Goal: Task Accomplishment & Management: Complete application form

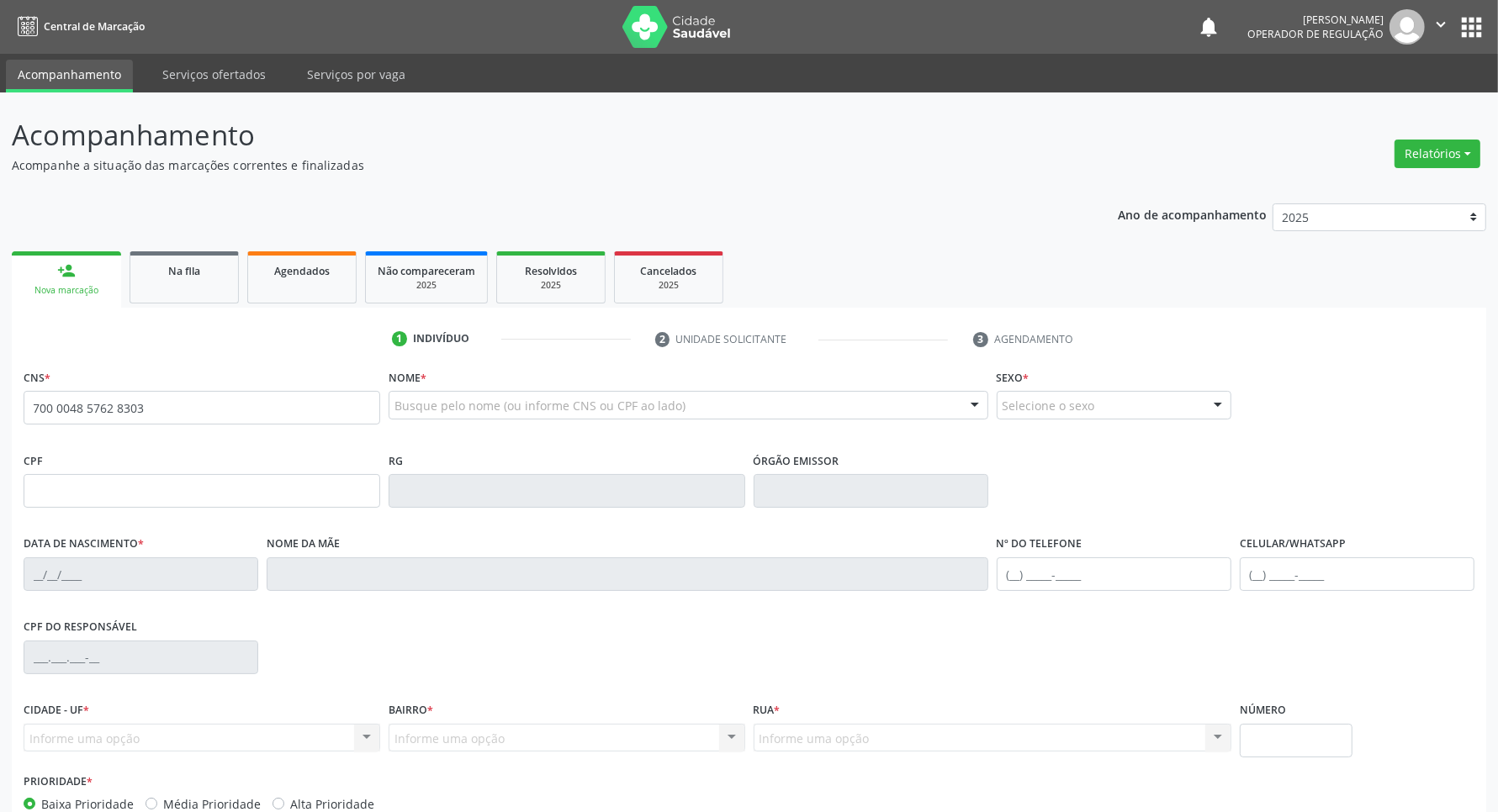
type input "700 0048 5762 8303"
type input "049.148.444-51"
type input "20/03/1946"
type input "[PERSON_NAME] da Conceição"
type input "(83) 99189-1642"
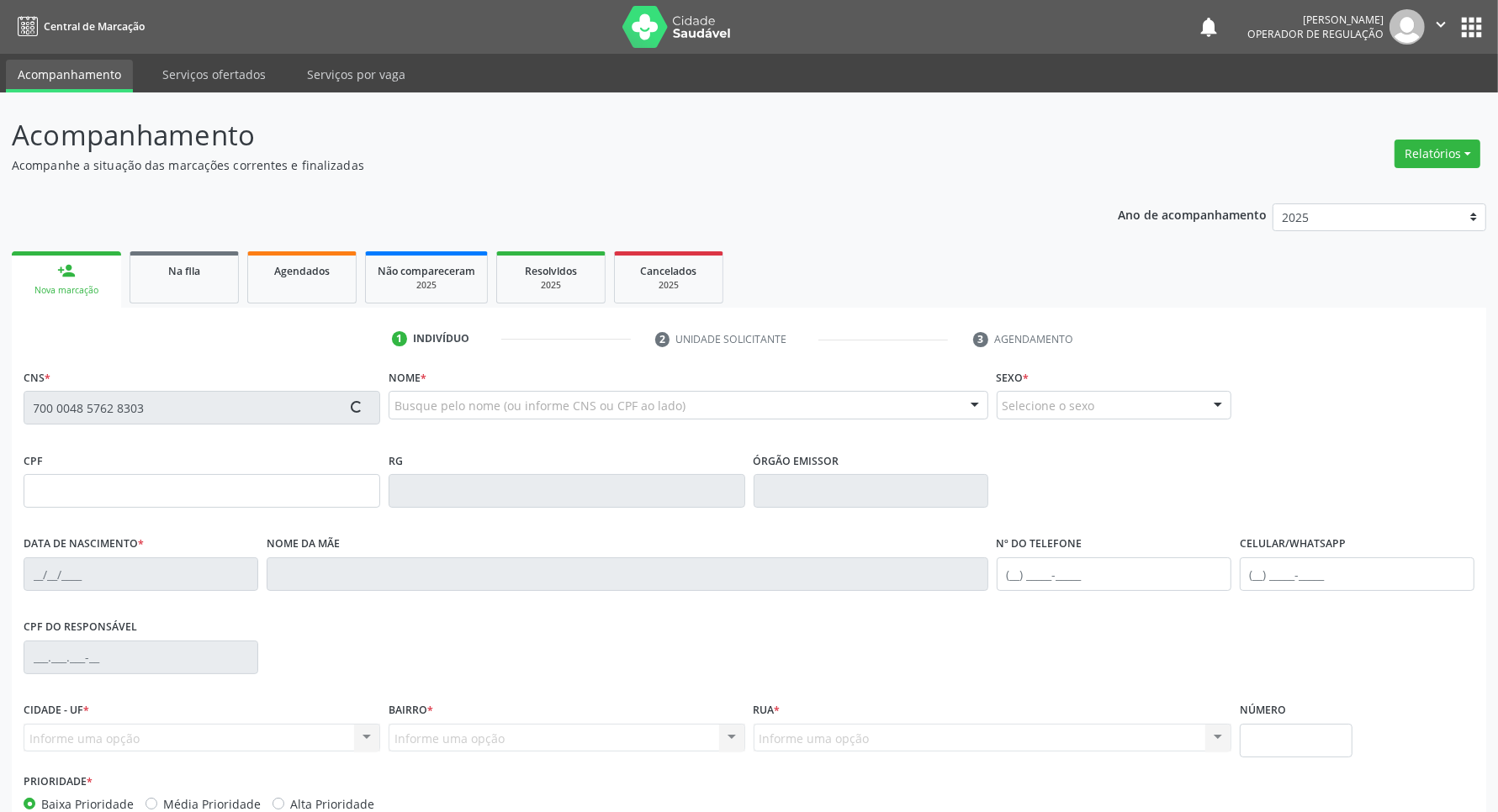
type input "(83) 99189-1642"
type input "158"
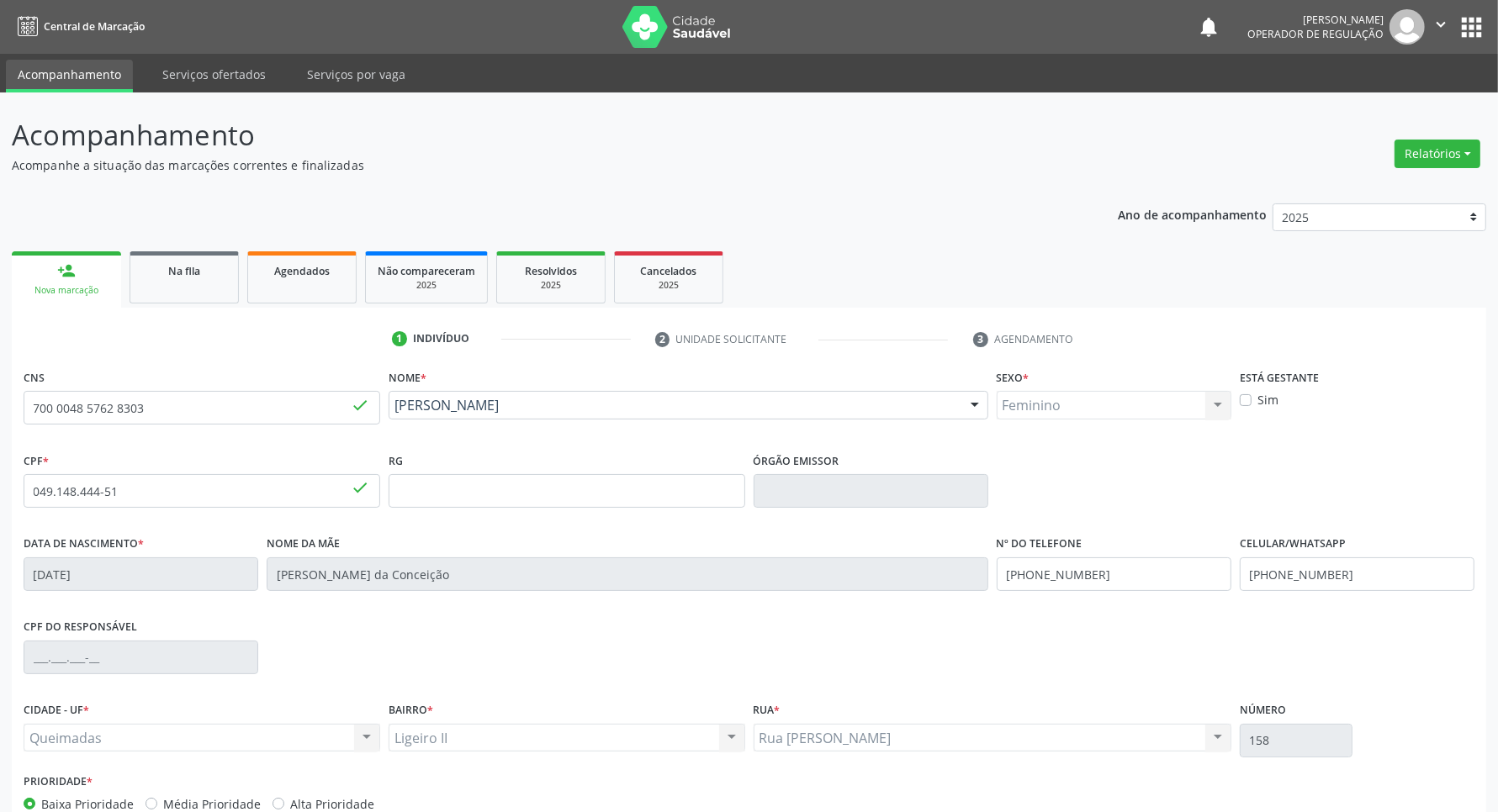
scroll to position [99, 0]
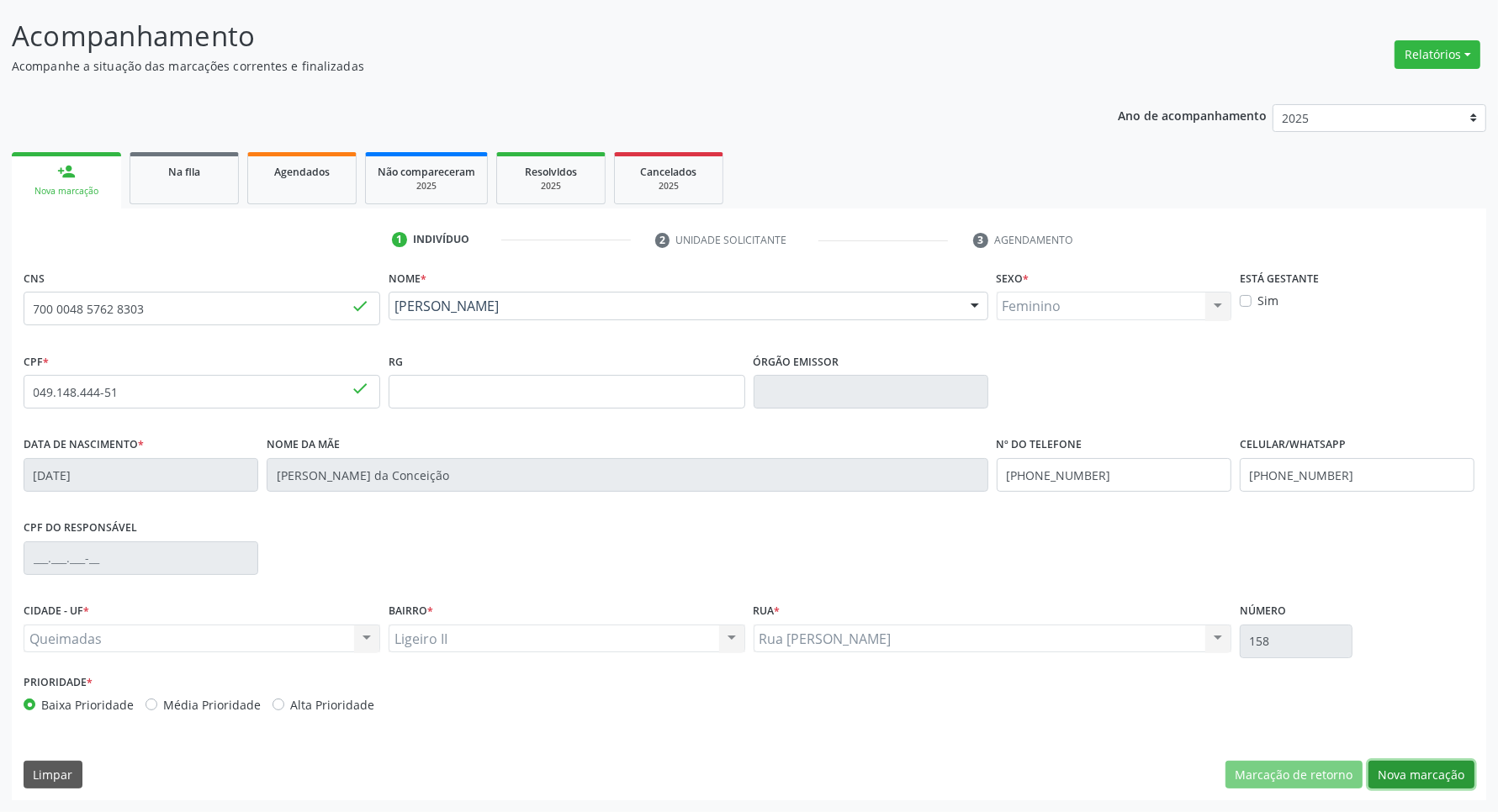
click at [1413, 768] on button "Nova marcação" at bounding box center [1422, 775] width 106 height 29
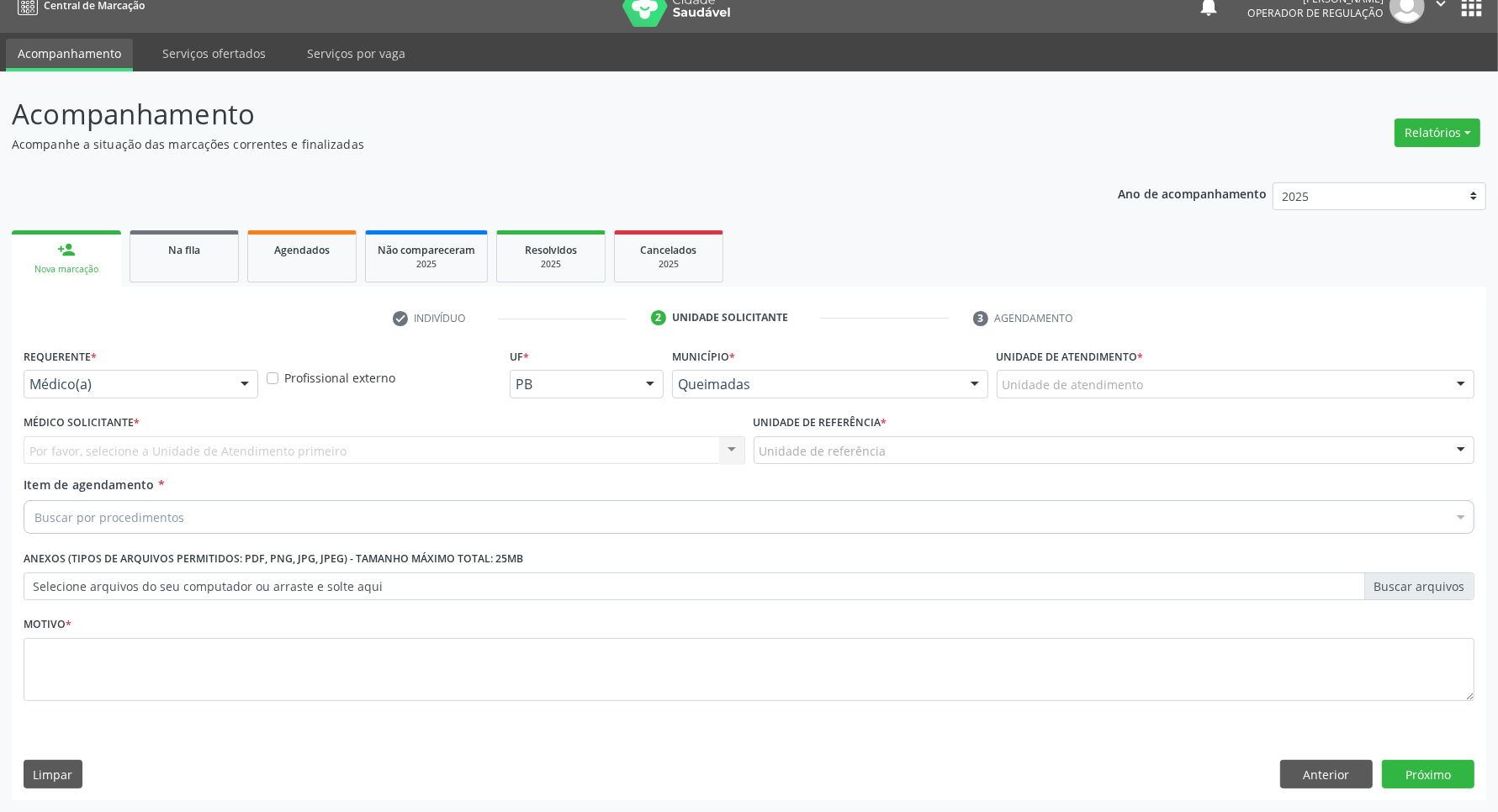
scroll to position [21, 0]
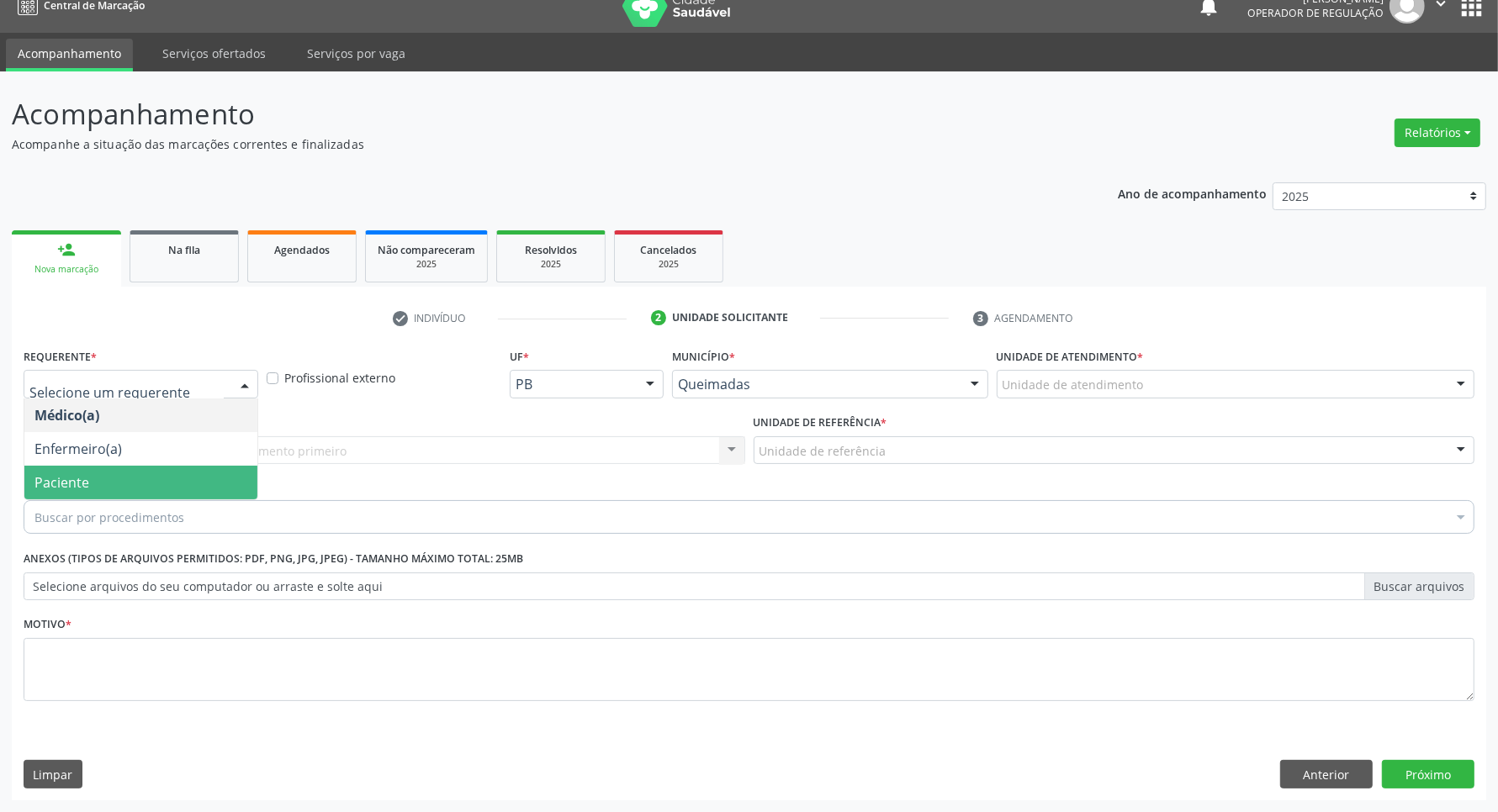
click at [80, 490] on span "Paciente" at bounding box center [62, 482] width 55 height 18
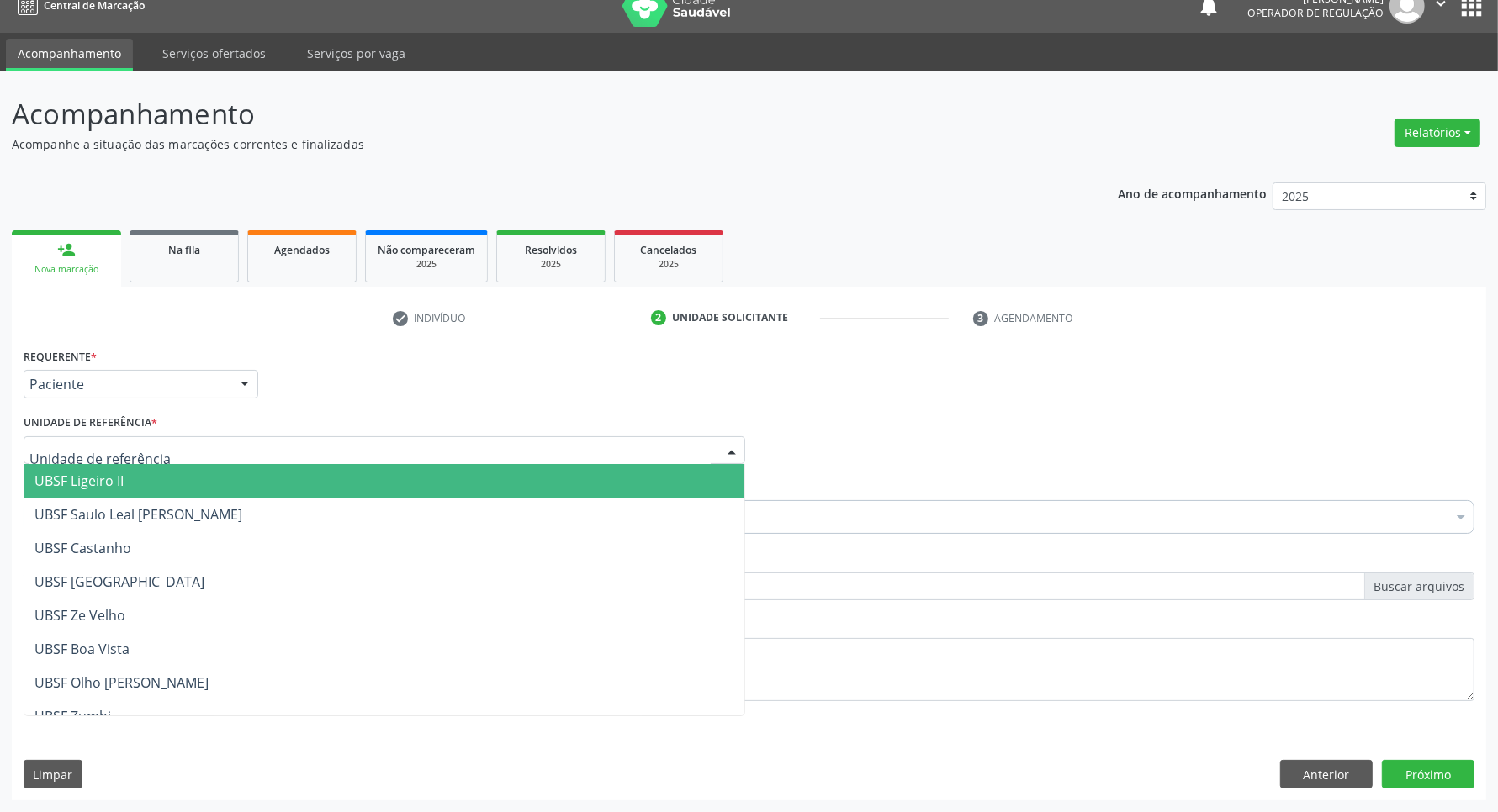
click at [362, 385] on div "Requerente * Paciente Médico(a) Enfermeiro(a) Paciente Nenhum resultado encontr…" at bounding box center [748, 377] width 1459 height 66
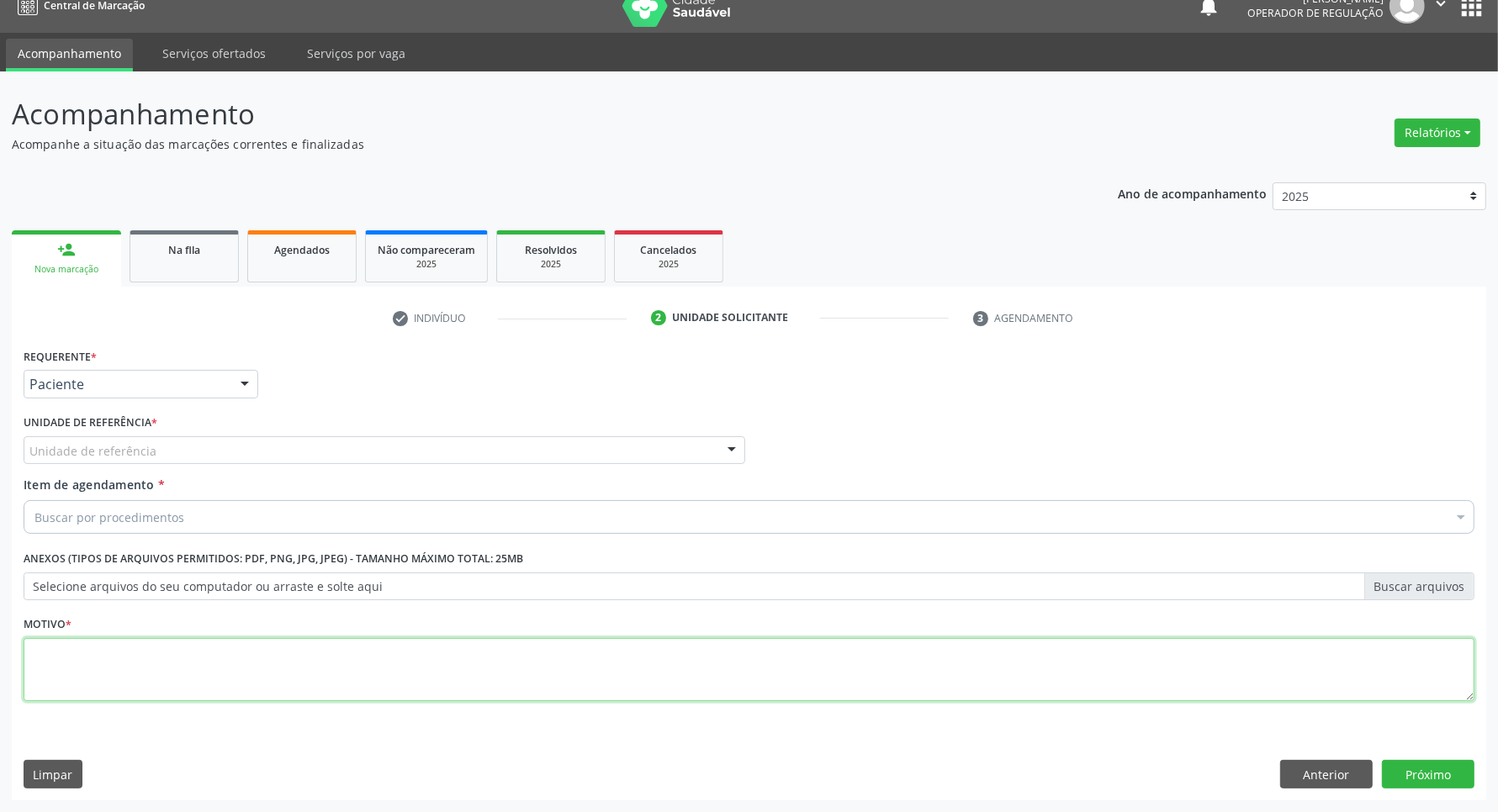
click at [145, 666] on textarea at bounding box center [749, 670] width 1451 height 64
type textarea "r"
type textarea "RETORNO 05/2025 (JOÃO)"
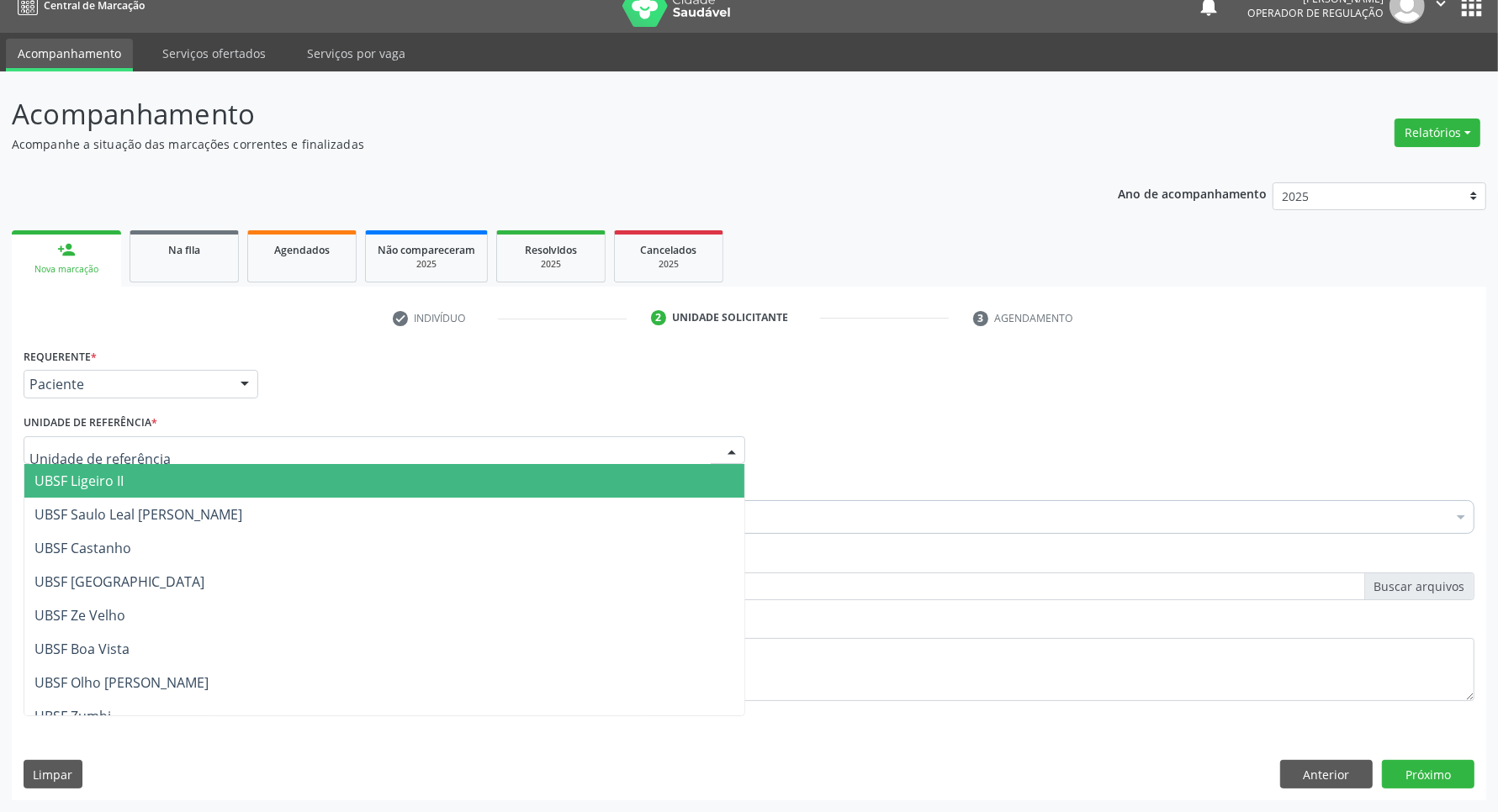
click at [115, 437] on div at bounding box center [384, 451] width 722 height 29
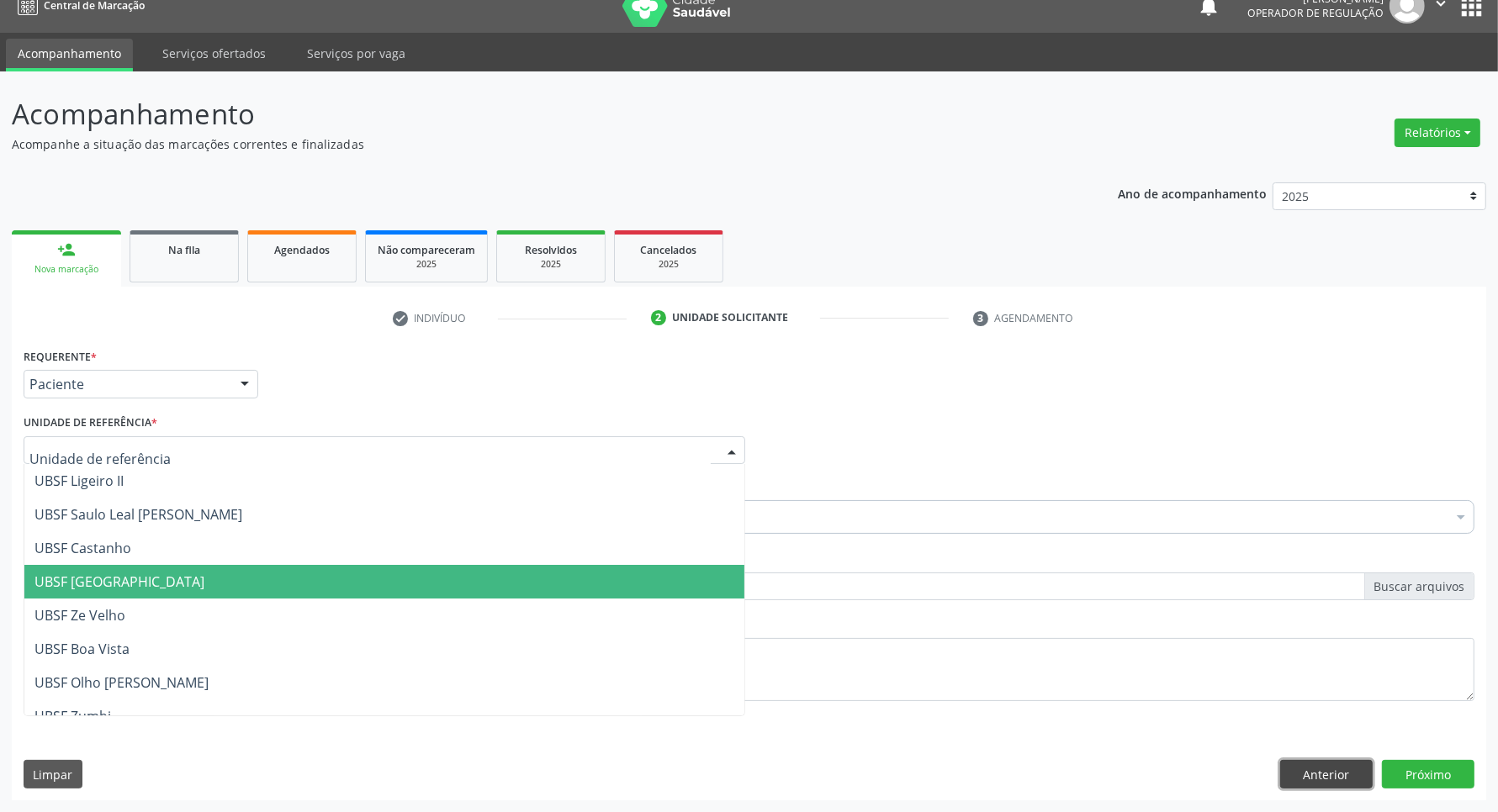
click at [1354, 770] on button "Anterior" at bounding box center [1326, 774] width 93 height 29
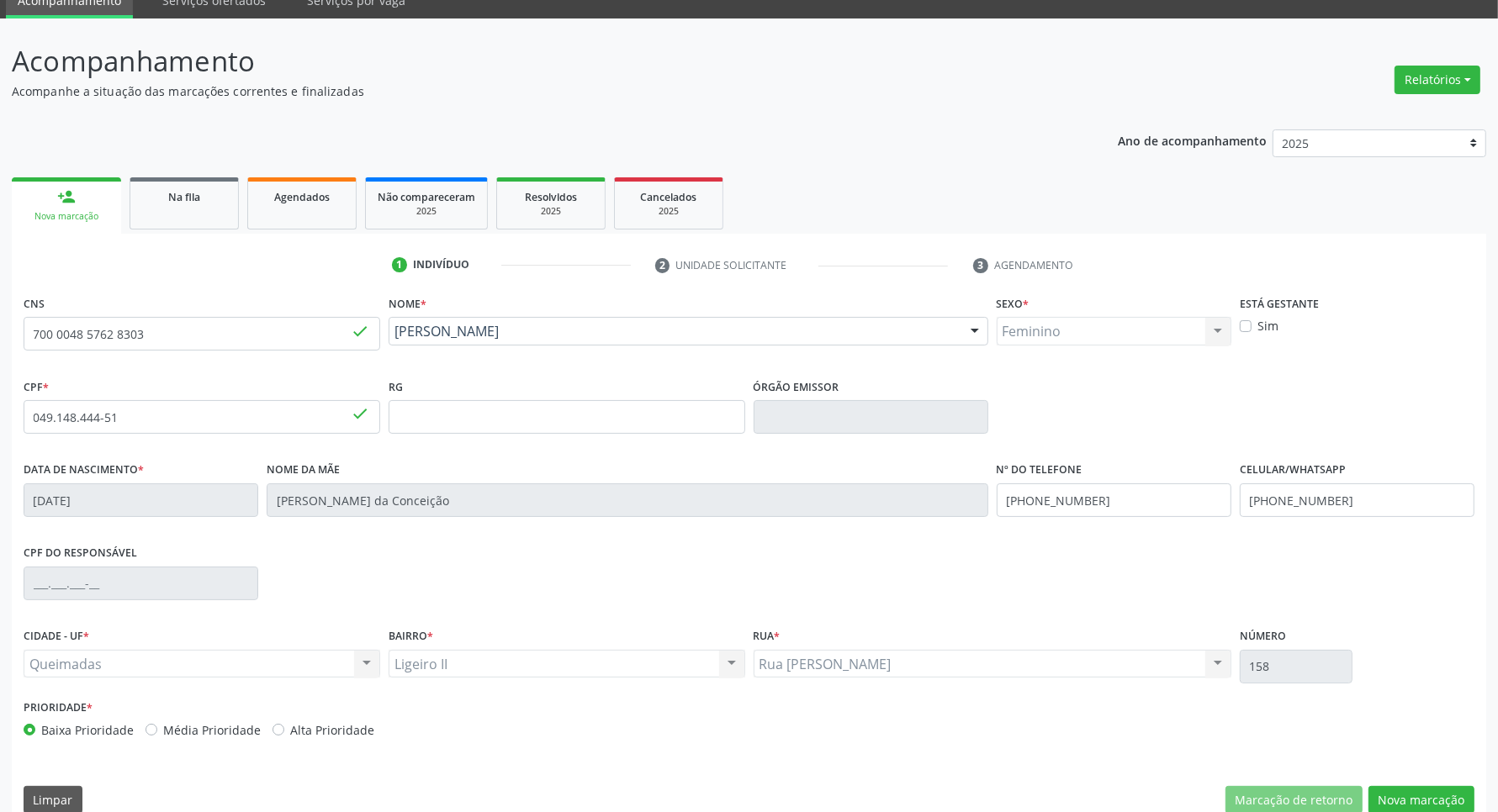
scroll to position [99, 0]
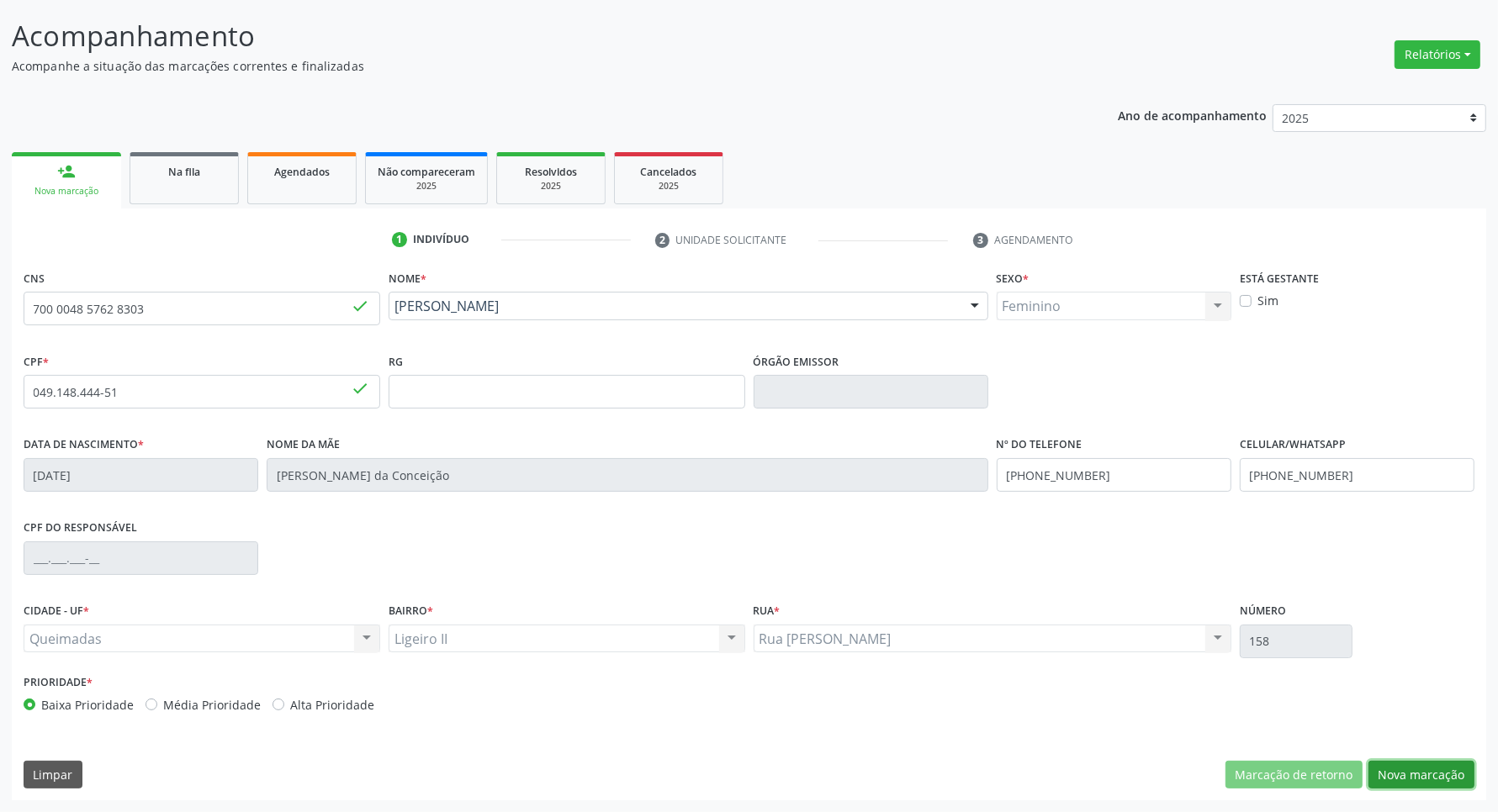
click at [1399, 761] on button "Nova marcação" at bounding box center [1422, 775] width 106 height 29
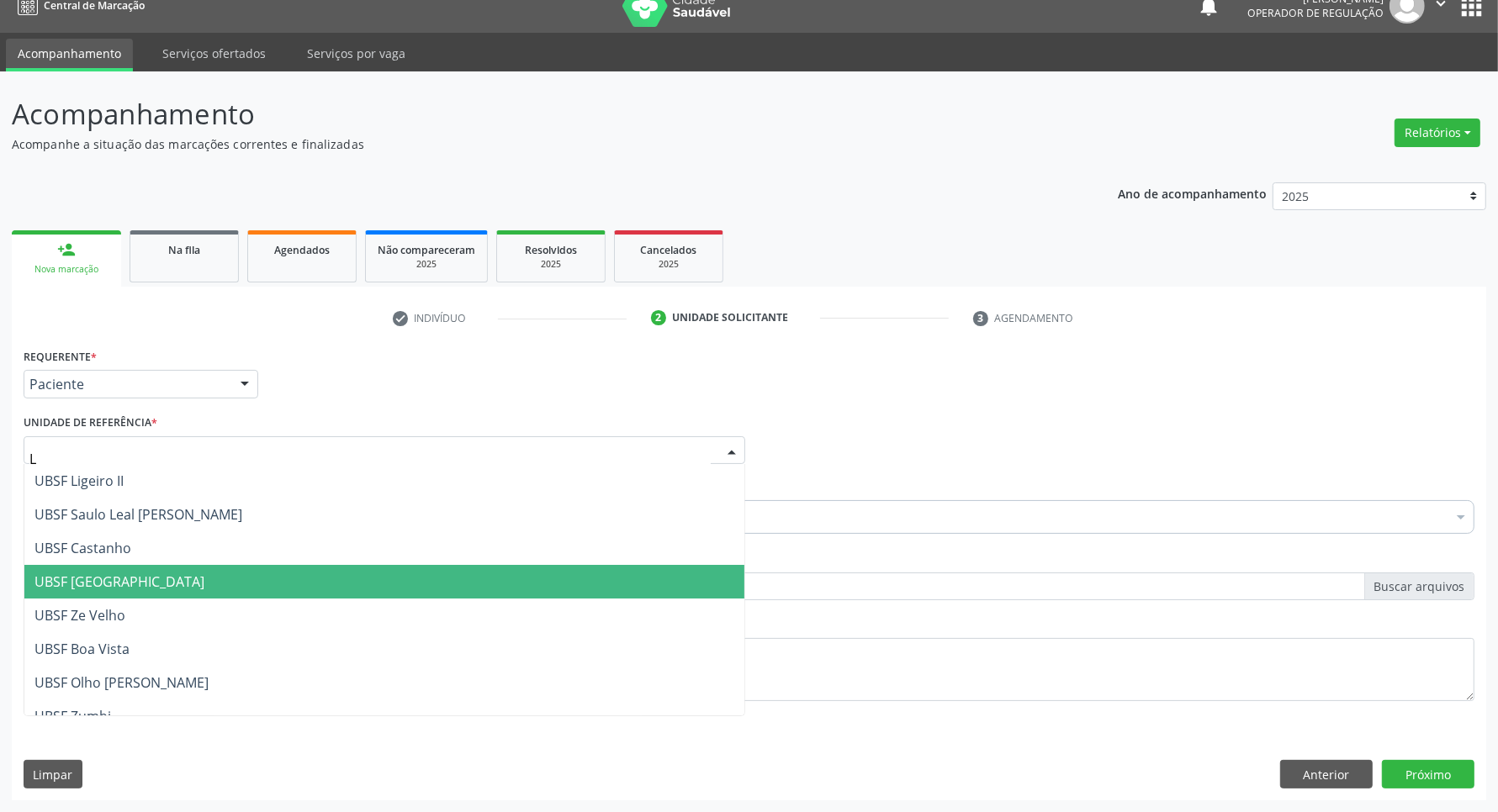
type input "LI"
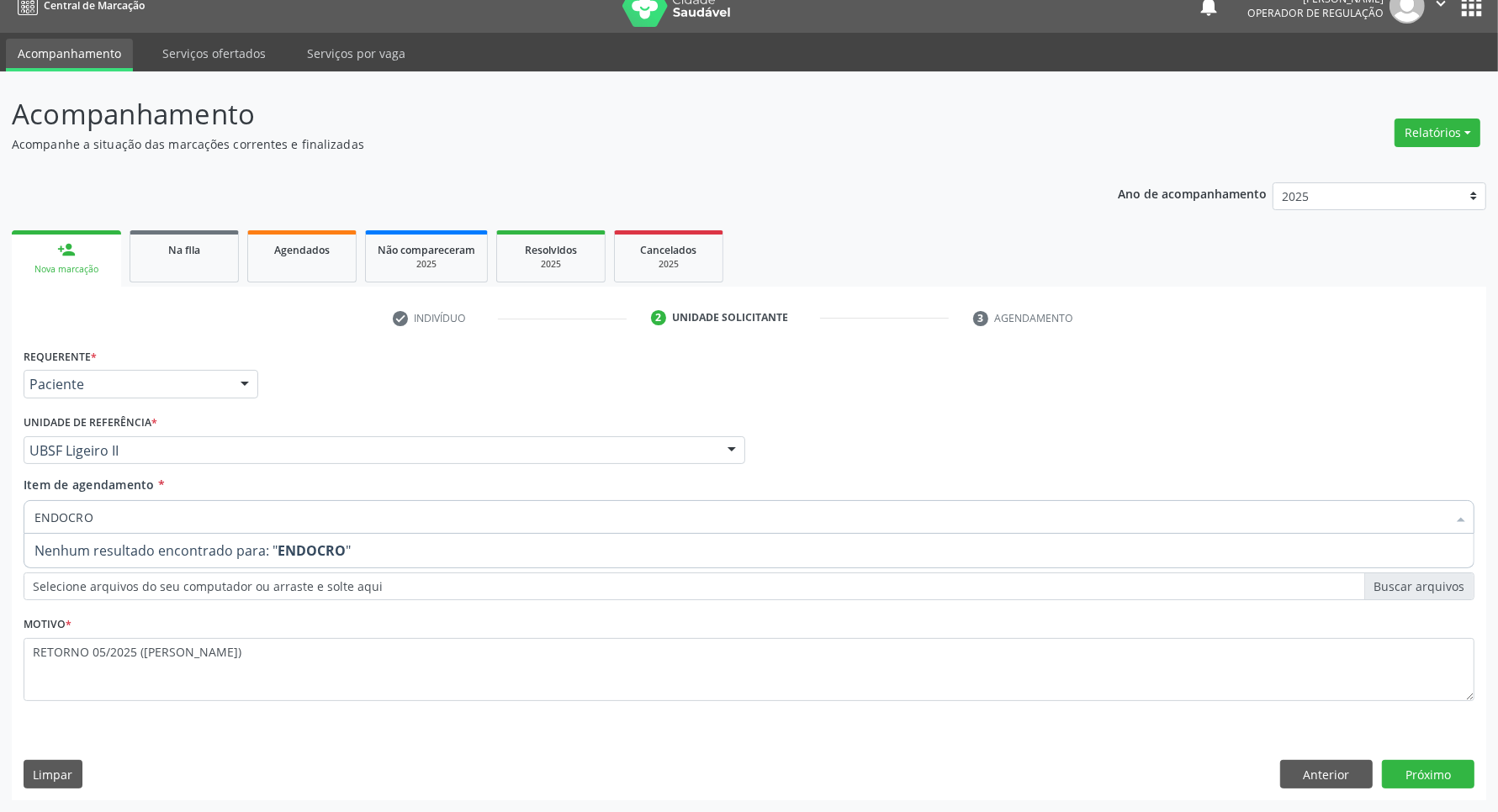
type input "ENDOCR"
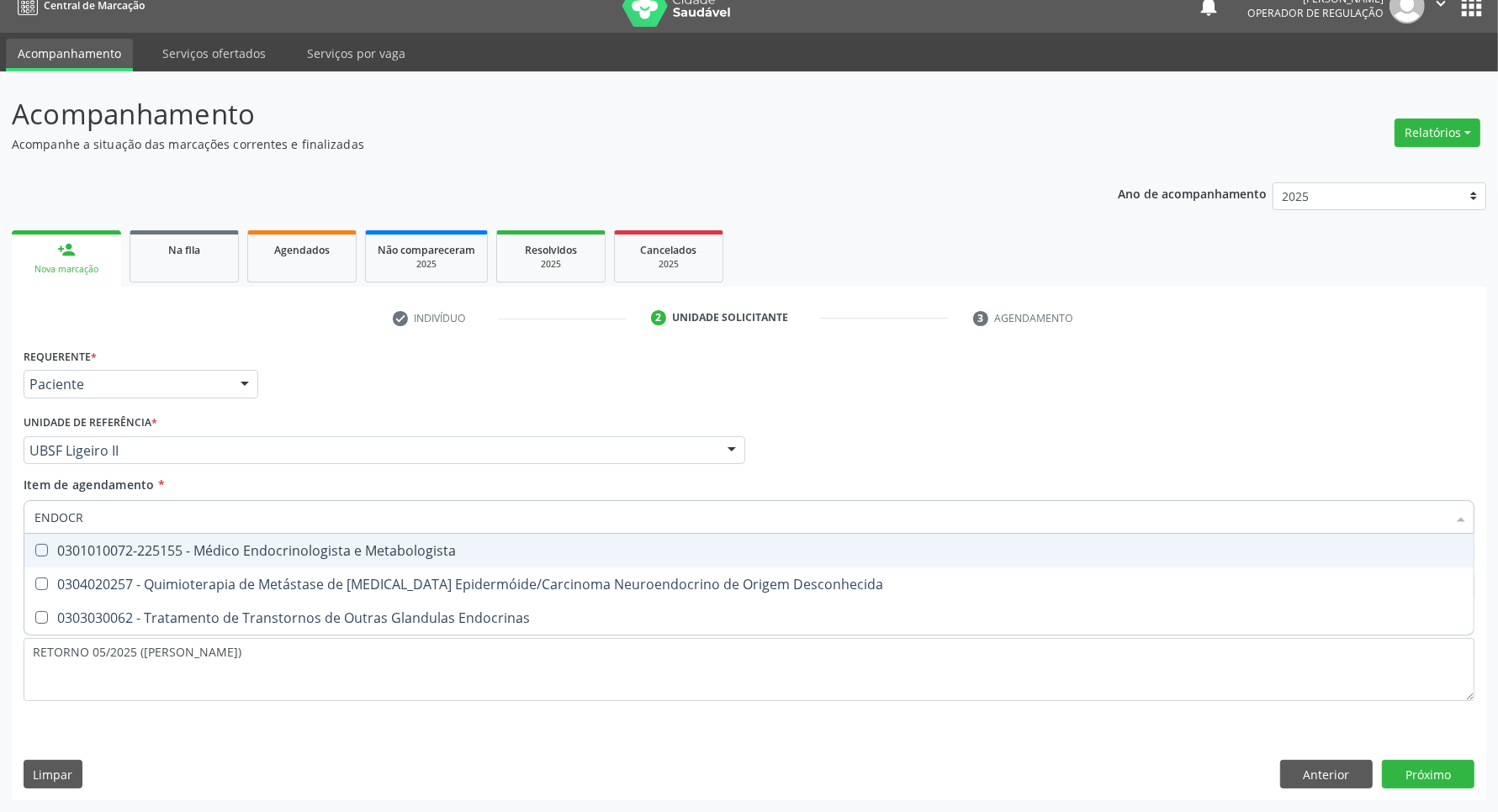
click at [124, 545] on div "0301010072-225155 - Médico Endocrinologista e Metabologista" at bounding box center [749, 551] width 1430 height 14
checkbox Metabologista "true"
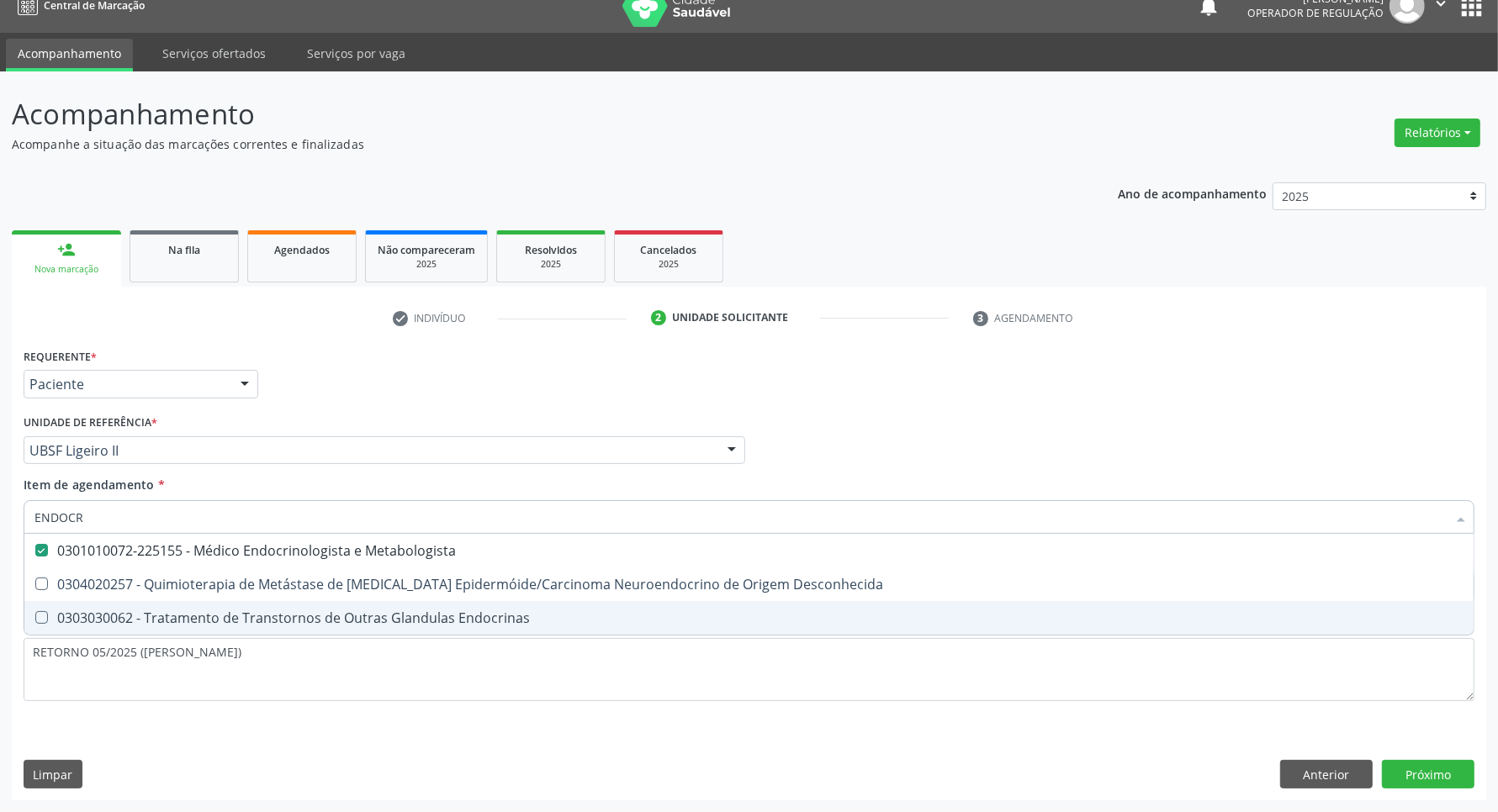
checkbox Desconhecida "true"
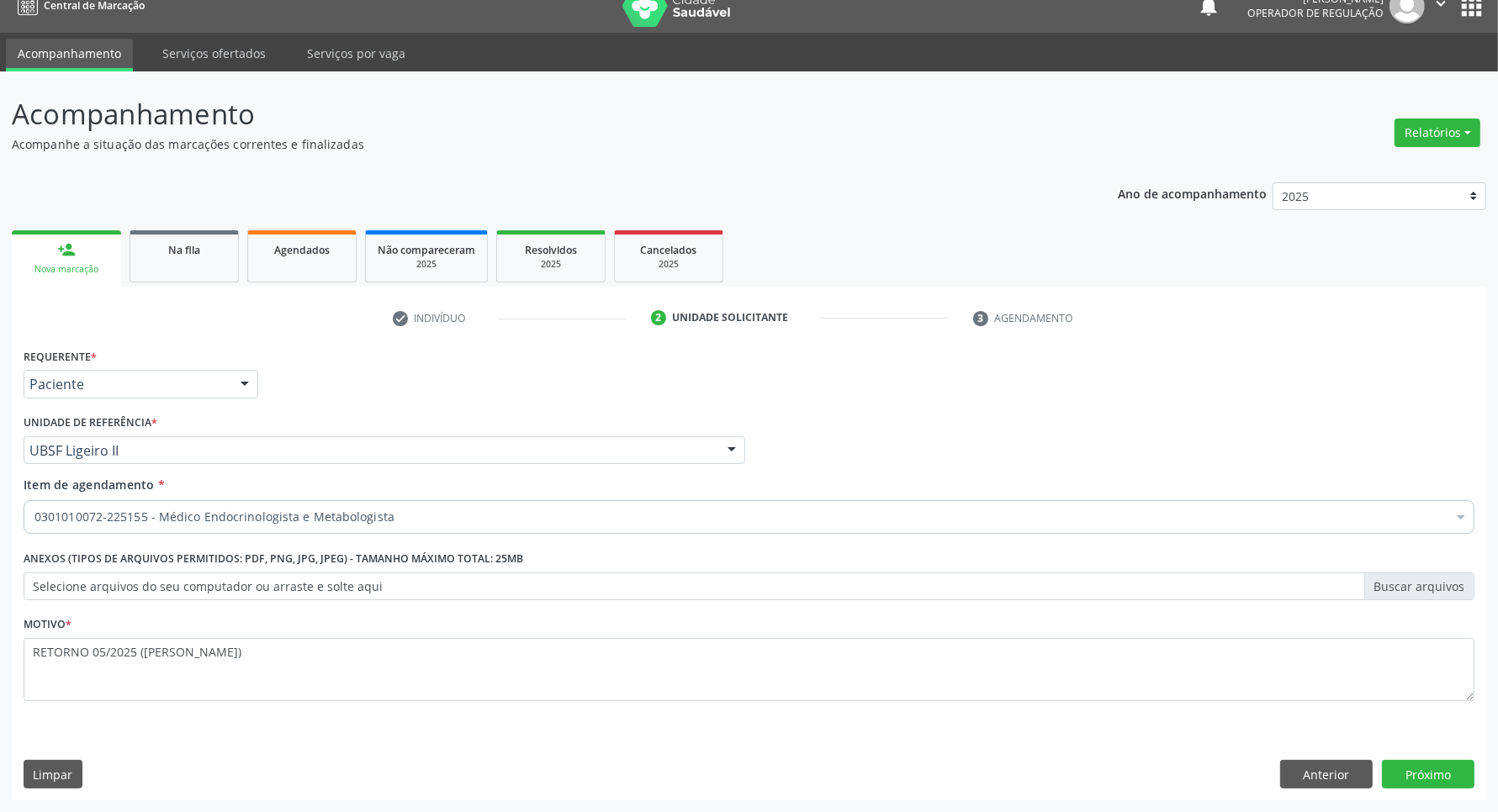
click at [993, 469] on div "Médico Solicitante Por favor, selecione a Unidade de Atendimento primeiro Nenhu…" at bounding box center [748, 444] width 1459 height 66
click at [1406, 771] on button "Próximo" at bounding box center [1428, 774] width 93 height 29
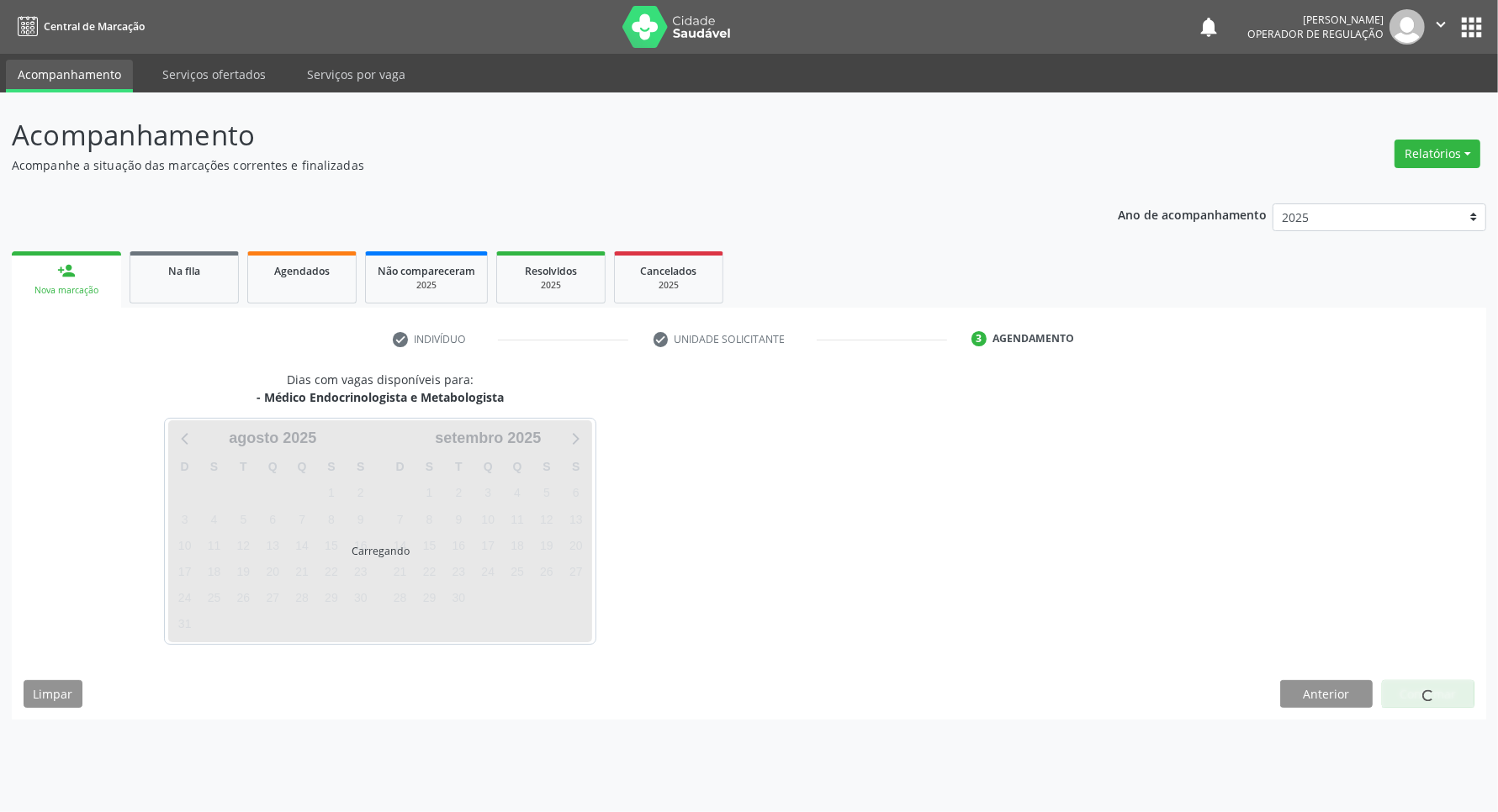
scroll to position [0, 0]
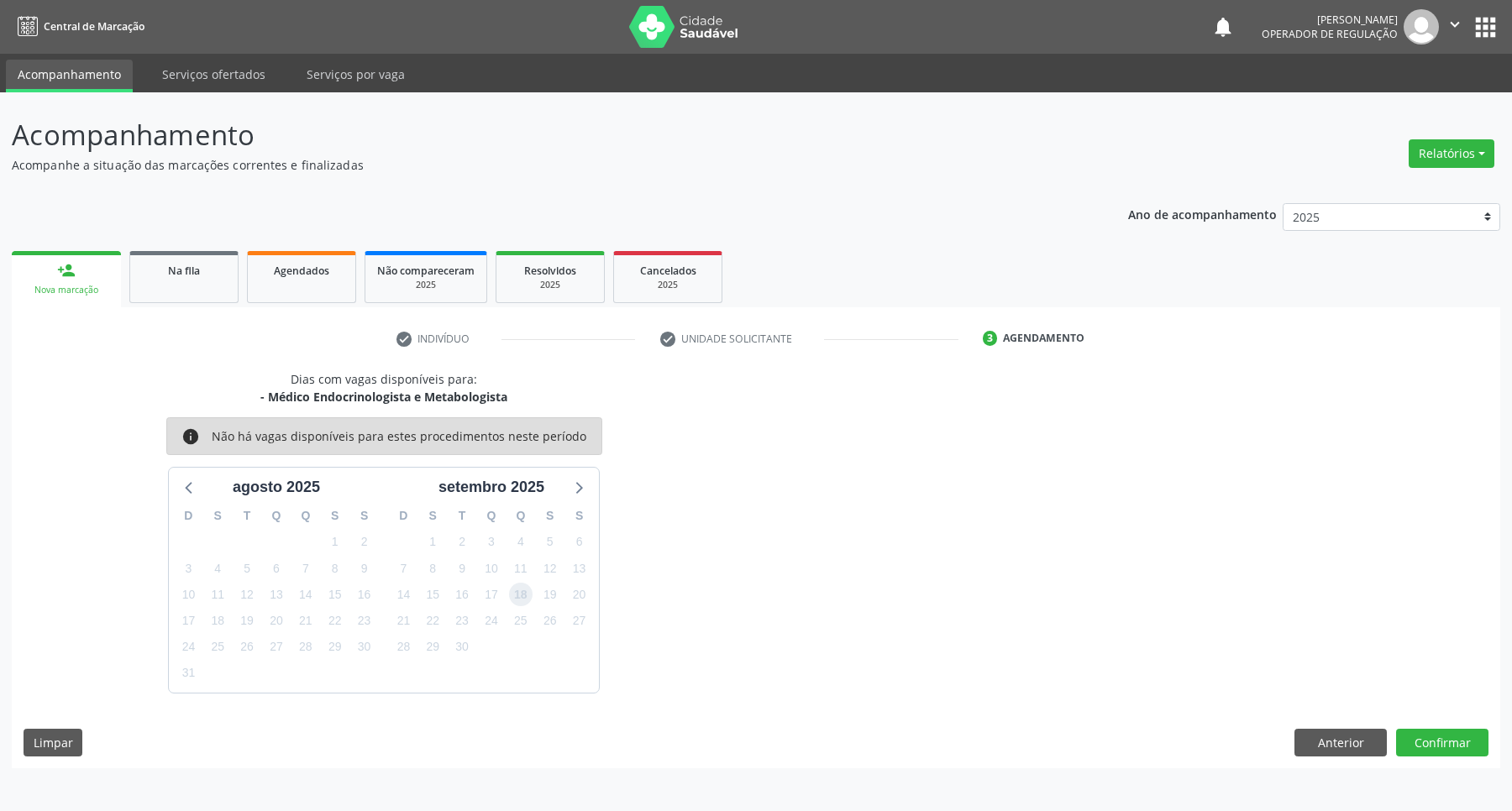
drag, startPoint x: 517, startPoint y: 597, endPoint x: 1067, endPoint y: 622, distance: 550.6
click at [518, 597] on span "18" at bounding box center [520, 594] width 23 height 23
click at [1430, 741] on button "Confirmar" at bounding box center [1442, 743] width 93 height 29
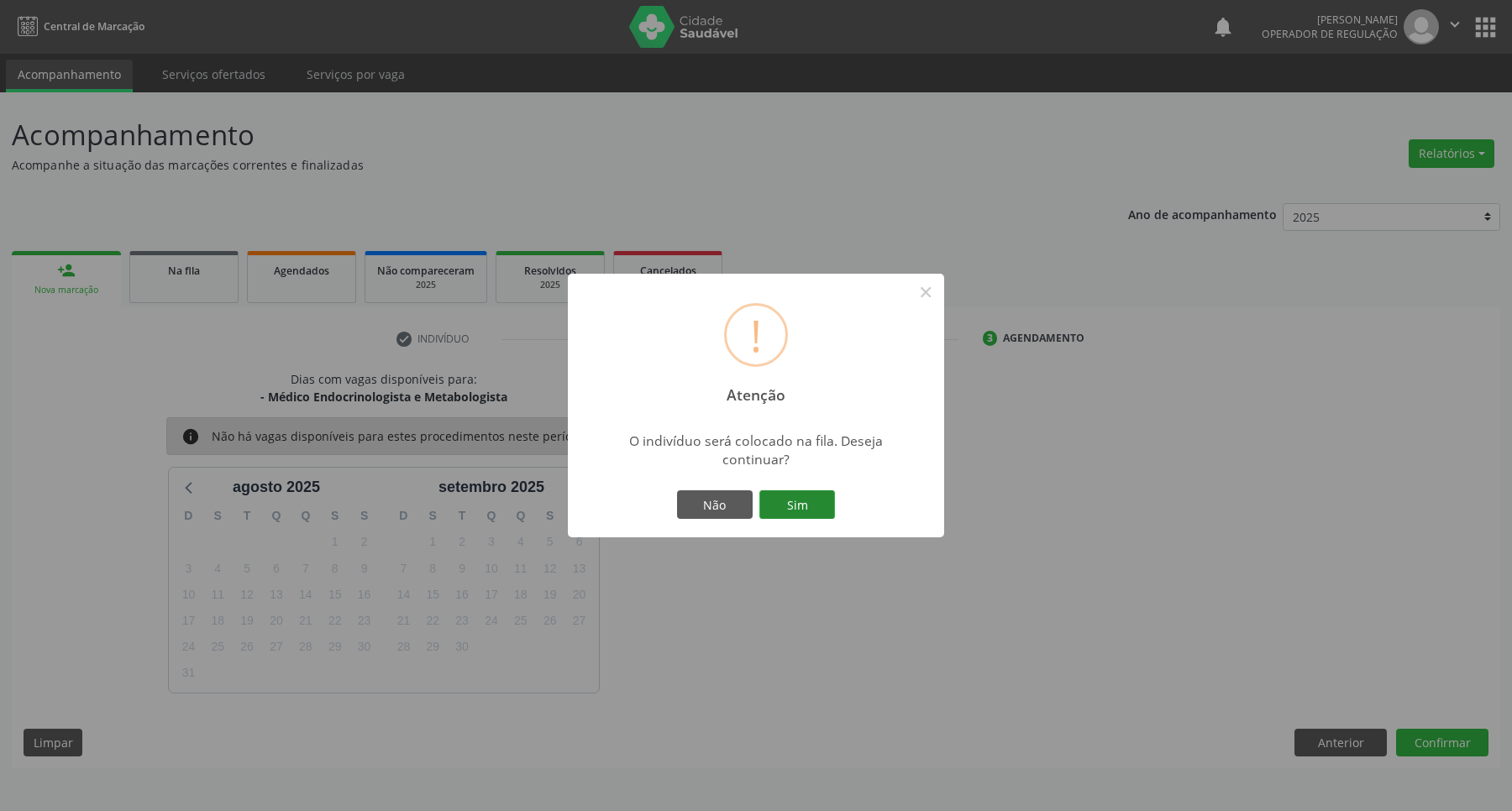
click at [810, 517] on button "Sim" at bounding box center [796, 505] width 75 height 29
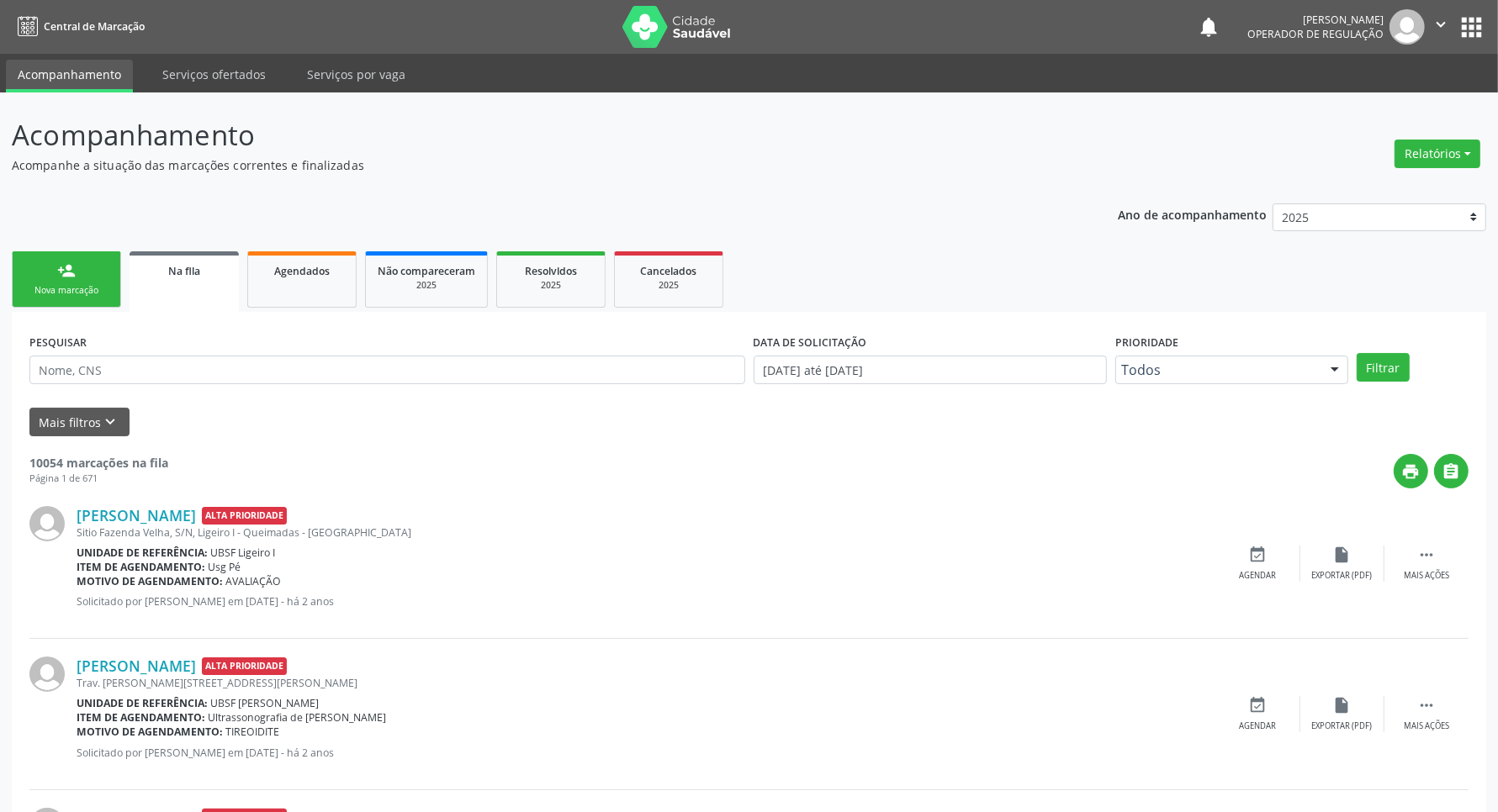
click at [36, 304] on link "person_add Nova marcação" at bounding box center [67, 279] width 109 height 56
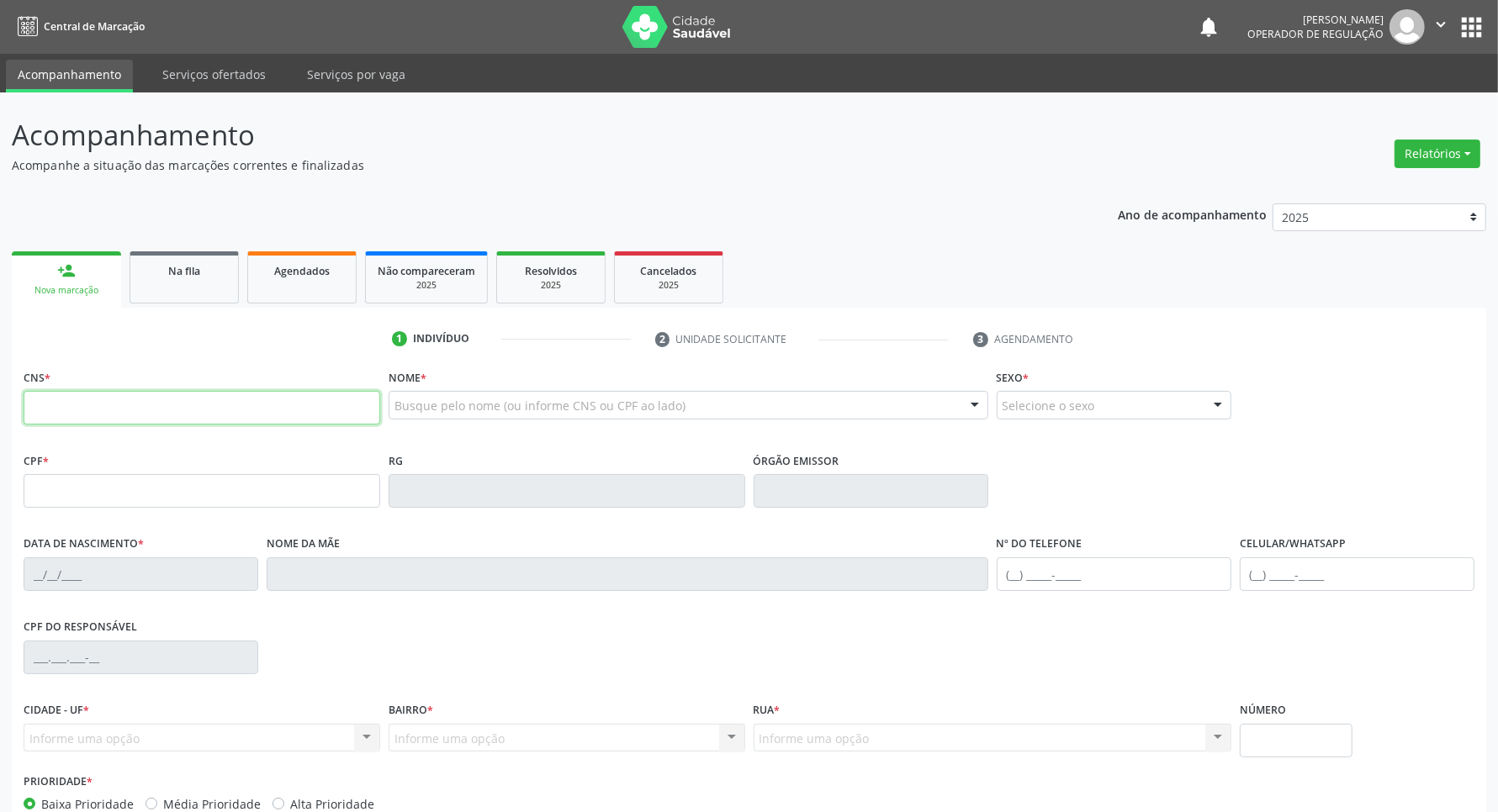
click at [107, 401] on input "text" at bounding box center [201, 407] width 356 height 34
type input "700 0019 5644 0008"
type input "603.417.774-04"
type input "17/07/1969"
type input "Severina Marques dos Santos"
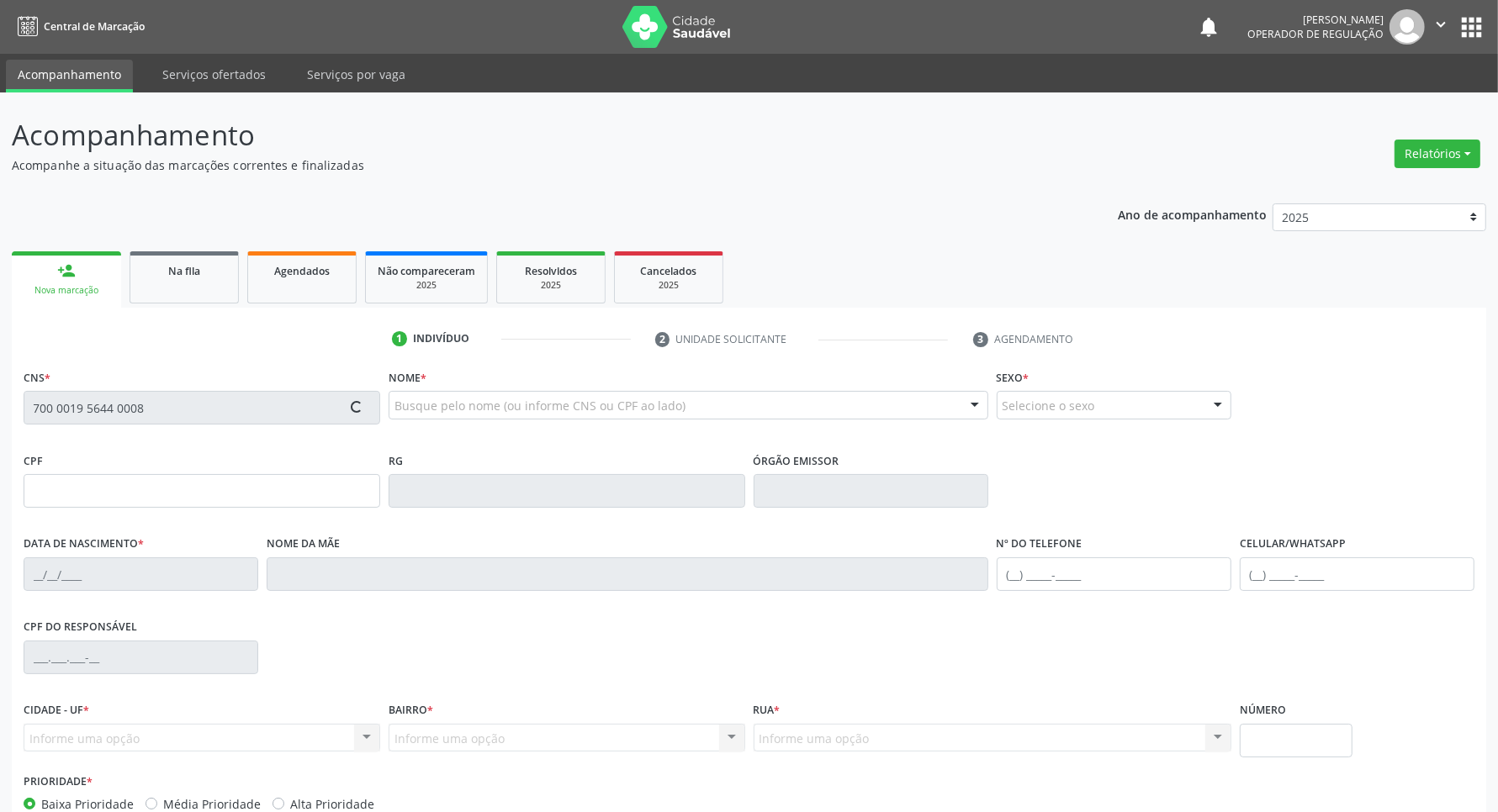
type input "(83) 99349-5753"
type input "75"
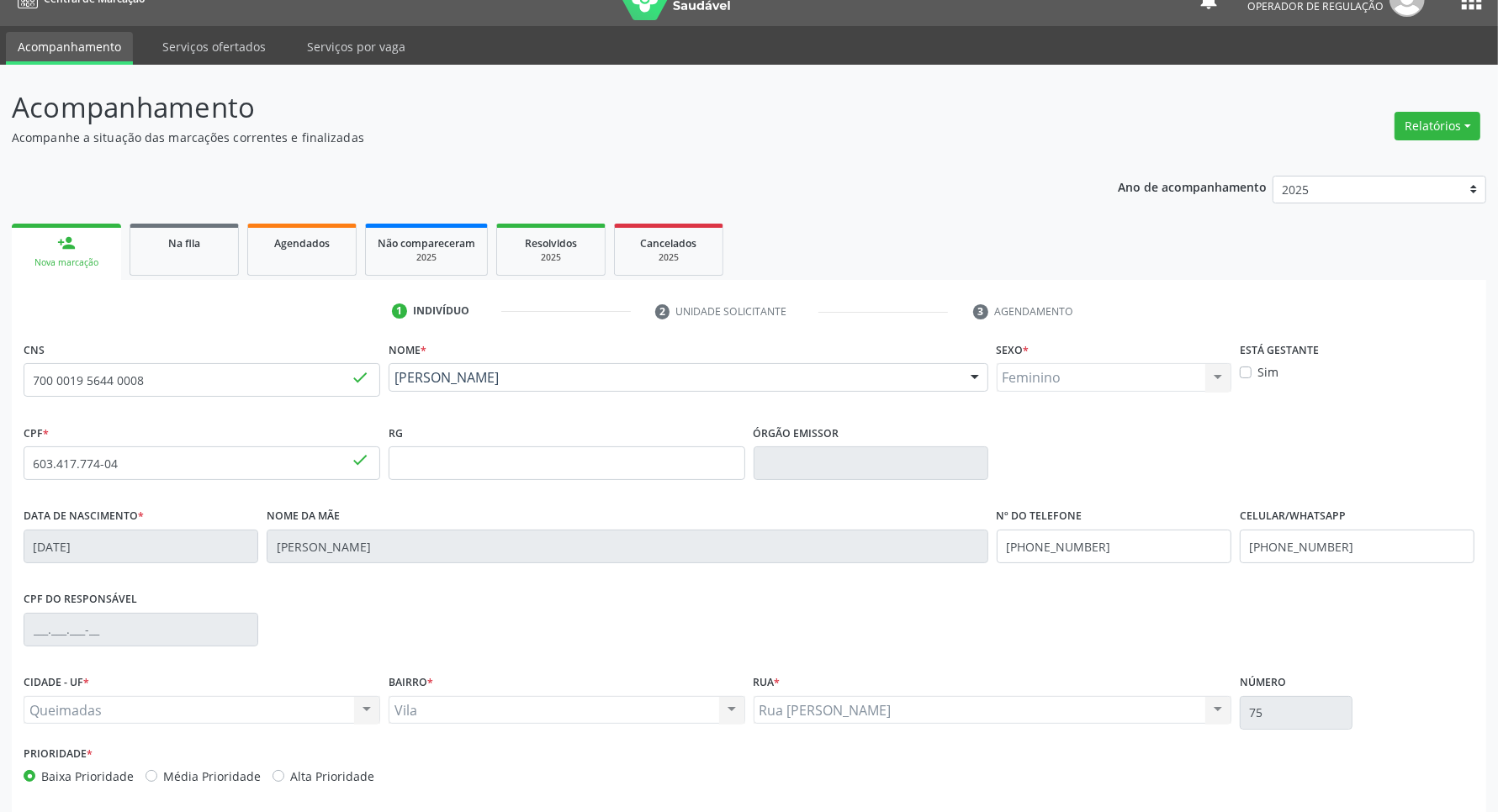
scroll to position [99, 0]
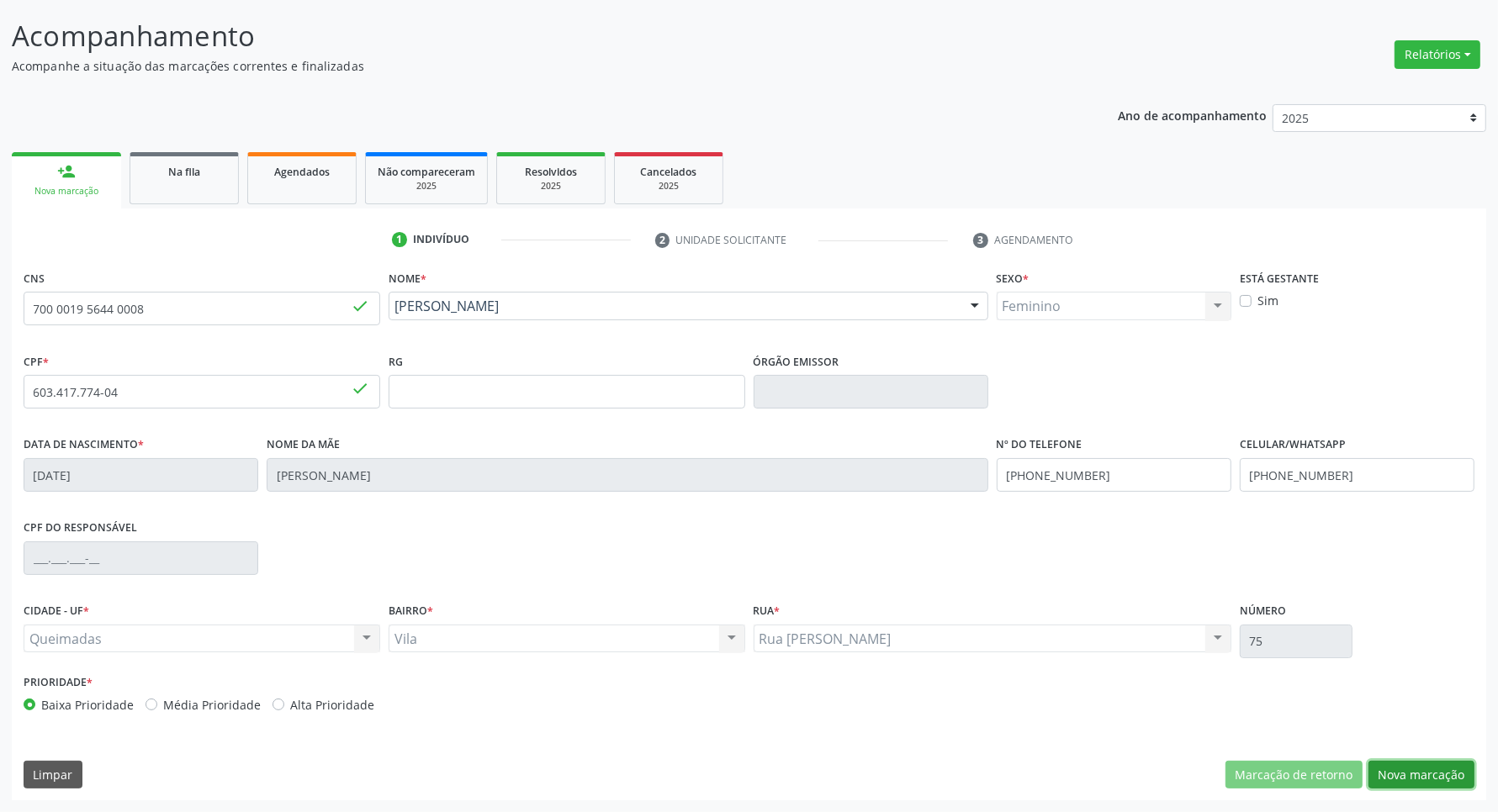
click at [1410, 775] on button "Nova marcação" at bounding box center [1422, 775] width 106 height 29
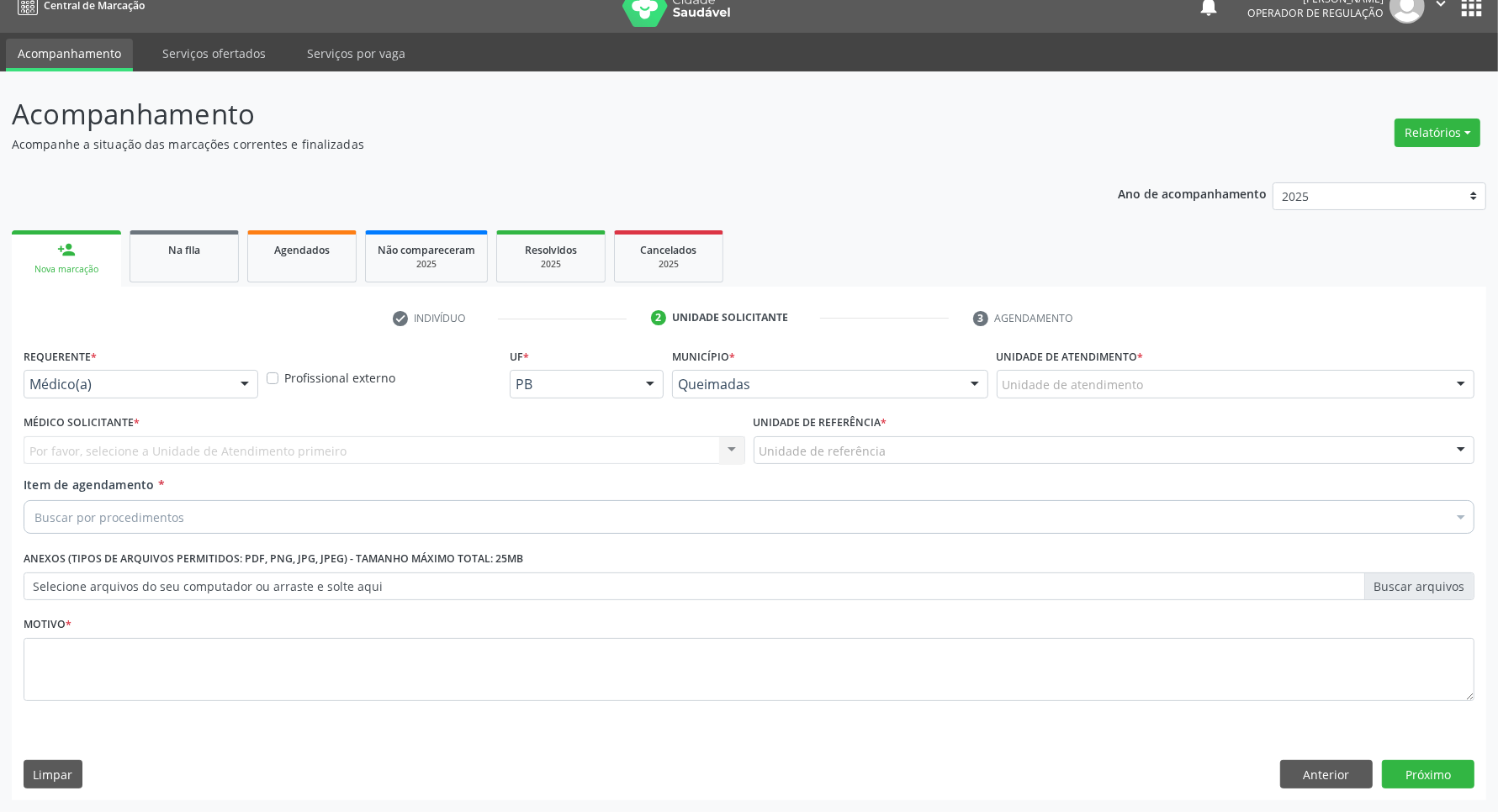
scroll to position [21, 0]
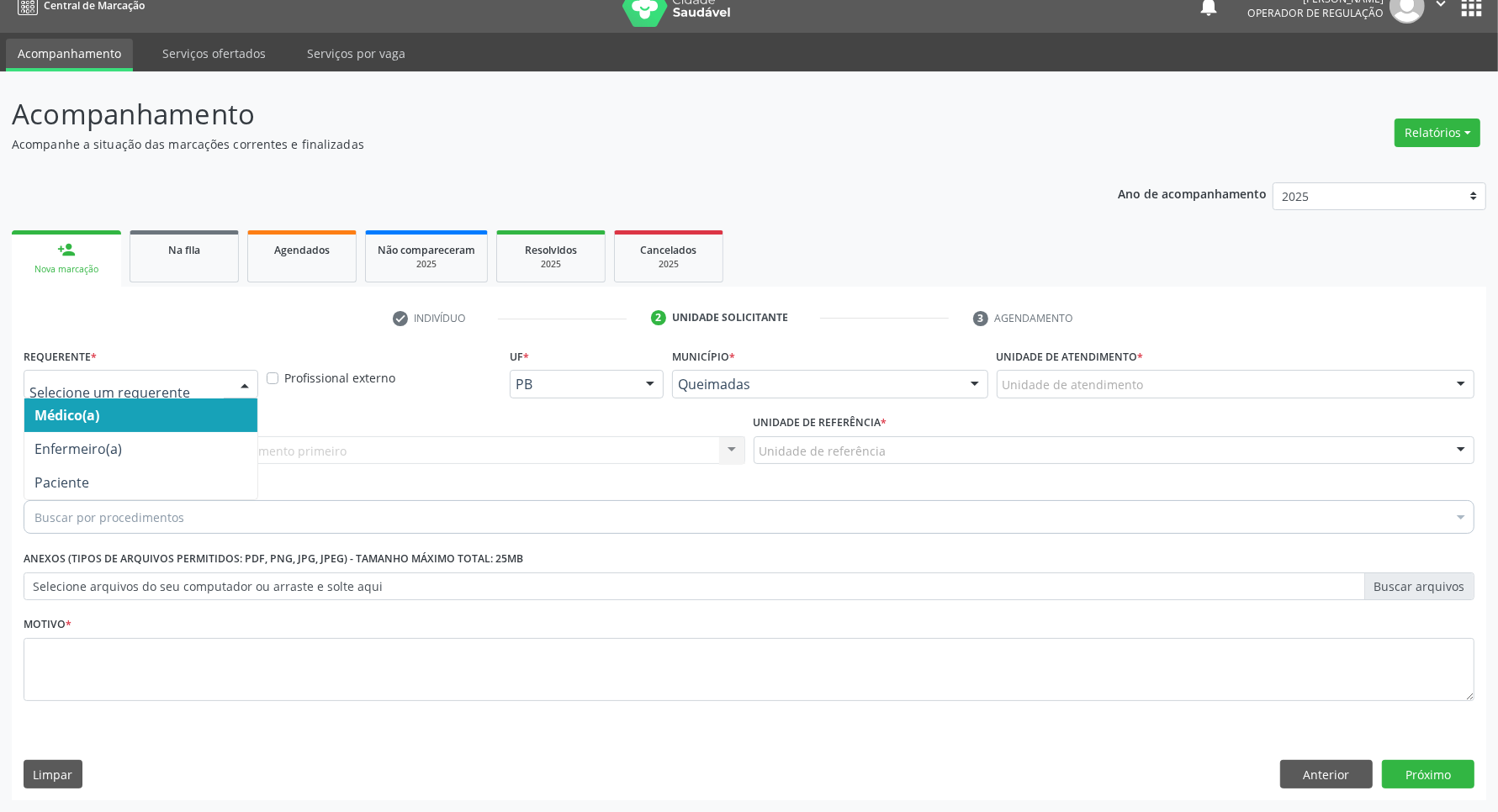
drag, startPoint x: 105, startPoint y: 379, endPoint x: 98, endPoint y: 451, distance: 72.3
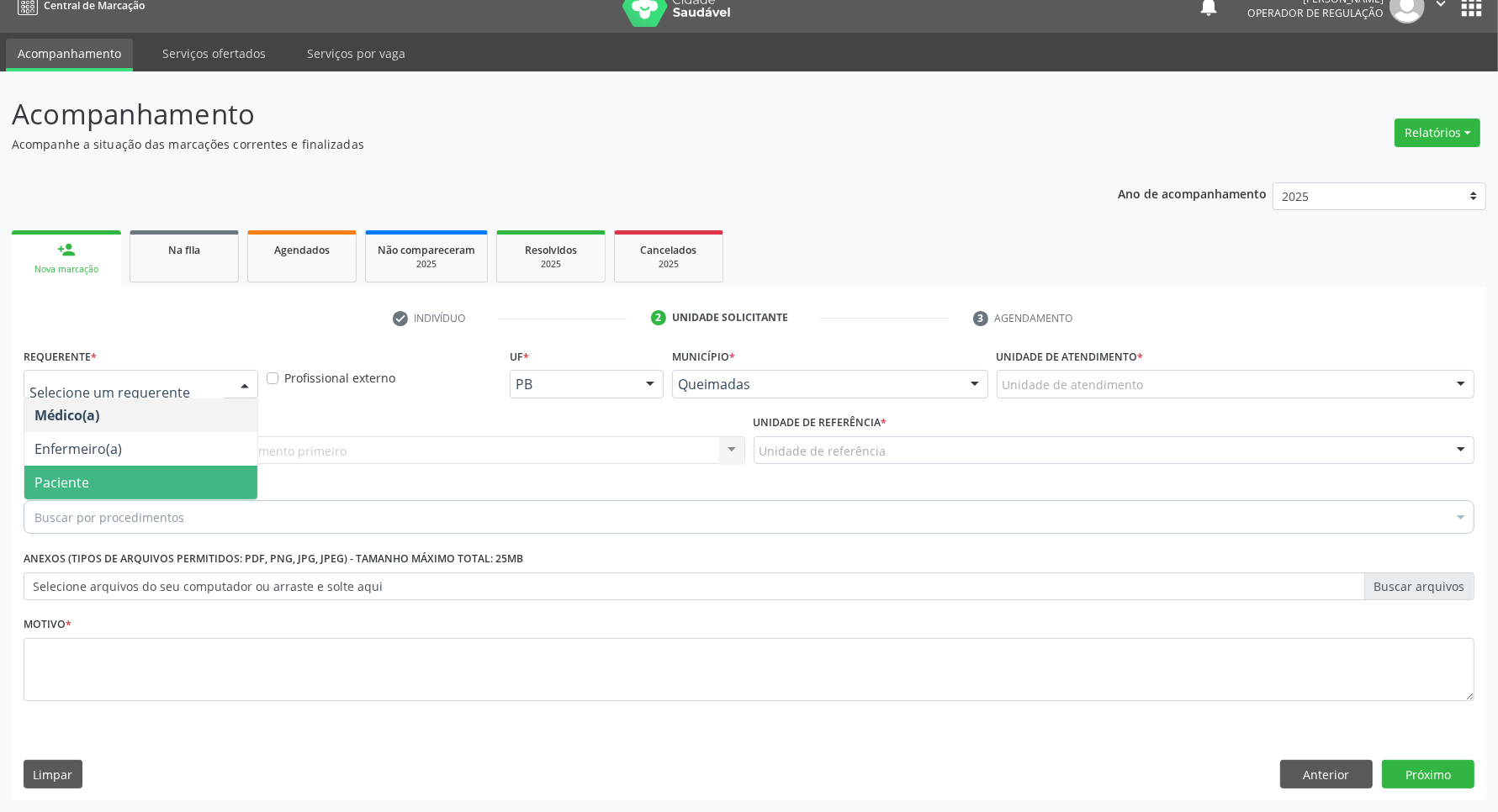
click at [93, 484] on span "Paciente" at bounding box center [140, 483] width 233 height 34
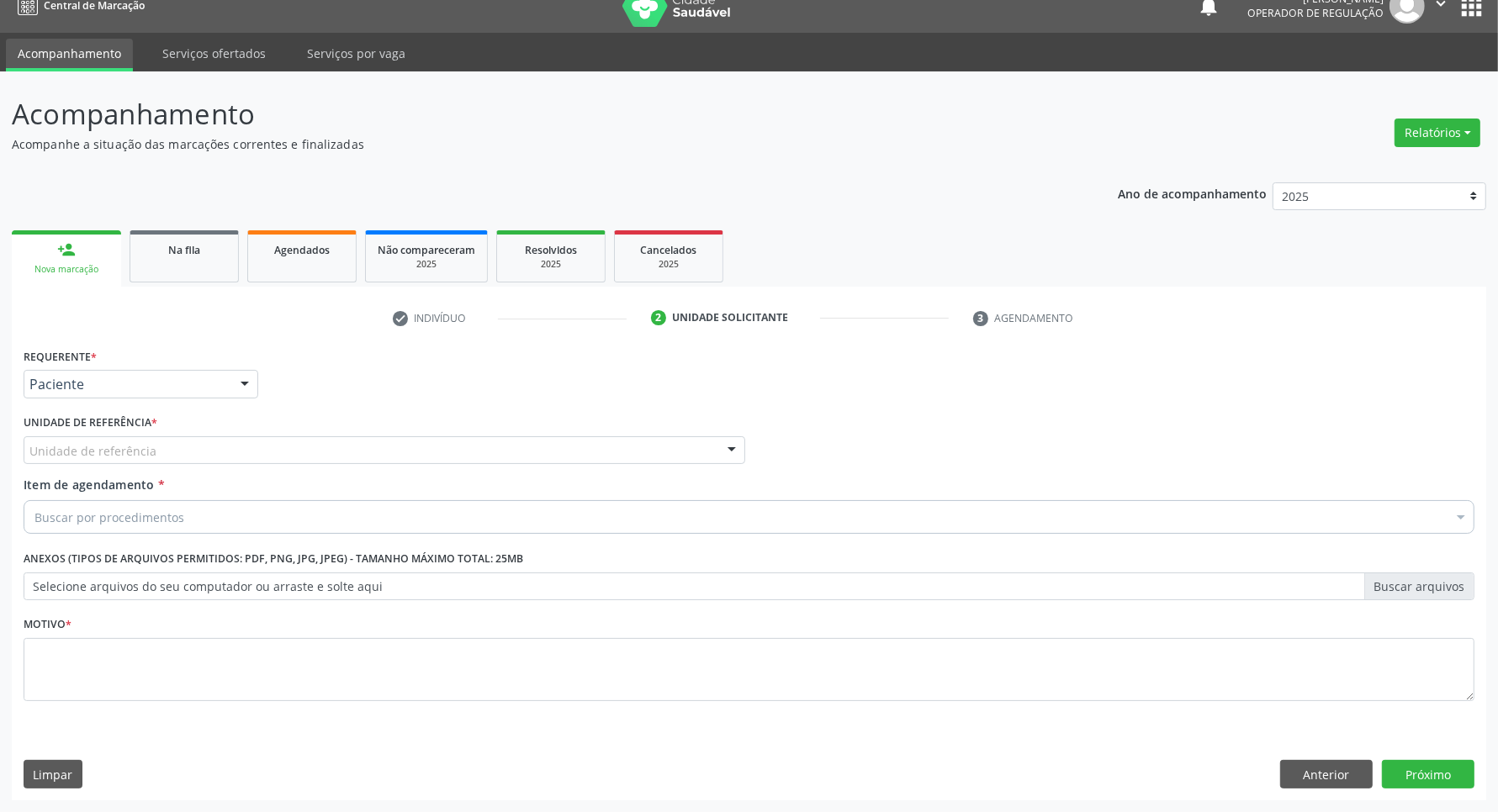
click at [295, 513] on div "Buscar por procedimentos" at bounding box center [749, 516] width 1451 height 34
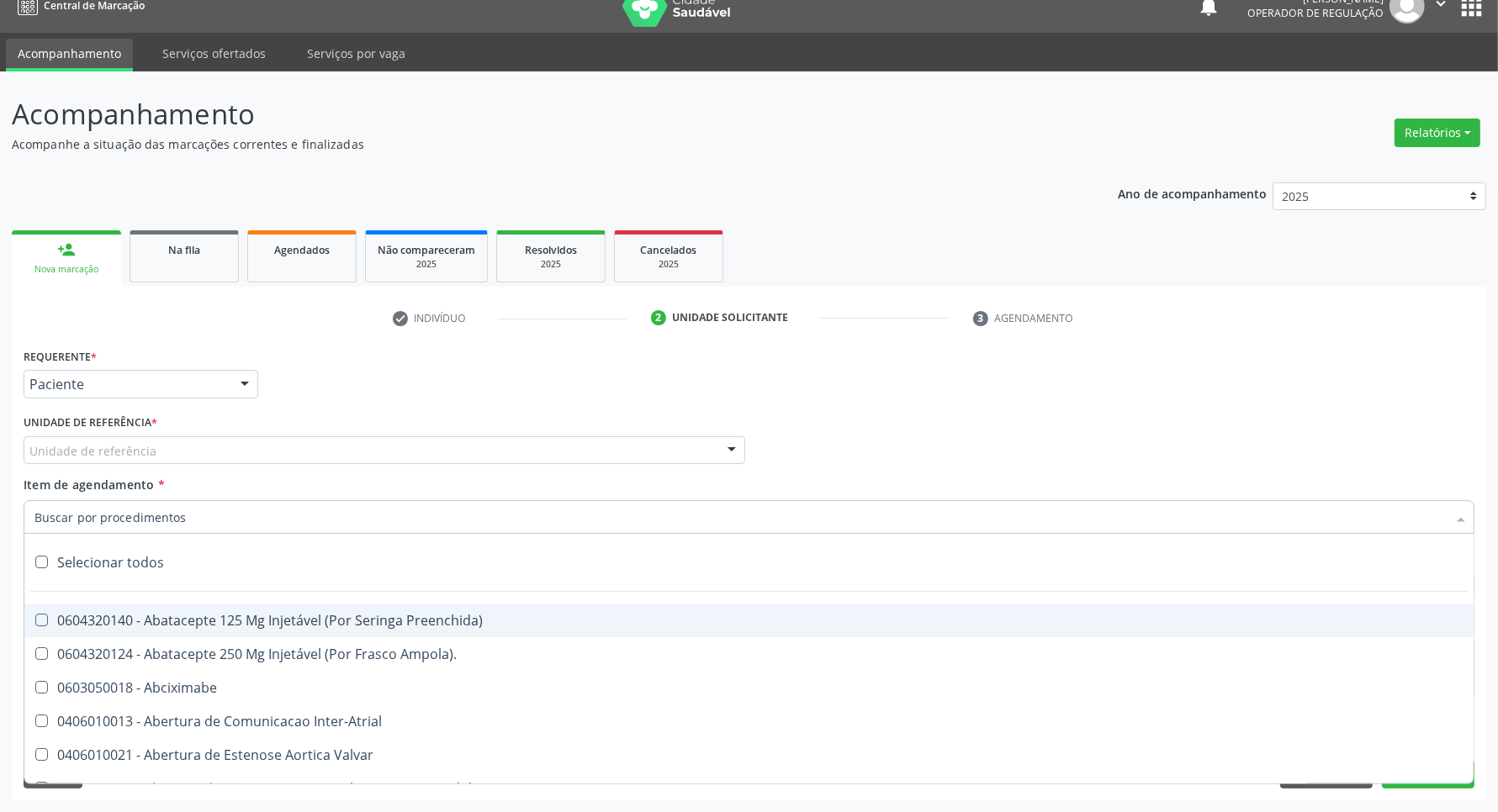
paste input "ENDOCRINOLOGISTA"
type input "ENDOCRINOLOGISTA"
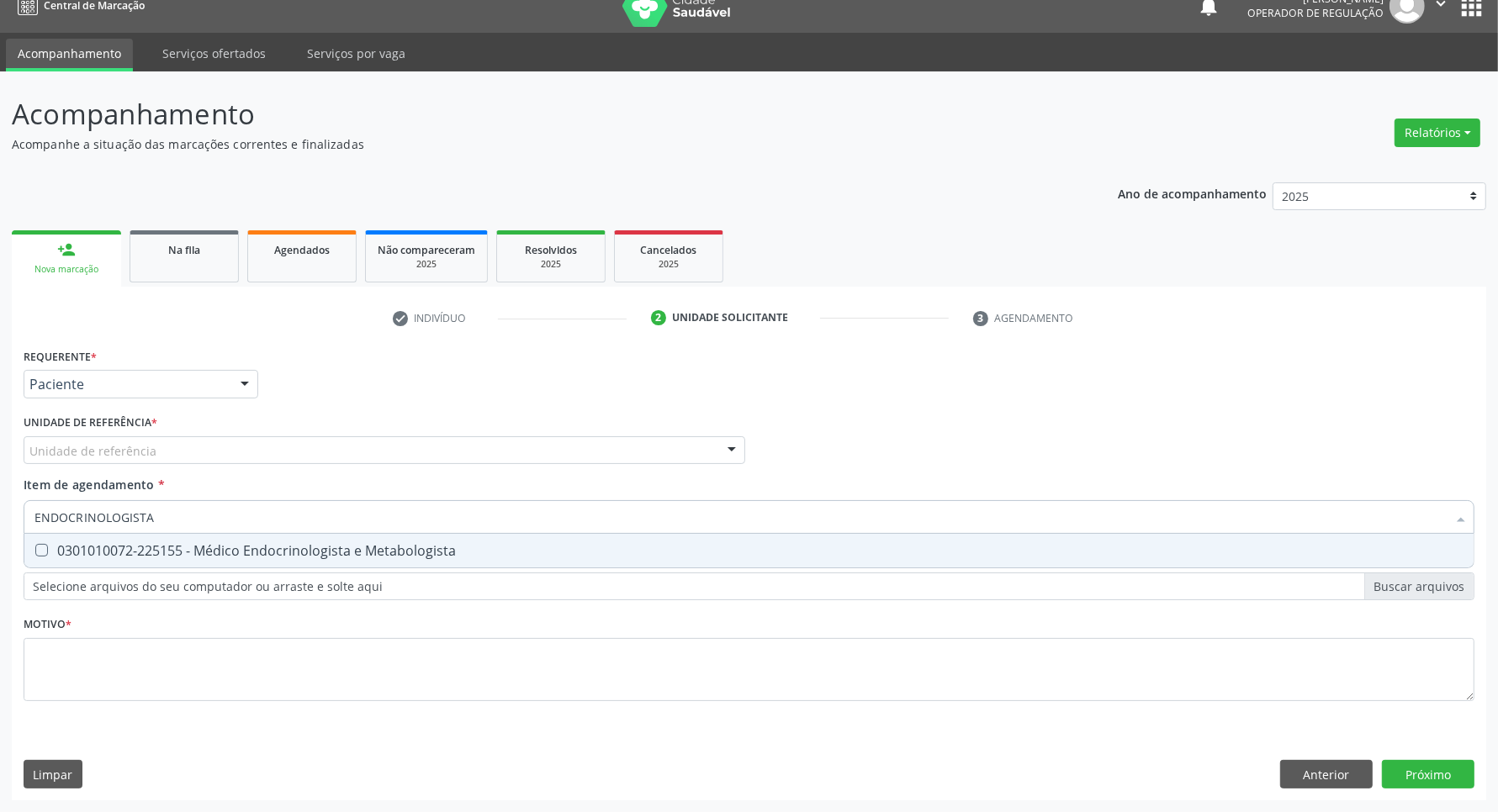
click at [363, 544] on div "0301010072-225155 - Médico Endocrinologista e Metabologista" at bounding box center [749, 551] width 1430 height 14
checkbox Metabologista "true"
click at [326, 672] on div "Requerente * Paciente Médico(a) Enfermeiro(a) Paciente Nenhum resultado encontr…" at bounding box center [749, 535] width 1451 height 381
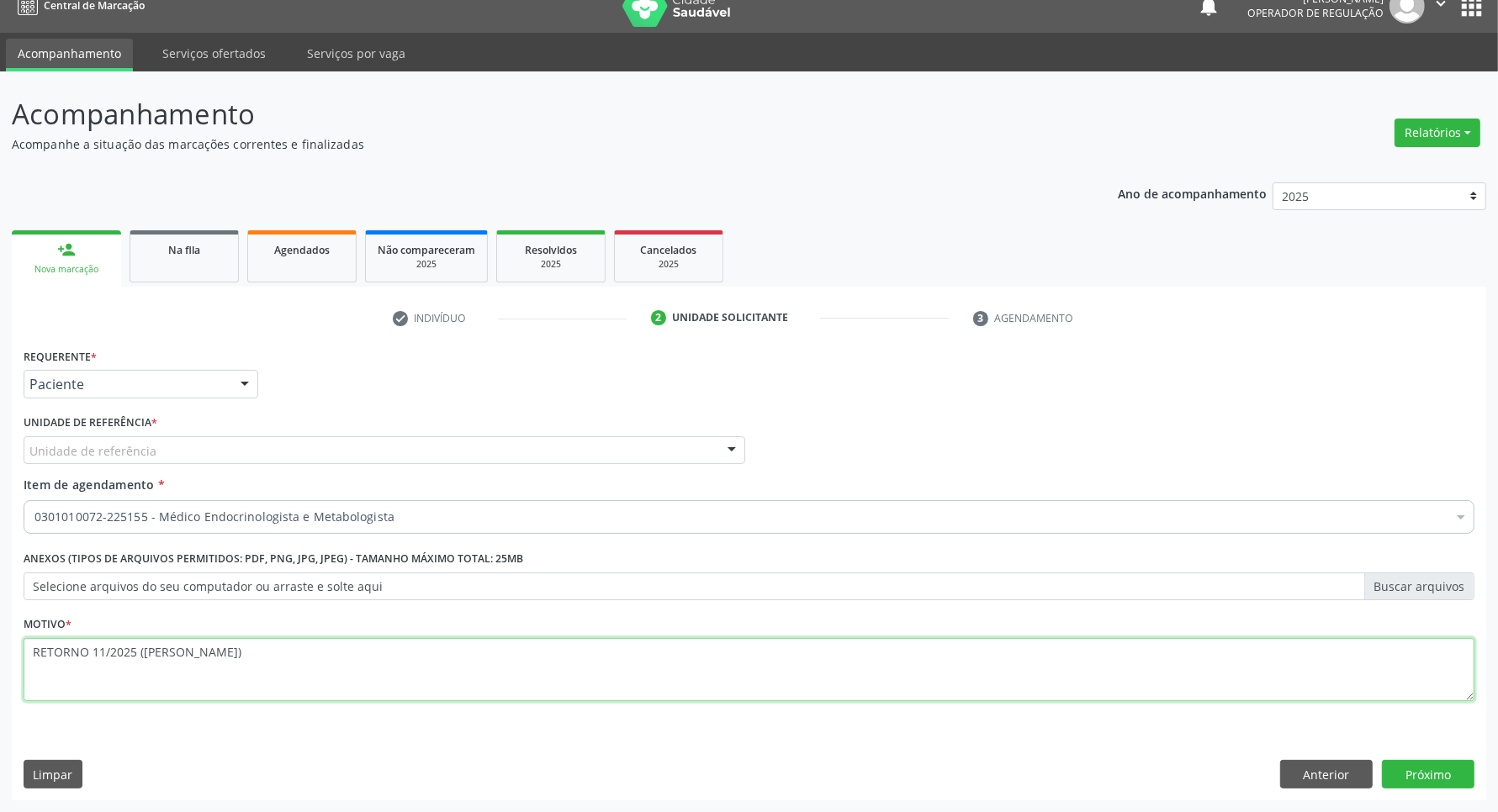
type textarea "RETORNO 11/2025 (JOÃO)"
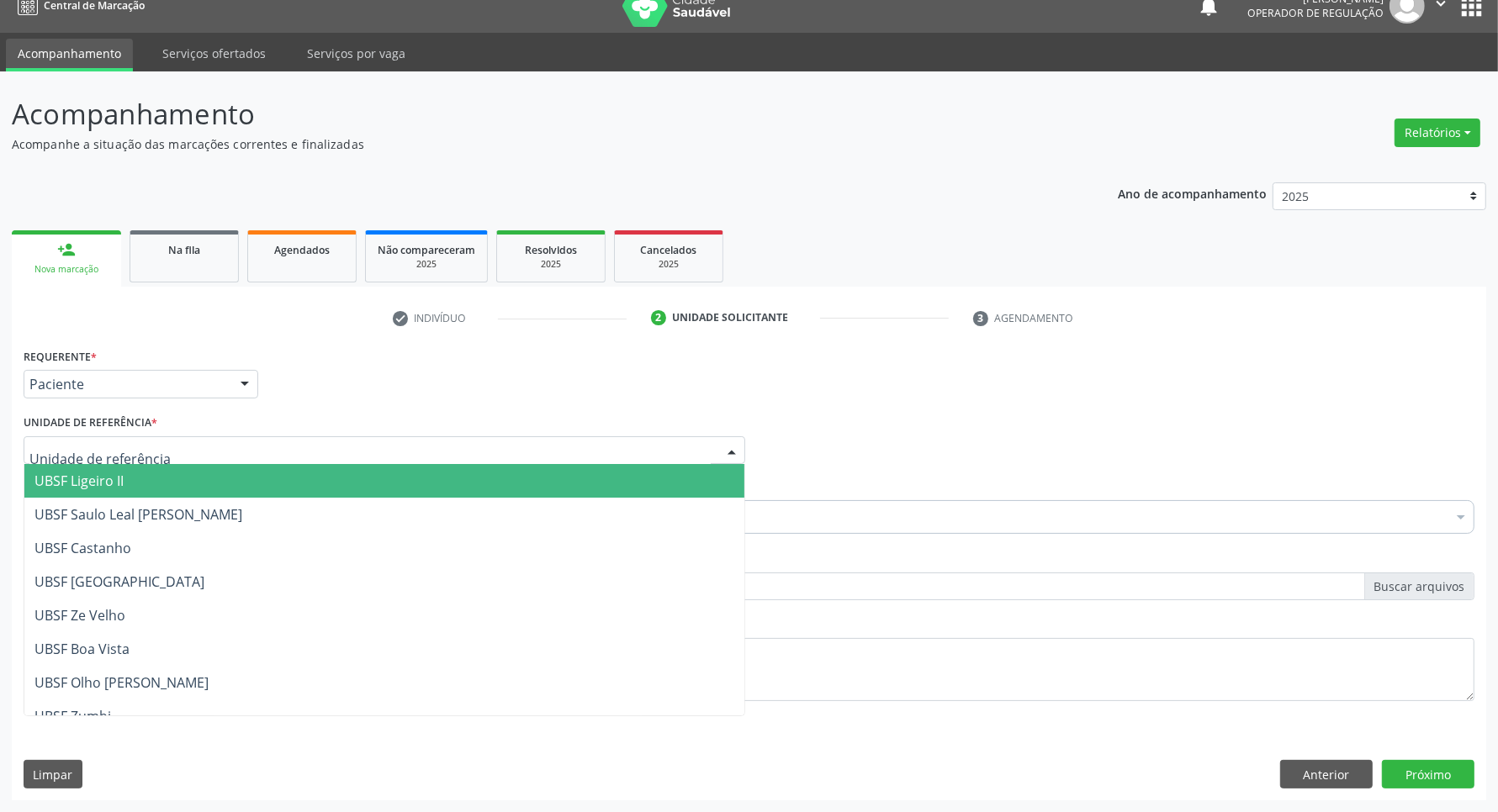
click at [464, 460] on div at bounding box center [384, 451] width 722 height 29
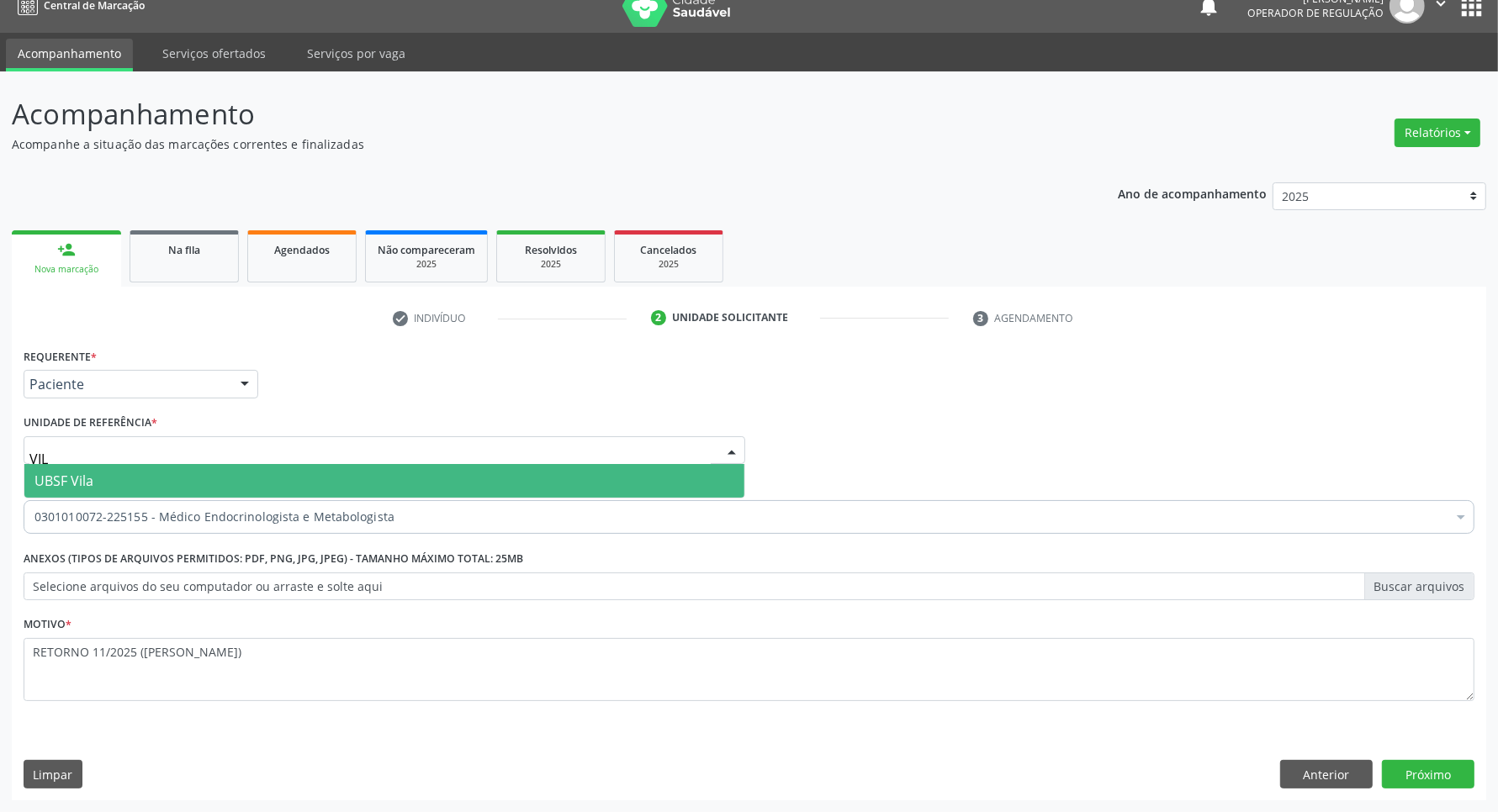
type input "VILA"
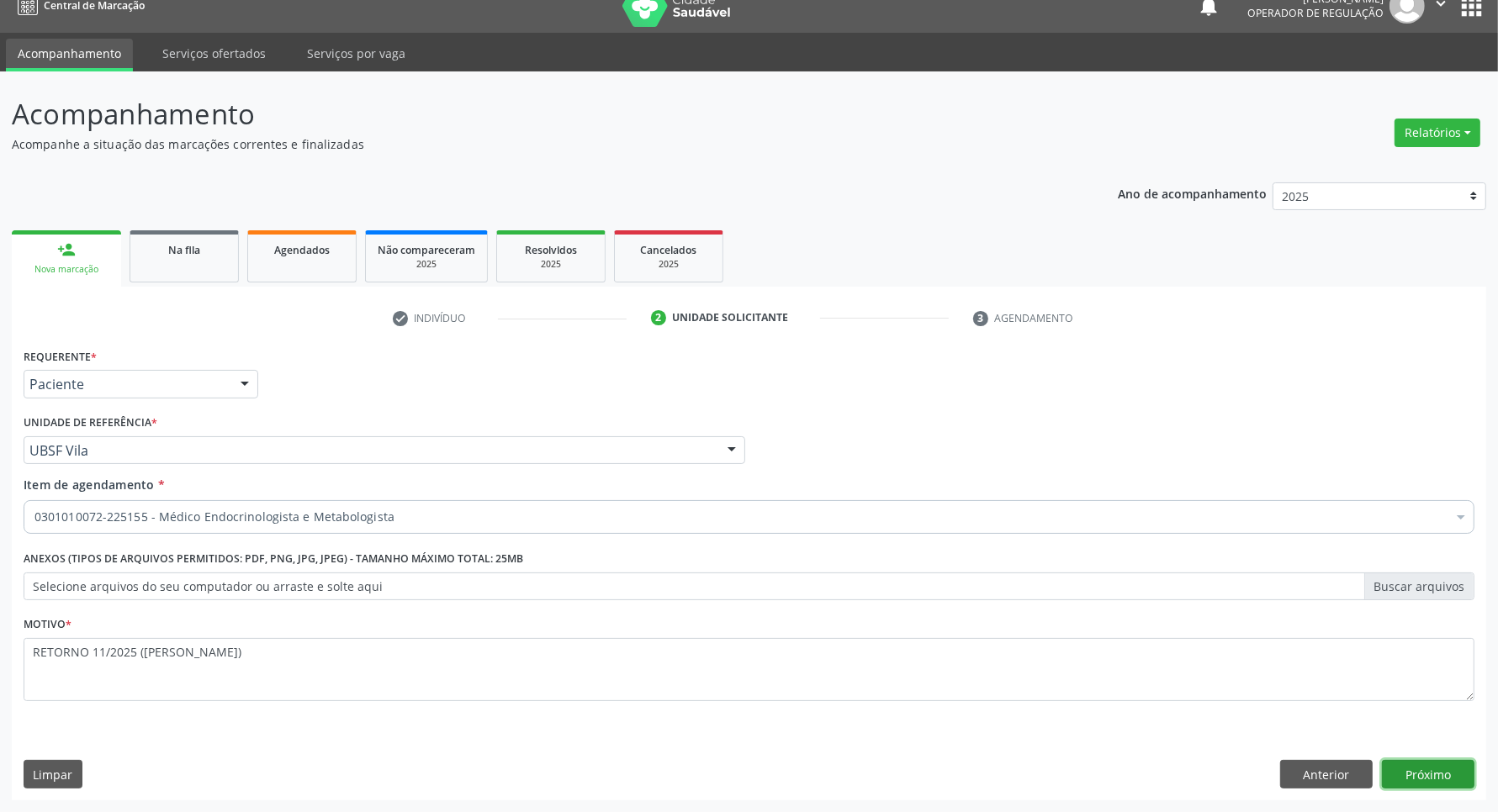
click at [1418, 761] on button "Próximo" at bounding box center [1428, 774] width 93 height 29
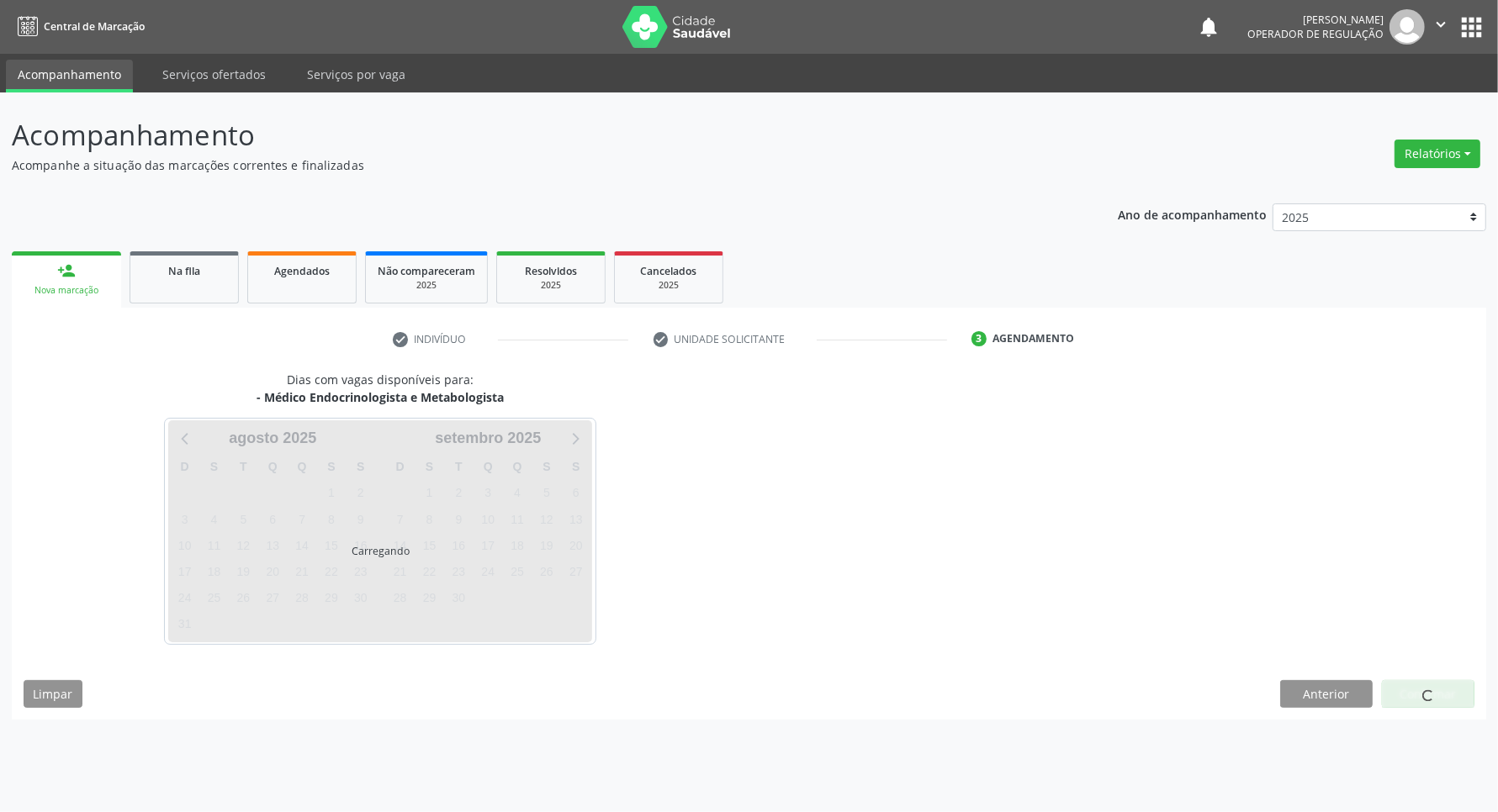
scroll to position [0, 0]
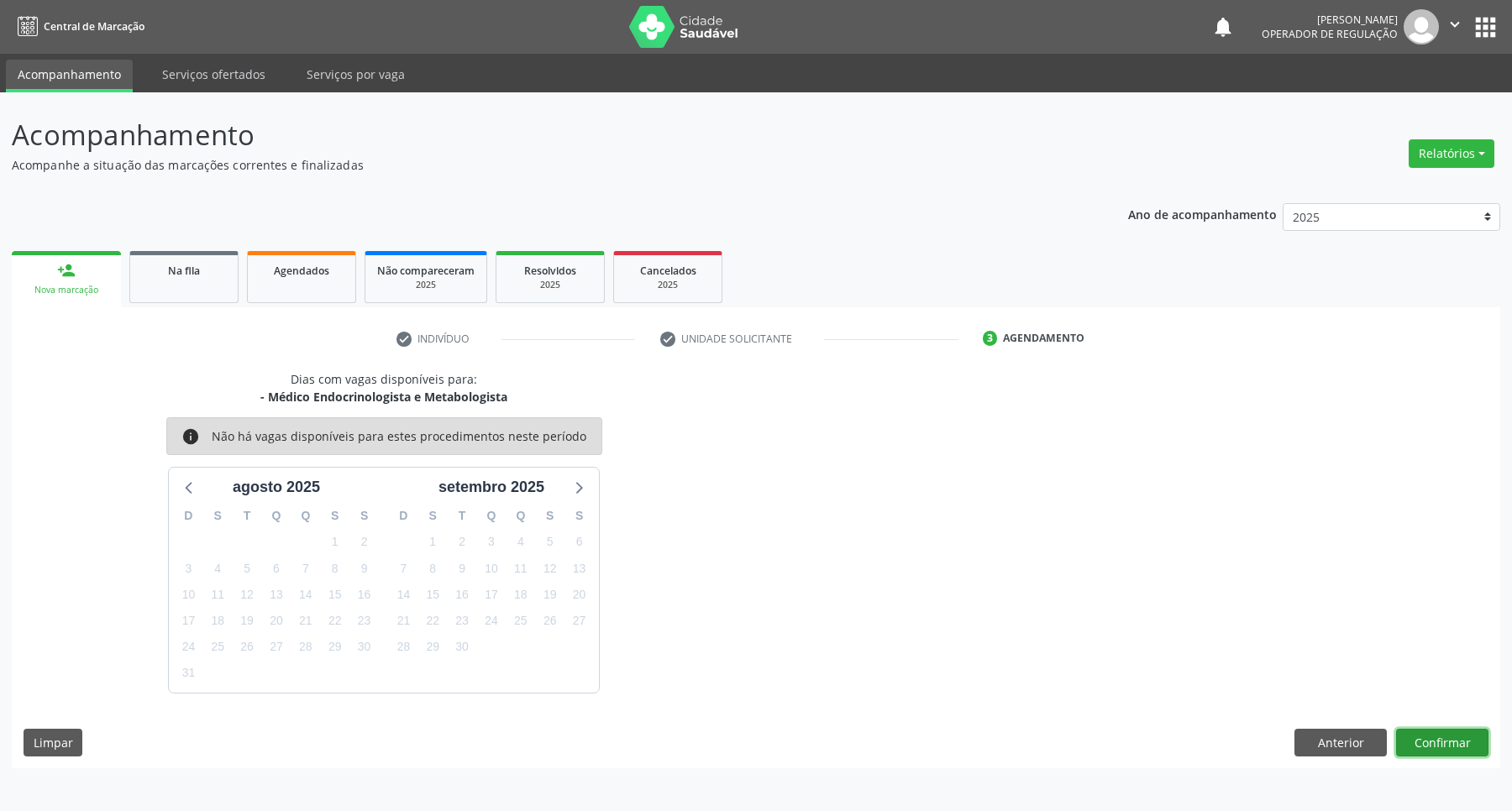
click at [1451, 745] on button "Confirmar" at bounding box center [1442, 743] width 93 height 29
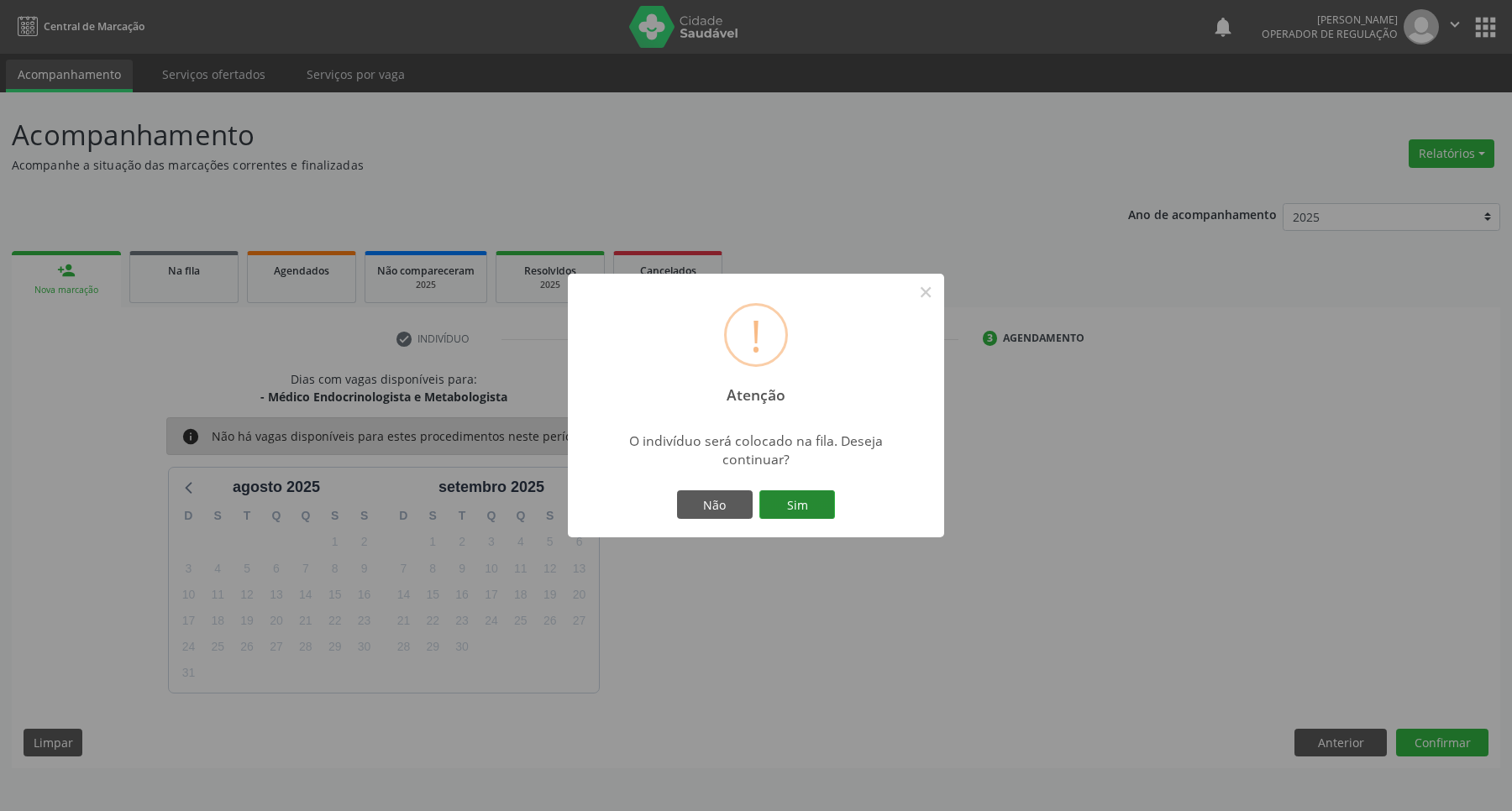
click at [815, 492] on button "Sim" at bounding box center [796, 505] width 75 height 29
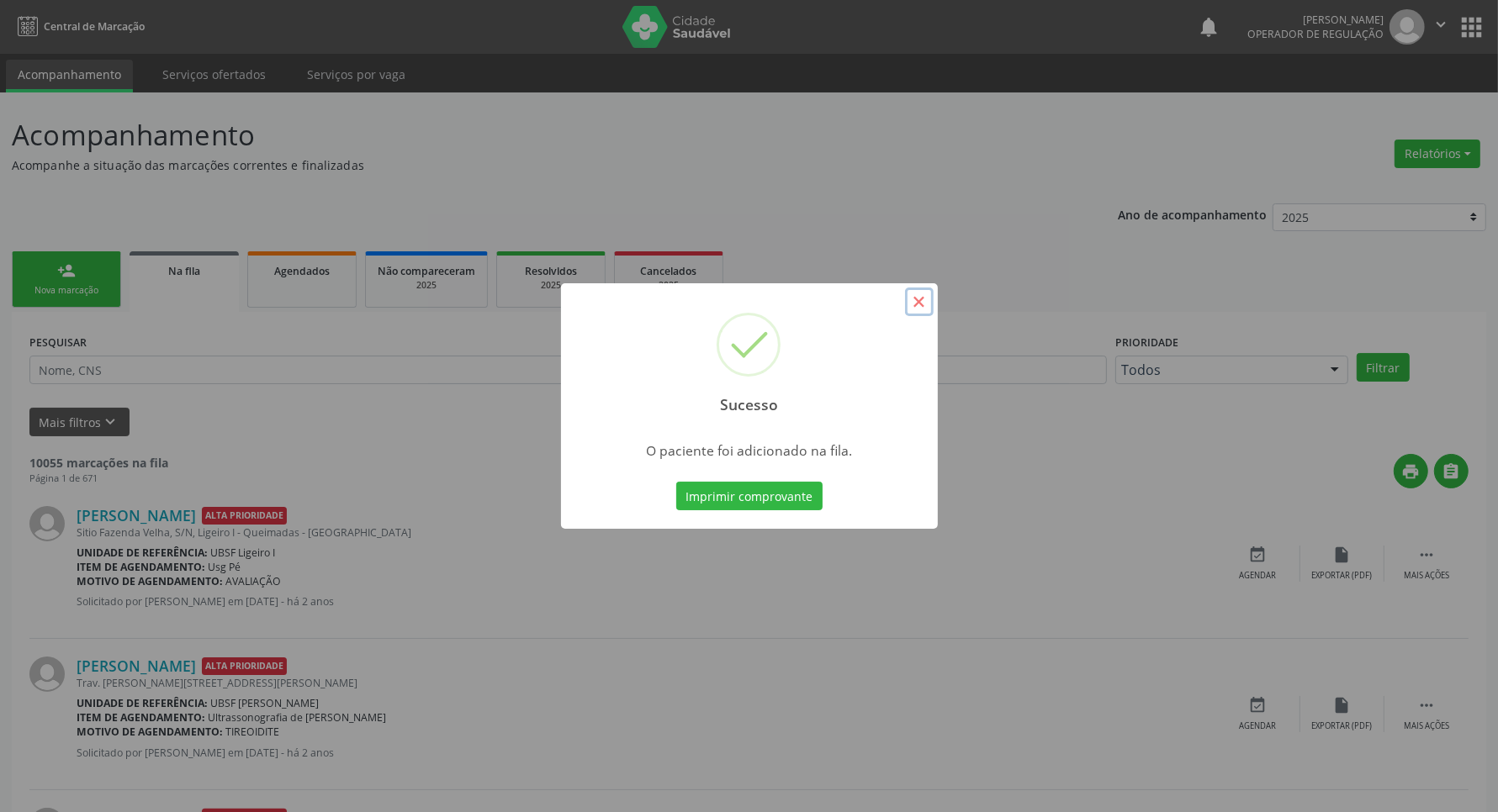
click at [922, 301] on button "×" at bounding box center [919, 302] width 29 height 29
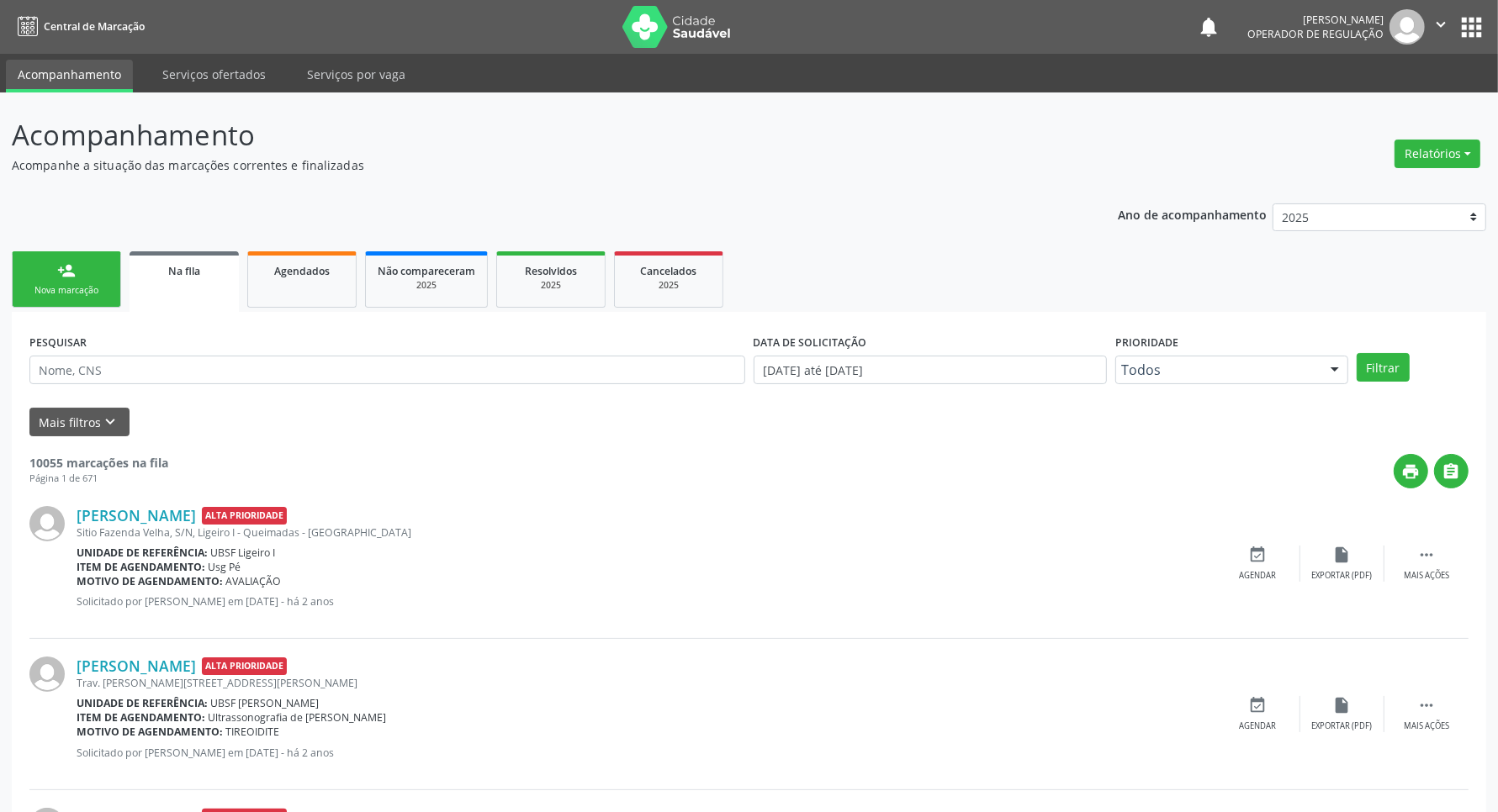
click at [75, 280] on link "person_add Nova marcação" at bounding box center [67, 279] width 109 height 56
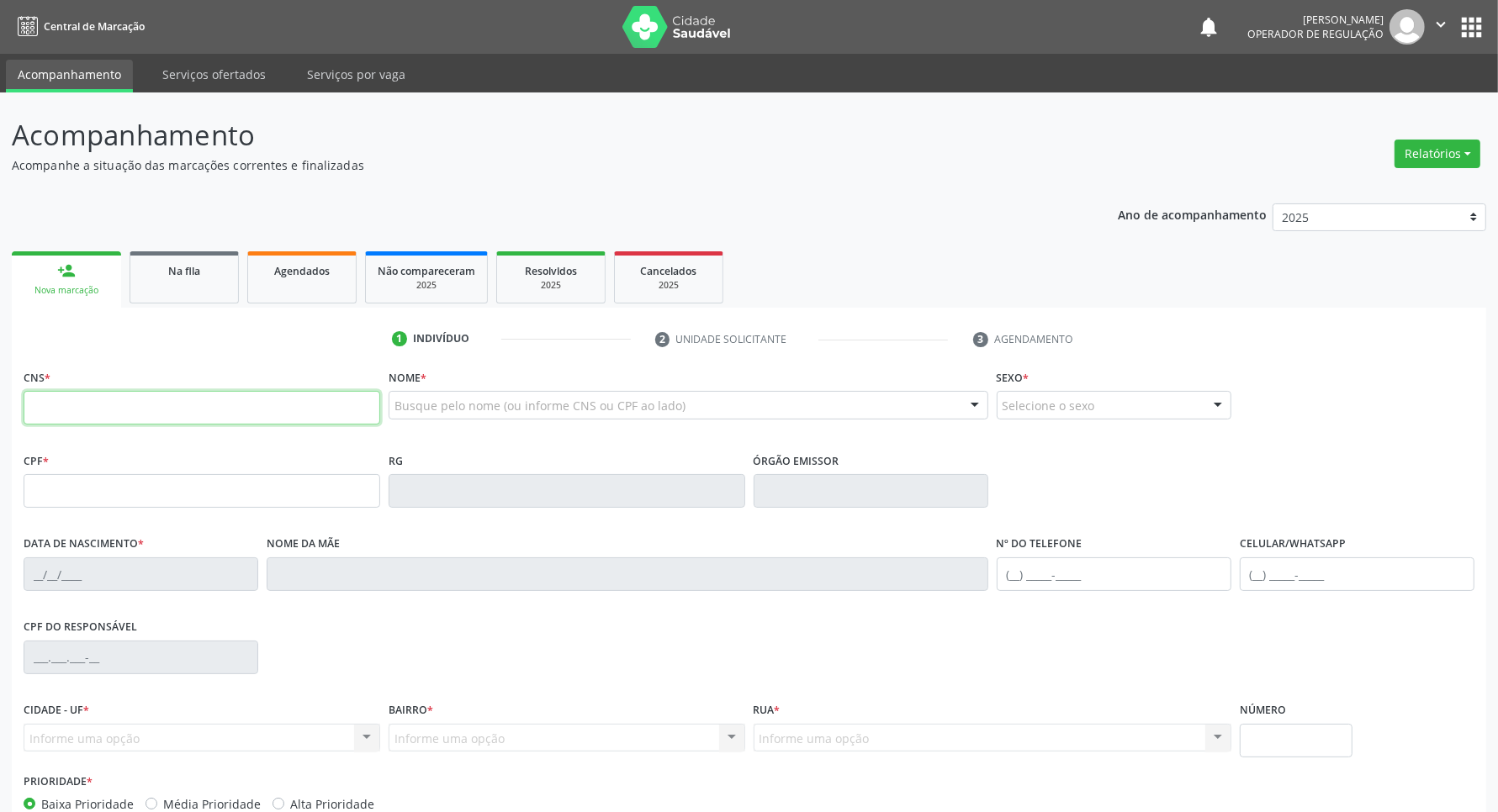
click at [124, 402] on input "text" at bounding box center [201, 407] width 356 height 34
type input "702 1057 5150 3899"
type input "737.766.887-34"
type input "13/08/1961"
type input "Hélvia Mafalda do Nascimento"
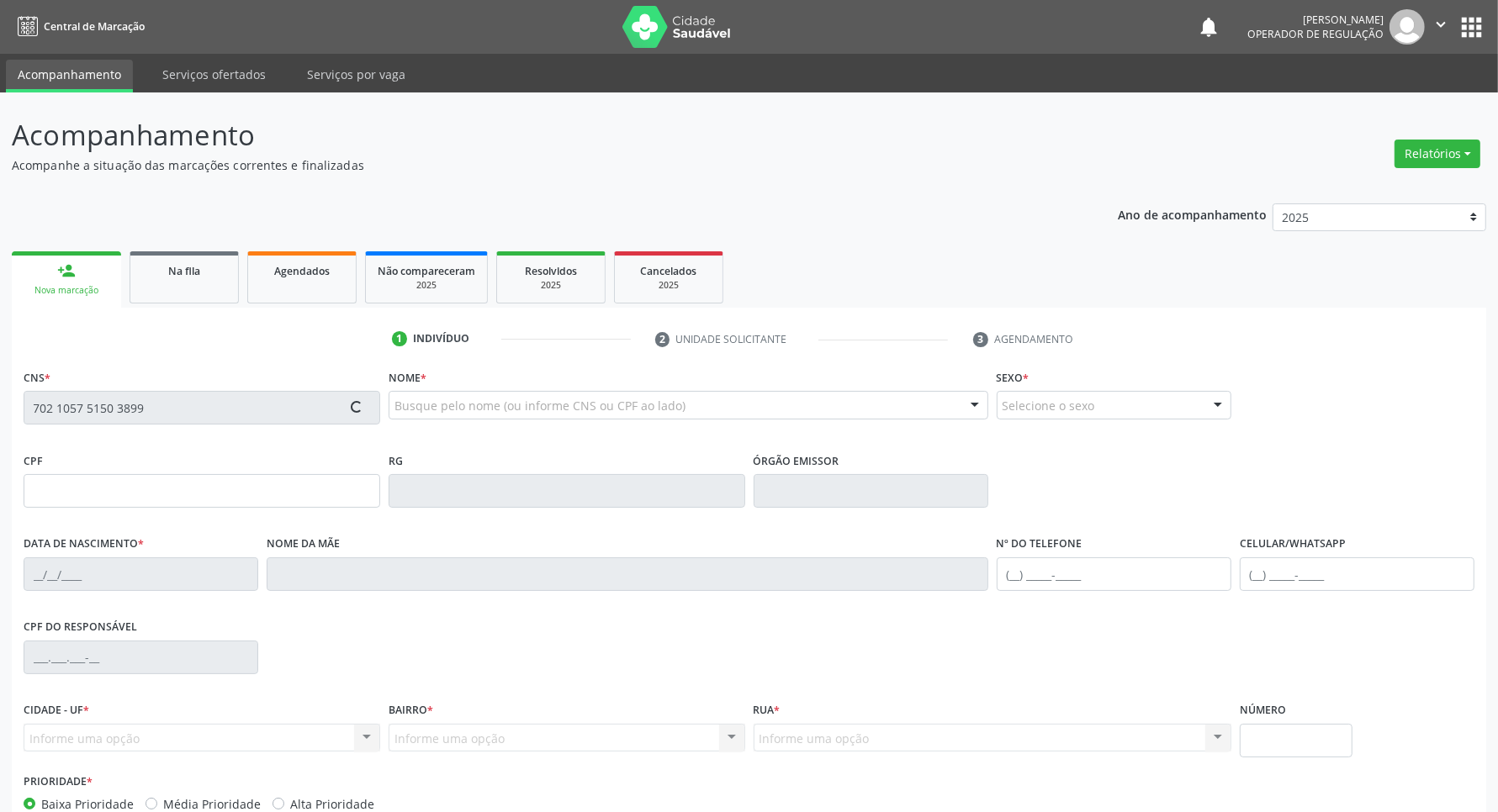
type input "(83) 96953-8835"
type input "18"
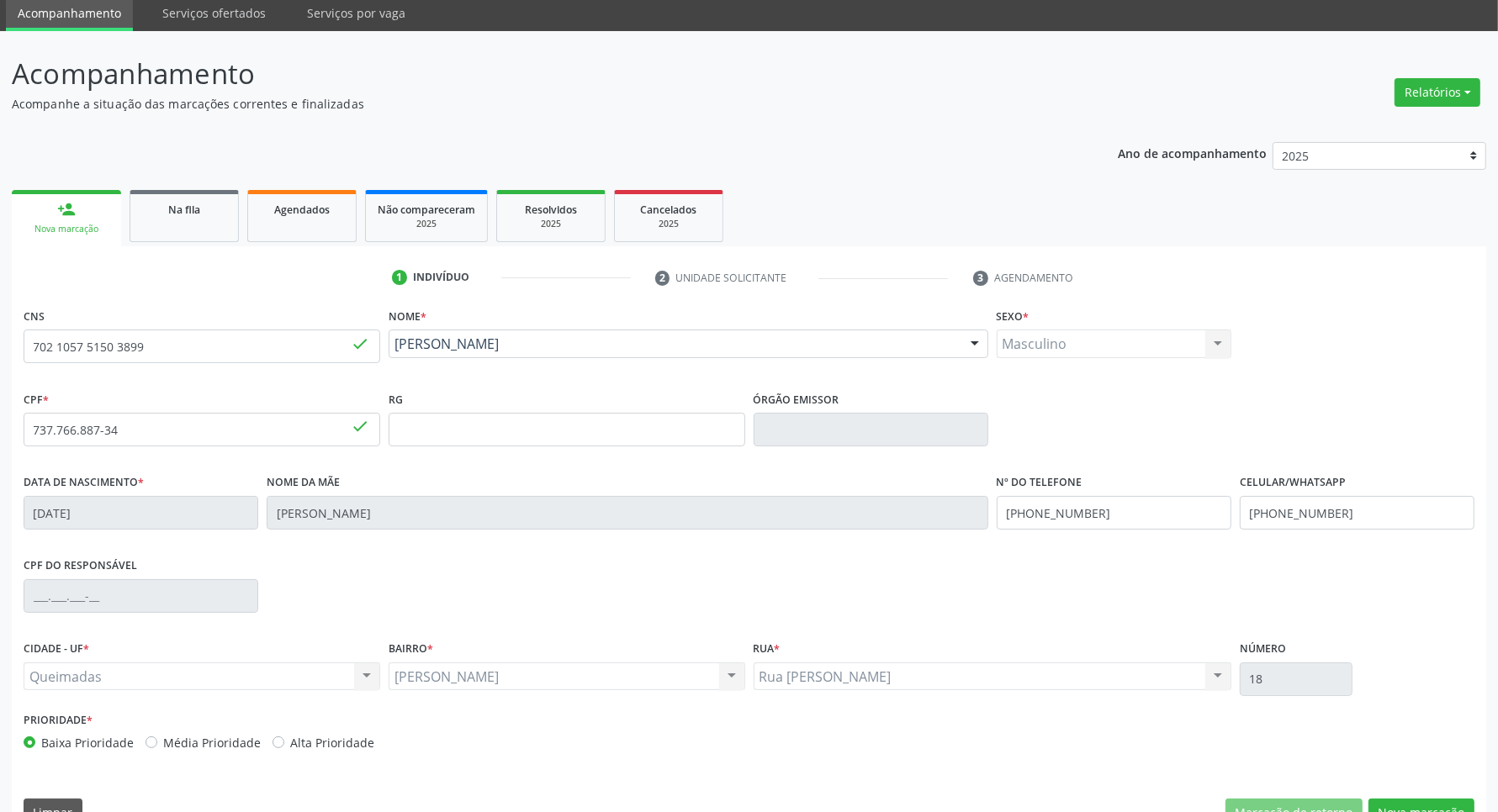
scroll to position [99, 0]
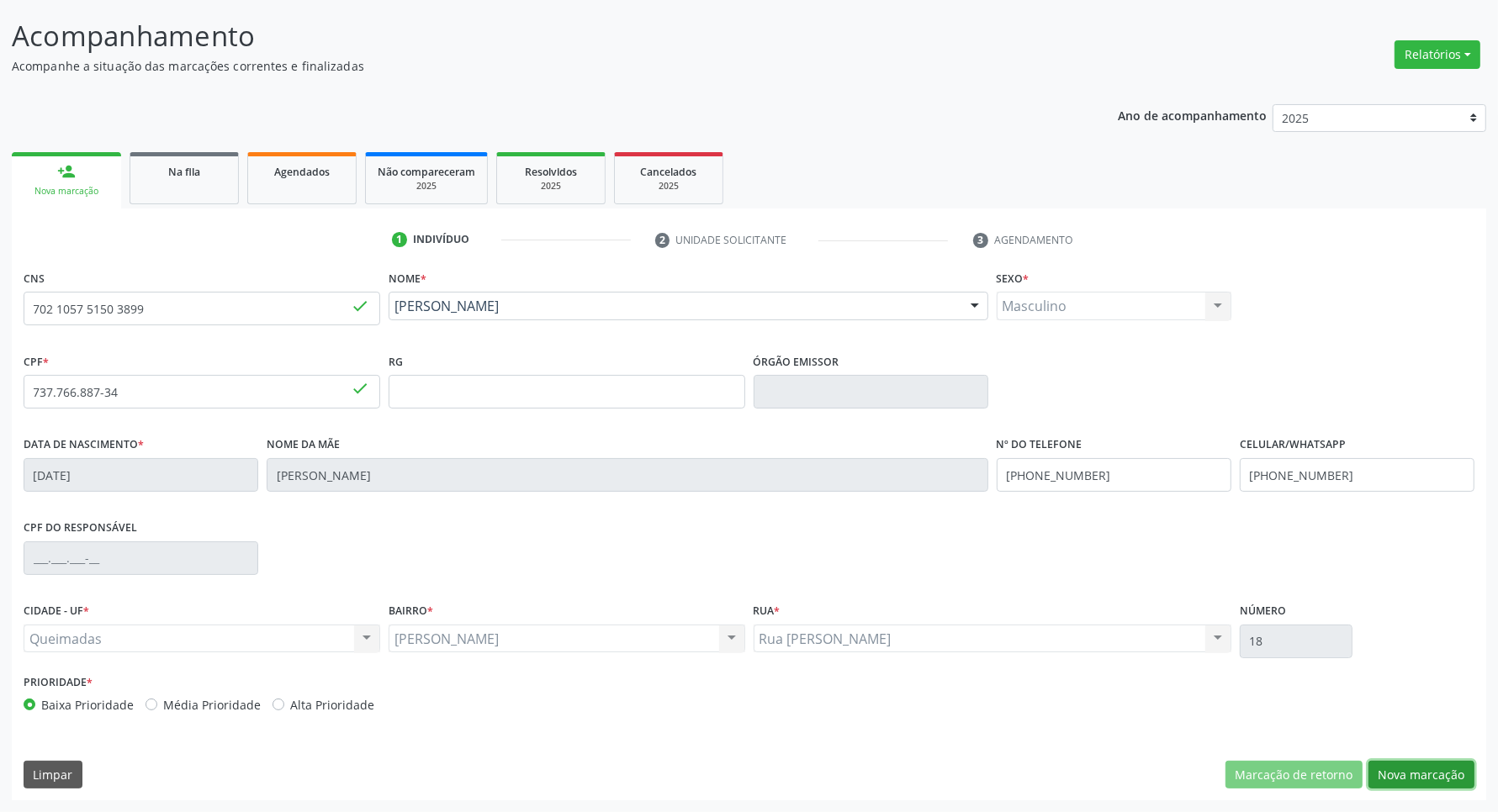
click at [1429, 782] on button "Nova marcação" at bounding box center [1422, 775] width 106 height 29
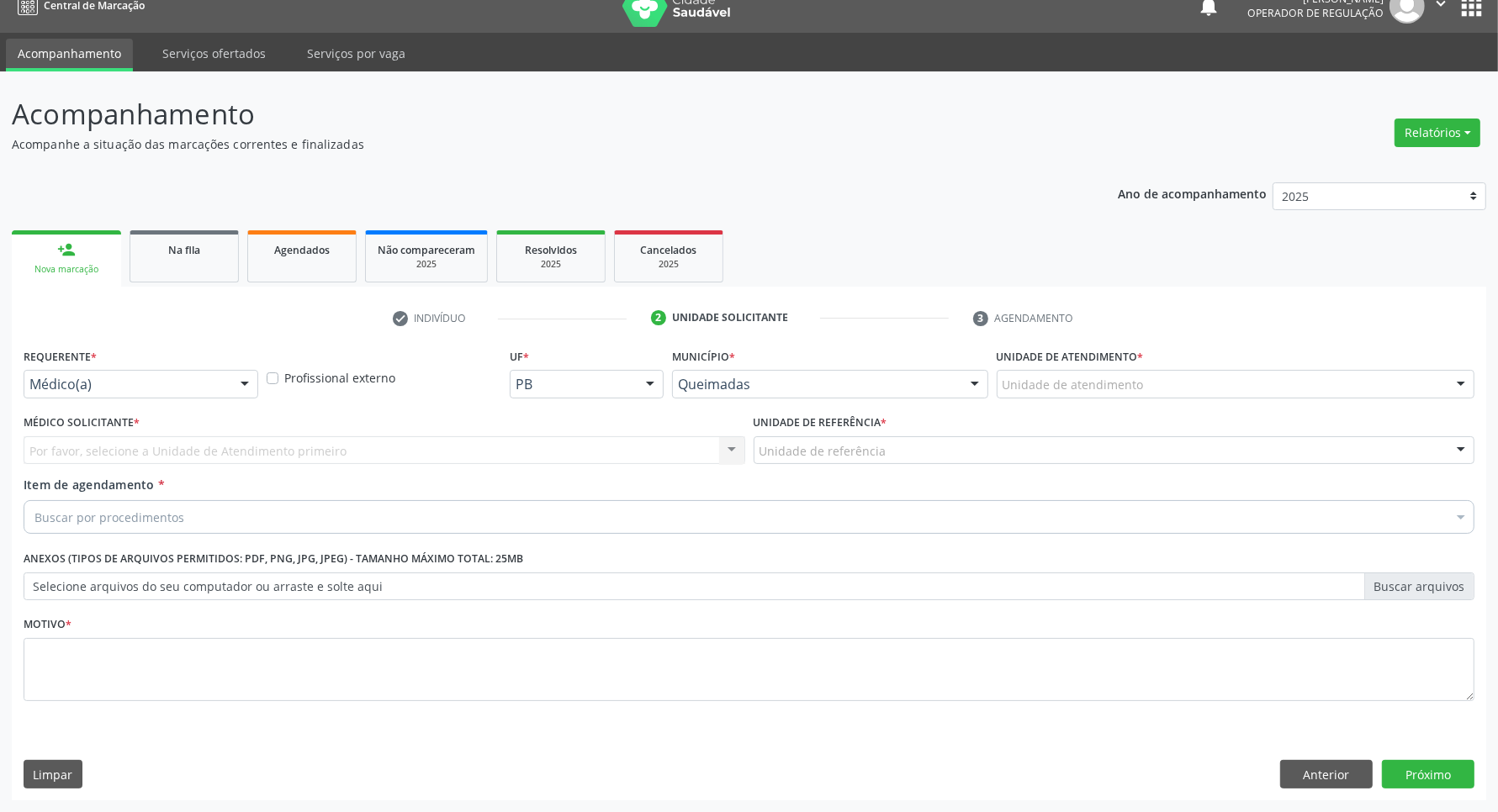
click at [123, 402] on div "Requerente * Médico(a) Médico(a) Enfermeiro(a) Paciente Nenhum resultado encont…" at bounding box center [140, 377] width 243 height 66
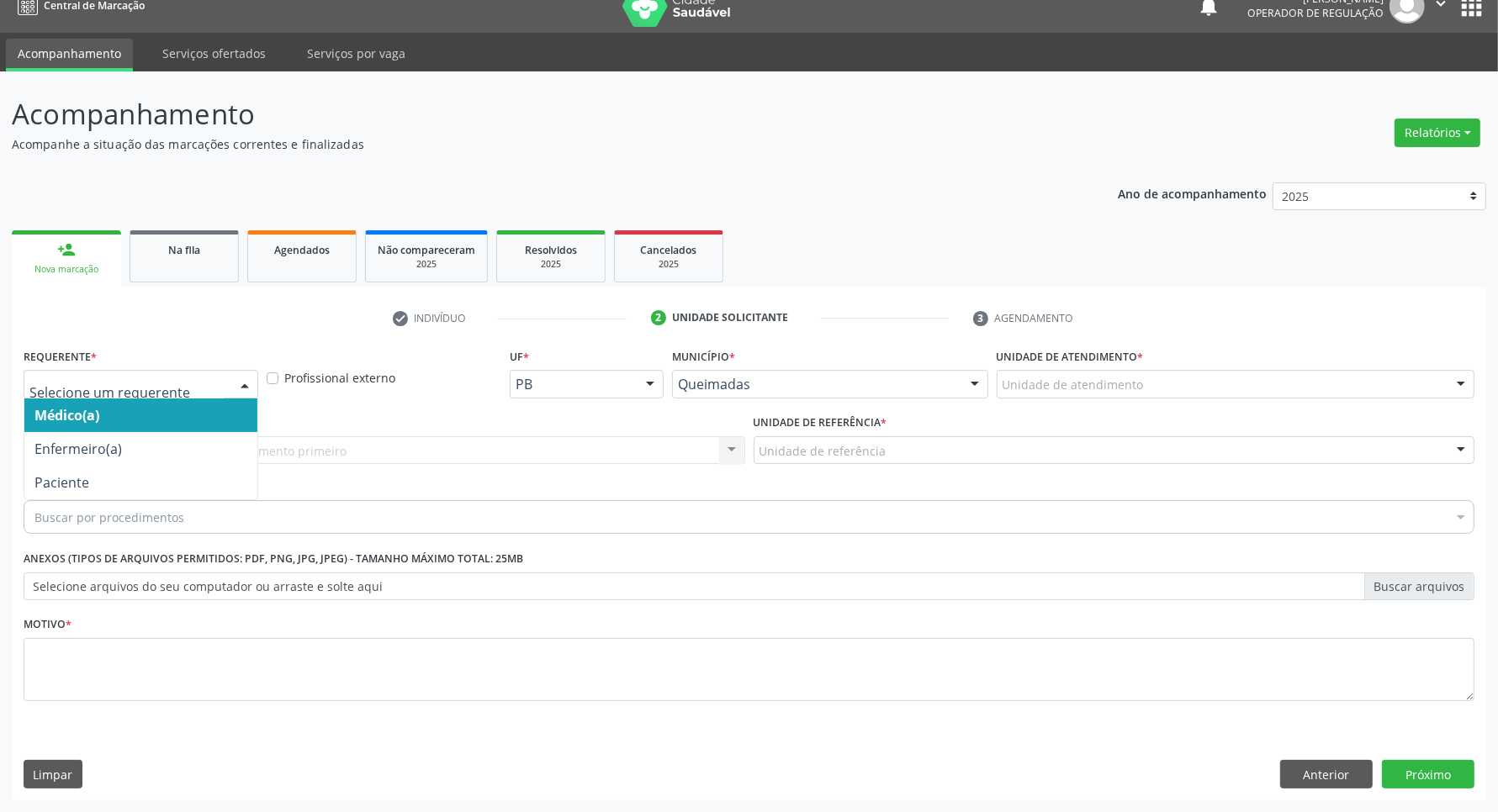
drag, startPoint x: 127, startPoint y: 382, endPoint x: 101, endPoint y: 523, distance: 143.4
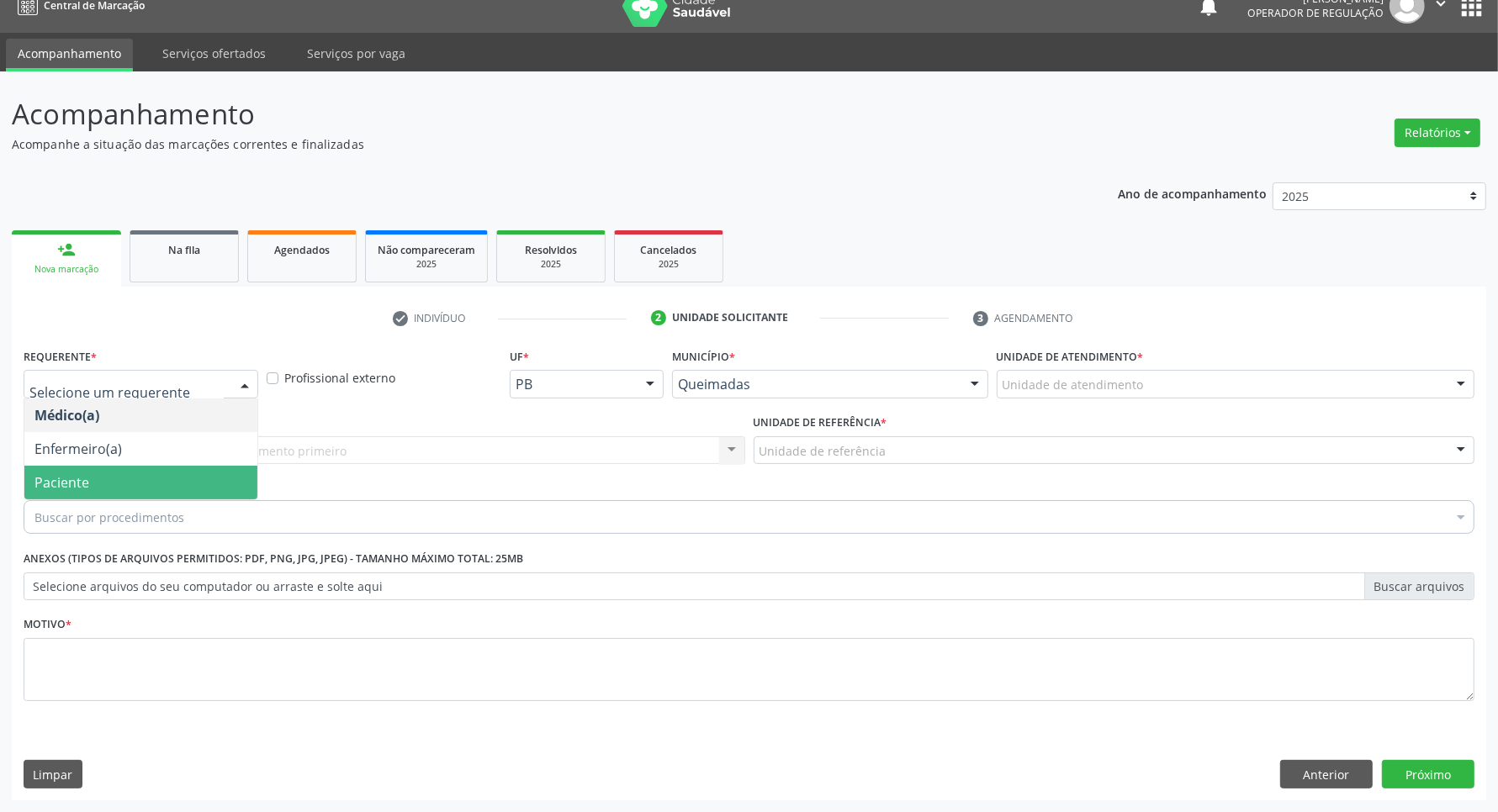
click at [123, 482] on span "Paciente" at bounding box center [140, 483] width 233 height 34
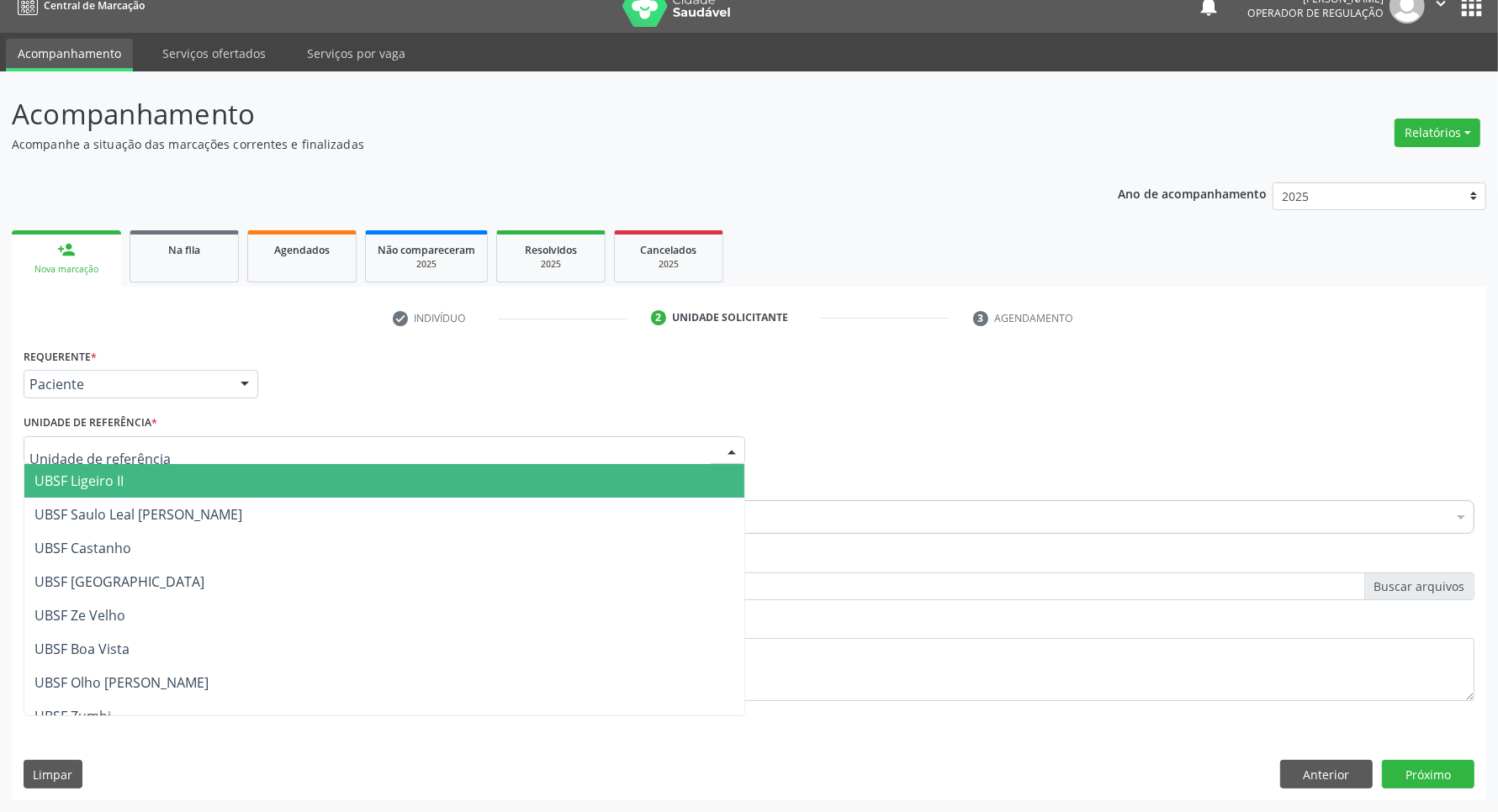
click at [192, 444] on div at bounding box center [384, 451] width 722 height 29
type input "CE"
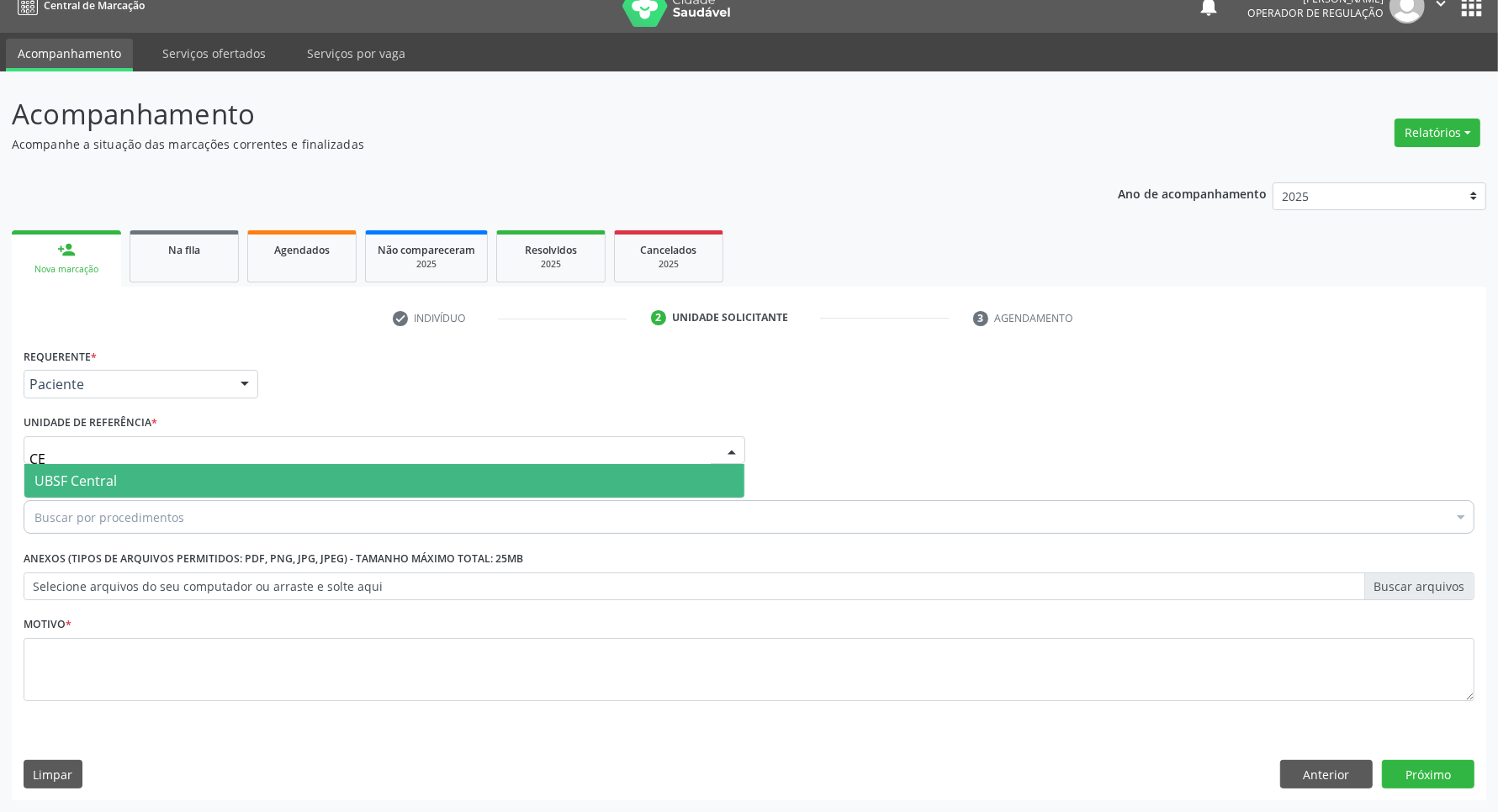
click at [194, 476] on span "UBSF Central" at bounding box center [384, 481] width 720 height 34
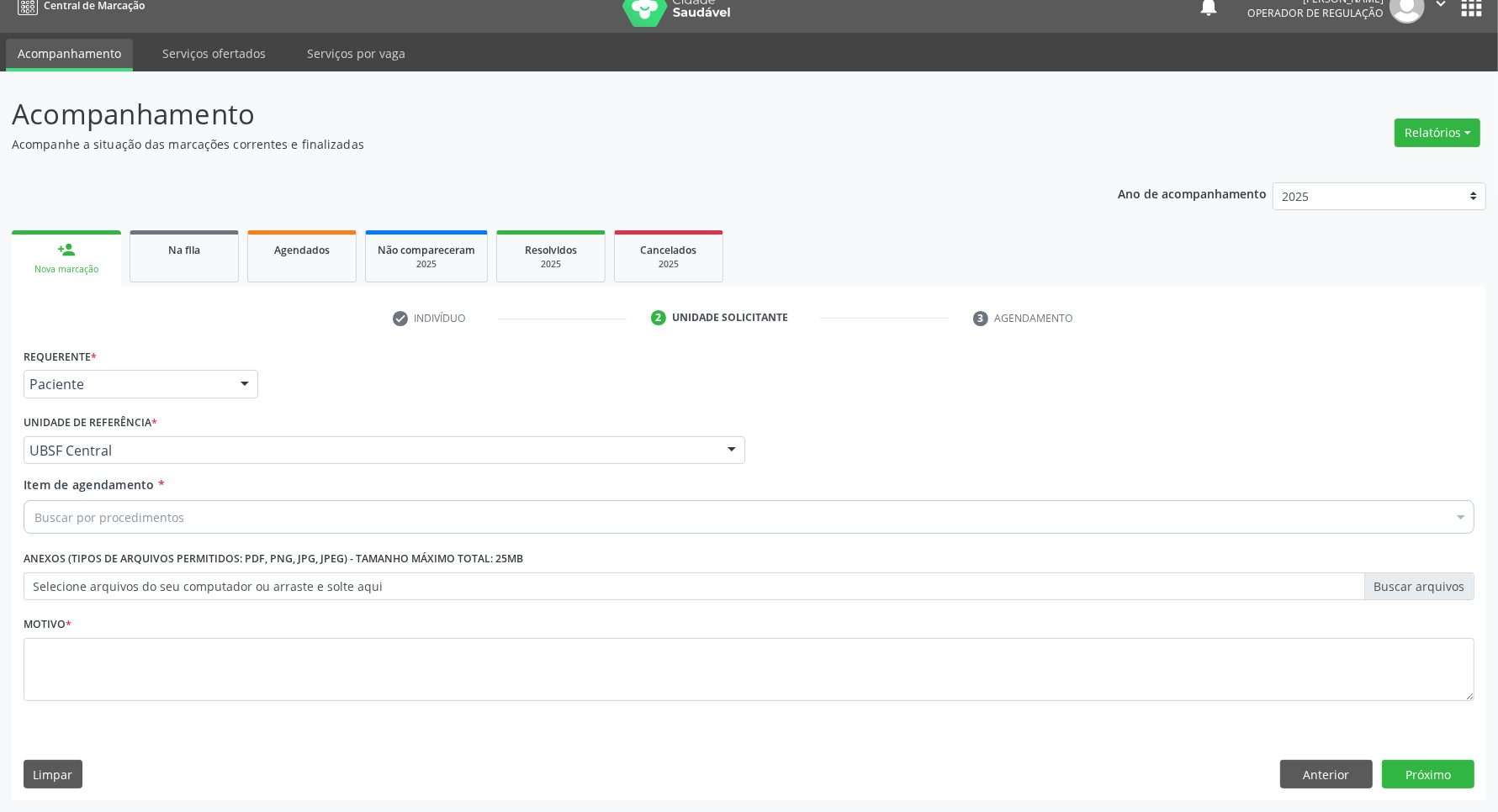
click at [199, 523] on div "Buscar por procedimentos" at bounding box center [749, 516] width 1451 height 34
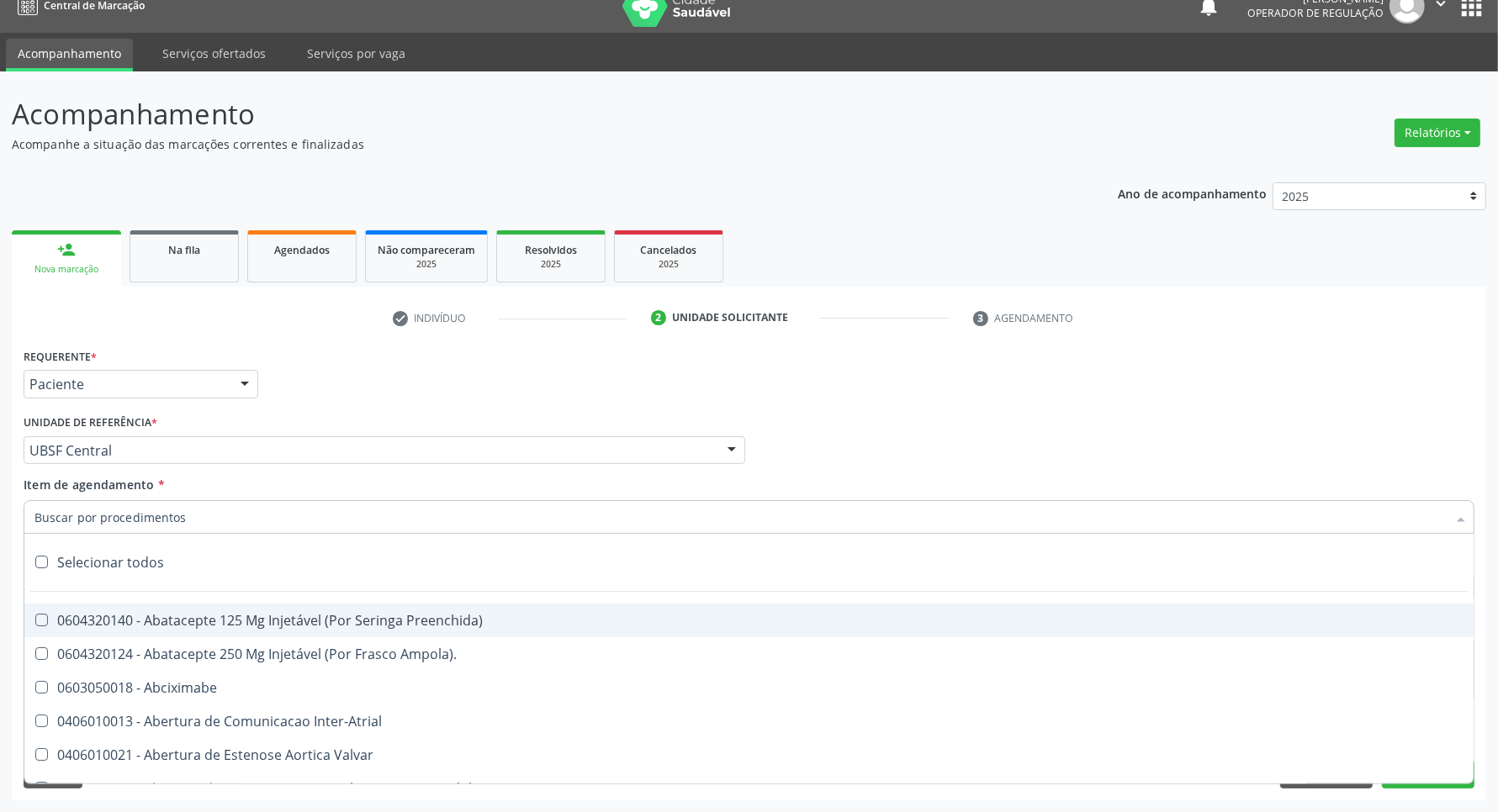
paste input "ENDOCRINOLOGISTA"
type input "ENDOCRINOLOGISTA"
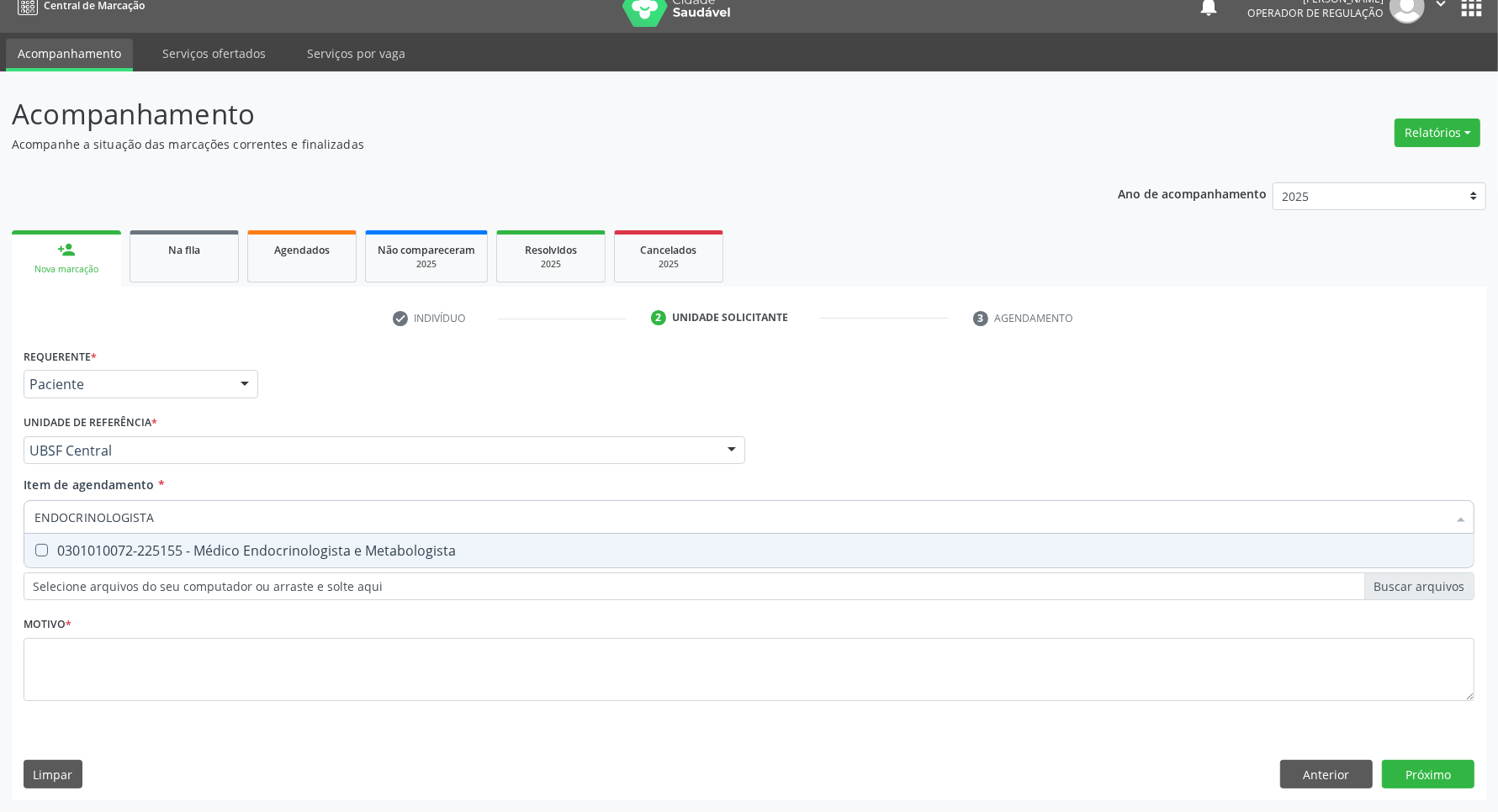
click at [189, 515] on input "ENDOCRINOLOGISTA" at bounding box center [740, 516] width 1412 height 34
click at [199, 555] on div "0301010072-225155 - Médico Endocrinologista e Metabologista" at bounding box center [749, 551] width 1430 height 14
checkbox Metabologista "true"
click at [184, 660] on div "Requerente * Paciente Médico(a) Enfermeiro(a) Paciente Nenhum resultado encontr…" at bounding box center [749, 535] width 1451 height 381
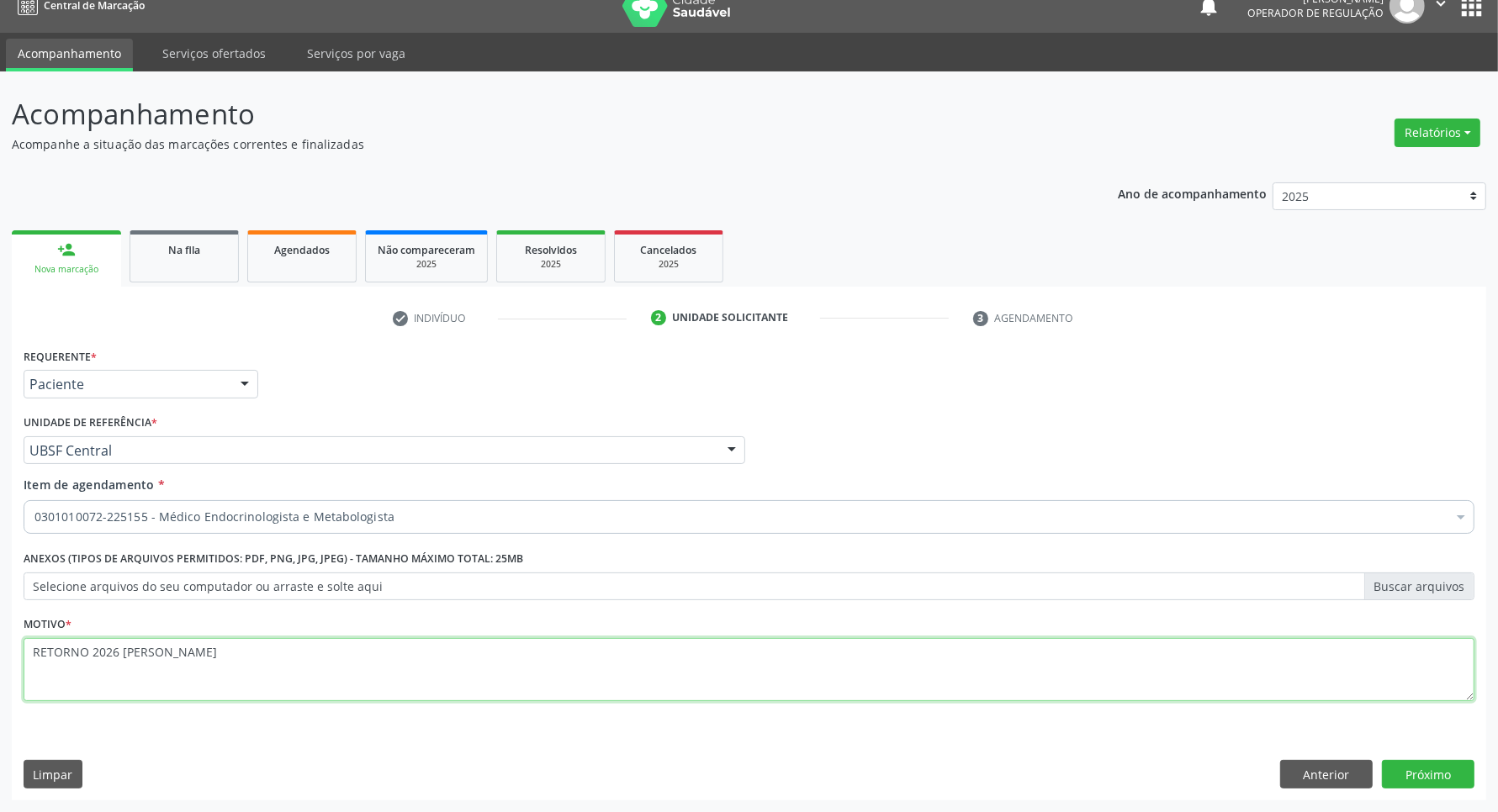
type textarea "RETORNO 2026 JOÃO"
click button "Próximo" at bounding box center [1428, 774] width 93 height 29
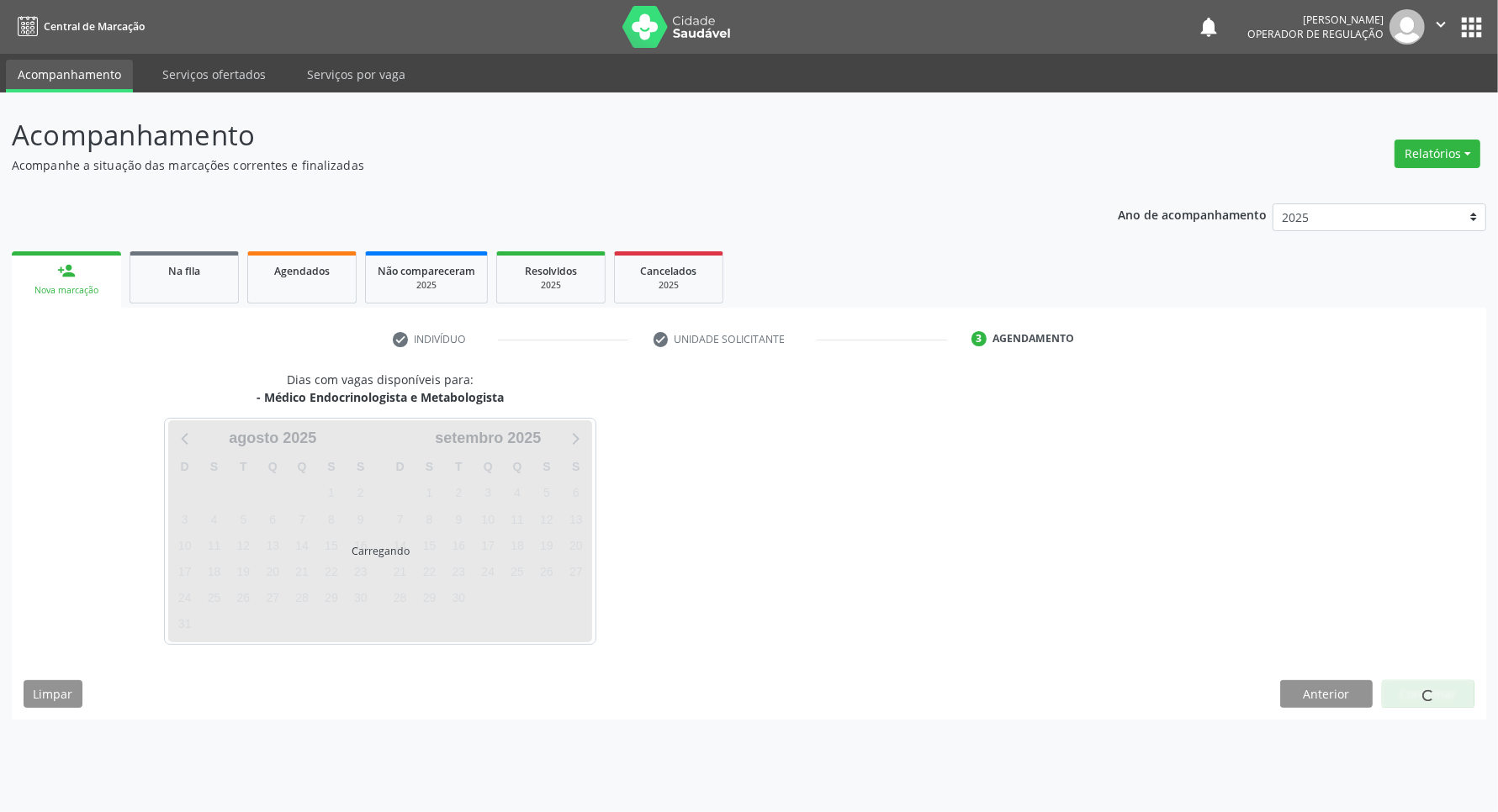
scroll to position [0, 0]
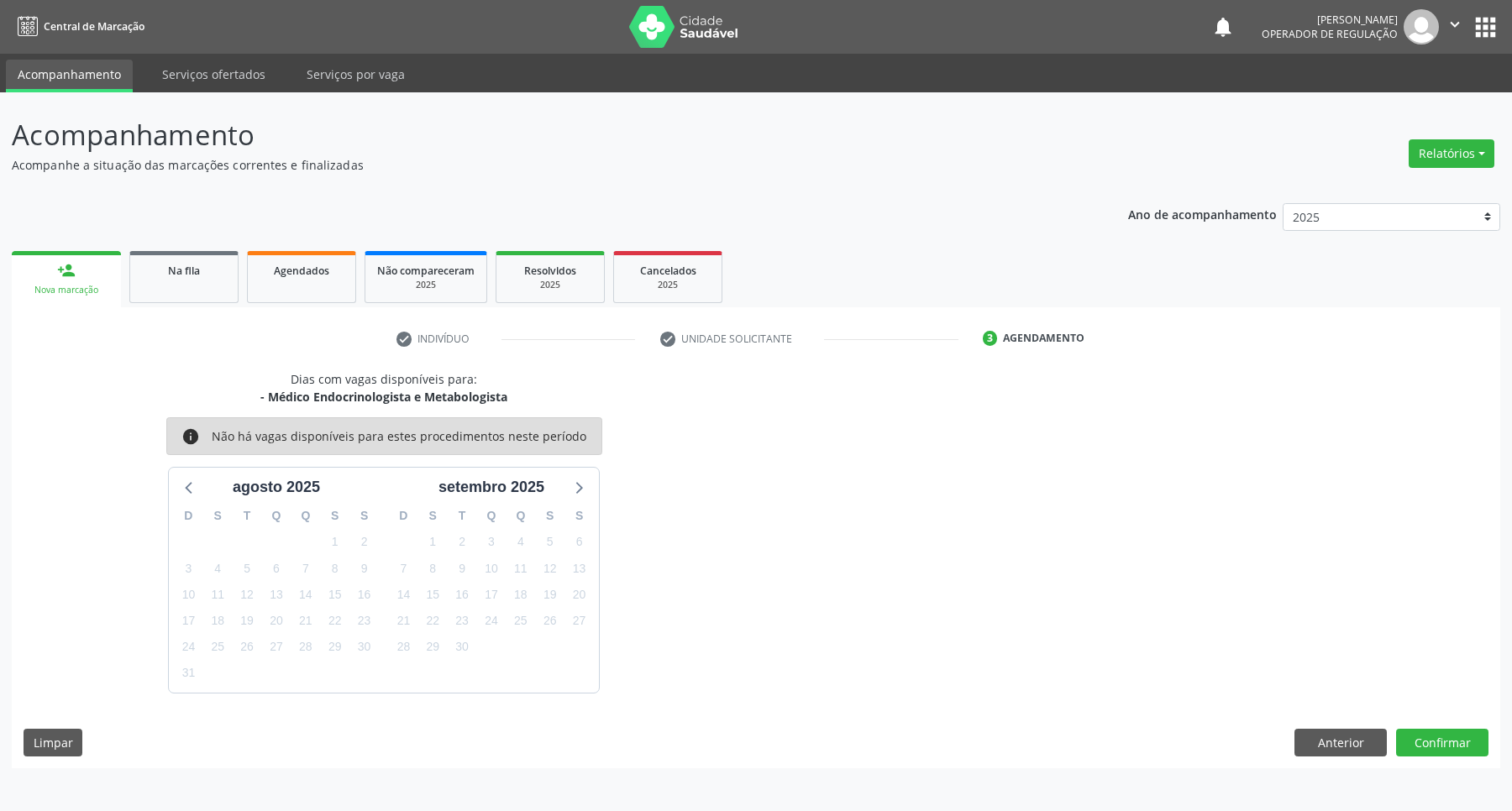
click at [1489, 739] on div "Dias com vagas disponíveis para: - Médico Endocrinologista e Metabologista info…" at bounding box center [756, 570] width 1488 height 398
click at [1479, 737] on button "Confirmar" at bounding box center [1442, 743] width 93 height 29
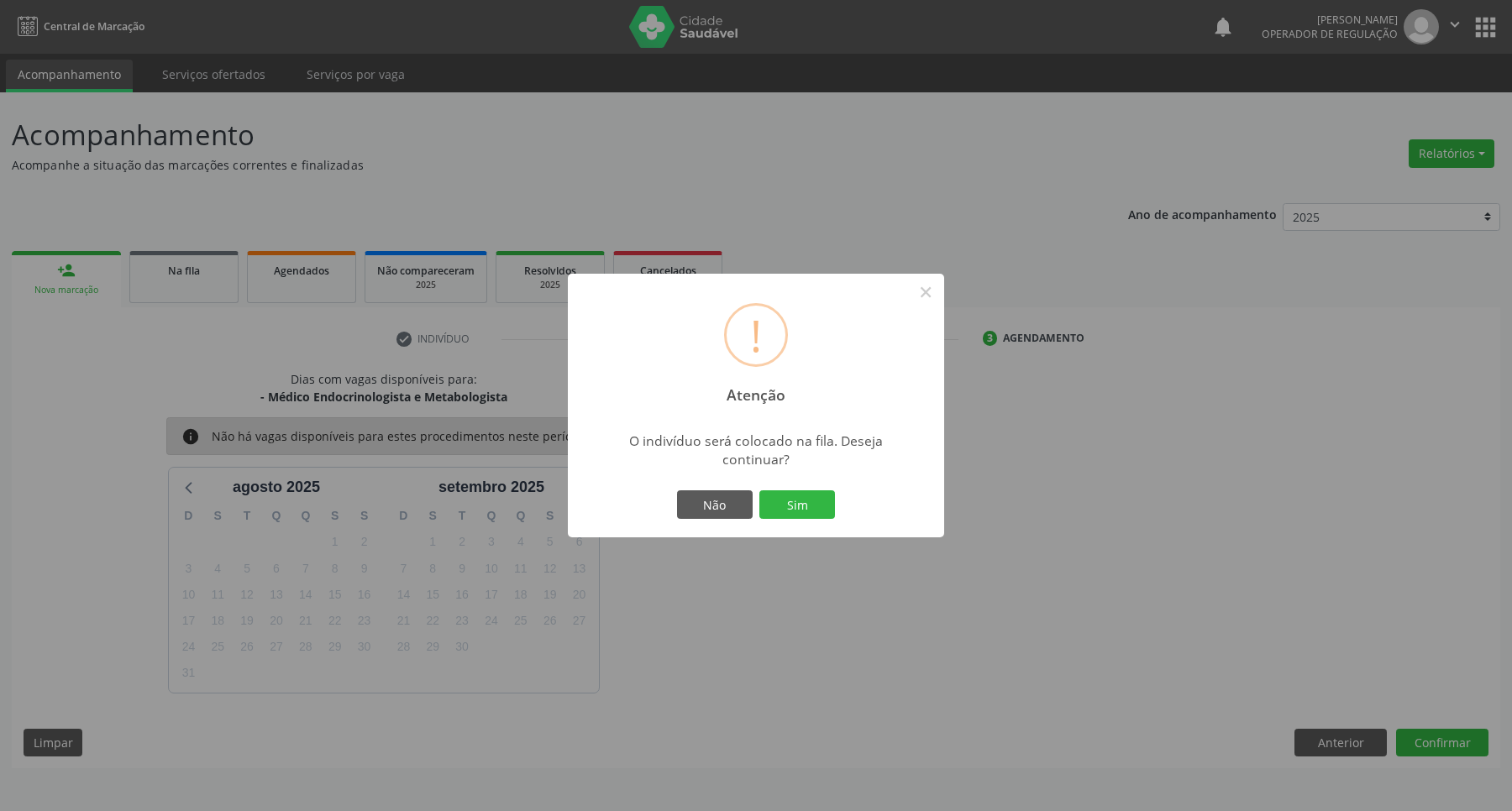
click at [759, 491] on button "Sim" at bounding box center [796, 505] width 75 height 29
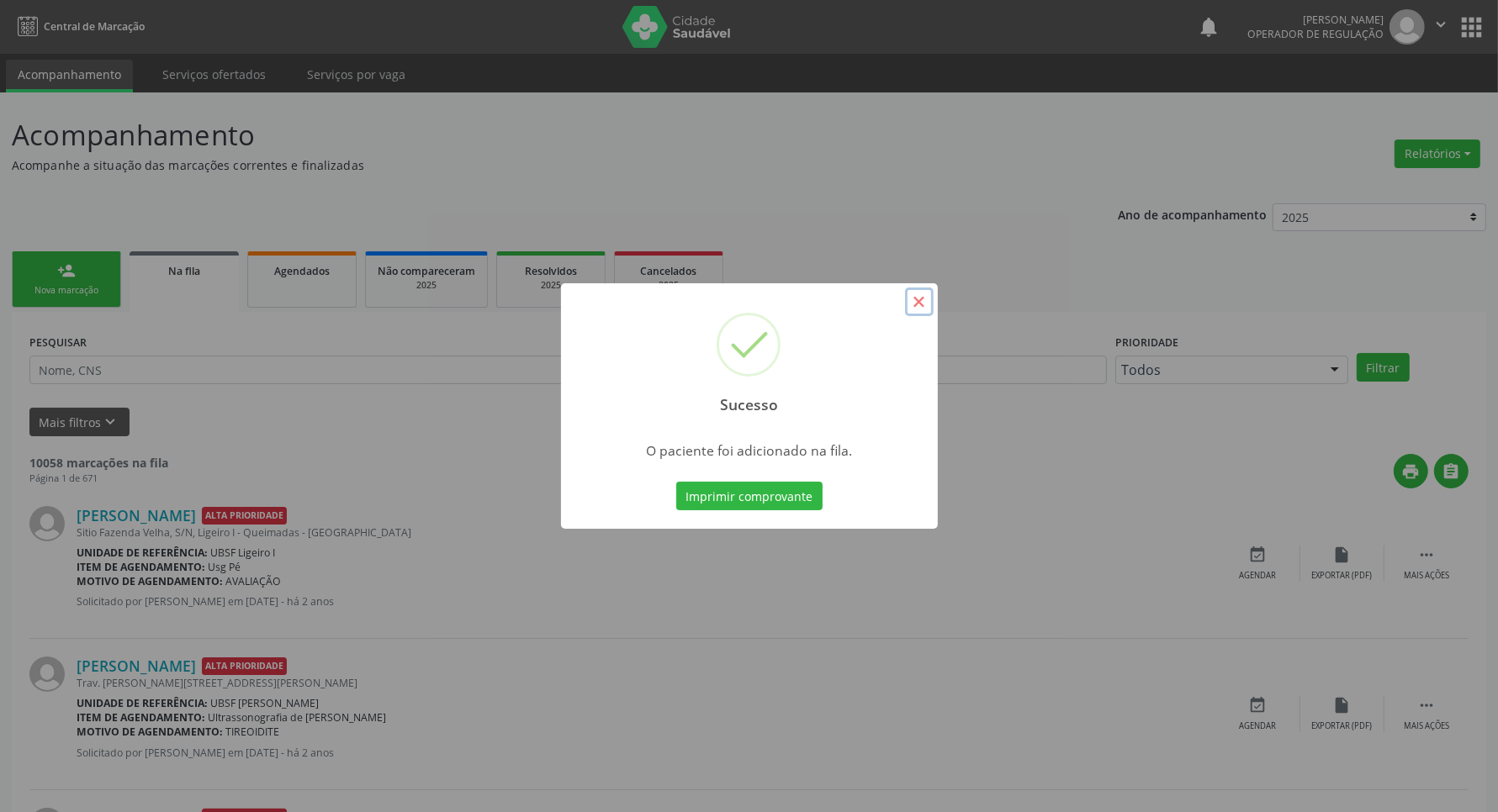
click at [914, 305] on button "×" at bounding box center [919, 302] width 29 height 29
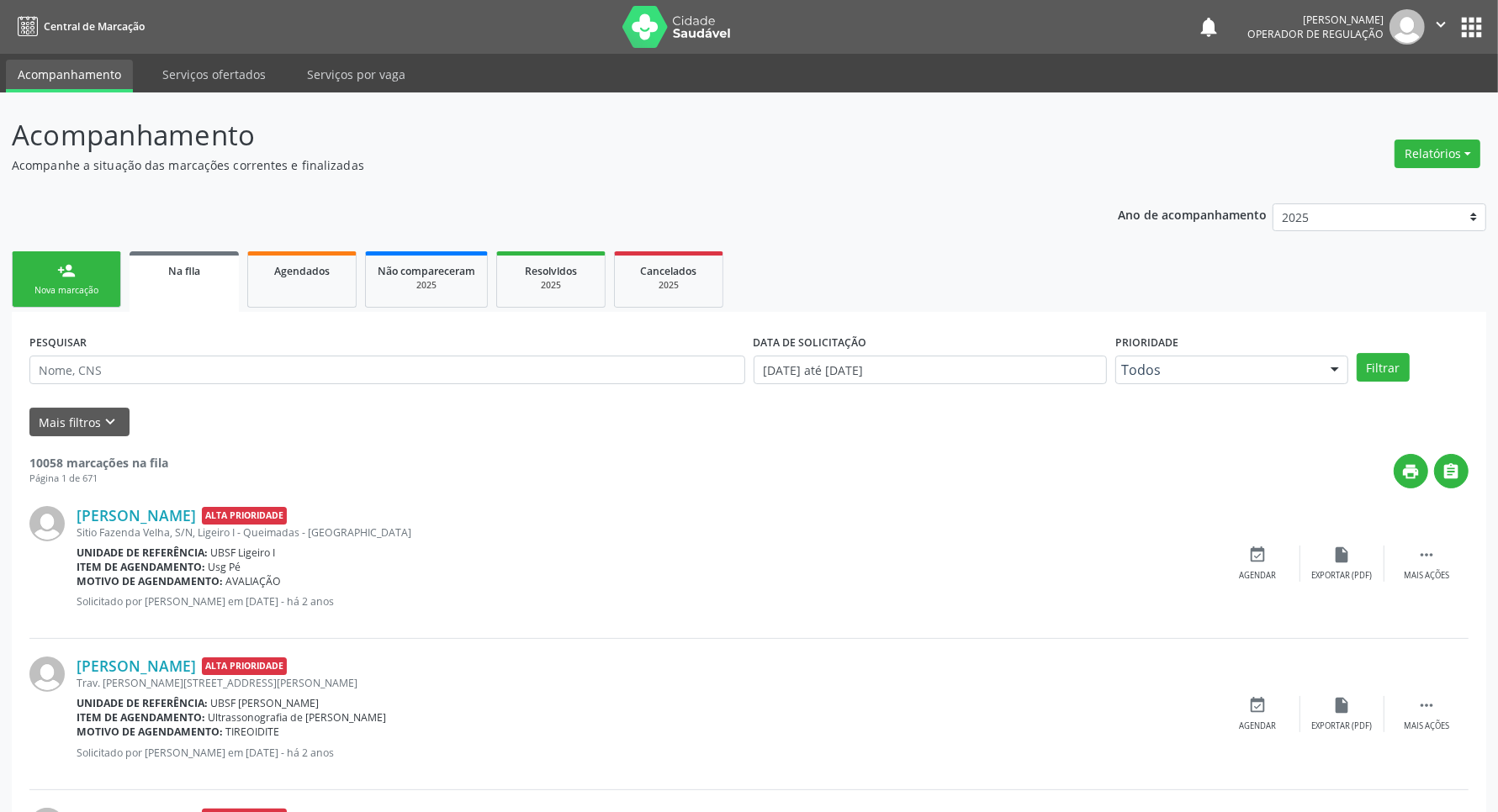
click at [44, 275] on link "person_add Nova marcação" at bounding box center [67, 279] width 109 height 56
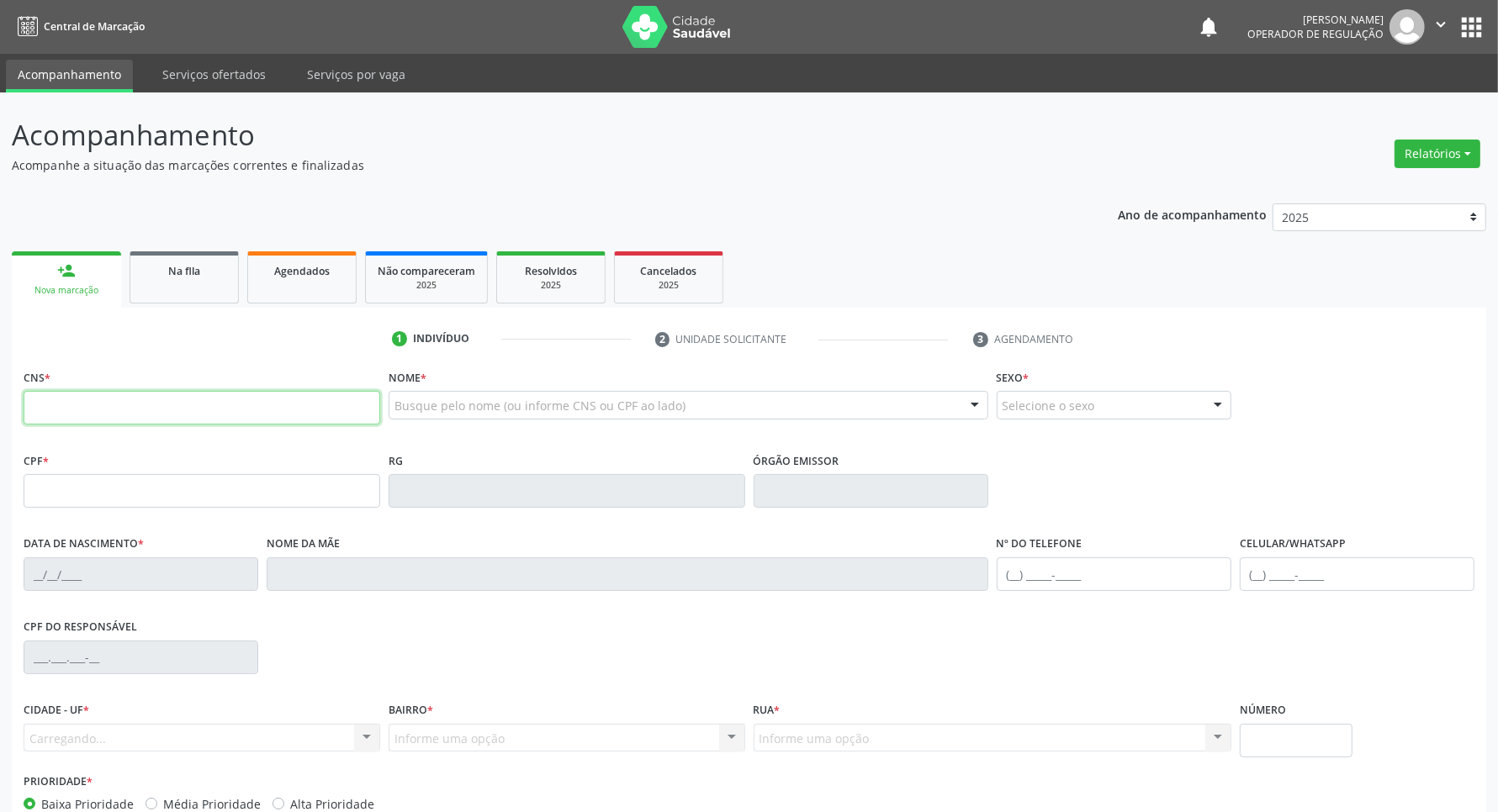
click at [179, 391] on input "text" at bounding box center [201, 407] width 356 height 34
click at [86, 408] on input "text" at bounding box center [201, 407] width 356 height 34
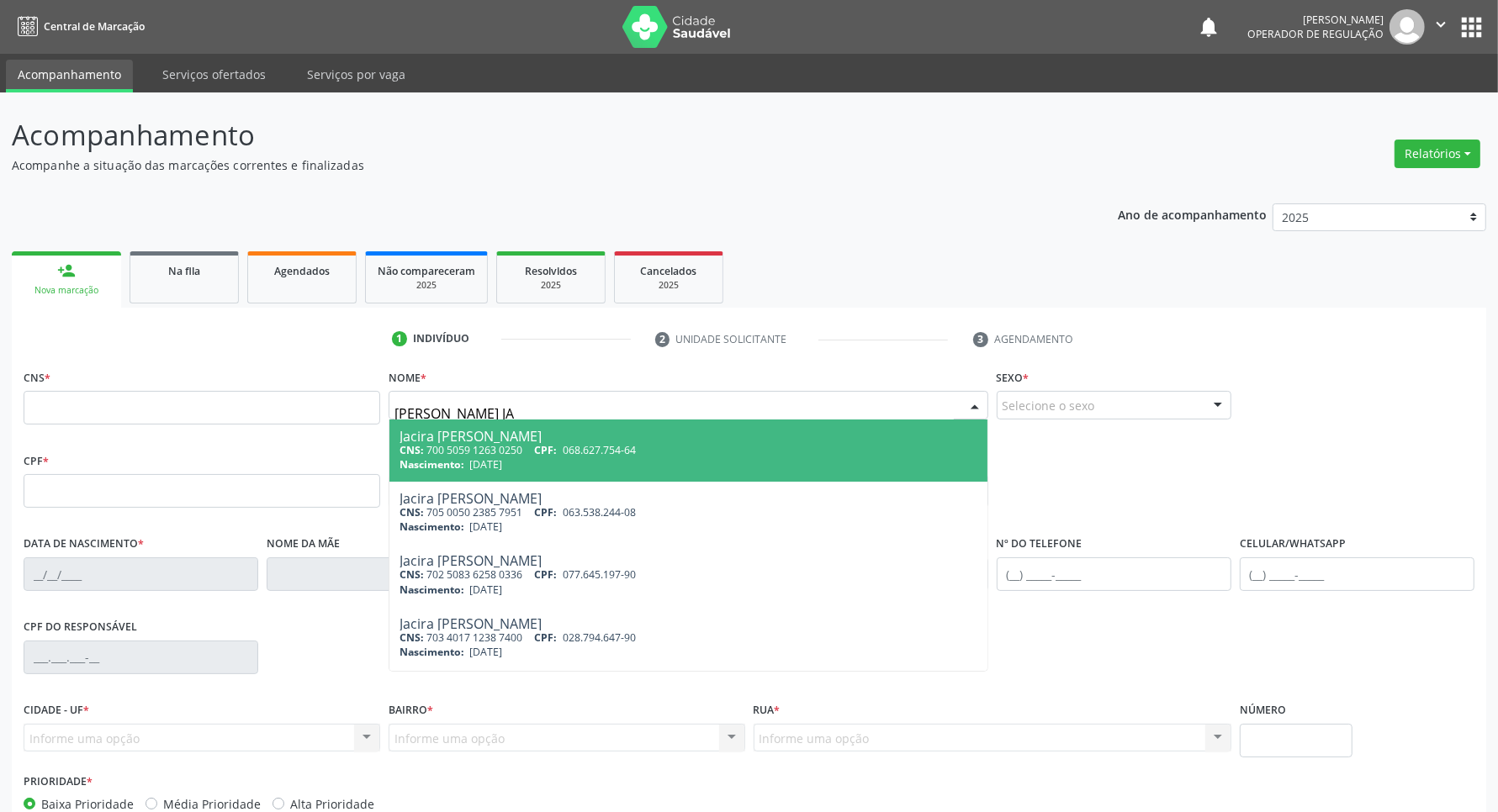
type input "JACIRA JAN"
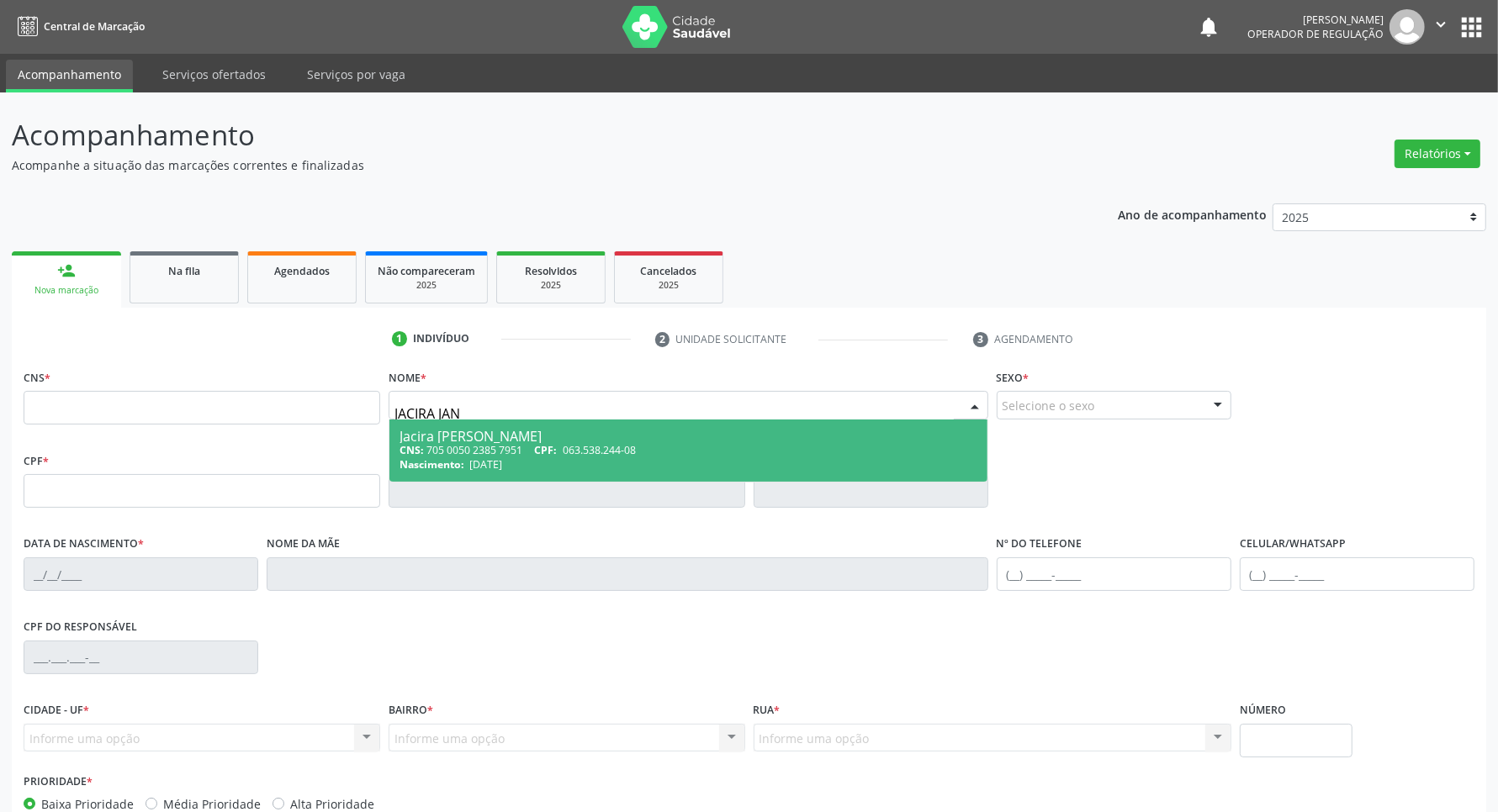
click at [485, 458] on span "03/07/1981" at bounding box center [485, 464] width 33 height 14
type input "705 0050 2385 7951"
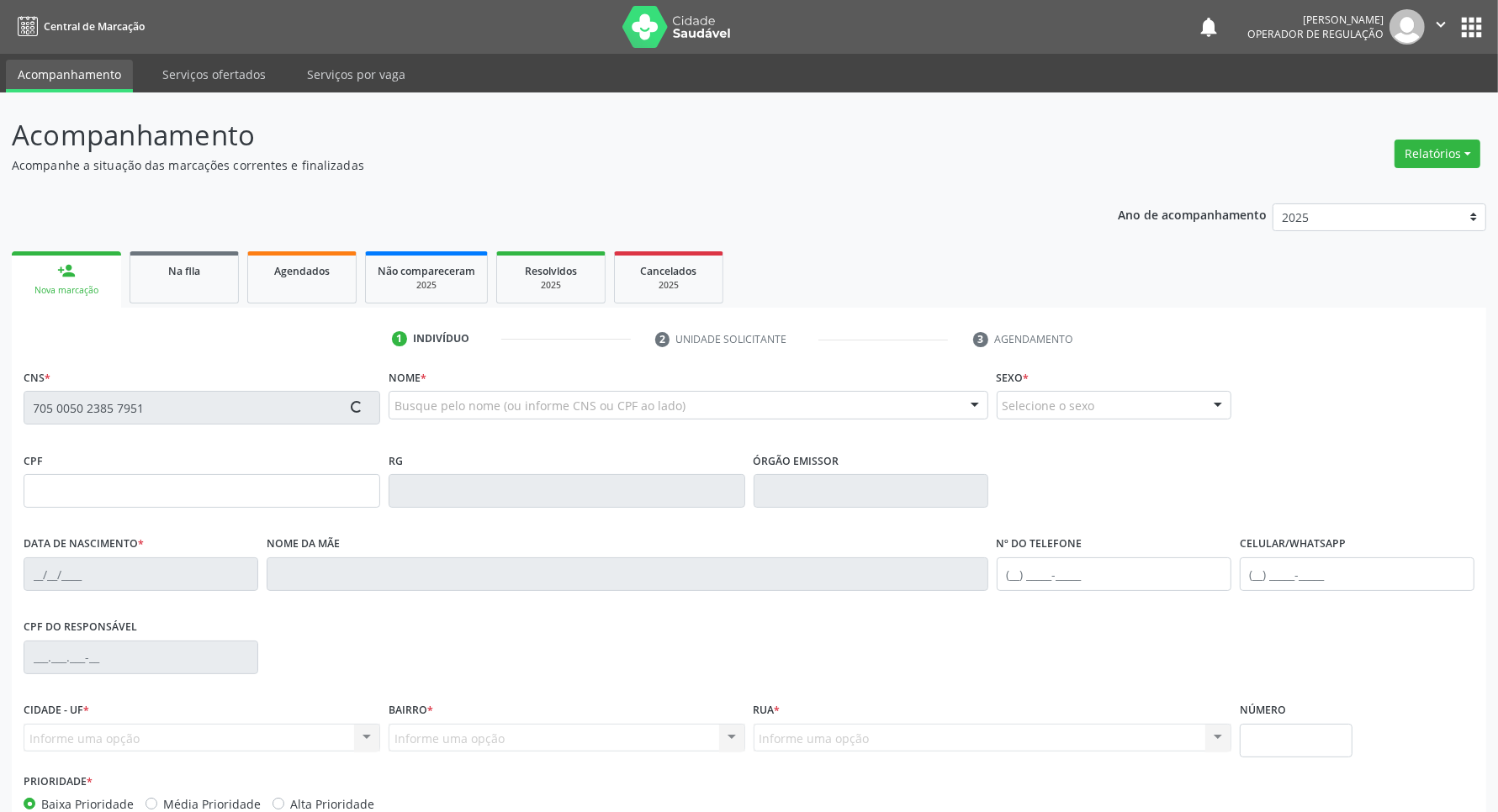
type input "063.538.244-08"
type input "03/07/1981"
type input "Josefa Maria da Silva"
type input "(83) 99418-1393"
type input "(83) 99187-3155"
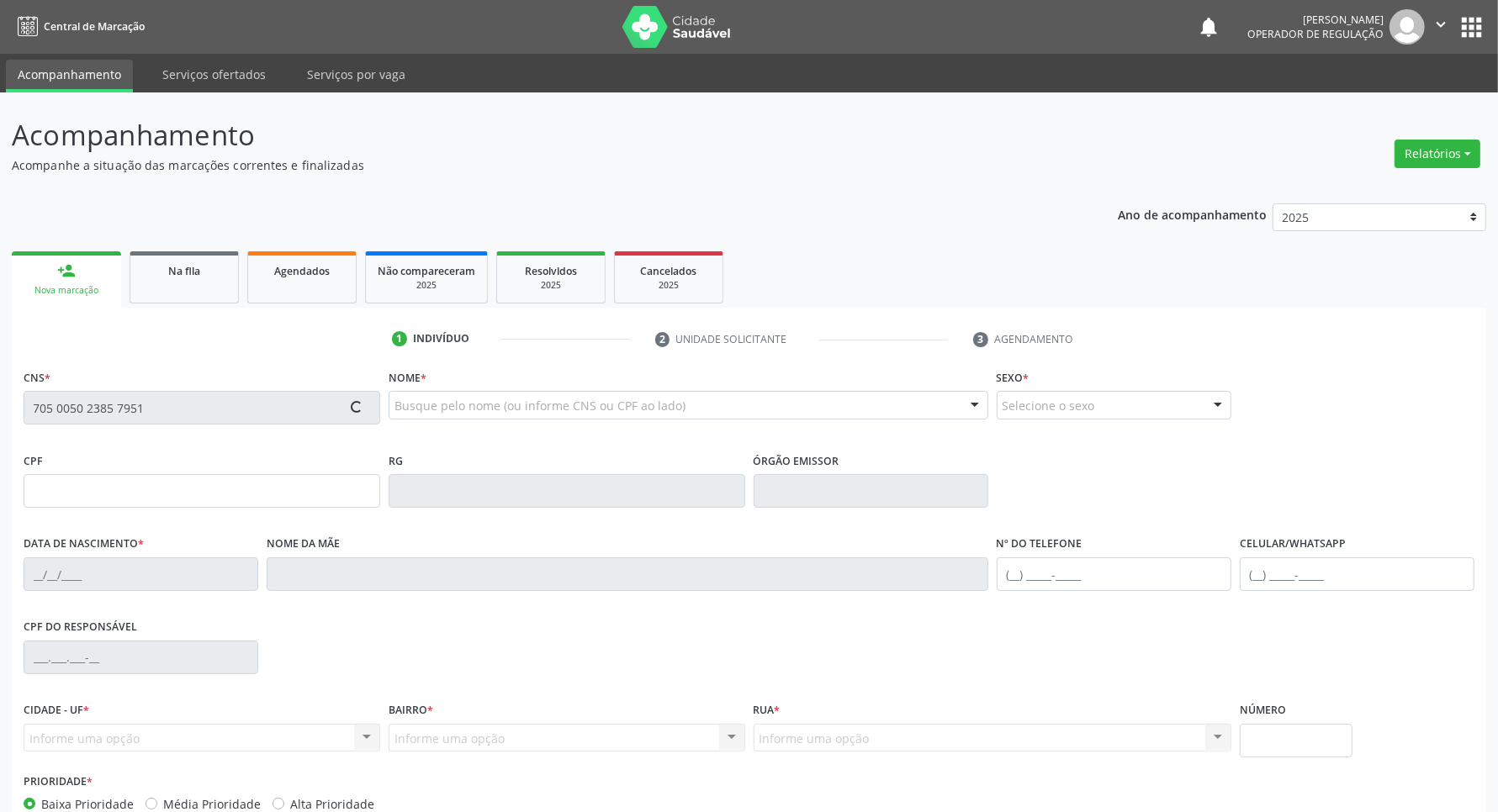
type input "6"
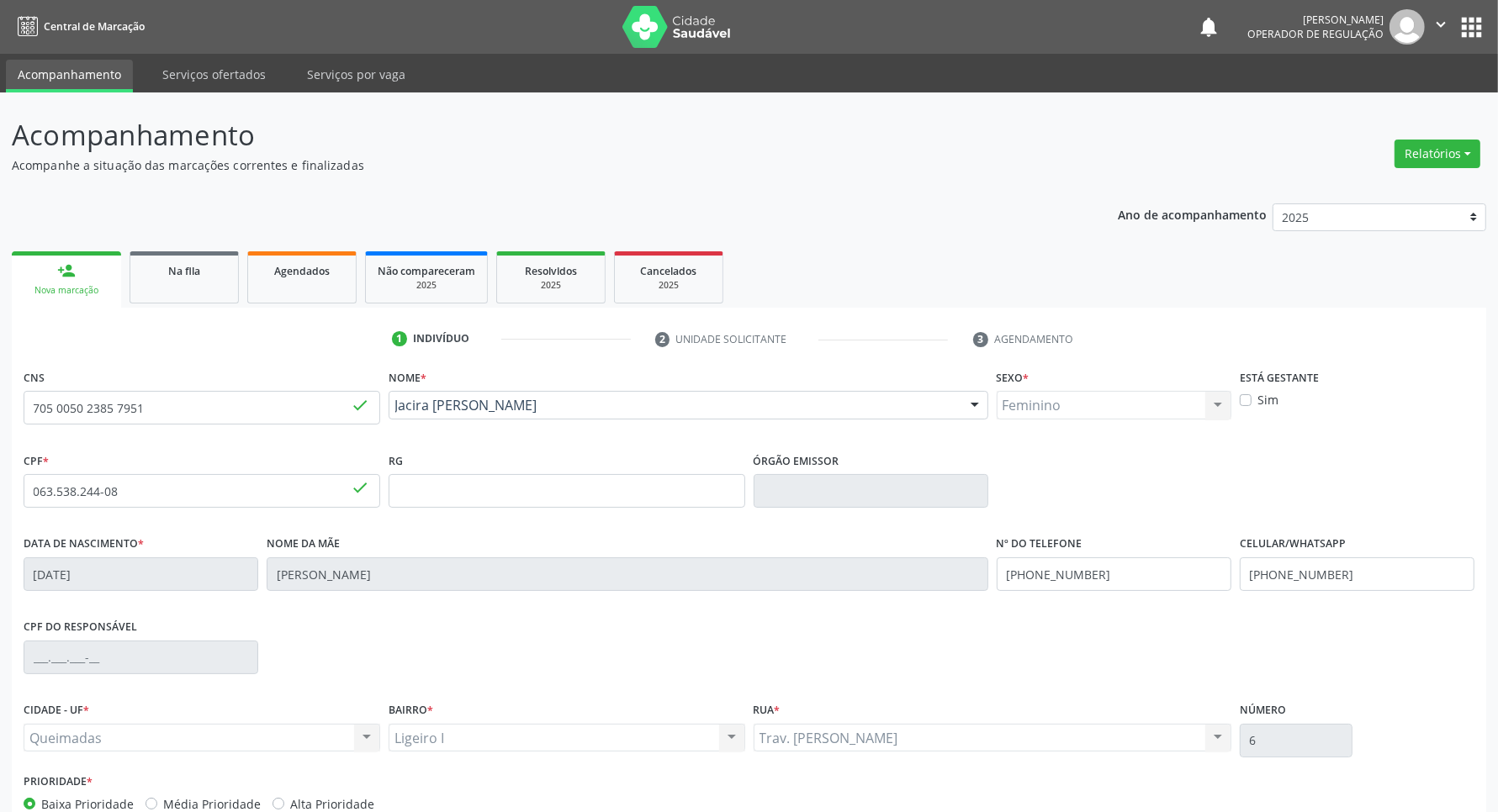
scroll to position [99, 0]
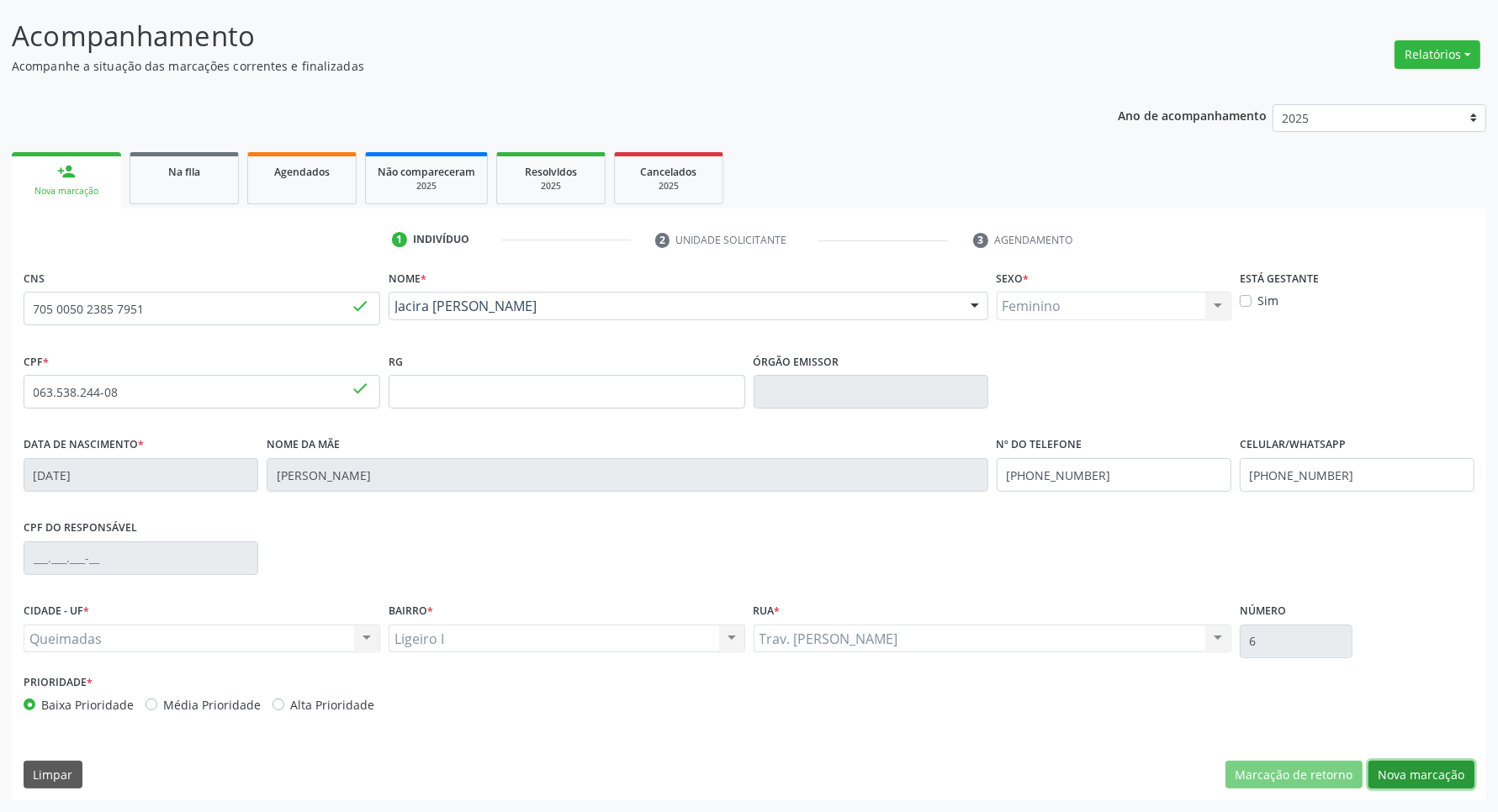
drag, startPoint x: 1431, startPoint y: 766, endPoint x: 960, endPoint y: 549, distance: 518.6
click at [1431, 766] on button "Nova marcação" at bounding box center [1422, 775] width 106 height 29
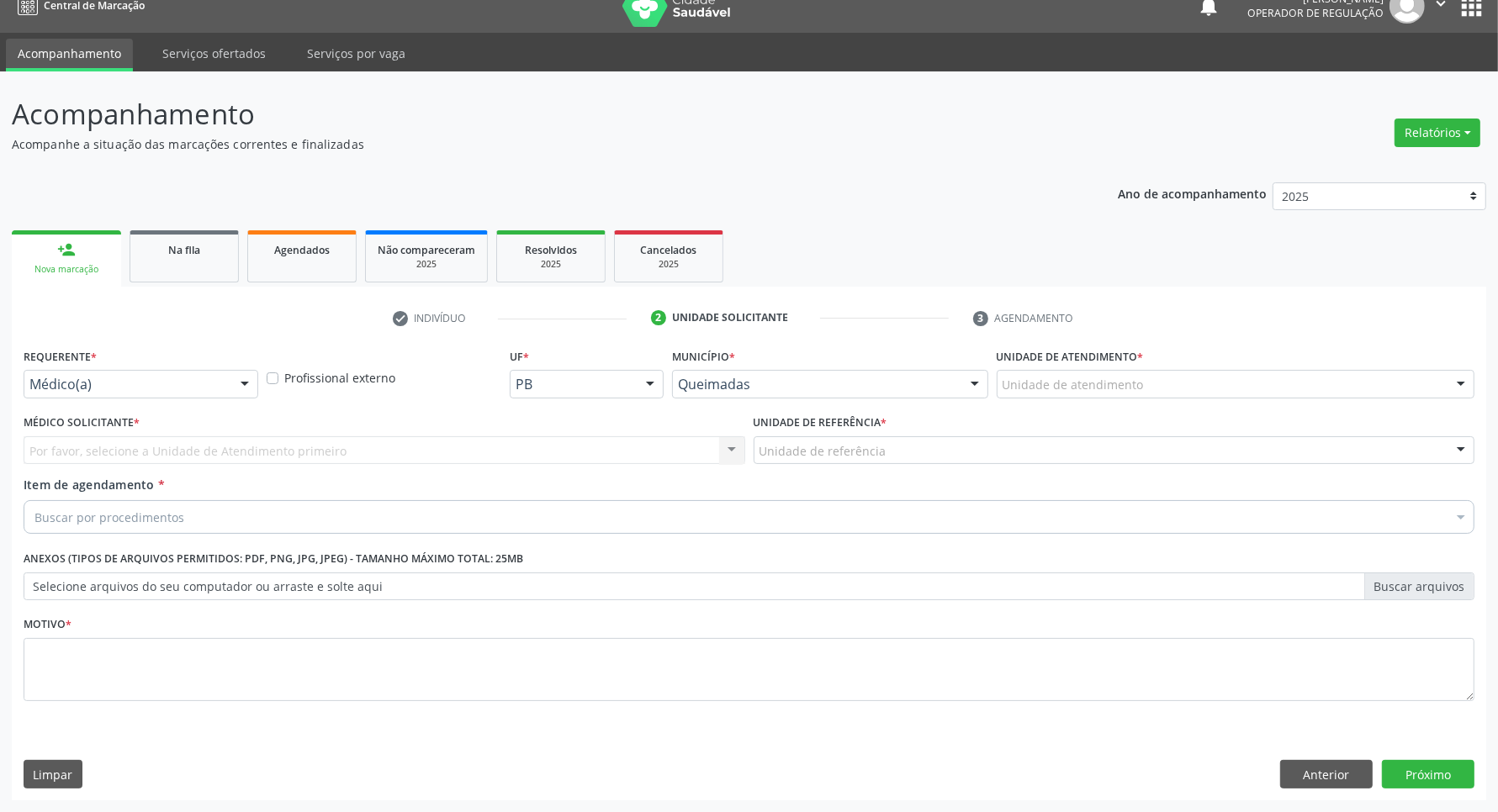
scroll to position [21, 0]
click at [80, 370] on div "Médico(a)" at bounding box center [140, 384] width 235 height 29
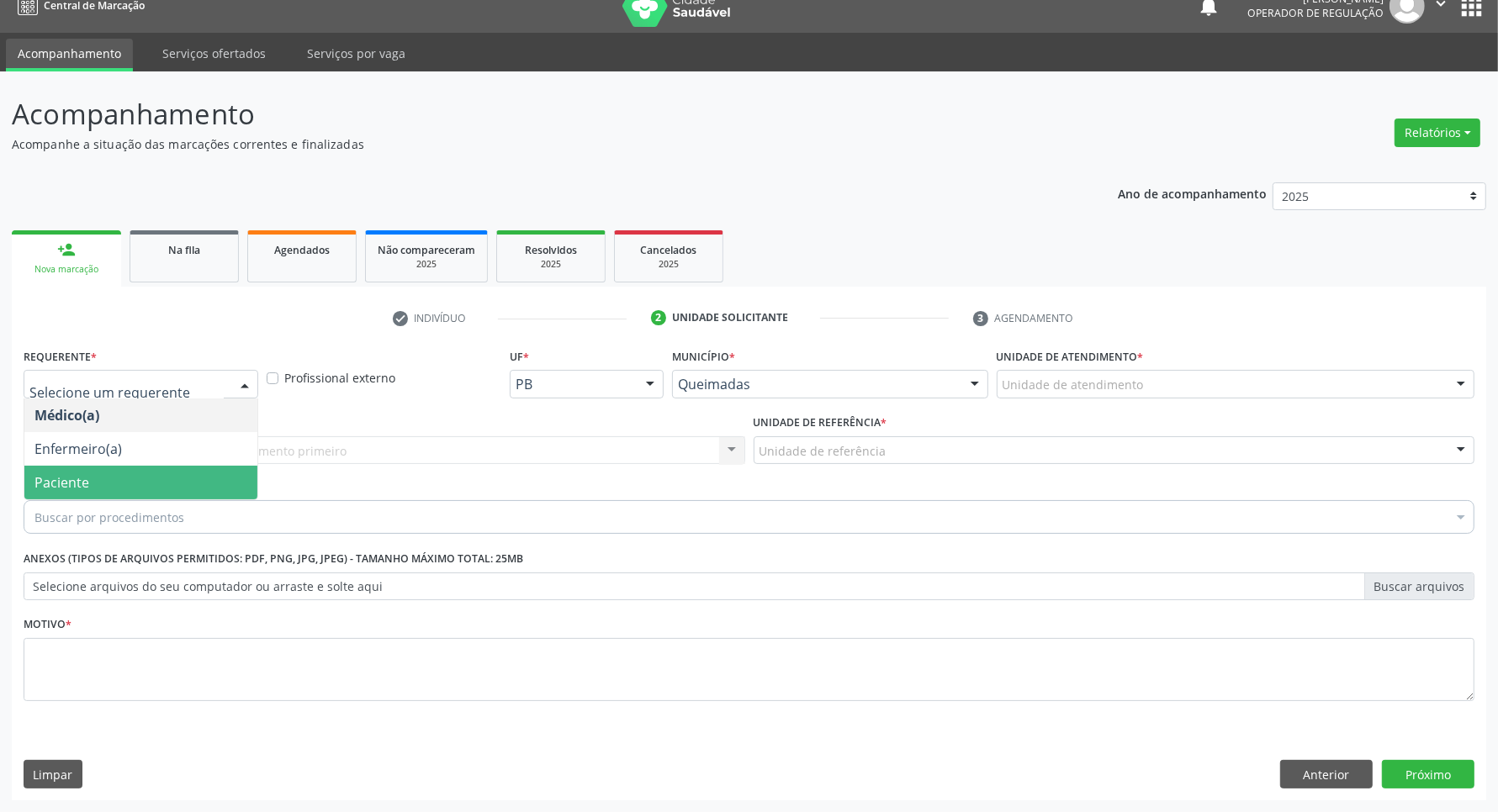
drag, startPoint x: 101, startPoint y: 477, endPoint x: 191, endPoint y: 446, distance: 95.2
click at [101, 477] on span "Paciente" at bounding box center [140, 483] width 233 height 34
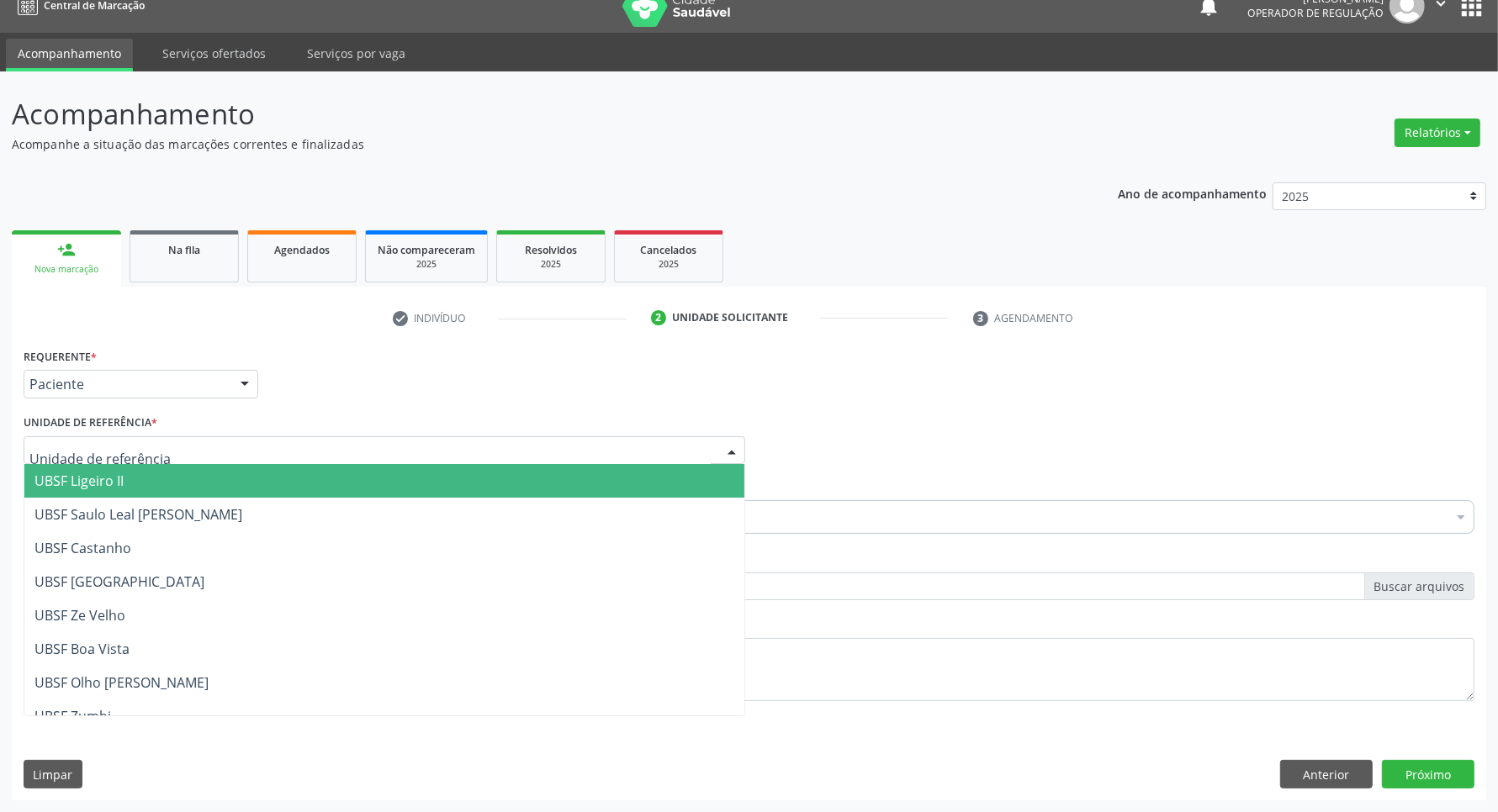
click at [212, 451] on div at bounding box center [384, 451] width 722 height 29
type input "LI"
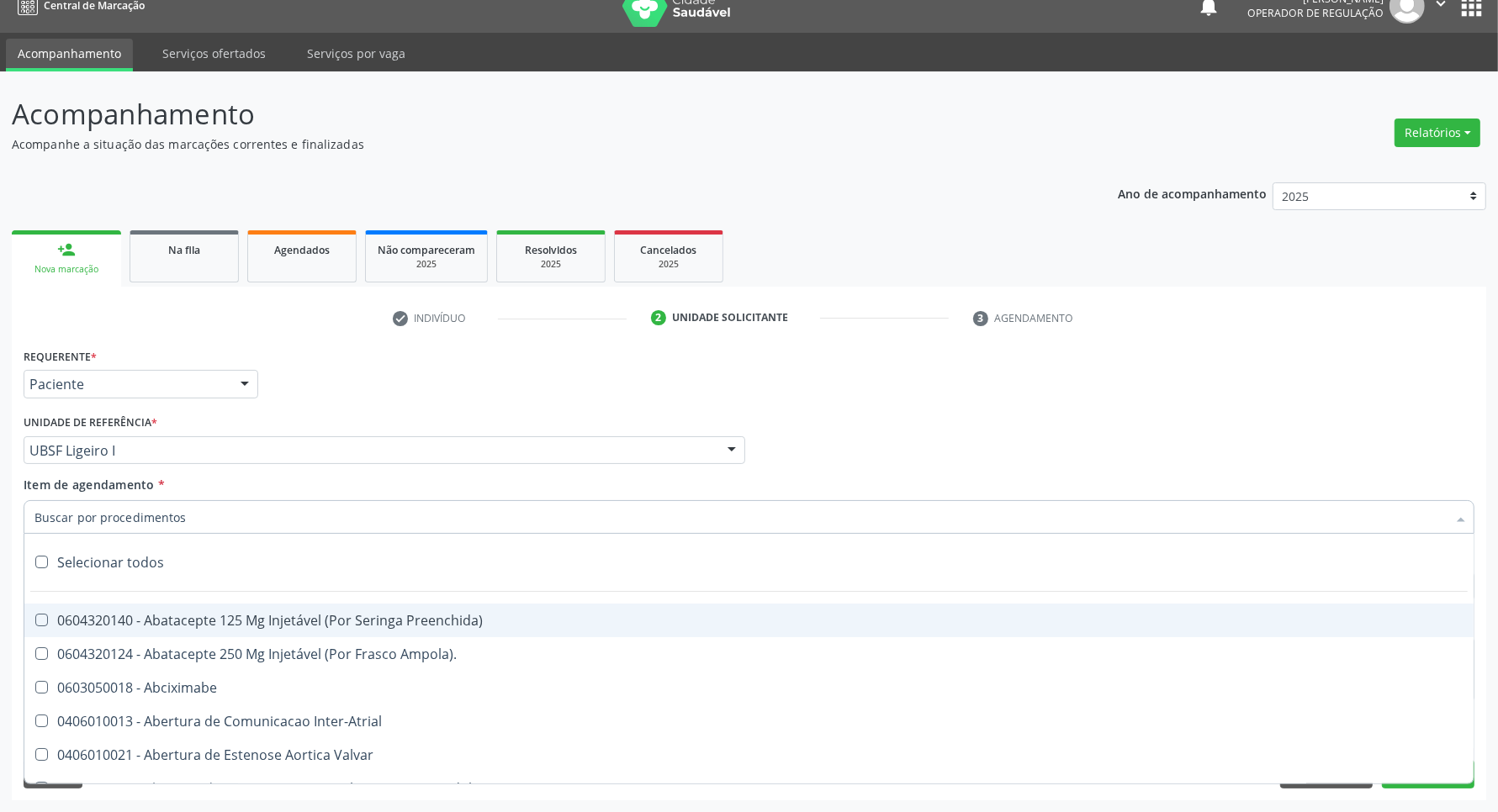
paste input "ENDOCRINOLOGISTA"
type input "ENDOCRINOLOGISTA"
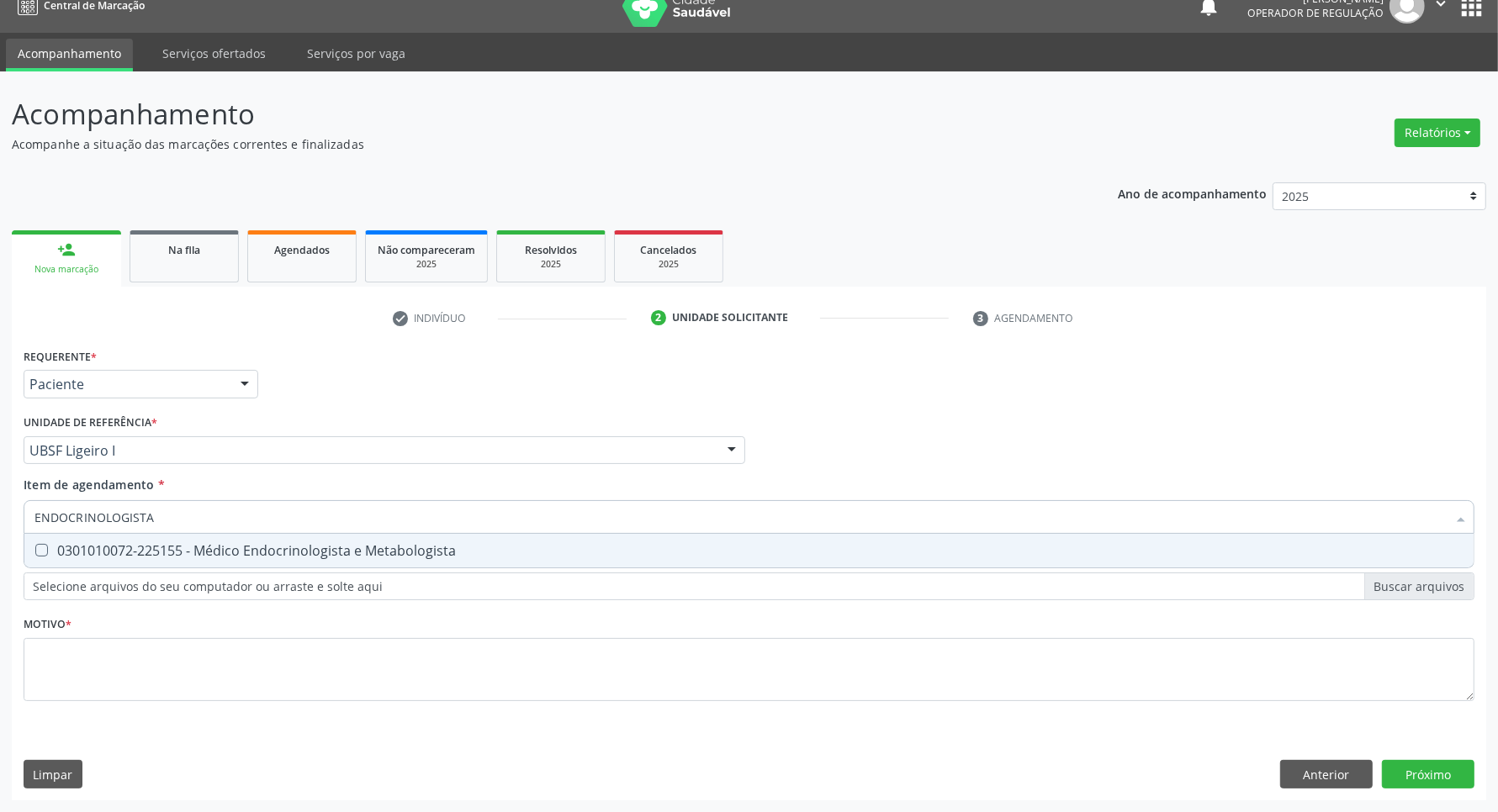
click at [191, 551] on div "0301010072-225155 - Médico Endocrinologista e Metabologista" at bounding box center [749, 551] width 1430 height 14
checkbox Metabologista "true"
click at [186, 654] on div "Requerente * Paciente Médico(a) Enfermeiro(a) Paciente Nenhum resultado encontr…" at bounding box center [749, 535] width 1451 height 381
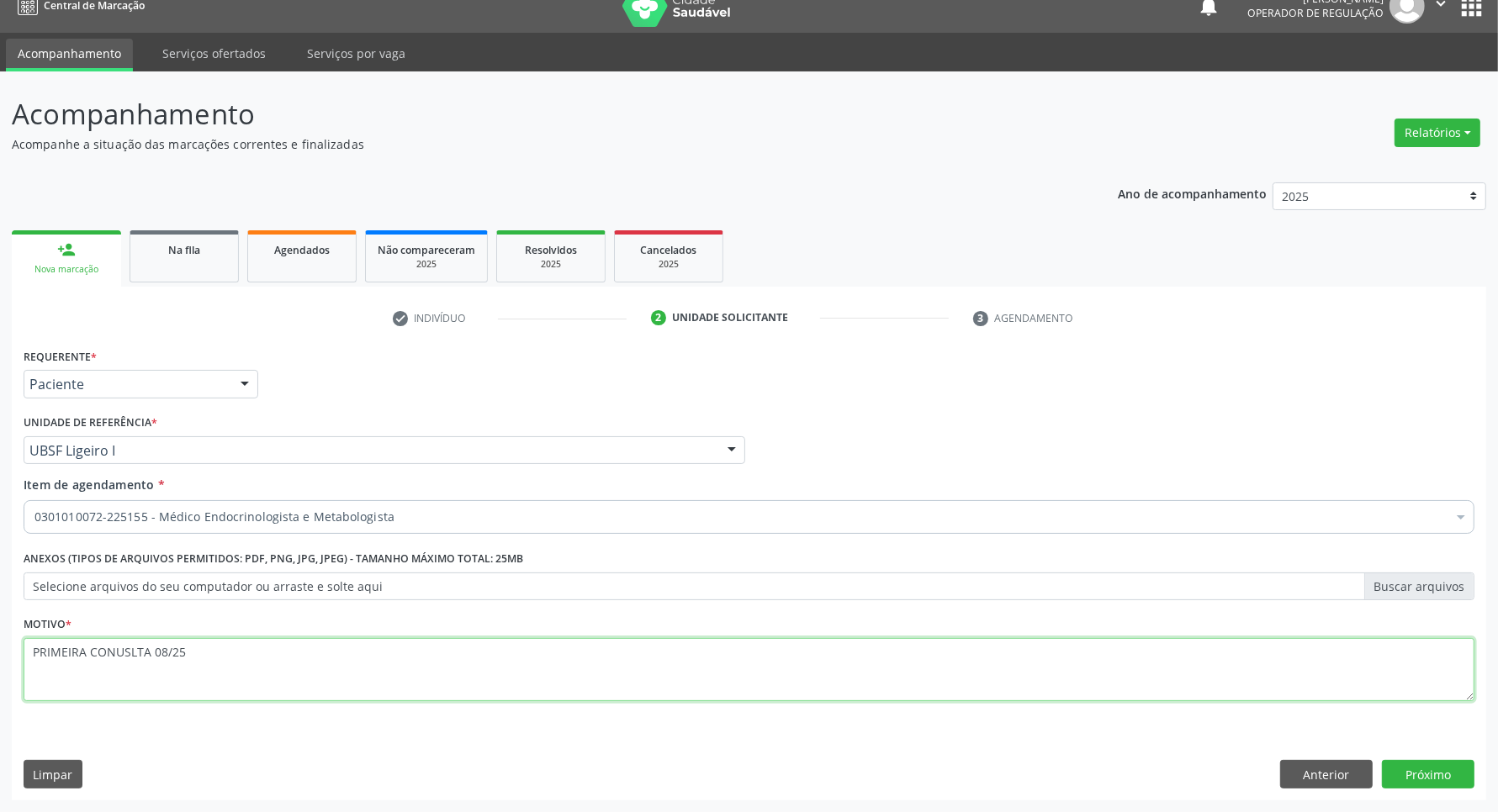
click at [115, 653] on textarea "PRIMEIRA CONUSLTA 08/25" at bounding box center [749, 670] width 1451 height 64
type textarea "PRIMEIRA CONSULTA 08/25"
click at [1439, 776] on button "Próximo" at bounding box center [1428, 774] width 93 height 29
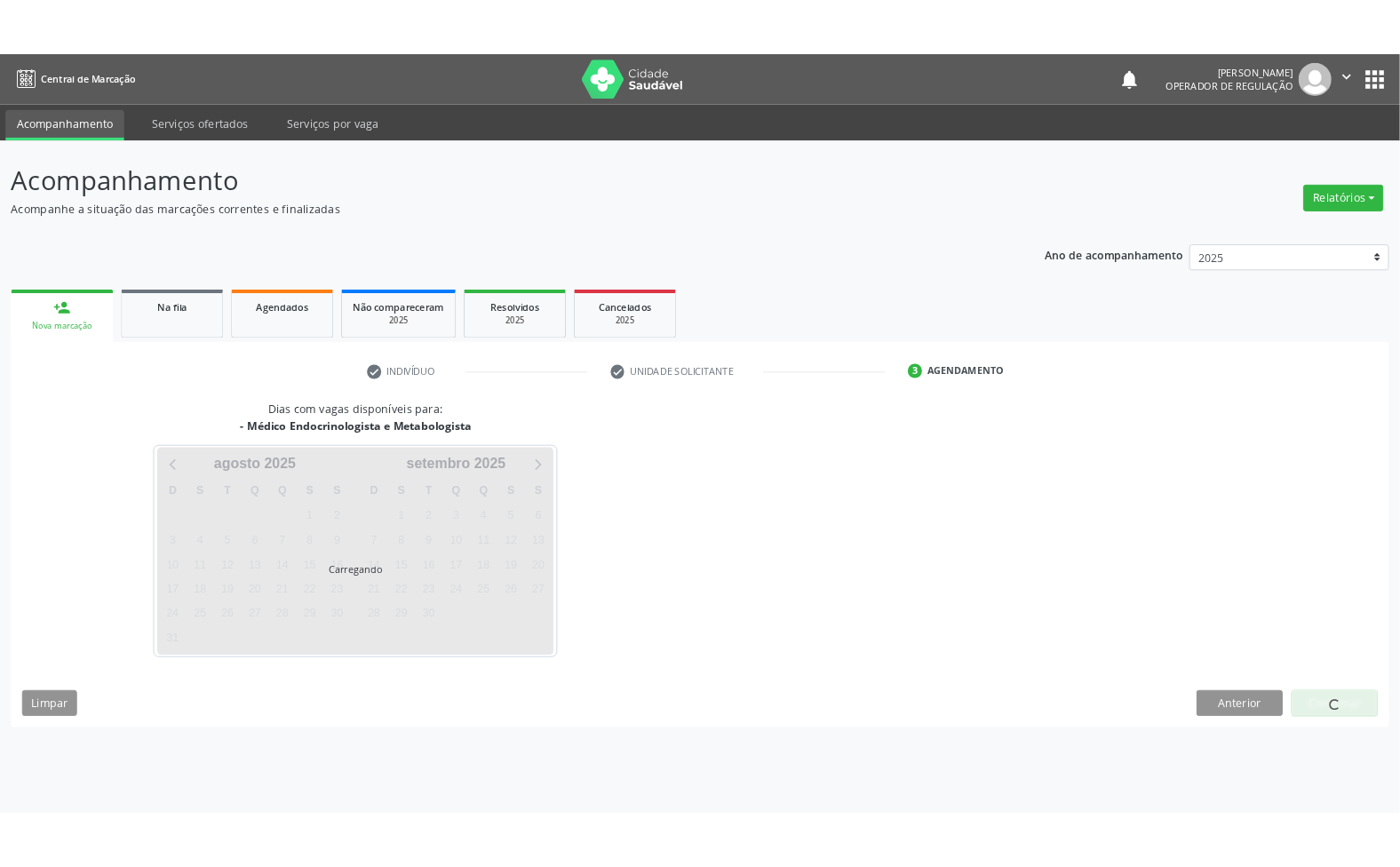
scroll to position [0, 0]
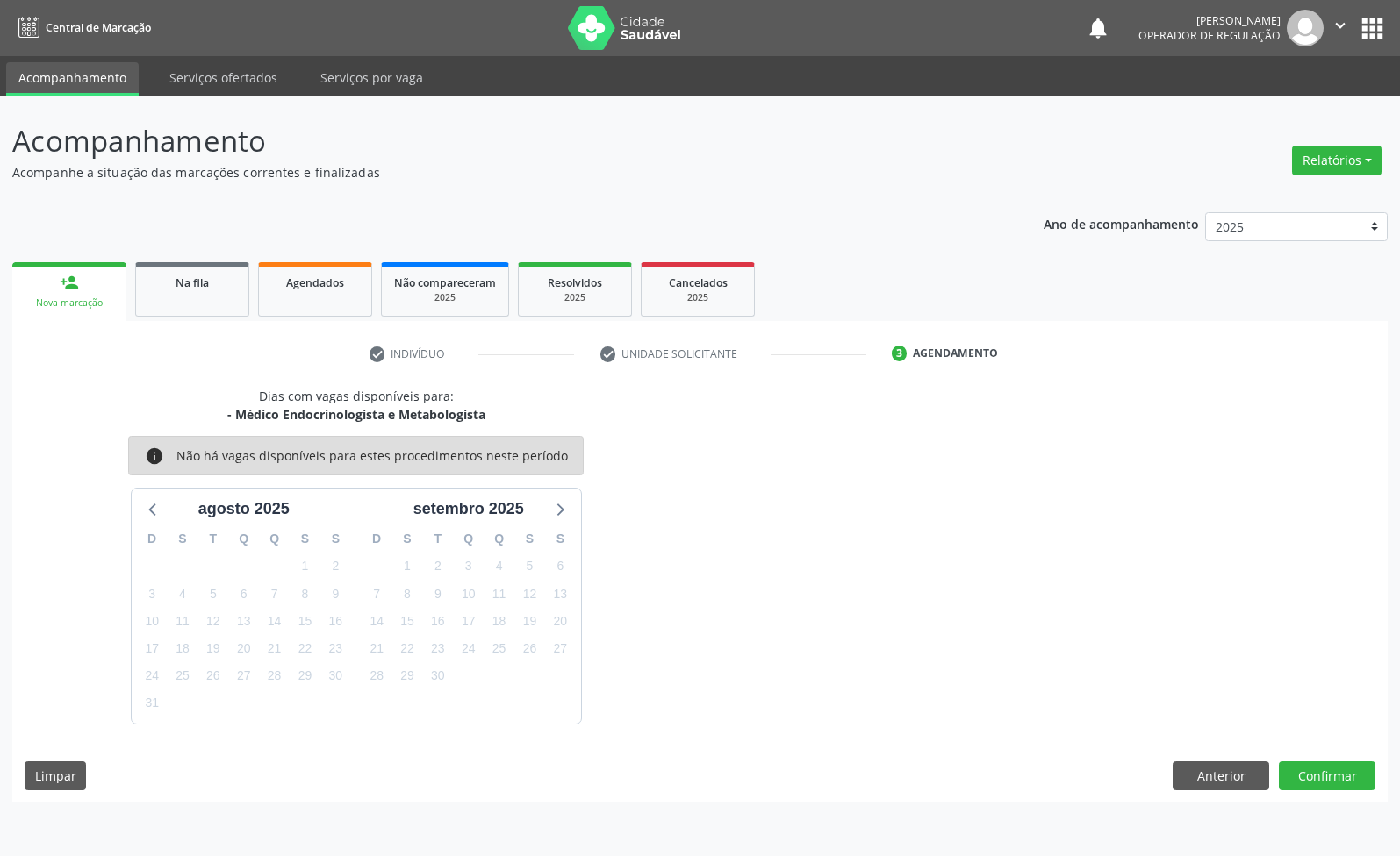
click at [494, 635] on div "25" at bounding box center [499, 649] width 24 height 27
click at [522, 643] on span "26" at bounding box center [529, 648] width 24 height 24
click at [1292, 761] on button "Confirmar" at bounding box center [1327, 776] width 97 height 30
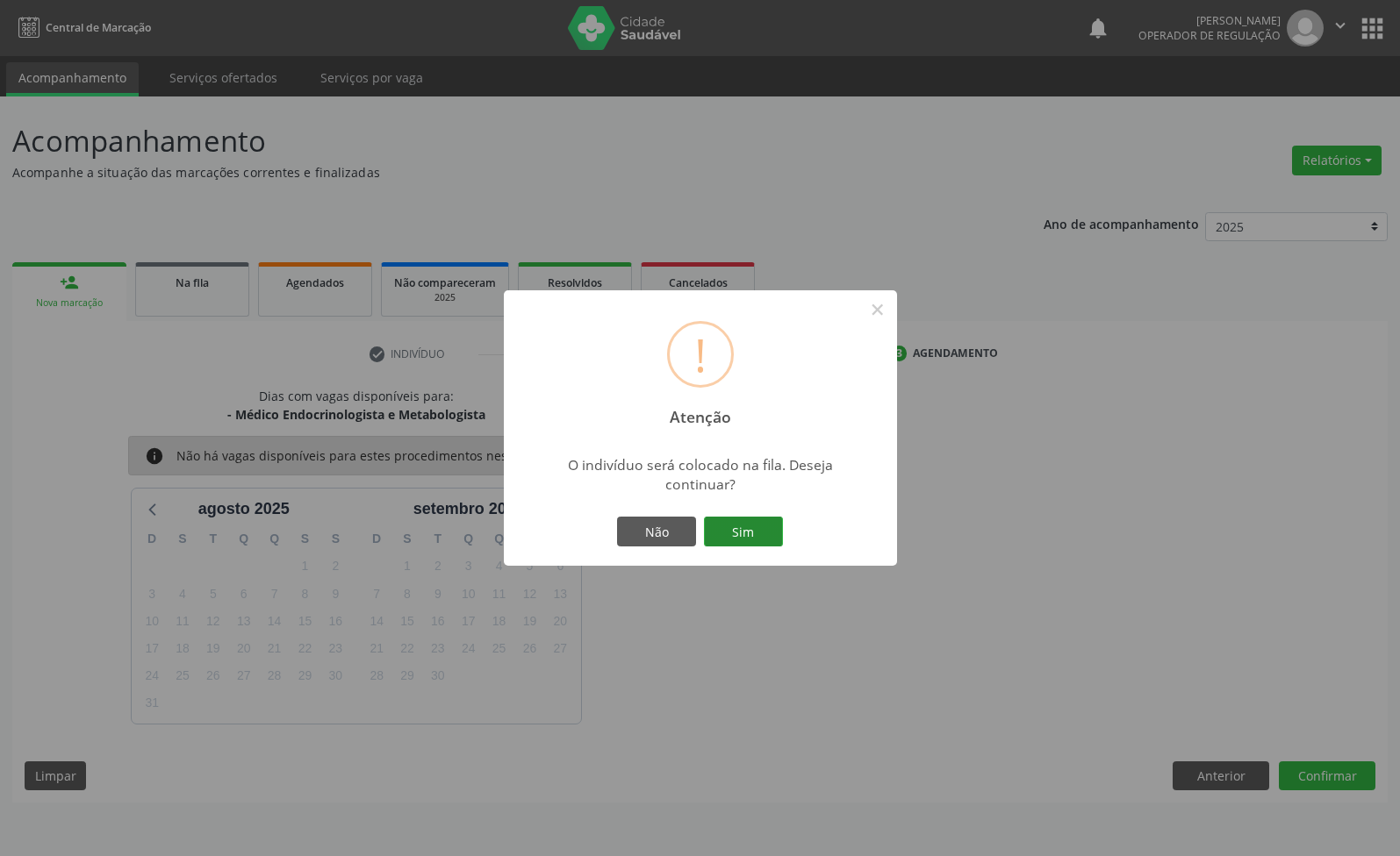
click at [765, 529] on button "Sim" at bounding box center [743, 531] width 79 height 30
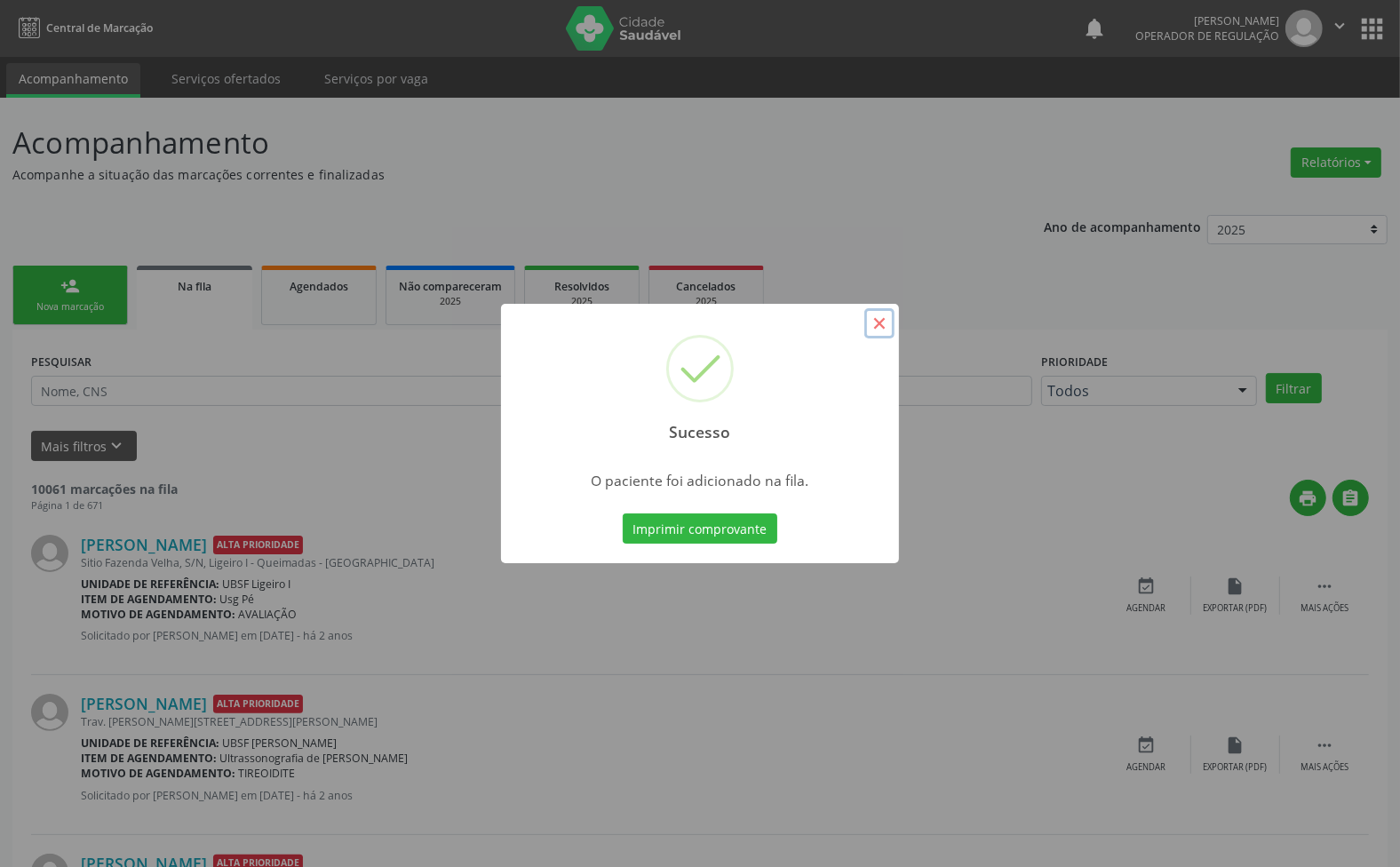
drag, startPoint x: 871, startPoint y: 326, endPoint x: 862, endPoint y: 313, distance: 15.8
click at [864, 324] on button "×" at bounding box center [879, 323] width 30 height 30
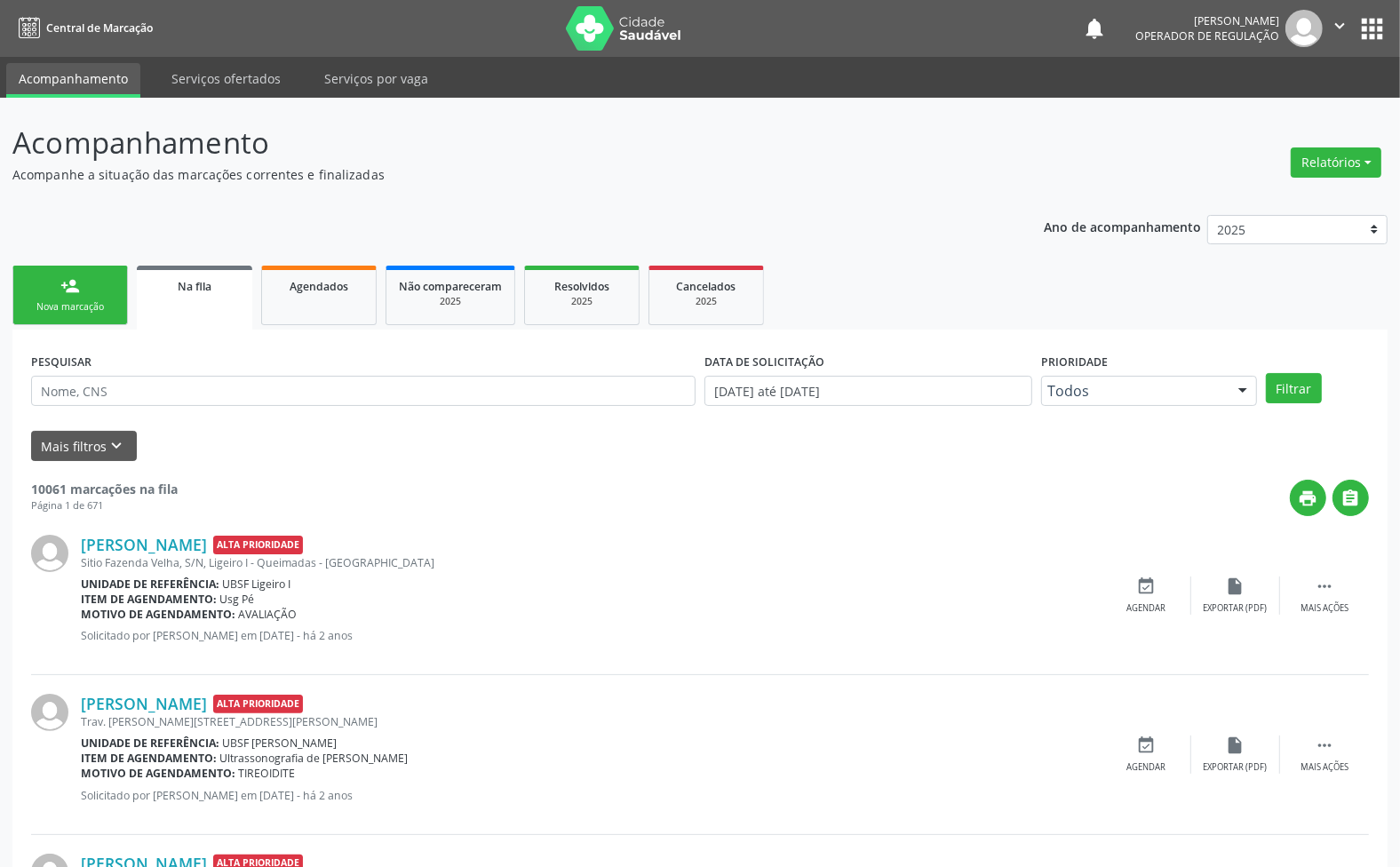
click at [87, 286] on link "person_add Nova marcação" at bounding box center [71, 295] width 115 height 60
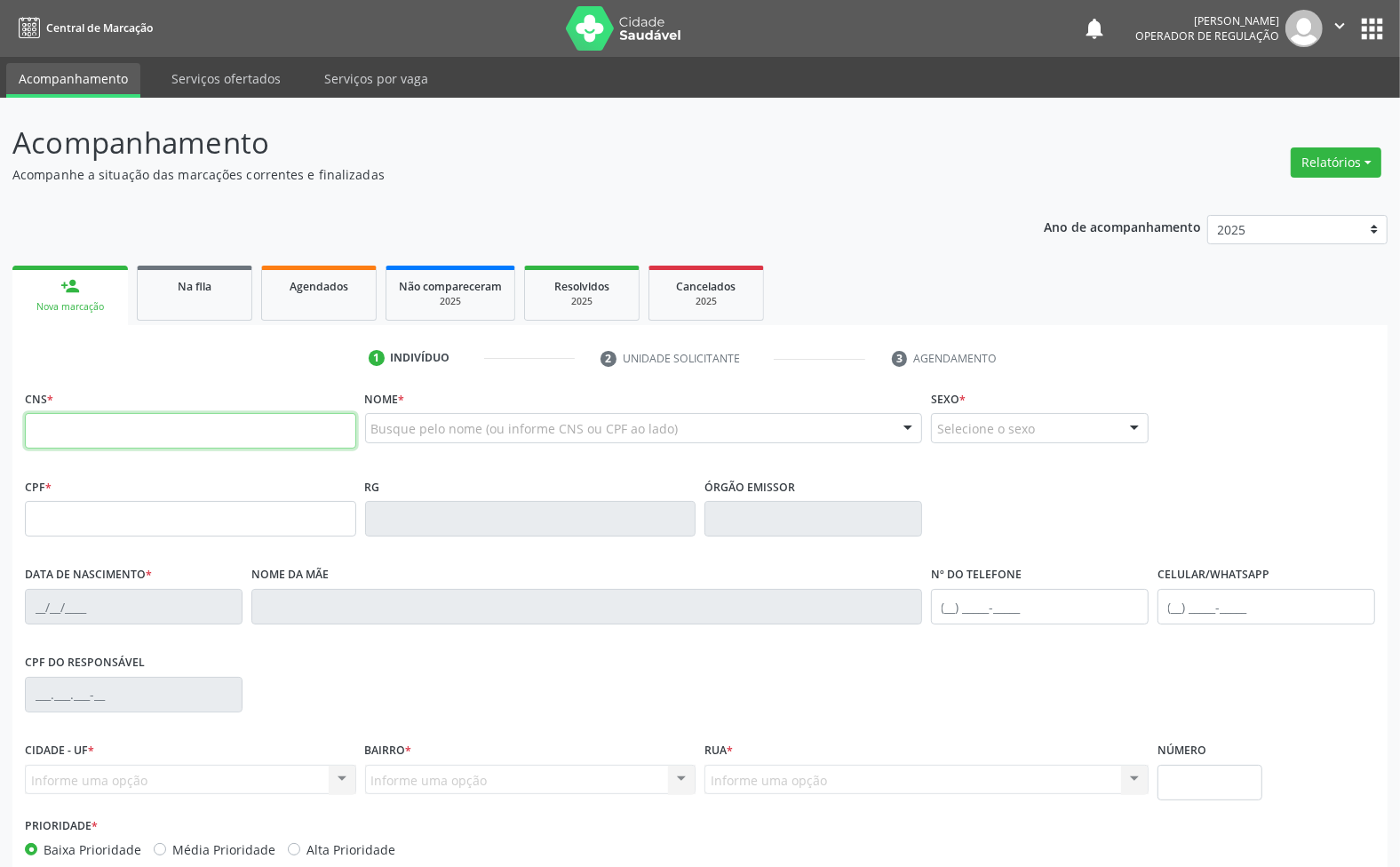
click at [178, 431] on input "text" at bounding box center [190, 430] width 331 height 36
type input "700 4014 6265 6340"
type input "063.643.974-76"
type input "07/06/1974"
type input "Maria Soares de Lima"
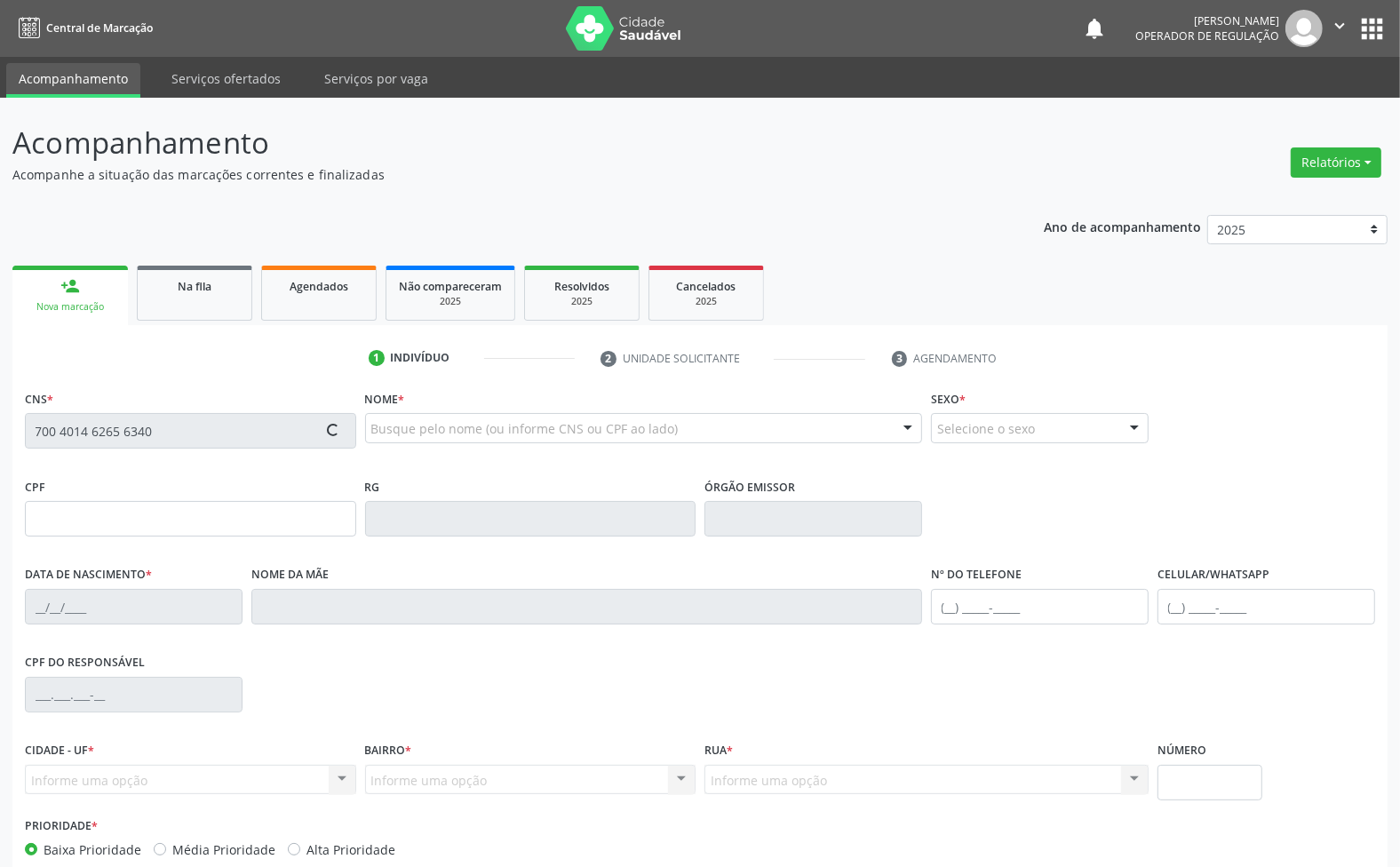
type input "(83) 98693-1279"
type input "299"
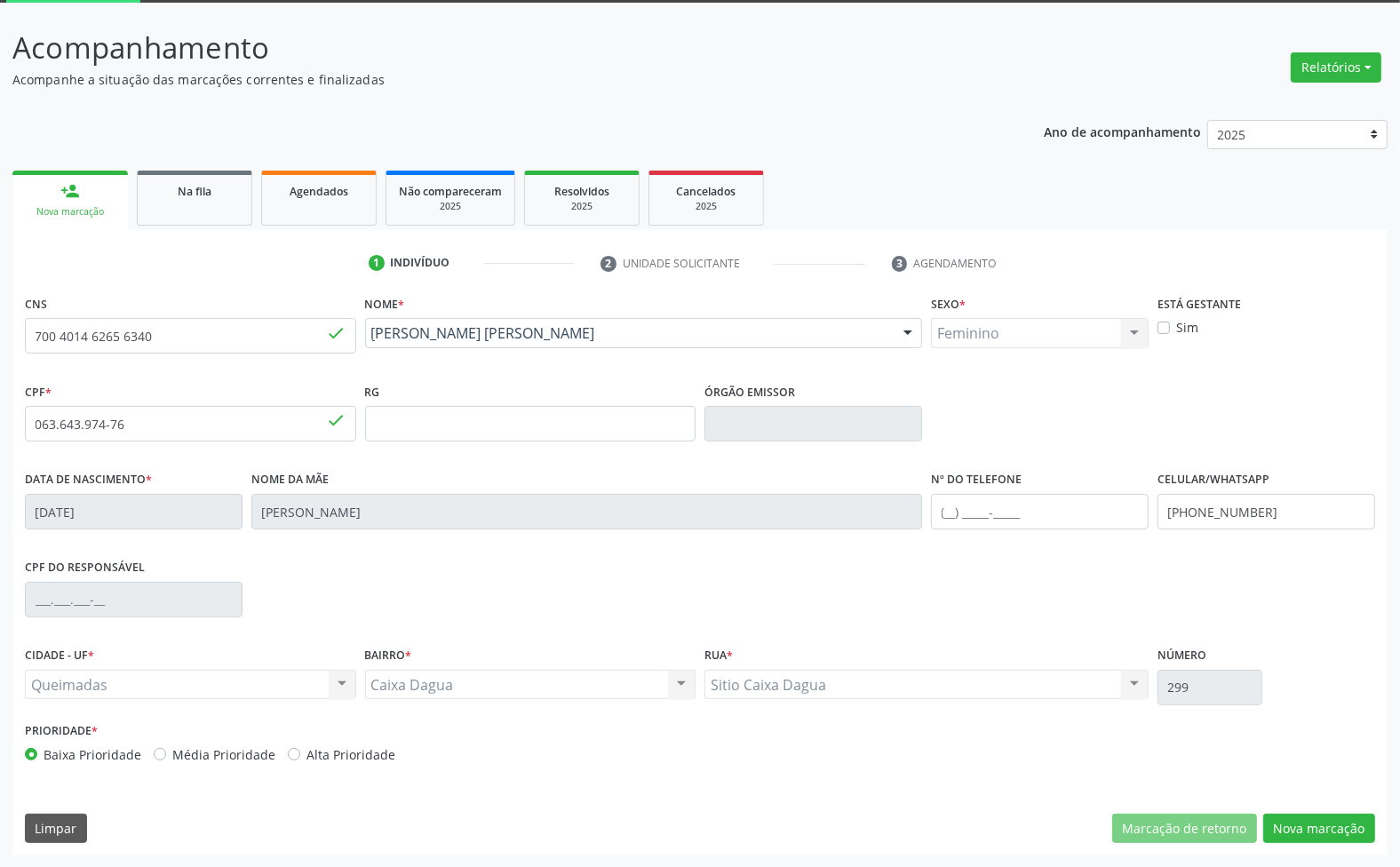
scroll to position [96, 0]
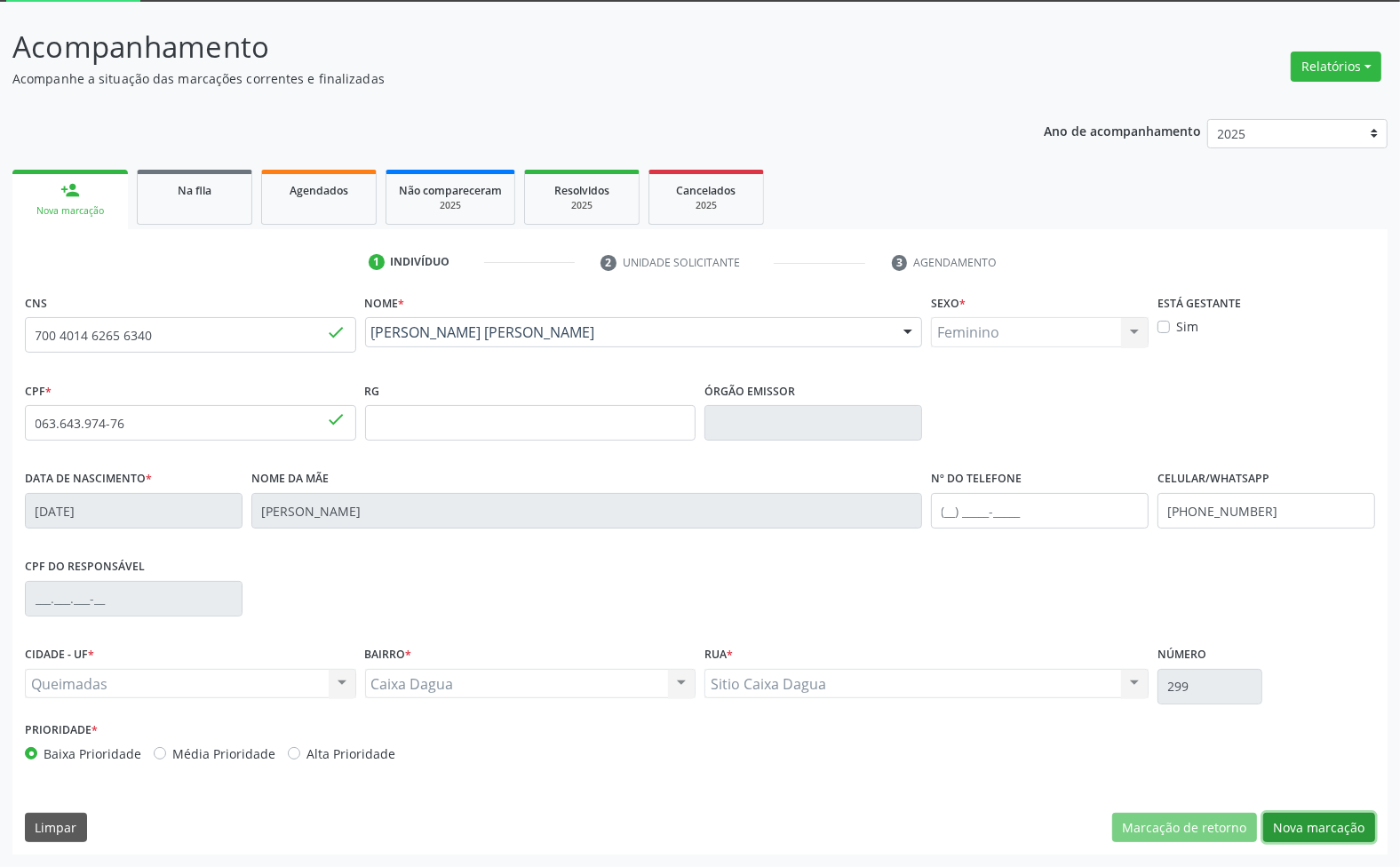
click at [1302, 829] on button "Nova marcação" at bounding box center [1319, 828] width 112 height 30
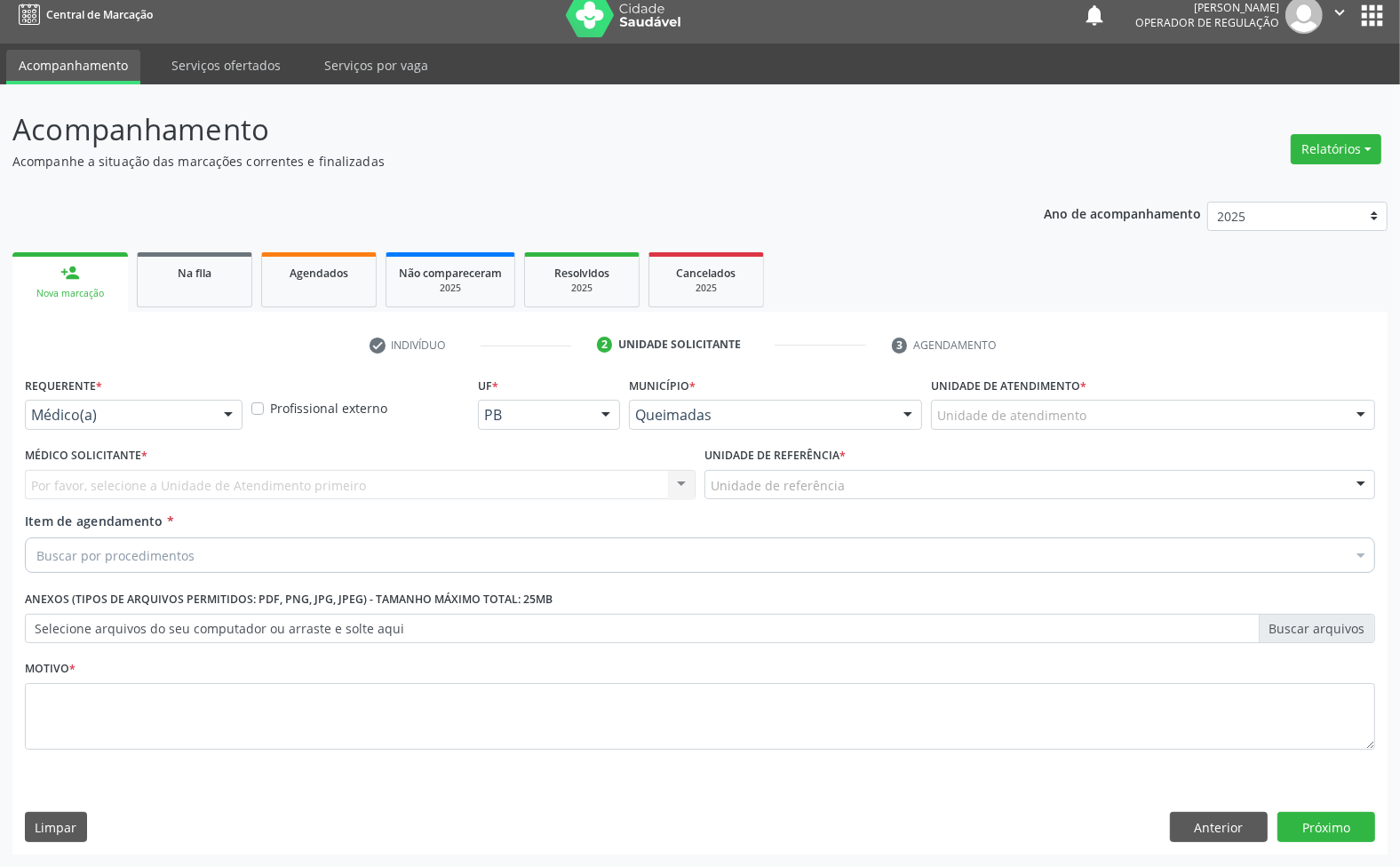
drag, startPoint x: 104, startPoint y: 404, endPoint x: 106, endPoint y: 420, distance: 16.1
click at [106, 404] on div "Médico(a)" at bounding box center [134, 415] width 218 height 30
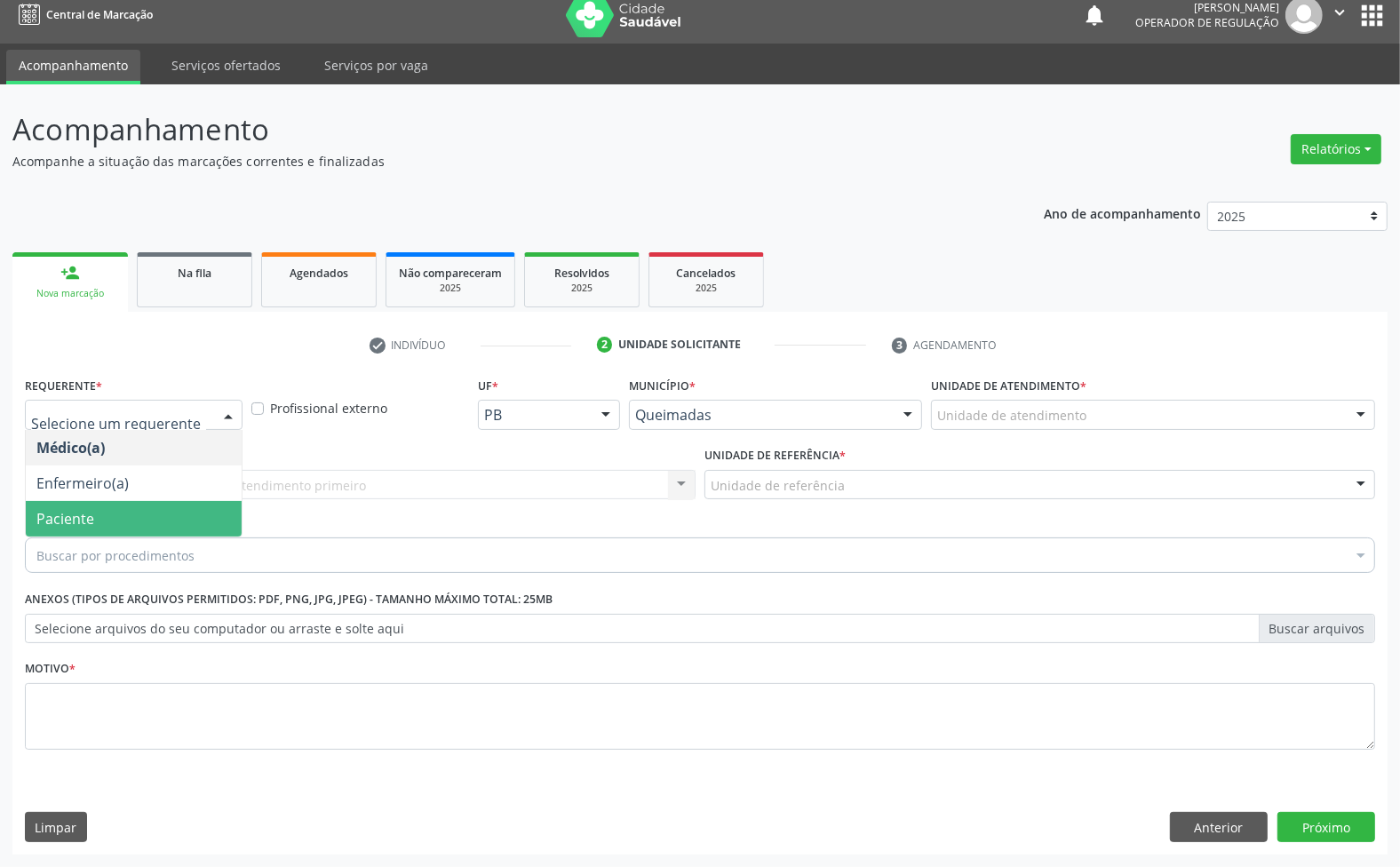
drag, startPoint x: 90, startPoint y: 540, endPoint x: 86, endPoint y: 514, distance: 26.3
click at [86, 534] on div "Requerente * Médico(a) Enfermeiro(a) Paciente Nenhum resultado encontrado para:…" at bounding box center [700, 574] width 1351 height 403
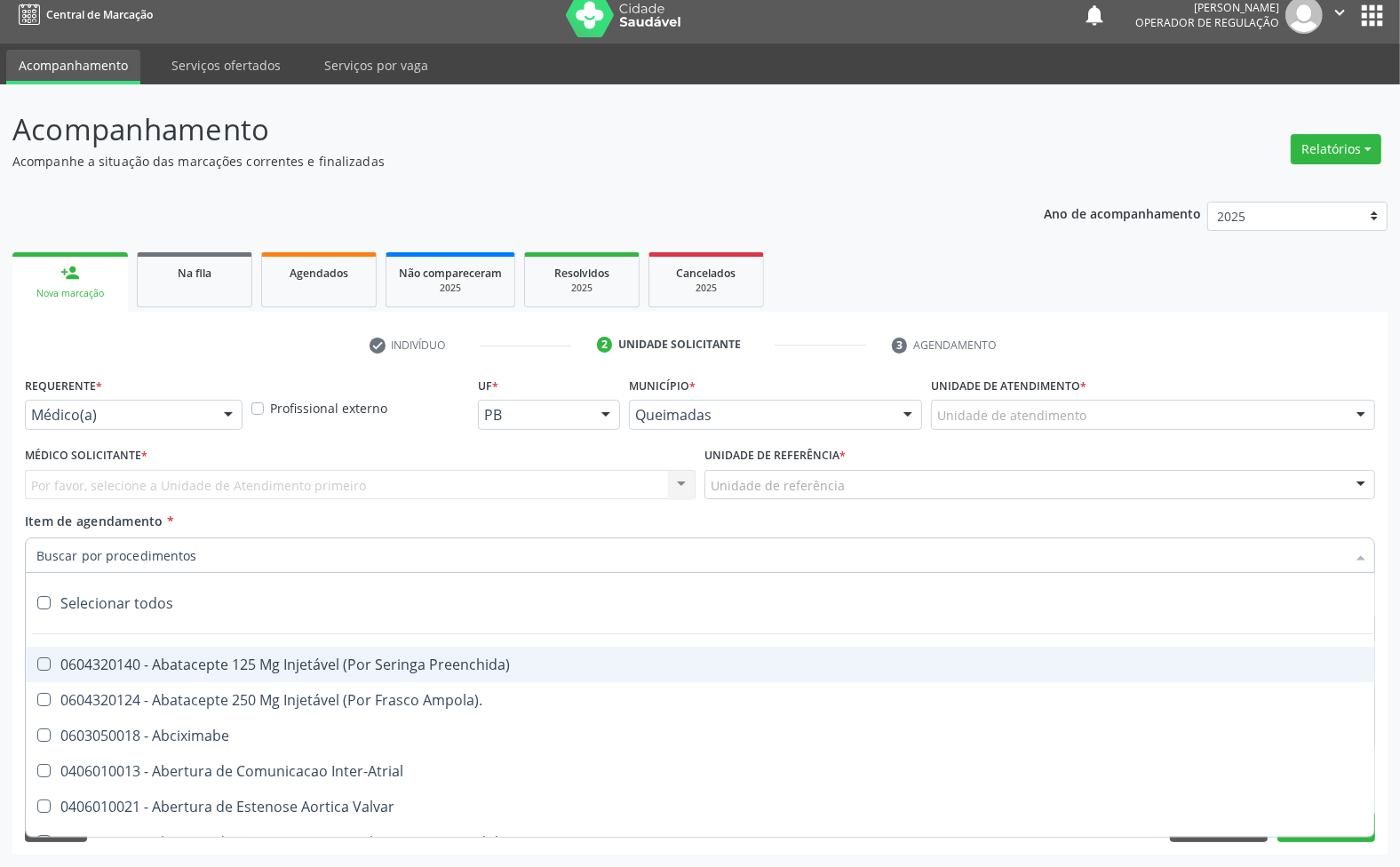
click at [96, 428] on div "Médico(a)" at bounding box center [134, 415] width 218 height 30
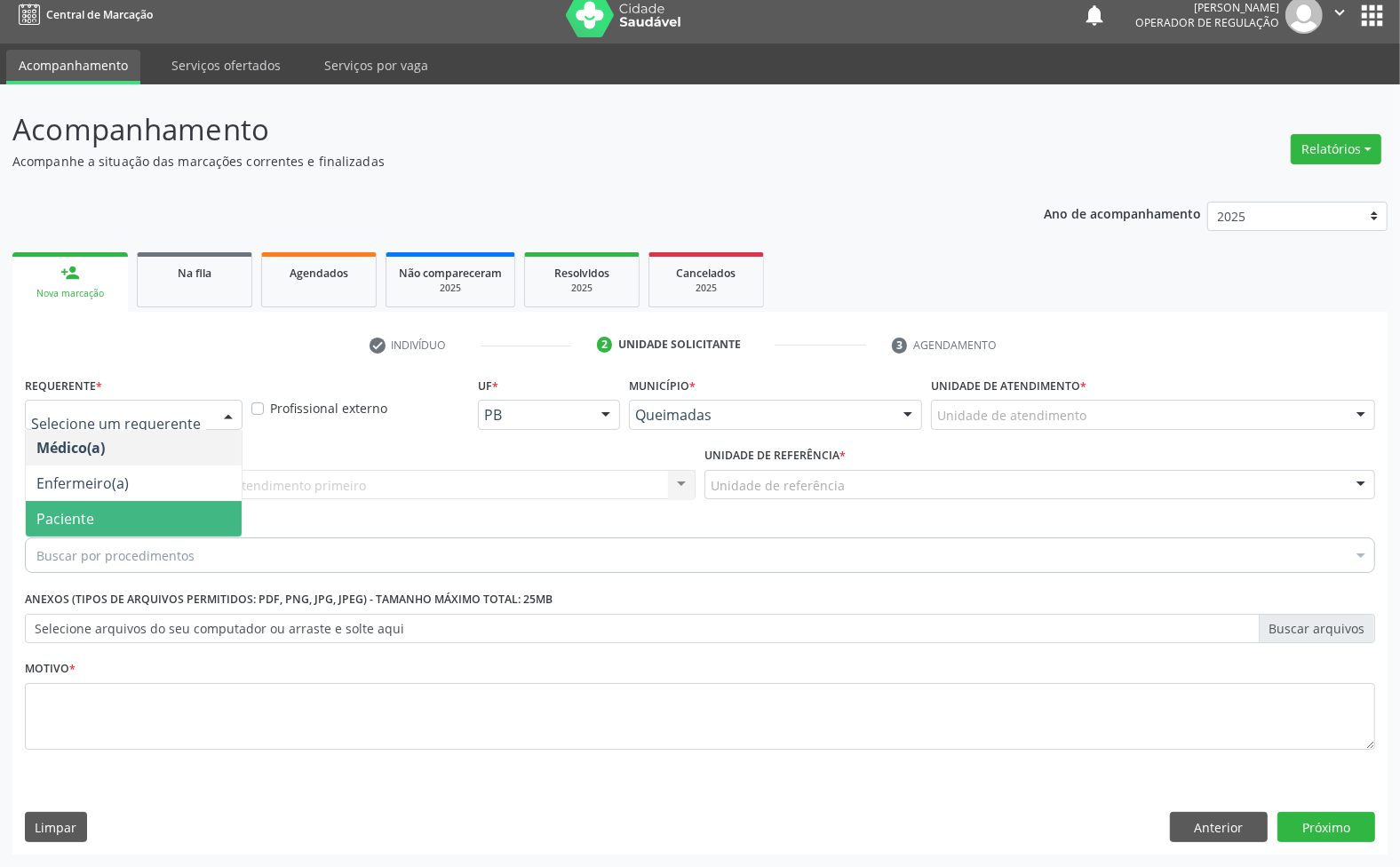
click at [84, 509] on span "Paciente" at bounding box center [65, 518] width 58 height 19
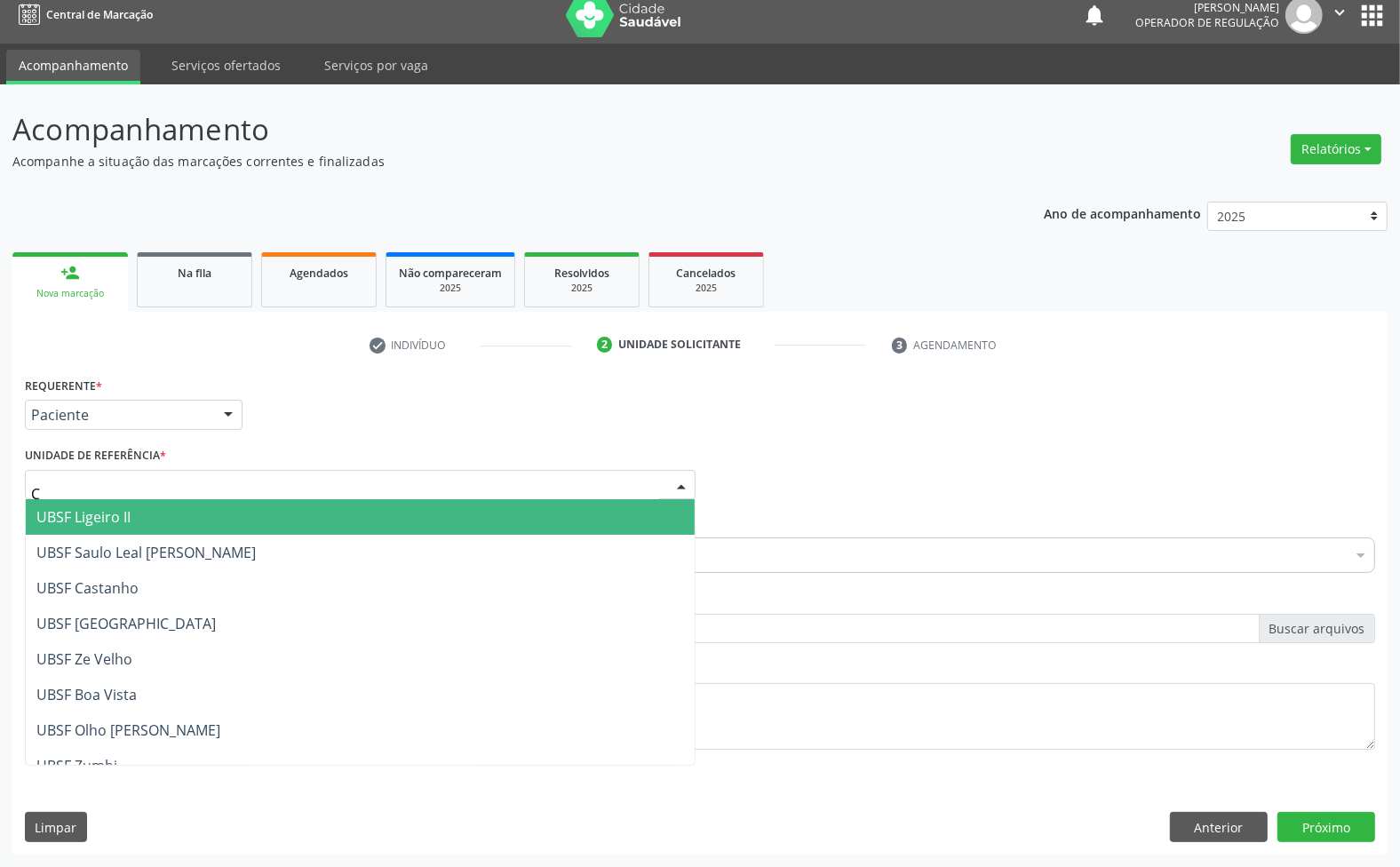
click at [304, 491] on div "C" at bounding box center [360, 484] width 671 height 30
type input "CA"
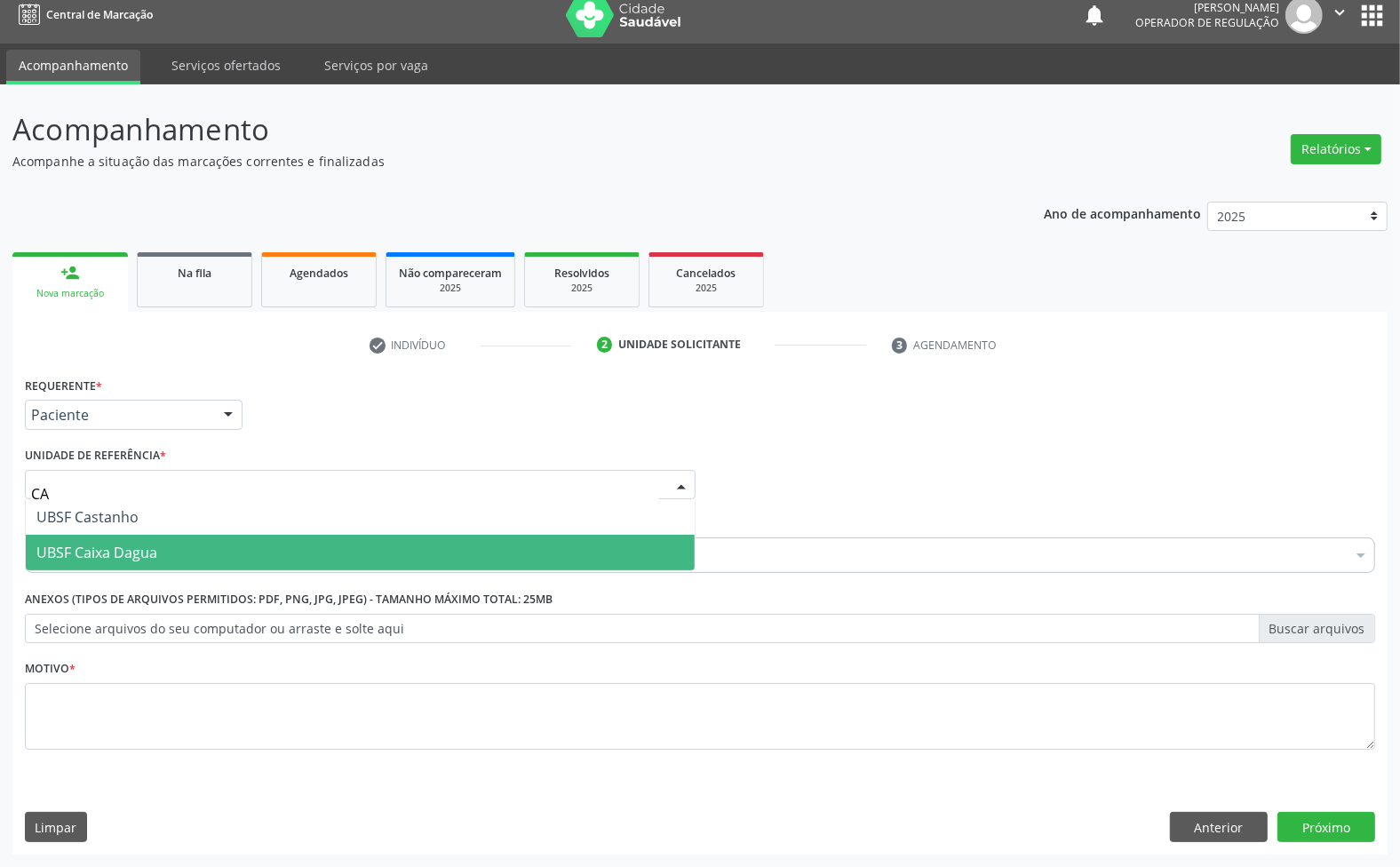
click at [187, 559] on span "UBSF Caixa Dagua" at bounding box center [360, 552] width 669 height 36
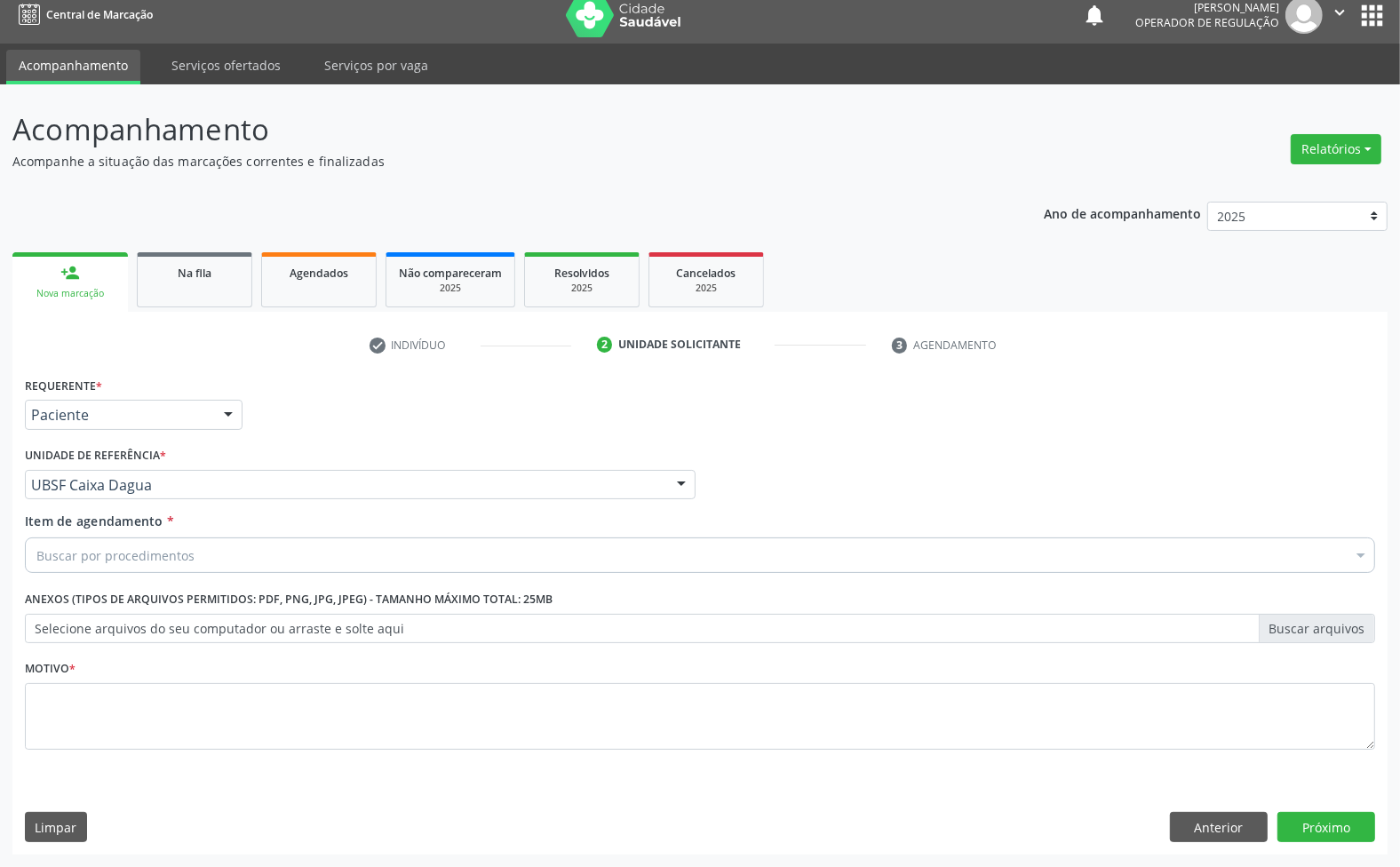
click at [182, 569] on div "Buscar por procedimentos" at bounding box center [700, 555] width 1351 height 36
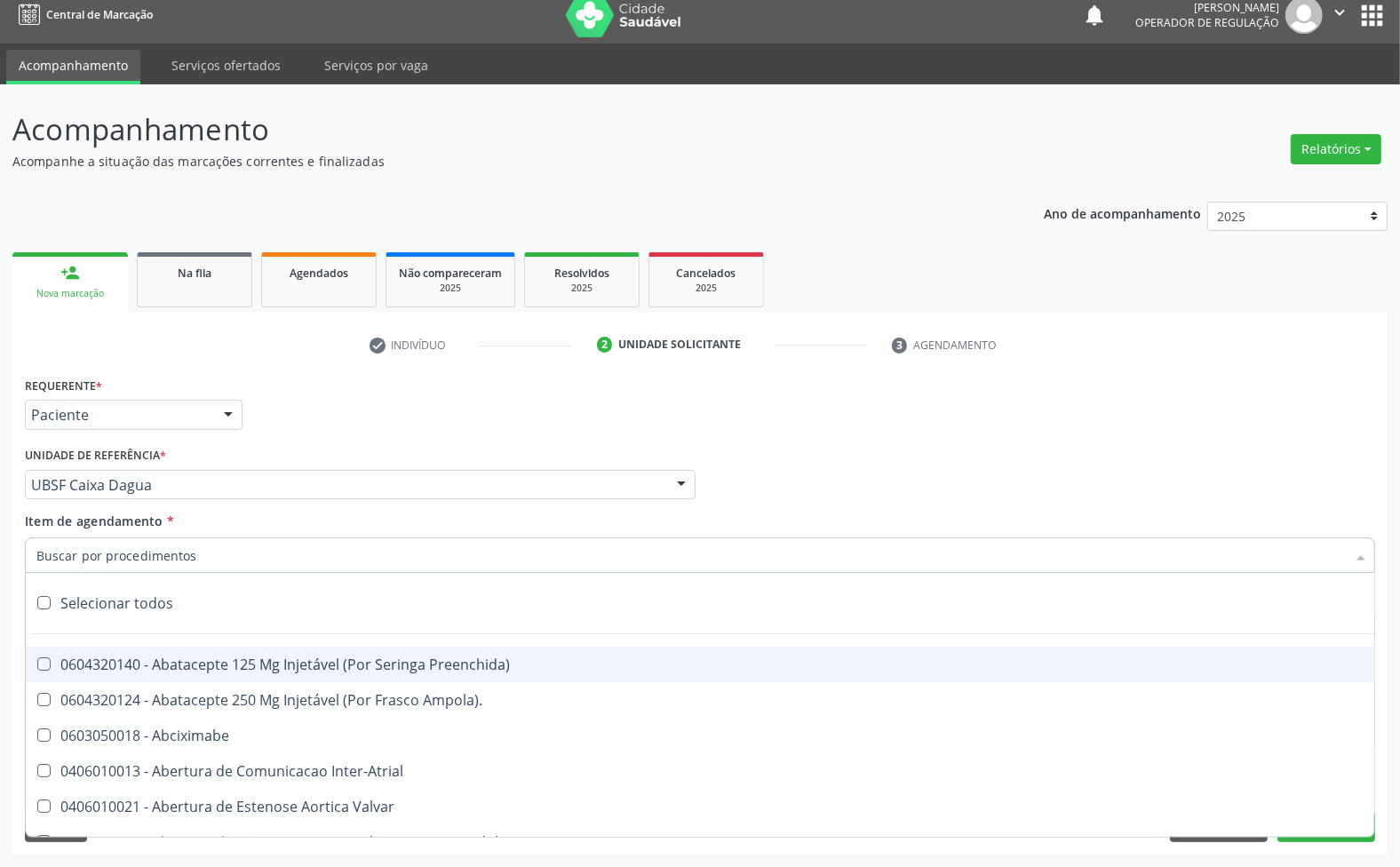
paste input "ENDOCRINOLOGISTA"
type input "ENDOCRINOLOGISTA"
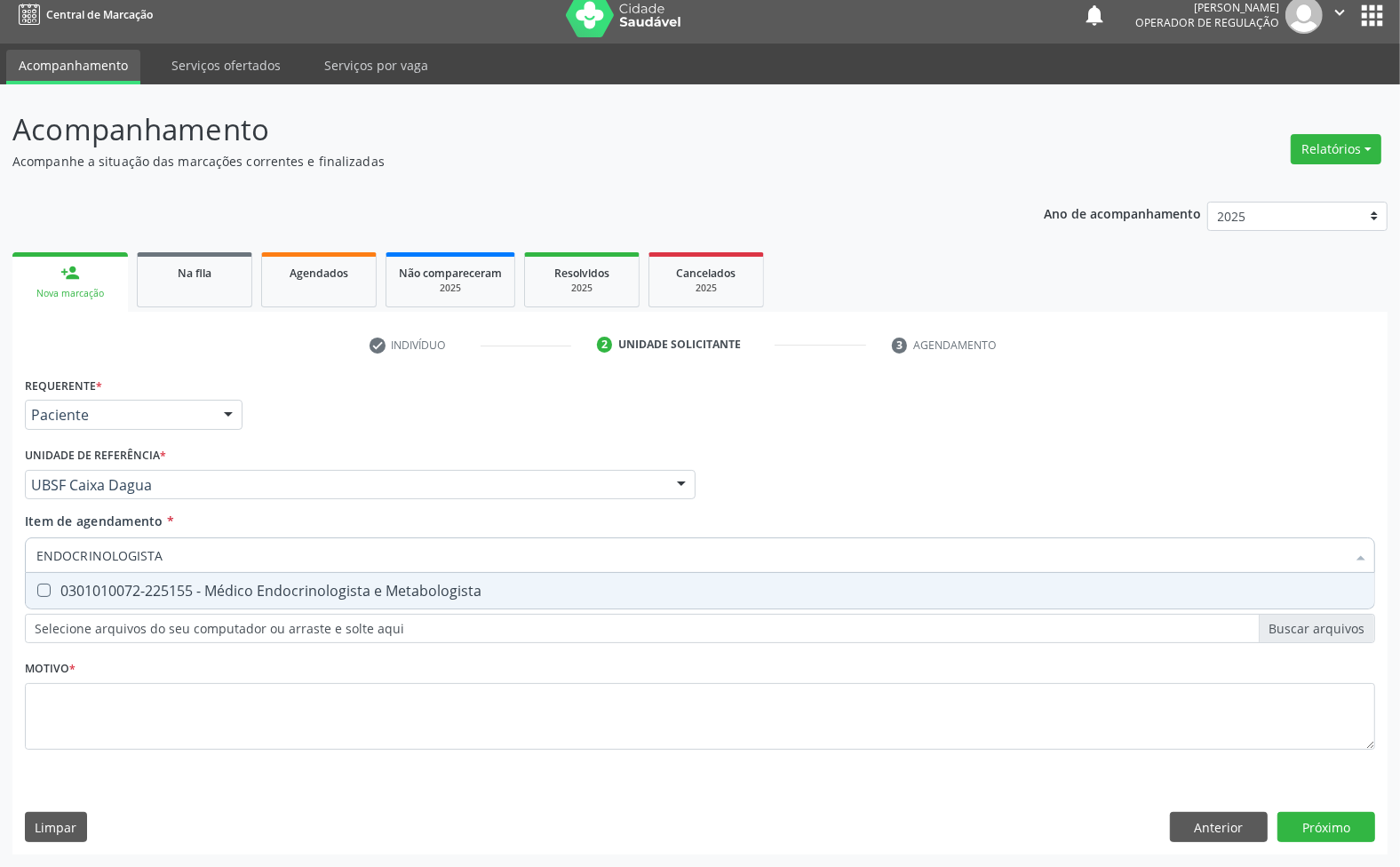
drag, startPoint x: 309, startPoint y: 595, endPoint x: 507, endPoint y: 441, distance: 250.8
click at [309, 592] on div "0301010072-225155 - Médico Endocrinologista e Metabologista" at bounding box center [700, 591] width 1328 height 15
checkbox Metabologista "true"
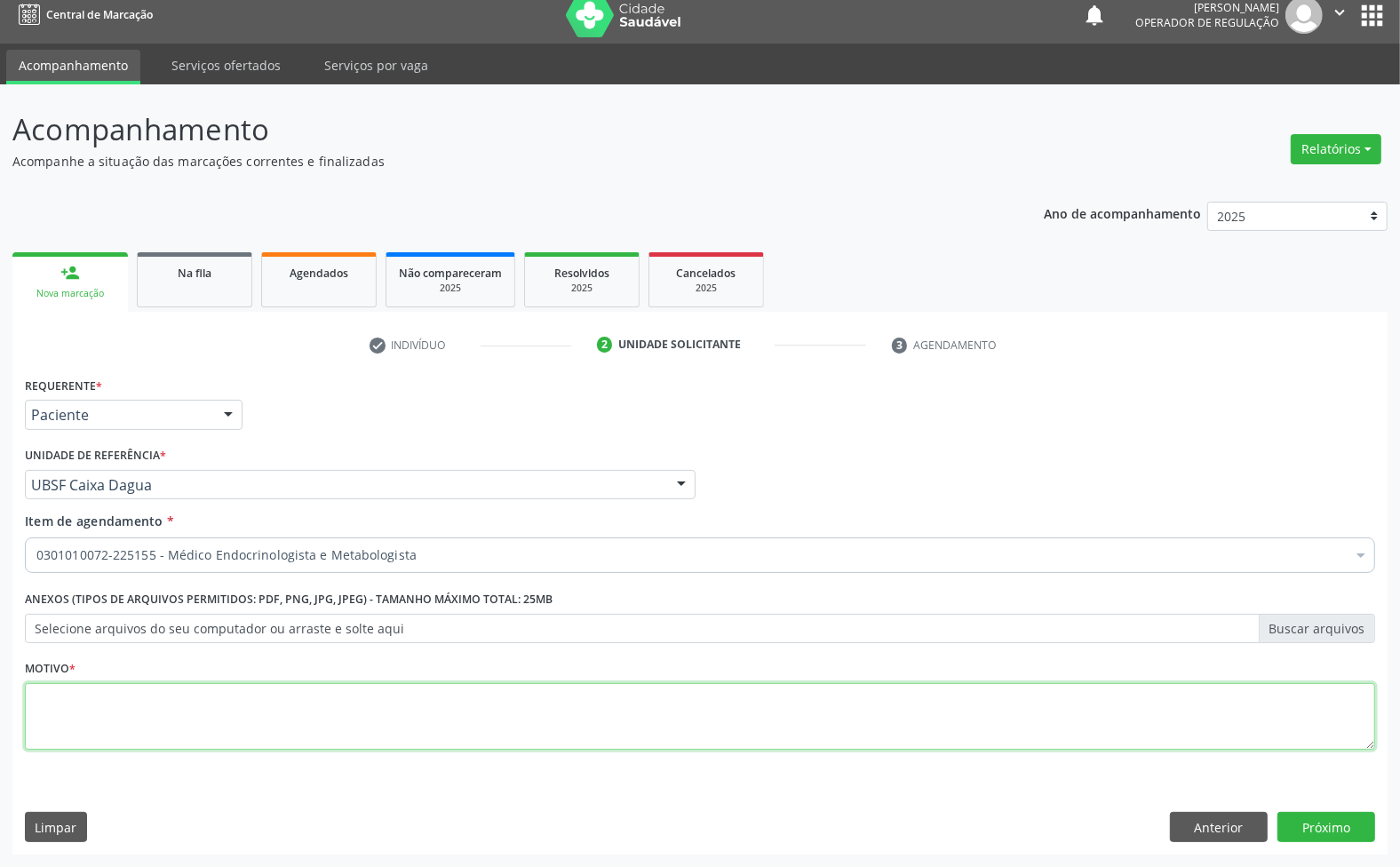
paste textarea "1ª CONSULTA 08/25"
click at [201, 733] on textarea at bounding box center [700, 717] width 1351 height 68
type textarea "1ª CONSULTA 08/25"
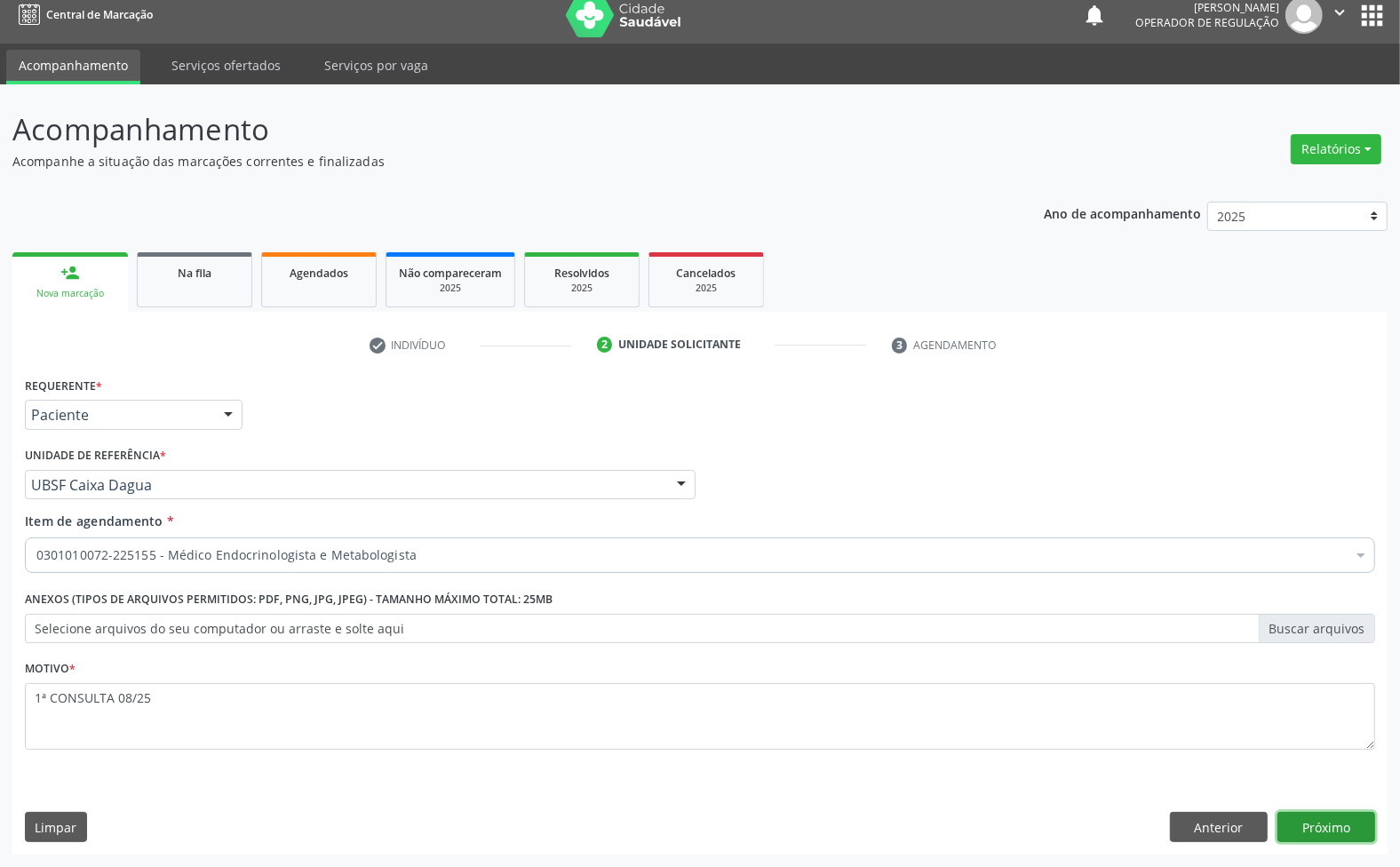
click at [1320, 833] on button "Próximo" at bounding box center [1326, 827] width 98 height 30
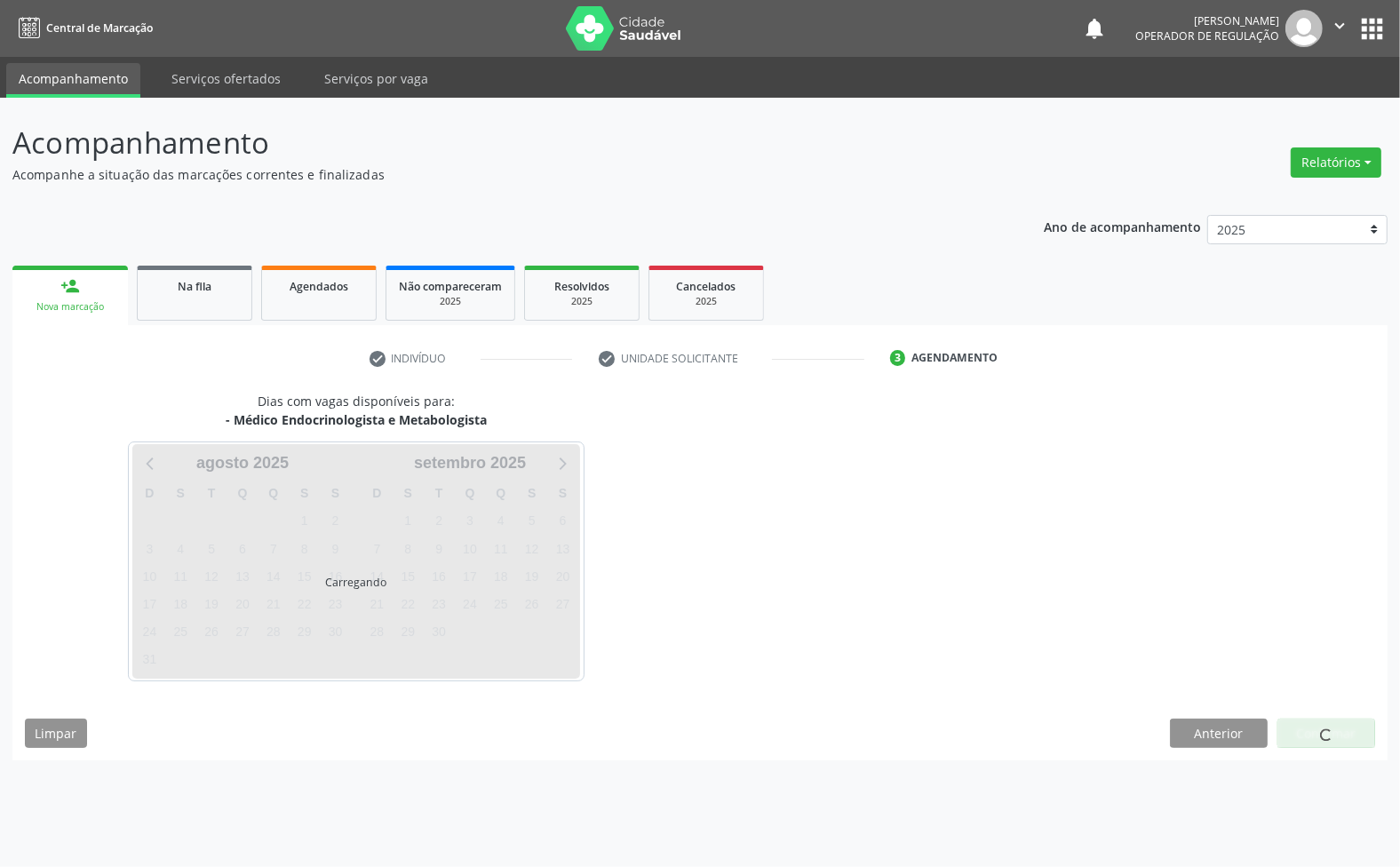
scroll to position [0, 0]
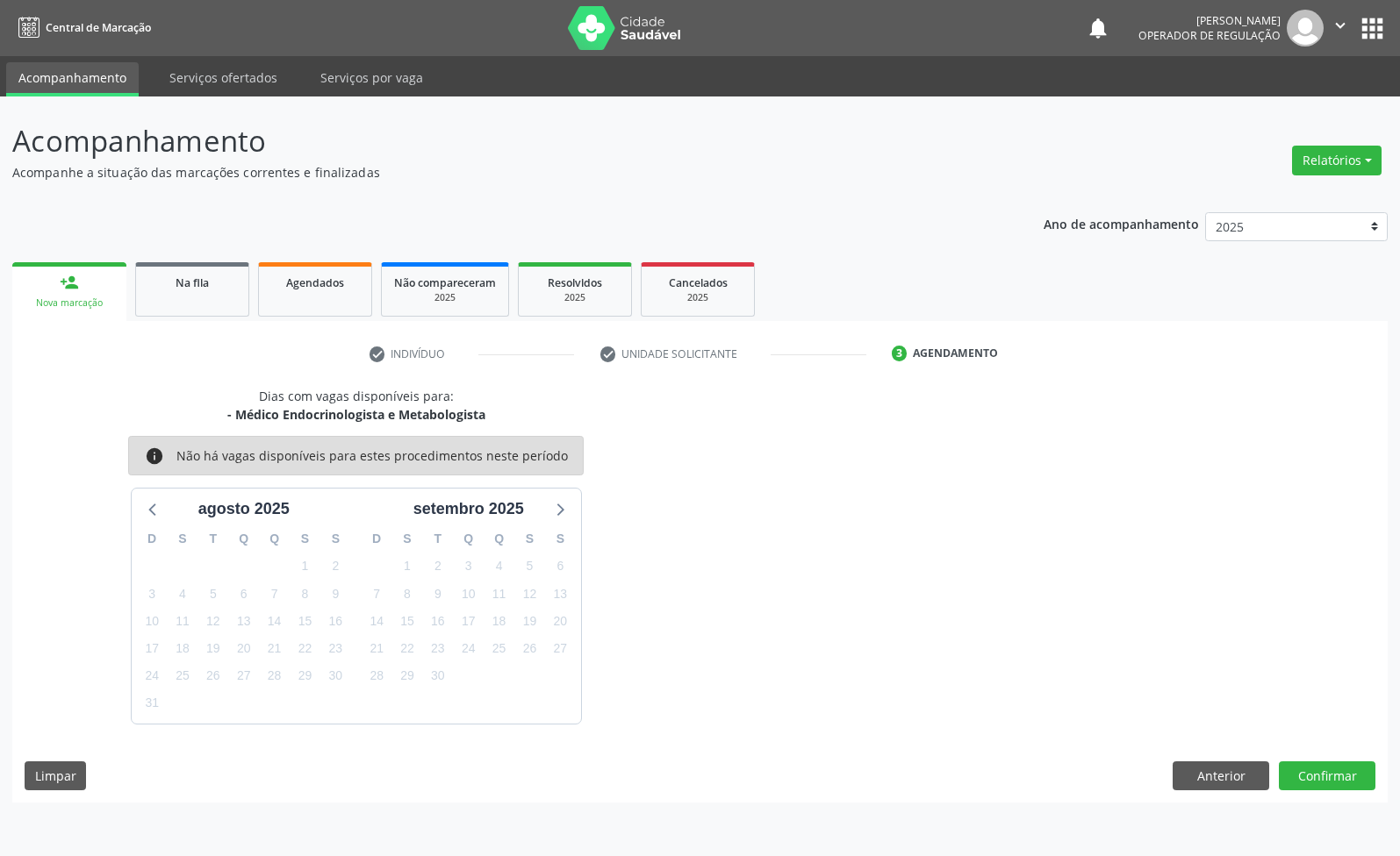
click at [553, 607] on div "20" at bounding box center [559, 621] width 24 height 27
click at [1325, 785] on button "Confirmar" at bounding box center [1327, 776] width 97 height 30
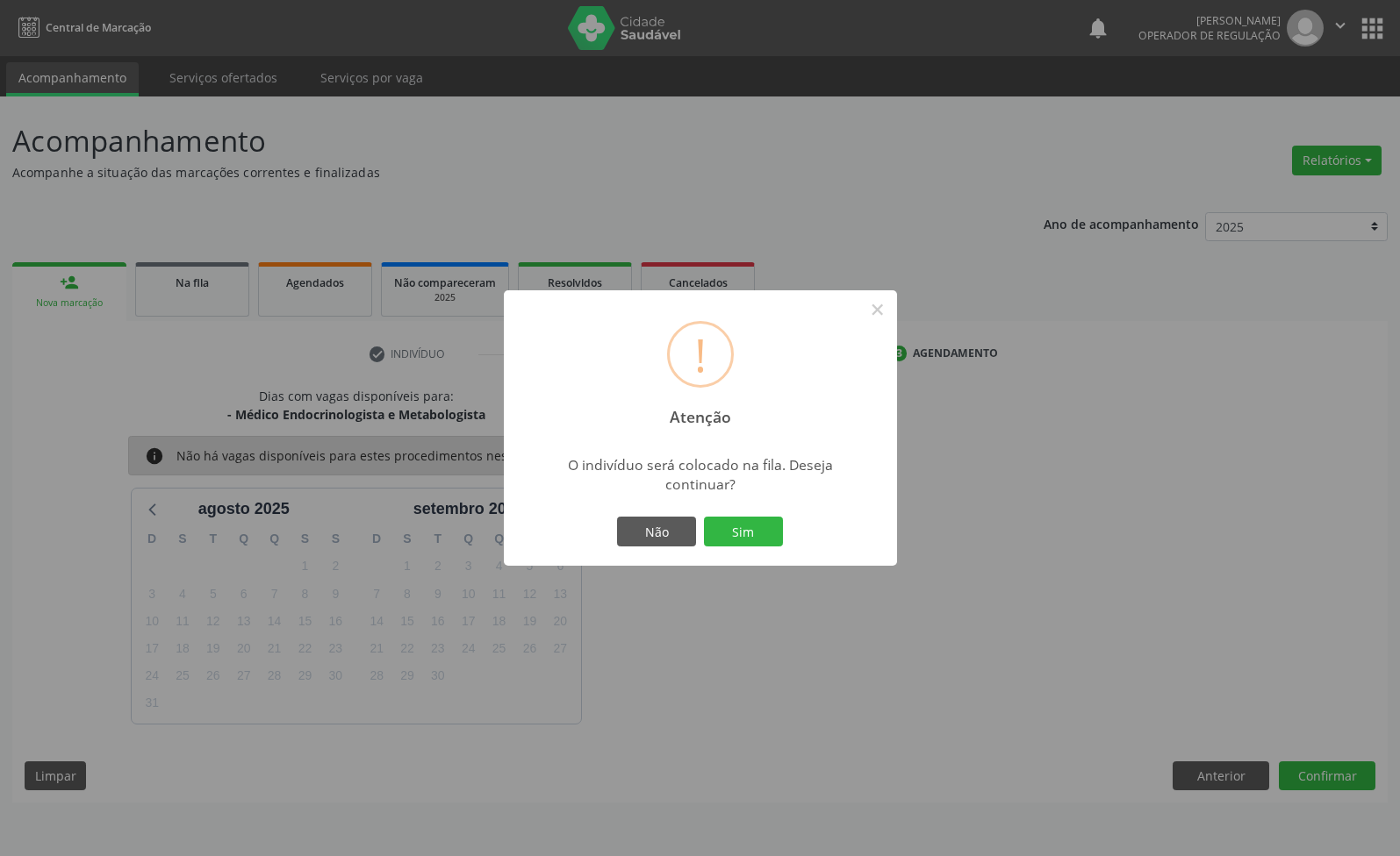
click at [704, 517] on button "Sim" at bounding box center [743, 531] width 79 height 30
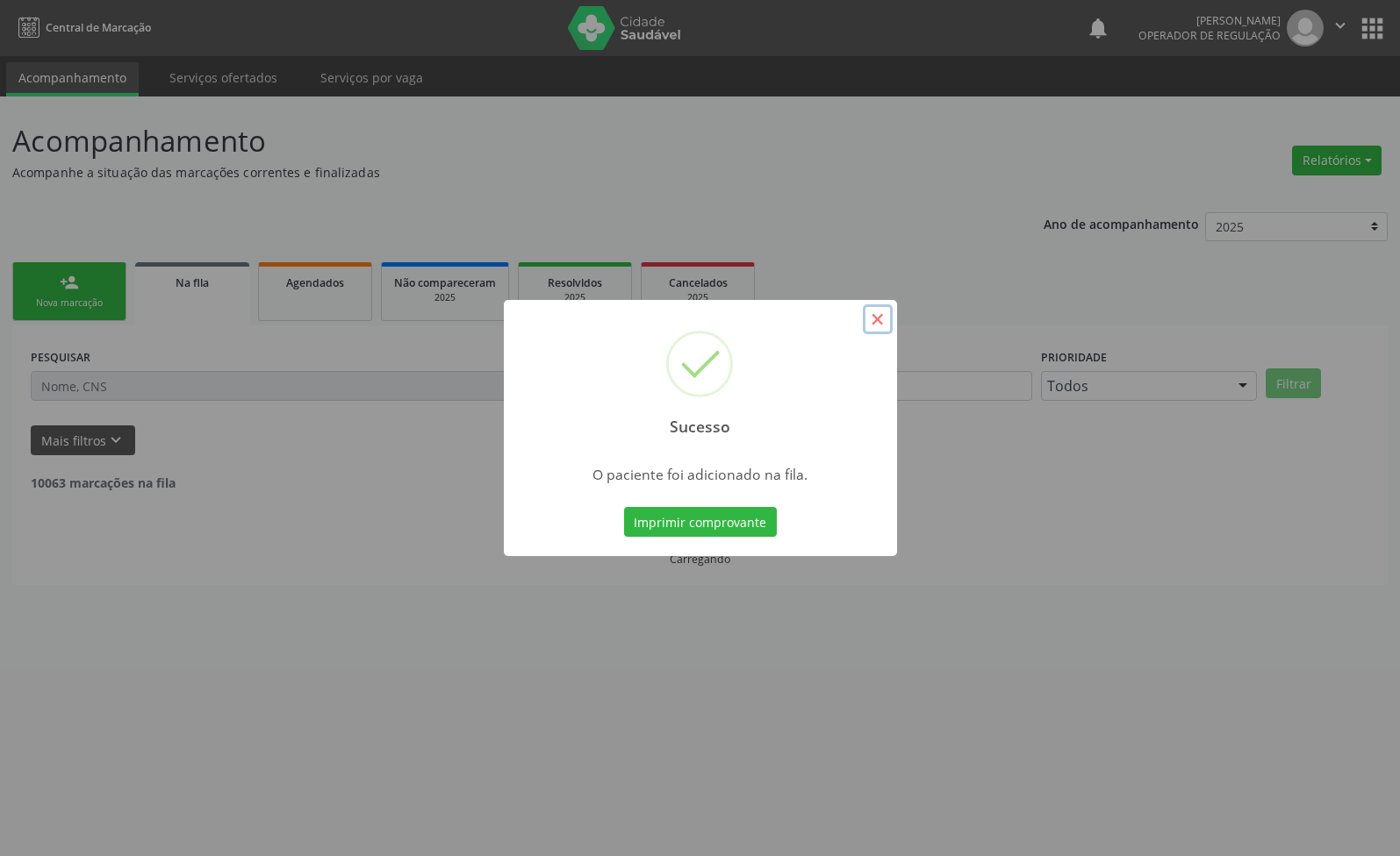
click at [875, 322] on button "×" at bounding box center [877, 319] width 30 height 30
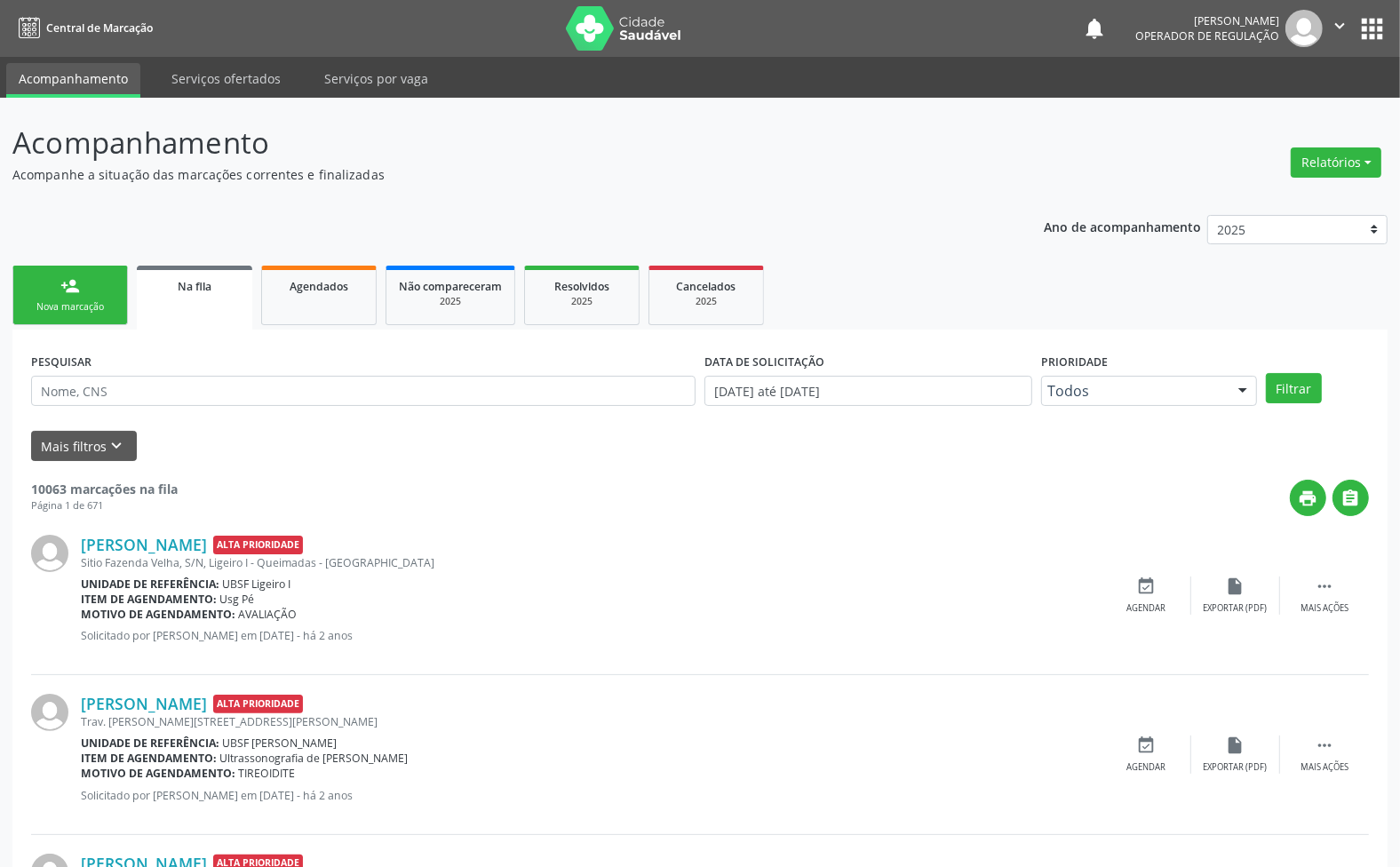
click at [42, 308] on div "Nova marcação" at bounding box center [70, 307] width 89 height 14
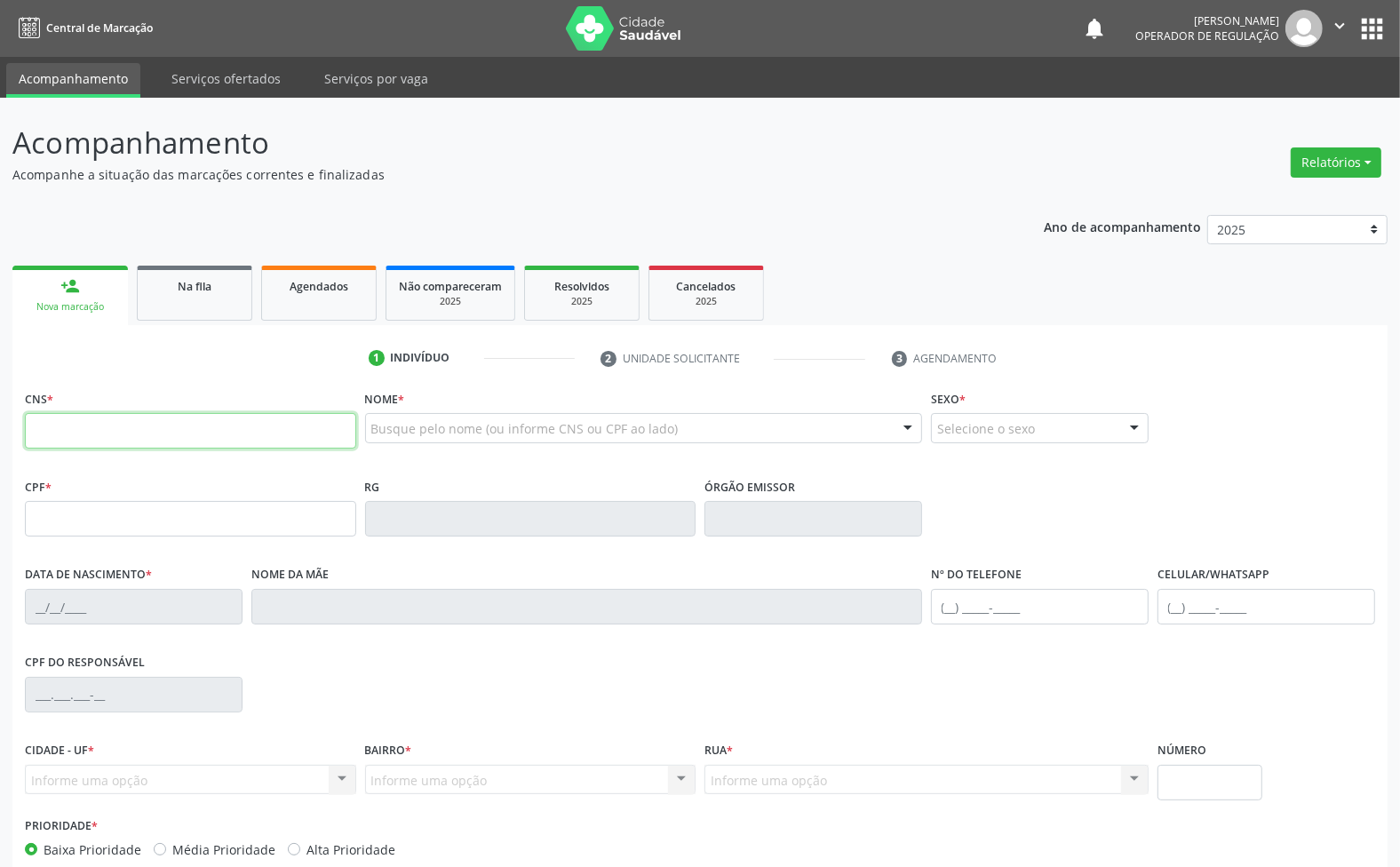
click at [149, 423] on input "text" at bounding box center [190, 430] width 331 height 36
type input "705 8044 3578 6735"
type input "112.275.104-46"
type input "09/08/2007"
type input "Paula Enéas Marinho Donato"
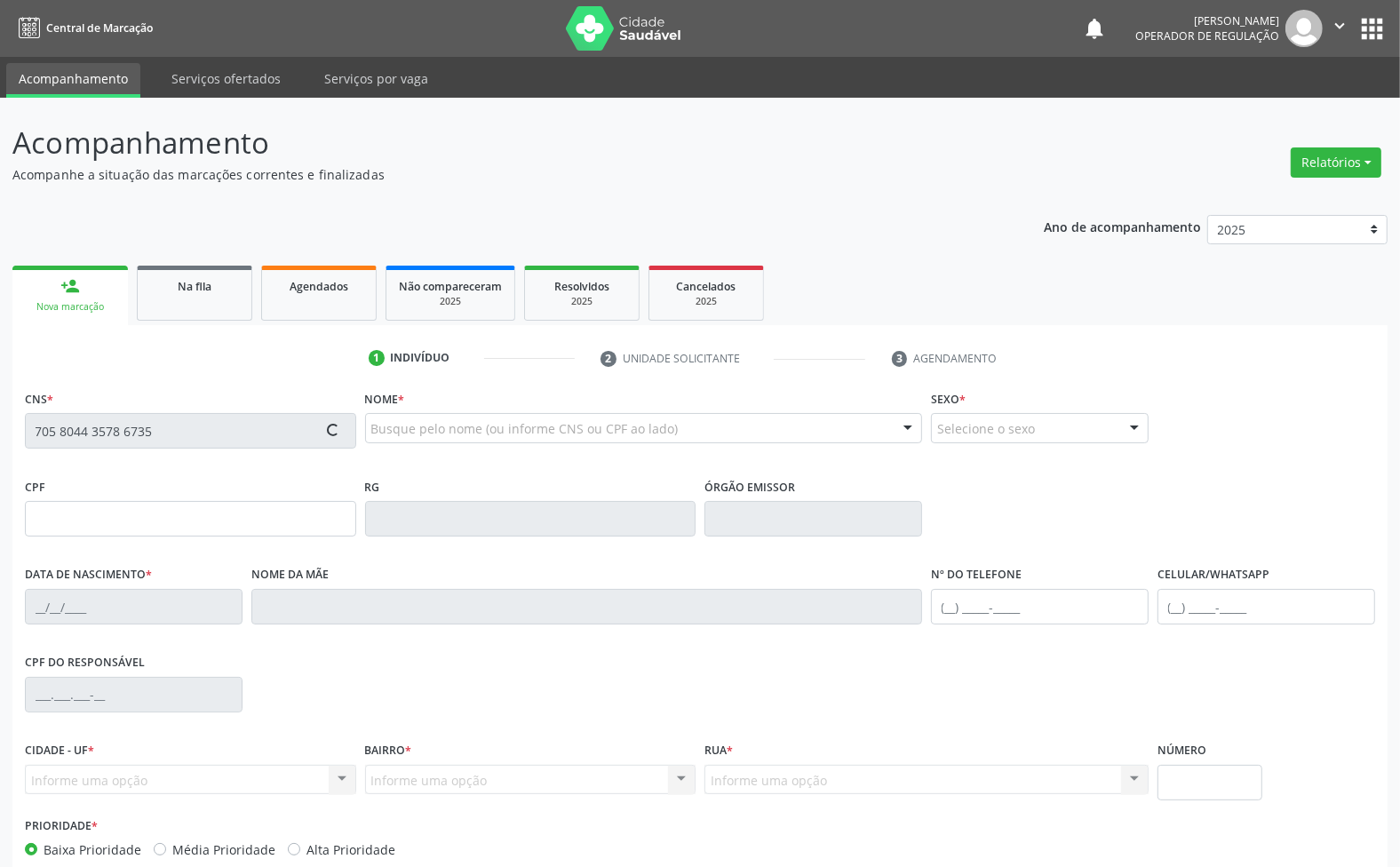
type input "(83) 99342-6408"
type input "088.084.124-90"
type input "15"
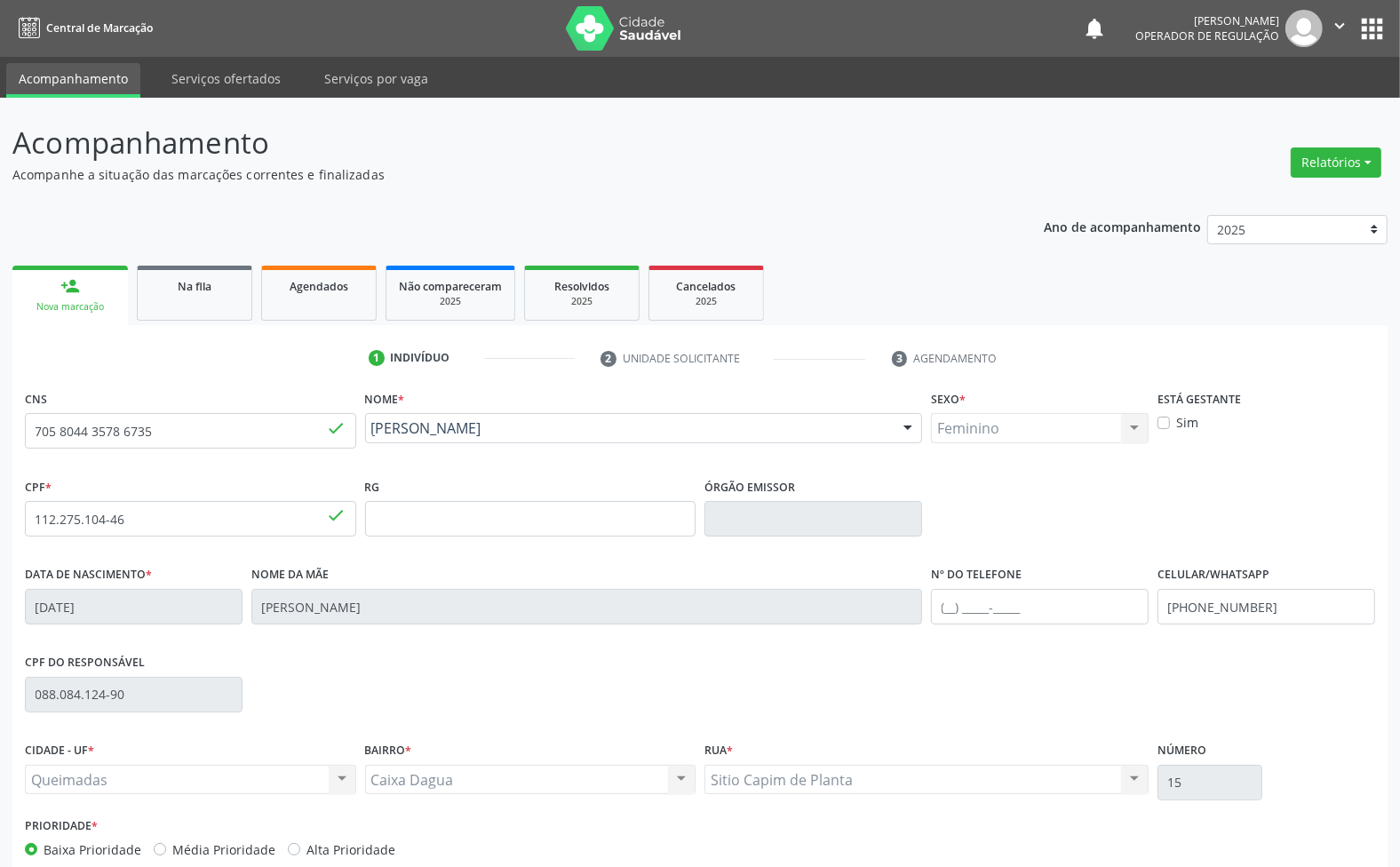
scroll to position [96, 0]
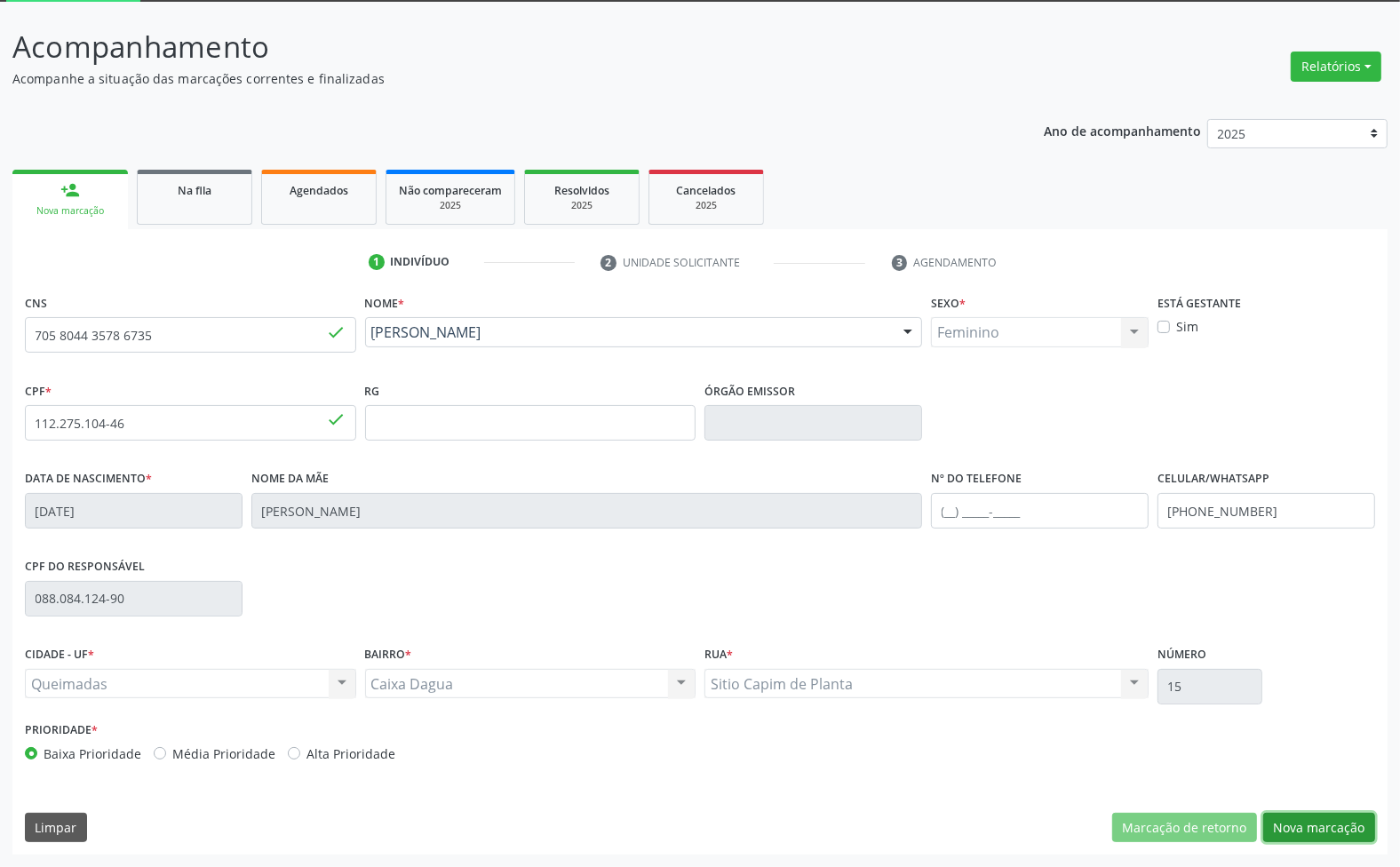
drag, startPoint x: 1347, startPoint y: 823, endPoint x: 1279, endPoint y: 823, distance: 68.0
click at [1344, 823] on button "Nova marcação" at bounding box center [1319, 828] width 112 height 30
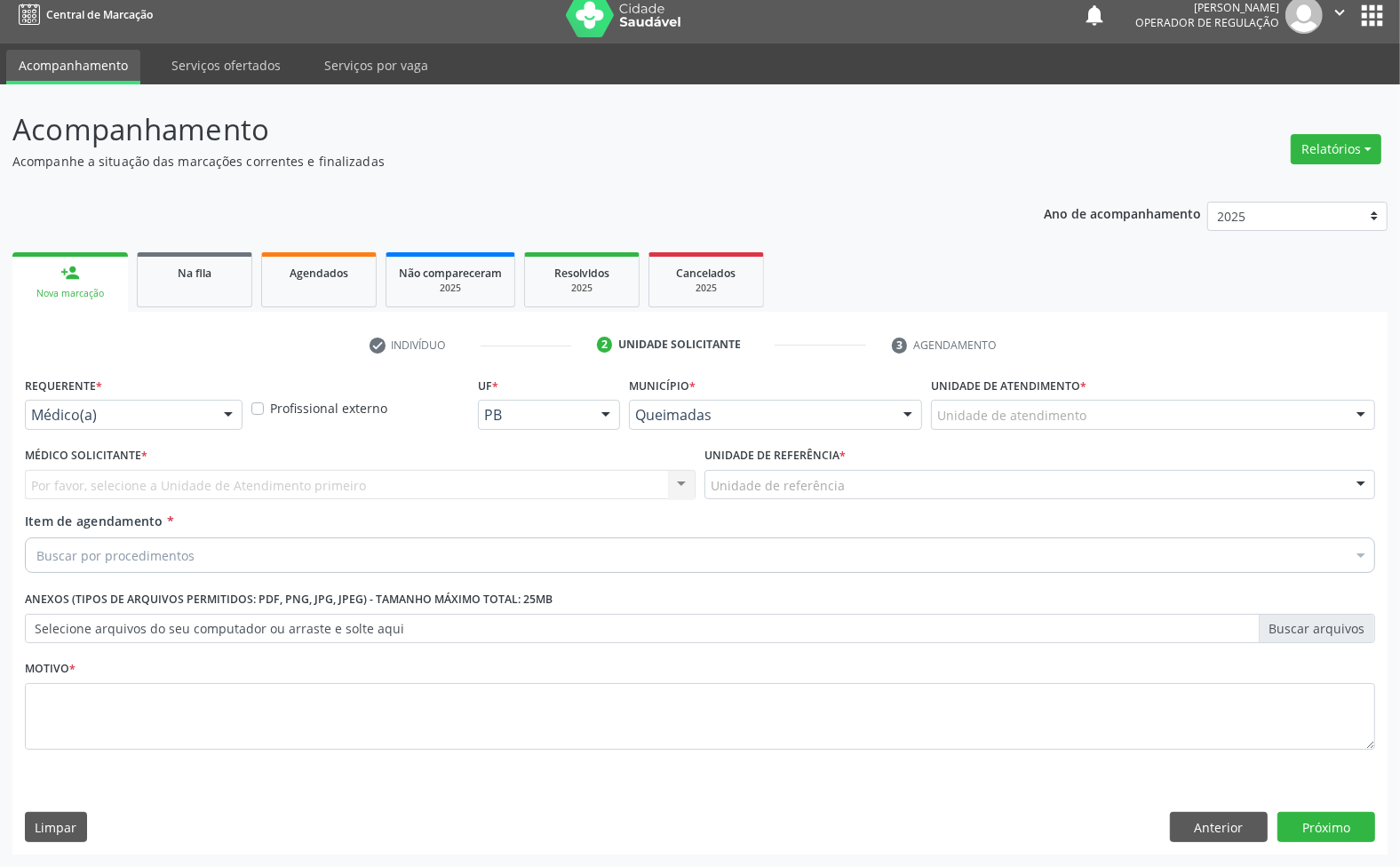
scroll to position [14, 0]
drag, startPoint x: 227, startPoint y: 420, endPoint x: 145, endPoint y: 517, distance: 127.0
click at [223, 423] on div at bounding box center [228, 416] width 27 height 30
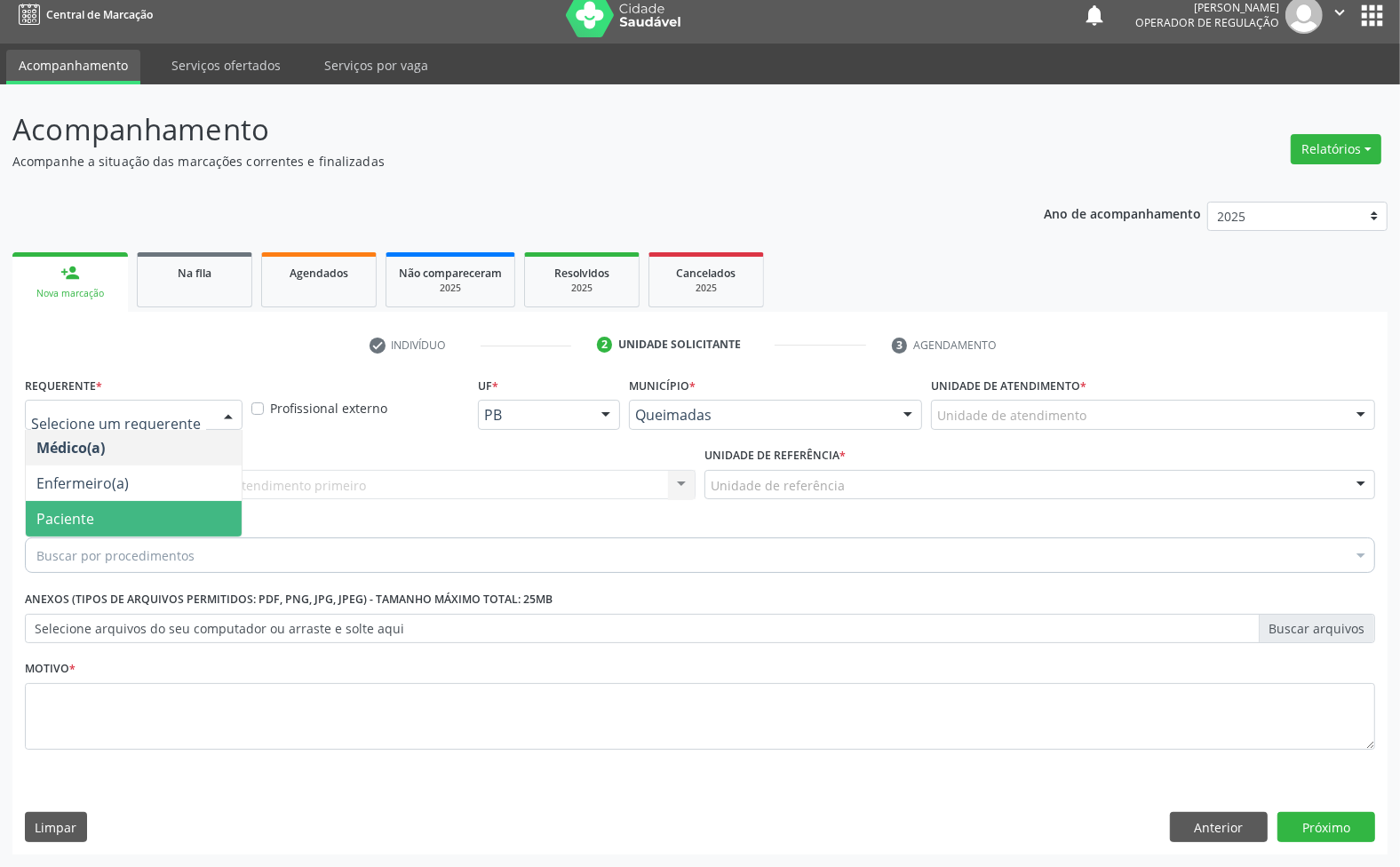
click at [120, 509] on span "Paciente" at bounding box center [134, 518] width 216 height 36
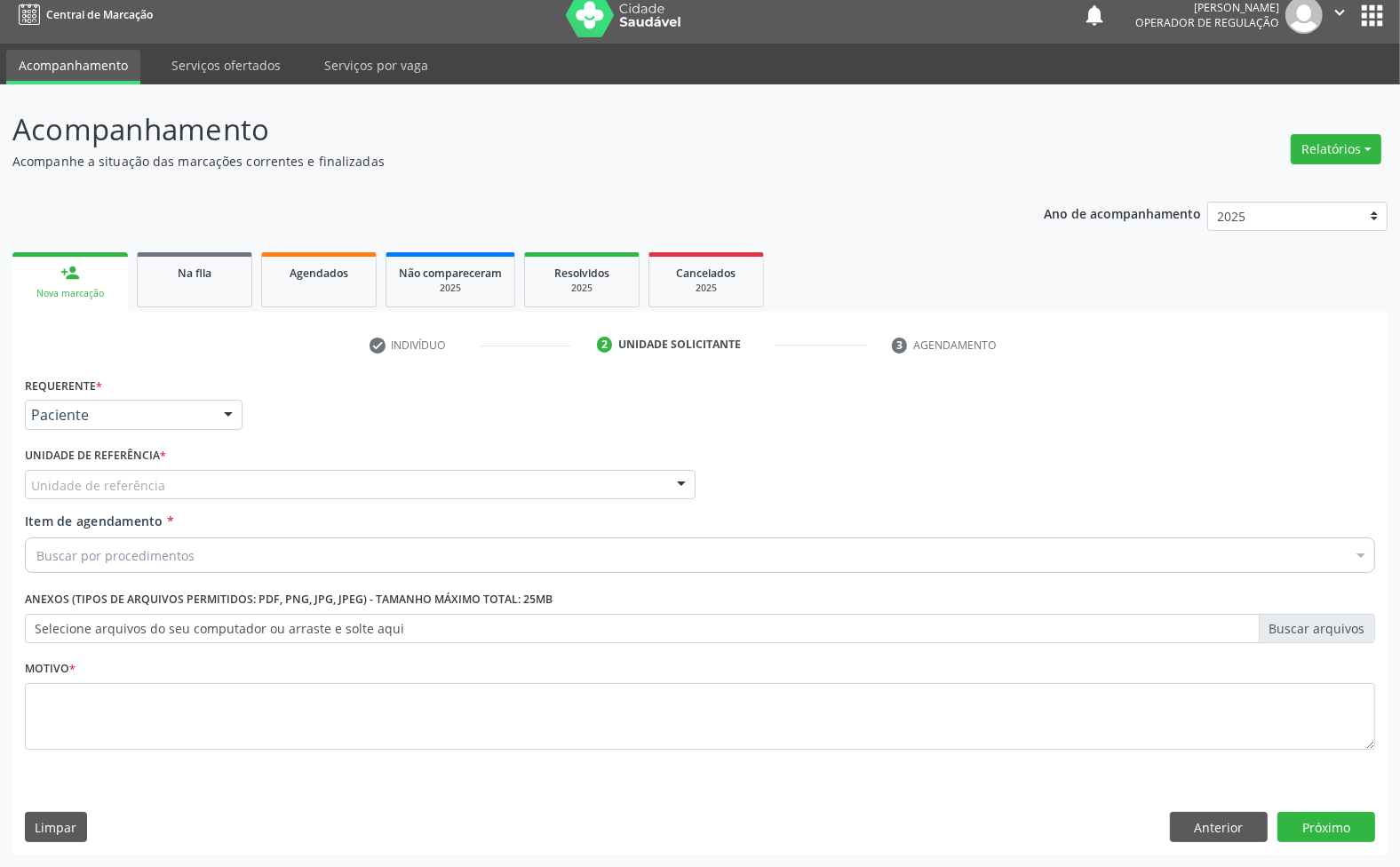
click at [148, 471] on div "Unidade de referência" at bounding box center [360, 484] width 671 height 30
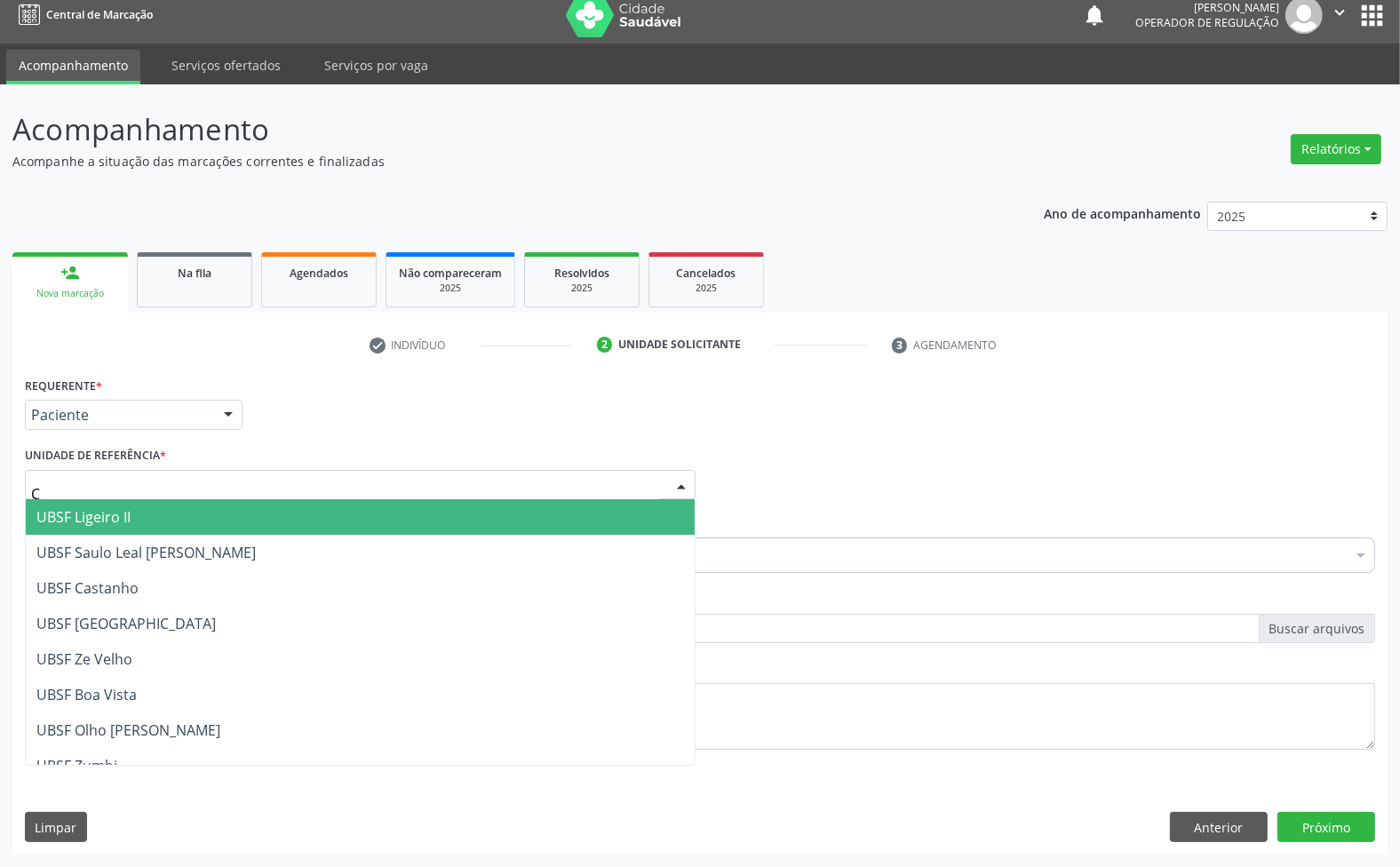
type input "CA"
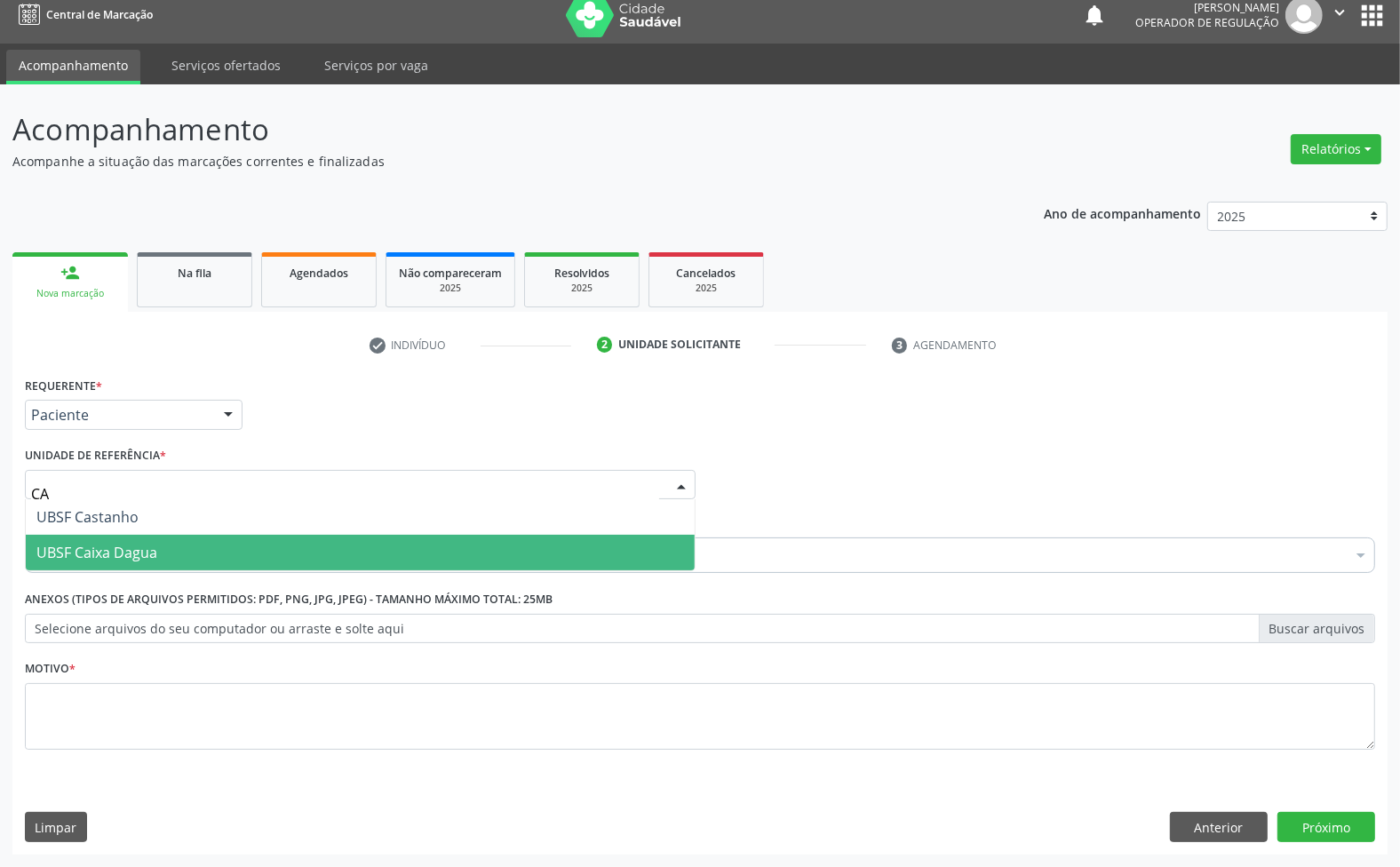
click at [140, 557] on span "UBSF Caixa Dagua" at bounding box center [97, 552] width 121 height 19
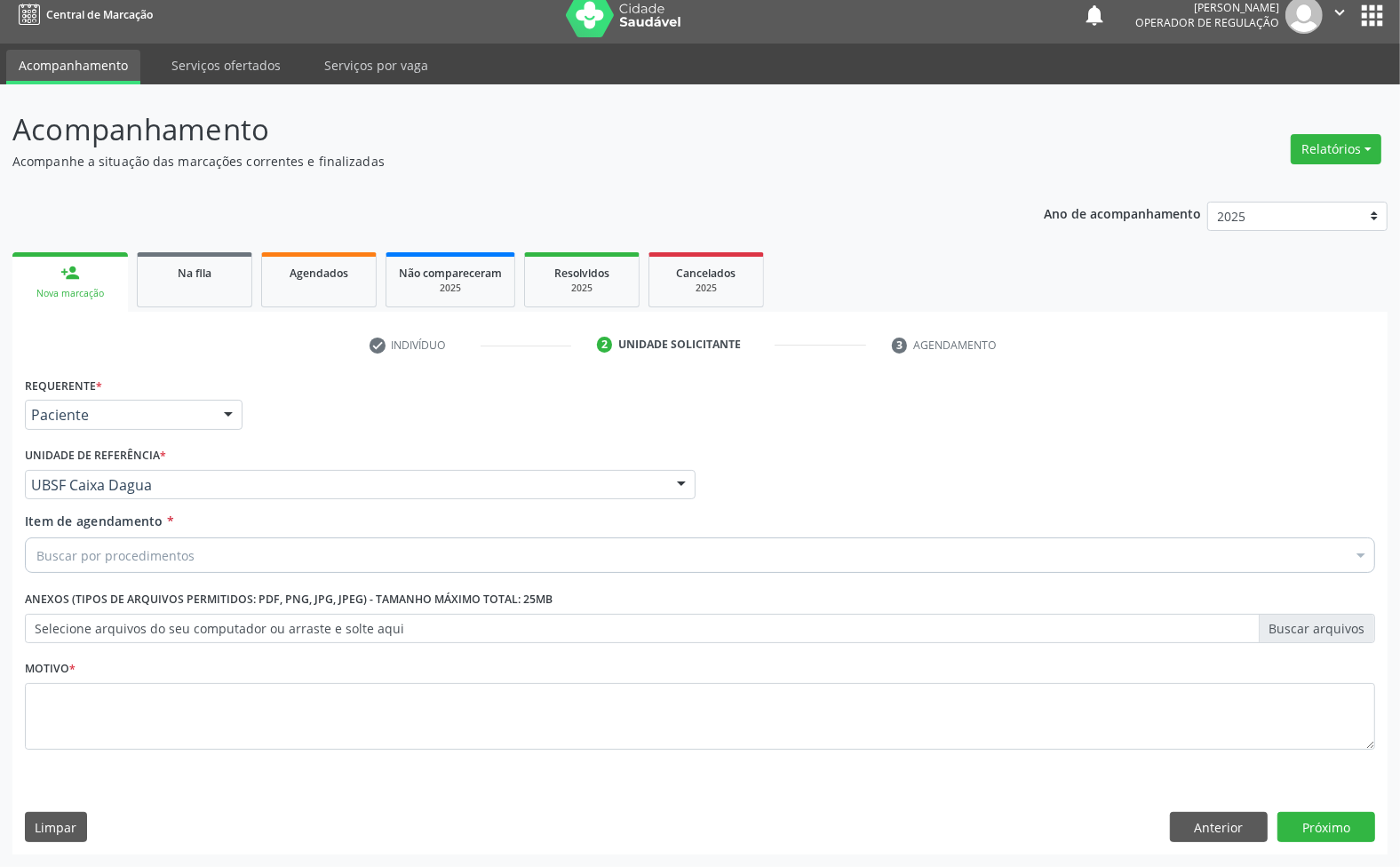
click at [202, 558] on div "Buscar por procedimentos" at bounding box center [700, 555] width 1351 height 36
paste input "ENDOCRINOLOGISTA"
type input "ENDOCRINOLOGISTA"
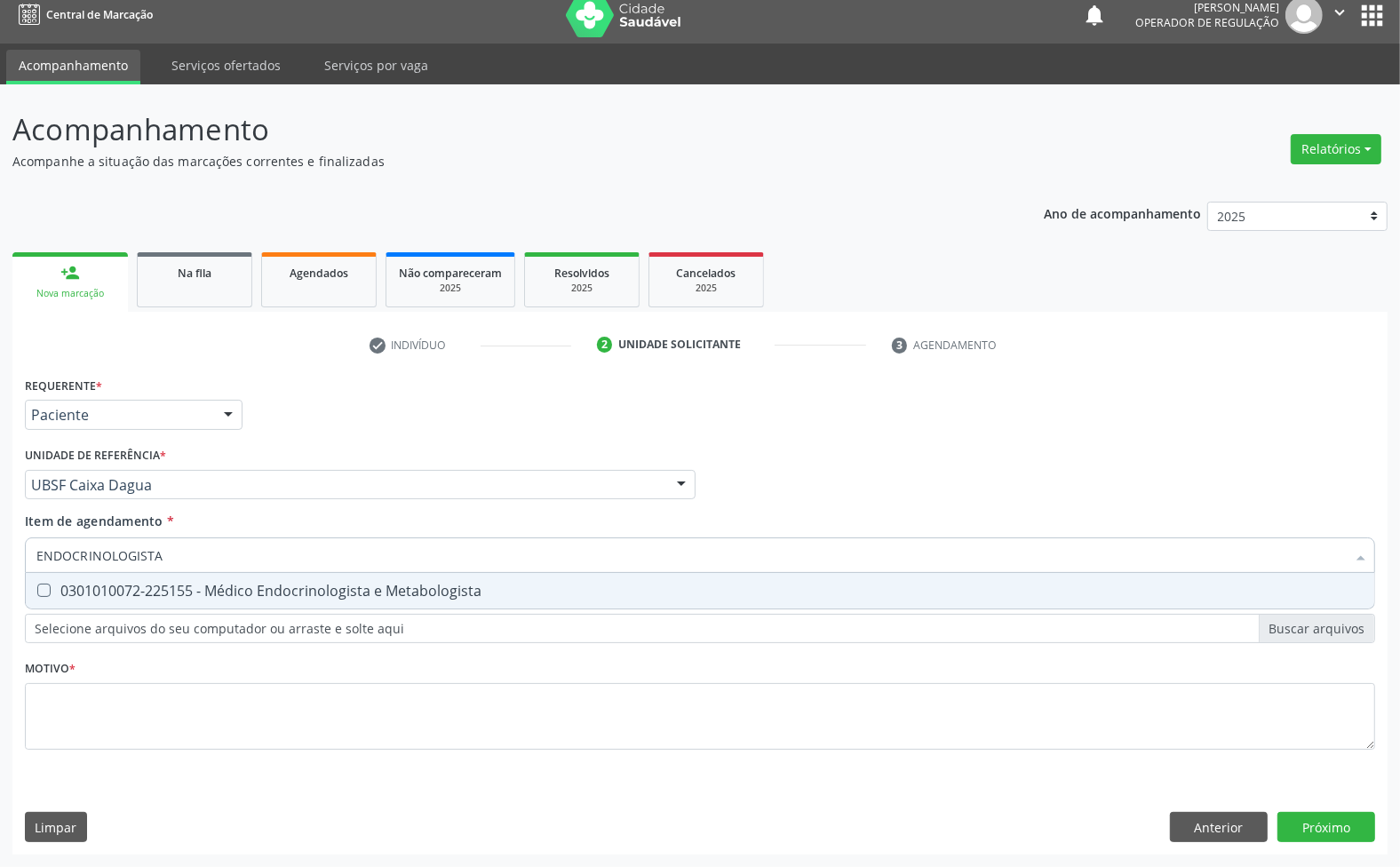
click at [231, 595] on div "0301010072-225155 - Médico Endocrinologista e Metabologista" at bounding box center [700, 591] width 1328 height 15
checkbox Metabologista "true"
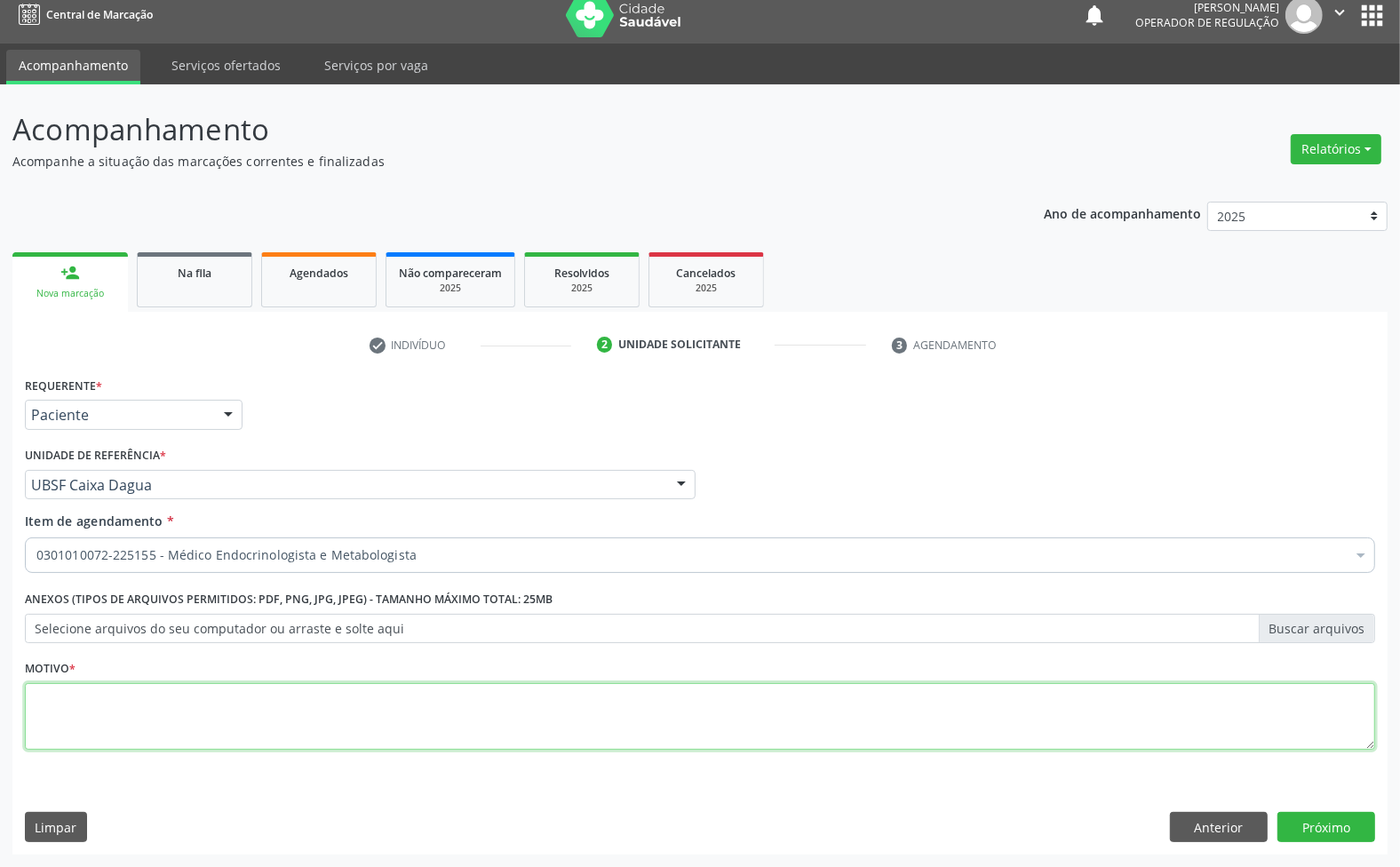
click at [587, 732] on textarea at bounding box center [700, 717] width 1351 height 68
paste textarea "1ª CONSULTA 08/25"
click at [538, 695] on textarea "1ª CONSULTA 08/25" at bounding box center [700, 717] width 1351 height 68
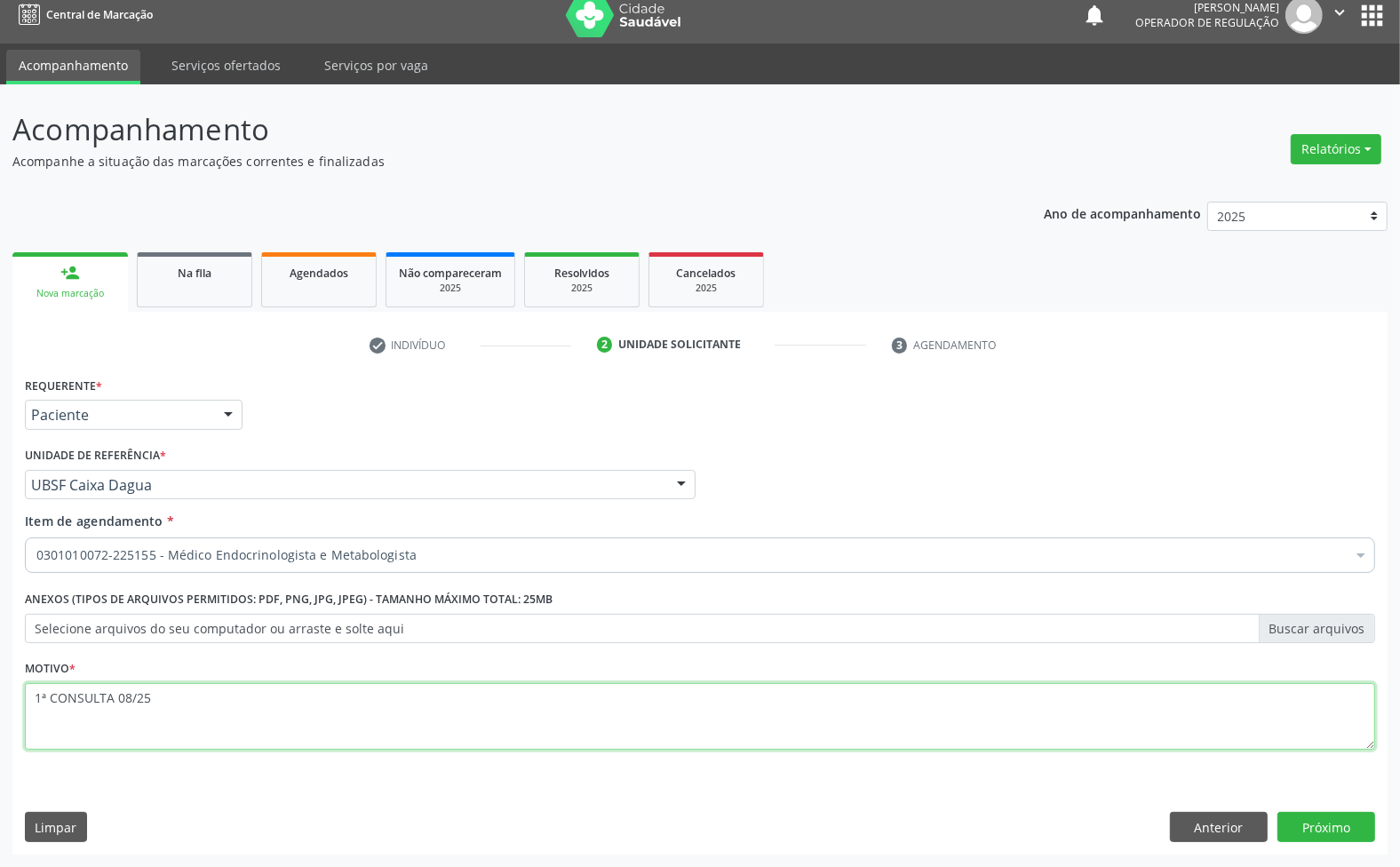
type textarea "1ª CONSULTA 08/25"
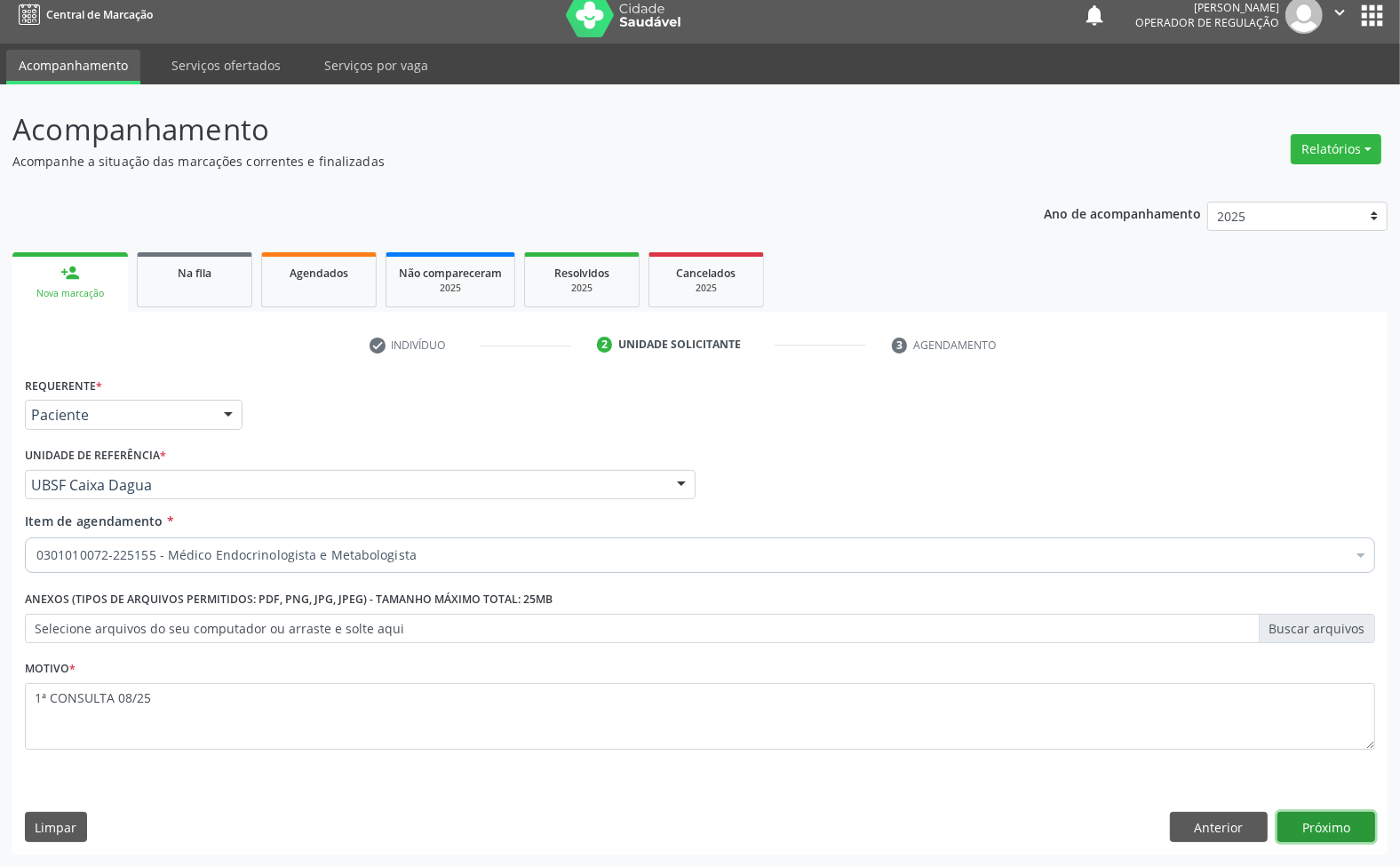
click at [1329, 828] on button "Próximo" at bounding box center [1326, 827] width 98 height 30
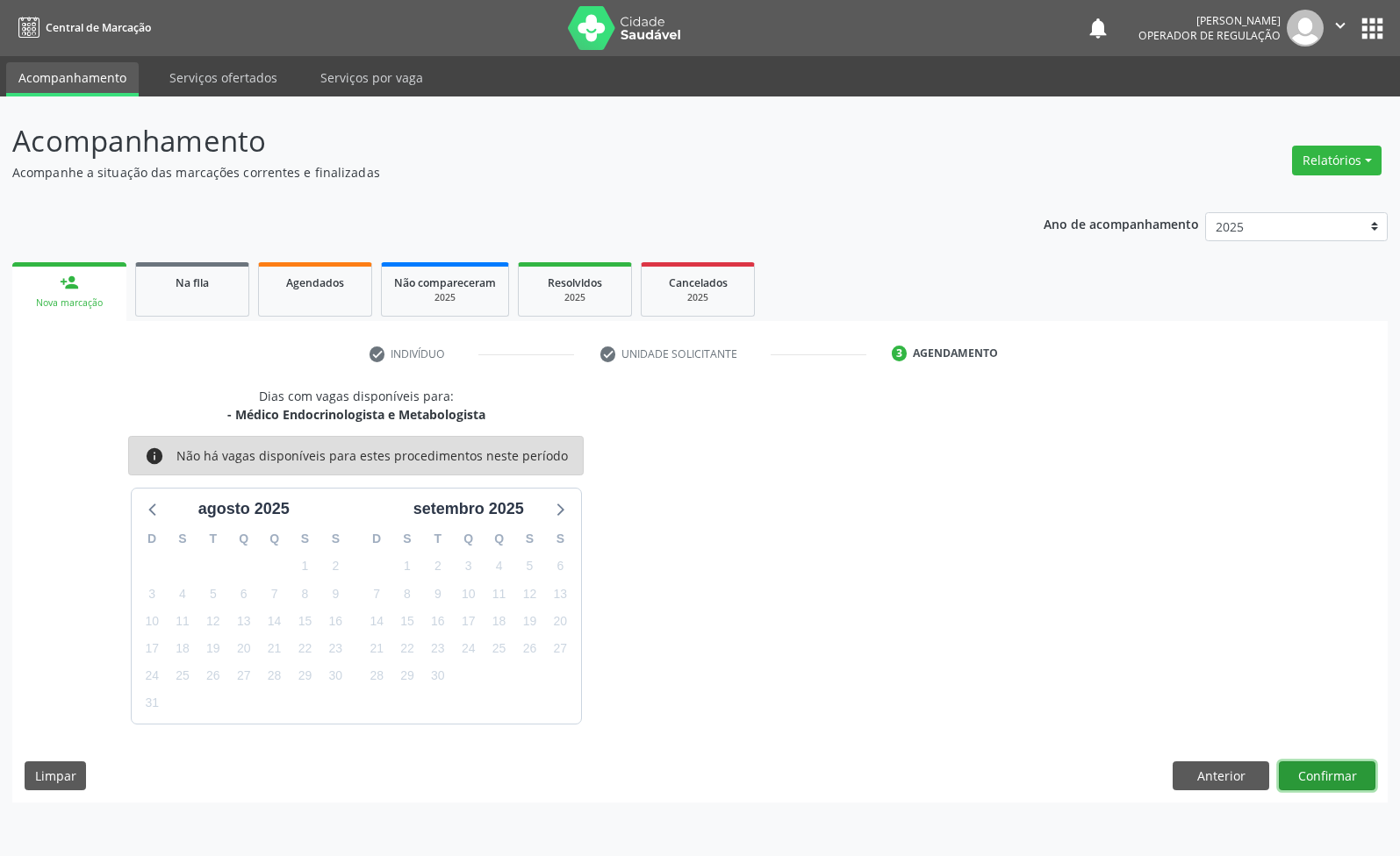
click at [1339, 775] on button "Confirmar" at bounding box center [1327, 776] width 97 height 30
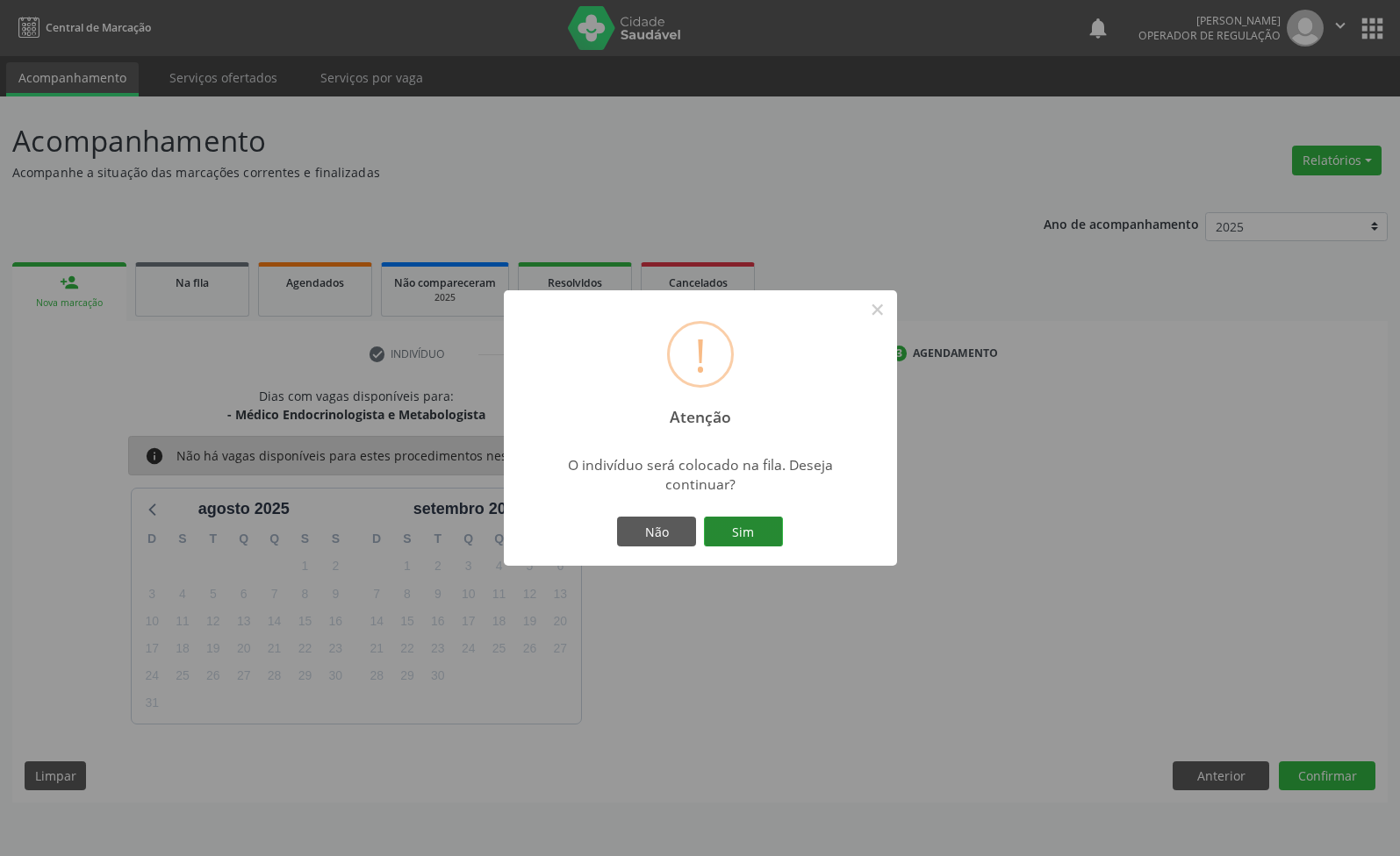
click at [770, 541] on button "Sim" at bounding box center [743, 531] width 79 height 30
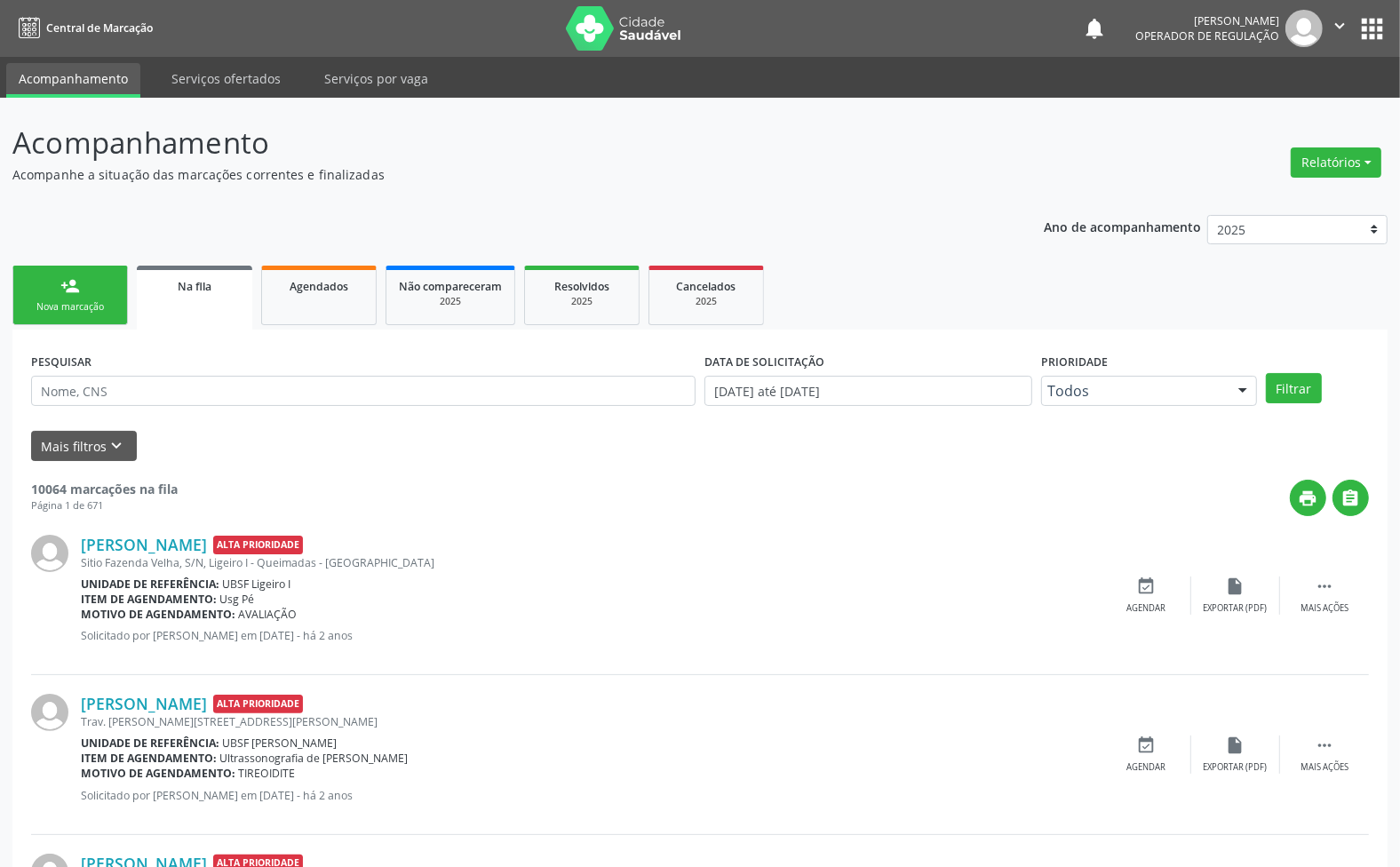
click at [89, 295] on link "person_add Nova marcação" at bounding box center [71, 295] width 115 height 60
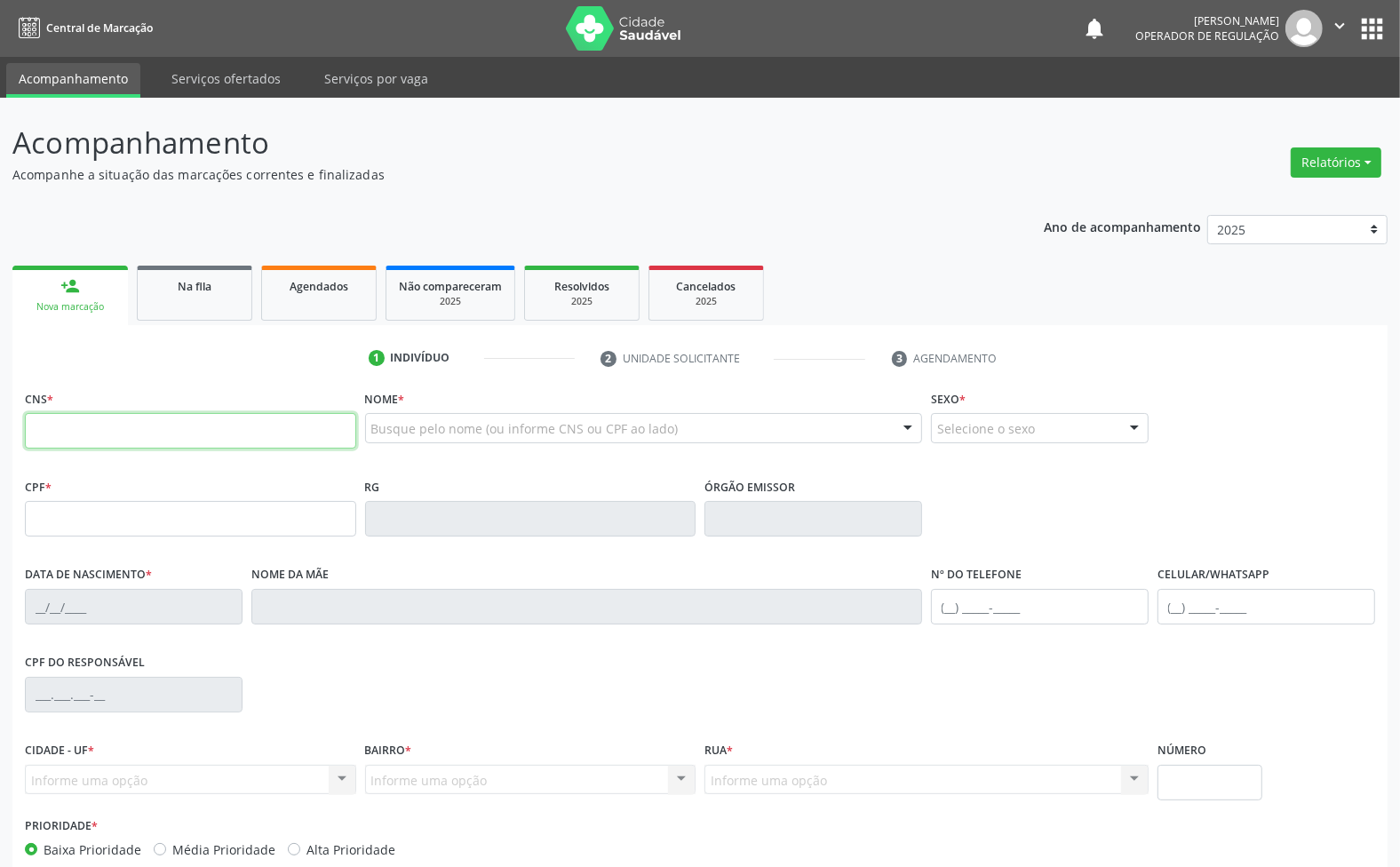
click at [210, 436] on input "text" at bounding box center [190, 430] width 331 height 36
type input "700 6034 0203 3460"
type input "705.037.634-54"
type input "07/09/2002"
type input "Lucia Elena Silva Santos Peres"
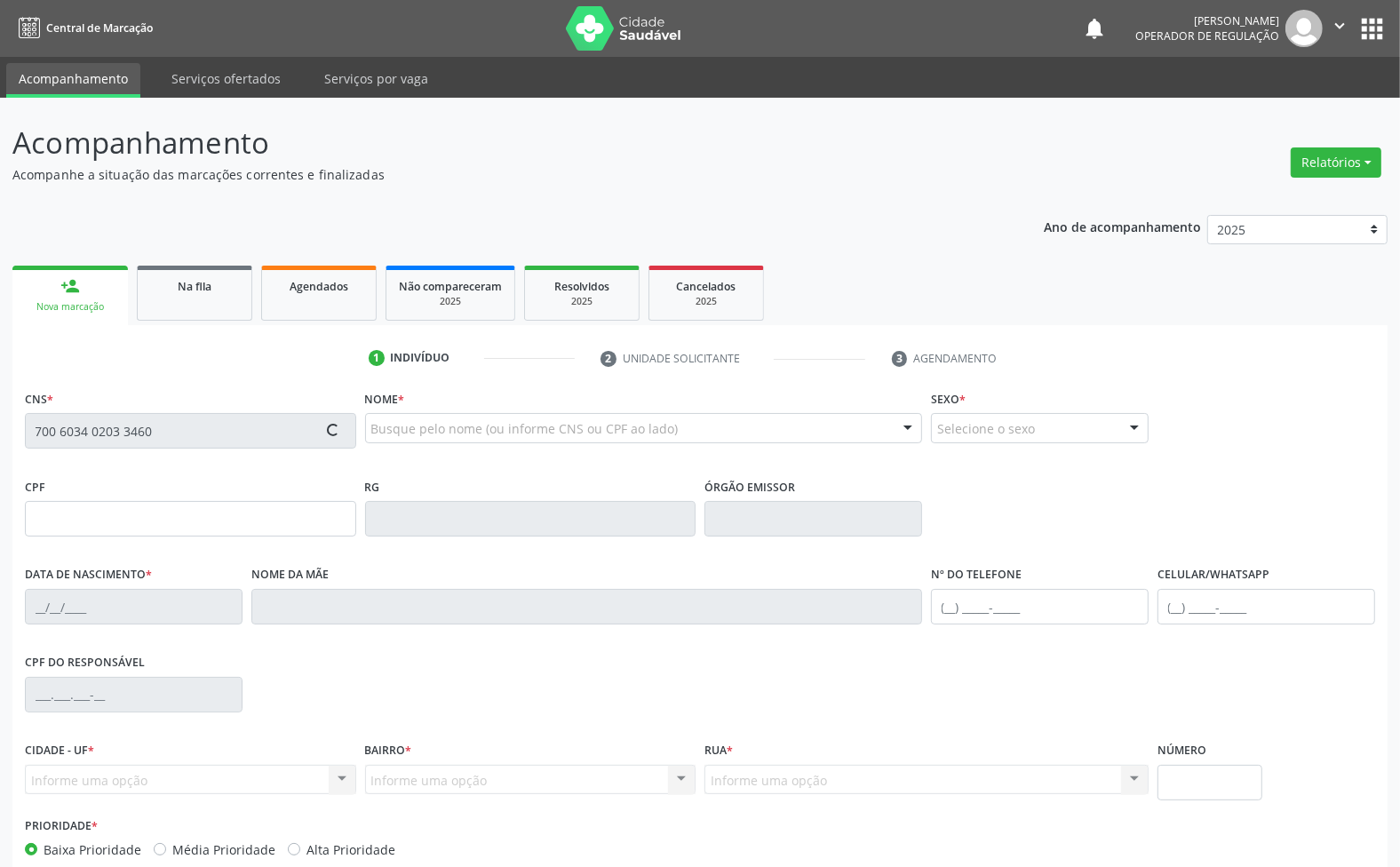
type input "(83) 99152-7743"
type input "752.235.624-53"
type input "95"
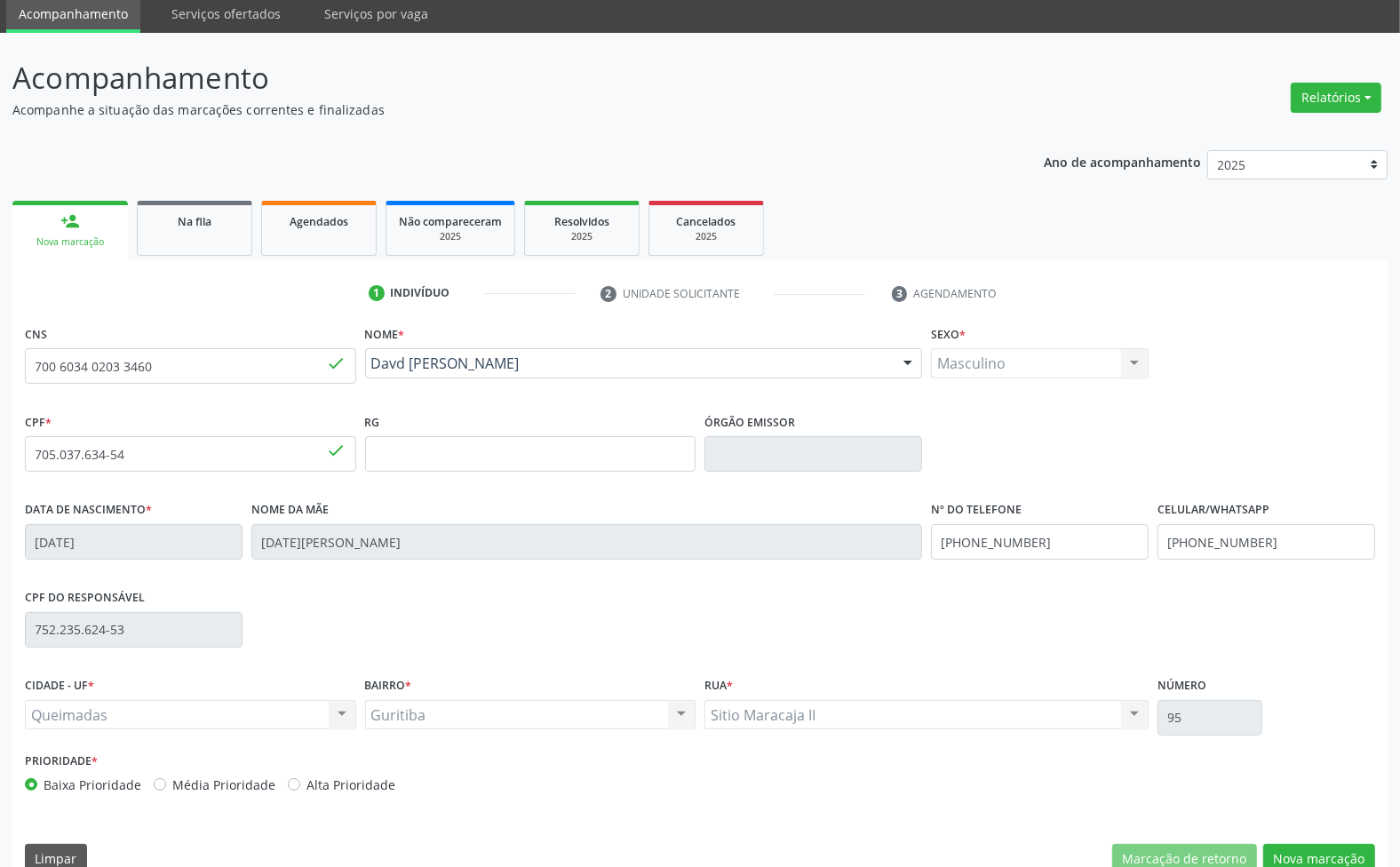
scroll to position [96, 0]
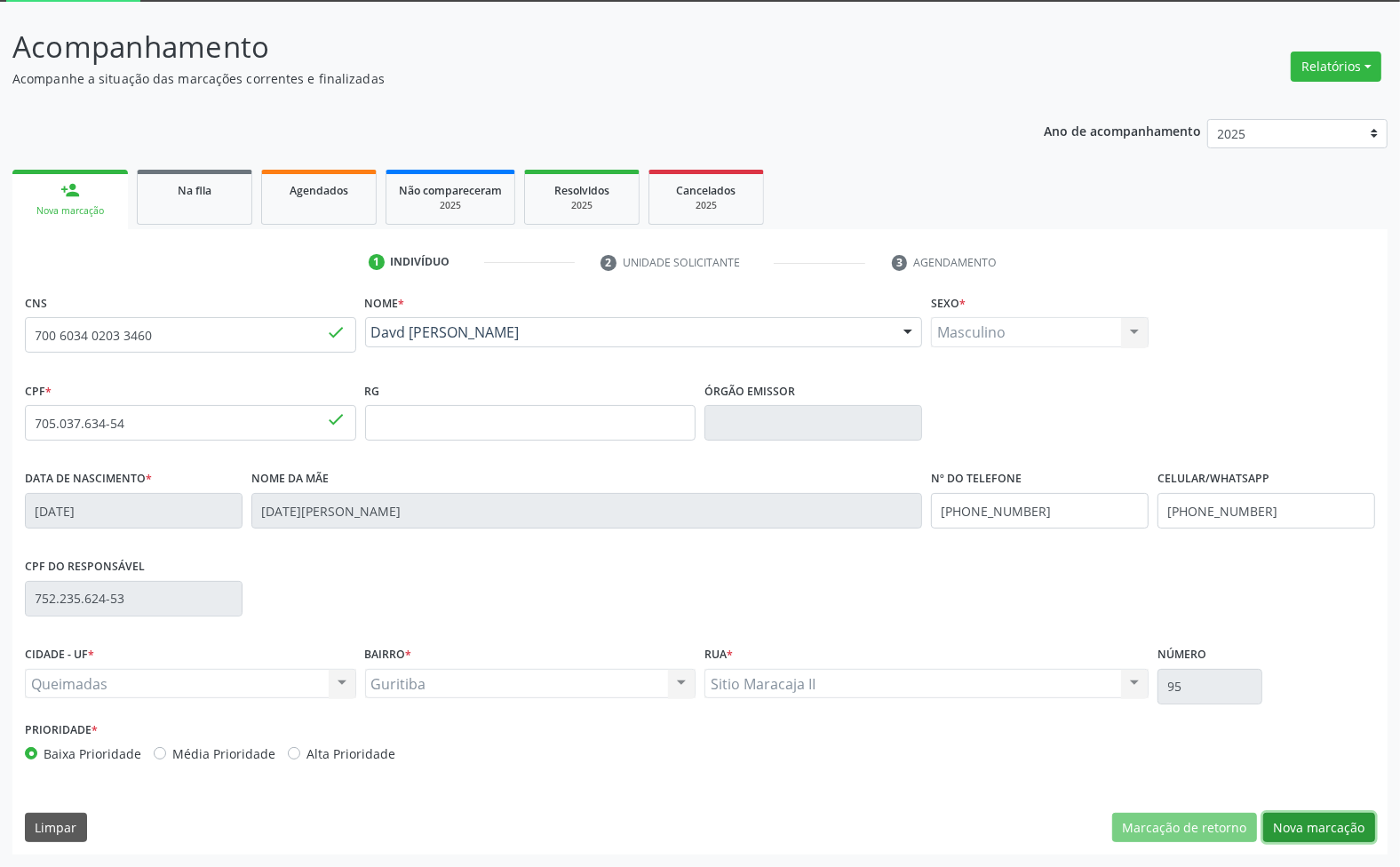
drag, startPoint x: 1351, startPoint y: 818, endPoint x: 685, endPoint y: 641, distance: 689.1
click at [1351, 818] on button "Nova marcação" at bounding box center [1319, 828] width 112 height 30
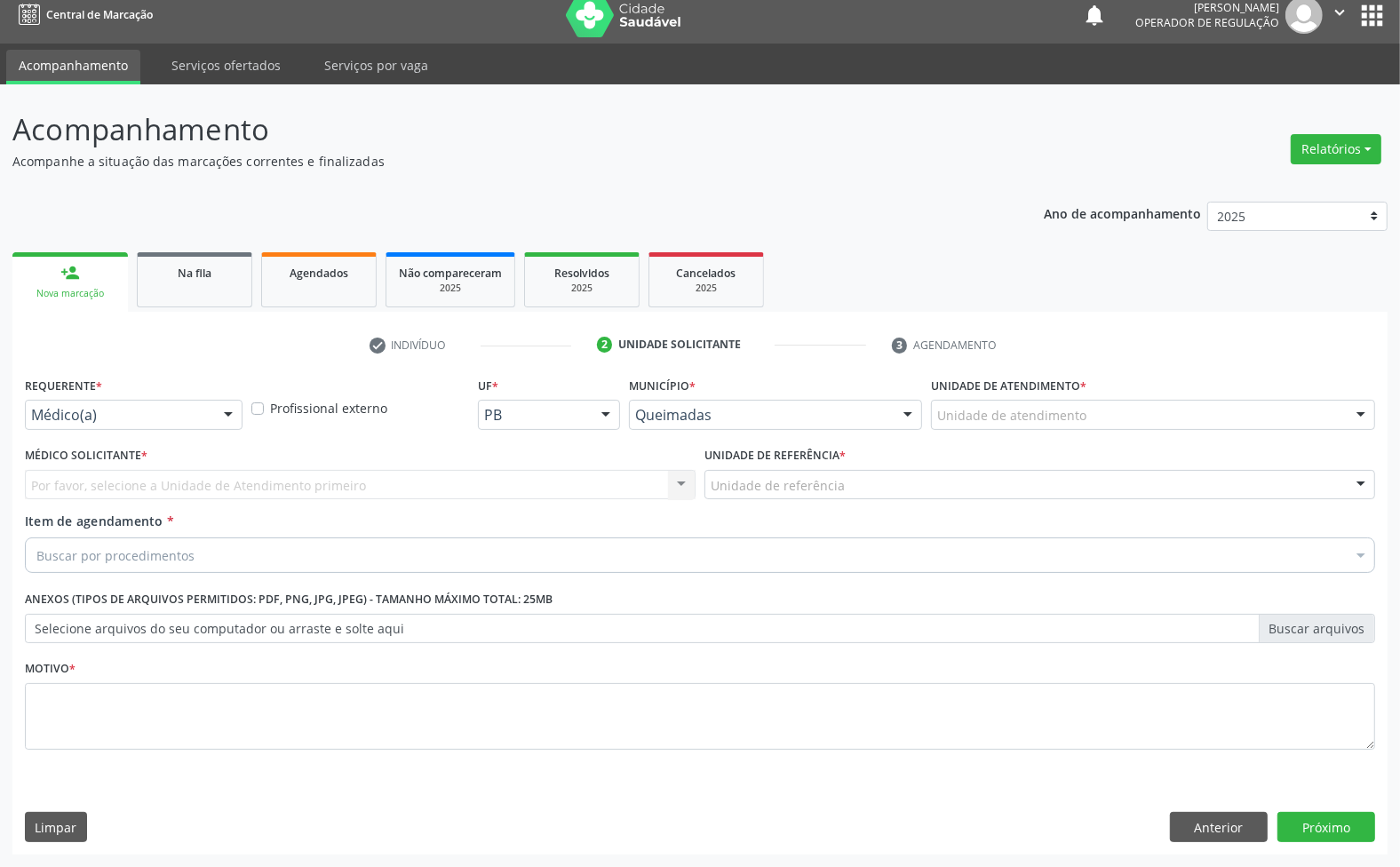
scroll to position [14, 0]
drag, startPoint x: 147, startPoint y: 409, endPoint x: 106, endPoint y: 481, distance: 82.9
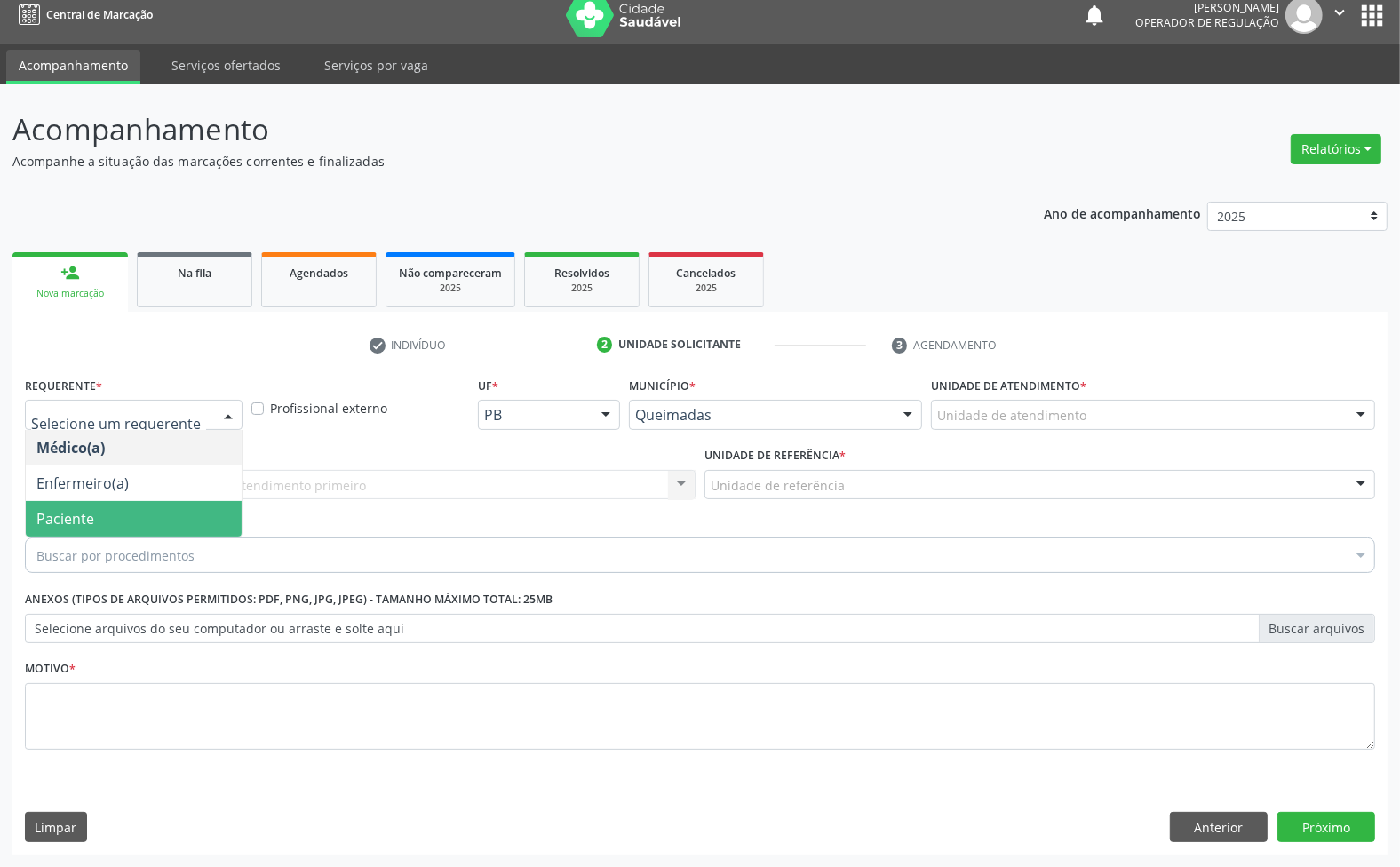
click at [89, 509] on span "Paciente" at bounding box center [65, 518] width 58 height 19
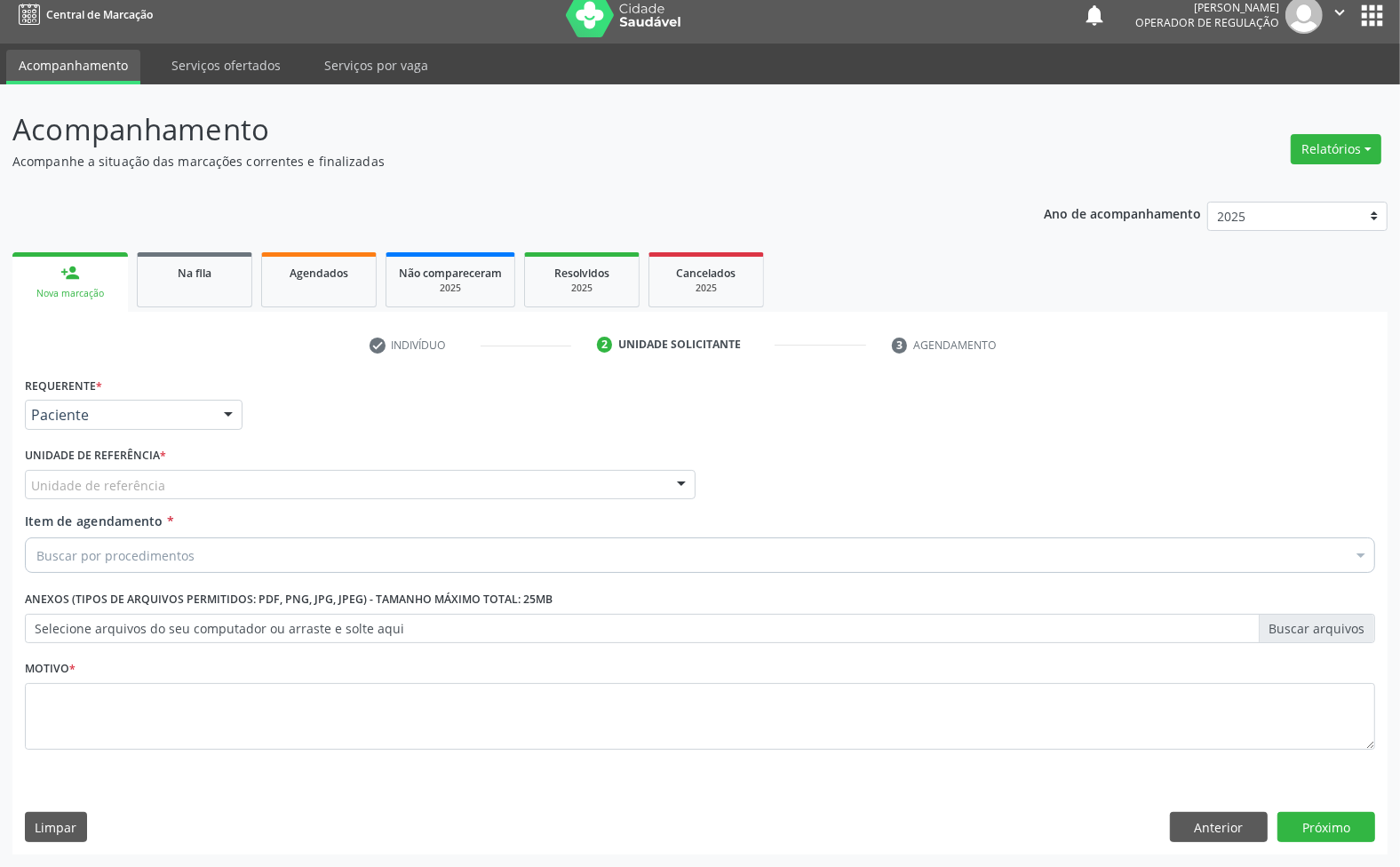
click at [167, 489] on span "Enfermeiro(a)" at bounding box center [134, 482] width 216 height 36
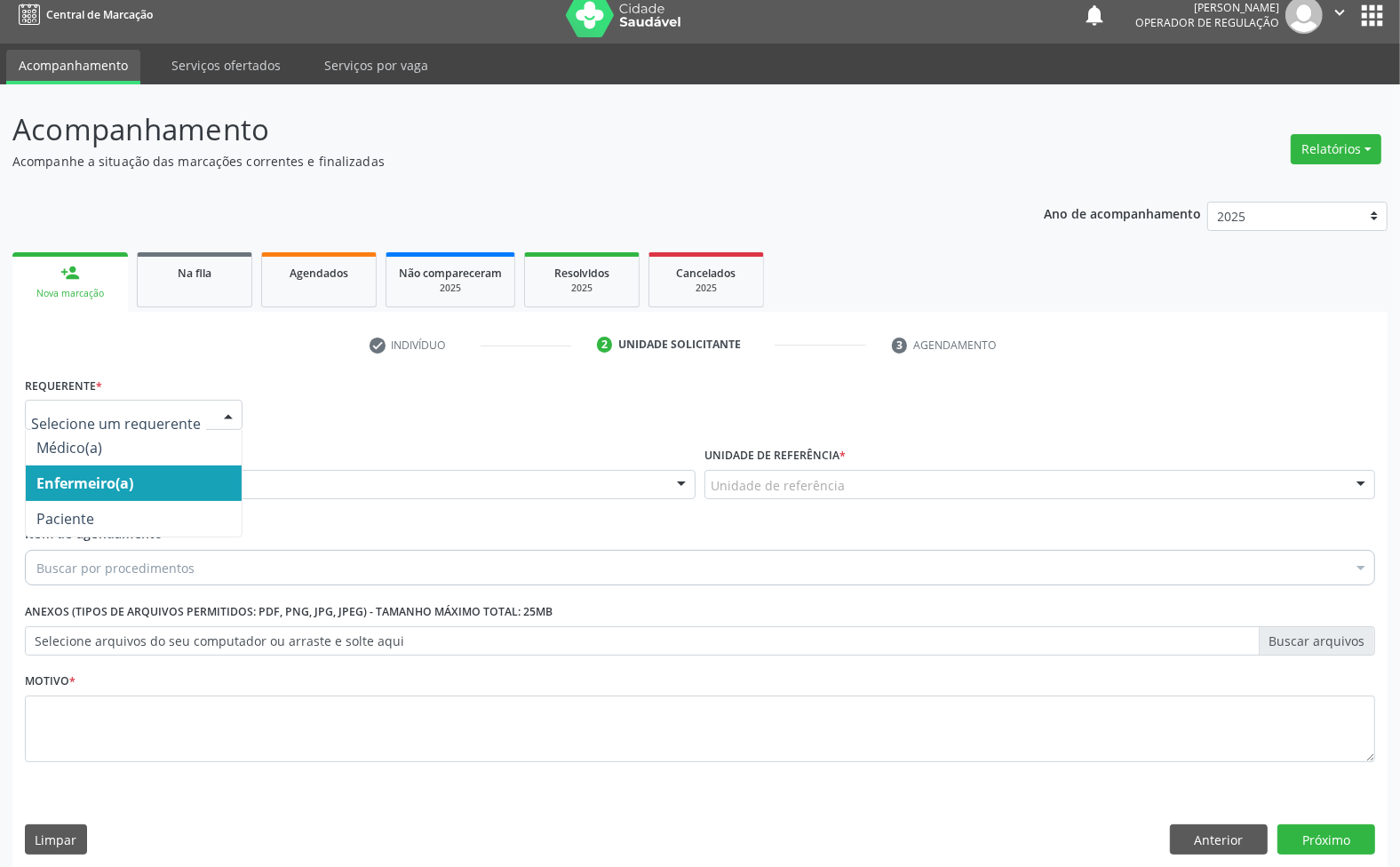
drag, startPoint x: 183, startPoint y: 422, endPoint x: 125, endPoint y: 499, distance: 96.4
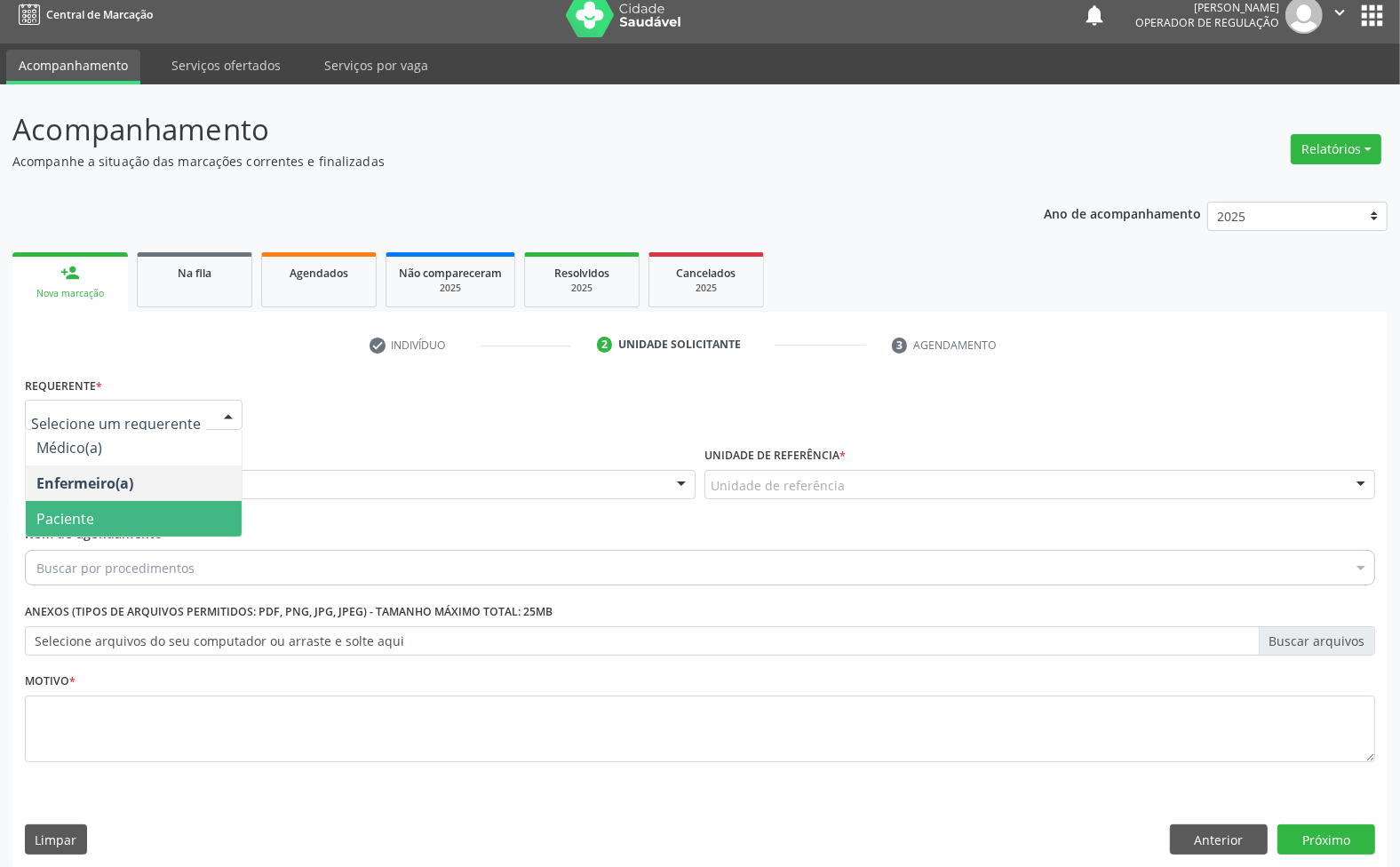
click at [123, 518] on span "Paciente" at bounding box center [134, 518] width 216 height 36
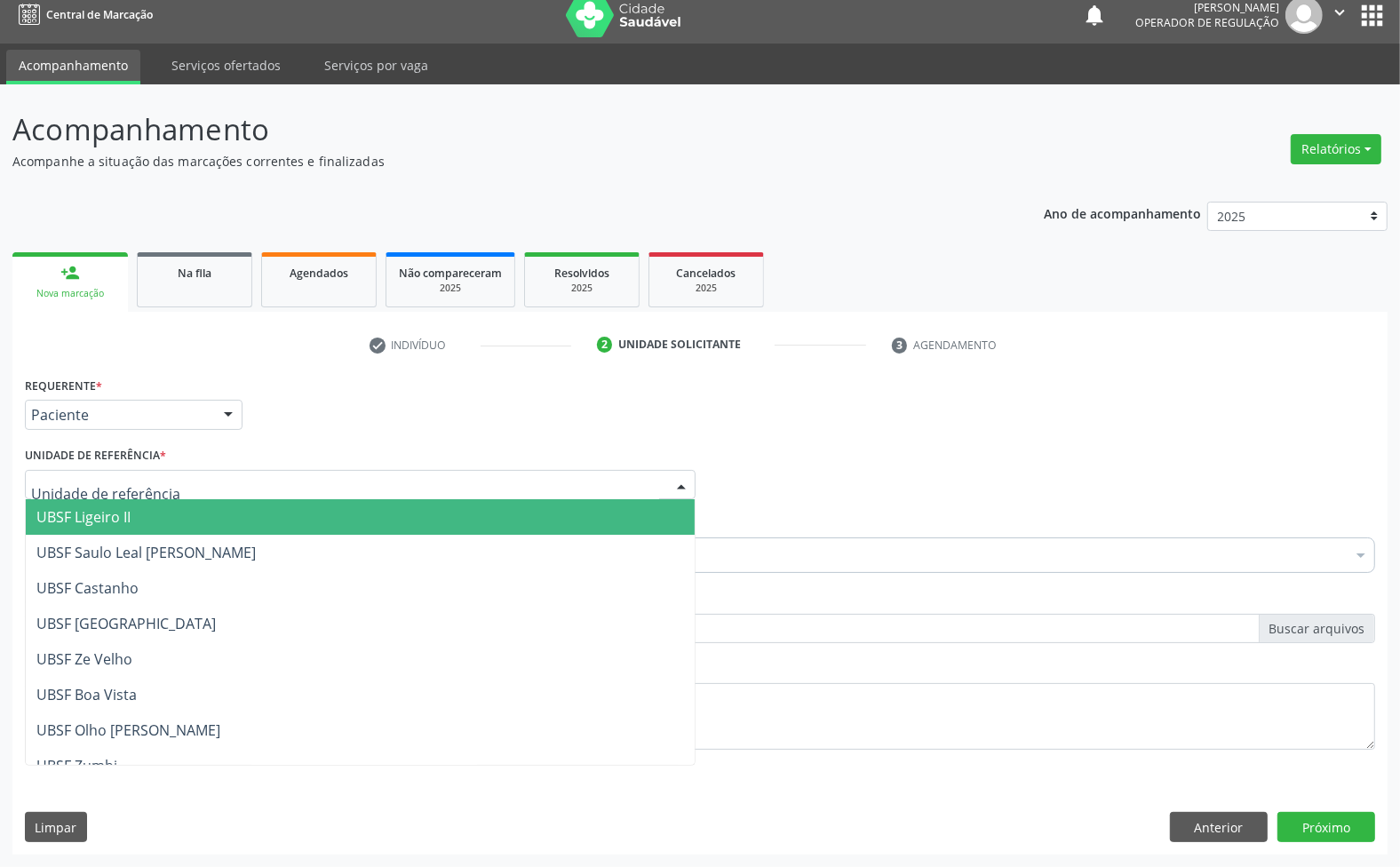
click at [338, 476] on div at bounding box center [360, 484] width 671 height 30
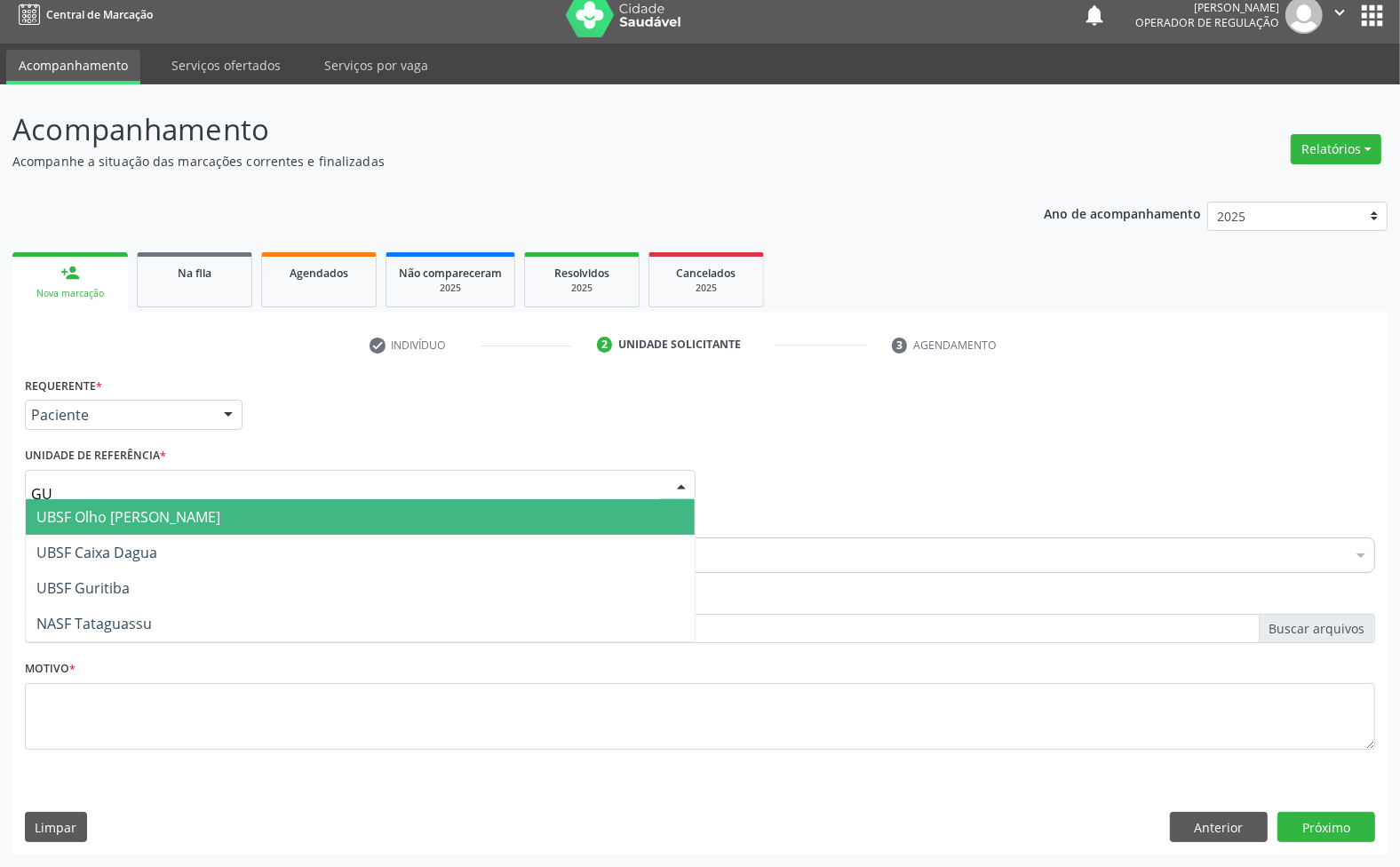
type input "GUR"
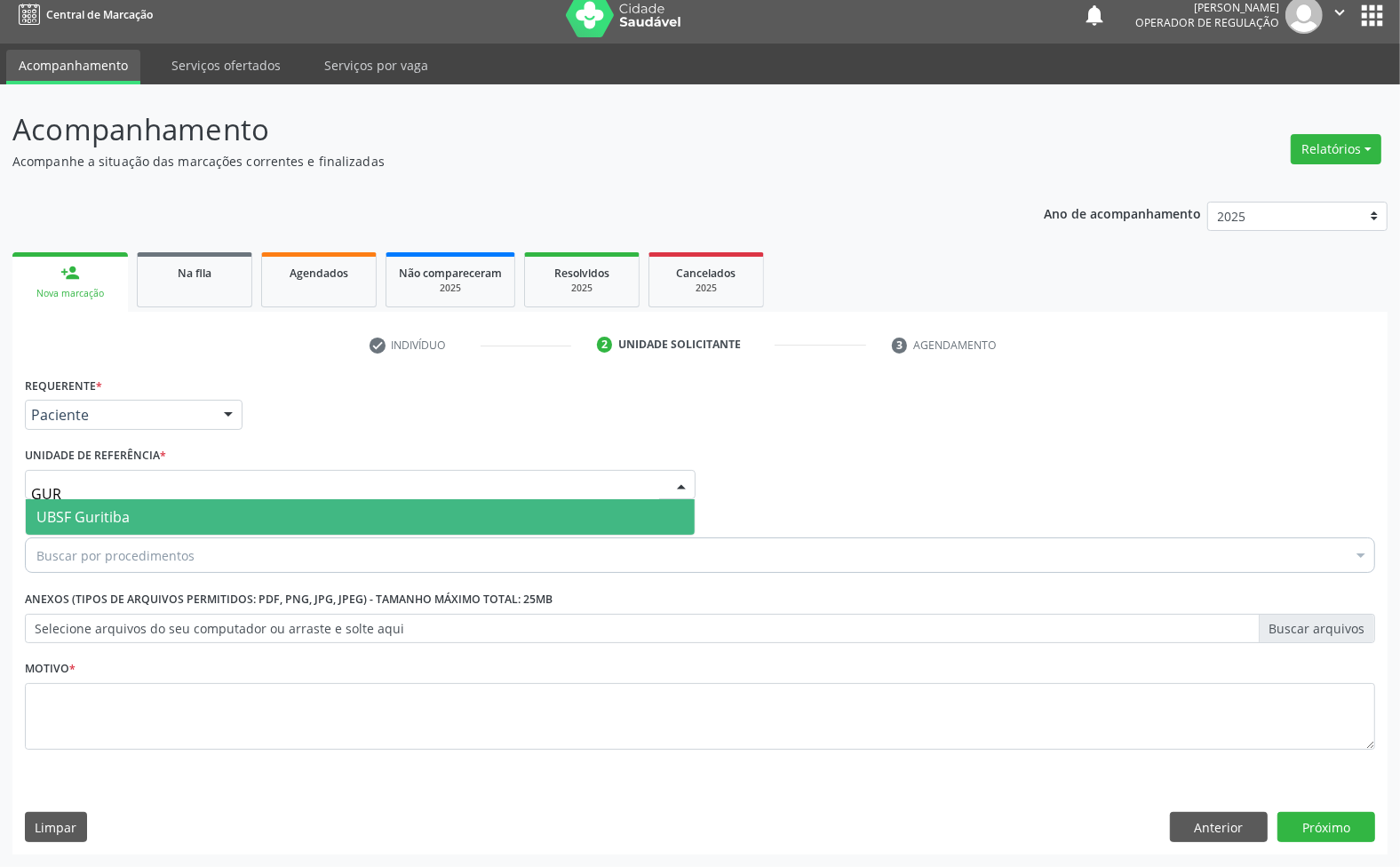
click at [293, 522] on span "UBSF Guritiba" at bounding box center [360, 516] width 669 height 36
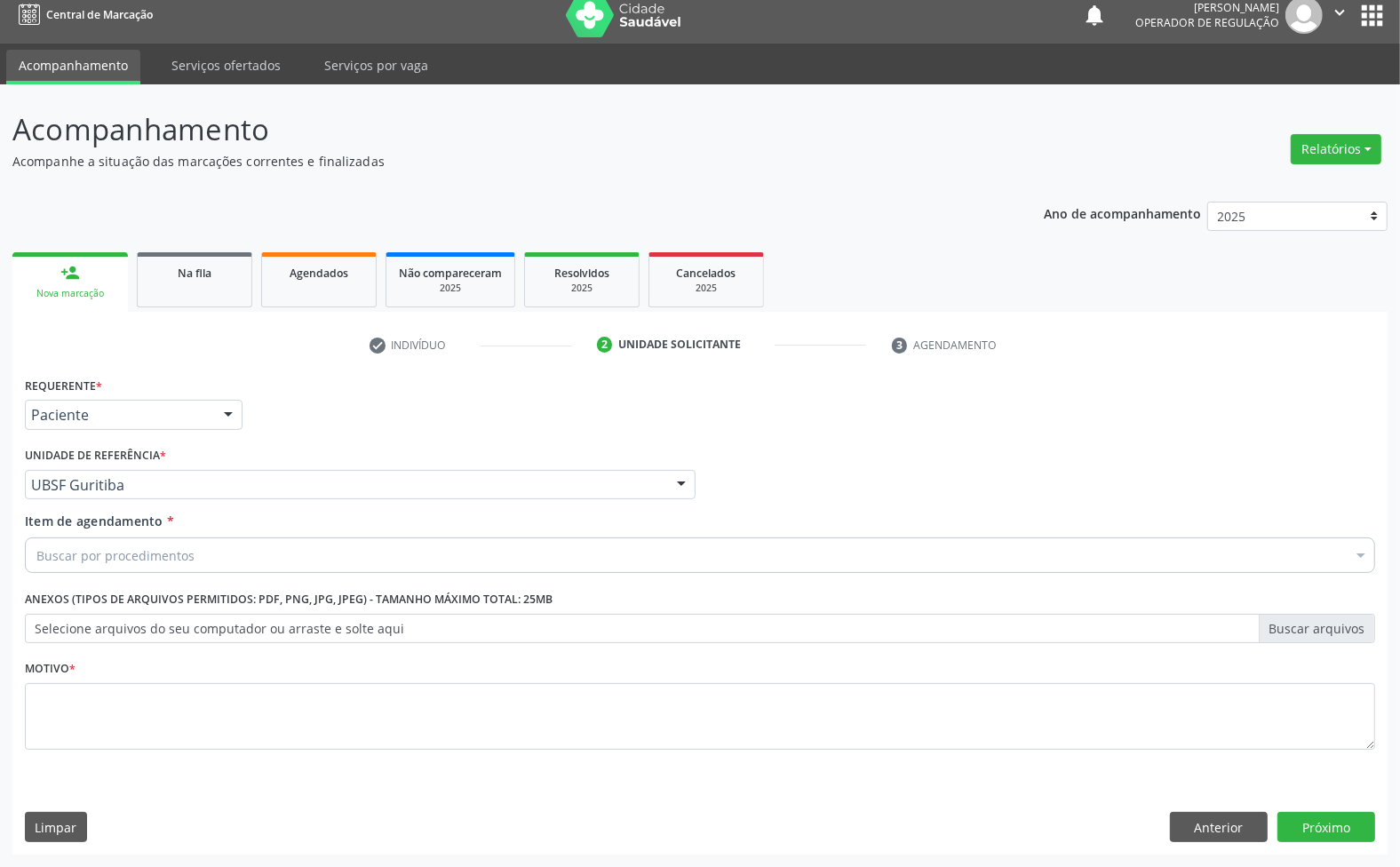
click at [269, 562] on div "Buscar por procedimentos" at bounding box center [700, 555] width 1351 height 36
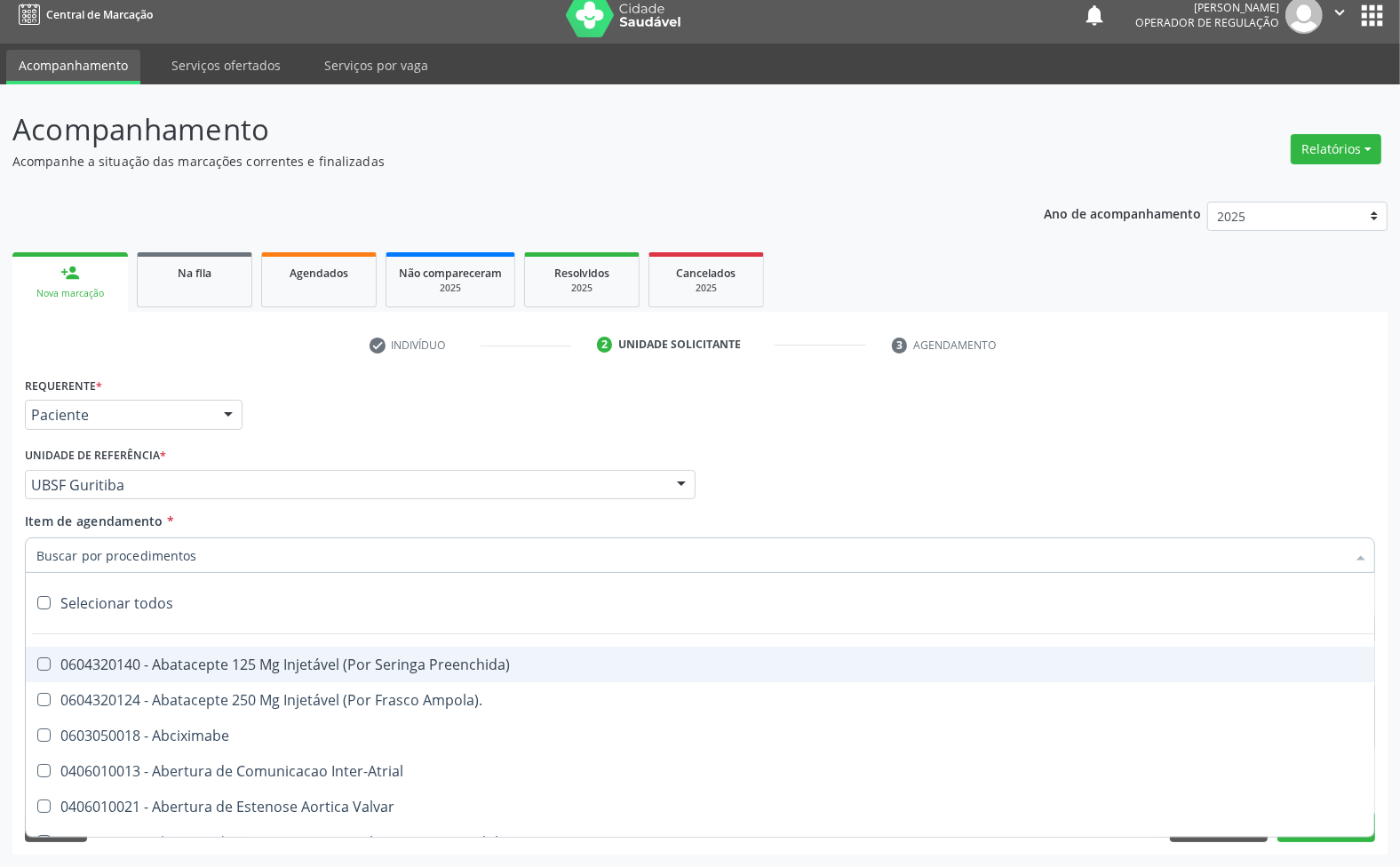
click at [793, 440] on div "Requerente * Paciente Médico(a) Enfermeiro(a) Paciente Nenhum resultado encontr…" at bounding box center [700, 407] width 1360 height 70
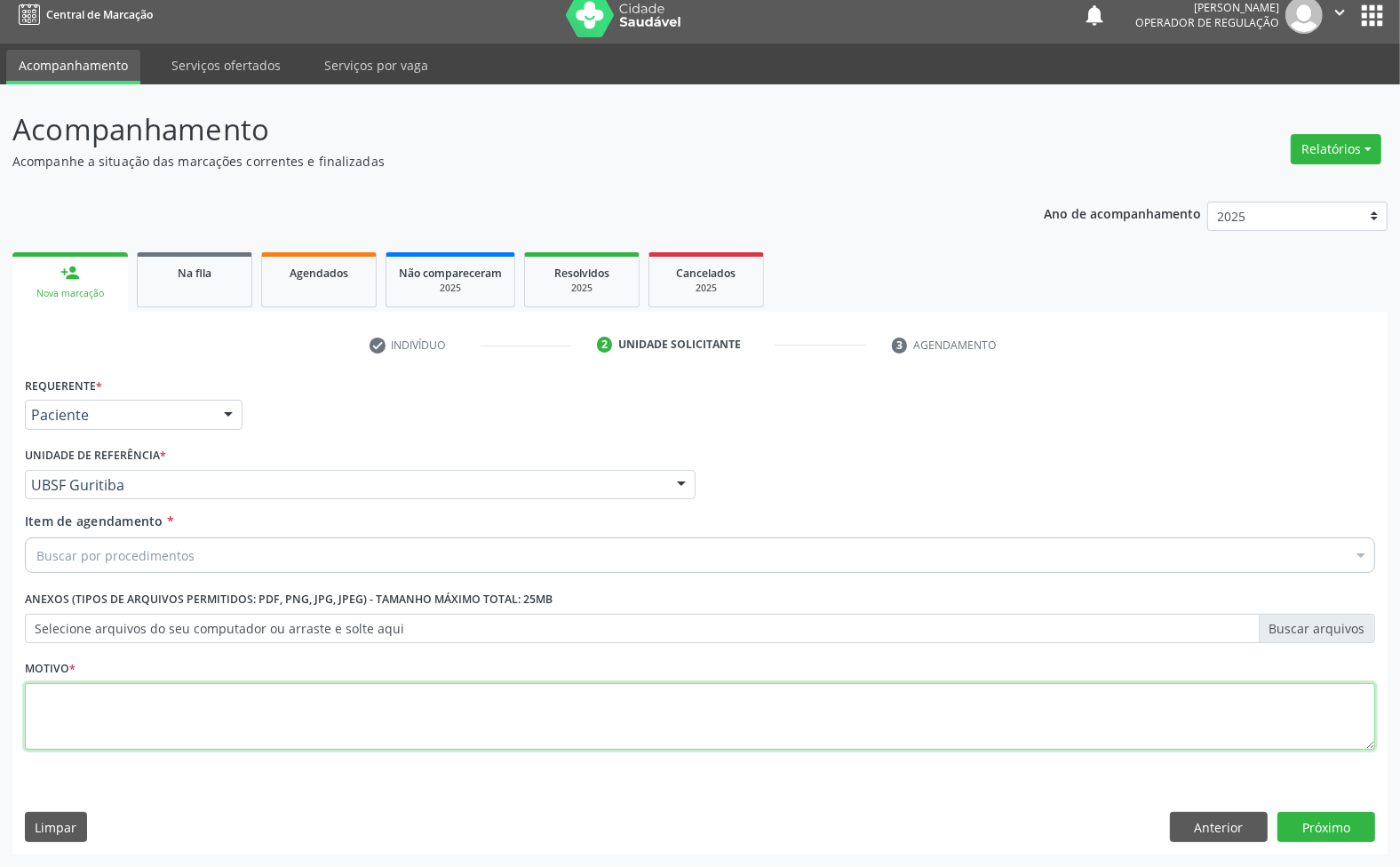
click at [618, 720] on textarea at bounding box center [700, 717] width 1351 height 68
paste textarea "1ª CONSULTA 08/25"
type textarea "1ª CONSULTA 08/25"
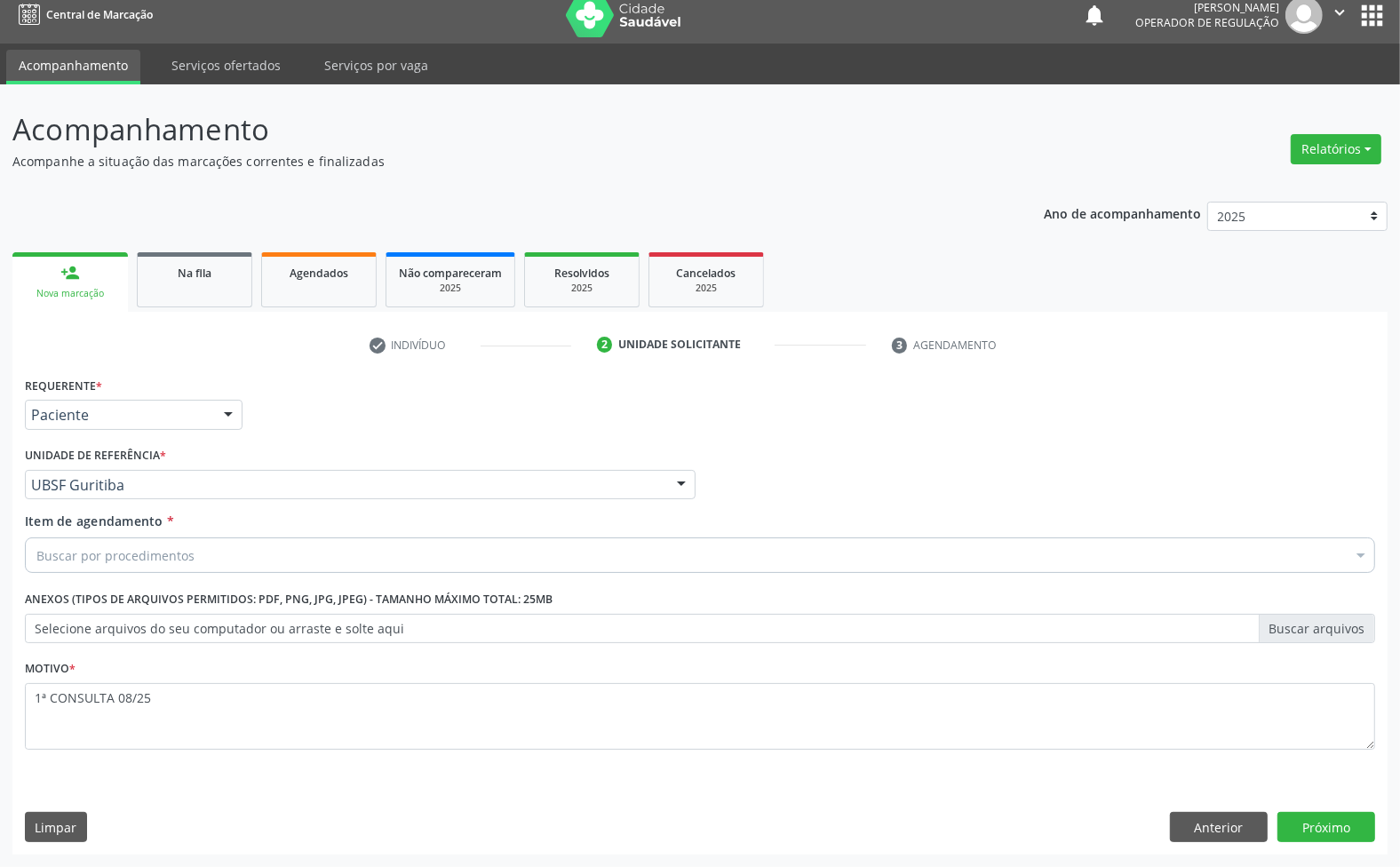
click at [277, 569] on div "Buscar por procedimentos" at bounding box center [700, 555] width 1351 height 36
paste input "ENDOCRINOLOGISTA"
type input "ENDOCRINOLOGISTA"
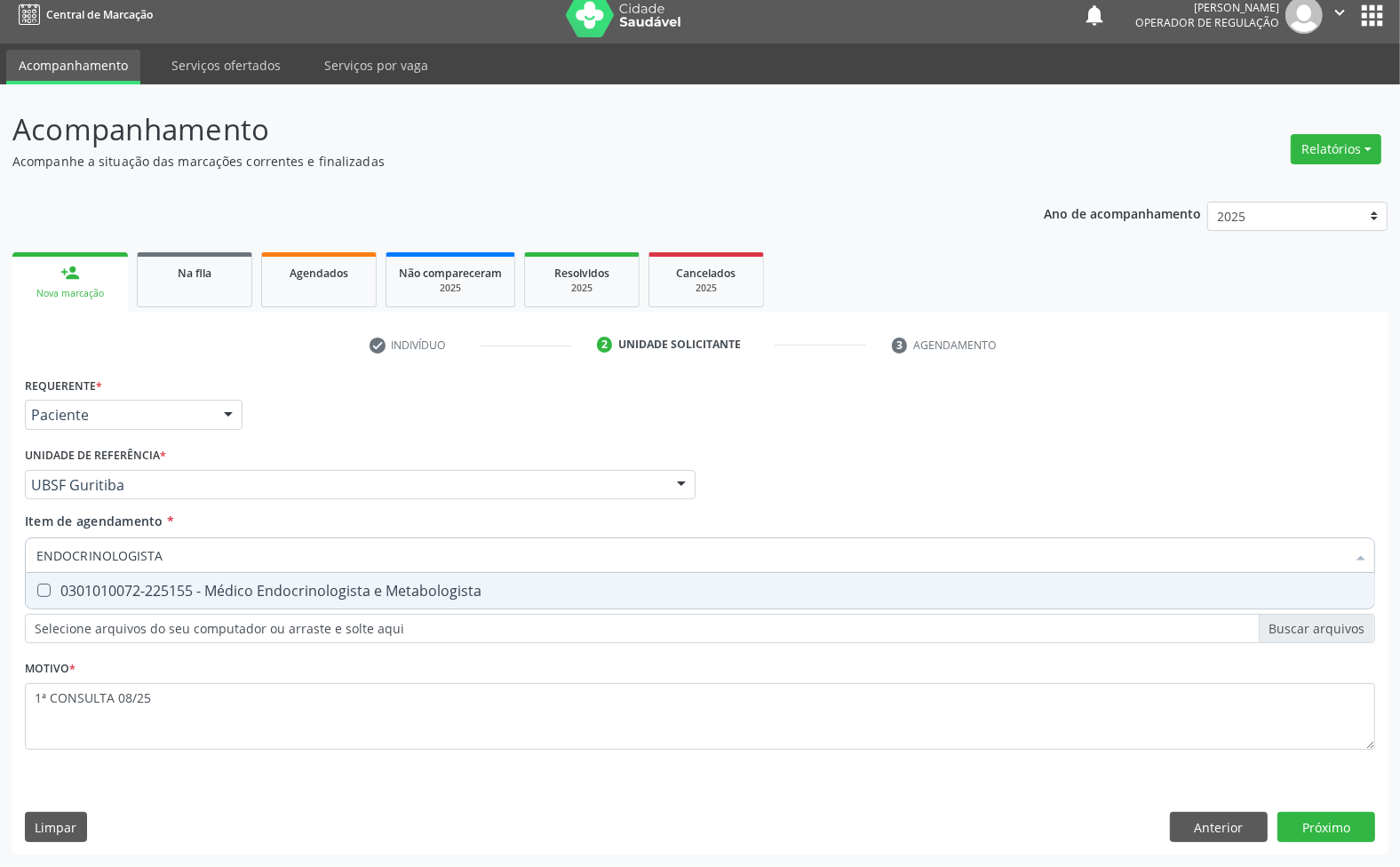
click at [262, 593] on div "0301010072-225155 - Médico Endocrinologista e Metabologista" at bounding box center [700, 591] width 1328 height 15
checkbox Metabologista "true"
click at [1325, 820] on div "Requerente * Paciente Médico(a) Enfermeiro(a) Paciente Nenhum resultado encontr…" at bounding box center [700, 613] width 1375 height 482
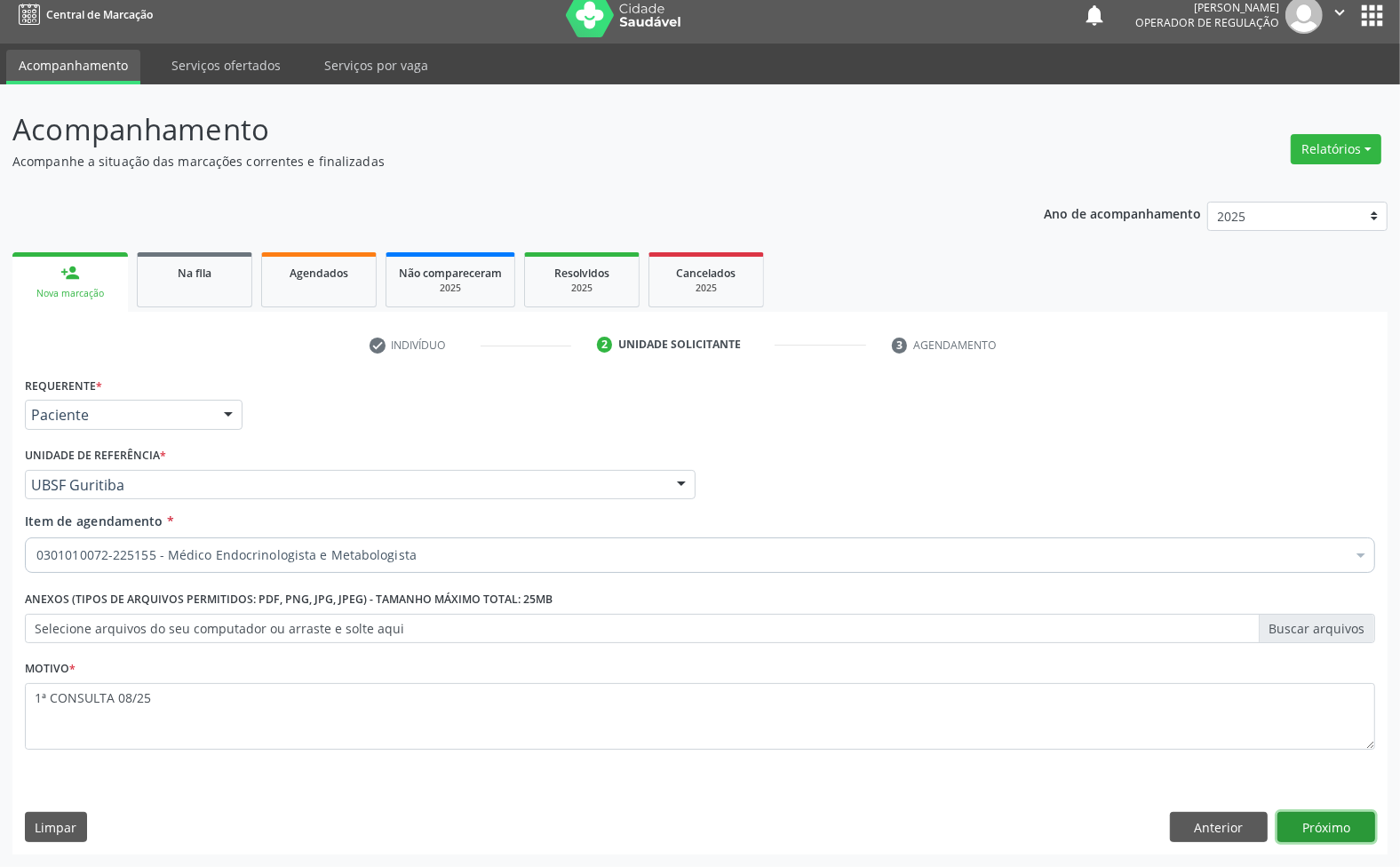
click at [1297, 823] on button "Próximo" at bounding box center [1326, 827] width 98 height 30
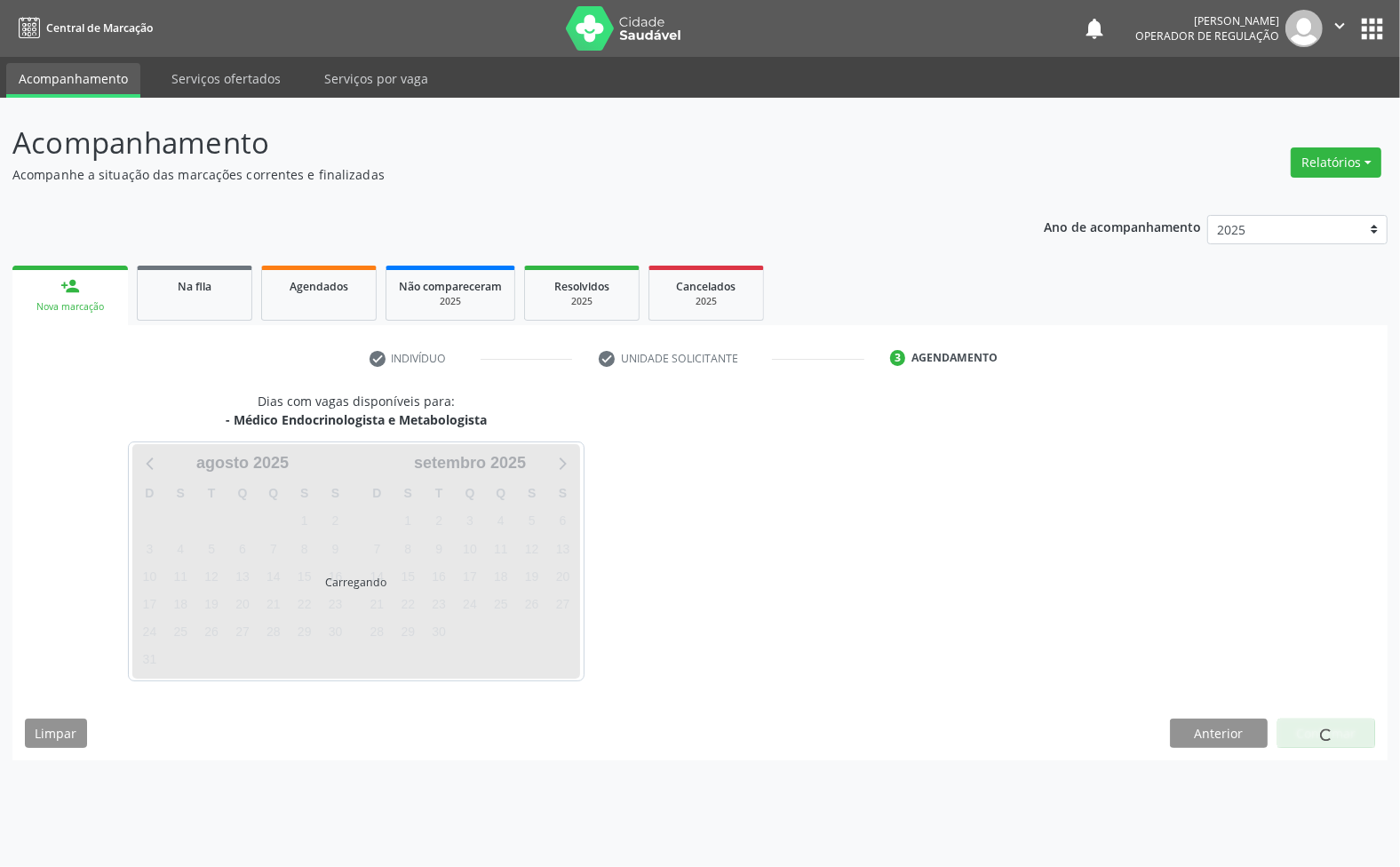
scroll to position [0, 0]
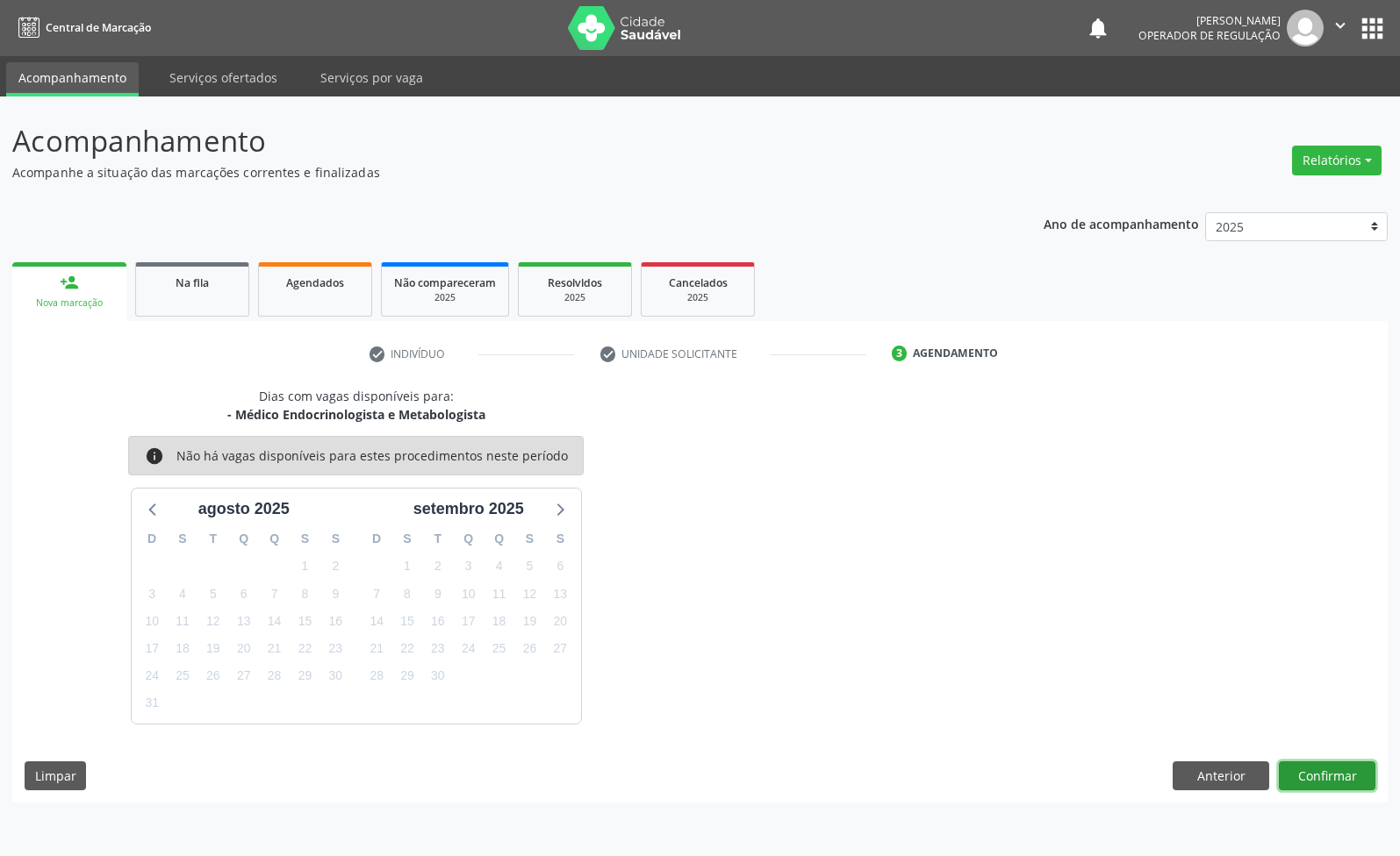
click at [1331, 783] on button "Confirmar" at bounding box center [1327, 776] width 97 height 30
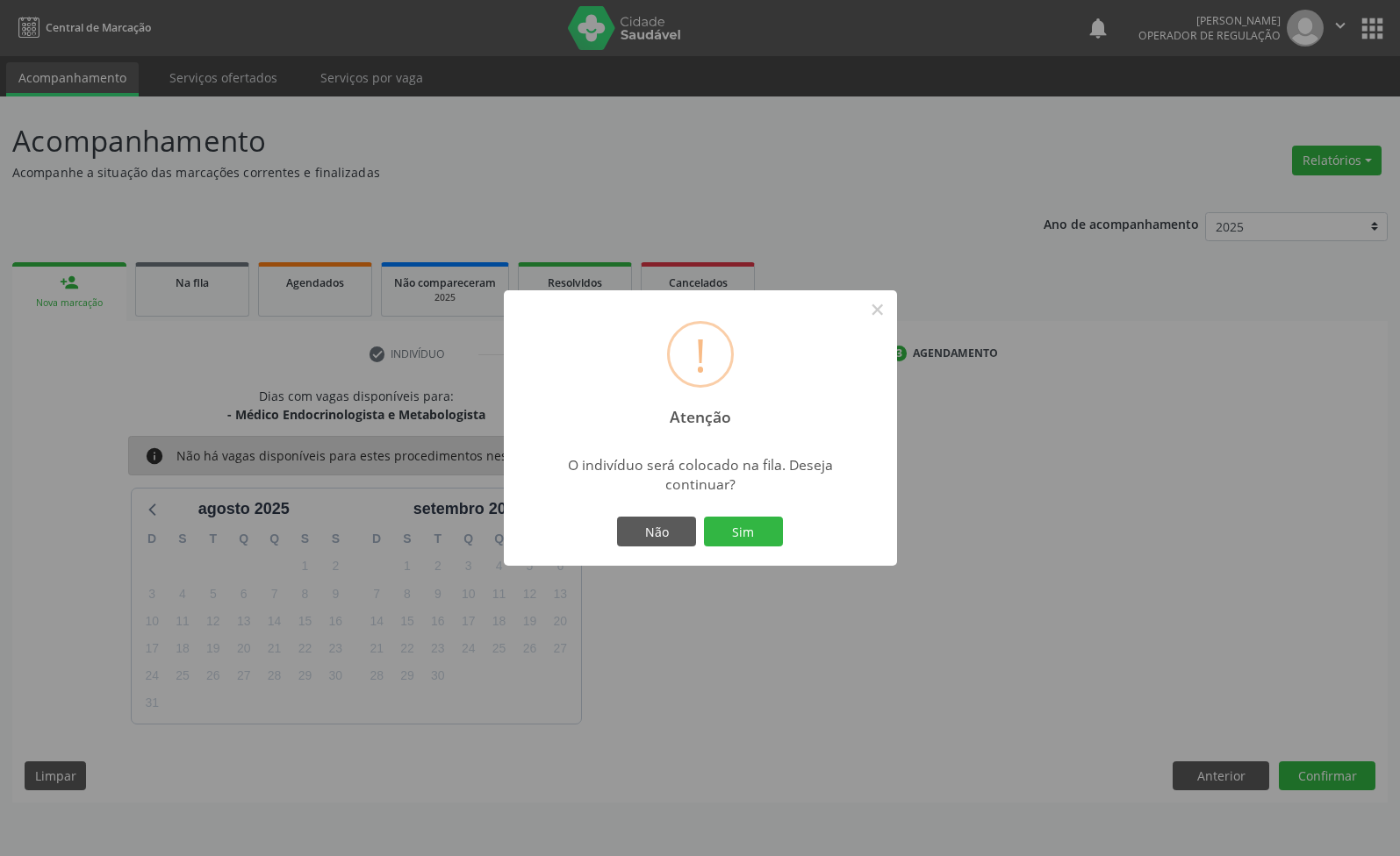
click at [704, 517] on button "Sim" at bounding box center [743, 531] width 79 height 30
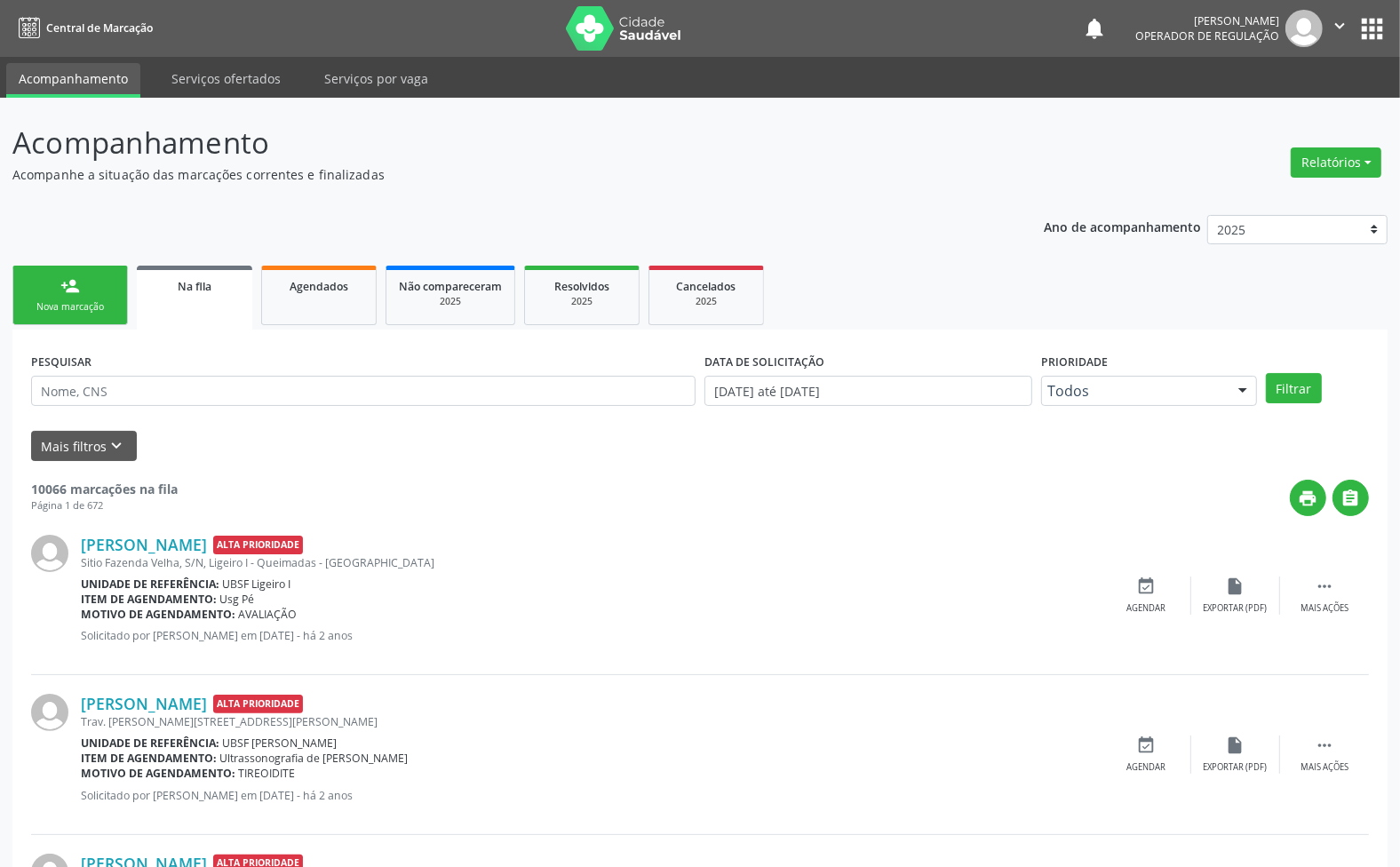
click at [78, 302] on div "Nova marcação" at bounding box center [70, 307] width 89 height 14
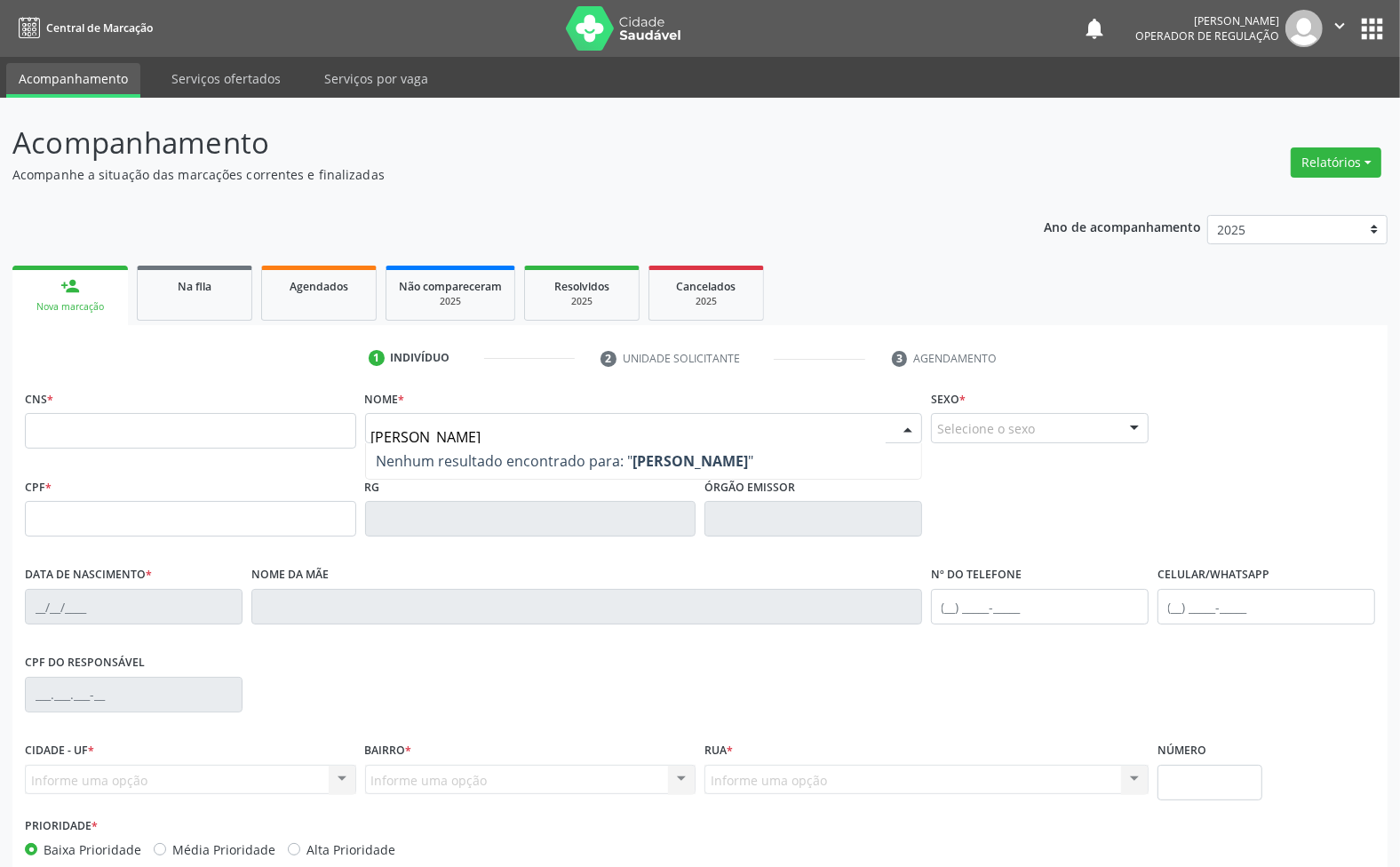
type input "MARLENE SANTANA"
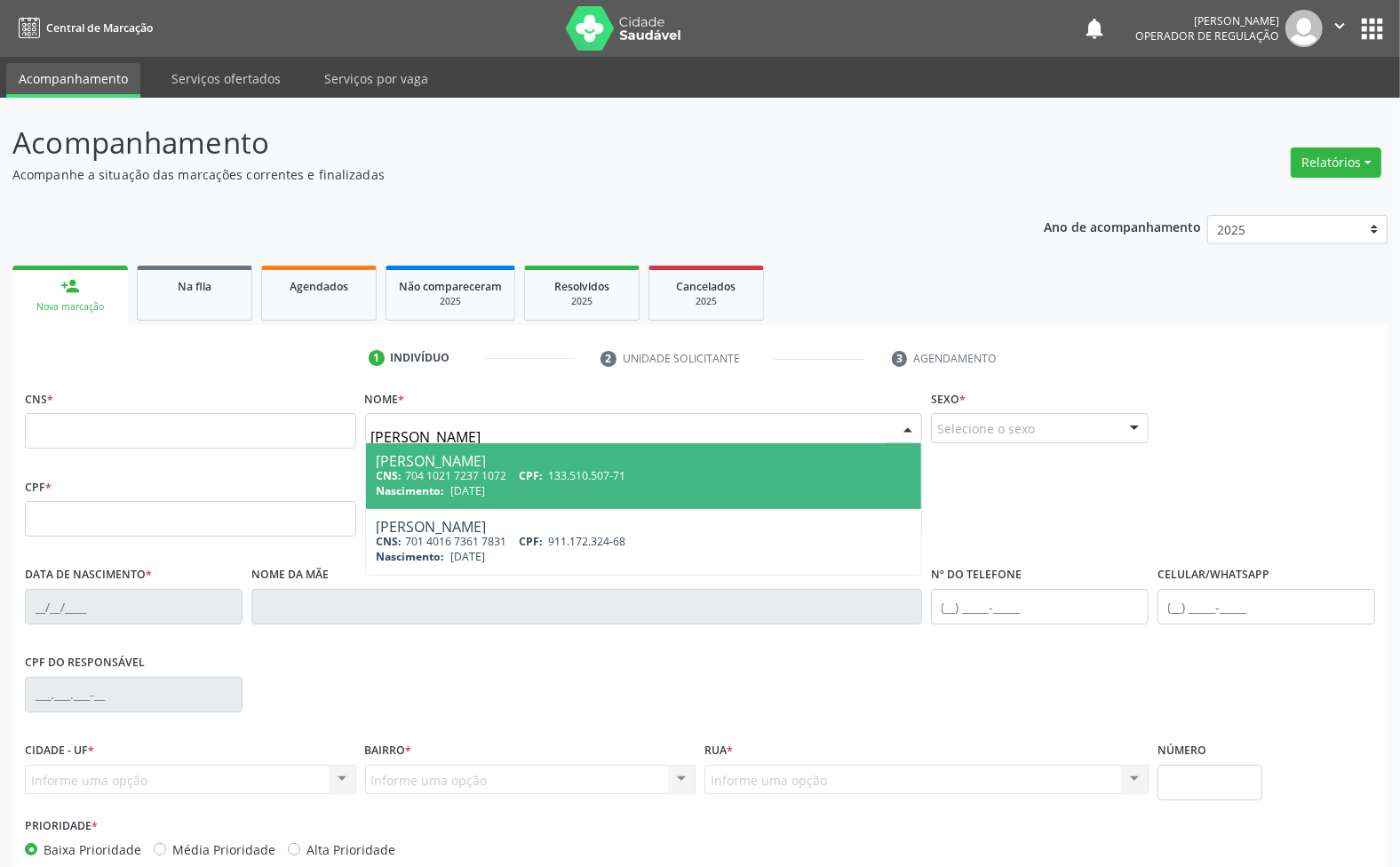
click at [444, 471] on div "CNS: 704 1021 7237 1072 CPF: 133.510.507-71" at bounding box center [644, 475] width 535 height 15
type input "704 1021 7237 1072"
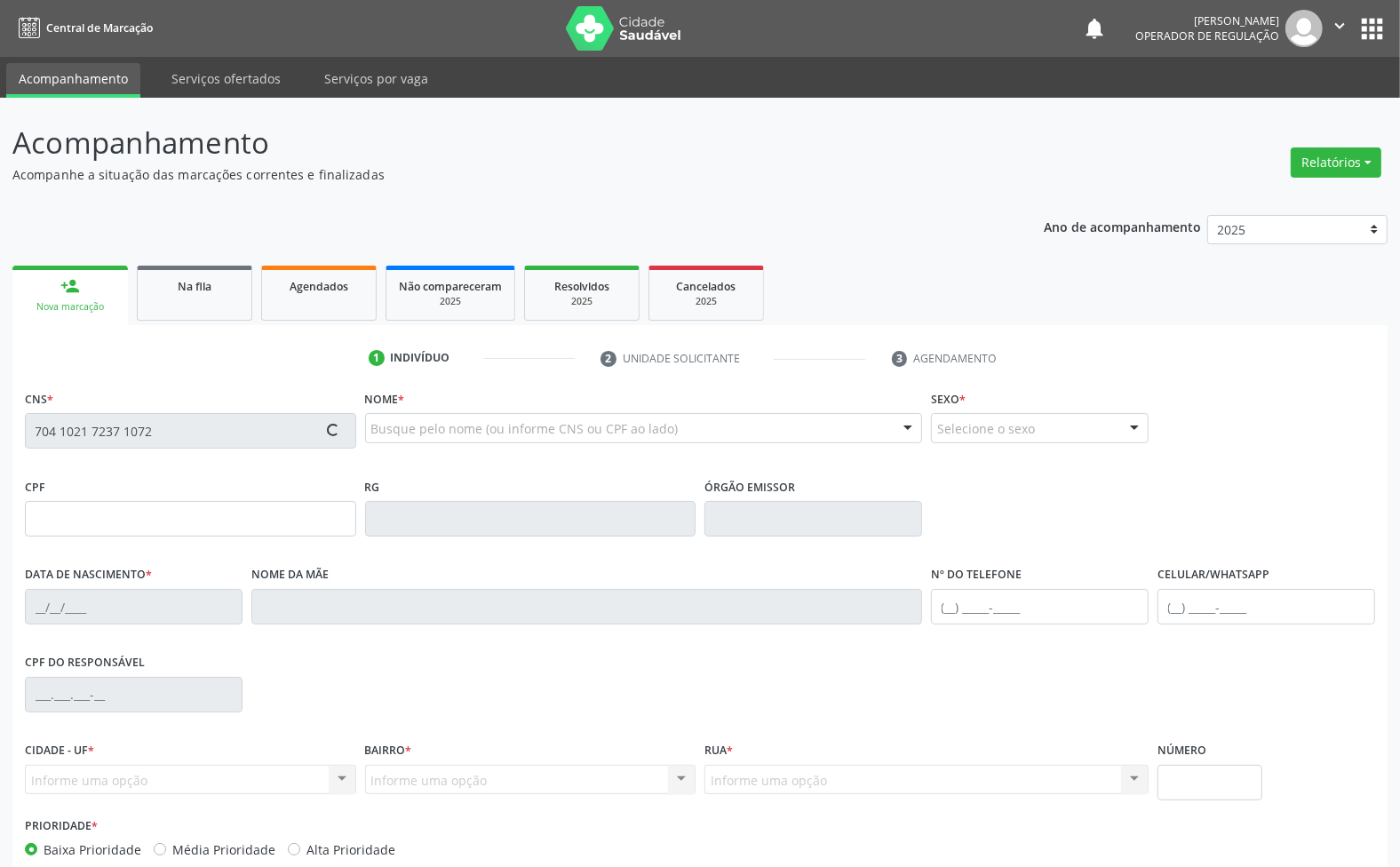
type input "133.510.507-71"
type input "25/07/1982"
type input "Maria Santana da Silva"
type input "(83) 99196-4247"
type input "1251"
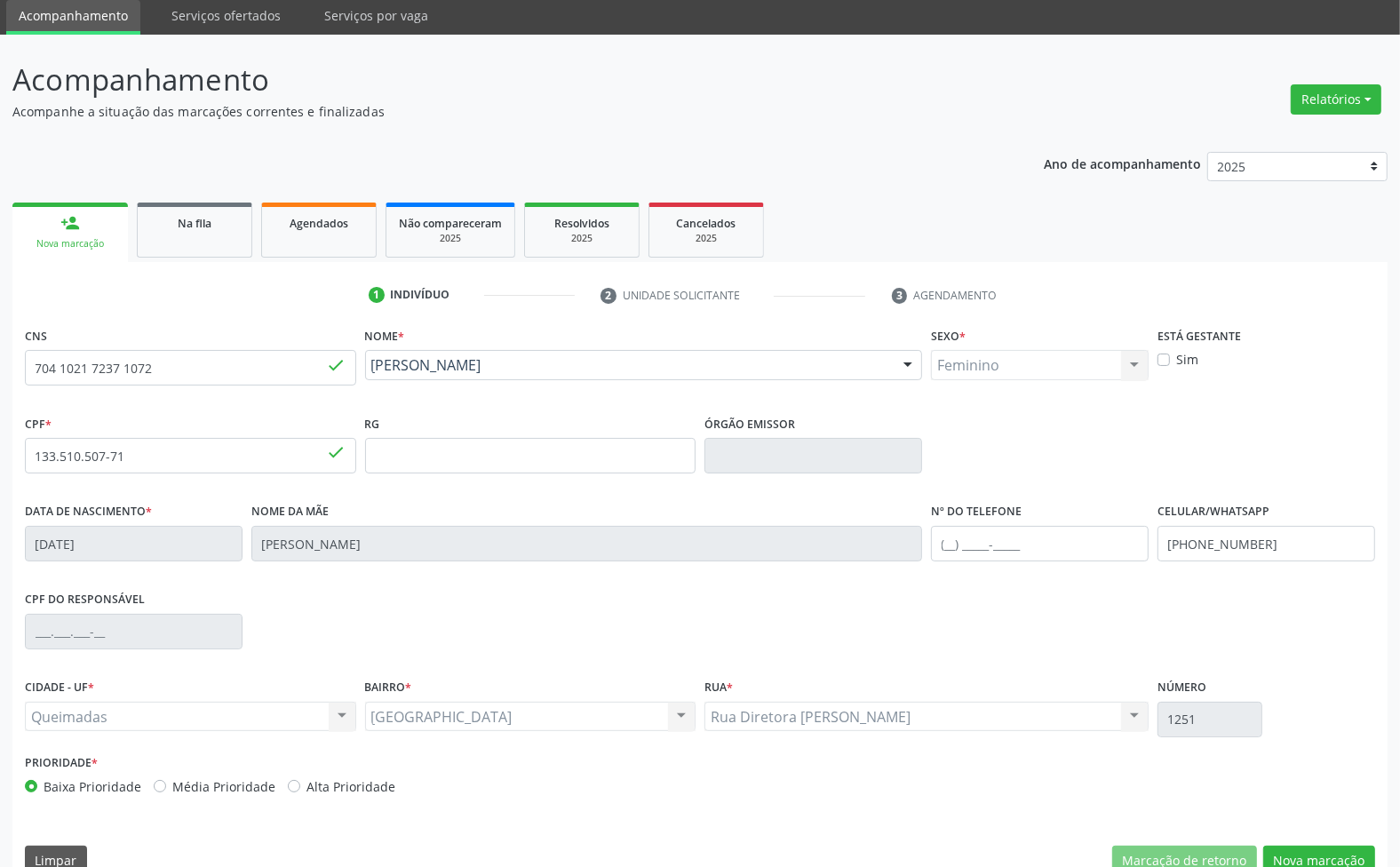
scroll to position [96, 0]
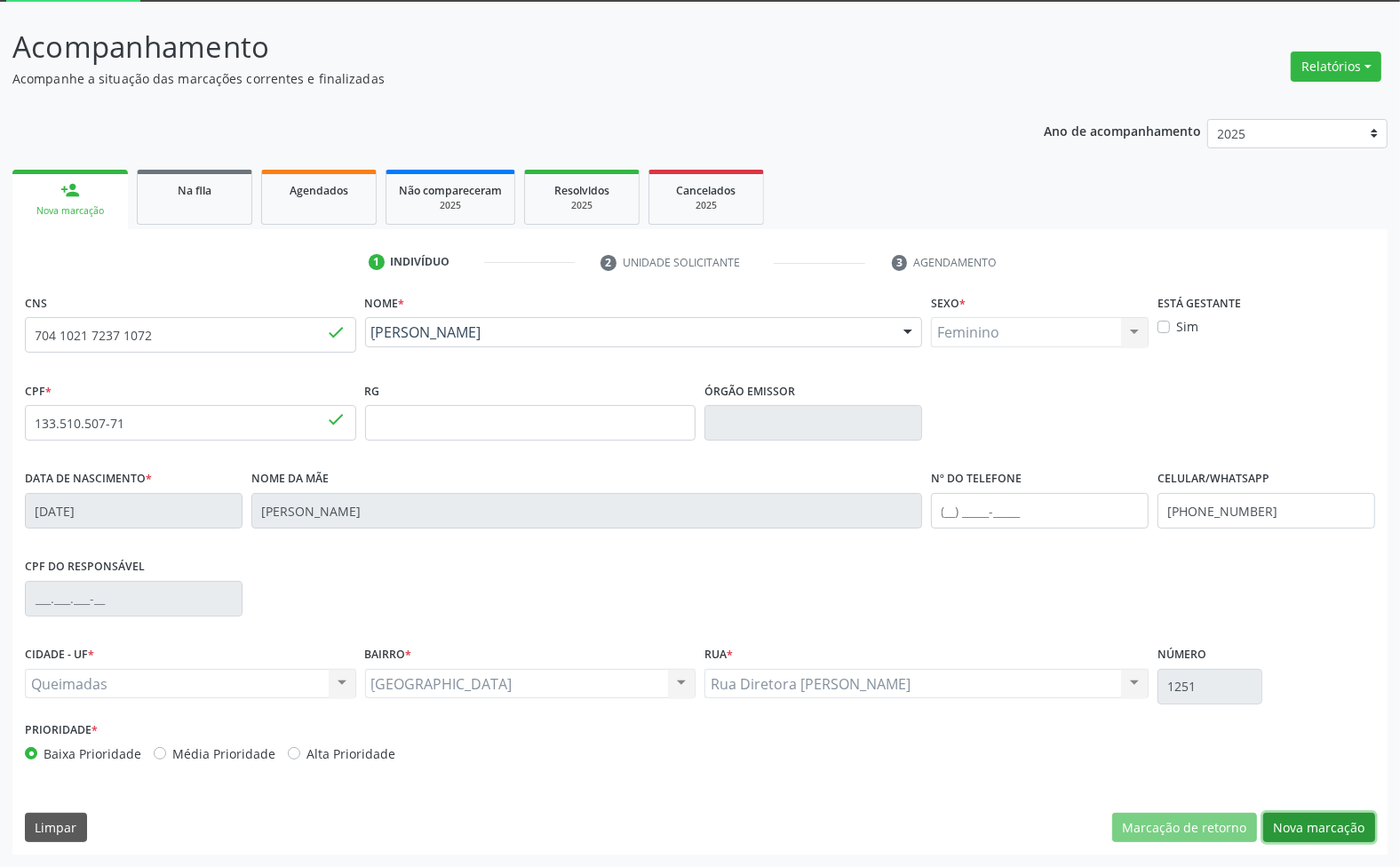
click at [1311, 818] on button "Nova marcação" at bounding box center [1319, 828] width 112 height 30
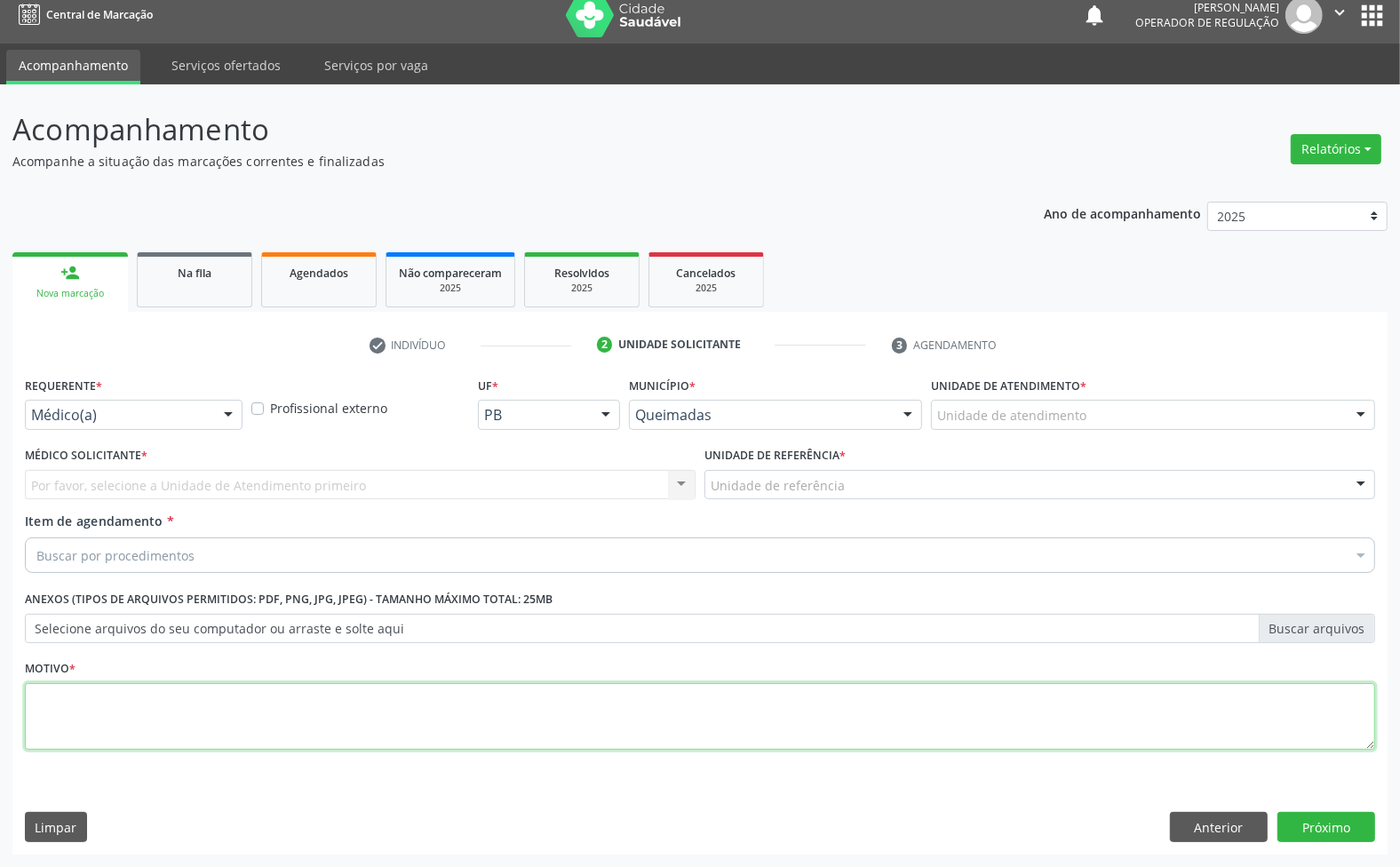
click at [286, 726] on textarea at bounding box center [700, 717] width 1351 height 68
paste textarea "AVALIAÇÃO 1ª CONSULTA 08/25"
type textarea "AVALIAÇÃO 1ª CONSULTA 08/25"
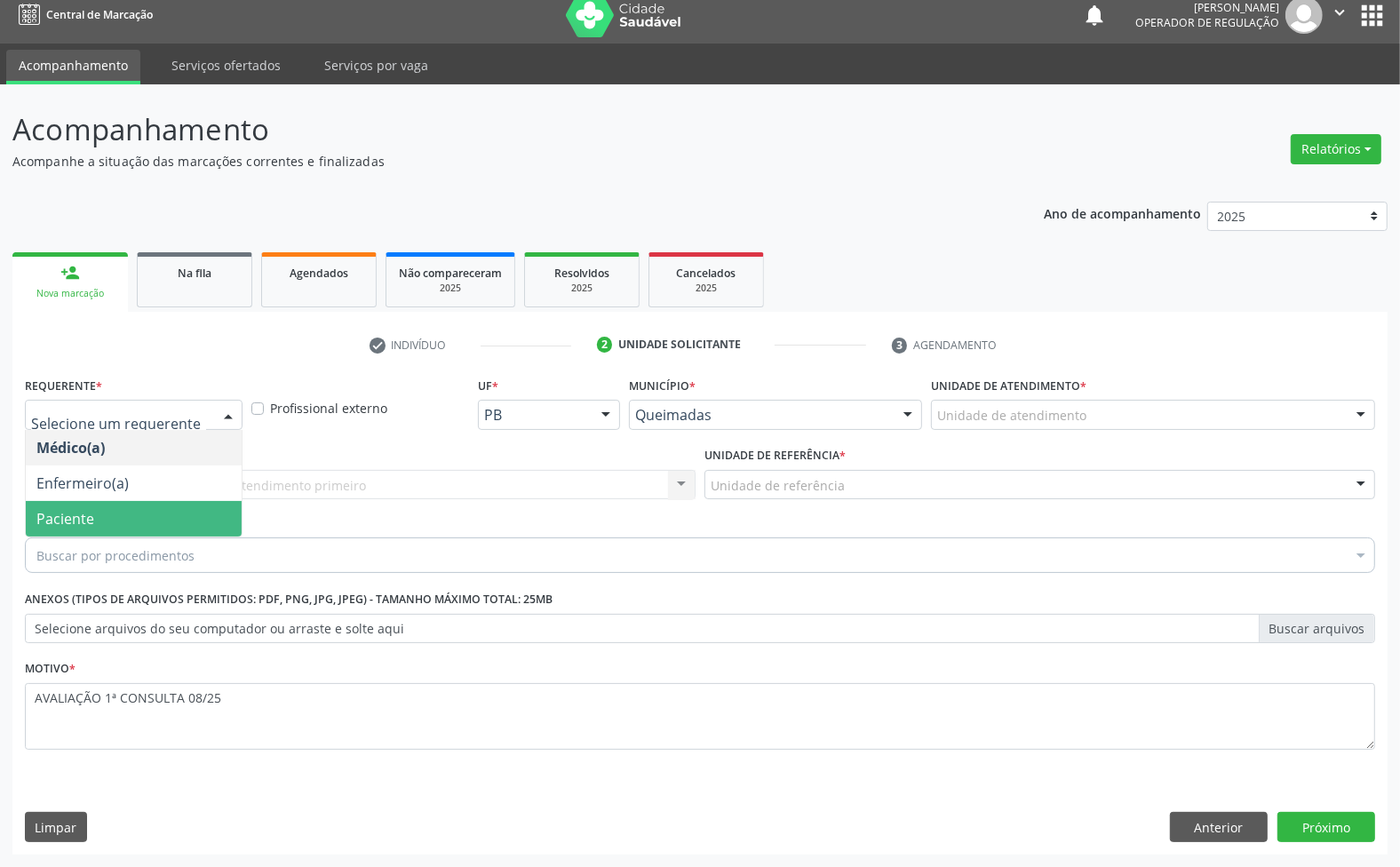
click at [113, 512] on span "Paciente" at bounding box center [134, 518] width 216 height 36
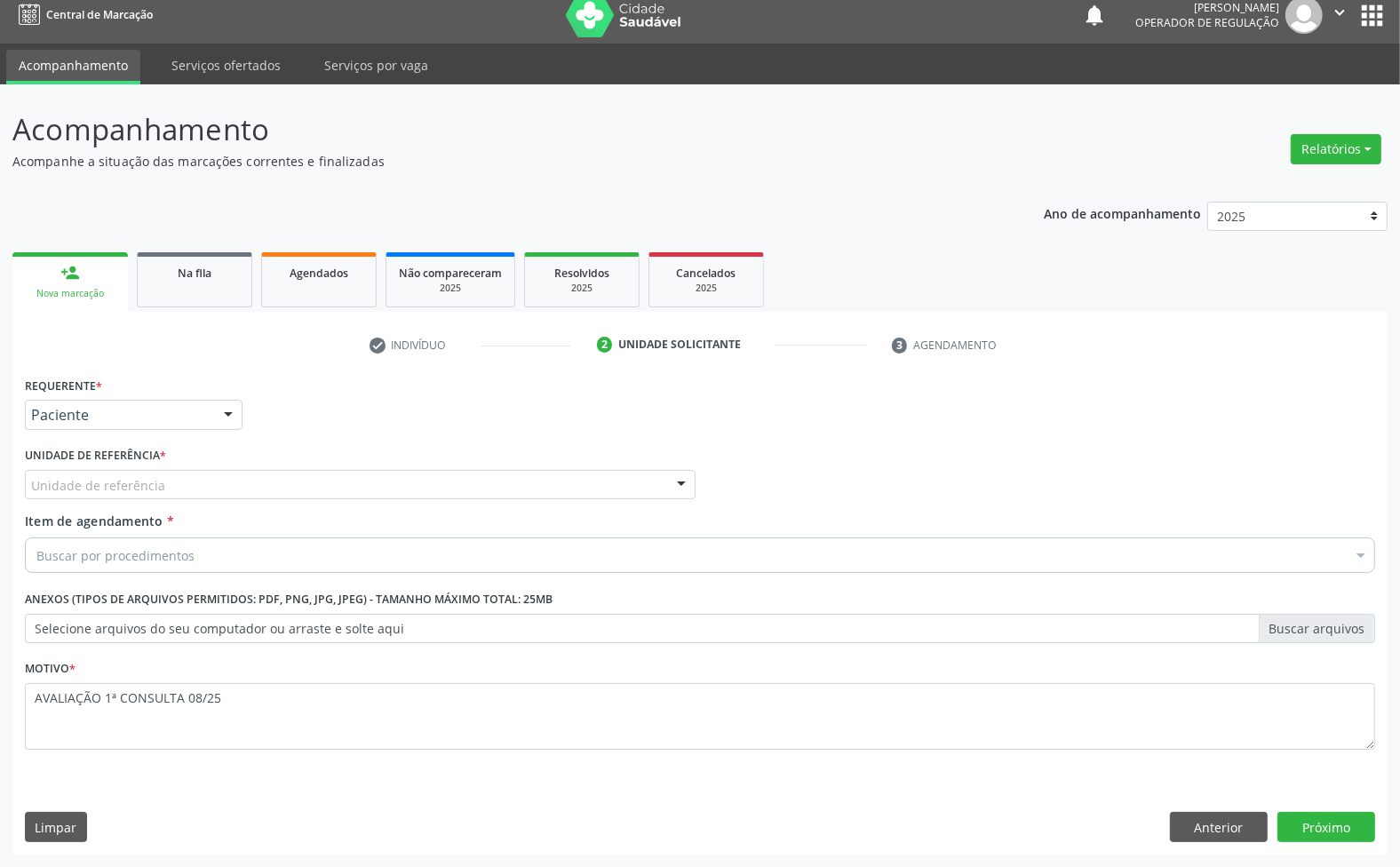
click at [191, 565] on div "Buscar por procedimentos" at bounding box center [700, 555] width 1351 height 36
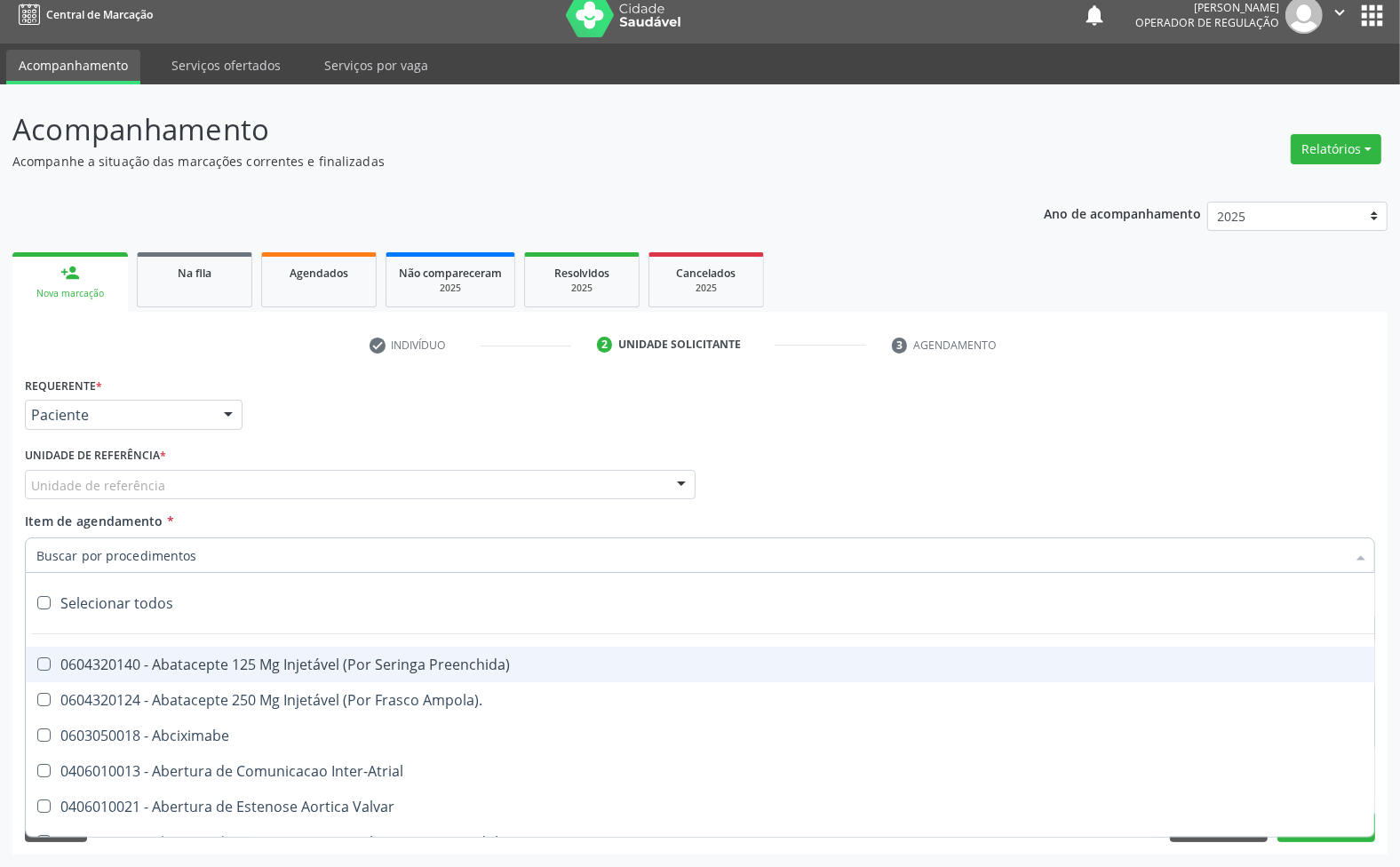
paste input "ENDOCRINOLOGISTA"
type input "ENDOCRINOLOGISTA"
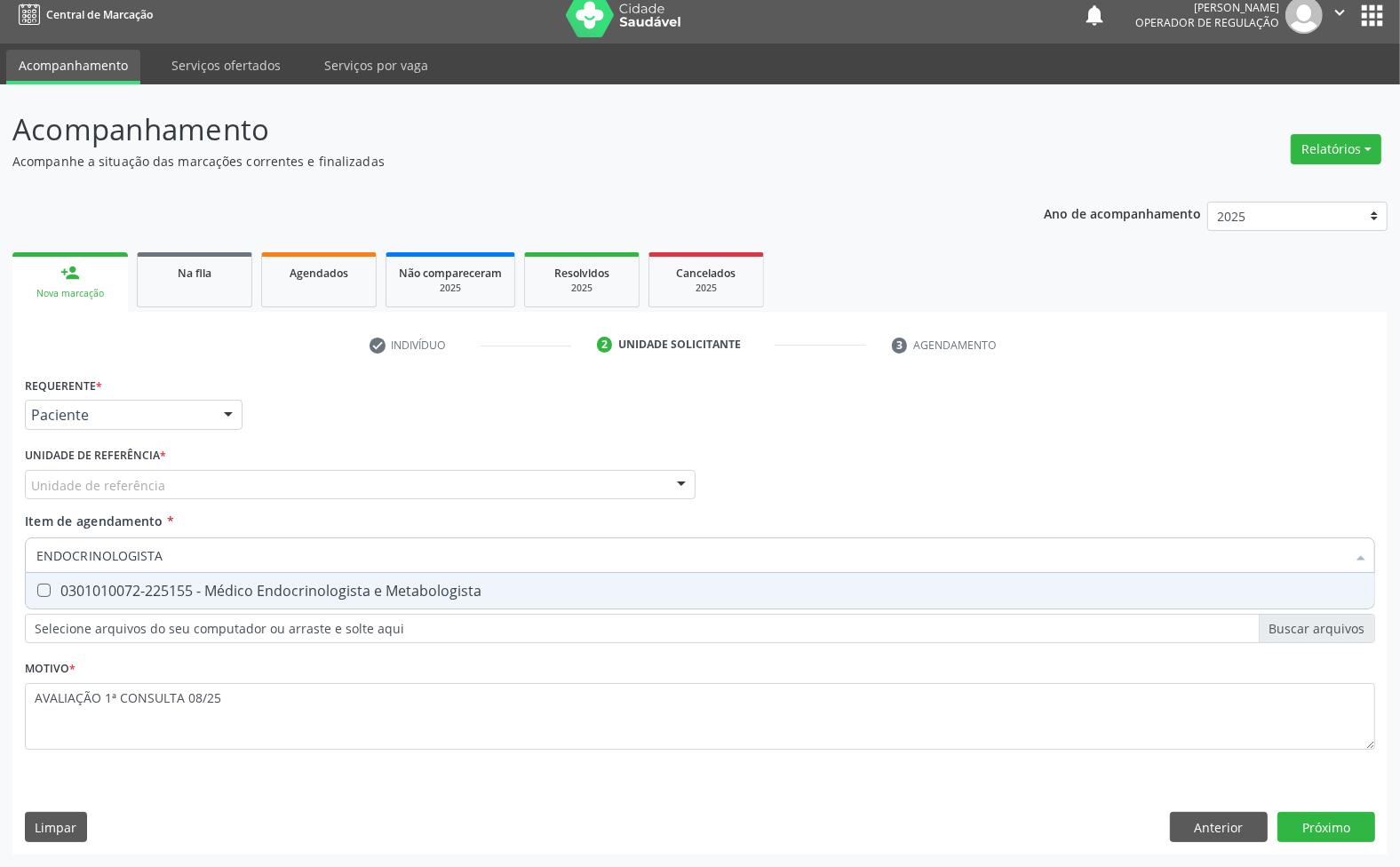
drag, startPoint x: 197, startPoint y: 586, endPoint x: 204, endPoint y: 520, distance: 66.4
click at [196, 583] on div "0301010072-225155 - Médico Endocrinologista e Metabologista" at bounding box center [700, 591] width 1328 height 15
checkbox Metabologista "true"
click at [211, 476] on div "Unidade de referência" at bounding box center [360, 484] width 671 height 30
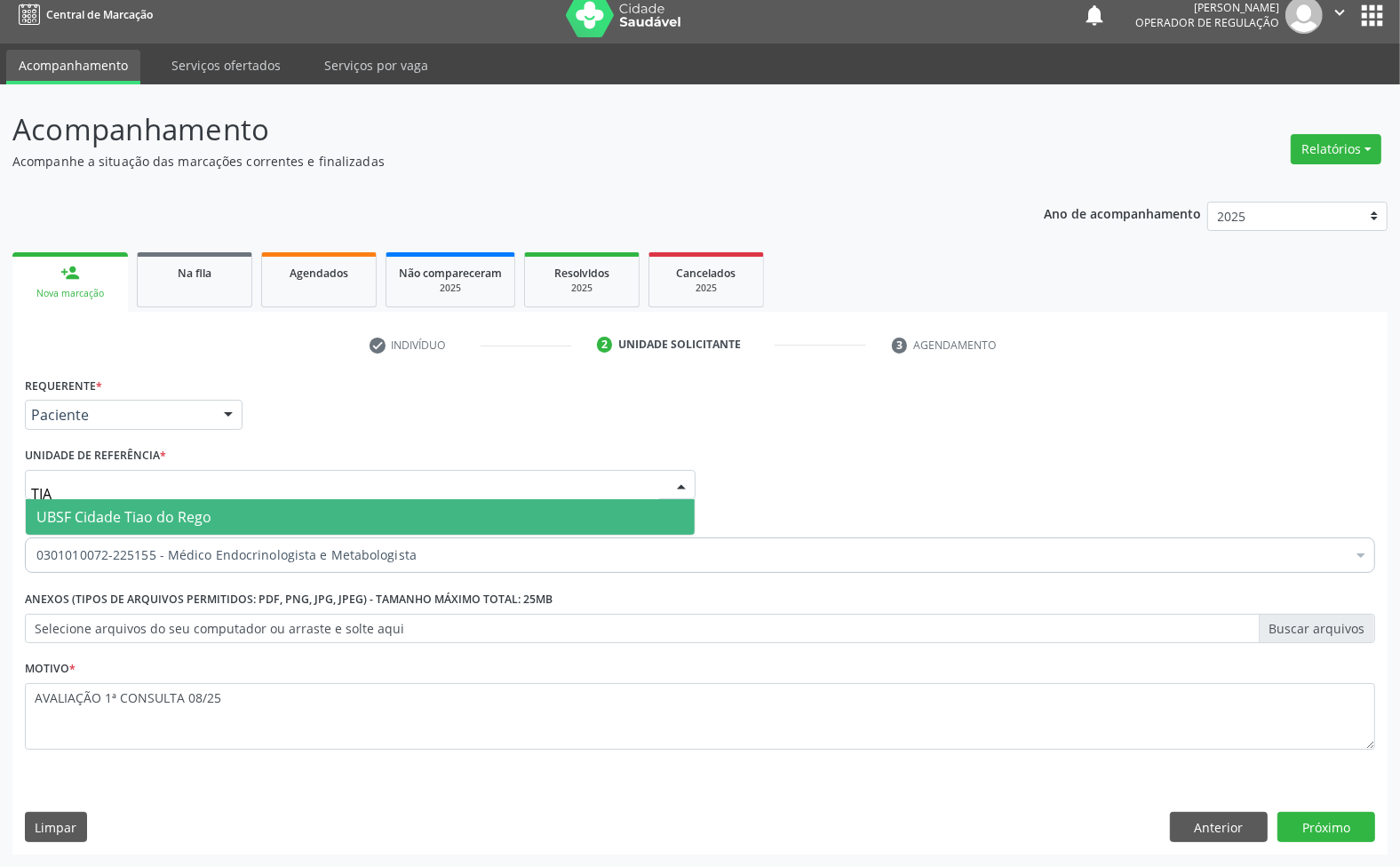
type input "TIAO"
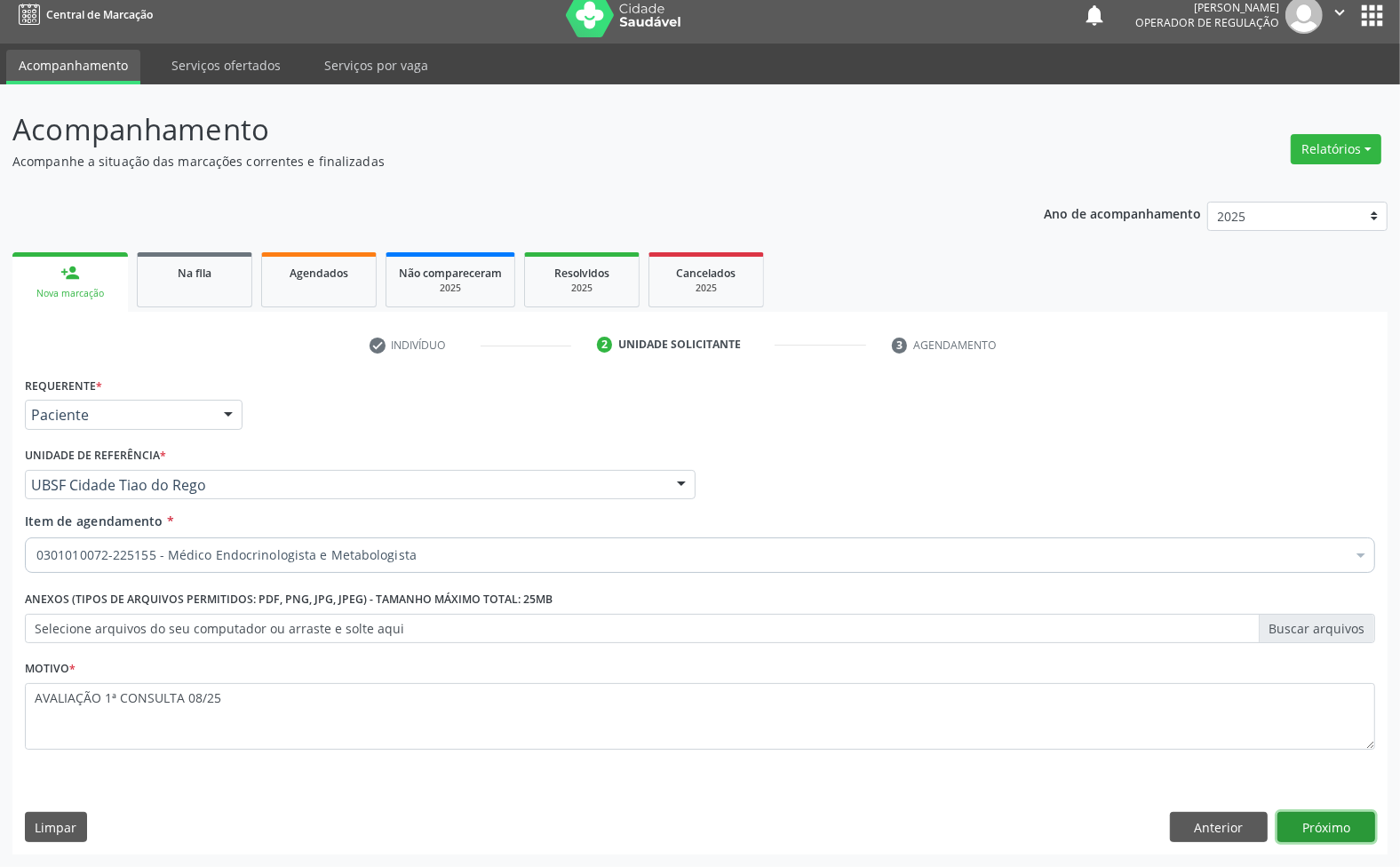
click at [1342, 818] on button "Próximo" at bounding box center [1326, 827] width 98 height 30
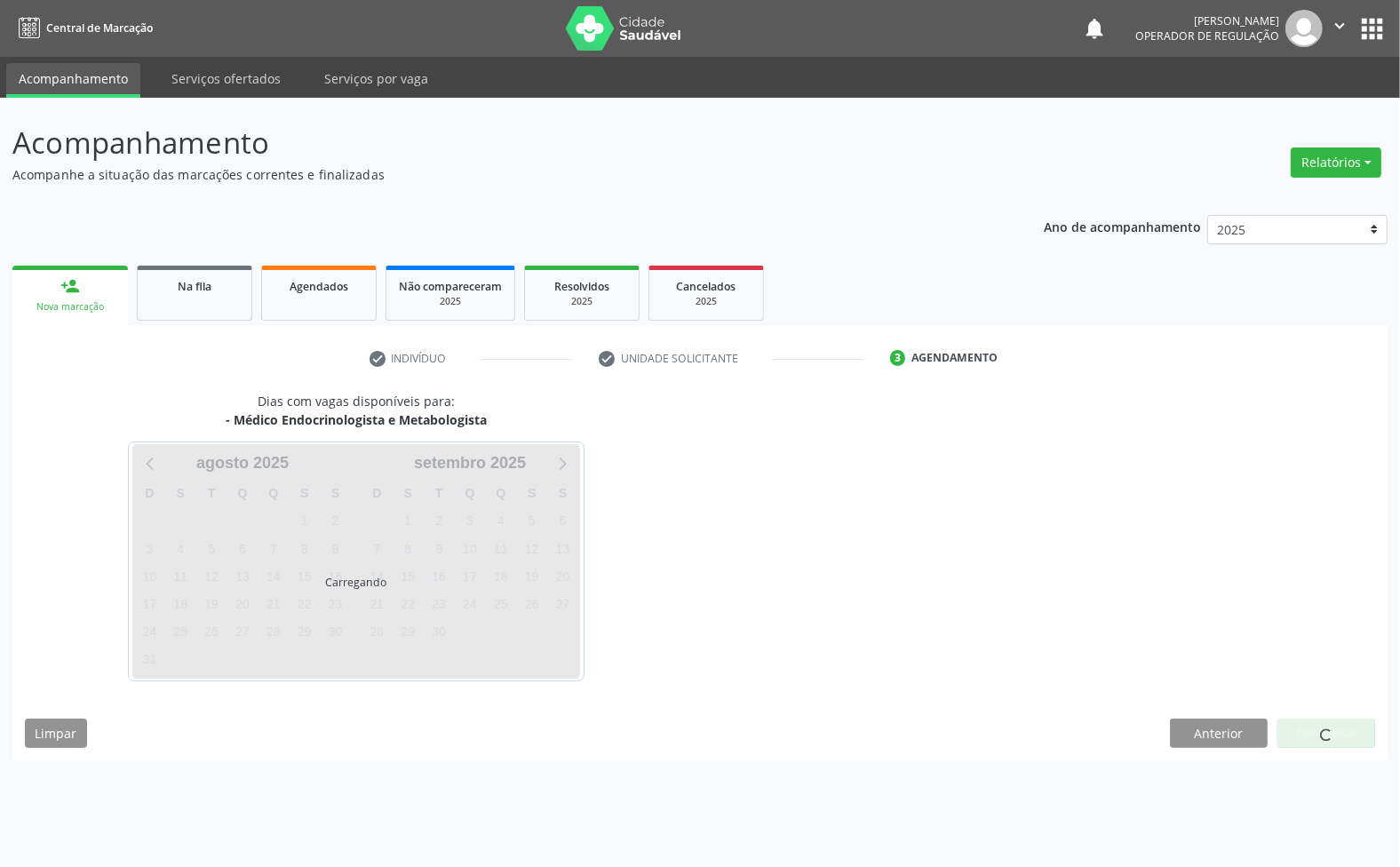
scroll to position [0, 0]
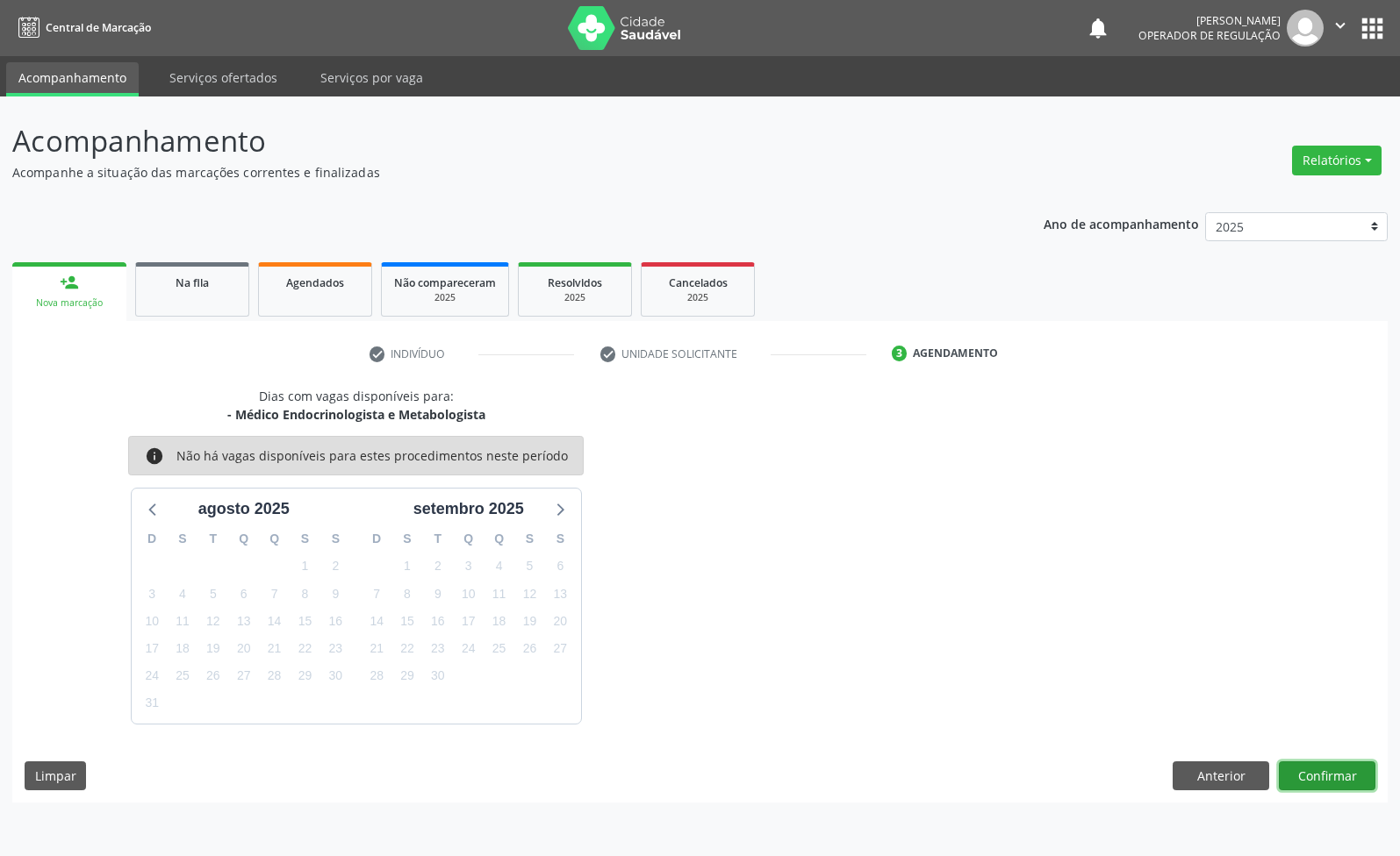
click at [1351, 783] on button "Confirmar" at bounding box center [1327, 776] width 97 height 30
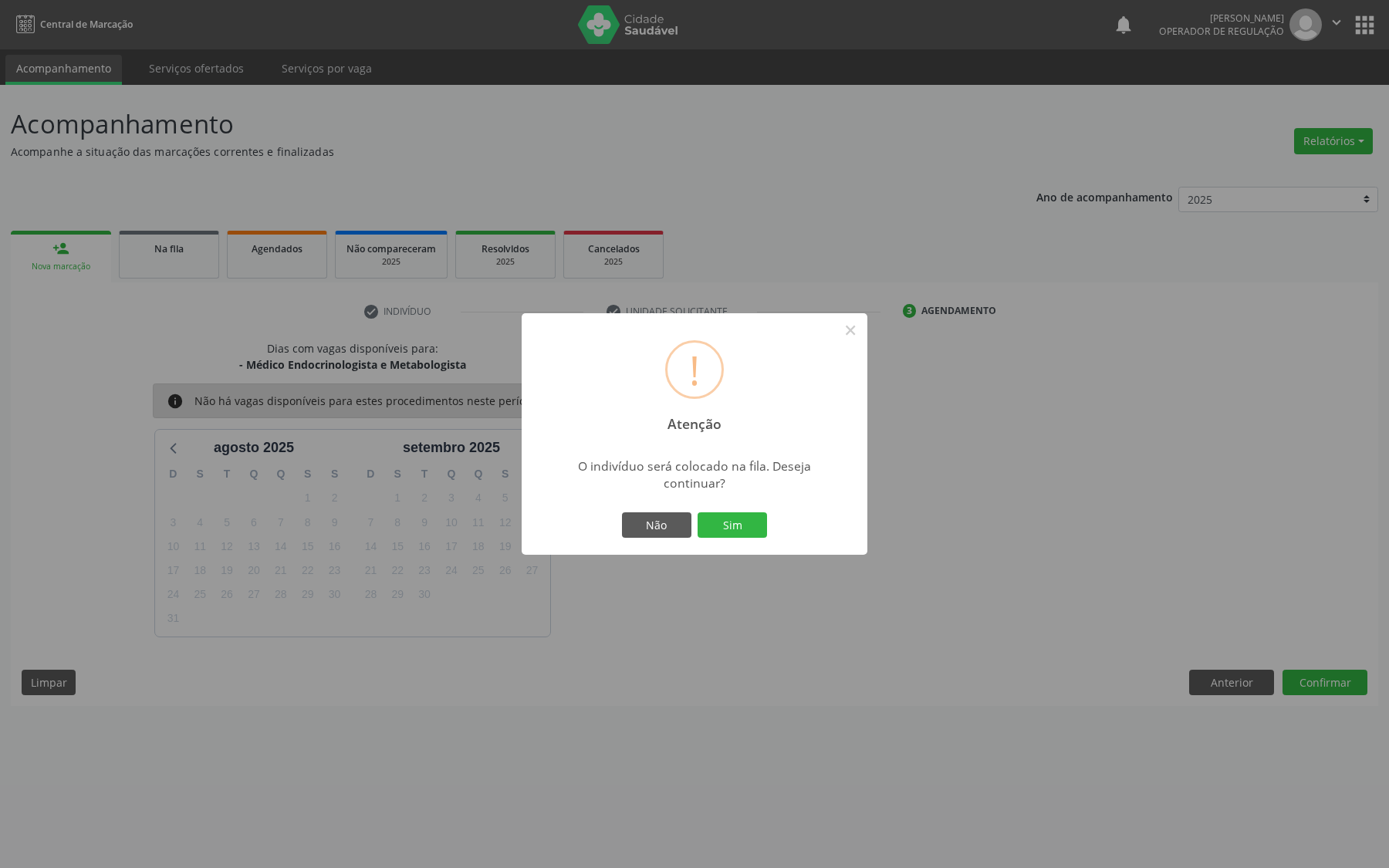
click at [697, 512] on button "Sim" at bounding box center [731, 525] width 69 height 26
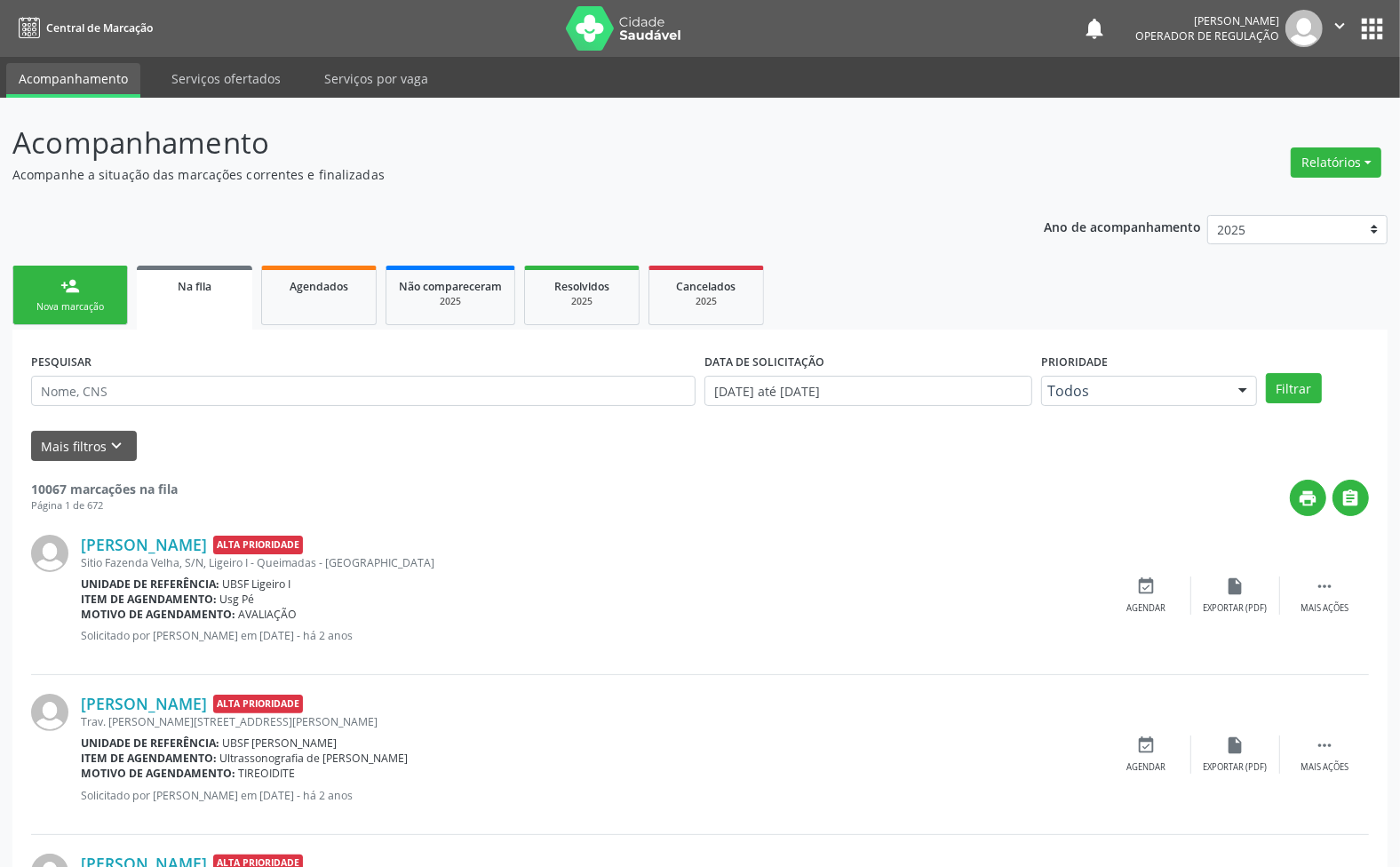
click at [85, 318] on link "person_add Nova marcação" at bounding box center [71, 295] width 115 height 60
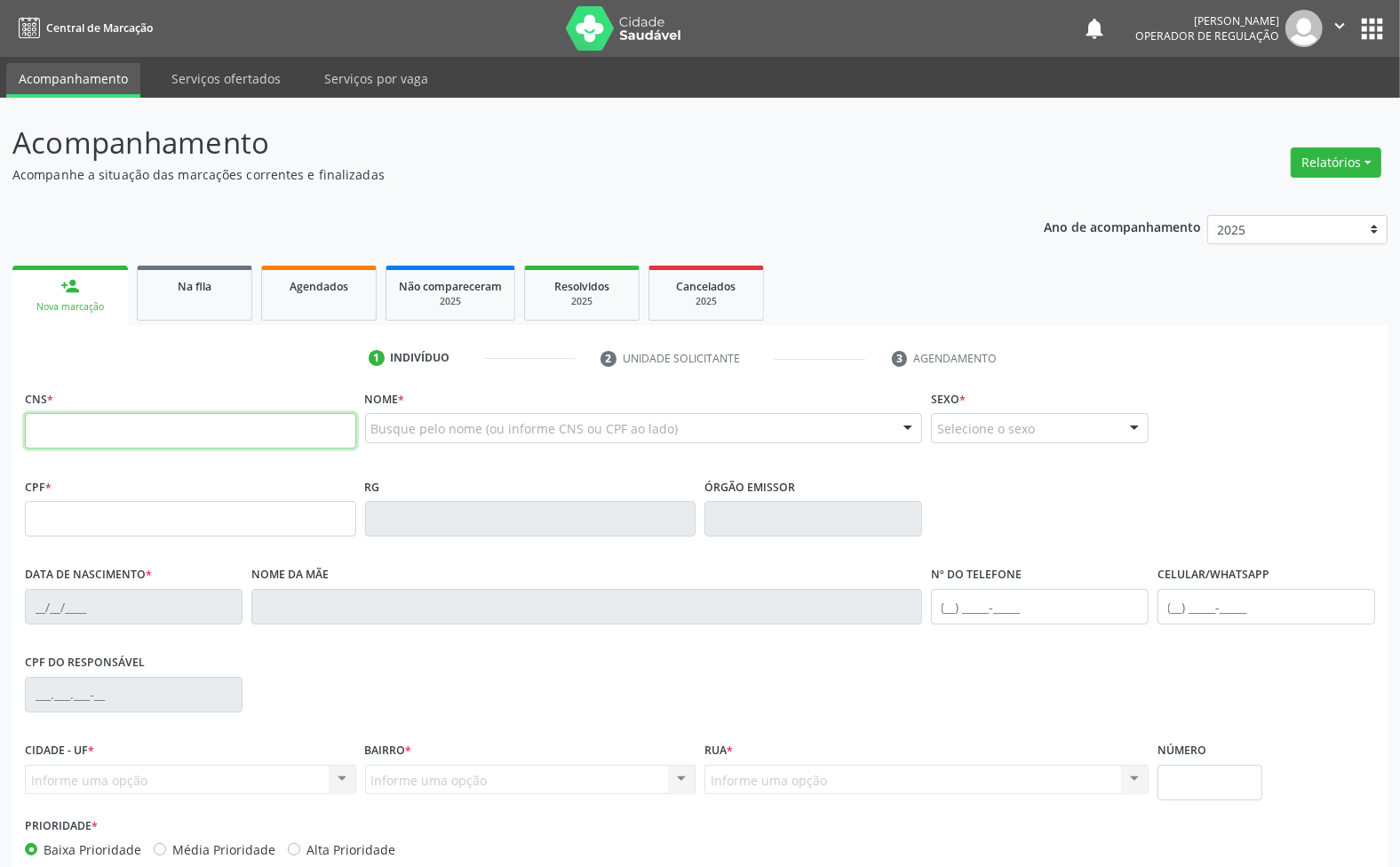
click at [115, 429] on input "text" at bounding box center [190, 430] width 331 height 36
type input "700 0027 1239 7708"
type input "040.830.504-54"
type input "10/04/1967"
type input "Regina Damião Batista"
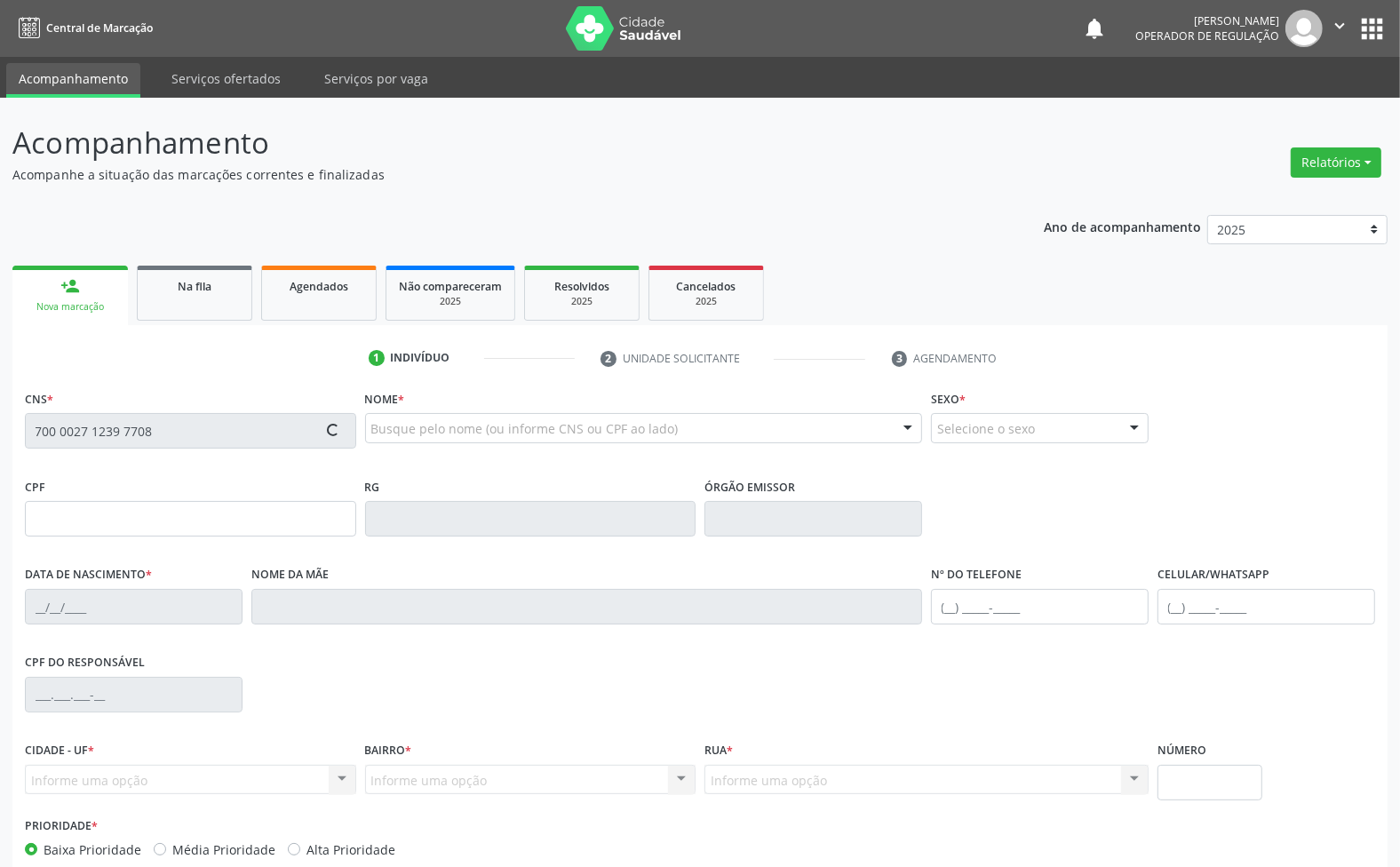
type input "(83) 99366-8917"
type input "64"
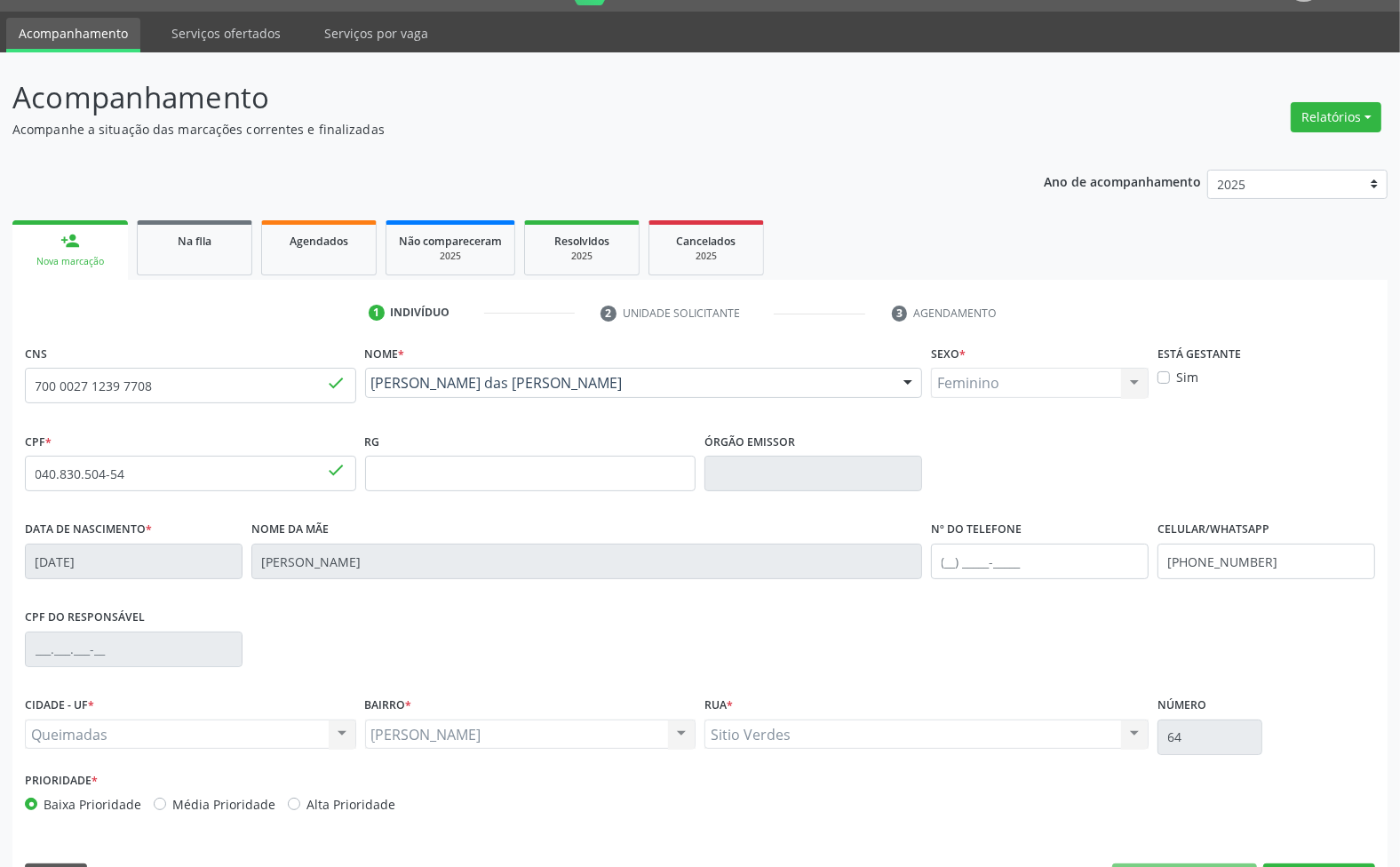
scroll to position [96, 0]
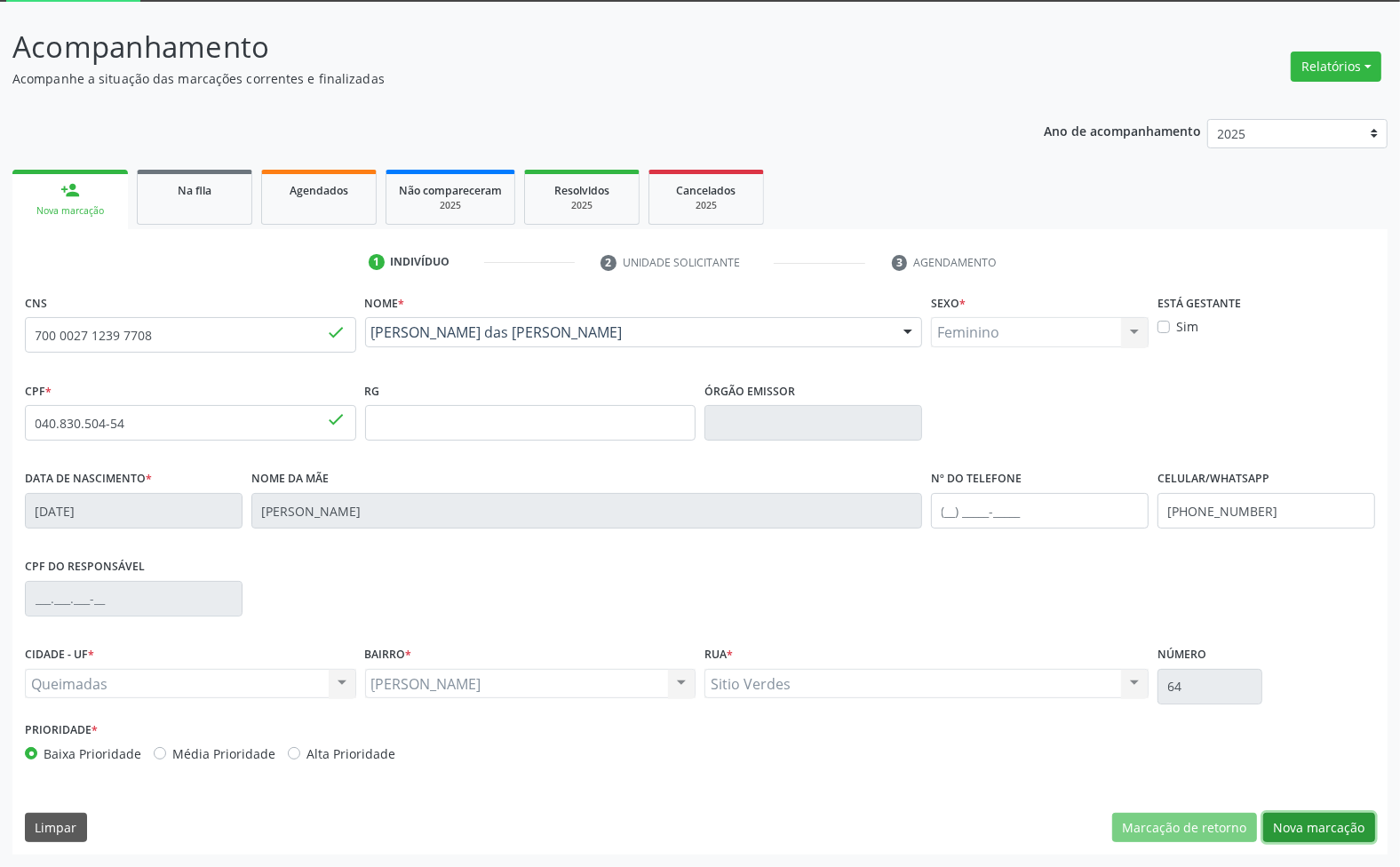
click at [1299, 841] on button "Nova marcação" at bounding box center [1319, 828] width 112 height 30
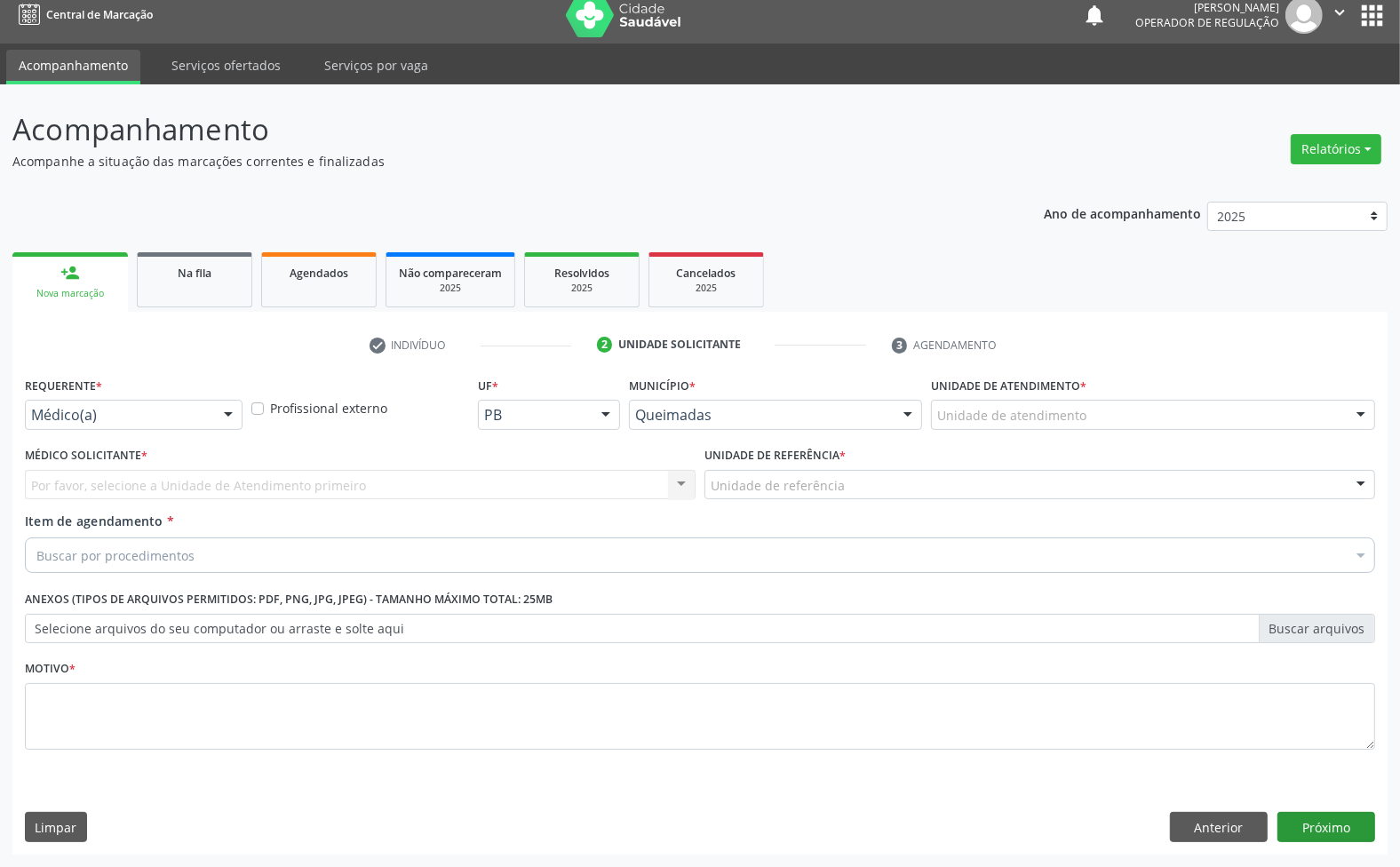
scroll to position [14, 0]
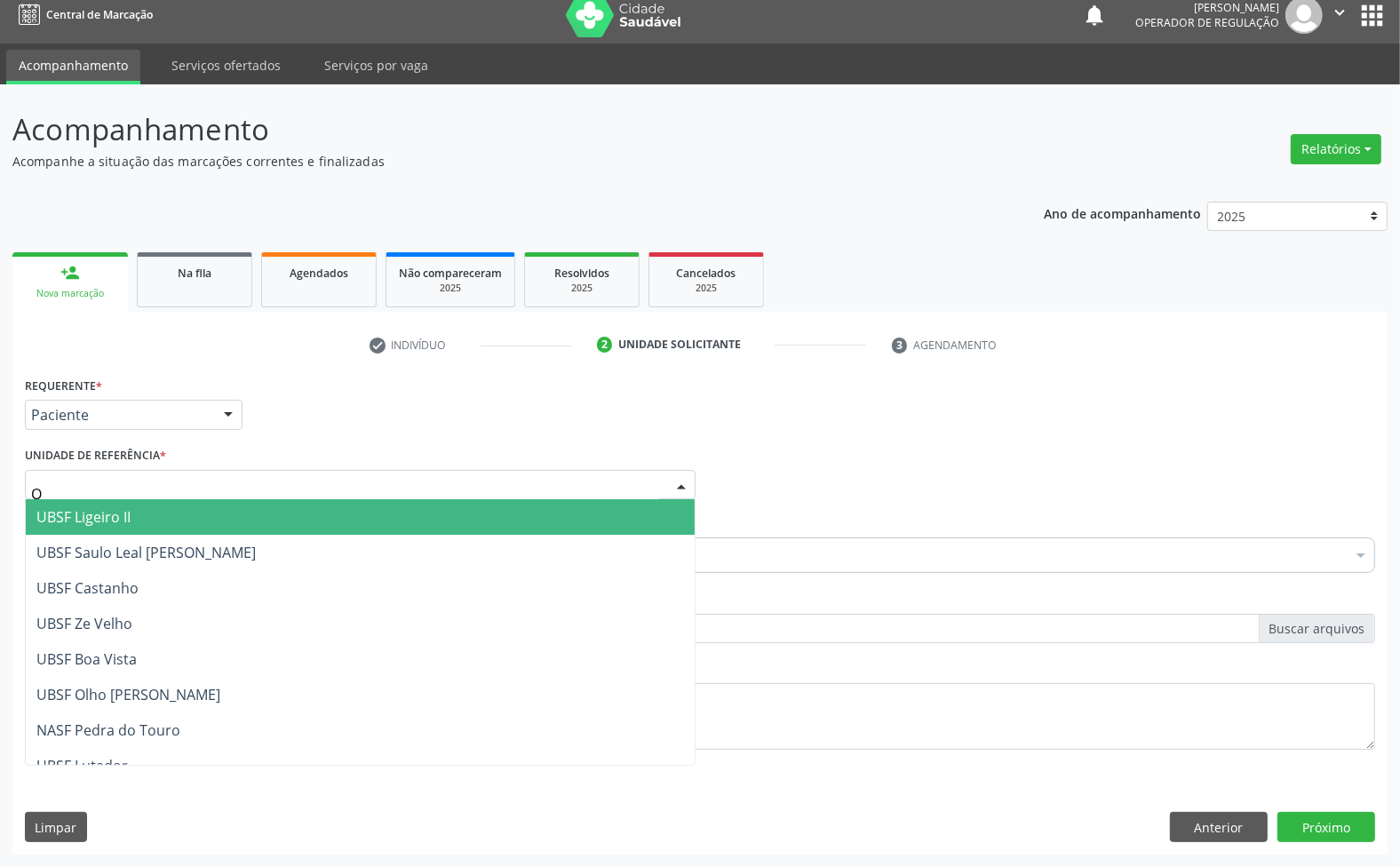
type input "OL"
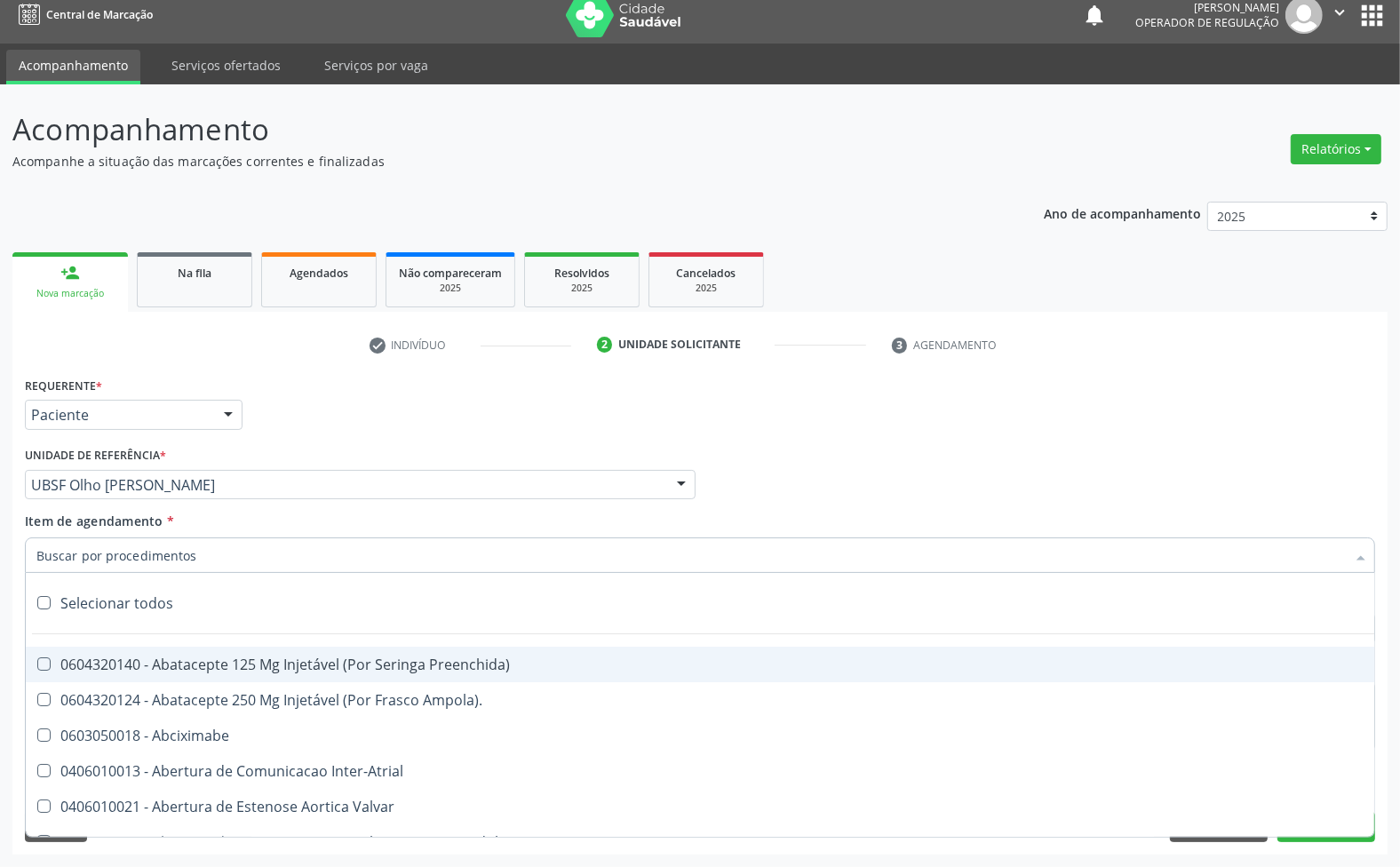
paste input "ENDOCRINOLOGISTA"
type input "ENDOCRINOLOGISTA"
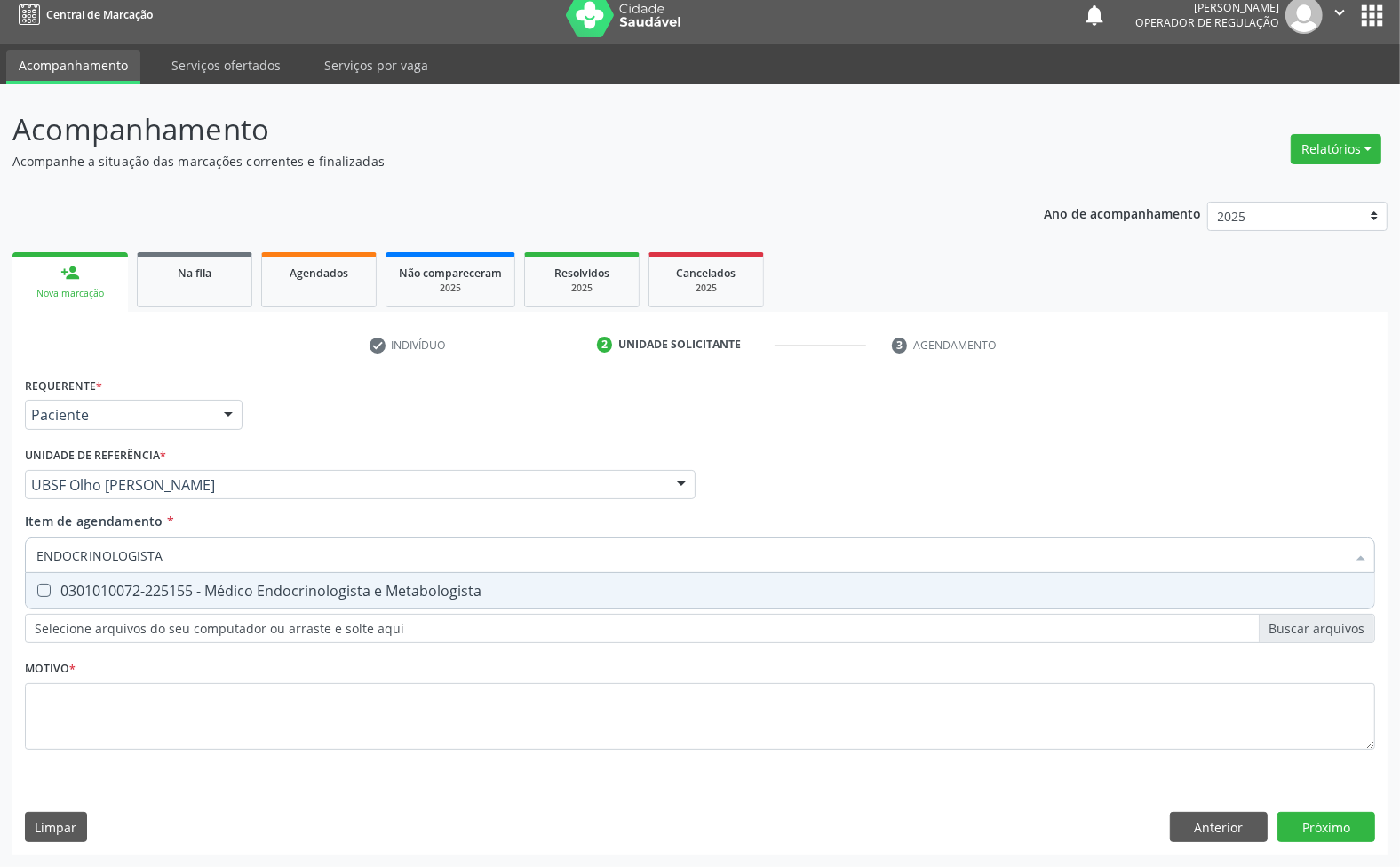
click at [166, 583] on div "0301010072-225155 - Médico Endocrinologista e Metabologista" at bounding box center [700, 591] width 1328 height 15
checkbox Metabologista "true"
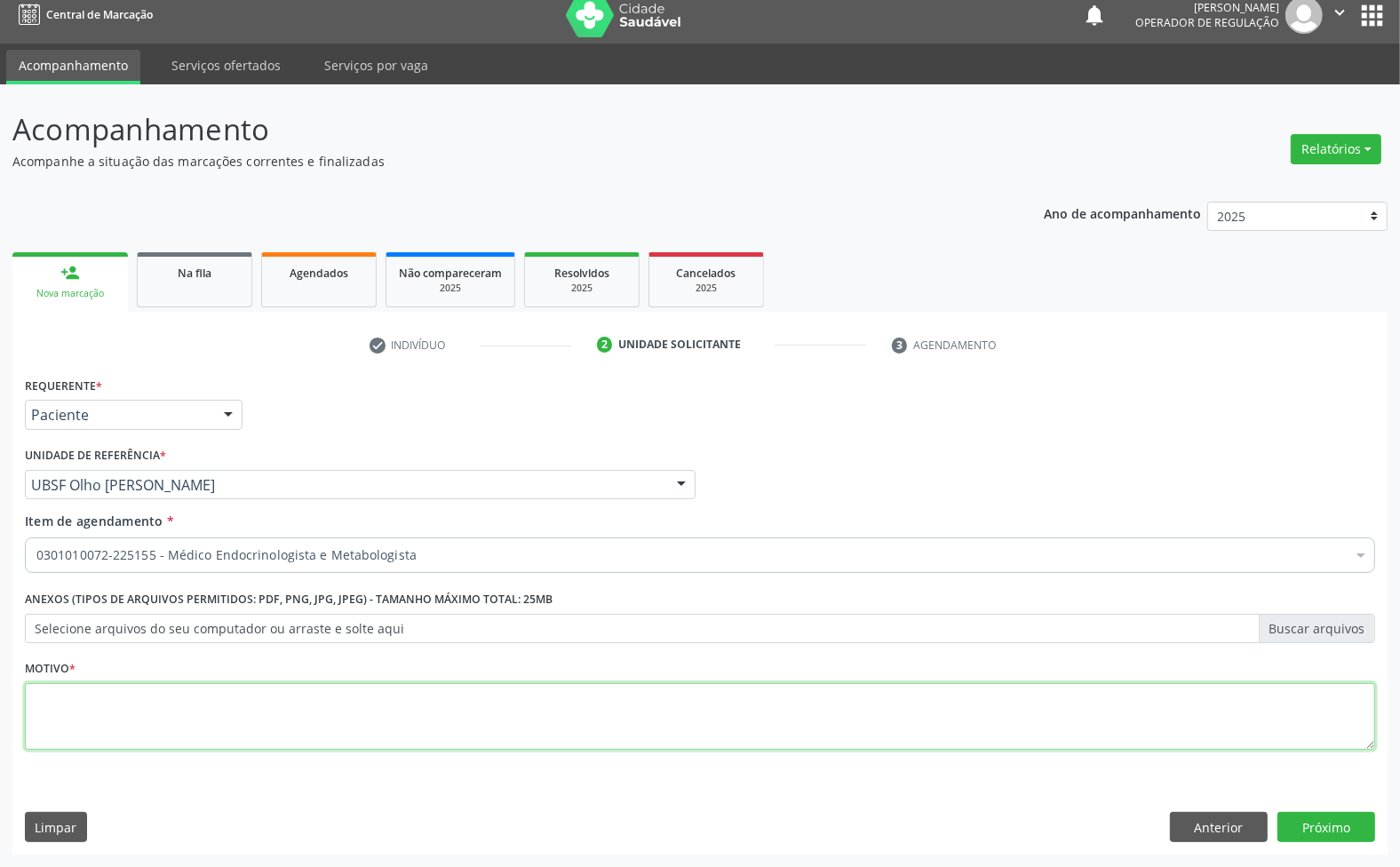
paste textarea "ENDOCRINOLOGISTA"
click at [677, 709] on textarea at bounding box center [700, 717] width 1351 height 68
type textarea "ENDOCRINOLOGISTA"
paste textarea "AVALIAÇÃO 1ª CONSULTA 08/25"
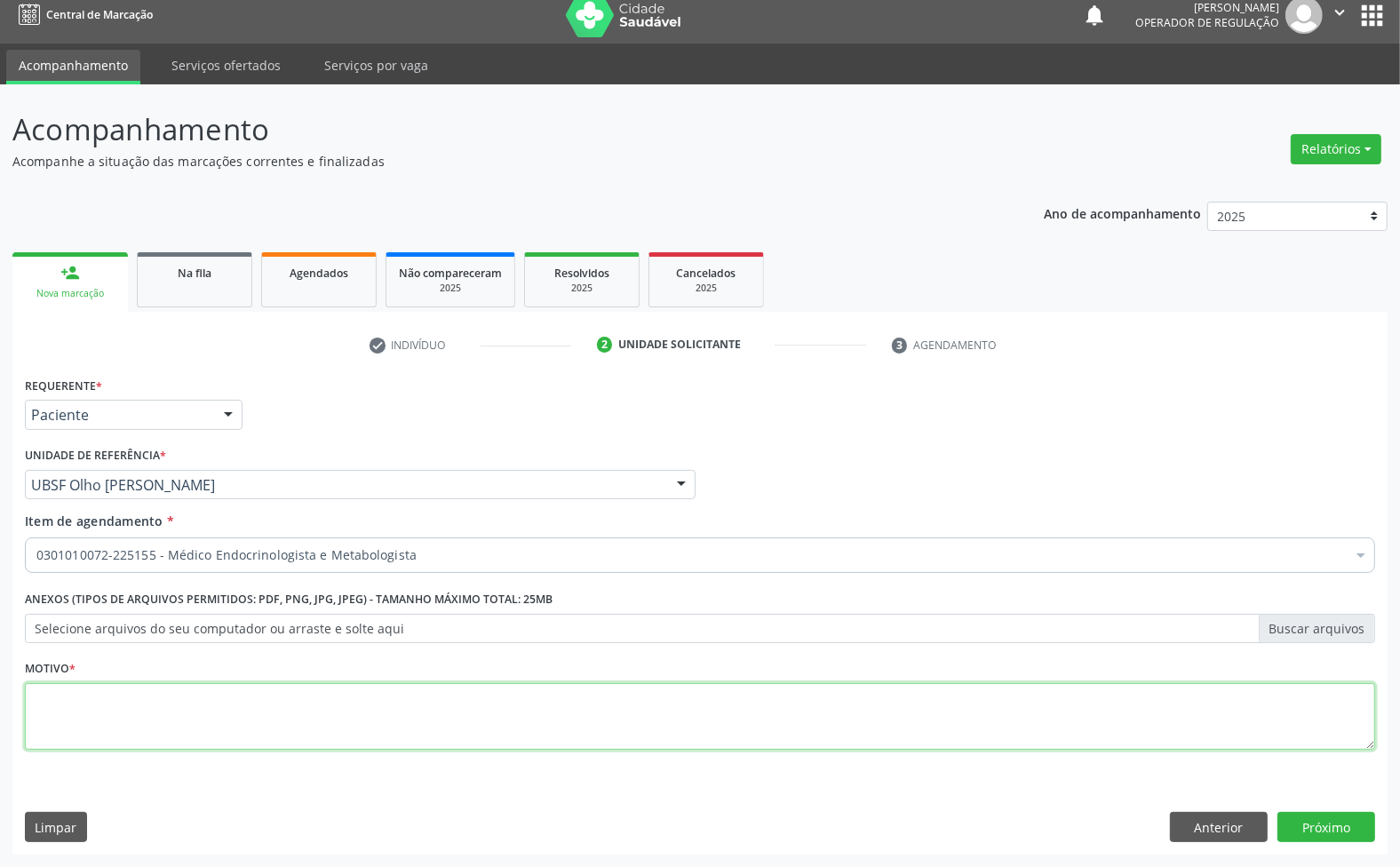
click at [592, 715] on textarea at bounding box center [700, 717] width 1351 height 68
type textarea "AVALIAÇÃO 1ª CONSULTA 08/25"
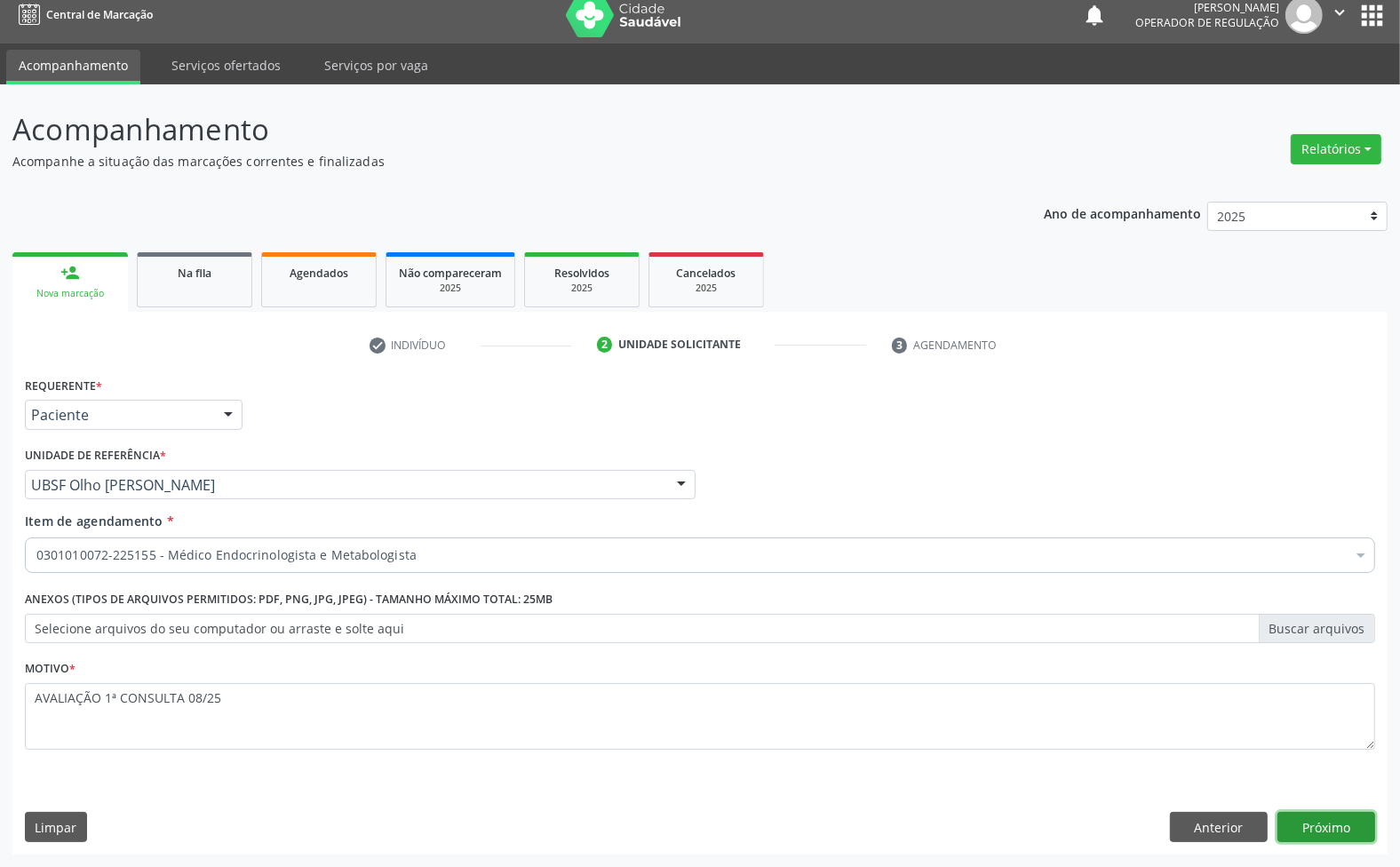
click at [1338, 823] on button "Próximo" at bounding box center [1326, 827] width 98 height 30
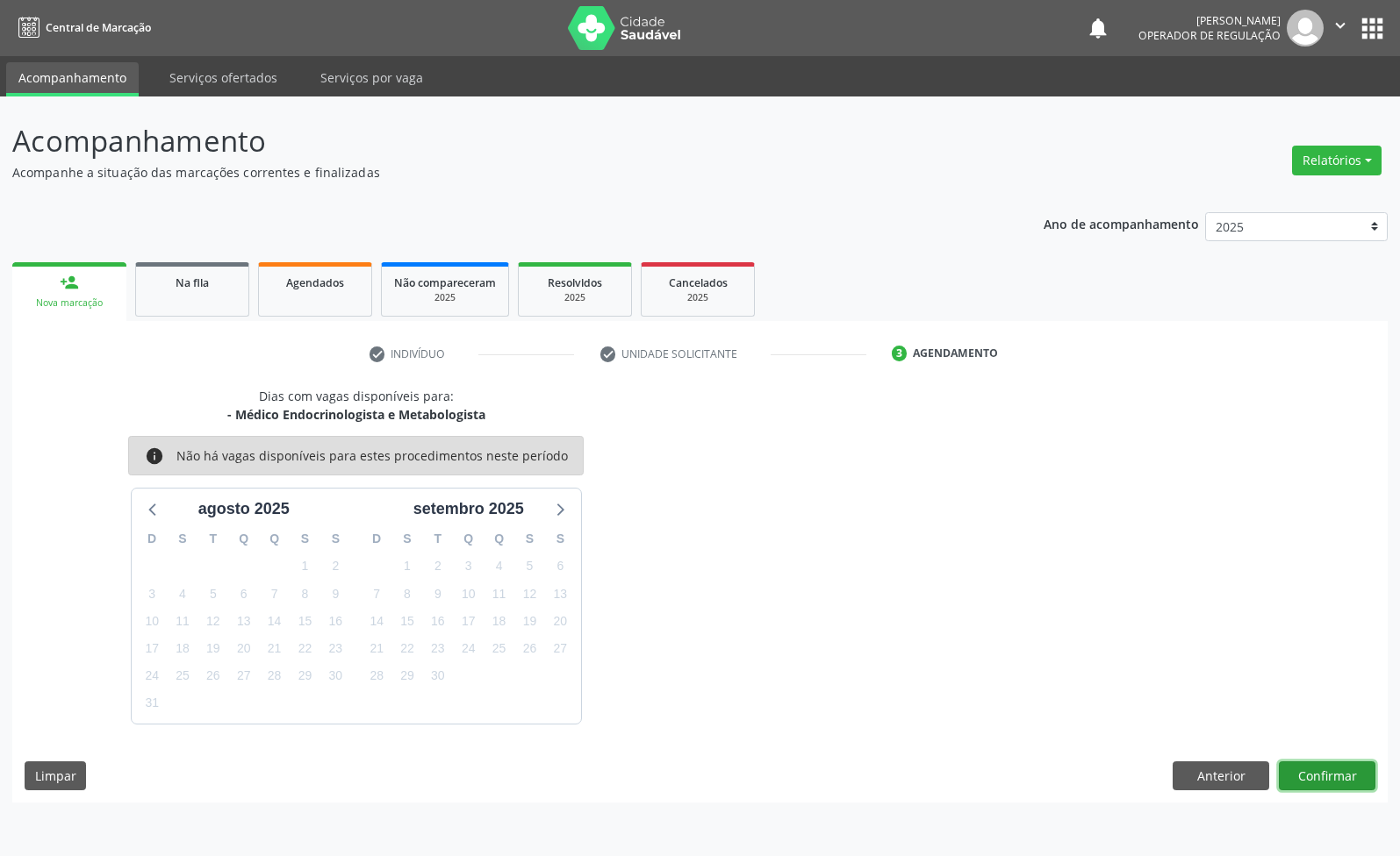
click at [1291, 770] on button "Confirmar" at bounding box center [1327, 776] width 97 height 30
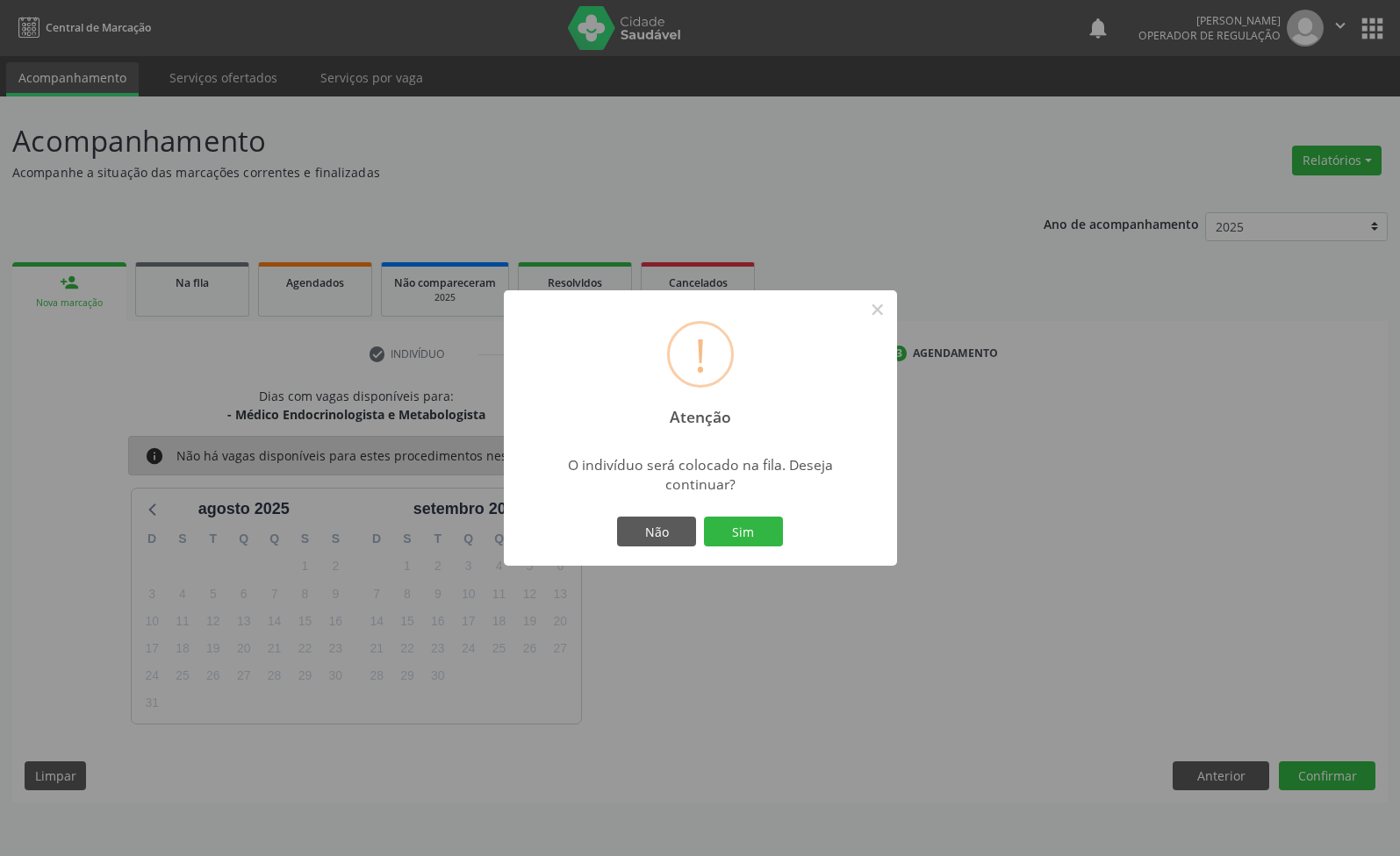
click at [704, 517] on button "Sim" at bounding box center [743, 531] width 79 height 30
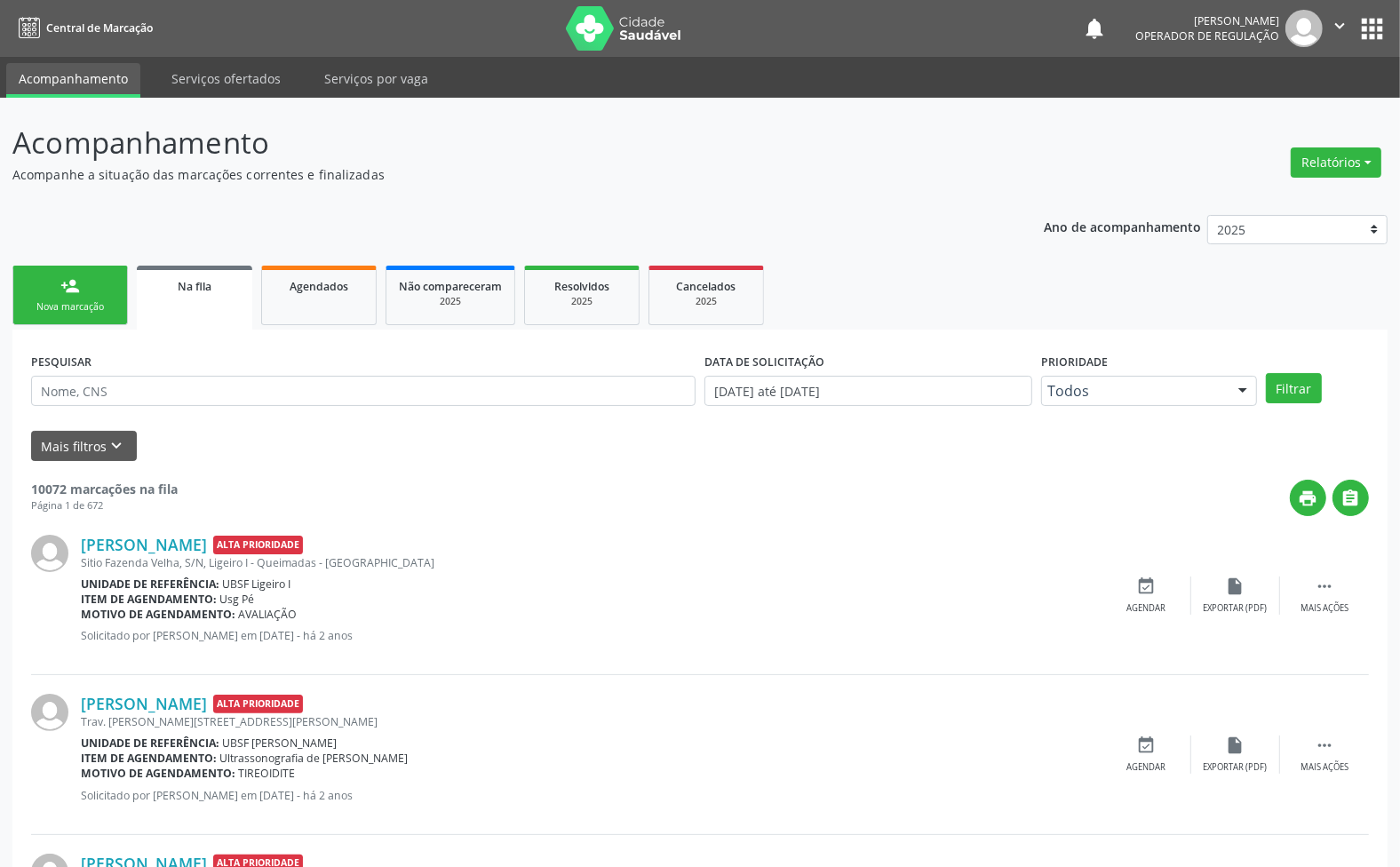
click at [67, 285] on div "person_add" at bounding box center [70, 286] width 19 height 19
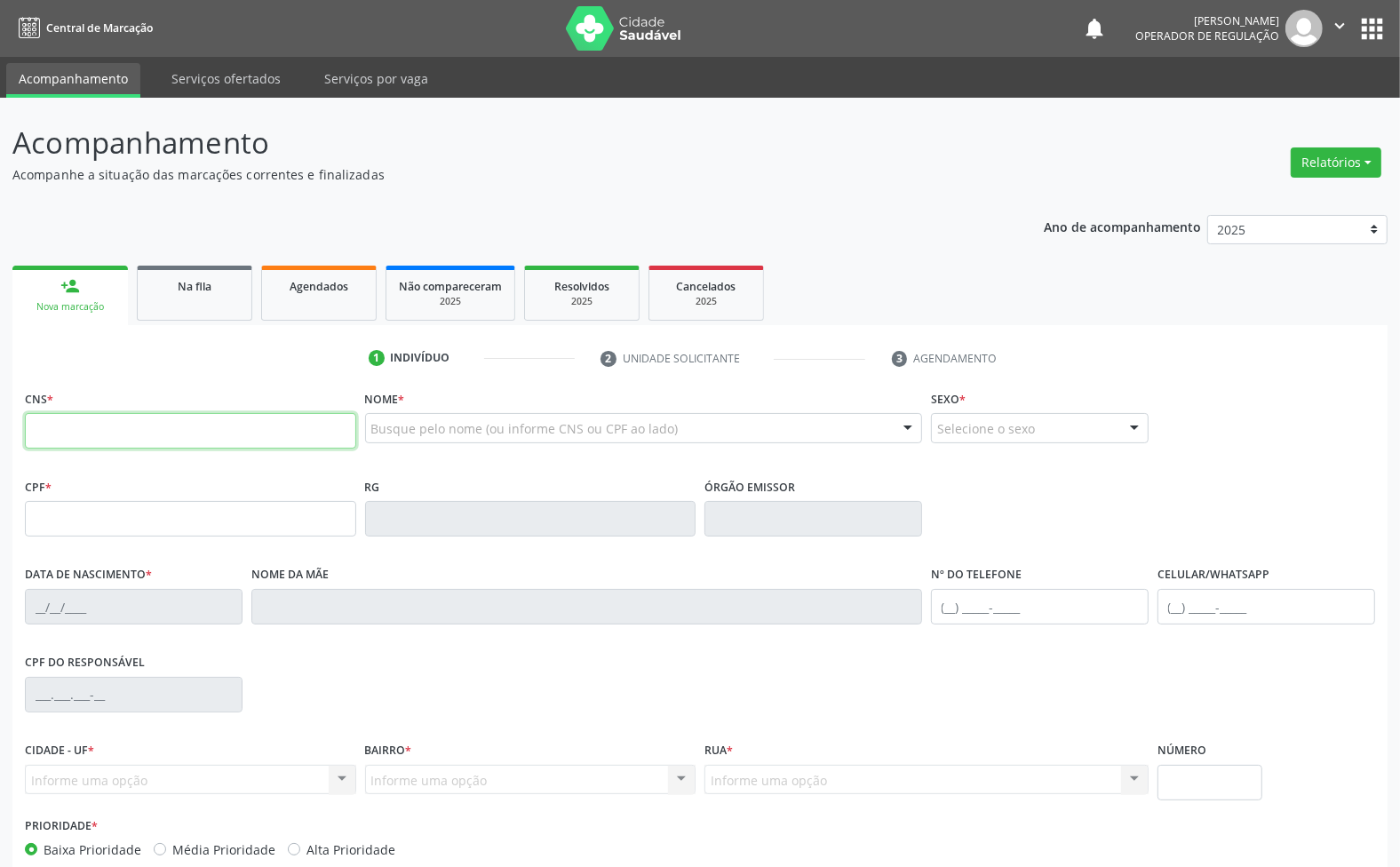
click at [123, 424] on input "text" at bounding box center [190, 430] width 331 height 36
type input "708 0078 3237 6929"
type input "111.583.214-06"
type input "02/07/1993"
type input "Maria do Socorro Silva Taveira"
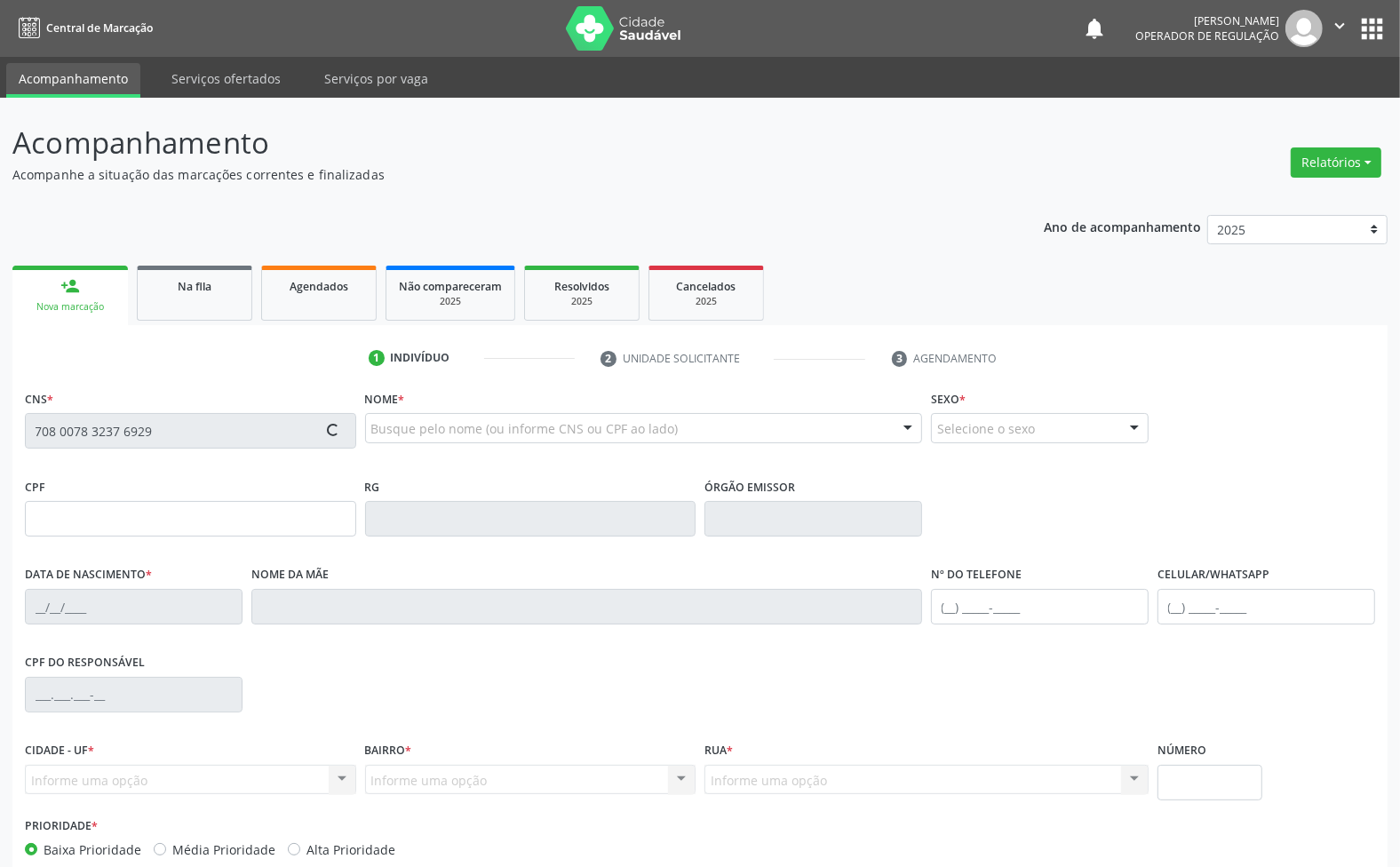
type input "(83) 98702-1151"
type input "270"
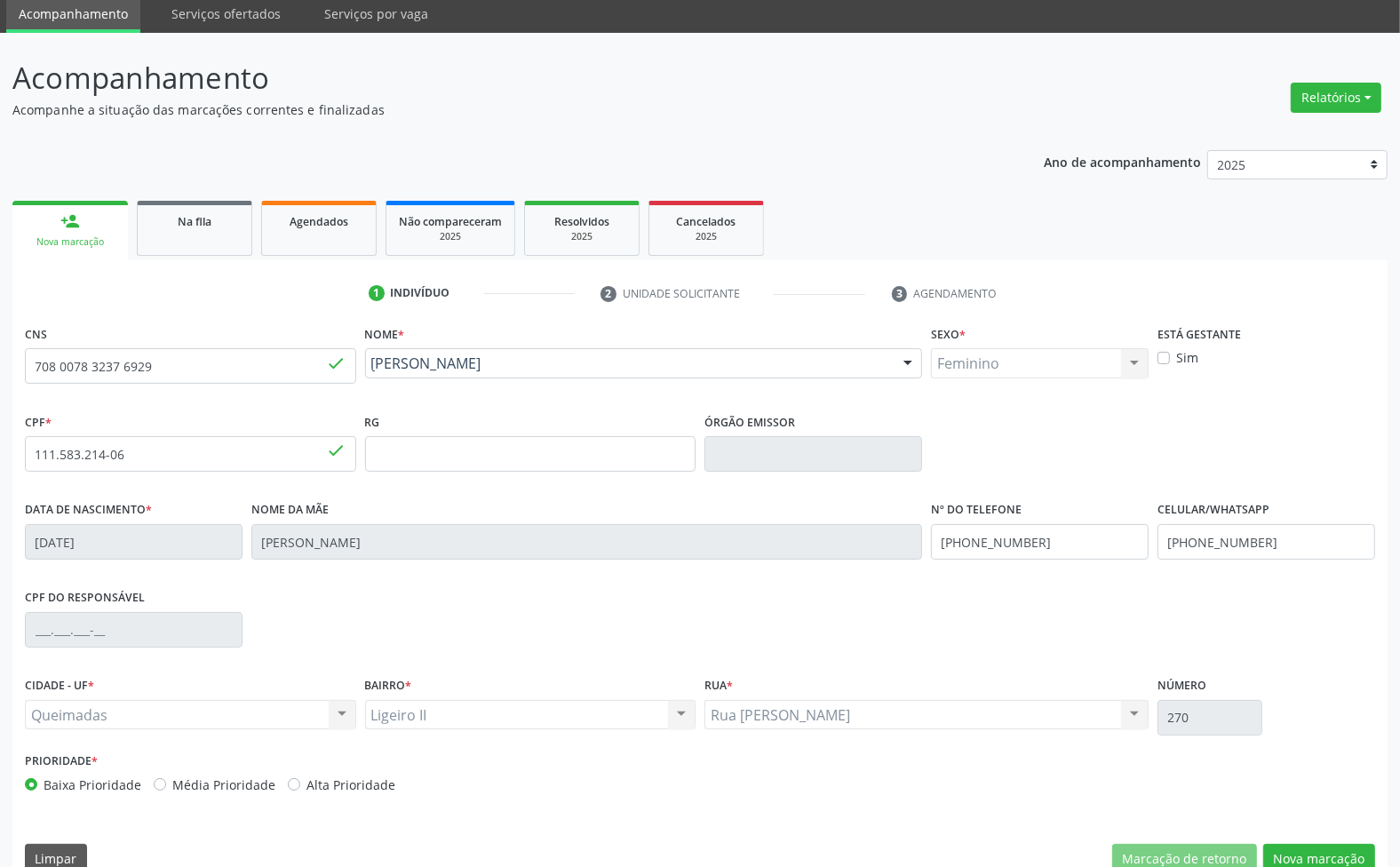
scroll to position [96, 0]
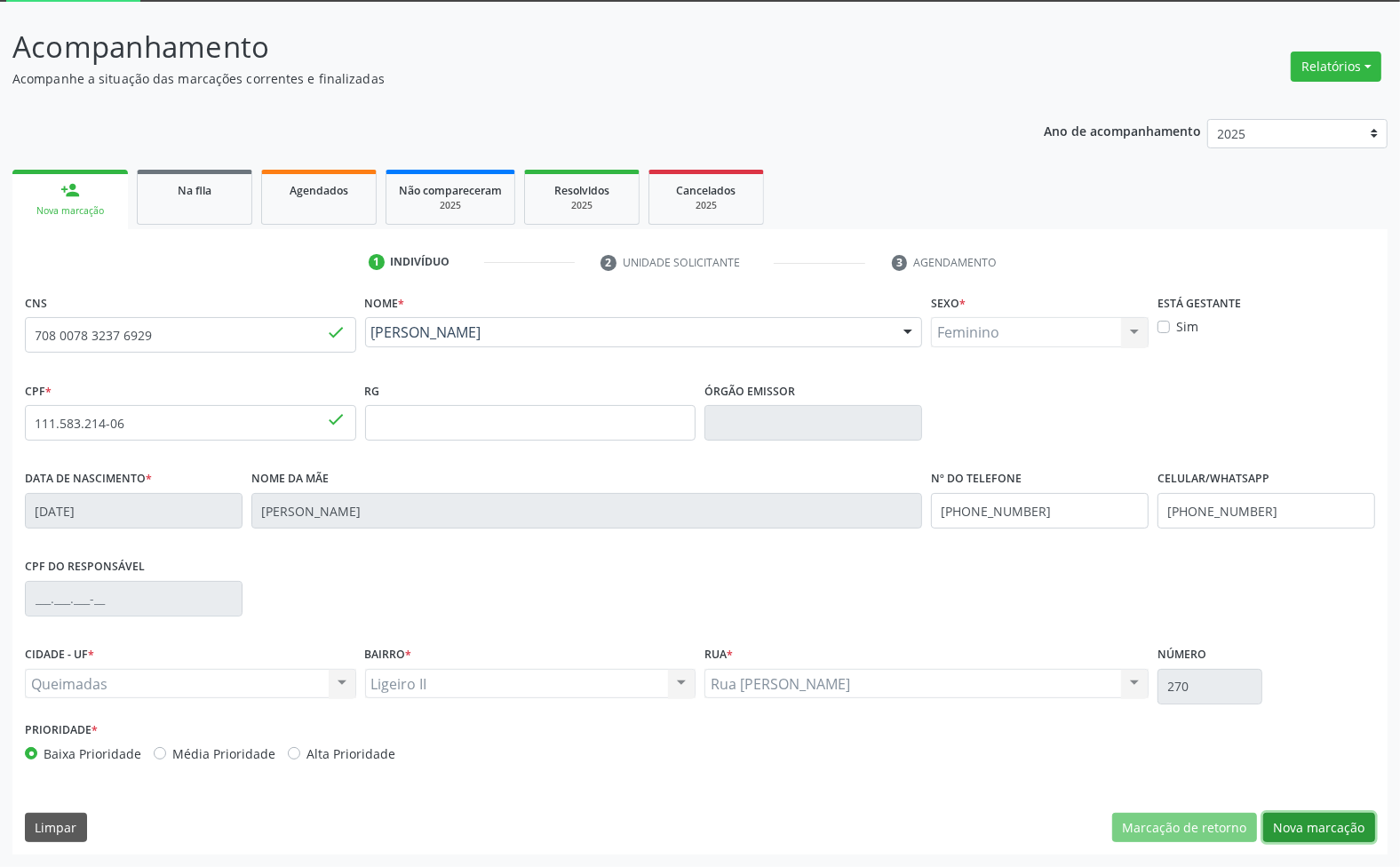
click at [1298, 828] on button "Nova marcação" at bounding box center [1319, 828] width 112 height 30
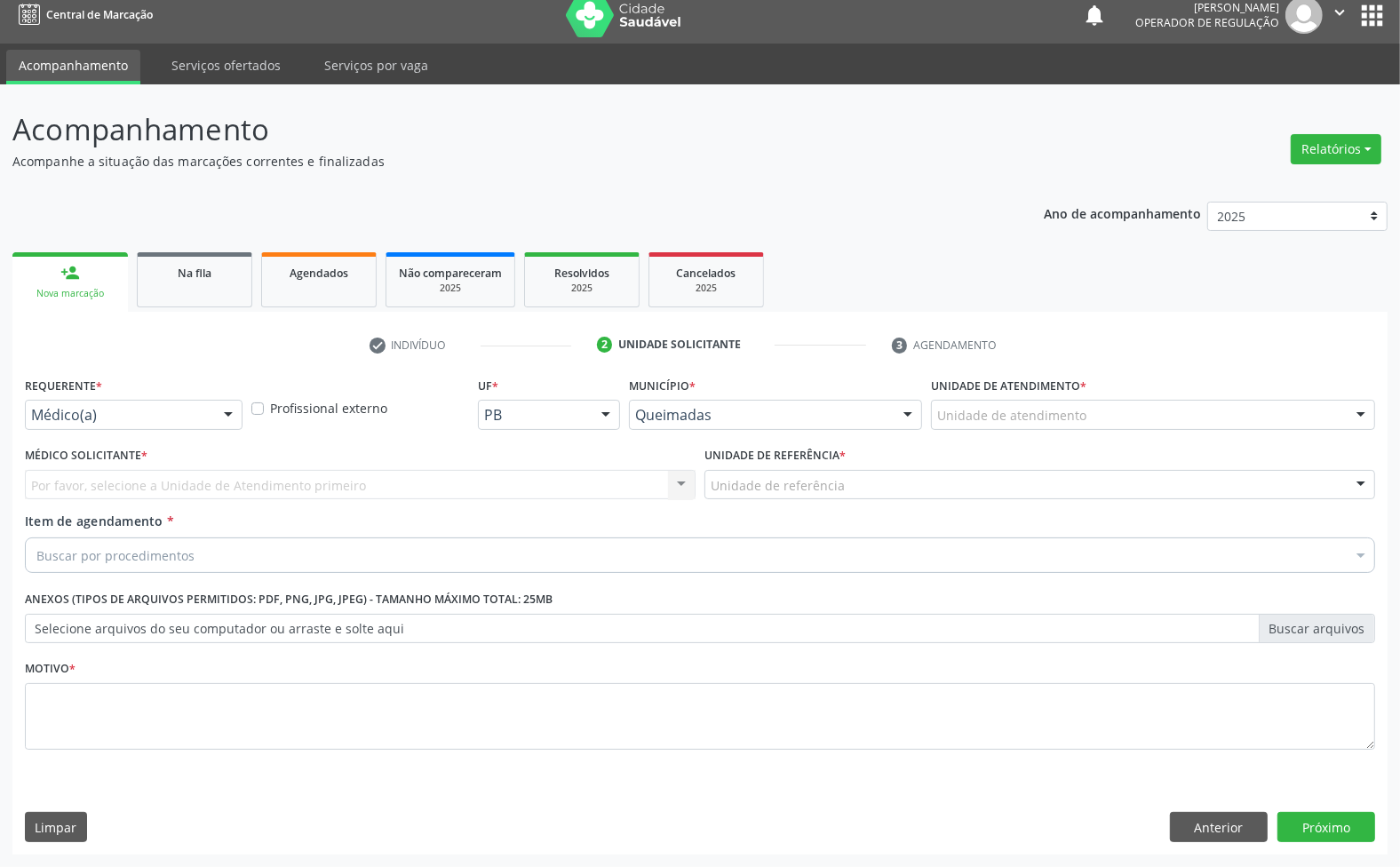
scroll to position [14, 0]
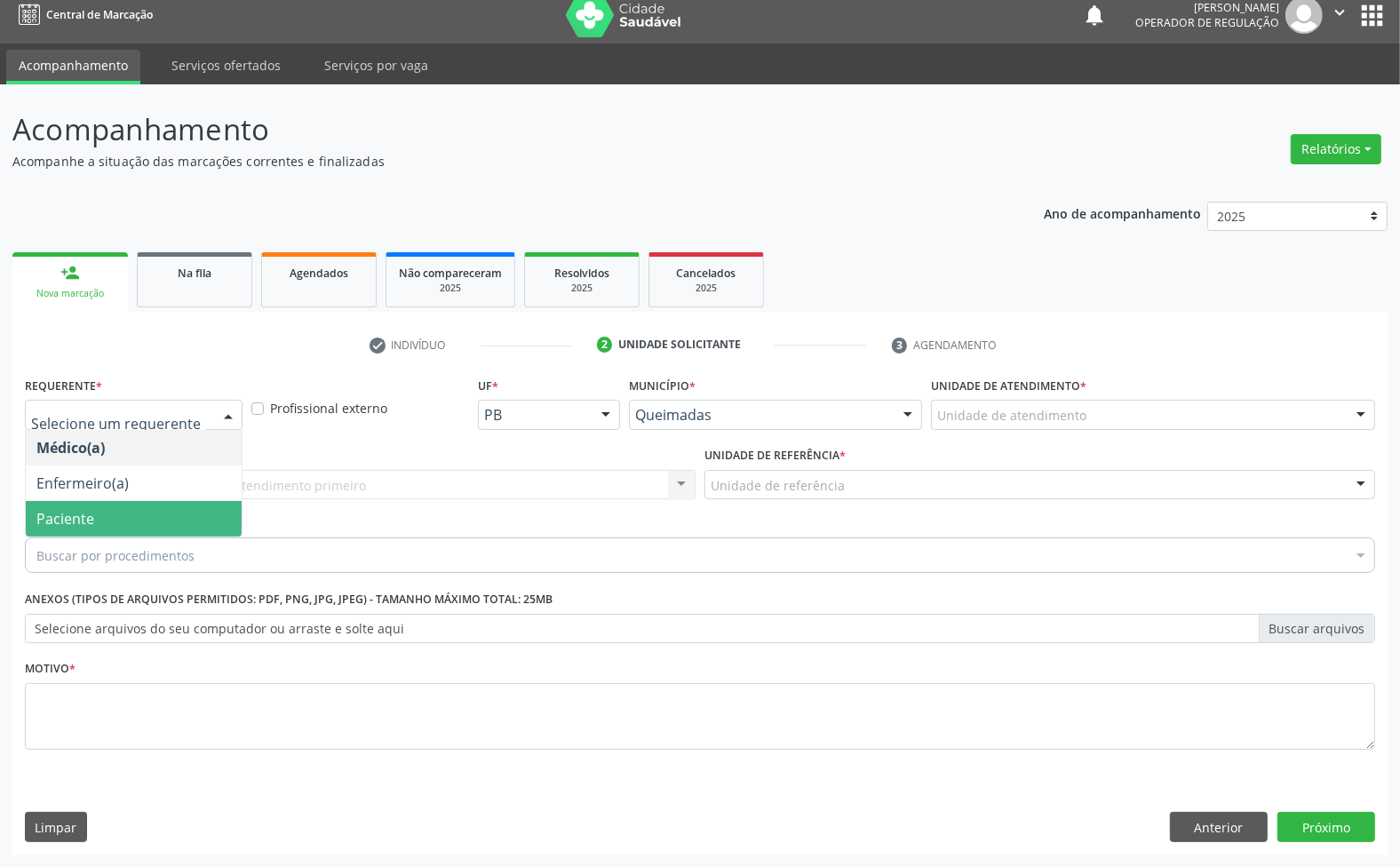
click at [111, 521] on span "Paciente" at bounding box center [134, 518] width 216 height 36
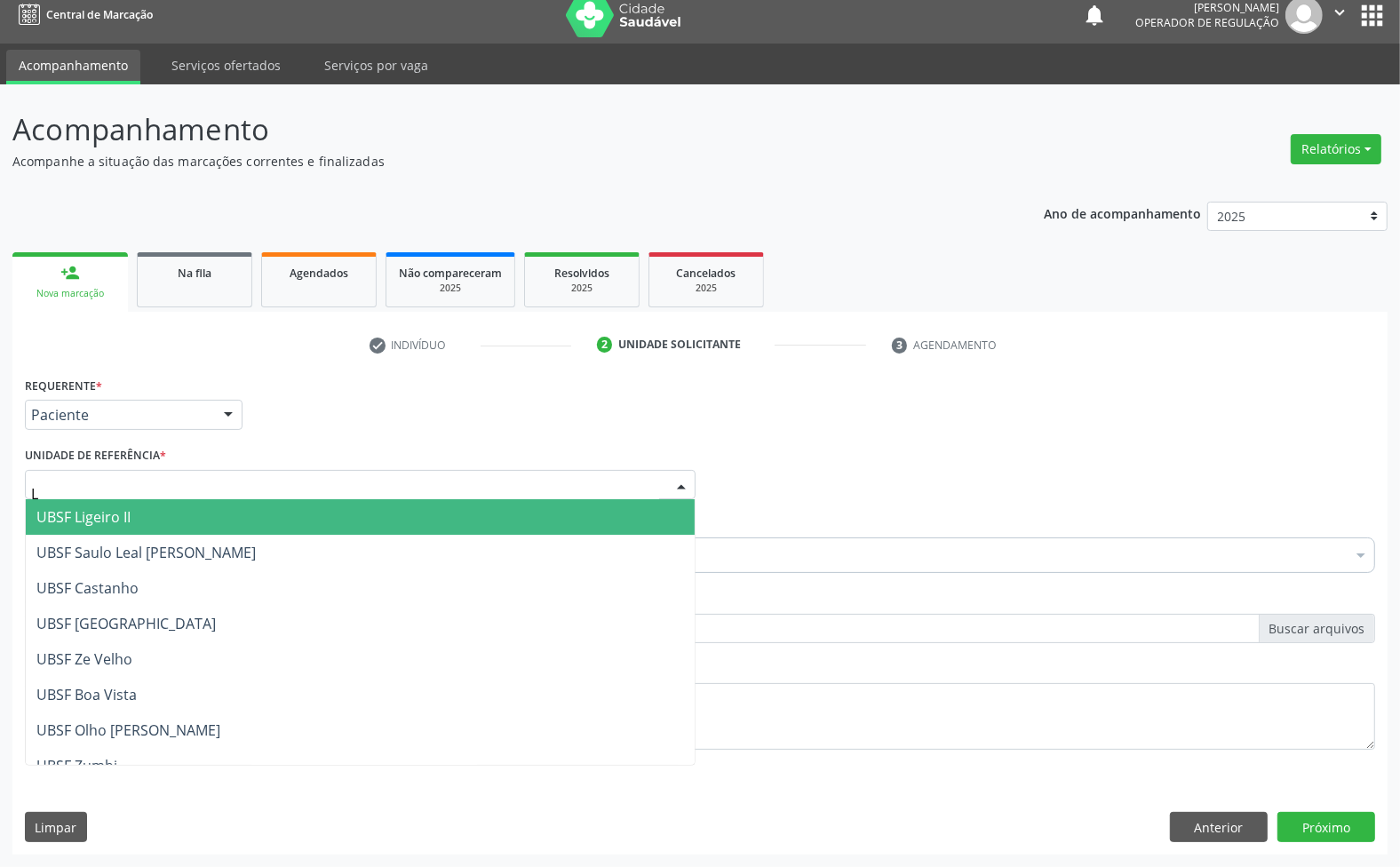
type input "LI"
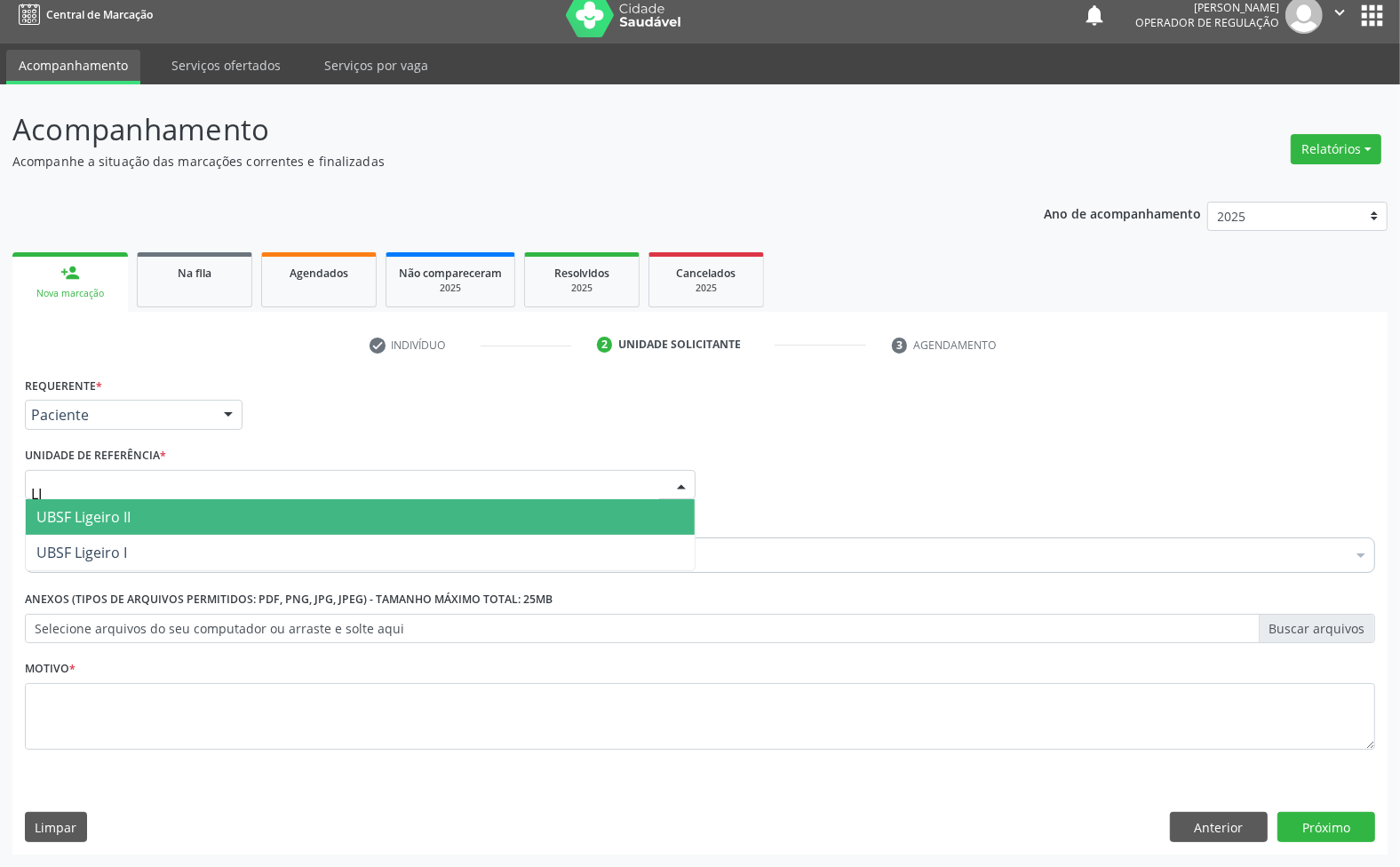
click at [169, 508] on span "UBSF Ligeiro II" at bounding box center [360, 516] width 669 height 36
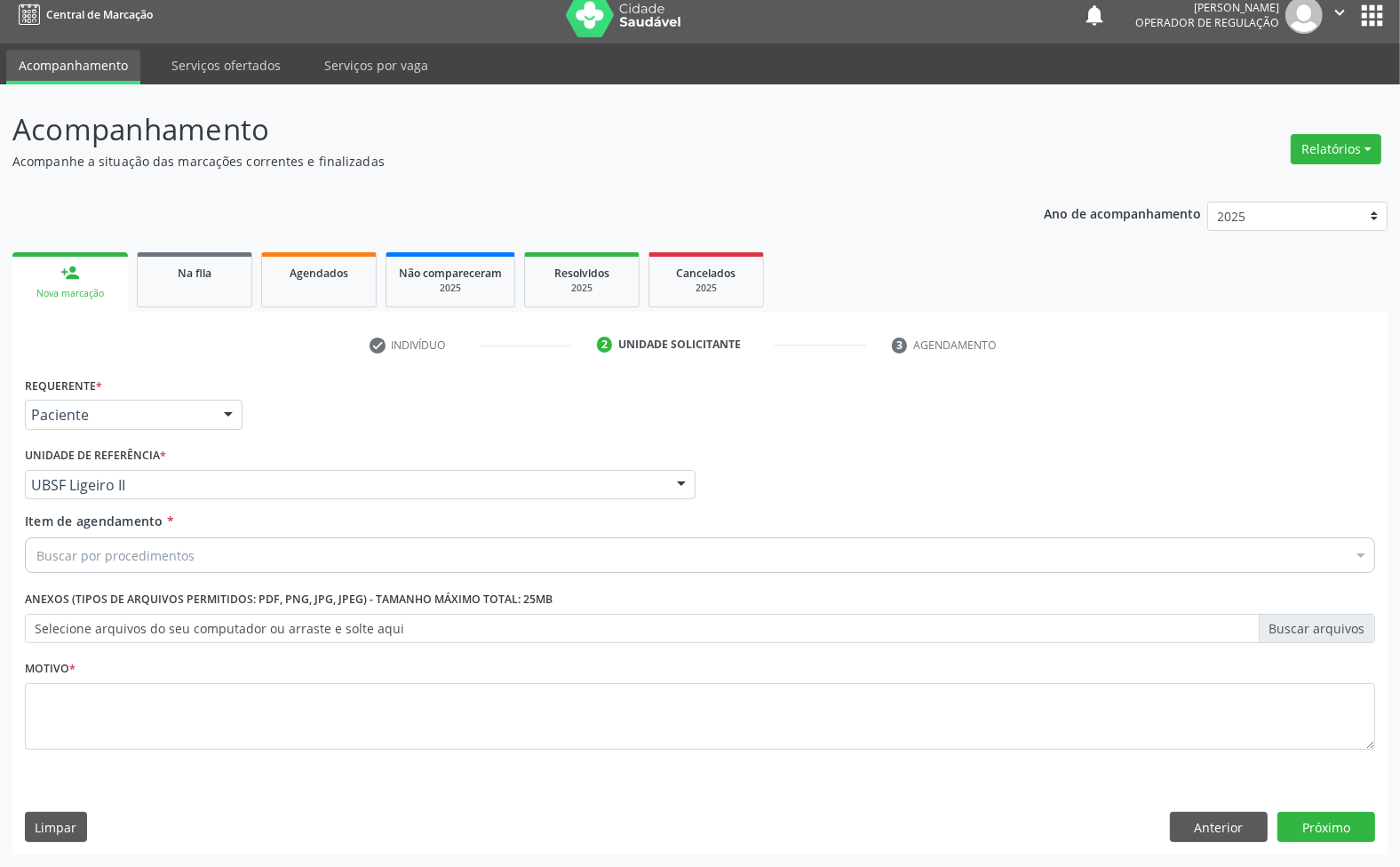
click at [193, 547] on div "Buscar por procedimentos" at bounding box center [700, 555] width 1351 height 36
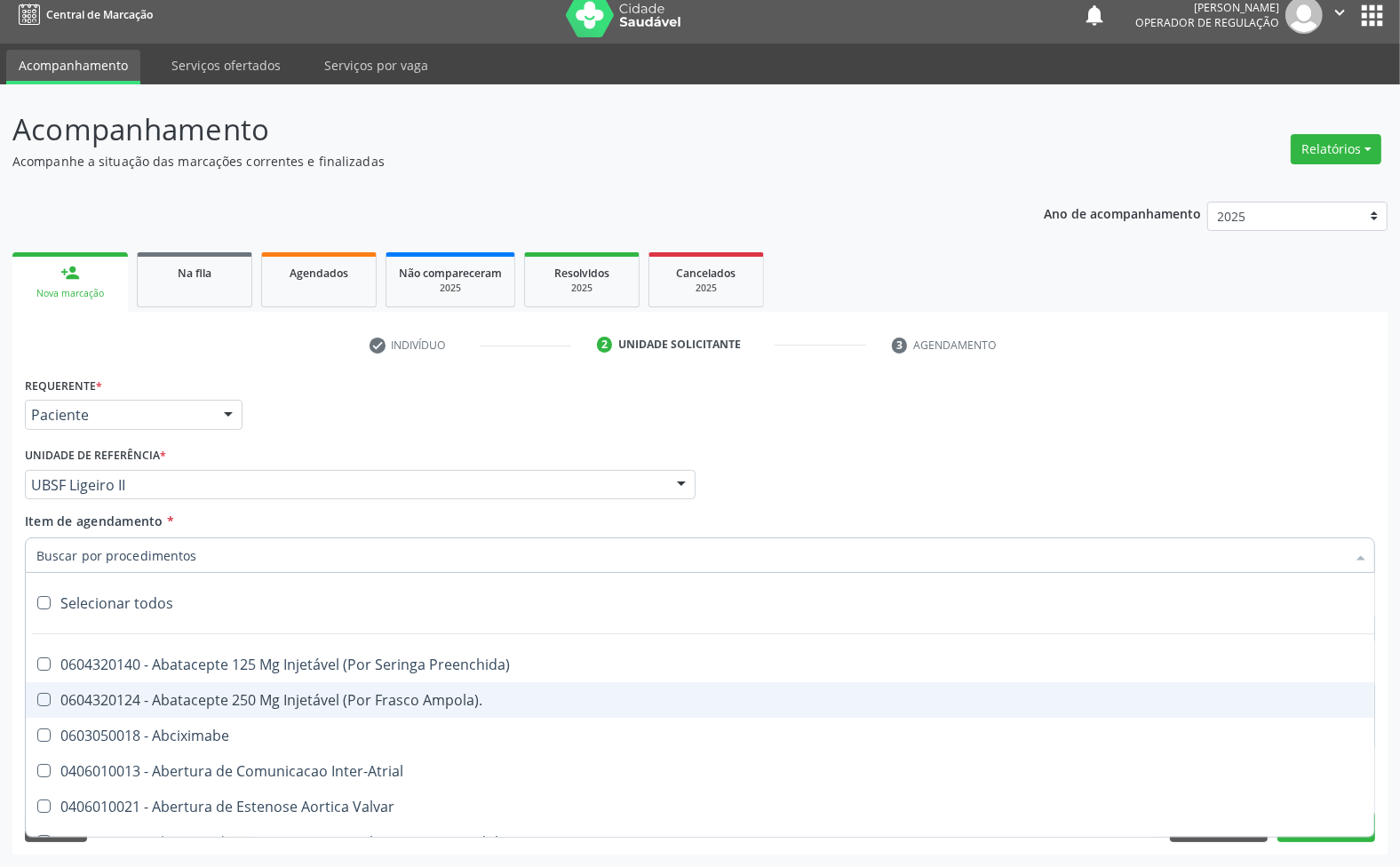
click at [525, 400] on div "Requerente * Paciente Médico(a) Enfermeiro(a) Paciente Nenhum resultado encontr…" at bounding box center [700, 407] width 1360 height 70
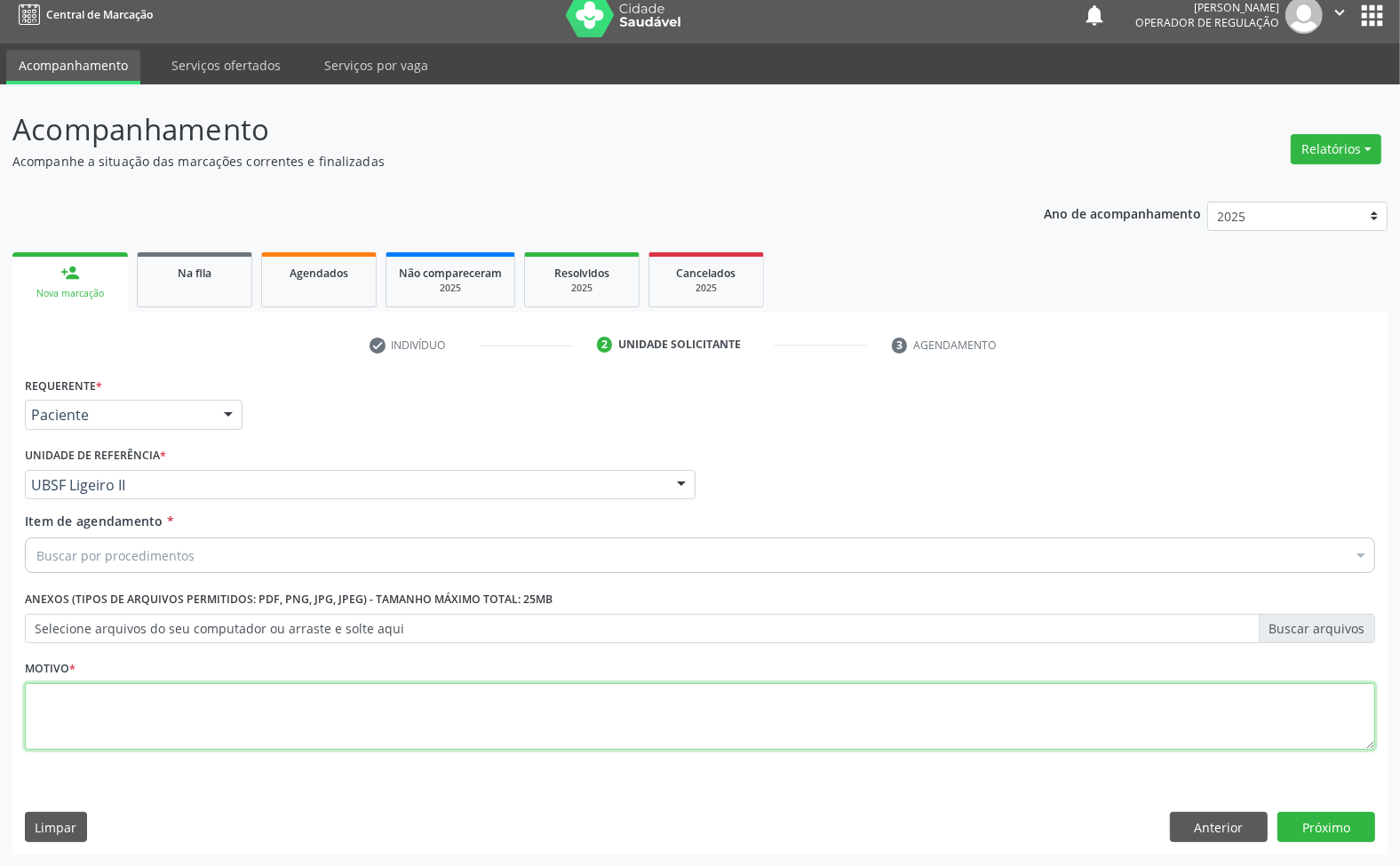
click at [428, 700] on textarea at bounding box center [700, 717] width 1351 height 68
paste textarea "AVALIAÇÃO 1ª CONSULTA 08/25"
type textarea "AVALIAÇÃO 1ª CONSULTA 08/25"
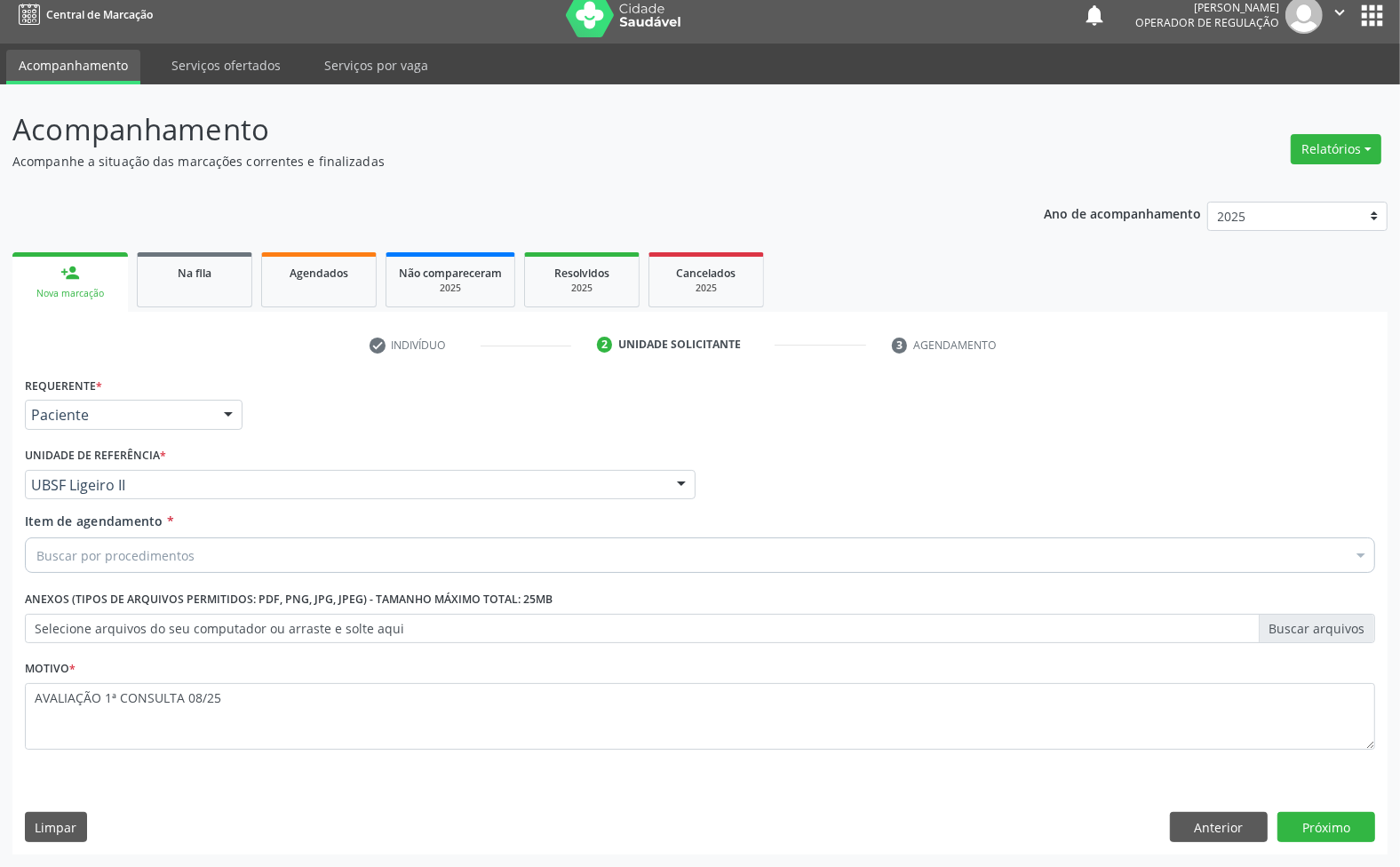
click at [227, 619] on label "Selecione arquivos do seu computador ou arraste e solte aqui" at bounding box center [700, 628] width 1351 height 30
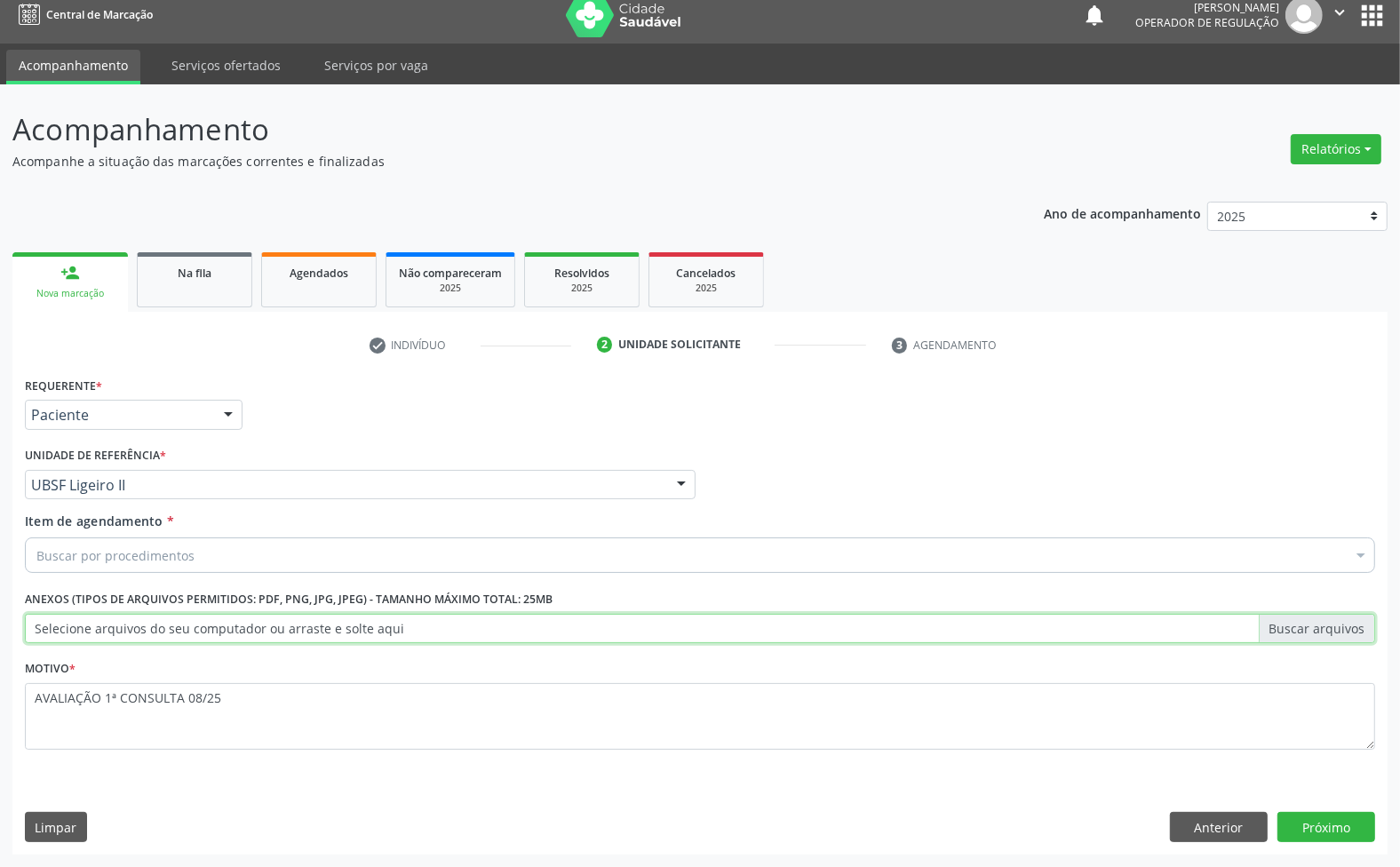
click at [227, 619] on input "Selecione arquivos do seu computador ou arraste e solte aqui" at bounding box center [700, 628] width 1351 height 30
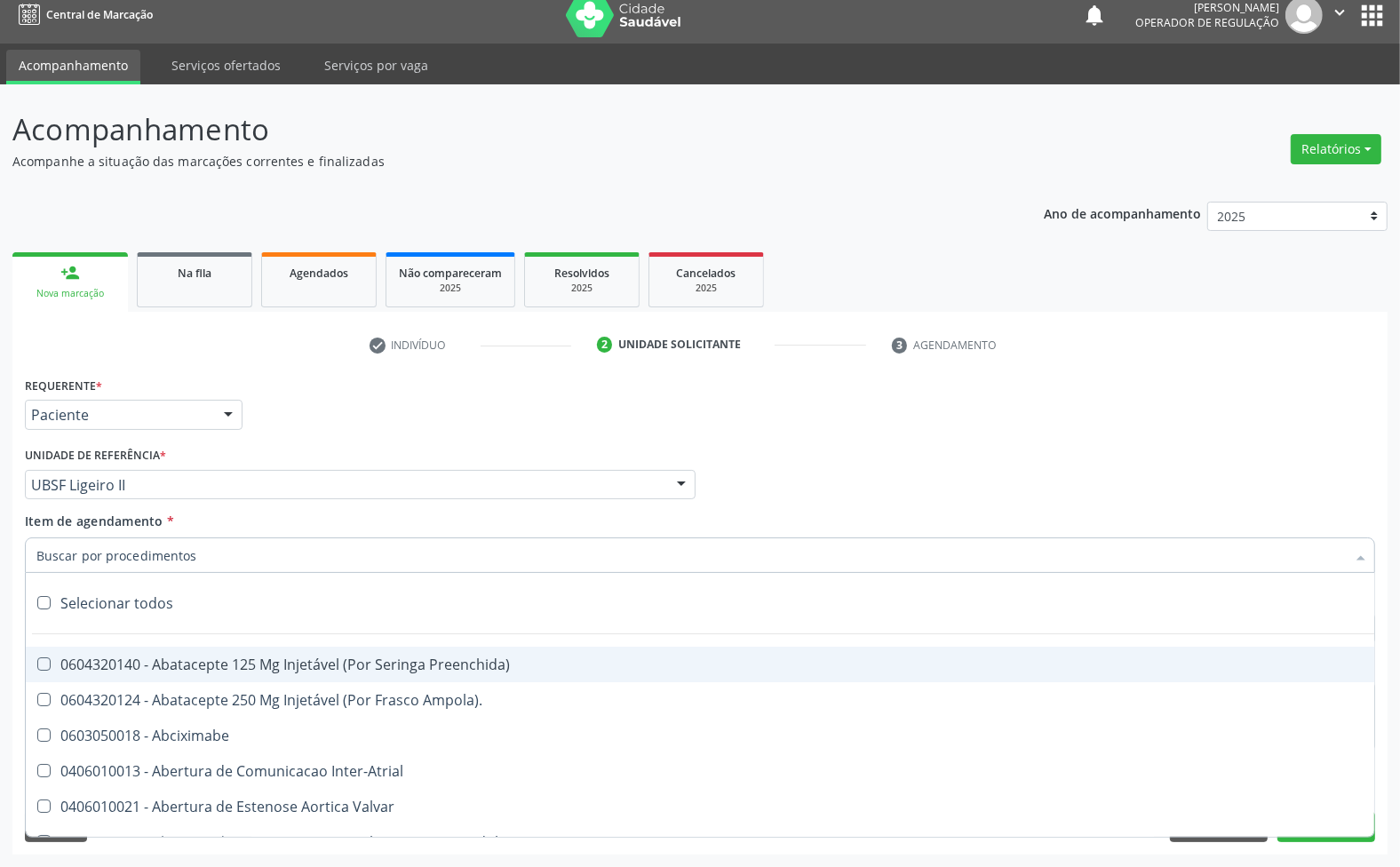
paste input "AVALIAÇÃO 1ª CONSULTA 08/25"
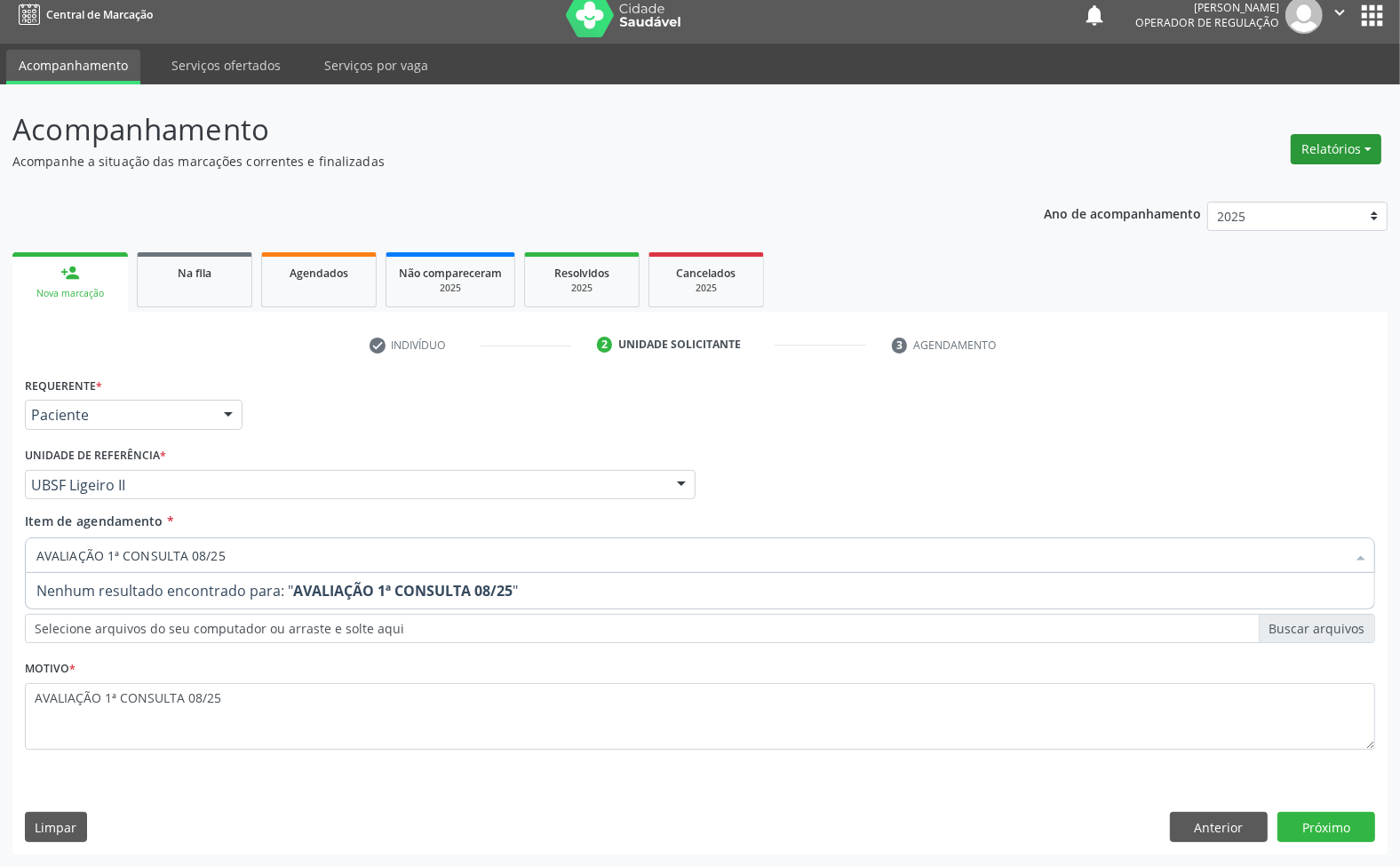
type input "AVALIAÇÃO 1ª CONSULTA 08/25"
click at [232, 555] on div "Buscar por procedimentos" at bounding box center [700, 555] width 1351 height 36
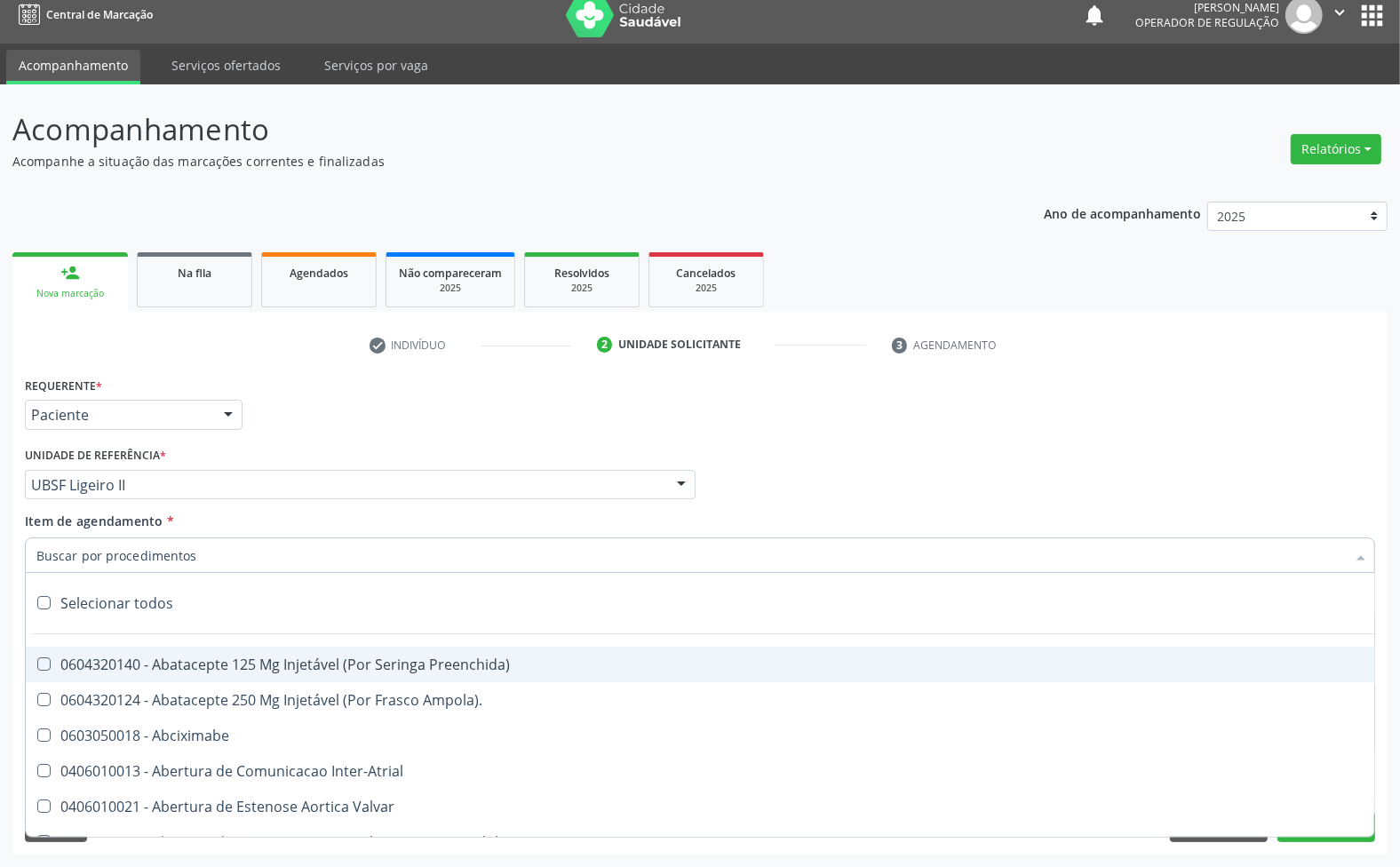
paste input "AVALIAÇÃO 1ª CONSULTA 08/25"
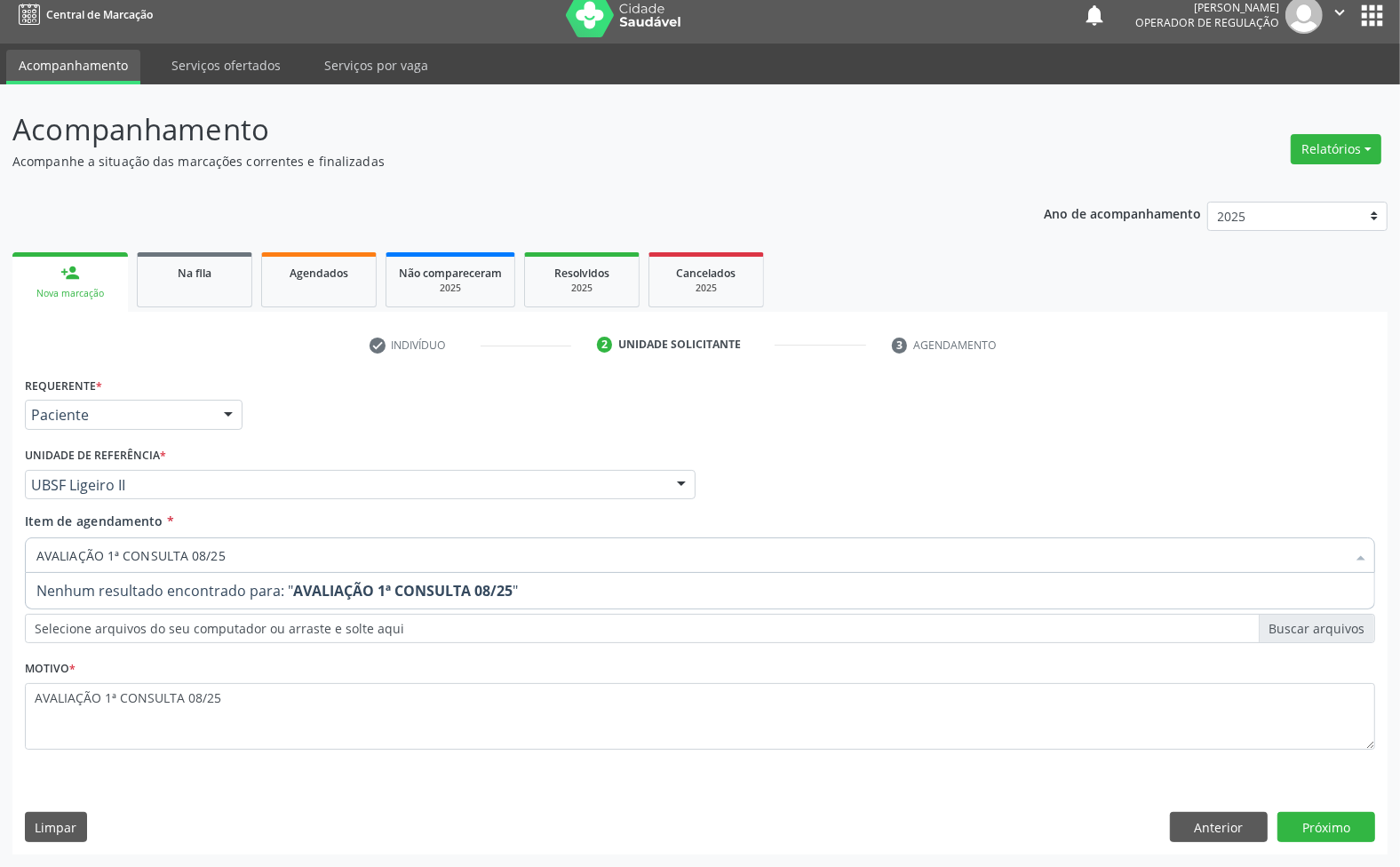
click at [229, 589] on span "Nenhum resultado encontrado para: " AVALIAÇÃO 1ª CONSULTA 08/25 "" at bounding box center [700, 591] width 1349 height 36
click at [216, 556] on div "Buscar por procedimentos" at bounding box center [700, 555] width 1351 height 36
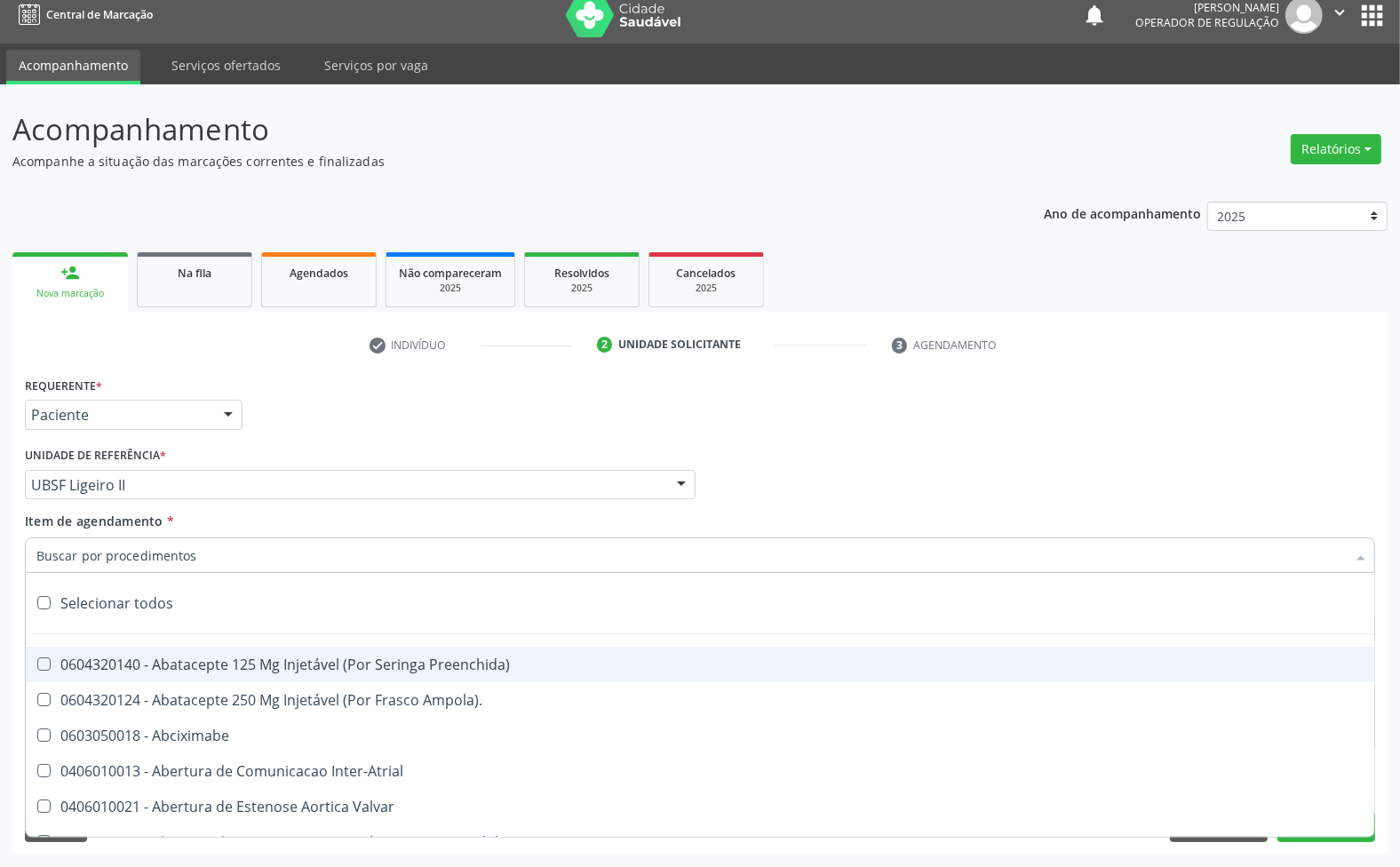
paste input "[Window Title] Bloco de notas [Main Instruction] Deseja salvar as alterações em…"
type input "[Window Title] Bloco de notas [Main Instruction] Deseja salvar as alterações em…"
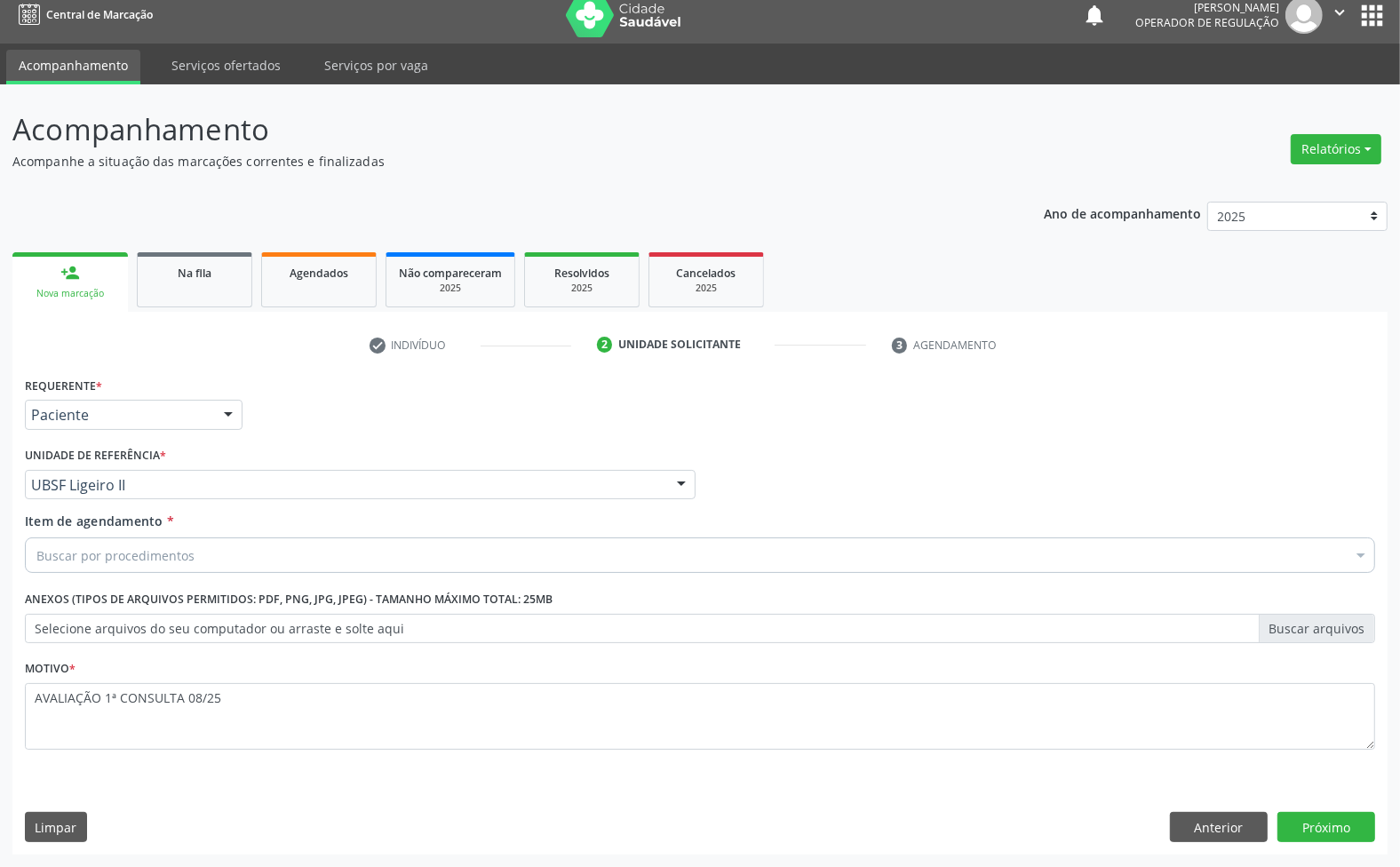
click at [478, 556] on div "Buscar por procedimentos" at bounding box center [700, 555] width 1351 height 36
paste input "ENDOCRINOLOGISTA"
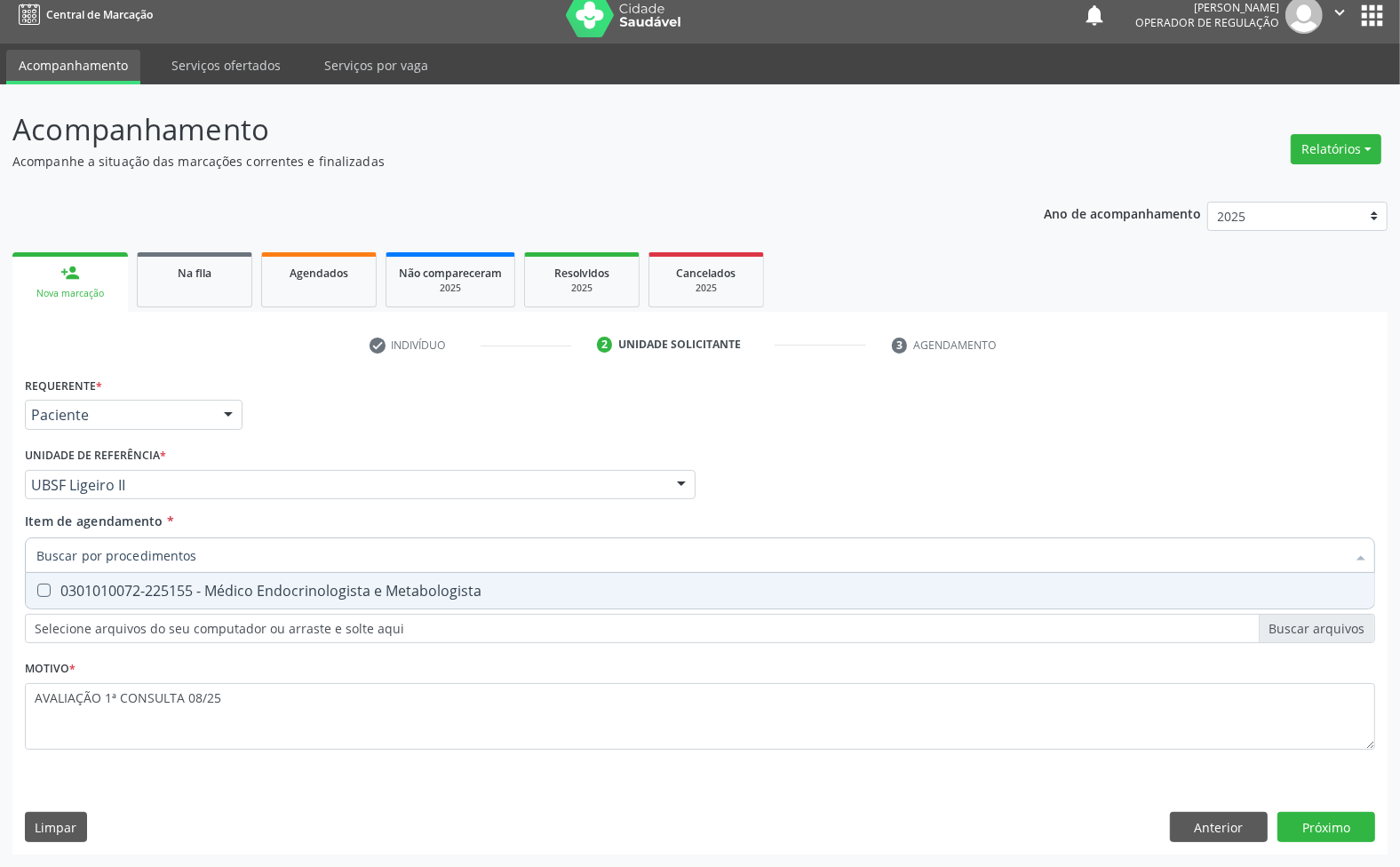
type input "ENDOCRINOLOGISTA"
click at [423, 591] on div "0301010072-225155 - Médico Endocrinologista e Metabologista" at bounding box center [700, 591] width 1328 height 15
checkbox Metabologista "true"
click at [1334, 824] on div "Requerente * Paciente Médico(a) Enfermeiro(a) Paciente Nenhum resultado encontr…" at bounding box center [700, 613] width 1375 height 482
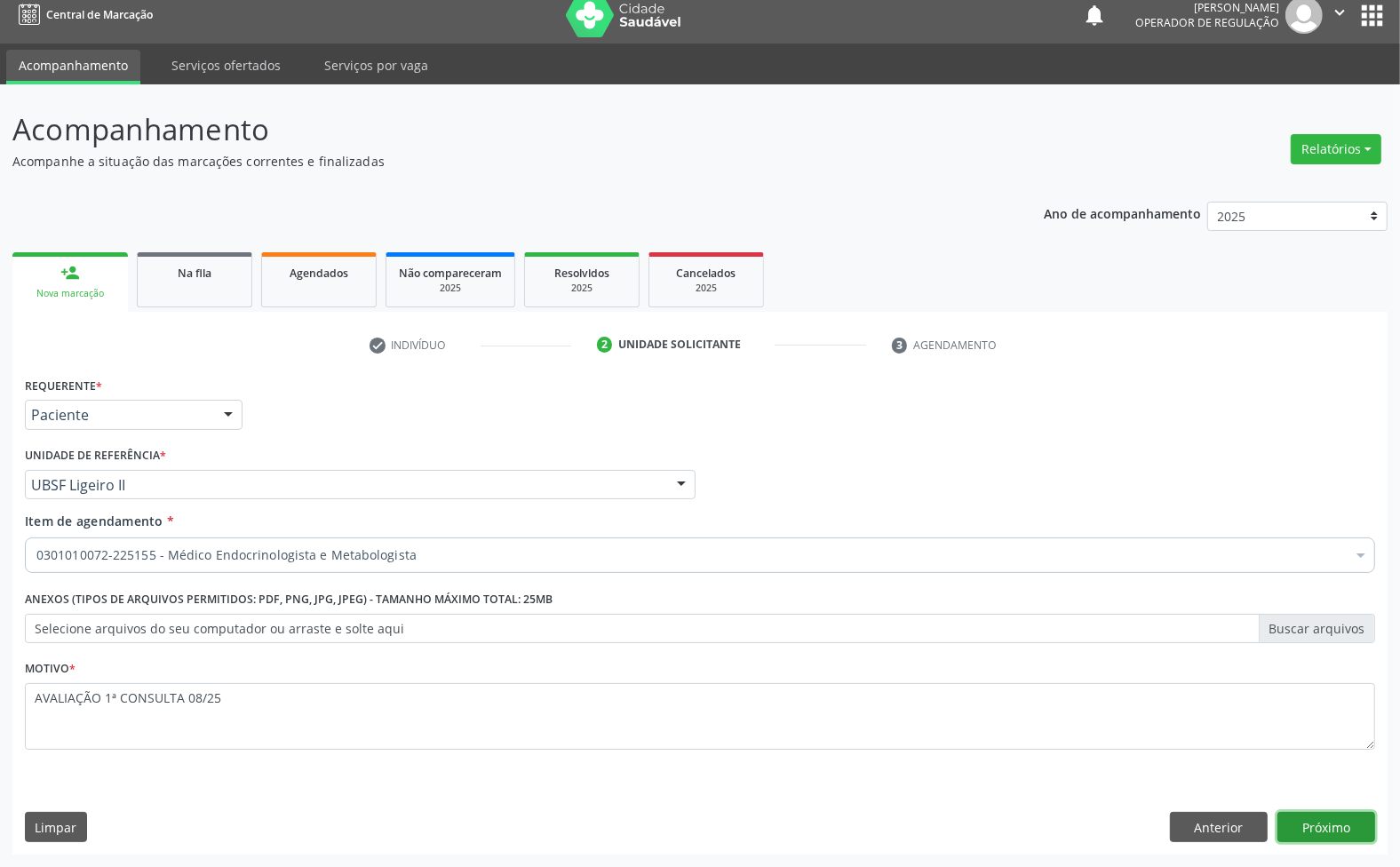
click at [1312, 831] on button "Próximo" at bounding box center [1326, 827] width 98 height 30
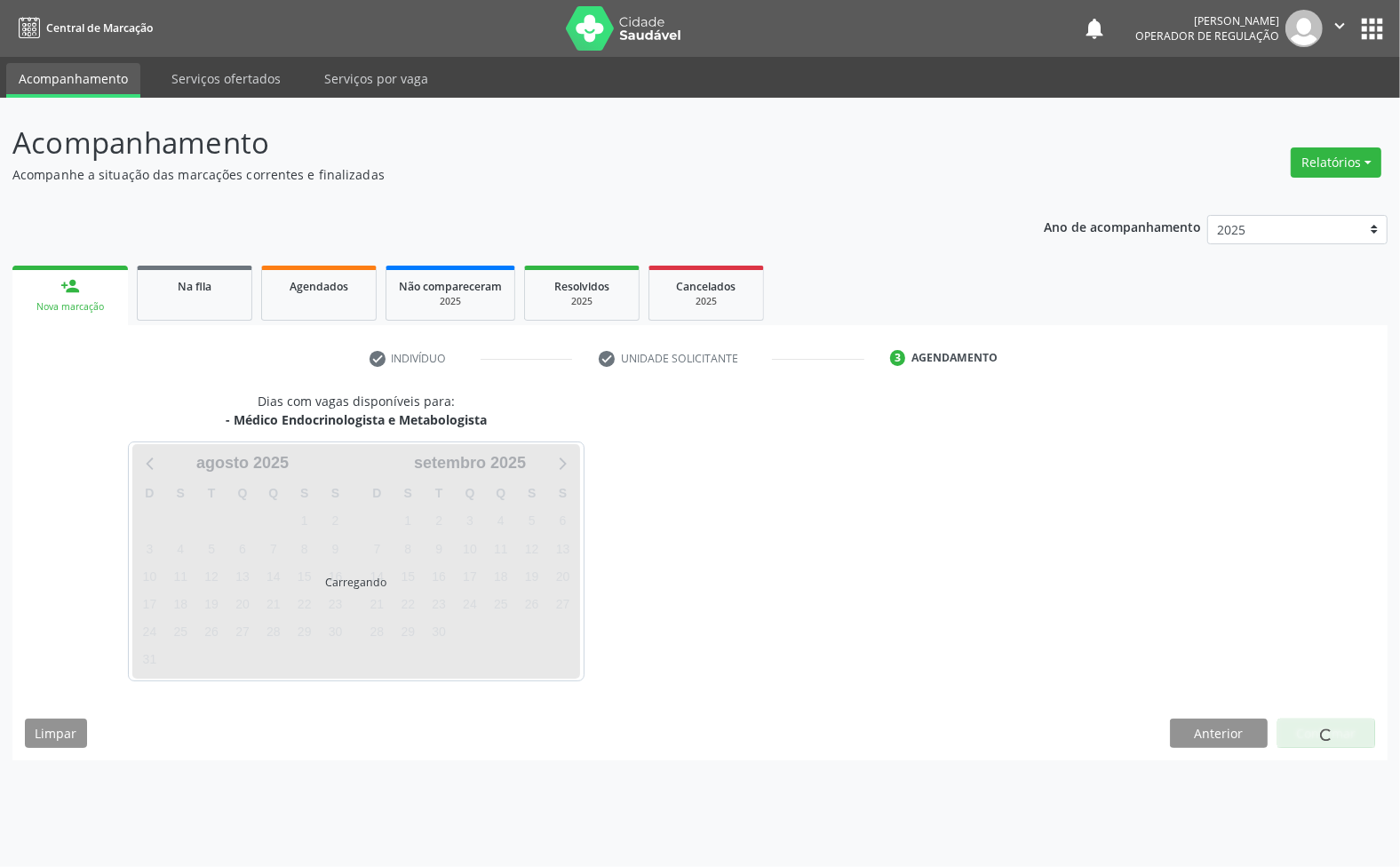
scroll to position [0, 0]
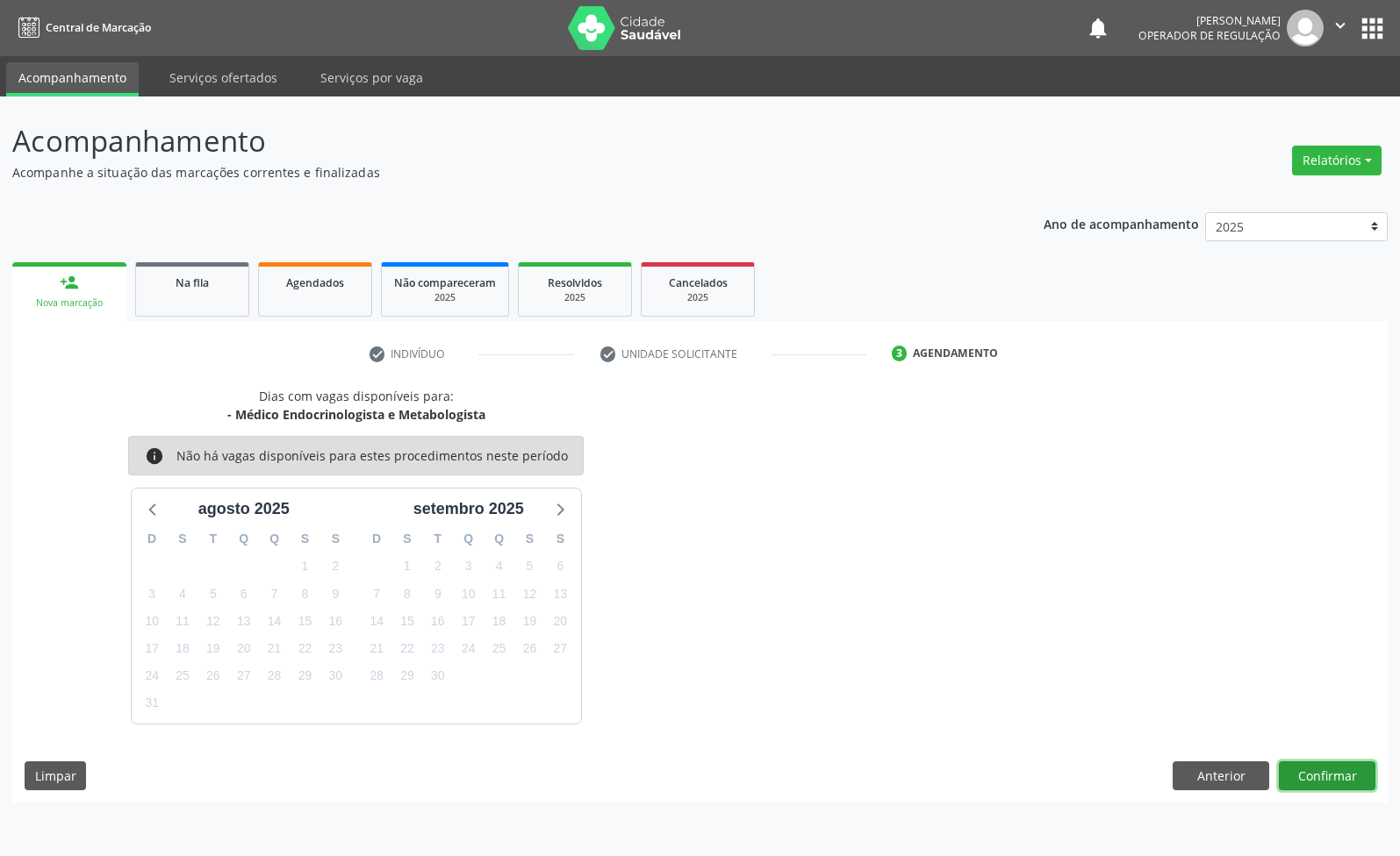
click at [1322, 773] on button "Confirmar" at bounding box center [1327, 776] width 97 height 30
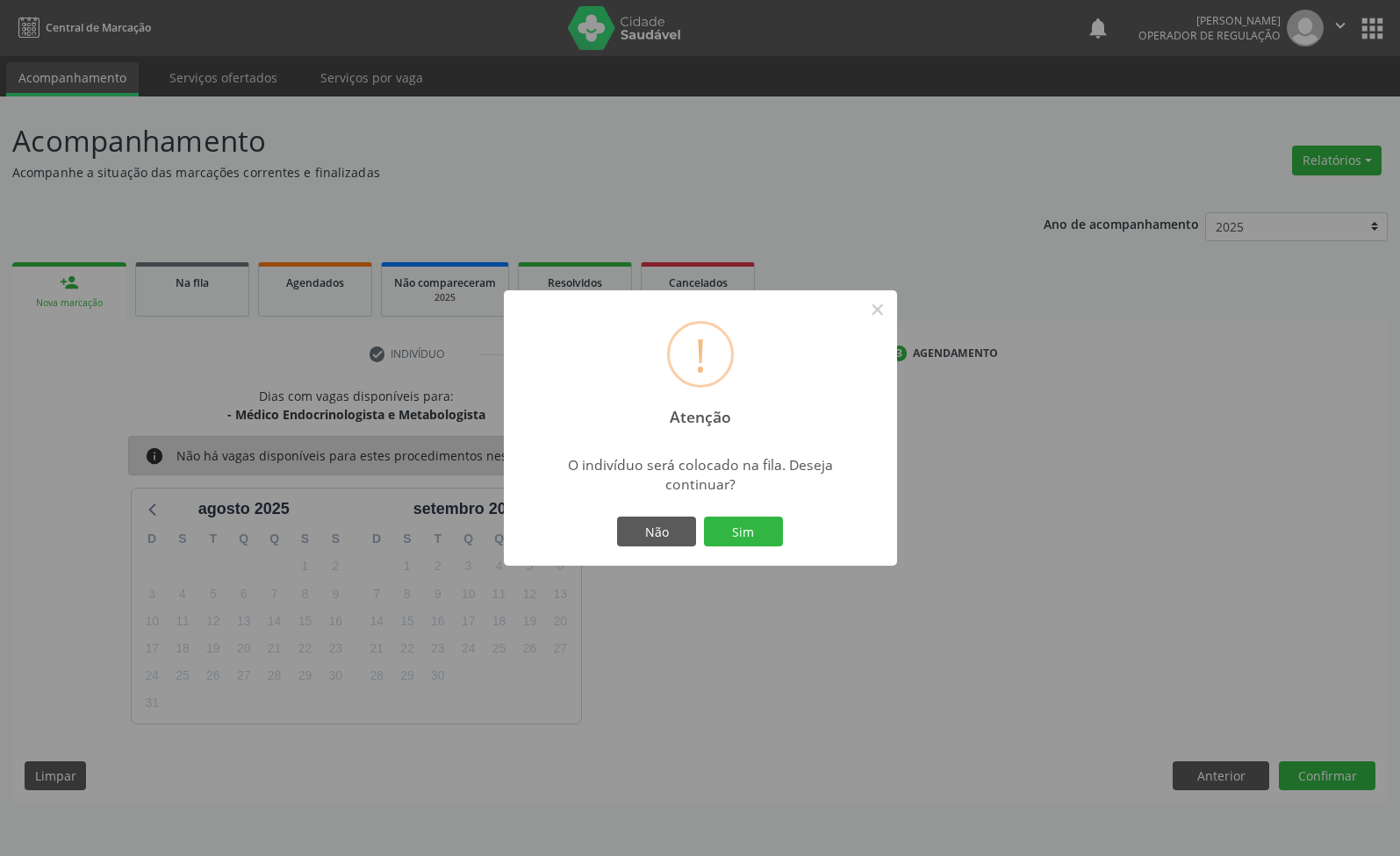
click at [704, 517] on button "Sim" at bounding box center [743, 531] width 79 height 30
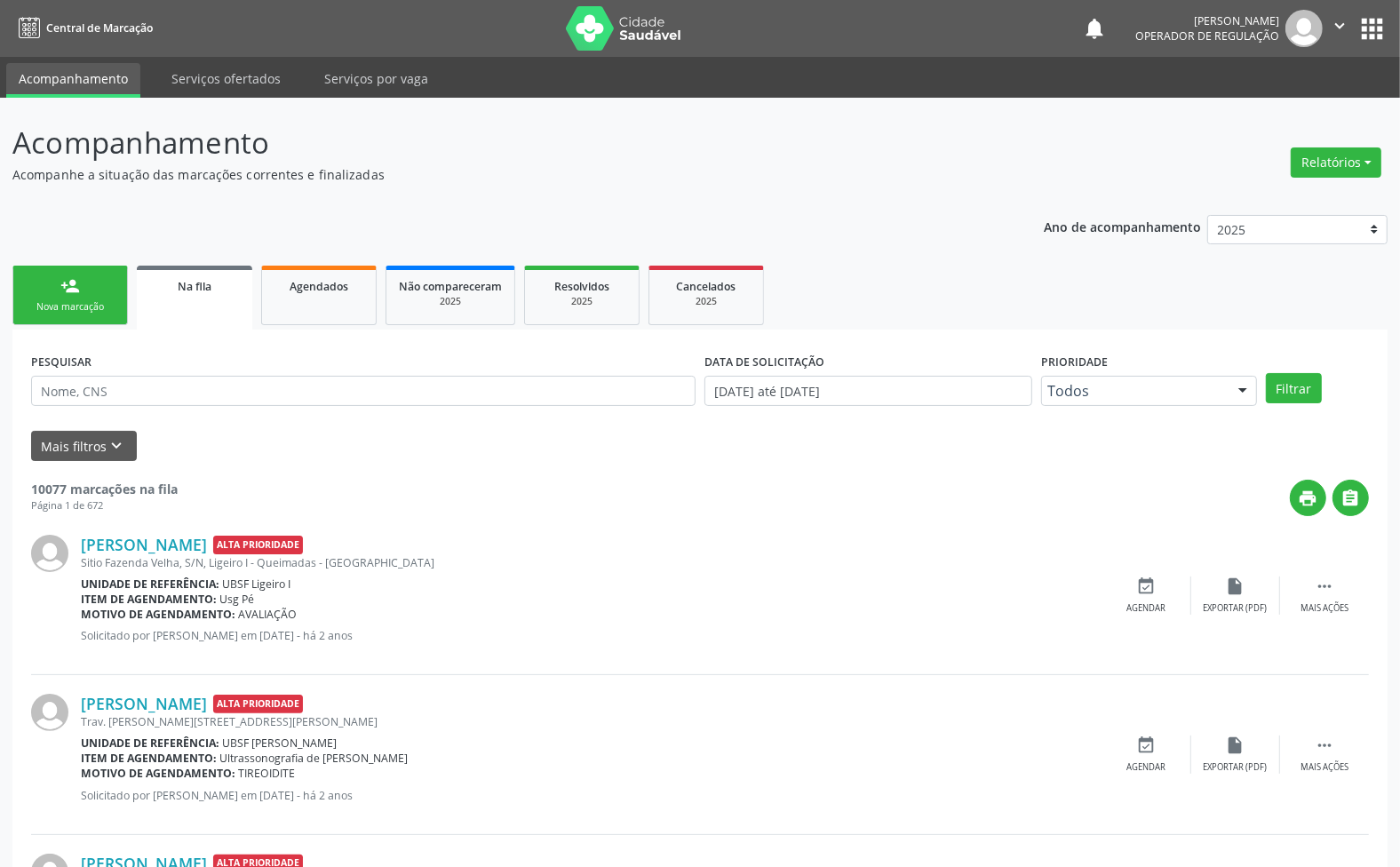
click at [86, 309] on div "Nova marcação" at bounding box center [70, 307] width 89 height 14
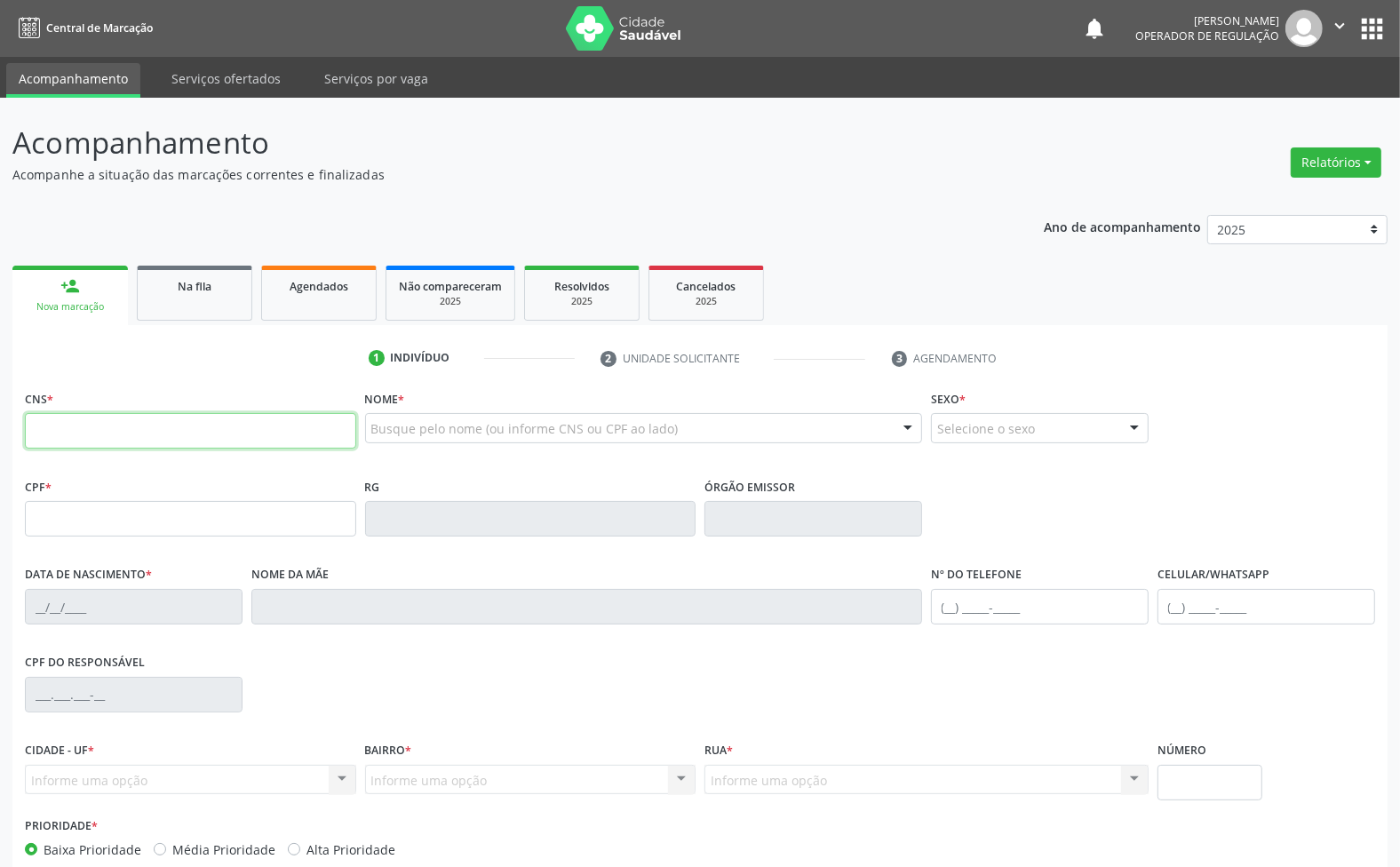
click at [74, 433] on input "text" at bounding box center [190, 430] width 331 height 36
type input "704 8025 6696 6141"
type input "023.436.834-92"
type input "15/06/1952"
type input "Maria Antonia da Conceição"
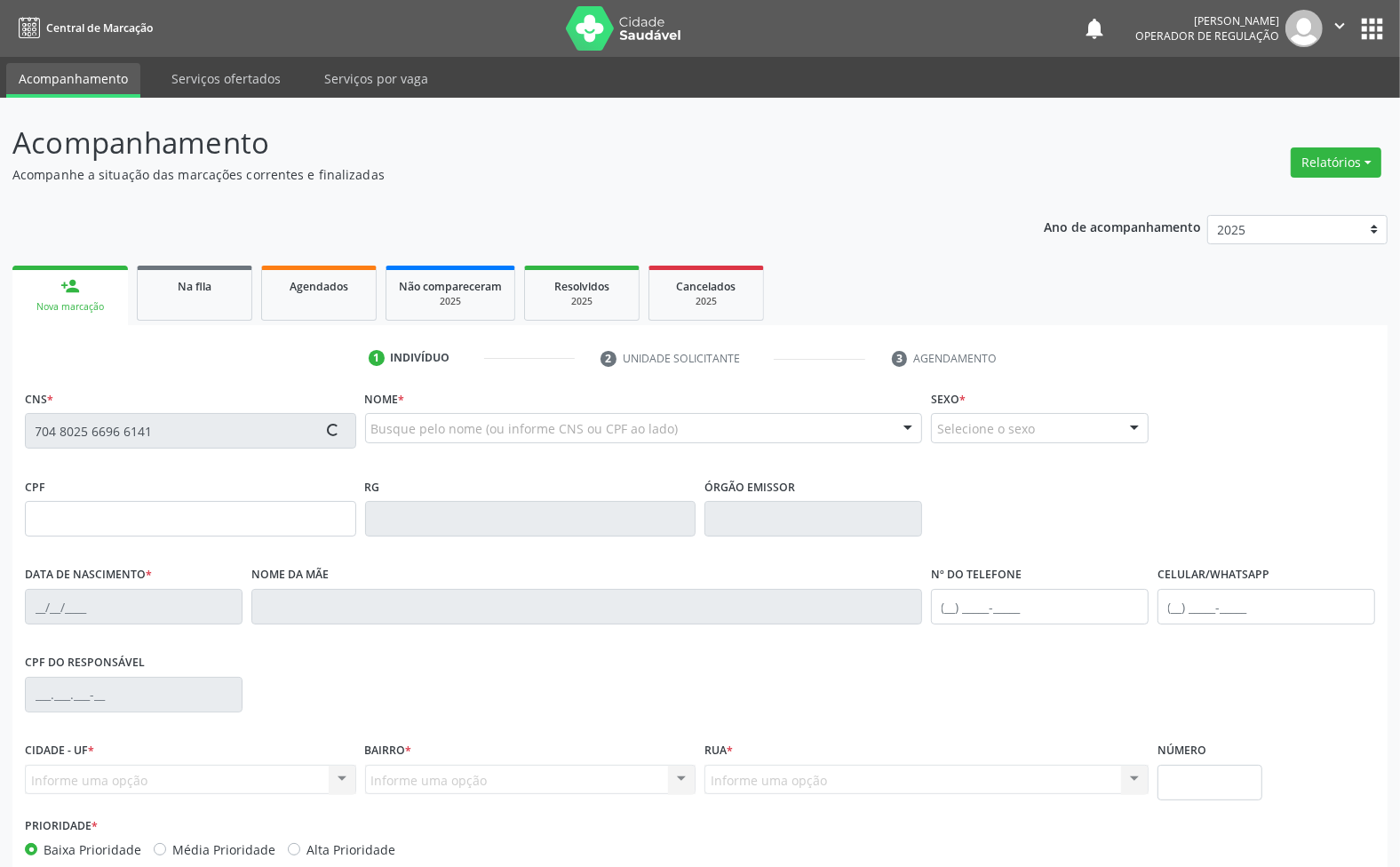
type input "(83) 99390-5544"
type input "069.379.374-07"
type input "158"
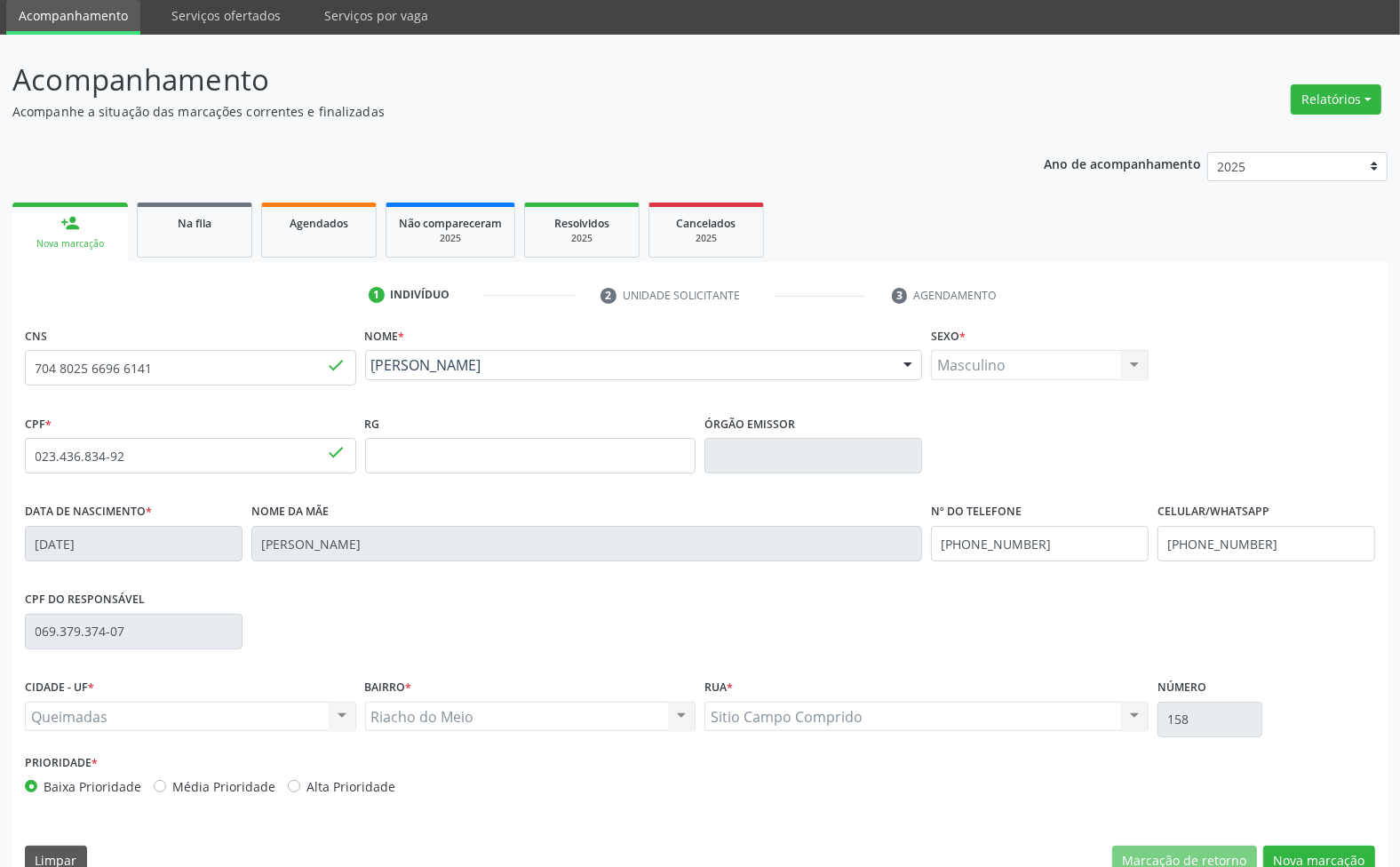
scroll to position [96, 0]
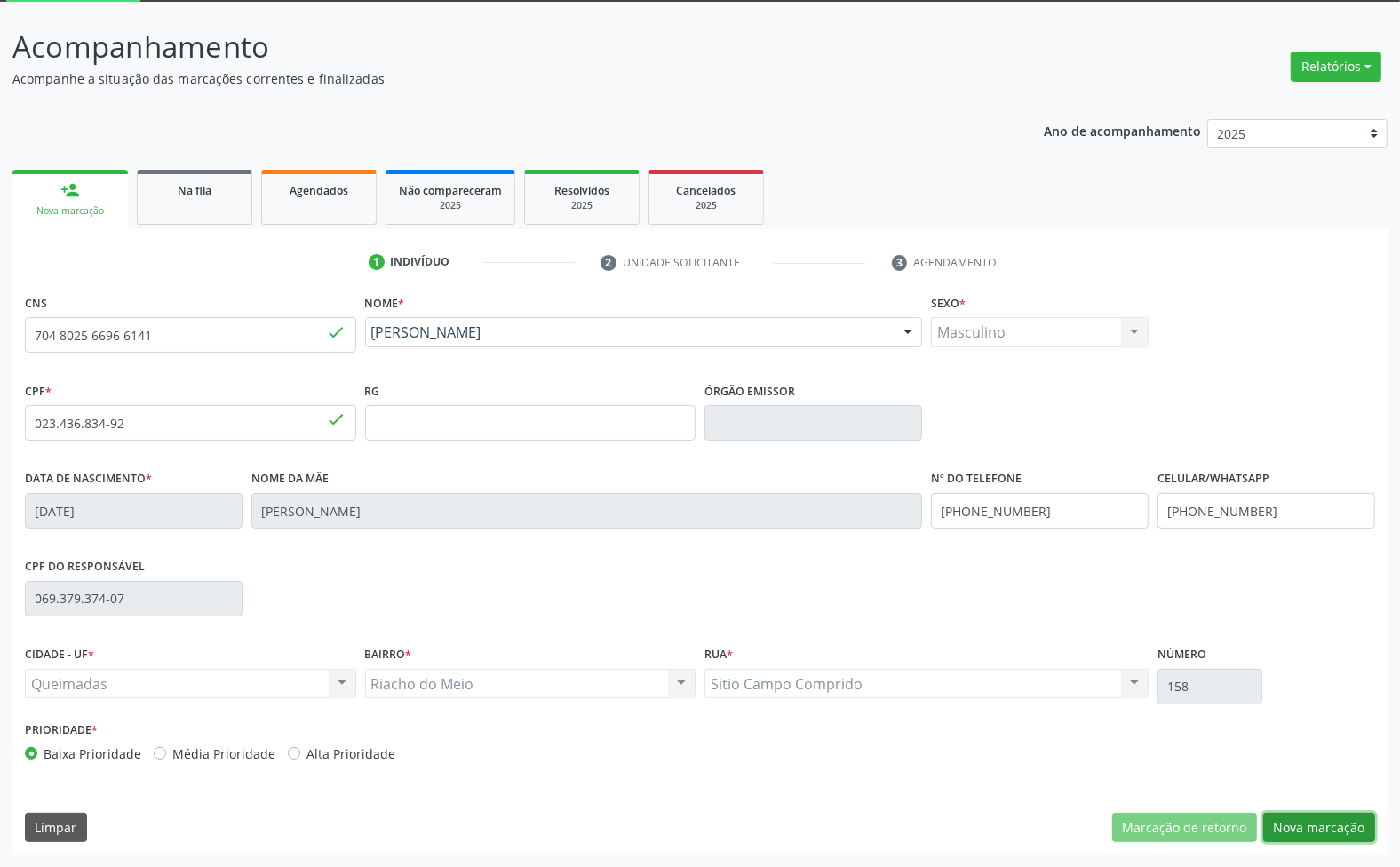
click at [1304, 822] on button "Nova marcação" at bounding box center [1319, 828] width 112 height 30
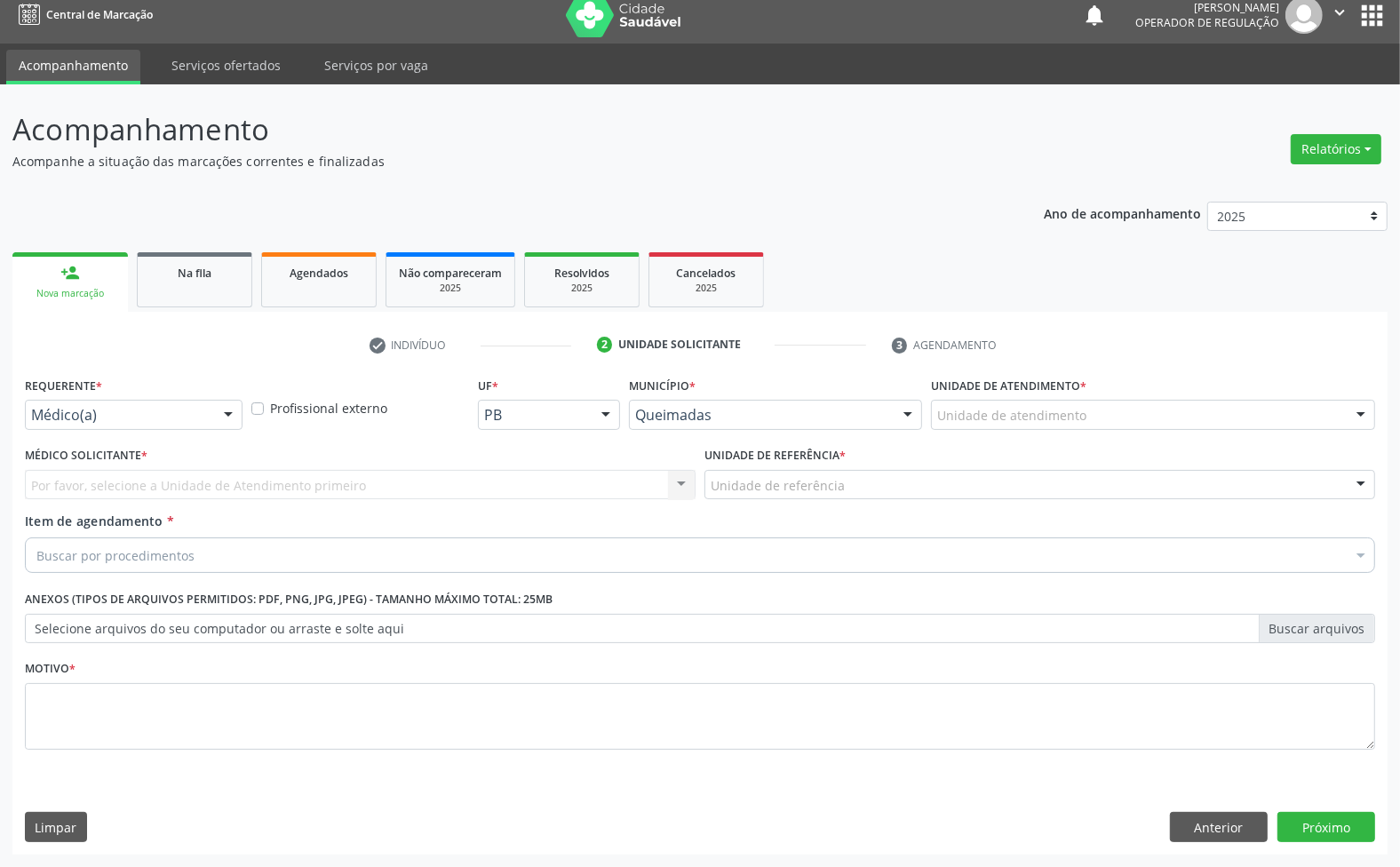
scroll to position [14, 0]
drag, startPoint x: 63, startPoint y: 428, endPoint x: 62, endPoint y: 445, distance: 17.0
click at [63, 429] on div "Médico(a) Médico(a) Enfermeiro(a) Paciente Nenhum resultado encontrado para: " …" at bounding box center [134, 415] width 218 height 30
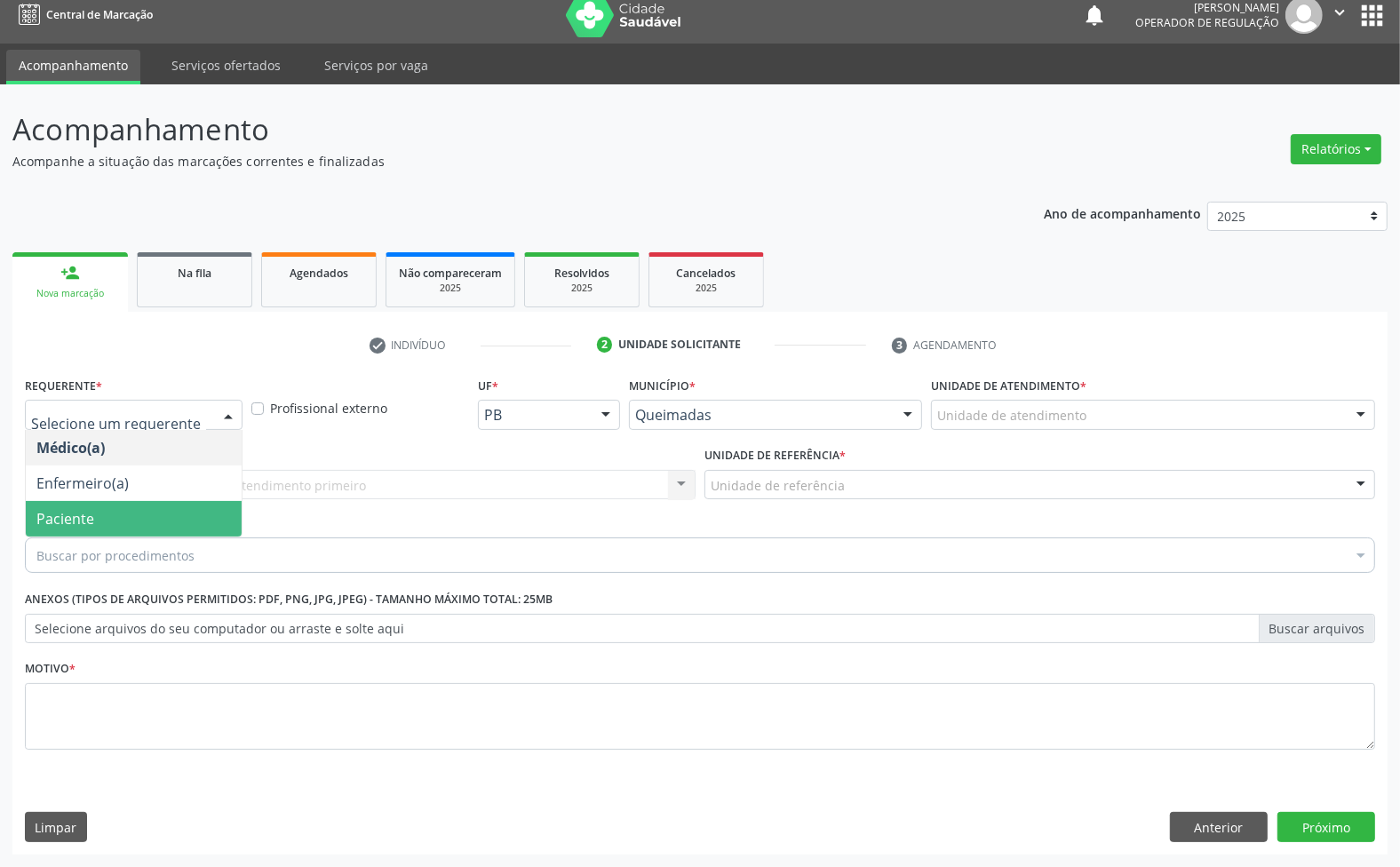
click at [59, 522] on span "Paciente" at bounding box center [65, 518] width 58 height 19
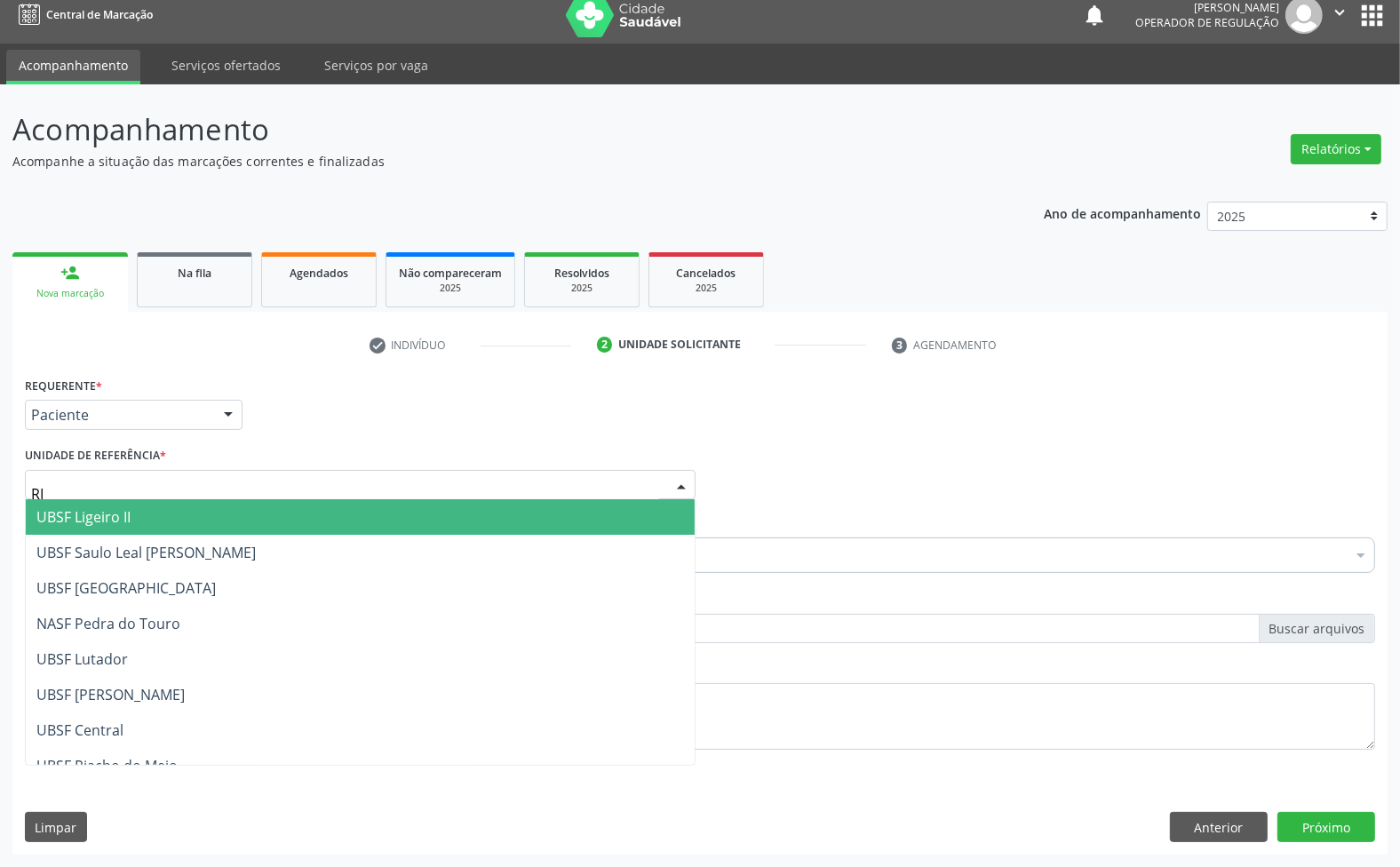
type input "RIA"
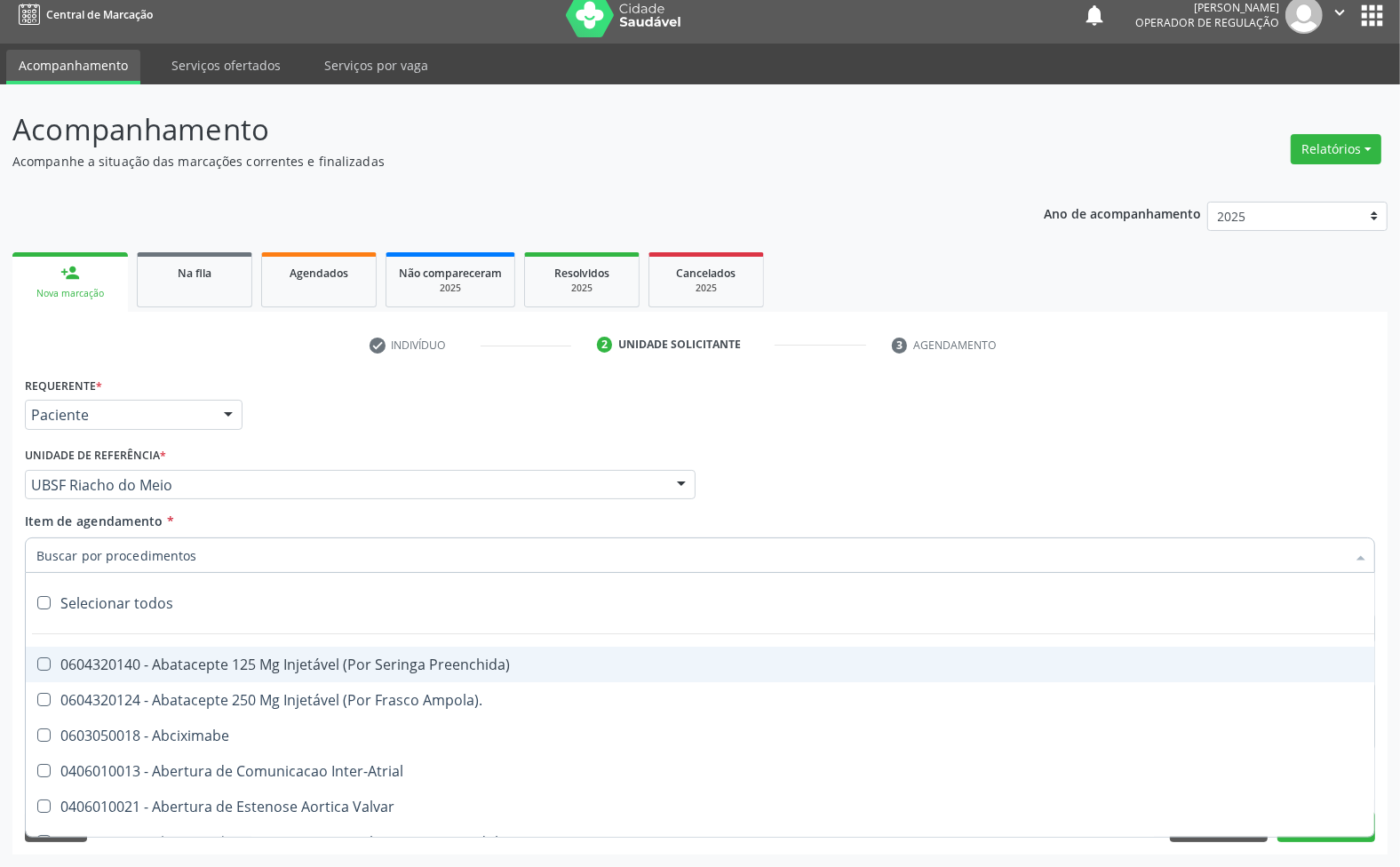
paste input "ENDOCRINOLOGISTA"
type input "ENDOCRINOLOGISTA"
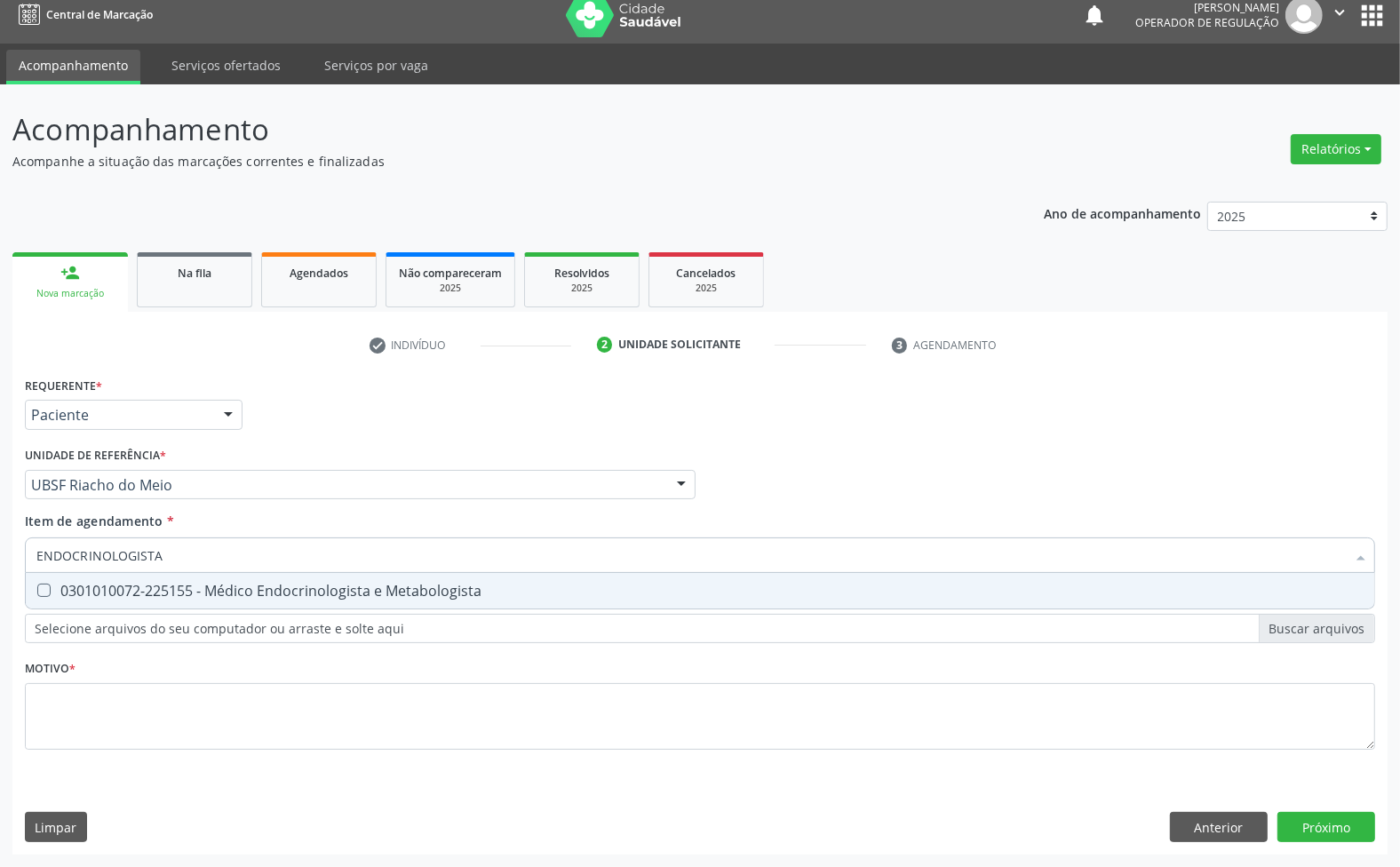
click at [162, 587] on div "0301010072-225155 - Médico Endocrinologista e Metabologista" at bounding box center [700, 591] width 1328 height 15
checkbox Metabologista "true"
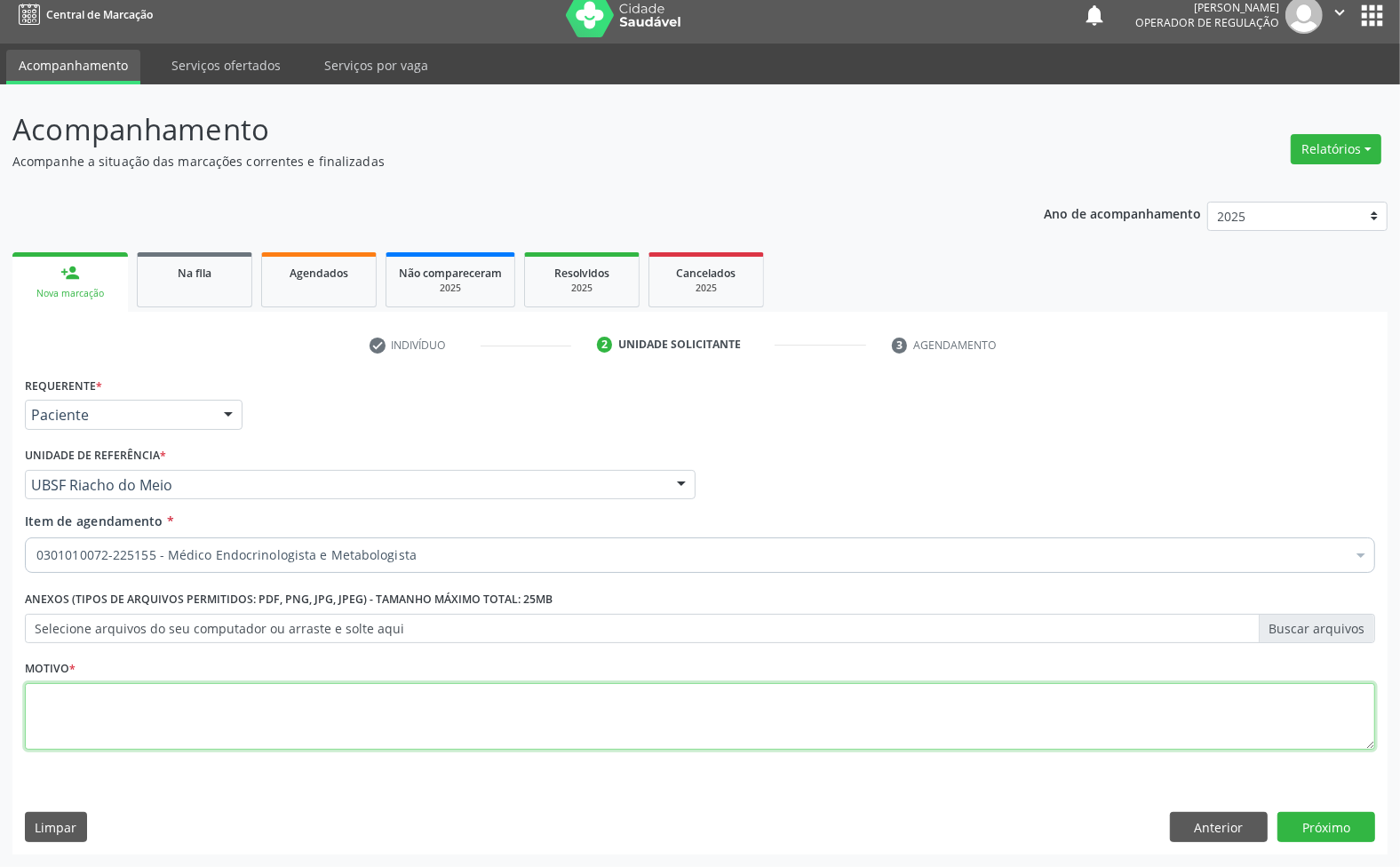
click at [232, 739] on textarea at bounding box center [700, 717] width 1351 height 68
paste textarea "AVALIAÇÃO 1ª CONSULTA 08/25"
type textarea "AVALIAÇÃO 1ª CONSULTA 08/25"
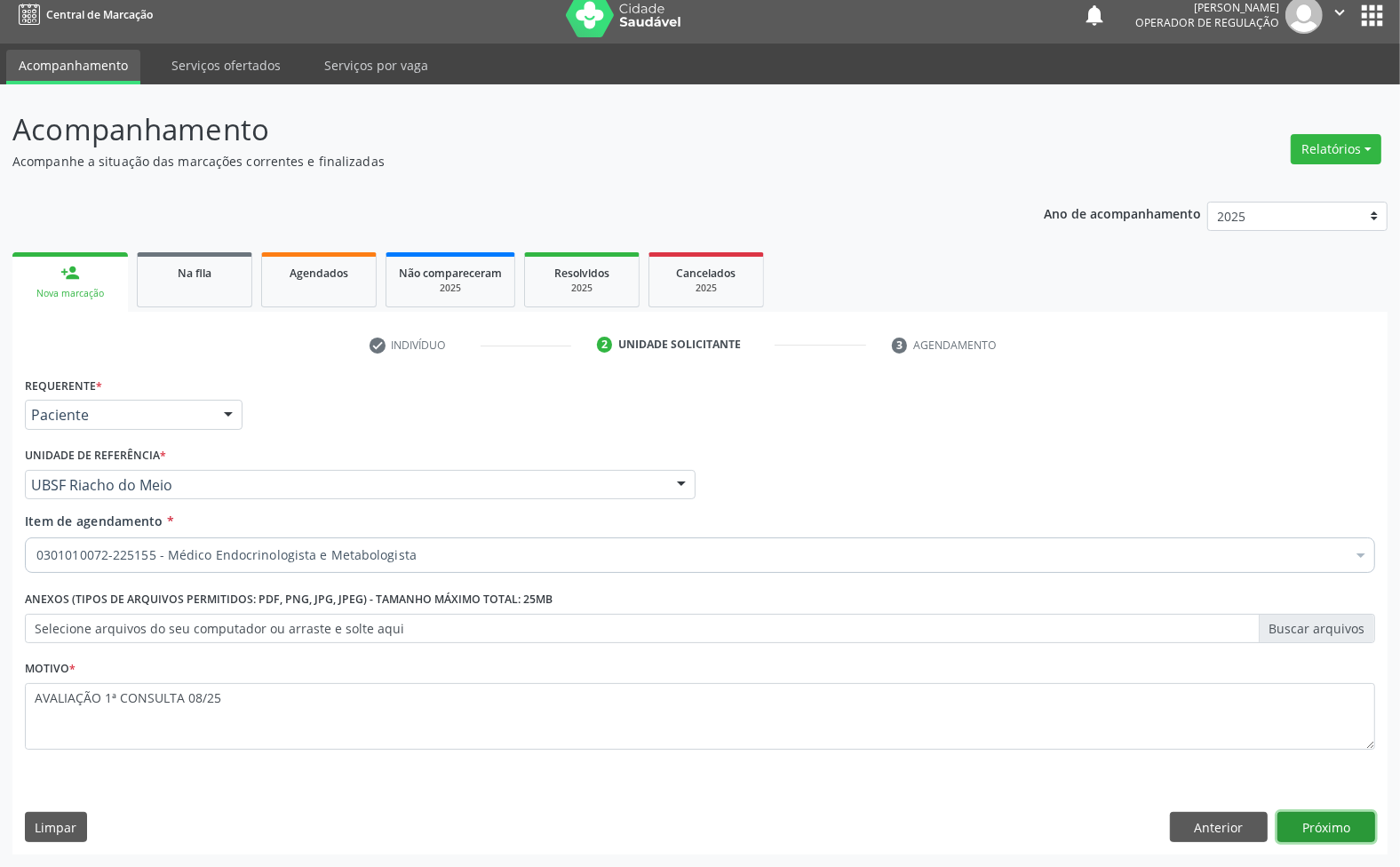
click at [1306, 822] on button "Próximo" at bounding box center [1326, 827] width 98 height 30
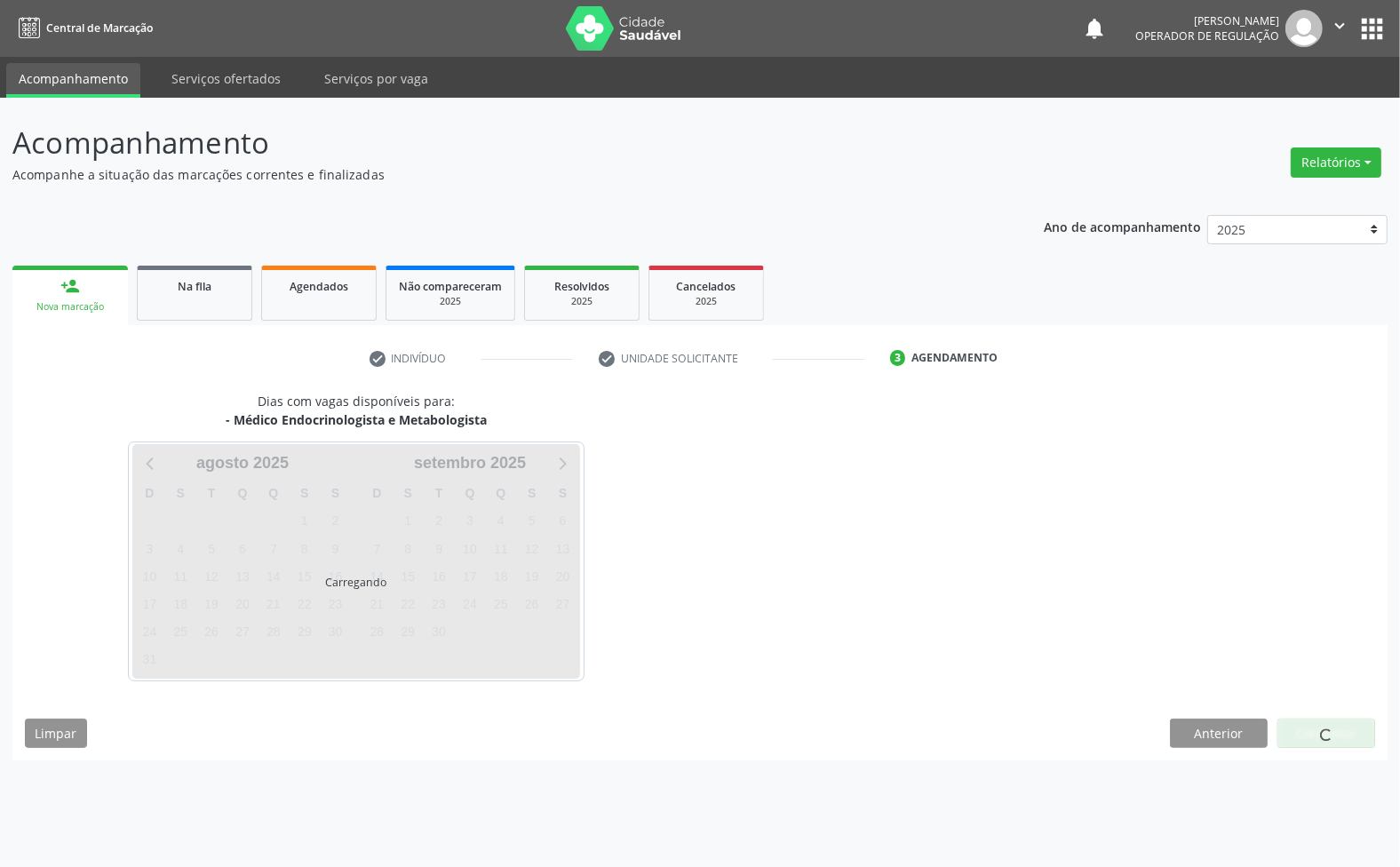
scroll to position [0, 0]
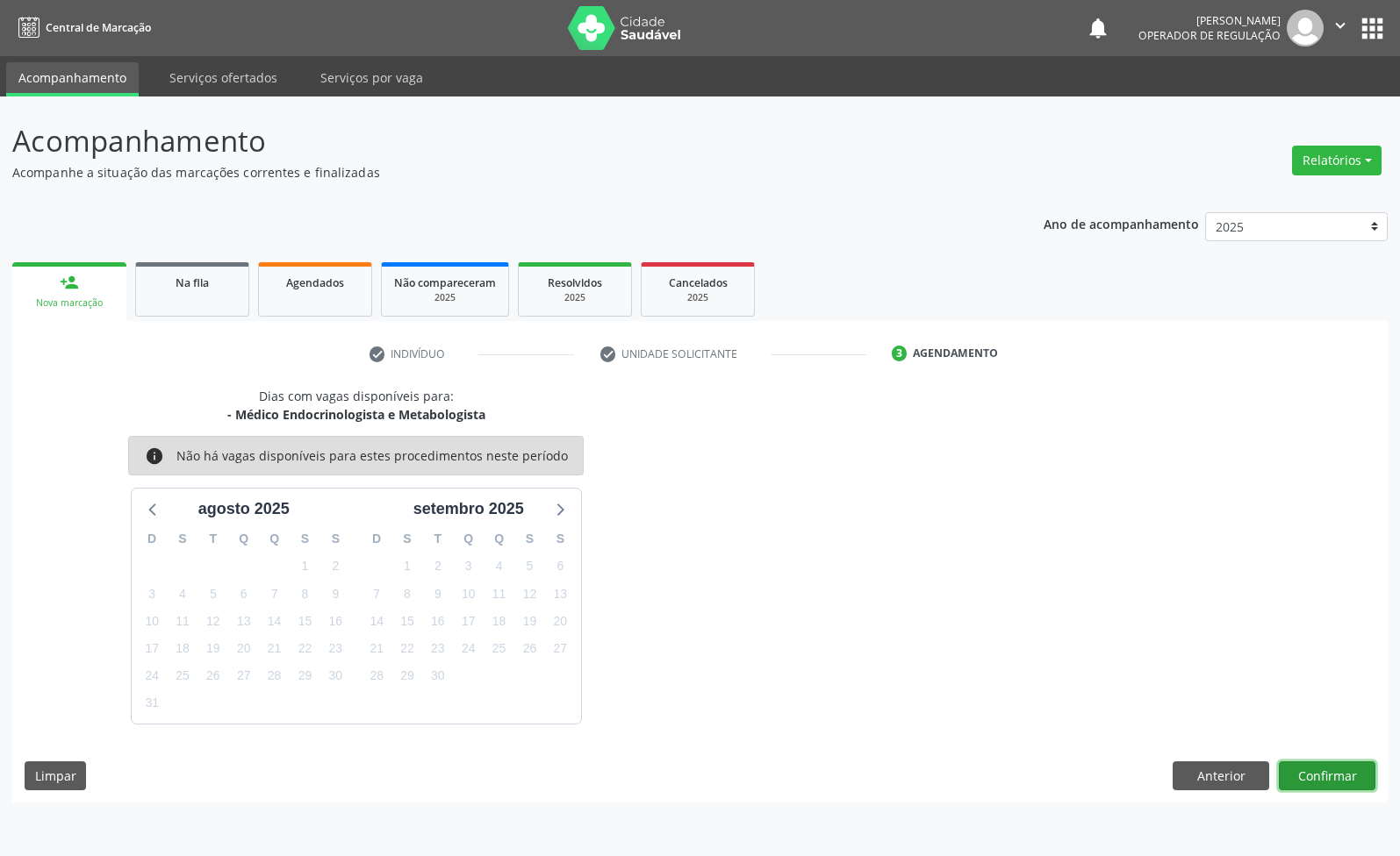
click at [1288, 765] on button "Confirmar" at bounding box center [1327, 776] width 97 height 30
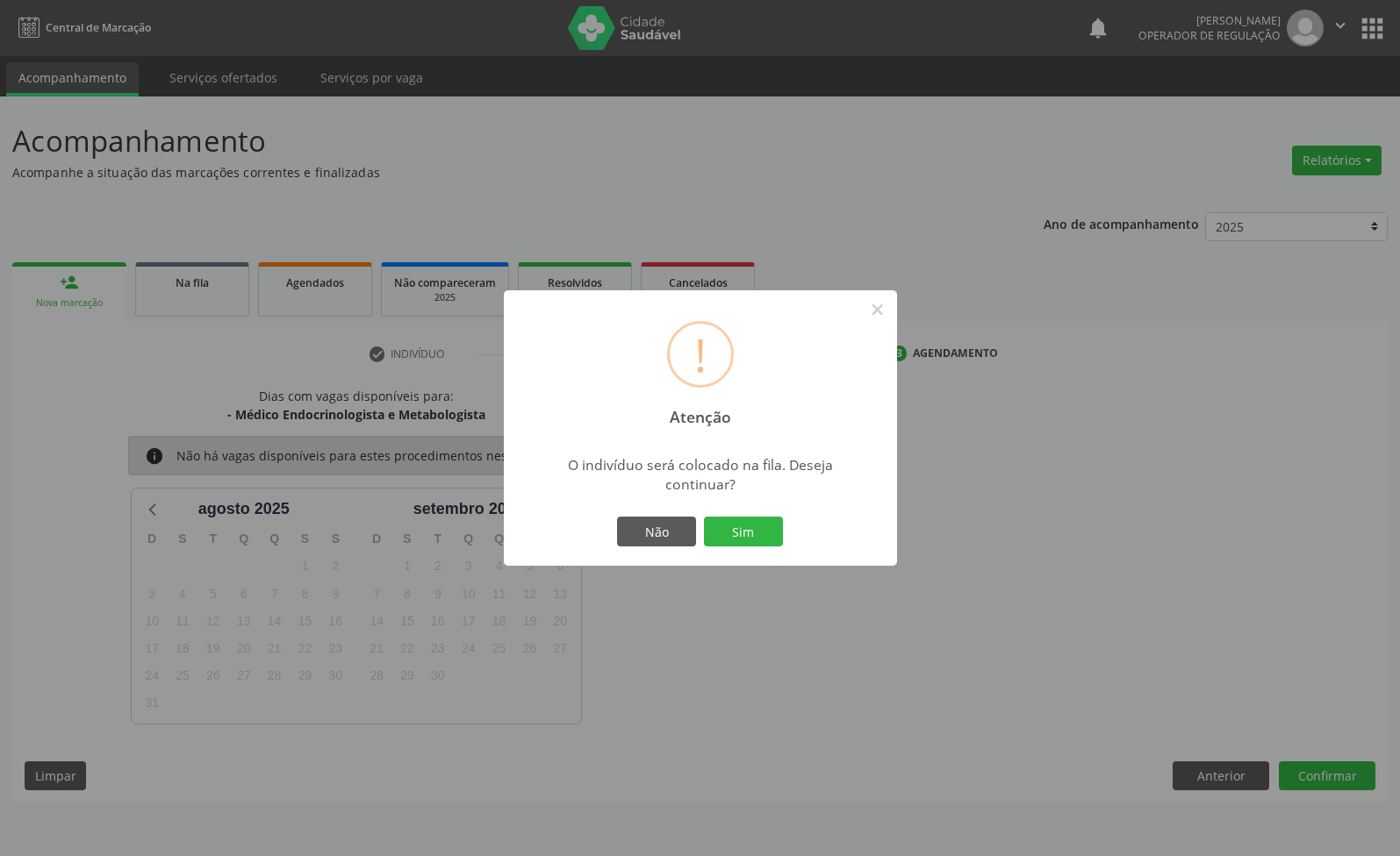
click at [704, 517] on button "Sim" at bounding box center [743, 531] width 79 height 30
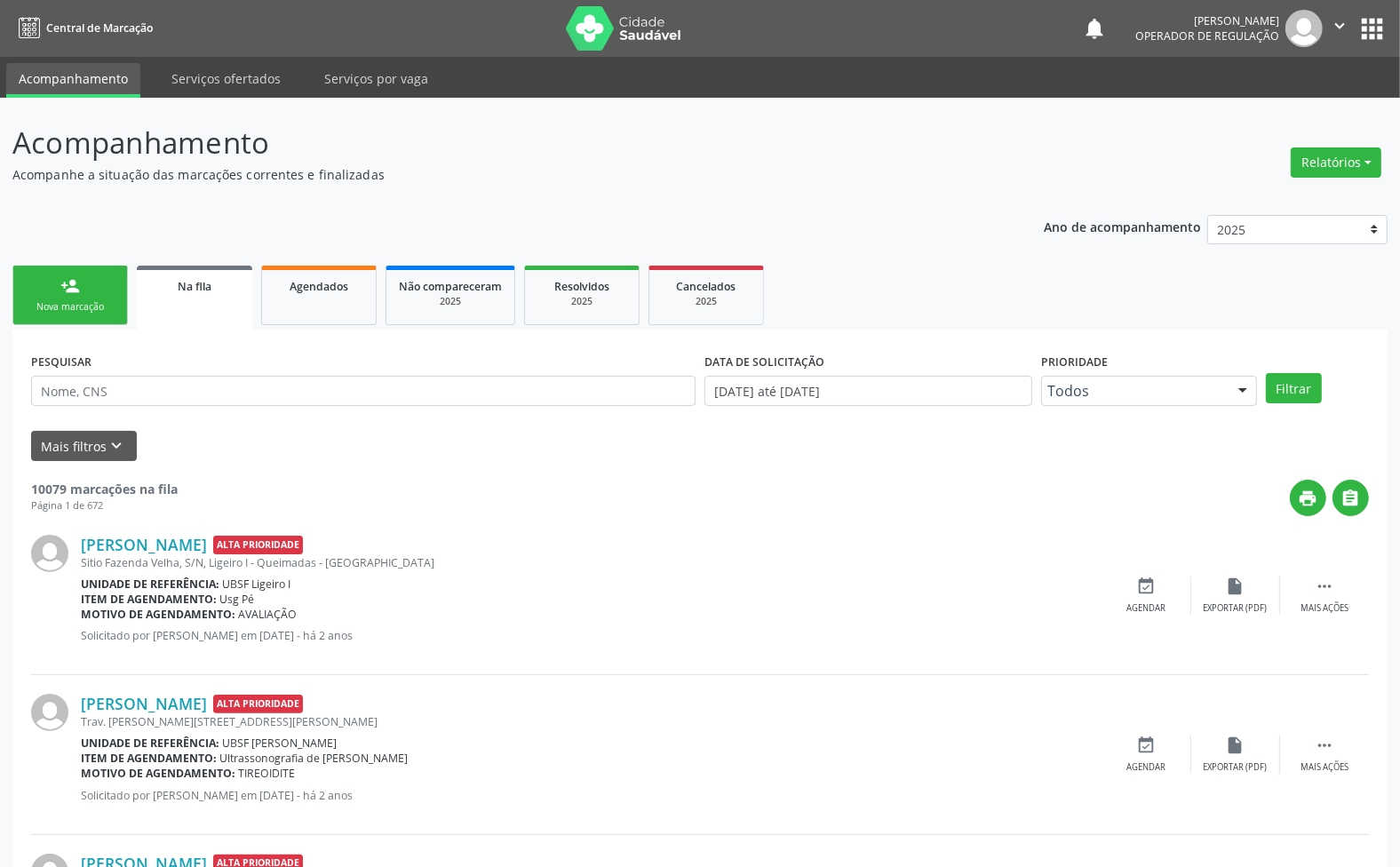
click at [43, 308] on div "Nova marcação" at bounding box center [70, 307] width 89 height 14
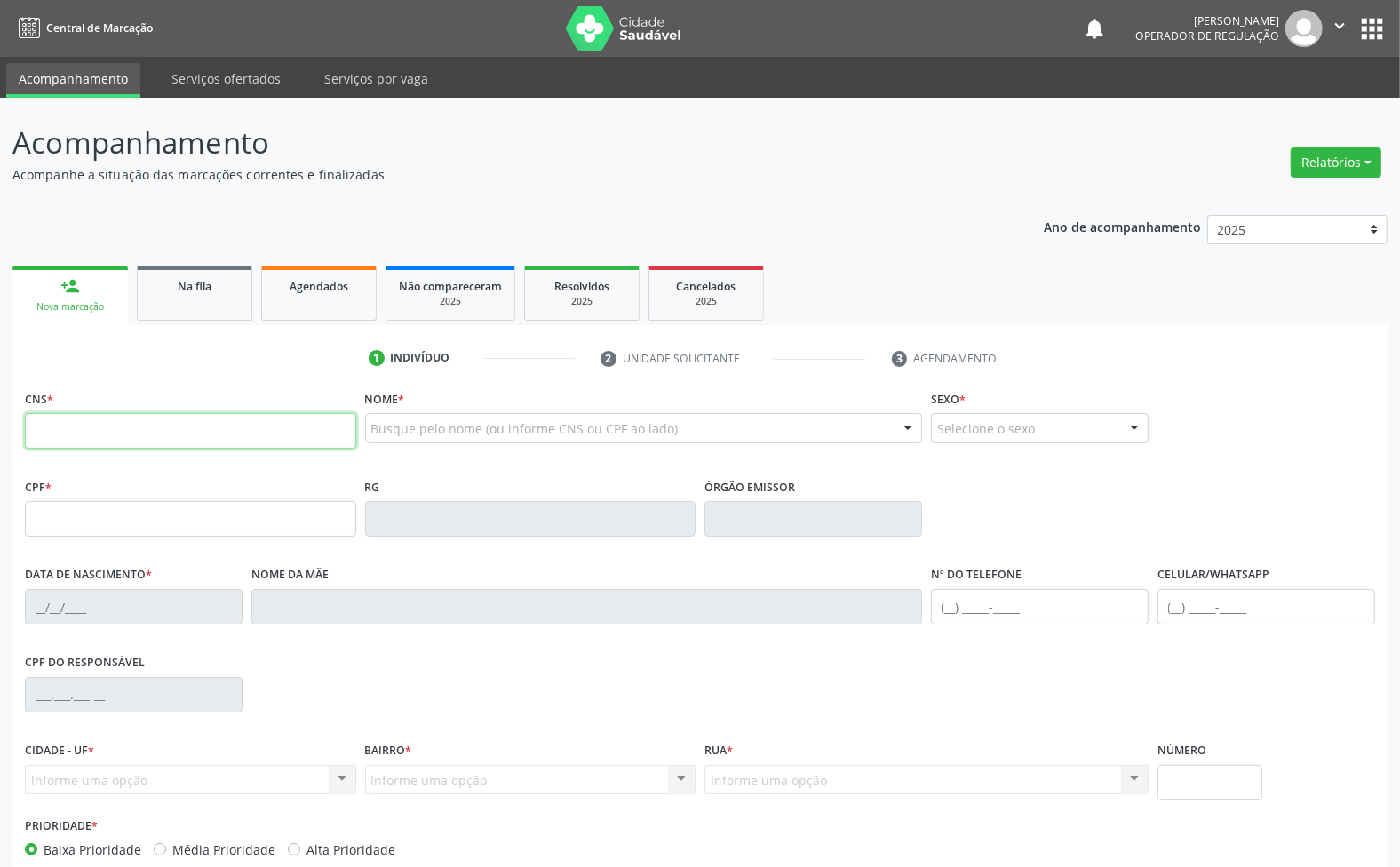
click at [94, 423] on input "text" at bounding box center [190, 430] width 331 height 36
type input "701 0018 3190 6395"
type input "132.188.028-65"
type input "27/09/1962"
type input "Maria Auta da Silva"
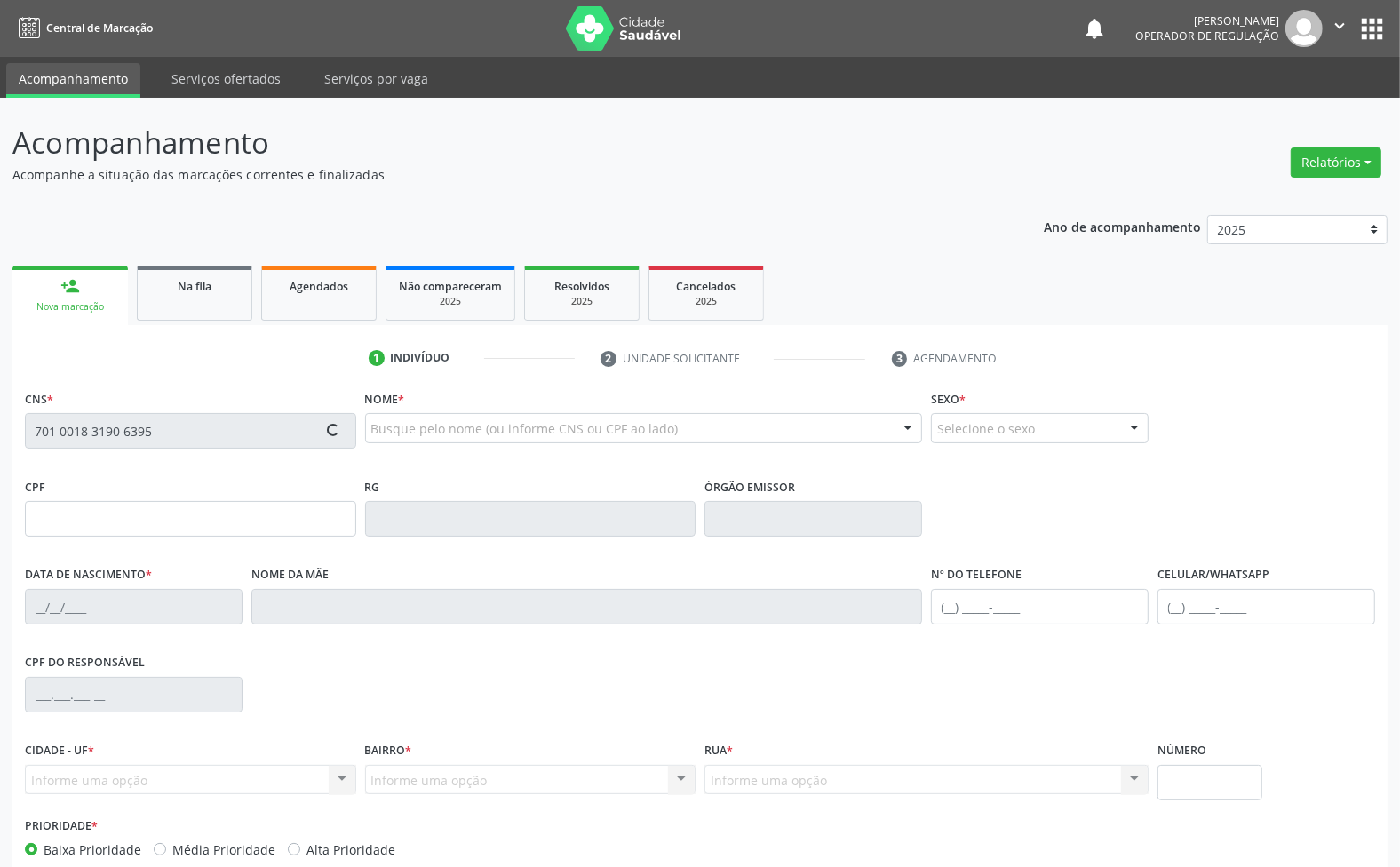
type input "(83) 99351-7508"
type input "54"
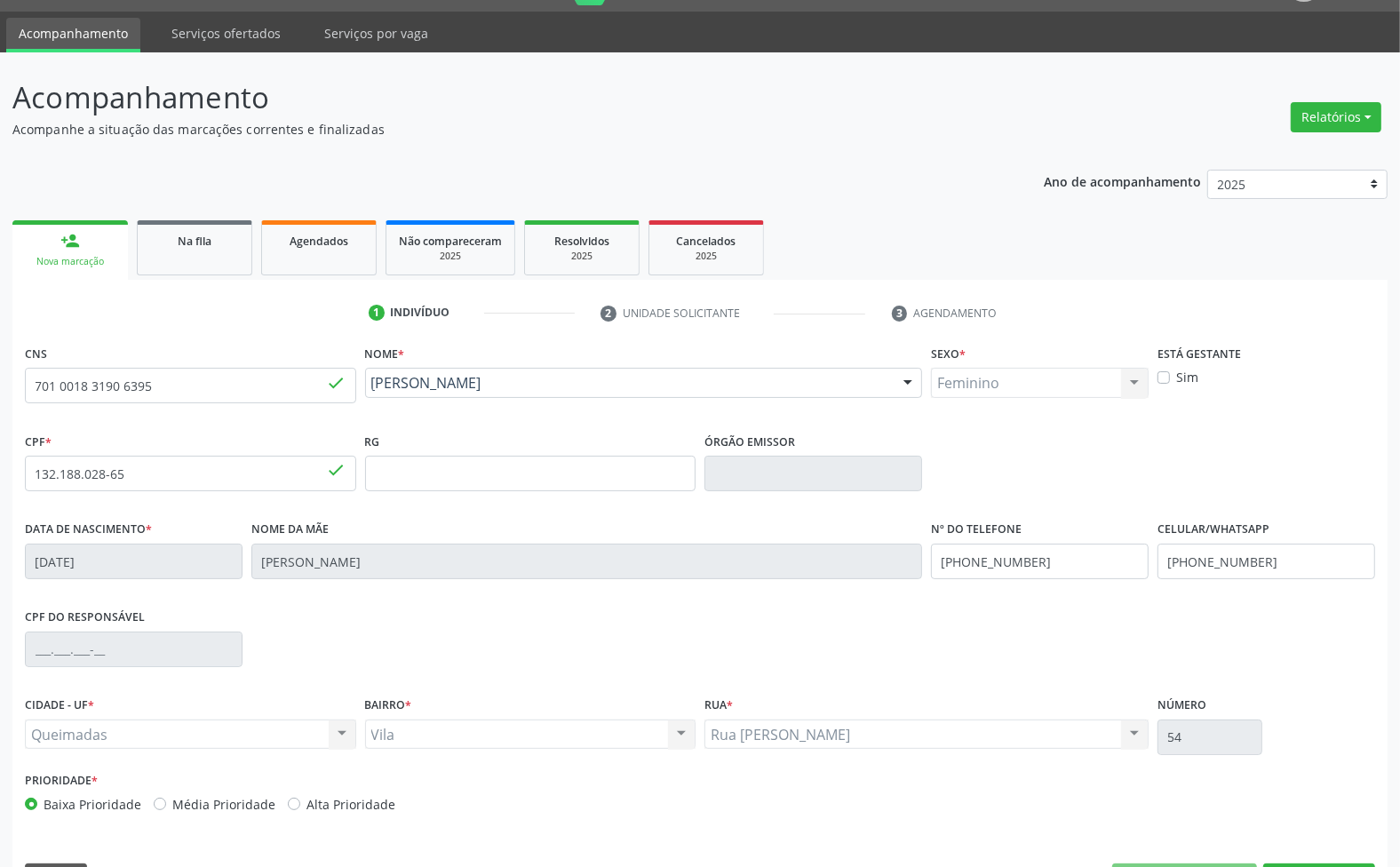
scroll to position [96, 0]
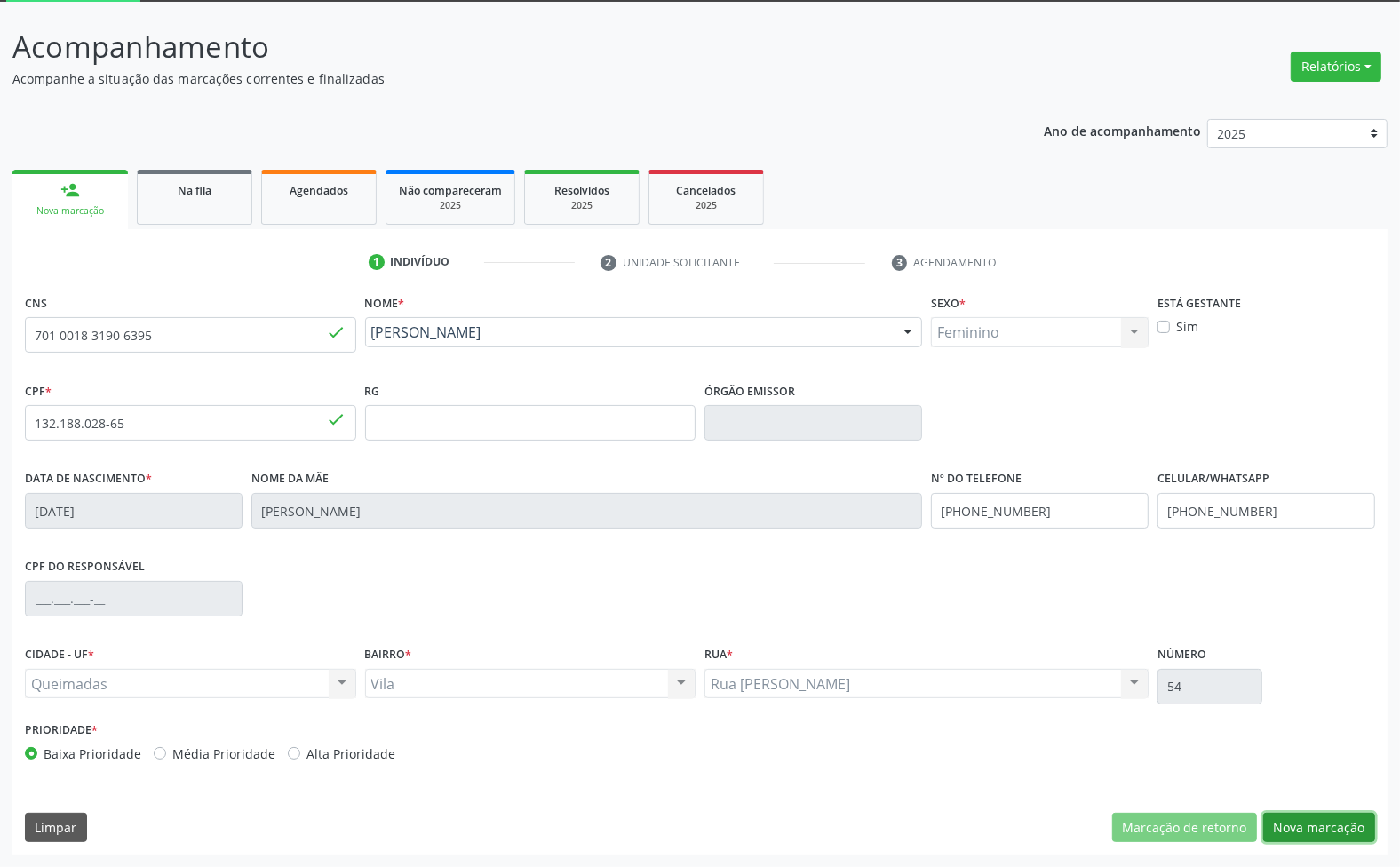
drag, startPoint x: 1327, startPoint y: 818, endPoint x: 112, endPoint y: 445, distance: 1271.0
click at [1326, 818] on button "Nova marcação" at bounding box center [1319, 828] width 112 height 30
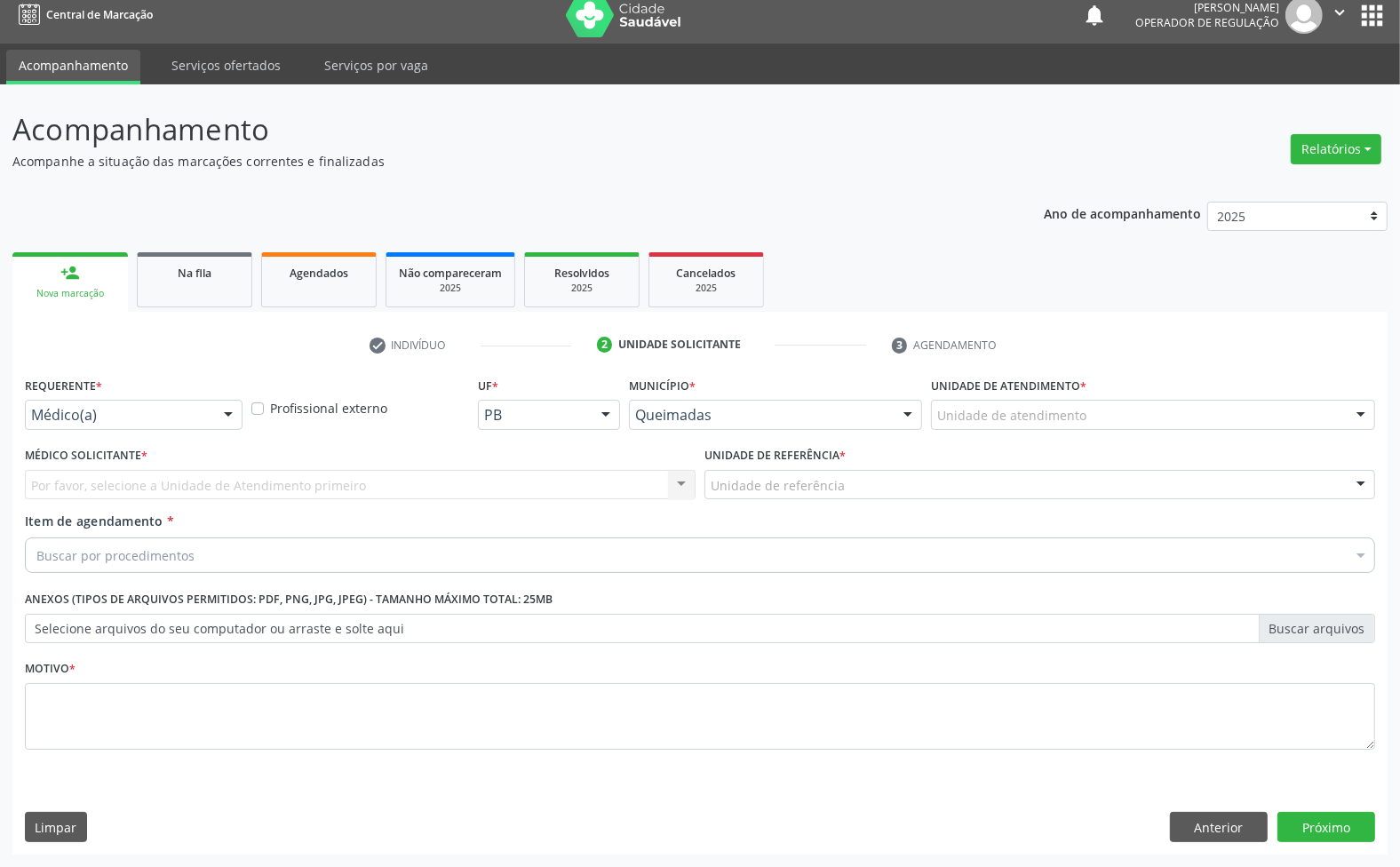
scroll to position [14, 0]
click at [98, 404] on div "Médico(a)" at bounding box center [134, 415] width 218 height 30
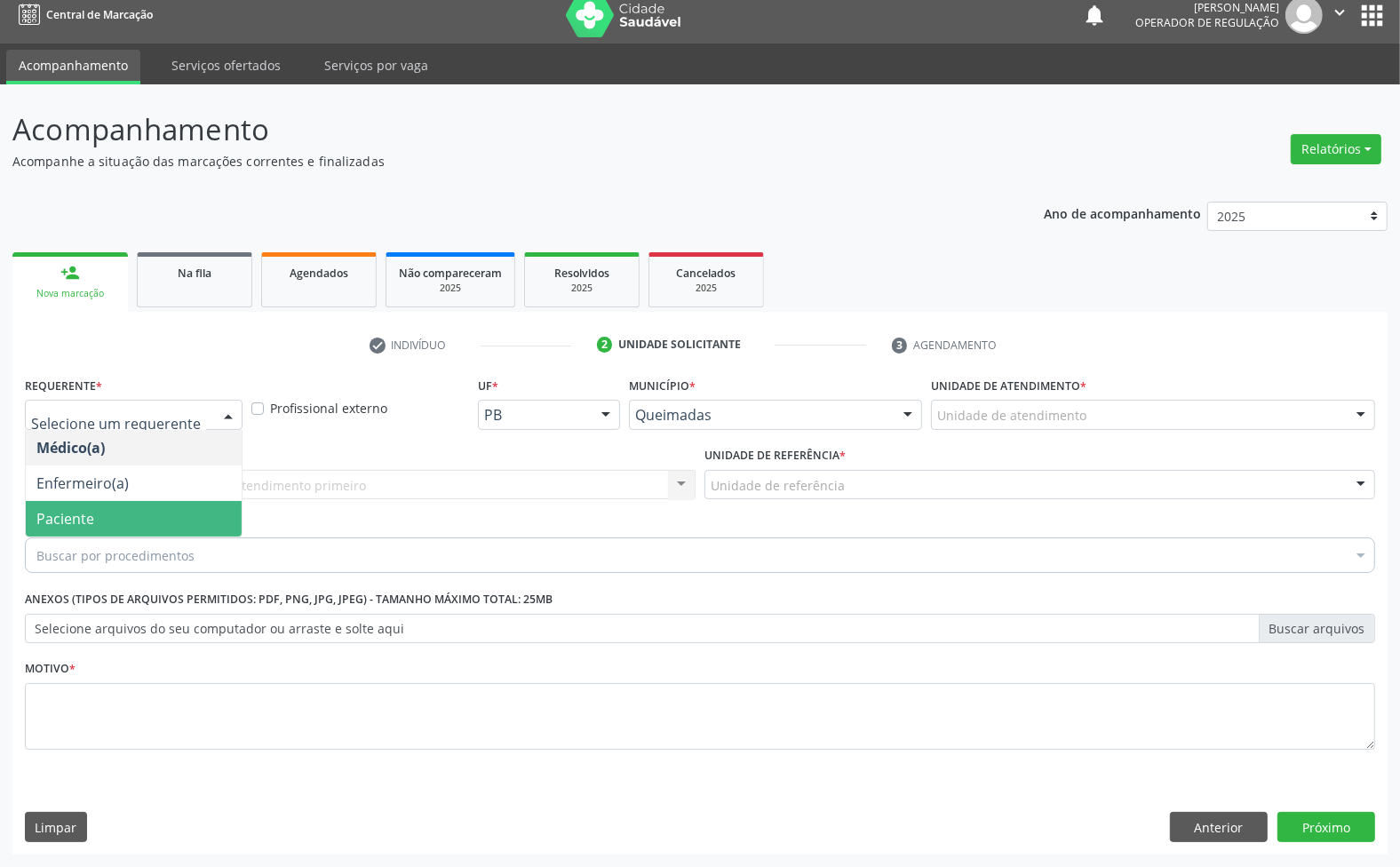
click at [125, 523] on span "Paciente" at bounding box center [134, 518] width 216 height 36
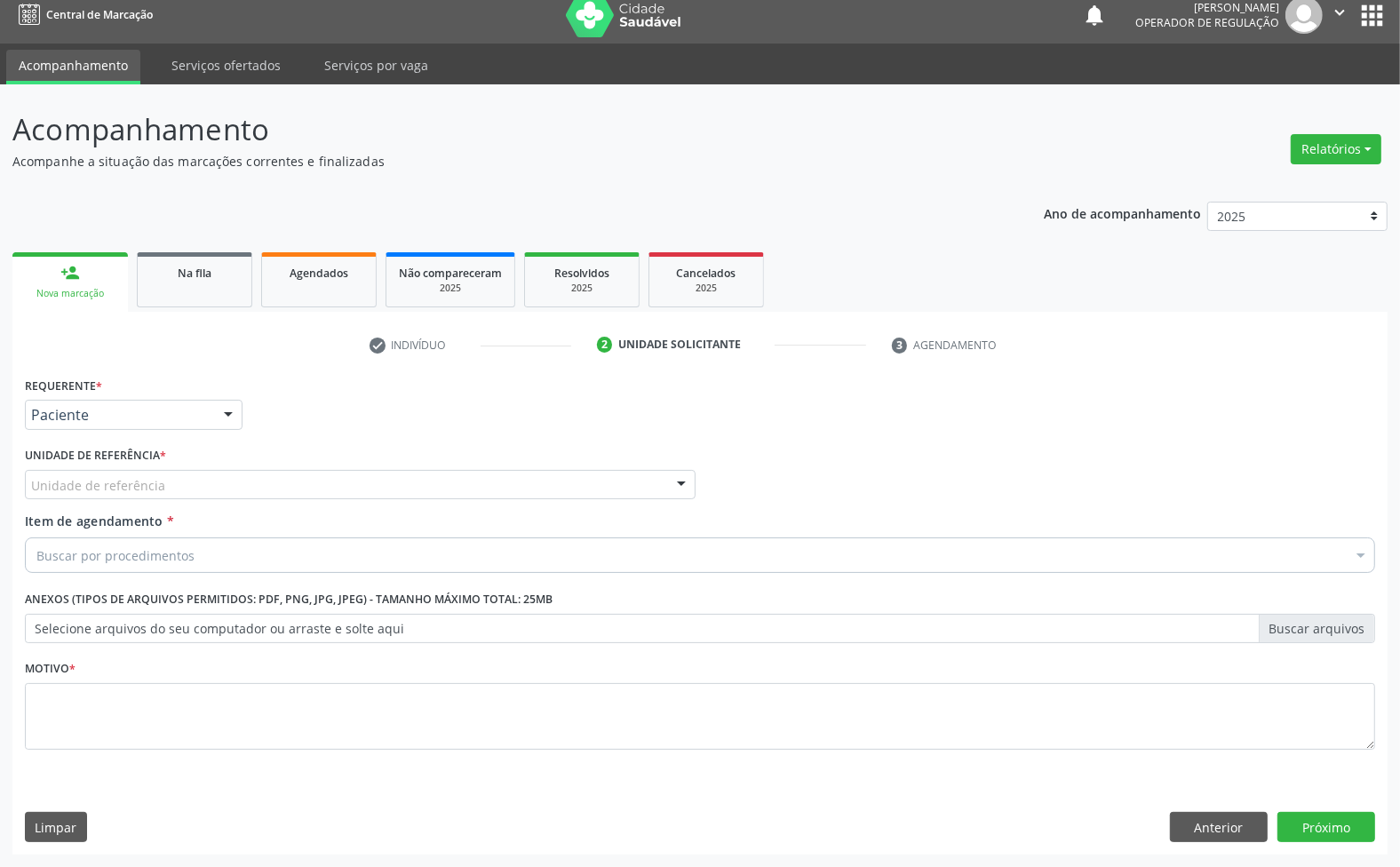
click at [211, 486] on div "Unidade de referência" at bounding box center [360, 484] width 671 height 30
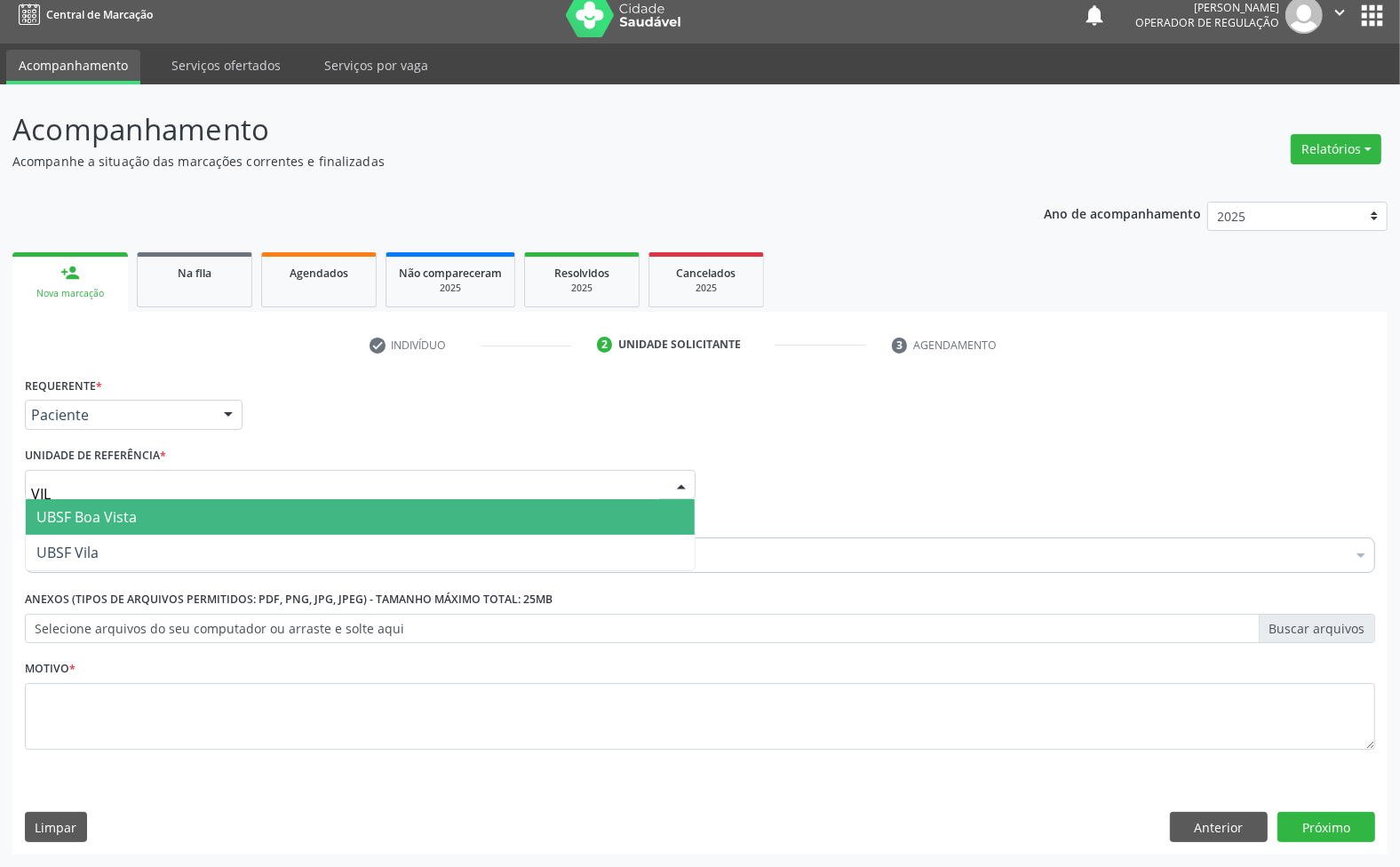
type input "VILA"
click at [161, 518] on span "UBSF Vila" at bounding box center [360, 516] width 669 height 36
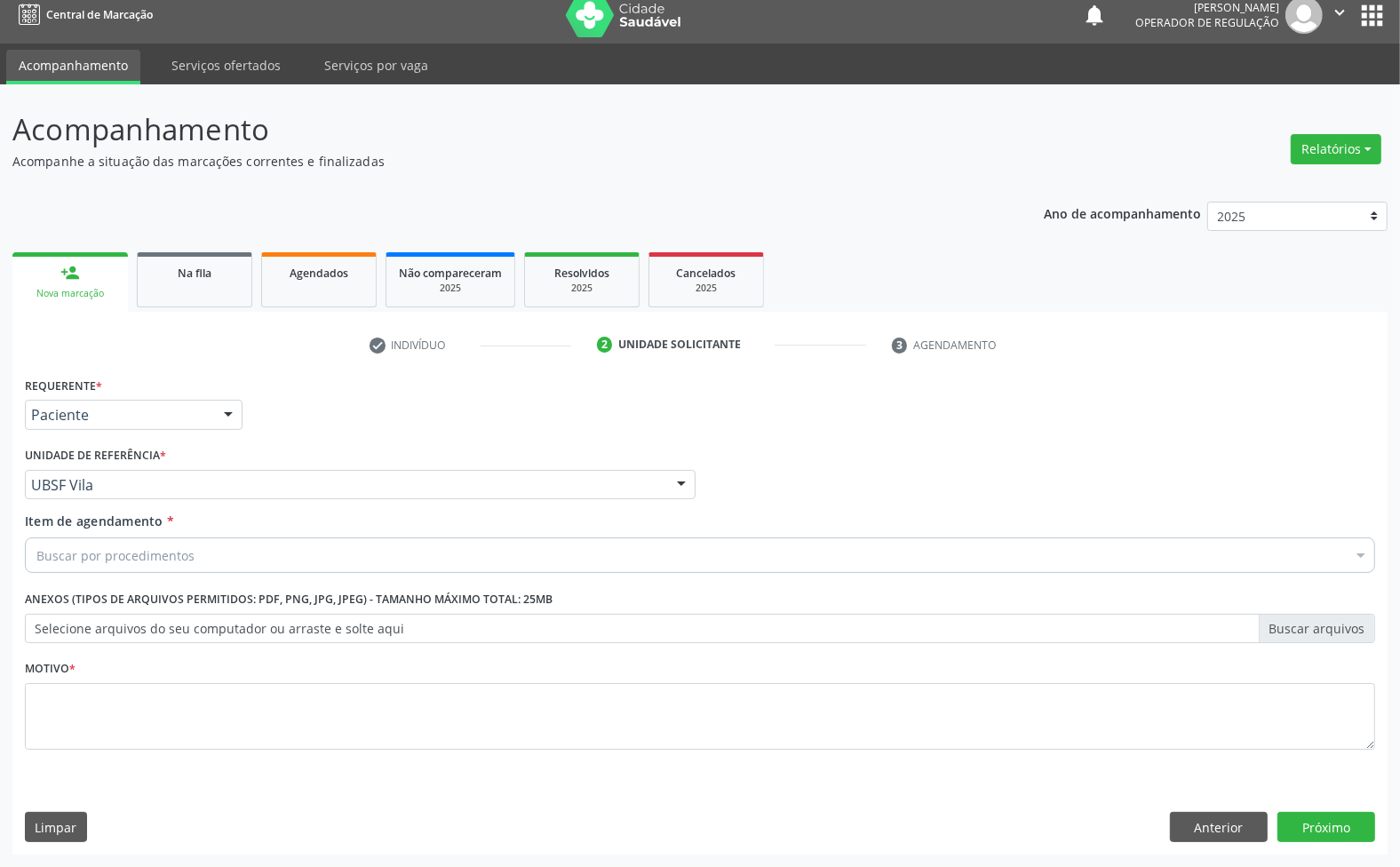
click at [408, 544] on div "Buscar por procedimentos" at bounding box center [700, 555] width 1351 height 36
paste input "ENDOCRINOLOGISTA"
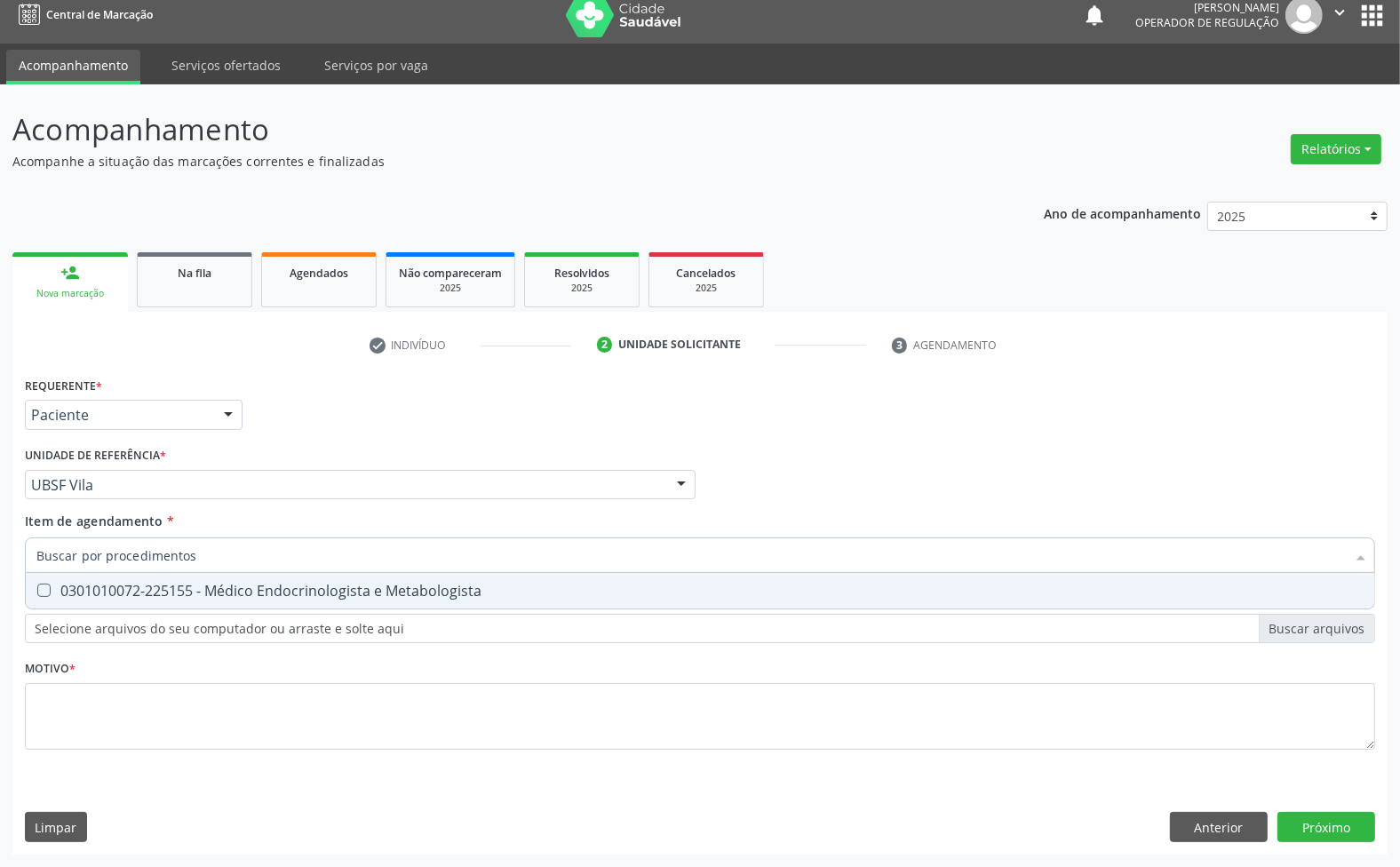
type input "ENDOCRINOLOGISTA"
click at [374, 597] on div "0301010072-225155 - Médico Endocrinologista e Metabologista" at bounding box center [700, 591] width 1328 height 15
checkbox Metabologista "true"
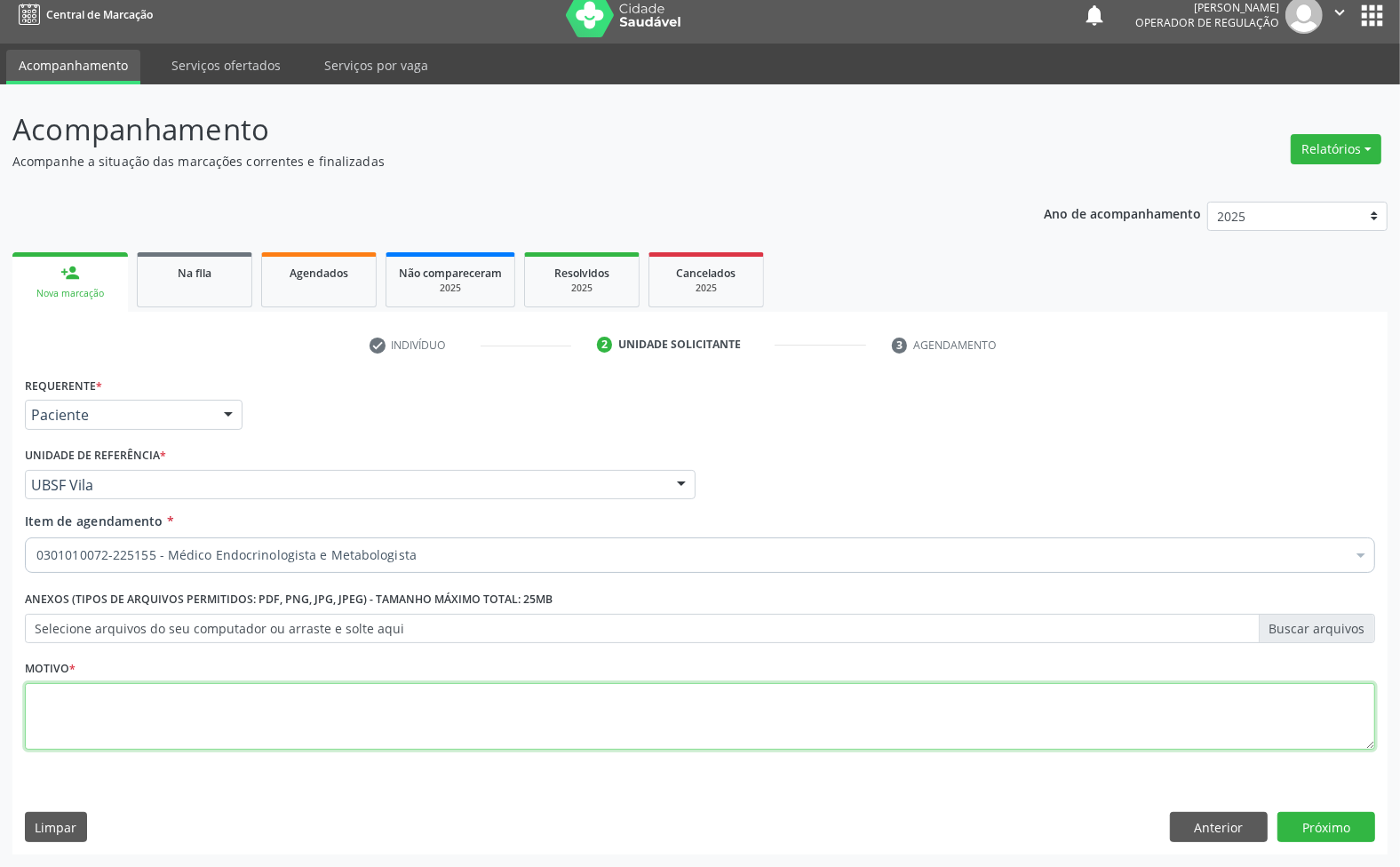
click at [188, 731] on textarea at bounding box center [700, 717] width 1351 height 68
paste textarea "AVALIAÇÃO 1ª CONSULTA 08/25"
type textarea "AVALIAÇÃO 1ª CONSULTA 08/25"
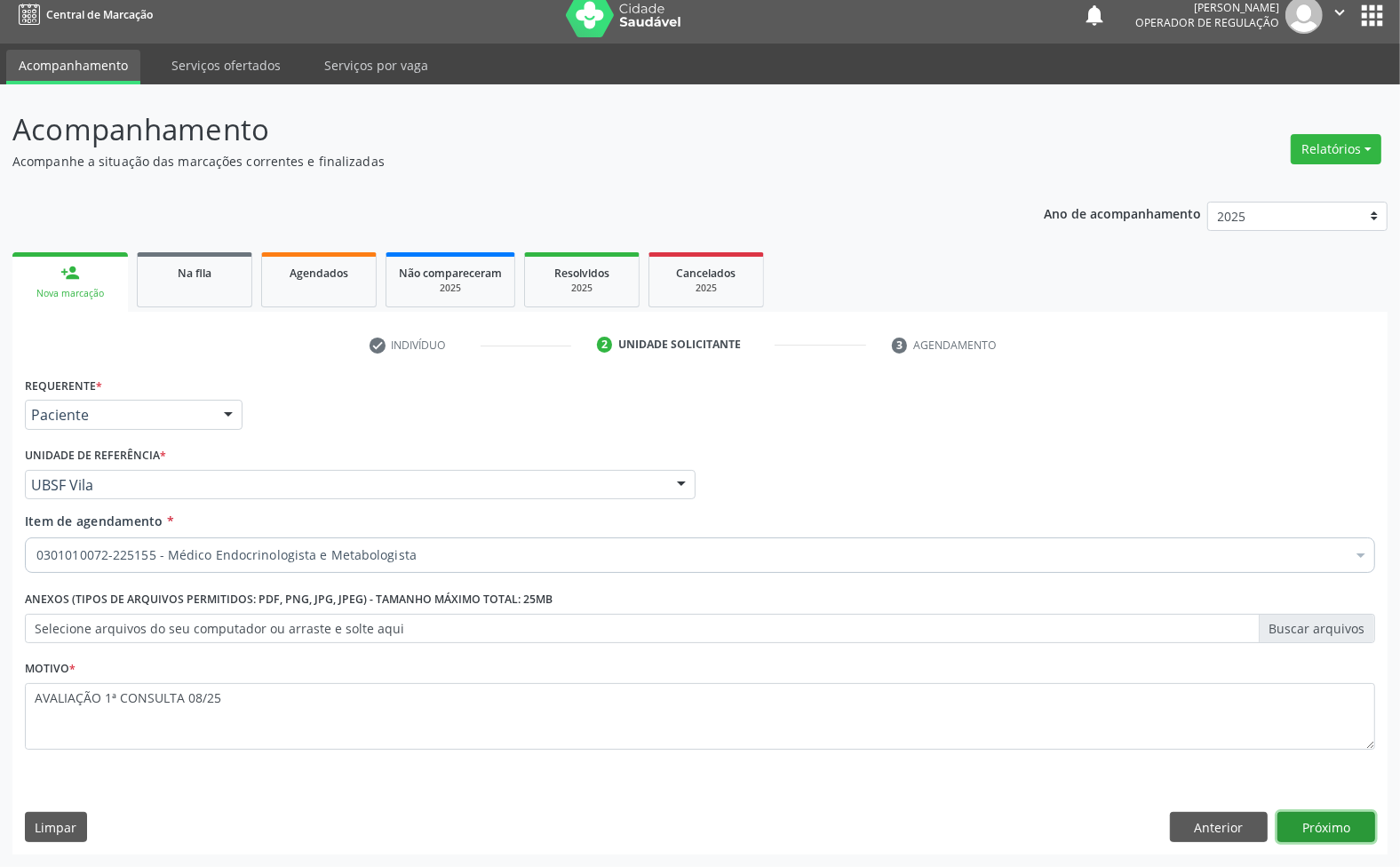
click at [1312, 823] on button "Próximo" at bounding box center [1326, 827] width 98 height 30
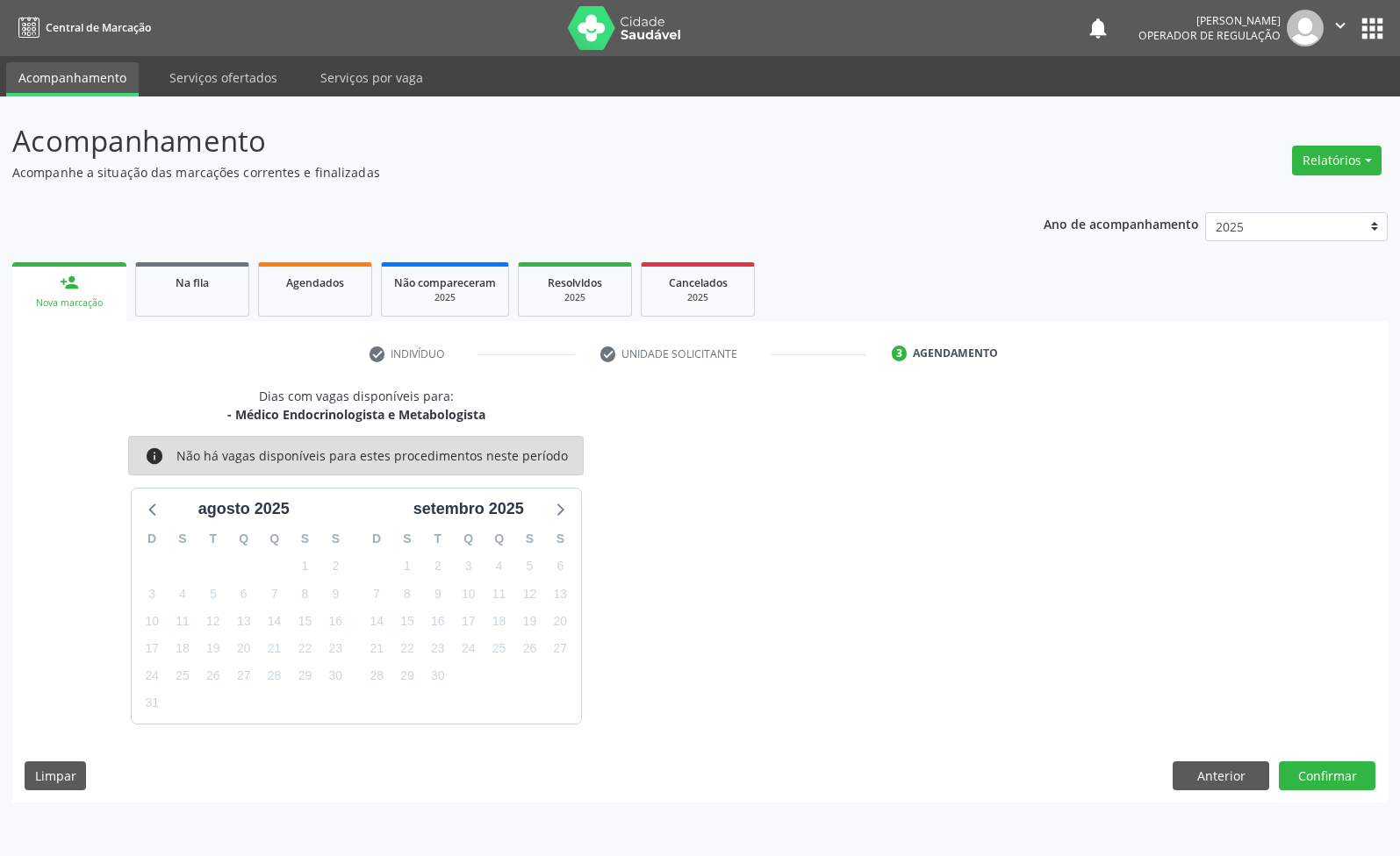
click at [1299, 791] on div "Dias com vagas disponíveis para: - Médico Endocrinologista e Metabologista info…" at bounding box center [700, 595] width 1375 height 416
click at [1292, 785] on button "Confirmar" at bounding box center [1327, 776] width 97 height 30
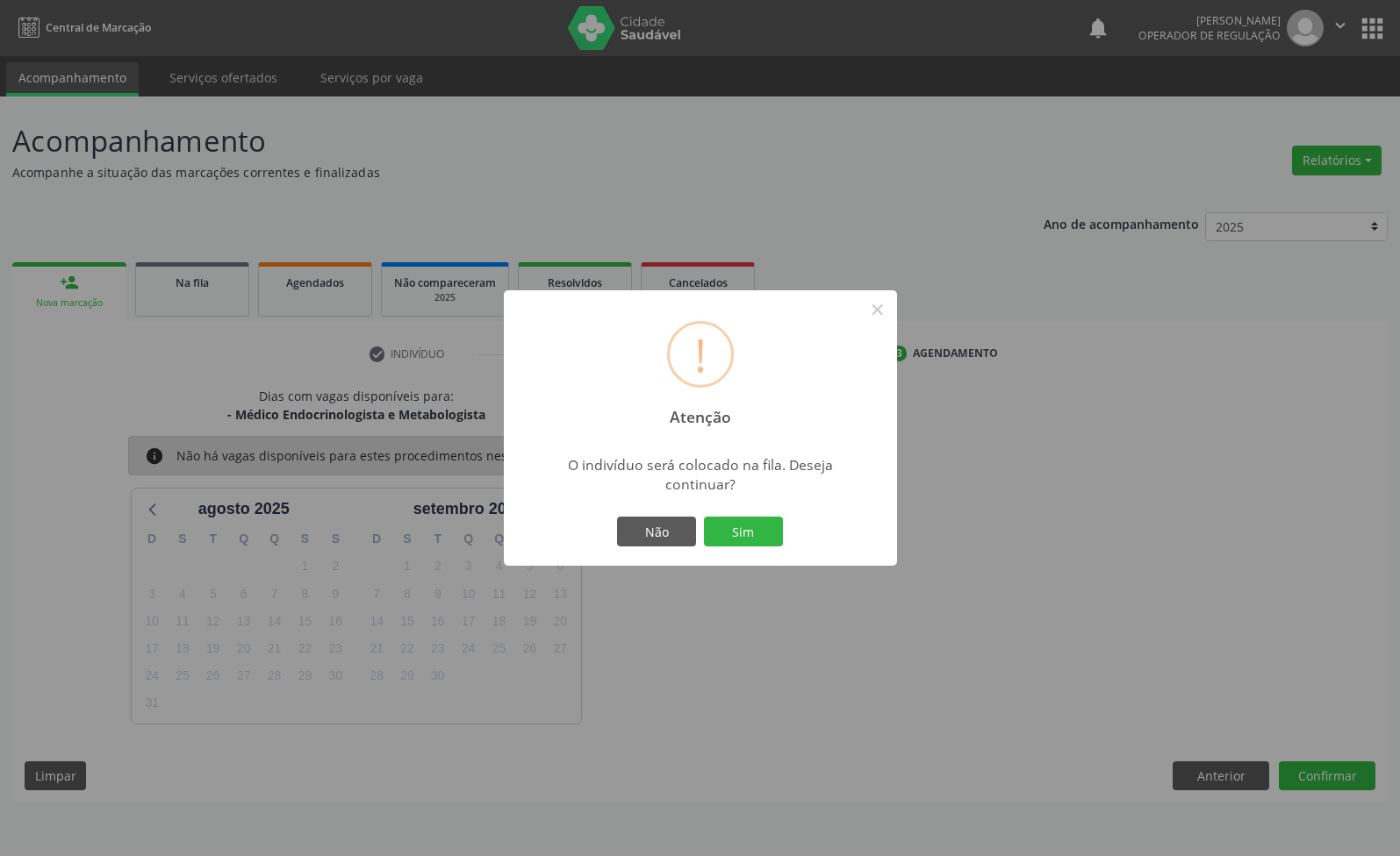
click at [704, 517] on button "Sim" at bounding box center [743, 531] width 79 height 30
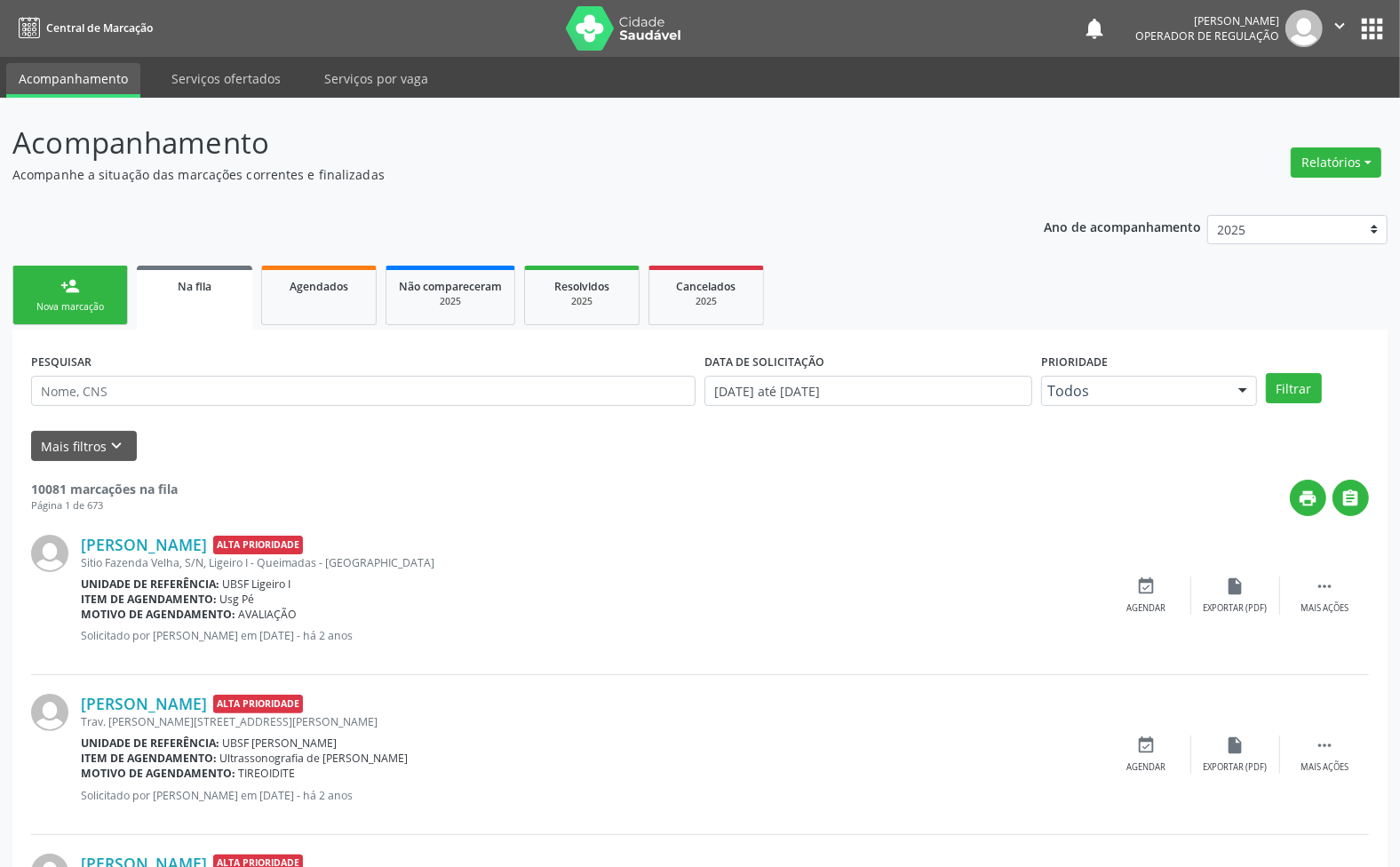
click at [63, 295] on div "person_add" at bounding box center [70, 286] width 19 height 19
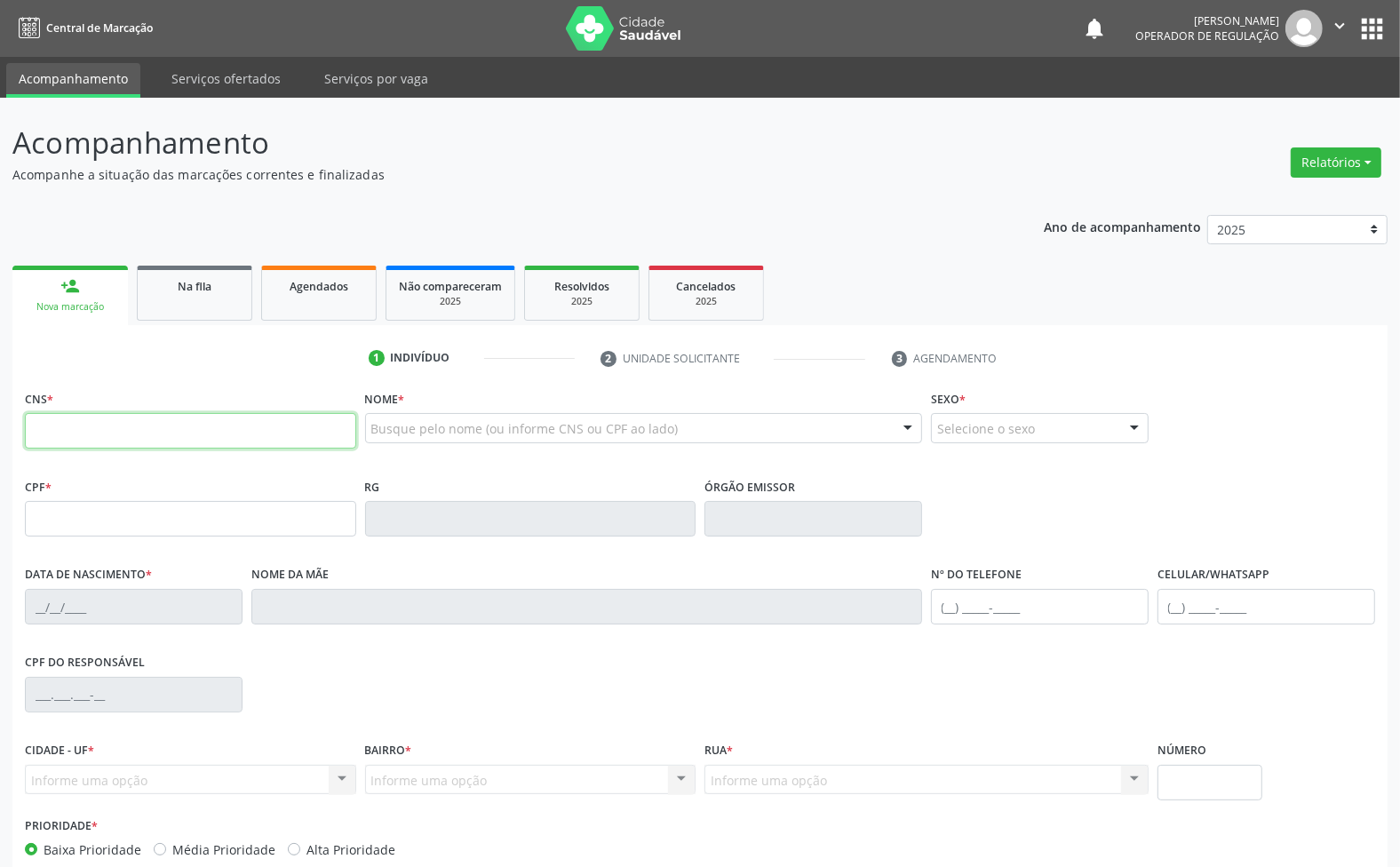
click at [180, 433] on input "text" at bounding box center [190, 430] width 331 height 36
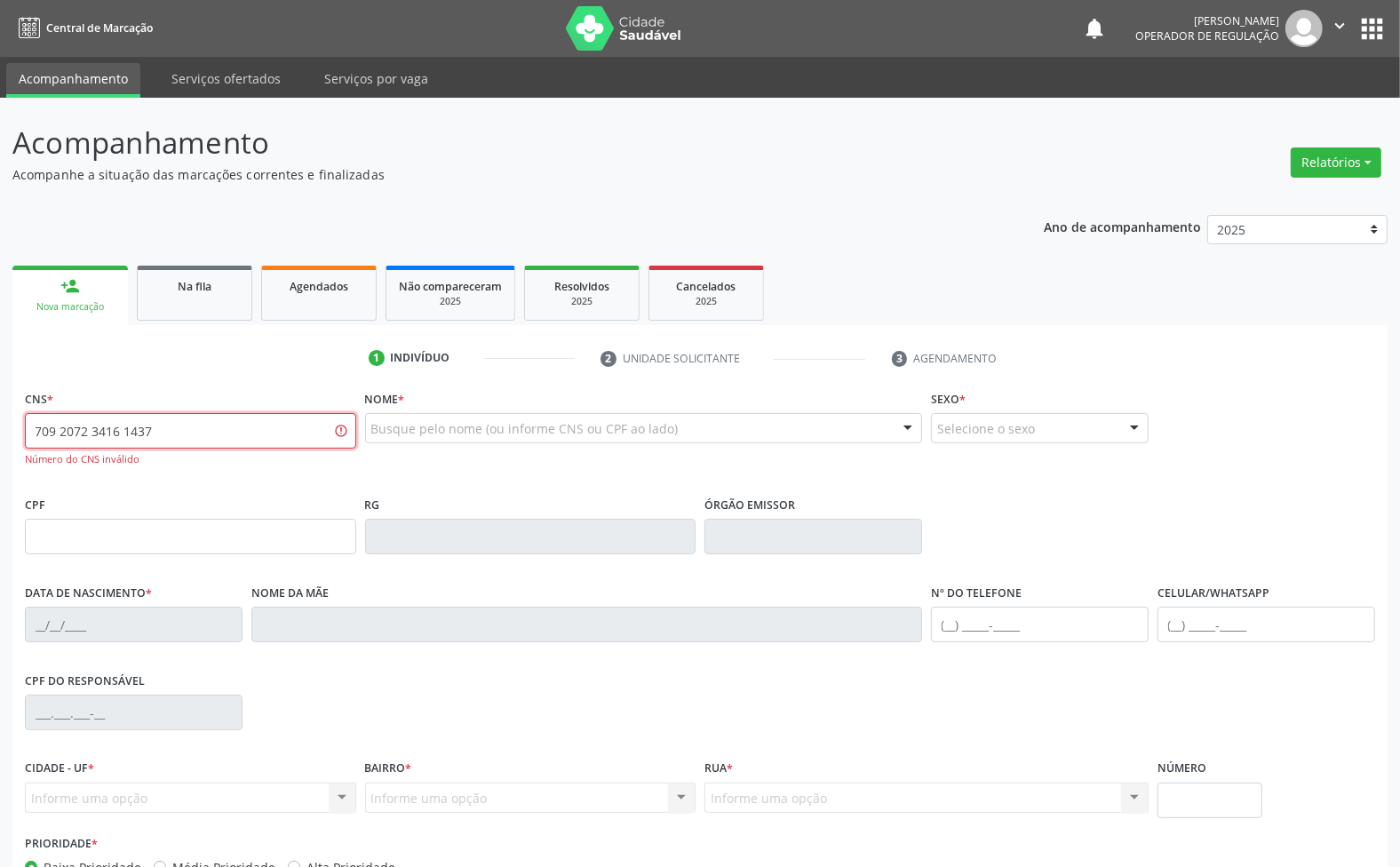
type input "709 2072 3416 1437"
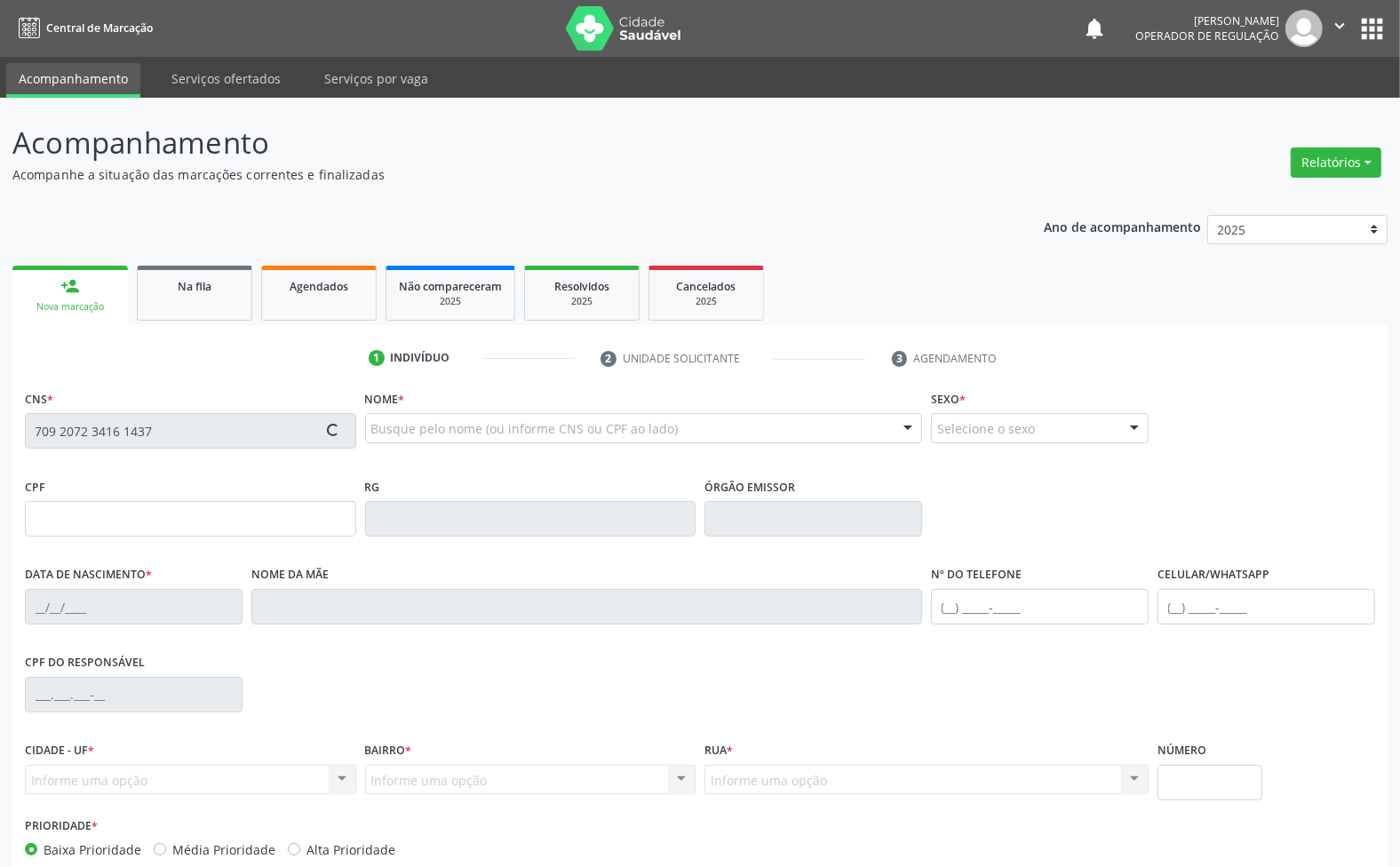
type input "028.713.164-57"
type input "06/02/1969"
type input "Maria Salvina da Conceicao"
type input "(83) 99162-4560"
type input "S/N"
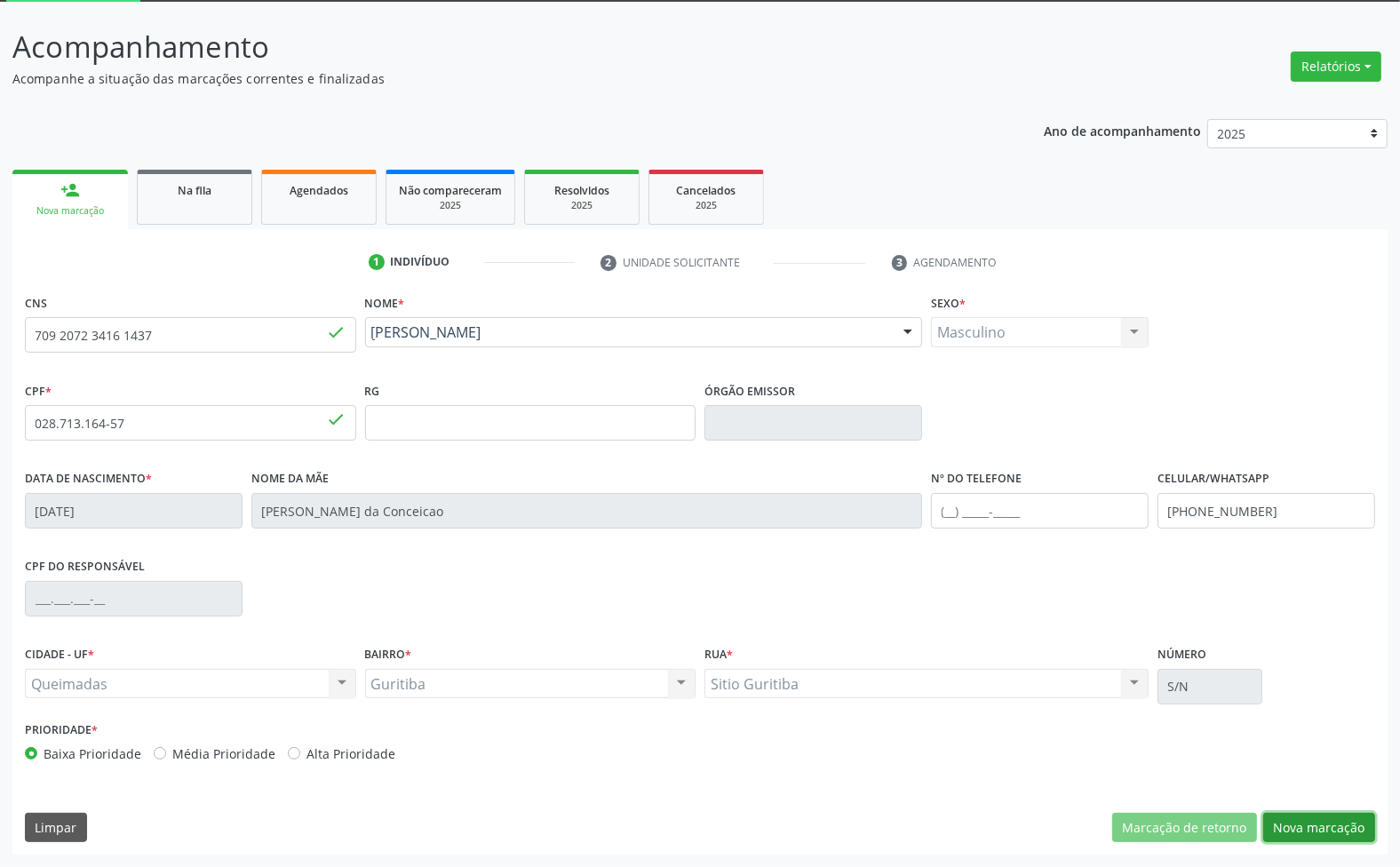
click at [1320, 813] on button "Nova marcação" at bounding box center [1319, 828] width 112 height 30
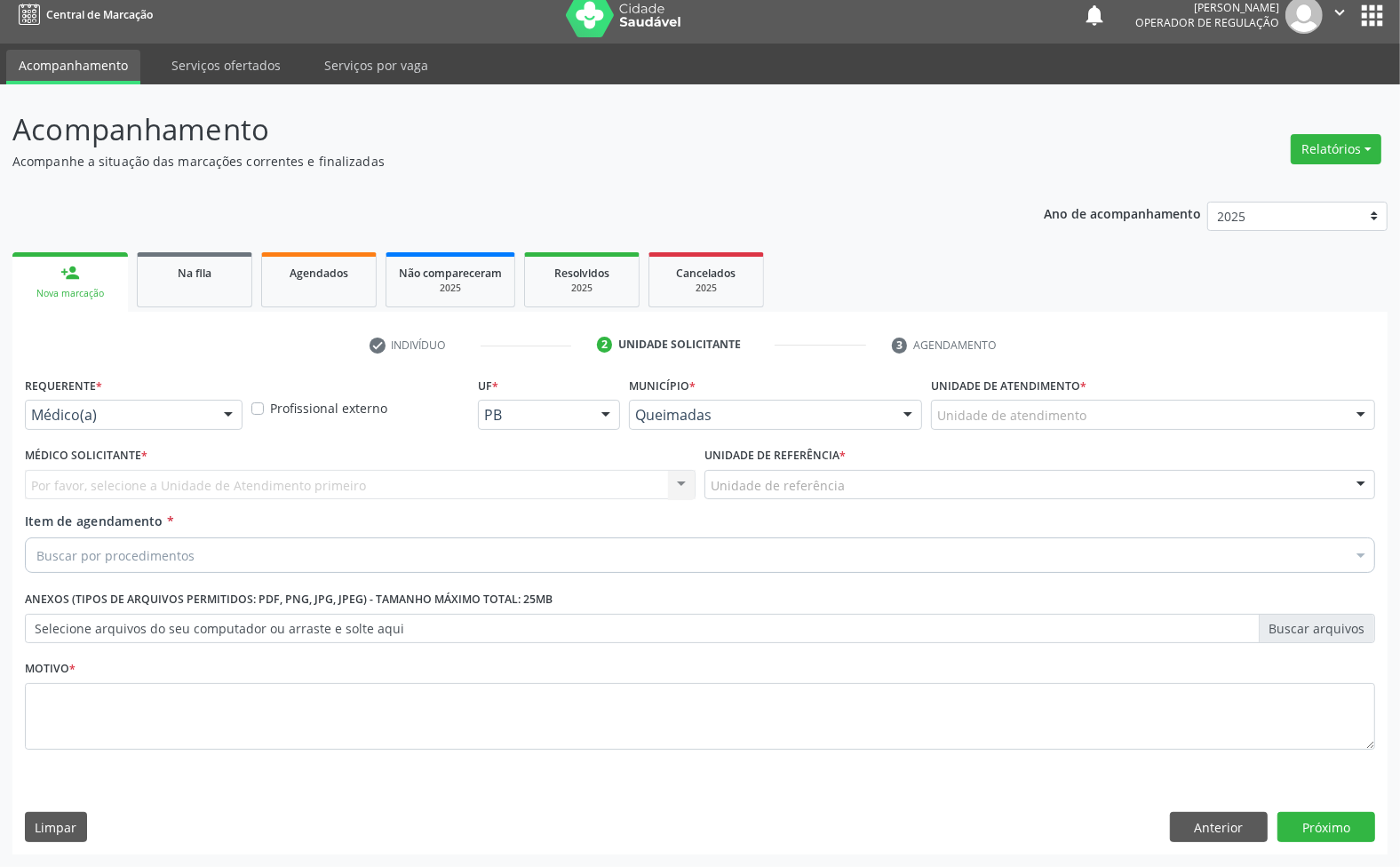
scroll to position [14, 0]
click at [120, 433] on div "Requerente * Médico(a) Médico(a) Enfermeiro(a) Paciente Nenhum resultado encont…" at bounding box center [133, 407] width 226 height 70
drag, startPoint x: 120, startPoint y: 417, endPoint x: 101, endPoint y: 473, distance: 59.1
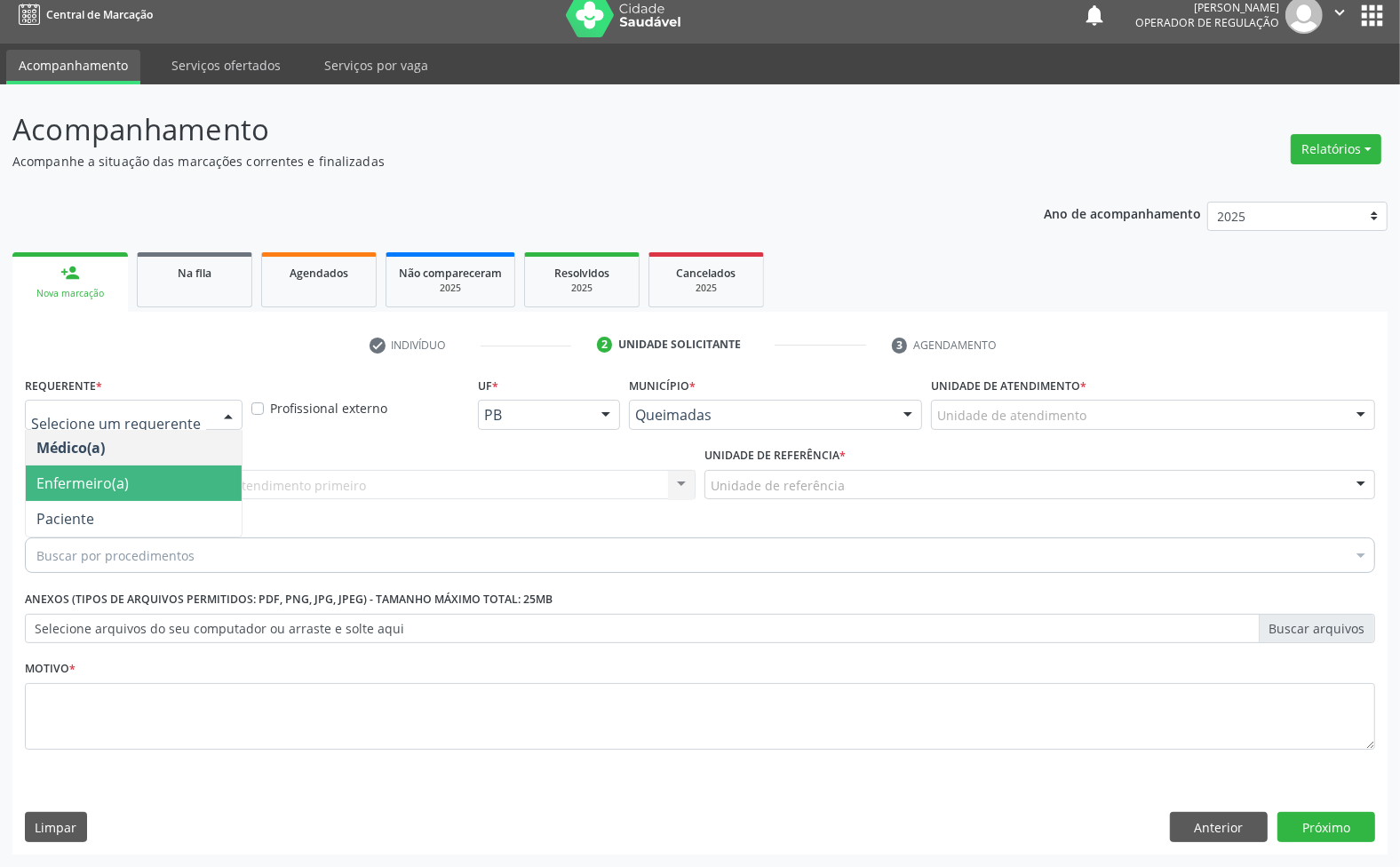
click at [111, 494] on span "Enfermeiro(a)" at bounding box center [134, 482] width 216 height 36
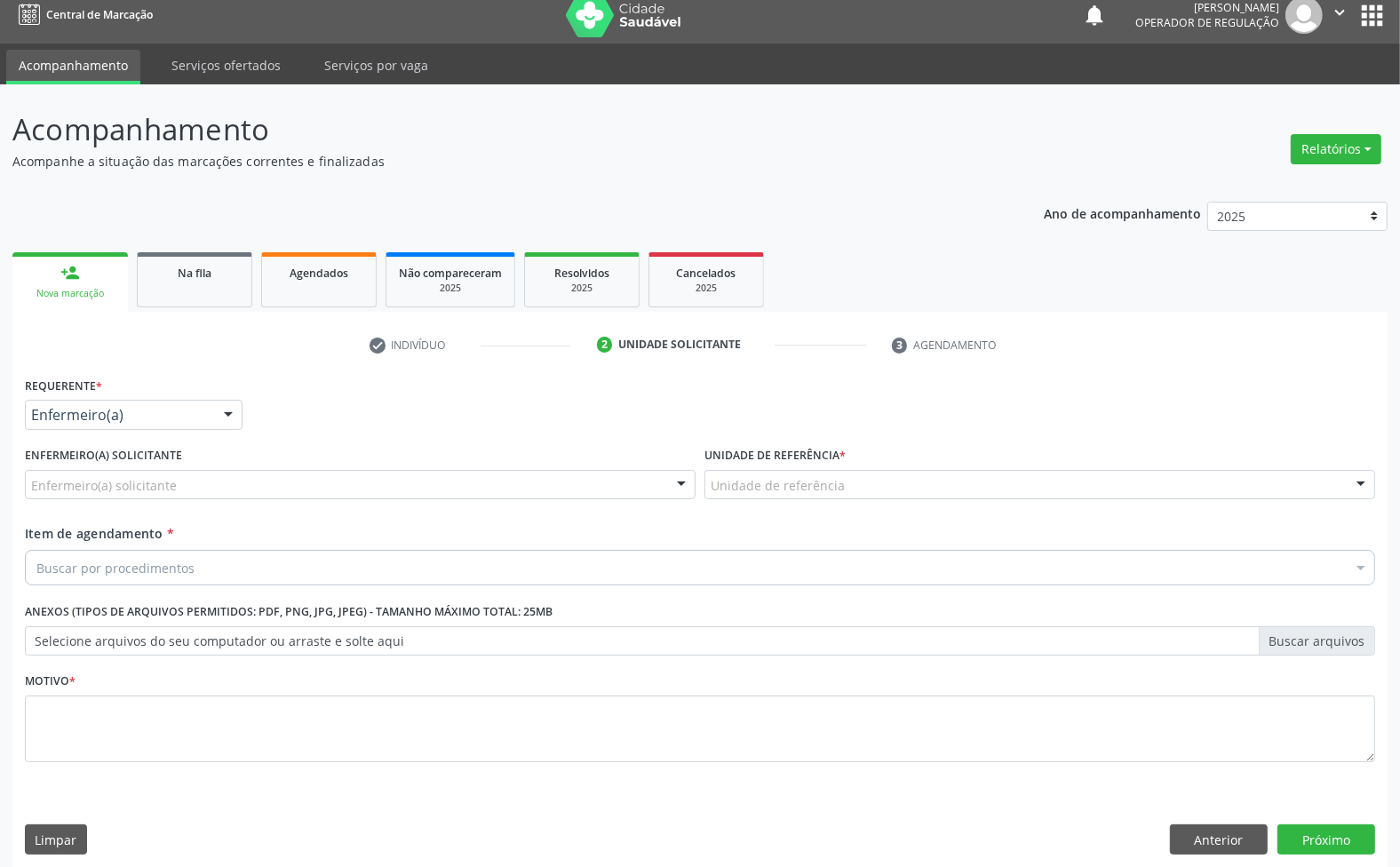
drag, startPoint x: 129, startPoint y: 424, endPoint x: 111, endPoint y: 482, distance: 60.7
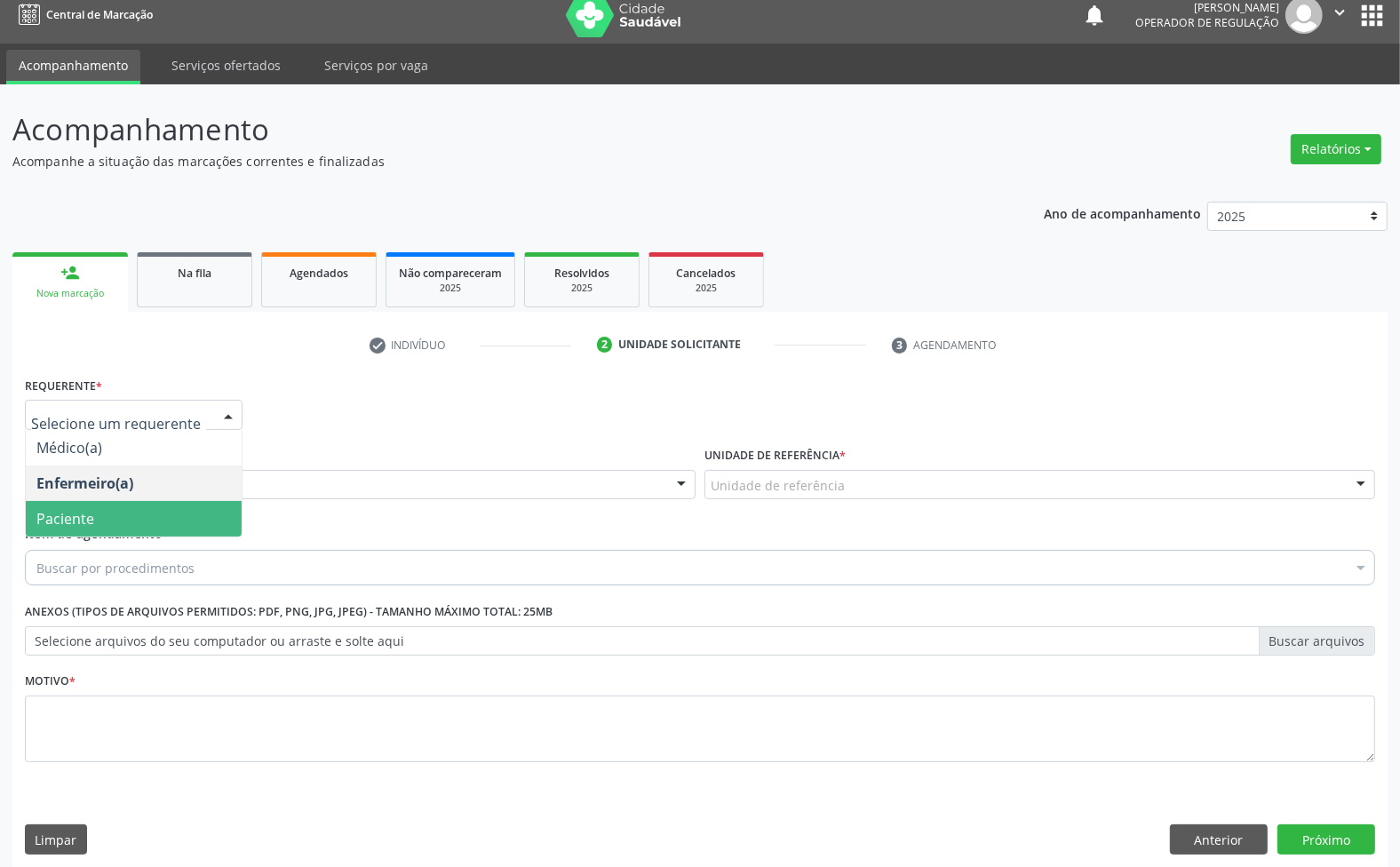
click at [106, 517] on span "Paciente" at bounding box center [134, 518] width 216 height 36
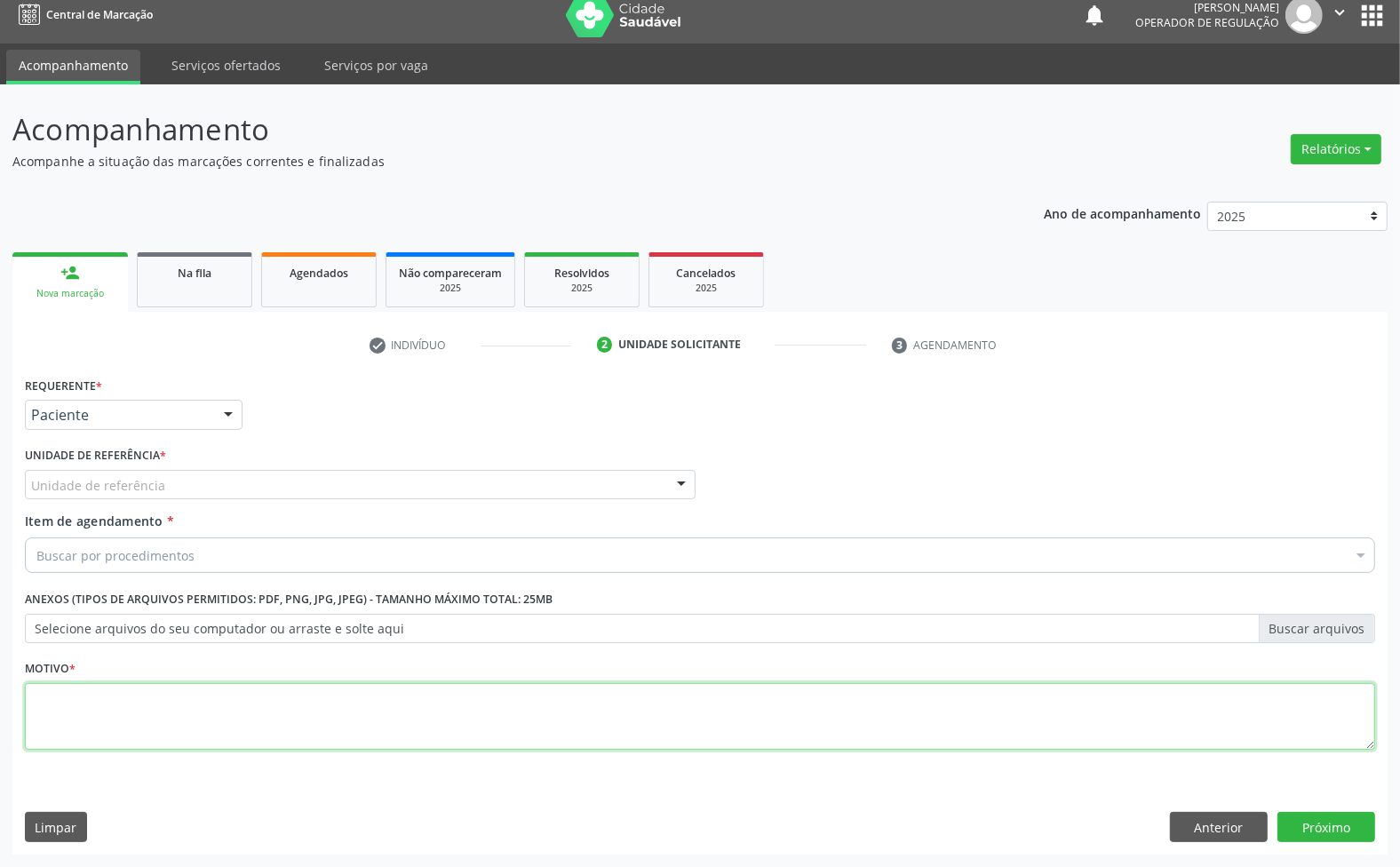
click at [214, 733] on textarea at bounding box center [700, 717] width 1351 height 68
paste textarea "AVALIAÇÃO 1ª CONSULTA 08/25"
type textarea "AVALIAÇÃO 1ª CONSULTA 08/25"
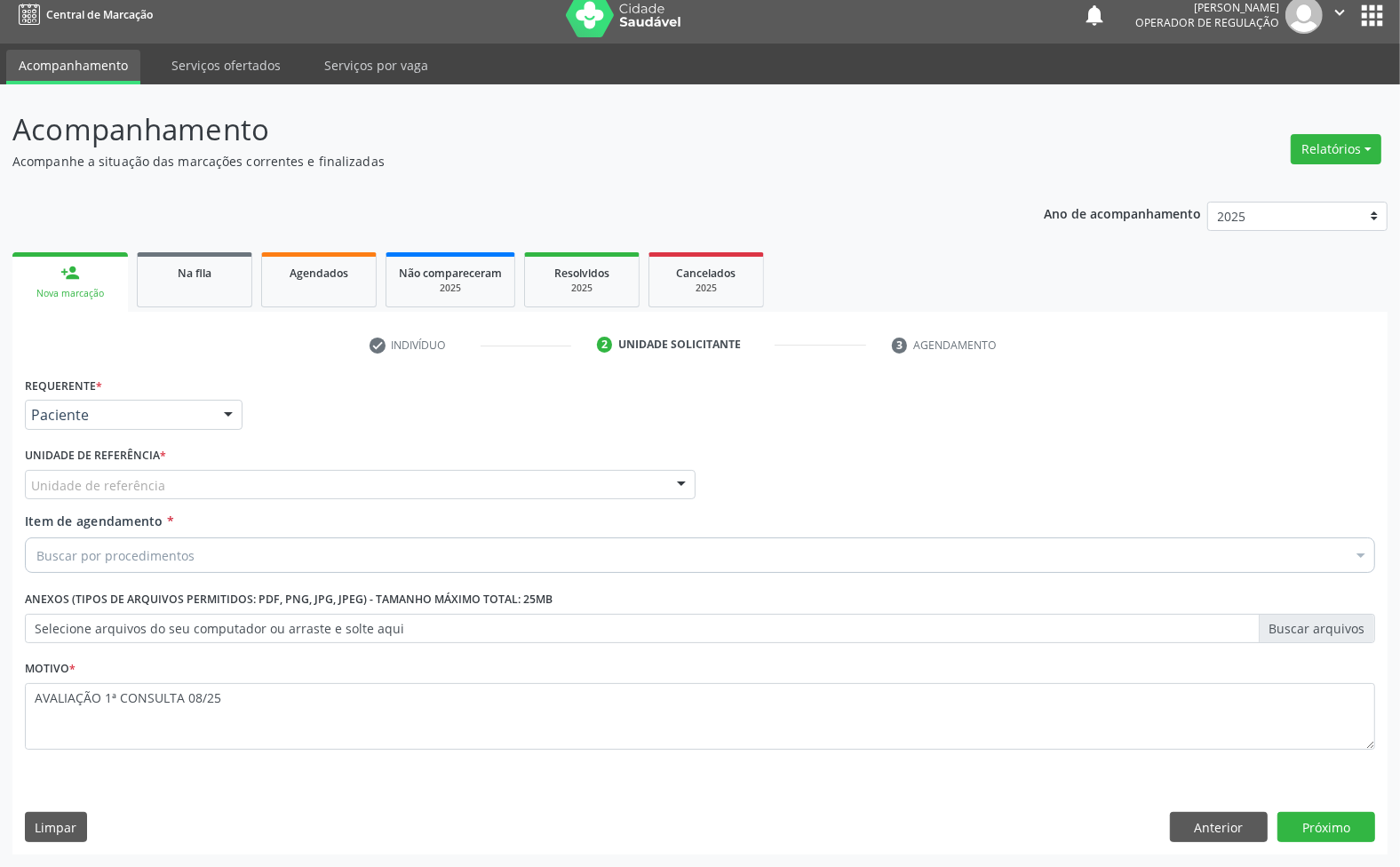
click at [251, 569] on div "Buscar por procedimentos" at bounding box center [700, 555] width 1351 height 36
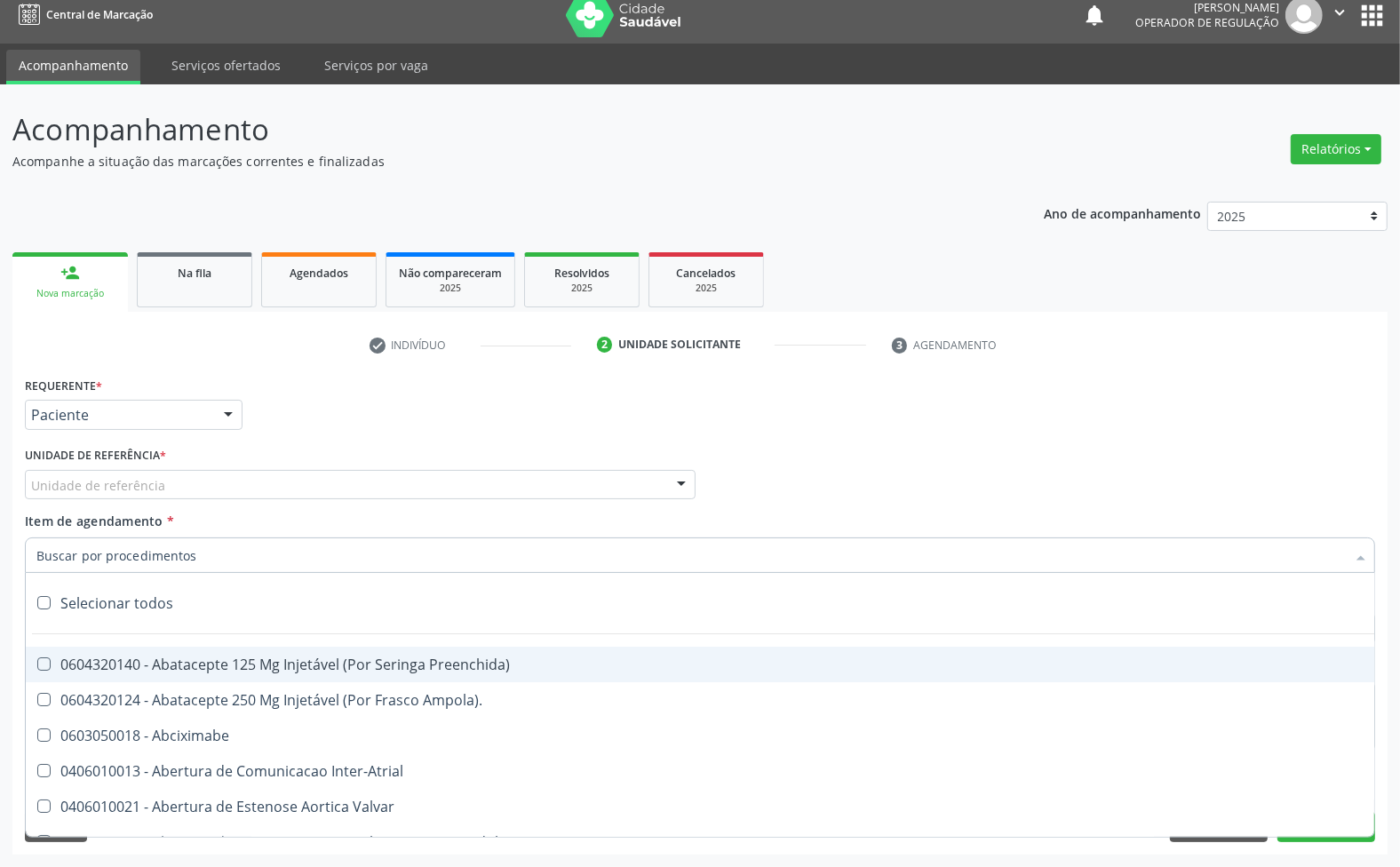
paste input "ENDOCRINOLOGISTA"
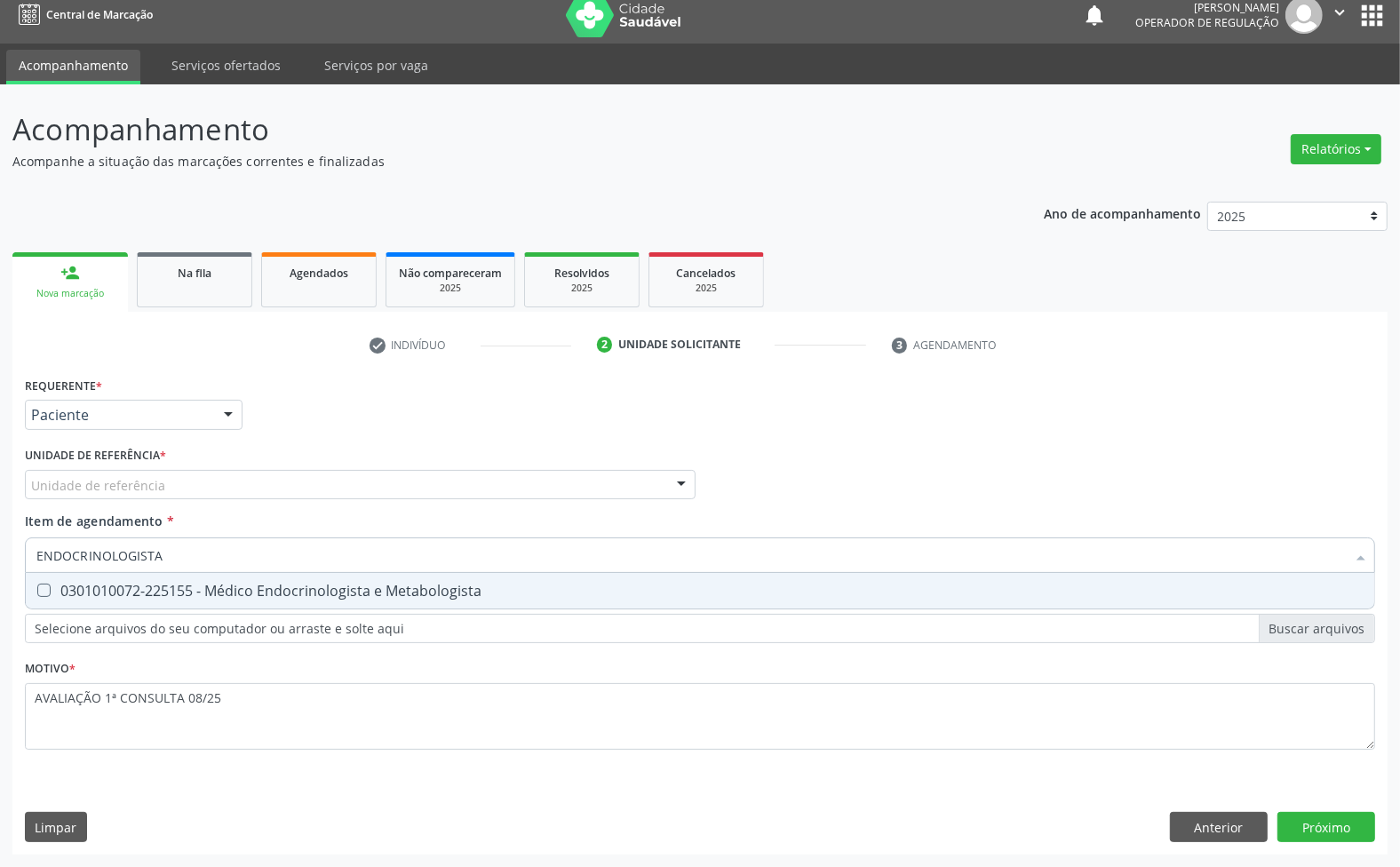
click at [257, 619] on div "Requerente * Paciente Médico(a) Enfermeiro(a) Paciente Nenhum resultado encontr…" at bounding box center [700, 574] width 1351 height 403
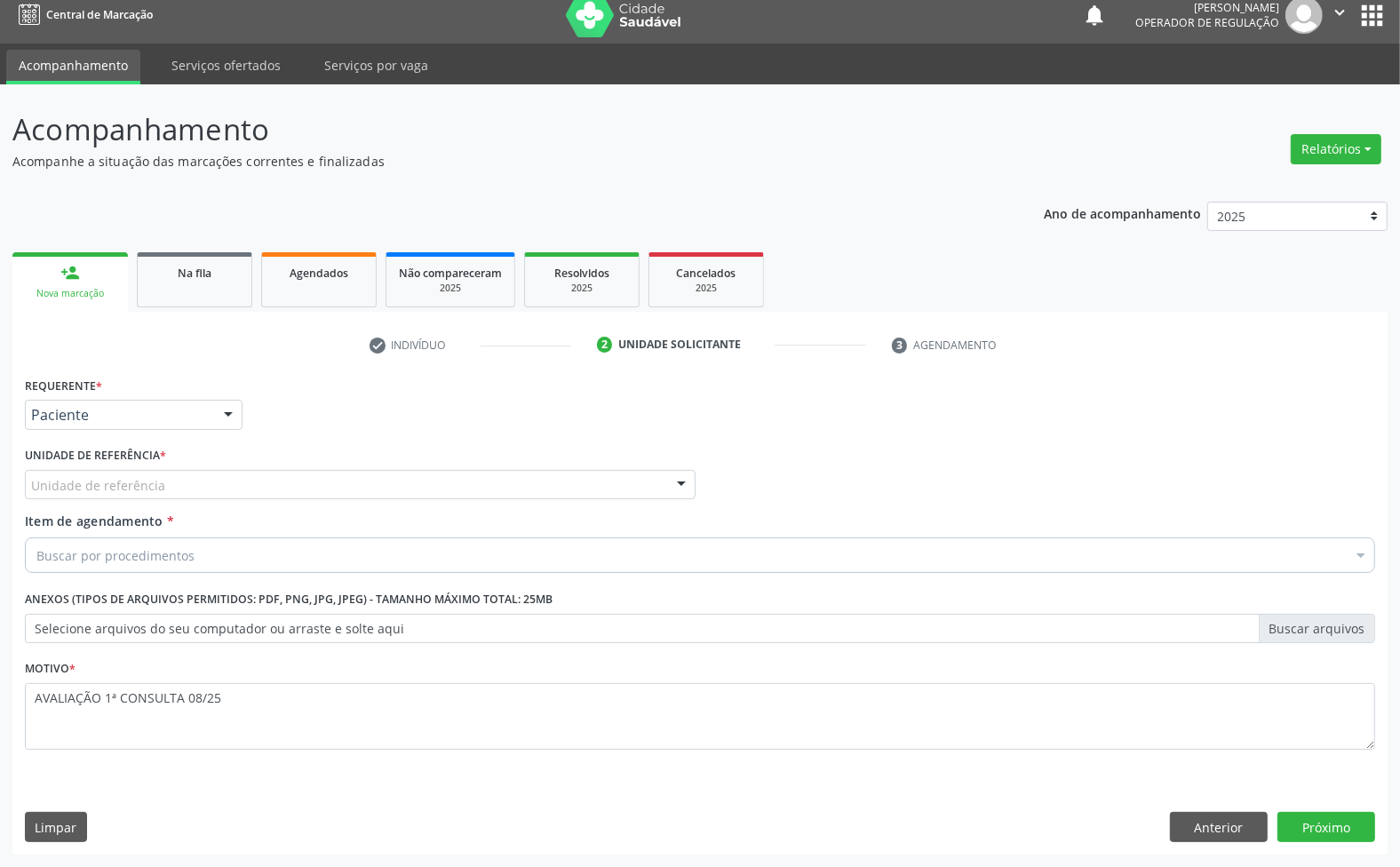
click at [251, 595] on label "Anexos (Tipos de arquivos permitidos: PDF, PNG, JPG, JPEG) - Tamanho máximo tot…" at bounding box center [288, 600] width 527 height 27
click at [241, 553] on div "Buscar por procedimentos" at bounding box center [700, 555] width 1351 height 36
paste input "ENDOCRINOLOGISTA"
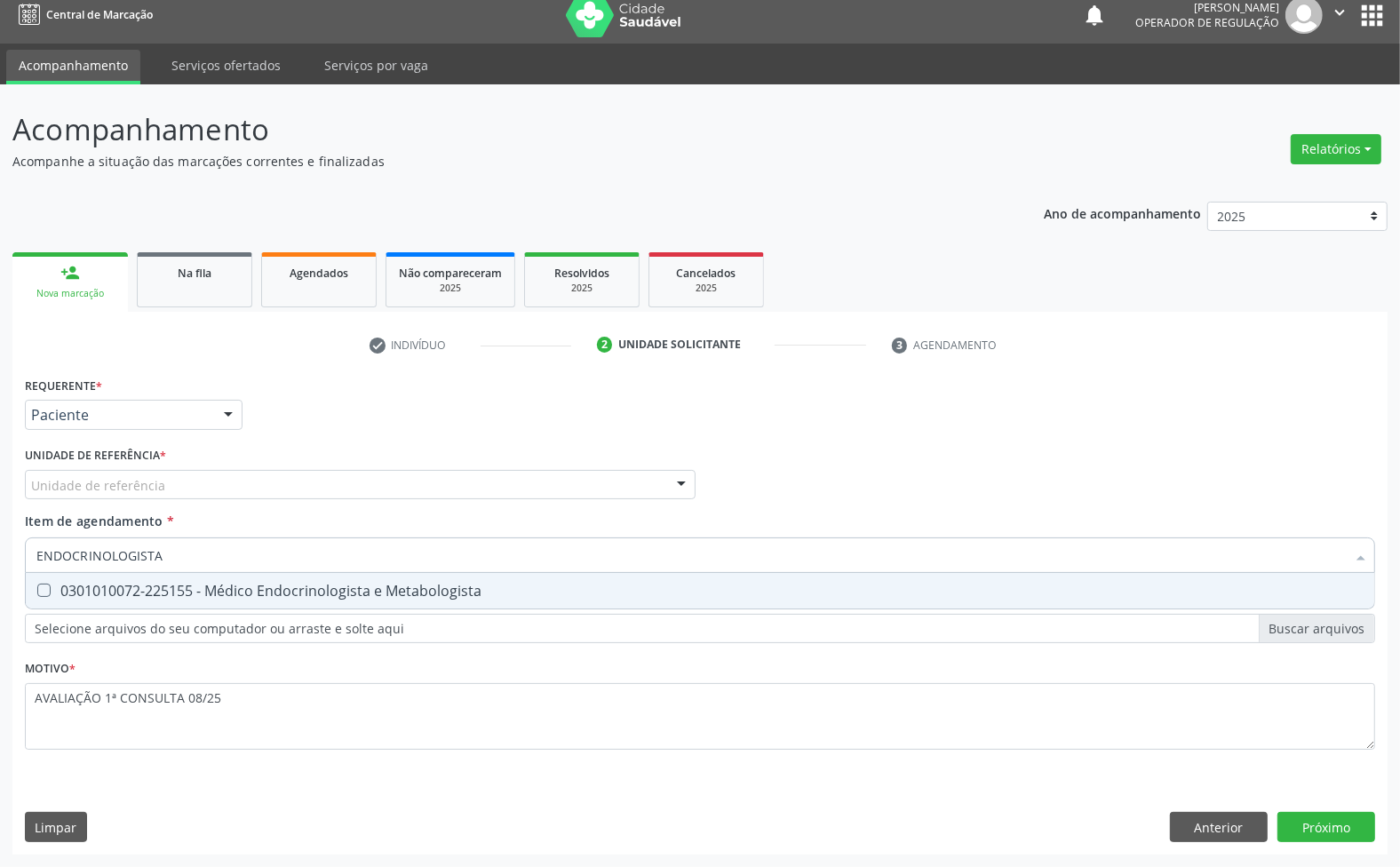
type input "ENDOCRINOLOGISTA"
click at [243, 611] on div "Requerente * Paciente Médico(a) Enfermeiro(a) Paciente Nenhum resultado encontr…" at bounding box center [700, 574] width 1351 height 403
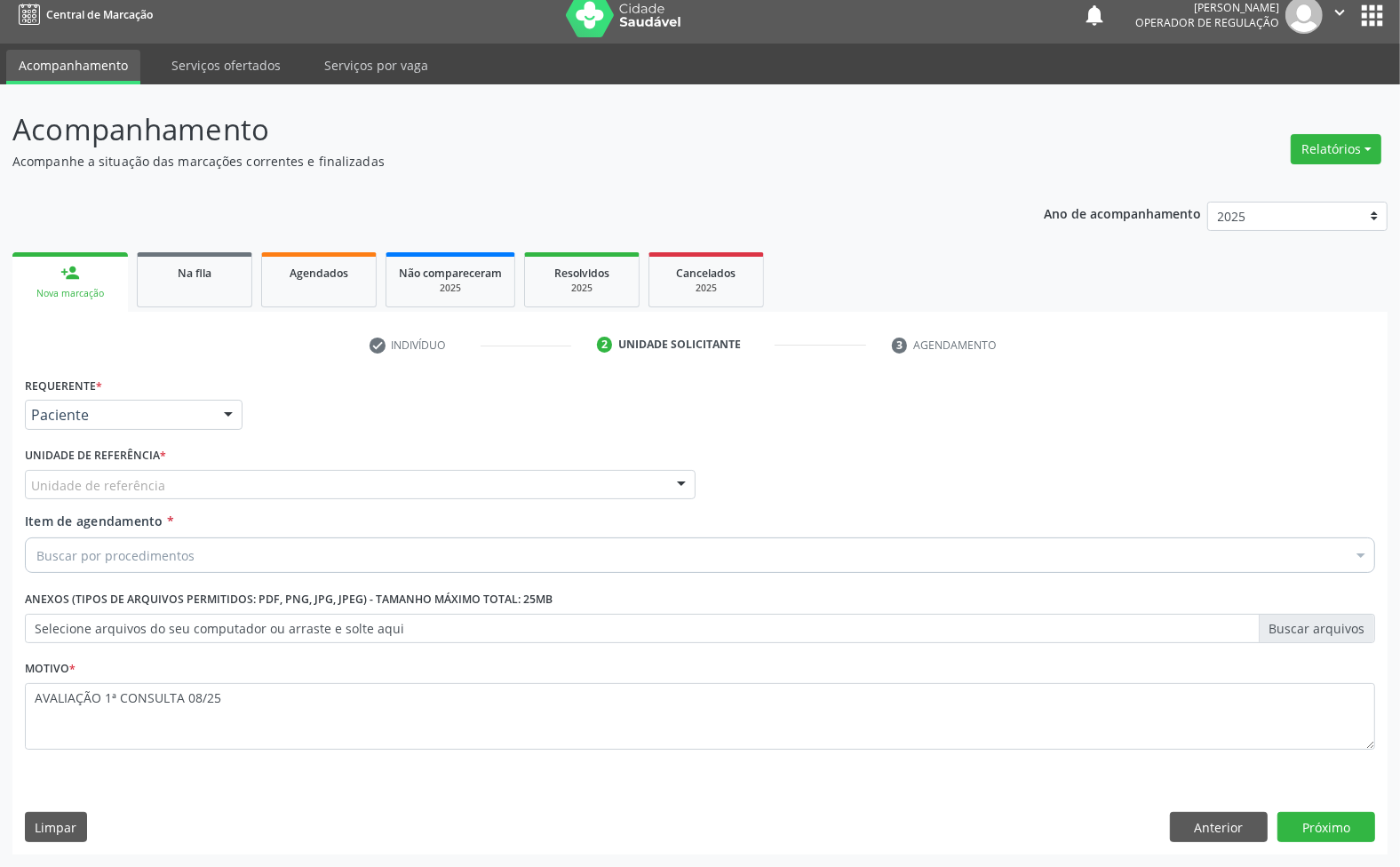
click at [240, 552] on div "Buscar por procedimentos" at bounding box center [700, 555] width 1351 height 36
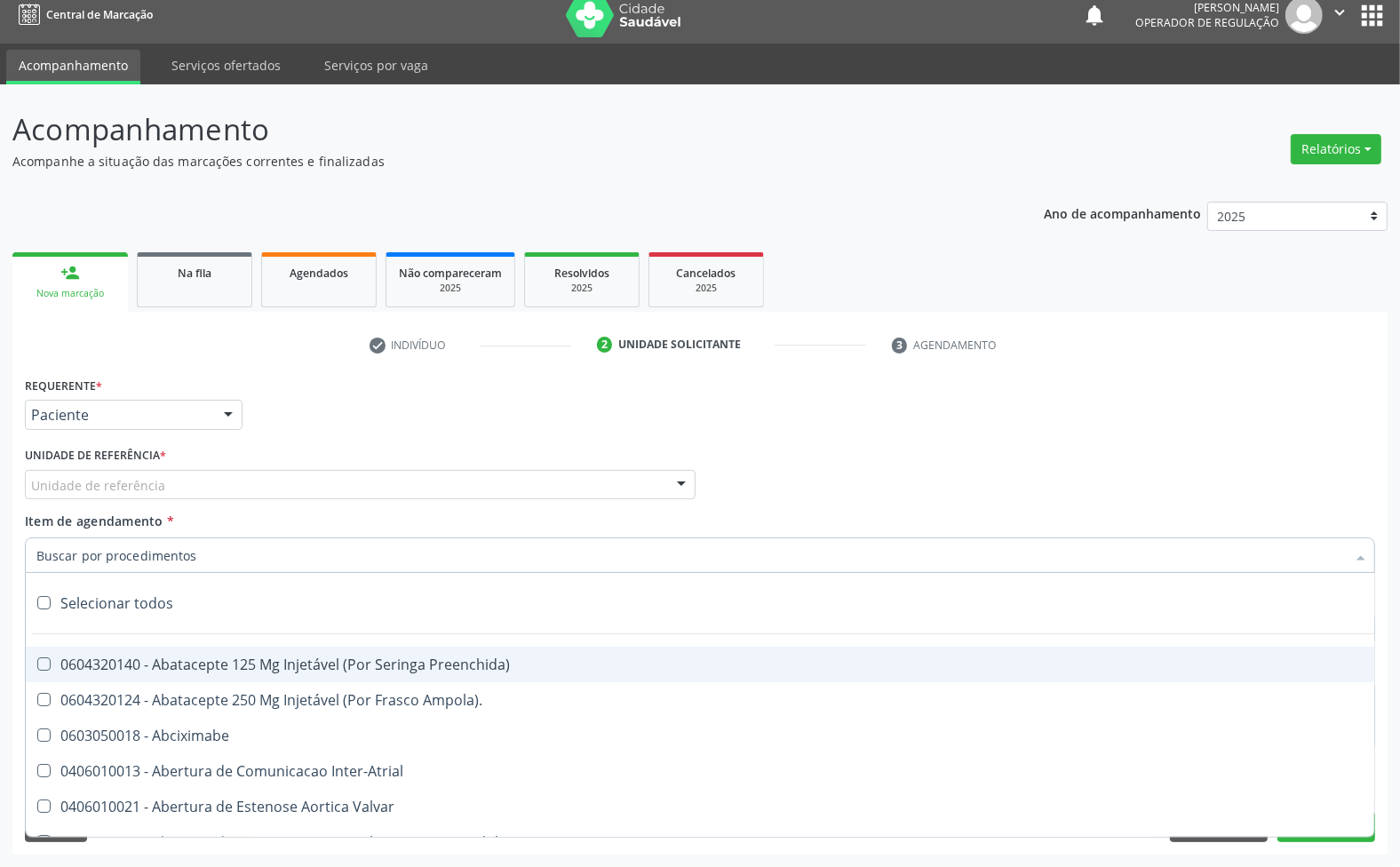
paste input "ENDOCRINOLOGISTA"
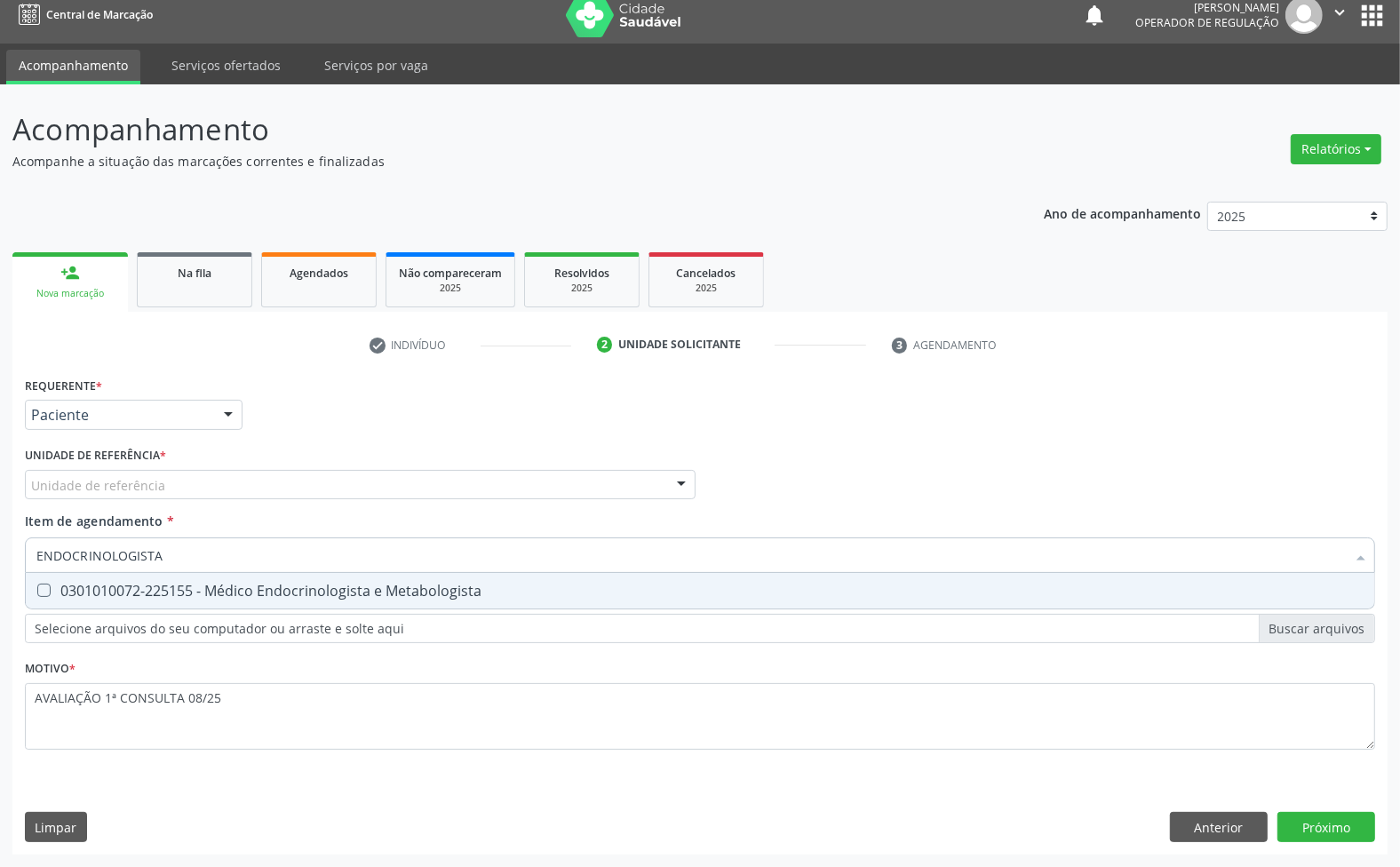
click at [238, 612] on div "Requerente * Paciente Médico(a) Enfermeiro(a) Paciente Nenhum resultado encontr…" at bounding box center [700, 574] width 1351 height 403
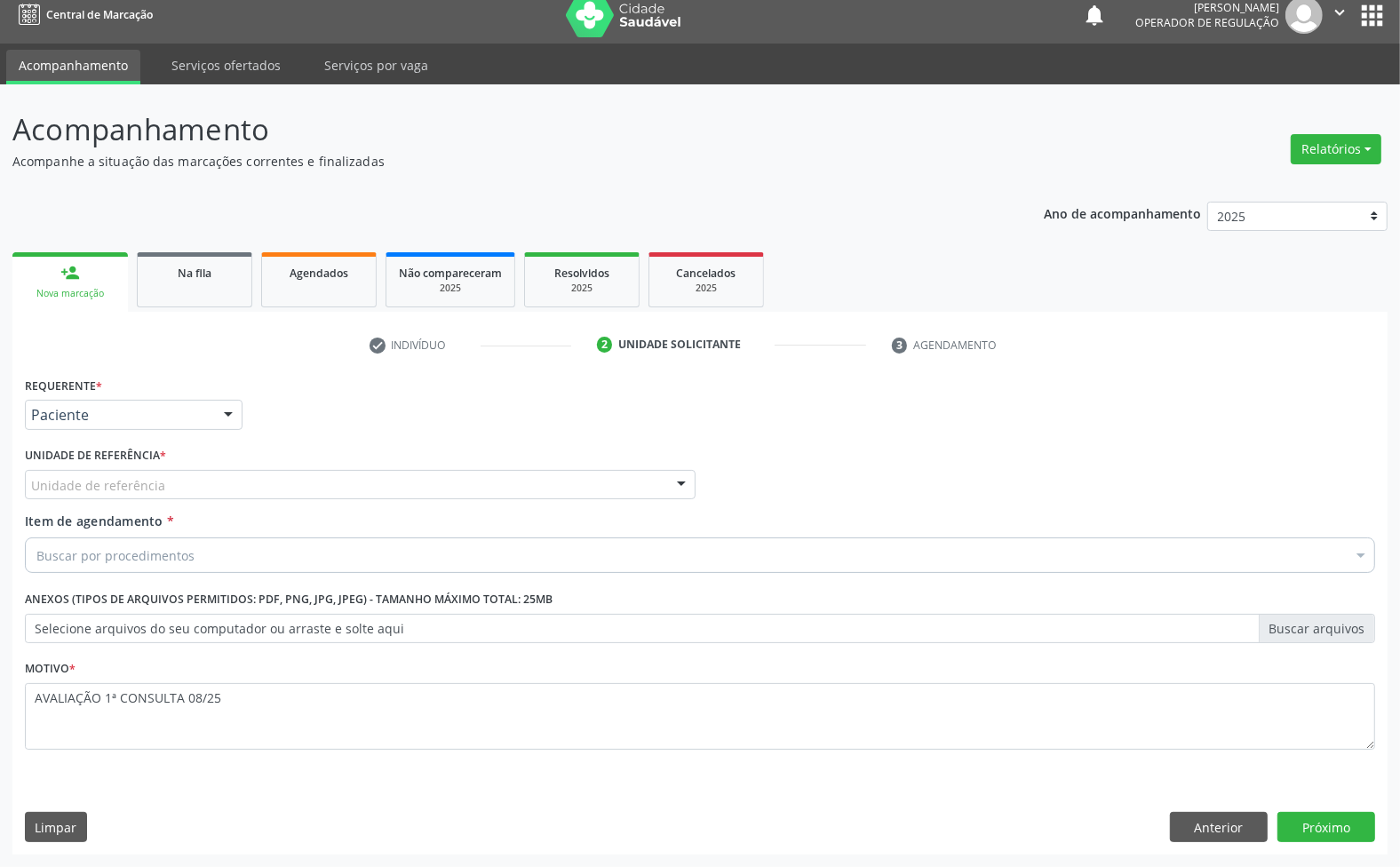
click at [240, 551] on div "Buscar por procedimentos" at bounding box center [700, 555] width 1351 height 36
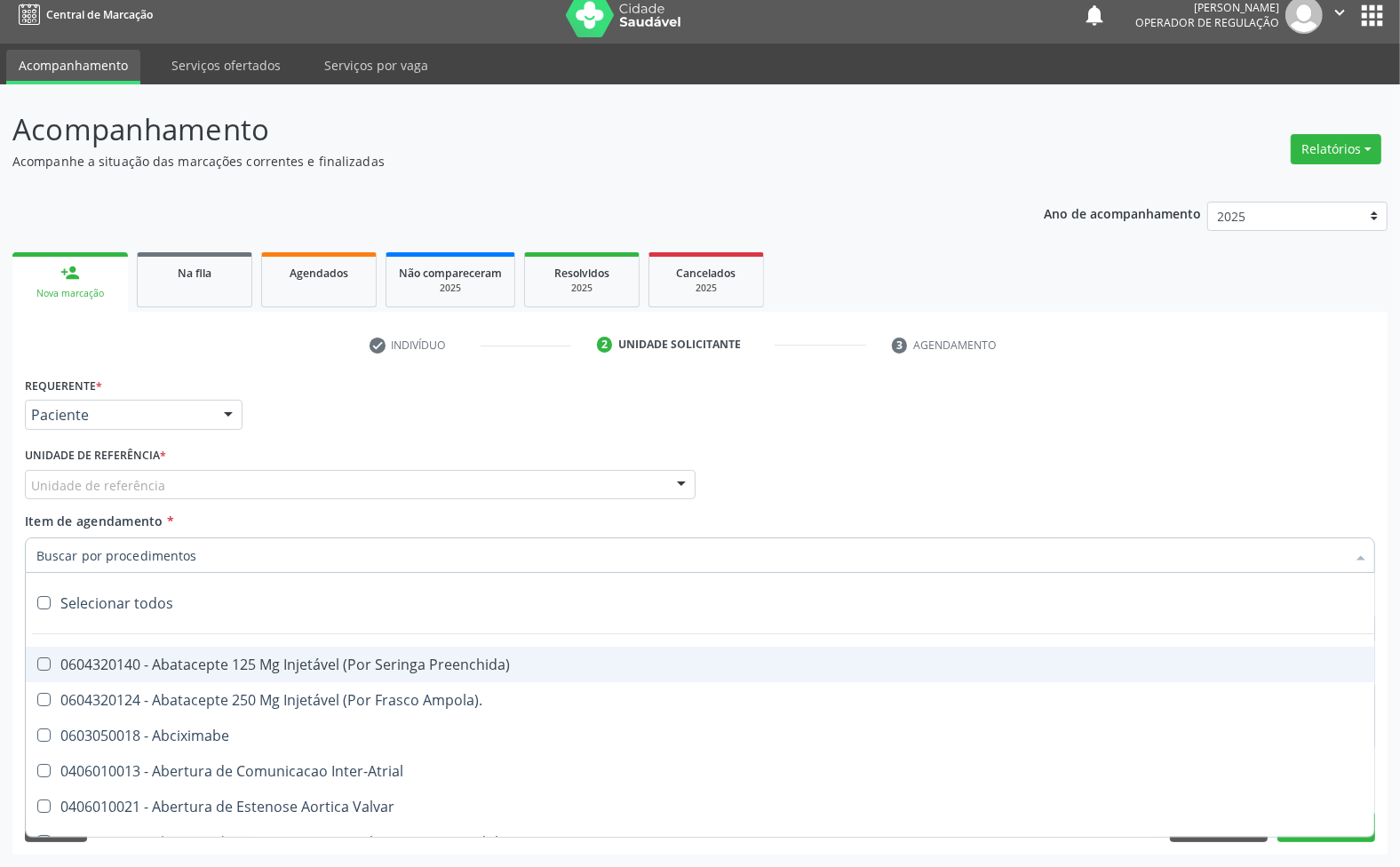
paste input "ENDOCRINOLOGISTA"
type input "ENDOCRINOLOGISTA"
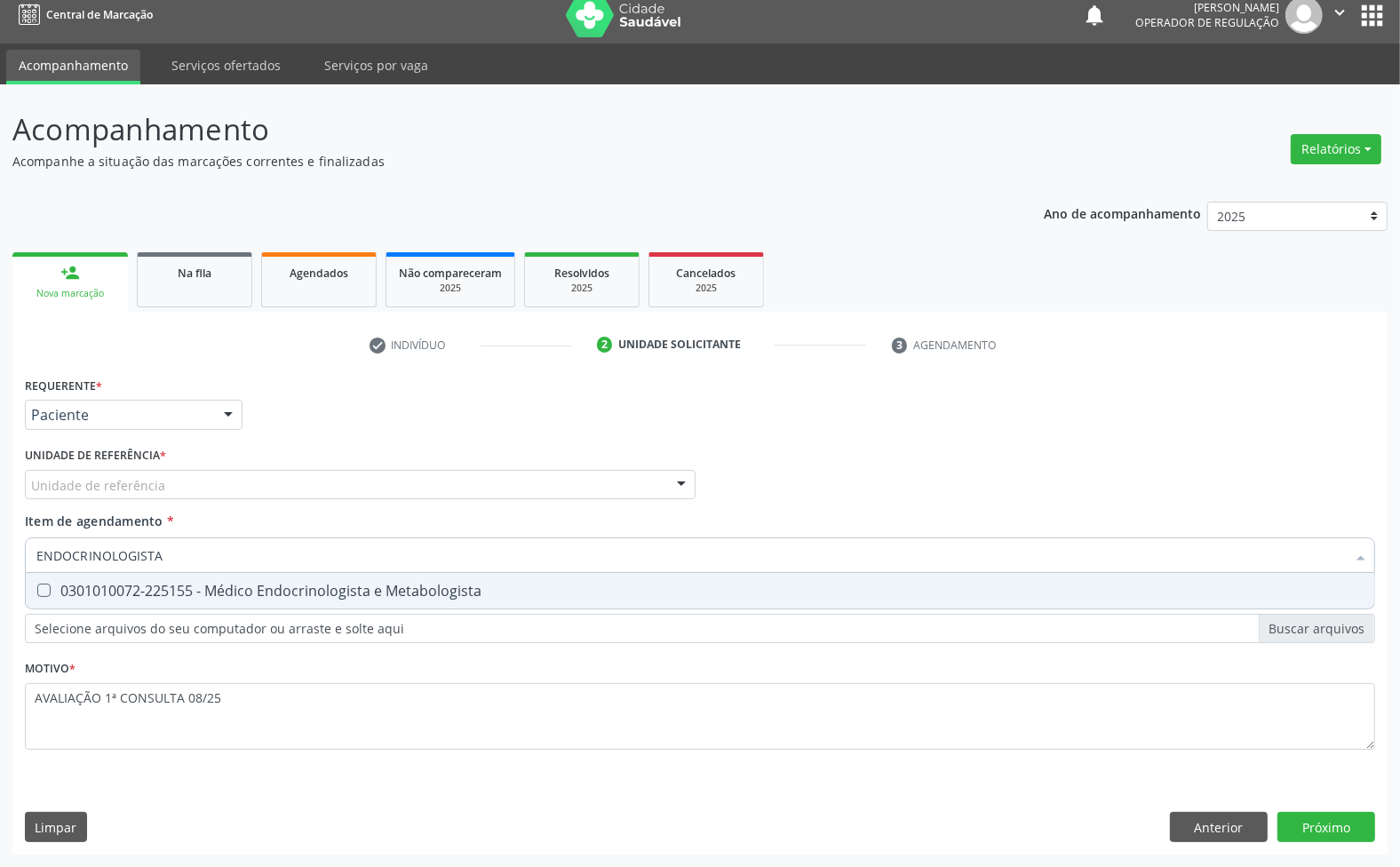
click at [240, 596] on div "0301010072-225155 - Médico Endocrinologista e Metabologista" at bounding box center [700, 591] width 1328 height 15
checkbox Metabologista "true"
click at [1224, 829] on div "Requerente * Paciente Médico(a) Enfermeiro(a) Paciente Nenhum resultado encontr…" at bounding box center [700, 613] width 1375 height 482
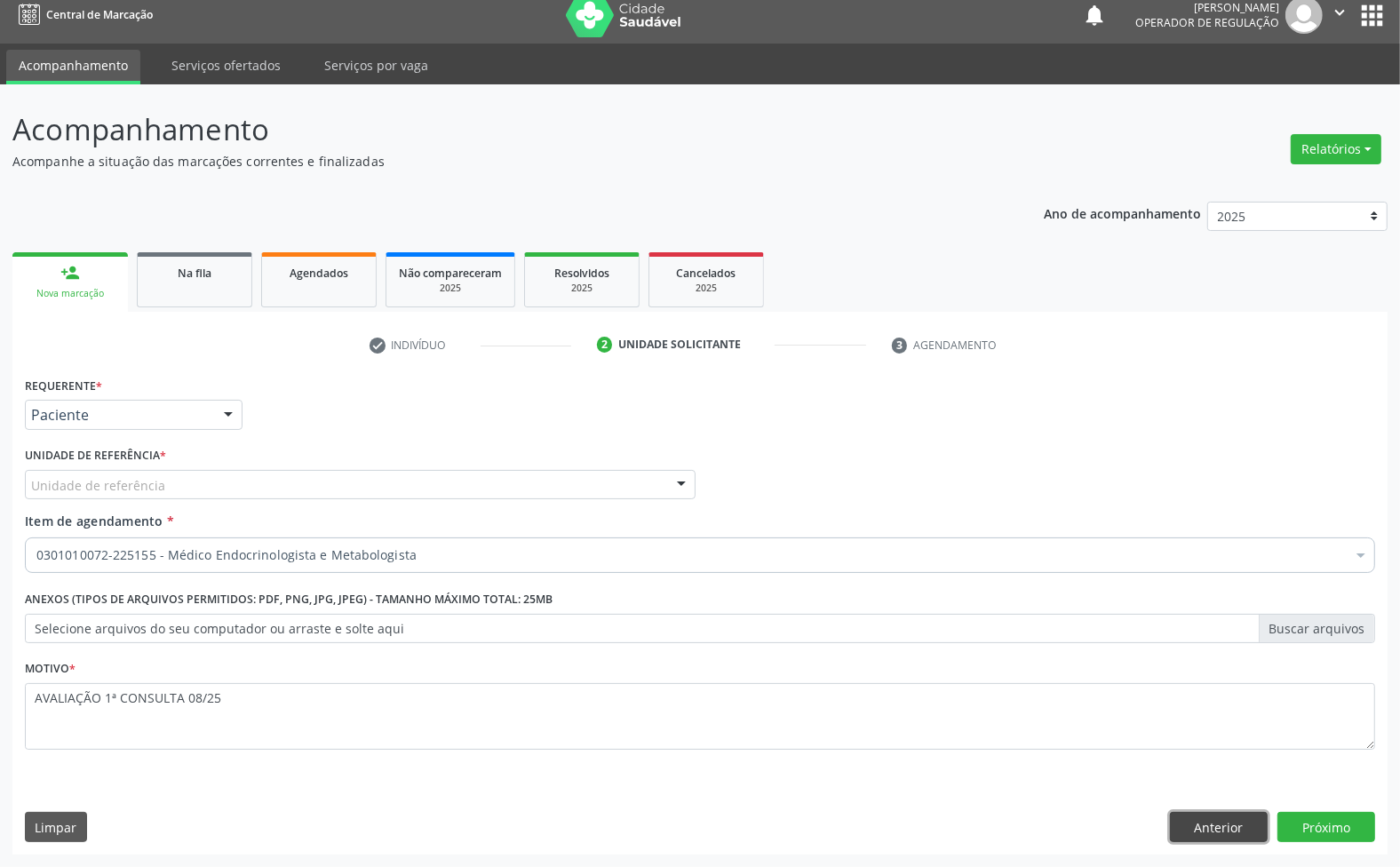
scroll to position [0, 0]
click at [1222, 831] on button "Anterior" at bounding box center [1219, 827] width 98 height 30
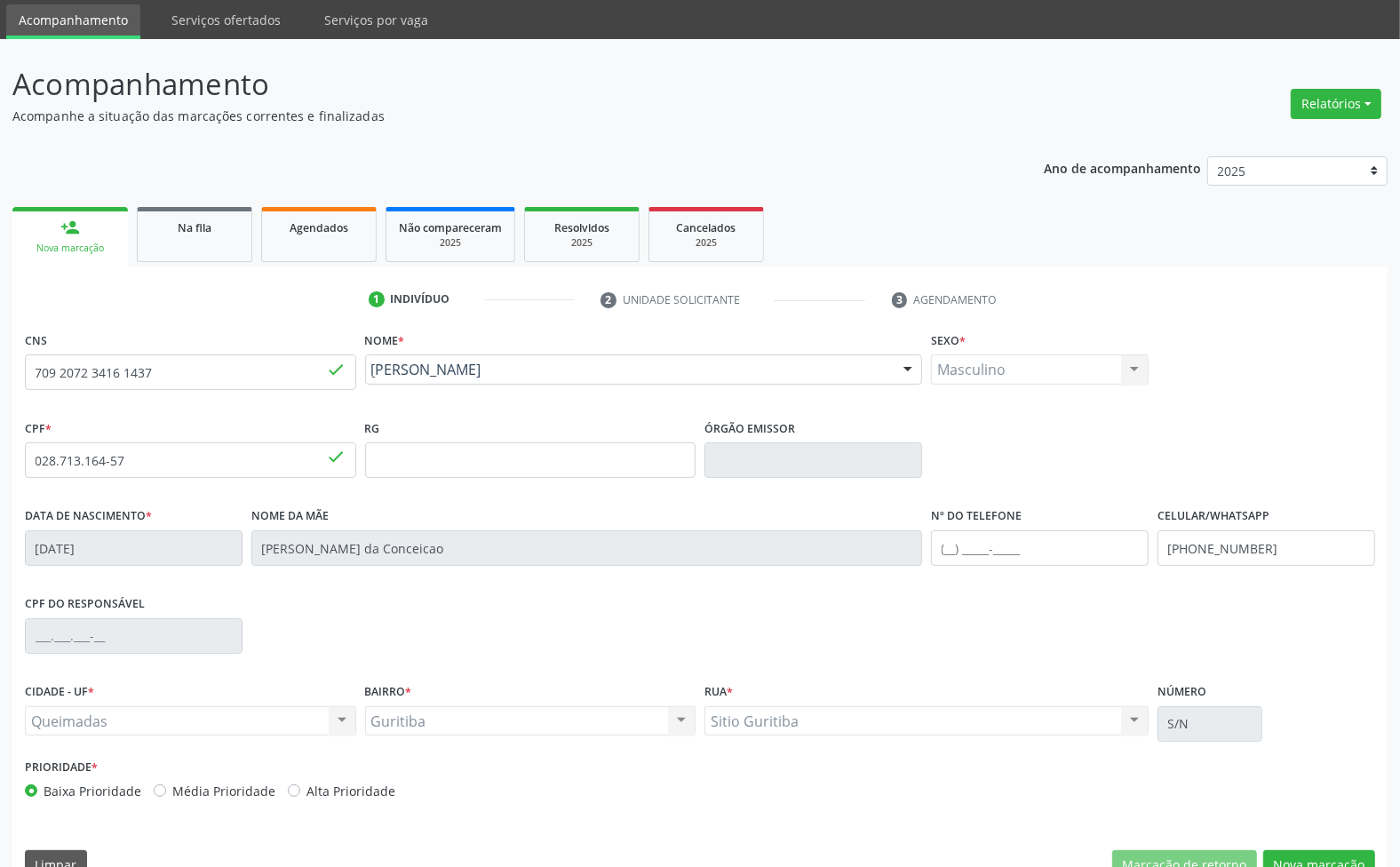
scroll to position [96, 0]
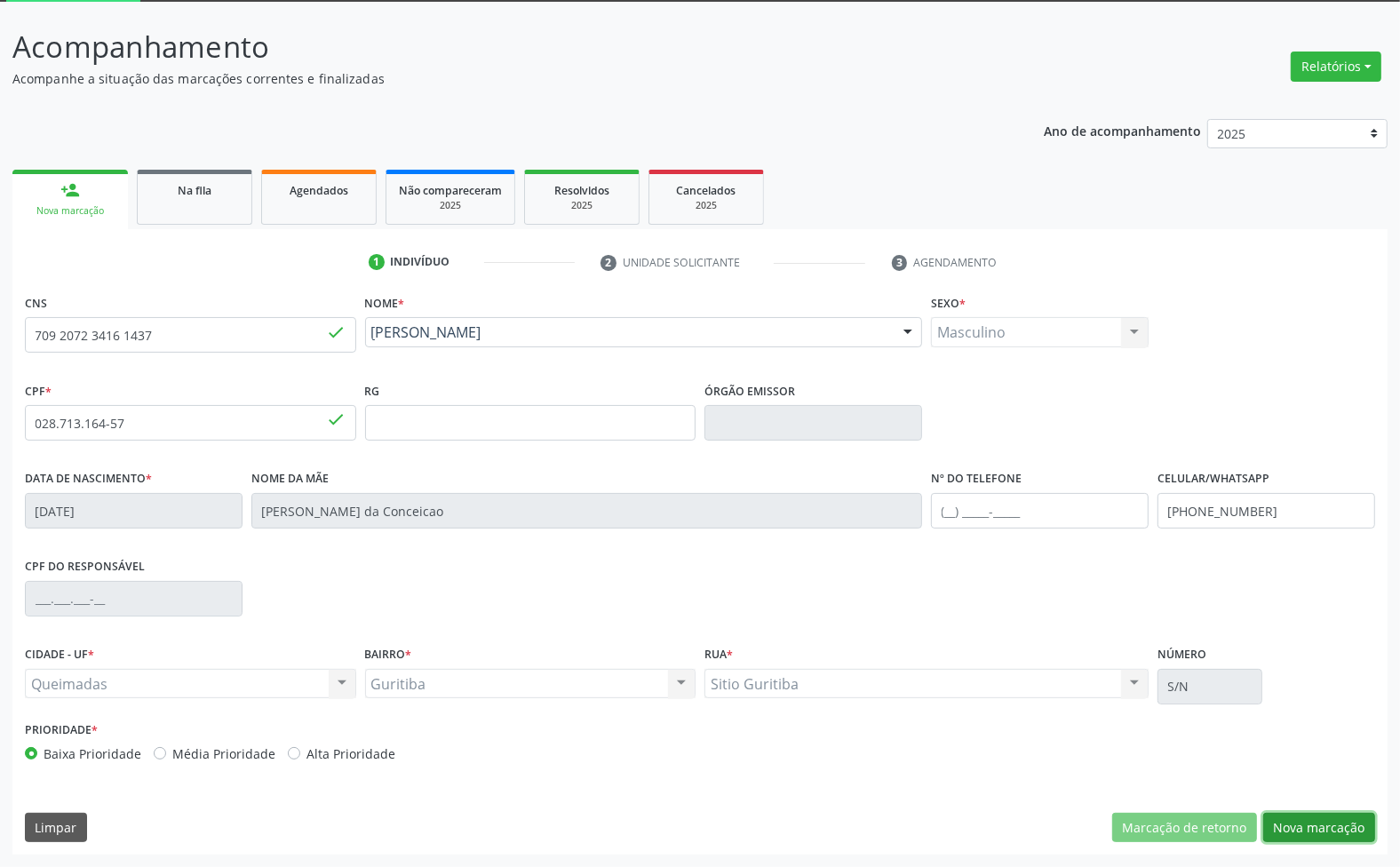
click at [1322, 832] on button "Nova marcação" at bounding box center [1319, 828] width 112 height 30
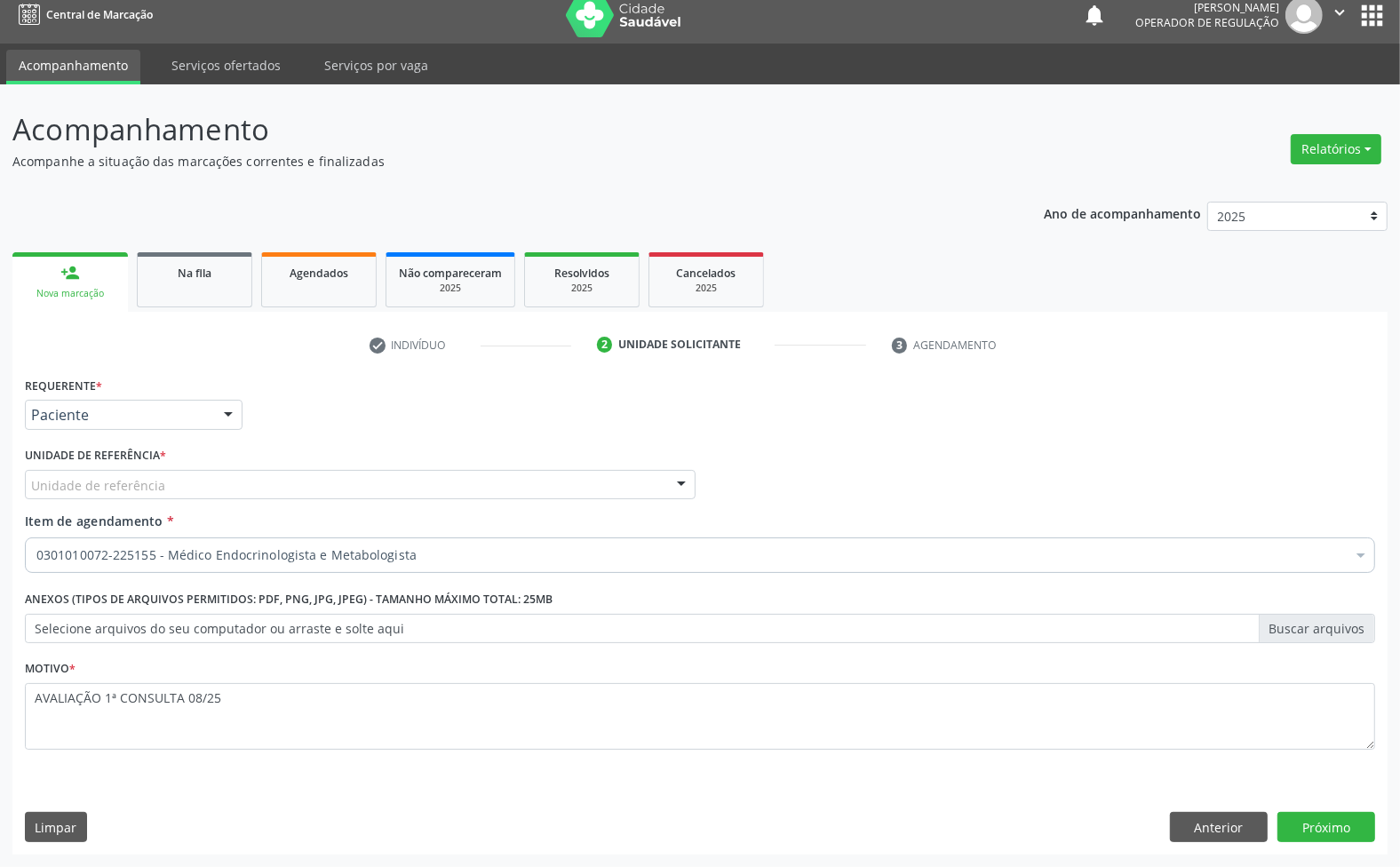
scroll to position [14, 0]
click at [235, 485] on div "Unidade de referência" at bounding box center [360, 484] width 671 height 30
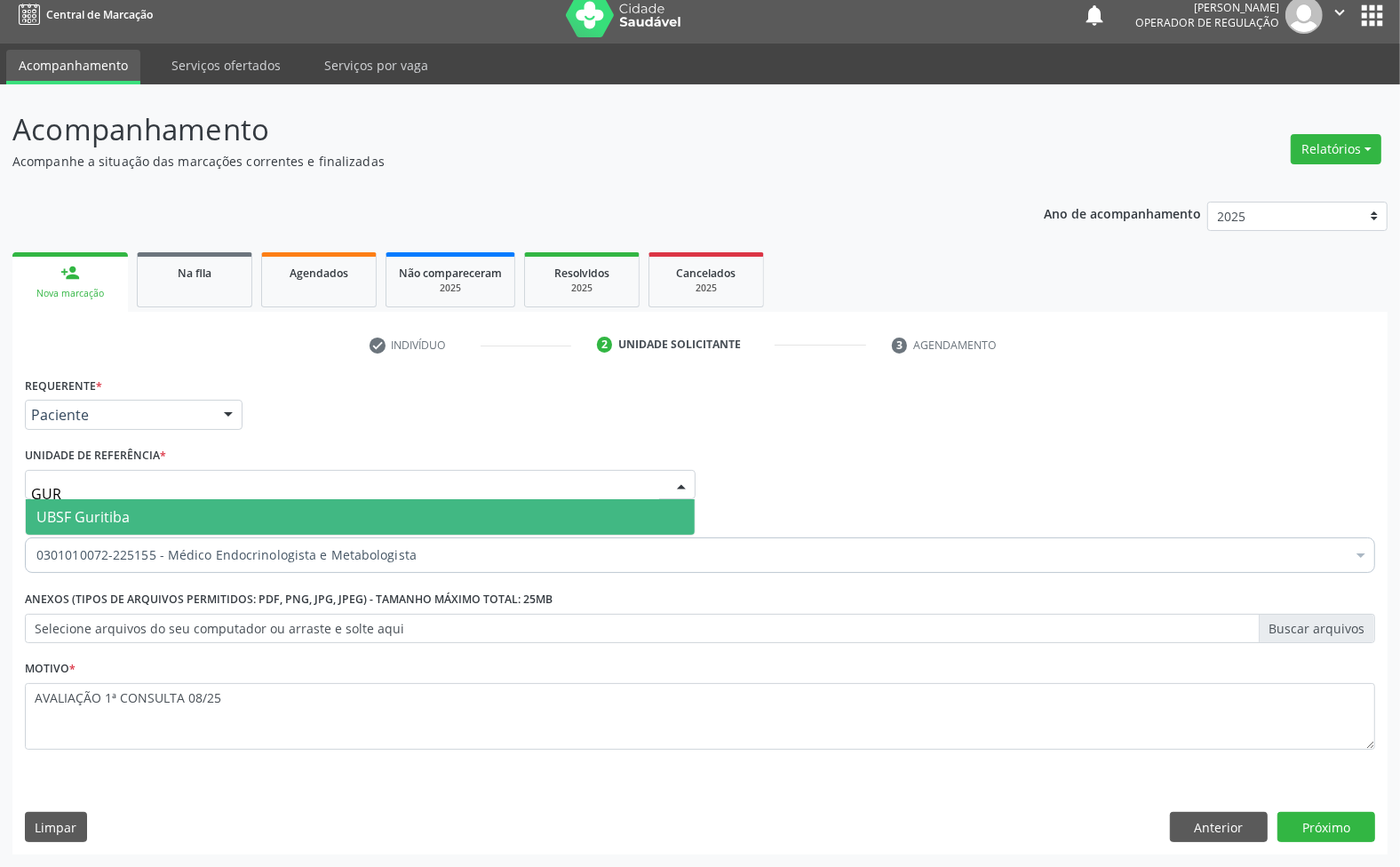
type input "GURI"
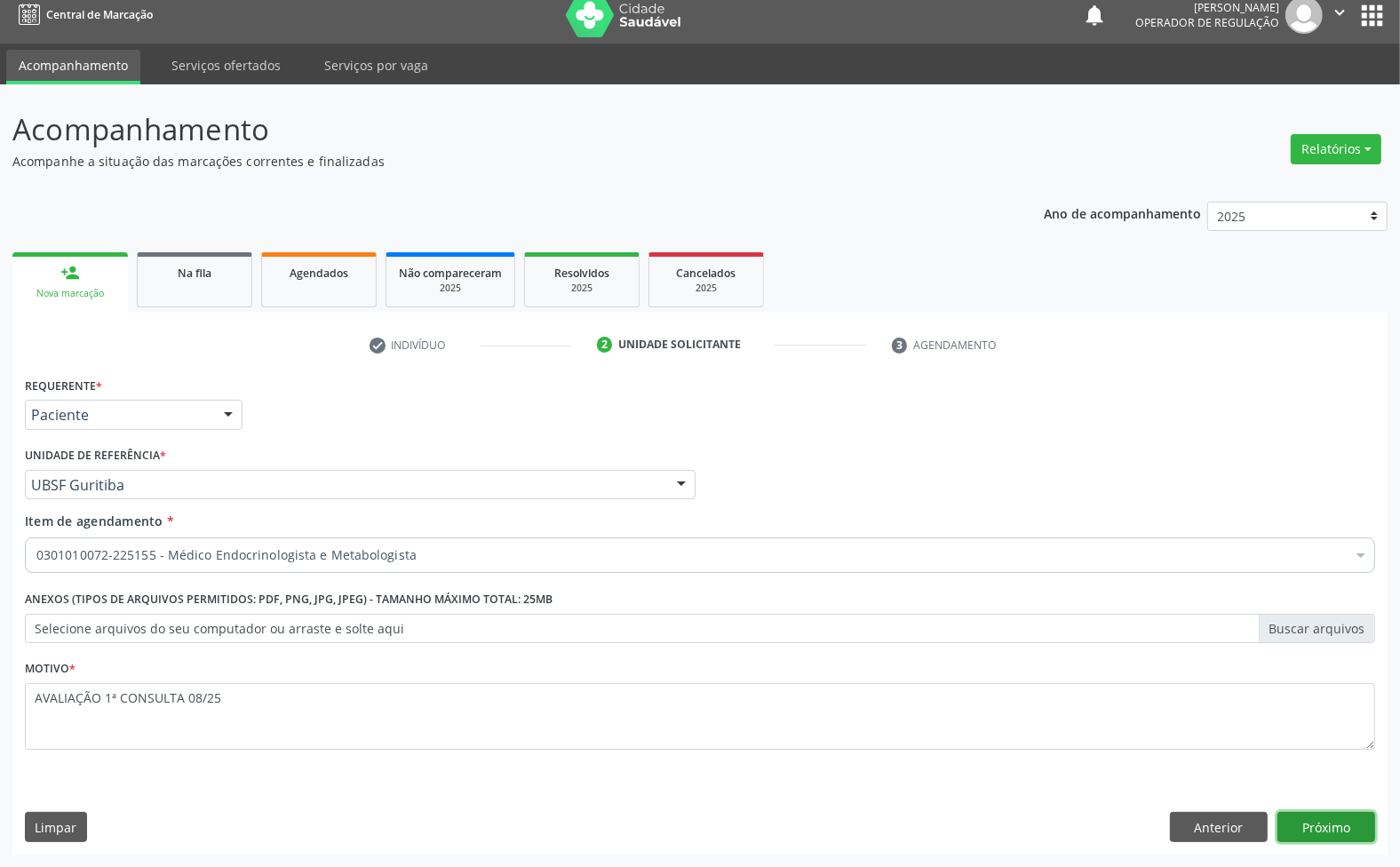
click at [1348, 830] on button "Próximo" at bounding box center [1326, 827] width 98 height 30
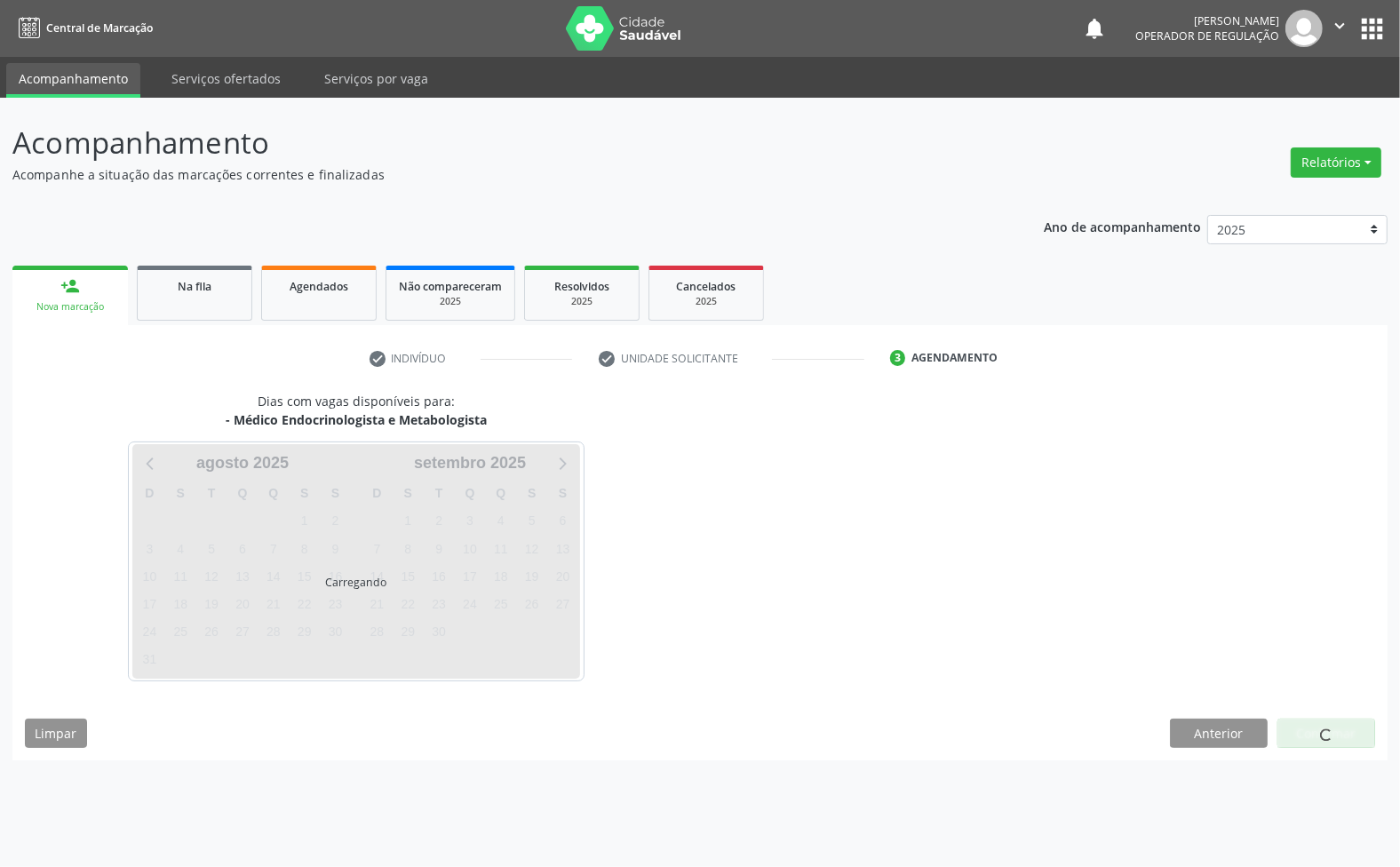
scroll to position [0, 0]
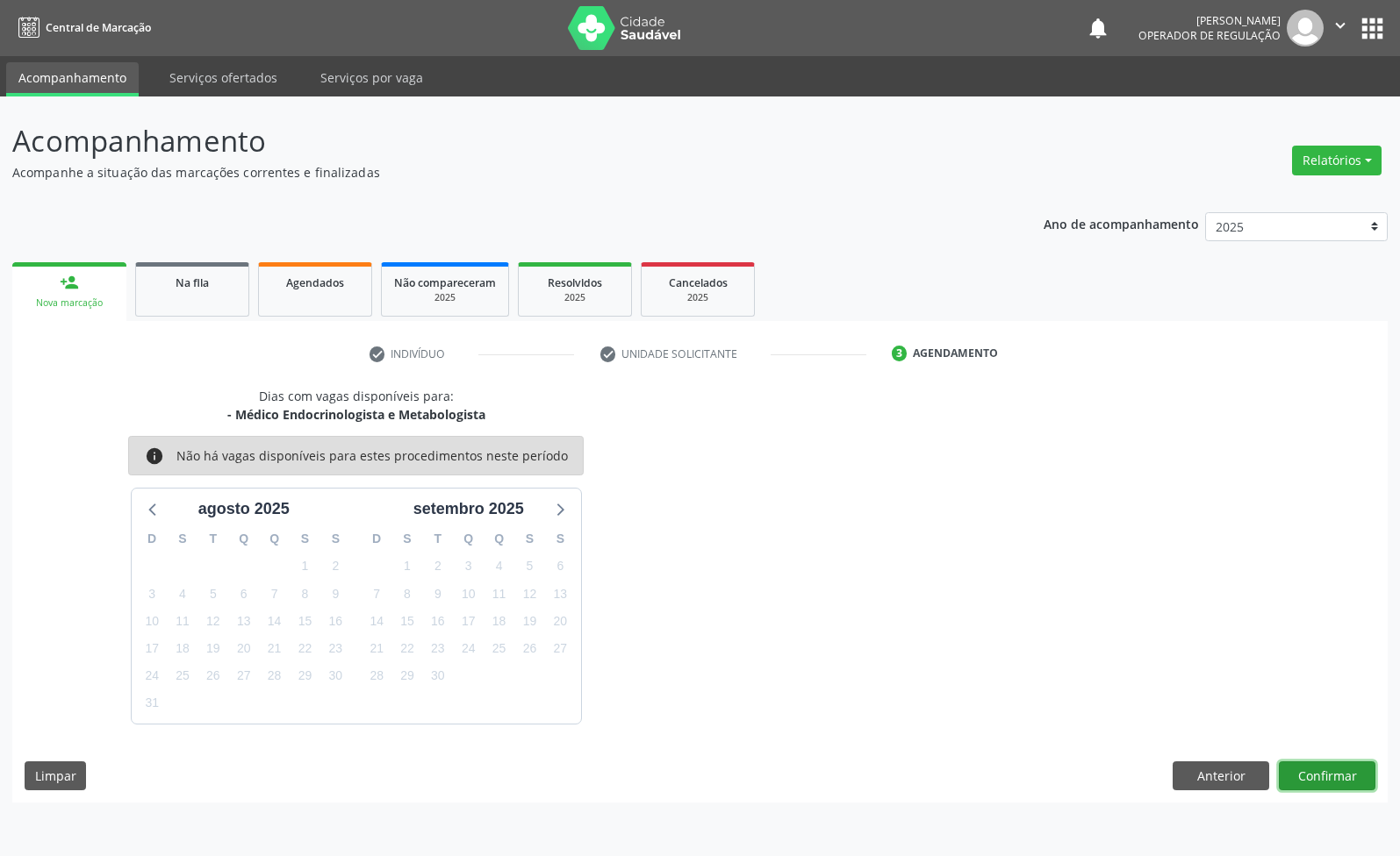
click at [1327, 778] on button "Confirmar" at bounding box center [1327, 776] width 97 height 30
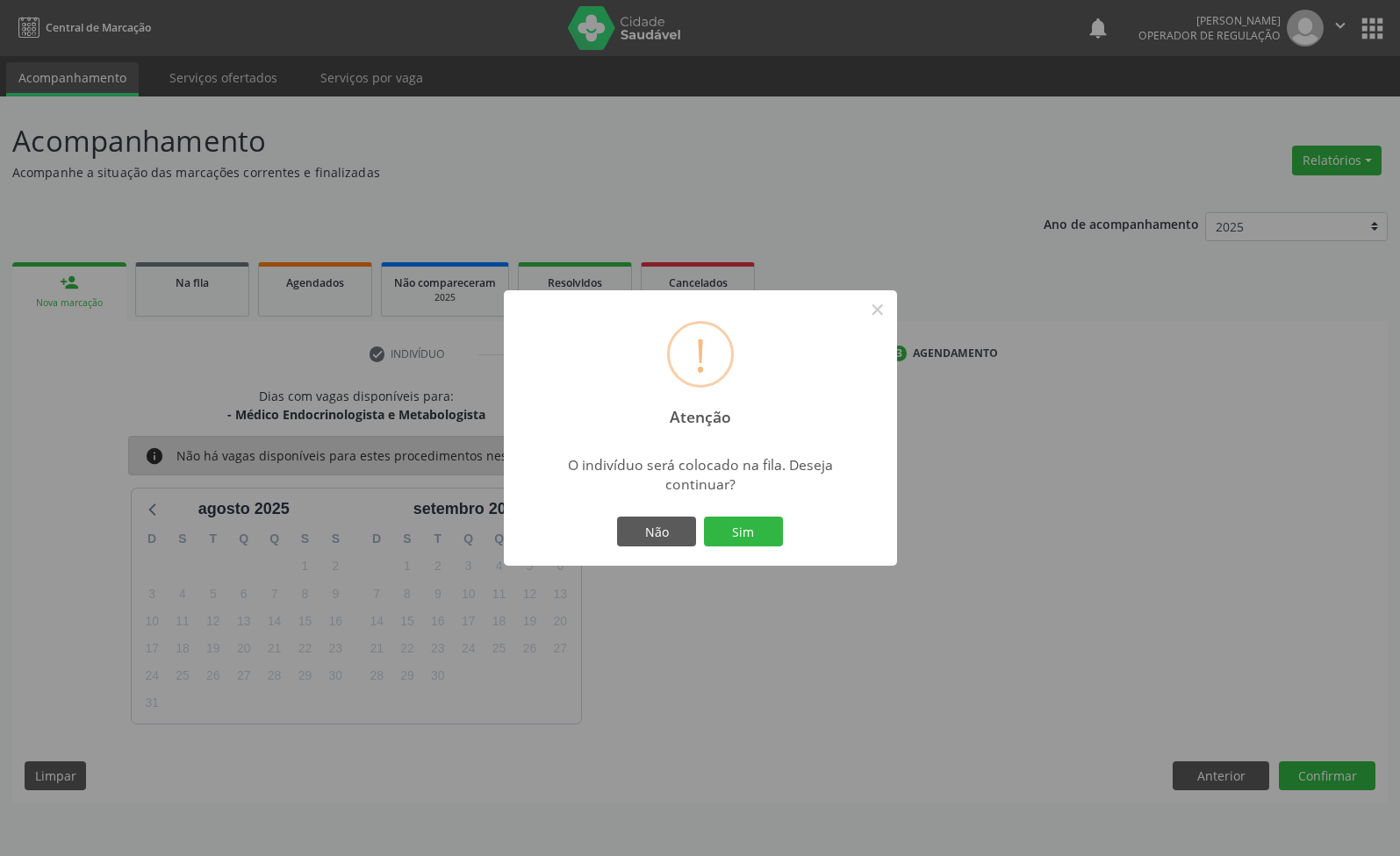
click at [704, 517] on button "Sim" at bounding box center [743, 531] width 79 height 30
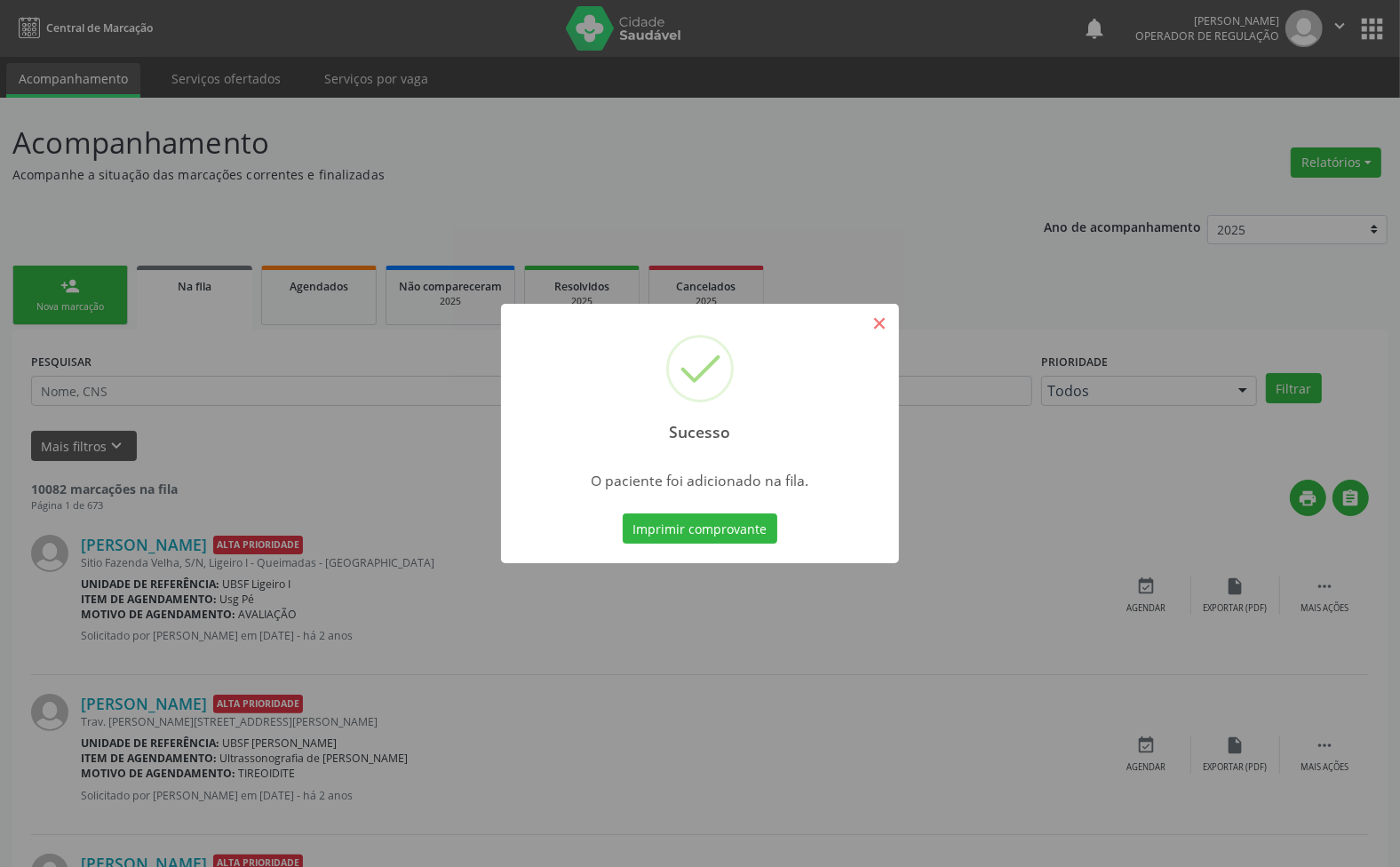
click at [888, 308] on div "Sucesso ×" at bounding box center [700, 380] width 398 height 153
drag, startPoint x: 883, startPoint y: 317, endPoint x: 869, endPoint y: 318, distance: 14.0
click at [877, 318] on button "×" at bounding box center [879, 323] width 30 height 30
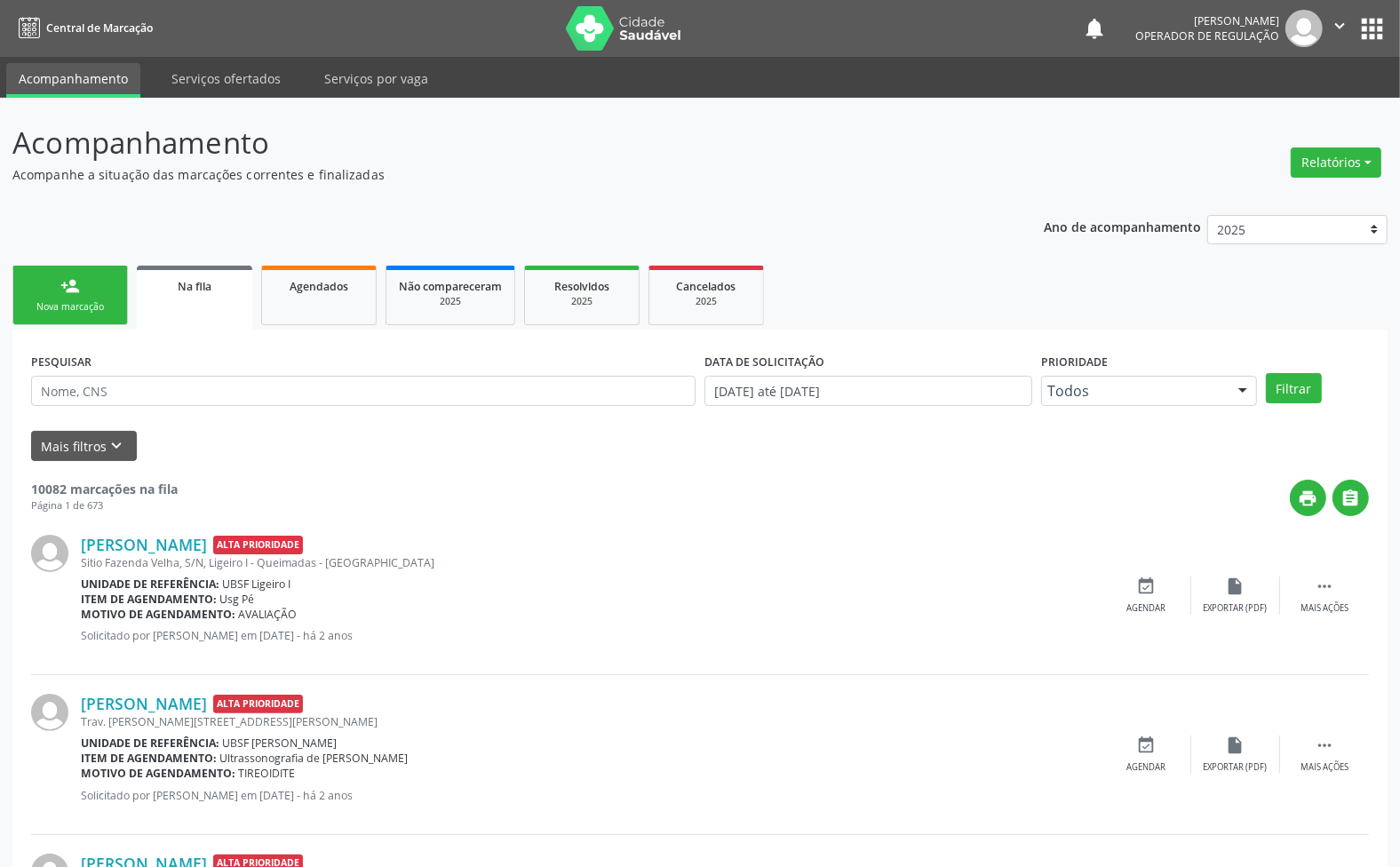
click at [32, 286] on link "person_add Nova marcação" at bounding box center [71, 295] width 115 height 60
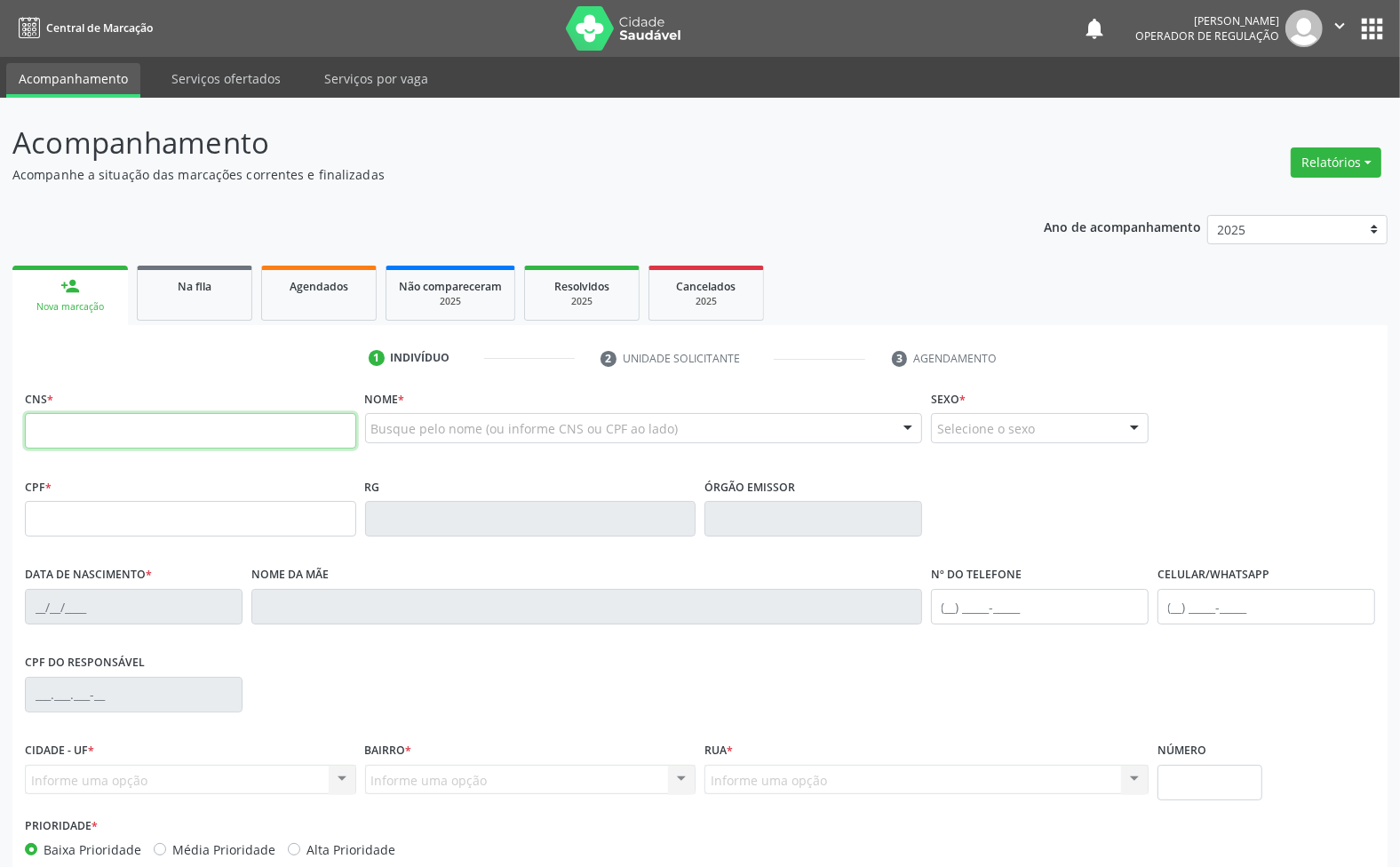
click at [156, 422] on input "text" at bounding box center [190, 430] width 331 height 36
type input "EDINEIA MAR"
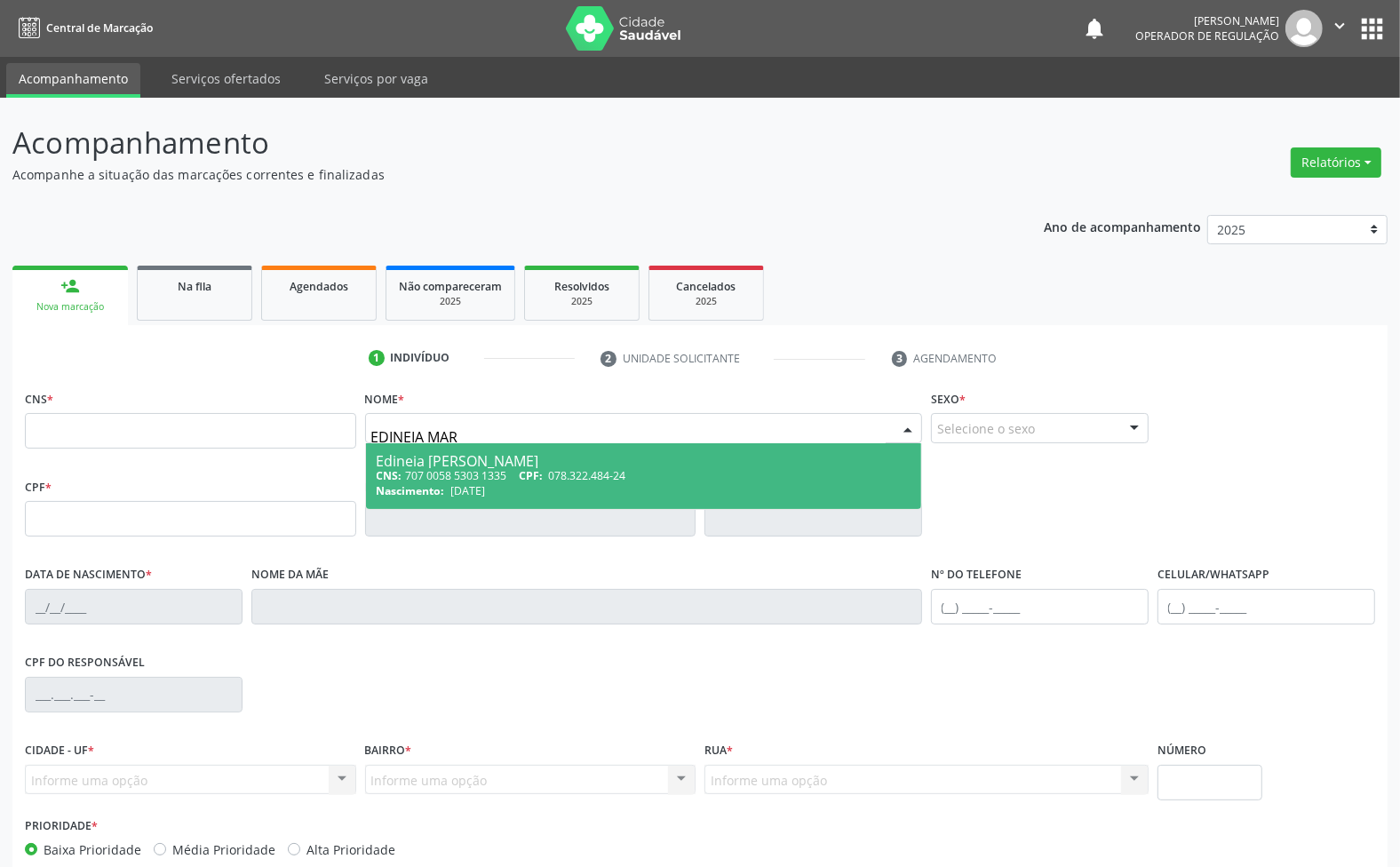
click at [382, 483] on span "Nascimento:" at bounding box center [410, 491] width 69 height 15
type input "707 0058 5303 1335"
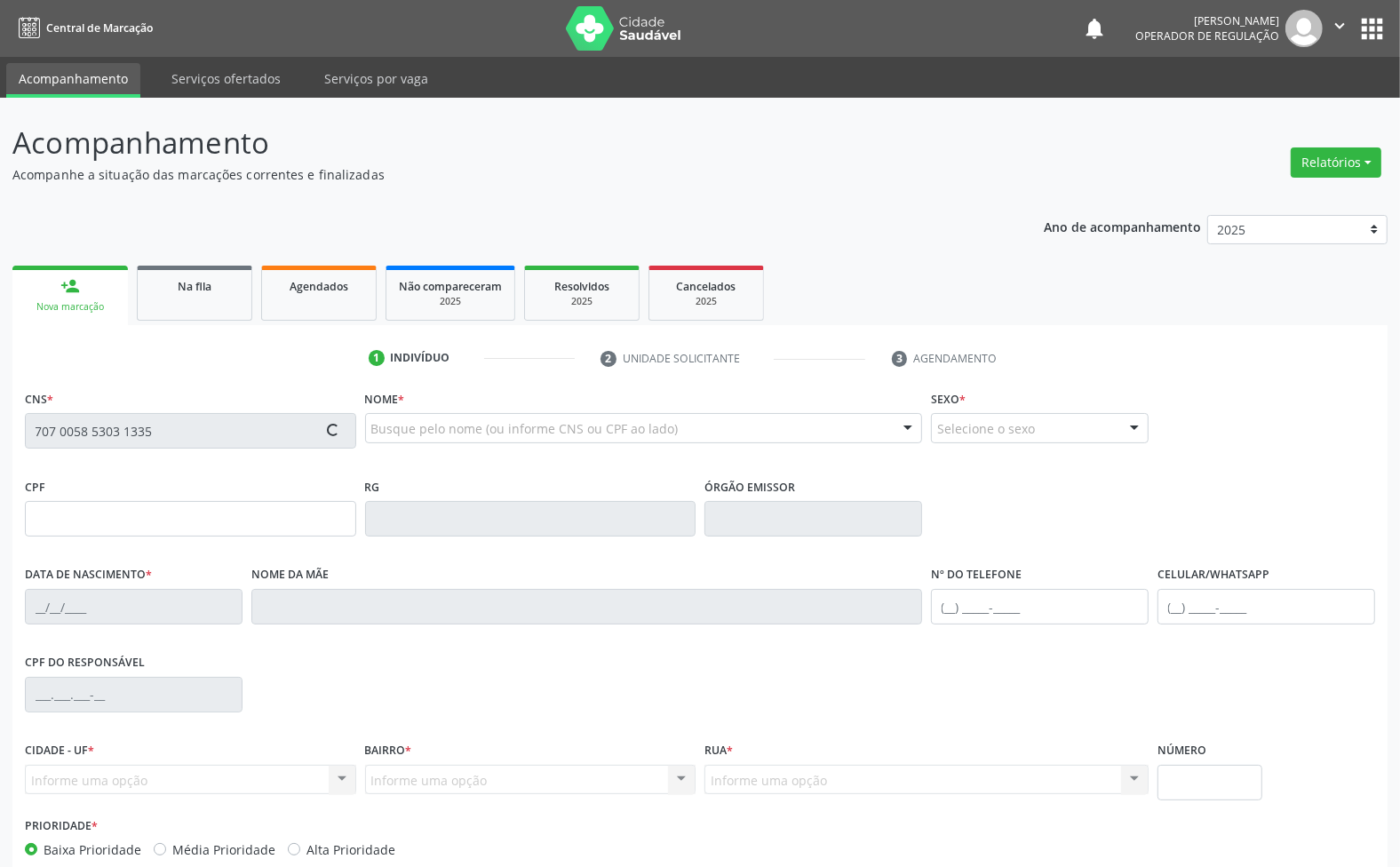
type input "078.322.484-24"
type input "10/11/1987"
type input "Maria Dulce Maciel Higino"
type input "(83) 99142-4955"
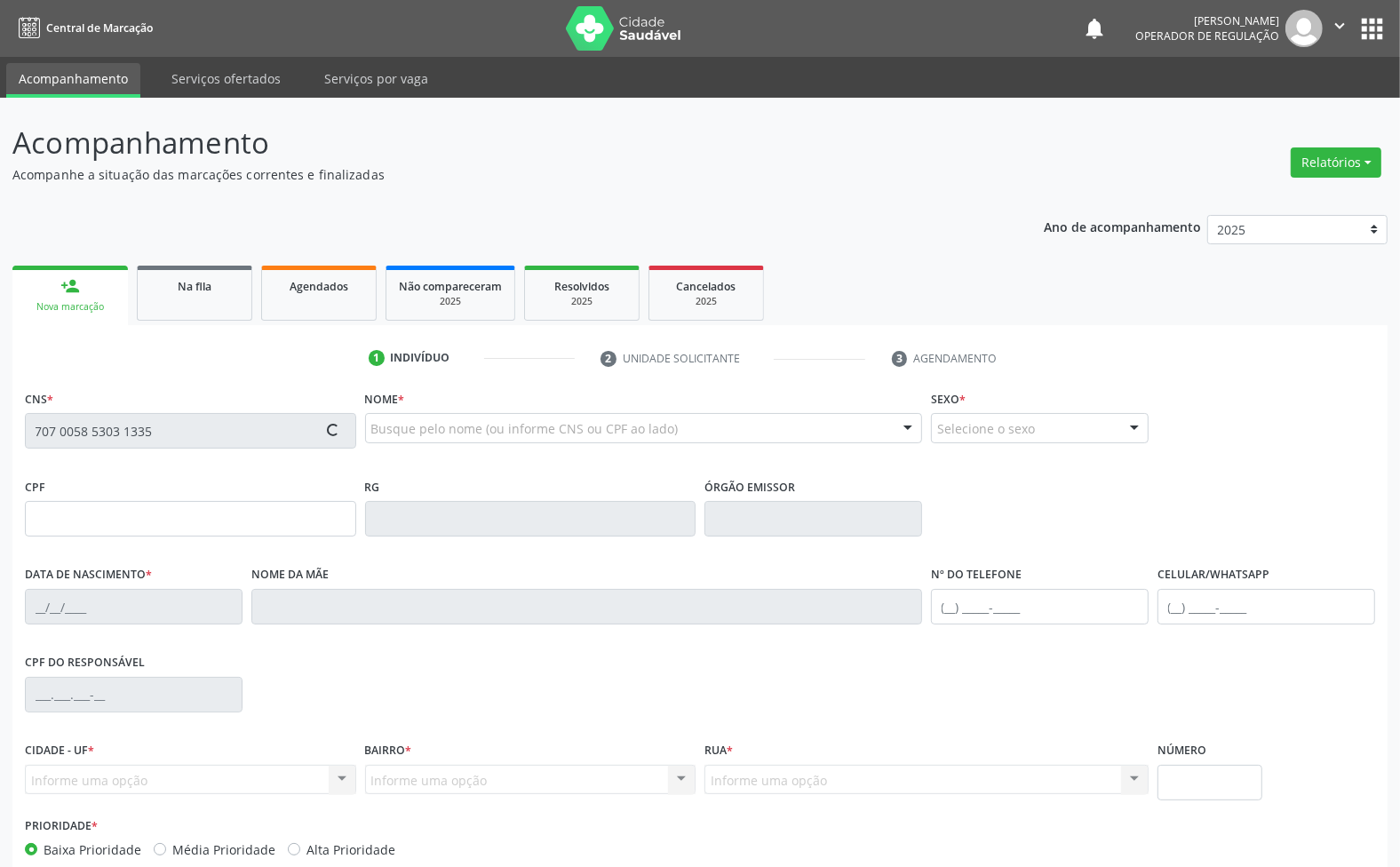
type input "30"
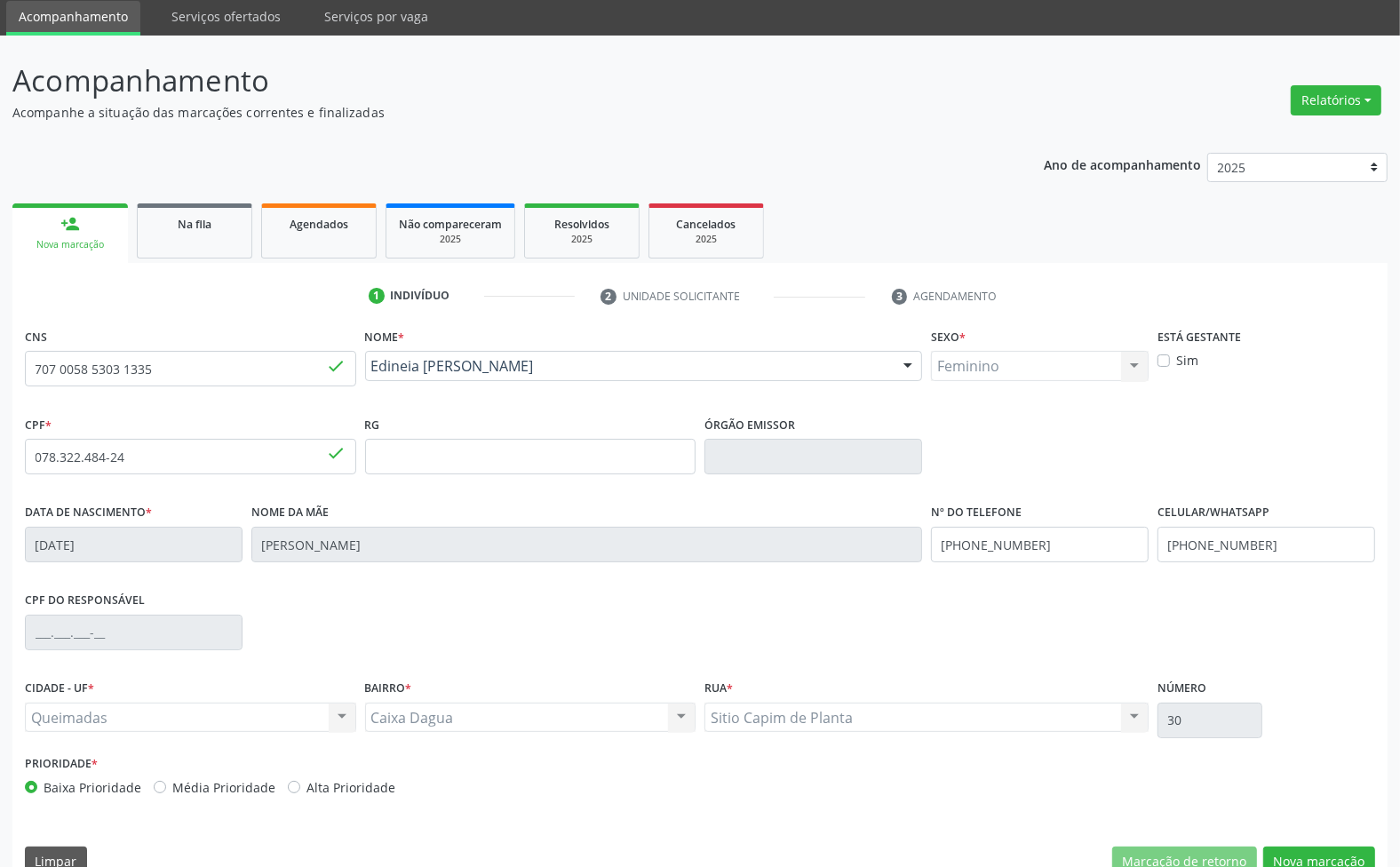
scroll to position [96, 0]
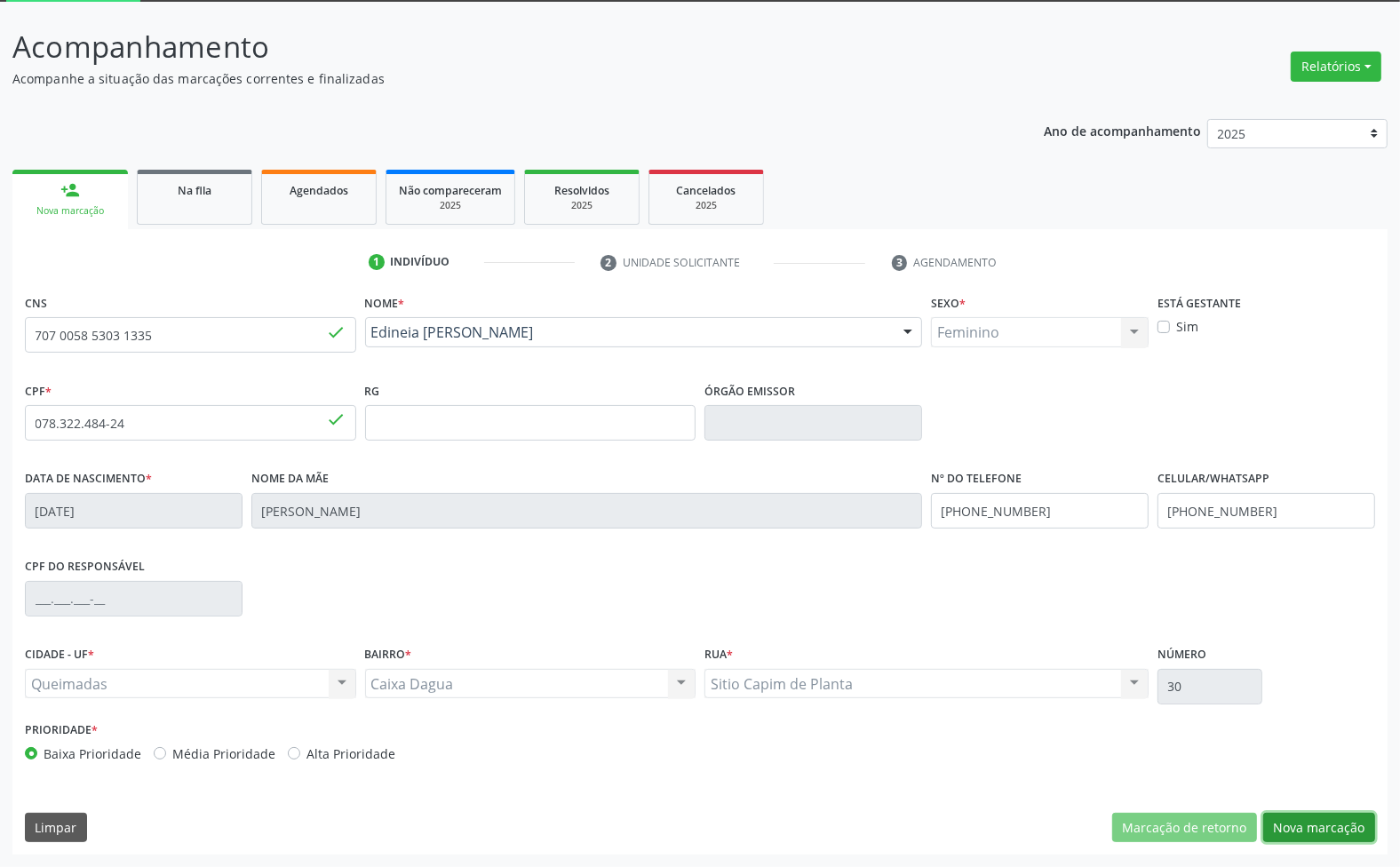
click at [1316, 827] on button "Nova marcação" at bounding box center [1319, 828] width 112 height 30
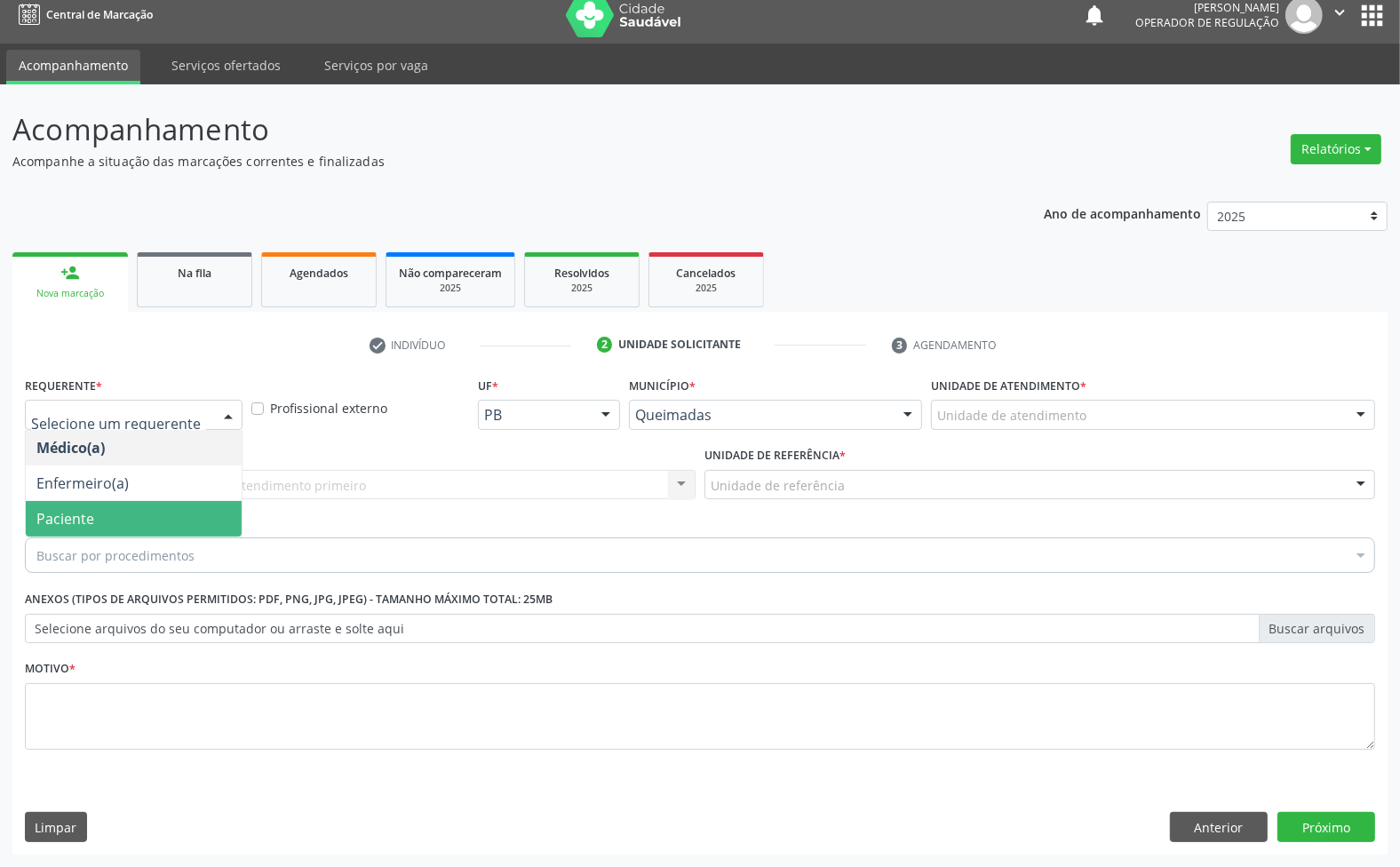
click at [112, 516] on span "Paciente" at bounding box center [134, 518] width 216 height 36
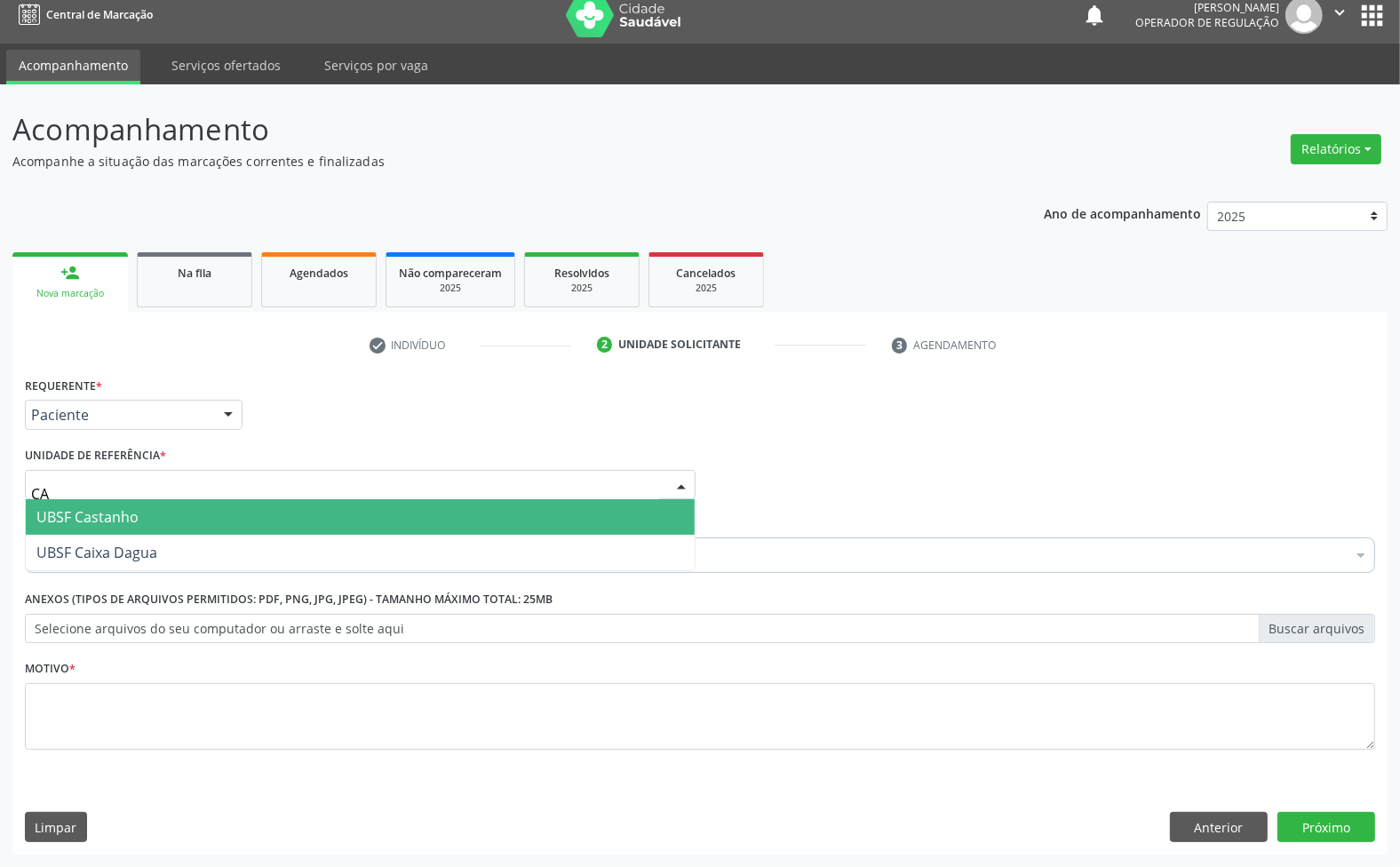
type input "CAI"
click at [147, 507] on span "UBSF Caixa Dagua" at bounding box center [97, 516] width 121 height 19
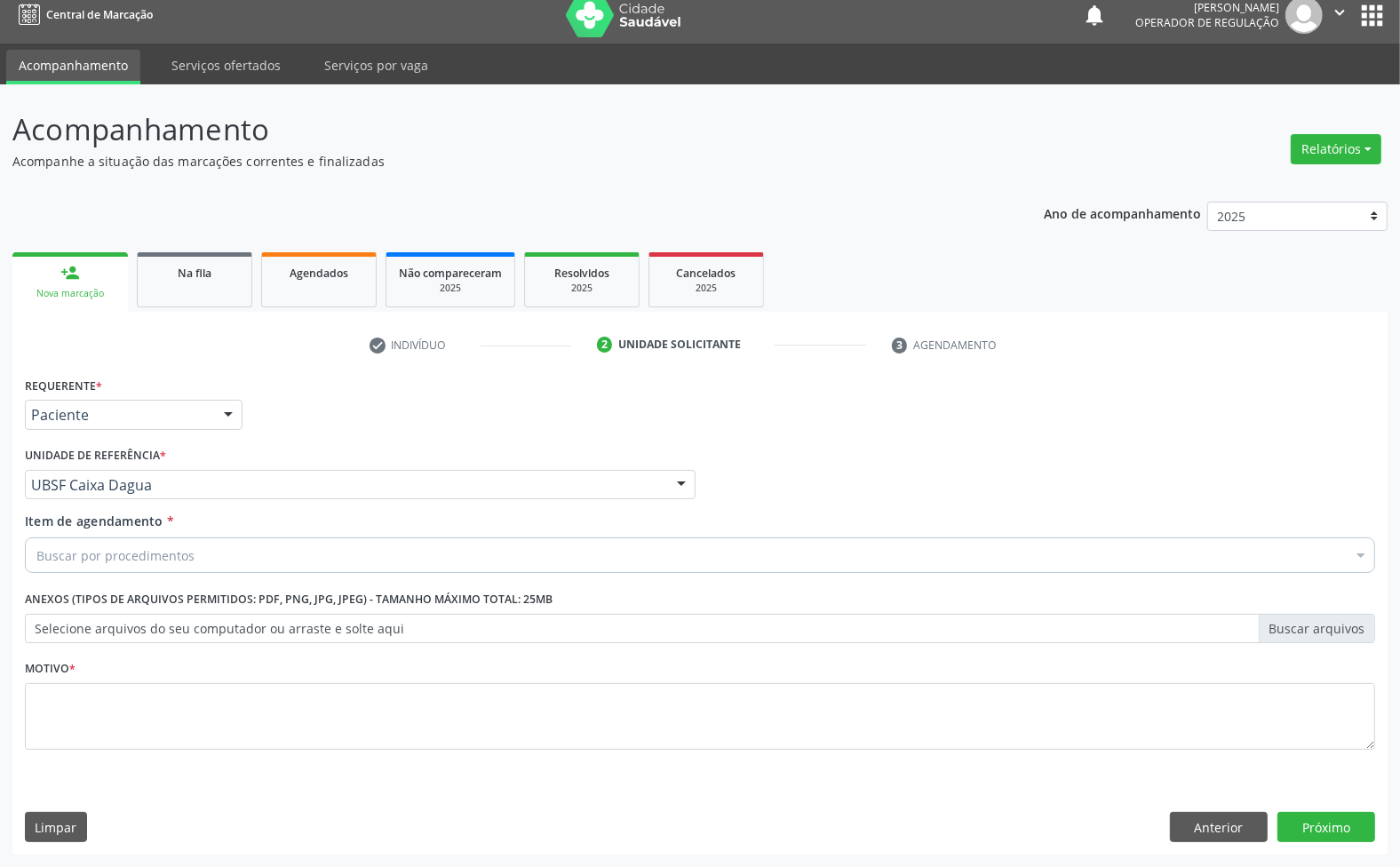
click at [221, 549] on div "Buscar por procedimentos" at bounding box center [700, 555] width 1351 height 36
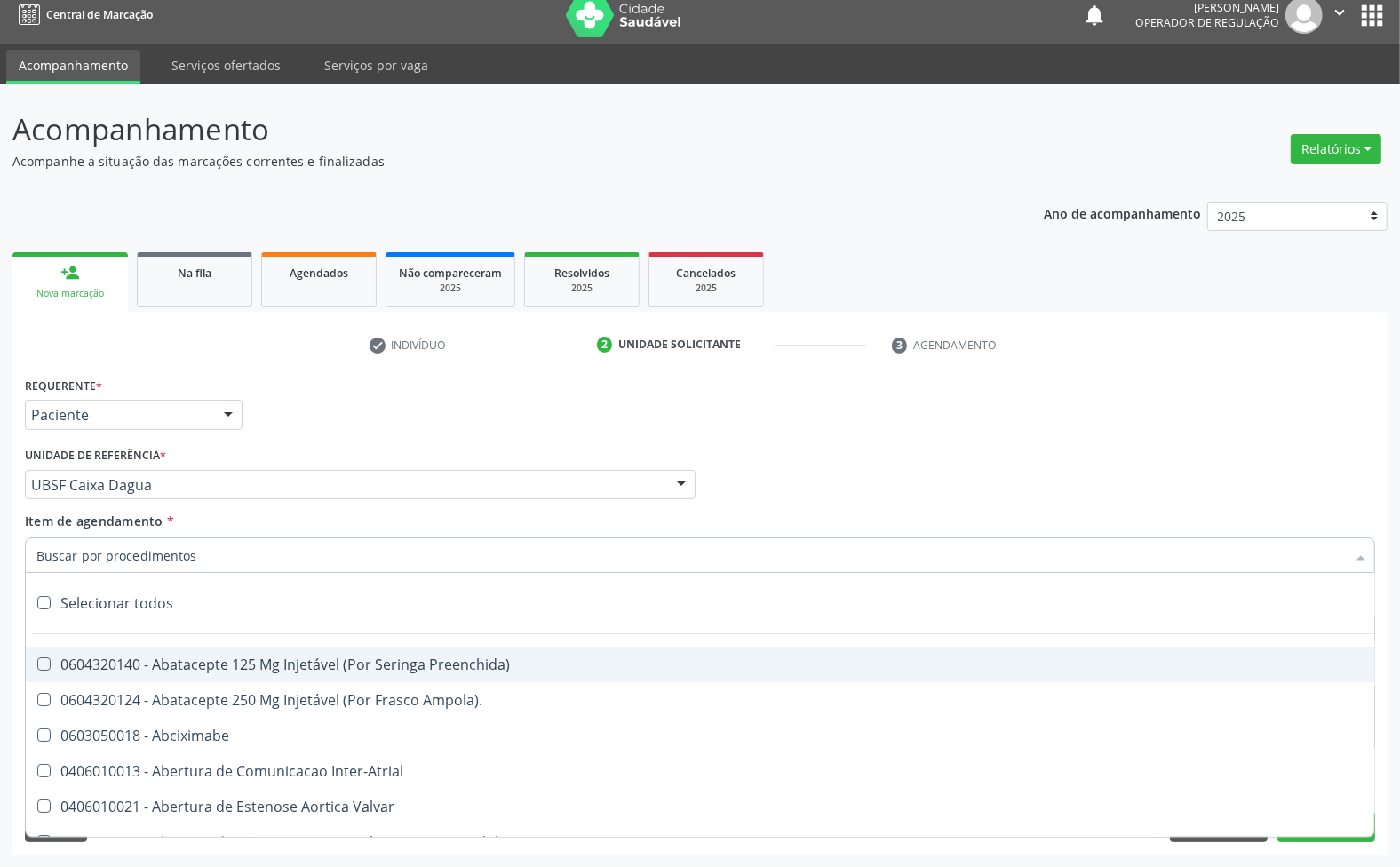
paste input "ENDOCRINOLOGISTA"
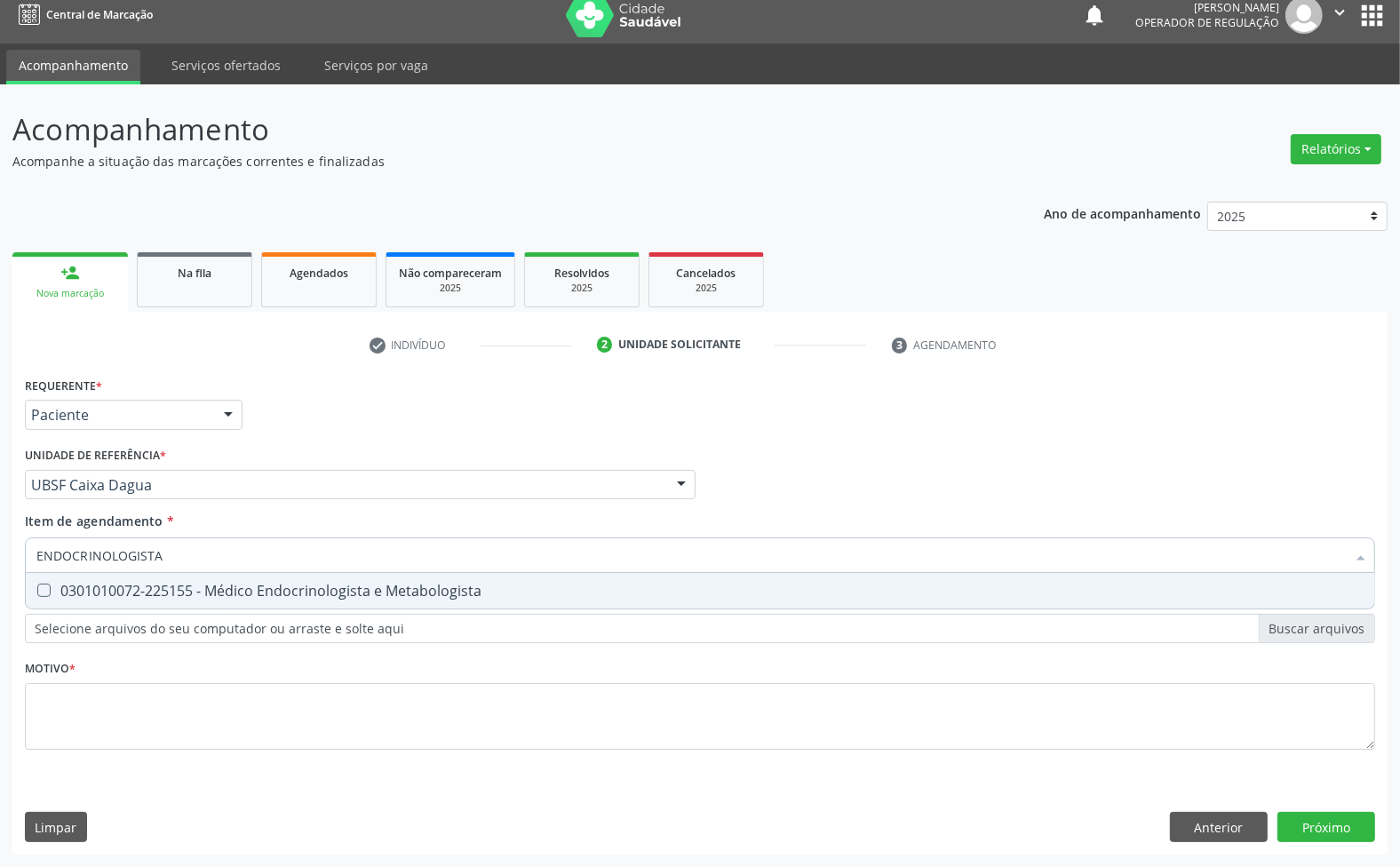
click at [219, 615] on div "Requerente * Paciente Médico(a) Enfermeiro(a) Paciente Nenhum resultado encontr…" at bounding box center [700, 574] width 1351 height 403
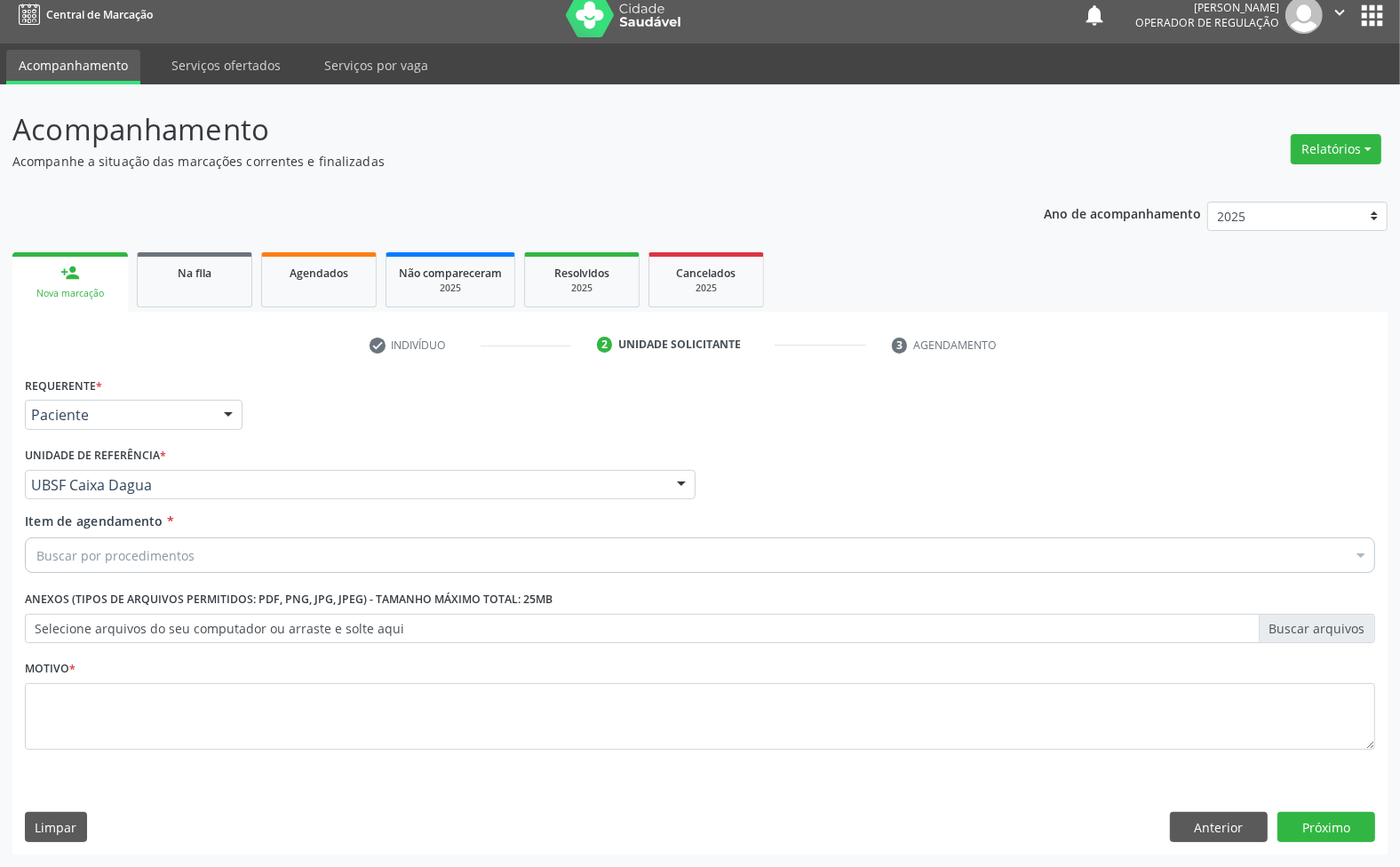
click at [224, 557] on div "Buscar por procedimentos" at bounding box center [700, 555] width 1351 height 36
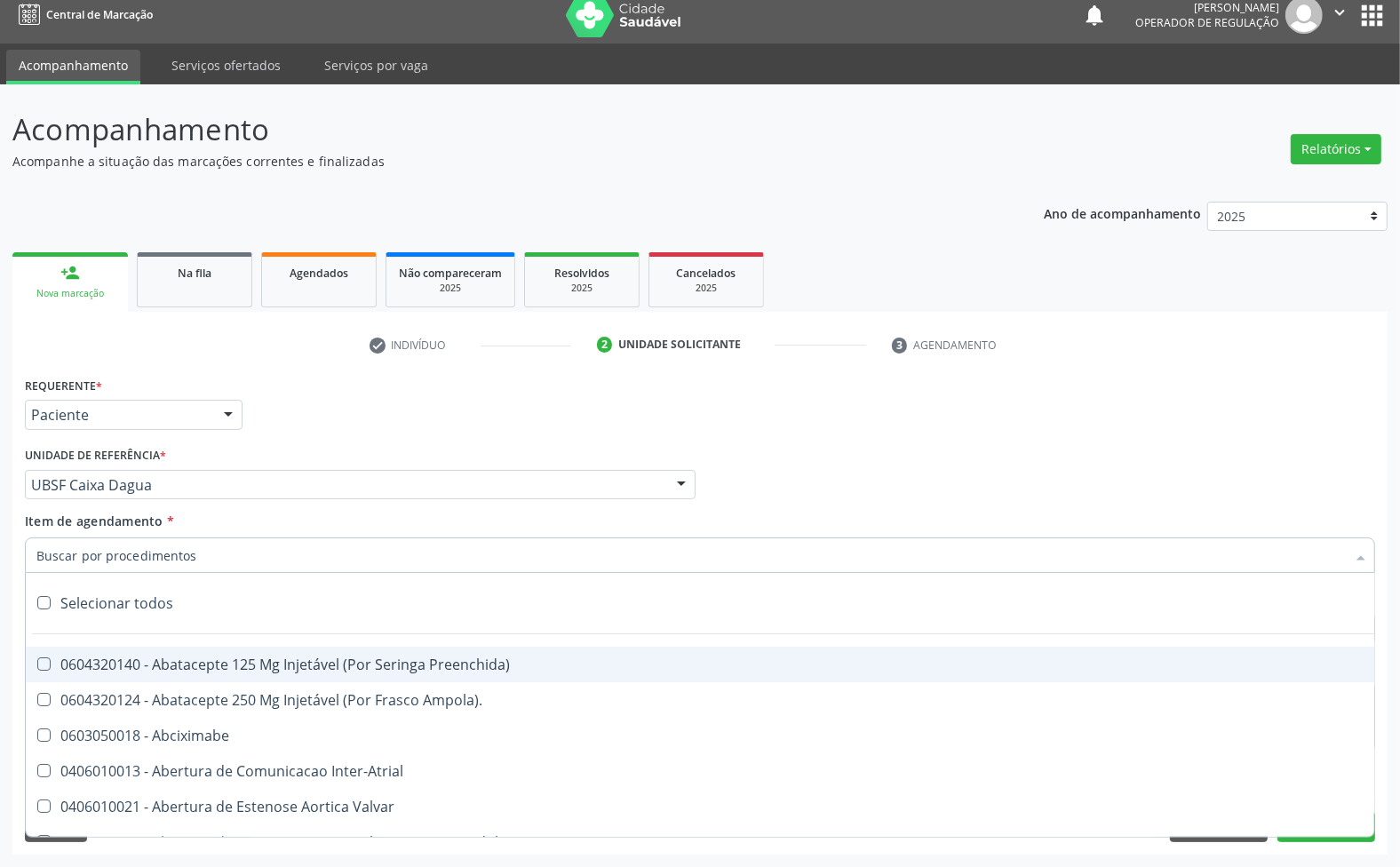
paste input "ENDOCRINOLOGISTA"
type input "ENDOCRINOLOGISTA"
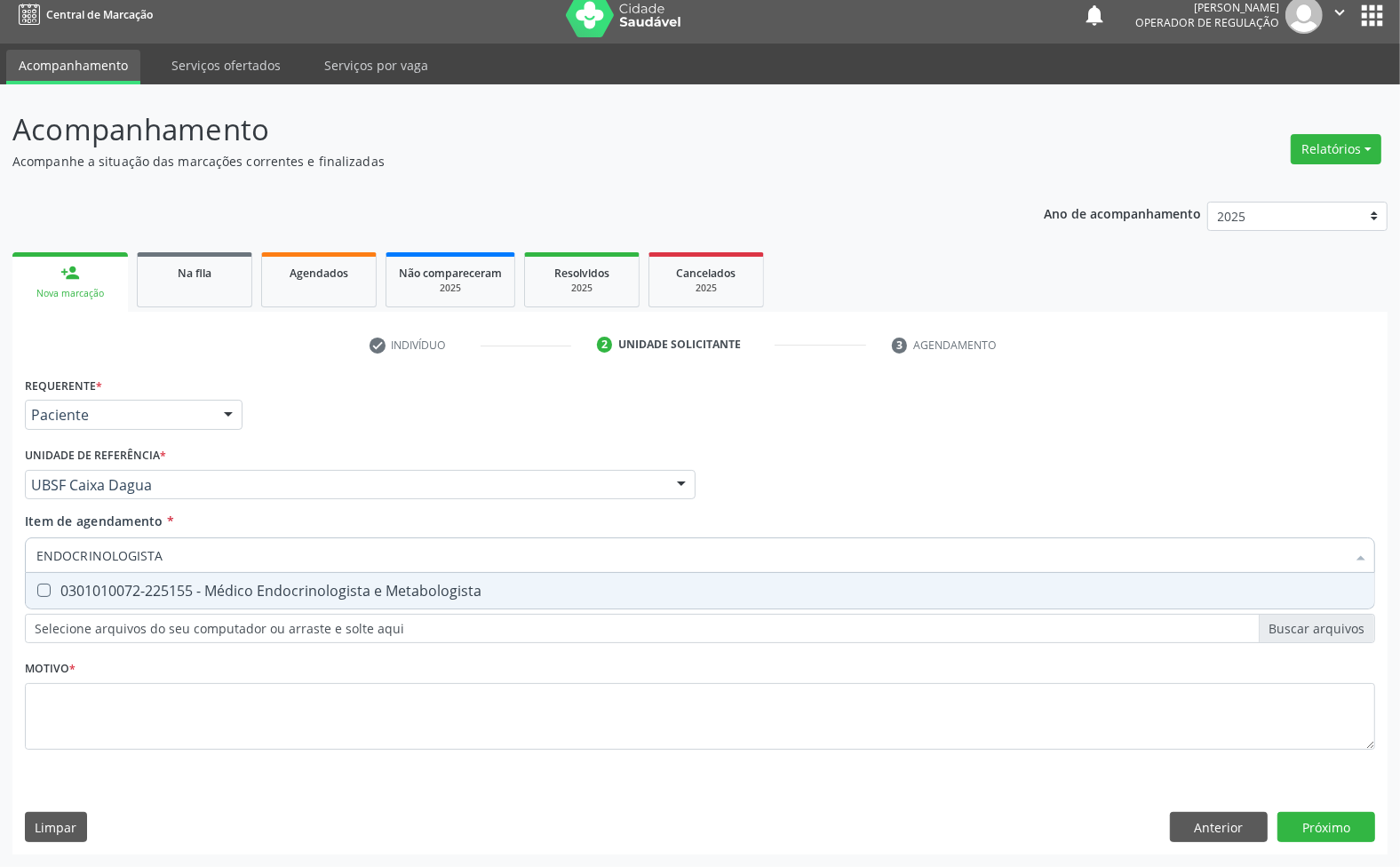
click at [237, 601] on span "0301010072-225155 - Médico Endocrinologista e Metabologista" at bounding box center [700, 591] width 1349 height 36
checkbox Metabologista "true"
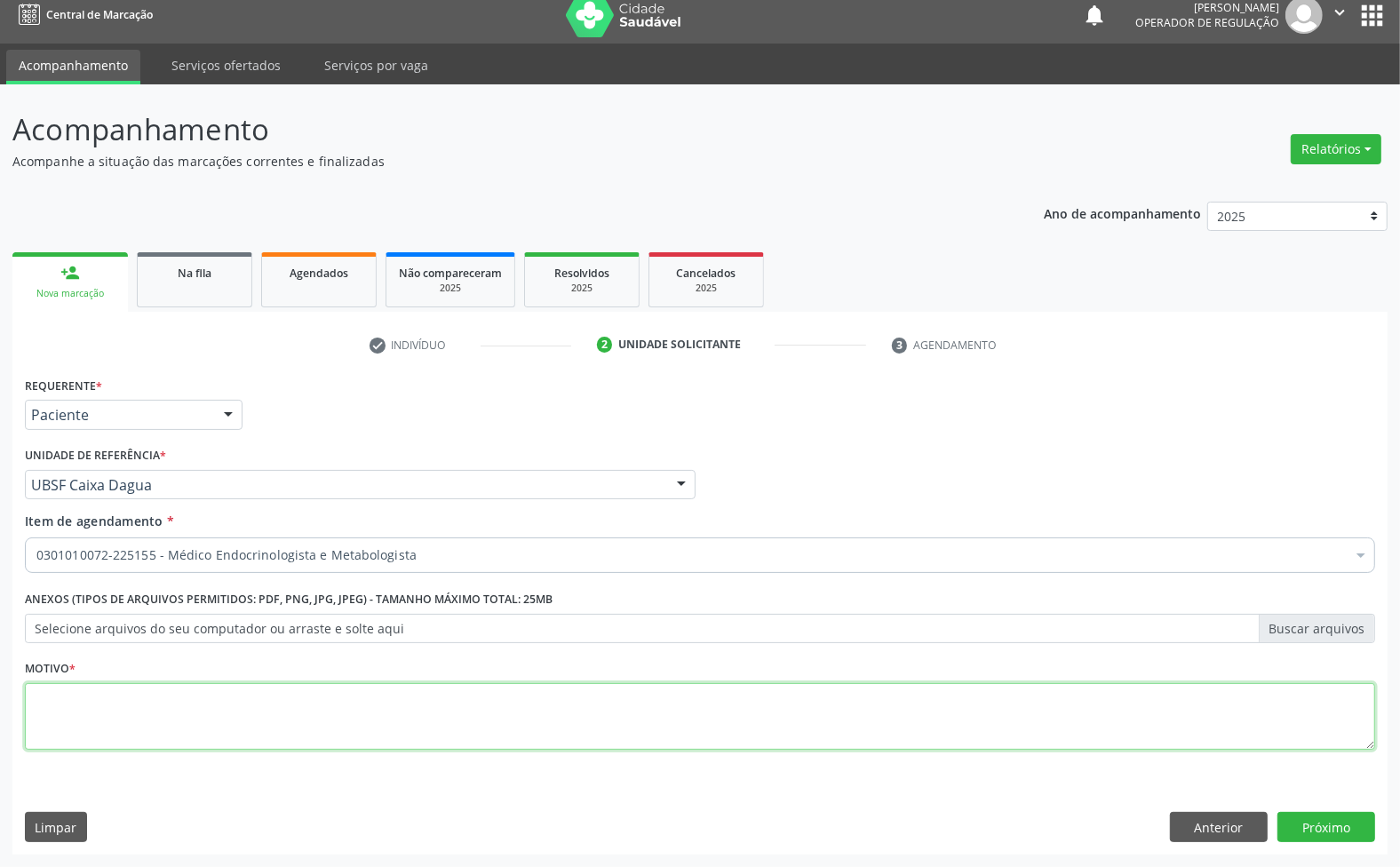
click at [823, 704] on textarea at bounding box center [700, 717] width 1351 height 68
paste textarea "AVALIAÇÃO 1ª CONSULTA 03/25"
type textarea "AVALIAÇÃO 1ª CONSULTA 03/25"
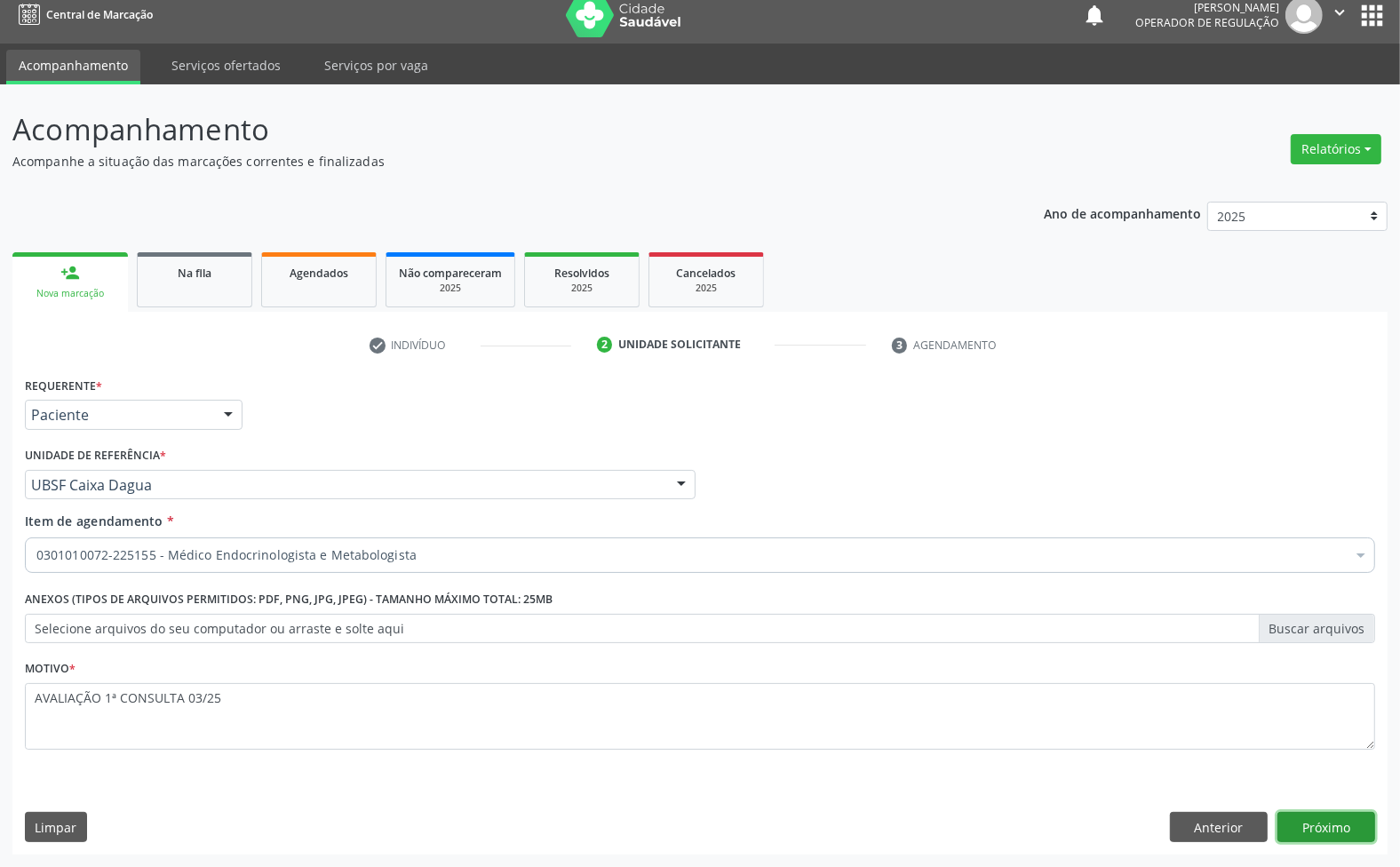
click at [1363, 824] on button "Próximo" at bounding box center [1326, 827] width 98 height 30
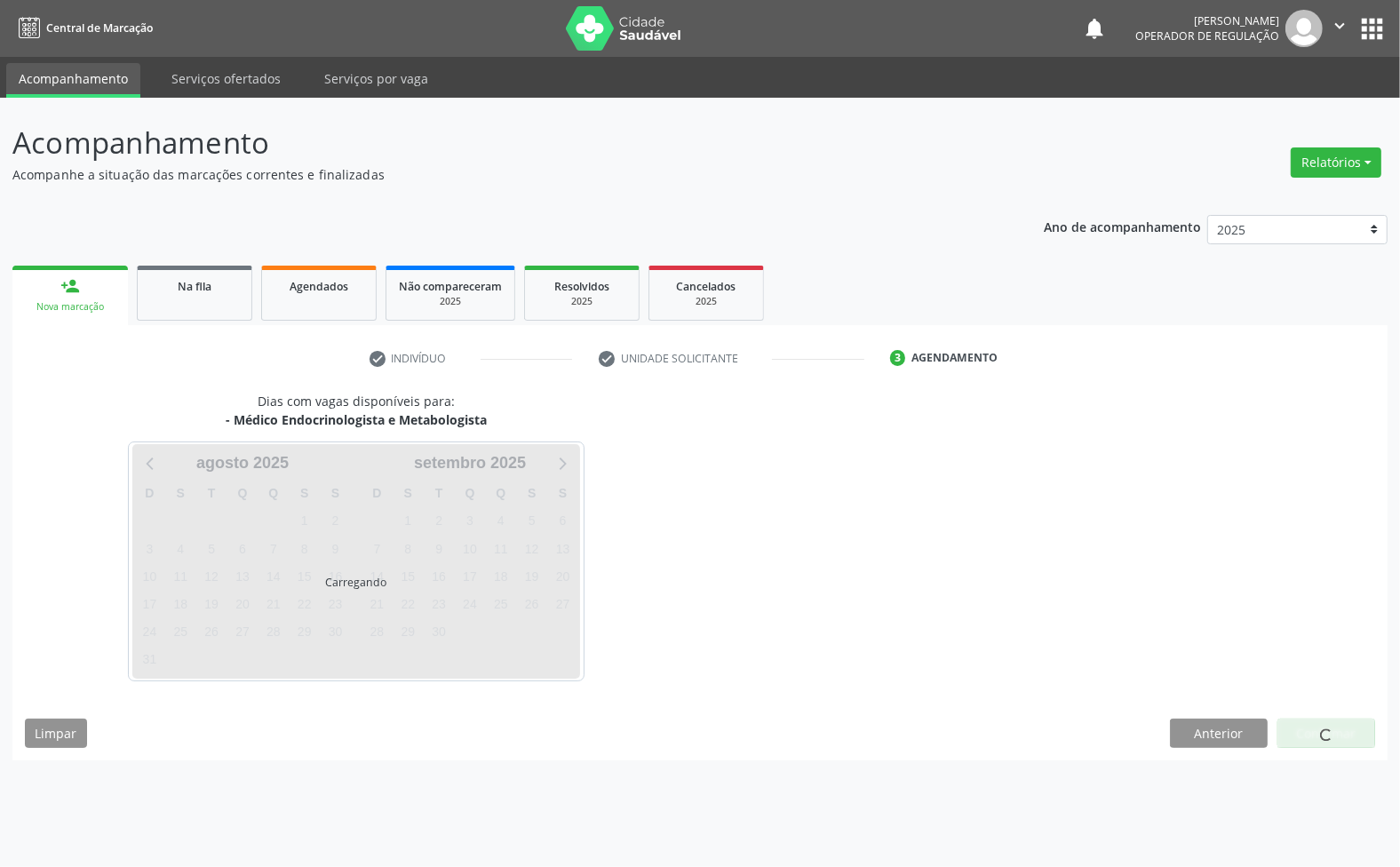
scroll to position [0, 0]
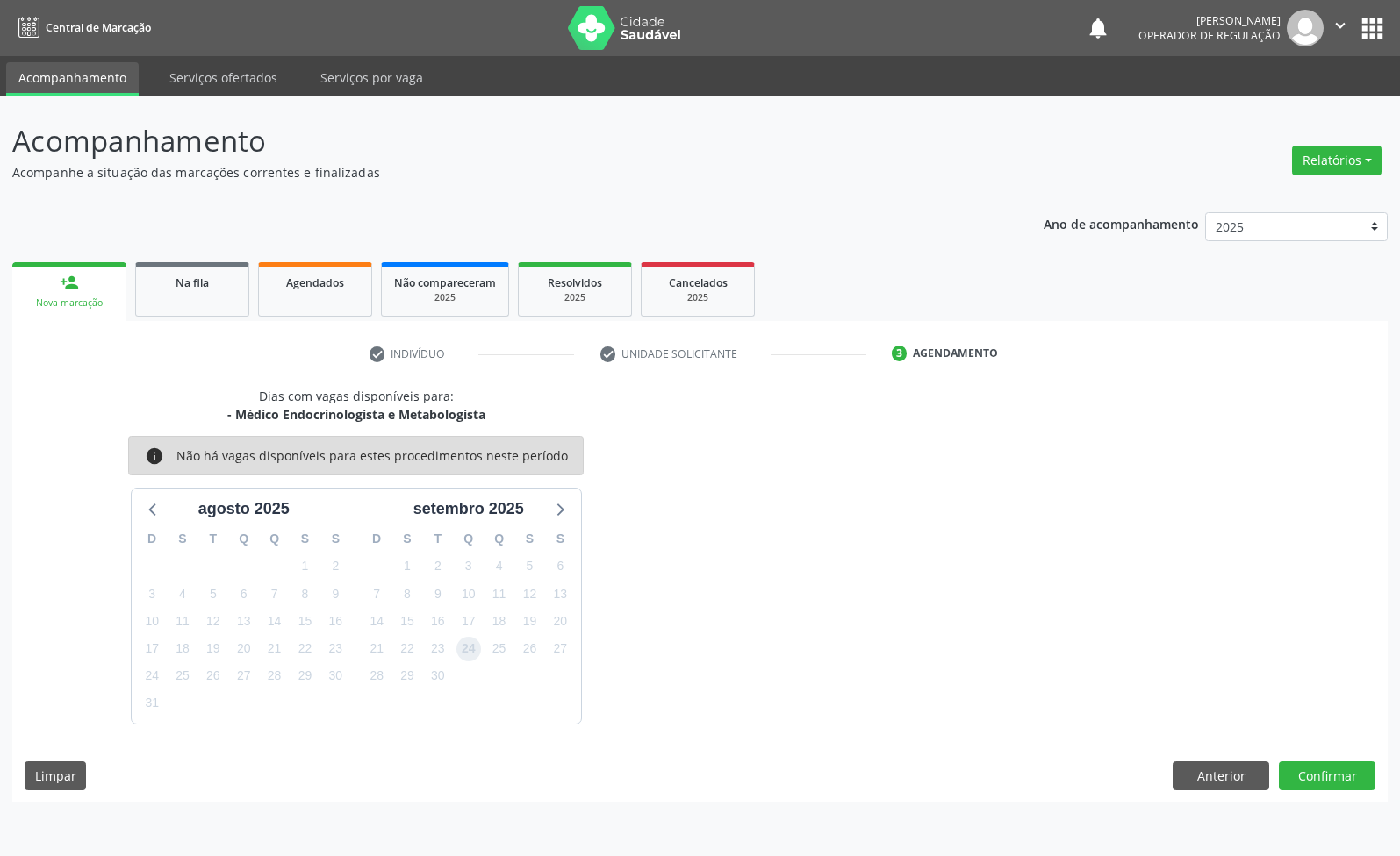
click at [469, 647] on span "24" at bounding box center [468, 648] width 24 height 24
click at [1349, 777] on button "Confirmar" at bounding box center [1327, 776] width 97 height 30
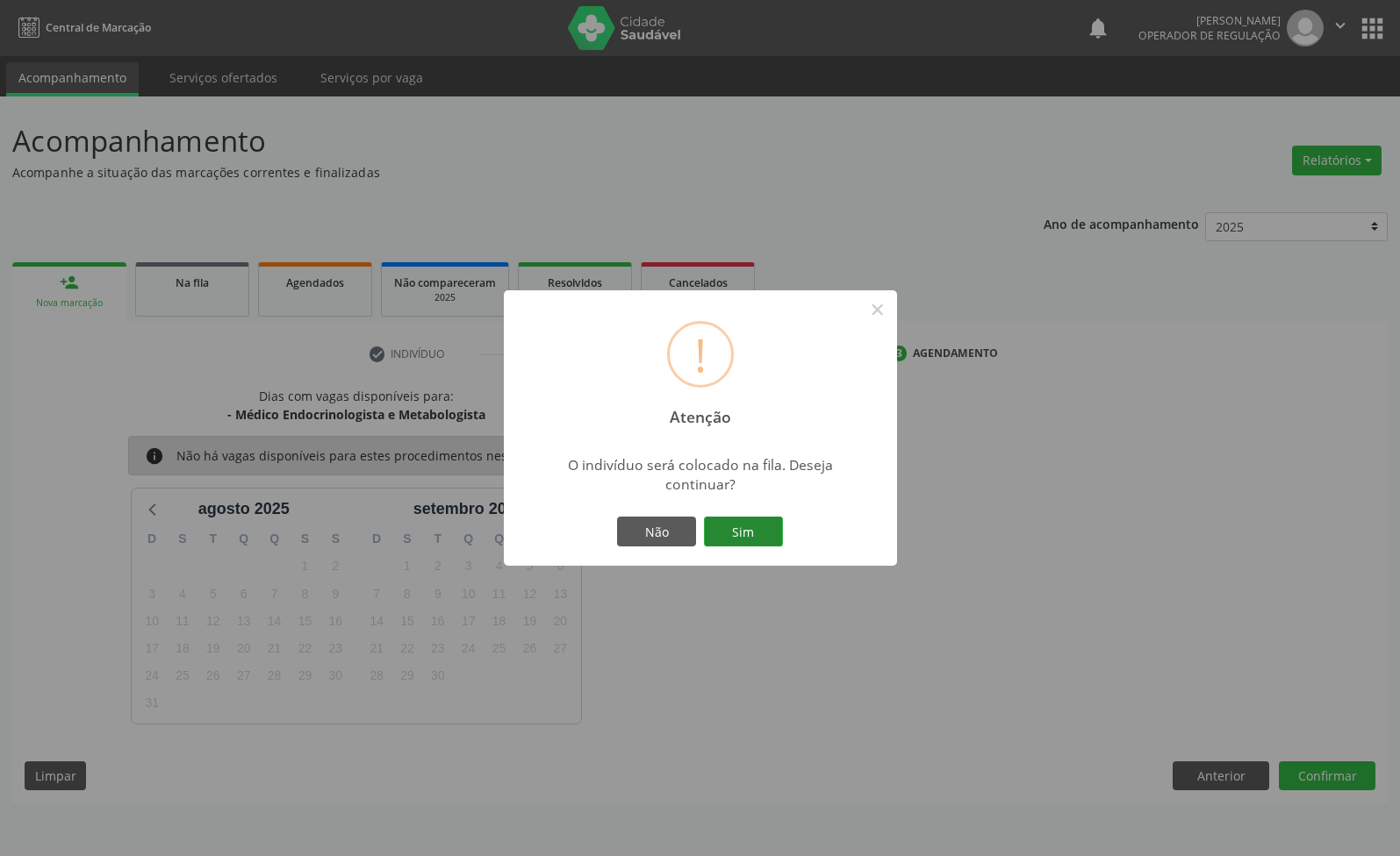
click at [756, 537] on button "Sim" at bounding box center [743, 531] width 79 height 30
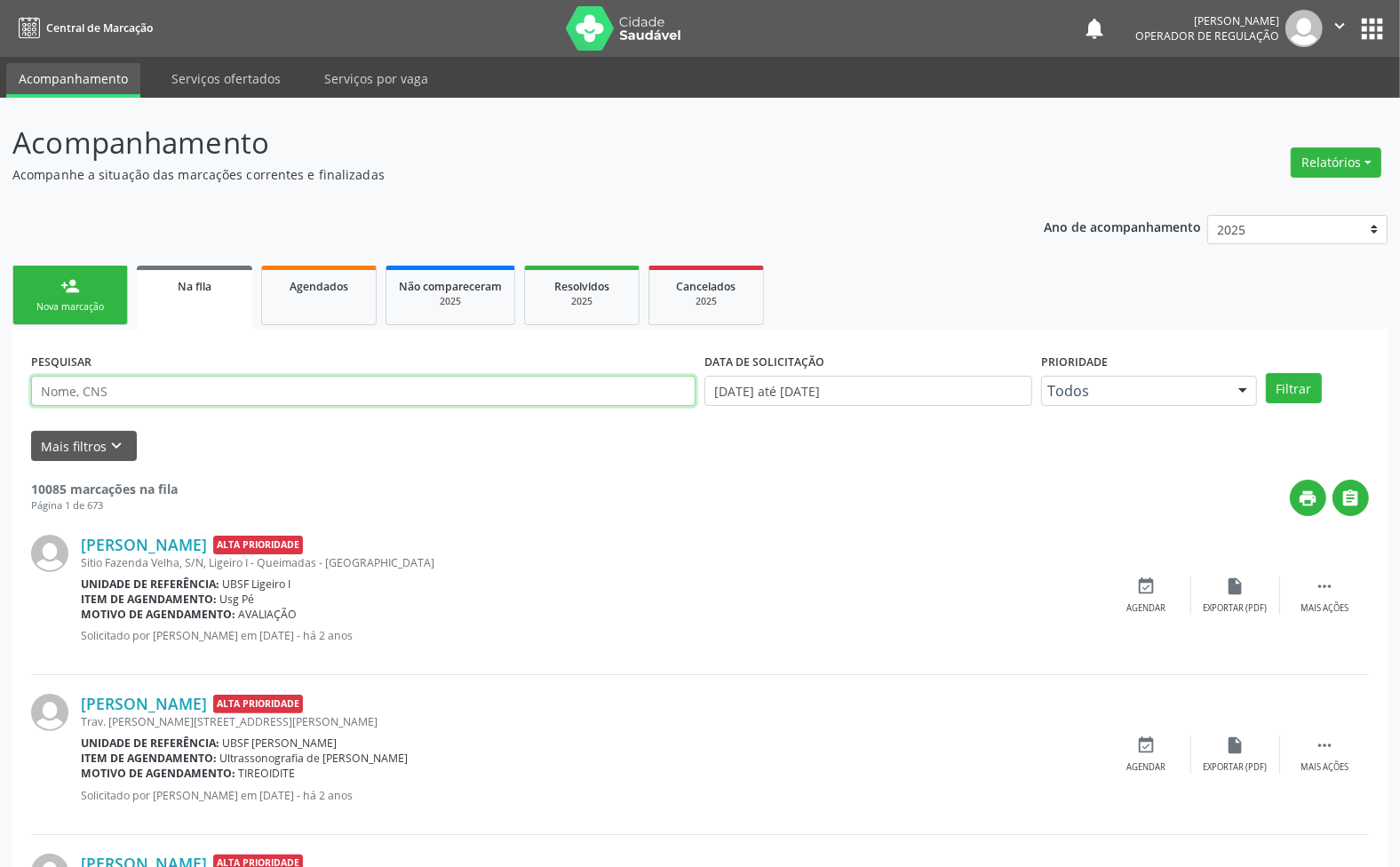
click at [233, 383] on input "text" at bounding box center [364, 390] width 665 height 30
type input "JOSÉ CARLOS"
click at [1266, 374] on button "Filtrar" at bounding box center [1294, 388] width 56 height 30
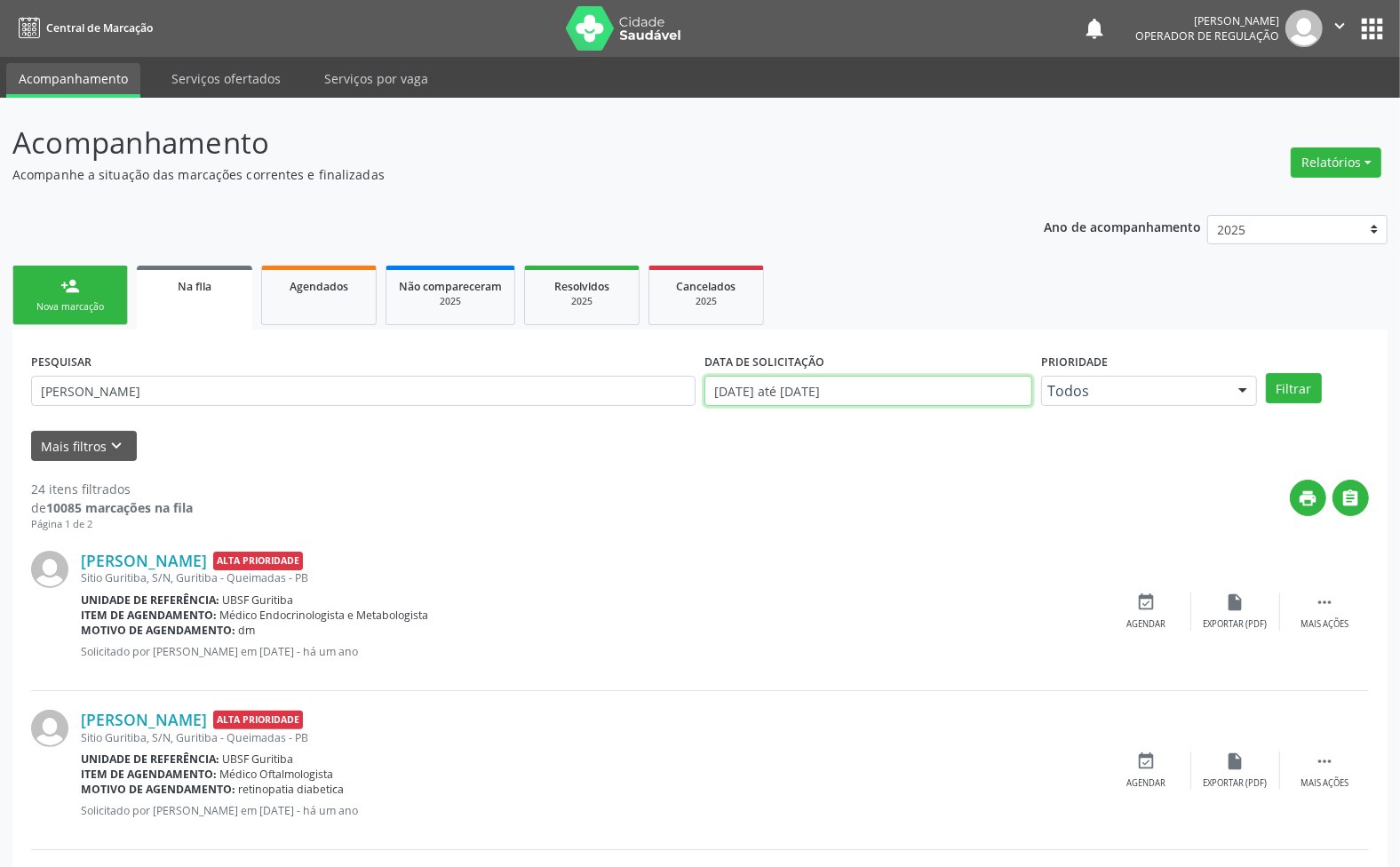
click at [820, 389] on input "[DATE] até [DATE]" at bounding box center [868, 390] width 328 height 30
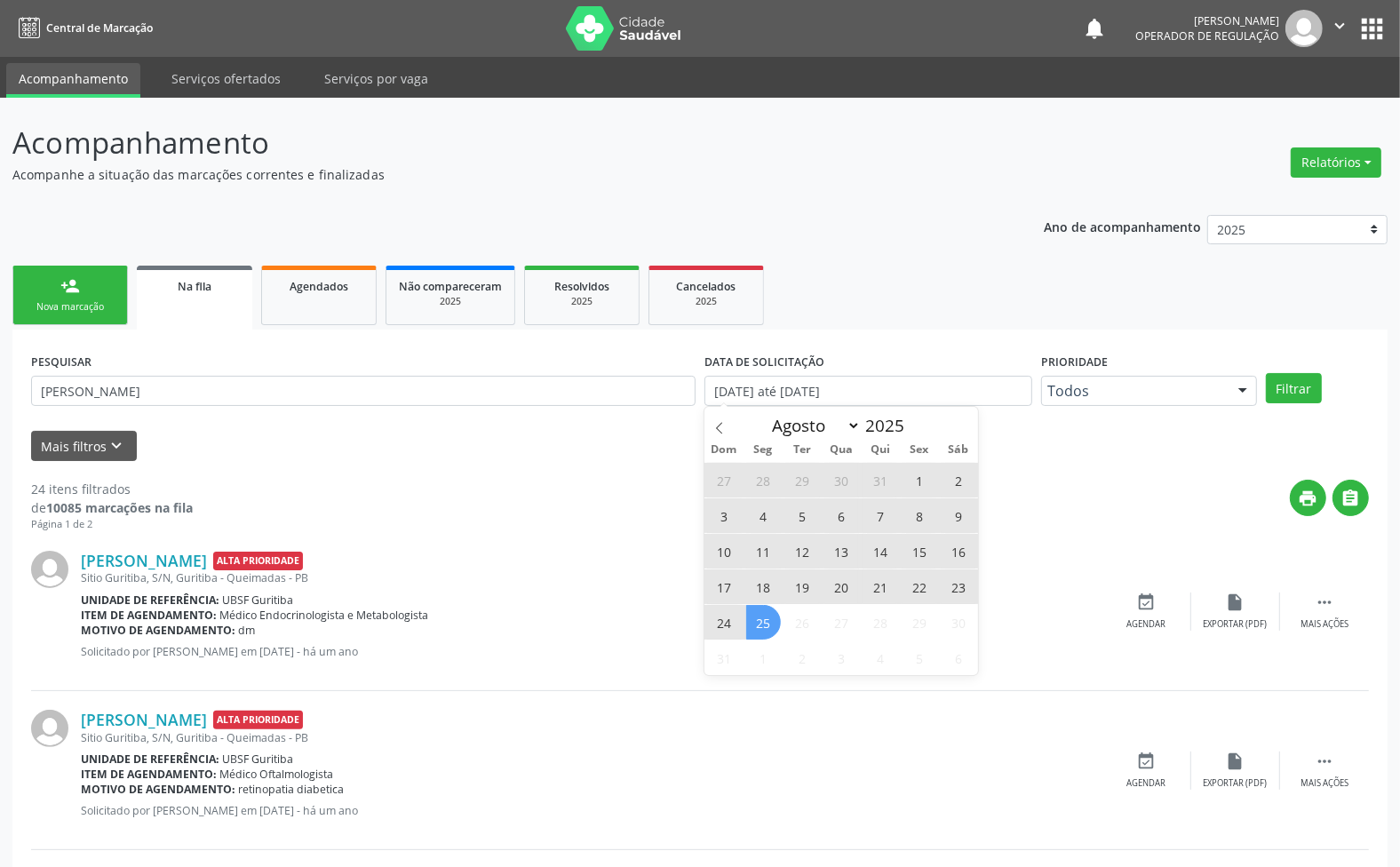
click at [764, 627] on span "25" at bounding box center [764, 623] width 35 height 35
type input "[DATE]"
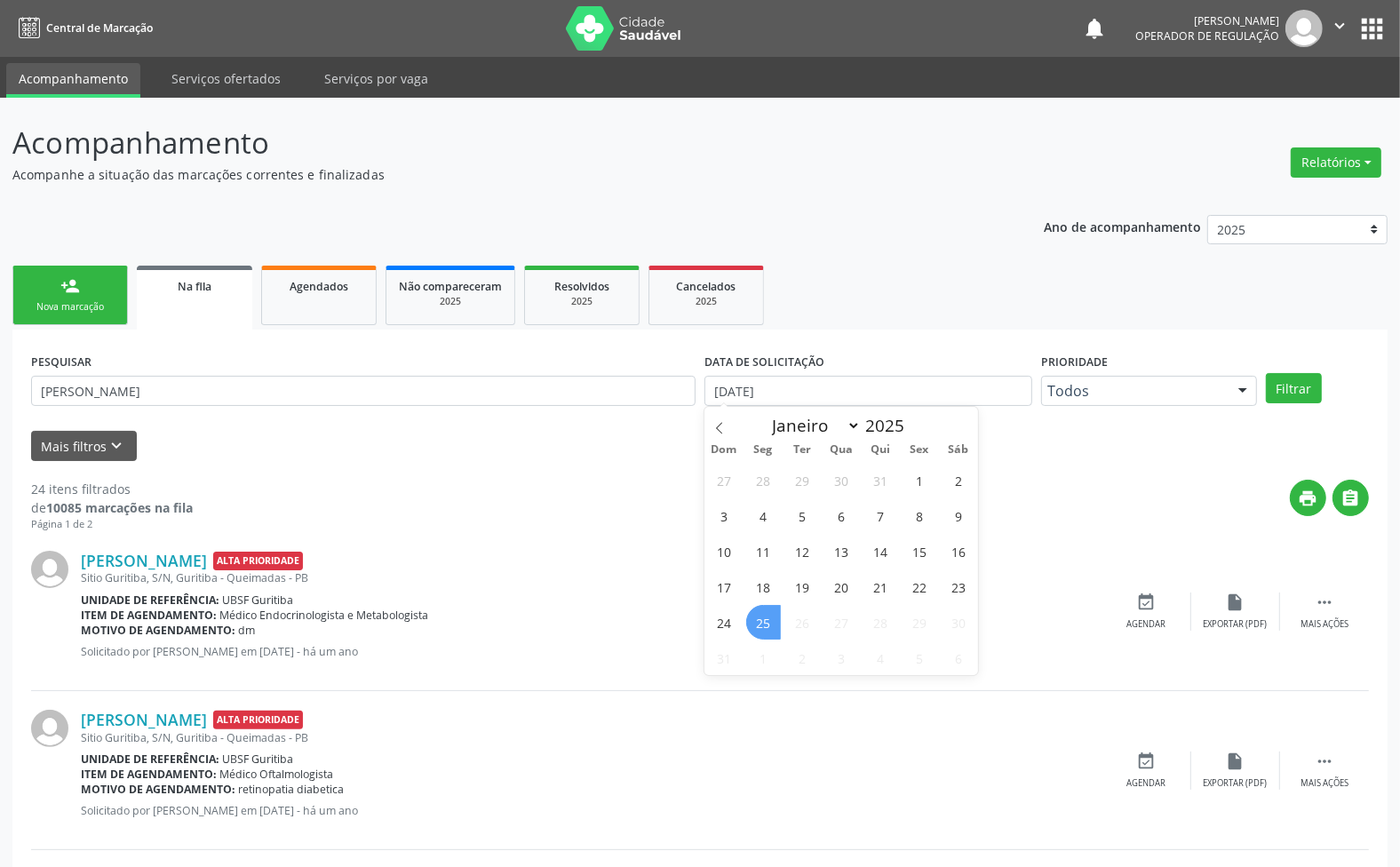
click at [765, 622] on span "25" at bounding box center [764, 623] width 35 height 35
click at [1297, 400] on button "Filtrar" at bounding box center [1294, 388] width 56 height 30
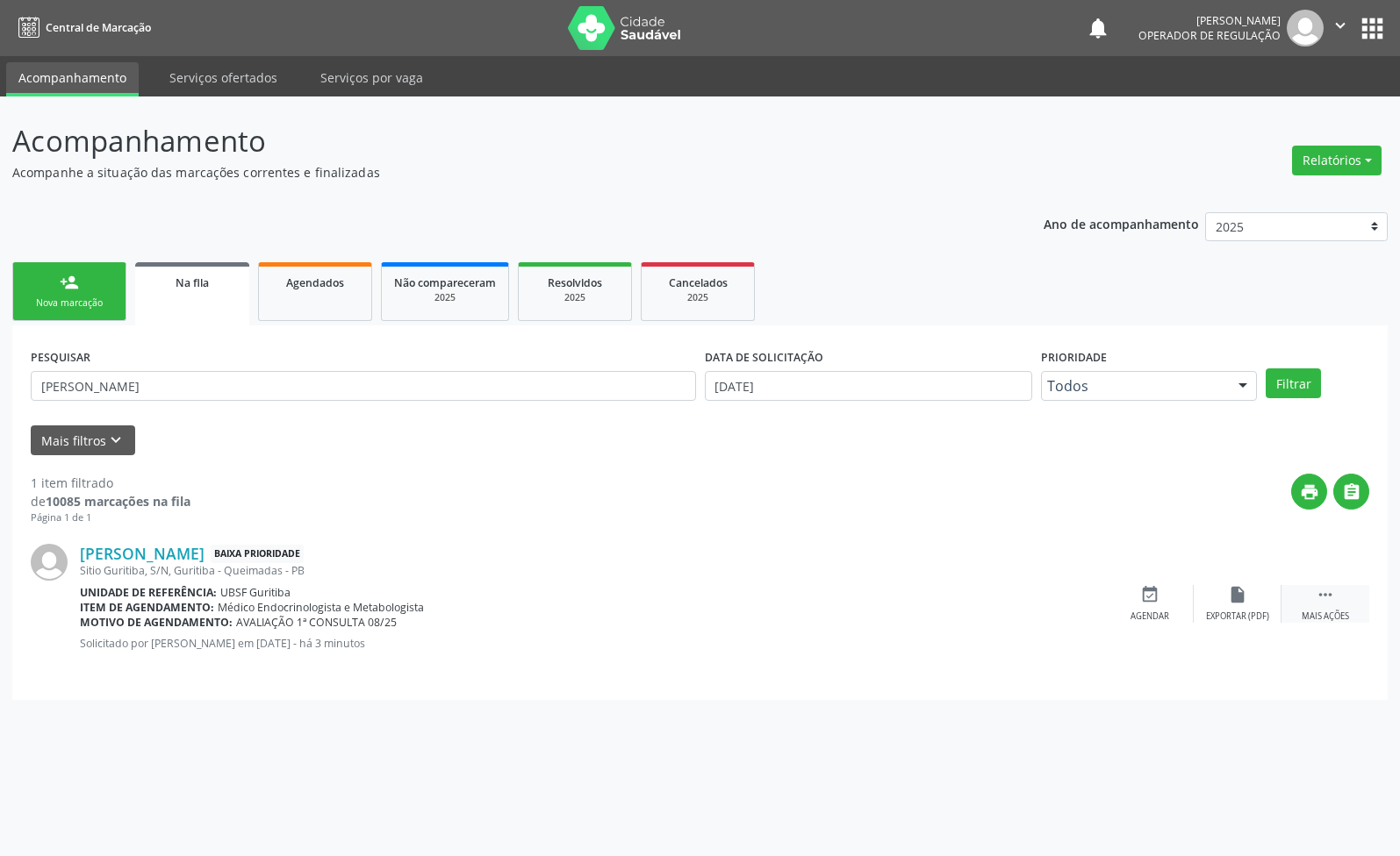
click at [1356, 601] on div " Mais ações" at bounding box center [1325, 604] width 88 height 38
click at [1242, 597] on icon "edit" at bounding box center [1236, 594] width 19 height 19
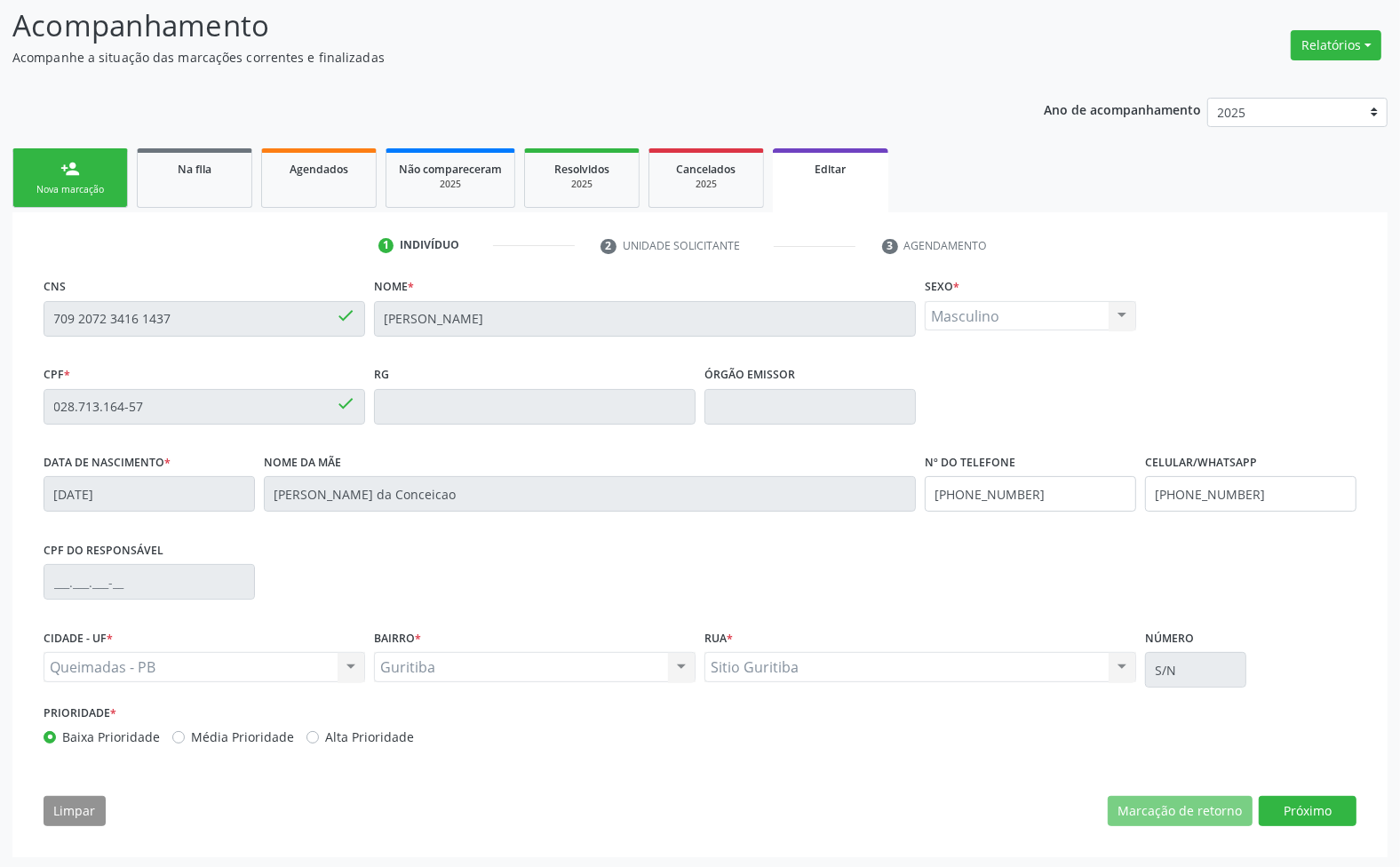
scroll to position [120, 0]
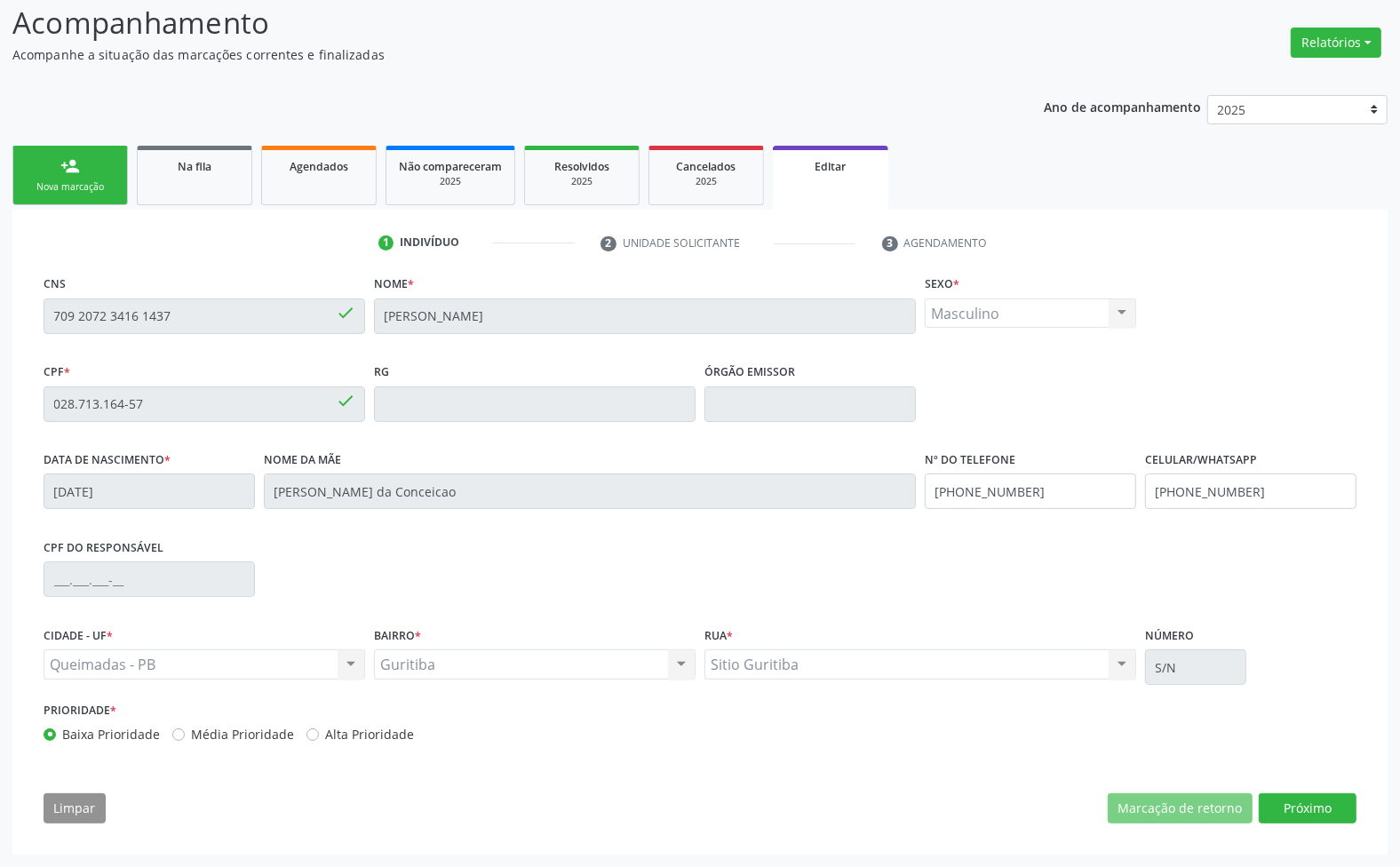
click at [316, 732] on div "Alta Prioridade" at bounding box center [360, 734] width 107 height 18
click at [325, 733] on label "Alta Prioridade" at bounding box center [369, 734] width 89 height 18
click at [309, 733] on input "Alta Prioridade" at bounding box center [313, 732] width 13 height 16
radio input "true"
click at [1313, 823] on div "CNS 709 2072 3416 1437 done Nome * Jose Carlos Ventura Sexo * Masculino Masculi…" at bounding box center [700, 553] width 1338 height 565
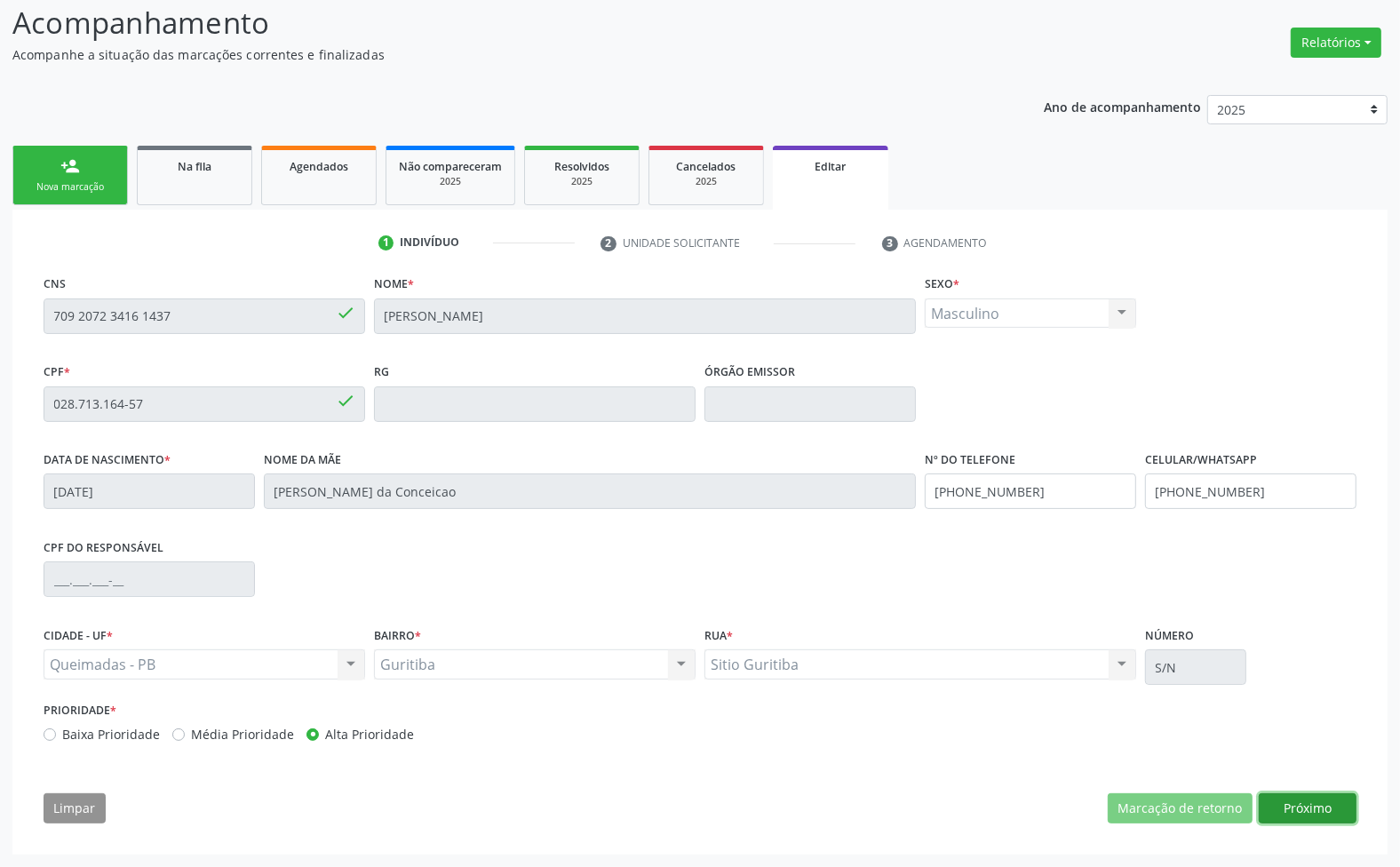
click at [1310, 811] on button "Próximo" at bounding box center [1308, 807] width 98 height 30
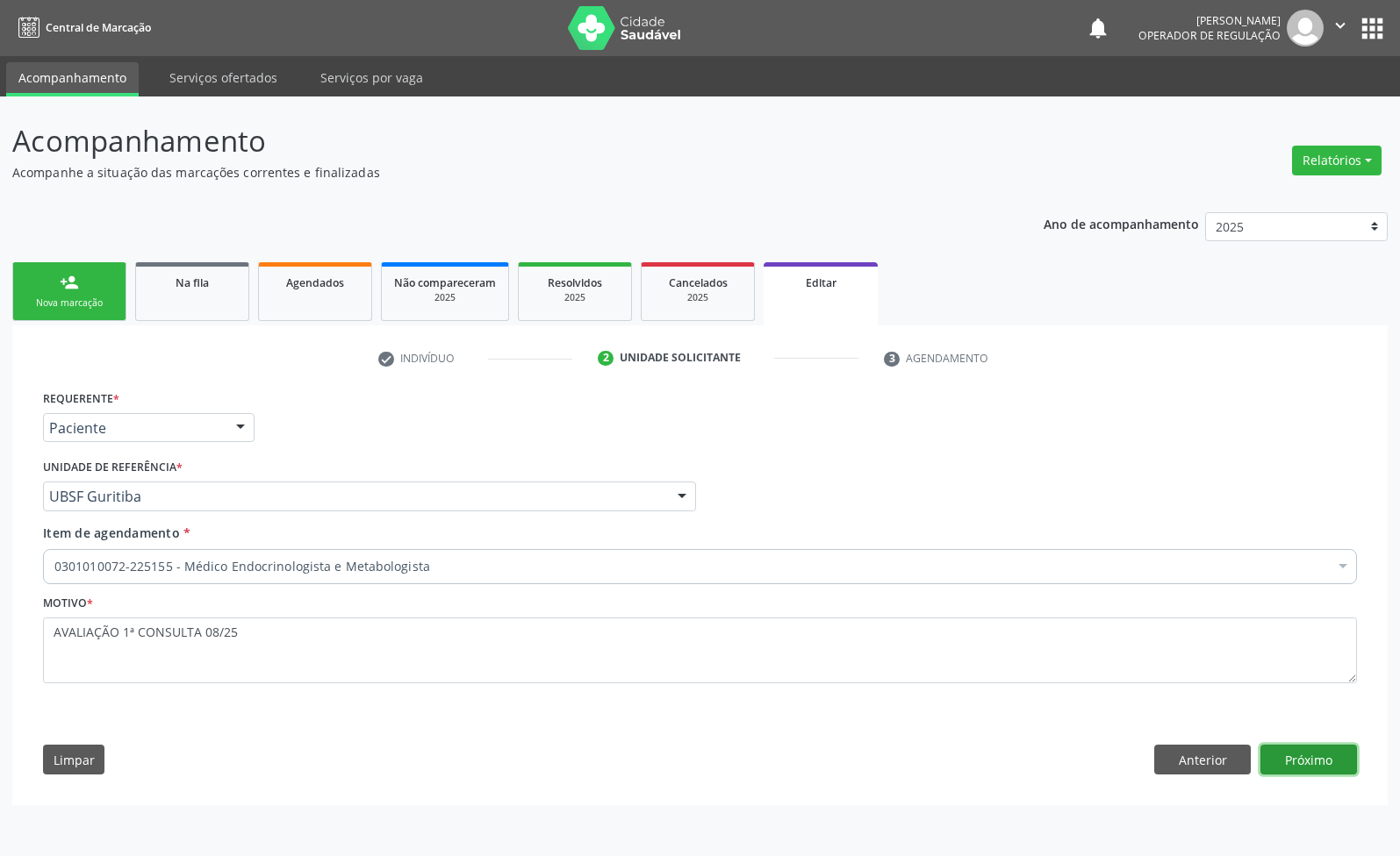
click at [1295, 769] on button "Próximo" at bounding box center [1308, 759] width 97 height 30
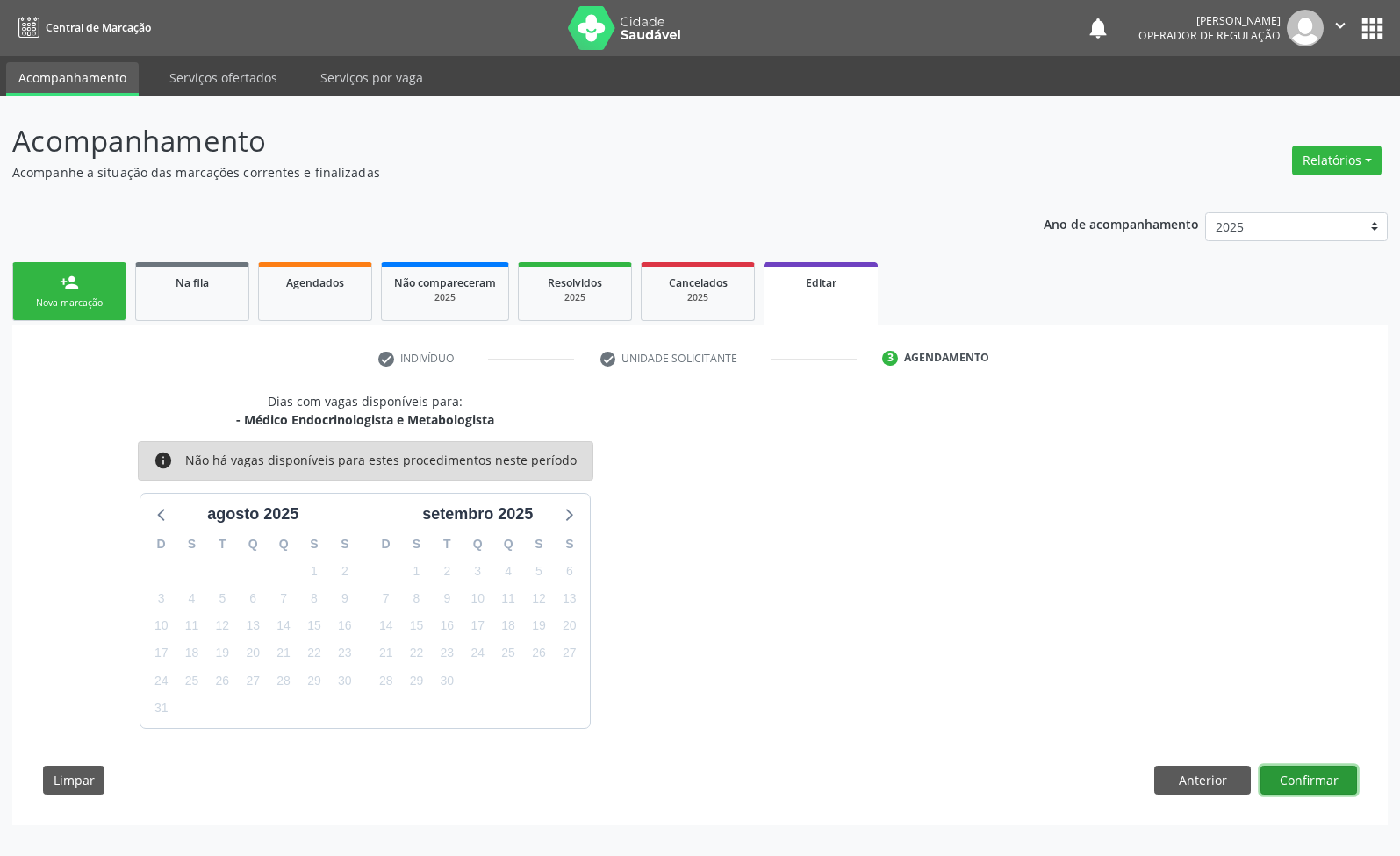
click at [1295, 769] on button "Confirmar" at bounding box center [1308, 780] width 97 height 30
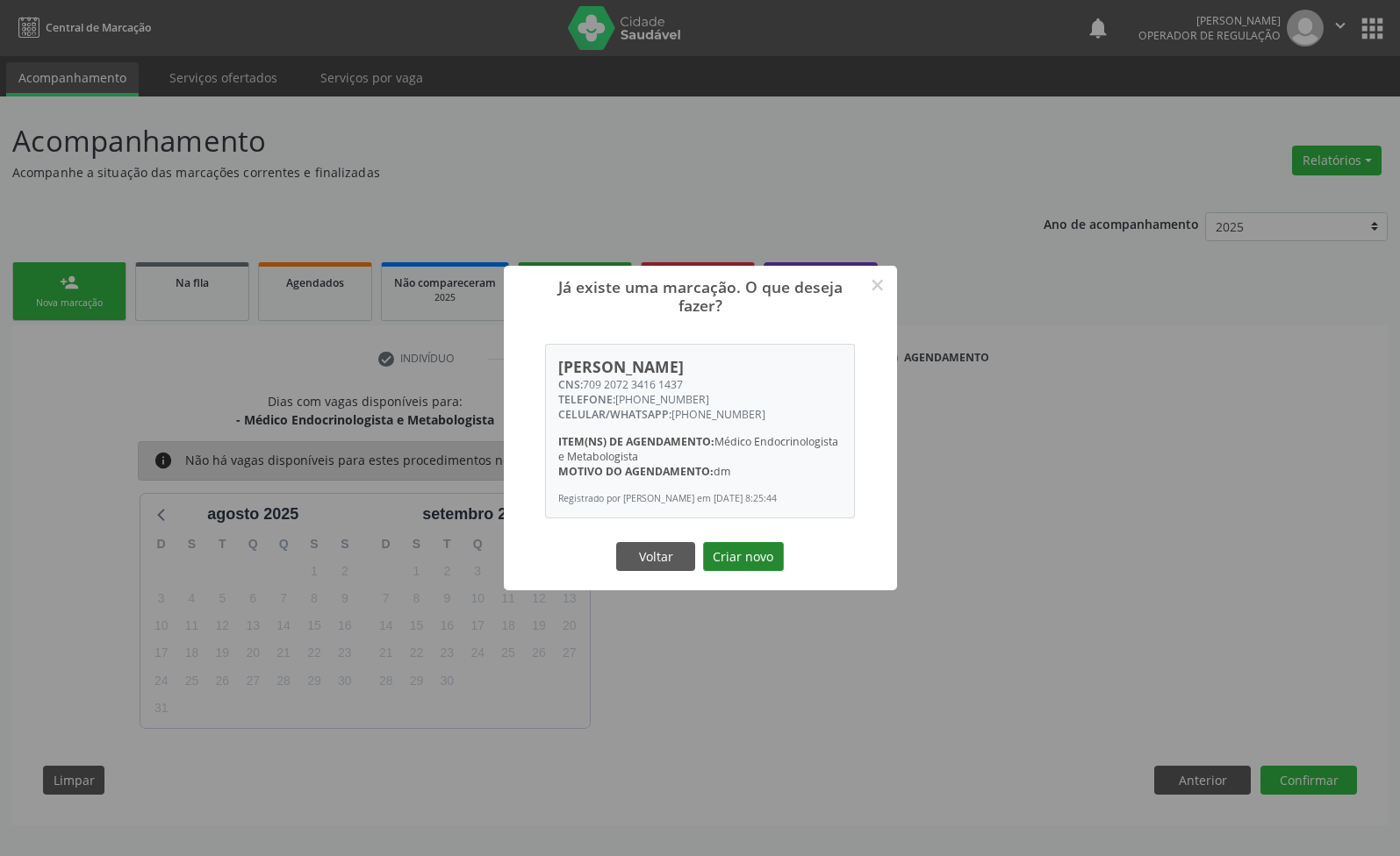
click at [756, 566] on button "Criar novo" at bounding box center [743, 557] width 80 height 30
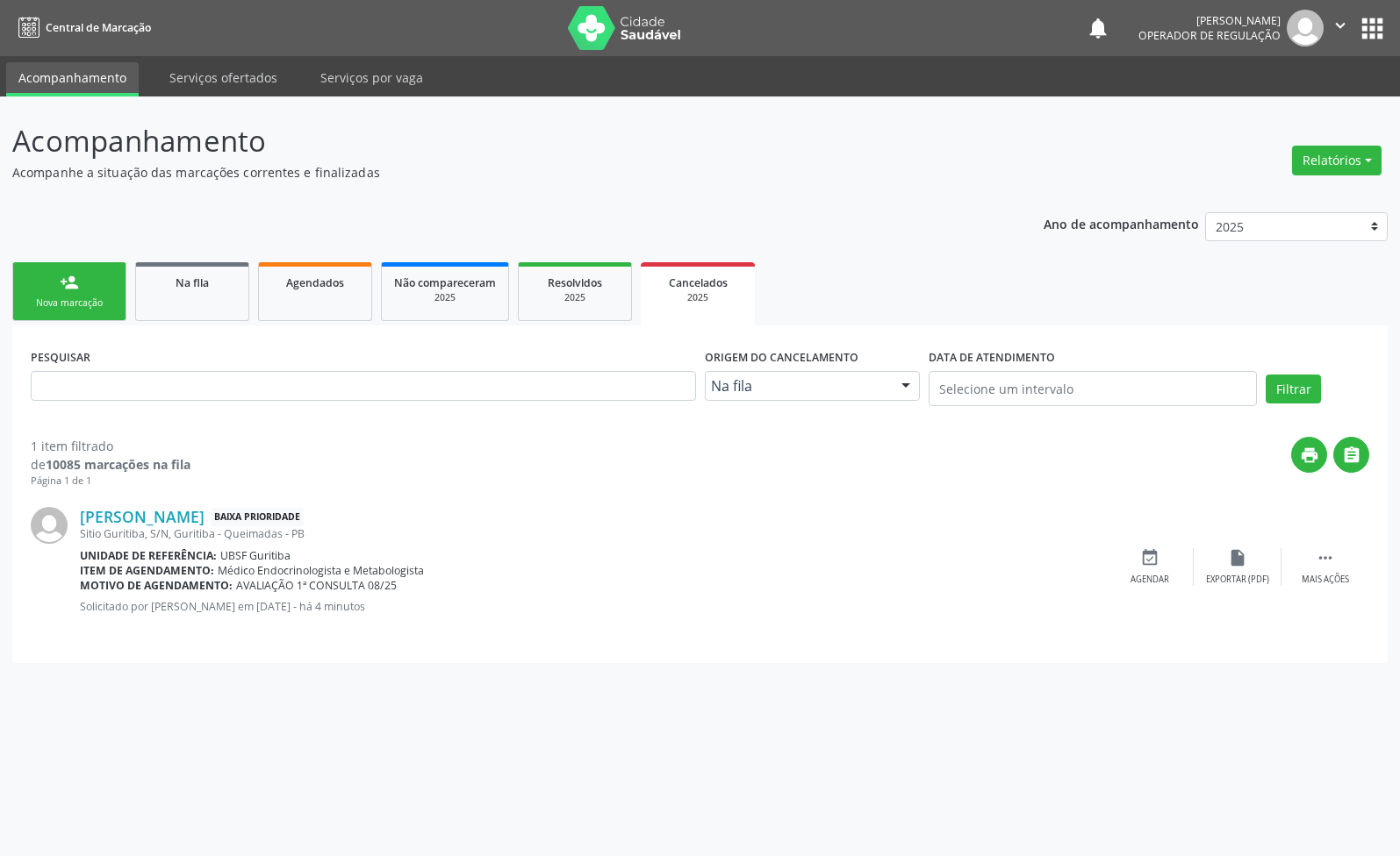
click at [73, 309] on div "Nova marcação" at bounding box center [69, 303] width 88 height 14
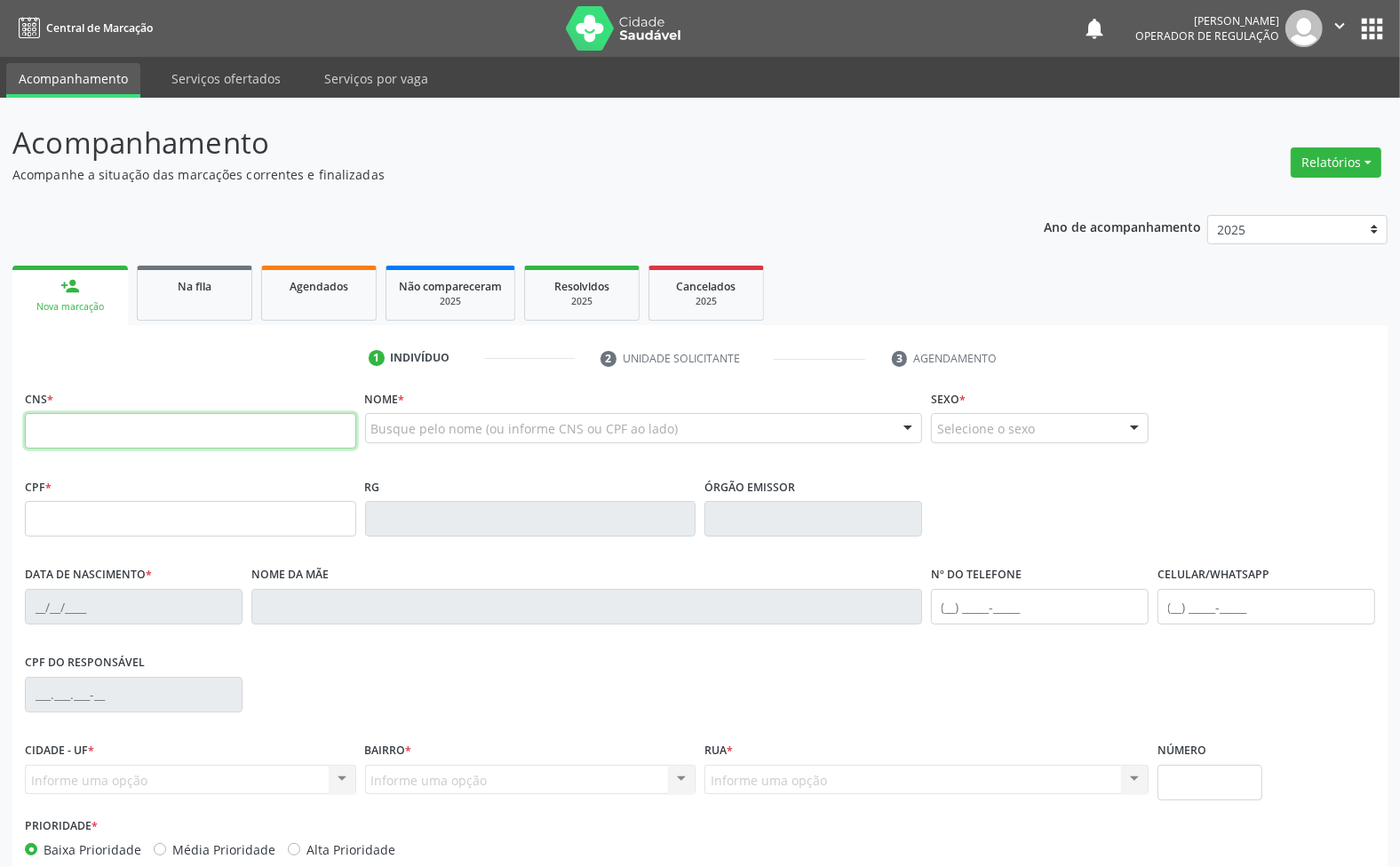
click at [333, 437] on input "text" at bounding box center [190, 430] width 331 height 36
type input "702 3091 2082 6115"
type input "568.350.434-15"
type input "28/03/1966"
type input "Alaide Maria da Silva"
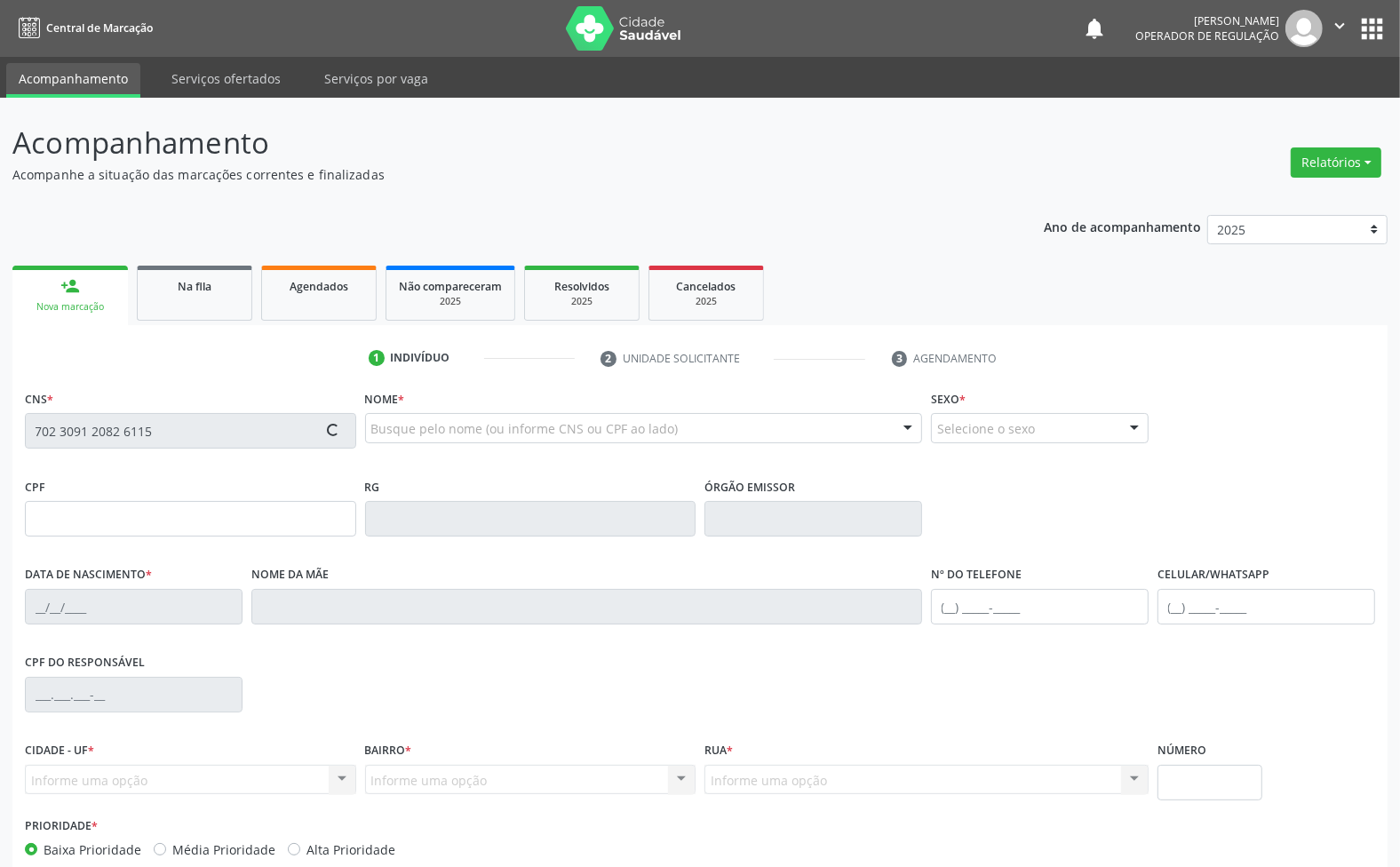
type input "(83) 99104-2578"
type input "012.151.287-89"
type input "S/N"
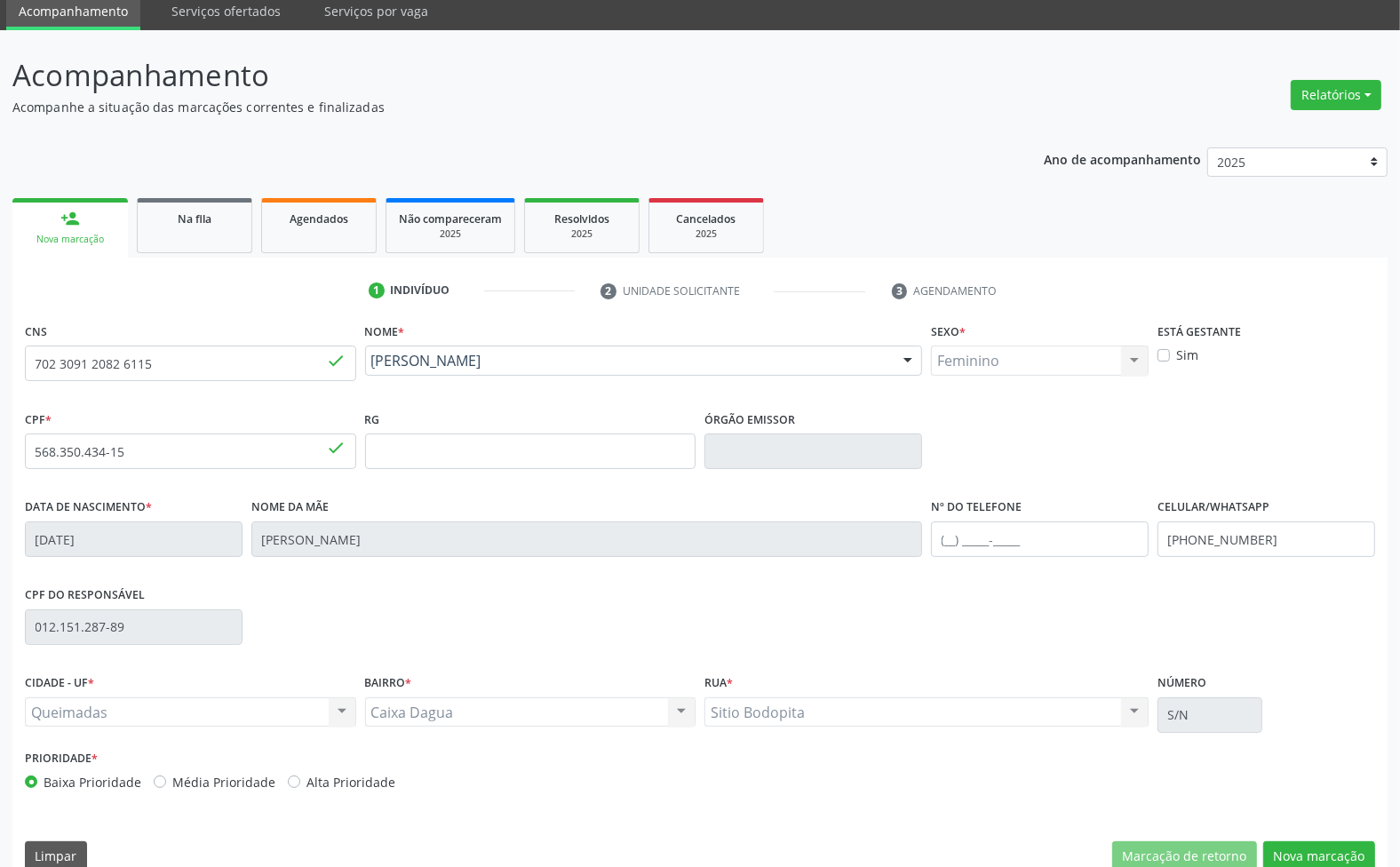
scroll to position [96, 0]
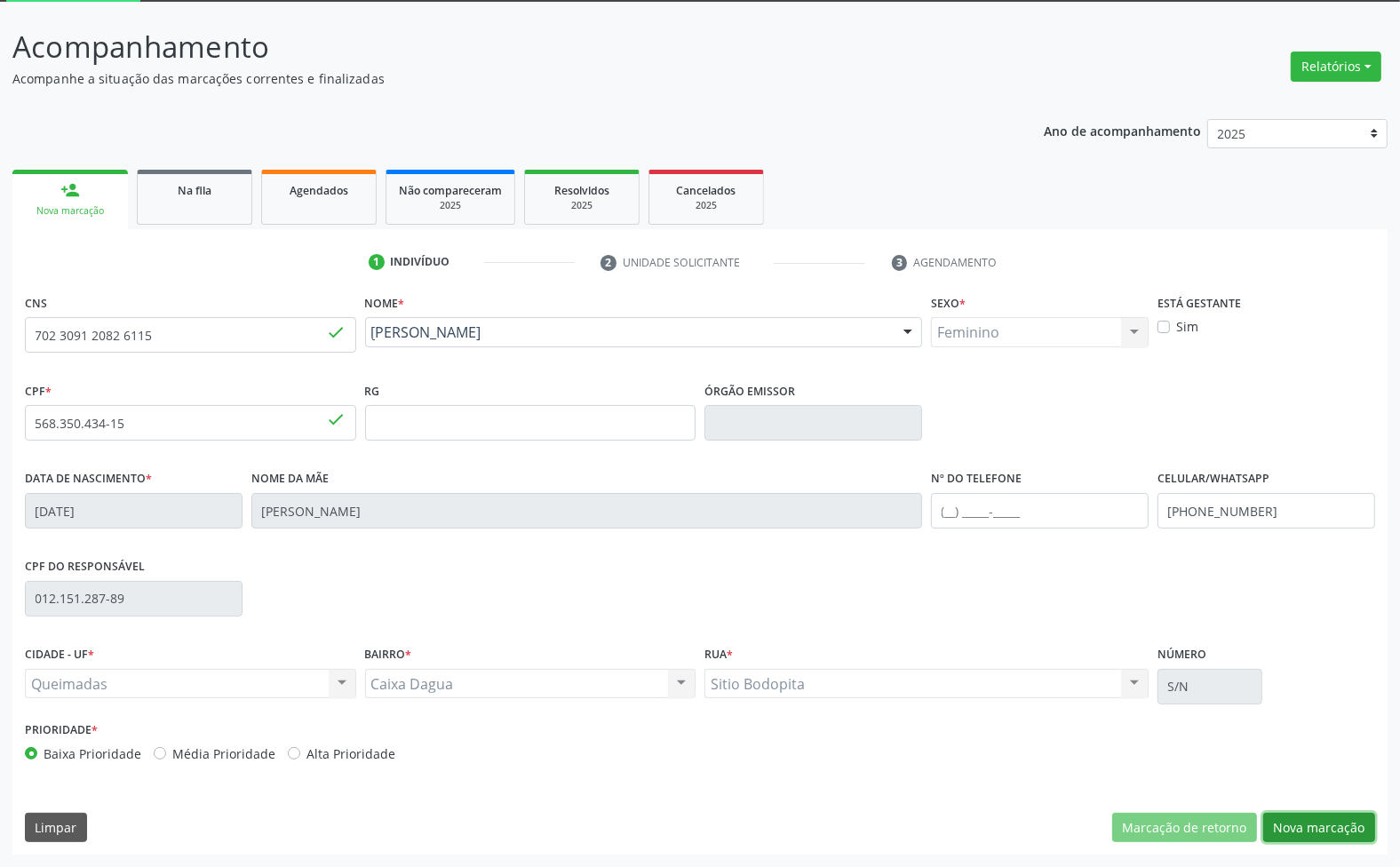
click at [1349, 829] on button "Nova marcação" at bounding box center [1319, 828] width 112 height 30
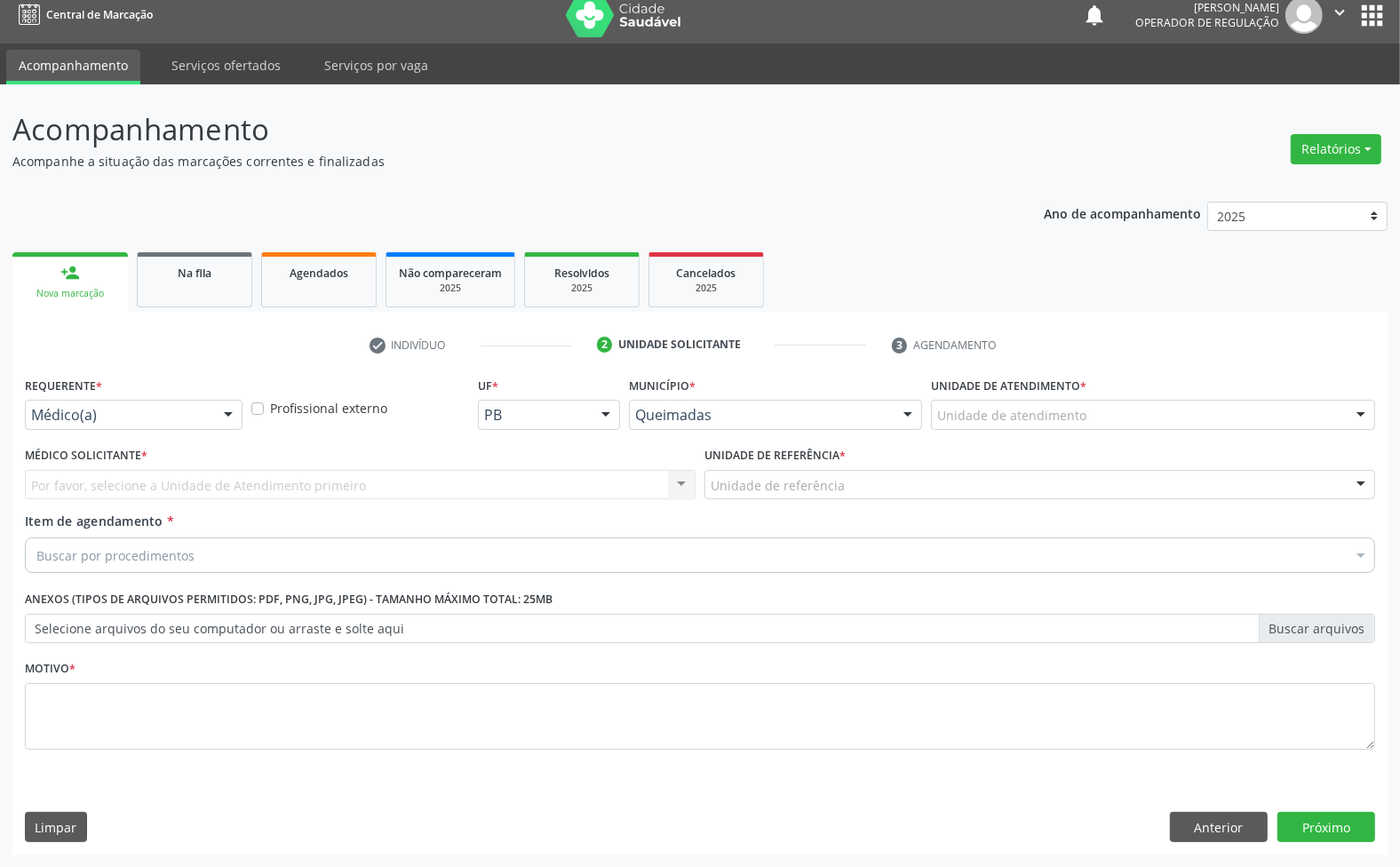
scroll to position [14, 0]
drag, startPoint x: 93, startPoint y: 409, endPoint x: 87, endPoint y: 494, distance: 85.2
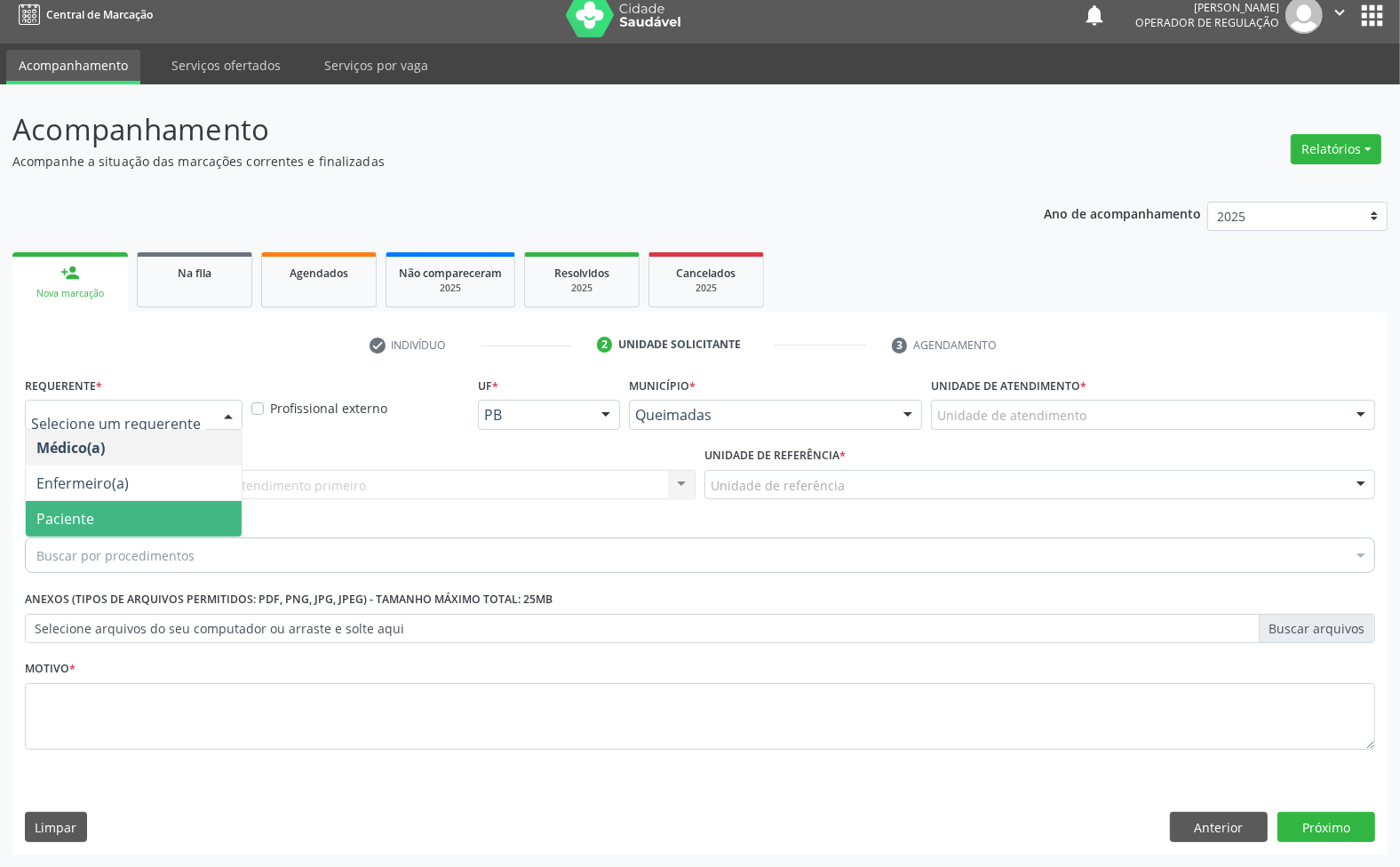
click at [85, 514] on span "Paciente" at bounding box center [65, 518] width 58 height 19
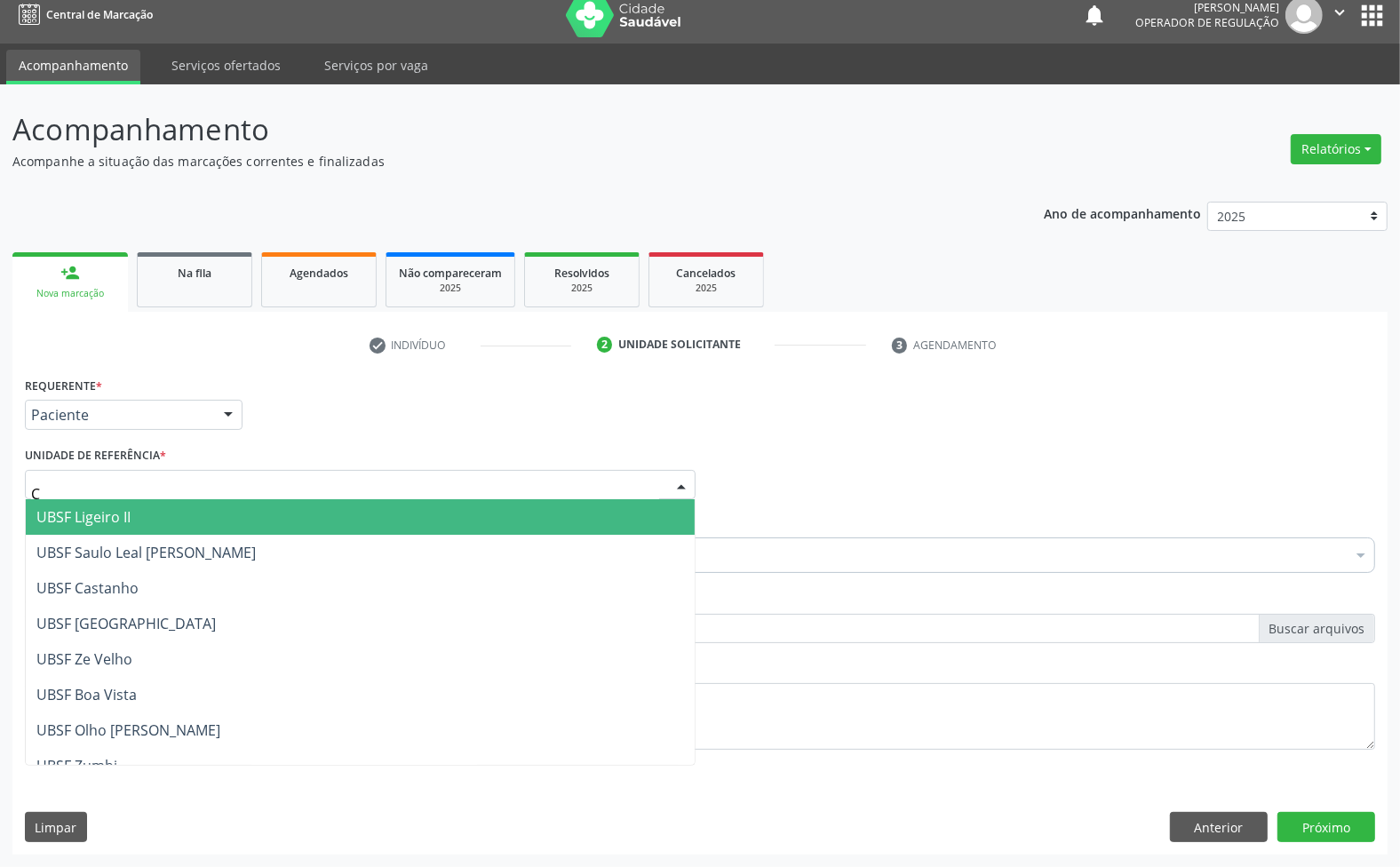
click at [163, 478] on div "C" at bounding box center [360, 484] width 671 height 30
type input "CA"
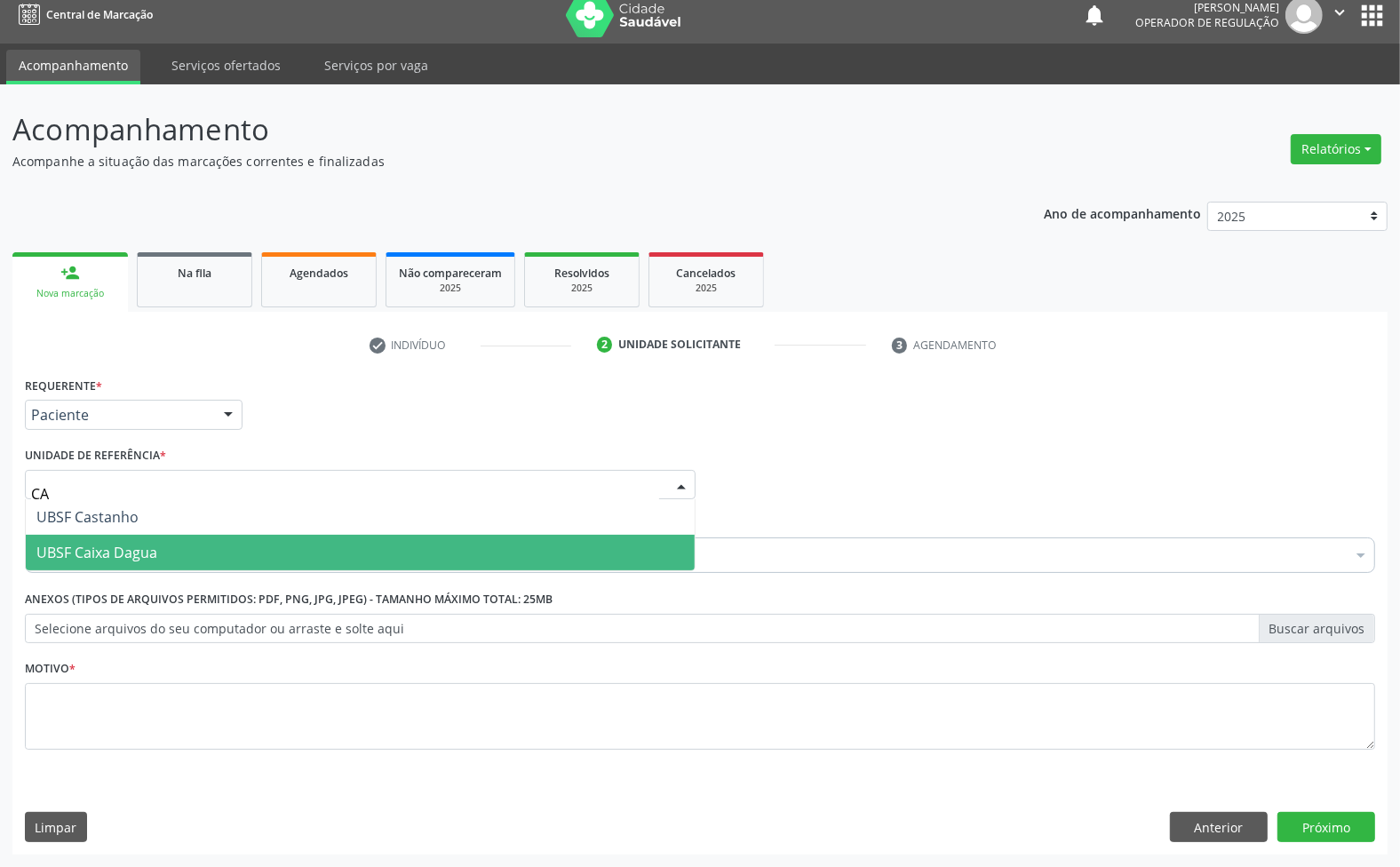
click at [140, 553] on span "UBSF Caixa Dagua" at bounding box center [97, 552] width 121 height 19
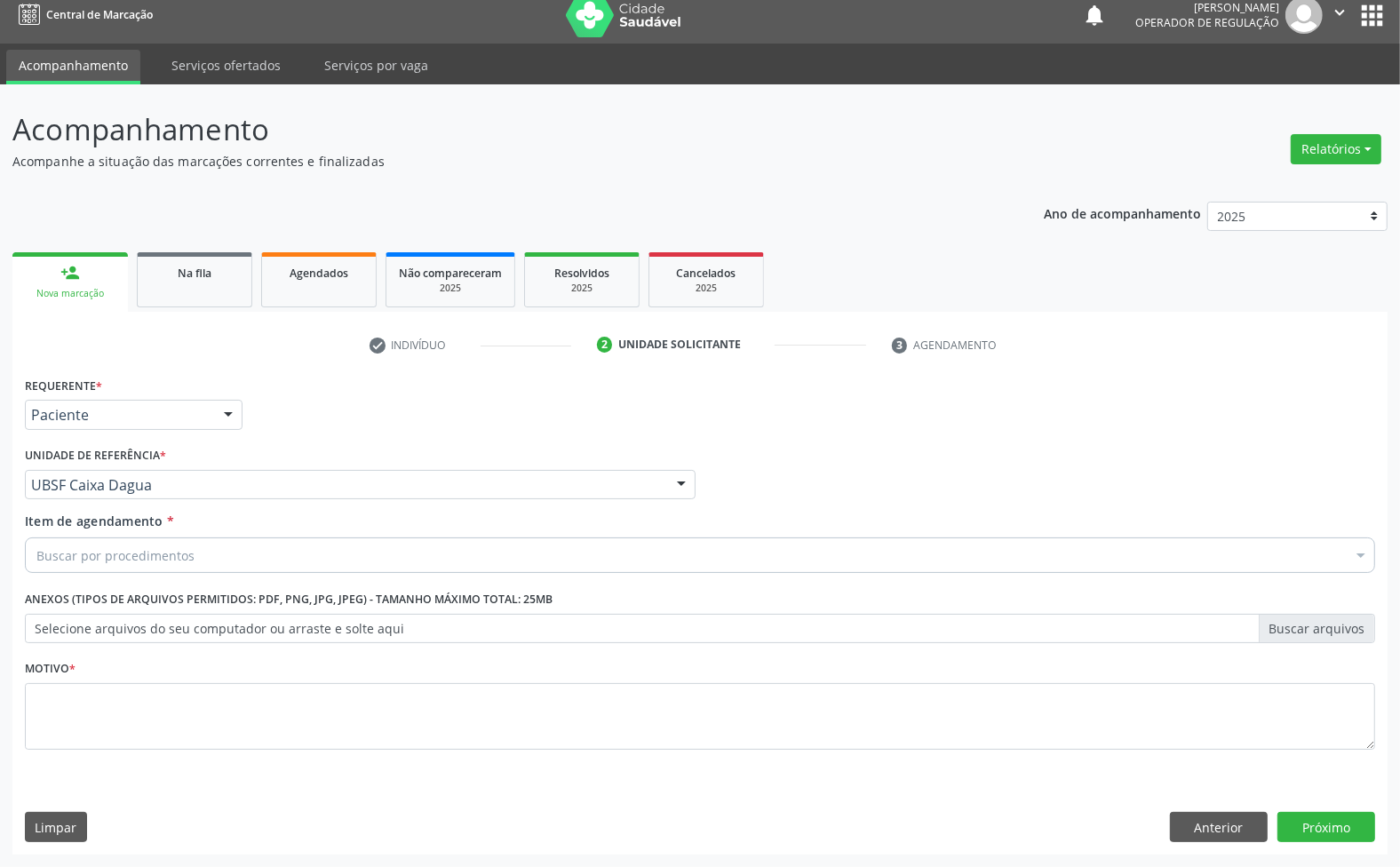
click at [130, 539] on div "Buscar por procedimentos" at bounding box center [700, 555] width 1351 height 36
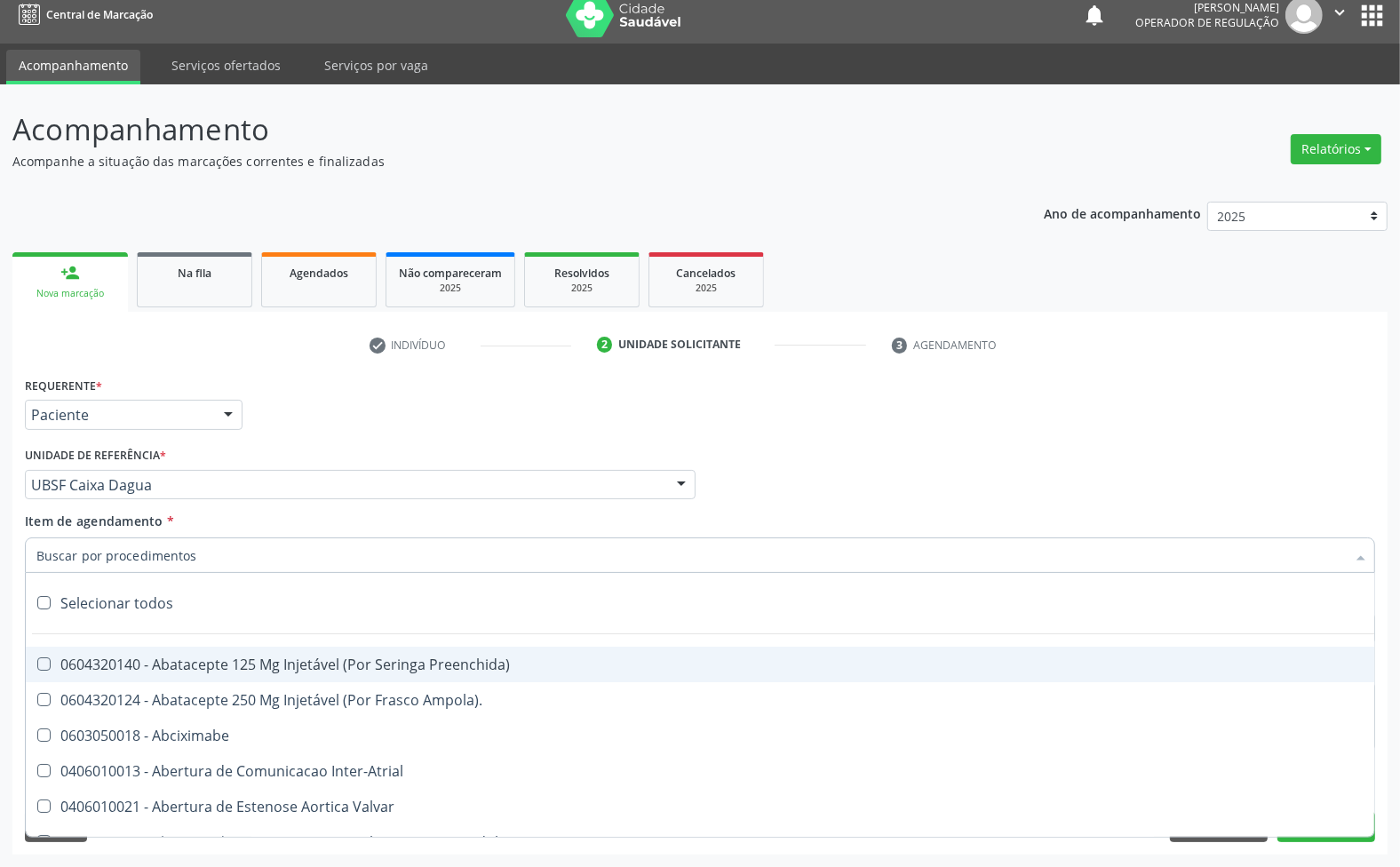
paste input "AVALIAÇÃO 1ª CONSULTA 03/25"
type input "AVALIAÇÃO 1ª CONSULTA 03/25"
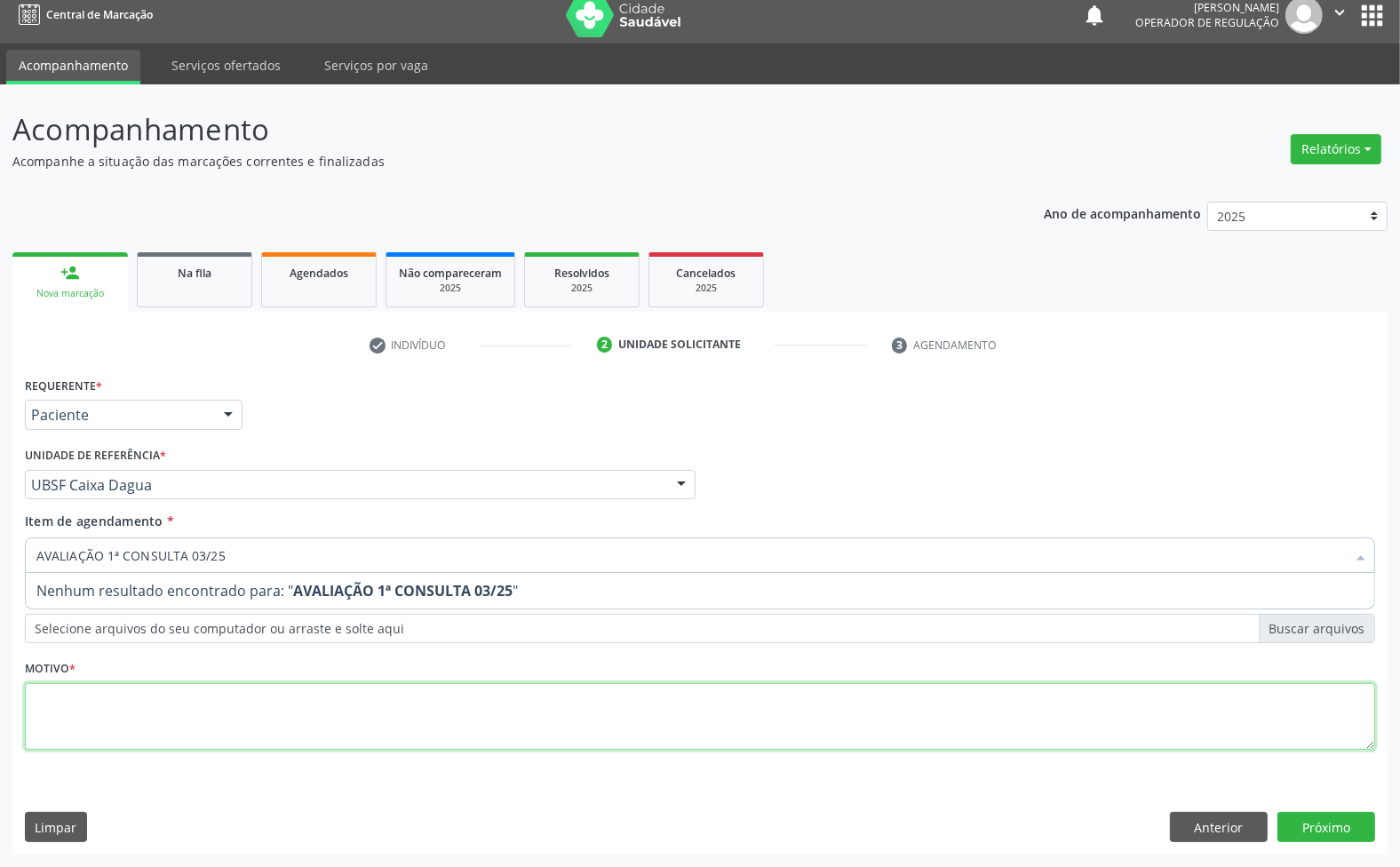
click at [204, 693] on div "Requerente * Paciente Médico(a) Enfermeiro(a) Paciente Nenhum resultado encontr…" at bounding box center [700, 574] width 1351 height 403
paste textarea "AVALIAÇÃO 1ª CONSULTA 03/25"
type textarea "AVALIAÇÃO 1ª CONSULTA 03/25"
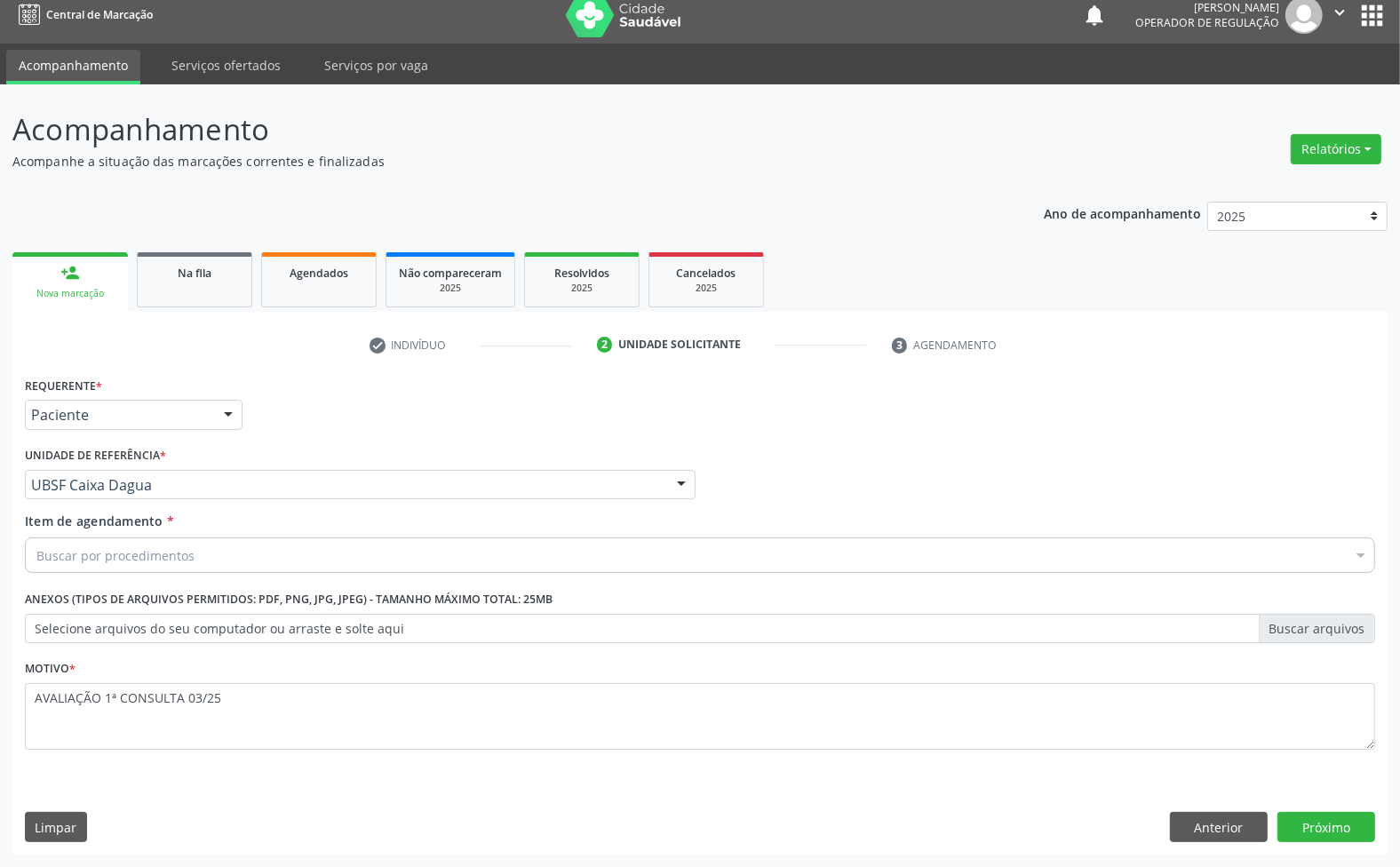
paste input "ENDOCRINOLOGISTA"
type input "ENDOCRINOLOGISTA"
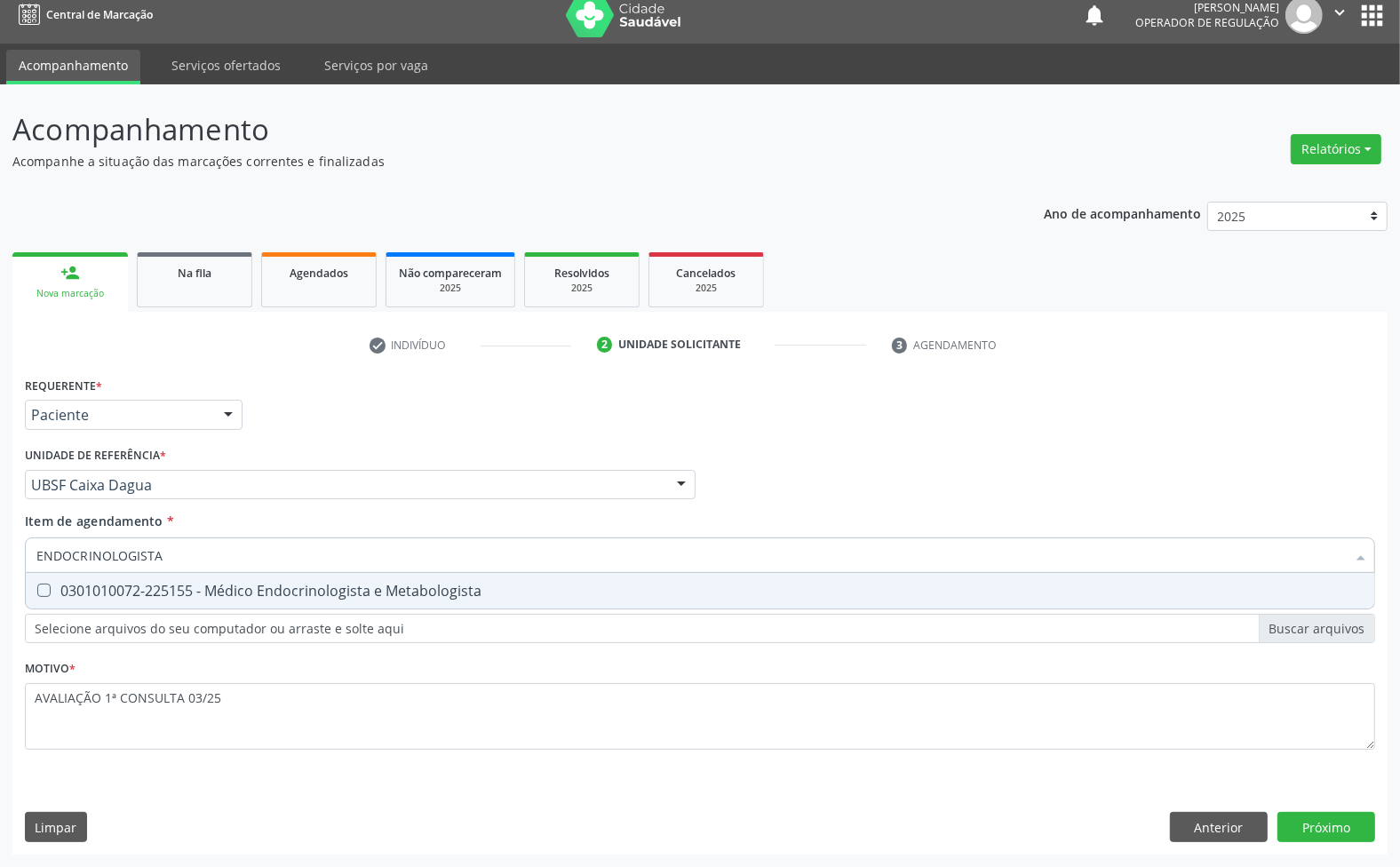
click at [196, 588] on div "0301010072-225155 - Médico Endocrinologista e Metabologista" at bounding box center [700, 591] width 1328 height 15
checkbox Metabologista "true"
click at [1327, 823] on div "Requerente * Paciente Médico(a) Enfermeiro(a) Paciente Nenhum resultado encontr…" at bounding box center [700, 613] width 1375 height 482
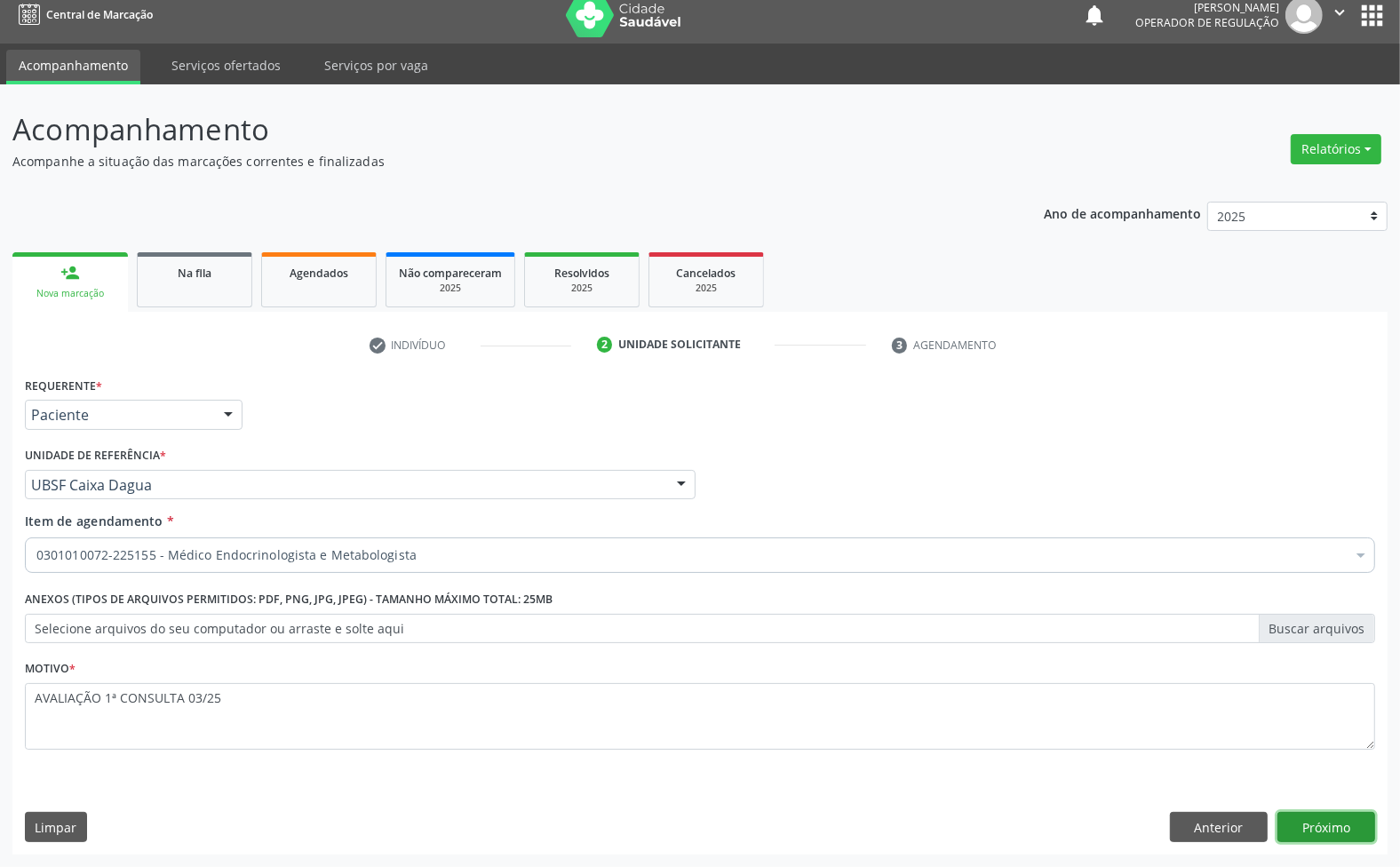
click at [1326, 823] on button "Próximo" at bounding box center [1326, 827] width 98 height 30
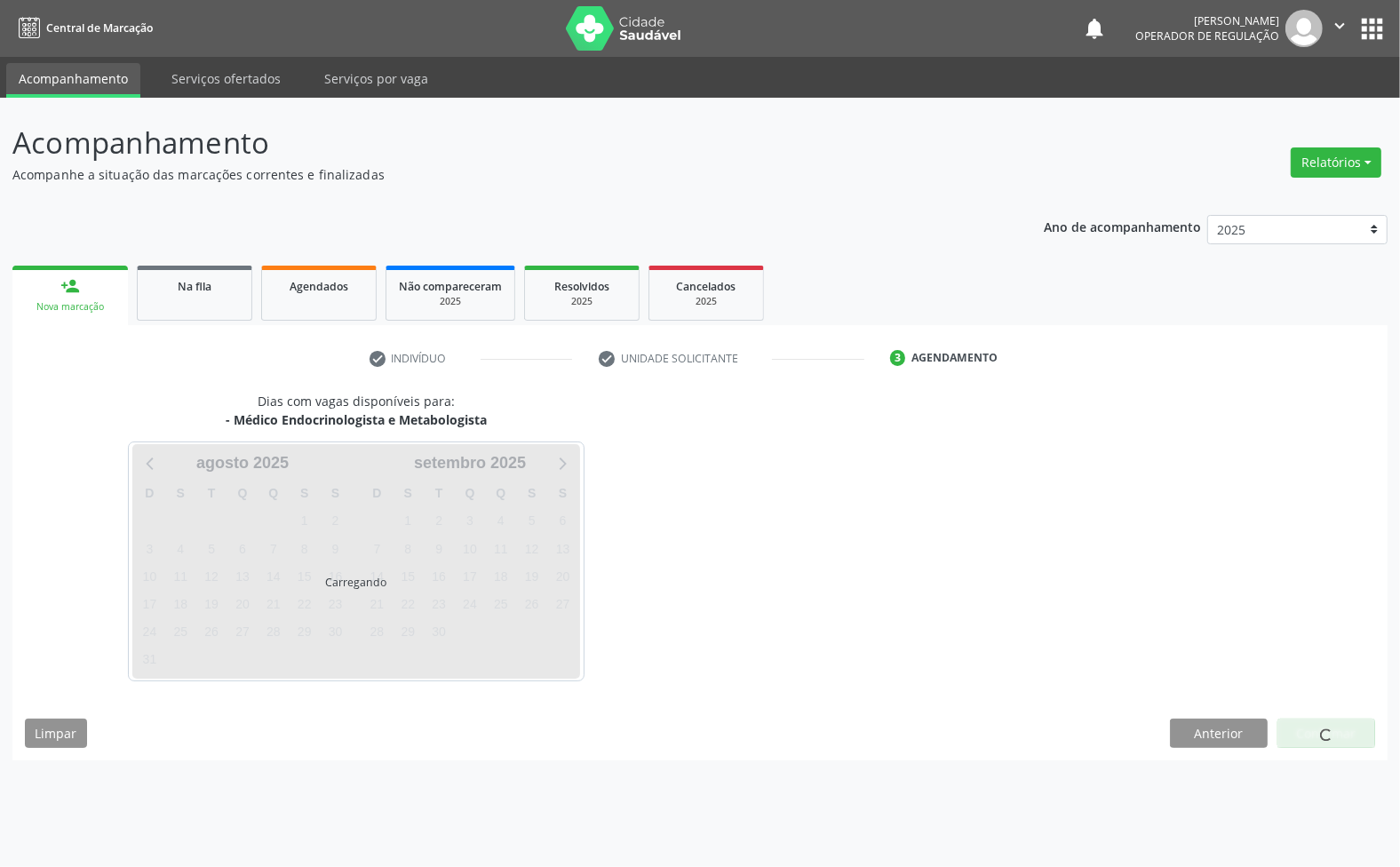
scroll to position [0, 0]
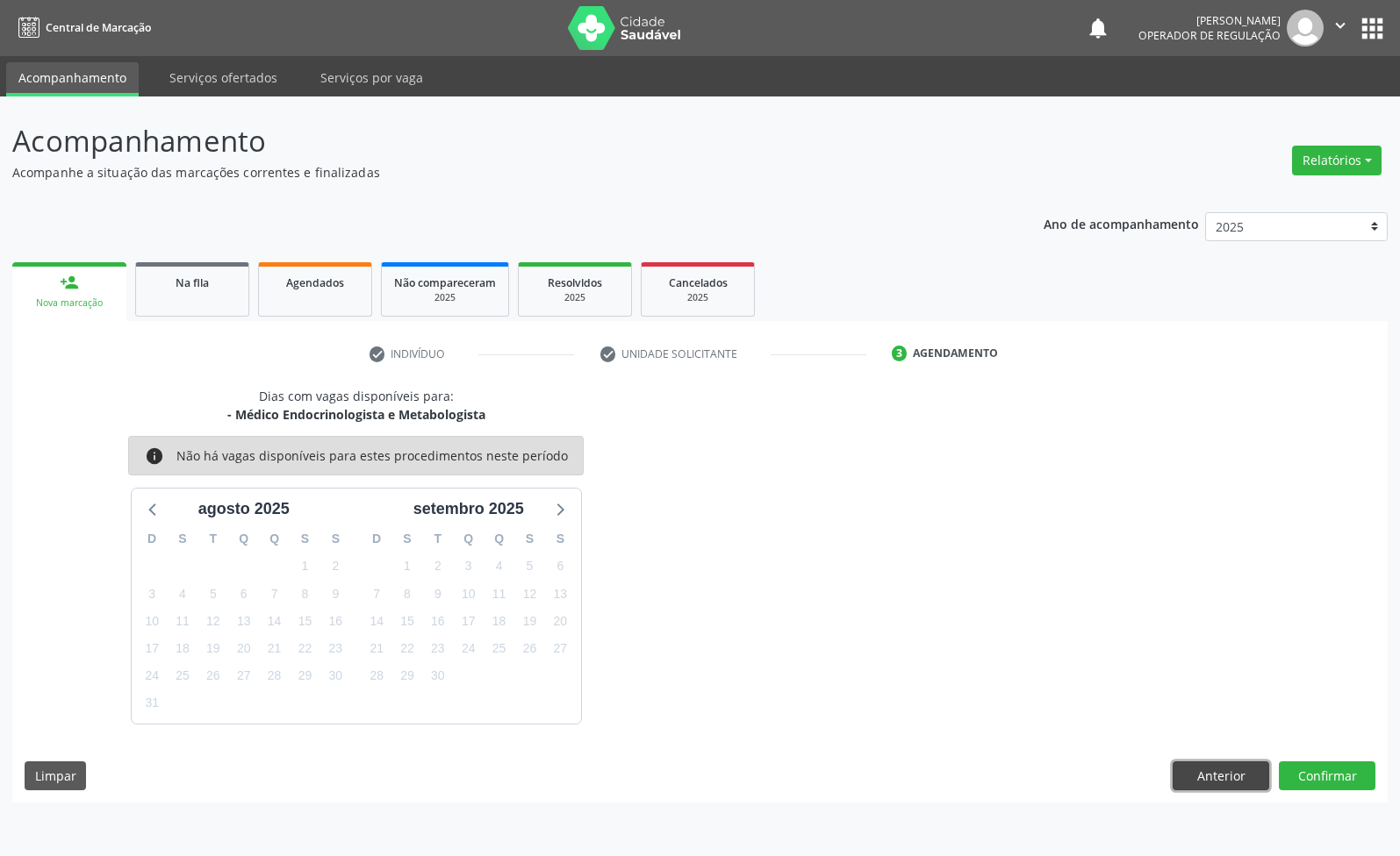
click at [1223, 781] on button "Anterior" at bounding box center [1220, 776] width 97 height 30
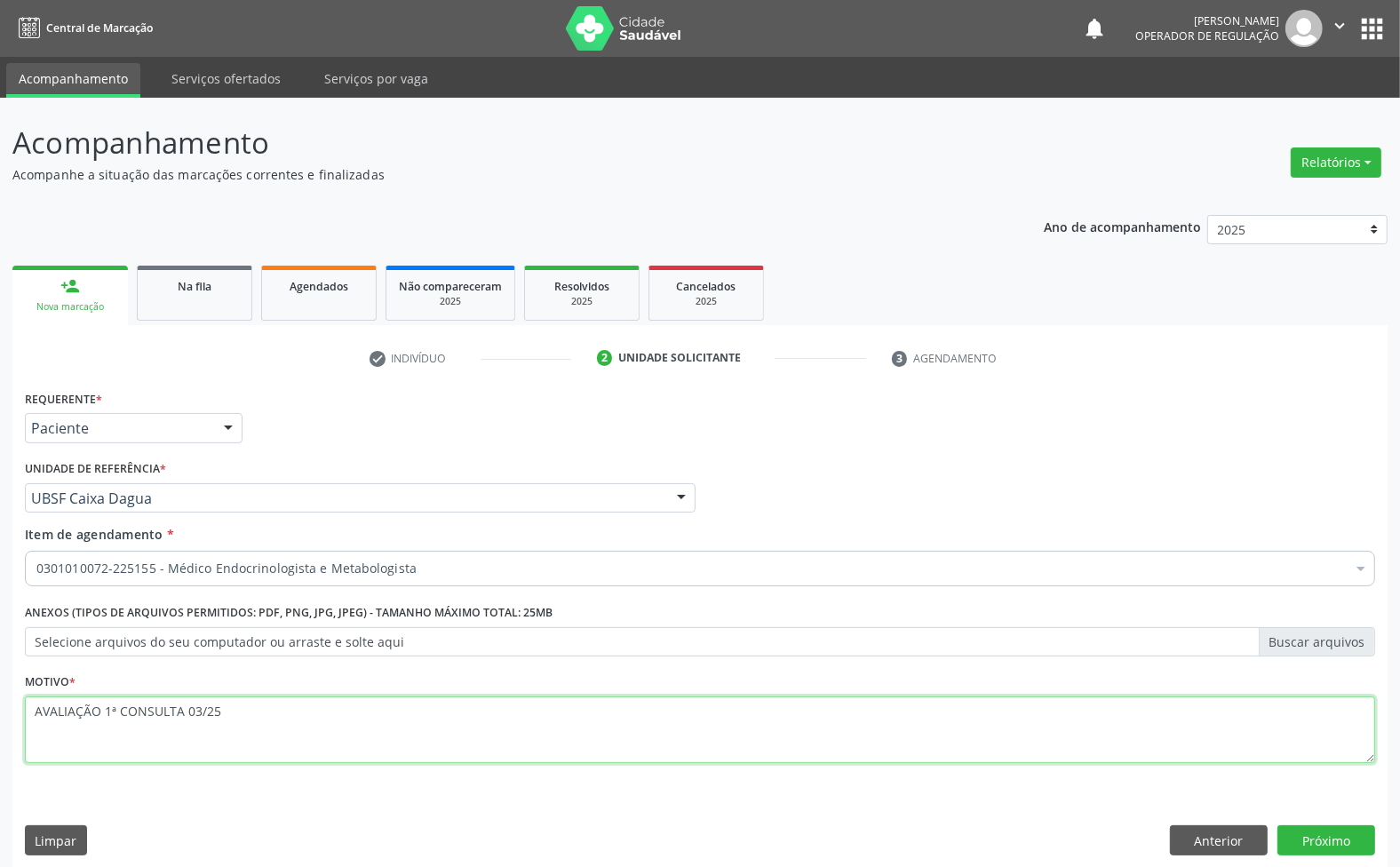
click at [250, 710] on textarea "AVALIAÇÃO 1ª CONSULTA 03/25" at bounding box center [700, 731] width 1351 height 68
paste textarea "RETORNO COM EXAMES ([PERSON_NAME])"
type textarea "RETORNO COM EXAMES ([PERSON_NAME])"
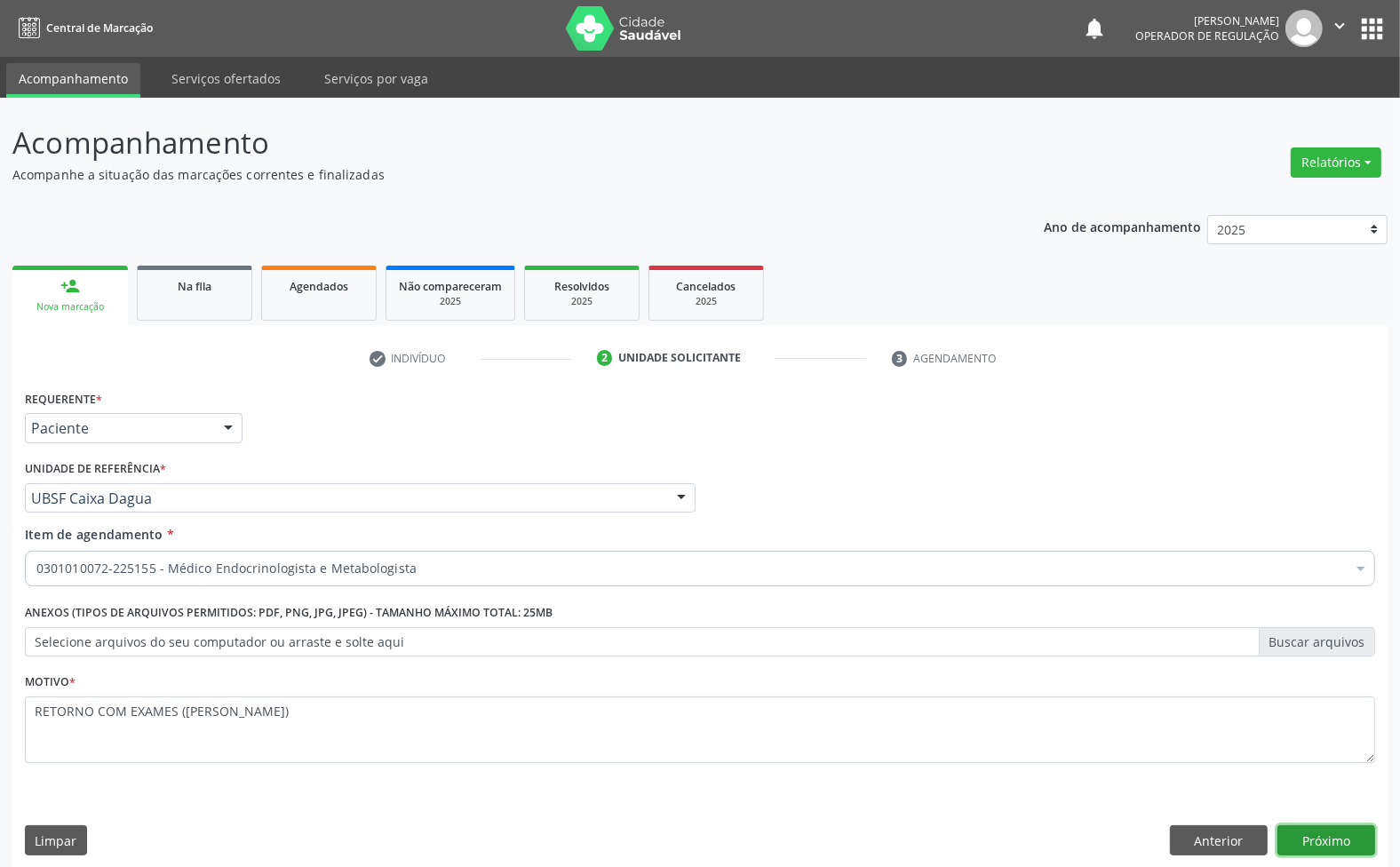
click at [1337, 840] on button "Próximo" at bounding box center [1326, 840] width 98 height 30
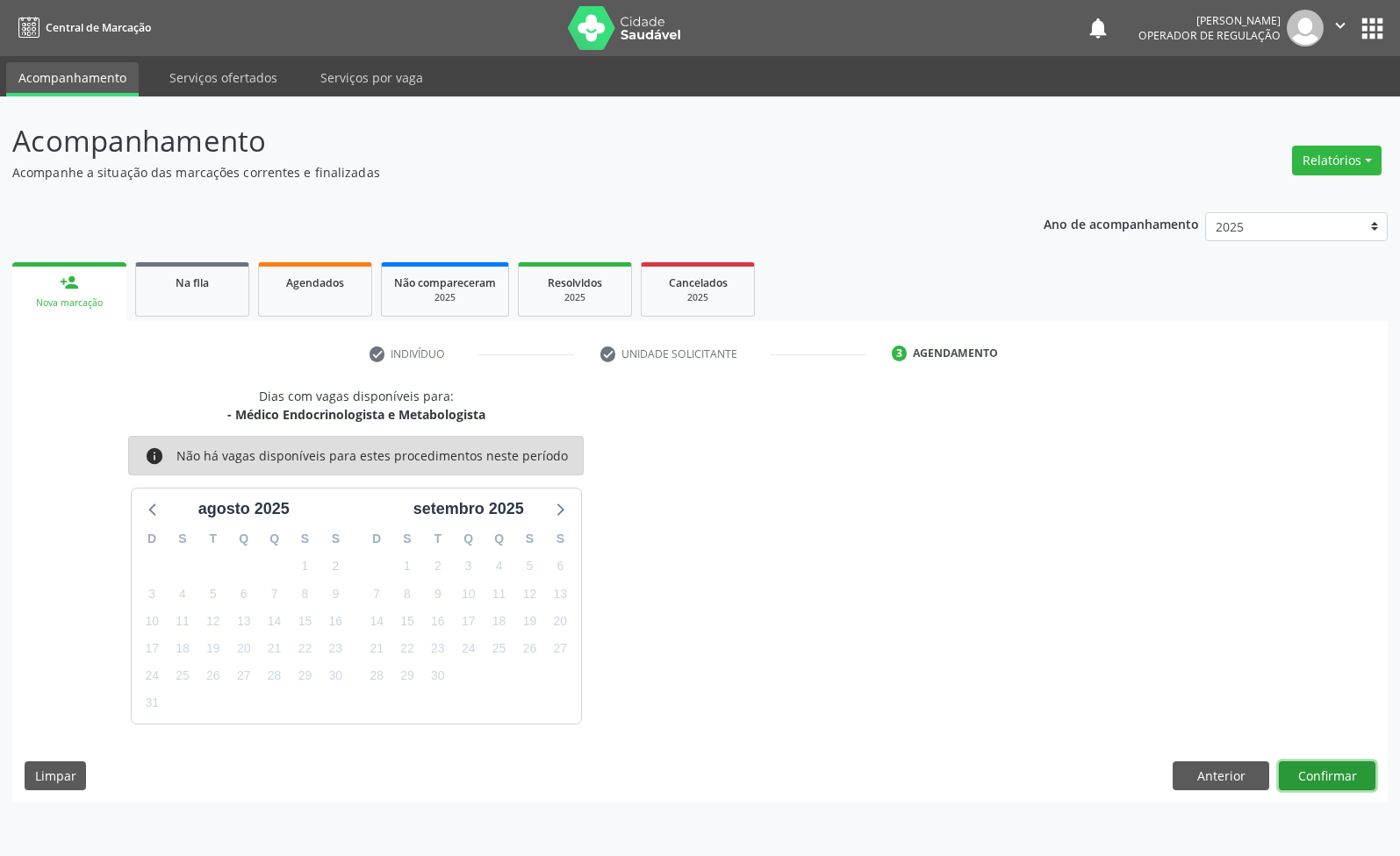
click at [1352, 769] on button "Confirmar" at bounding box center [1327, 776] width 97 height 30
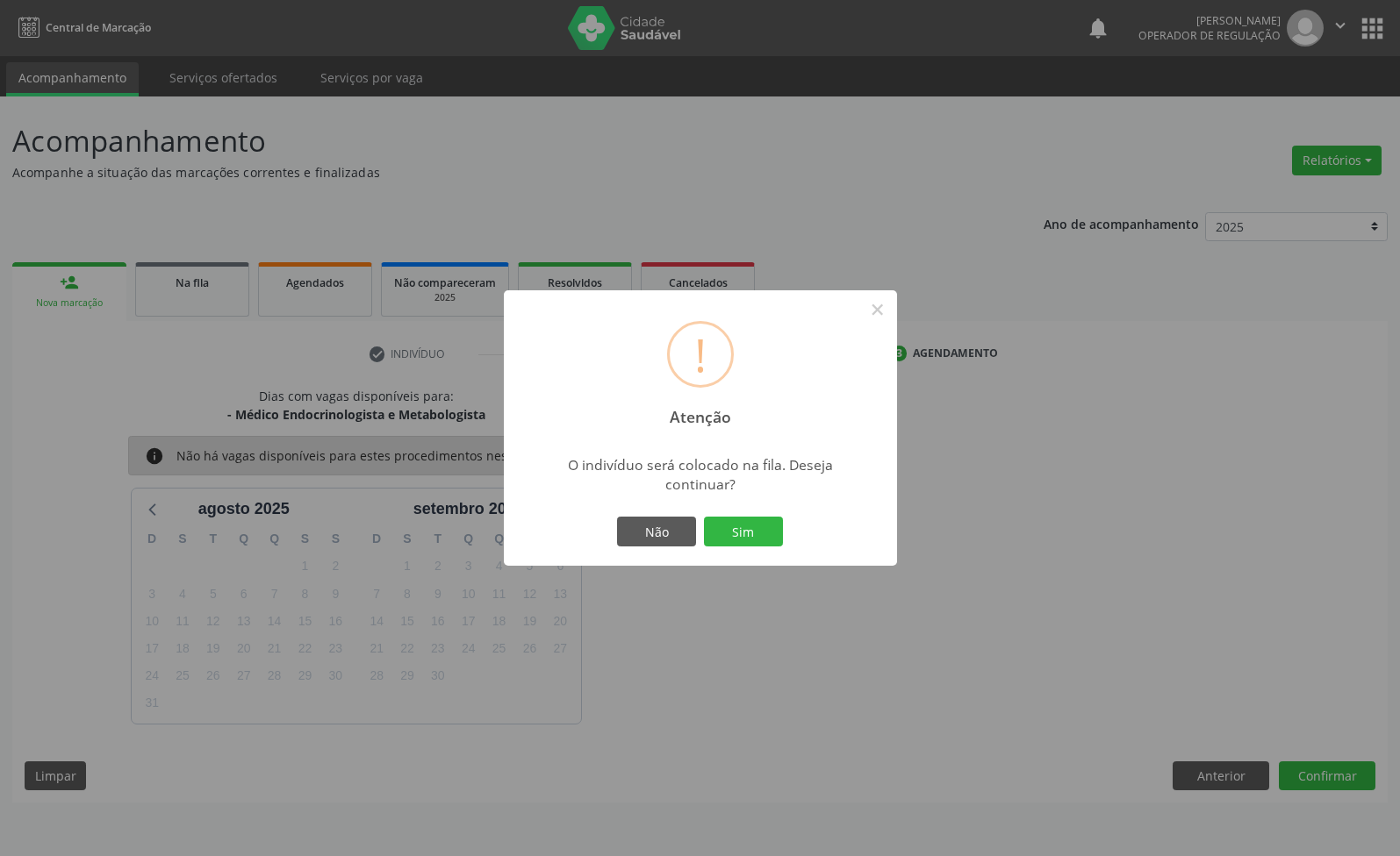
click at [704, 517] on button "Sim" at bounding box center [743, 531] width 79 height 30
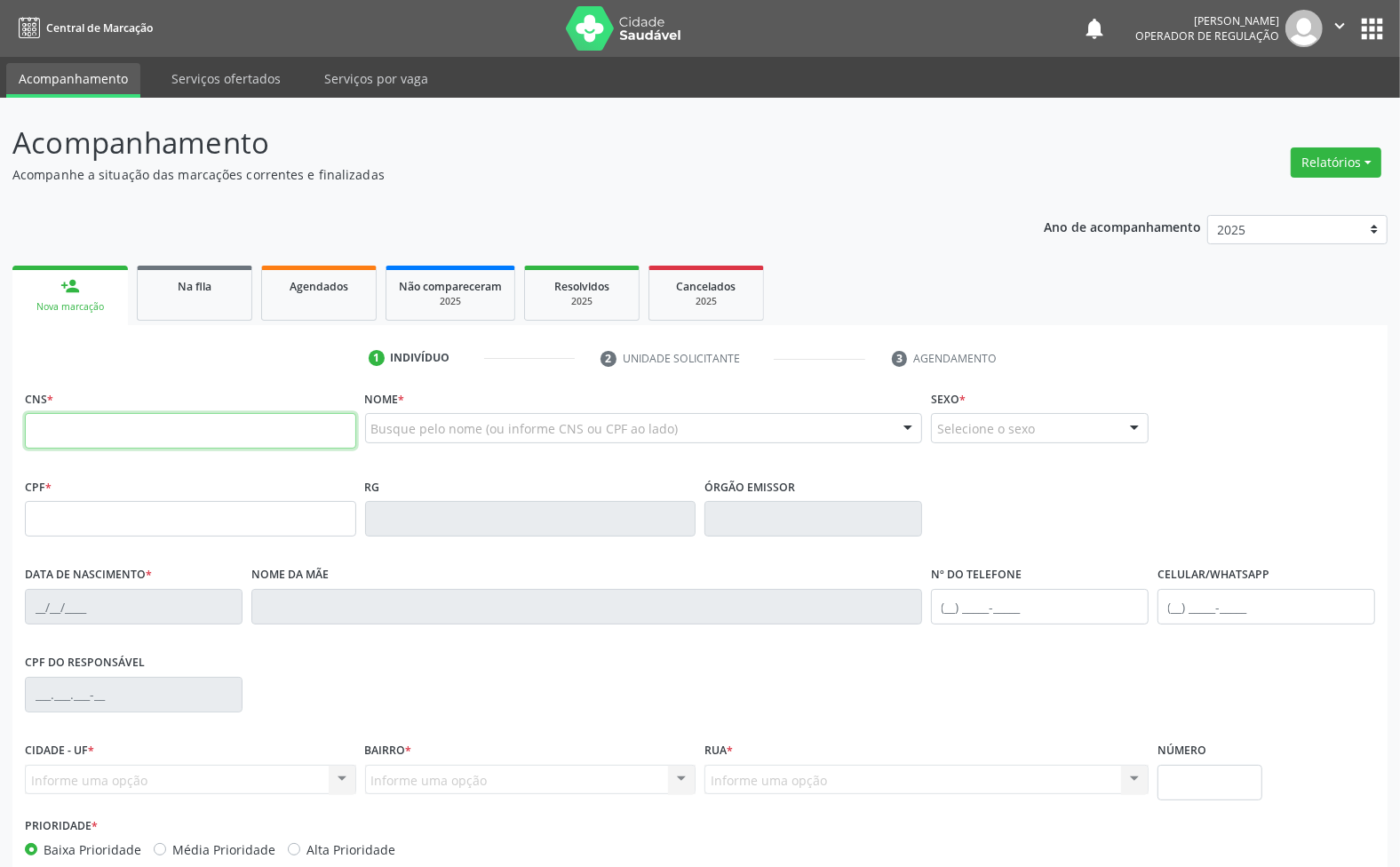
click at [132, 431] on input "text" at bounding box center [190, 430] width 331 height 36
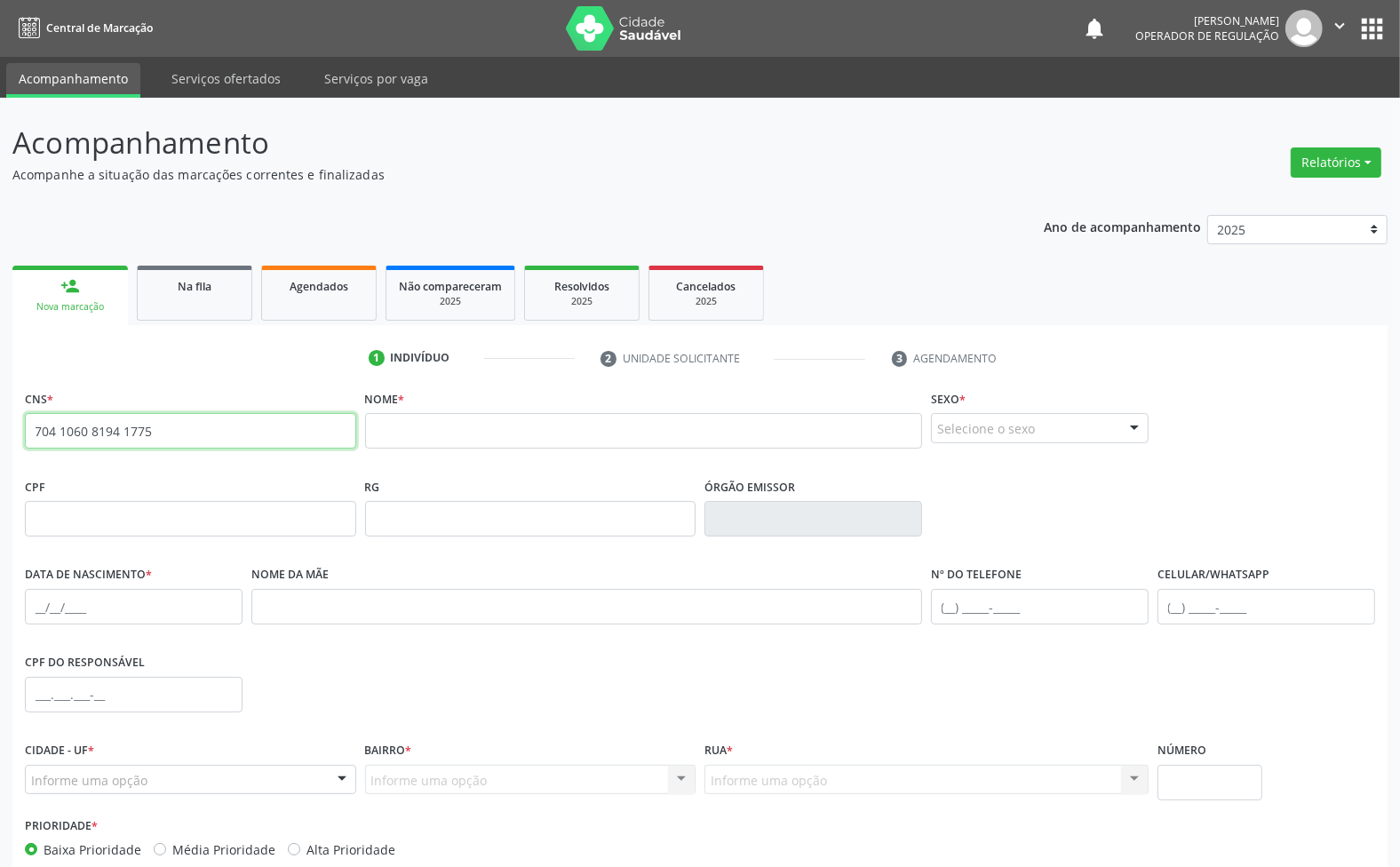
click at [195, 418] on input "704 1060 8194 1775" at bounding box center [190, 430] width 331 height 36
type input "704 1060 8194 1775"
type input "'"
click at [194, 418] on input "704 1060 8194 1775" at bounding box center [190, 430] width 331 height 36
click at [179, 433] on input "704 1060 8194 1775" at bounding box center [190, 430] width 331 height 36
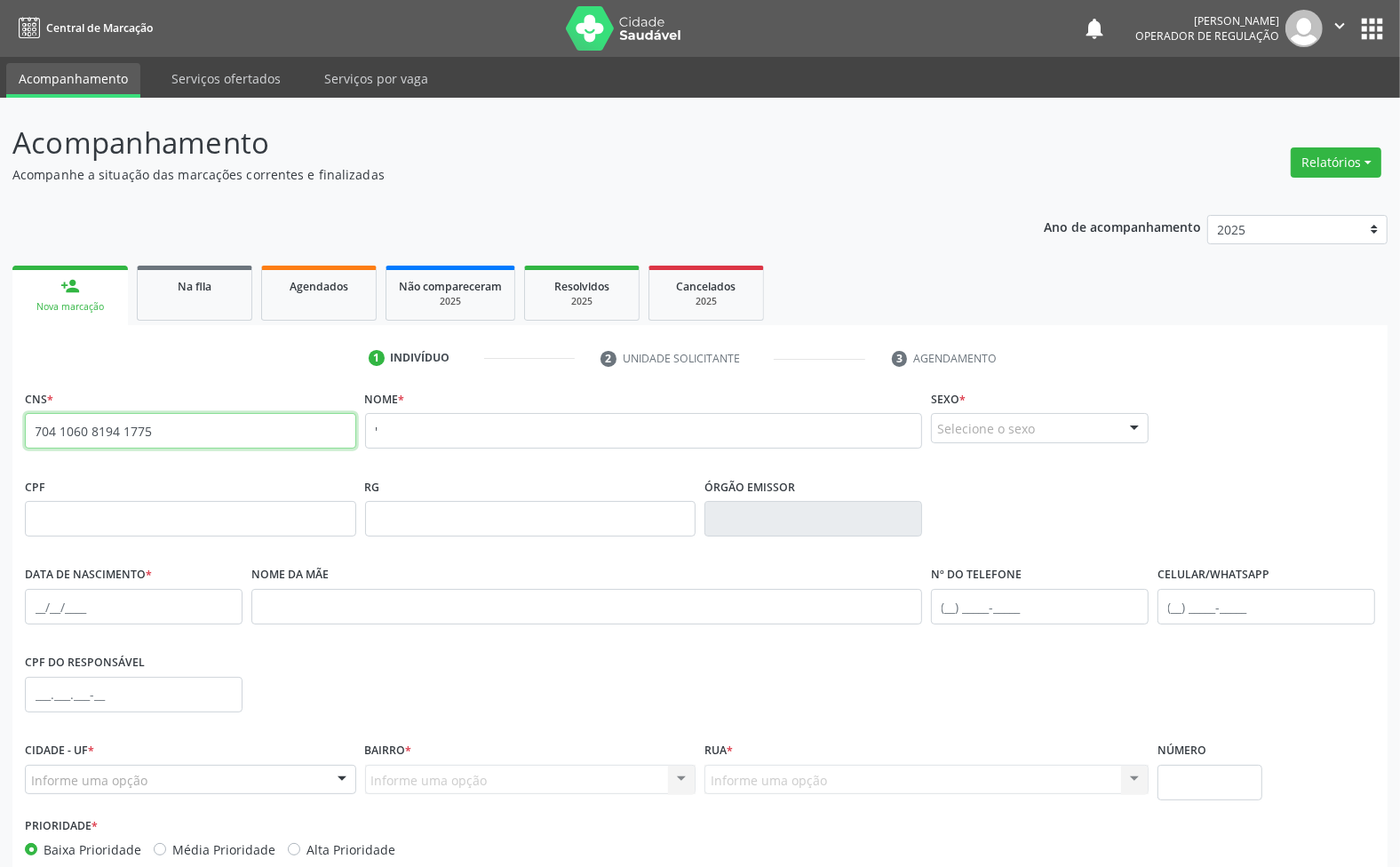
click at [179, 433] on input "704 1060 8194 1775" at bounding box center [190, 430] width 331 height 36
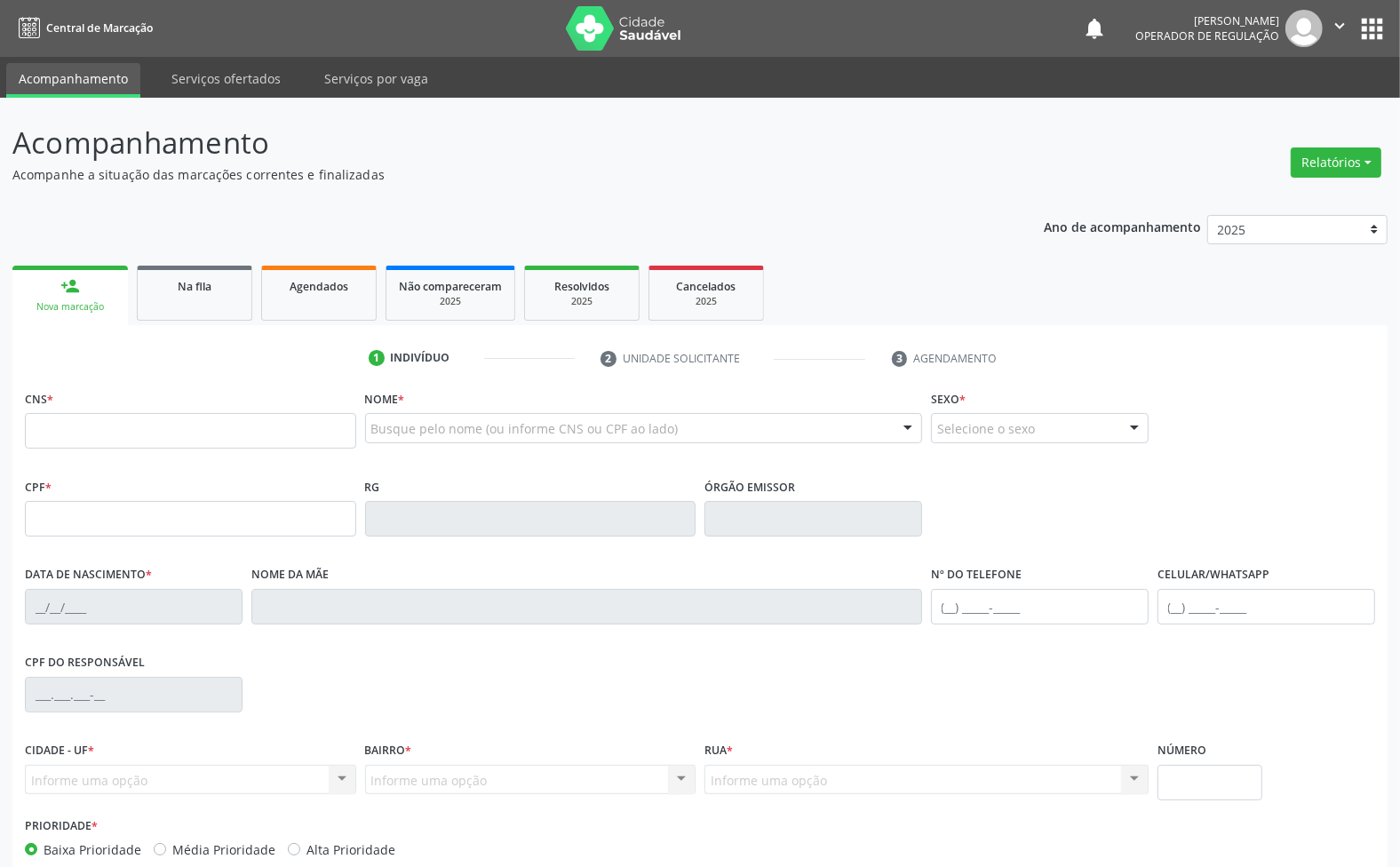
click at [176, 434] on input "text" at bounding box center [190, 430] width 331 height 36
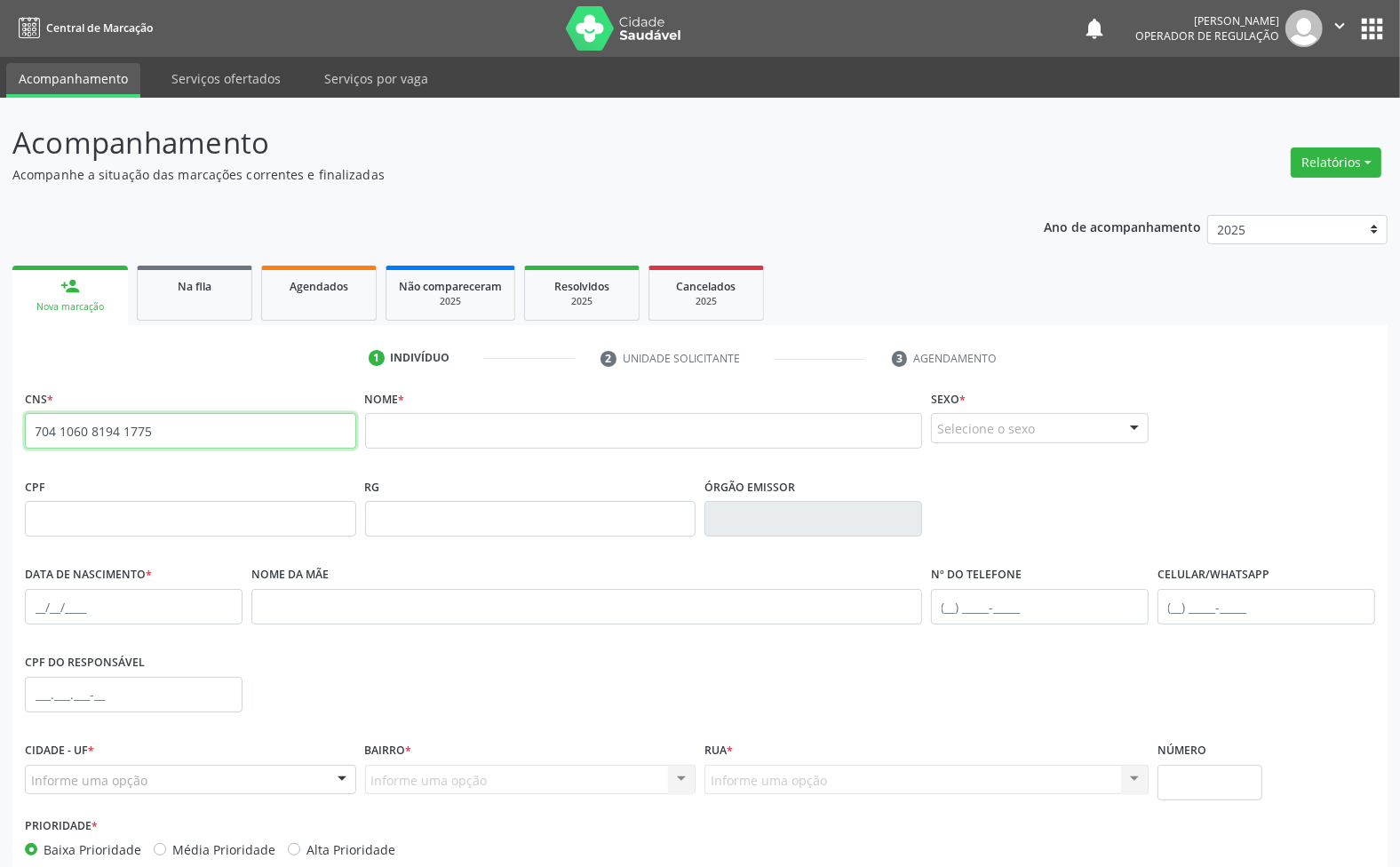
click at [108, 436] on input "704 1060 8194 1775" at bounding box center [190, 430] width 331 height 36
click at [121, 437] on input "704 1060 8194 1775" at bounding box center [190, 430] width 331 height 36
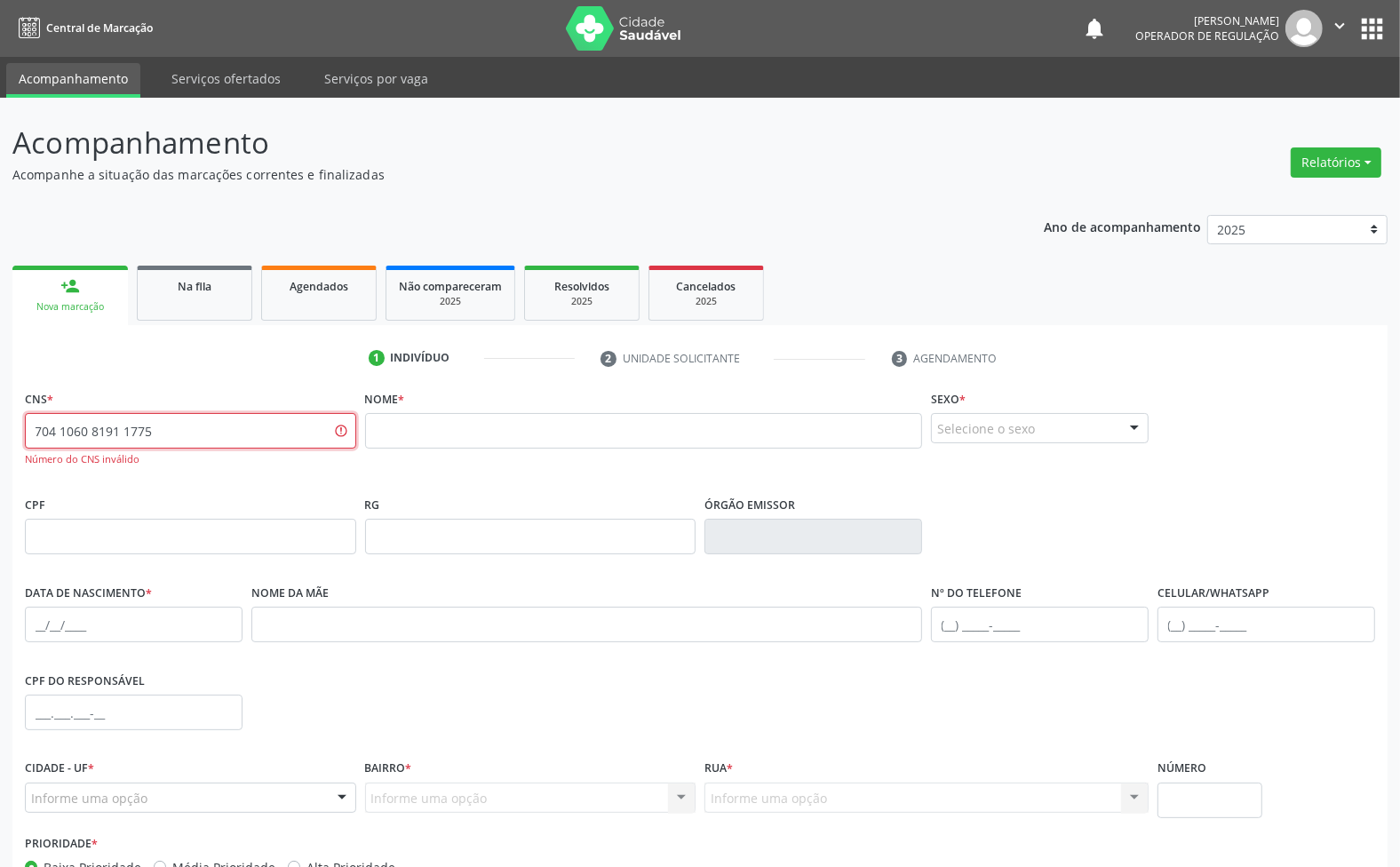
drag, startPoint x: 118, startPoint y: 436, endPoint x: 157, endPoint y: 438, distance: 39.1
click at [157, 436] on input "704 1060 8191 1775" at bounding box center [190, 430] width 331 height 36
type input "704 1060 8191 7750"
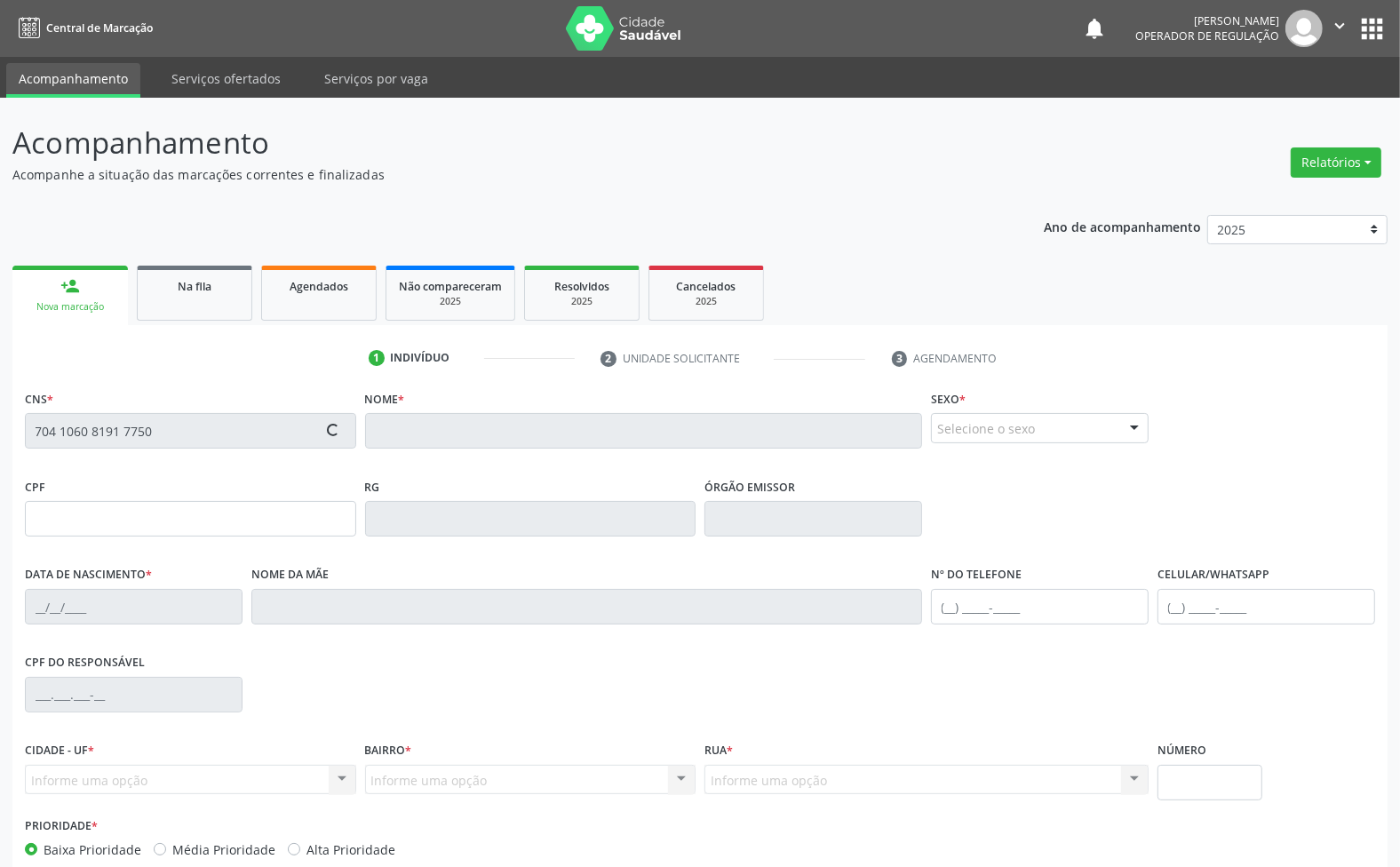
type input "083.598.604-75"
type input "[DATE]"
type input "[PERSON_NAME]"
type input "[PHONE_NUMBER]"
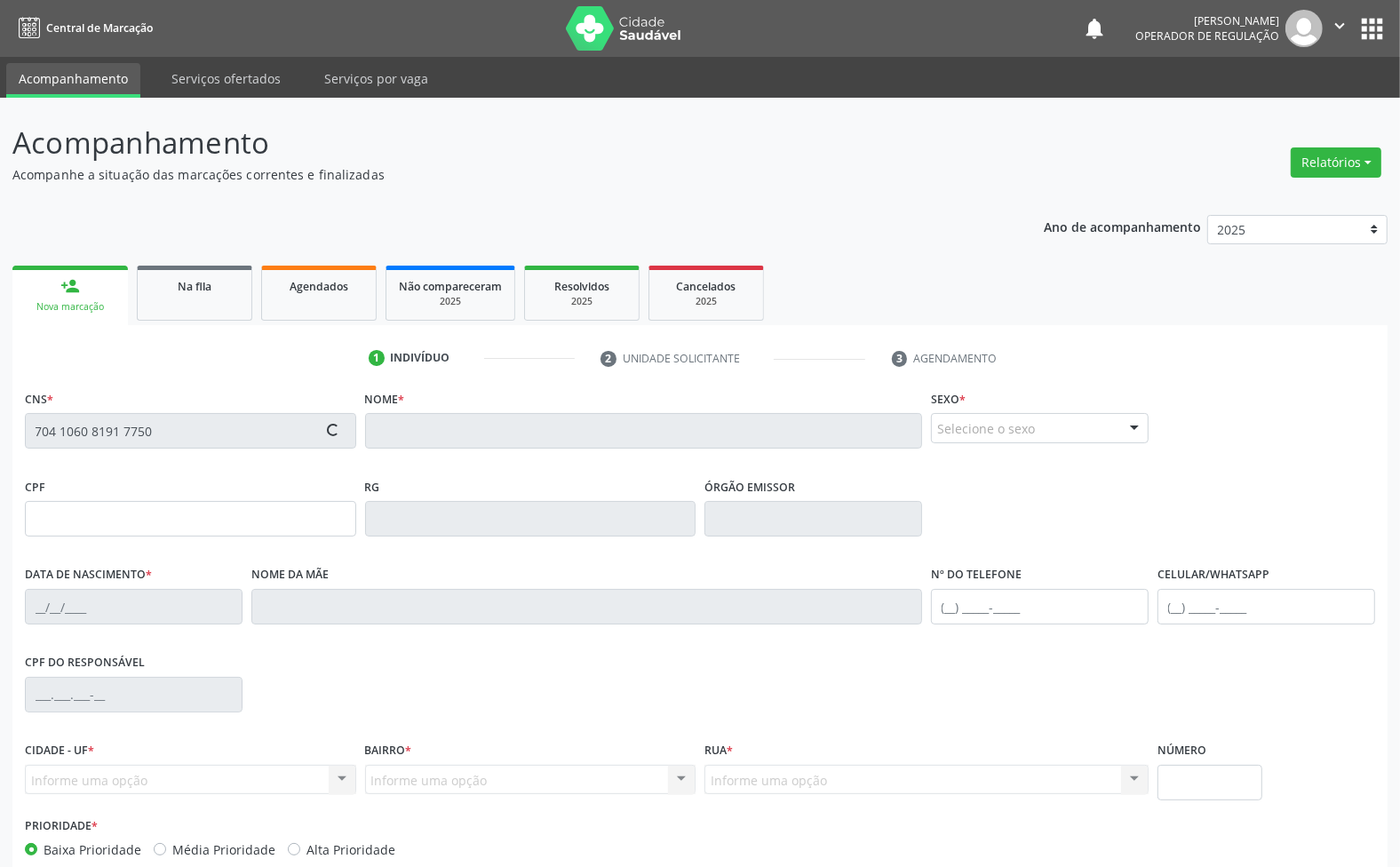
type input "81"
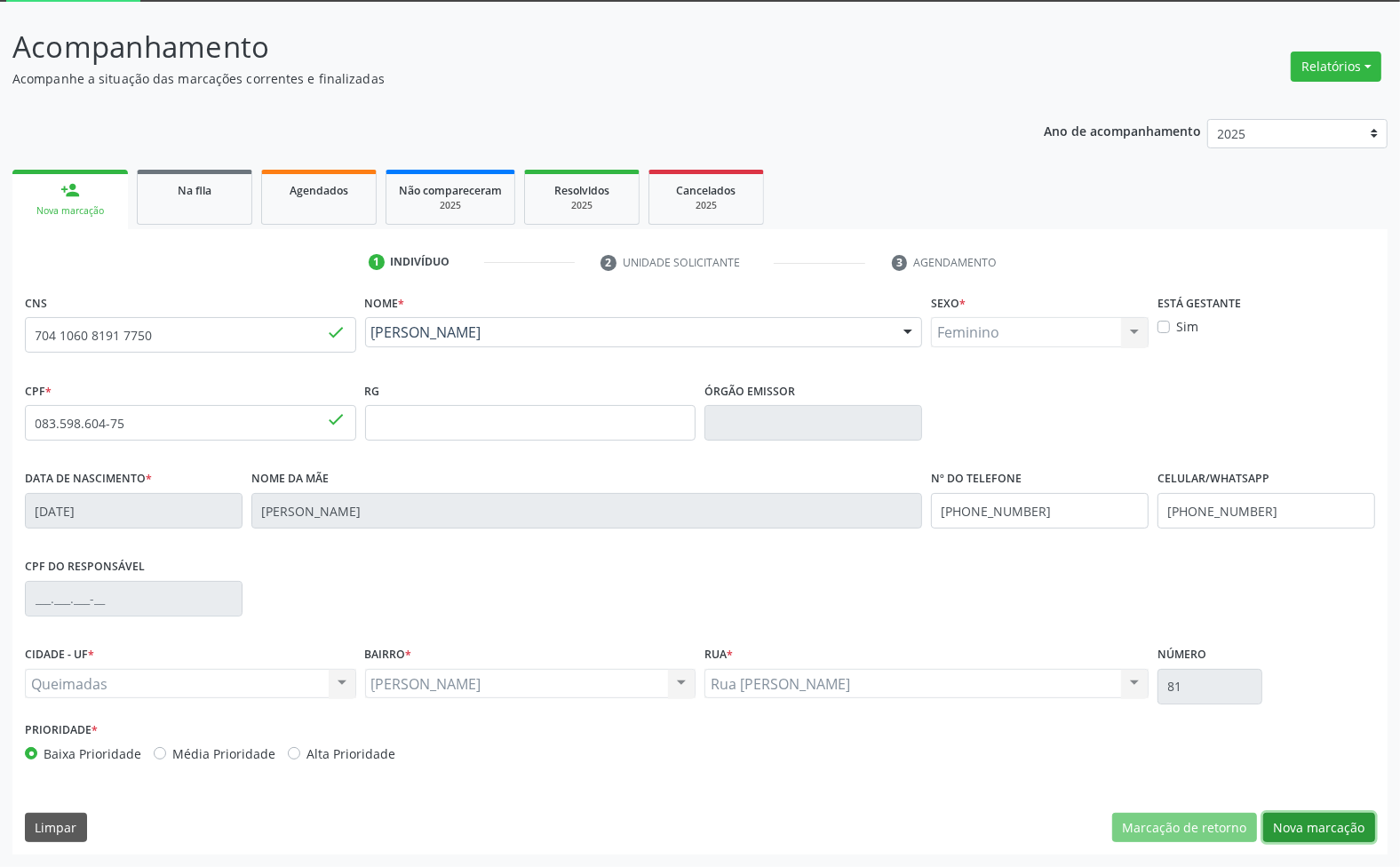
click at [1324, 832] on button "Nova marcação" at bounding box center [1319, 828] width 112 height 30
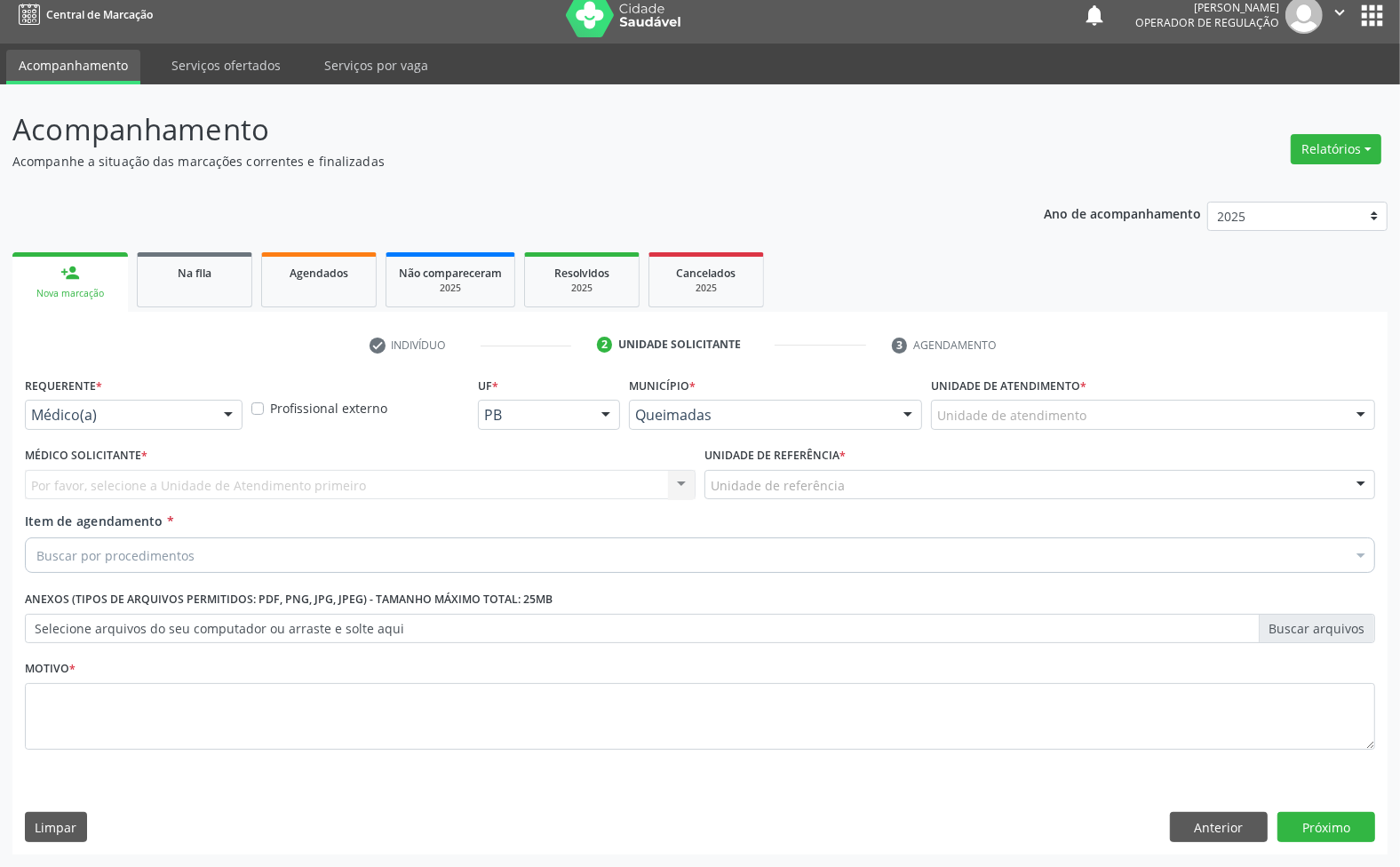
scroll to position [14, 0]
drag, startPoint x: 89, startPoint y: 409, endPoint x: 87, endPoint y: 439, distance: 30.1
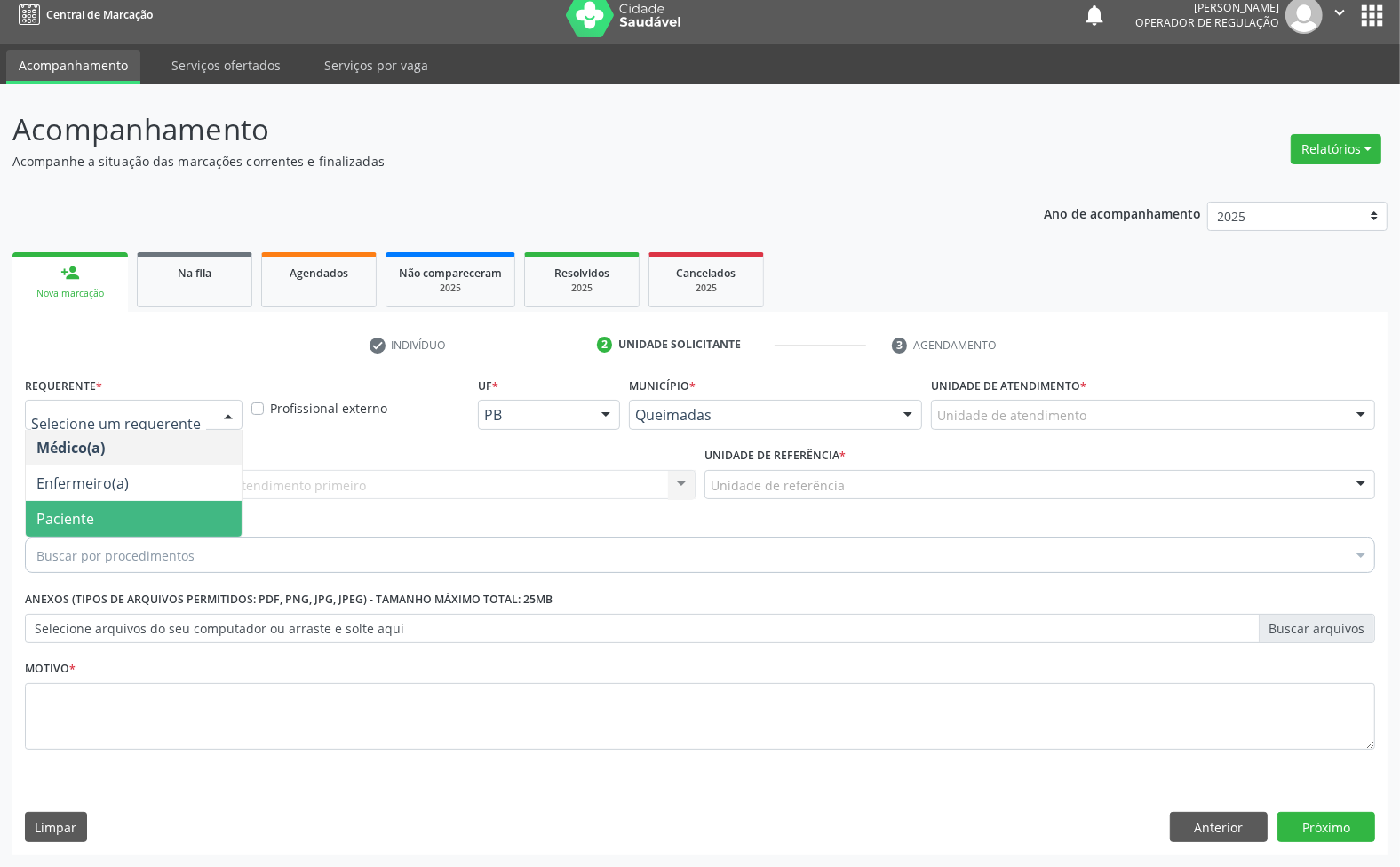
click at [81, 516] on span "Paciente" at bounding box center [65, 518] width 58 height 19
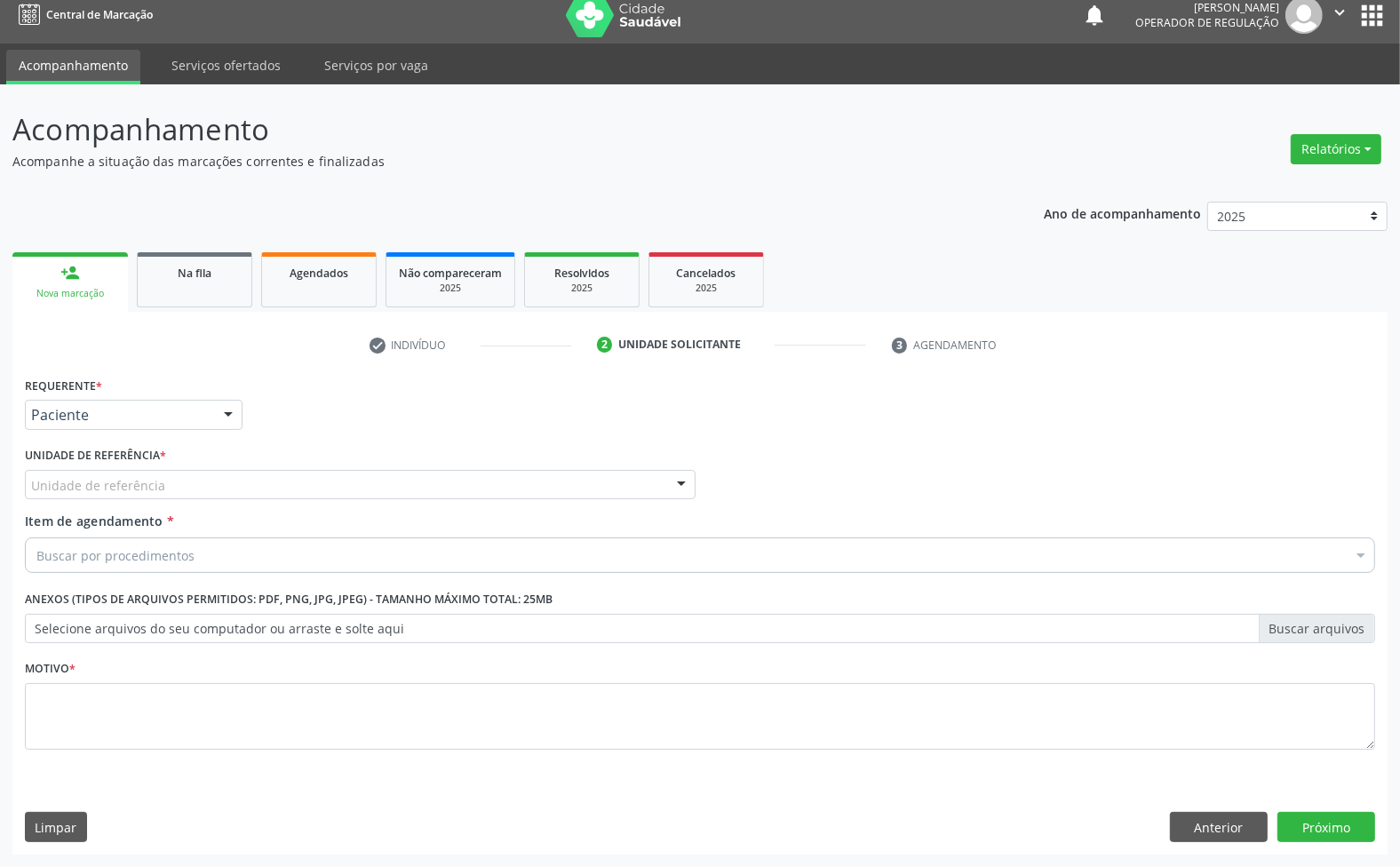
click at [223, 485] on div "Unidade de referência" at bounding box center [360, 484] width 671 height 30
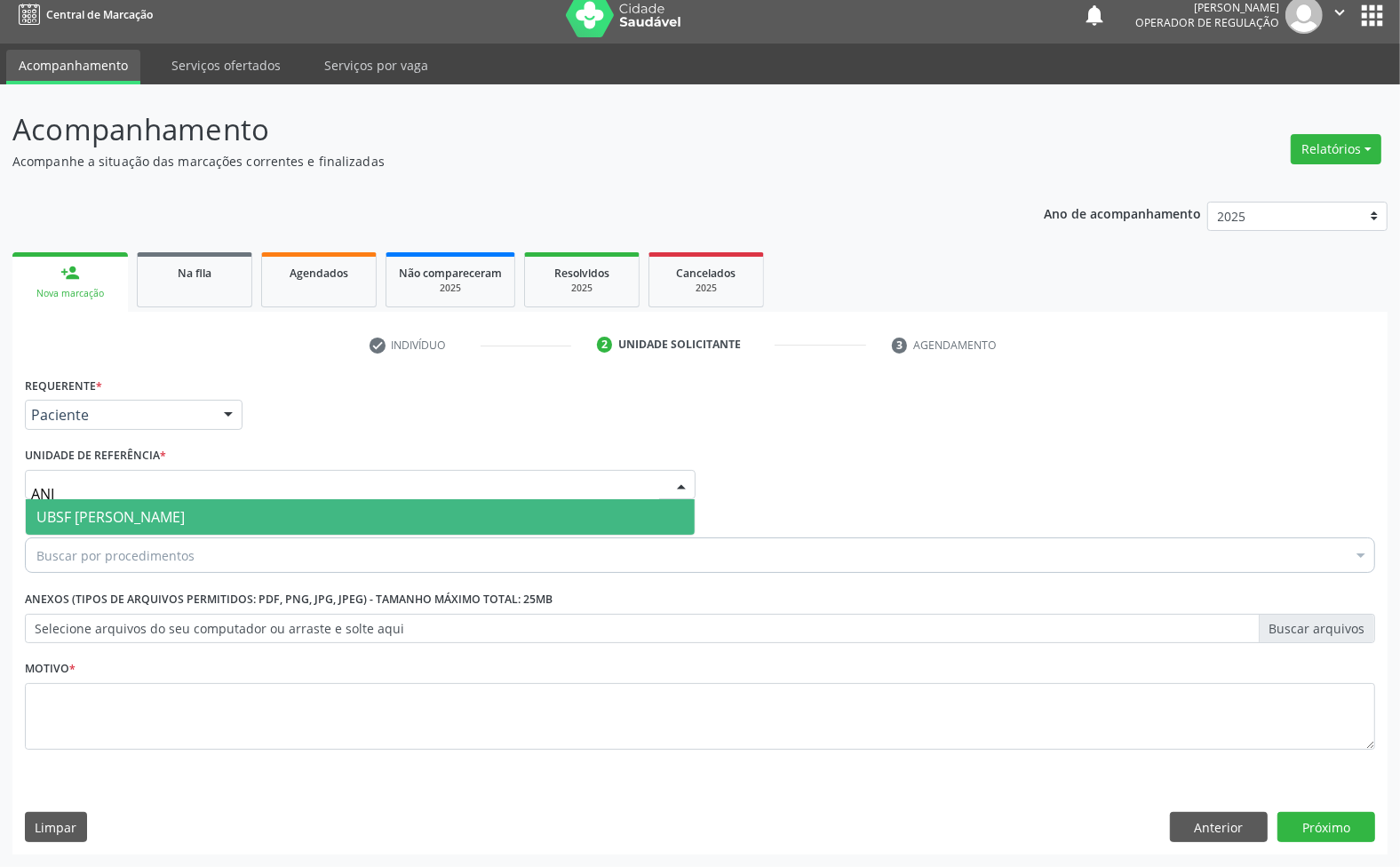
type input "ANIB"
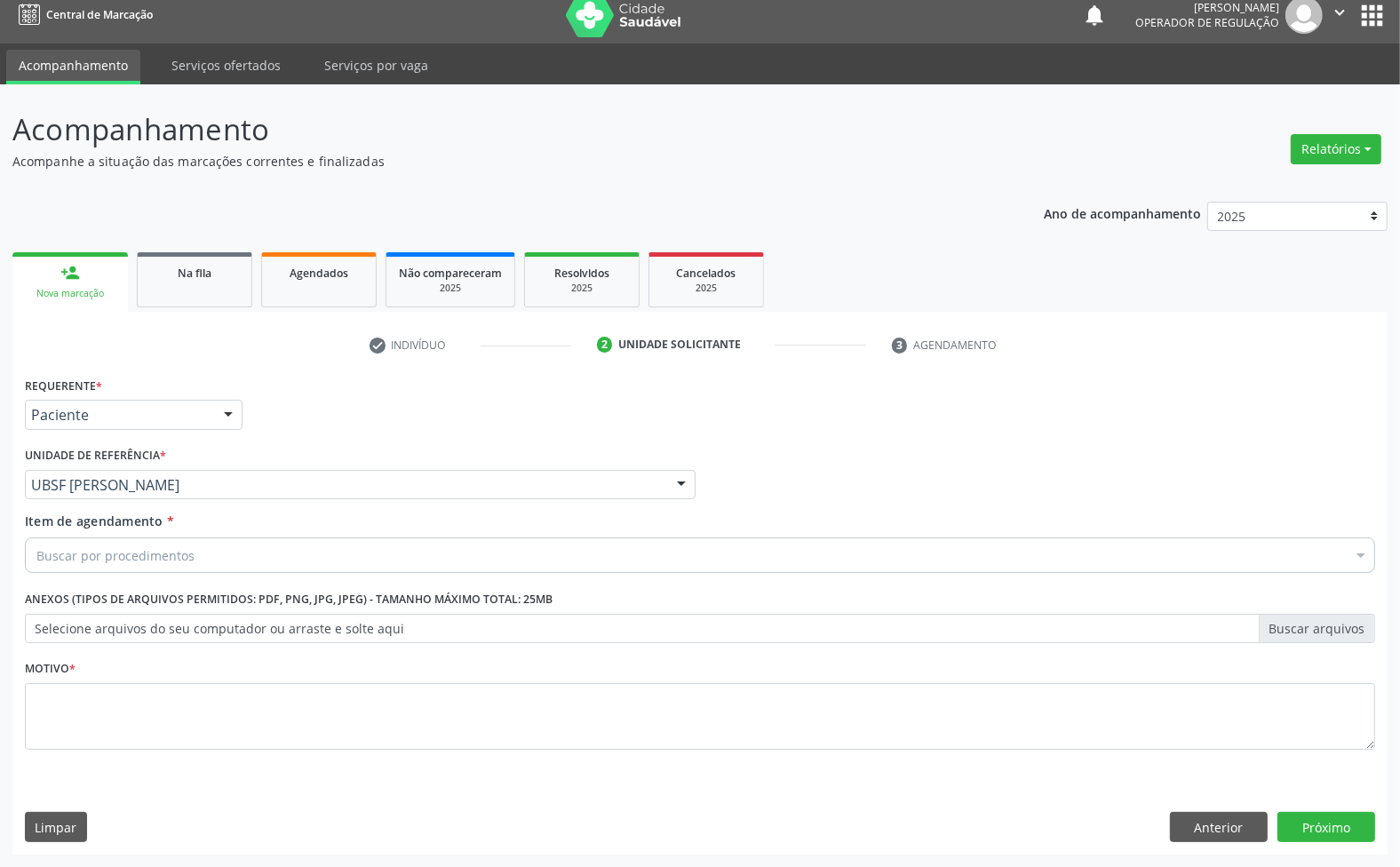
drag, startPoint x: 184, startPoint y: 587, endPoint x: 188, endPoint y: 556, distance: 31.3
click at [184, 578] on div "Requerente * Paciente Médico(a) Enfermeiro(a) Paciente Nenhum resultado encontr…" at bounding box center [700, 574] width 1351 height 403
click at [193, 544] on div "Buscar por procedimentos" at bounding box center [700, 555] width 1351 height 36
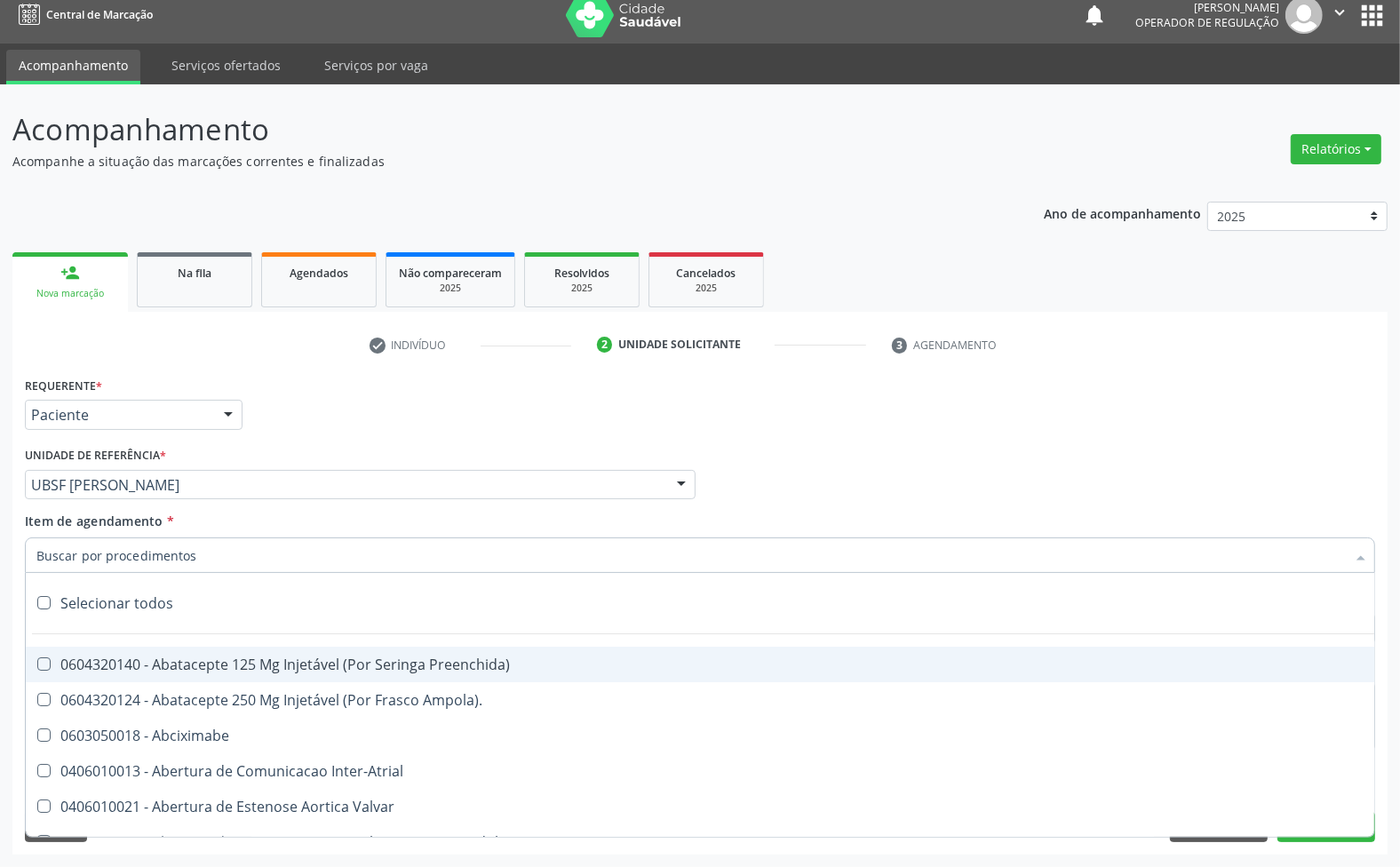
paste input "704 1060 8194 1775"
type input "704 1060 8194 1775"
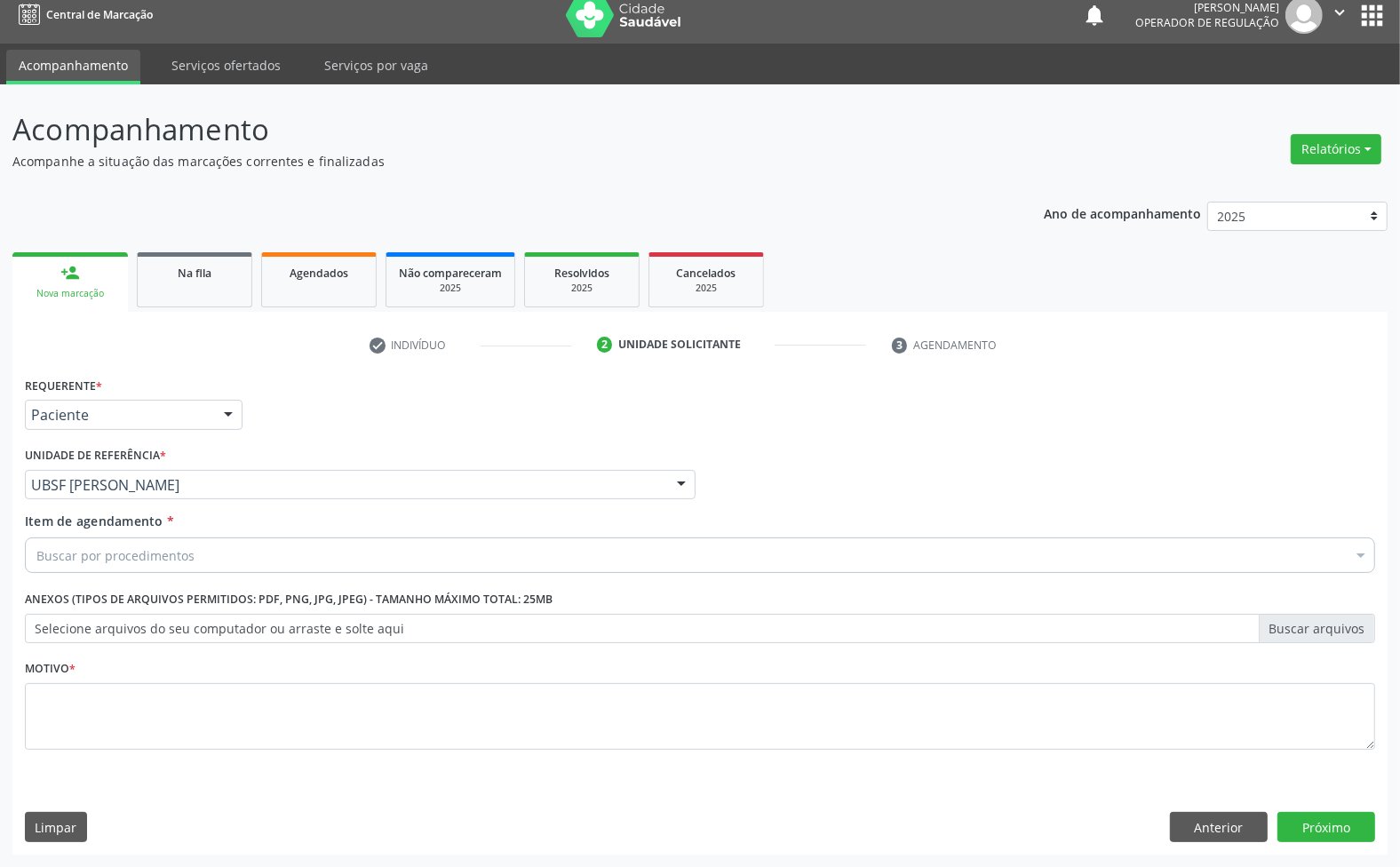
paste input "ENDOCRINOLOGISTA"
type input "ENDOCRINOLOGISTA"
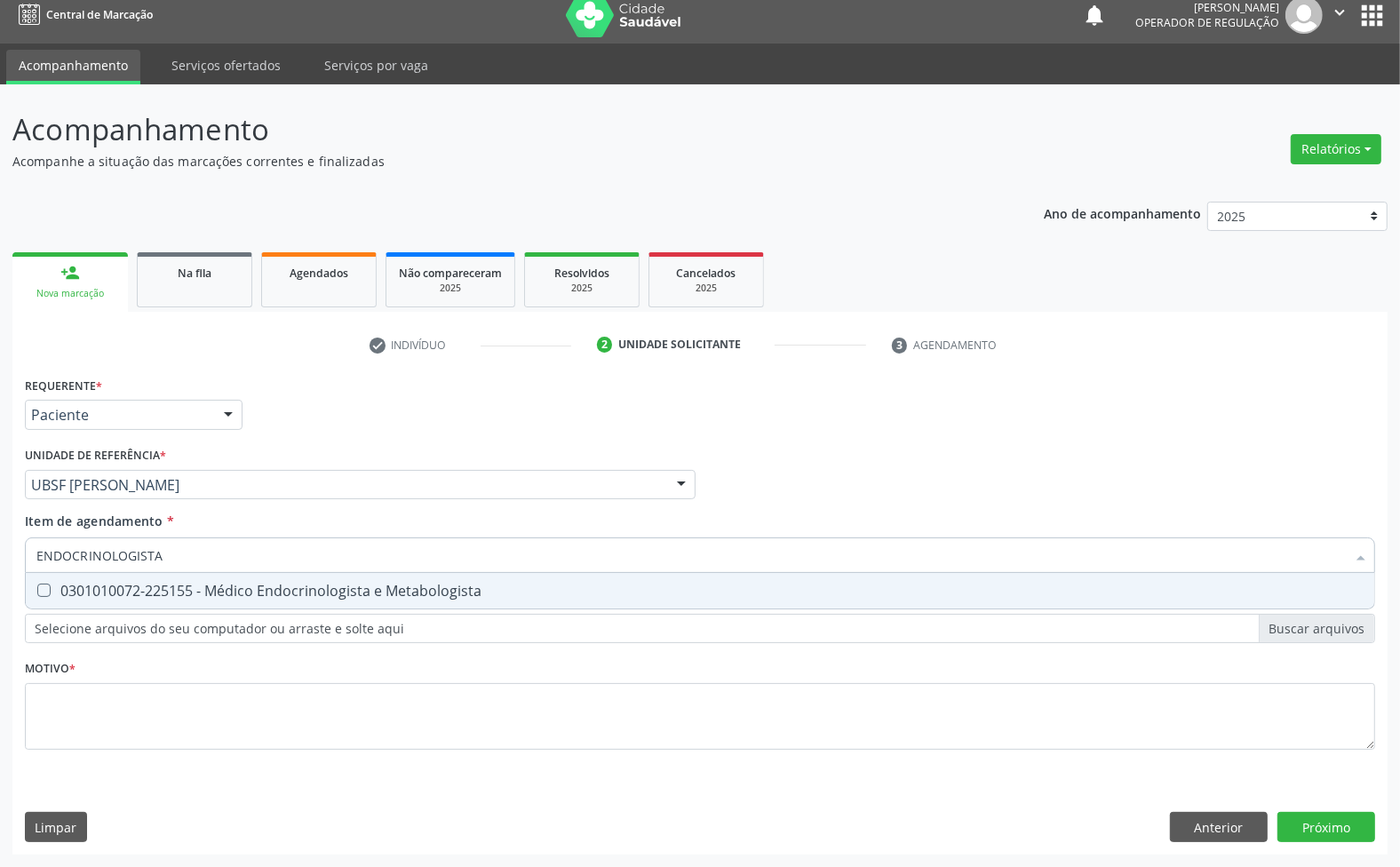
drag, startPoint x: 201, startPoint y: 587, endPoint x: 218, endPoint y: 584, distance: 17.3
click at [201, 587] on div "0301010072-225155 - Médico Endocrinologista e Metabologista" at bounding box center [700, 591] width 1328 height 15
checkbox Metabologista "true"
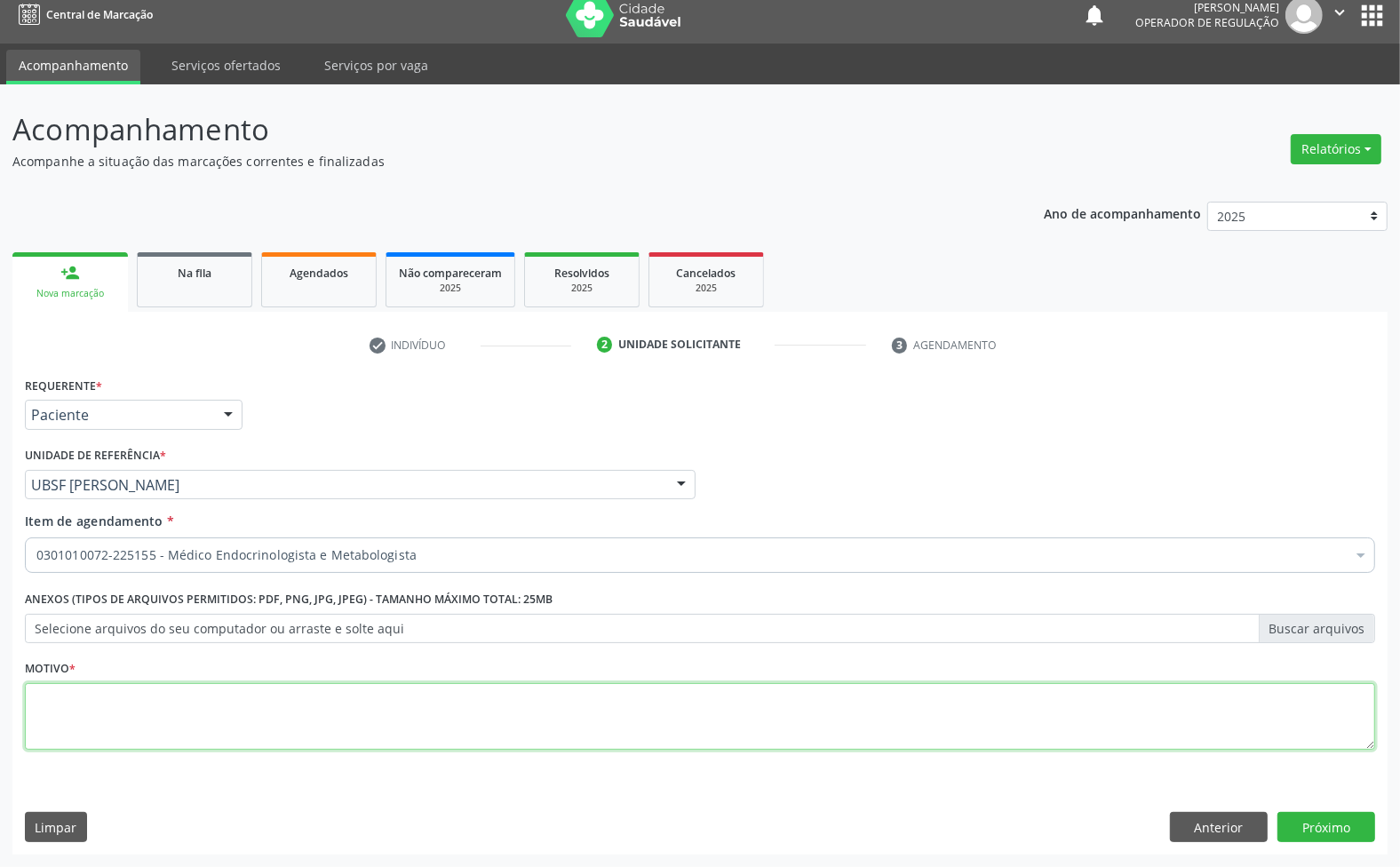
click at [167, 709] on textarea at bounding box center [700, 717] width 1351 height 68
paste textarea "RETORNO COM EXAMES ([PERSON_NAME])"
type textarea "RETORNO COM EXAMES ([PERSON_NAME])"
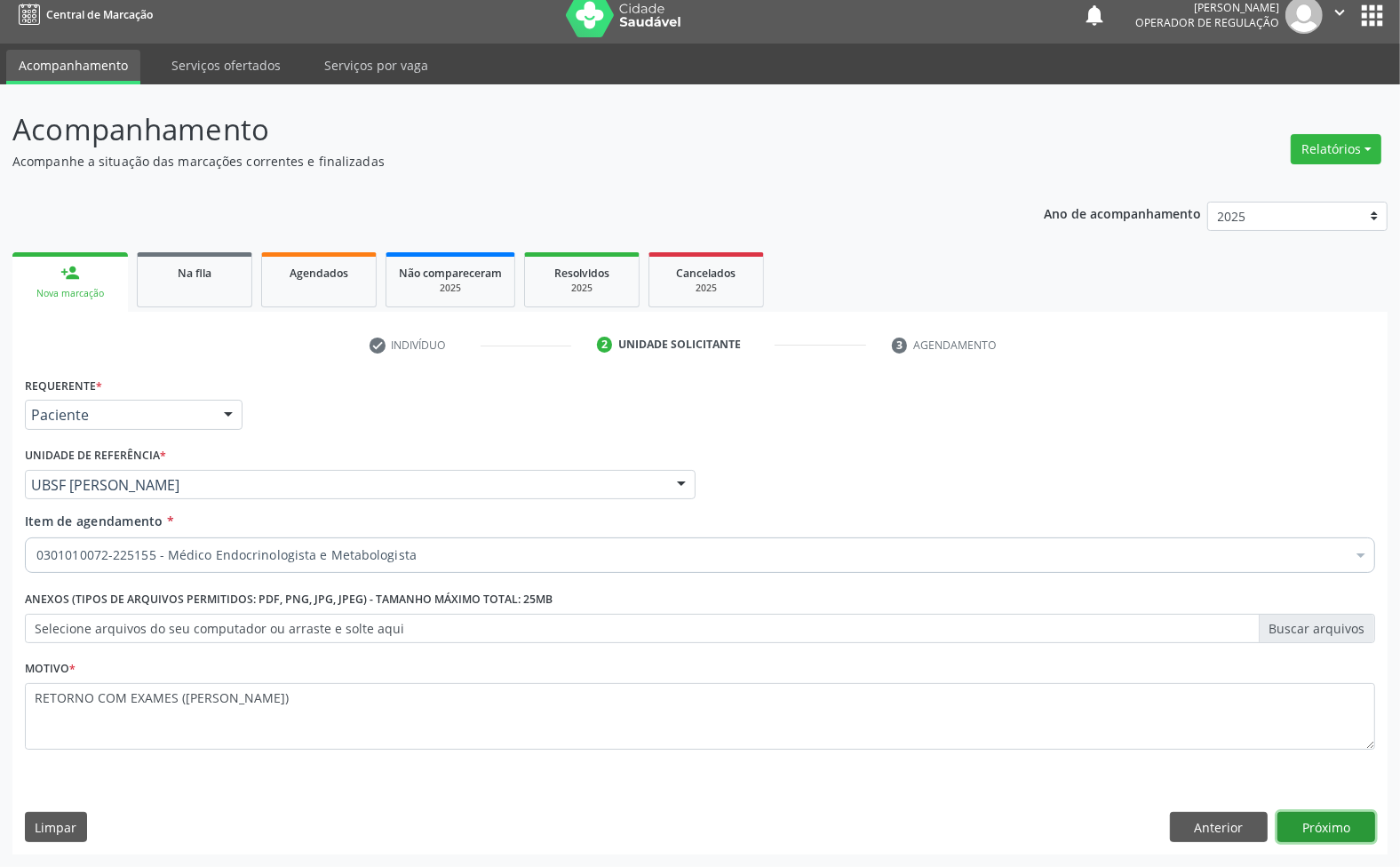
click at [1331, 829] on button "Próximo" at bounding box center [1326, 827] width 98 height 30
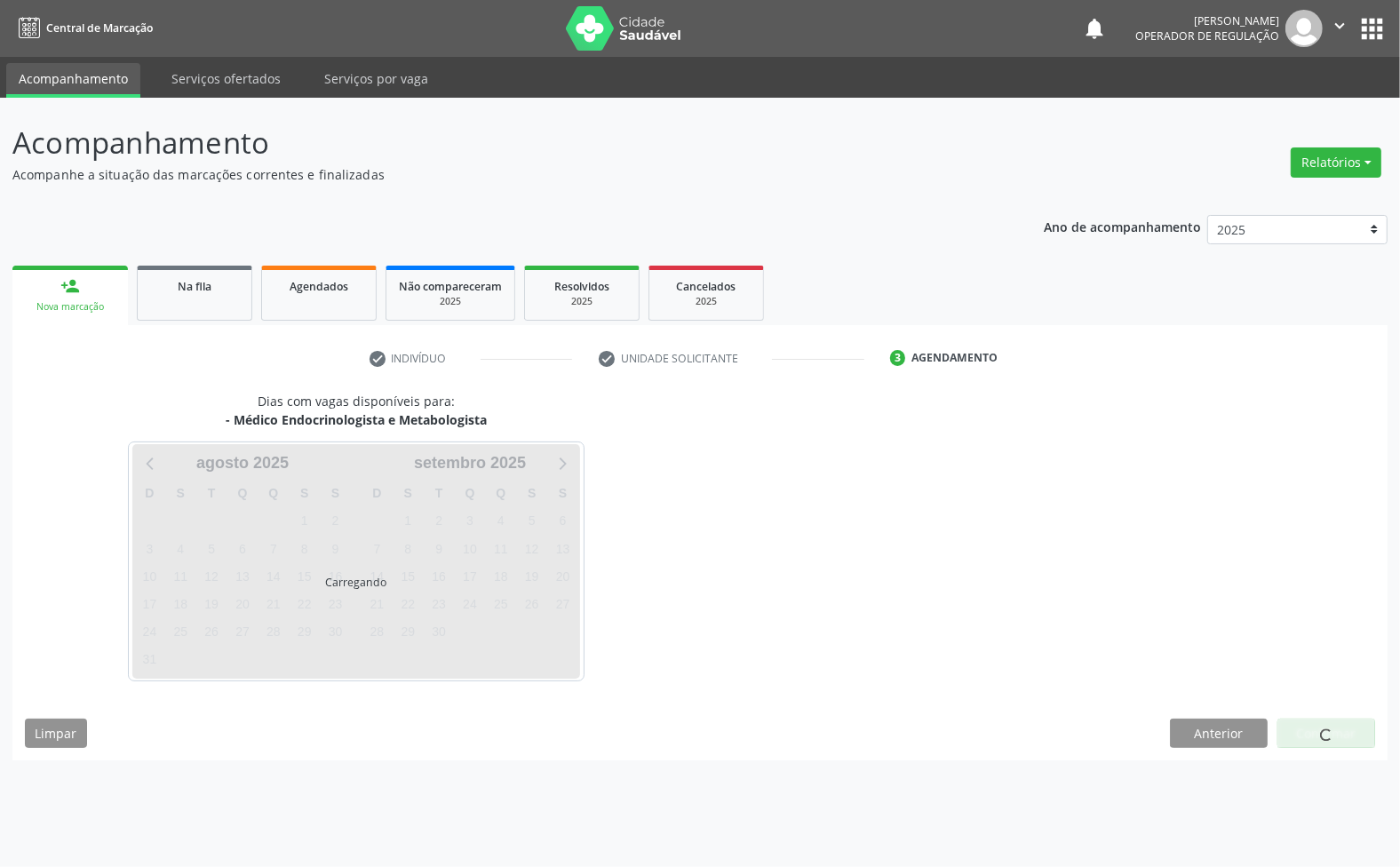
scroll to position [0, 0]
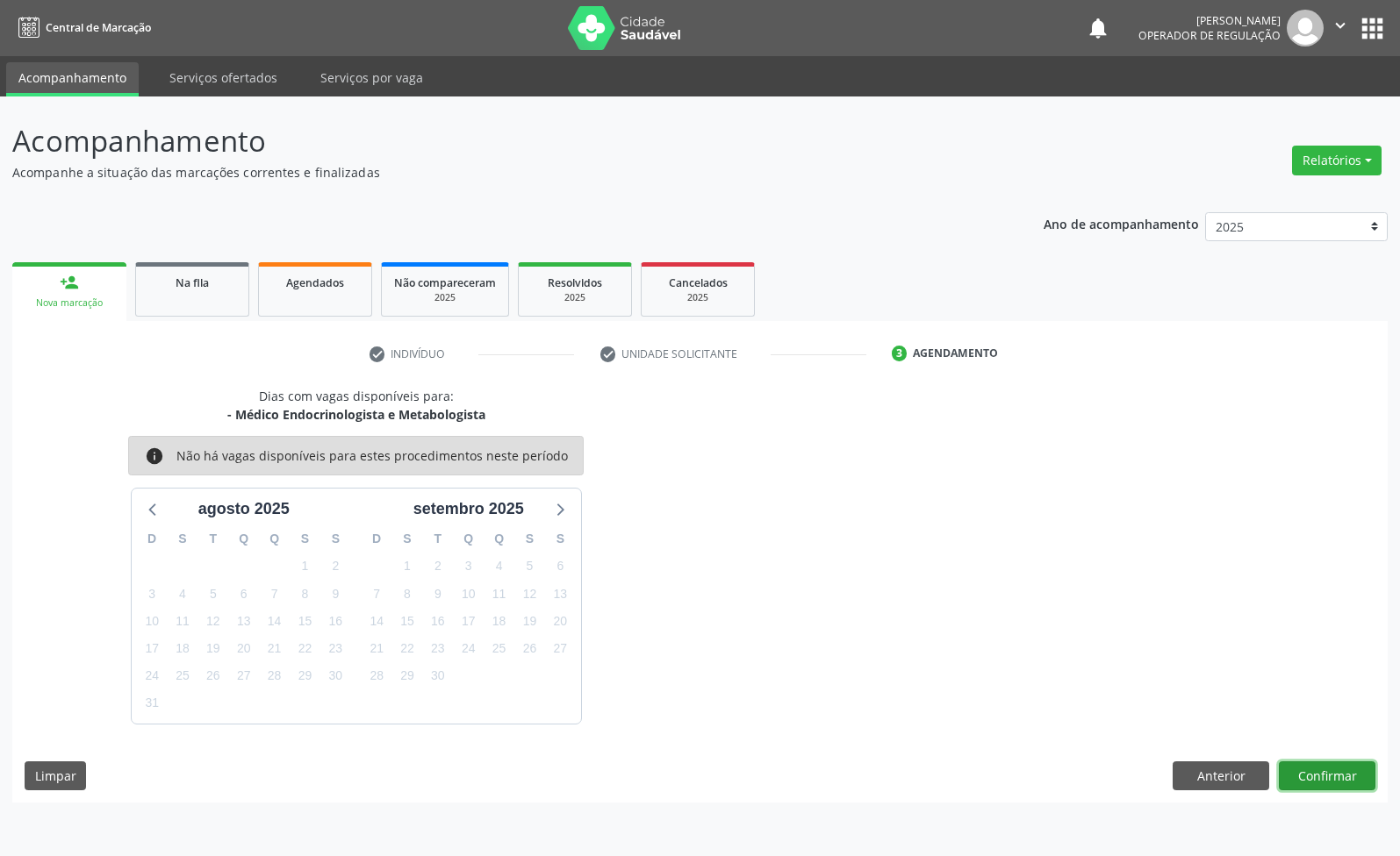
click at [1352, 787] on button "Confirmar" at bounding box center [1327, 776] width 97 height 30
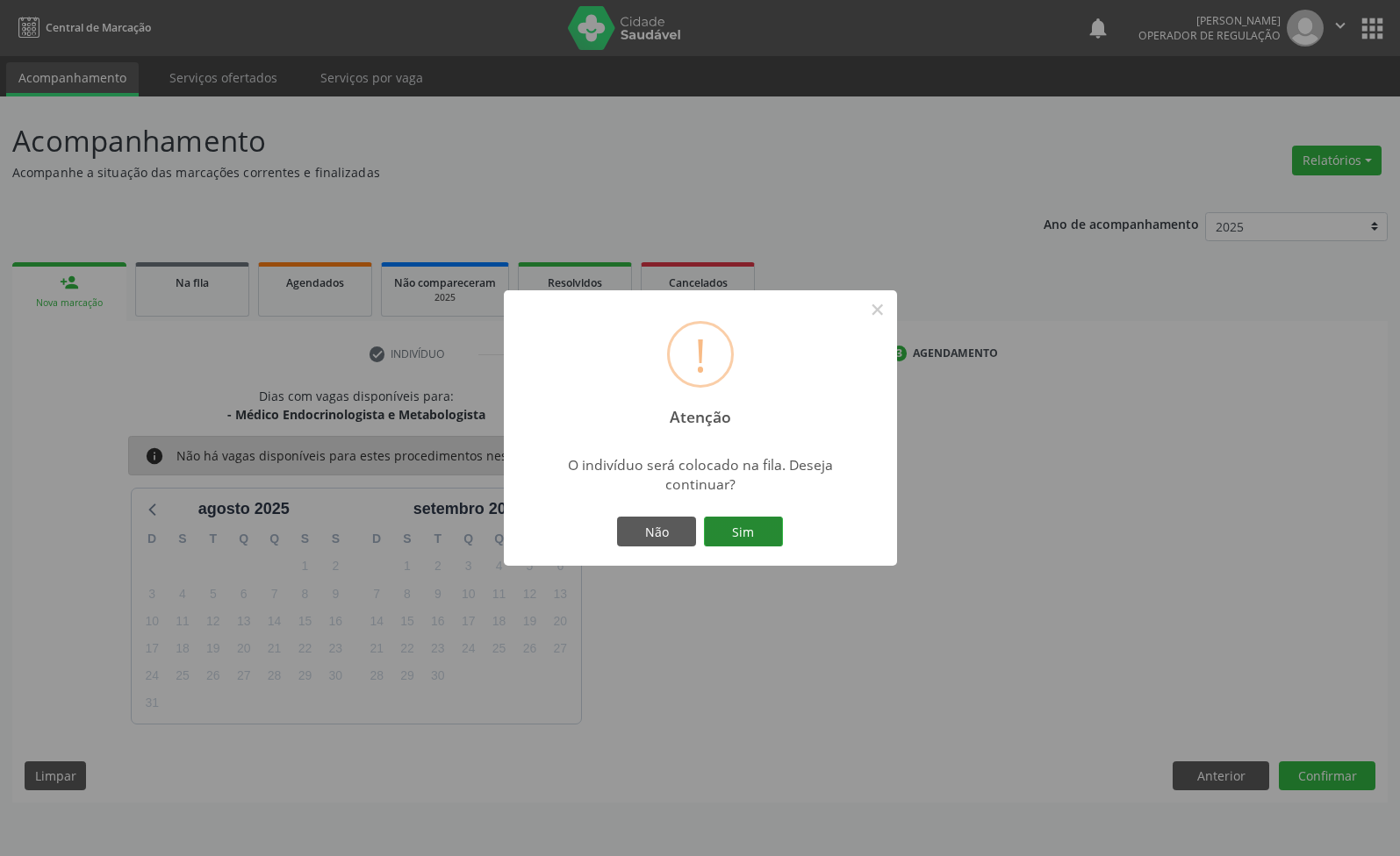
click at [754, 531] on button "Sim" at bounding box center [743, 531] width 79 height 30
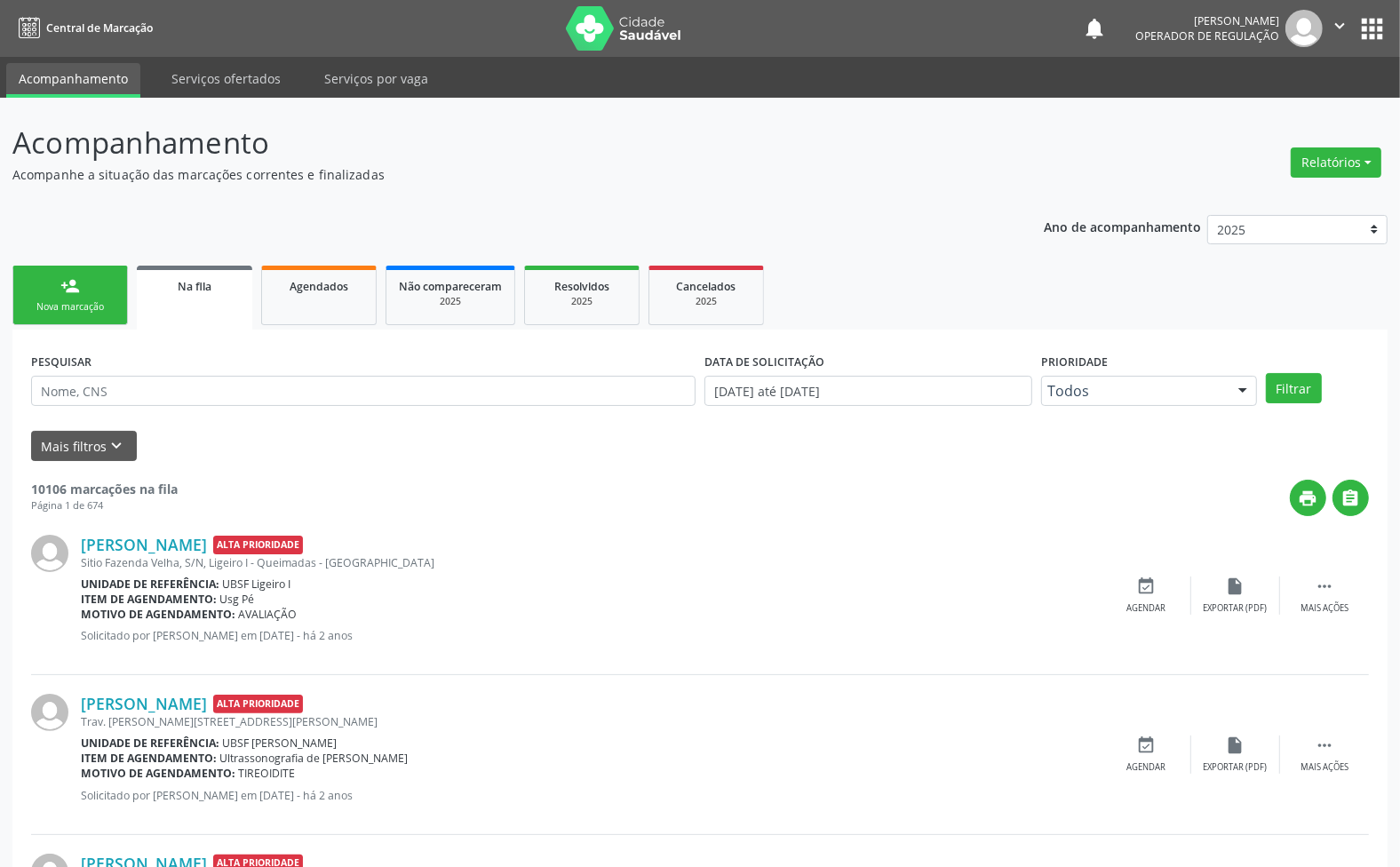
click at [77, 298] on link "person_add Nova marcação" at bounding box center [71, 295] width 115 height 60
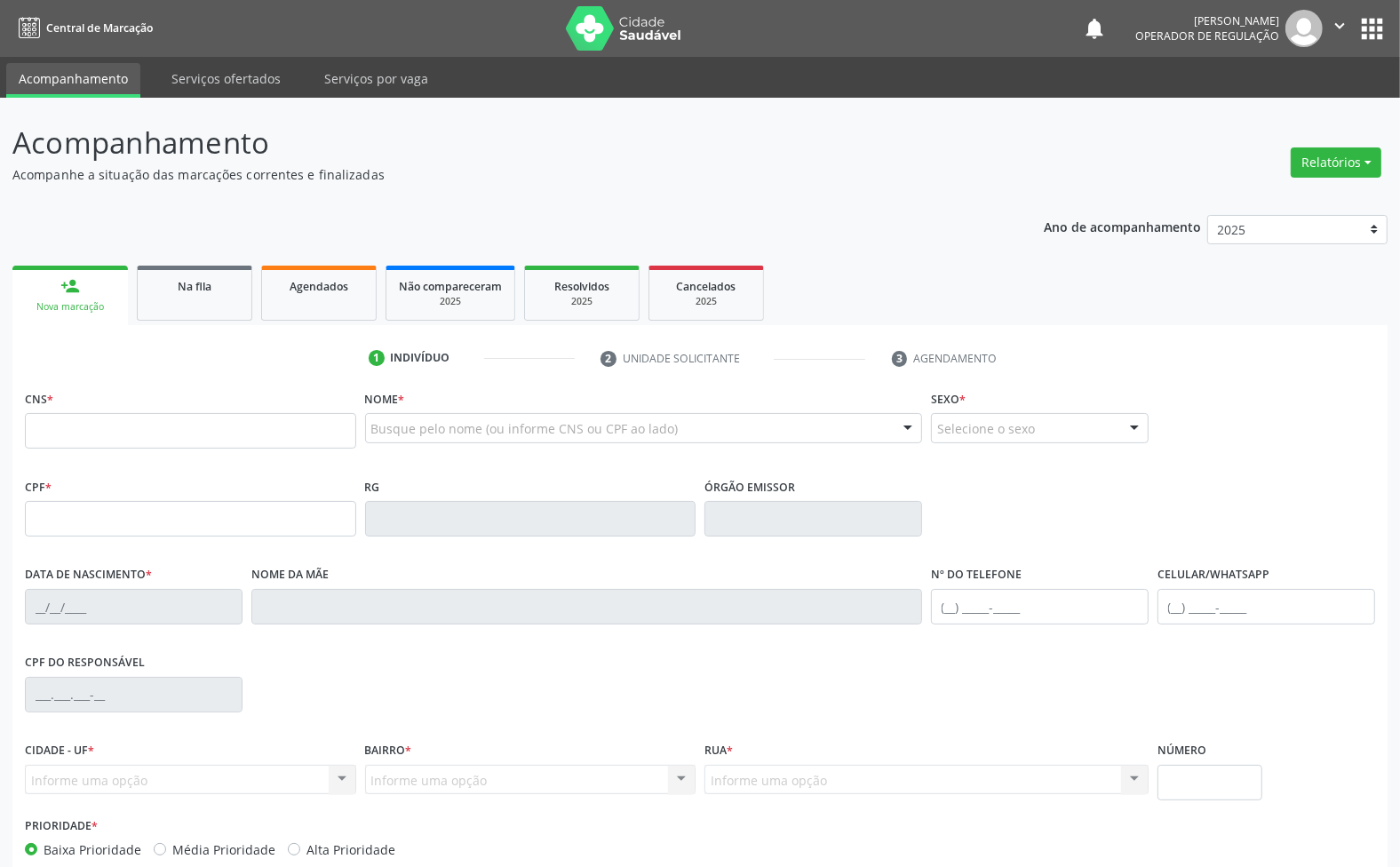
drag, startPoint x: 180, startPoint y: 450, endPoint x: 165, endPoint y: 436, distance: 20.5
click at [182, 450] on fieldset "CNS *" at bounding box center [190, 423] width 331 height 75
click at [161, 433] on input "text" at bounding box center [190, 430] width 331 height 36
type input "703 0078 0032 9371"
type input "726.019.497-91"
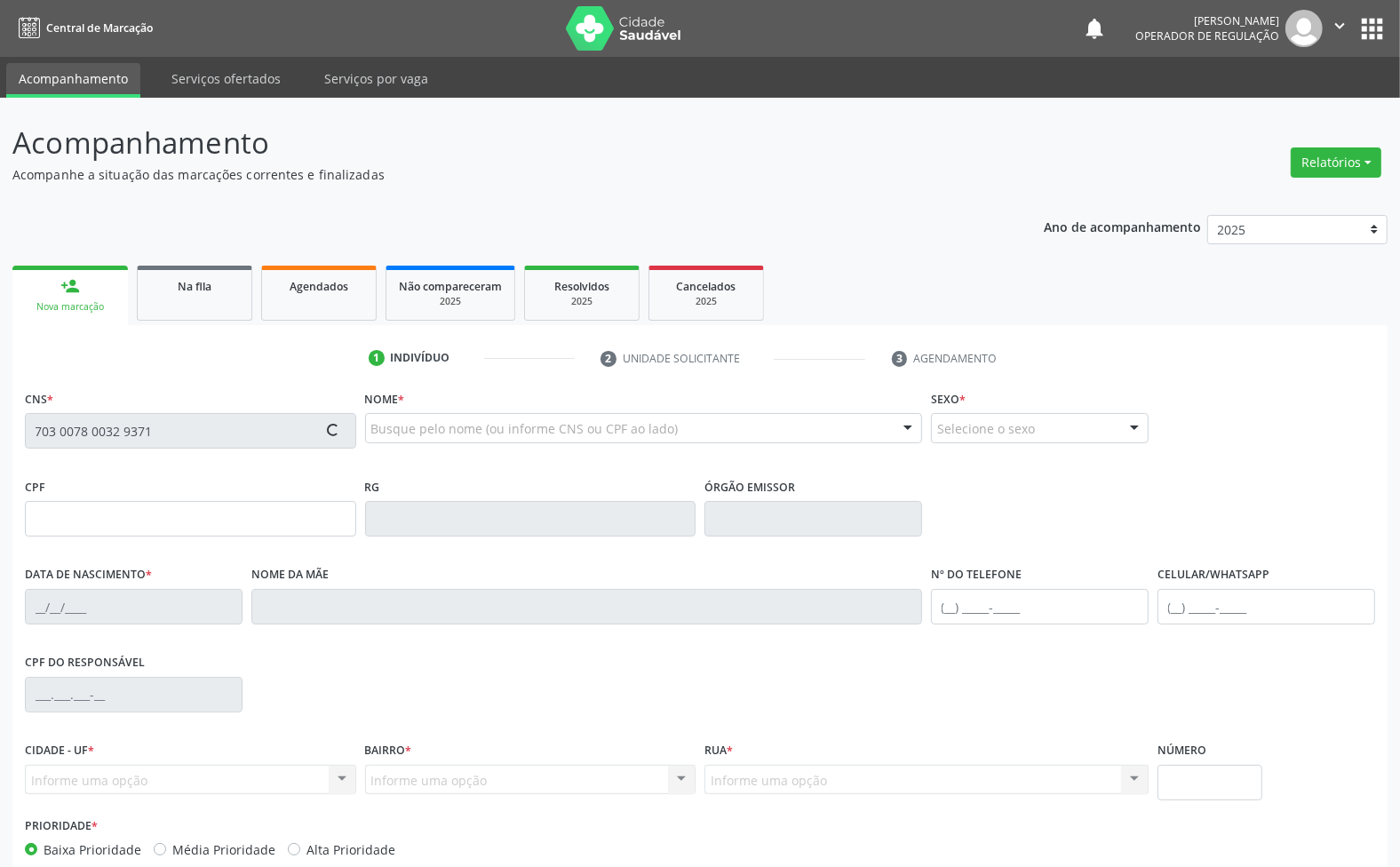
type input "[DATE]"
type input "[PERSON_NAME]"
type input "[PHONE_NUMBER]"
type input "9"
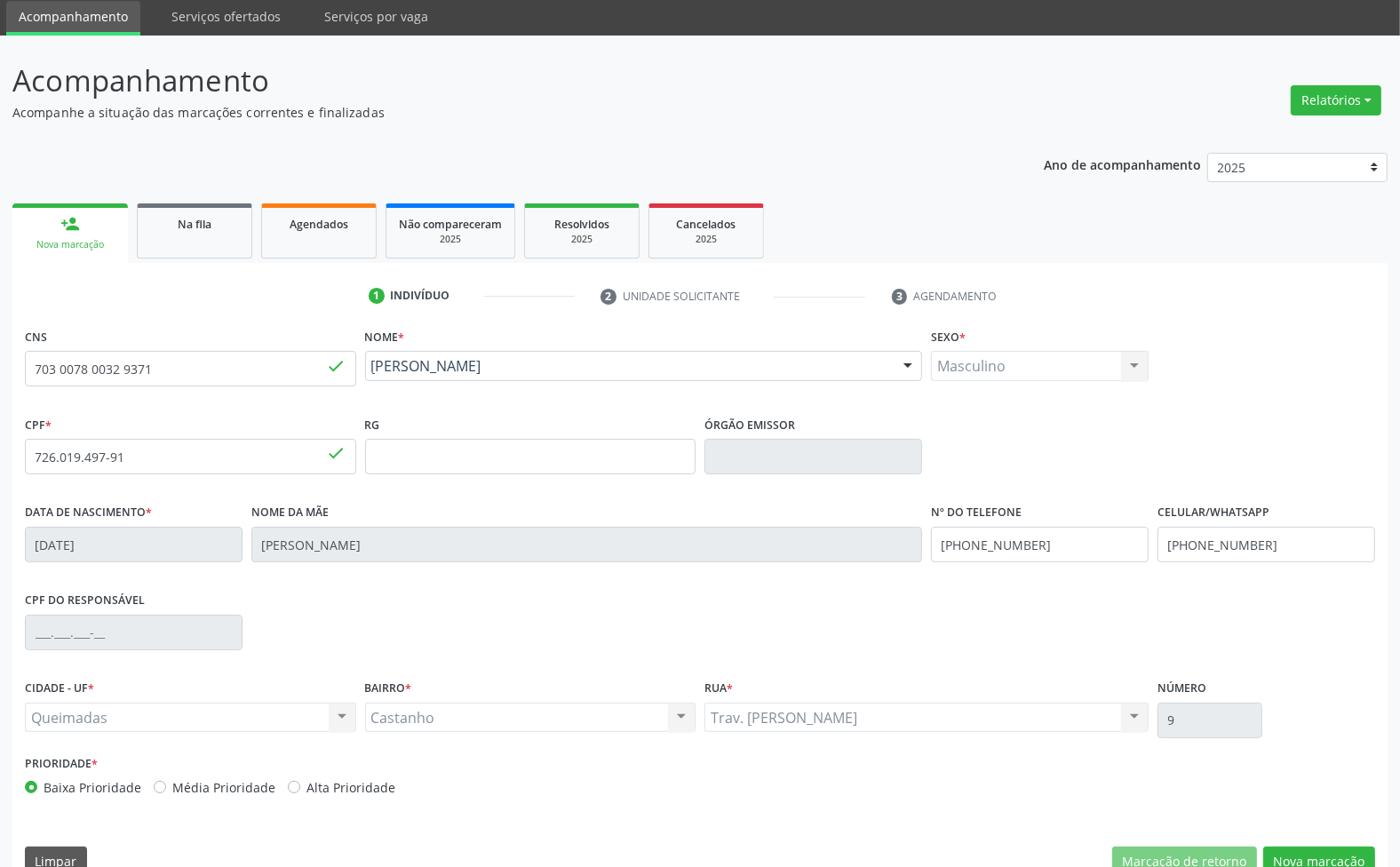
scroll to position [96, 0]
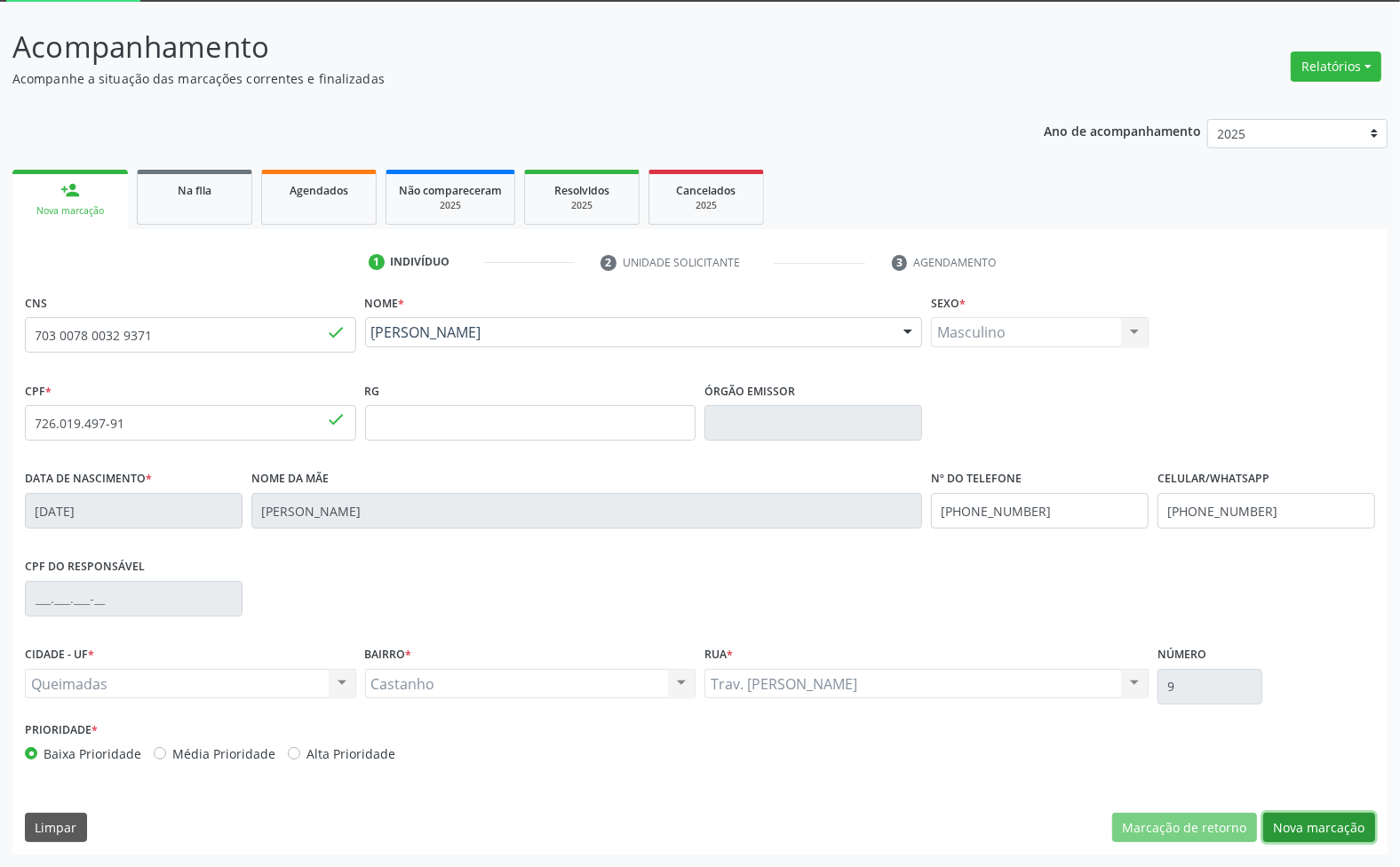
drag, startPoint x: 1327, startPoint y: 830, endPoint x: 1282, endPoint y: 823, distance: 45.5
click at [1327, 832] on button "Nova marcação" at bounding box center [1319, 828] width 112 height 30
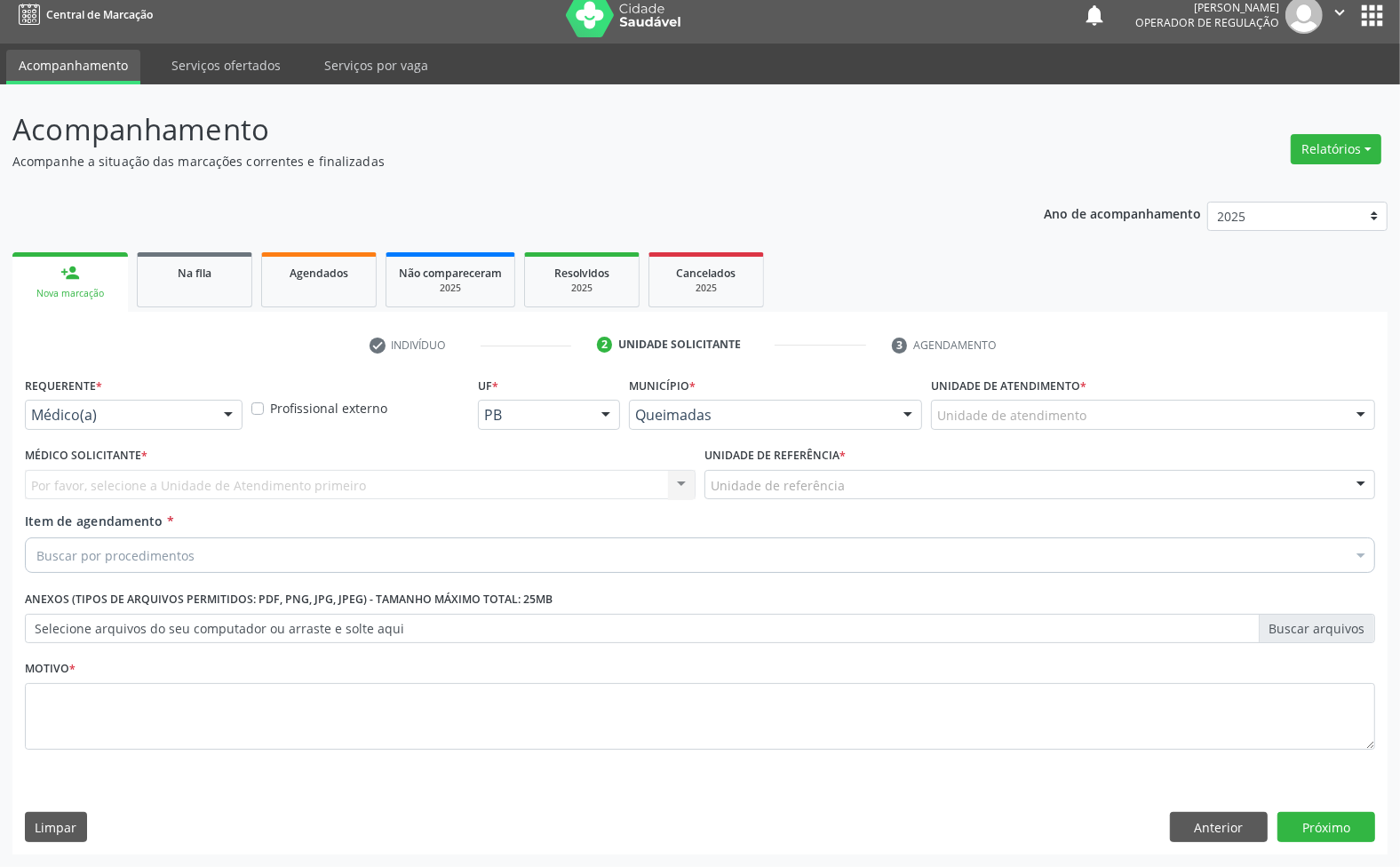
scroll to position [14, 0]
drag, startPoint x: 115, startPoint y: 418, endPoint x: 68, endPoint y: 495, distance: 90.2
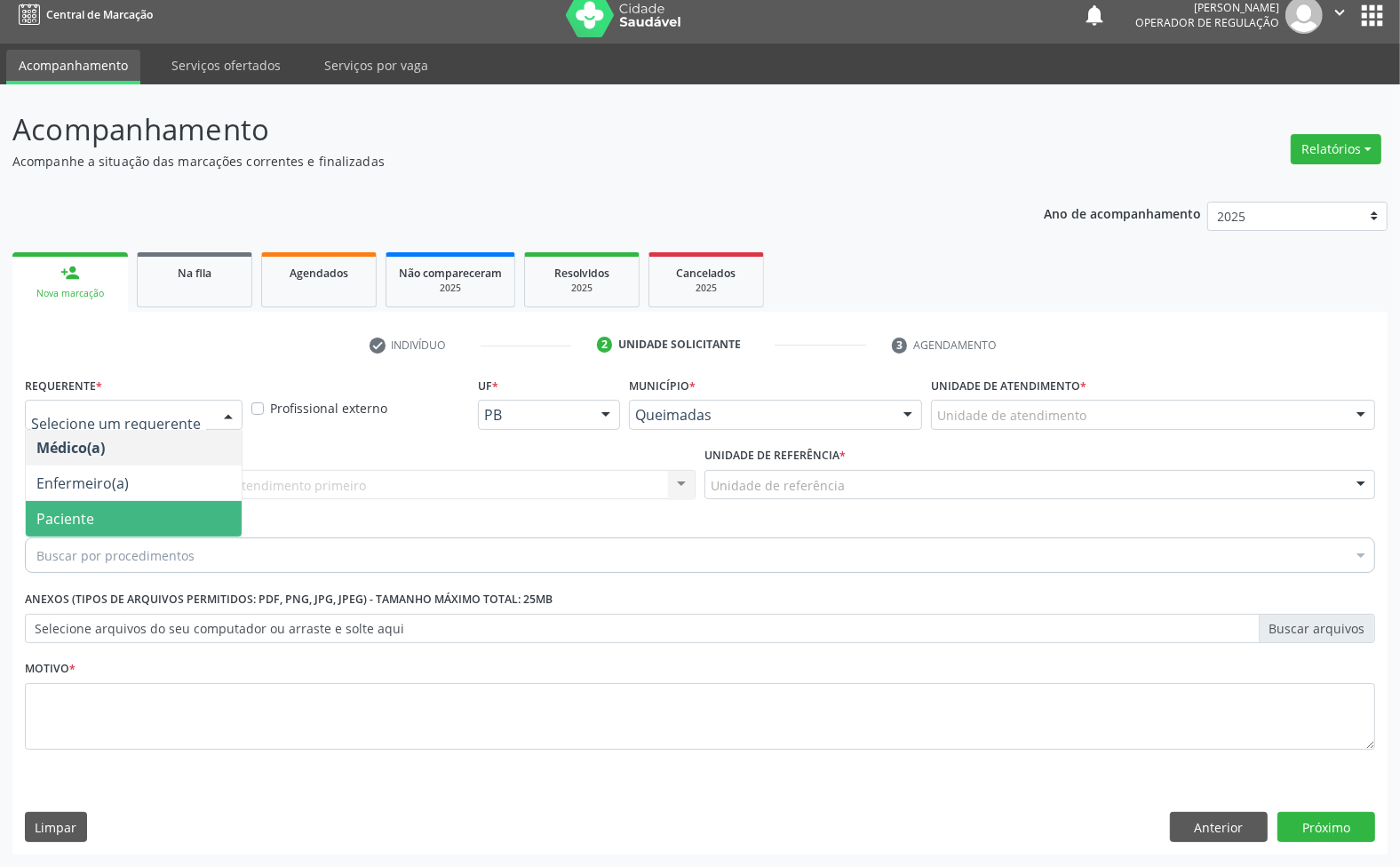
click at [68, 516] on span "Paciente" at bounding box center [65, 518] width 58 height 19
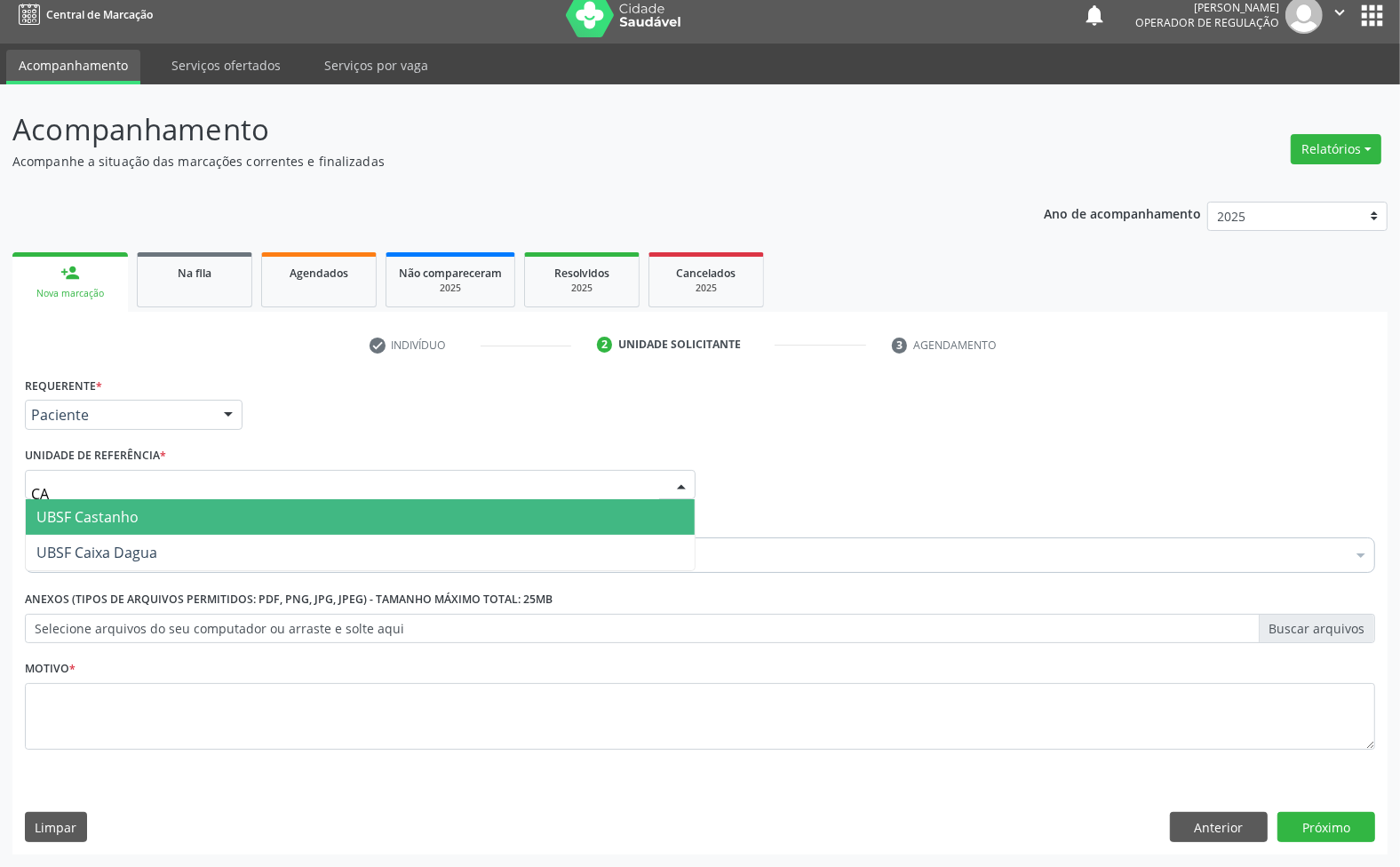
type input "CAS"
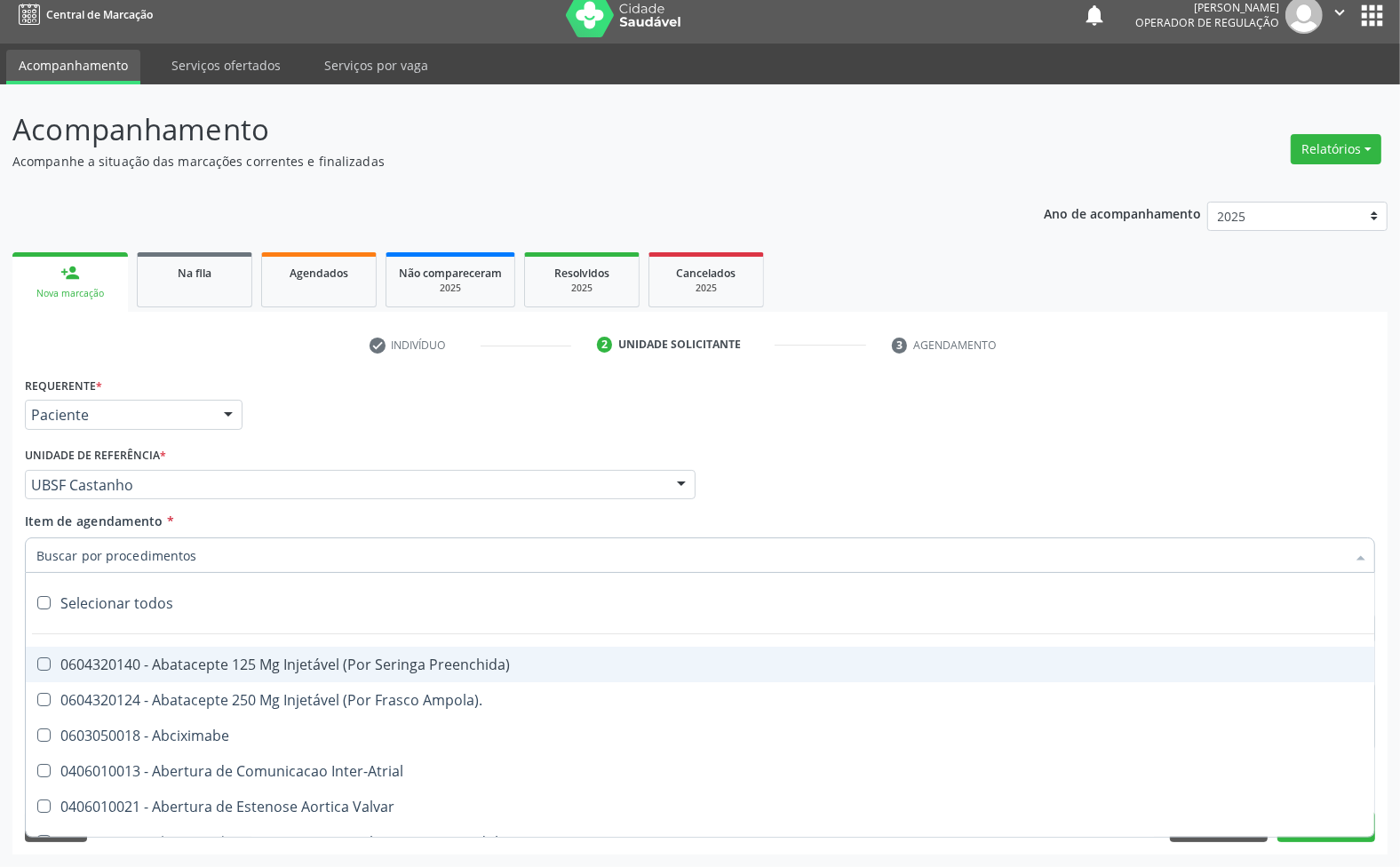
paste input "RETORNO COM EXAMES ([PERSON_NAME])"
type input "RETORNO COM EXAMES ([PERSON_NAME])"
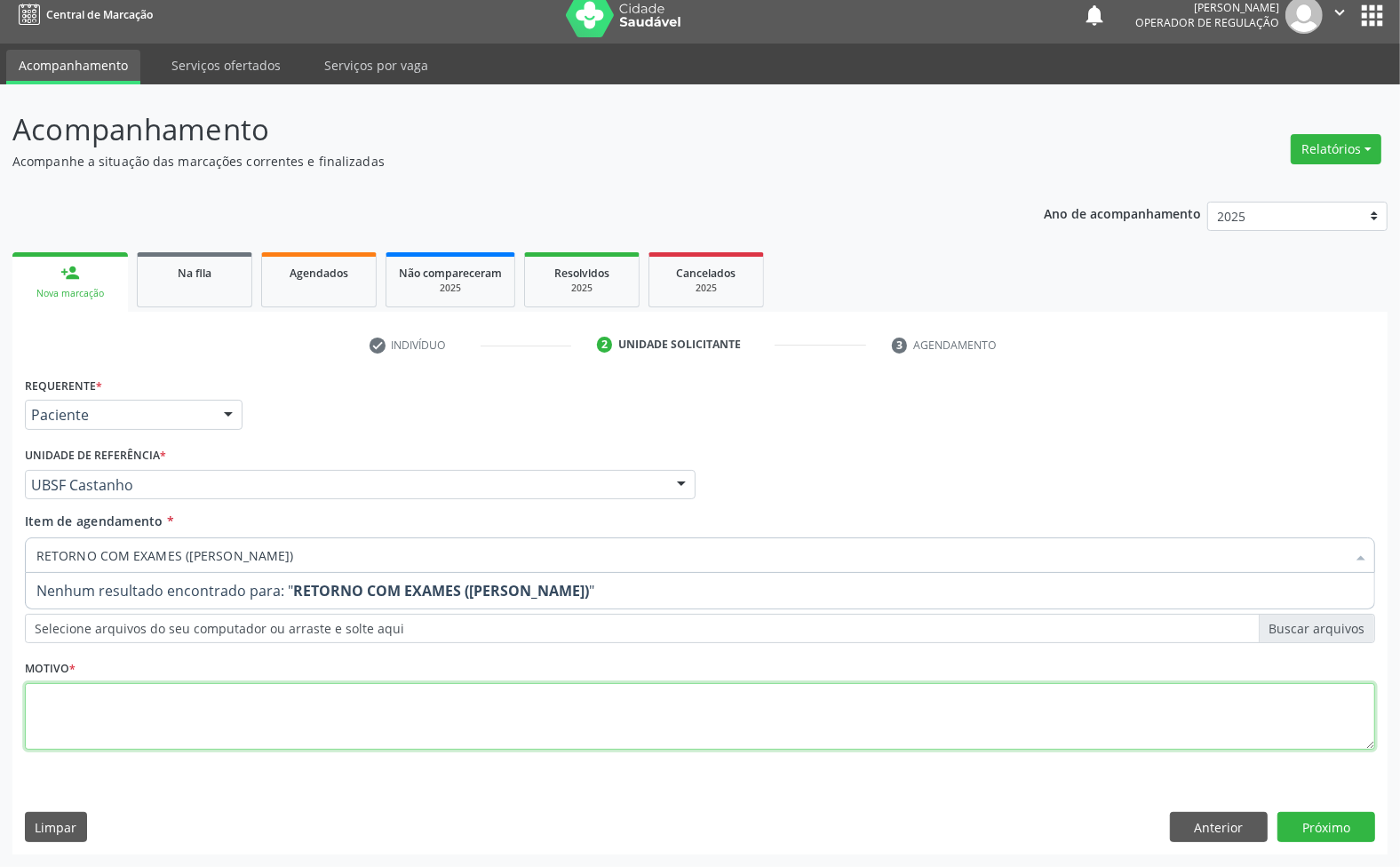
click at [196, 733] on div "Requerente * Paciente Médico(a) Enfermeiro(a) Paciente Nenhum resultado encontr…" at bounding box center [700, 574] width 1351 height 403
paste textarea "RETORNO COM EXAMES ([PERSON_NAME])"
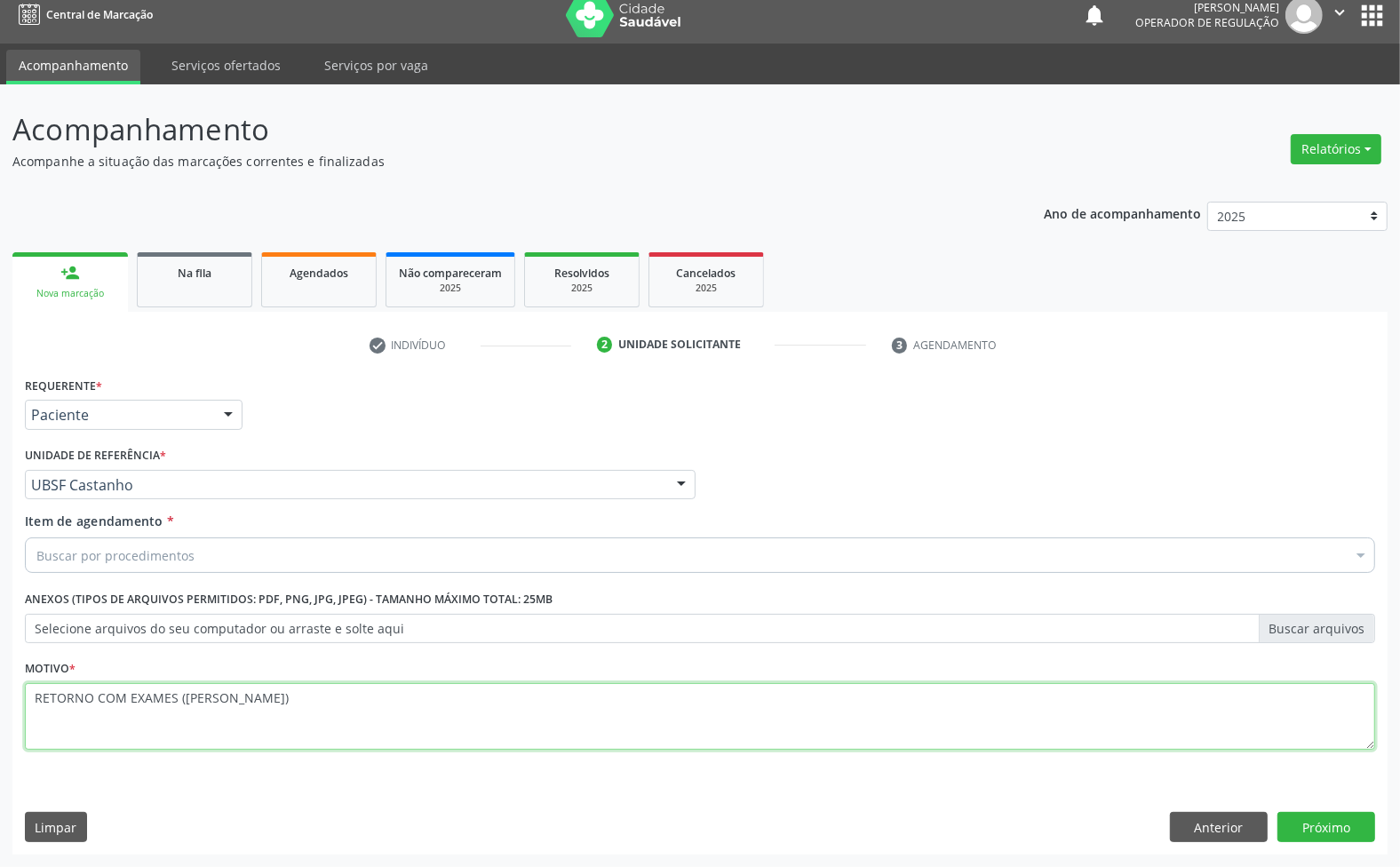
type textarea "RETORNO COM EXAMES ([PERSON_NAME])"
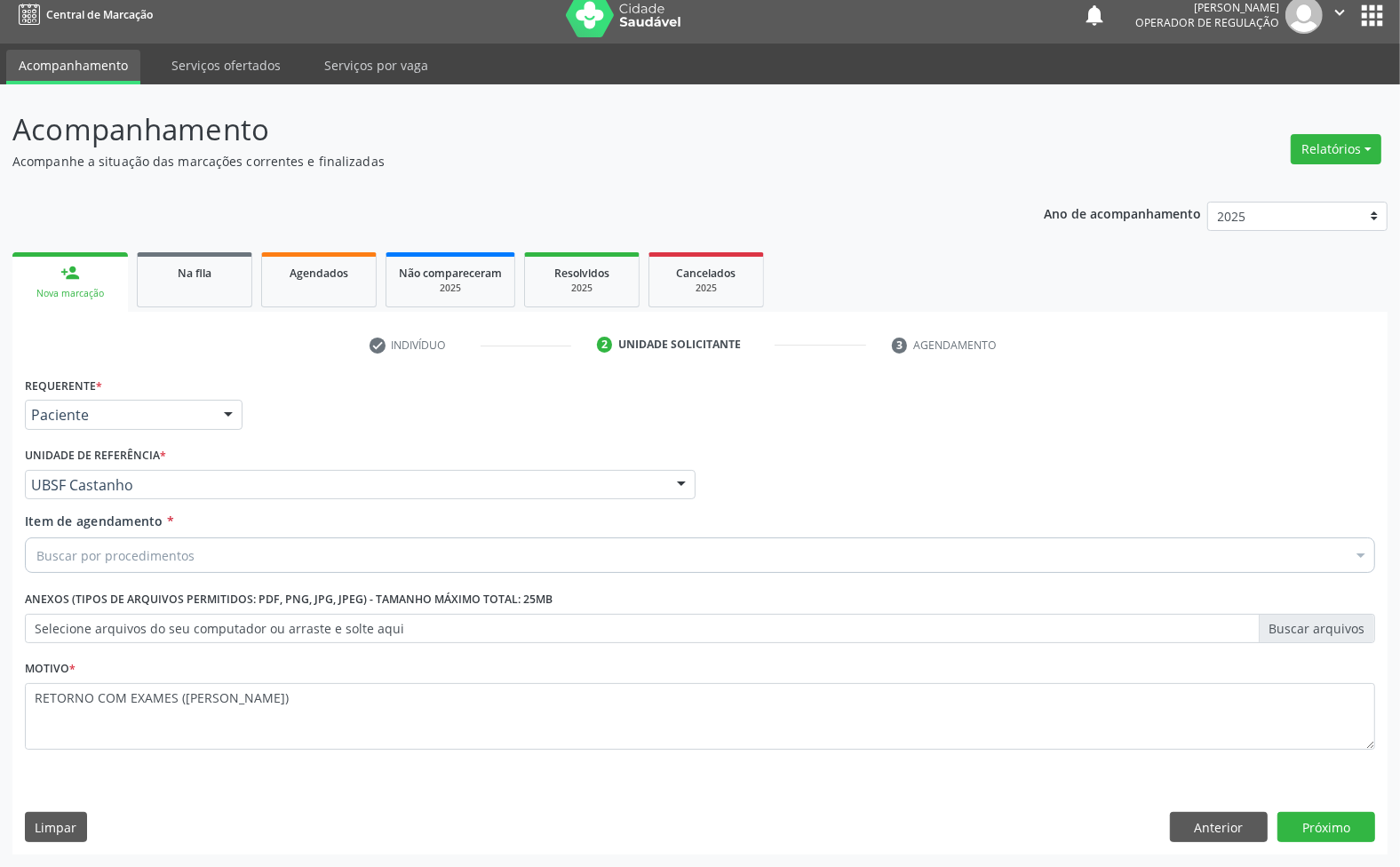
click at [280, 545] on div "Buscar por procedimentos" at bounding box center [700, 555] width 1351 height 36
paste input "ENDOCRINOLOGISTA"
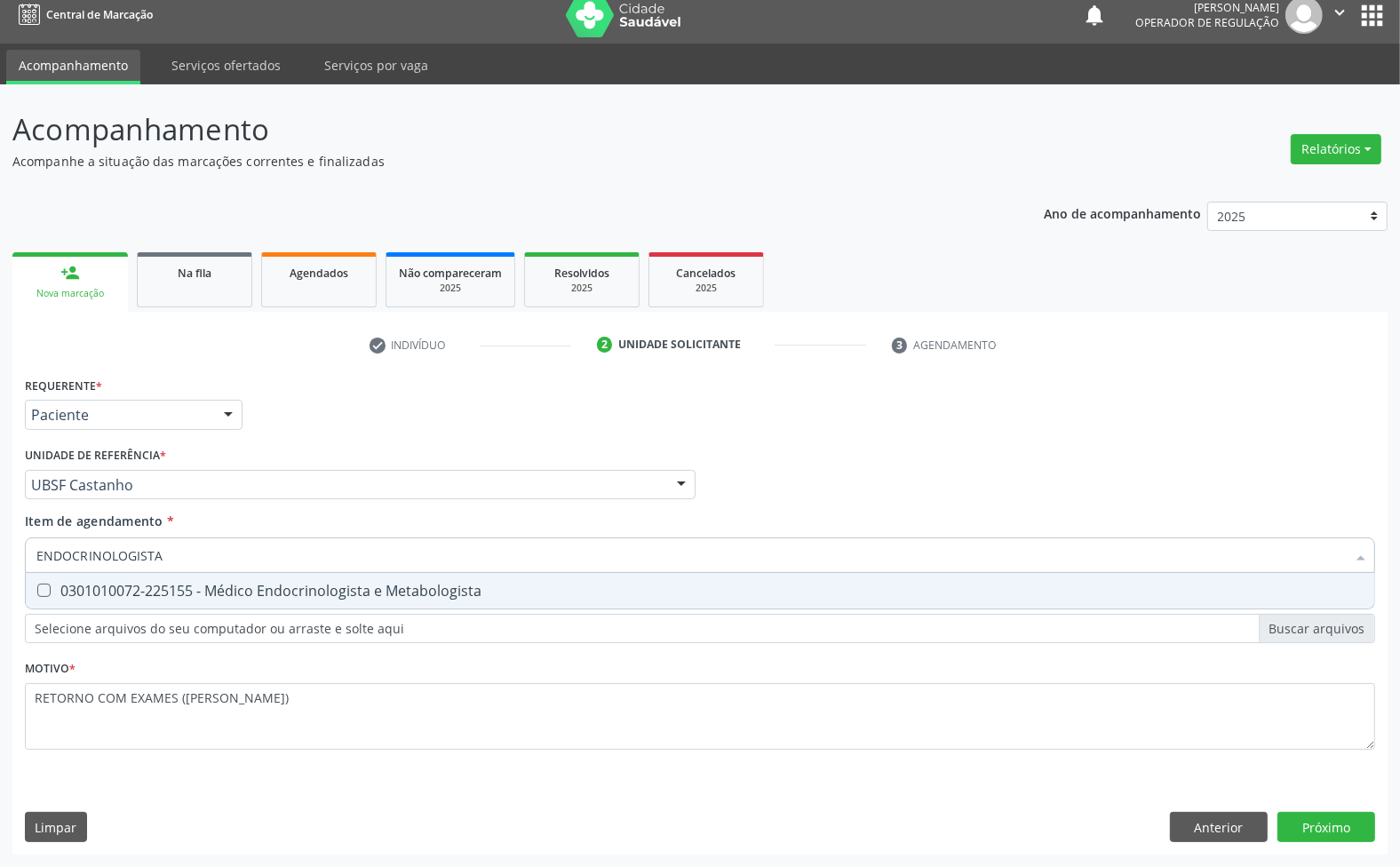
click at [228, 611] on div "Requerente * Paciente Médico(a) Enfermeiro(a) Paciente Nenhum resultado encontr…" at bounding box center [700, 574] width 1351 height 403
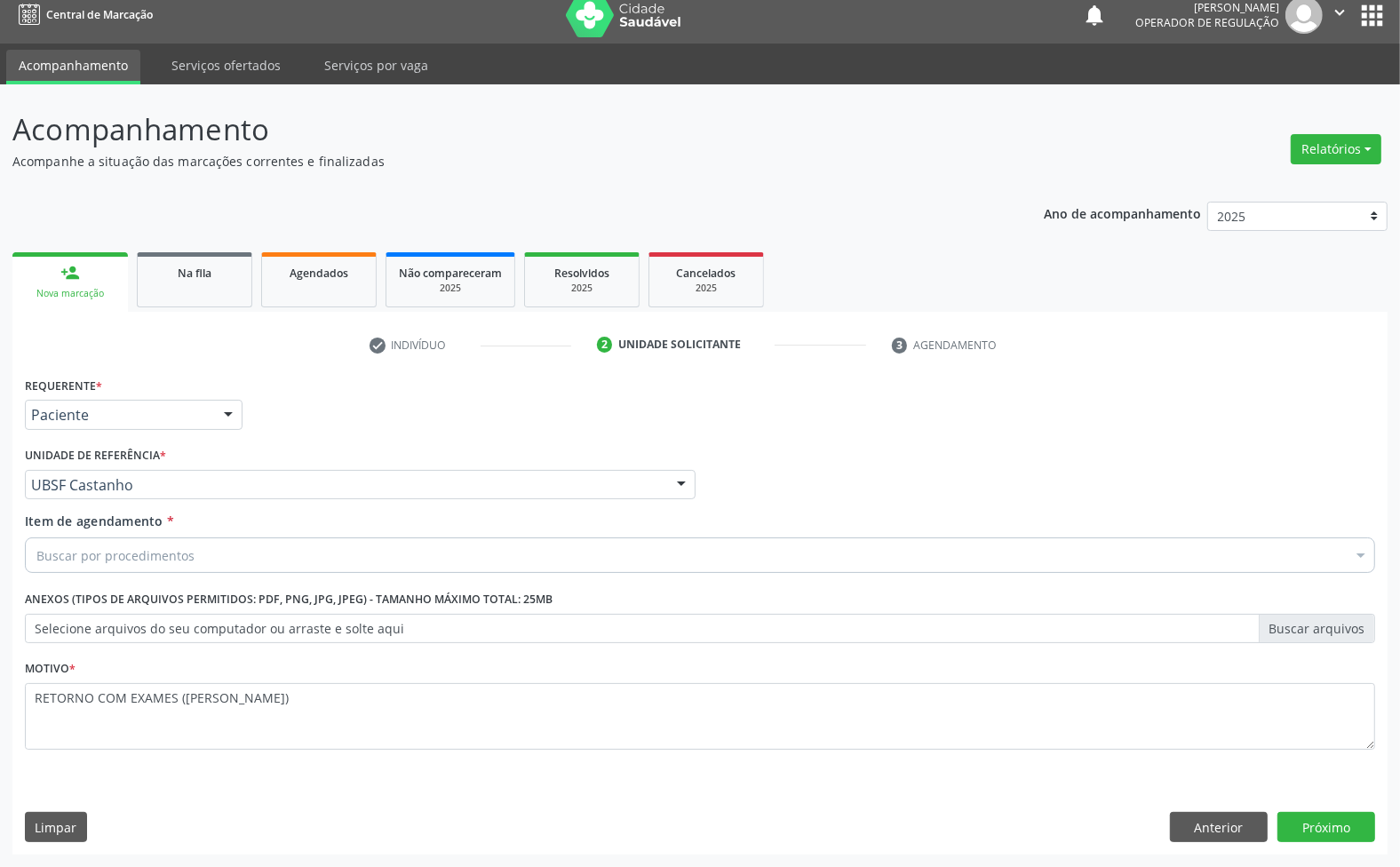
click at [224, 555] on div "Buscar por procedimentos" at bounding box center [700, 555] width 1351 height 36
paste input "ENDOCRINOLOGISTA"
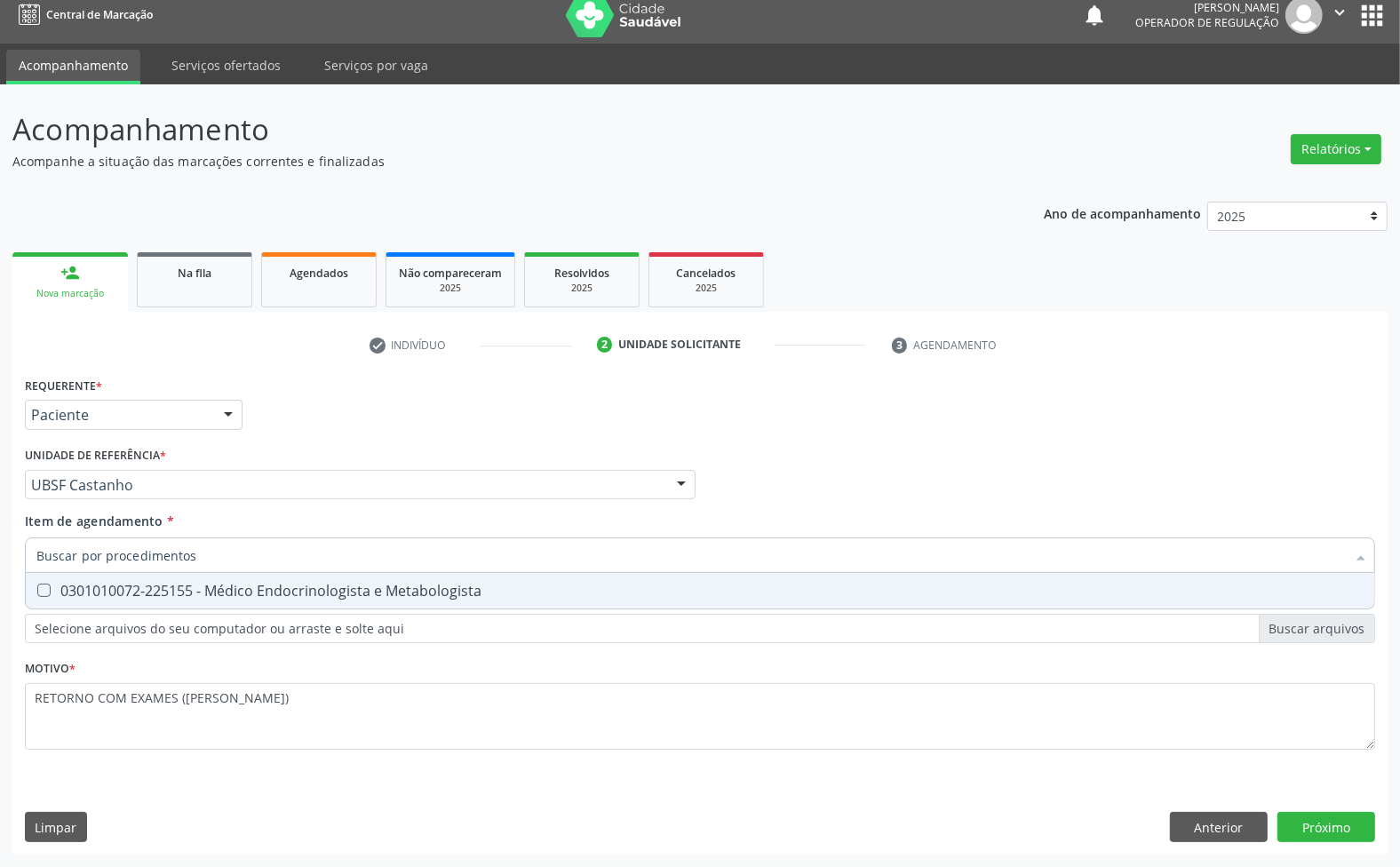
type input "ENDOCRINOLOGISTA"
click at [218, 598] on div "0301010072-225155 - Médico Endocrinologista e Metabologista" at bounding box center [700, 591] width 1328 height 15
checkbox Metabologista "true"
click at [1341, 832] on div "Requerente * Paciente Médico(a) Enfermeiro(a) Paciente Nenhum resultado encontr…" at bounding box center [700, 613] width 1375 height 482
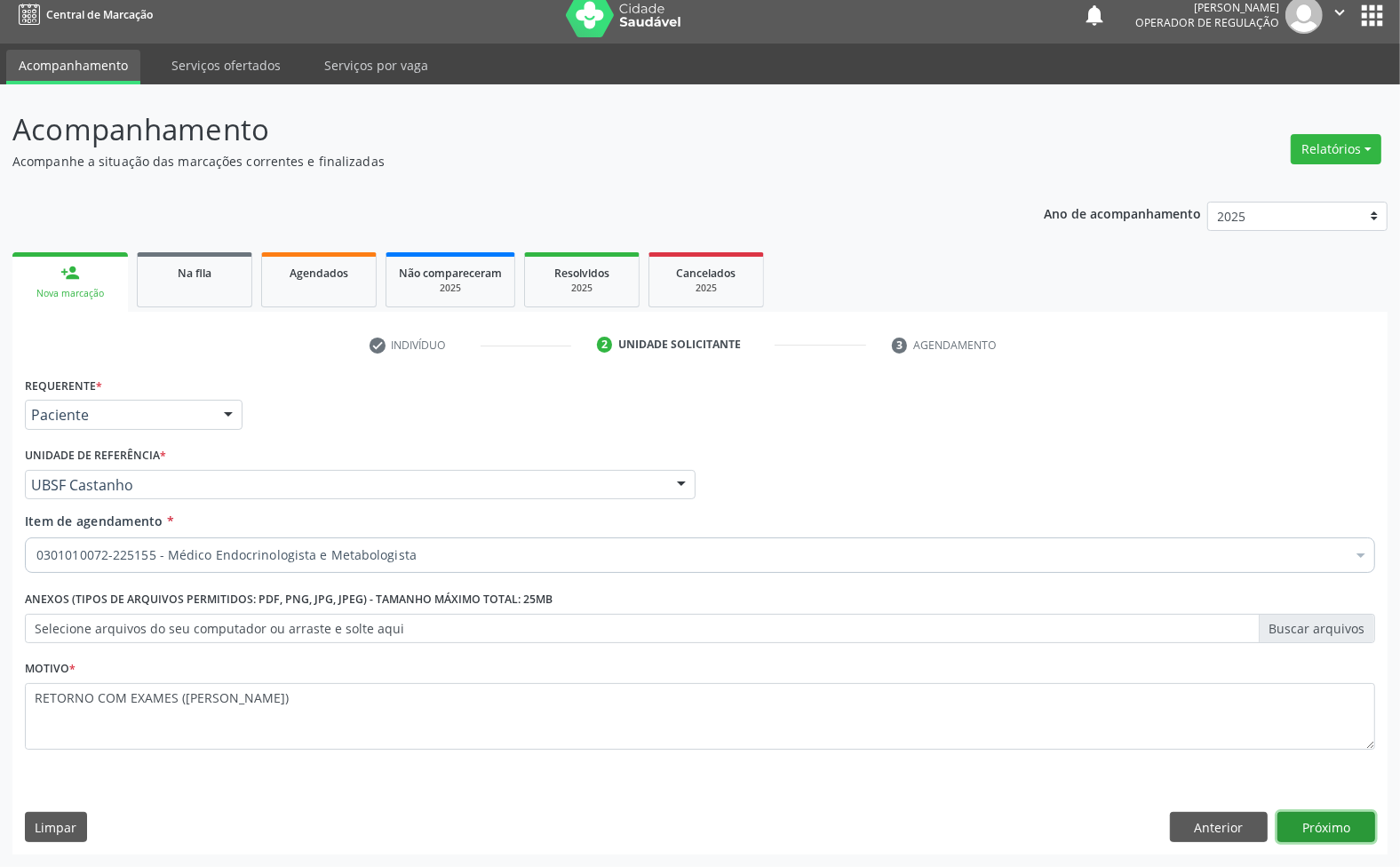
click at [1312, 831] on button "Próximo" at bounding box center [1326, 827] width 98 height 30
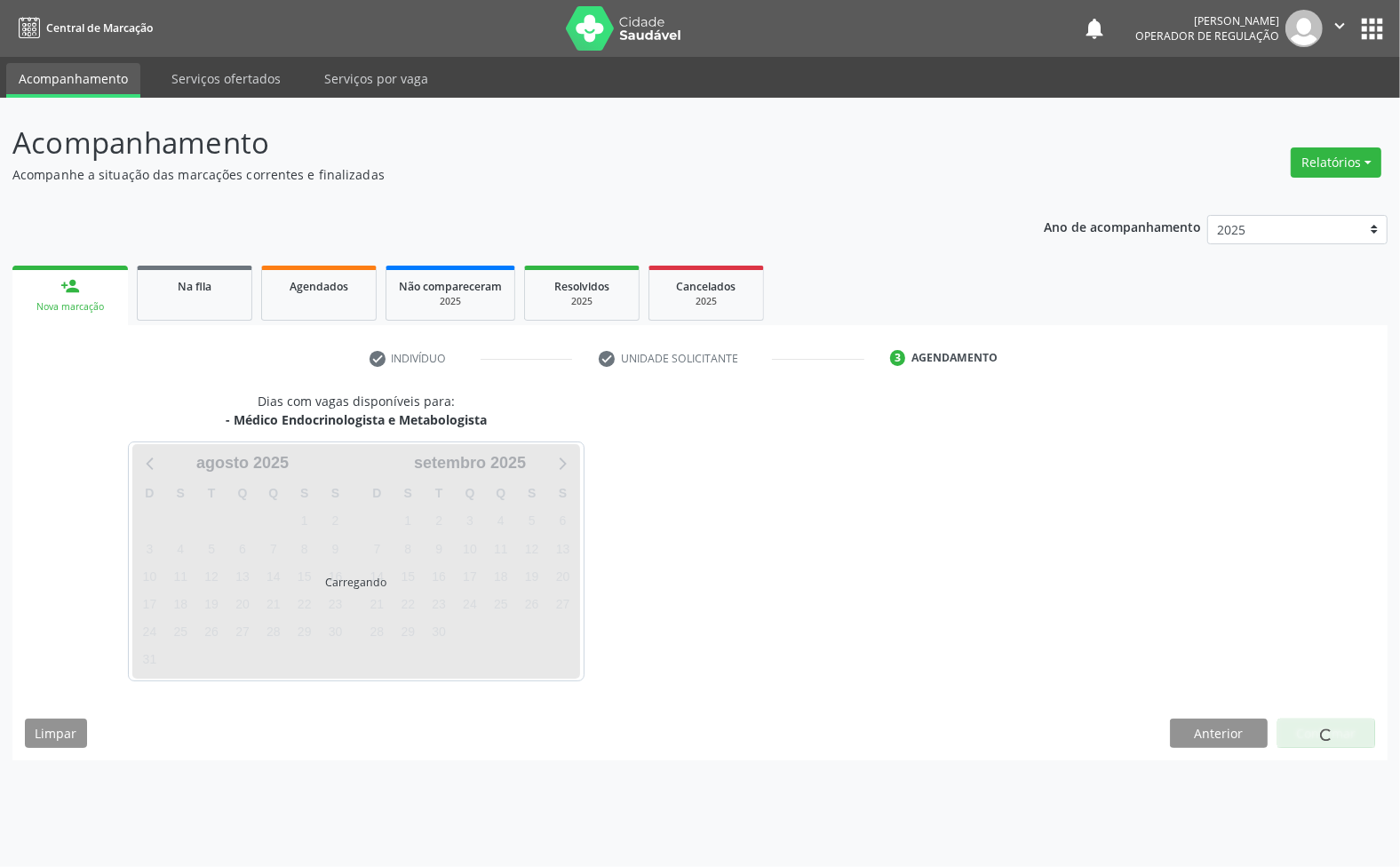
scroll to position [0, 0]
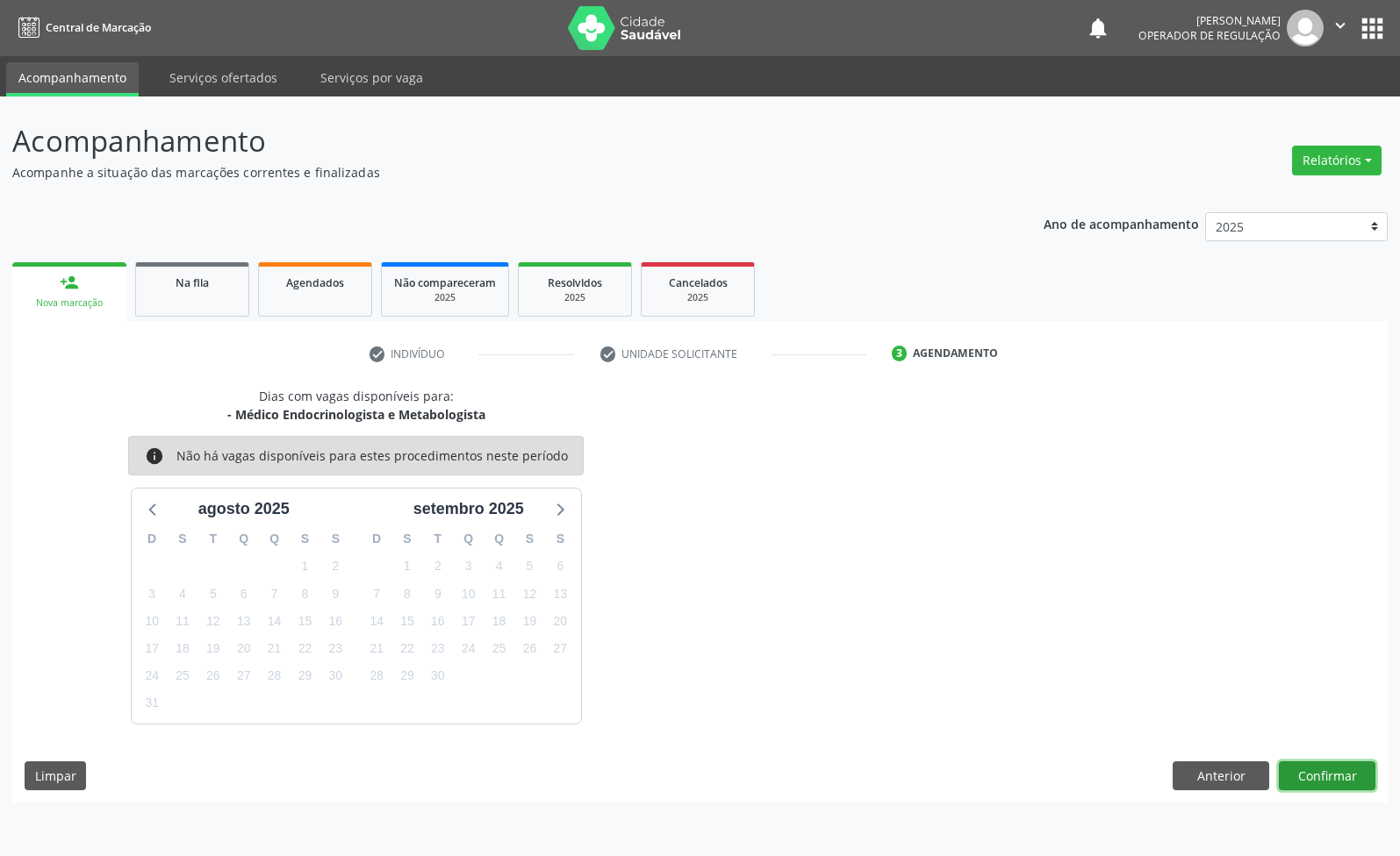
click at [1297, 770] on button "Confirmar" at bounding box center [1327, 776] width 97 height 30
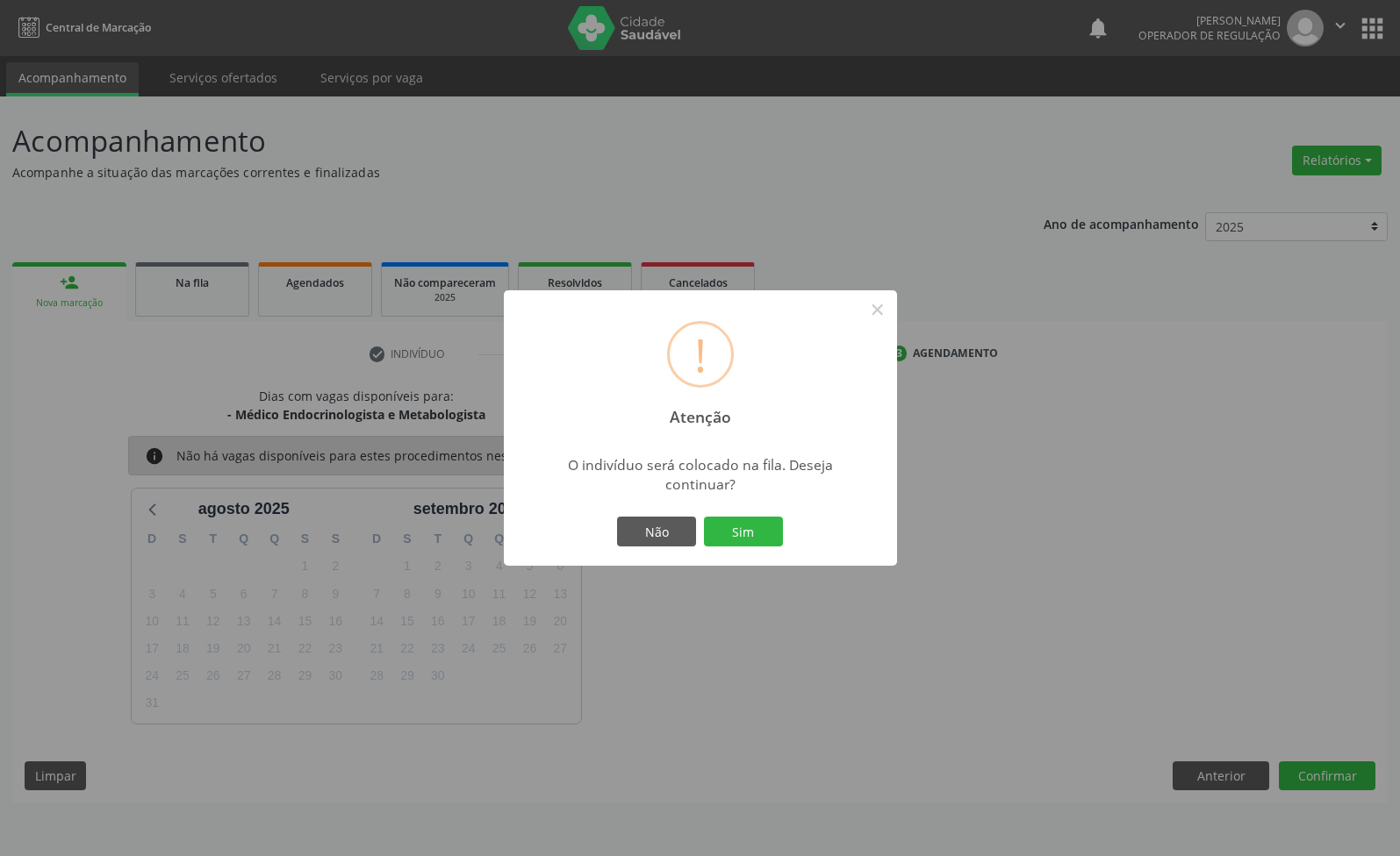
click at [704, 517] on button "Sim" at bounding box center [743, 531] width 79 height 30
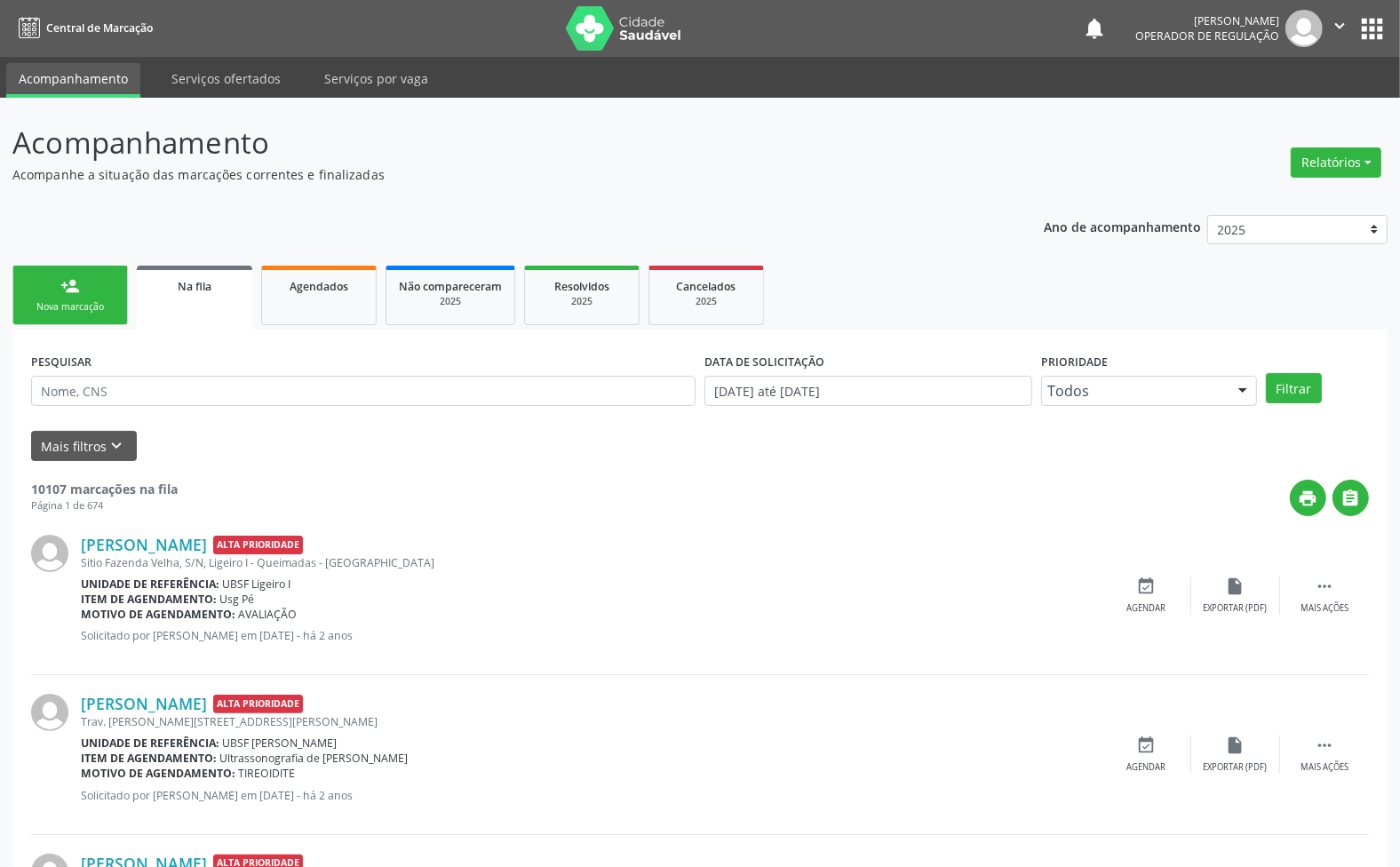
click at [60, 291] on div "person_add" at bounding box center [70, 286] width 19 height 19
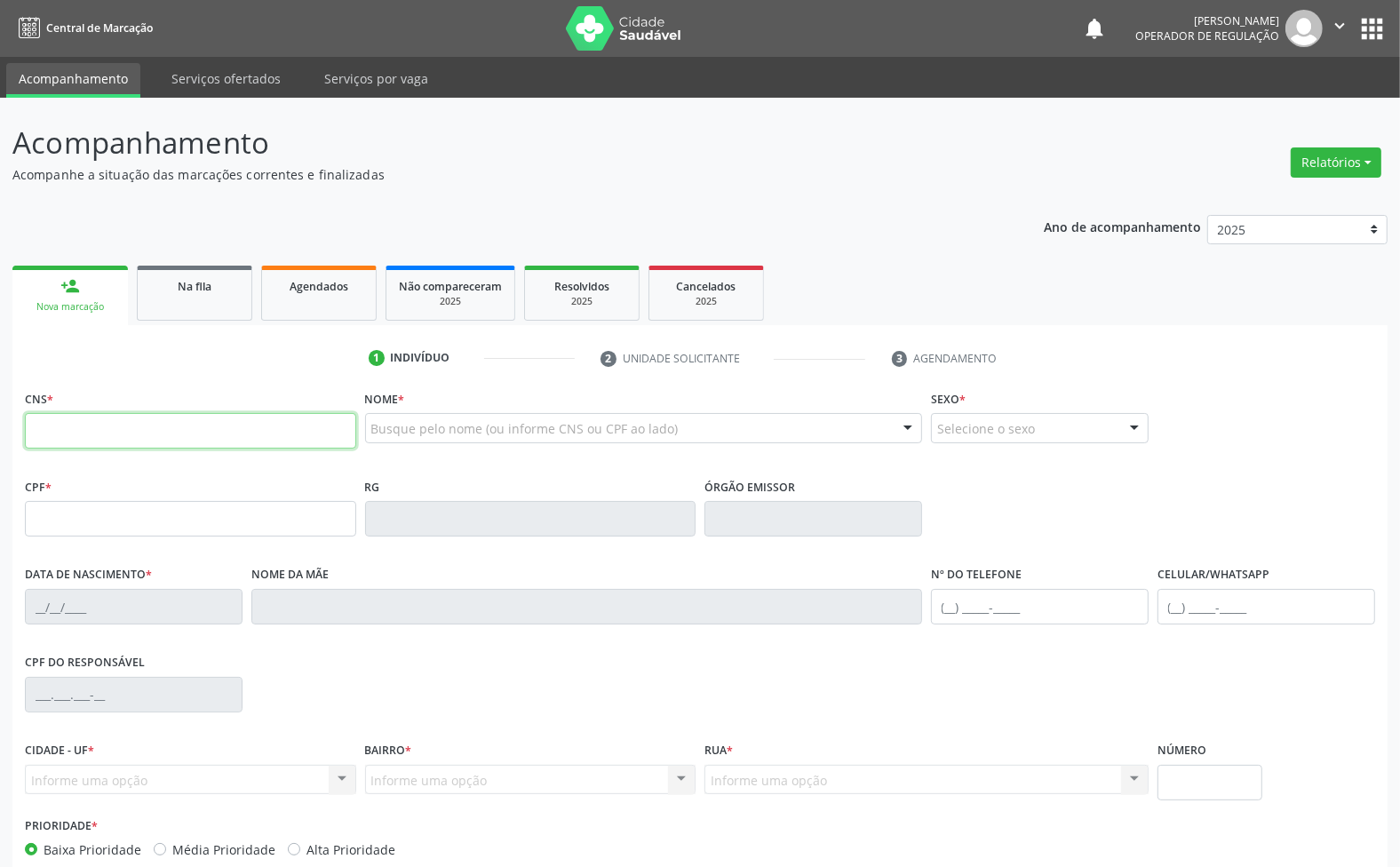
click at [115, 423] on input "text" at bounding box center [190, 430] width 331 height 36
type input "700 5075 5264 3056"
type input "043.440.184-60"
type input "[DATE]"
type input "[PERSON_NAME]"
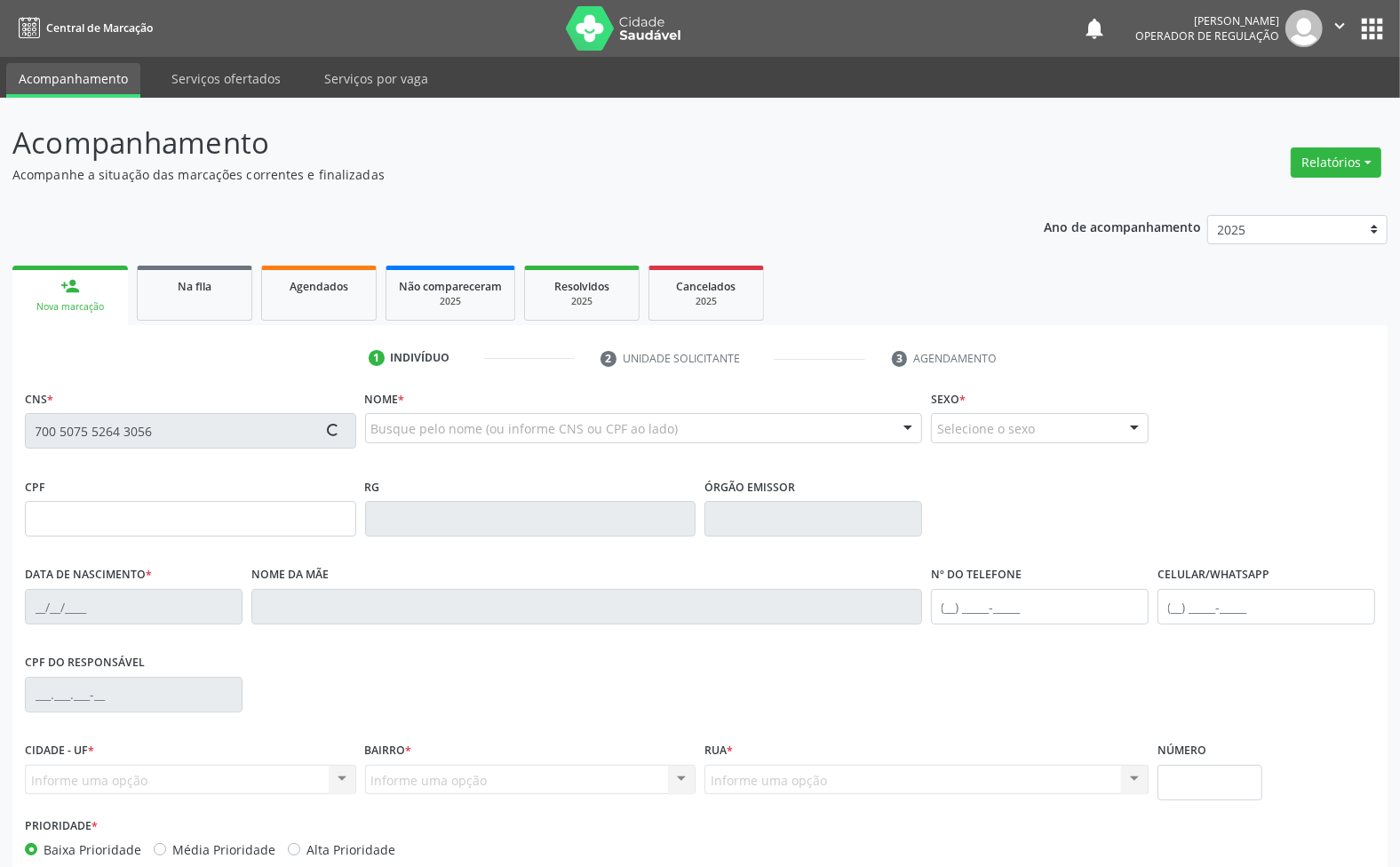
type input "[PHONE_NUMBER]"
type input "37"
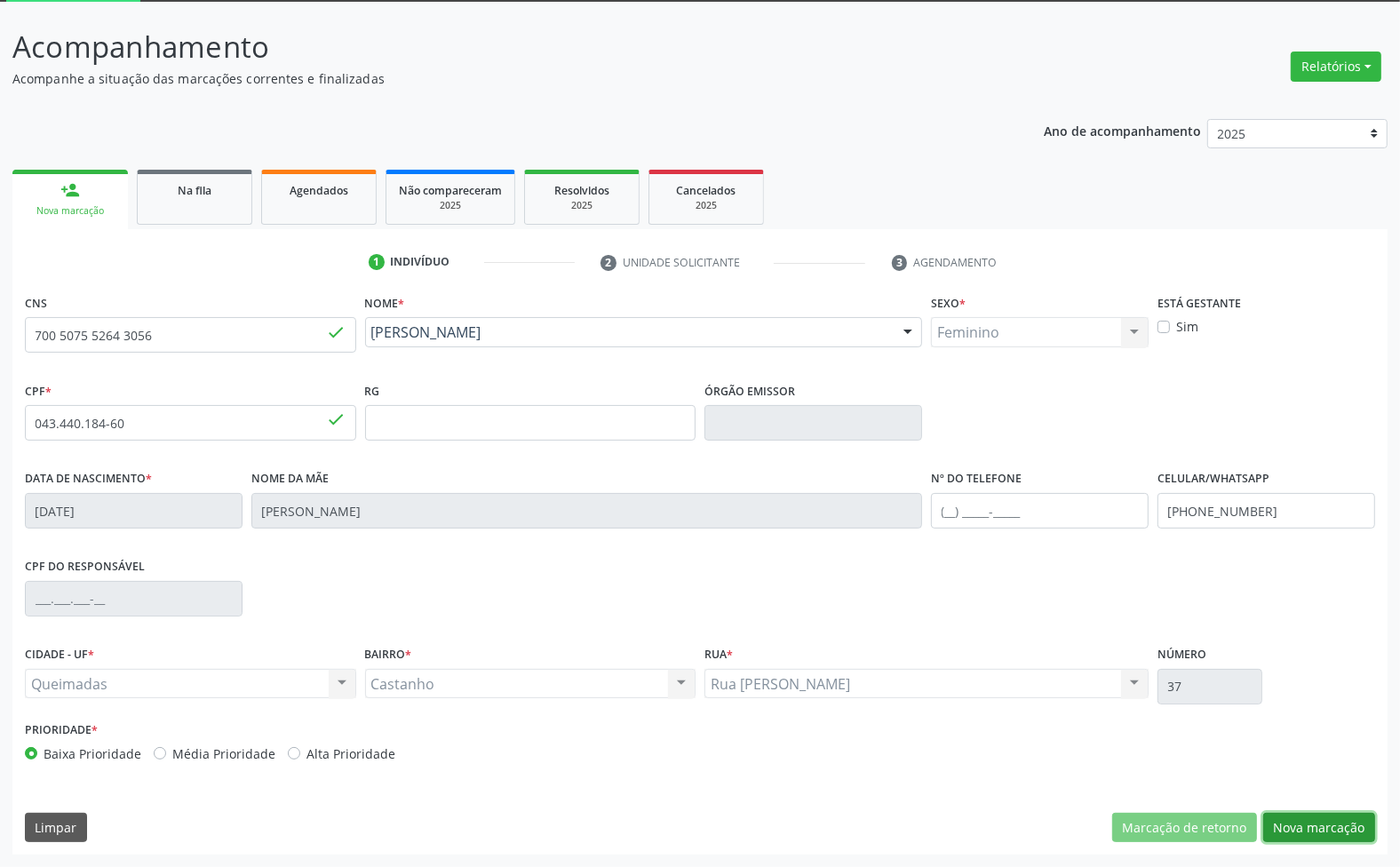
click at [1338, 829] on button "Nova marcação" at bounding box center [1319, 828] width 112 height 30
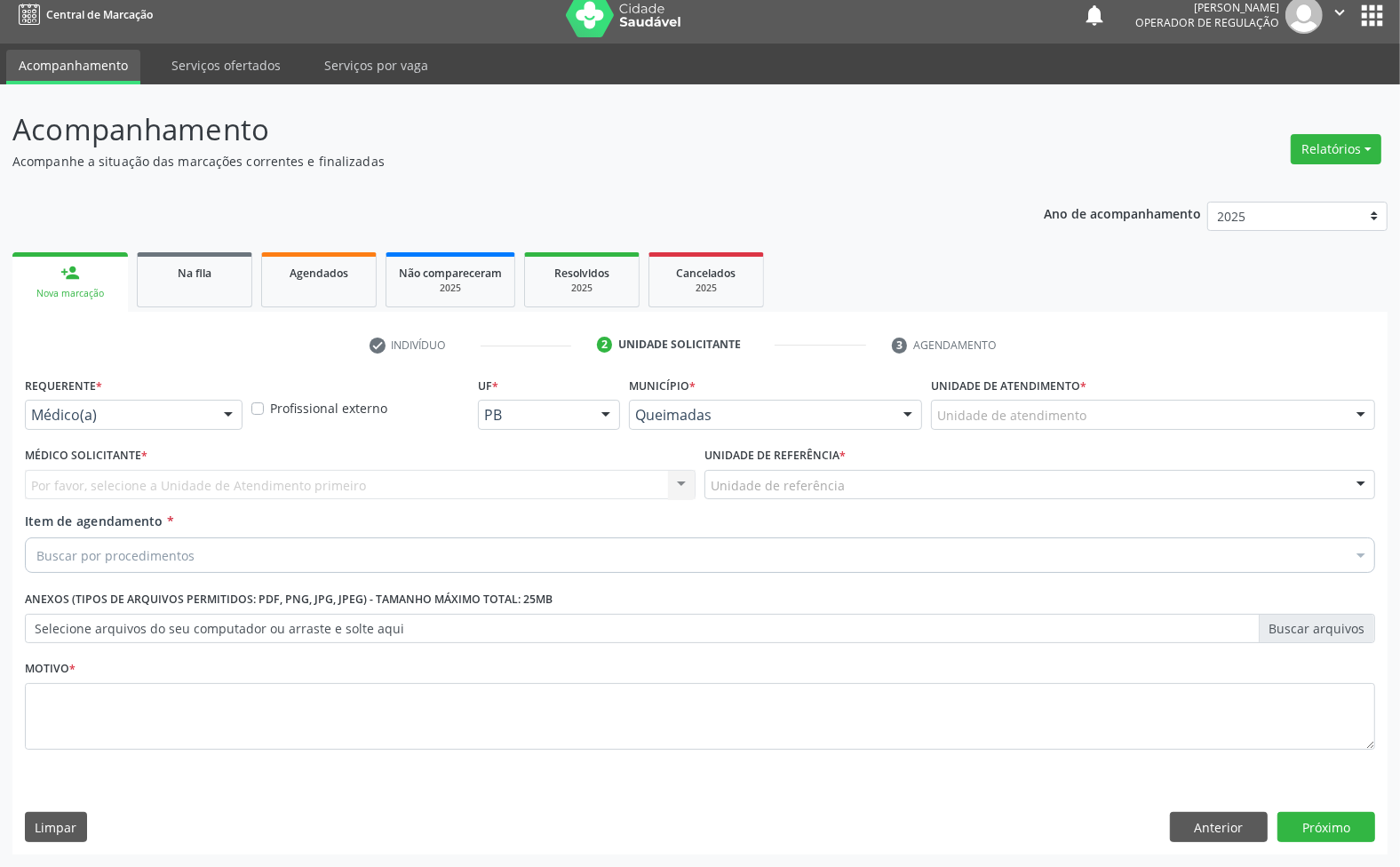
scroll to position [14, 0]
drag, startPoint x: 147, startPoint y: 413, endPoint x: 125, endPoint y: 492, distance: 82.0
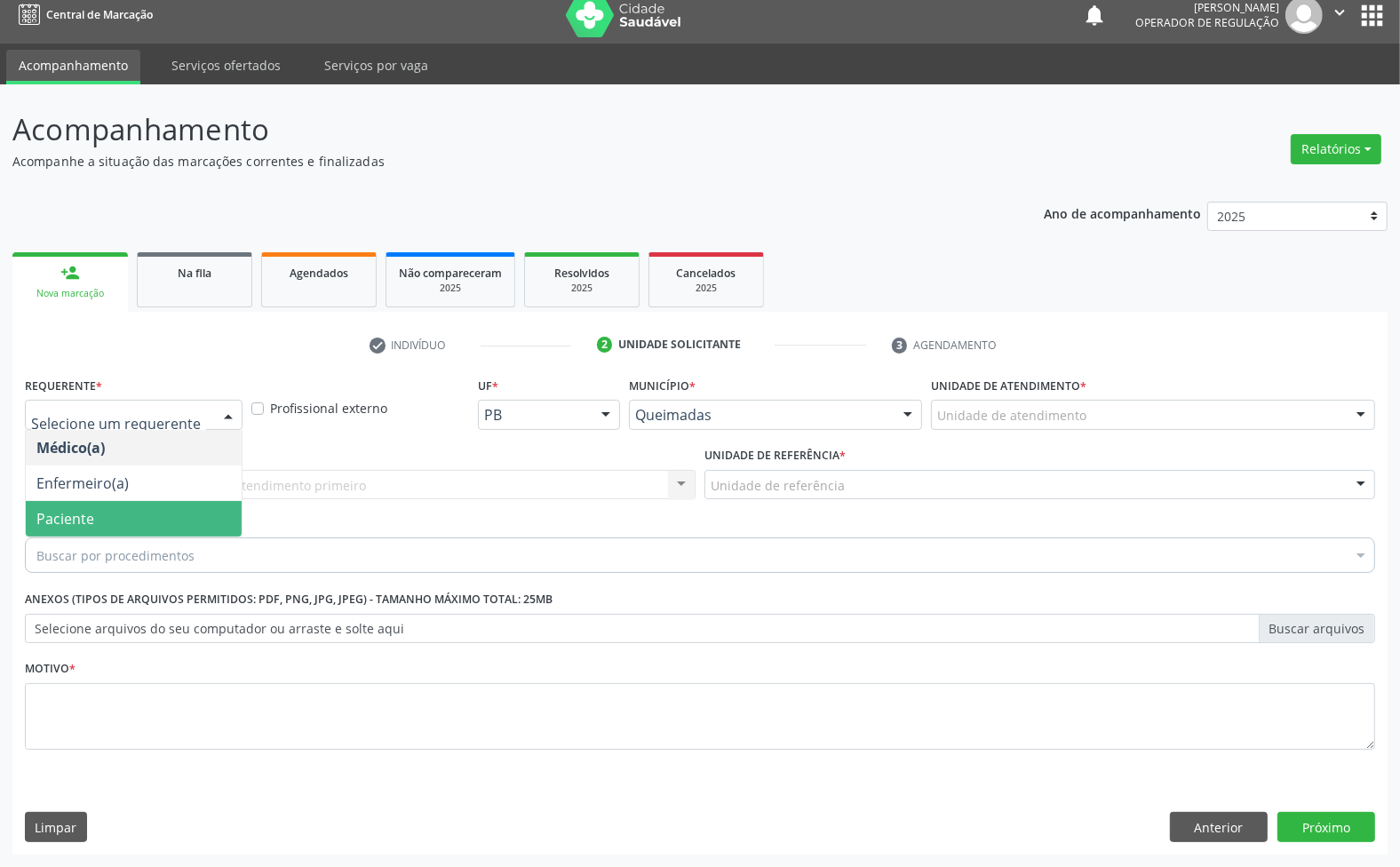
click at [129, 511] on span "Paciente" at bounding box center [134, 518] width 216 height 36
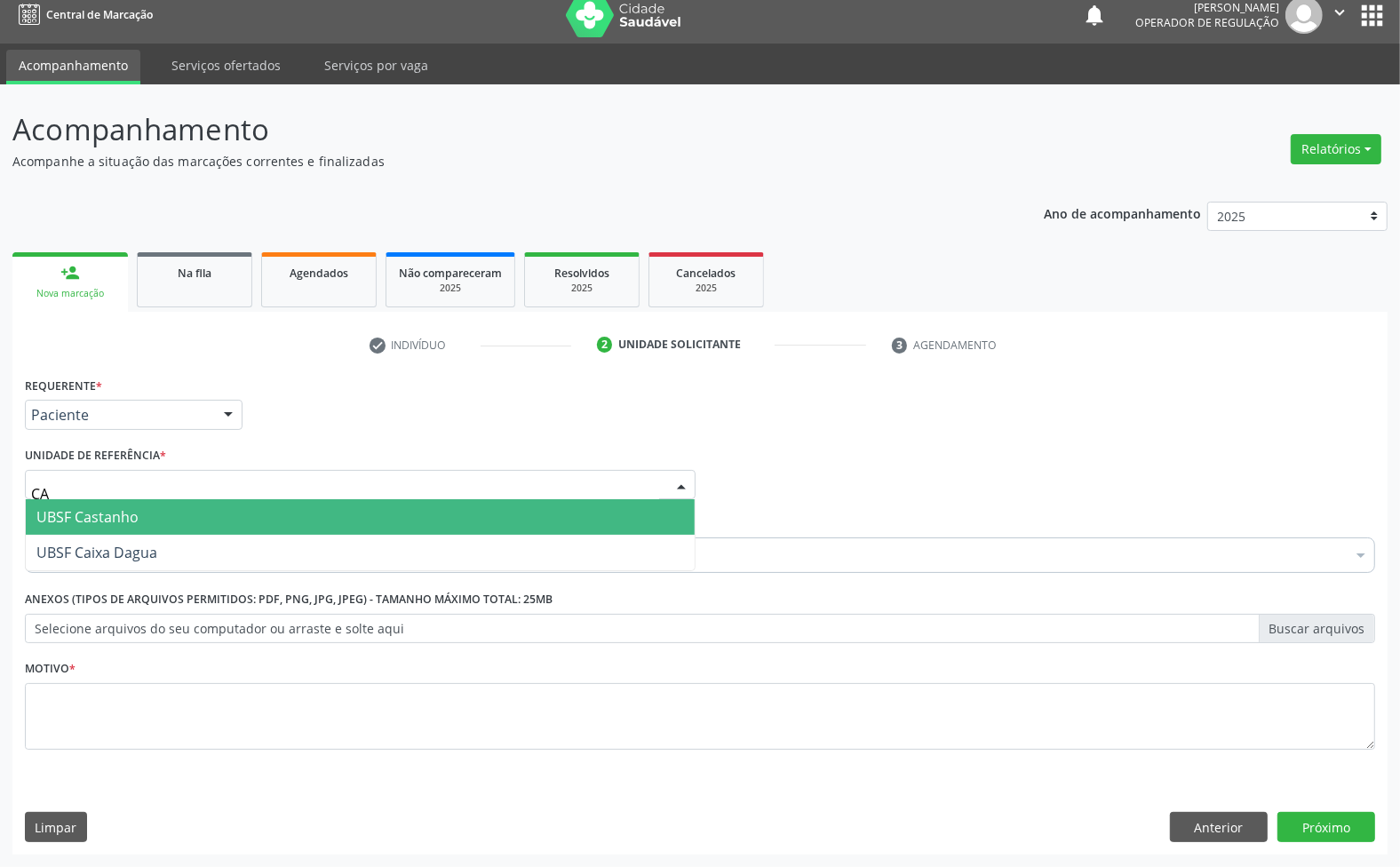
type input "CAS"
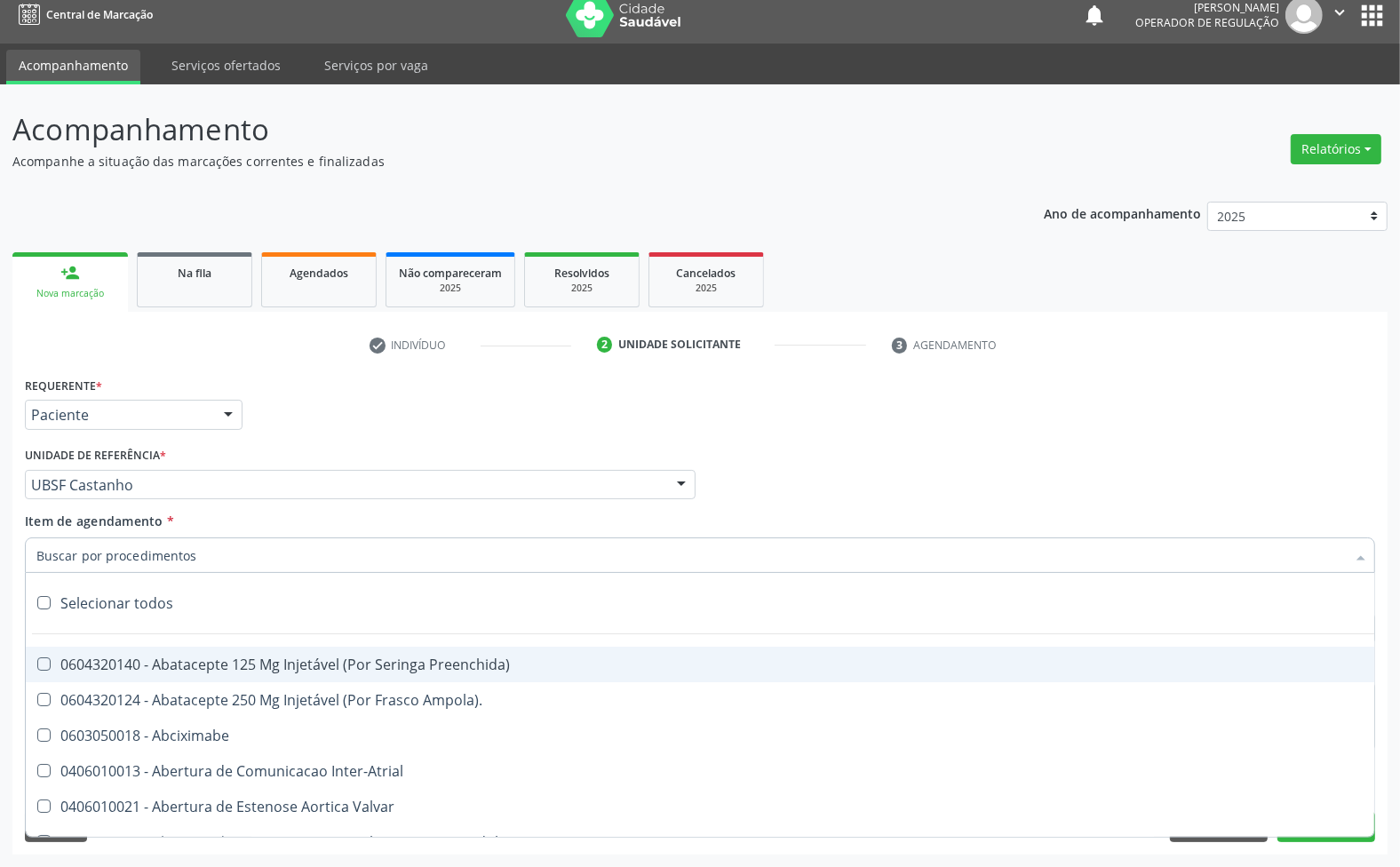
click at [804, 454] on div "Médico Solicitante Por favor, selecione a Unidade de Atendimento primeiro Nenhu…" at bounding box center [700, 477] width 1360 height 70
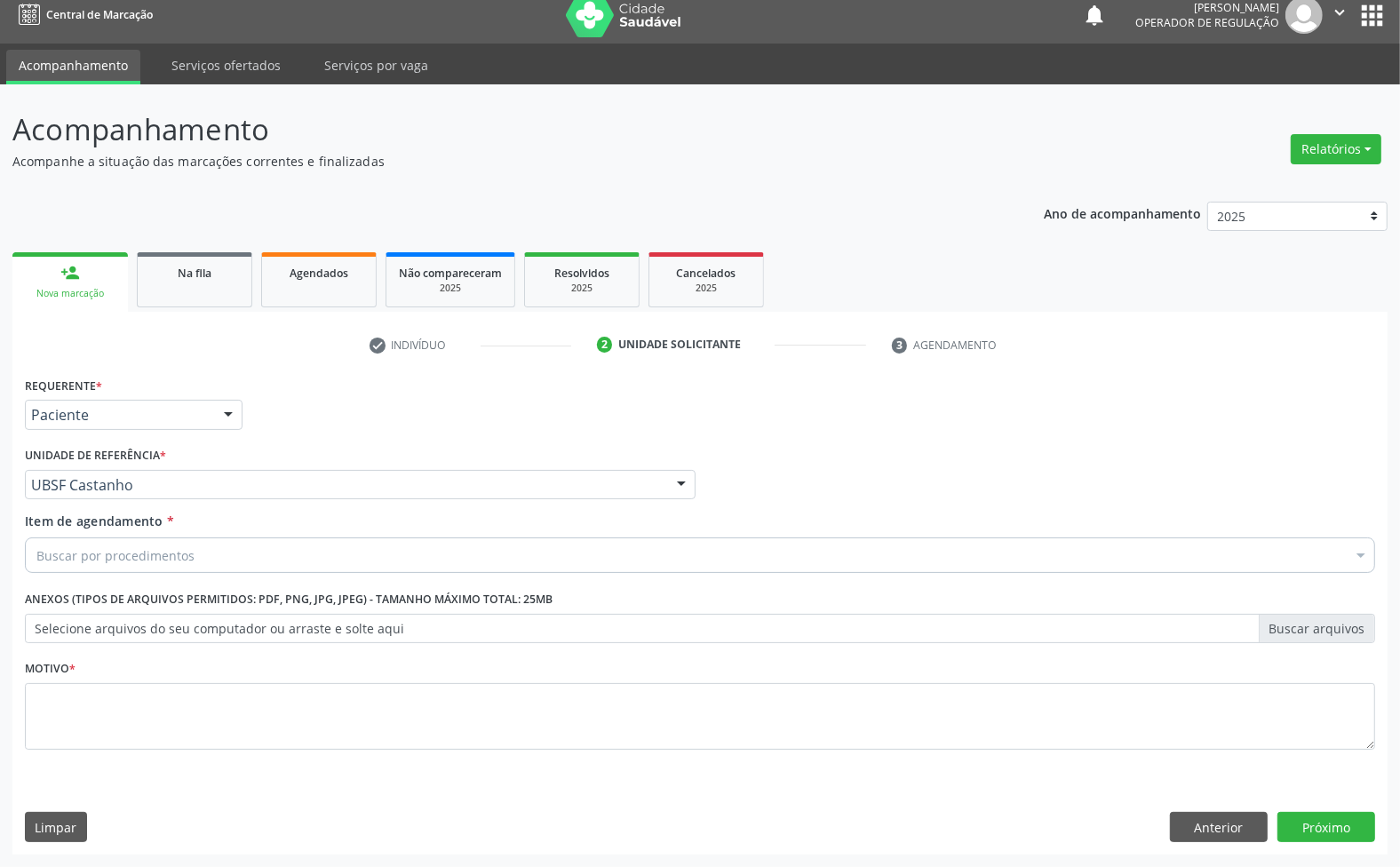
drag, startPoint x: 676, startPoint y: 660, endPoint x: 663, endPoint y: 731, distance: 72.2
click at [675, 663] on div "Motivo *" at bounding box center [700, 702] width 1351 height 94
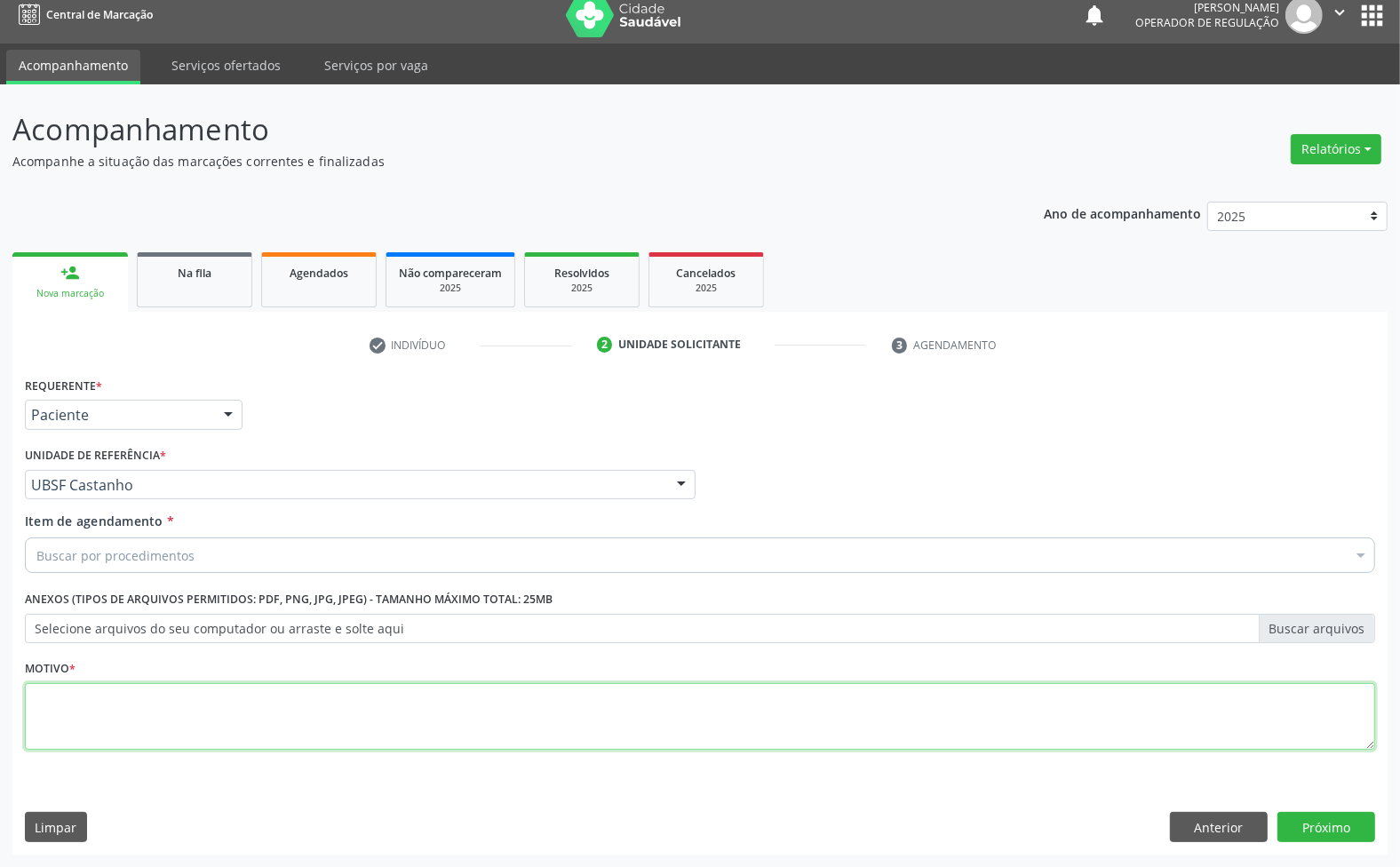
click at [663, 731] on textarea at bounding box center [700, 717] width 1351 height 68
paste textarea "ENDOCRINOLOGISTA"
type textarea "ENDOCRINOLOGISTA"
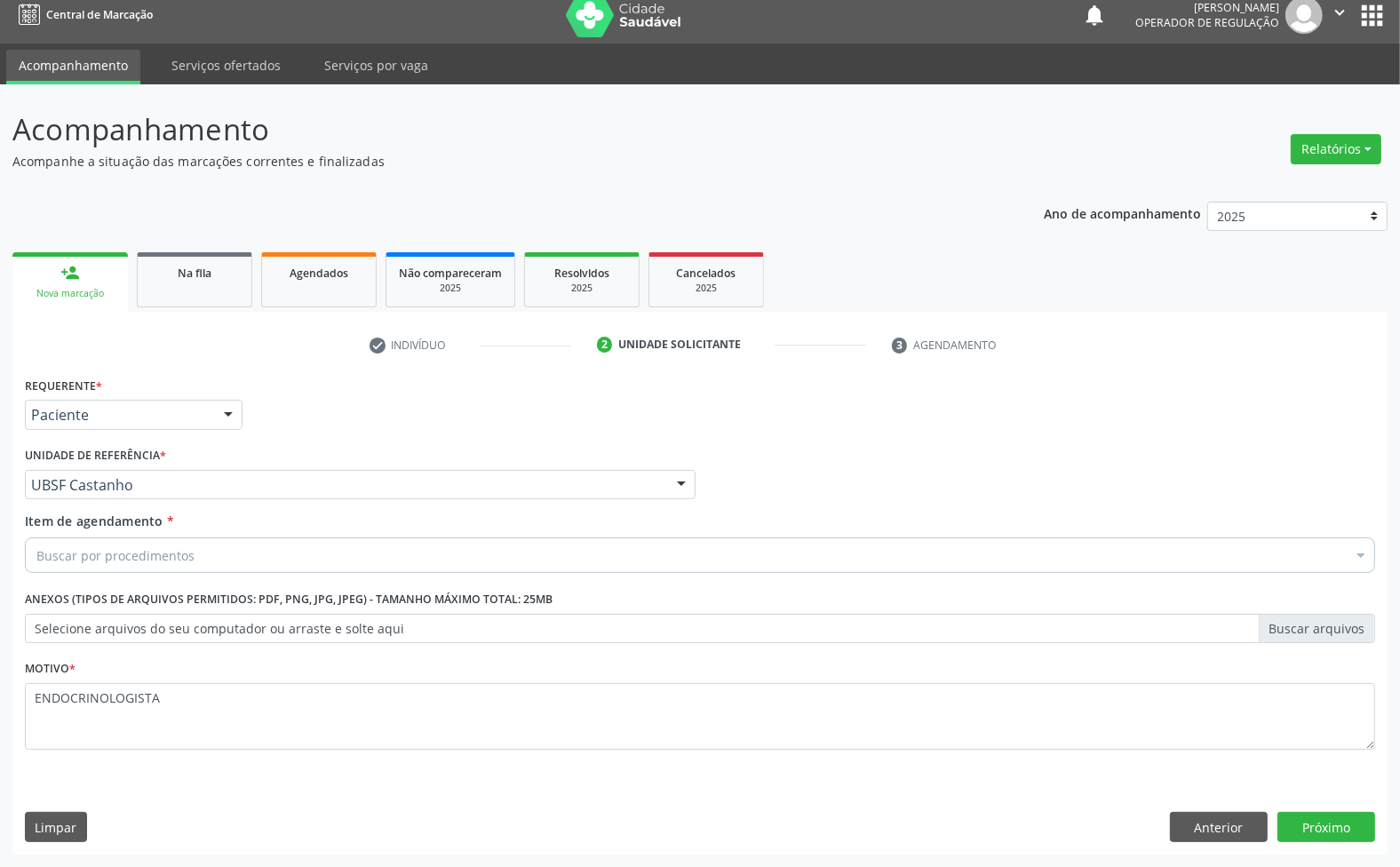
paste input "ENDOCRINOLOGISTA"
click at [598, 547] on div "Buscar por procedimentos" at bounding box center [700, 555] width 1351 height 36
type input "ENDOCRINOLOGISTA"
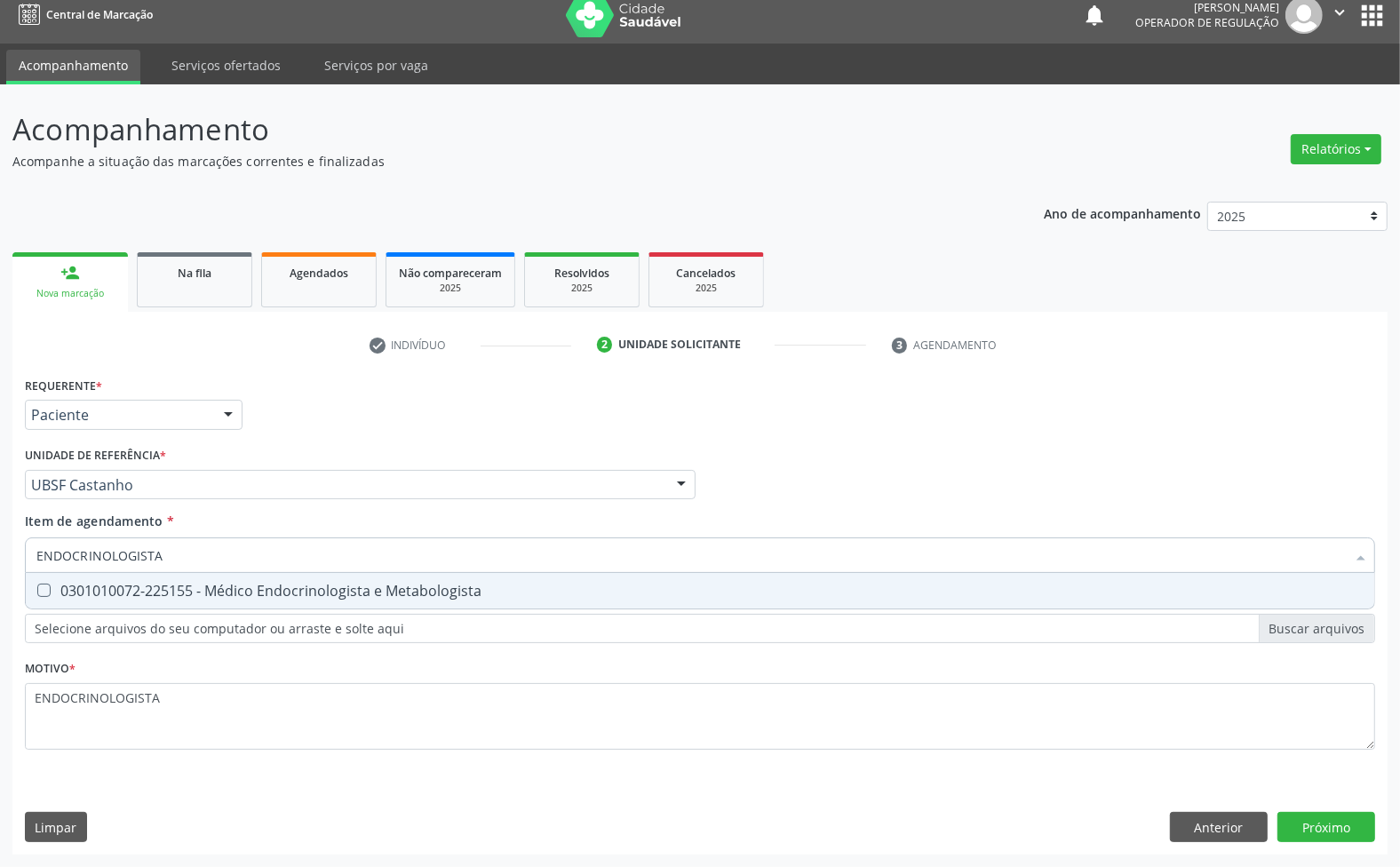
click at [667, 586] on div "0301010072-225155 - Médico Endocrinologista e Metabologista" at bounding box center [700, 591] width 1328 height 15
checkbox Metabologista "true"
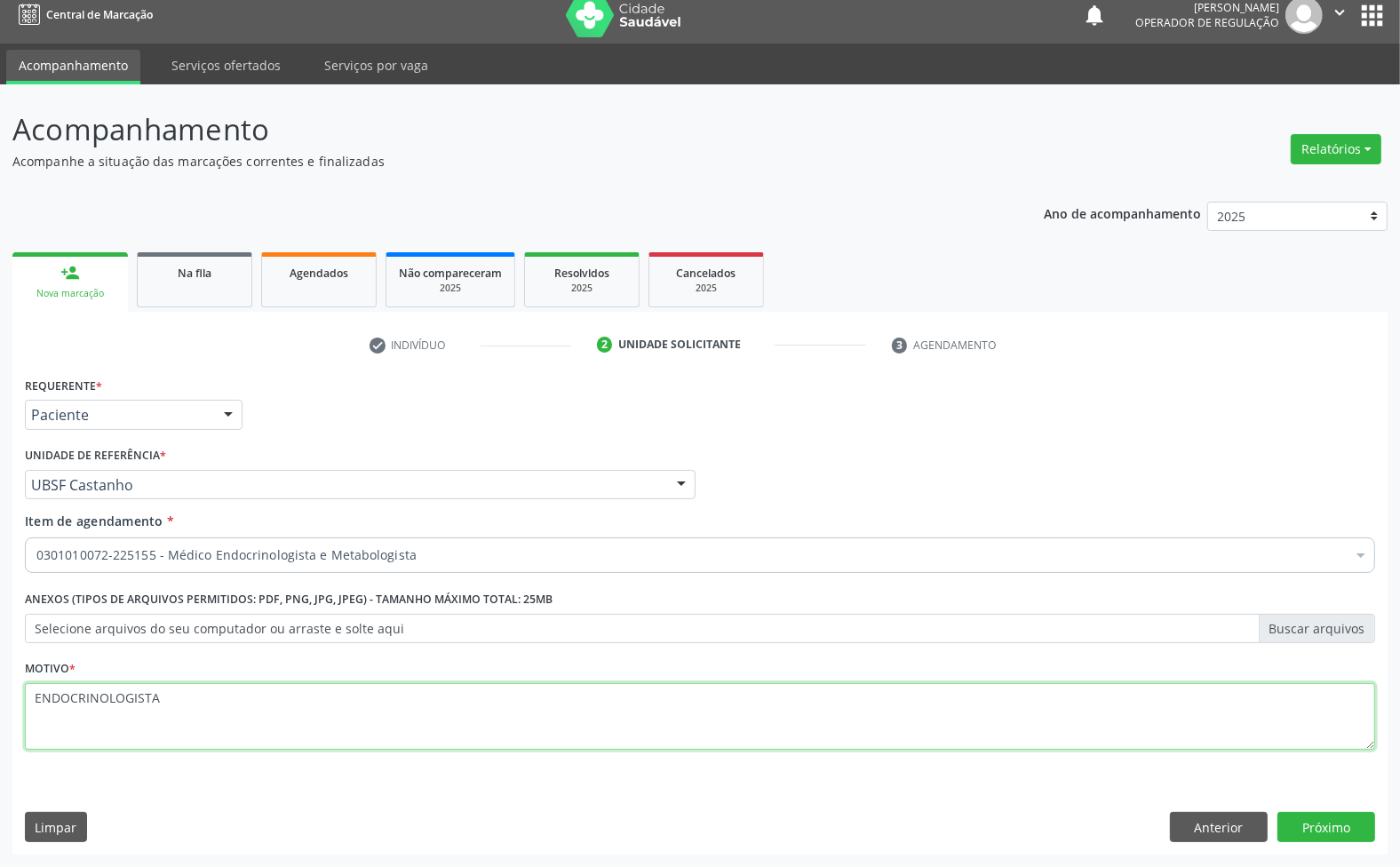
click at [331, 720] on textarea "ENDOCRINOLOGISTA" at bounding box center [700, 717] width 1351 height 68
paste textarea "RETORNO COM EXAMES ([PERSON_NAME])"
type textarea "RETORNO COM EXAMES ([PERSON_NAME])"
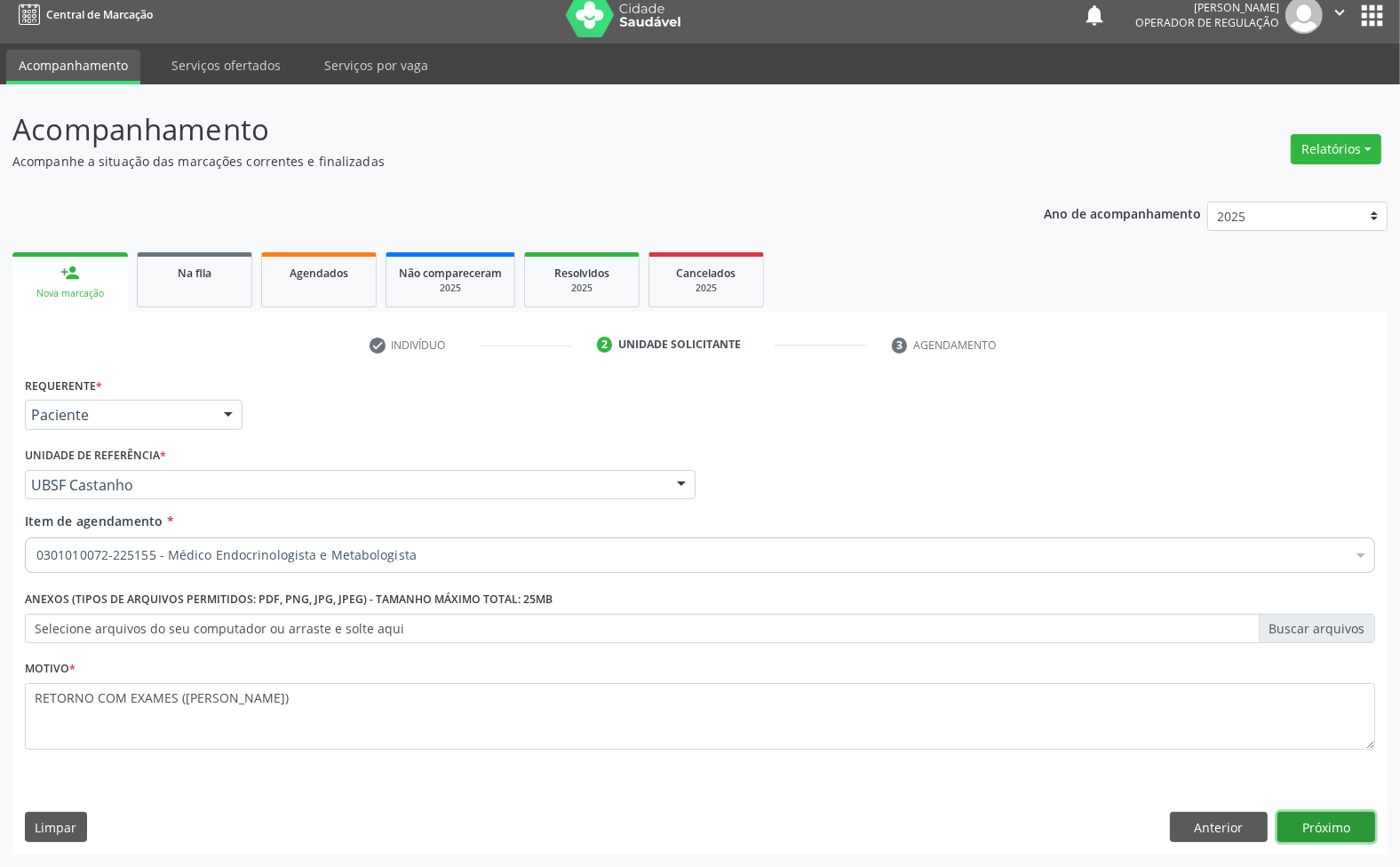
click at [1331, 829] on button "Próximo" at bounding box center [1326, 827] width 98 height 30
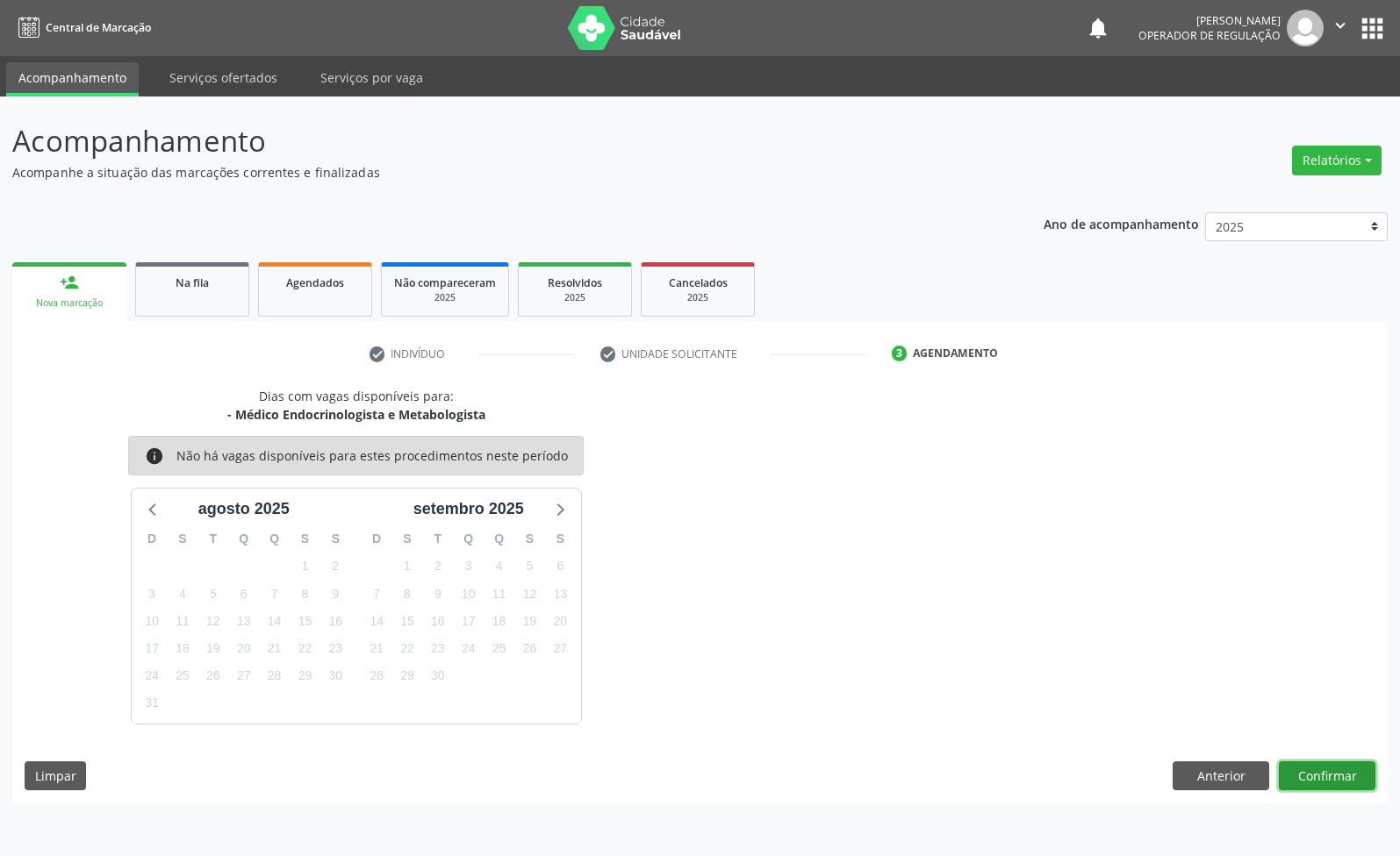
click at [1331, 777] on button "Confirmar" at bounding box center [1327, 776] width 97 height 30
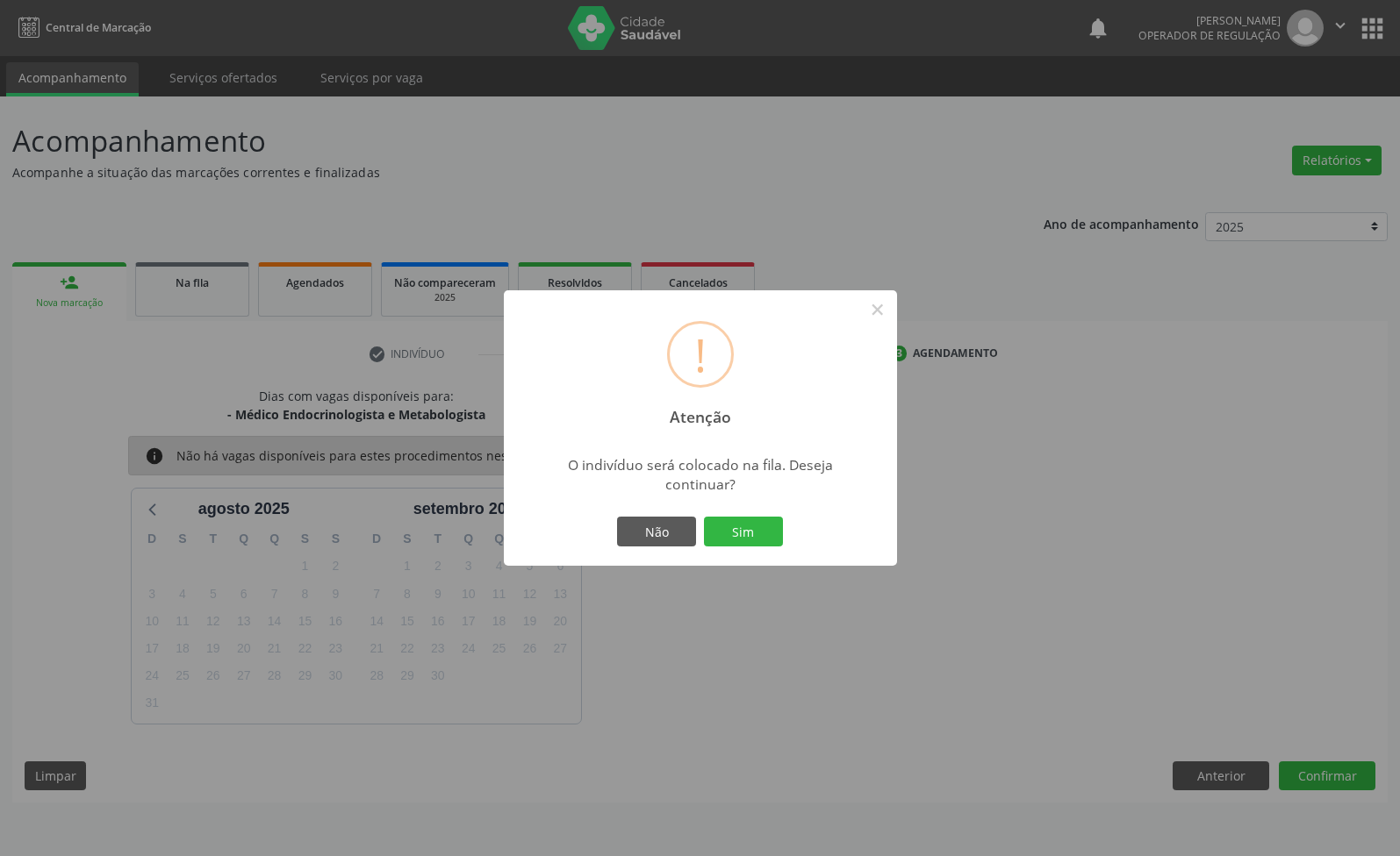
click at [704, 517] on button "Sim" at bounding box center [743, 531] width 79 height 30
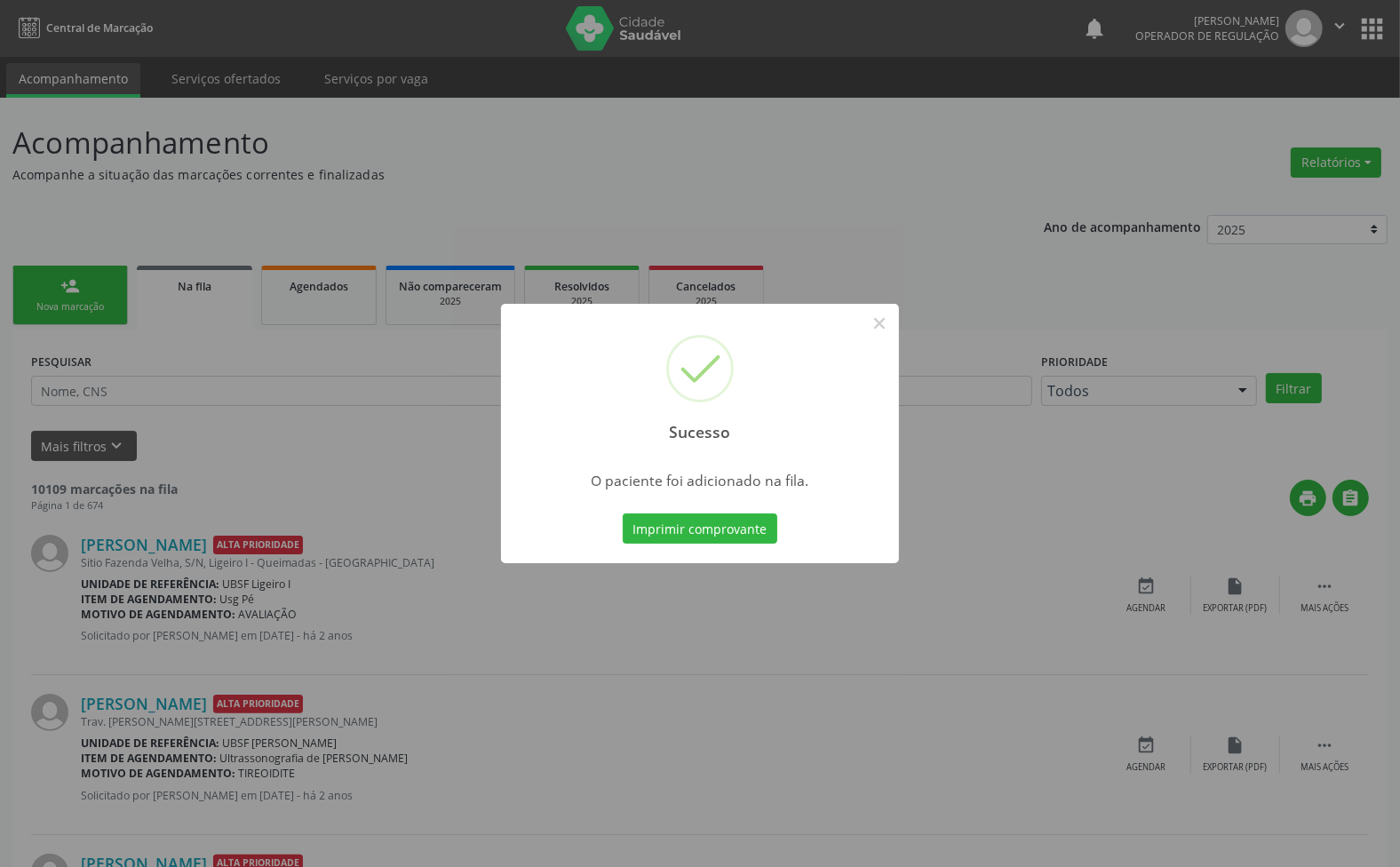
click at [468, 312] on div "Sucesso × O paciente foi adicionado na fila. Imprimir comprovante Cancel" at bounding box center [700, 433] width 1400 height 867
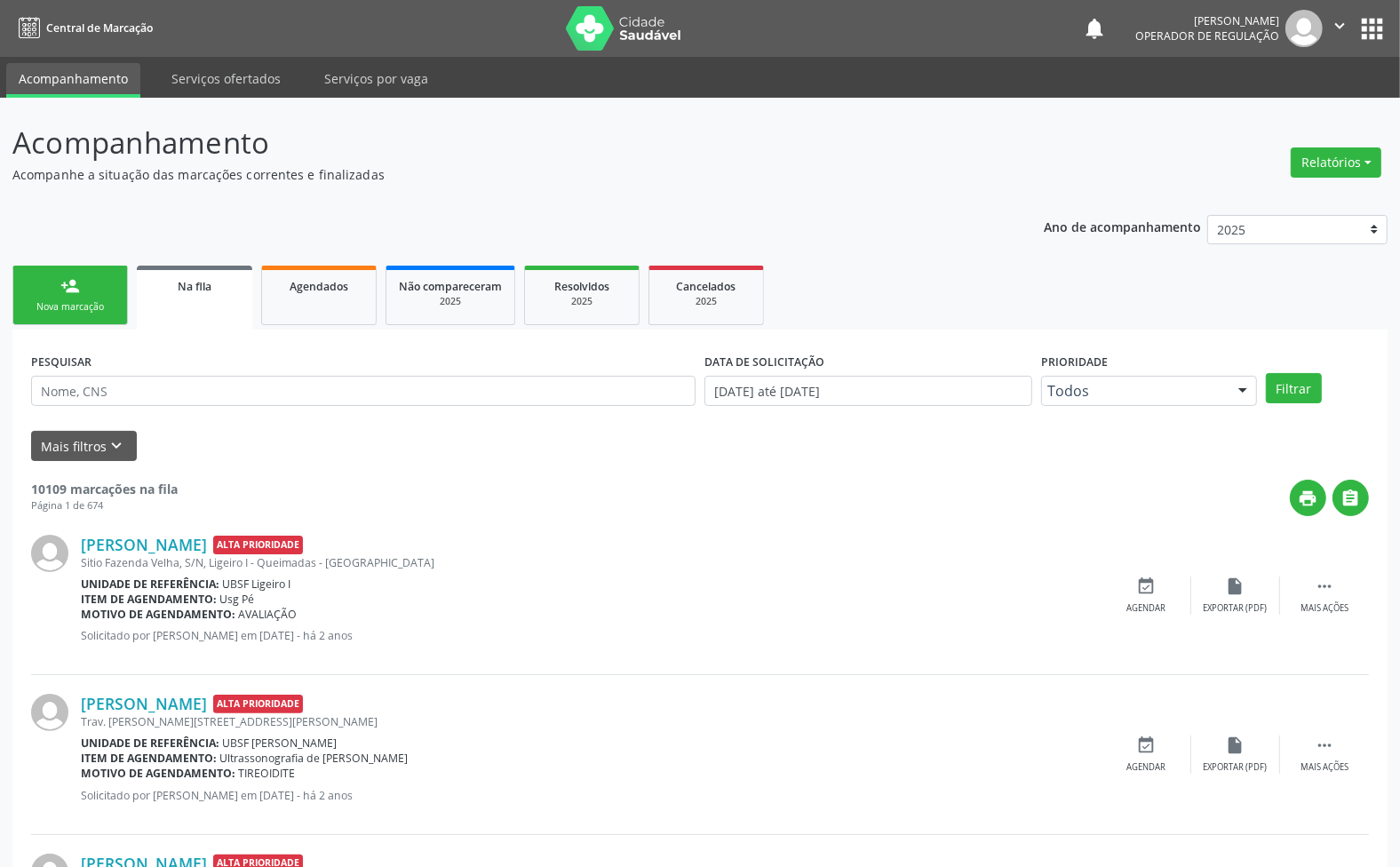
click at [56, 276] on link "person_add Nova marcação" at bounding box center [71, 295] width 115 height 60
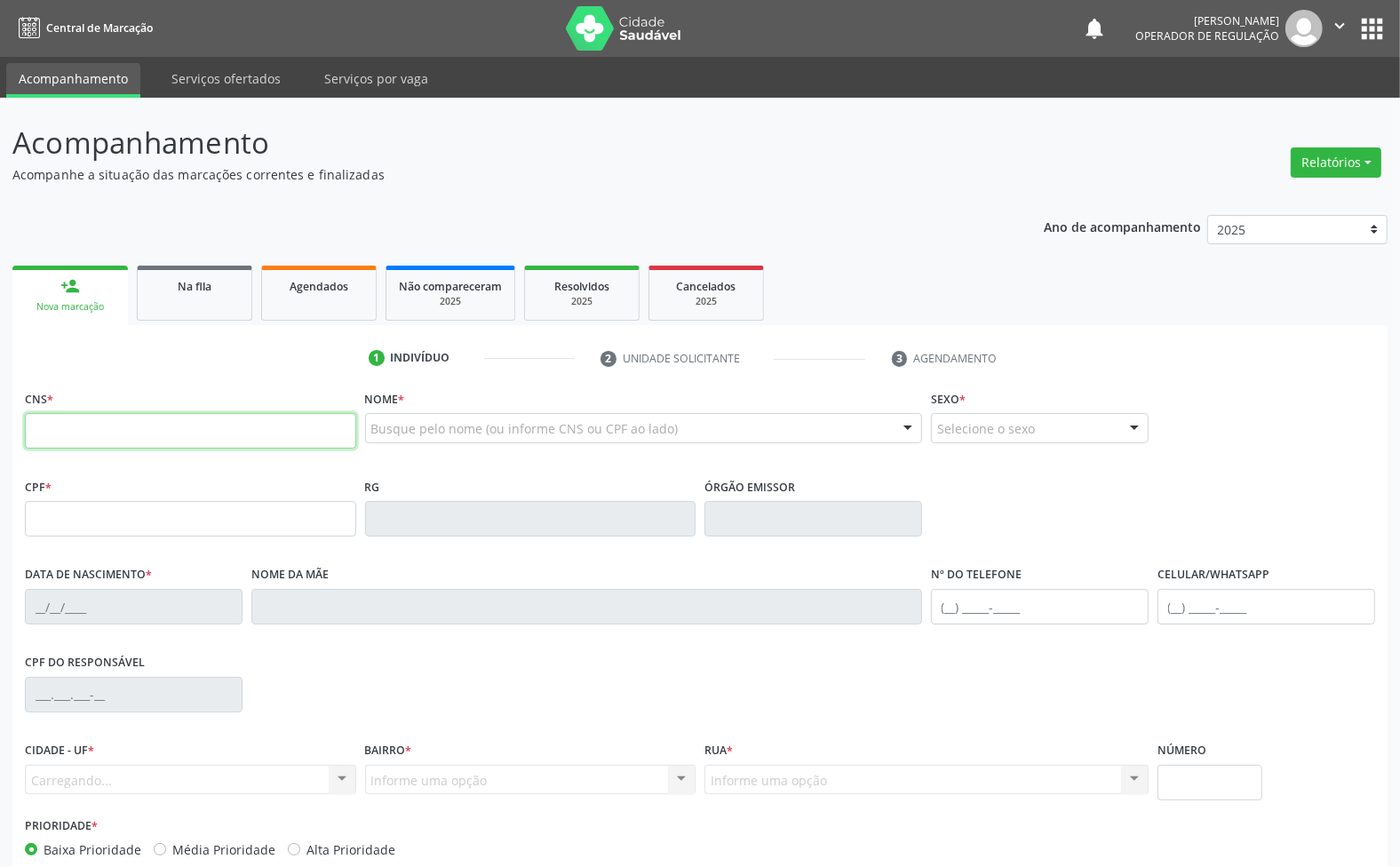
click at [143, 427] on input "text" at bounding box center [190, 430] width 331 height 36
type input "700 2044 5342 6928"
type input "016.843.137-83"
type input "[DATE]"
type input "[PERSON_NAME] da Conceição"
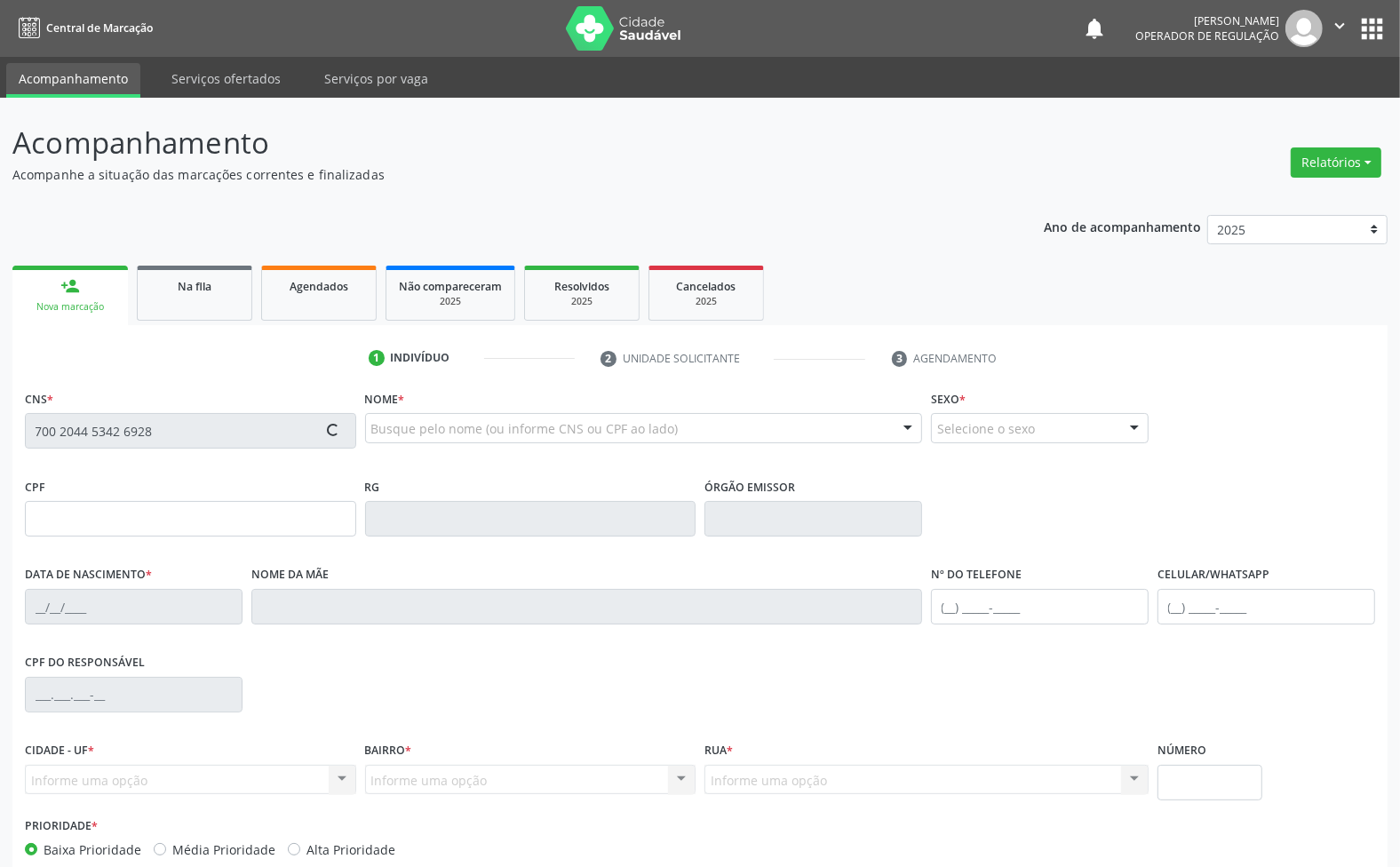
type input "[PHONE_NUMBER]"
type input "7"
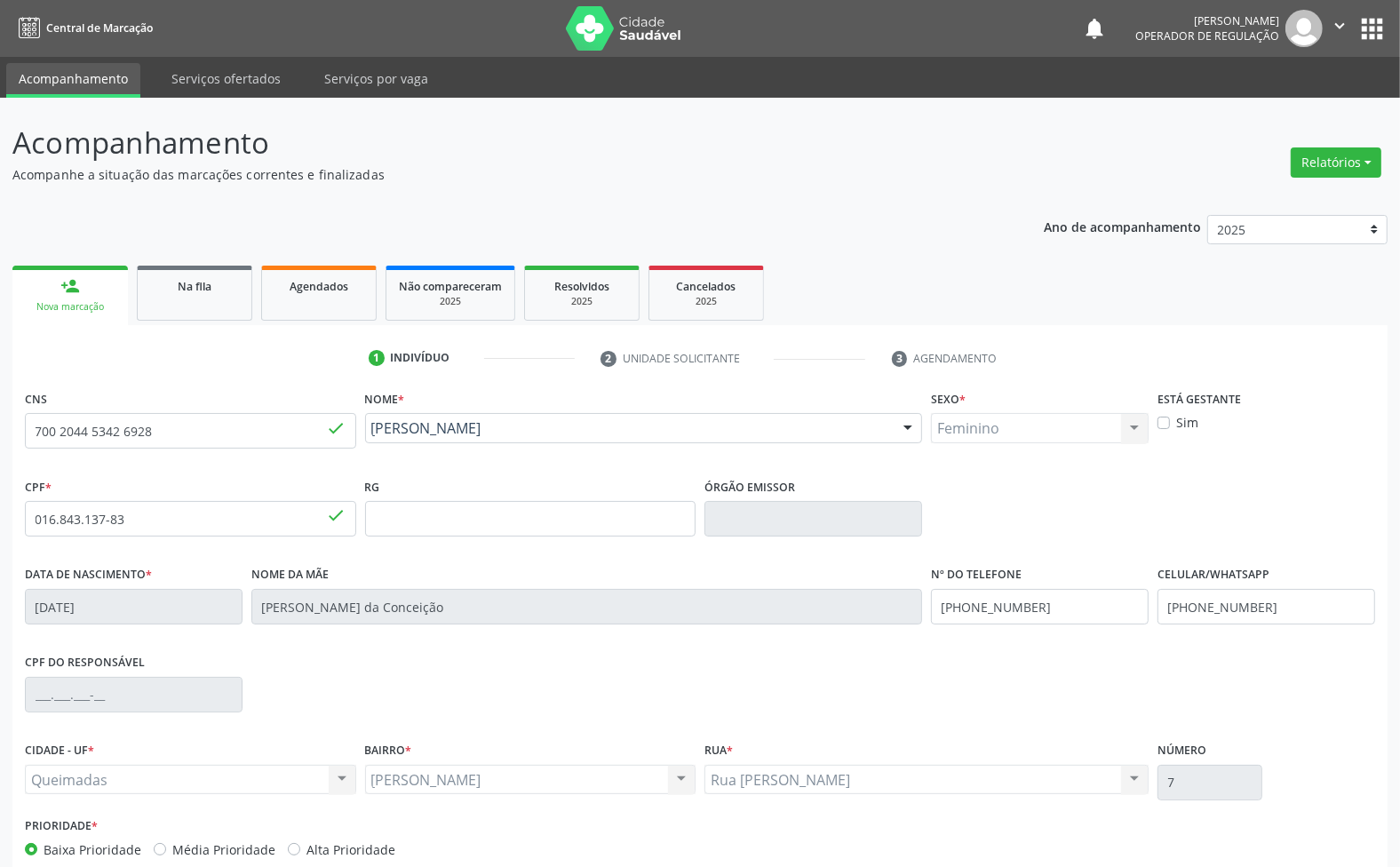
scroll to position [96, 0]
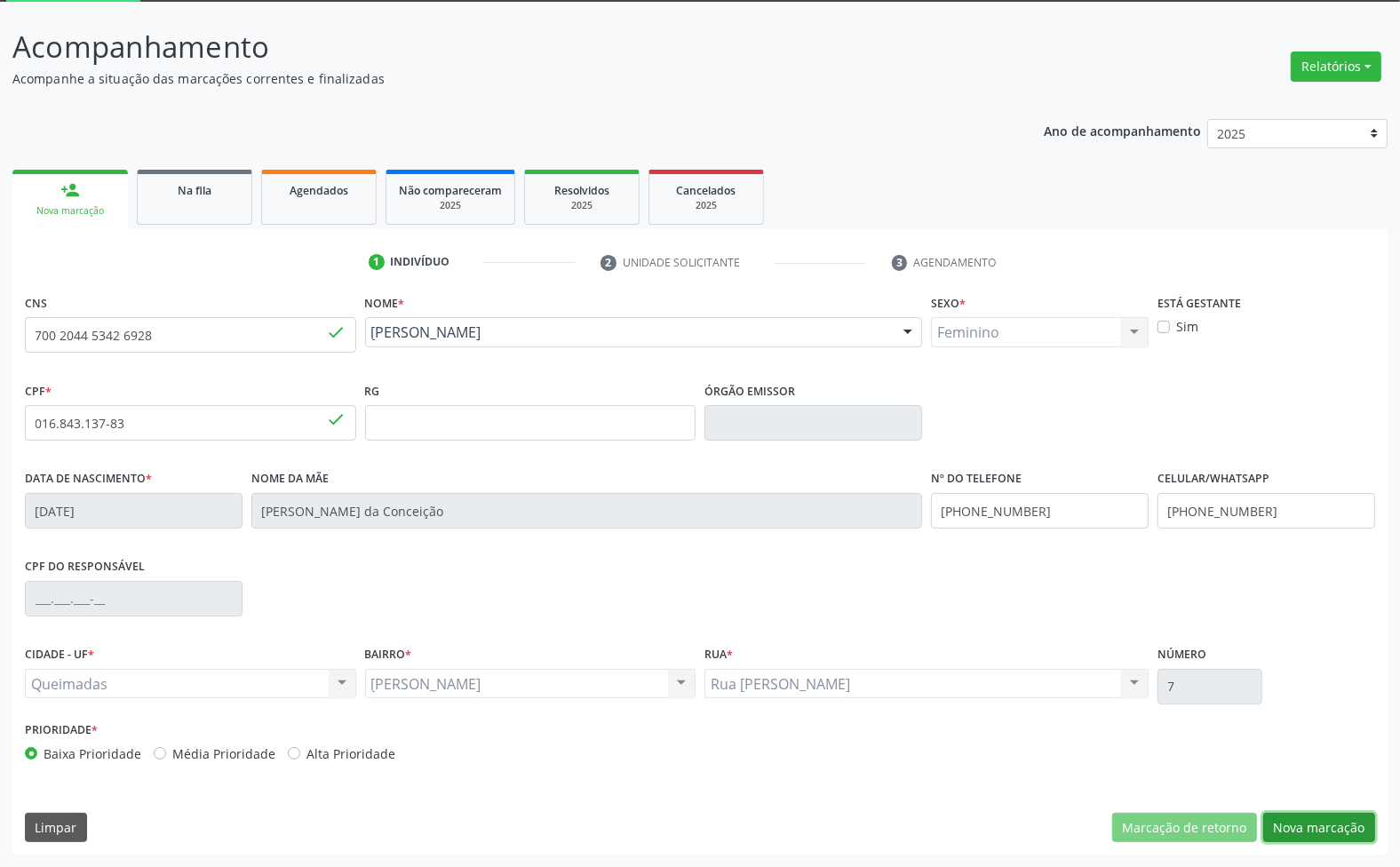
drag, startPoint x: 1360, startPoint y: 836, endPoint x: 1162, endPoint y: 740, distance: 220.0
click at [1360, 835] on button "Nova marcação" at bounding box center [1319, 828] width 112 height 30
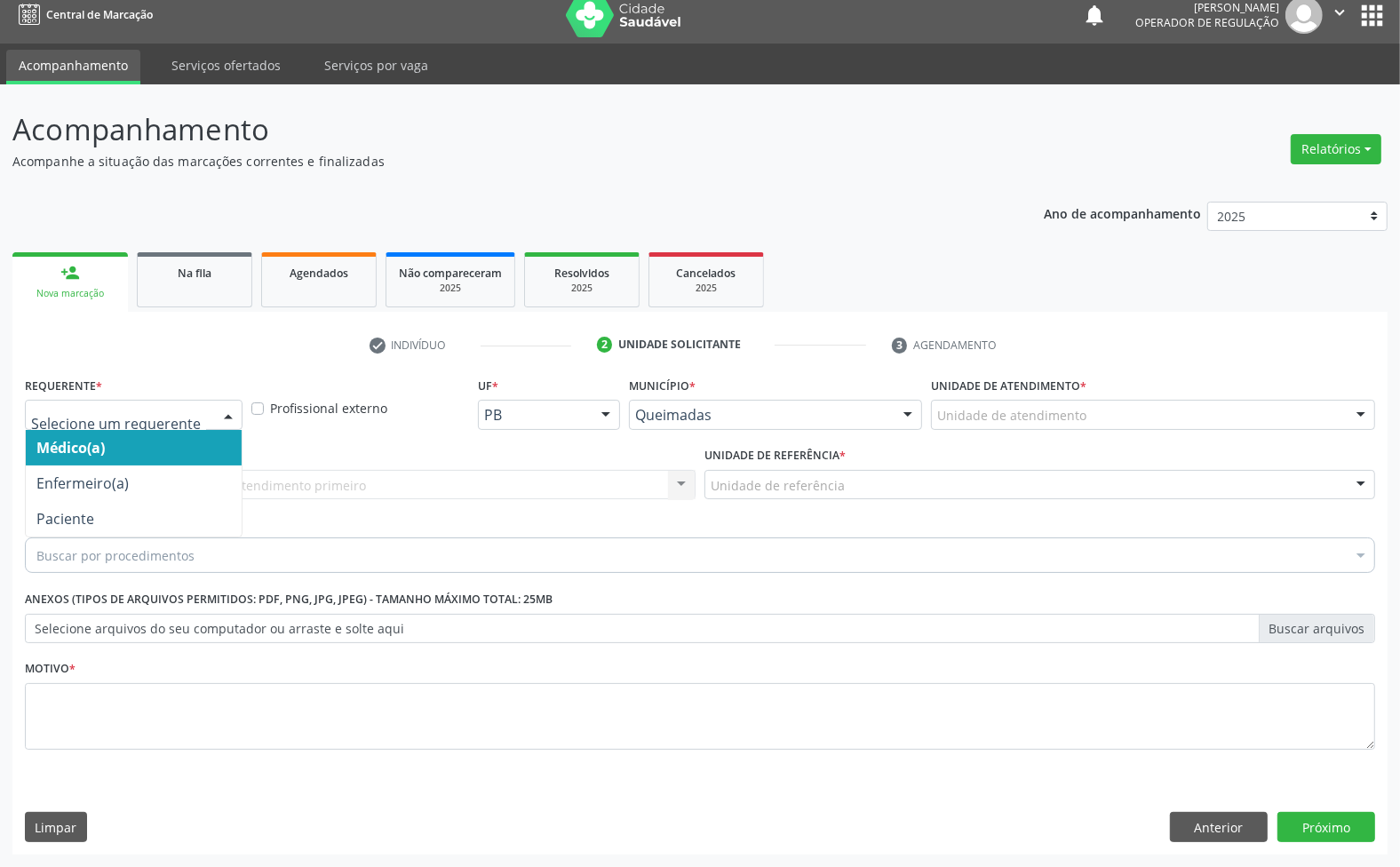
click at [179, 402] on div at bounding box center [134, 415] width 218 height 30
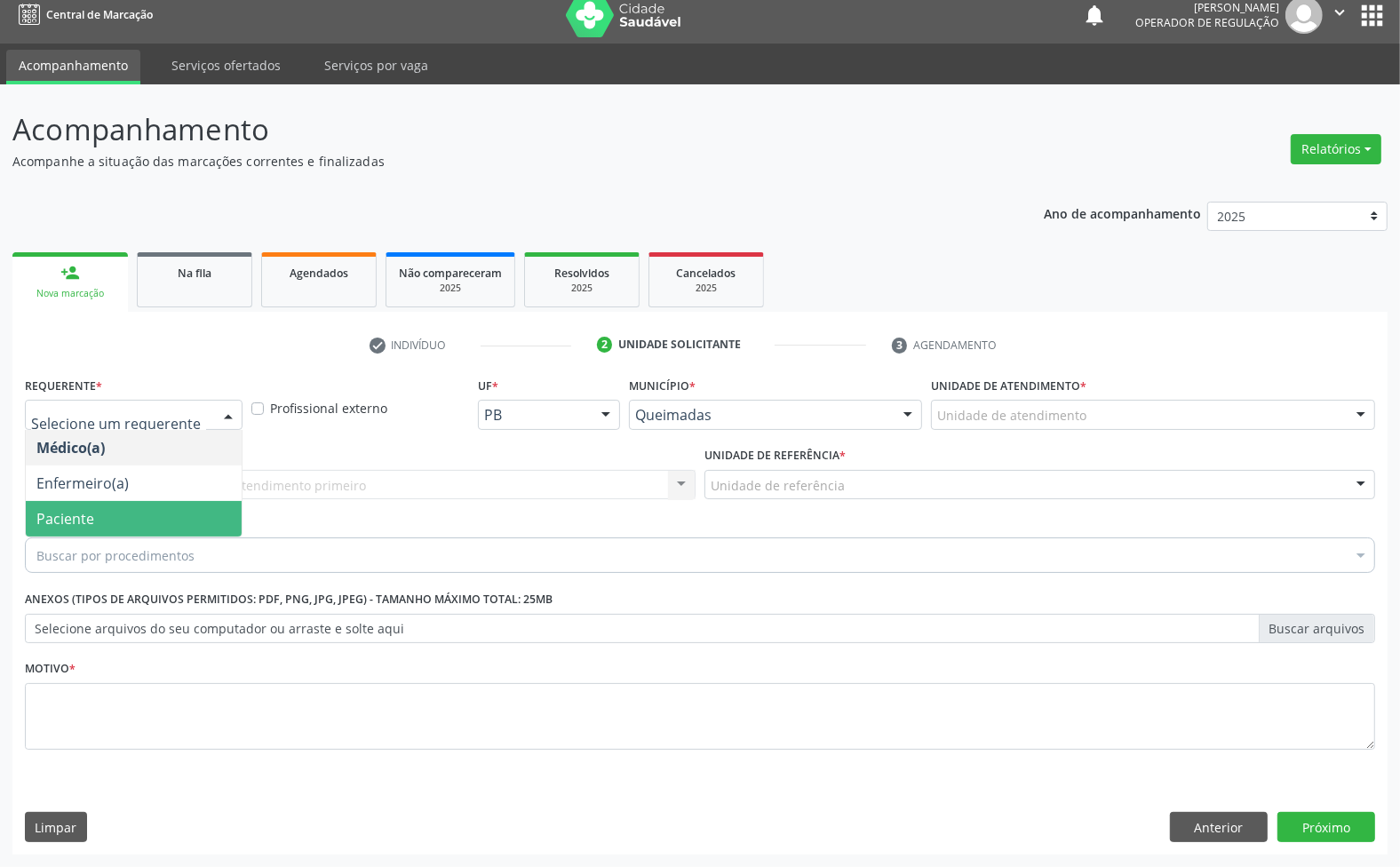
click at [166, 512] on span "Paciente" at bounding box center [134, 518] width 216 height 36
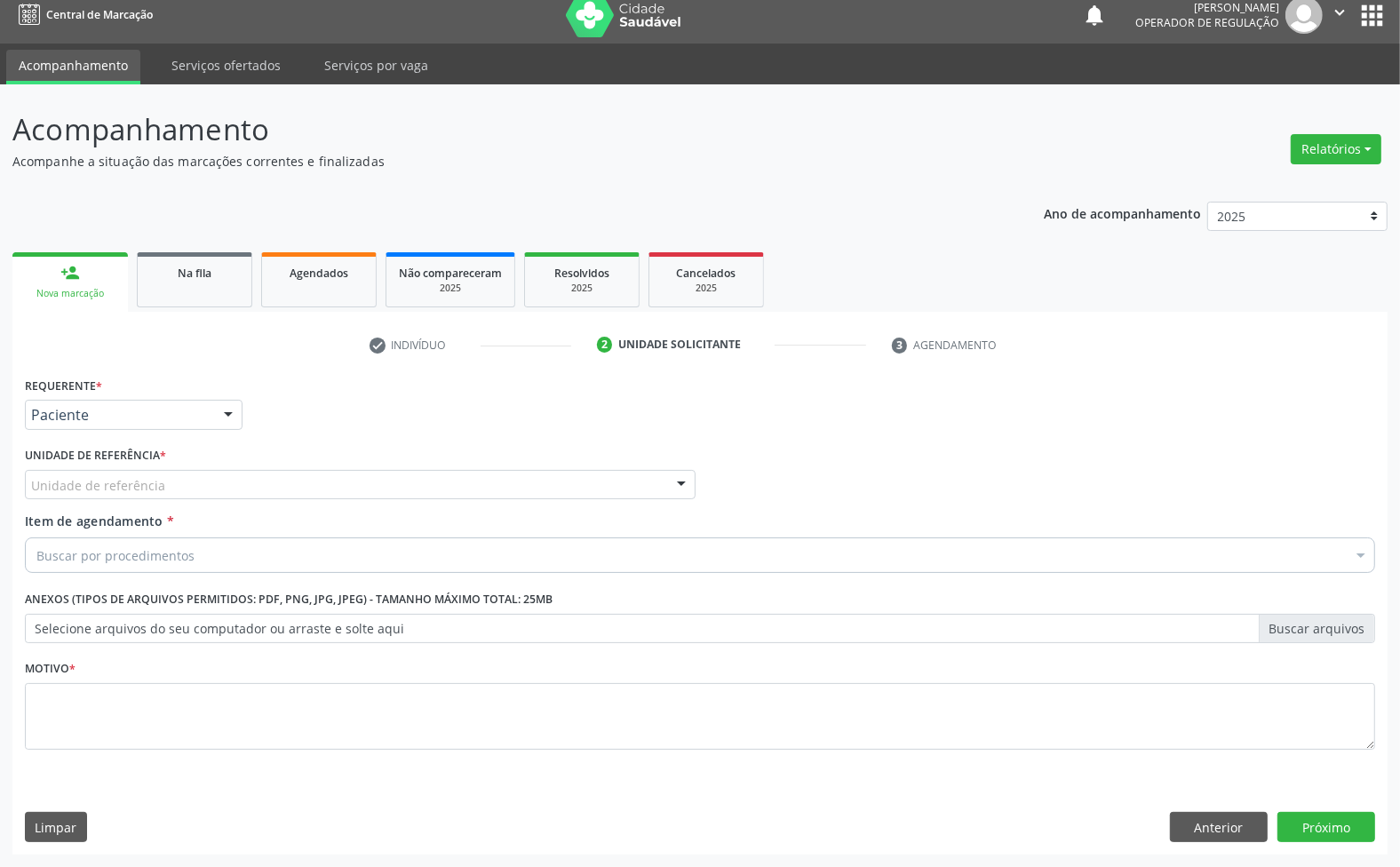
click at [311, 475] on div "Unidade de referência" at bounding box center [360, 484] width 671 height 30
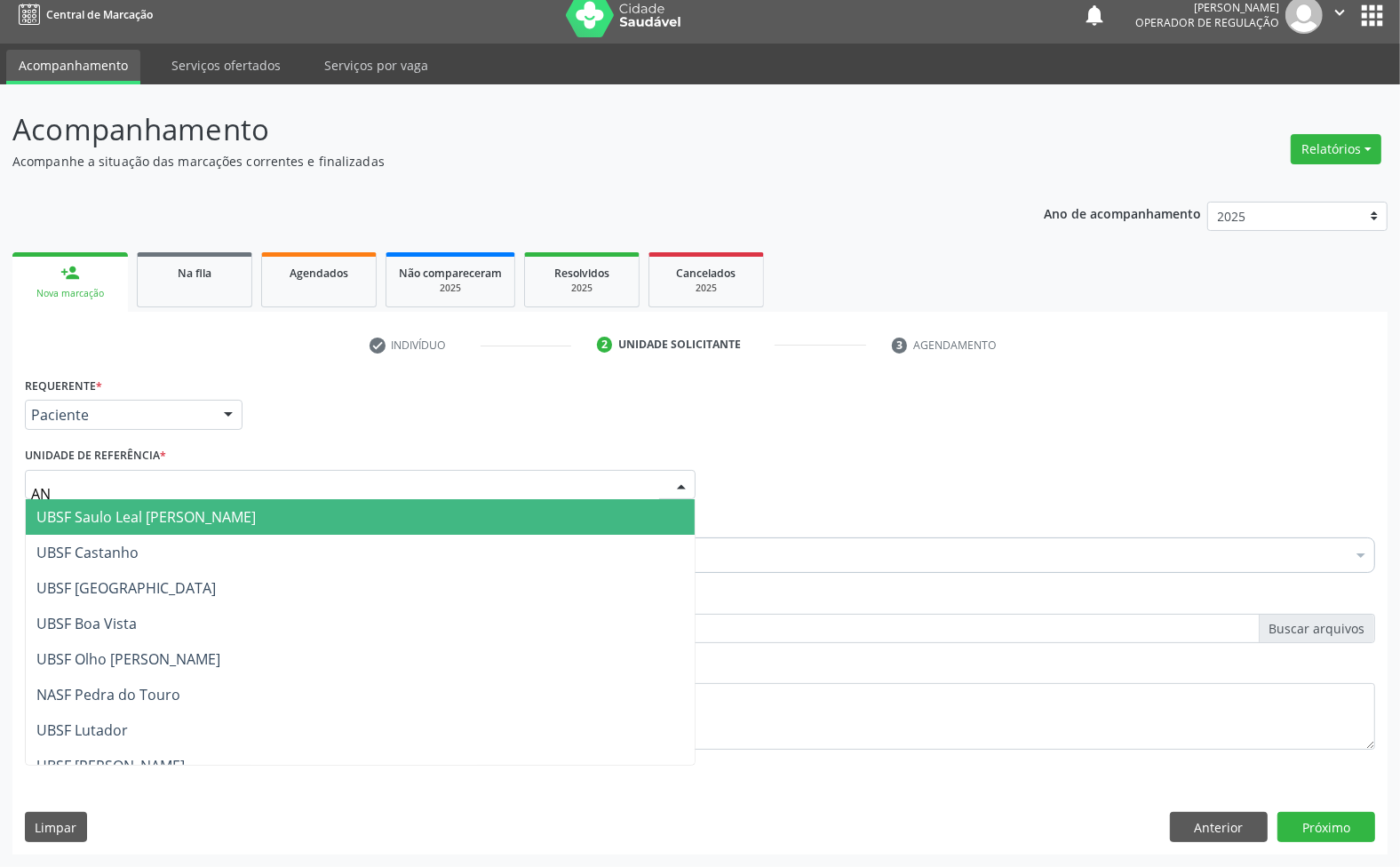
type input "ANI"
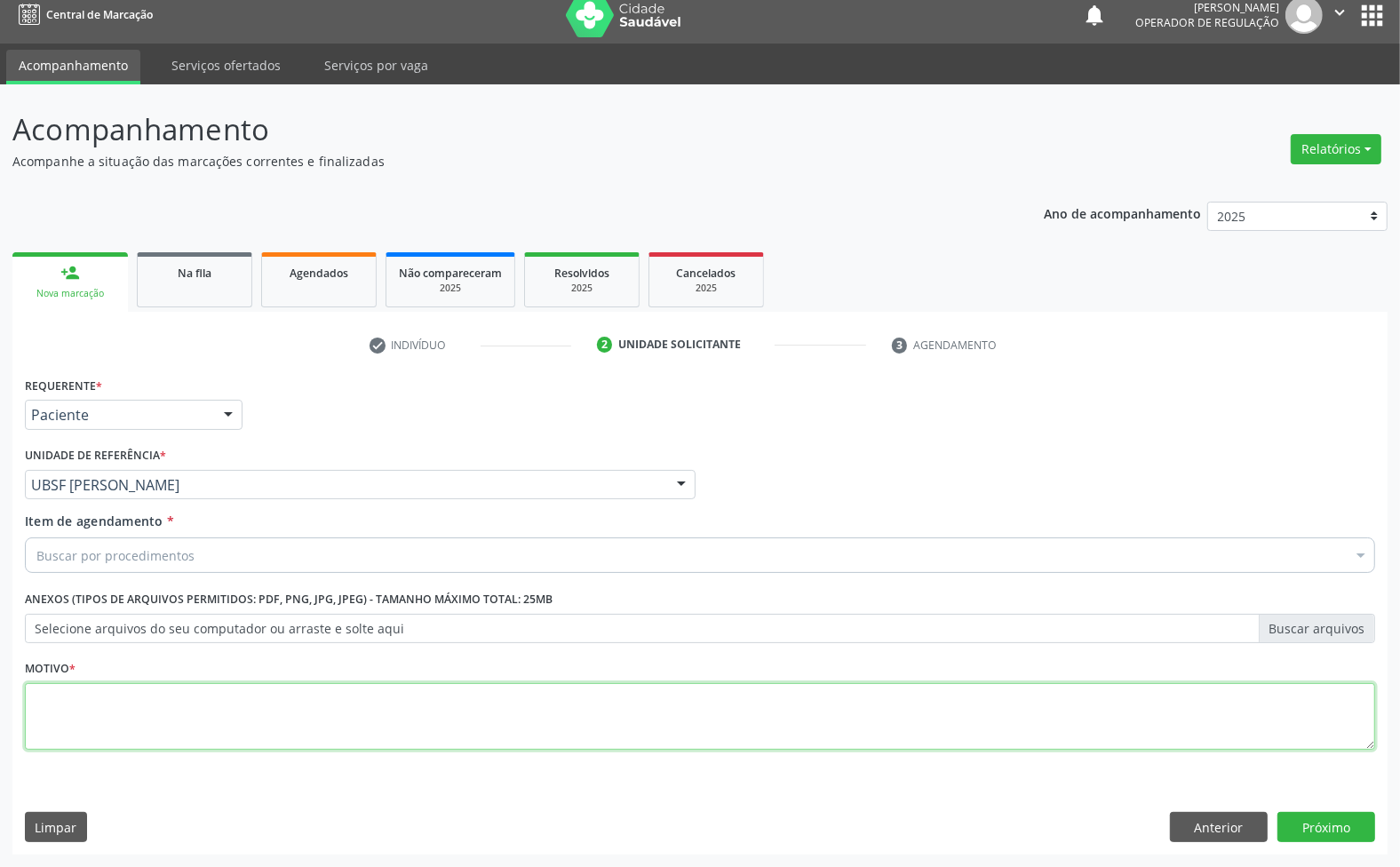
click at [182, 716] on textarea at bounding box center [700, 717] width 1351 height 68
paste textarea "RETORNO 02/25 ([PERSON_NAME])"
type textarea "RETORNO 02/25 ([PERSON_NAME])"
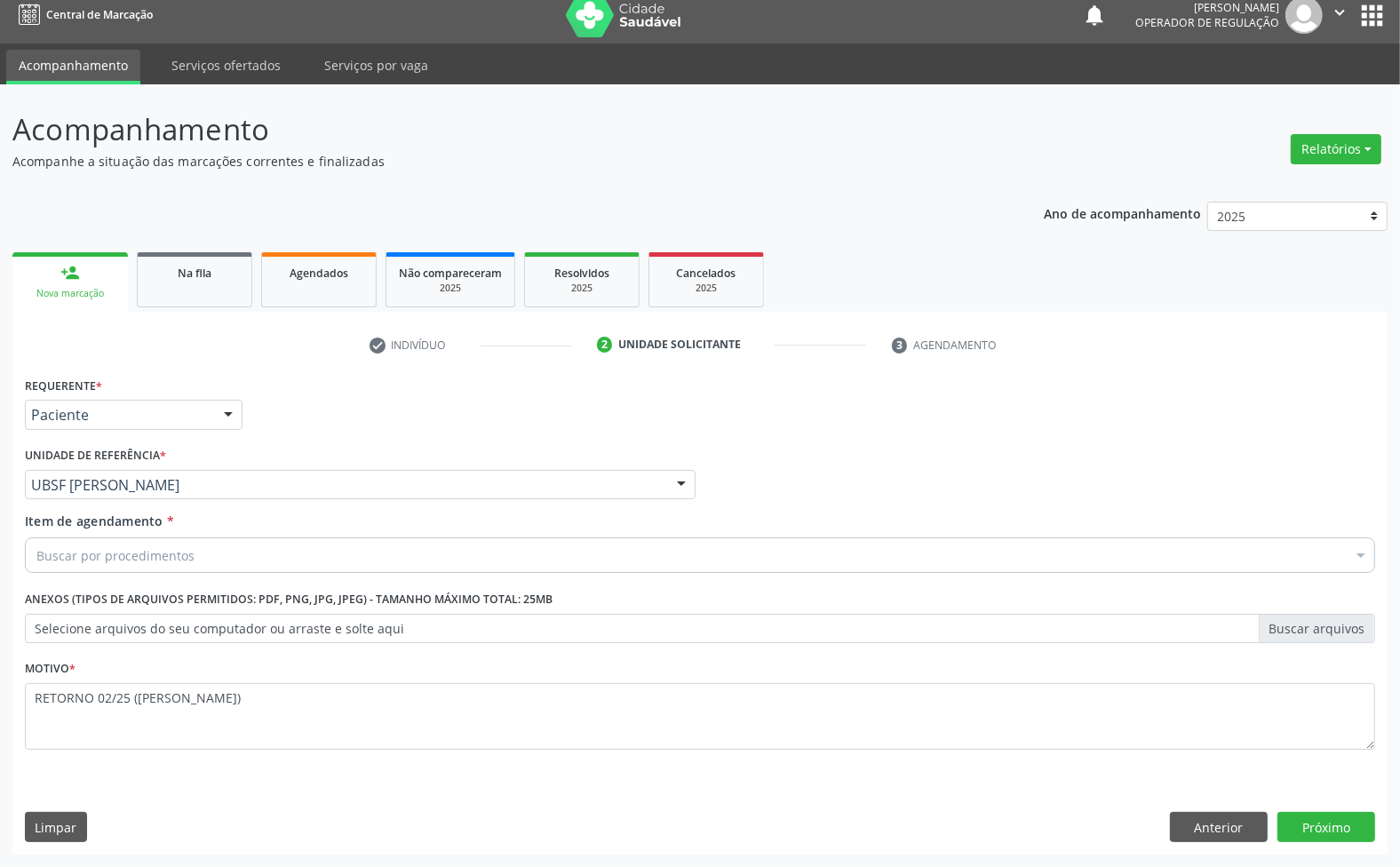
click at [222, 565] on div "Buscar por procedimentos" at bounding box center [700, 555] width 1351 height 36
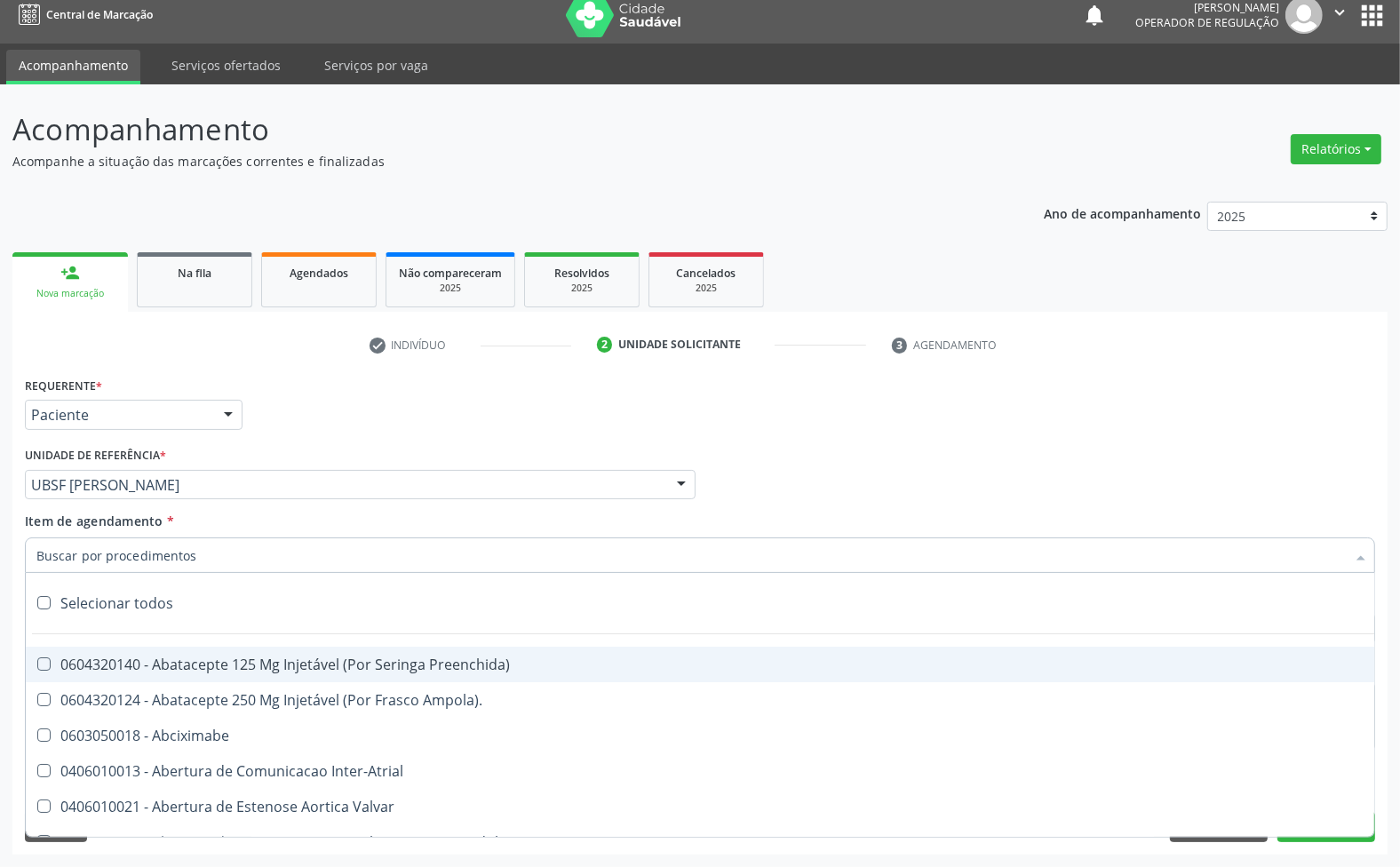
paste input "ENDOCRINOLOGISTA"
type input "ENDOCRINOLOGISTA"
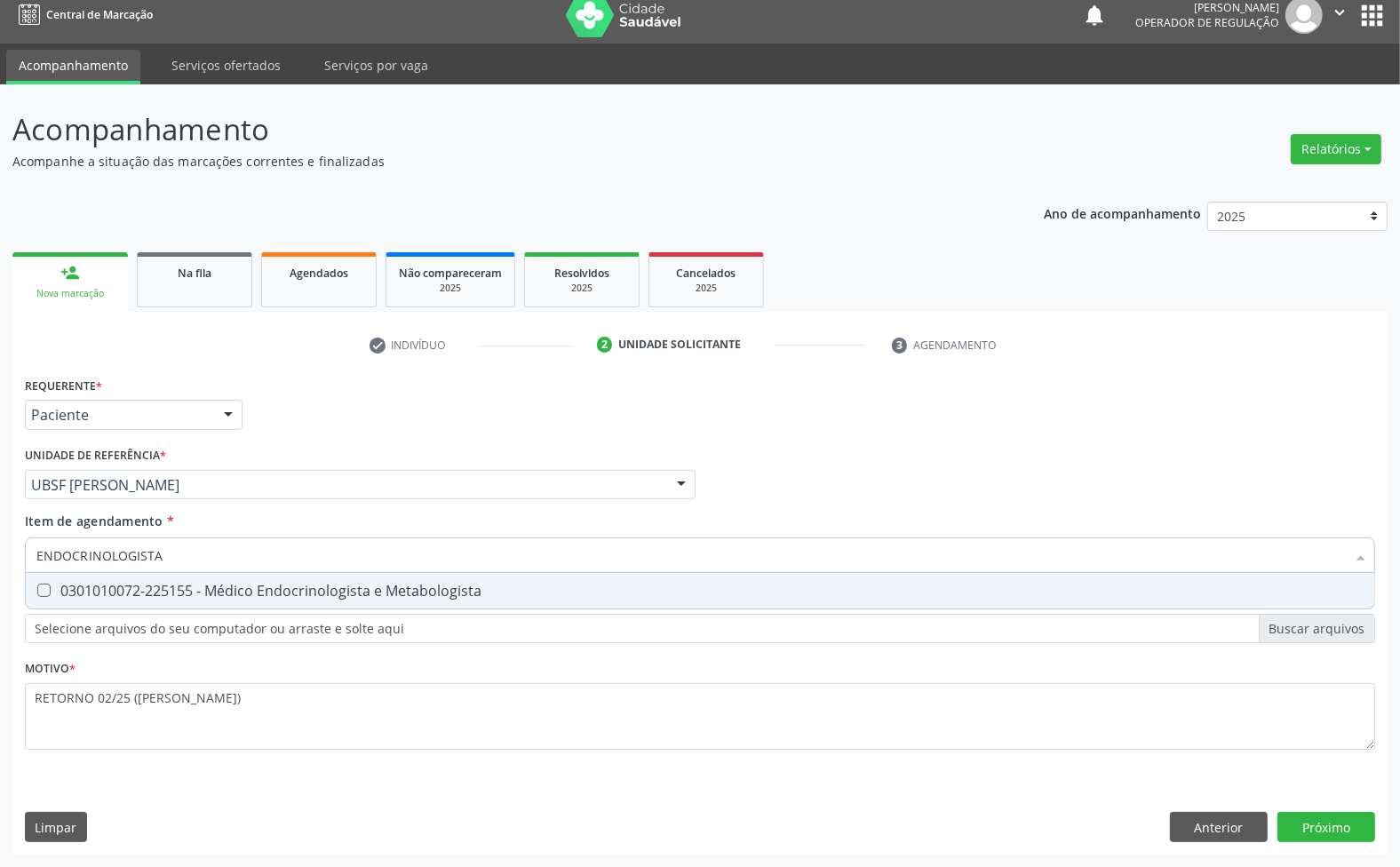
click at [215, 604] on span "0301010072-225155 - Médico Endocrinologista e Metabologista" at bounding box center [700, 591] width 1349 height 36
checkbox Metabologista "true"
click at [1346, 832] on div "Requerente * Paciente Médico(a) Enfermeiro(a) Paciente Nenhum resultado encontr…" at bounding box center [700, 613] width 1375 height 482
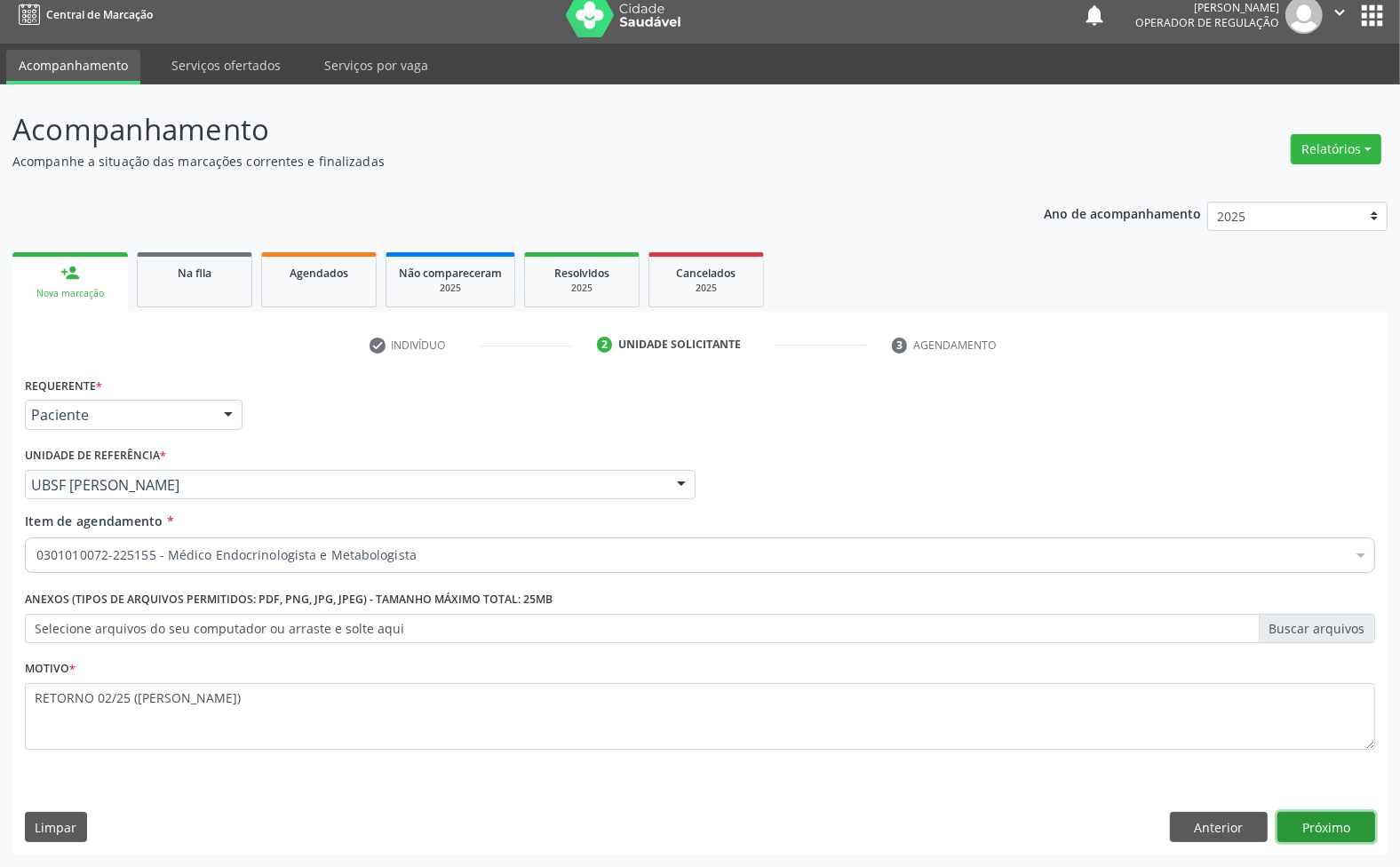
click at [1337, 818] on button "Próximo" at bounding box center [1326, 827] width 98 height 30
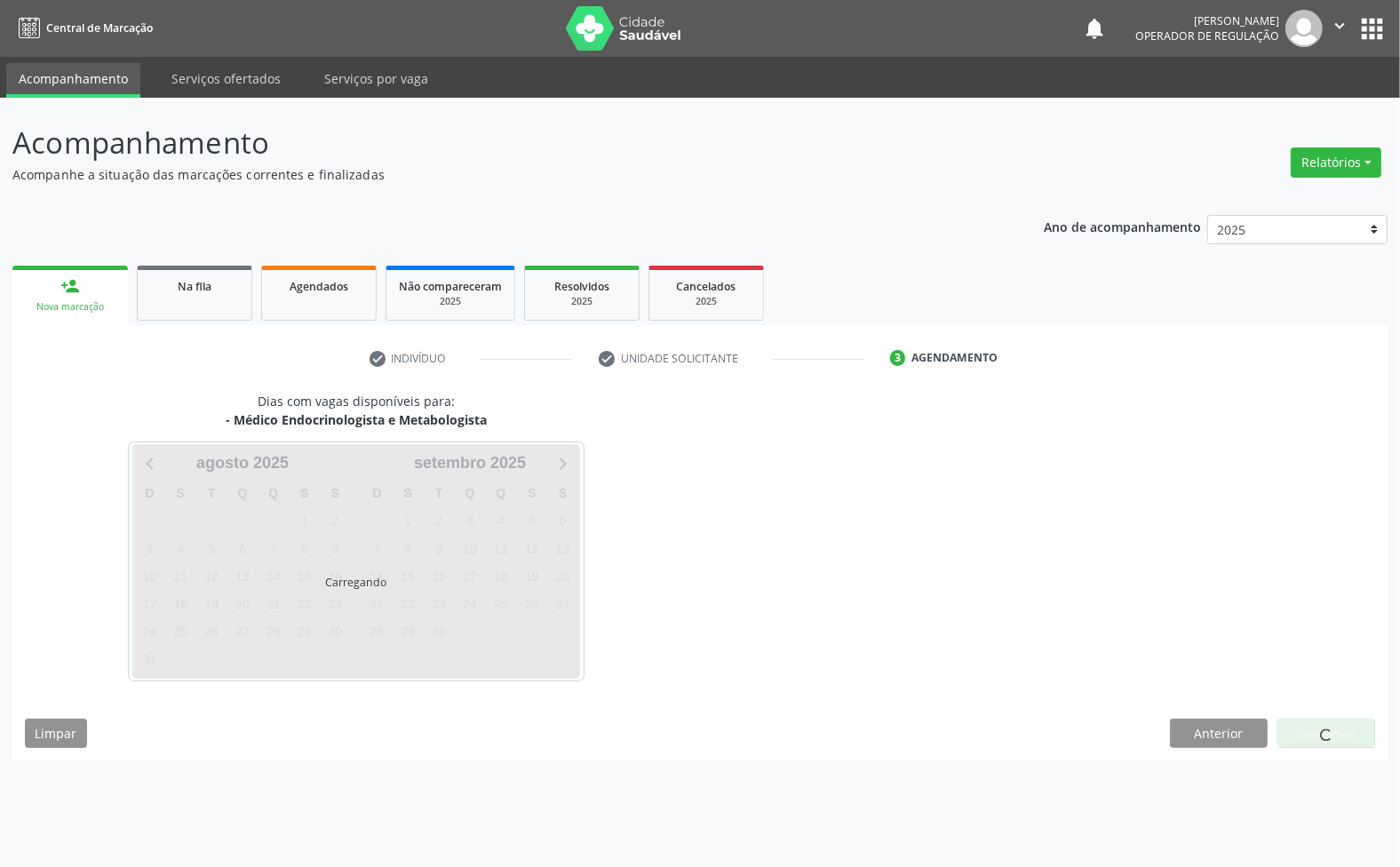
scroll to position [0, 0]
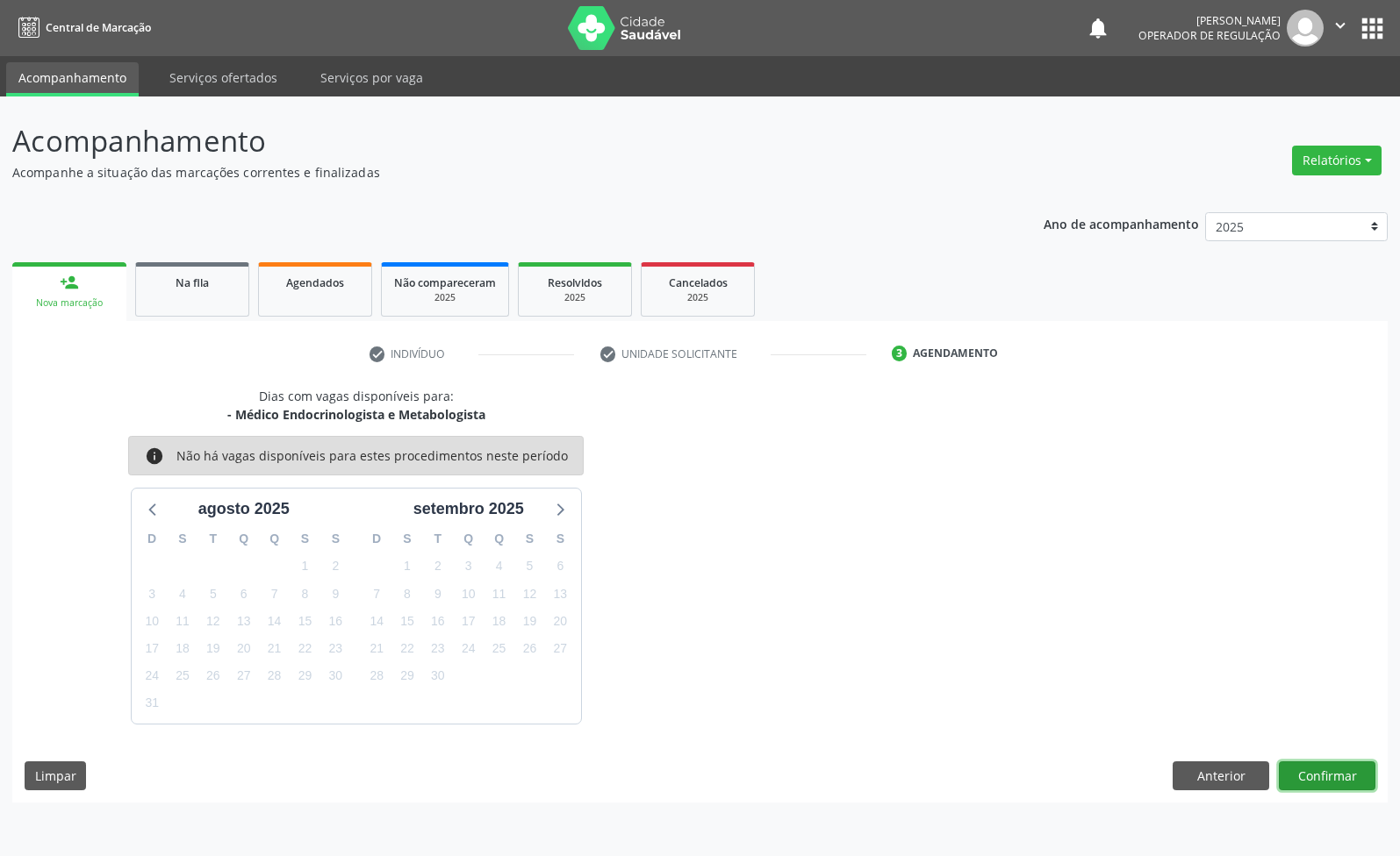
click at [1329, 781] on button "Confirmar" at bounding box center [1327, 776] width 97 height 30
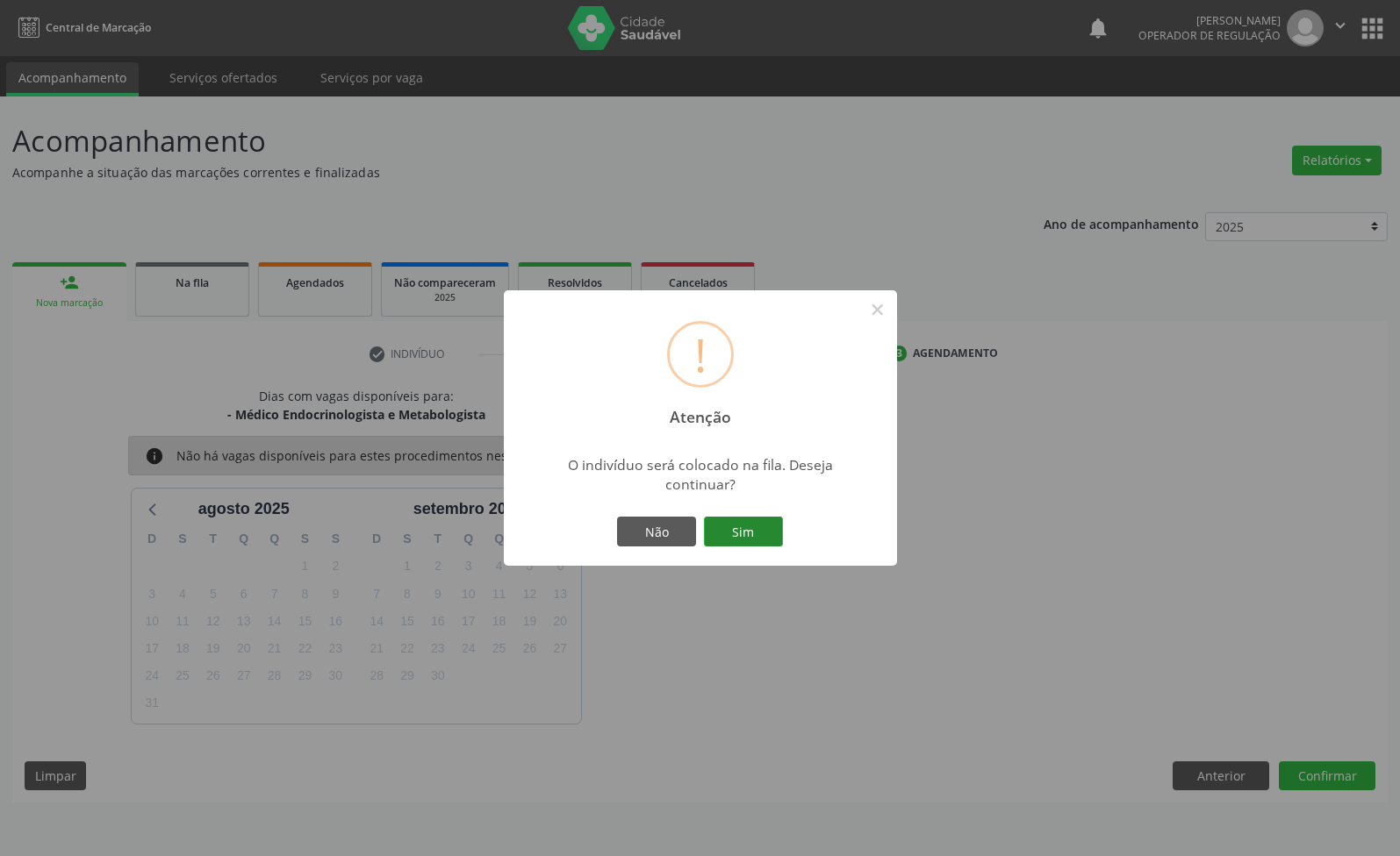
click at [752, 526] on button "Sim" at bounding box center [743, 531] width 79 height 30
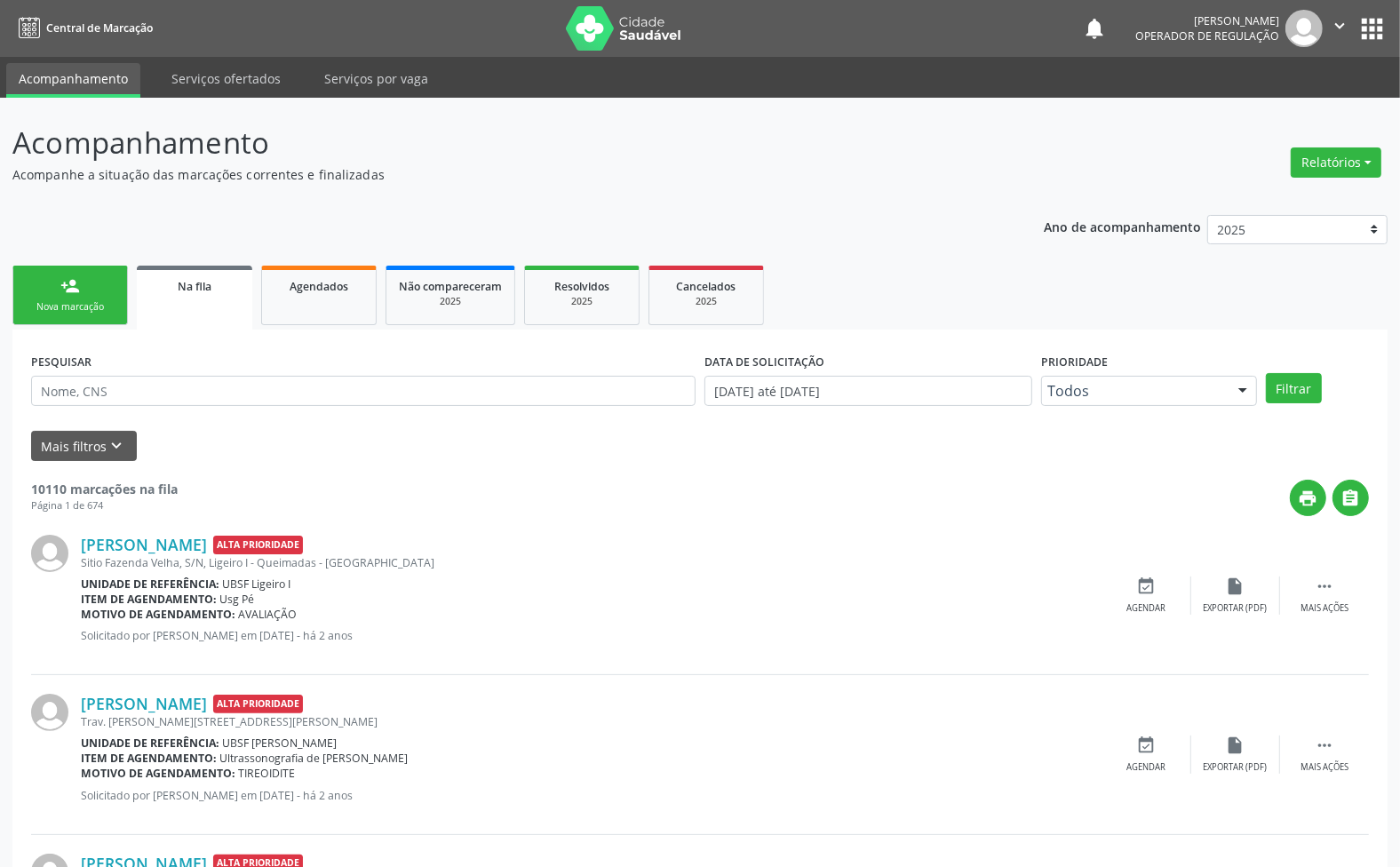
click at [58, 311] on div "Nova marcação" at bounding box center [70, 307] width 89 height 14
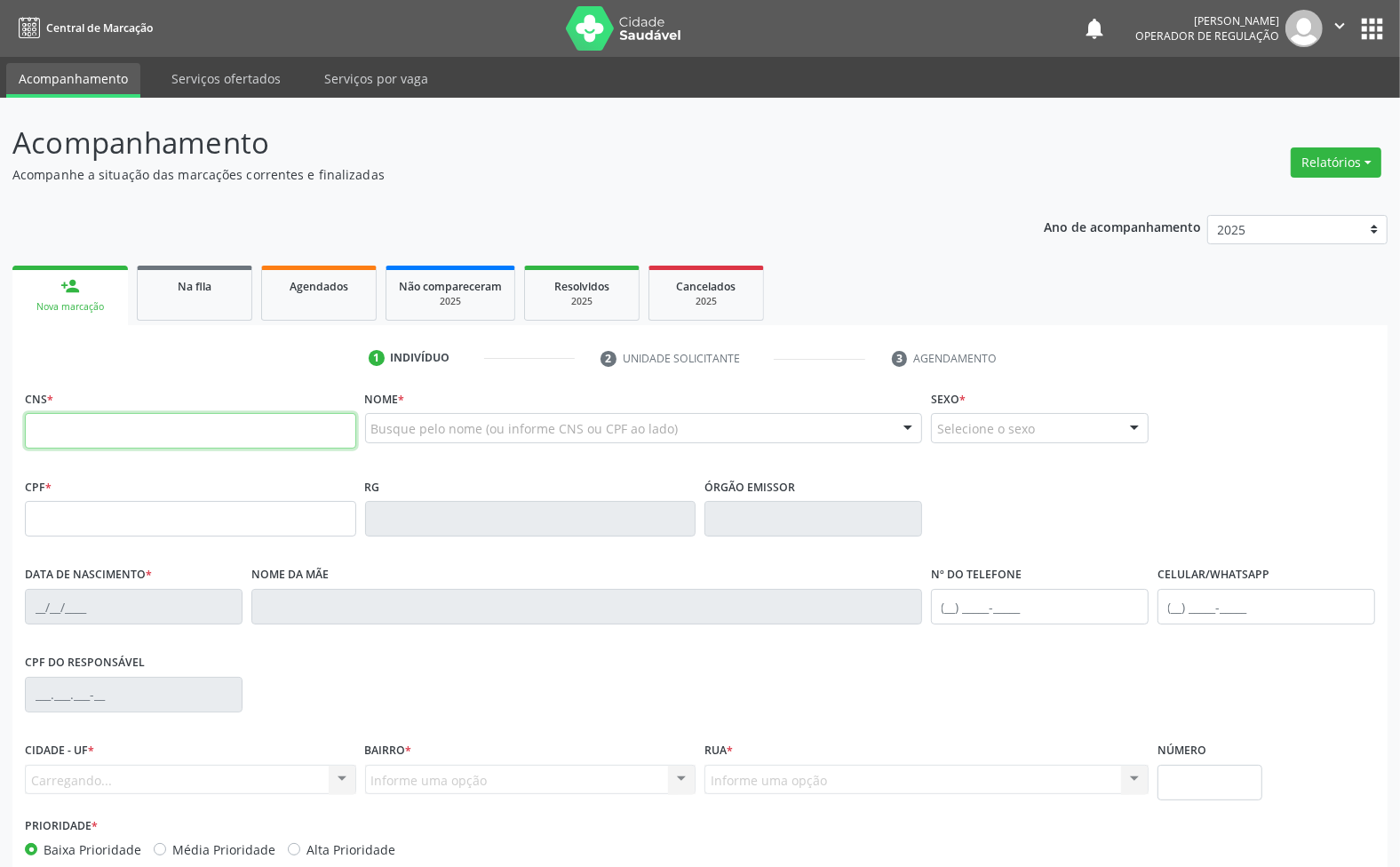
click at [91, 425] on input "text" at bounding box center [190, 430] width 331 height 36
type input "700 7099 8828 3472"
type input "309.118.184-72"
type input "[DATE]"
type input "Luzia de [PERSON_NAME]"
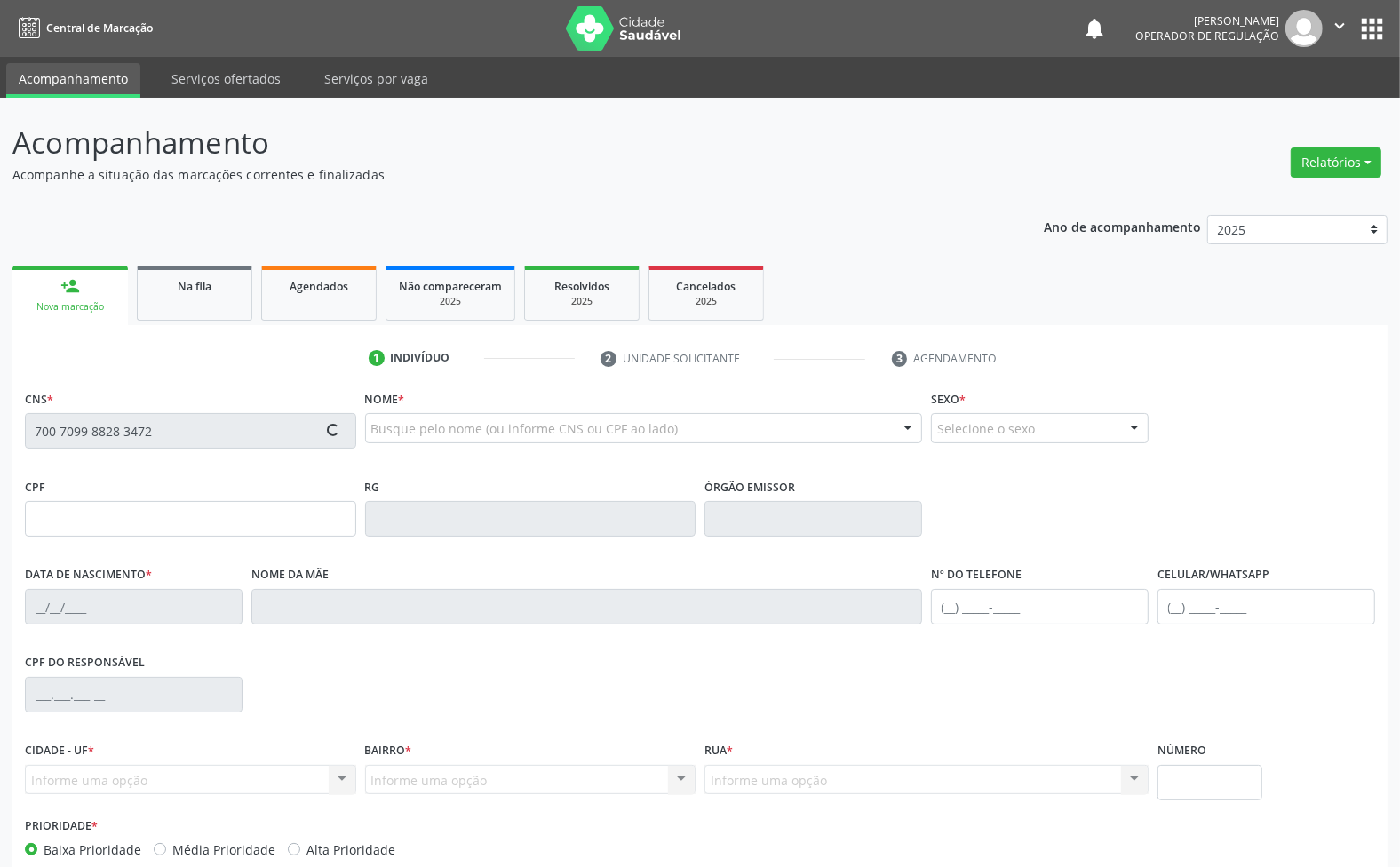
type input "[PHONE_NUMBER]"
type input "24"
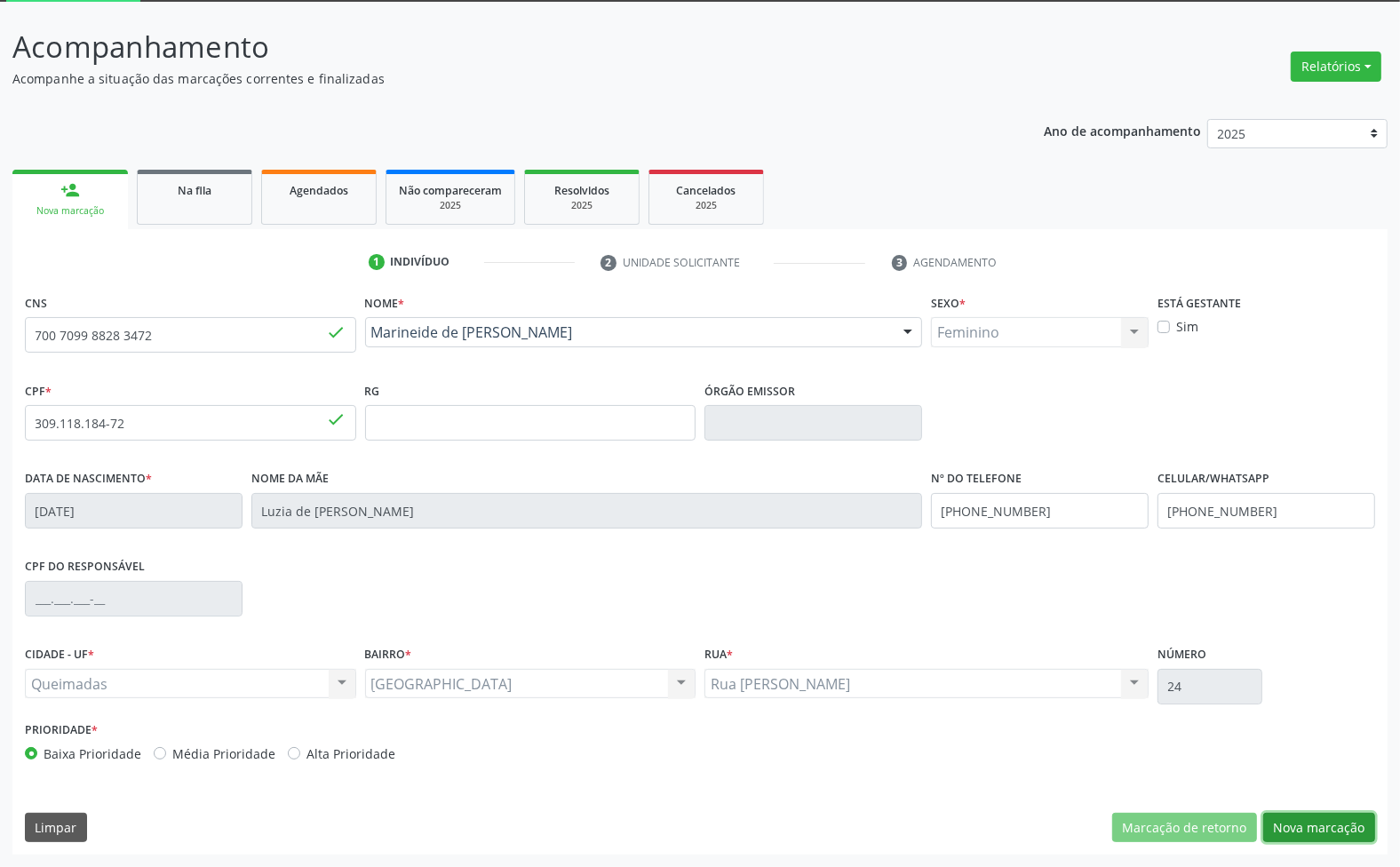
click at [1322, 827] on button "Nova marcação" at bounding box center [1319, 828] width 112 height 30
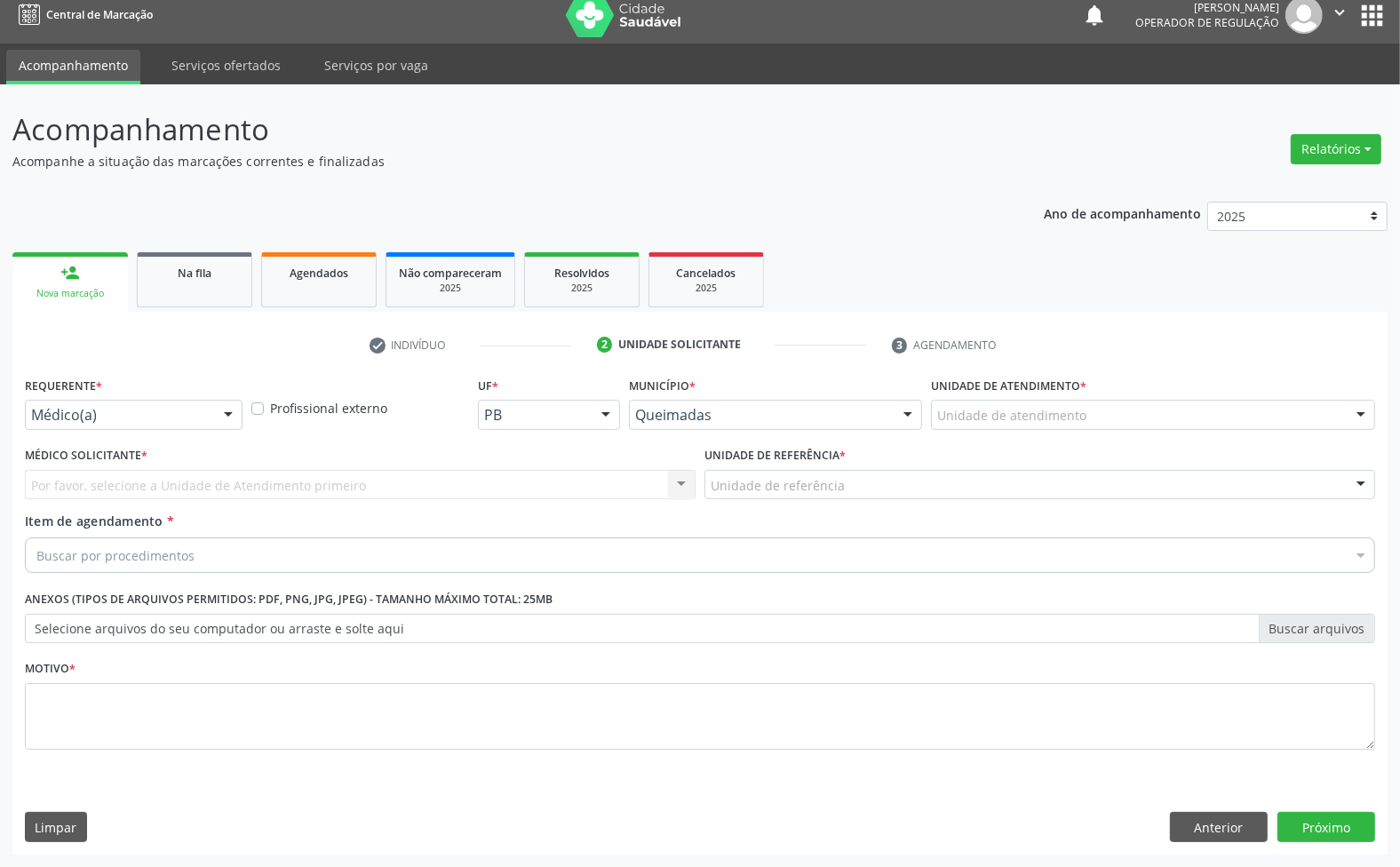
scroll to position [14, 0]
drag, startPoint x: 136, startPoint y: 387, endPoint x: 125, endPoint y: 410, distance: 25.5
click at [135, 391] on div "Requerente * Médico(a) Médico(a) Enfermeiro(a) Paciente Nenhum resultado encont…" at bounding box center [134, 401] width 218 height 57
drag, startPoint x: 125, startPoint y: 415, endPoint x: 108, endPoint y: 464, distance: 51.9
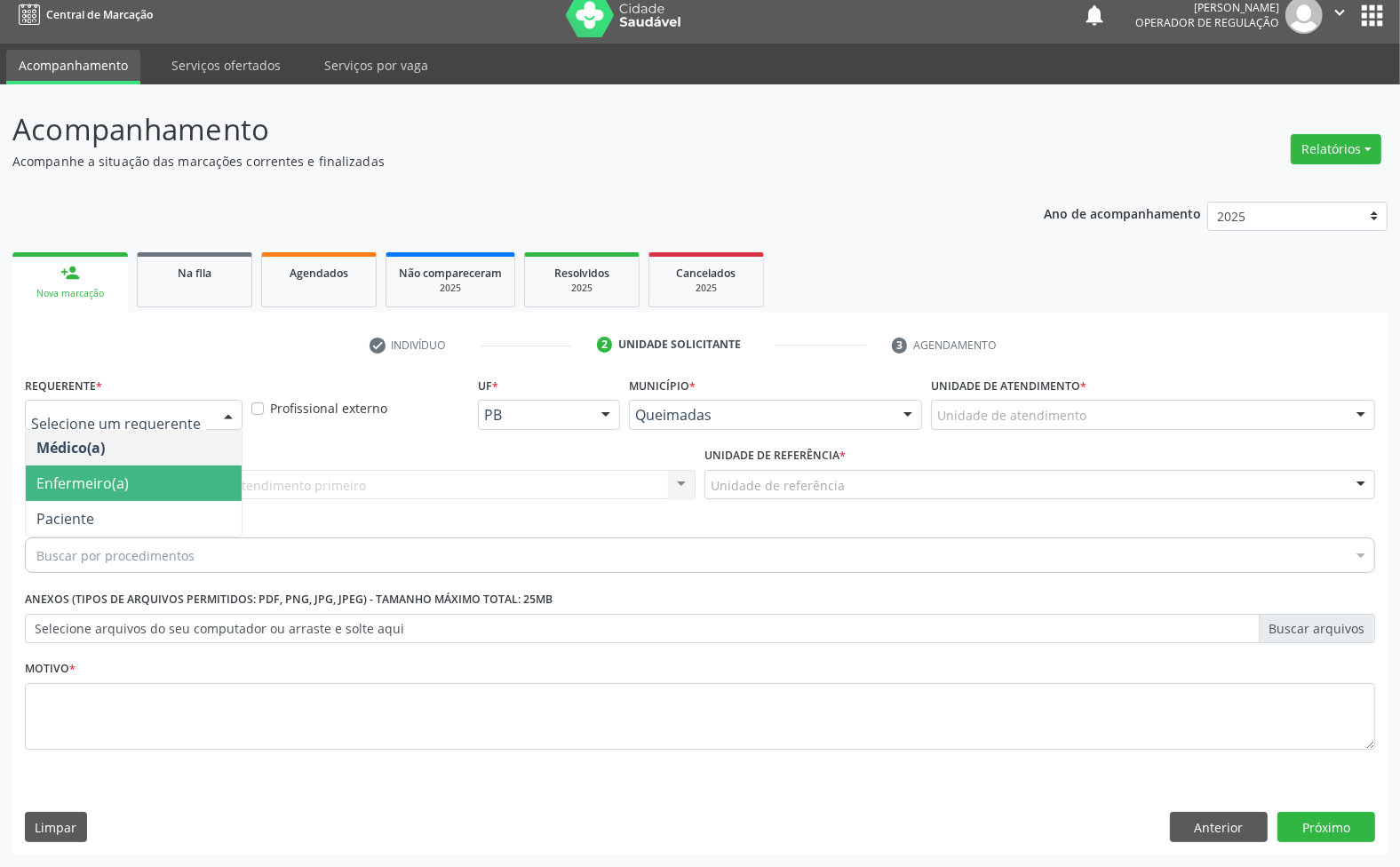
click at [104, 494] on span "Enfermeiro(a)" at bounding box center [134, 482] width 216 height 36
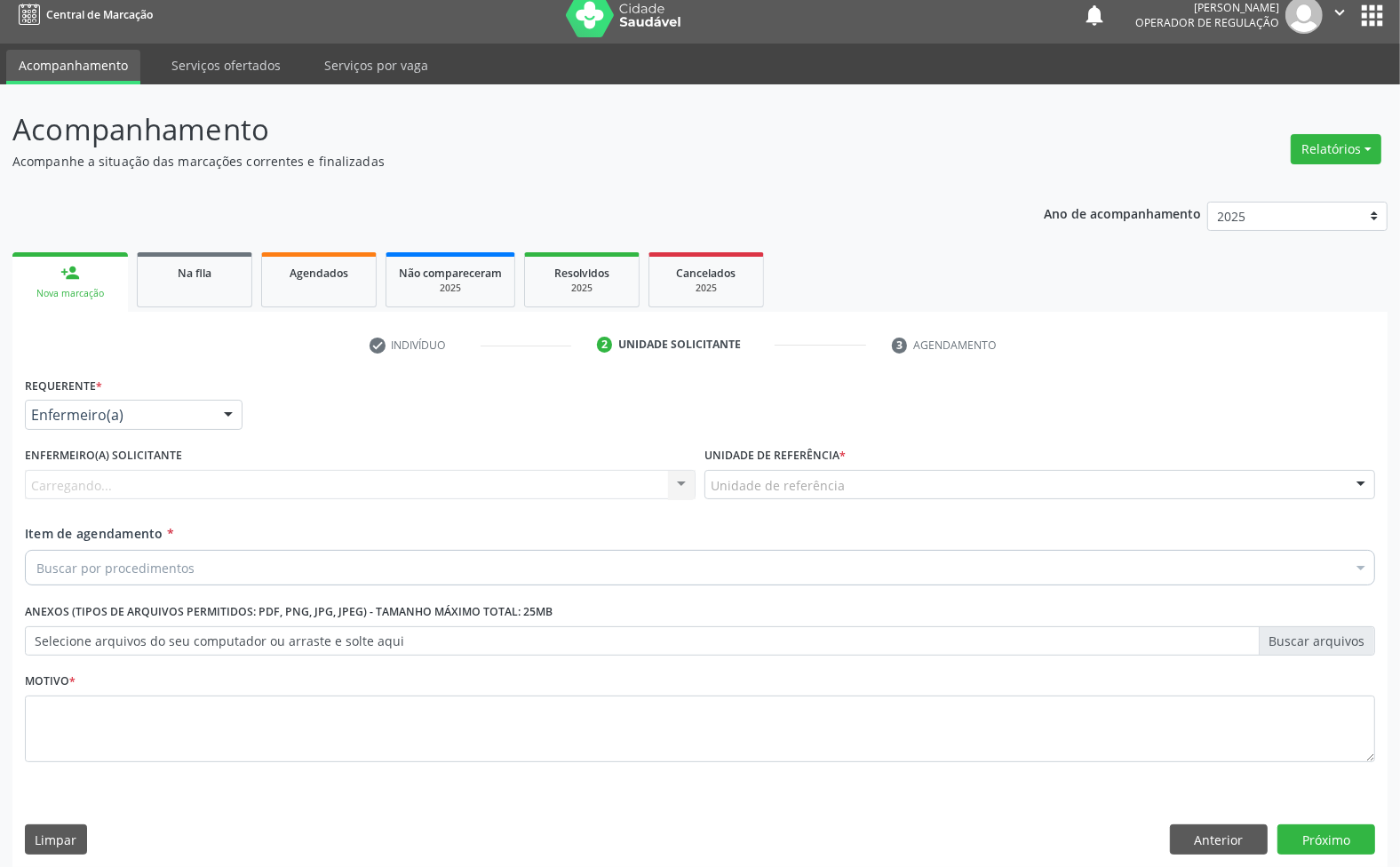
drag, startPoint x: 152, startPoint y: 415, endPoint x: 126, endPoint y: 476, distance: 66.3
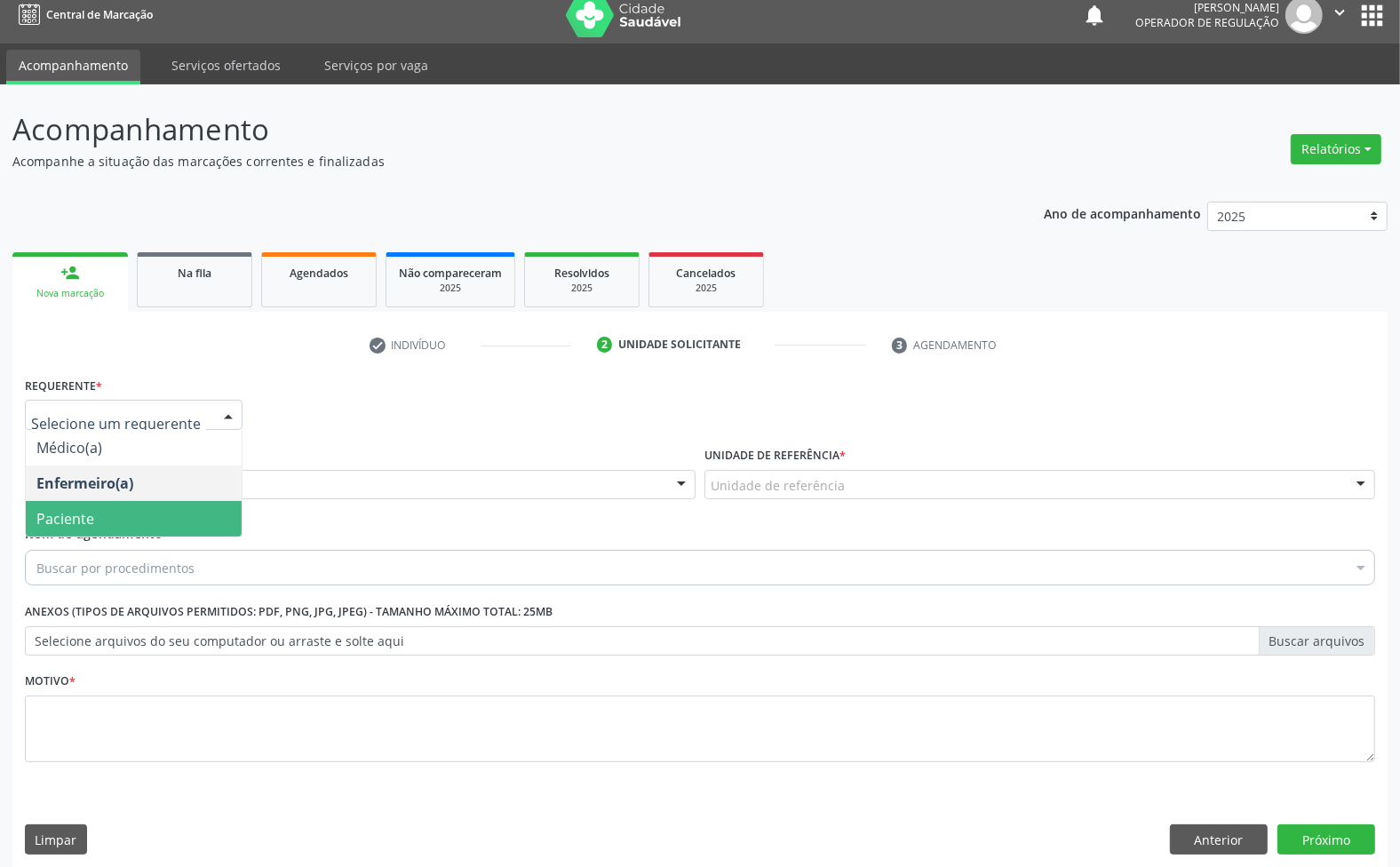
click at [122, 508] on span "Paciente" at bounding box center [134, 518] width 216 height 36
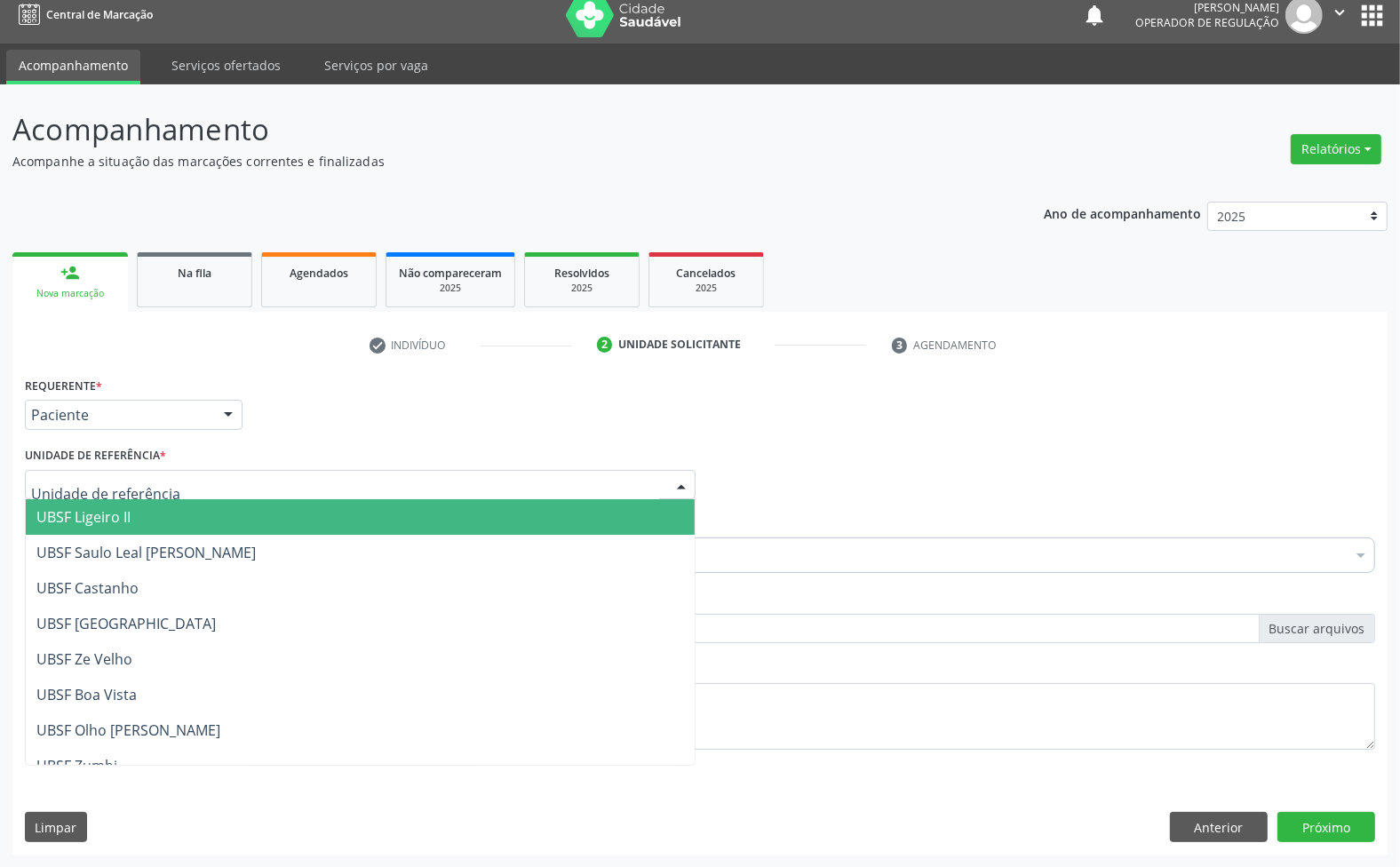
click at [324, 472] on div at bounding box center [360, 484] width 671 height 30
type input "SA"
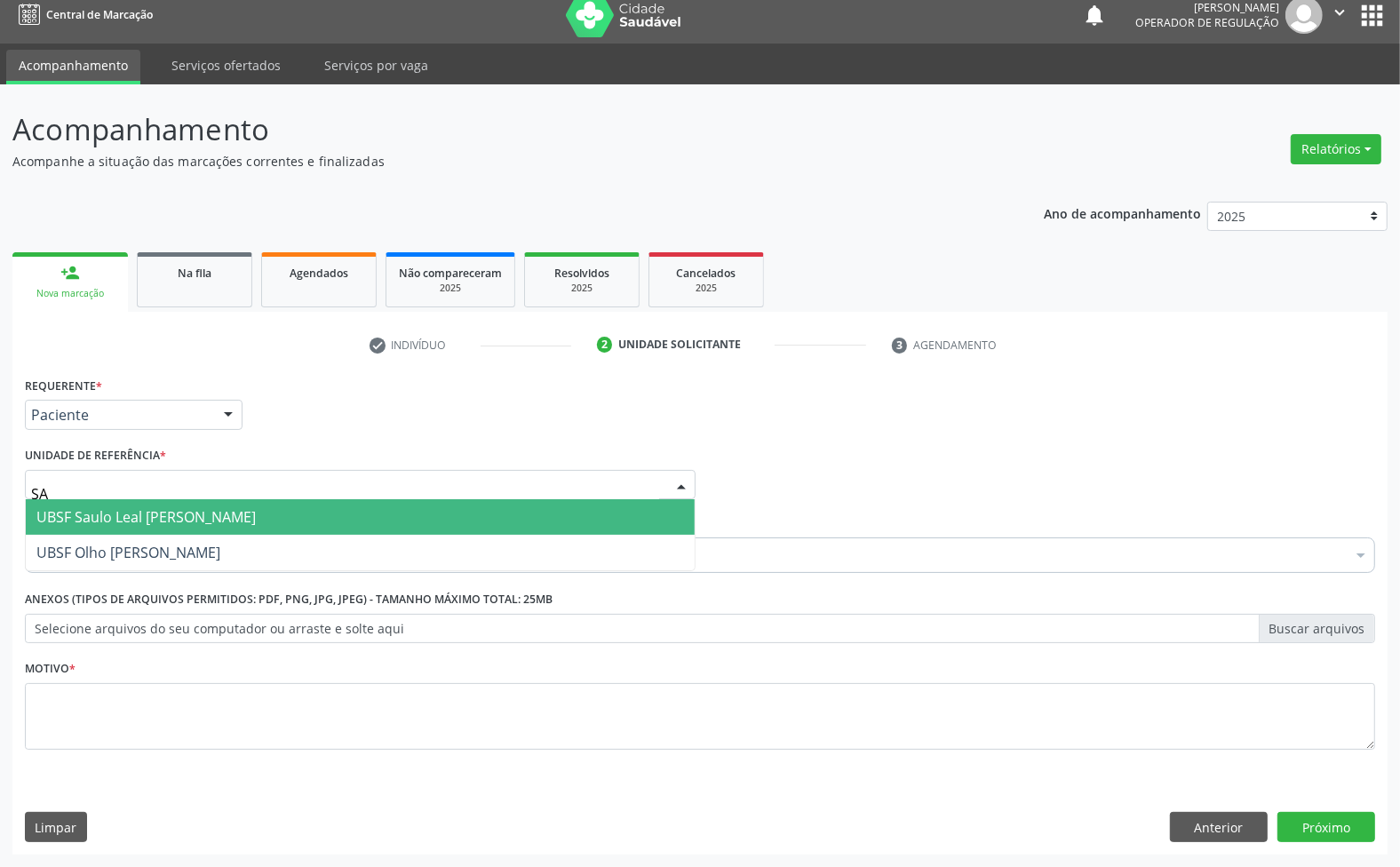
click at [307, 521] on span "UBSF Saulo Leal [PERSON_NAME]" at bounding box center [360, 516] width 669 height 36
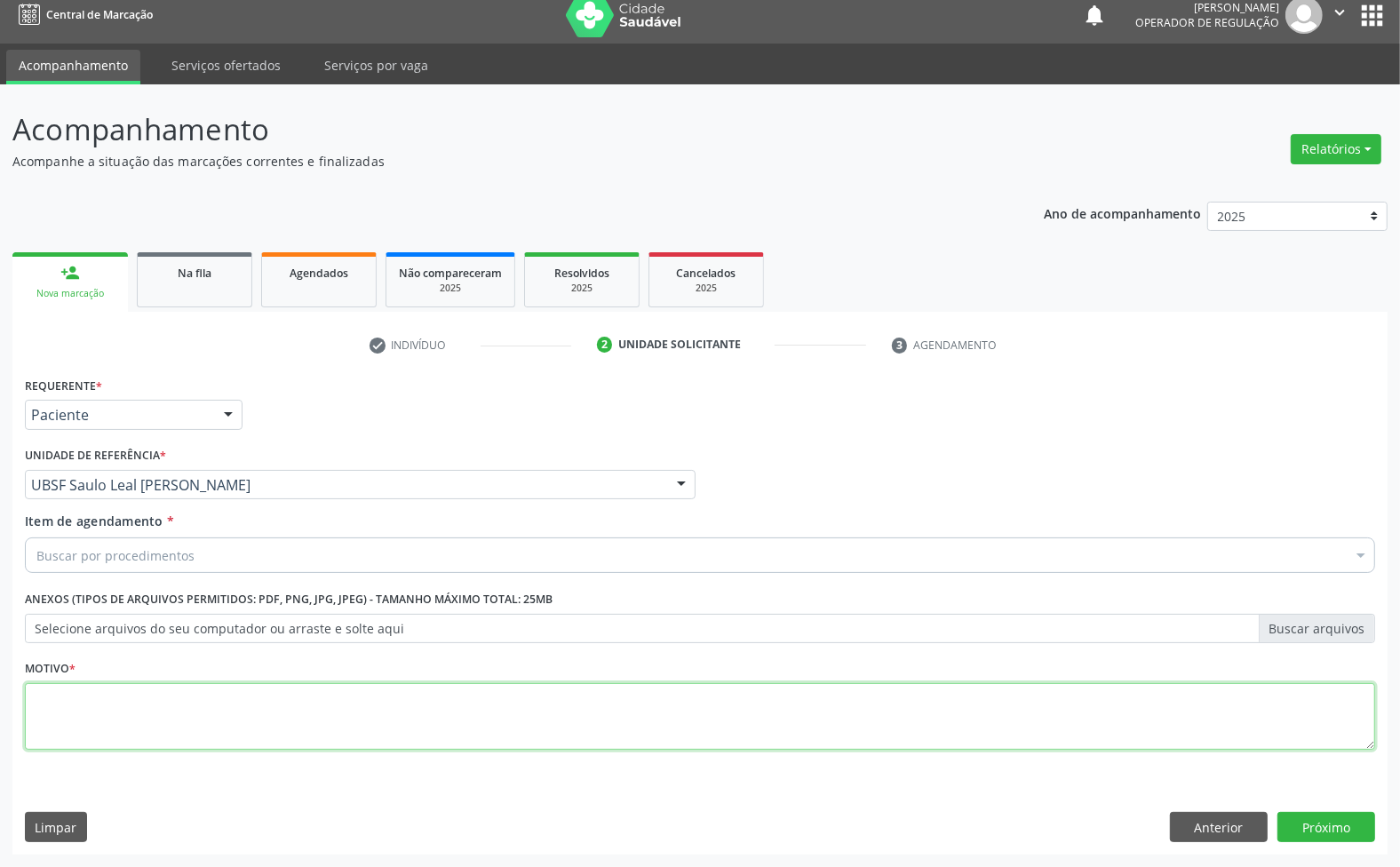
click at [278, 715] on textarea at bounding box center [700, 717] width 1351 height 68
paste textarea "RETORNO 04/25 ([PERSON_NAME])"
type textarea "RETORNO 04/25 ([PERSON_NAME])"
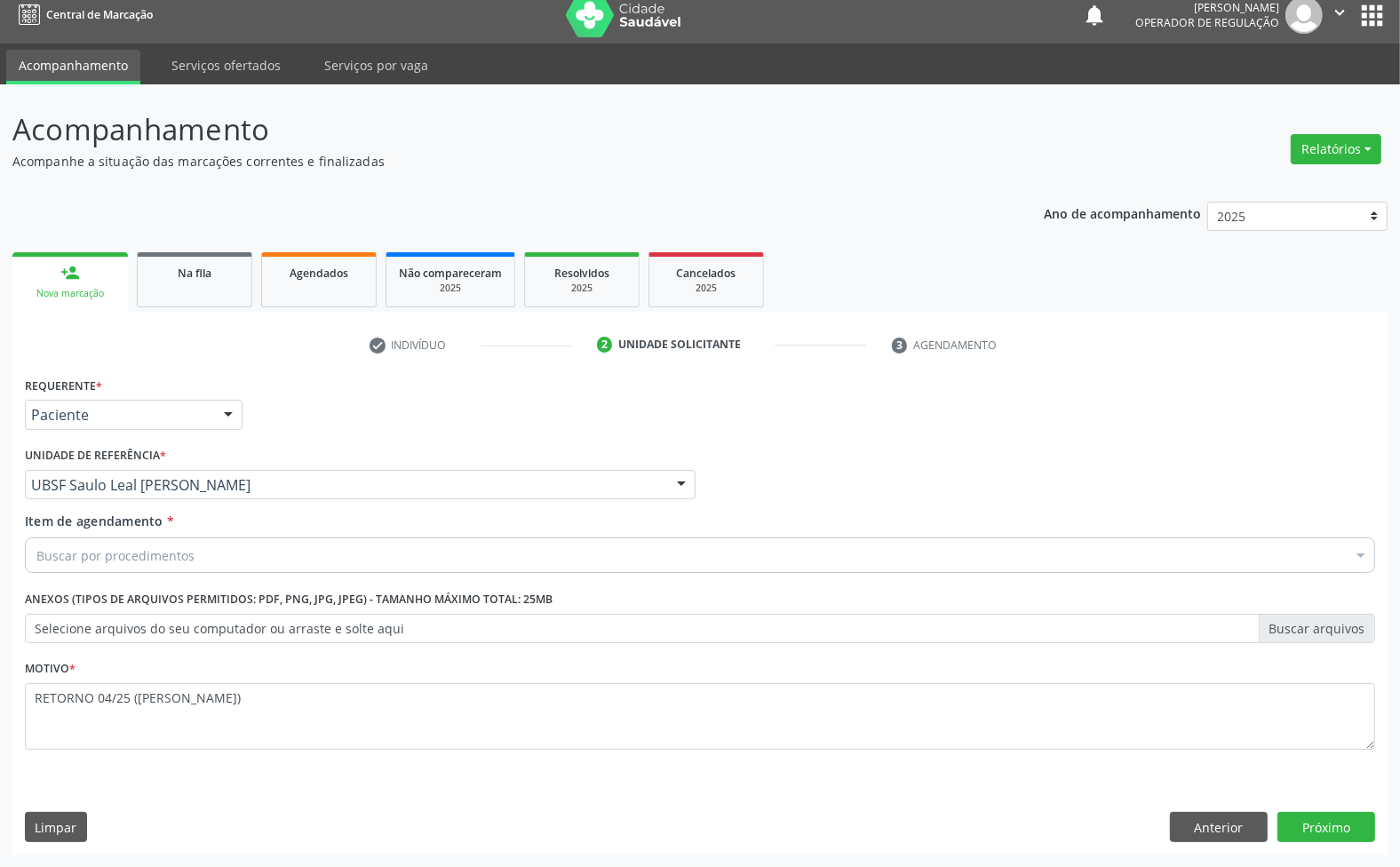
drag, startPoint x: 313, startPoint y: 524, endPoint x: 296, endPoint y: 566, distance: 45.3
click at [298, 560] on div "Item de agendamento * Buscar por procedimentos Selecionar todos 0604320140 - Ab…" at bounding box center [700, 539] width 1351 height 56
click at [291, 567] on div "Buscar por procedimentos" at bounding box center [700, 555] width 1351 height 36
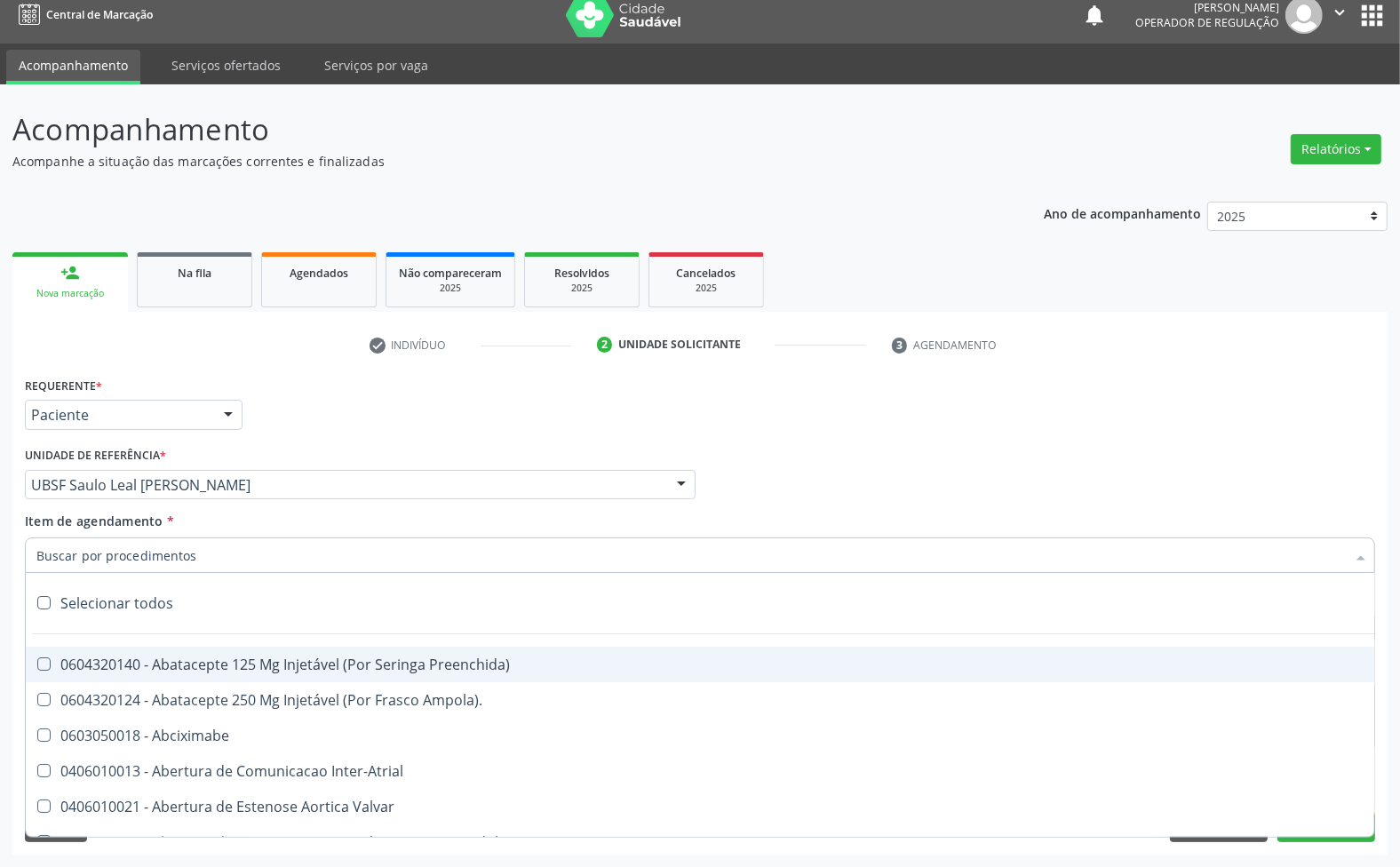
paste input "ENDOCRINOLOGISTA"
type input "ENDOCRINOLOGISTA"
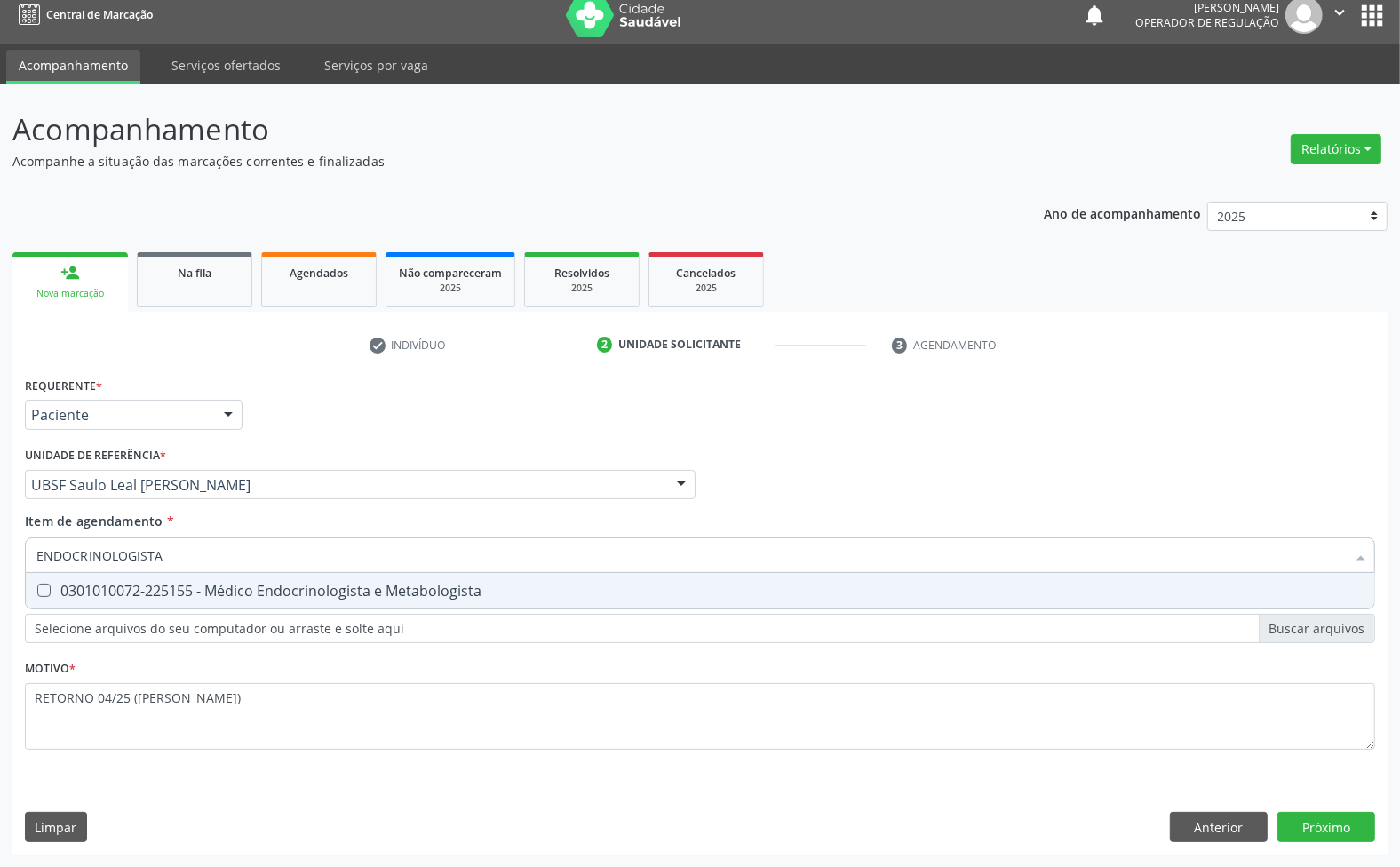
click at [320, 589] on div "0301010072-225155 - Médico Endocrinologista e Metabologista" at bounding box center [700, 591] width 1328 height 15
checkbox Metabologista "true"
click at [1306, 830] on div "Requerente * Paciente Médico(a) Enfermeiro(a) Paciente Nenhum resultado encontr…" at bounding box center [700, 613] width 1375 height 482
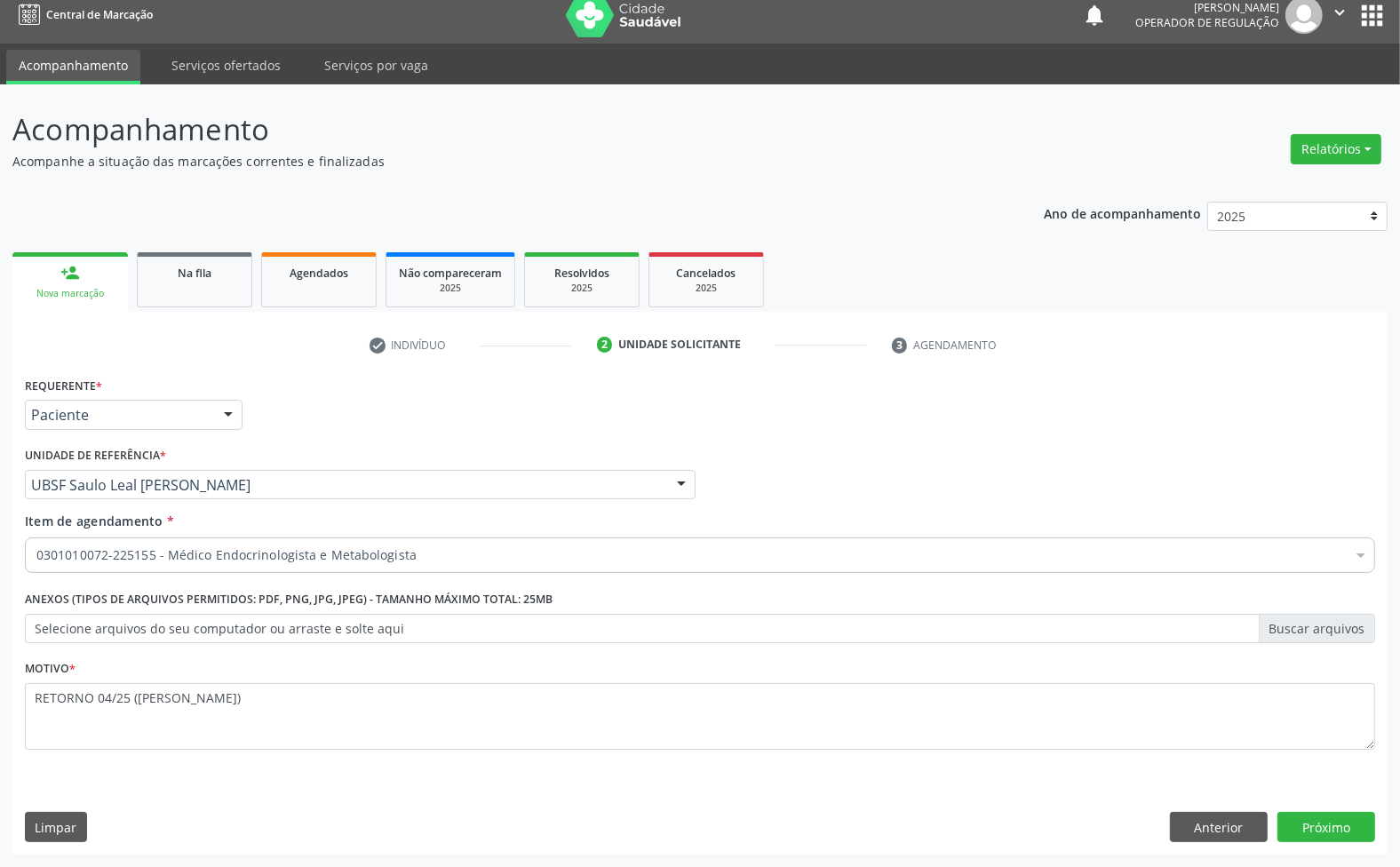
click at [1383, 828] on div "Requerente * Paciente Médico(a) Enfermeiro(a) Paciente Nenhum resultado encontr…" at bounding box center [700, 613] width 1375 height 482
click at [1370, 831] on button "Próximo" at bounding box center [1326, 827] width 98 height 30
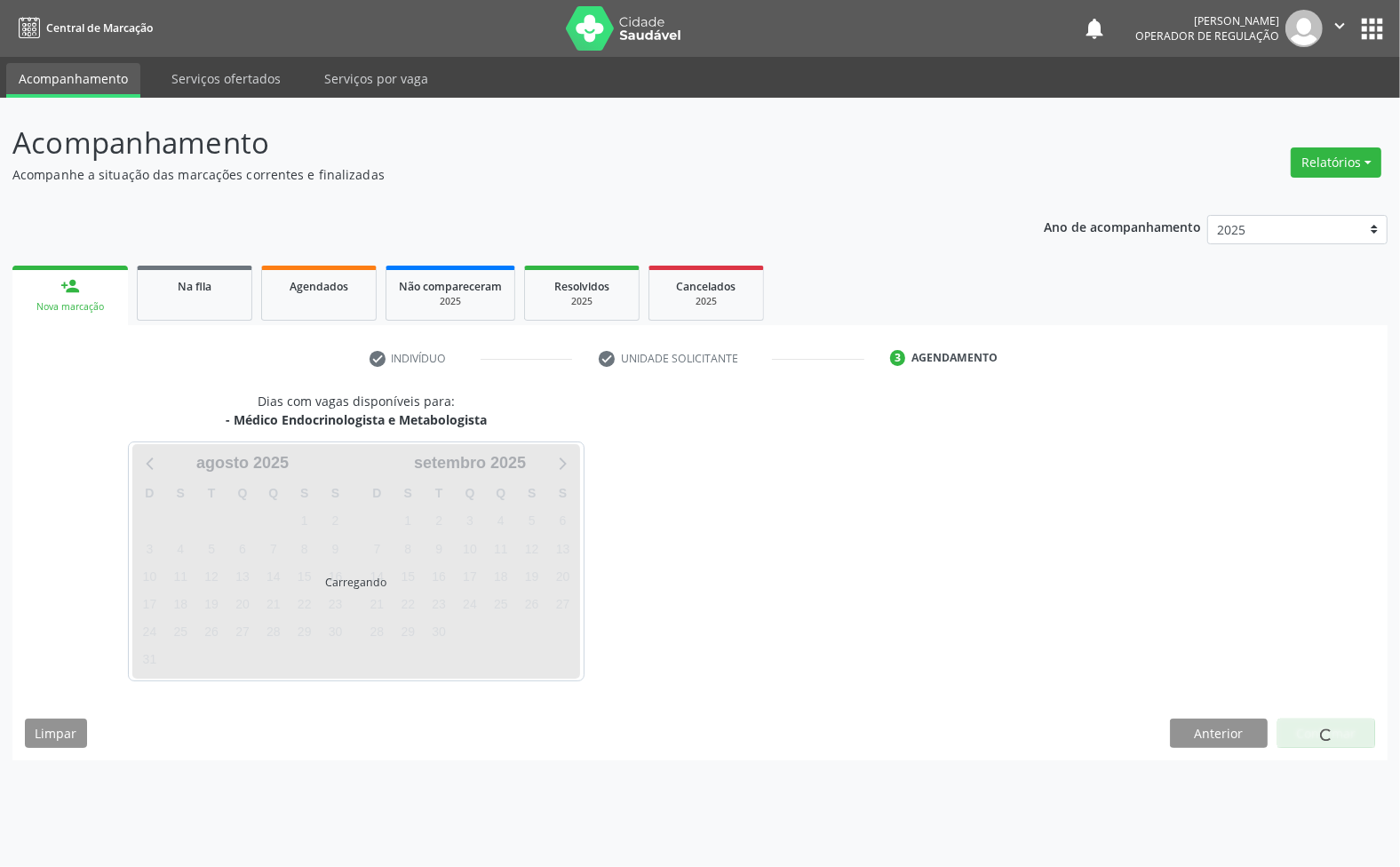
scroll to position [0, 0]
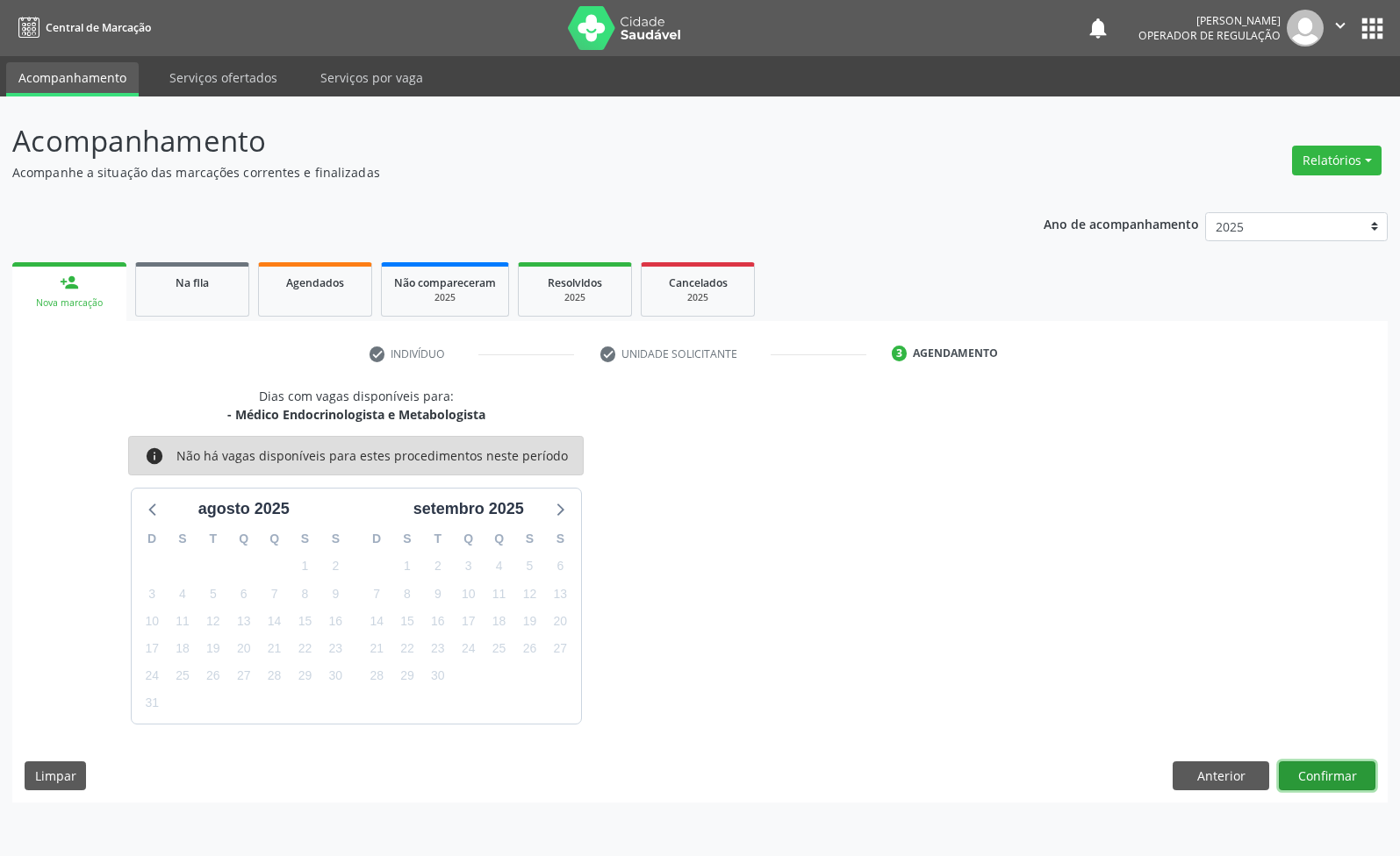
click at [1332, 776] on button "Confirmar" at bounding box center [1327, 776] width 97 height 30
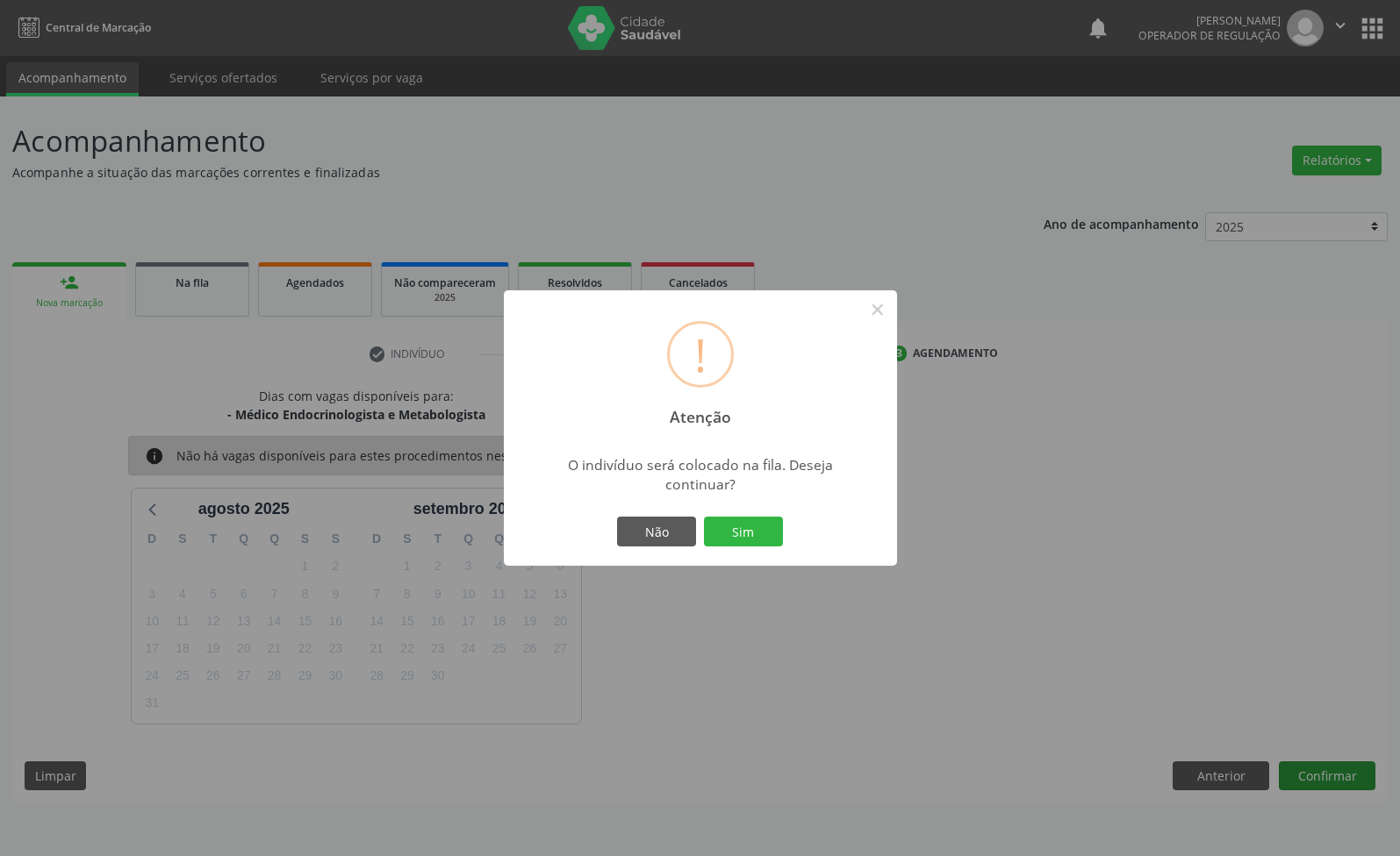
click at [704, 517] on button "Sim" at bounding box center [743, 531] width 79 height 30
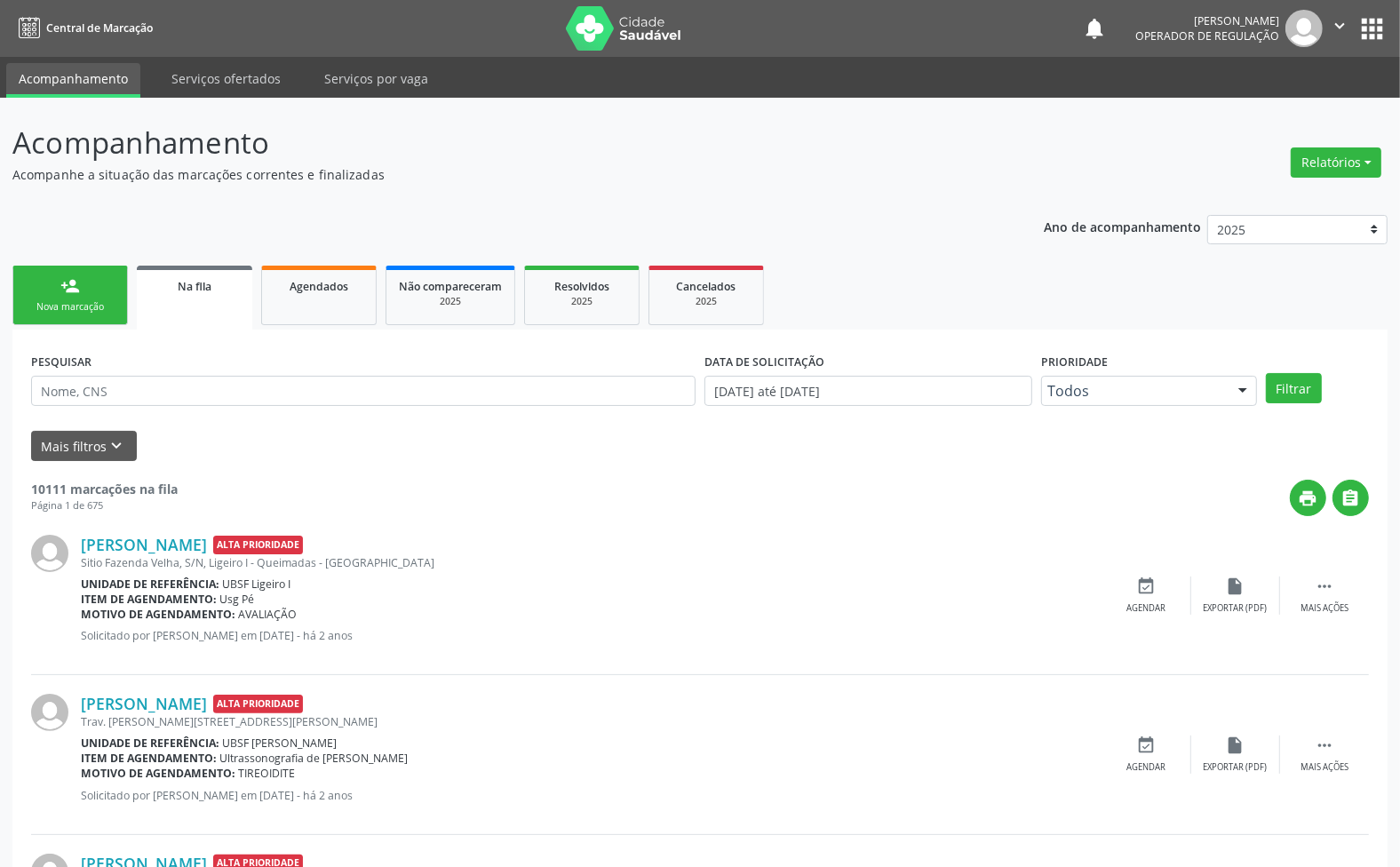
click at [72, 285] on div "person_add" at bounding box center [70, 286] width 19 height 19
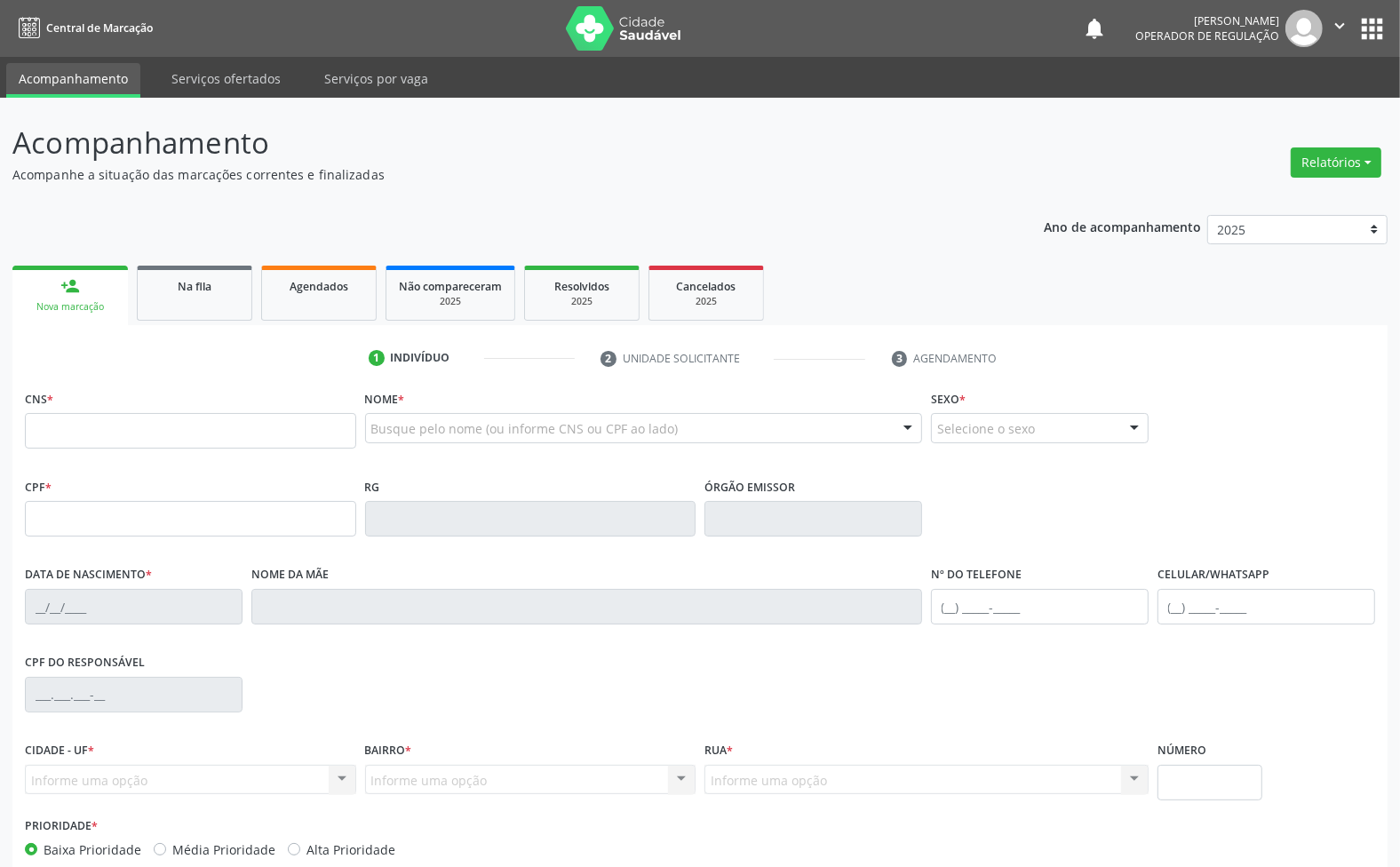
click at [126, 410] on div "CNS *" at bounding box center [190, 417] width 331 height 63
click at [149, 420] on input "text" at bounding box center [190, 430] width 331 height 36
type input "707 6052 3260 5093"
type input "014.242.144-83"
type input "[DATE]"
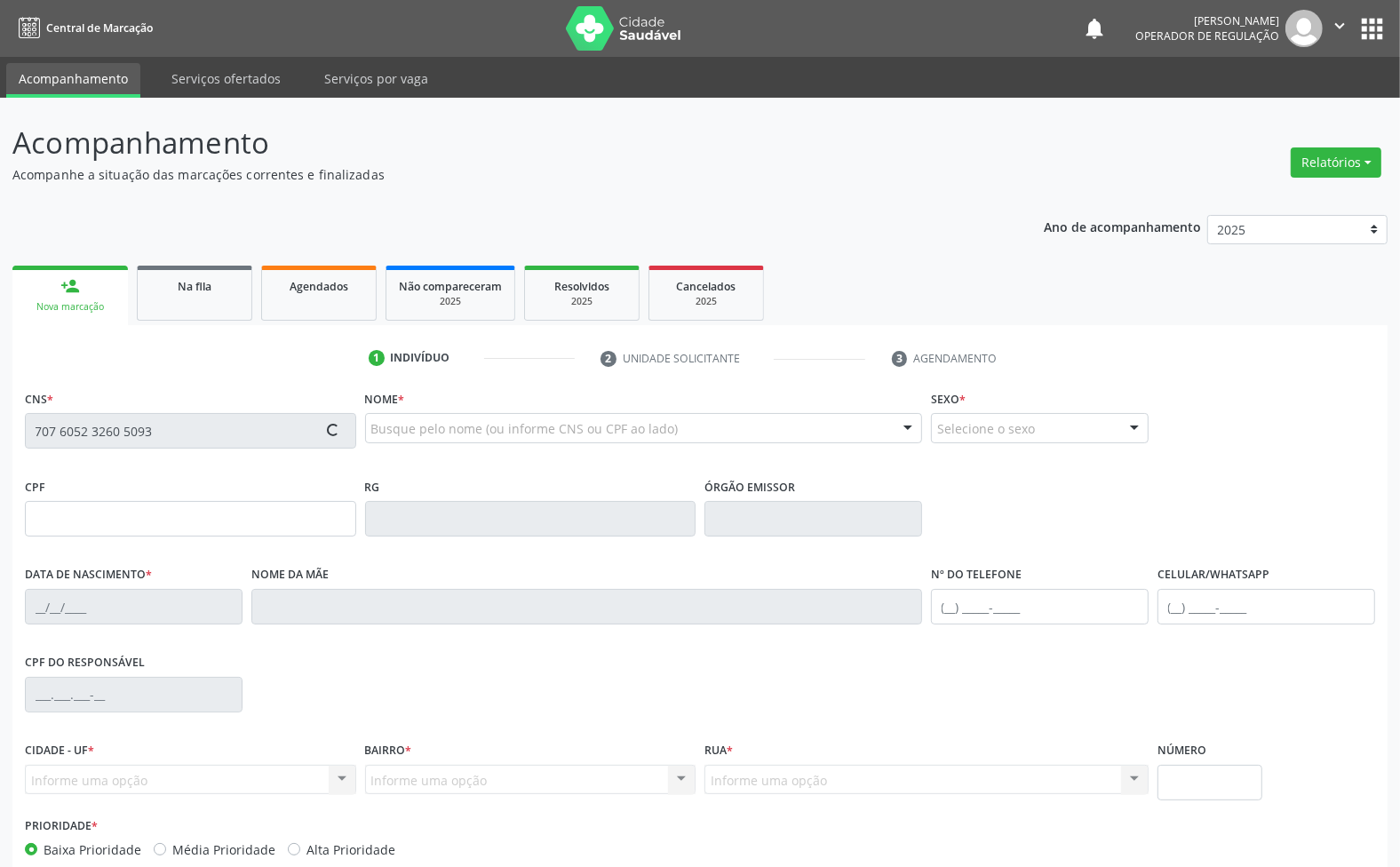
type input "[PERSON_NAME]"
type input "[PHONE_NUMBER]"
type input "S/N"
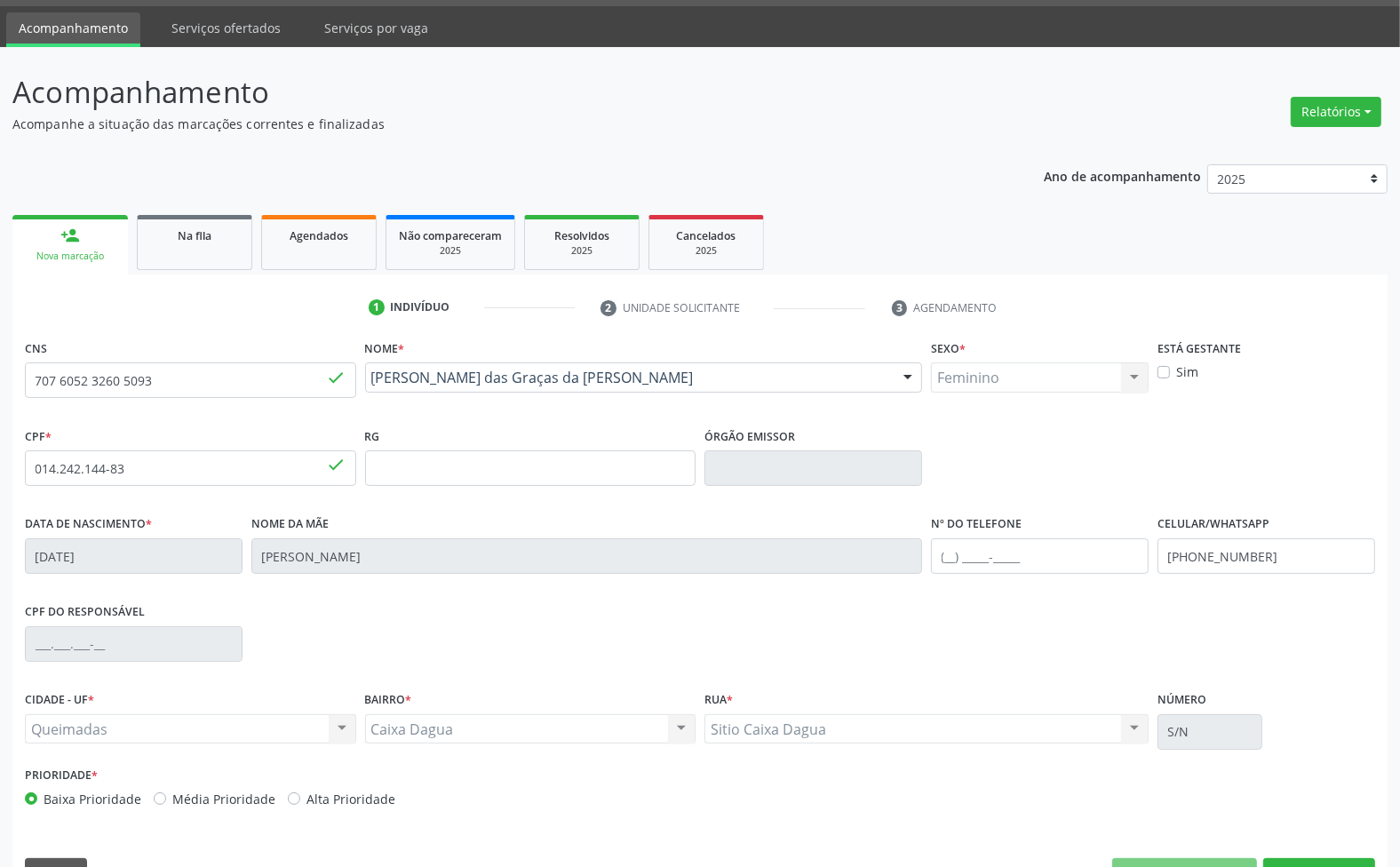
scroll to position [96, 0]
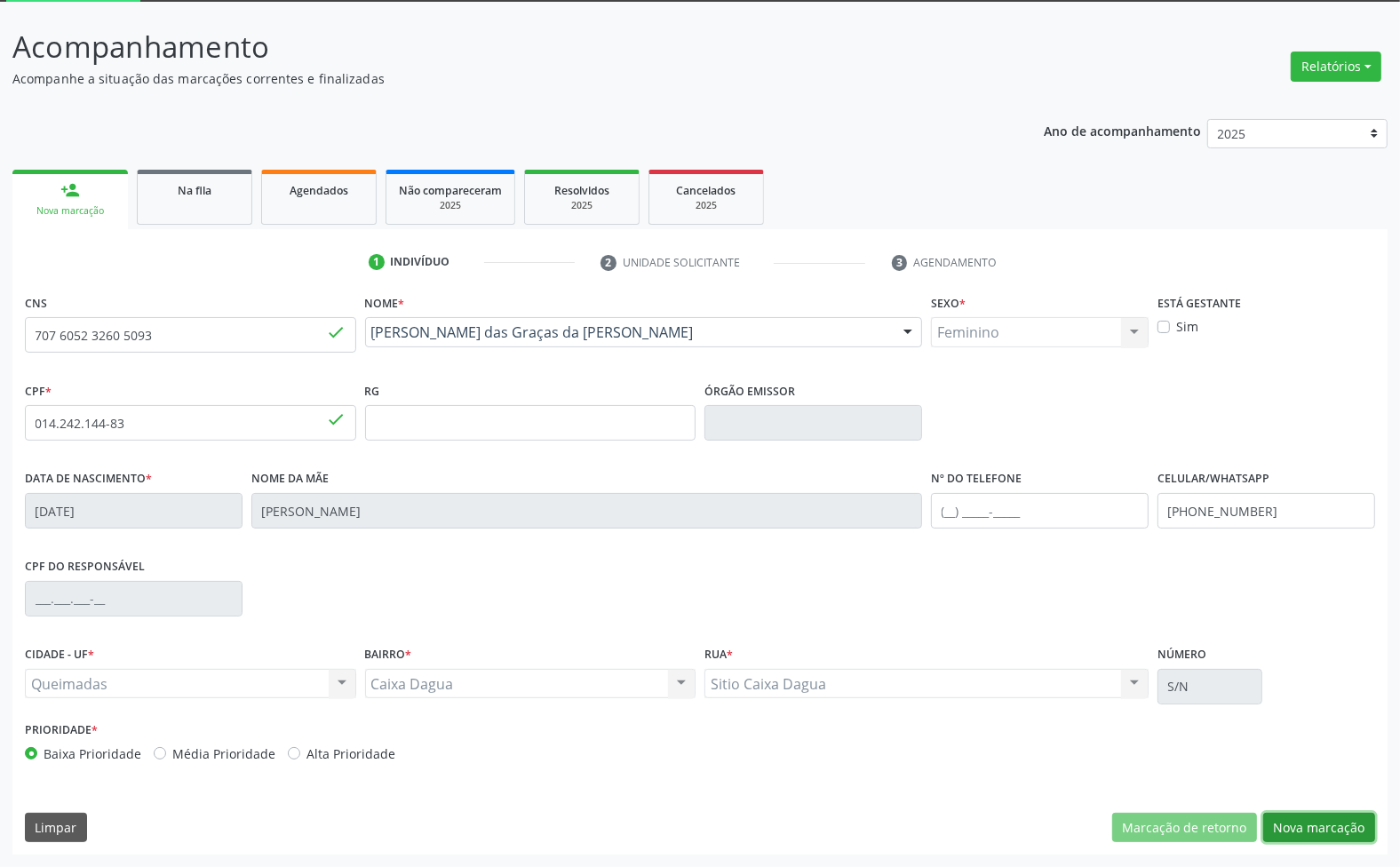
click at [1348, 840] on button "Nova marcação" at bounding box center [1319, 828] width 112 height 30
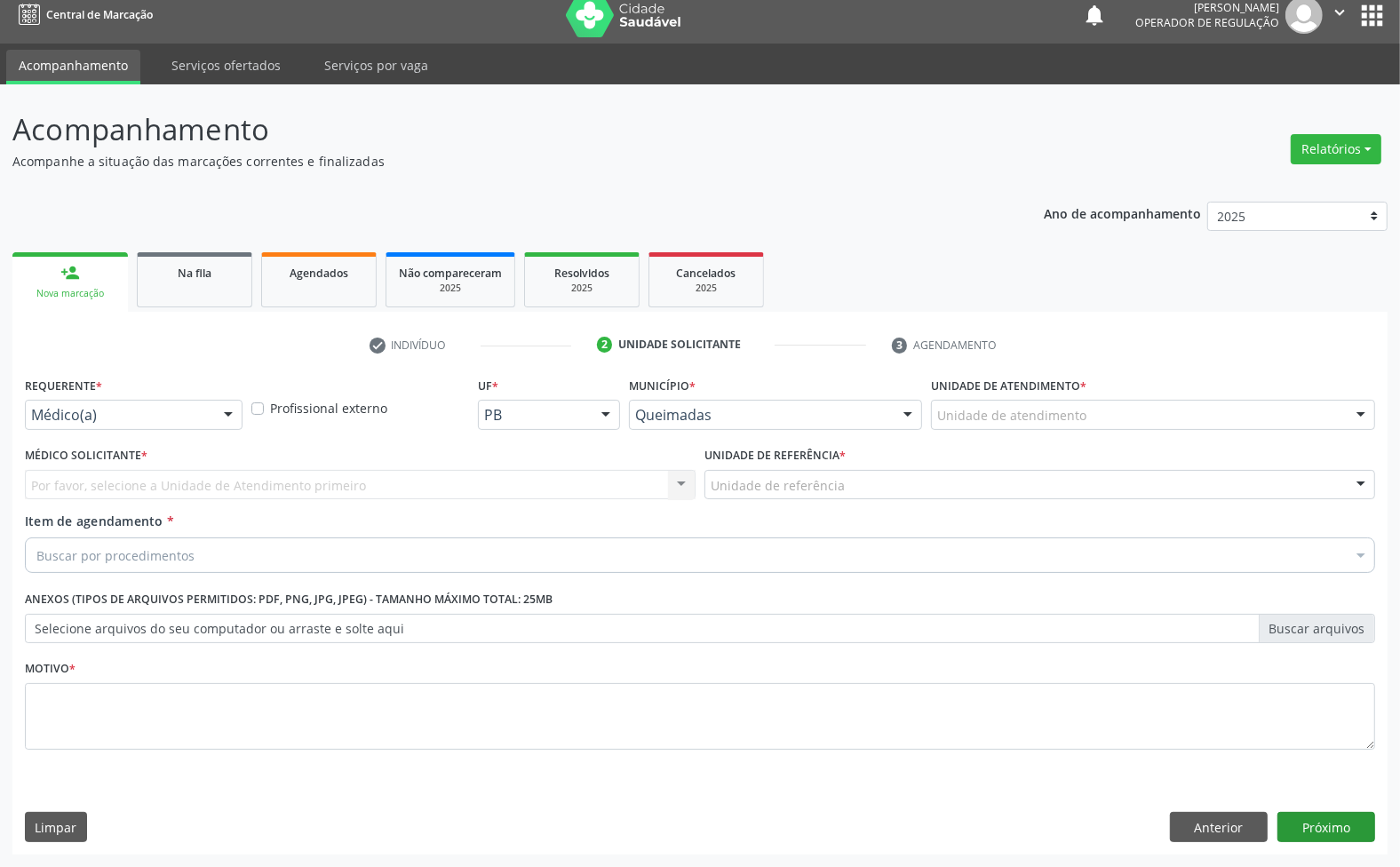
scroll to position [14, 0]
drag, startPoint x: 91, startPoint y: 423, endPoint x: 91, endPoint y: 438, distance: 15.0
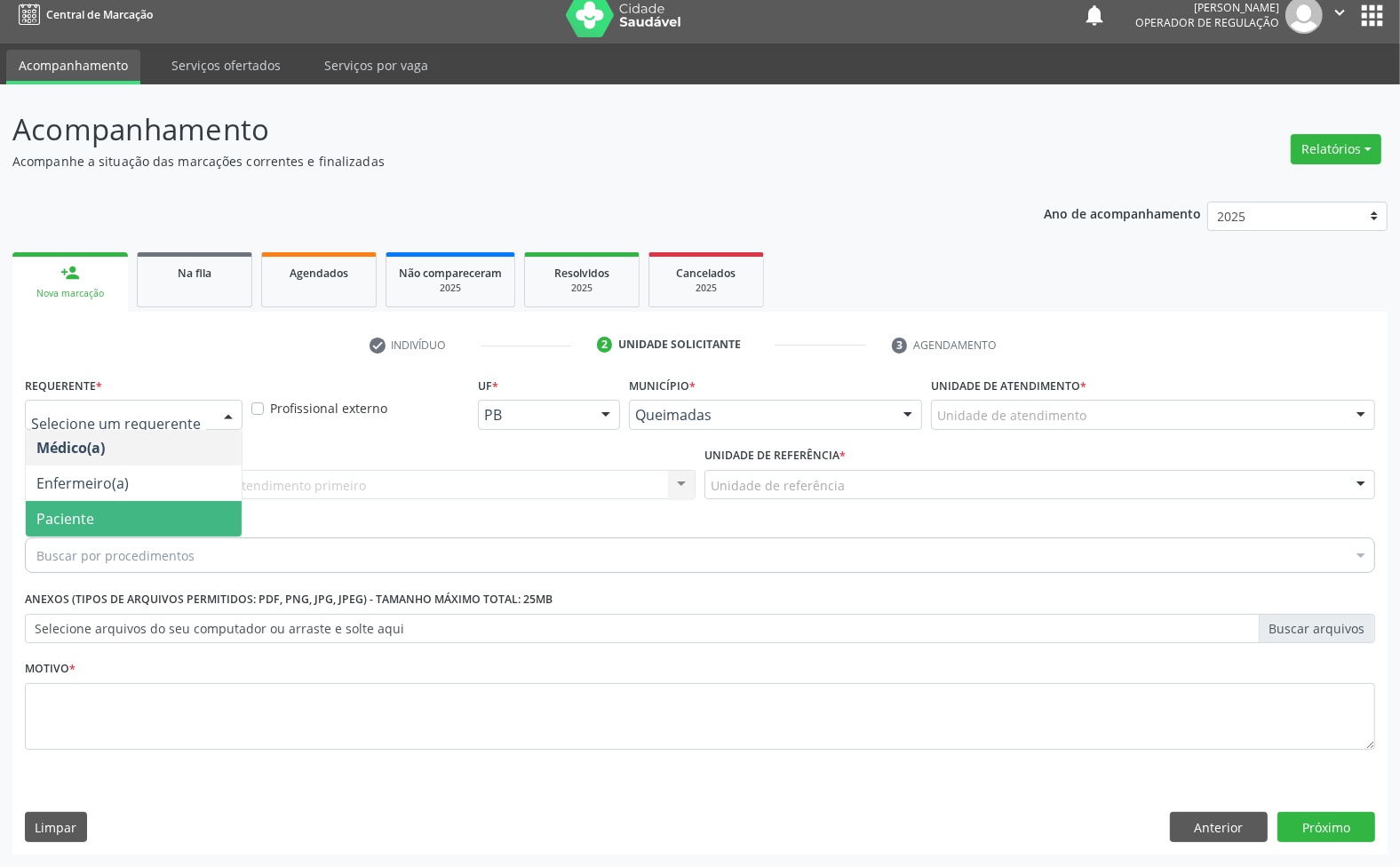
click at [104, 504] on span "Paciente" at bounding box center [134, 518] width 216 height 36
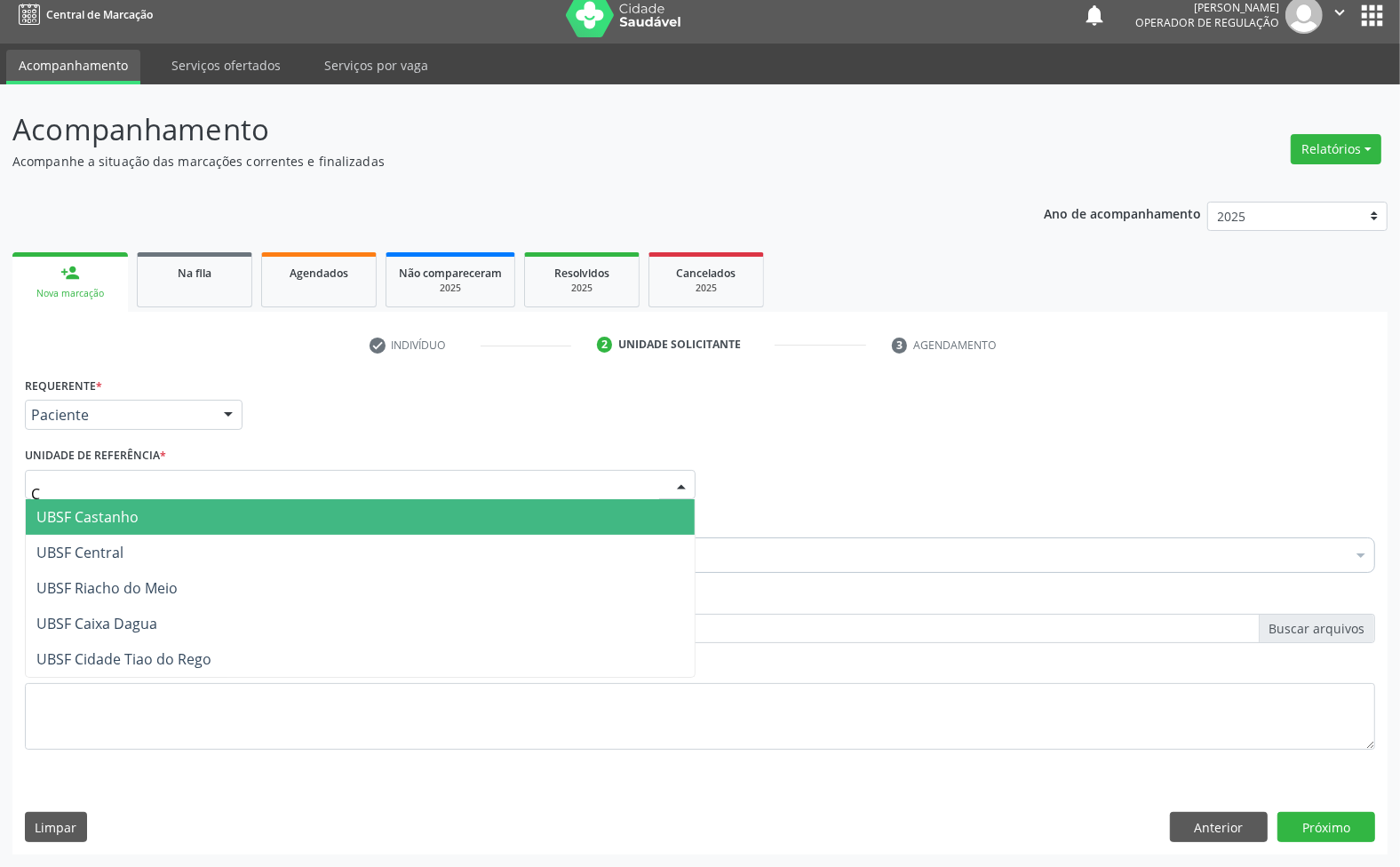
type input "CA"
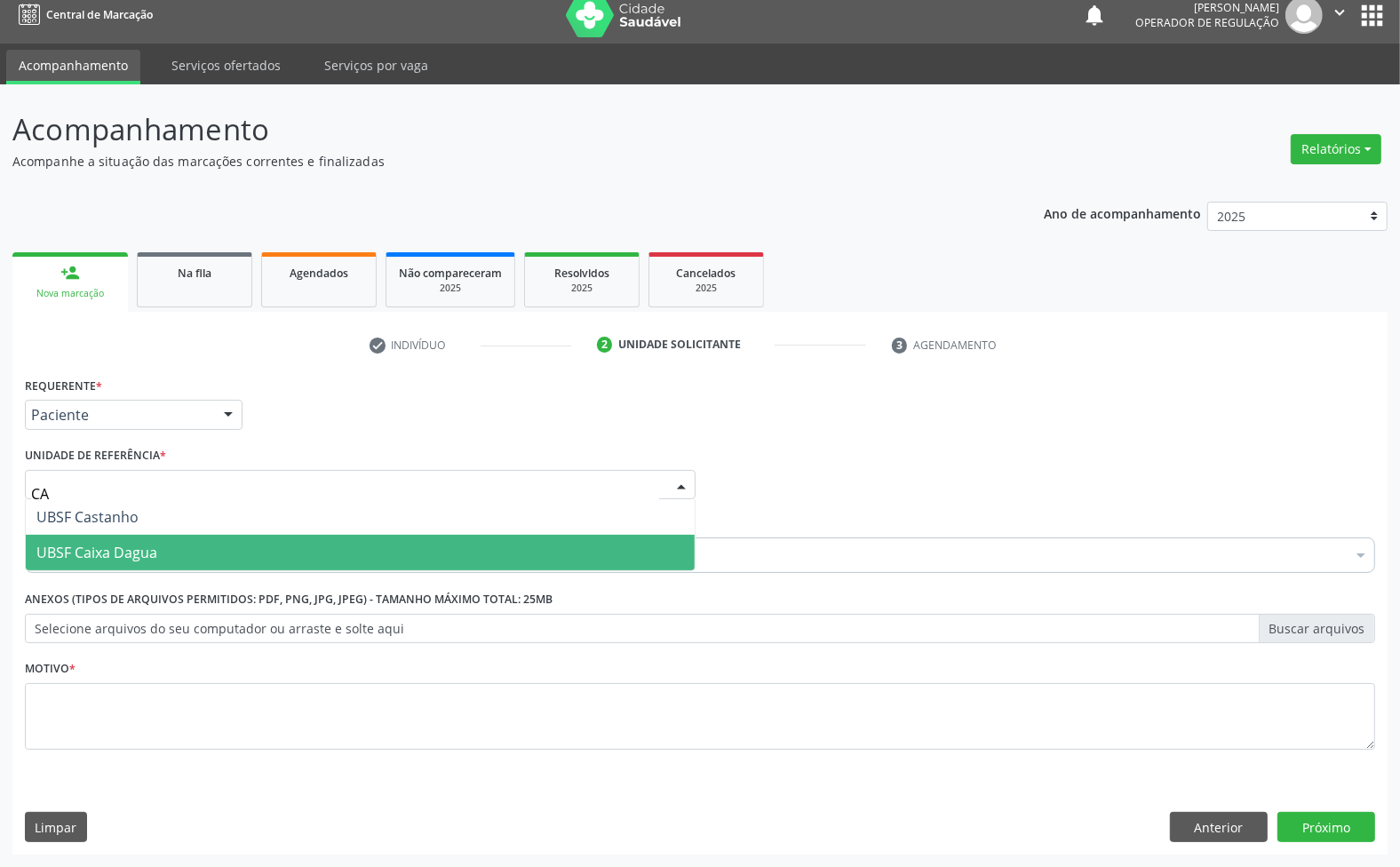
click at [163, 544] on span "UBSF Caixa Dagua" at bounding box center [360, 552] width 669 height 36
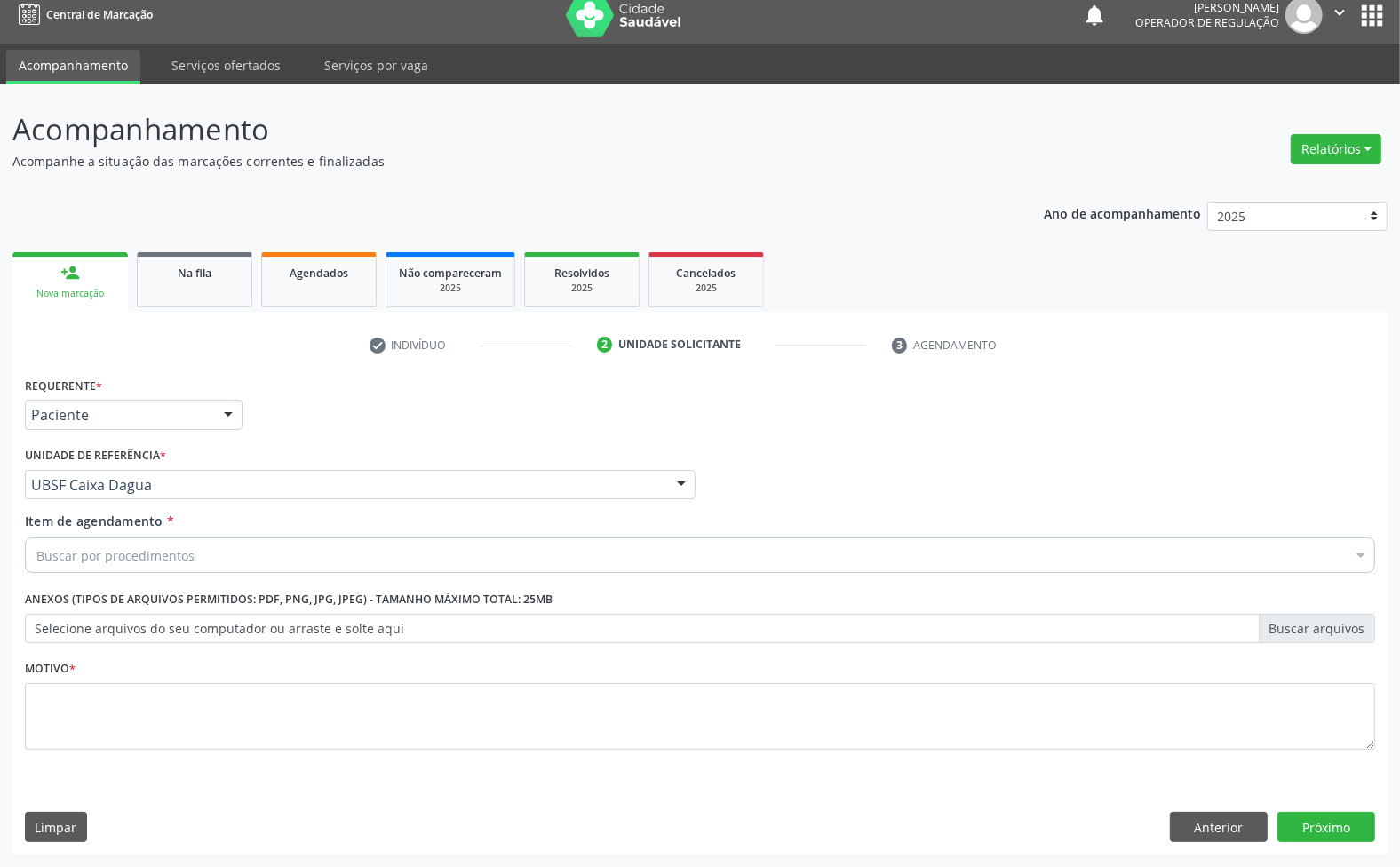
click at [251, 623] on label "Selecione arquivos do seu computador ou arraste e solte aqui" at bounding box center [700, 628] width 1351 height 30
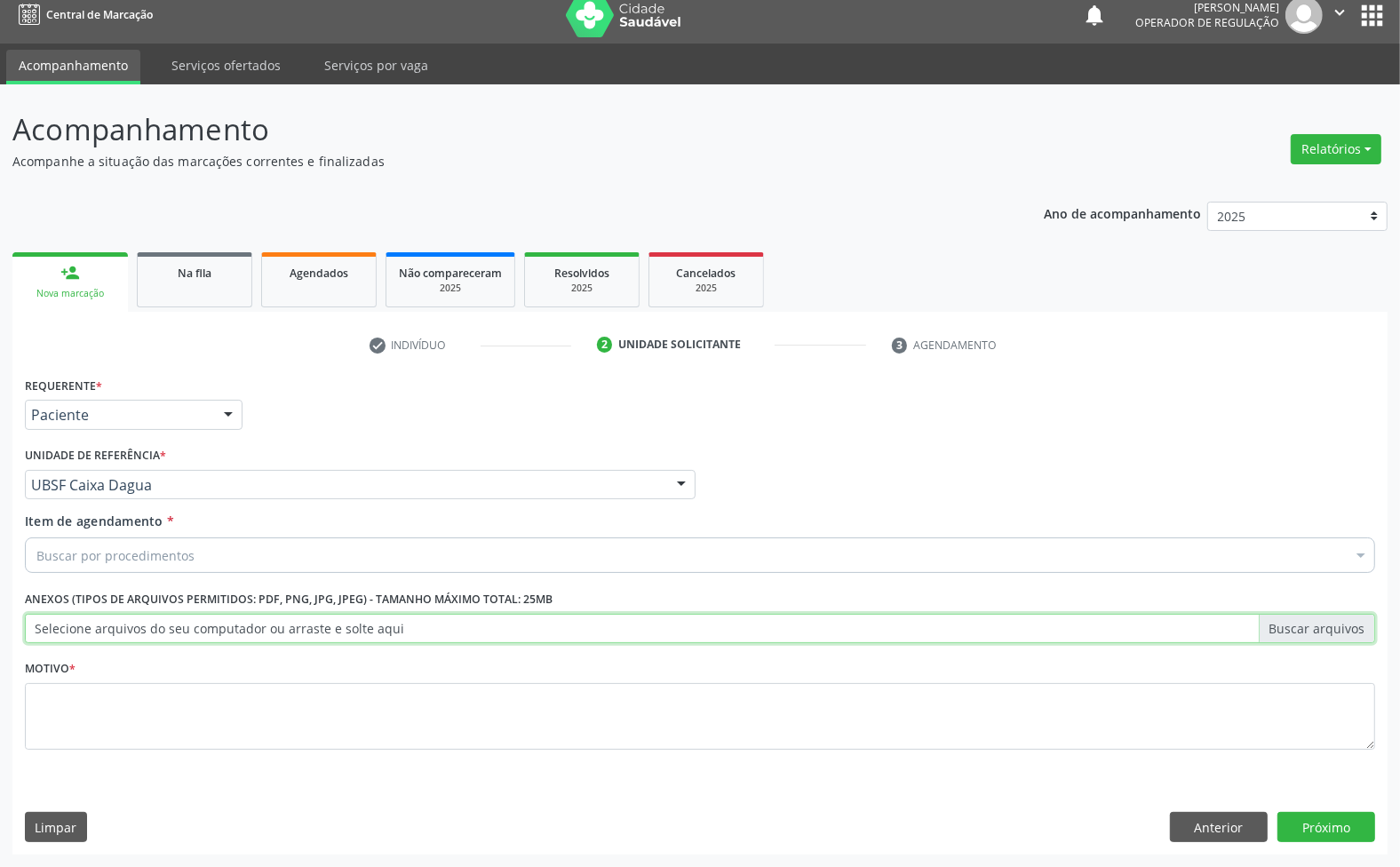
click at [251, 623] on input "Selecione arquivos do seu computador ou arraste e solte aqui" at bounding box center [700, 628] width 1351 height 30
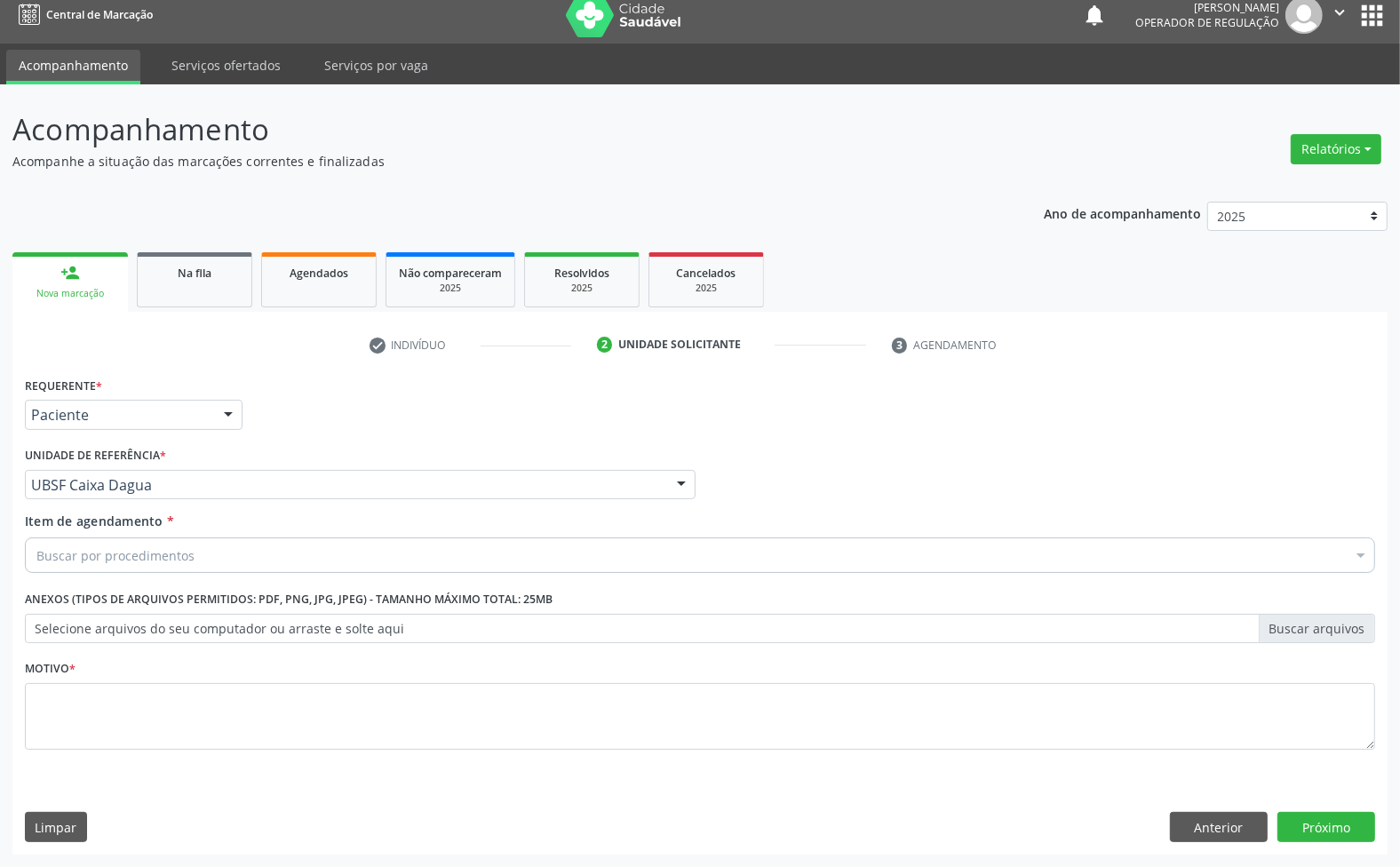
click at [283, 569] on div "Buscar por procedimentos" at bounding box center [700, 555] width 1351 height 36
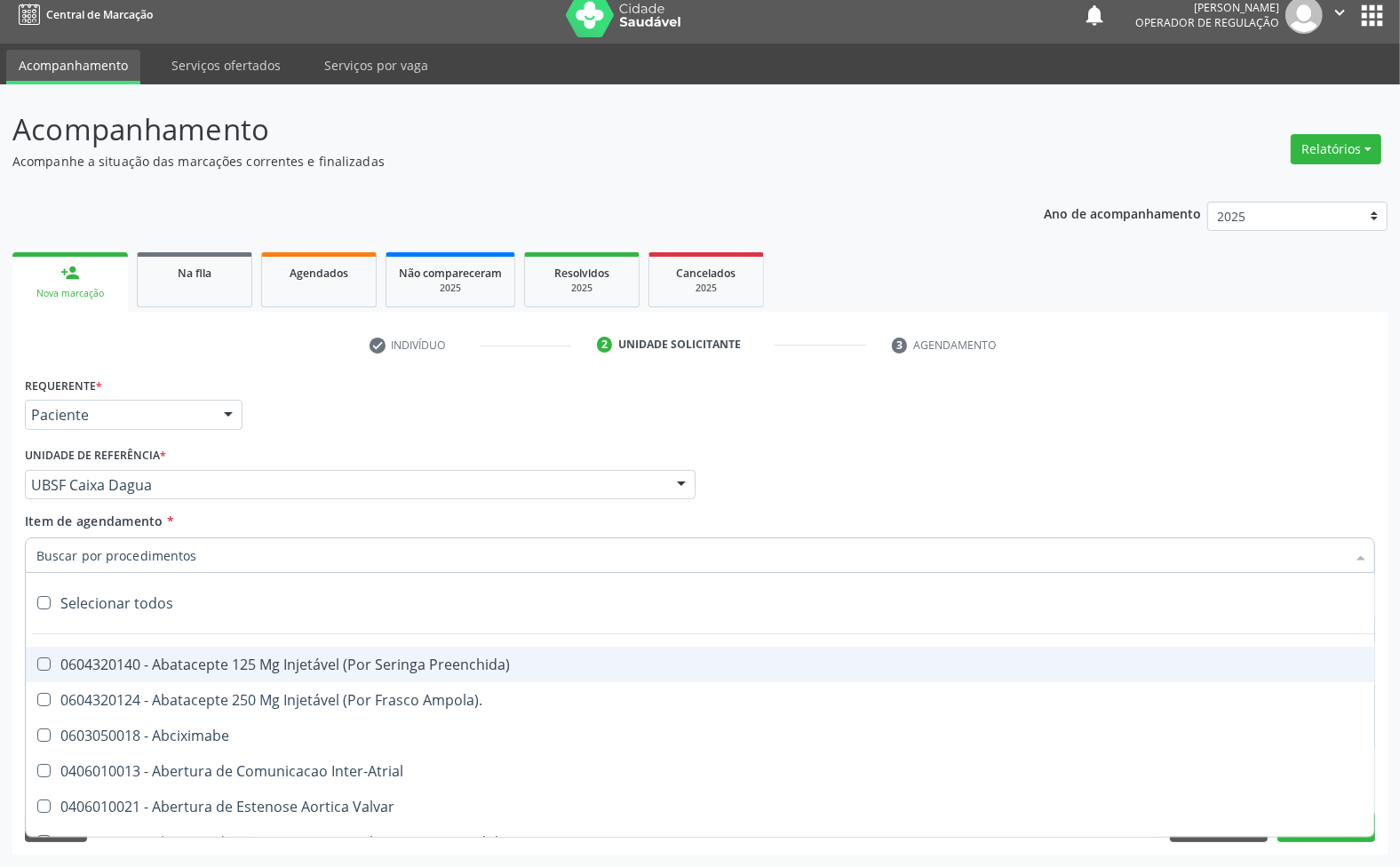
paste input "ENDOCRINOLOGISTA"
type input "ENDOCRINOLOGISTA"
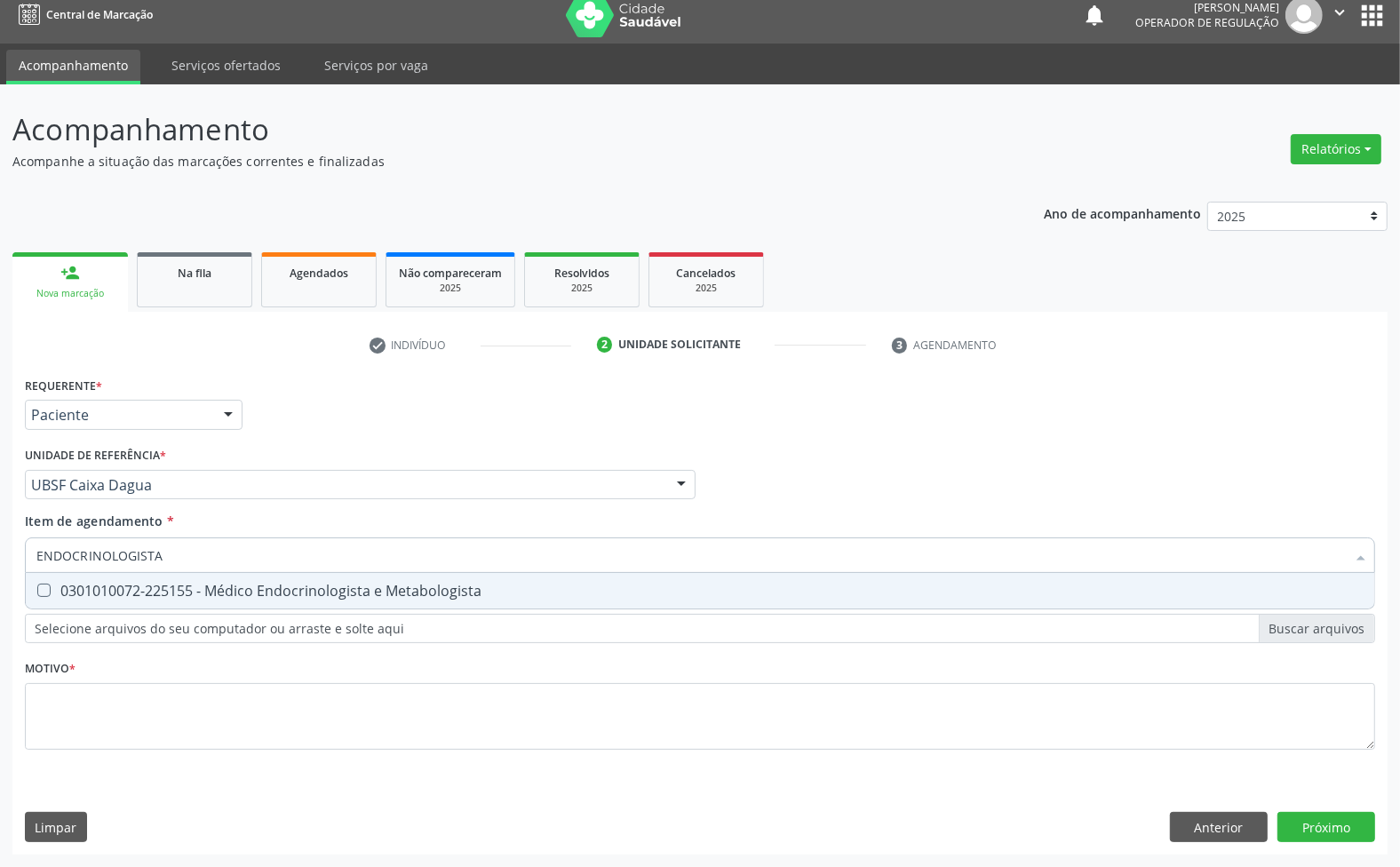
drag, startPoint x: 282, startPoint y: 586, endPoint x: 313, endPoint y: 571, distance: 34.4
click at [283, 586] on div "0301010072-225155 - Médico Endocrinologista e Metabologista" at bounding box center [700, 591] width 1328 height 15
checkbox Metabologista "true"
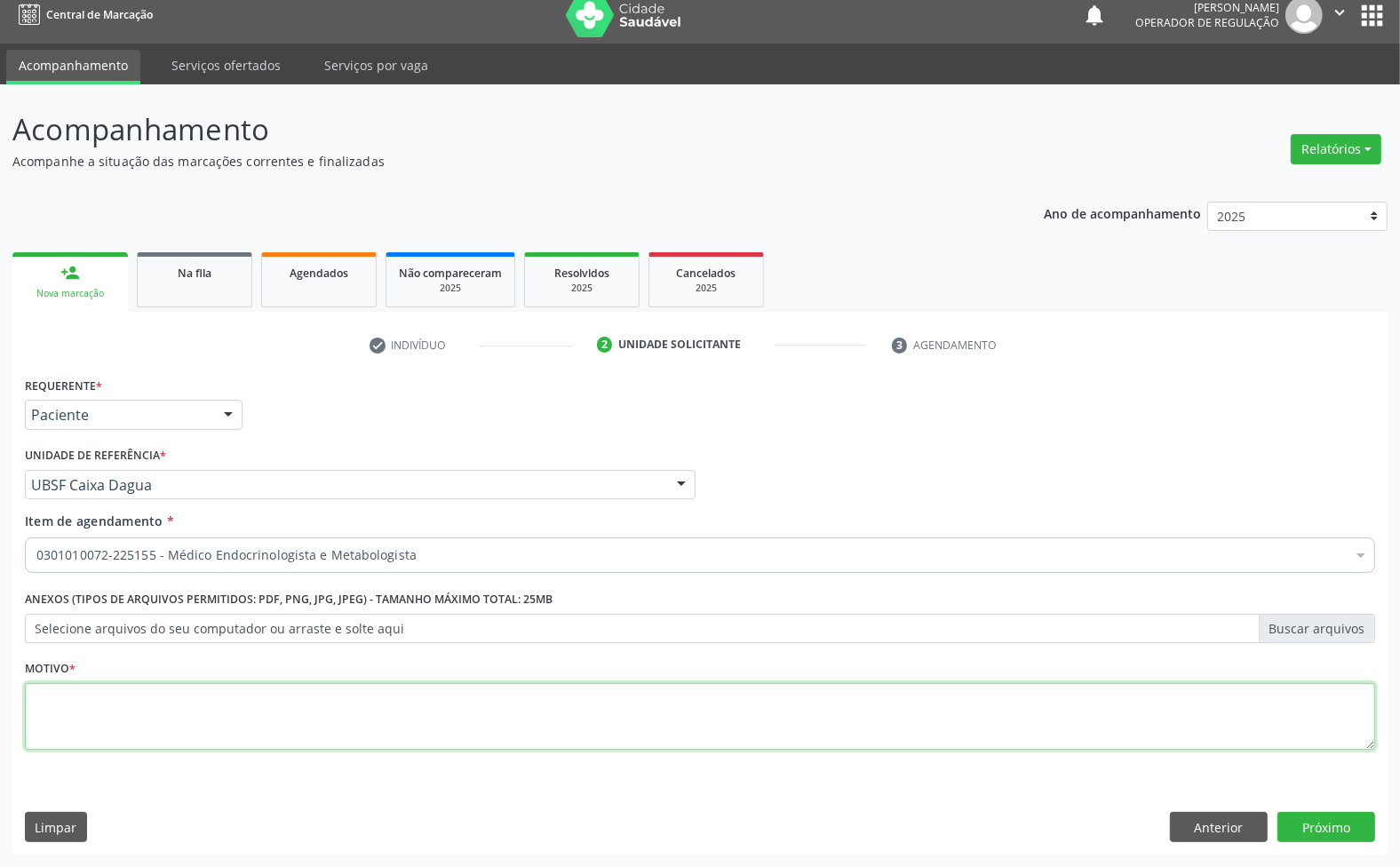
click at [335, 695] on textarea at bounding box center [700, 717] width 1351 height 68
paste textarea "RETORNO 04/25 ([PERSON_NAME])"
click at [104, 698] on textarea "RETORNO 04/25 ([PERSON_NAME])" at bounding box center [700, 717] width 1351 height 68
type textarea "RETORNO 06/25 ([PERSON_NAME])"
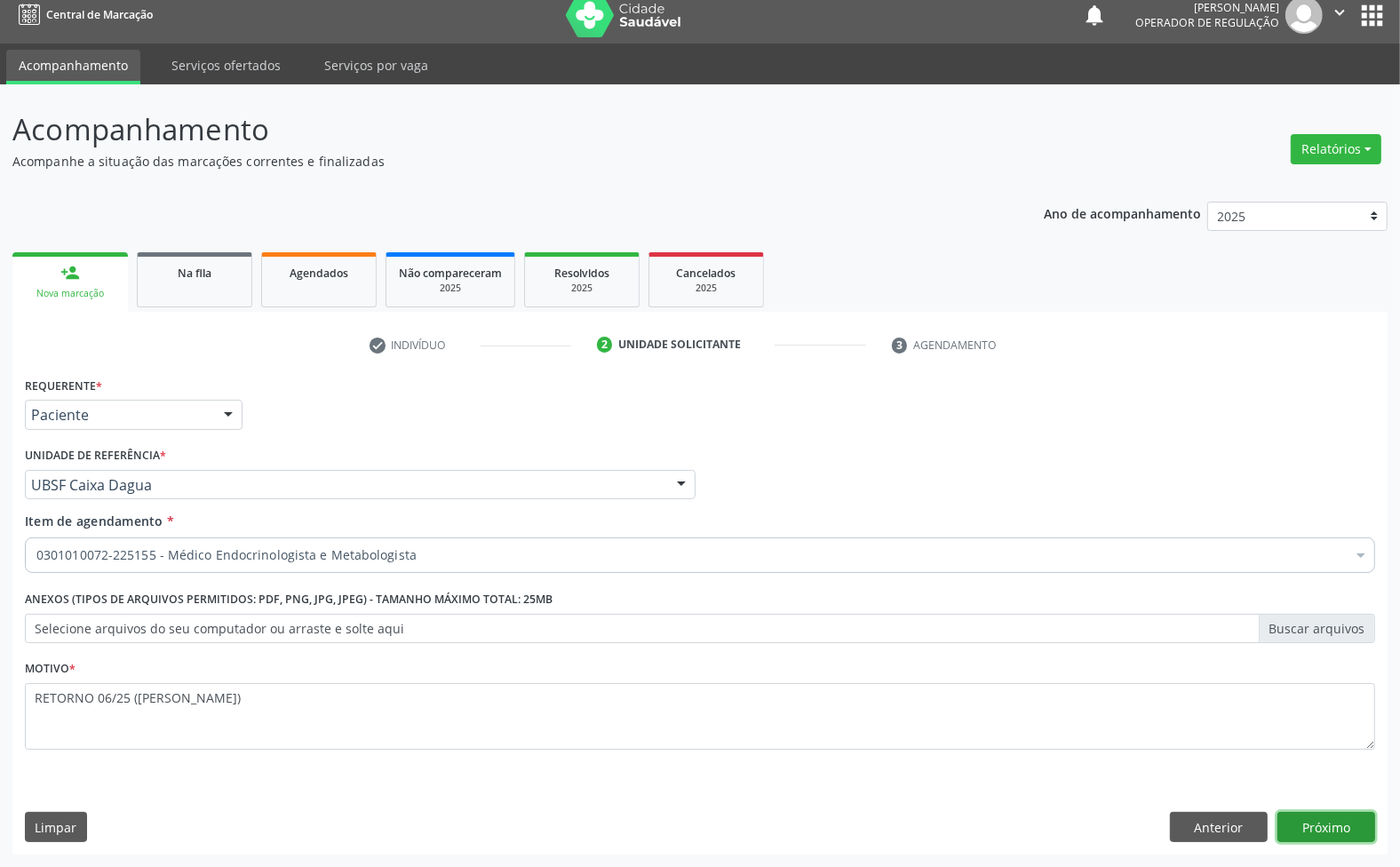
click at [1316, 837] on button "Próximo" at bounding box center [1326, 827] width 98 height 30
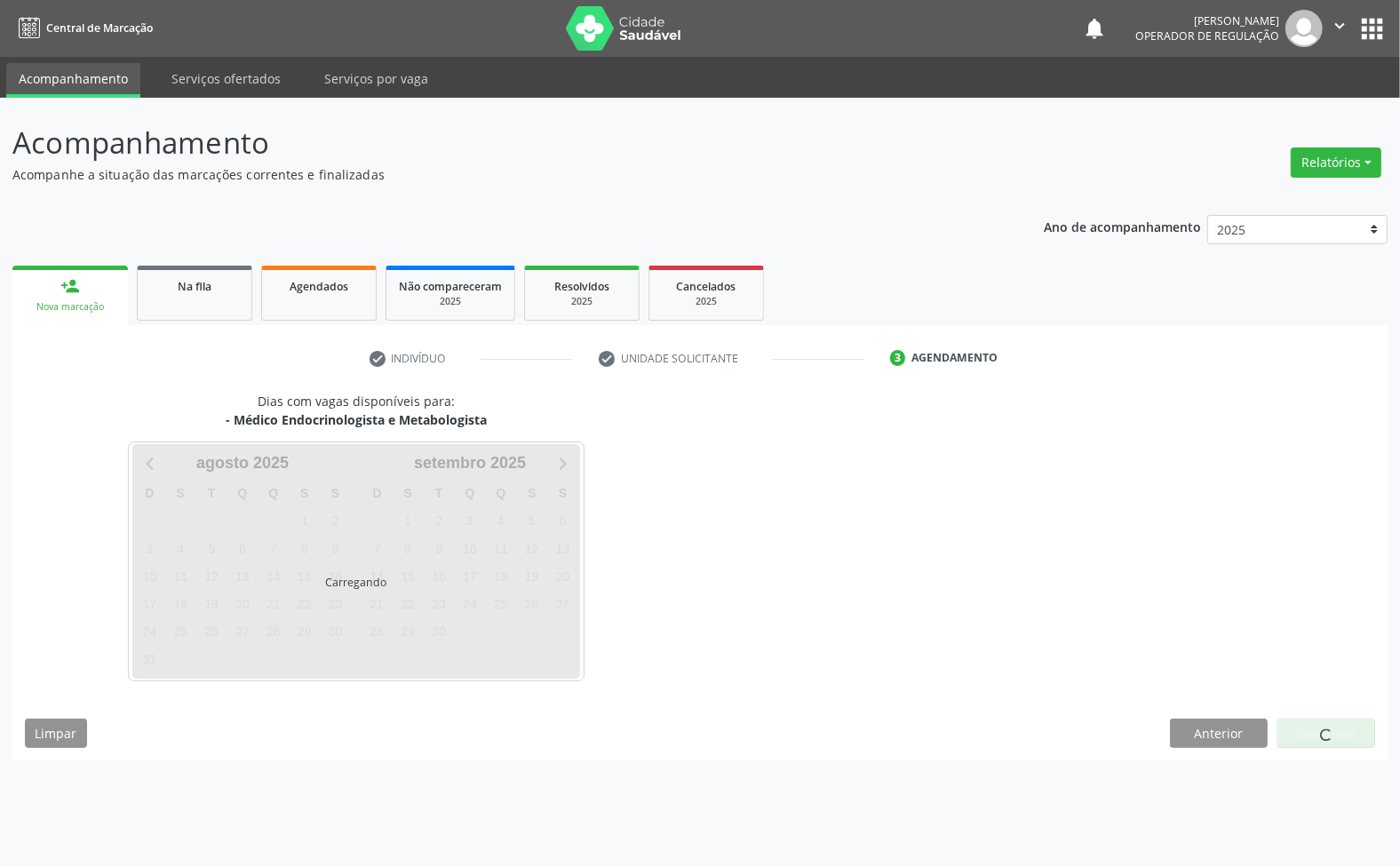
scroll to position [0, 0]
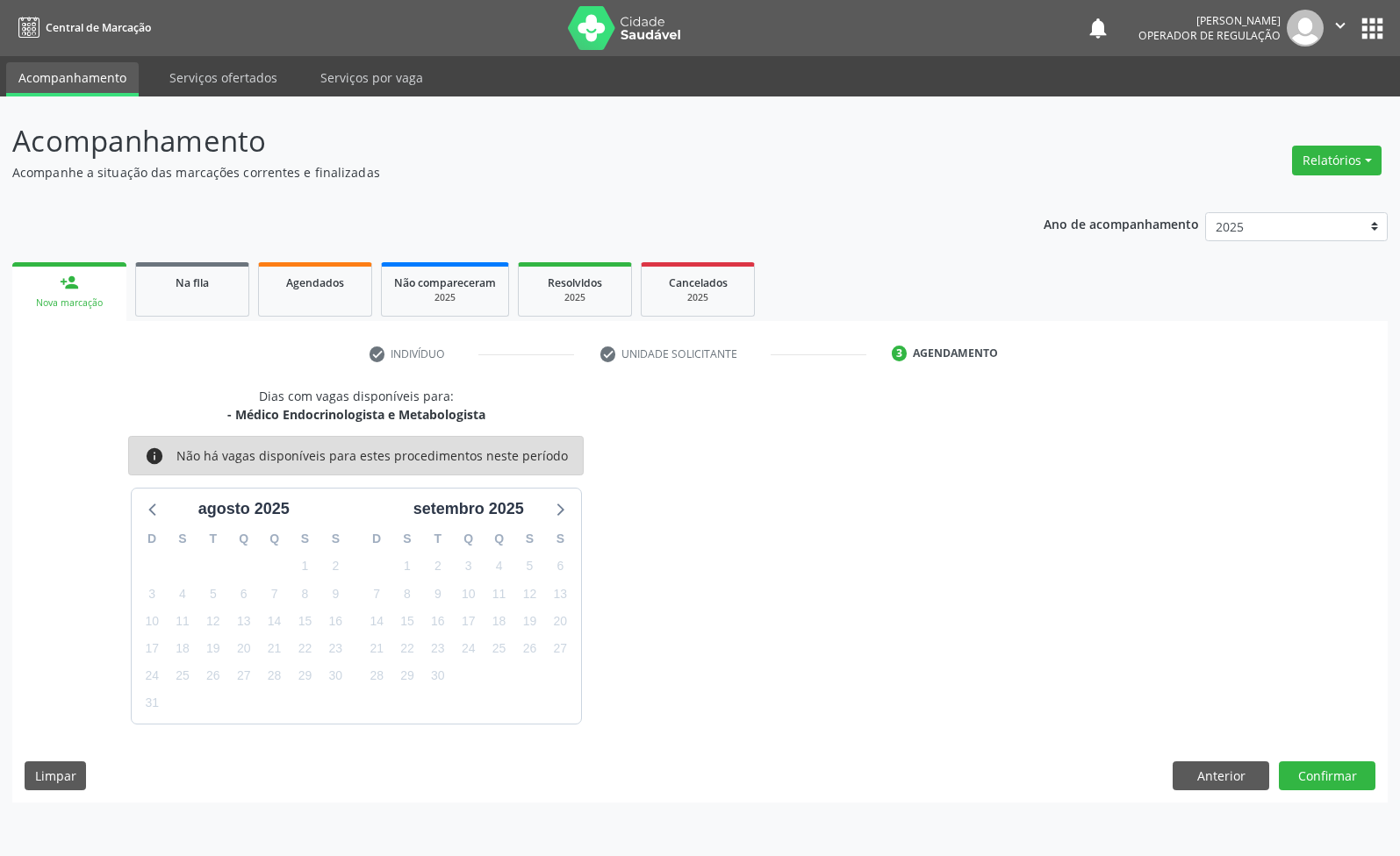
click at [1318, 791] on div "Dias com vagas disponíveis para: - Médico Endocrinologista e Metabologista info…" at bounding box center [700, 595] width 1375 height 416
click at [1327, 783] on button "Confirmar" at bounding box center [1327, 776] width 97 height 30
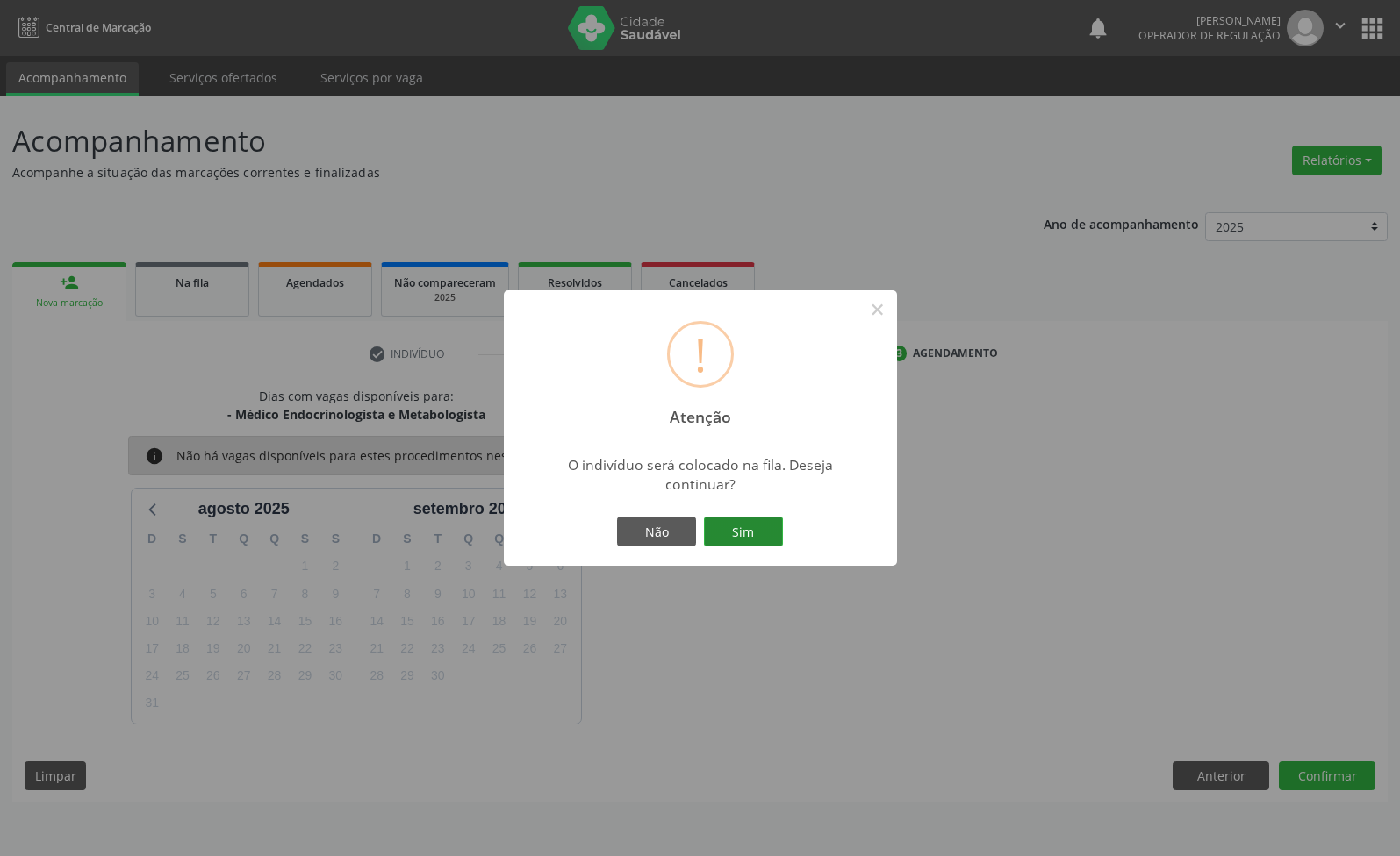
click at [752, 536] on button "Sim" at bounding box center [743, 531] width 79 height 30
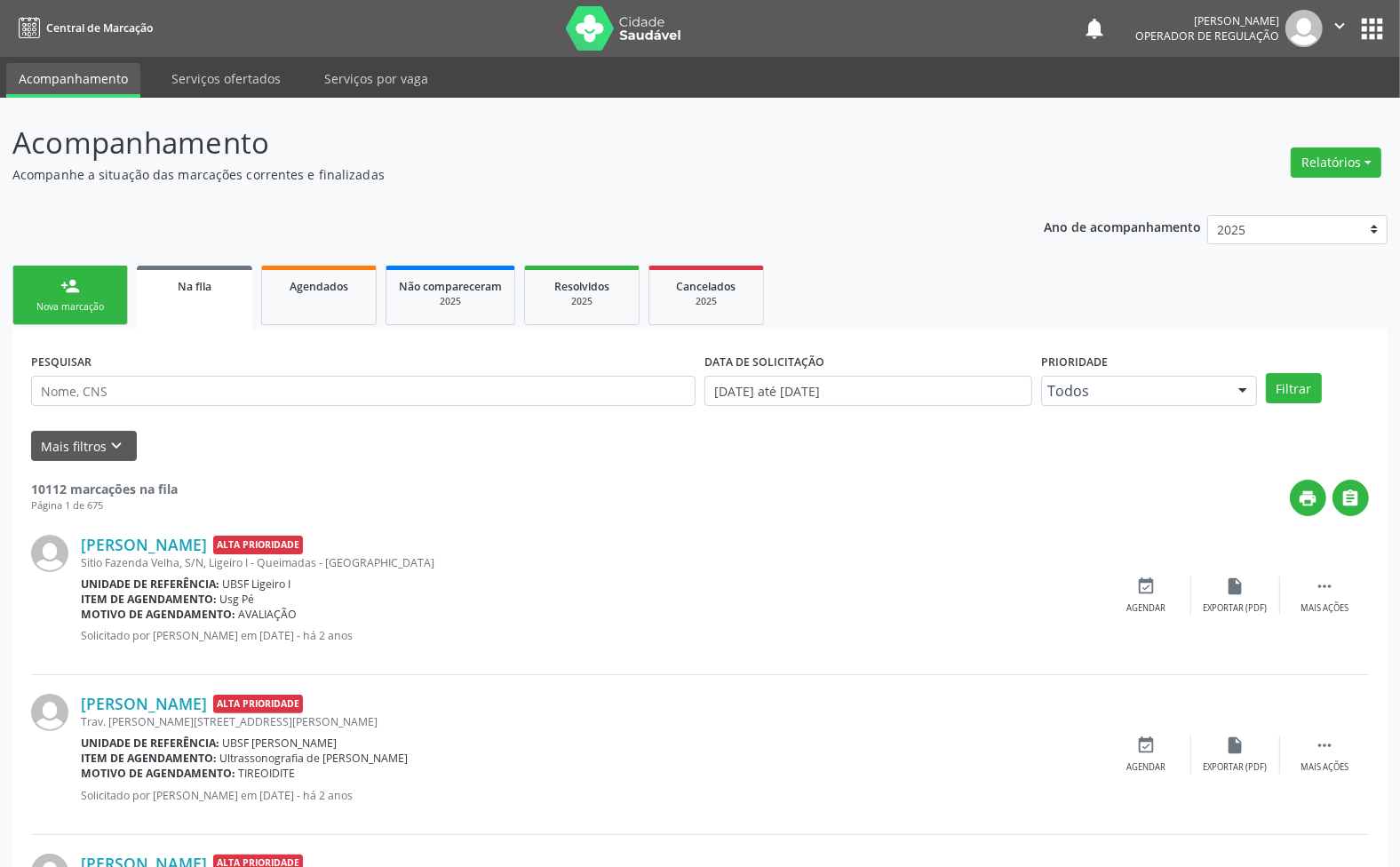
click at [76, 300] on div "Nova marcação" at bounding box center [70, 307] width 89 height 14
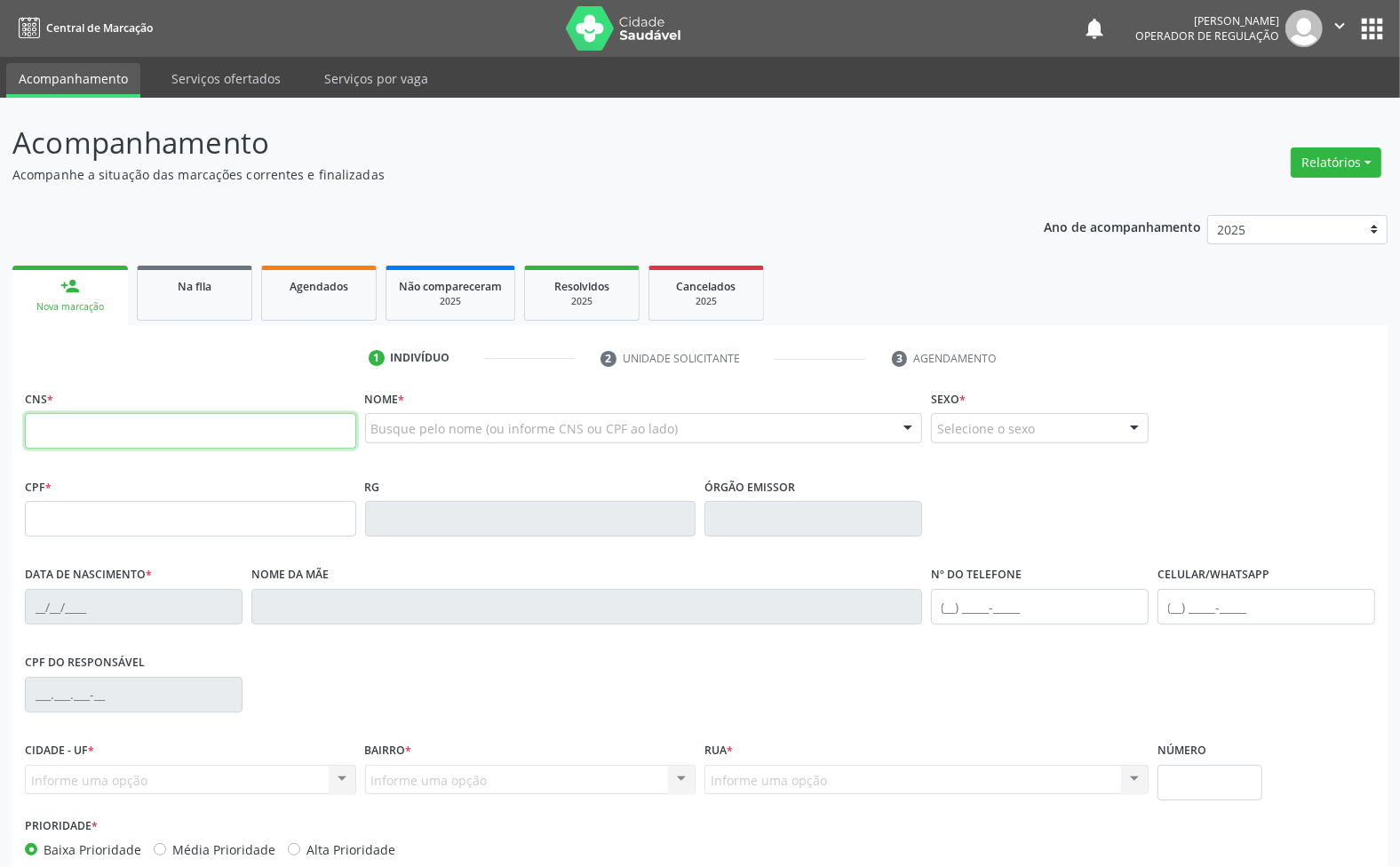
click at [214, 425] on input "text" at bounding box center [190, 430] width 331 height 36
type input "700 1049 1264 5110"
type input "657.866.704-06"
type input "[DATE]"
type input "[PERSON_NAME]"
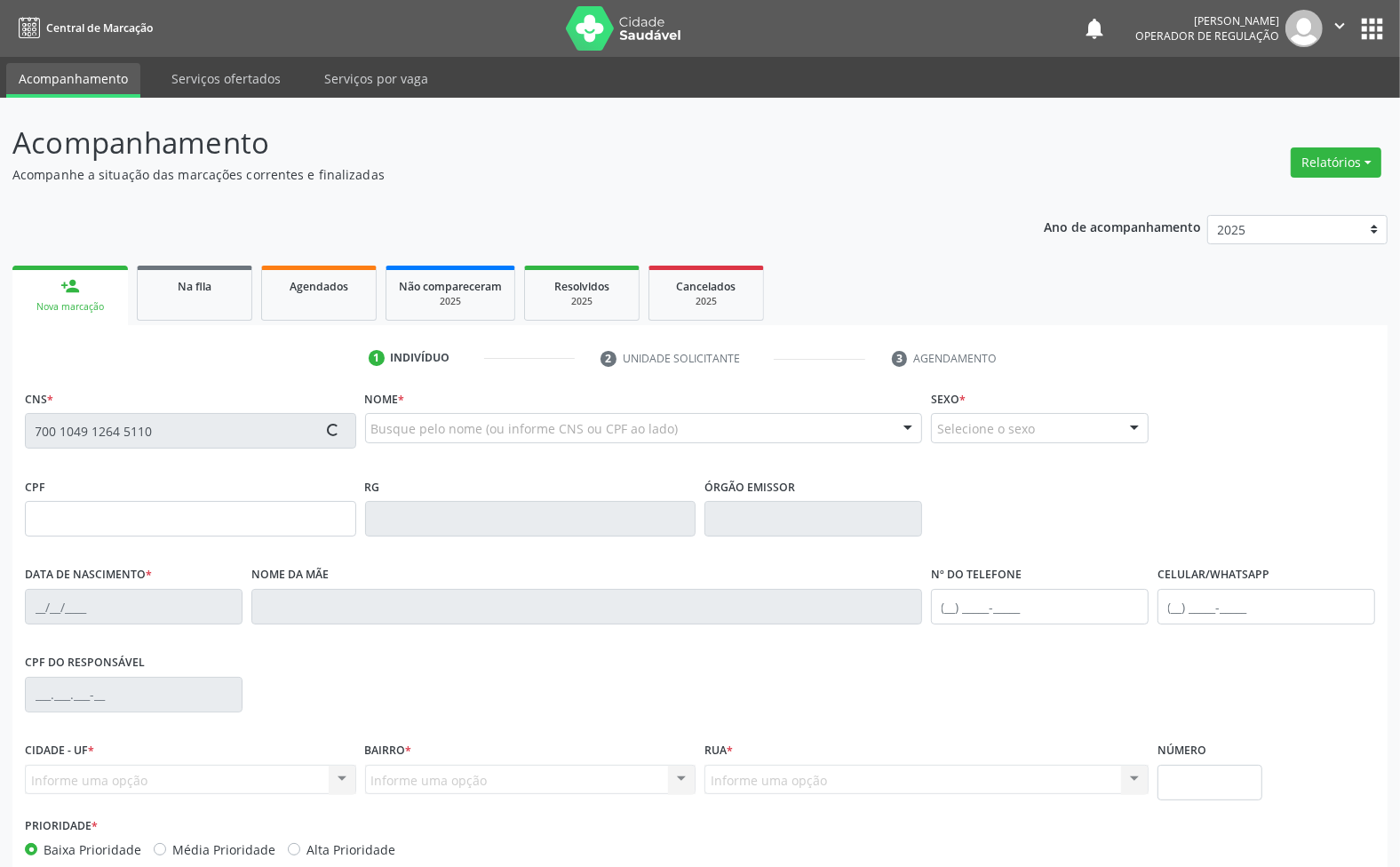
type input "[PHONE_NUMBER]"
type input "170"
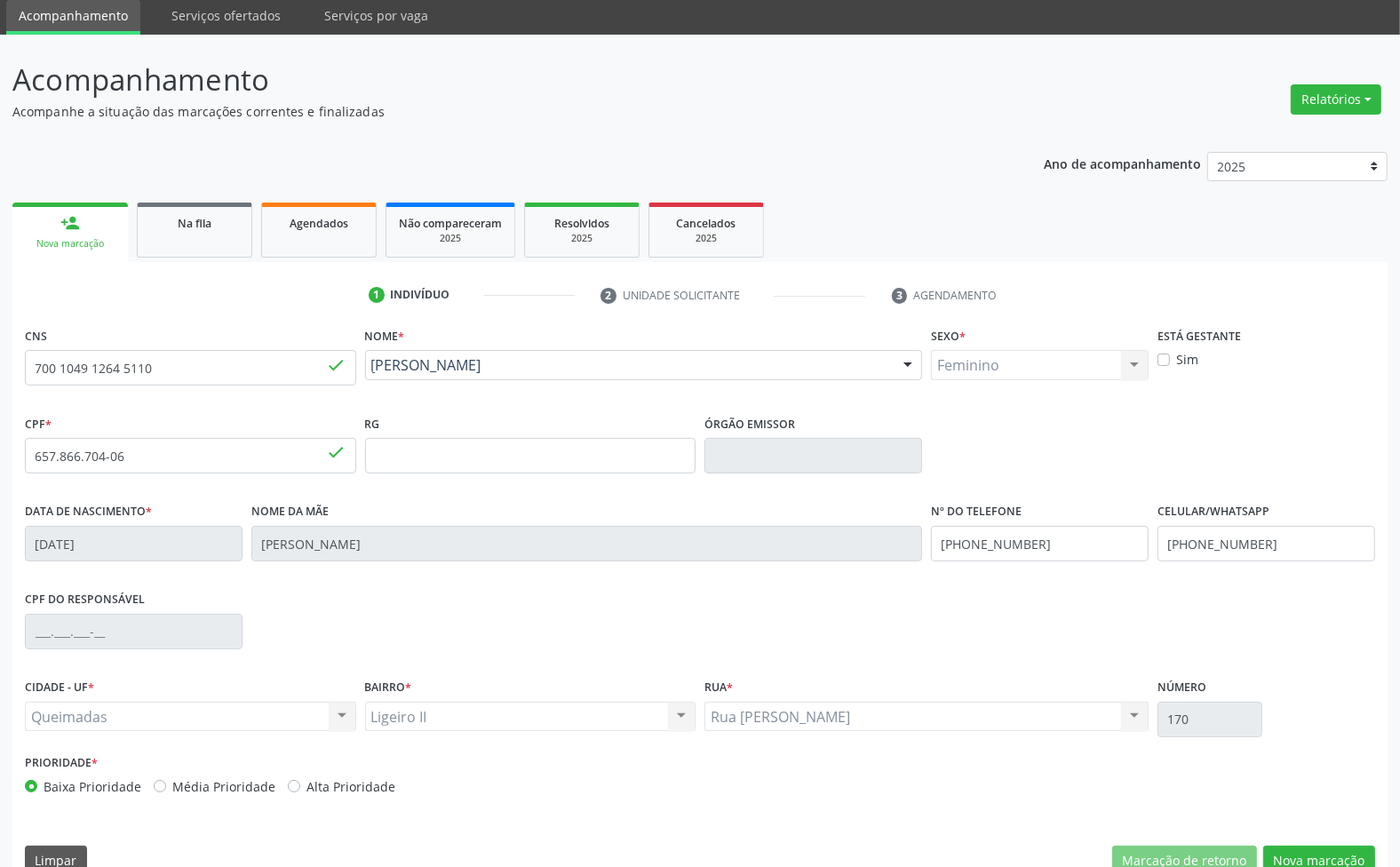
scroll to position [96, 0]
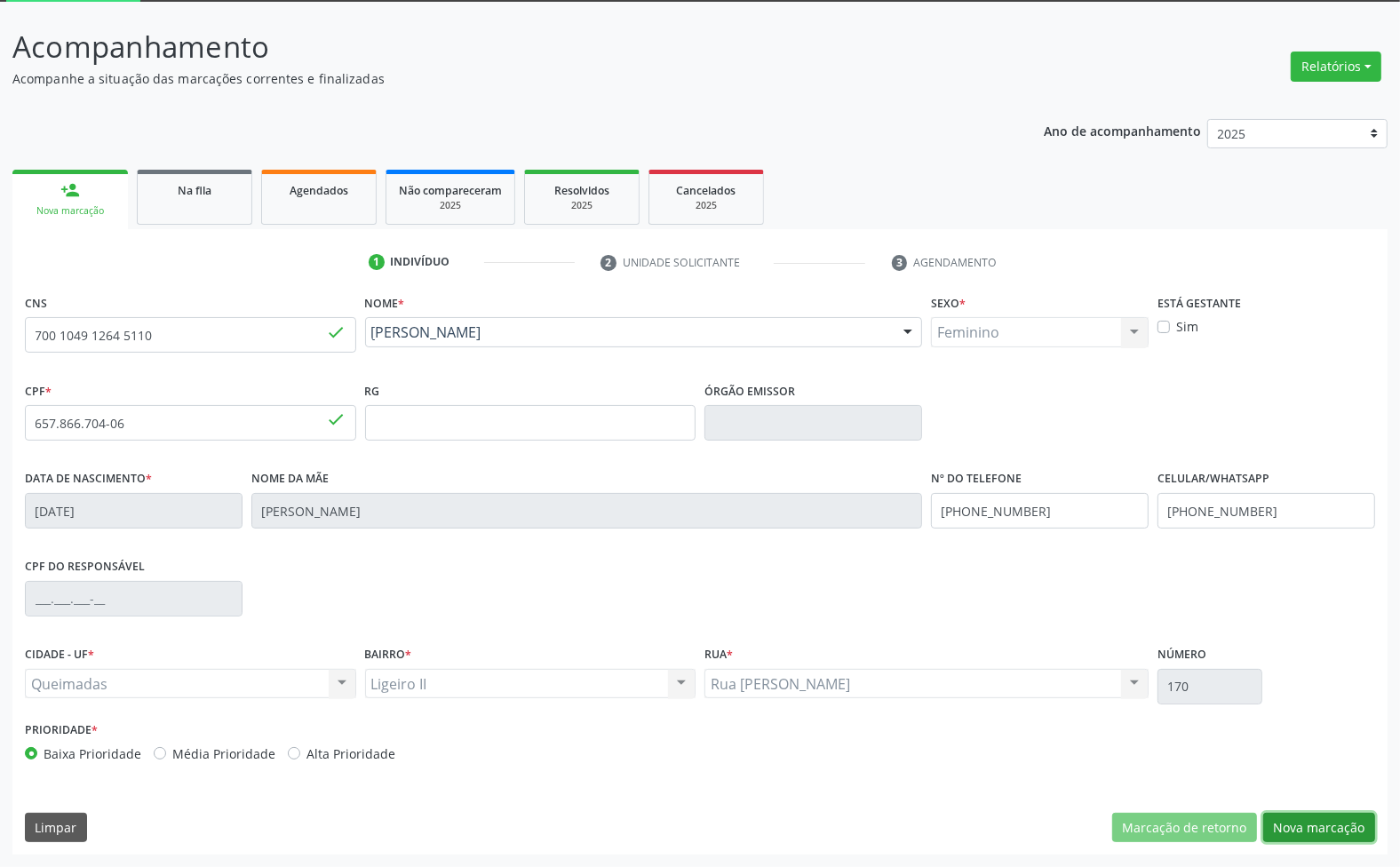
click at [1355, 823] on button "Nova marcação" at bounding box center [1319, 828] width 112 height 30
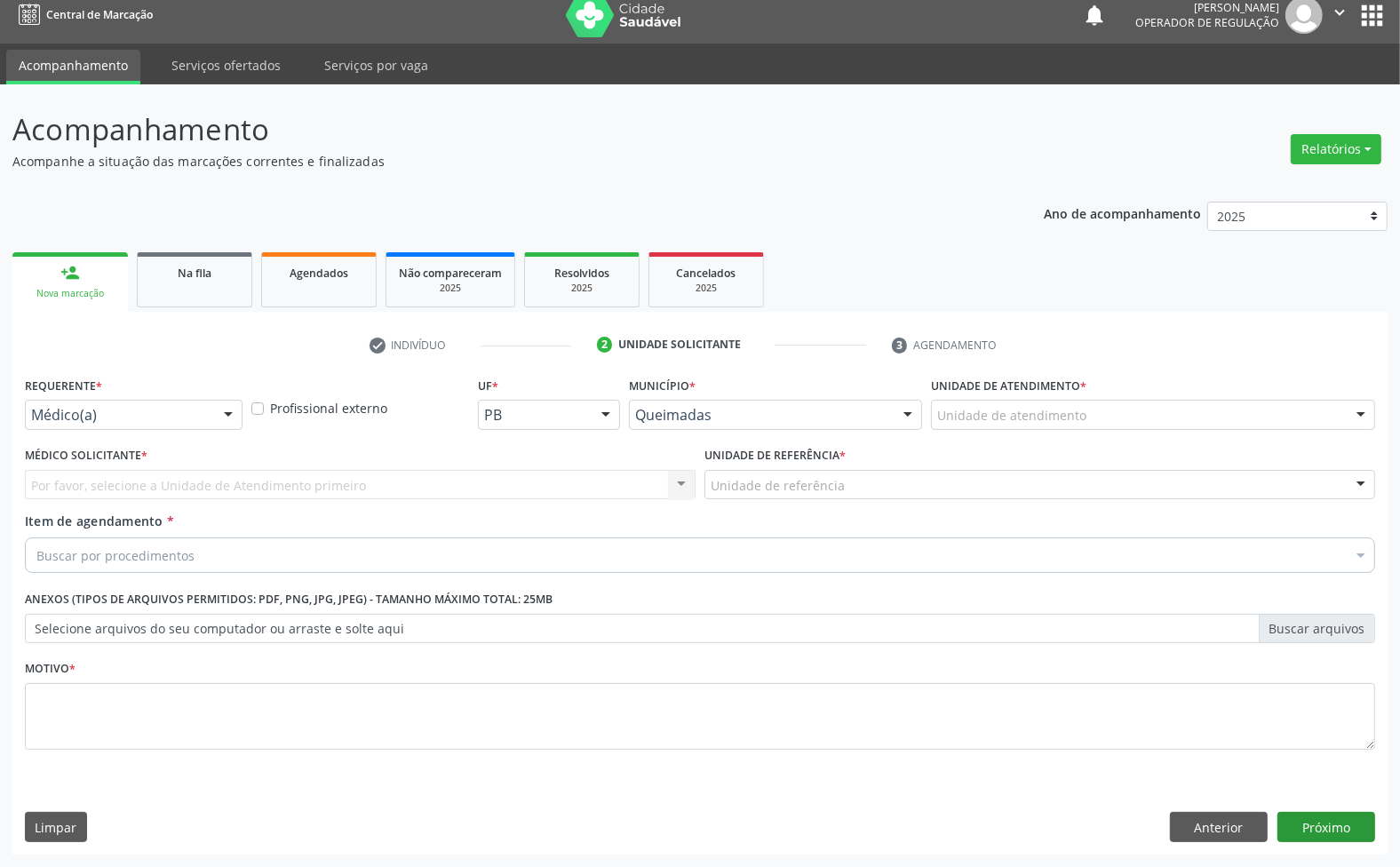
scroll to position [14, 0]
click at [190, 433] on div "Requerente * Médico(a) Médico(a) Enfermeiro(a) Paciente Nenhum resultado encont…" at bounding box center [133, 407] width 226 height 70
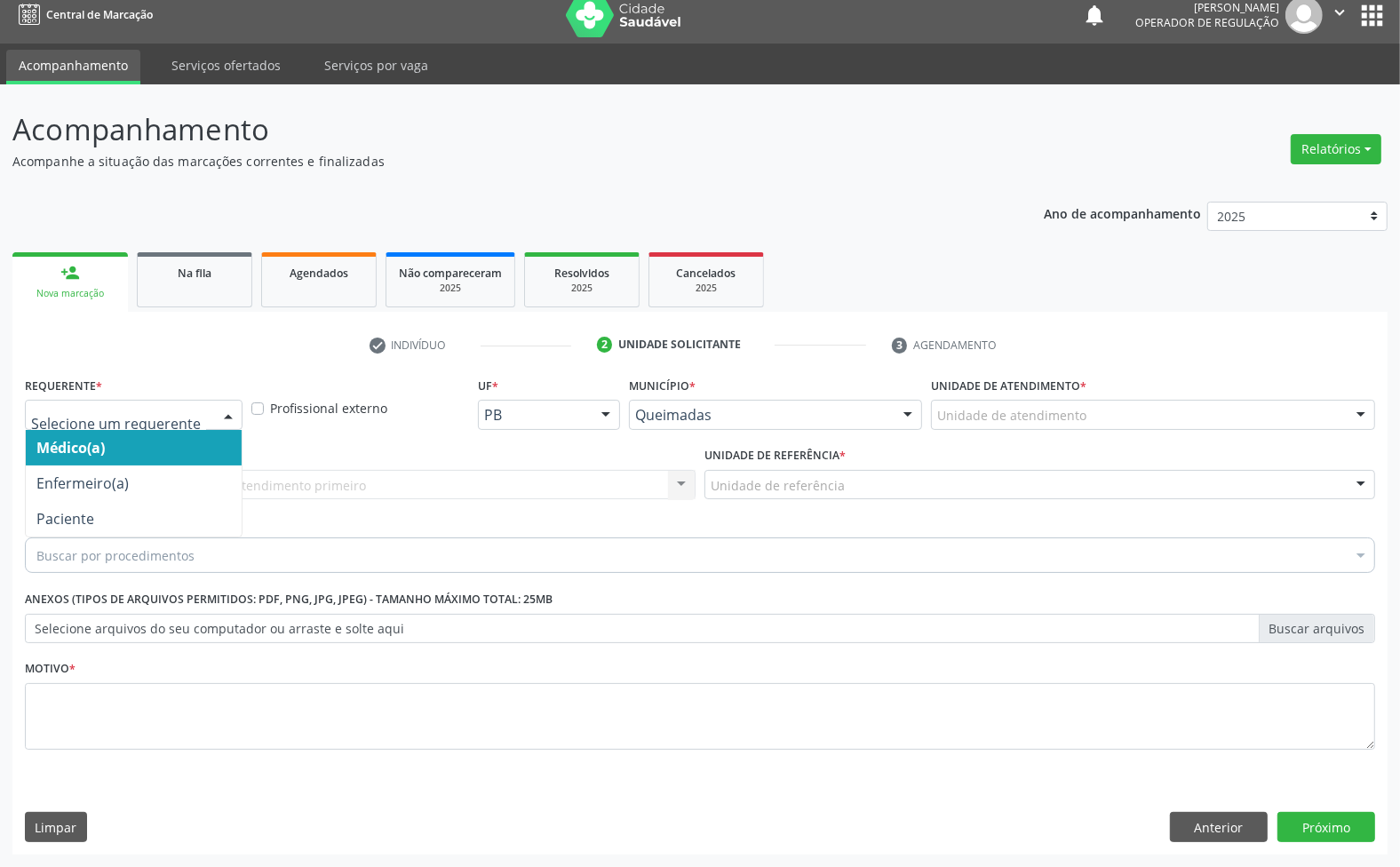
drag, startPoint x: 194, startPoint y: 424, endPoint x: 154, endPoint y: 484, distance: 72.1
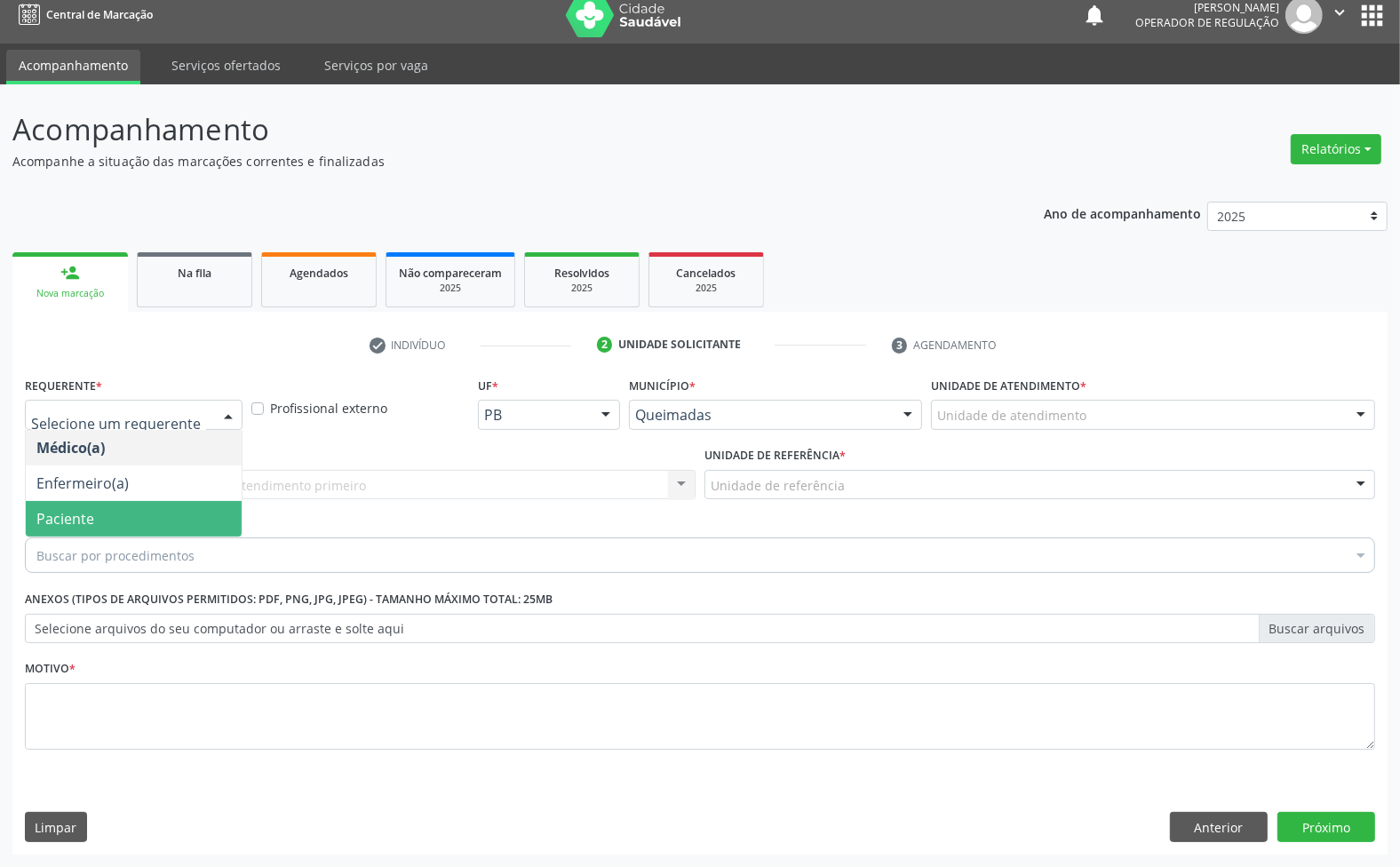
click at [139, 513] on span "Paciente" at bounding box center [134, 518] width 216 height 36
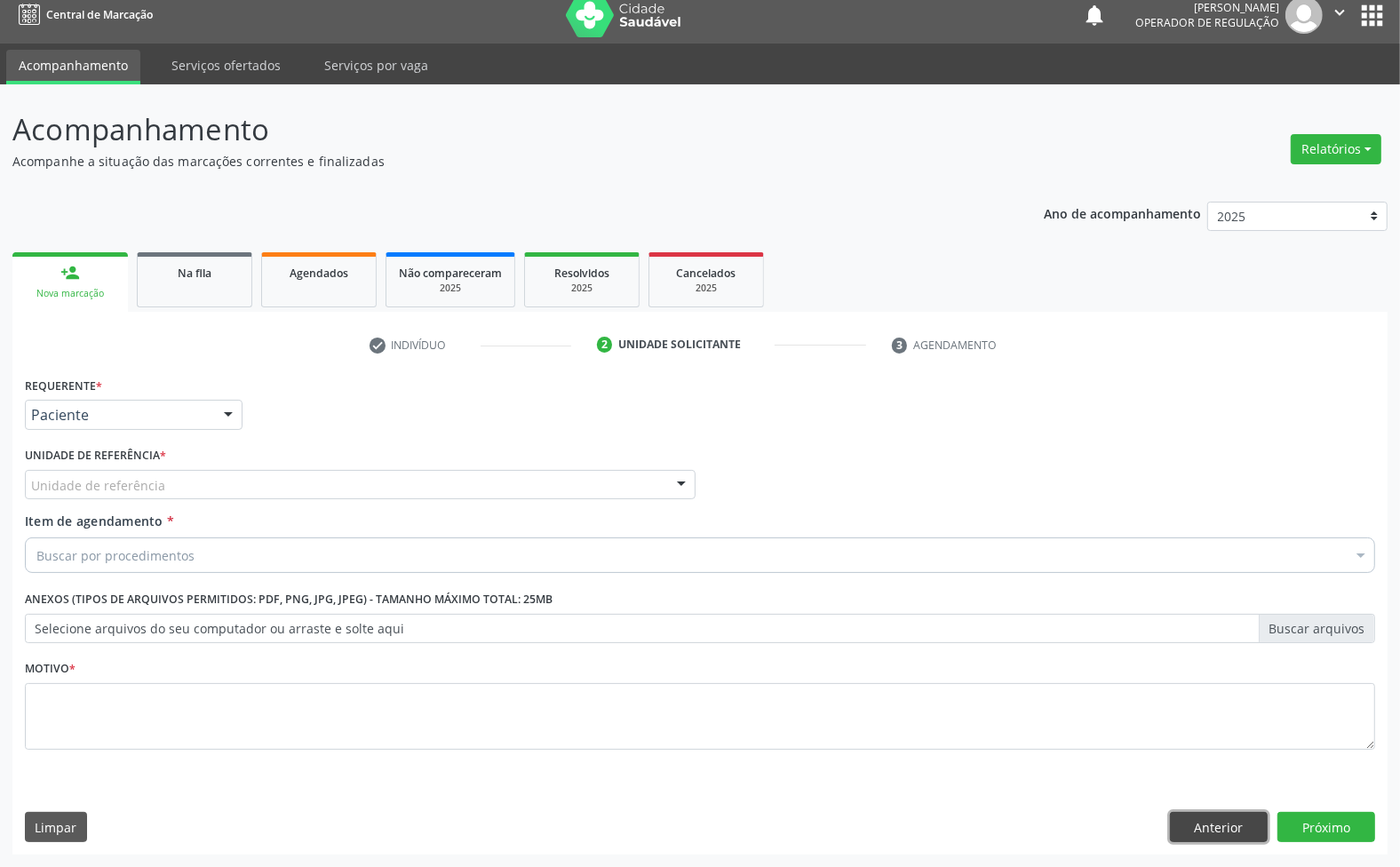
click at [1222, 823] on button "Anterior" at bounding box center [1219, 827] width 98 height 30
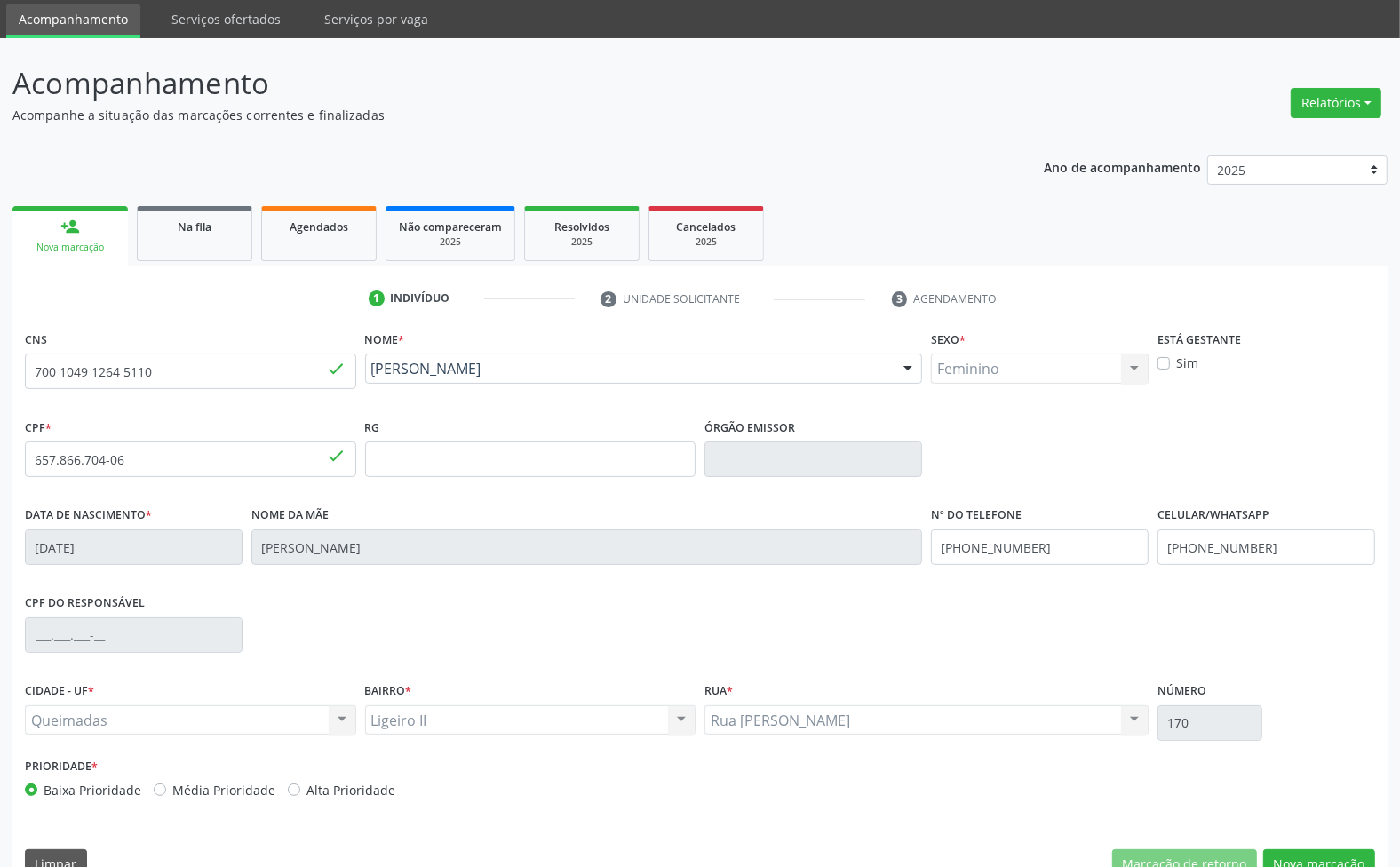
scroll to position [96, 0]
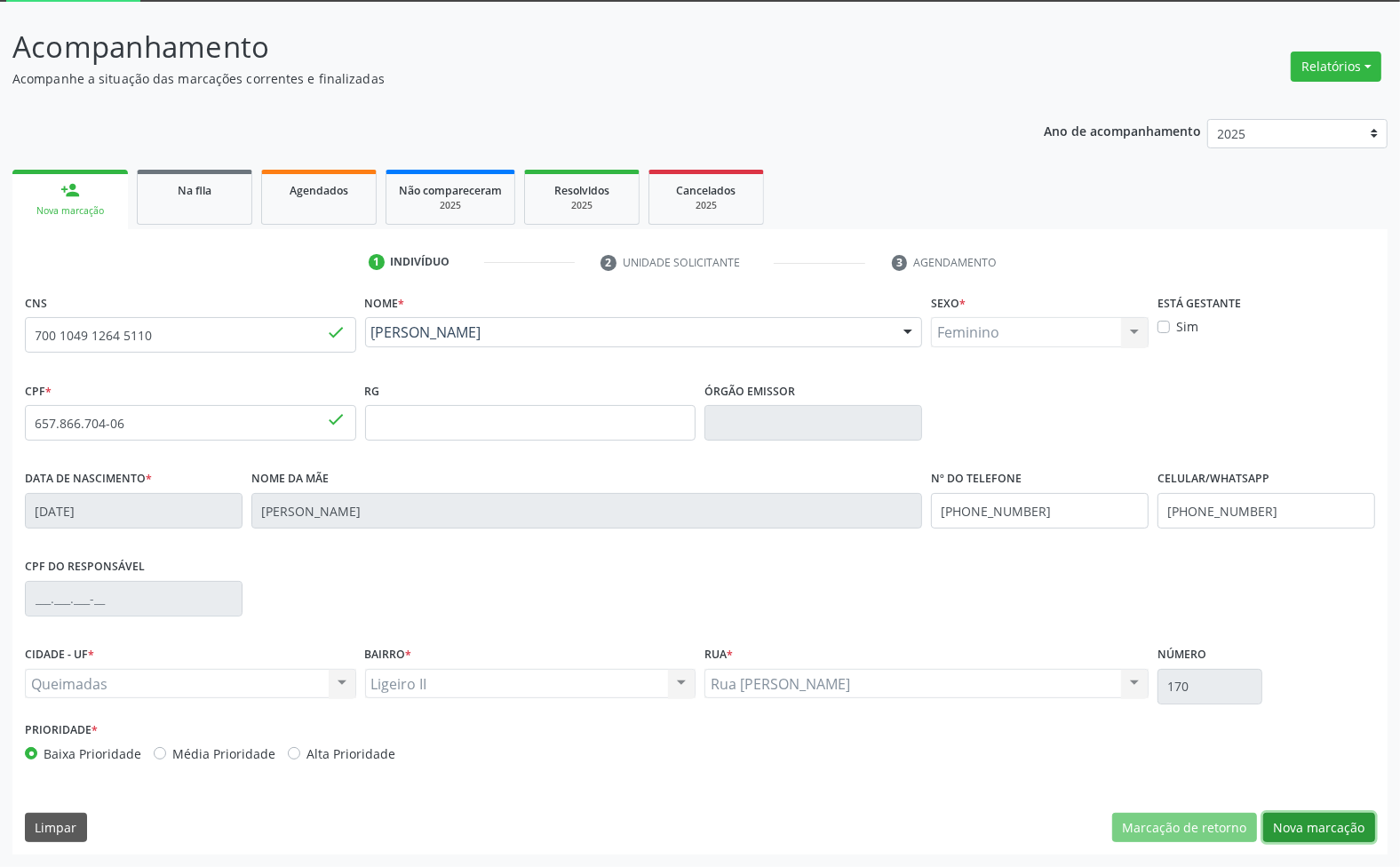
click at [1307, 830] on button "Nova marcação" at bounding box center [1319, 828] width 112 height 30
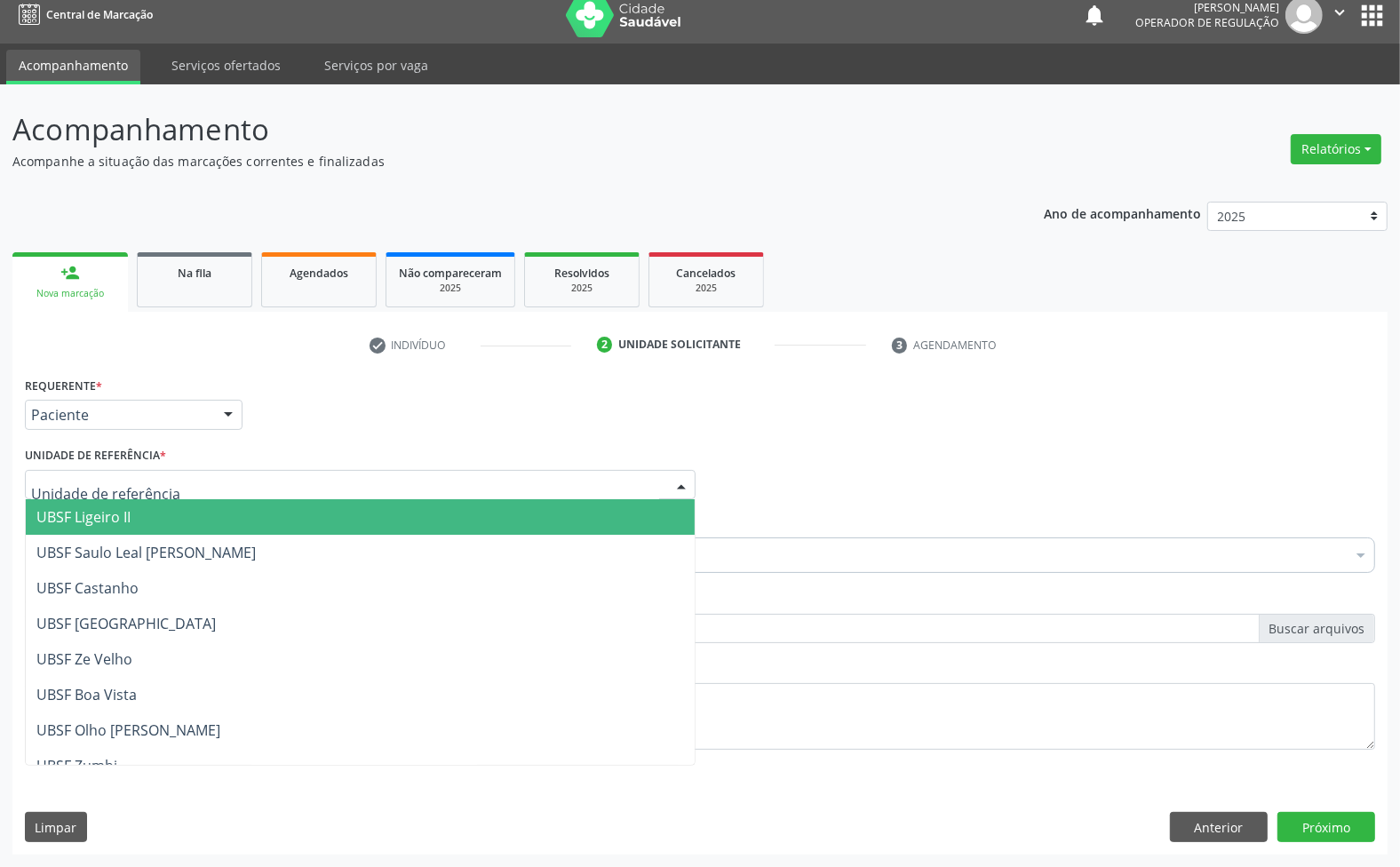
click at [96, 520] on span "UBSF Ligeiro II" at bounding box center [83, 516] width 94 height 19
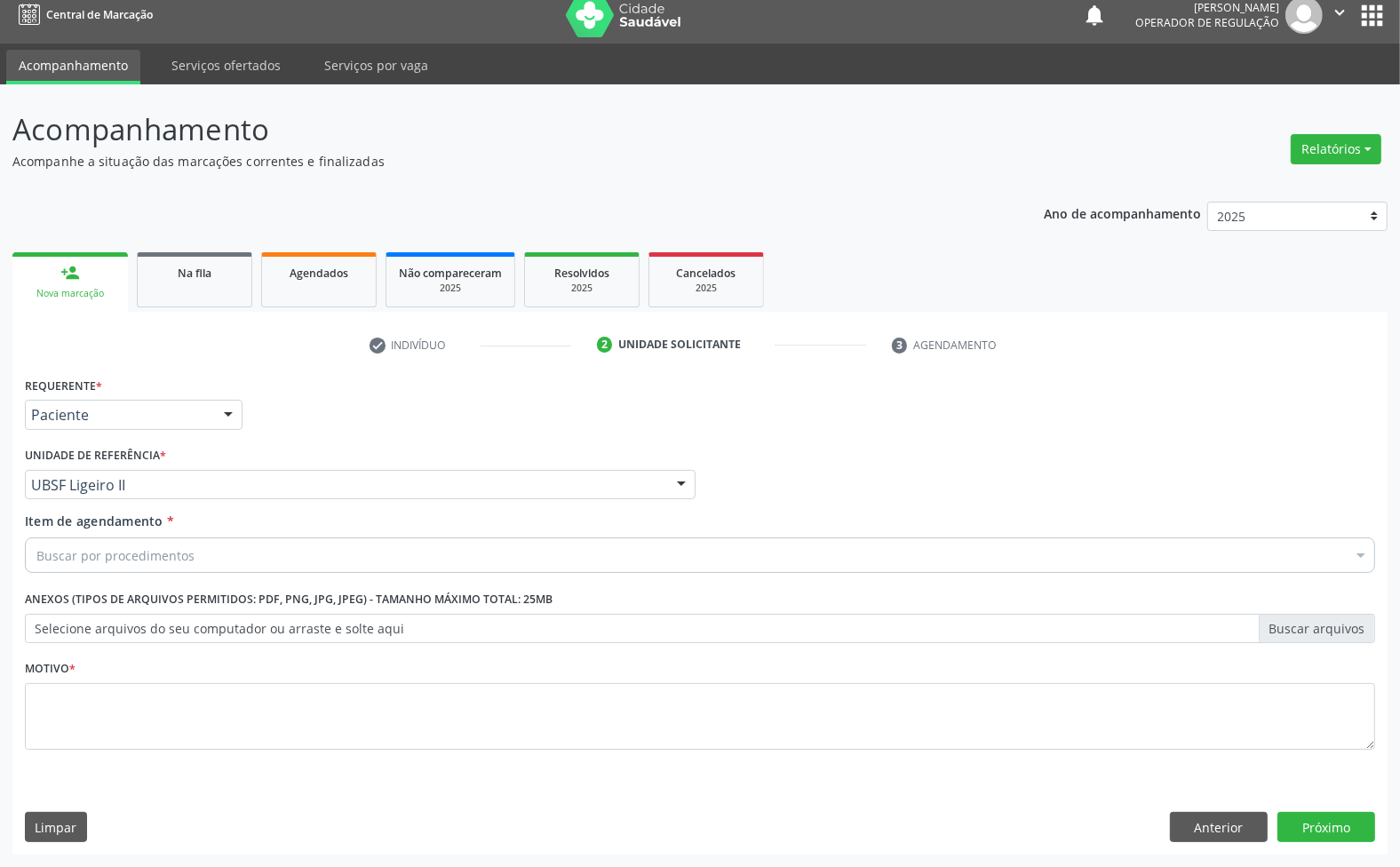
click at [149, 676] on div "Motivo *" at bounding box center [700, 702] width 1351 height 94
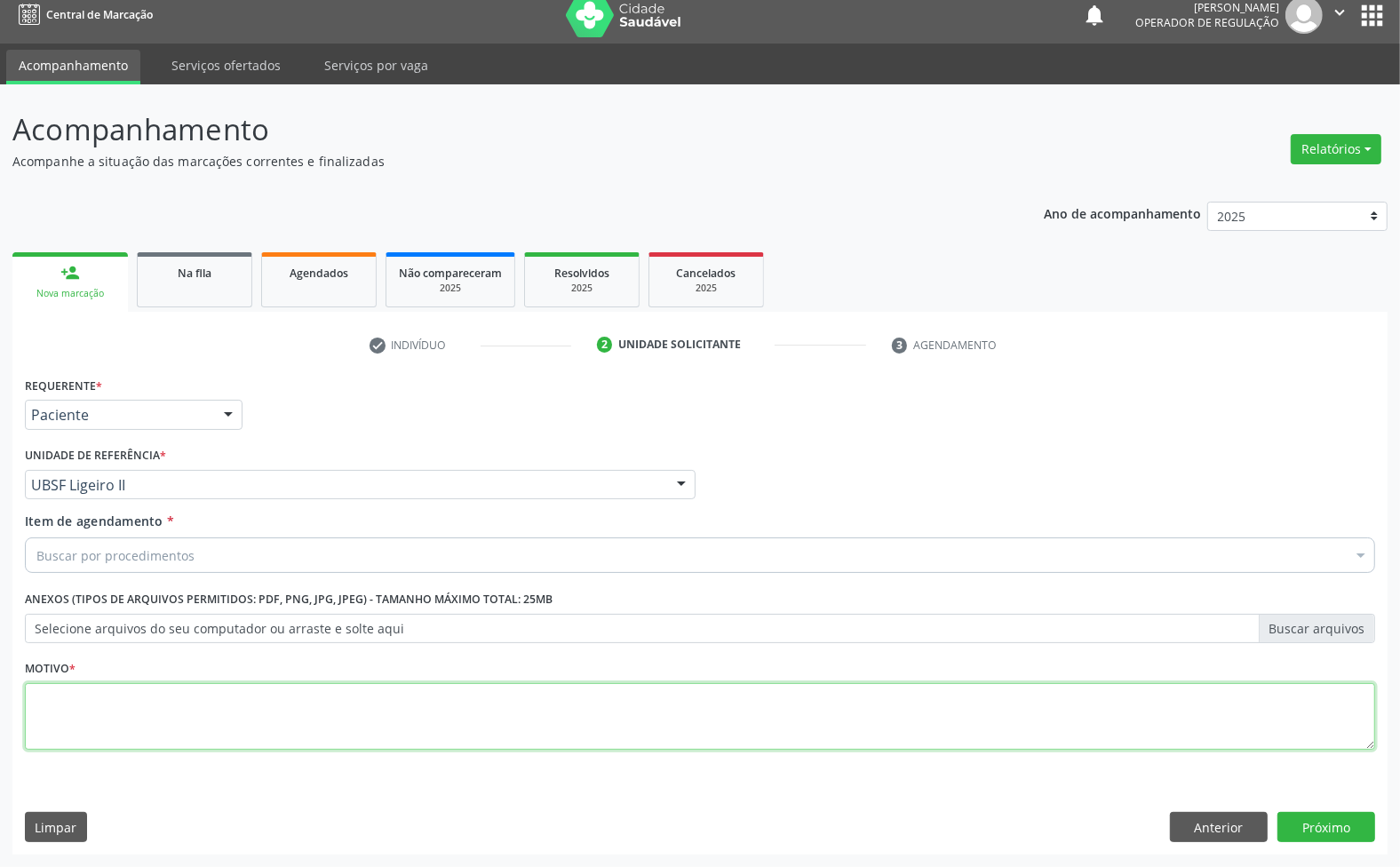
click at [165, 700] on textarea at bounding box center [700, 717] width 1351 height 68
paste textarea "RETORNO 06/25 ([PERSON_NAME])"
type textarea "RETORNO 06/25 ([PERSON_NAME])"
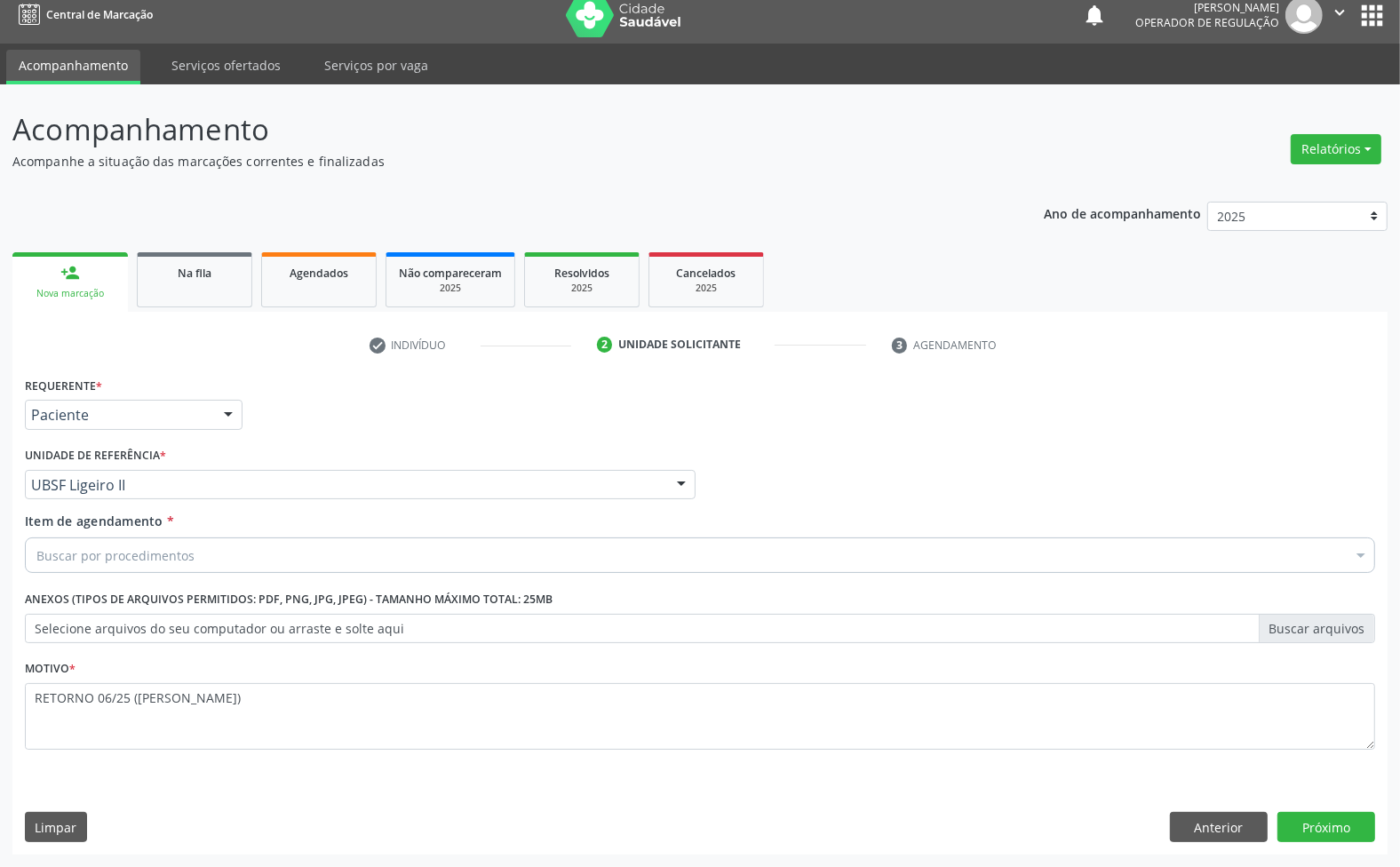
paste input "ENDOCRINOLOGISTA"
type input "ENDOCRINOLOGISTA"
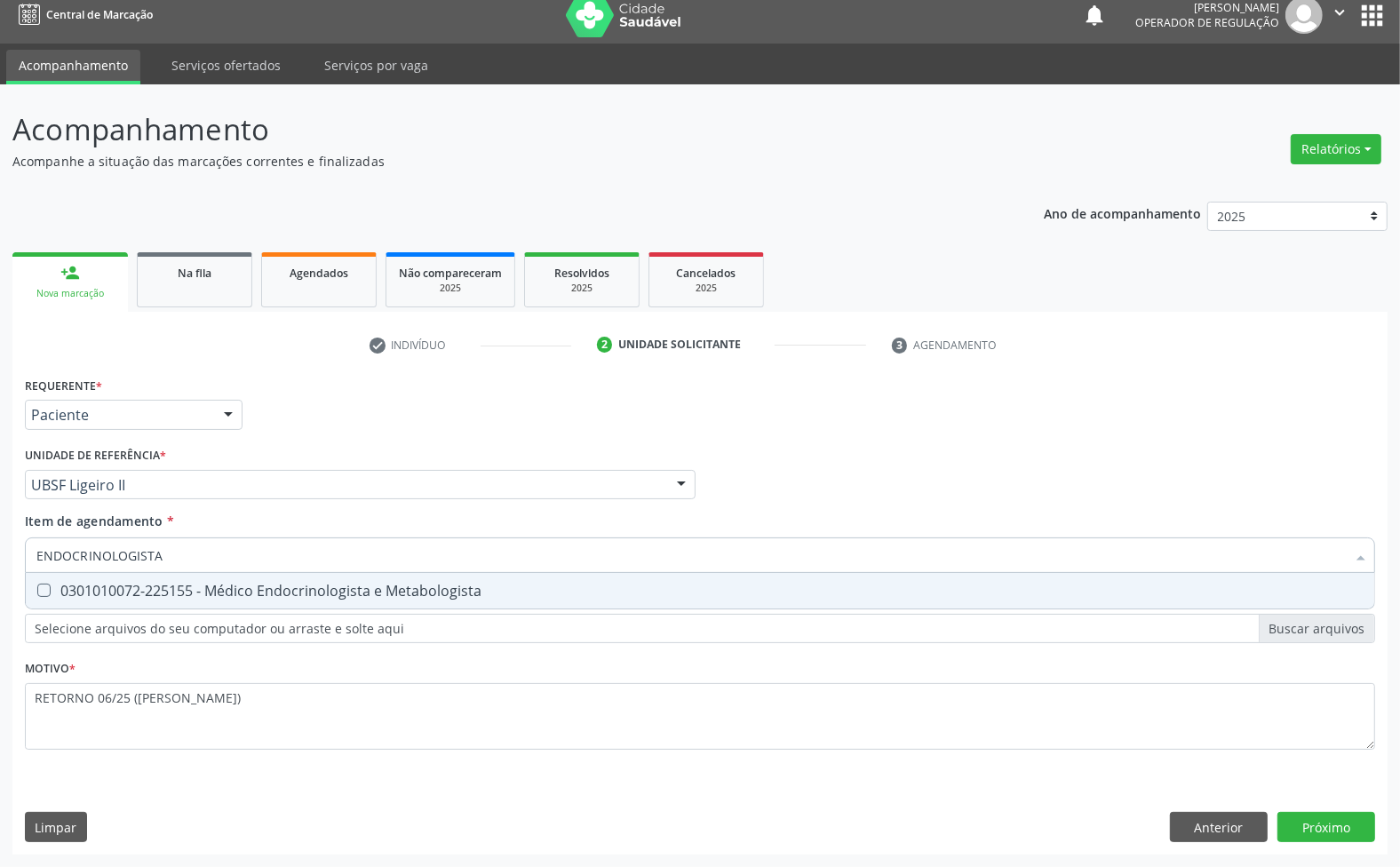
click at [193, 592] on div "0301010072-225155 - Médico Endocrinologista e Metabologista" at bounding box center [700, 591] width 1328 height 15
checkbox Metabologista "true"
click at [1363, 827] on div "Requerente * Paciente Médico(a) Enfermeiro(a) Paciente Nenhum resultado encontr…" at bounding box center [700, 613] width 1375 height 482
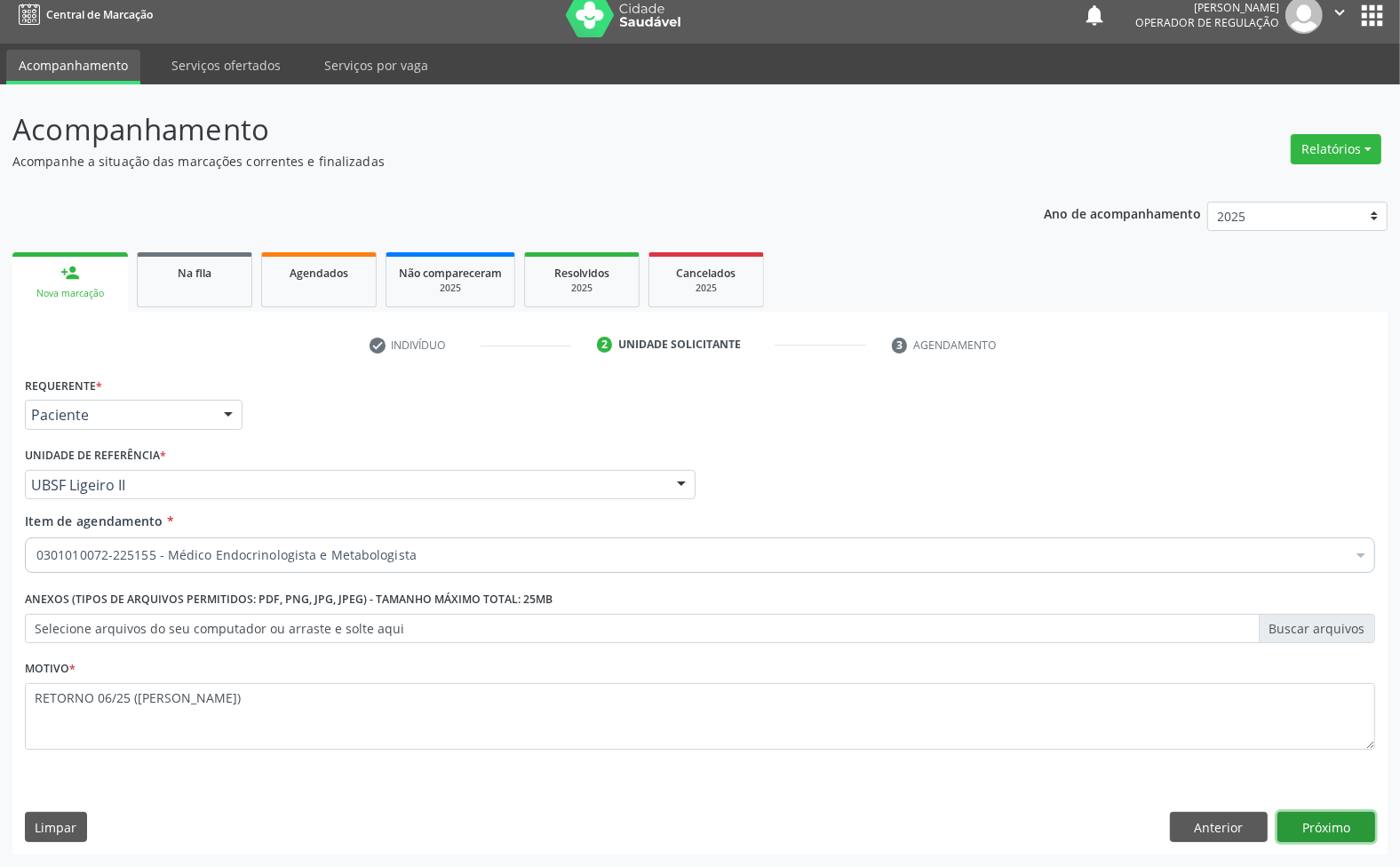
click at [1291, 816] on button "Próximo" at bounding box center [1326, 827] width 98 height 30
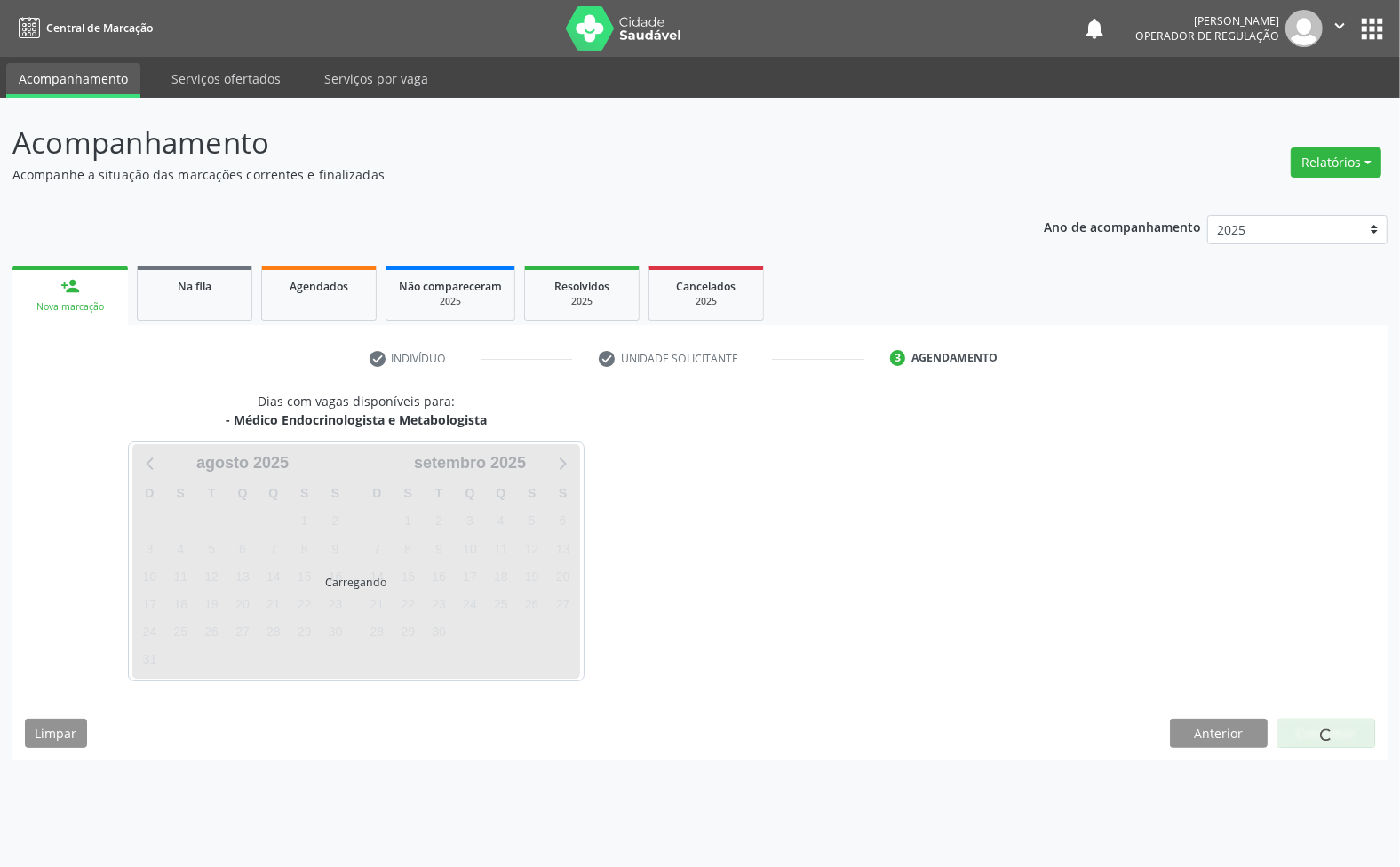
scroll to position [0, 0]
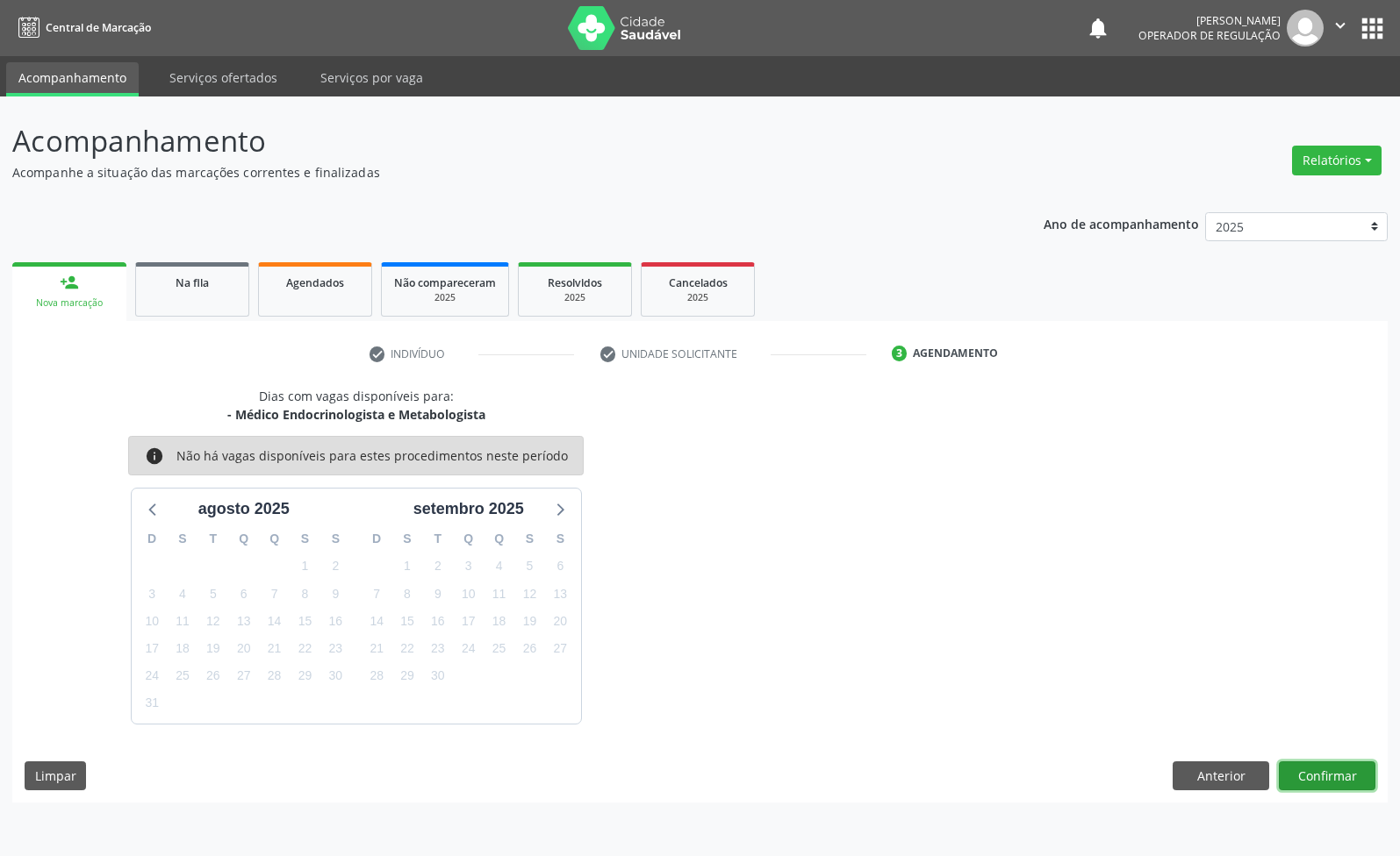
click at [1313, 776] on button "Confirmar" at bounding box center [1327, 776] width 97 height 30
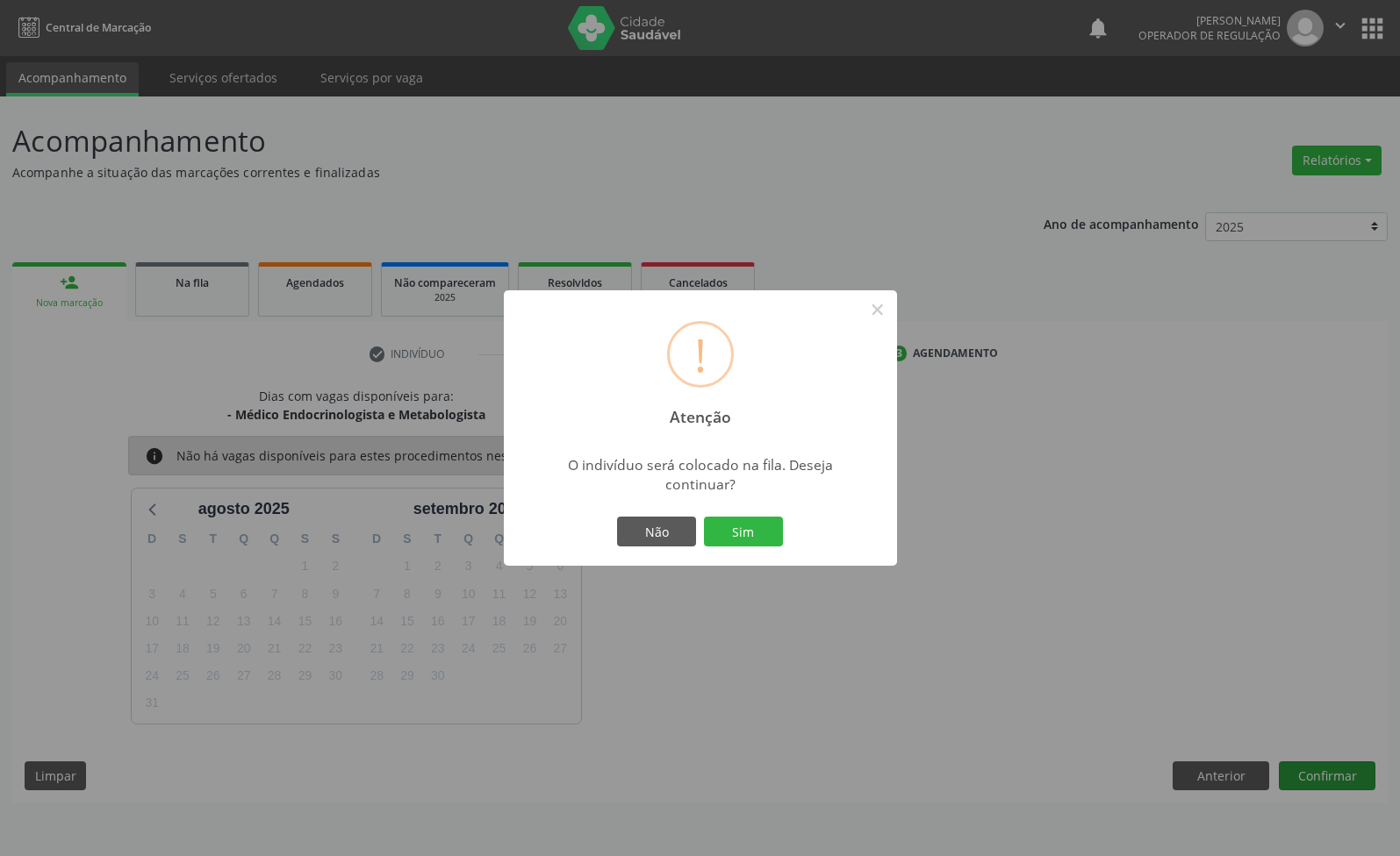
click at [704, 517] on button "Sim" at bounding box center [743, 531] width 79 height 30
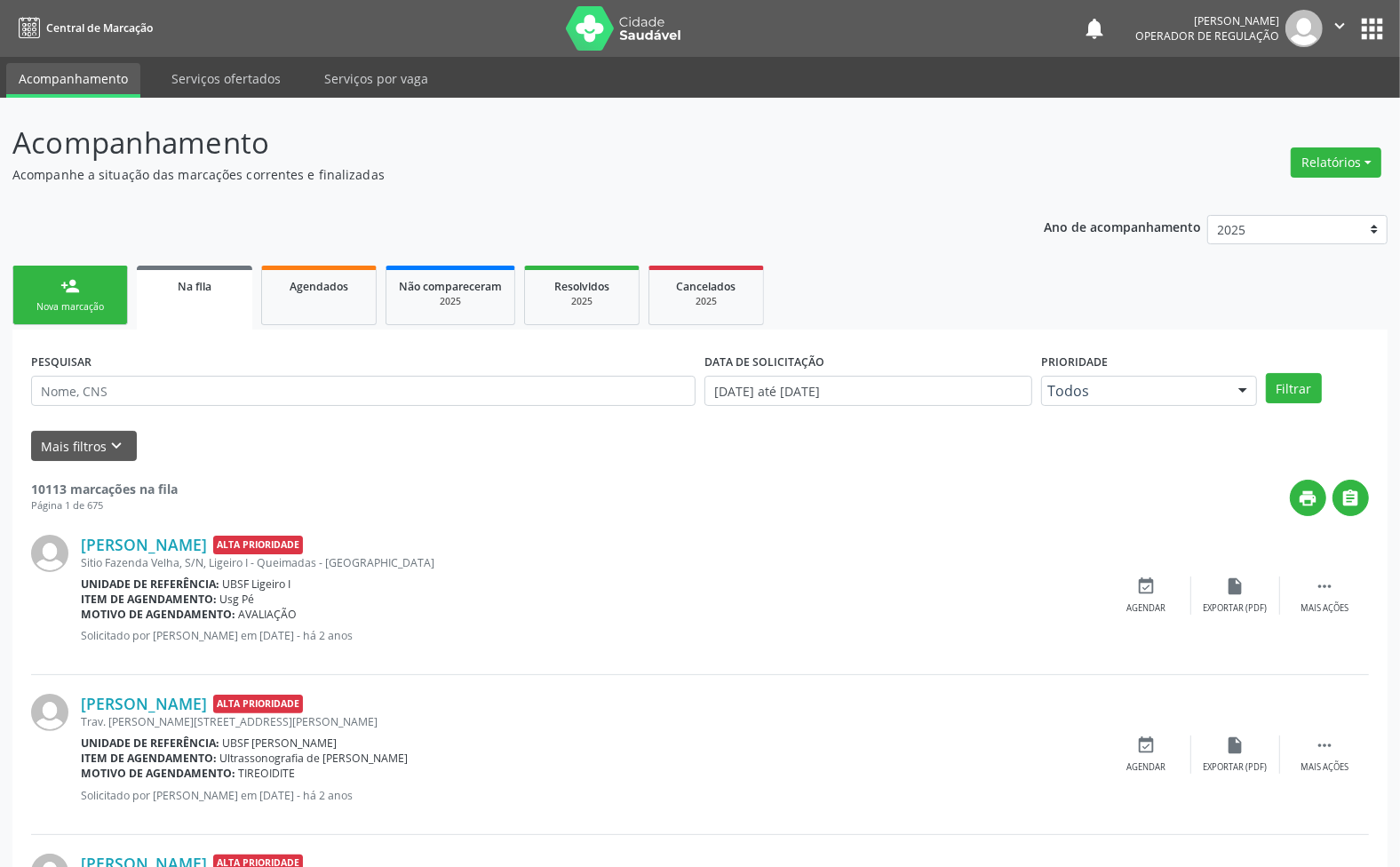
click at [111, 307] on div "Nova marcação" at bounding box center [70, 307] width 89 height 14
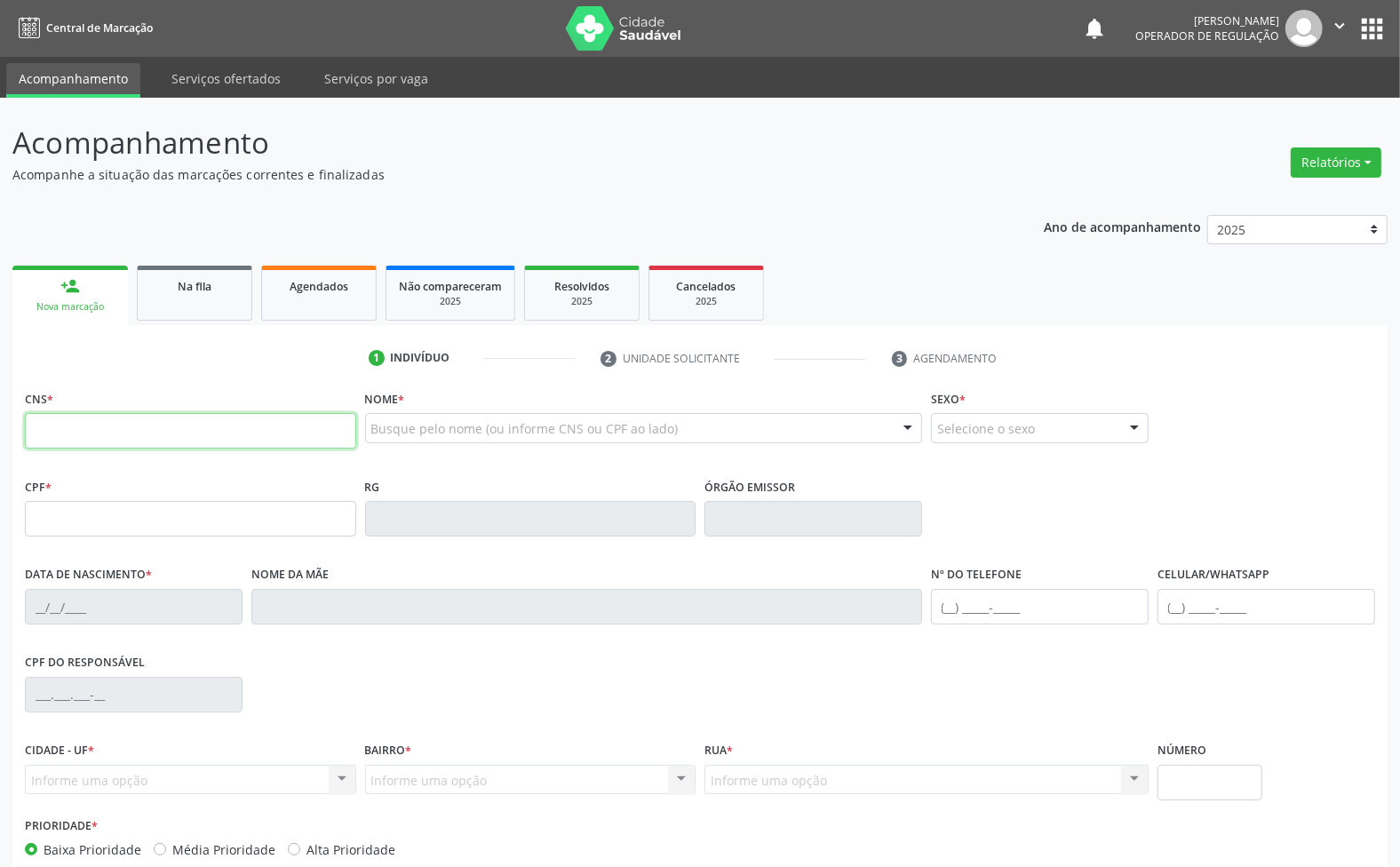
click at [178, 427] on input "text" at bounding box center [190, 430] width 331 height 36
type input "709 2062 2601 1439"
type input "091.028.997-28"
type input "[DATE]"
type input "[PERSON_NAME]"
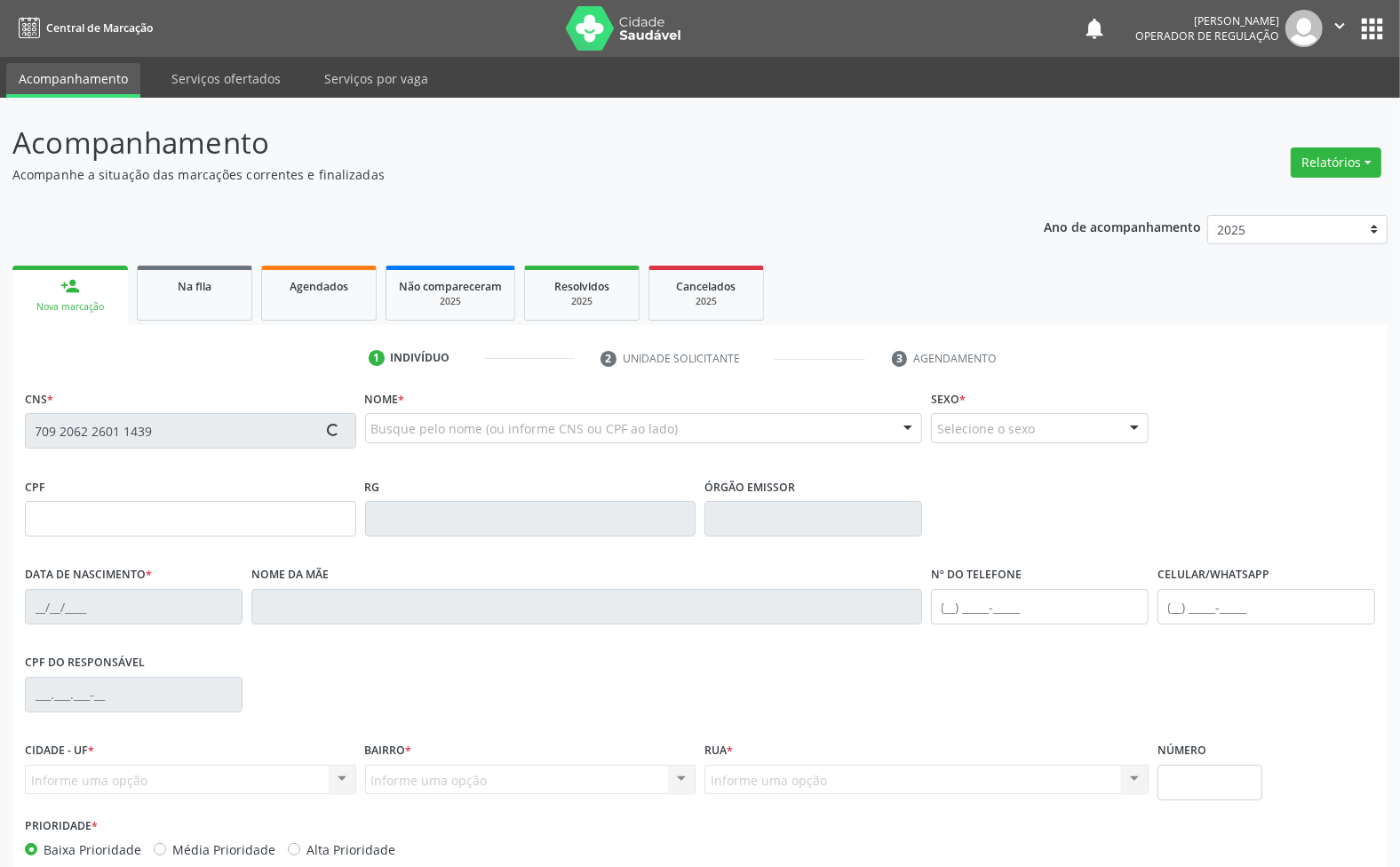
type input "[PHONE_NUMBER]"
type input "001.212.267-00"
type input "187"
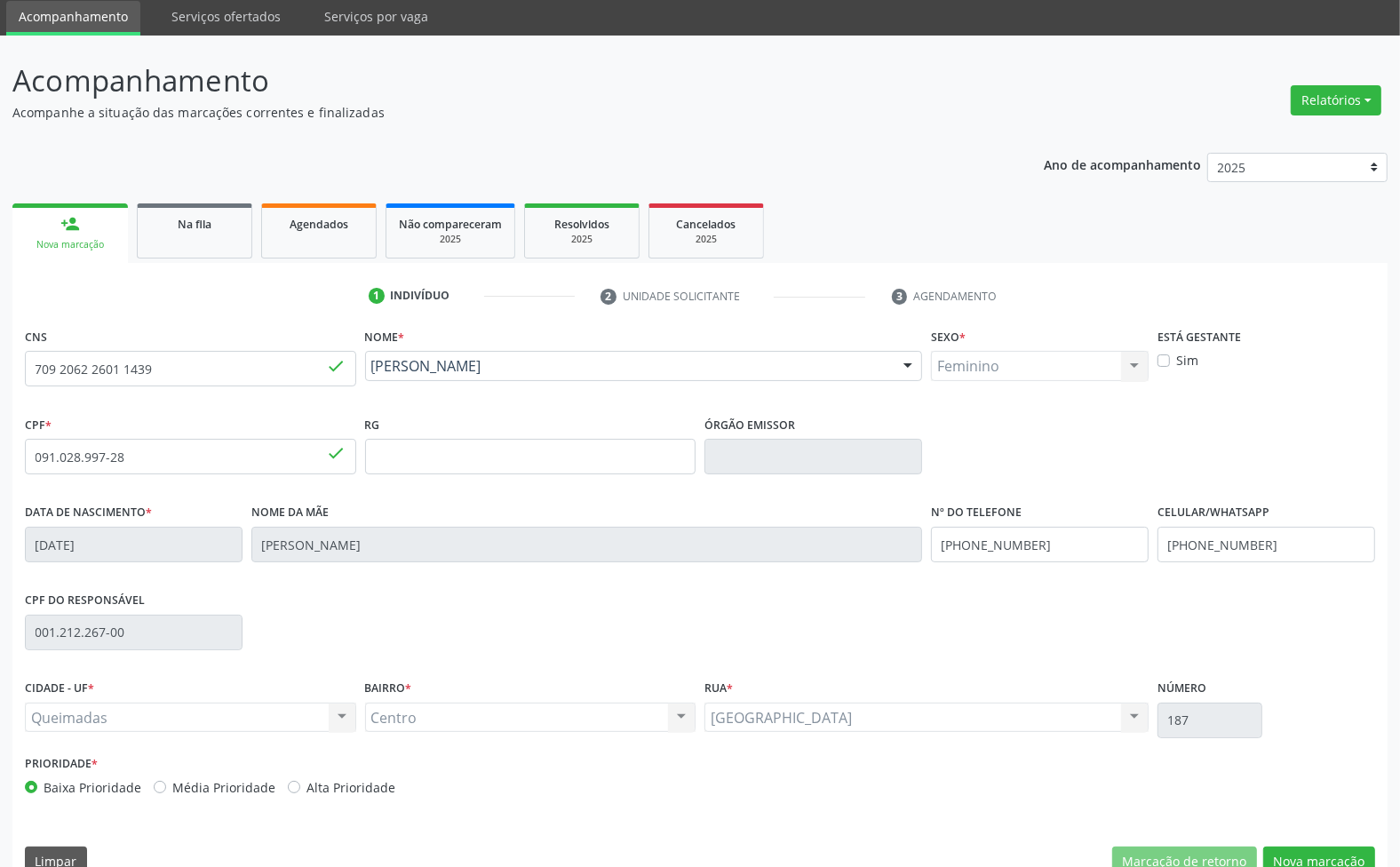
scroll to position [96, 0]
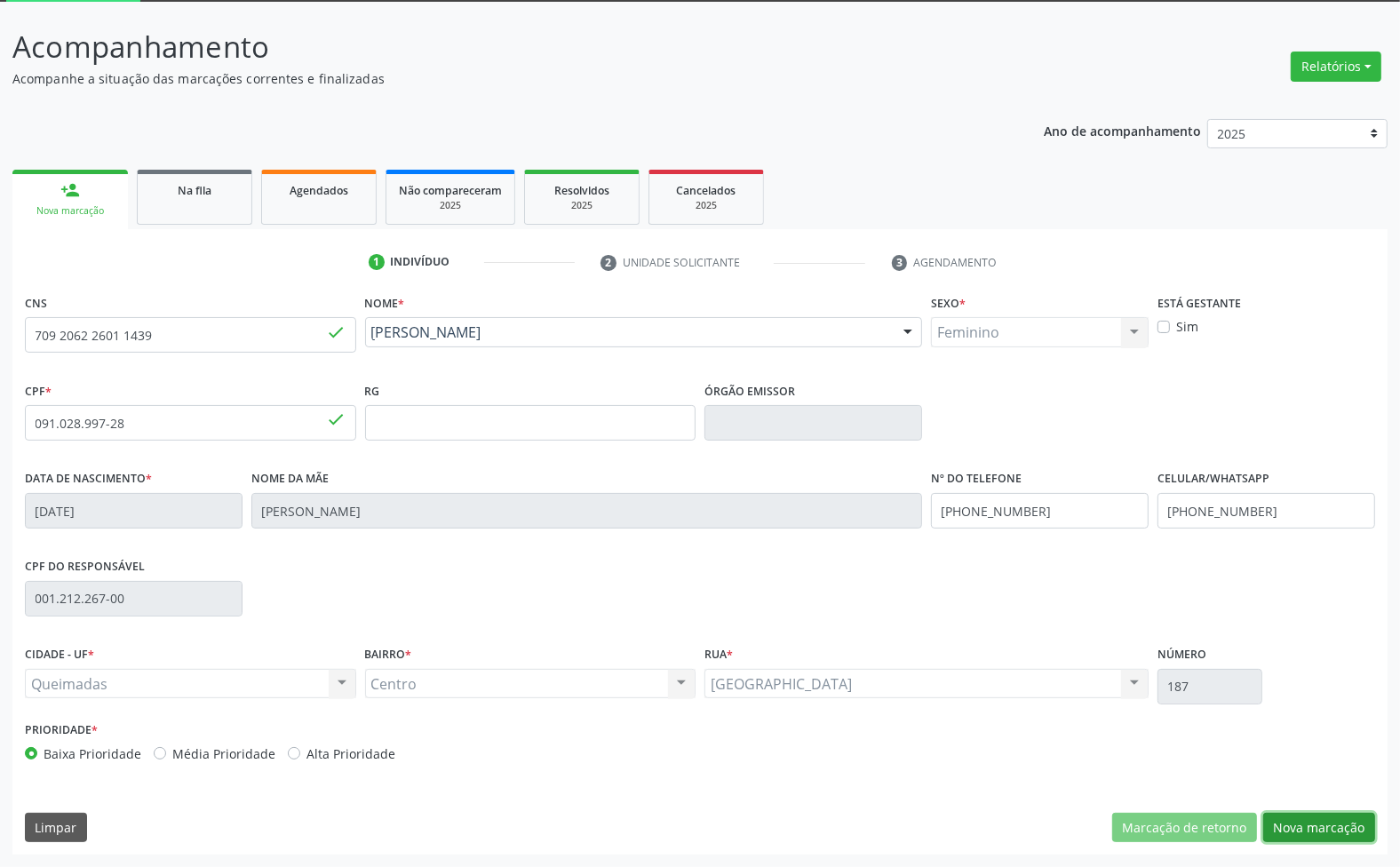
drag, startPoint x: 1315, startPoint y: 818, endPoint x: 957, endPoint y: 687, distance: 381.2
click at [1316, 818] on button "Nova marcação" at bounding box center [1319, 828] width 112 height 30
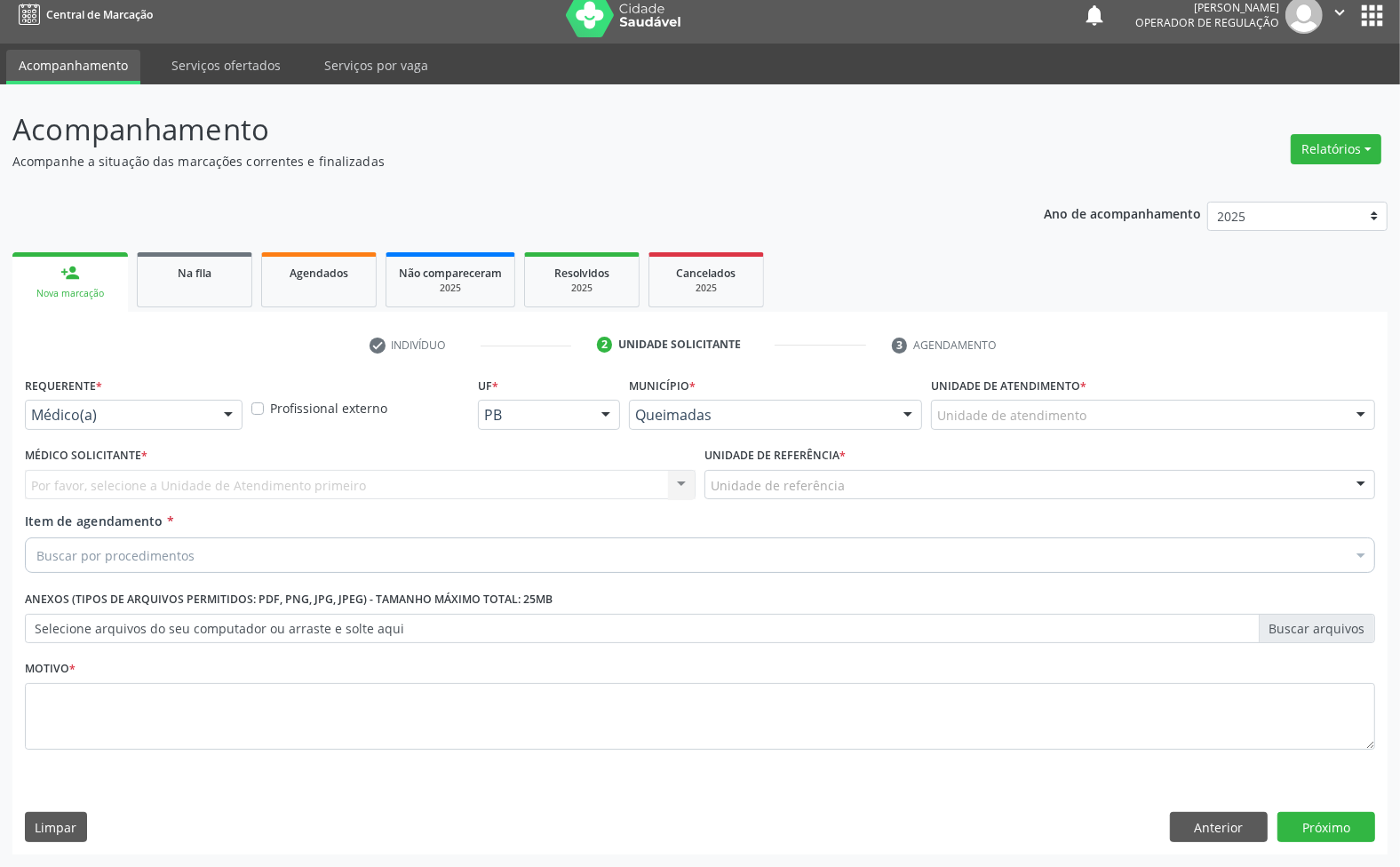
scroll to position [14, 0]
click at [126, 432] on div "Requerente * Médico(a) Médico(a) Enfermeiro(a) Paciente Nenhum resultado encont…" at bounding box center [133, 407] width 226 height 70
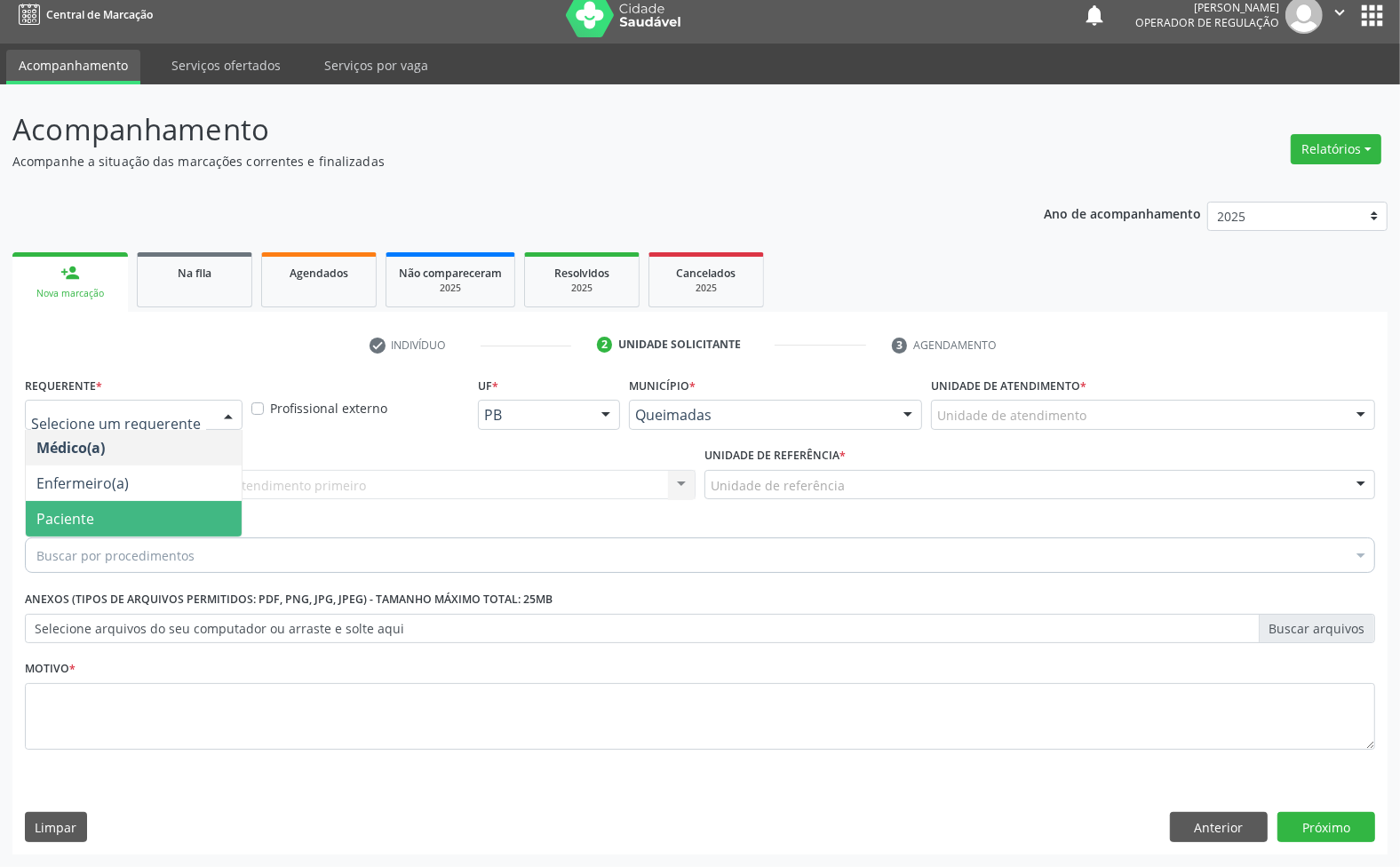
click at [103, 517] on span "Paciente" at bounding box center [134, 518] width 216 height 36
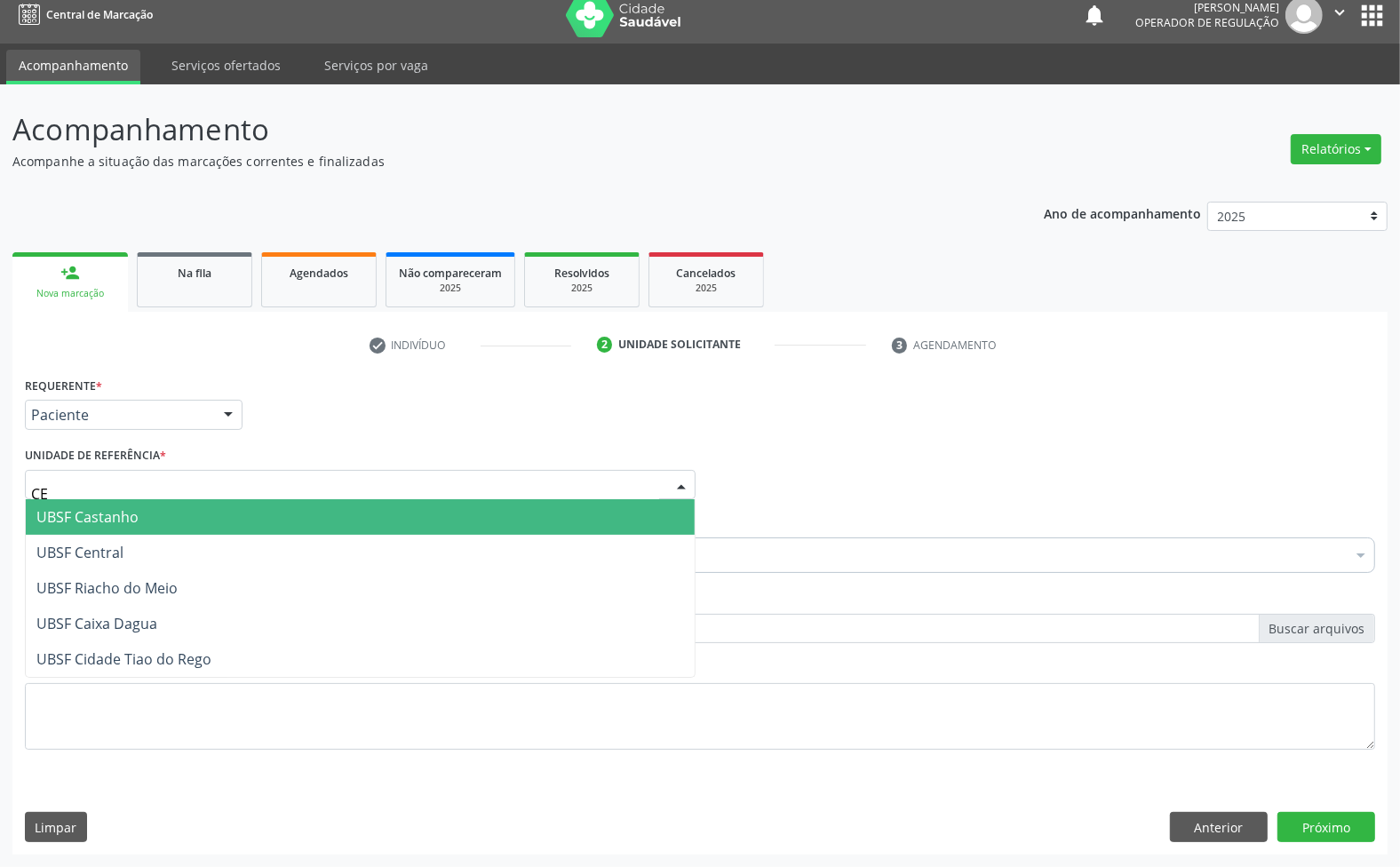
type input "CEN"
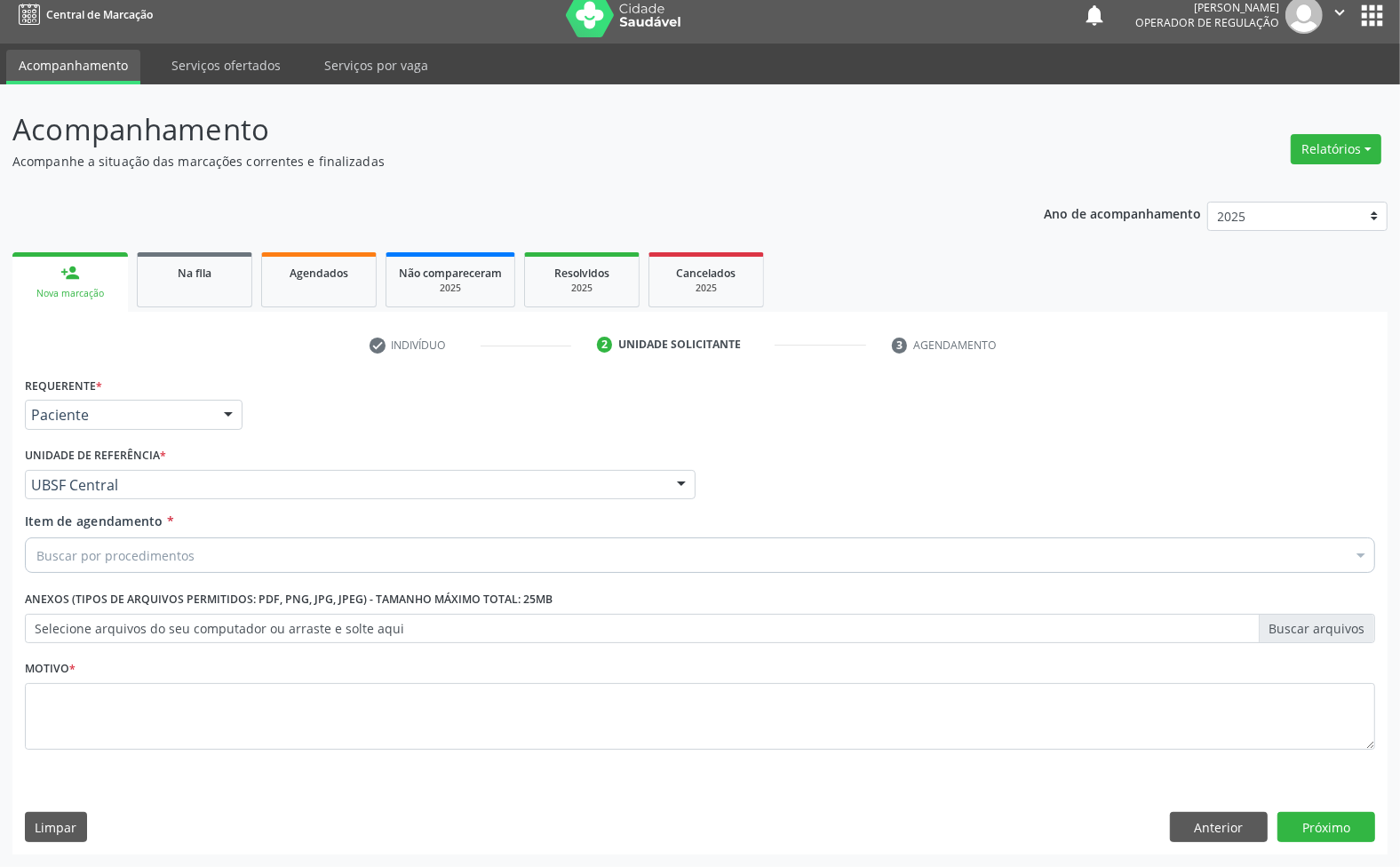
paste input "RETORNO 08/25 ([PERSON_NAME])"
type input "RETORNO 08/25 ([PERSON_NAME])"
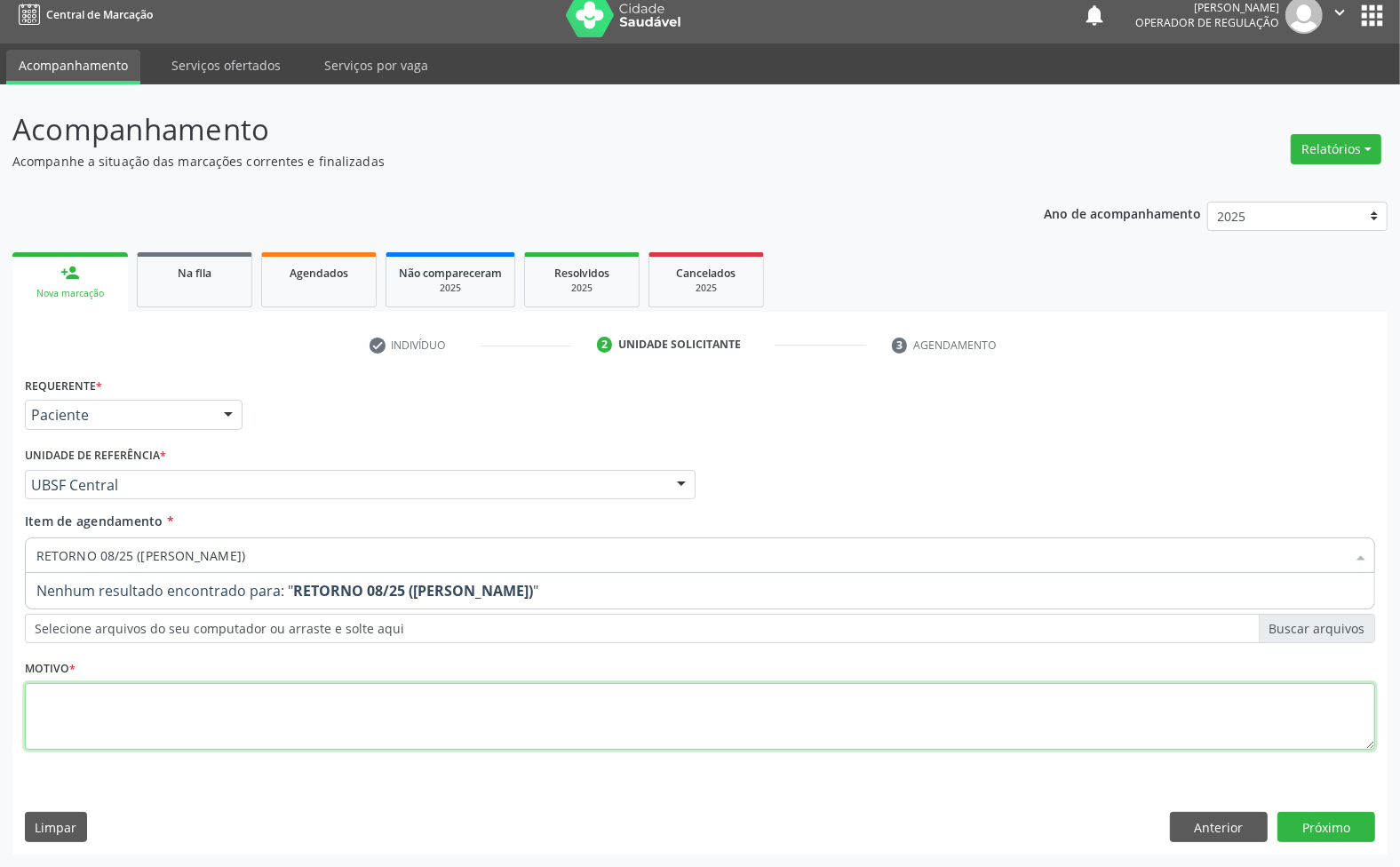
click at [244, 707] on div "Requerente * Paciente Médico(a) Enfermeiro(a) Paciente Nenhum resultado encontr…" at bounding box center [700, 574] width 1351 height 403
paste textarea "RETORNO 08/25 ([PERSON_NAME])"
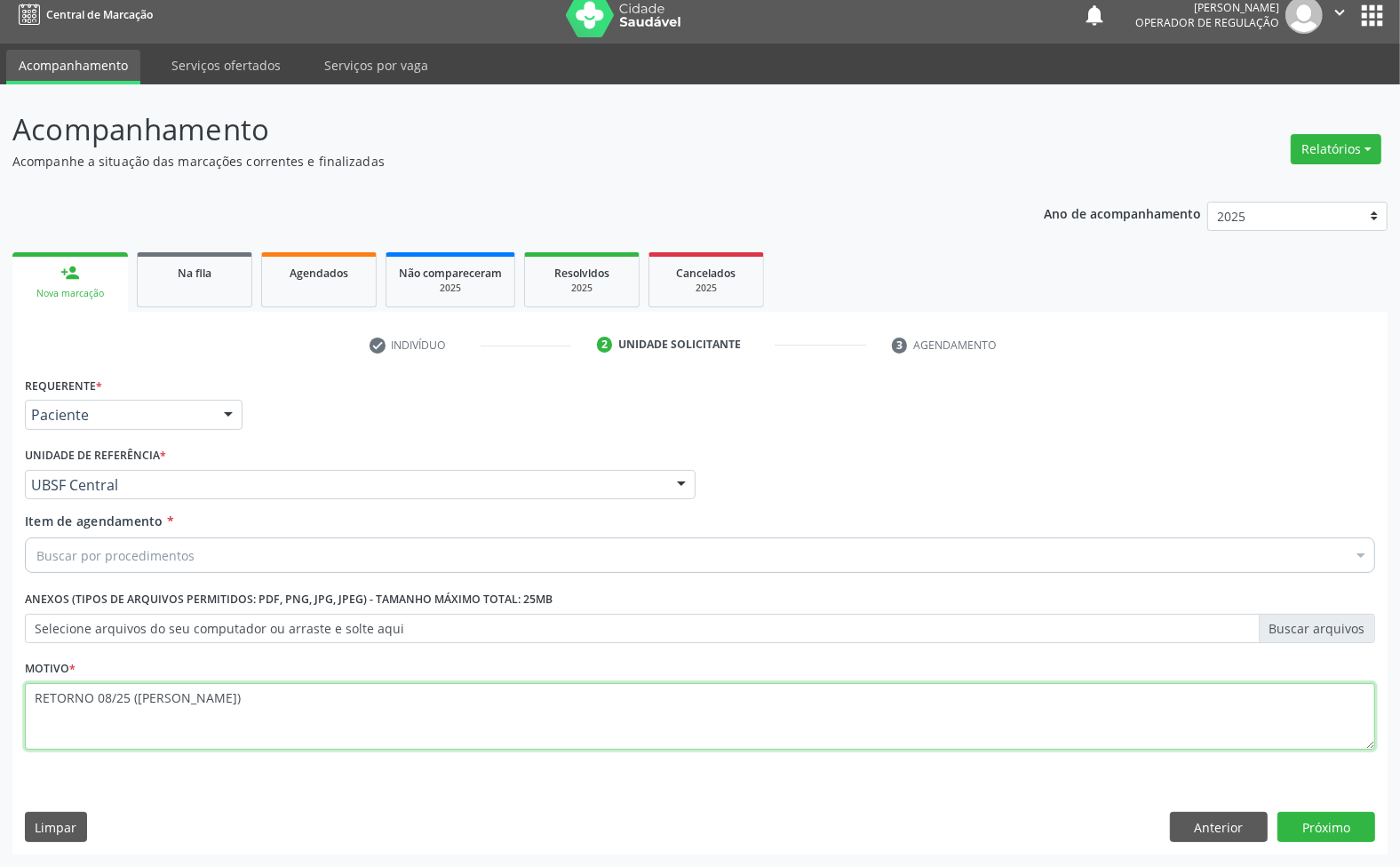
type textarea "RETORNO 08/25 ([PERSON_NAME])"
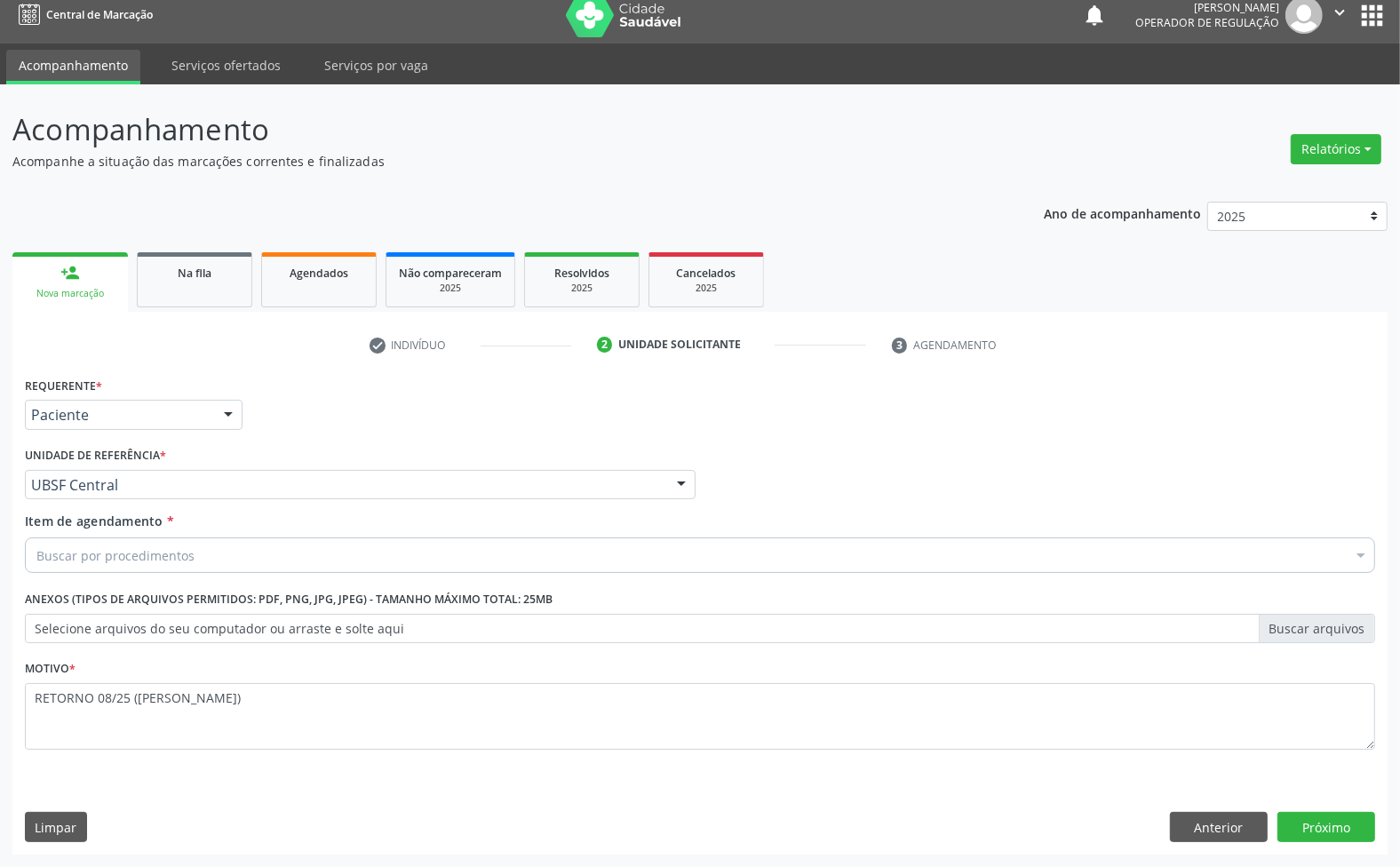
drag, startPoint x: 121, startPoint y: 591, endPoint x: 127, endPoint y: 559, distance: 32.6
click at [121, 583] on div "Requerente * Paciente Médico(a) Enfermeiro(a) Paciente Nenhum resultado encontr…" at bounding box center [700, 574] width 1351 height 403
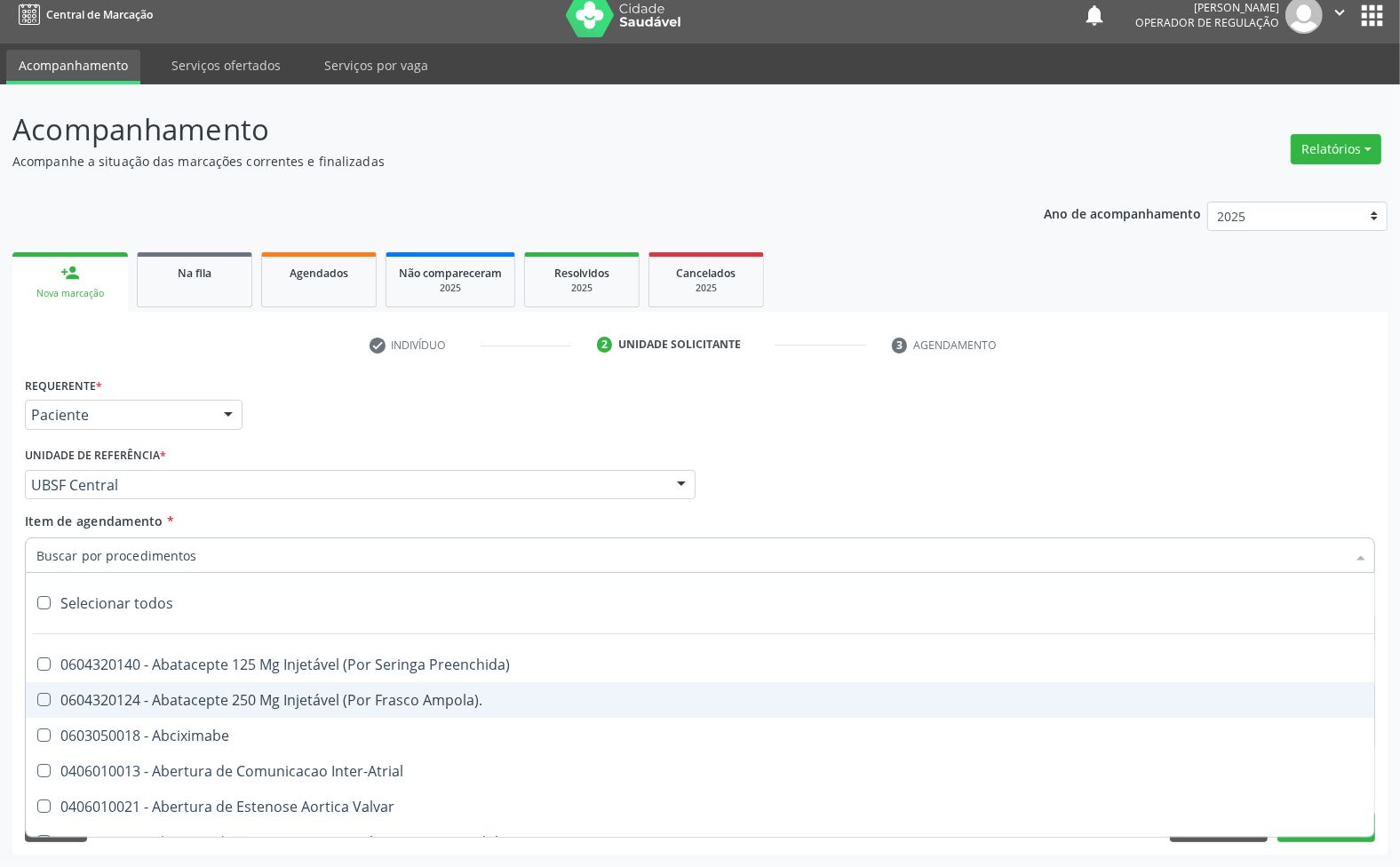
paste input "ENDOCRINOLOGISTA"
type input "ENDOCRINOLOGISTA"
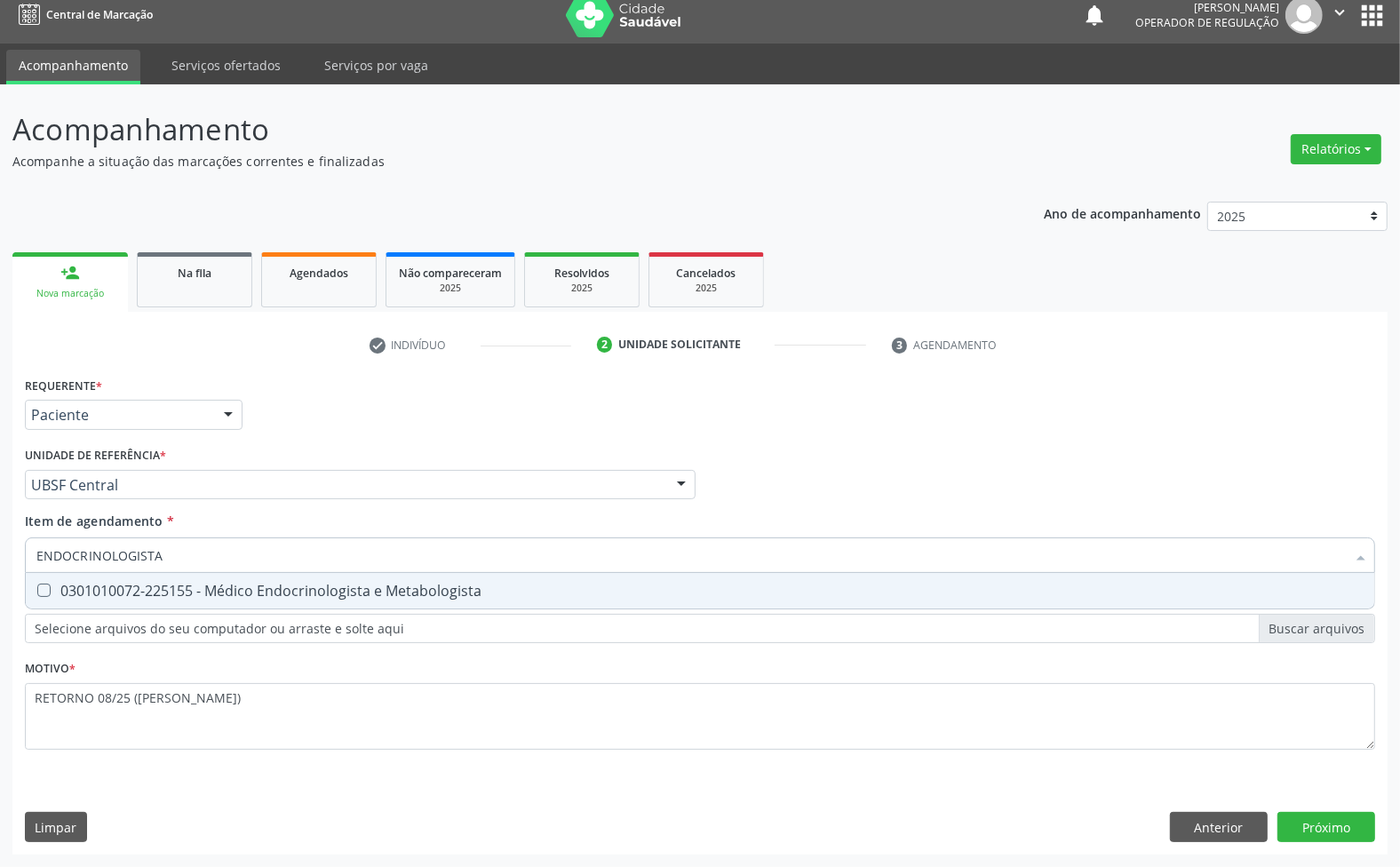
click at [160, 598] on div "0301010072-225155 - Médico Endocrinologista e Metabologista" at bounding box center [700, 591] width 1328 height 15
checkbox Metabologista "true"
click at [1319, 835] on div "Requerente * Paciente Médico(a) Enfermeiro(a) Paciente Nenhum resultado encontr…" at bounding box center [700, 613] width 1375 height 482
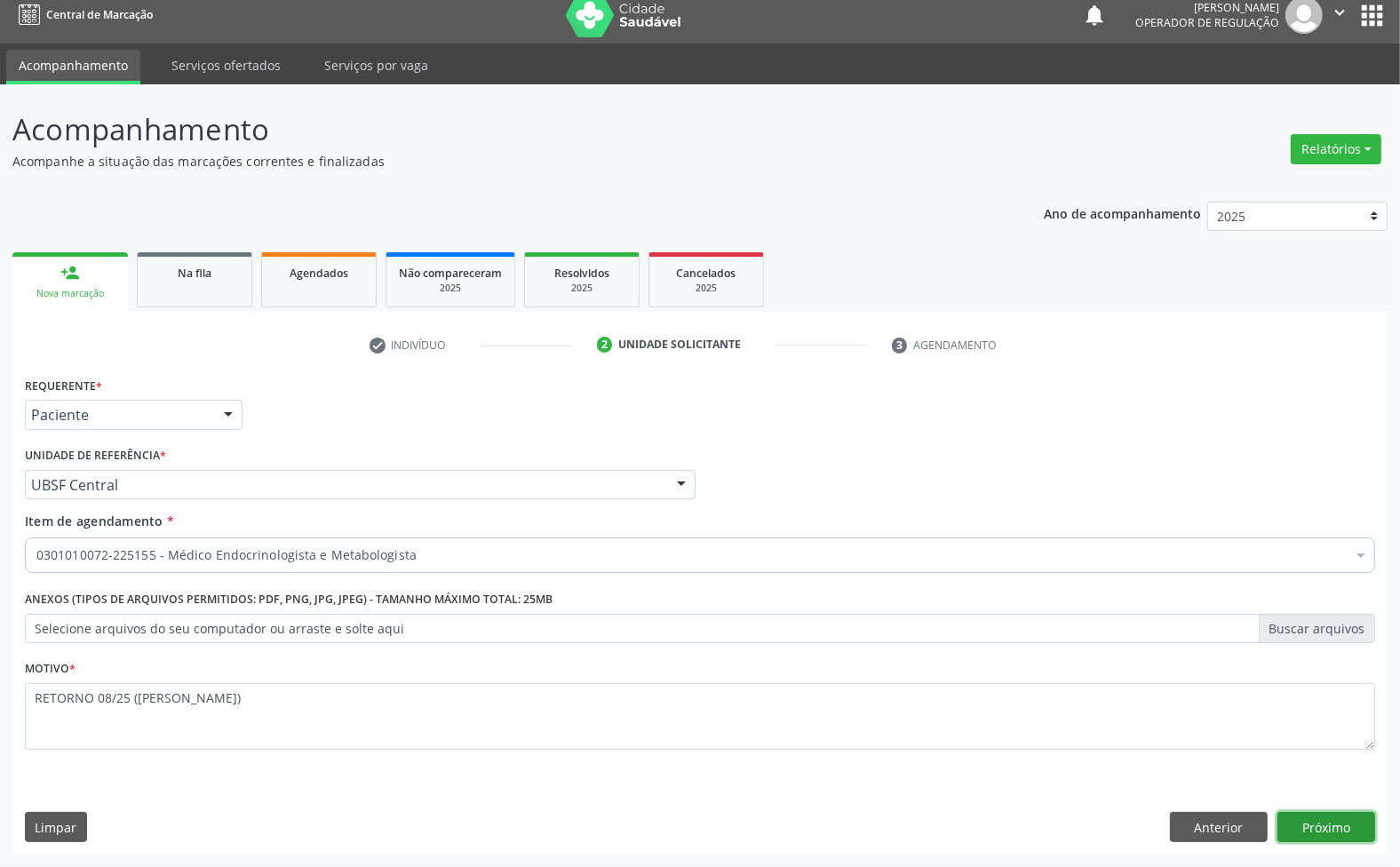
click at [1343, 822] on button "Próximo" at bounding box center [1326, 827] width 98 height 30
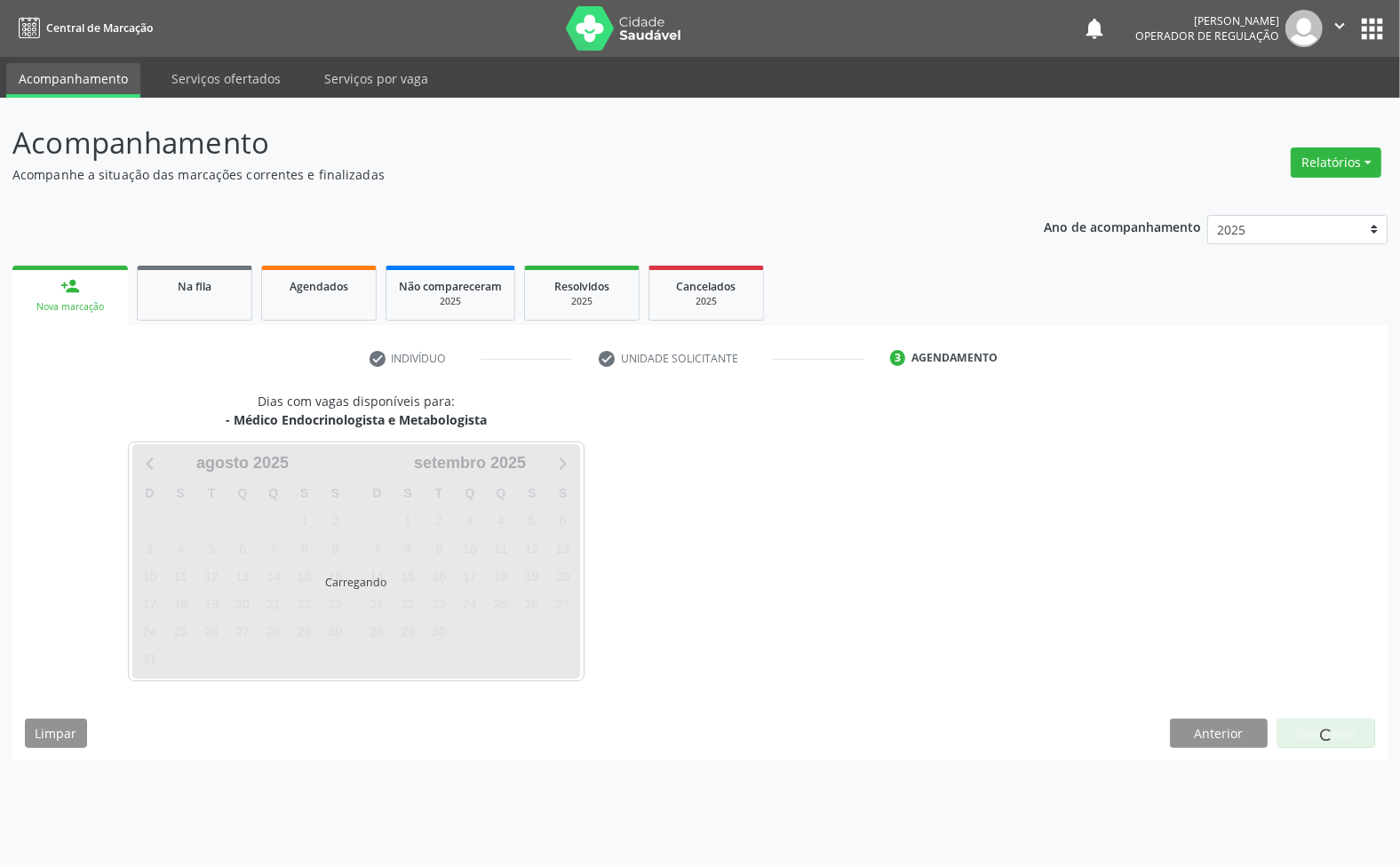
scroll to position [0, 0]
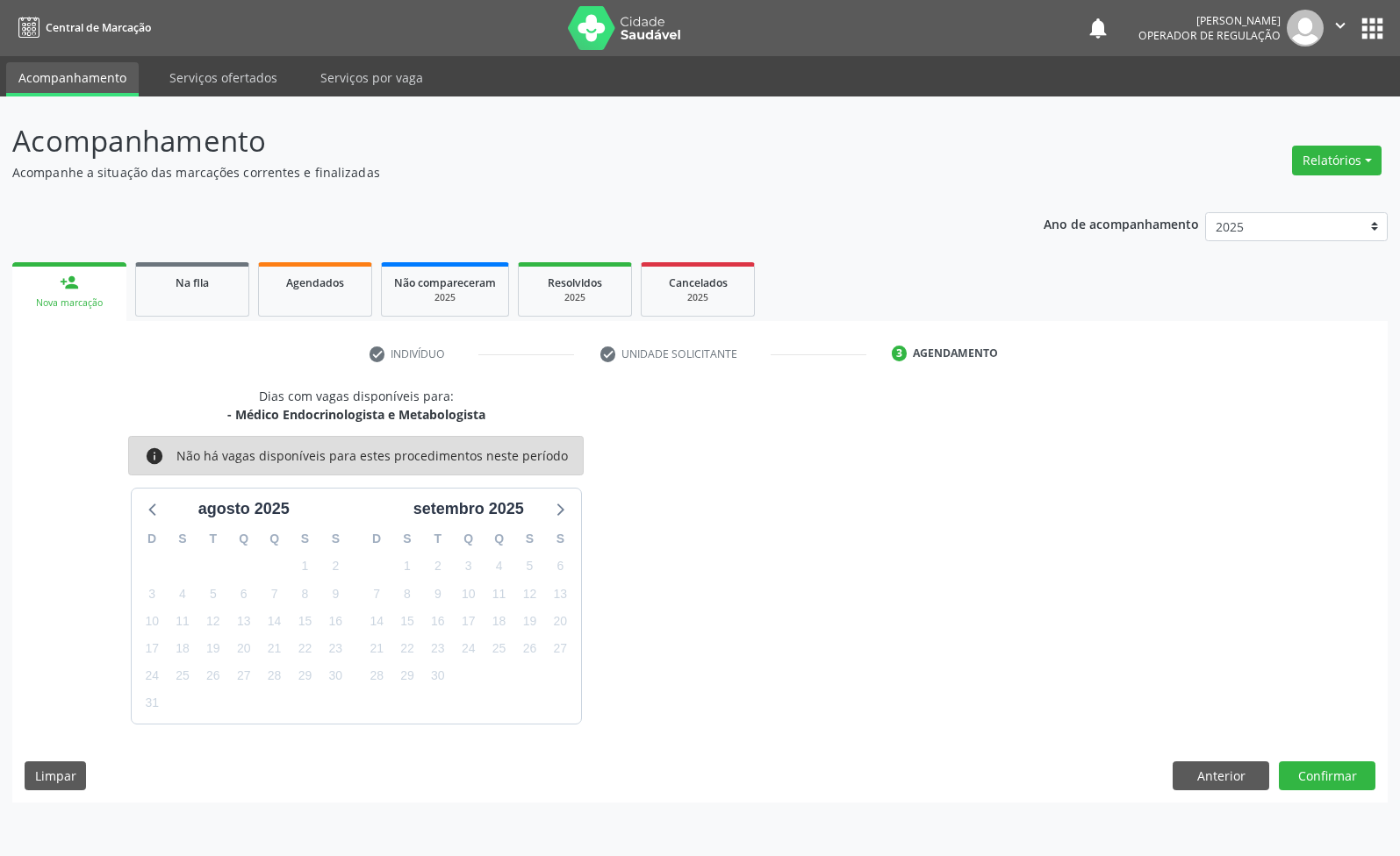
click at [525, 635] on div "26" at bounding box center [529, 649] width 24 height 27
click at [1320, 770] on button "Confirmar" at bounding box center [1327, 776] width 97 height 30
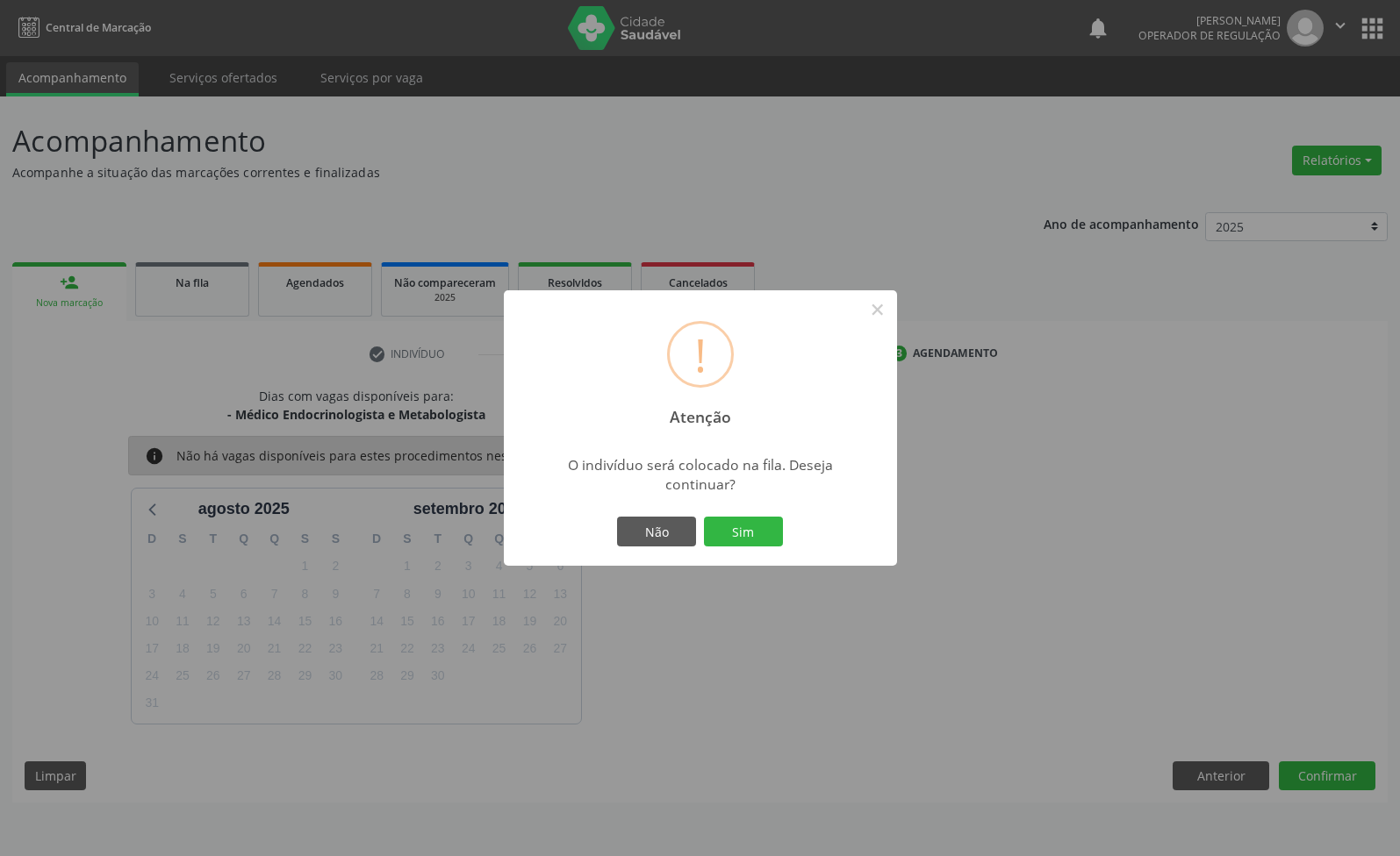
click at [704, 517] on button "Sim" at bounding box center [743, 531] width 79 height 30
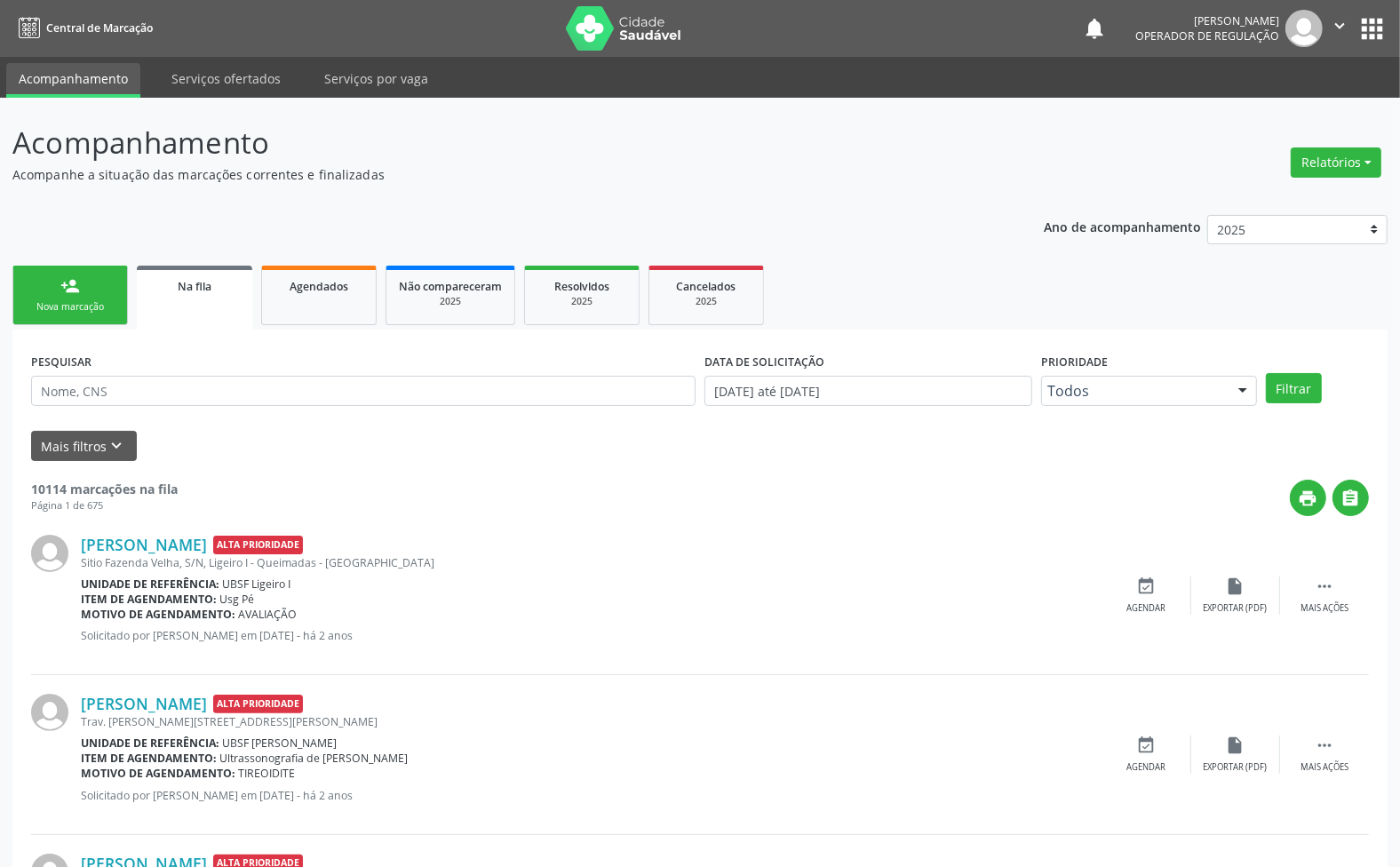
click at [76, 291] on div "person_add" at bounding box center [70, 286] width 19 height 19
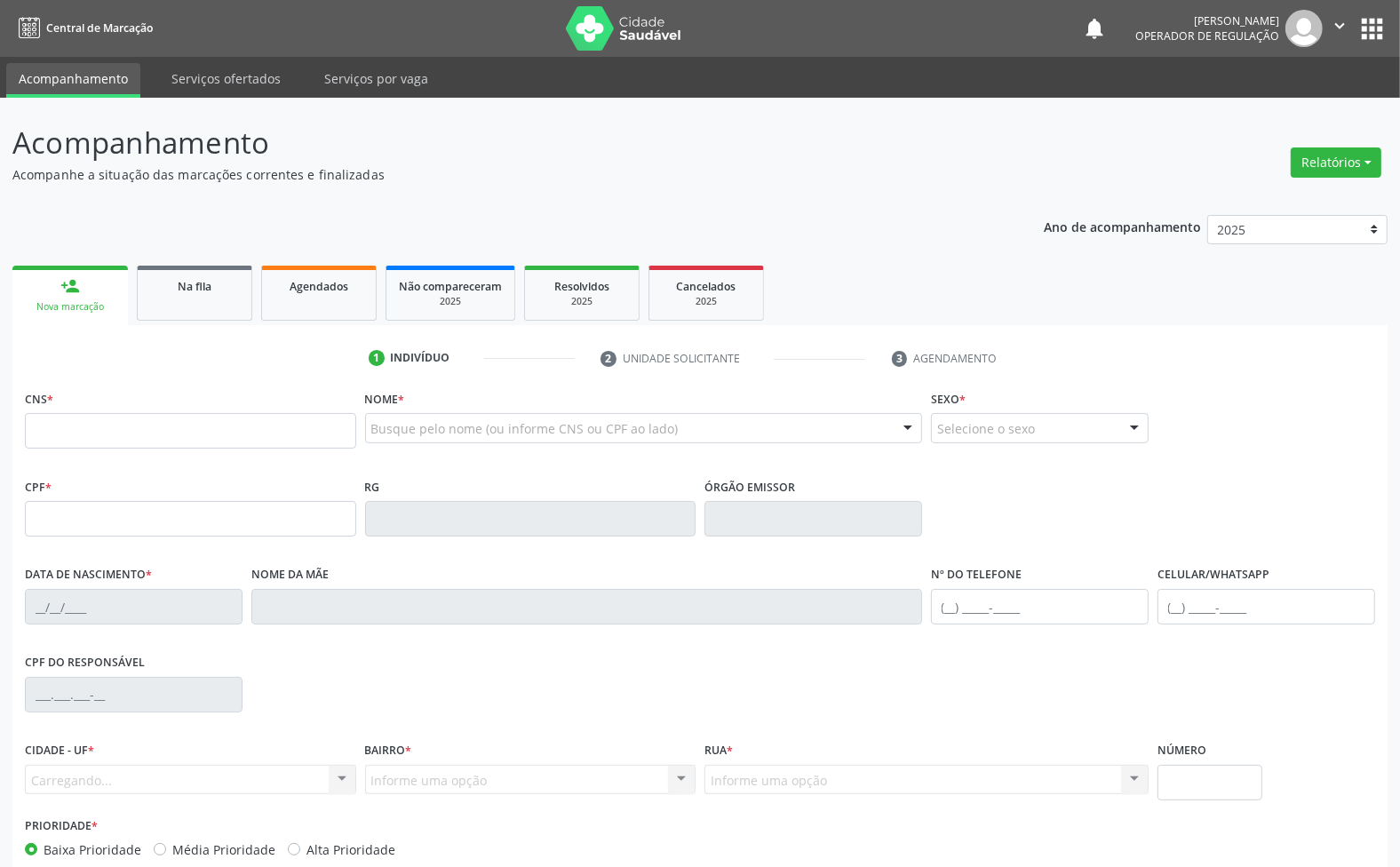
click at [171, 408] on div "CNS *" at bounding box center [190, 417] width 331 height 63
click at [187, 418] on input "text" at bounding box center [190, 430] width 331 height 36
type input "708 1015 9357 4435"
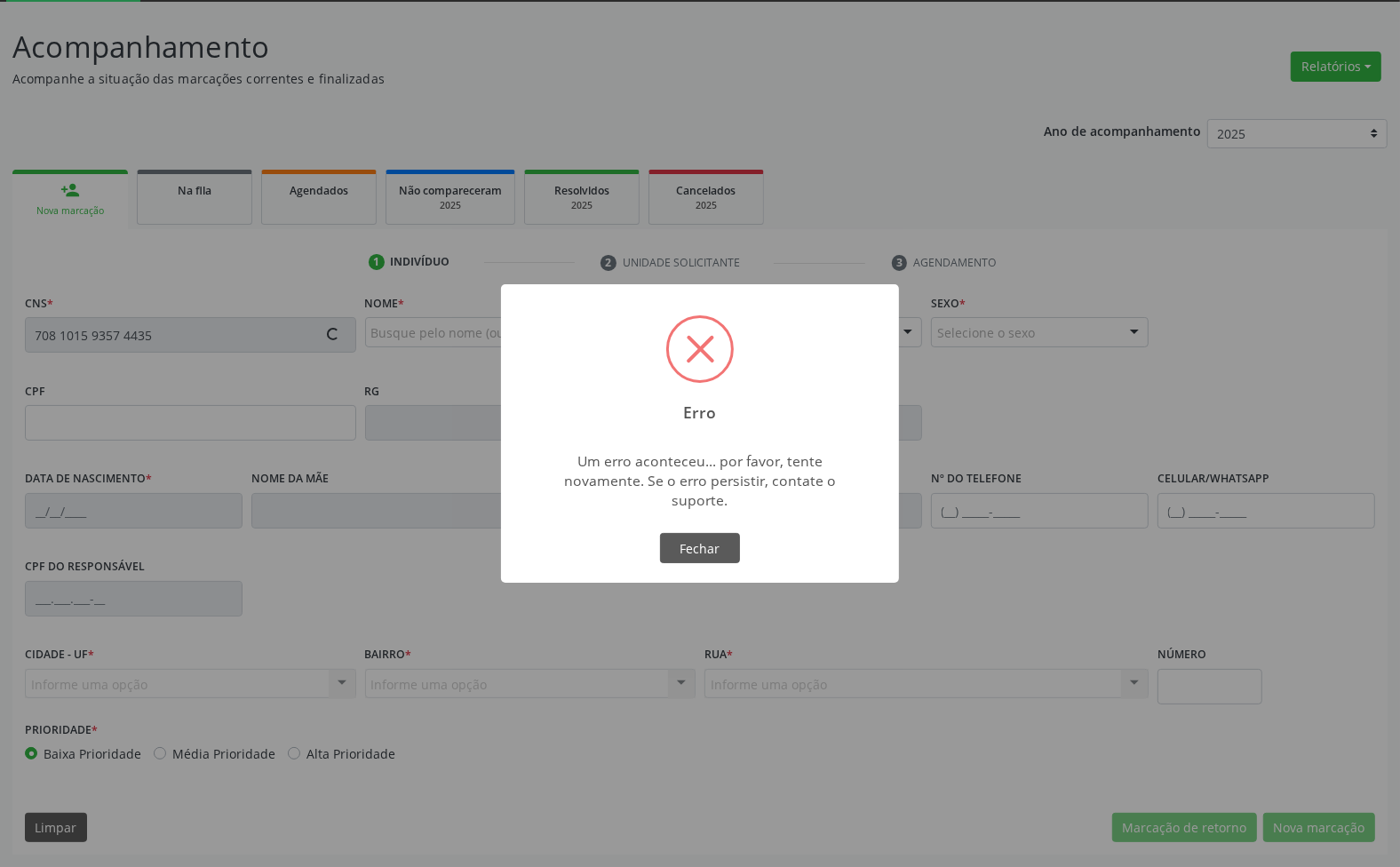
type input "434.312.404-53"
type input "[DATE]"
type input "[PERSON_NAME]"
type input "[PHONE_NUMBER]"
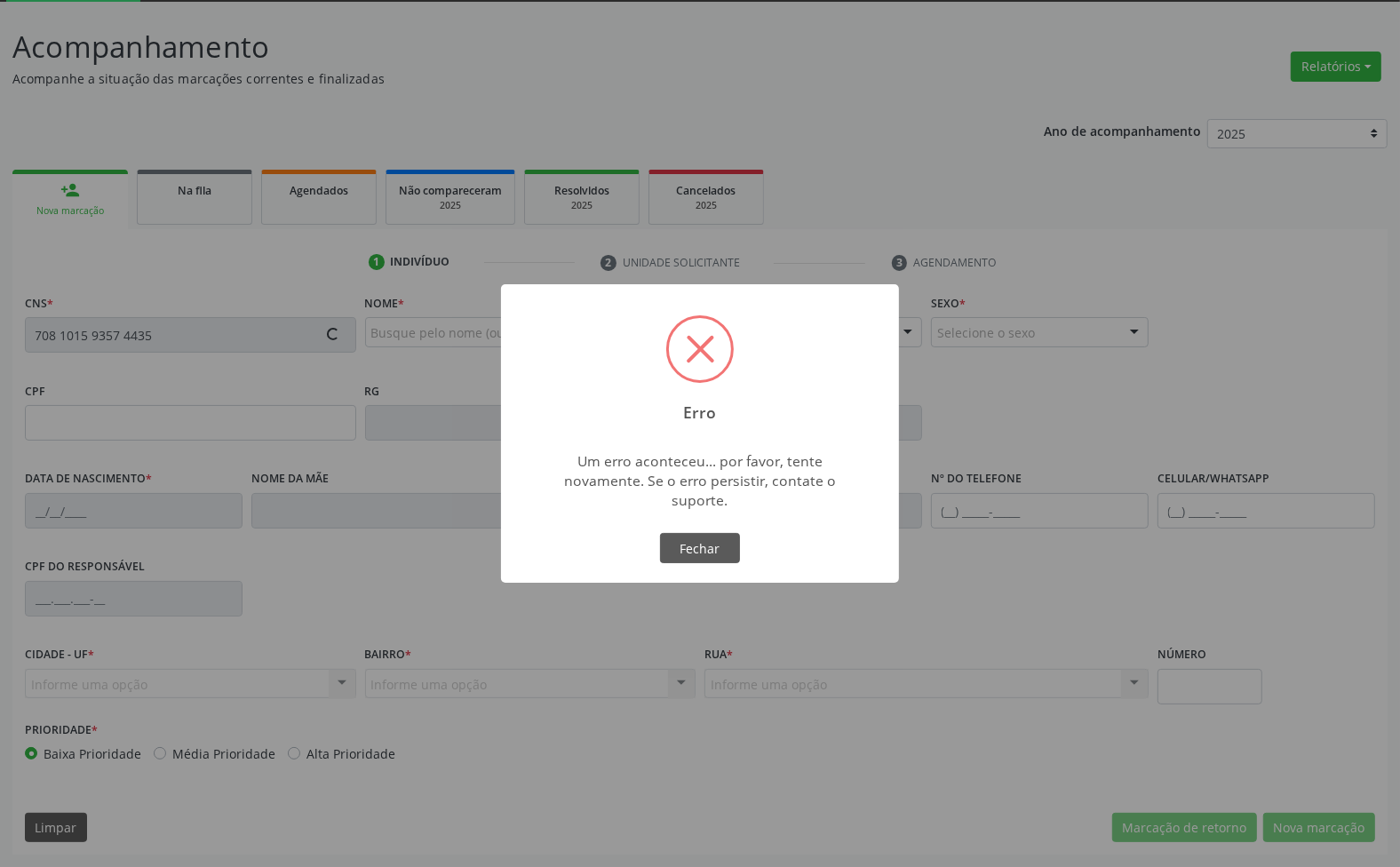
type input "13"
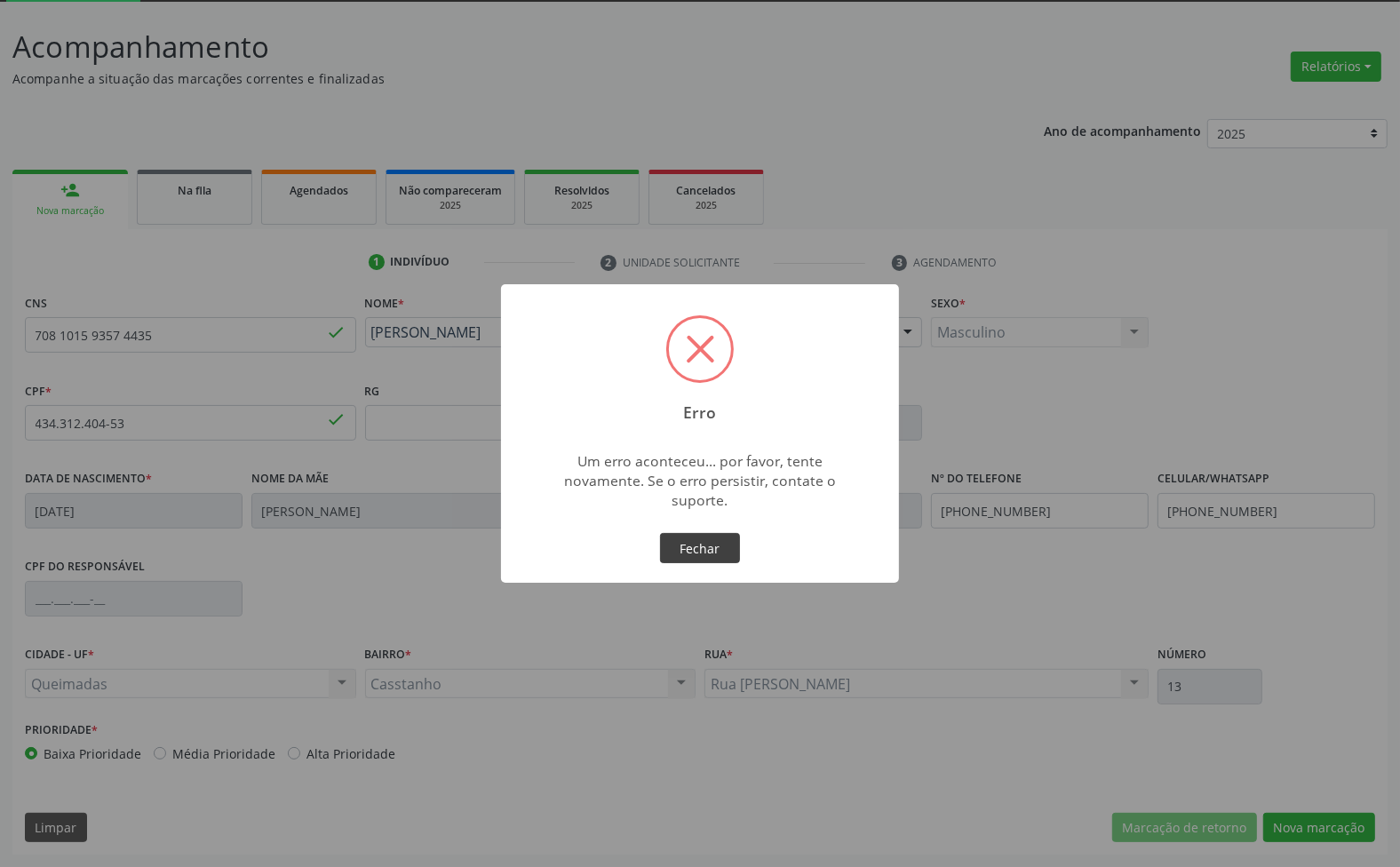
click at [682, 553] on button "Fechar" at bounding box center [700, 547] width 80 height 30
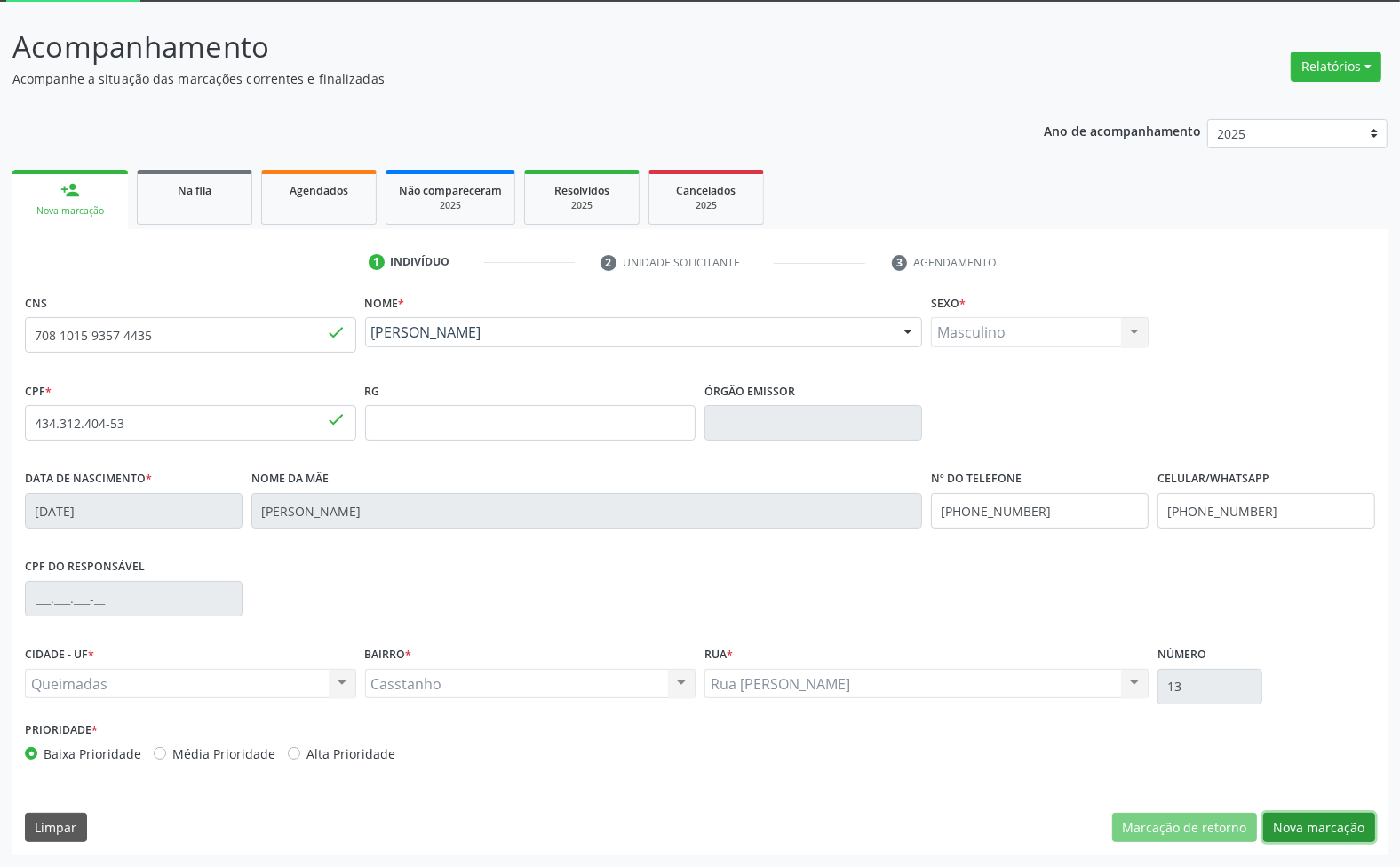
click at [1288, 818] on button "Nova marcação" at bounding box center [1319, 828] width 112 height 30
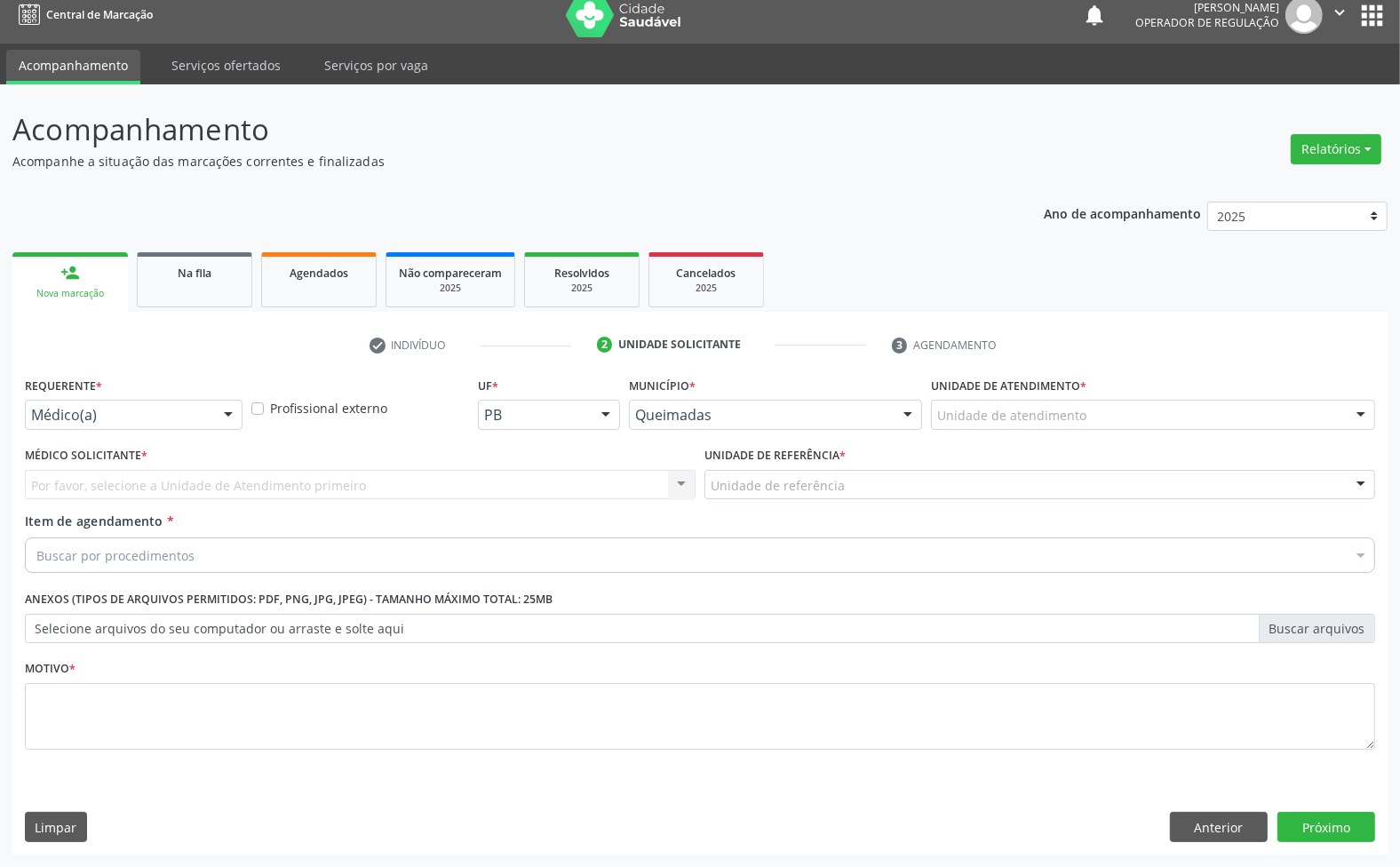
scroll to position [14, 0]
click at [101, 400] on div "Médico(a)" at bounding box center [134, 415] width 218 height 30
click at [162, 374] on div "Requerente * Médico(a) Médico(a) Enfermeiro(a) Paciente Nenhum resultado encont…" at bounding box center [134, 401] width 218 height 57
drag, startPoint x: 153, startPoint y: 420, endPoint x: 147, endPoint y: 459, distance: 39.5
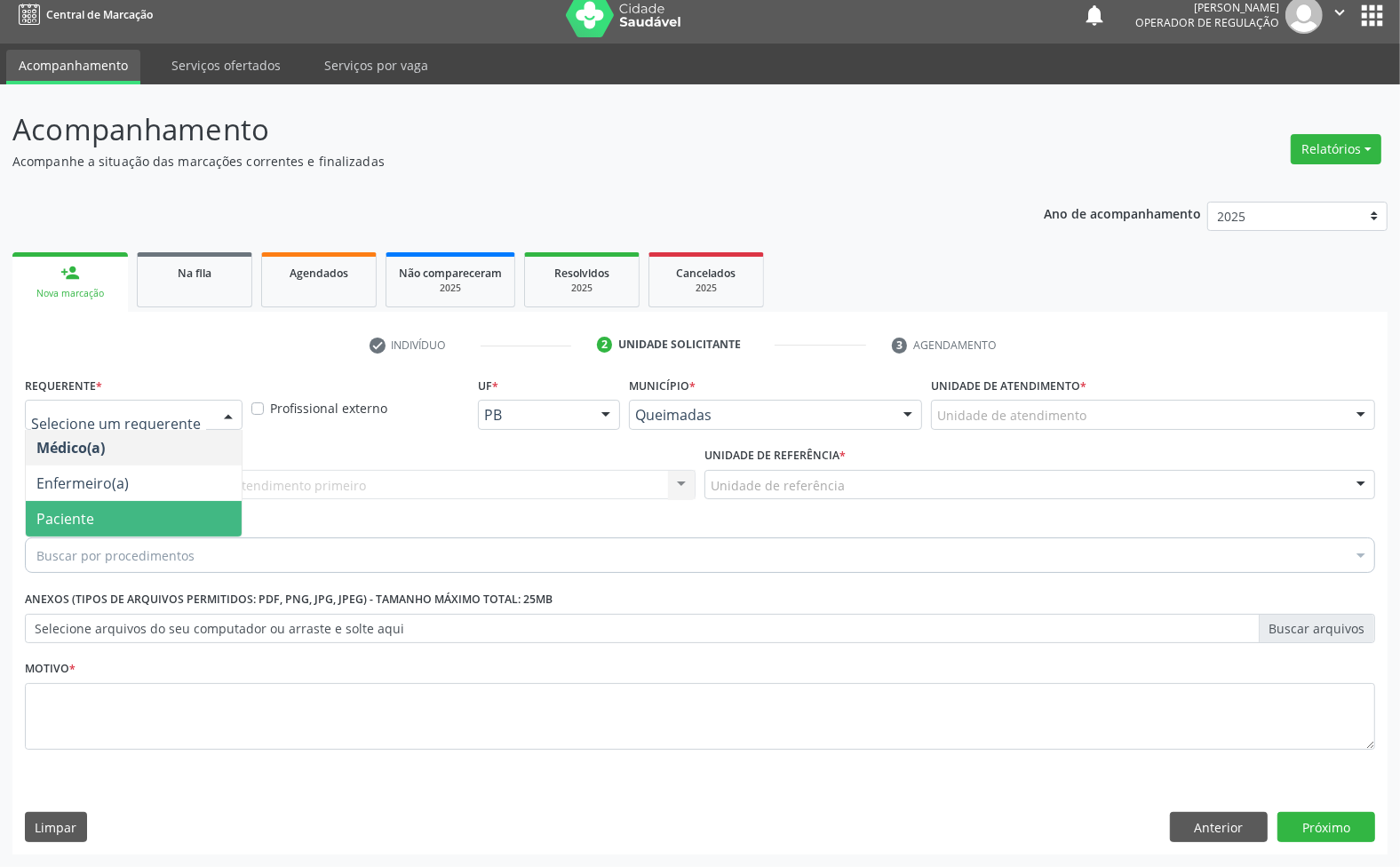
click at [134, 517] on span "Paciente" at bounding box center [134, 518] width 216 height 36
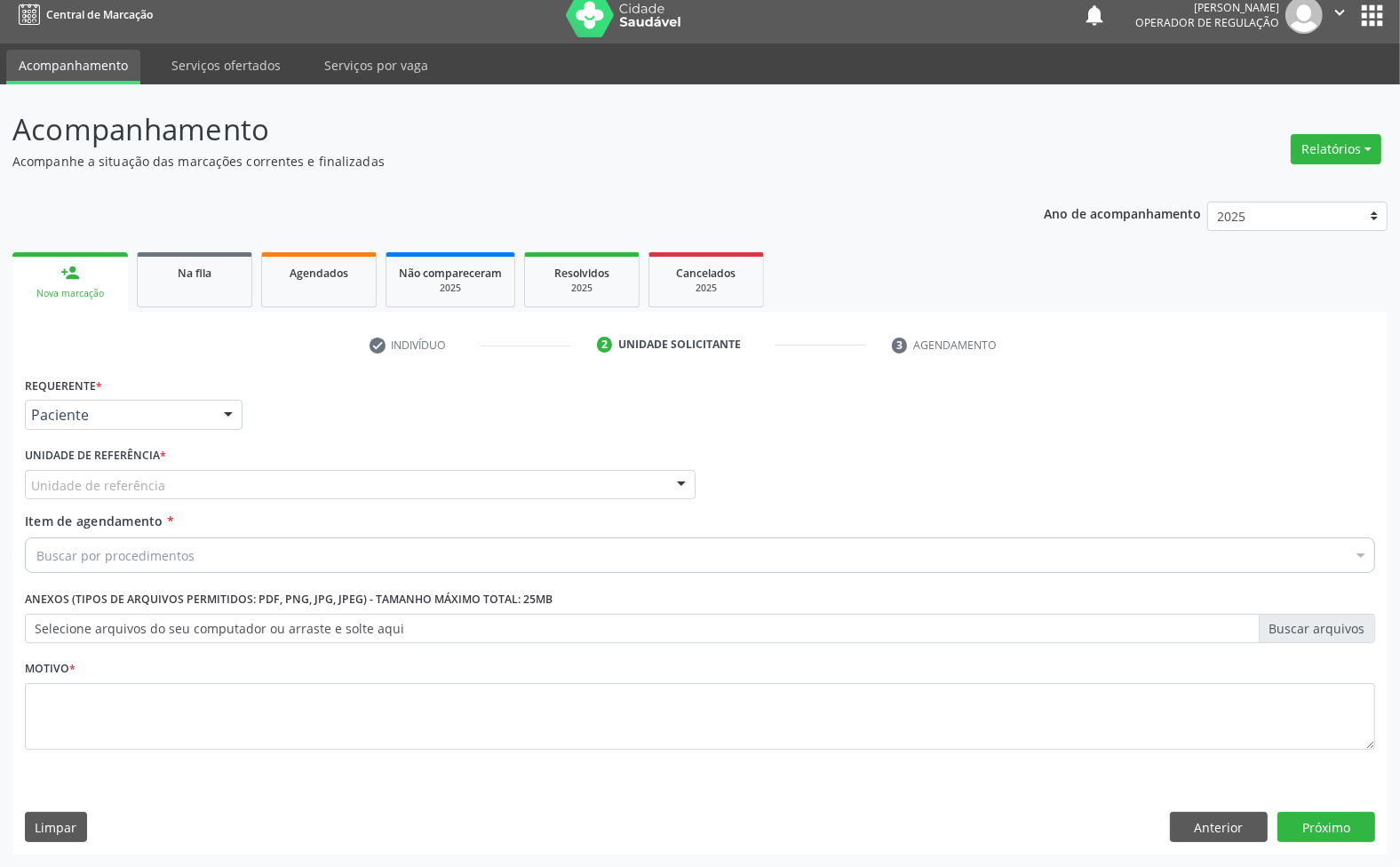
click at [274, 478] on div "C Unidade de referência" at bounding box center [360, 484] width 671 height 30
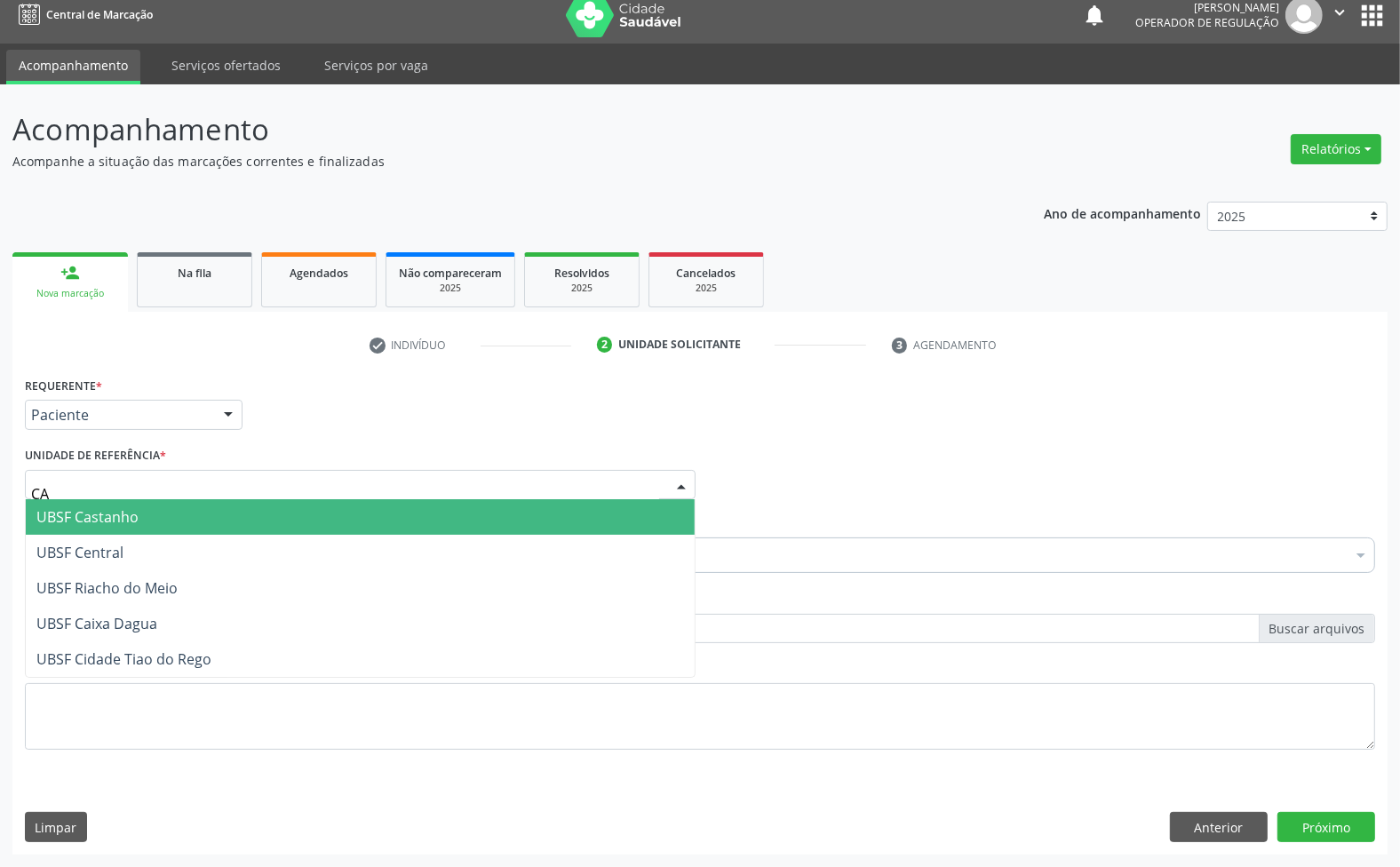
type input "CAS"
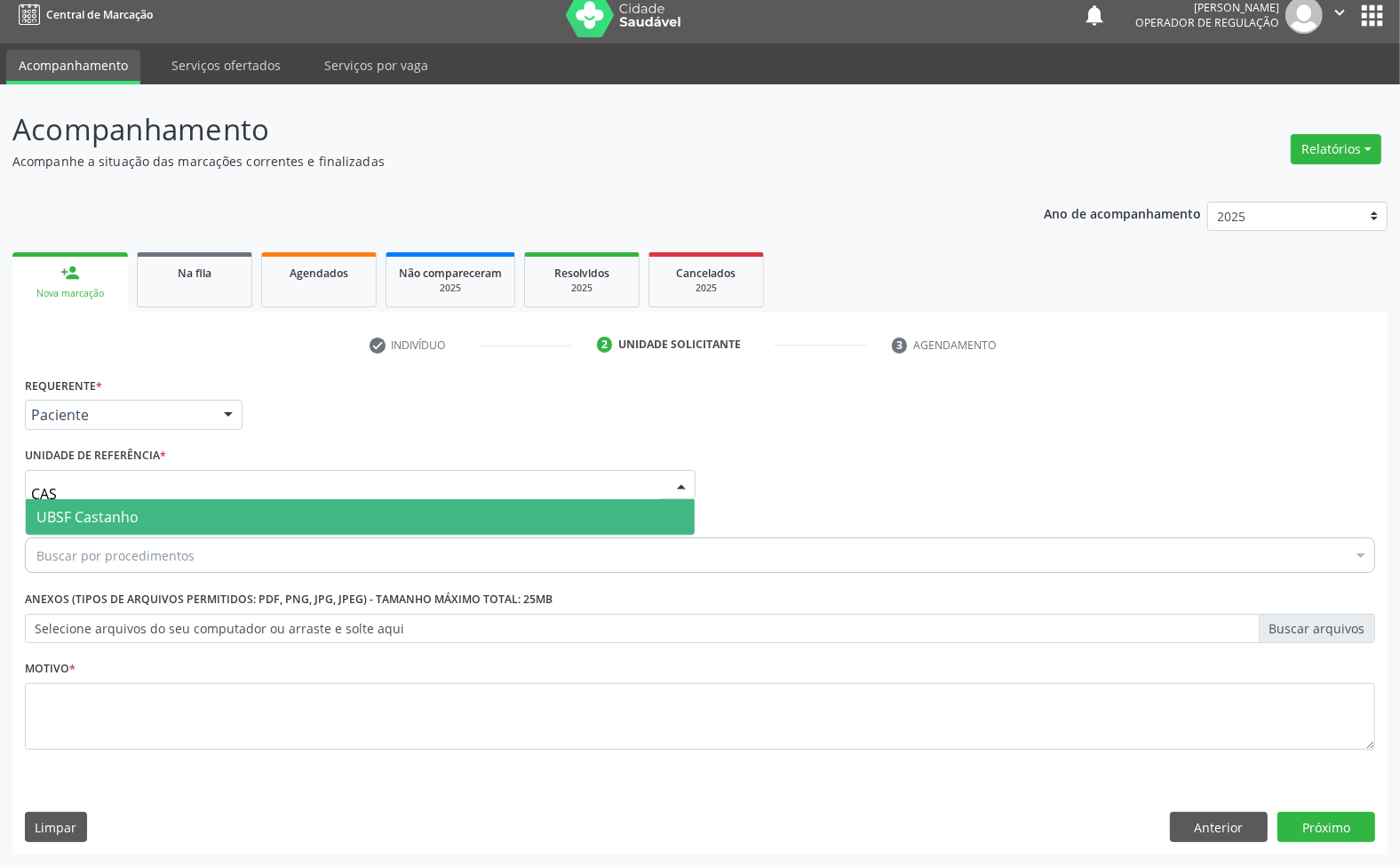
click at [226, 522] on span "UBSF Castanho" at bounding box center [360, 516] width 669 height 36
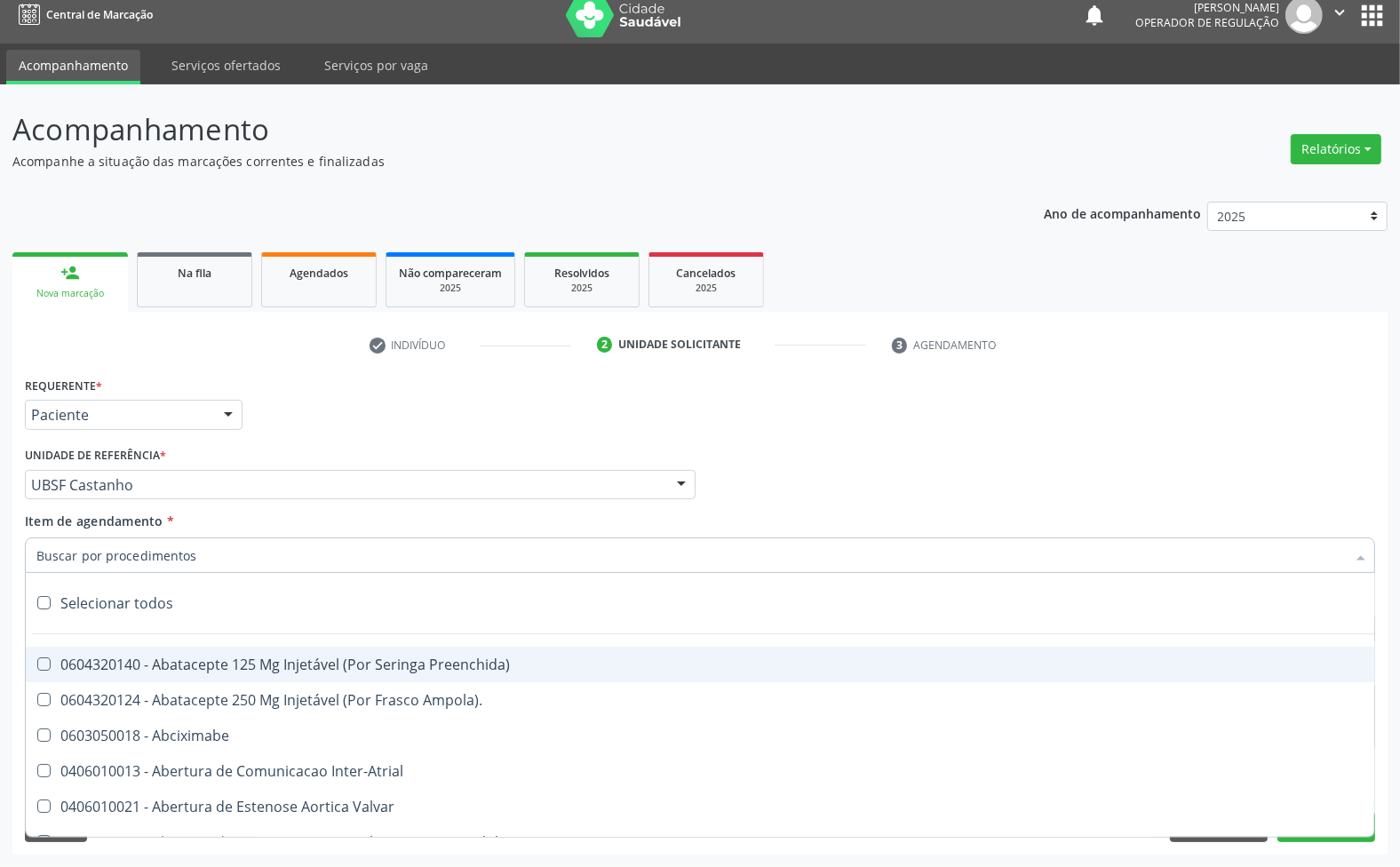
paste input "RETORNO 09/25 ([PERSON_NAME])"
type input "RETORNO 09/25 ([PERSON_NAME])"
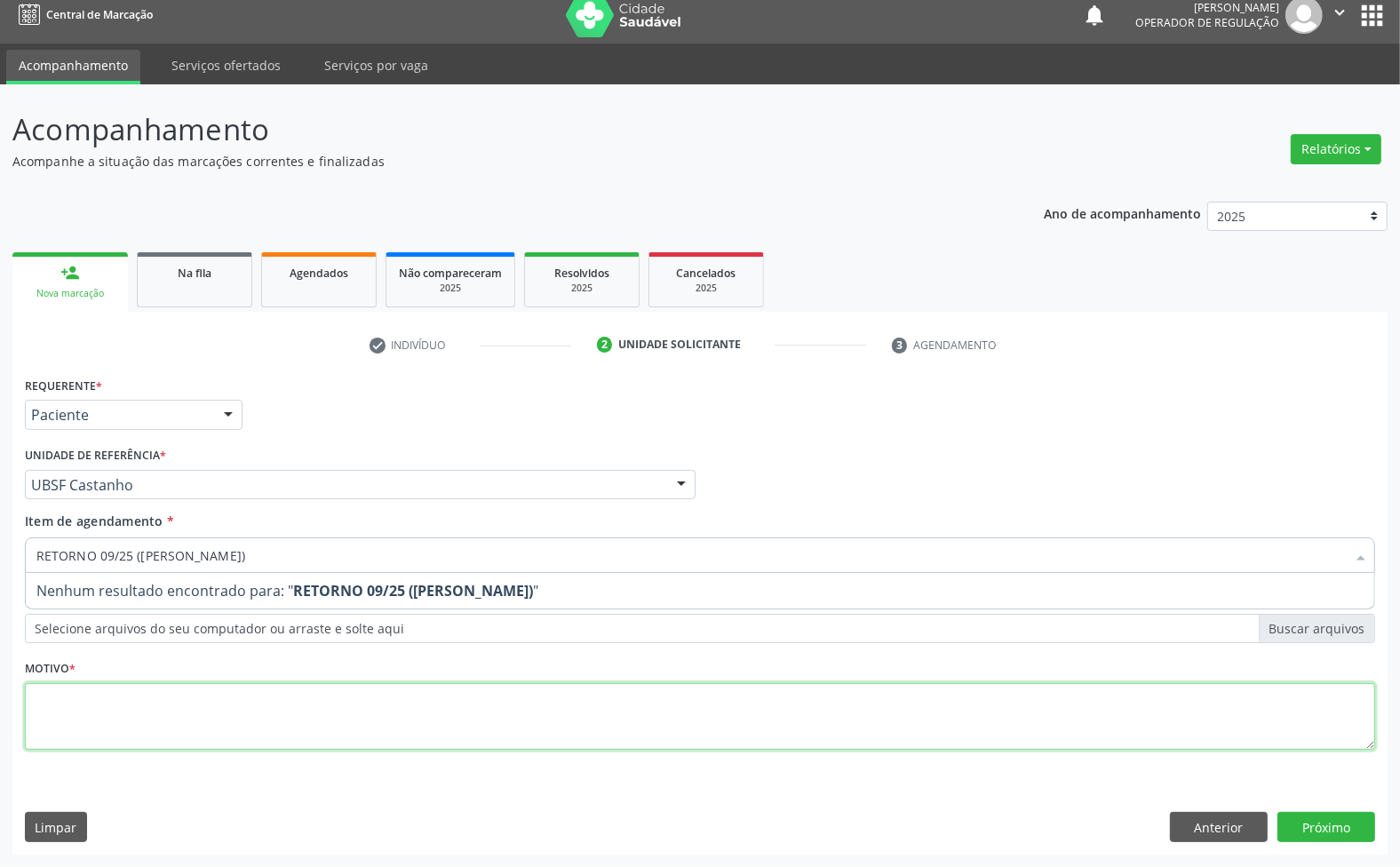
click at [244, 711] on div "Requerente * Paciente Médico(a) Enfermeiro(a) Paciente Nenhum resultado encontr…" at bounding box center [700, 574] width 1351 height 403
paste textarea "RETORNO 09/25 ([PERSON_NAME])"
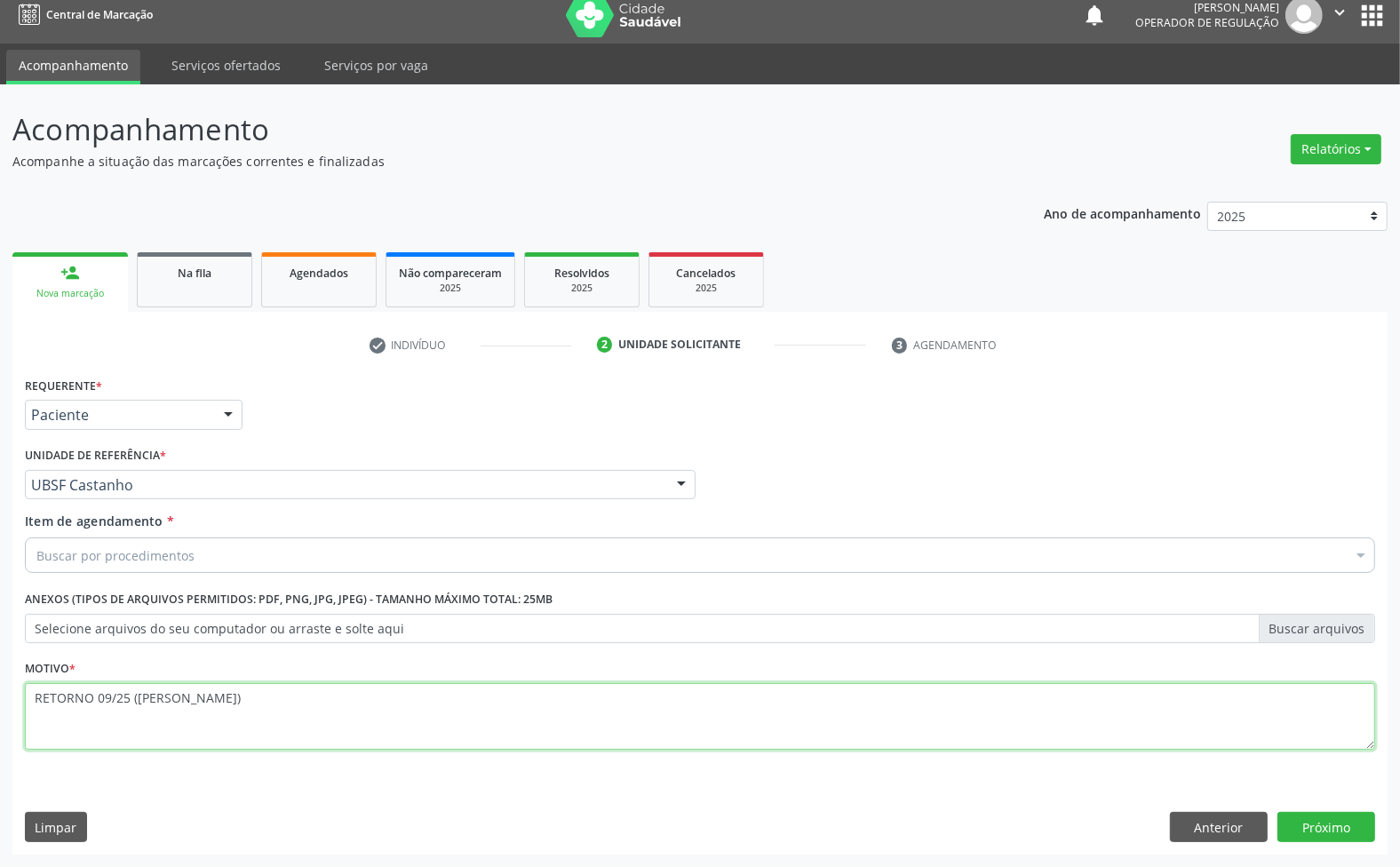
type textarea "RETORNO 09/25 ([PERSON_NAME])"
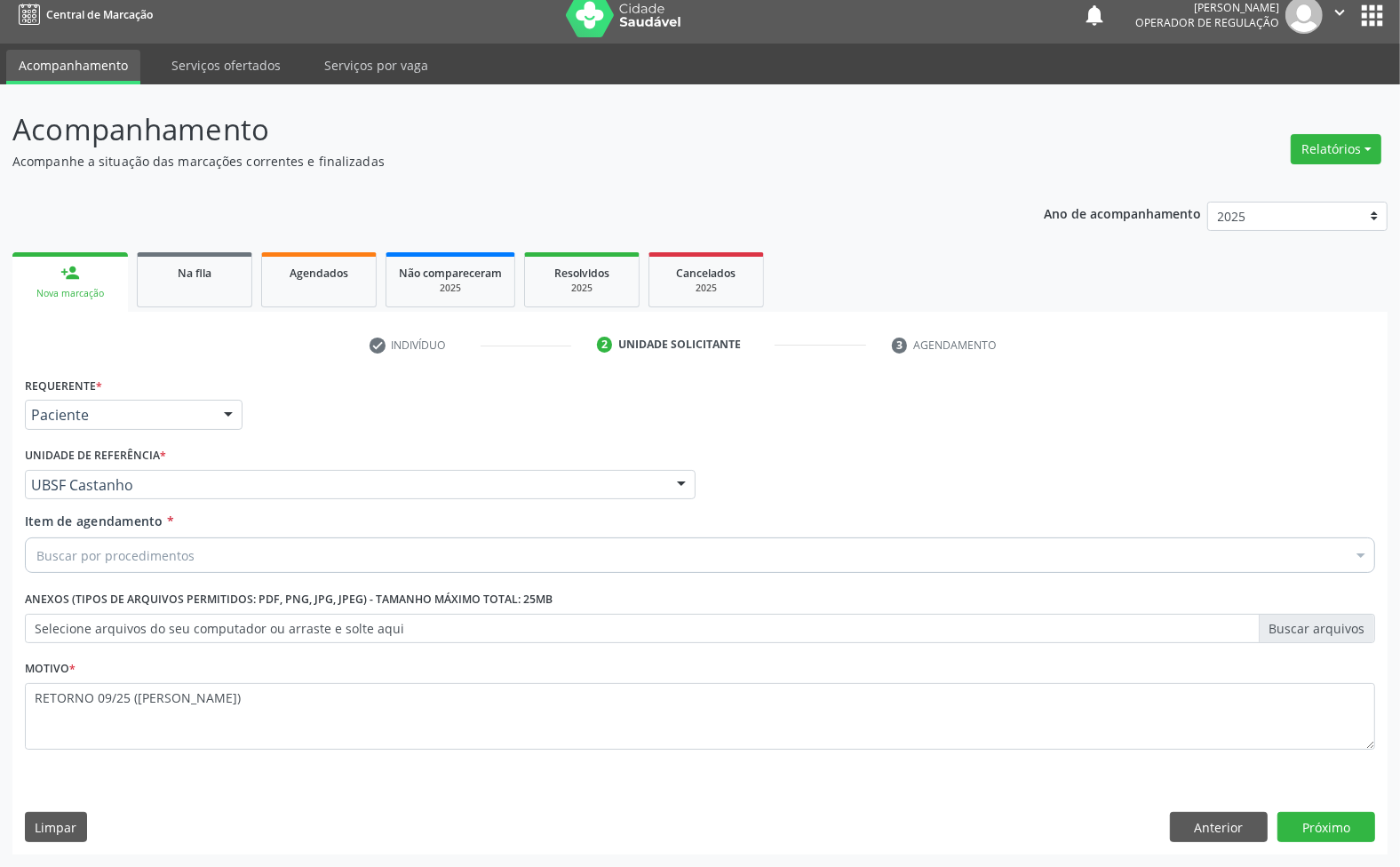
click at [704, 552] on div "Buscar por procedimentos" at bounding box center [700, 555] width 1351 height 36
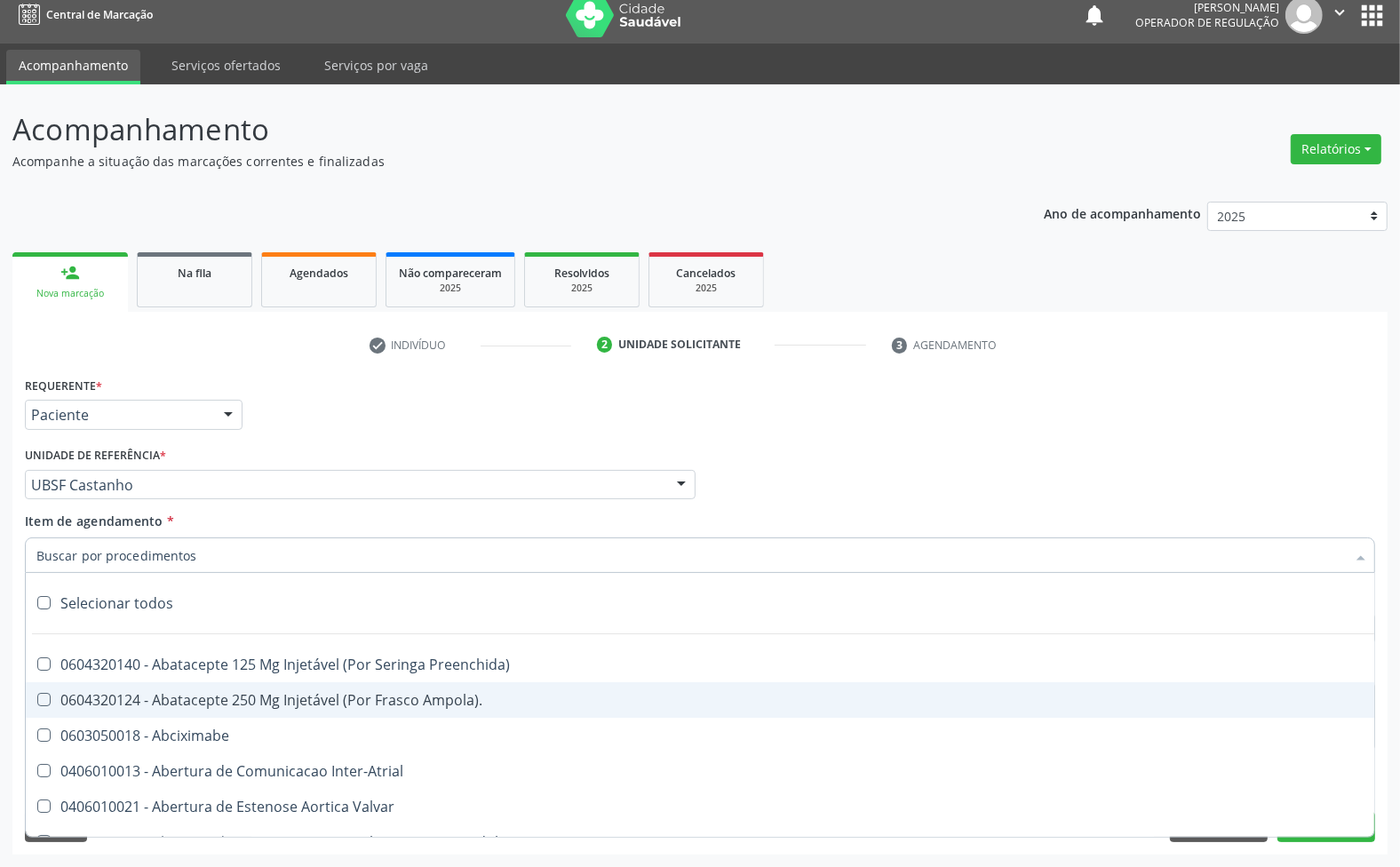
paste input "ENDOCRINOLOGISTA"
type input "ENDOCRINOLOGISTA"
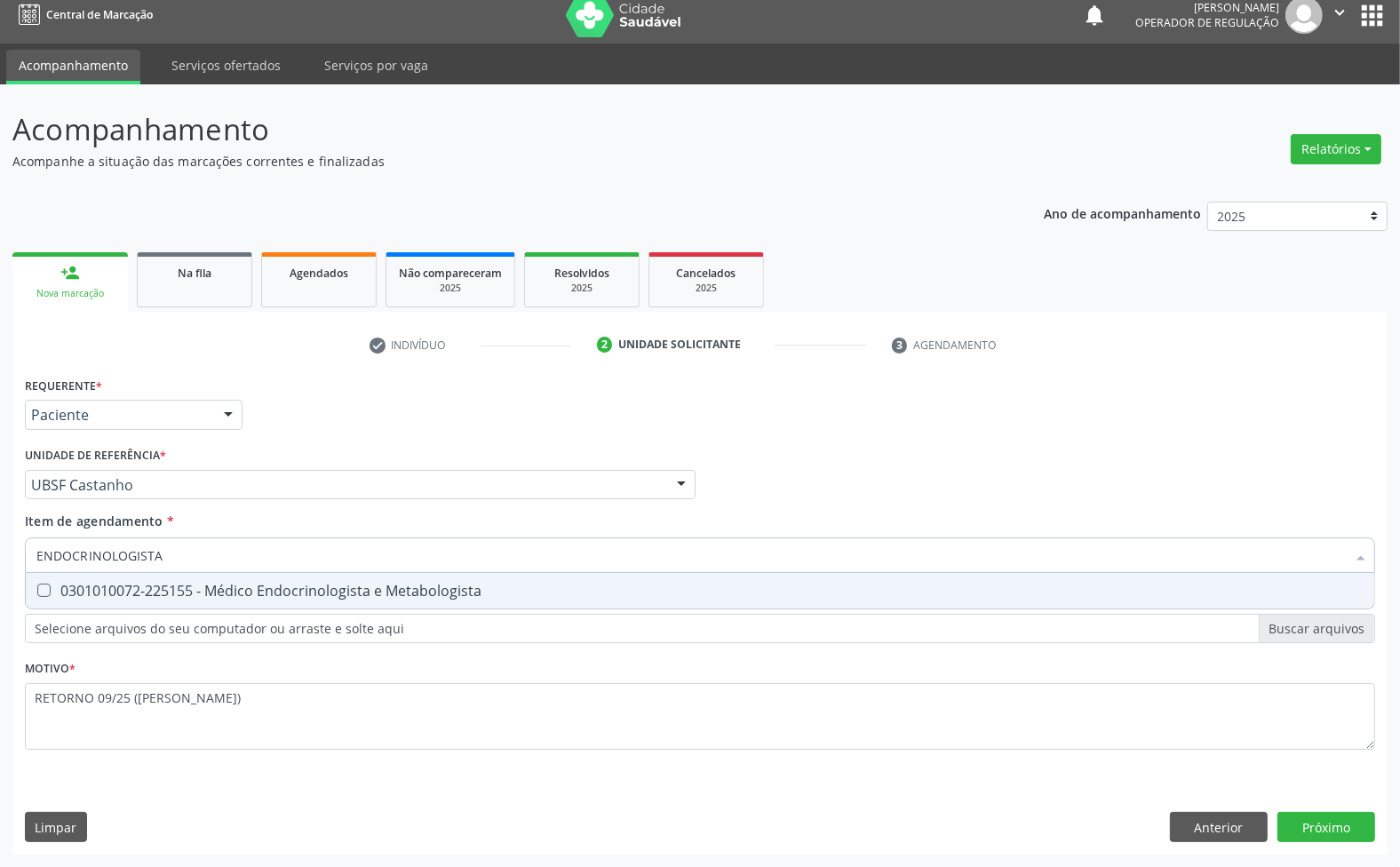
click at [299, 591] on div "0301010072-225155 - Médico Endocrinologista e Metabologista" at bounding box center [700, 591] width 1328 height 15
checkbox Metabologista "true"
click at [924, 431] on div "Requerente * Paciente Médico(a) Enfermeiro(a) Paciente Nenhum resultado encontr…" at bounding box center [700, 407] width 1360 height 70
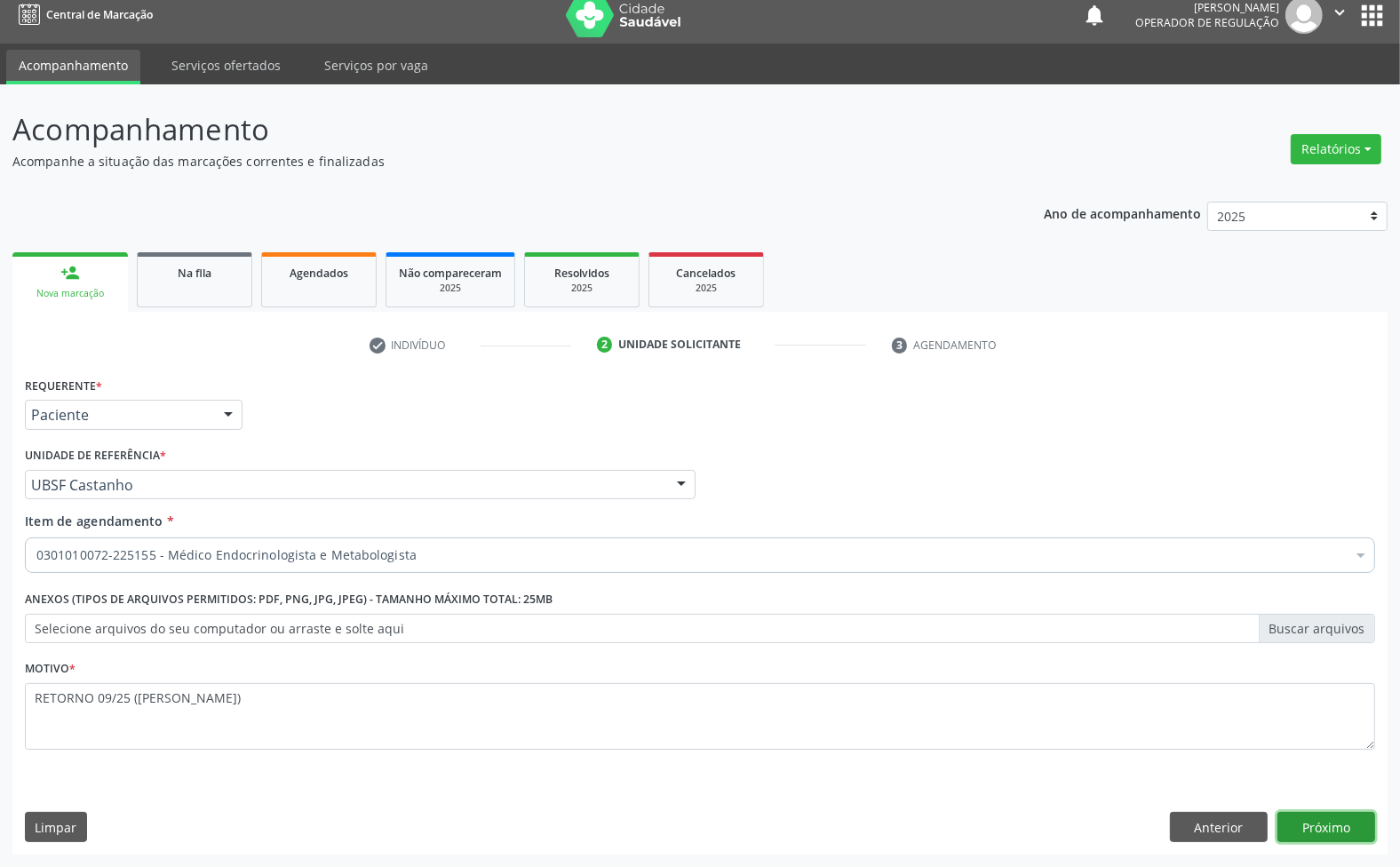
click at [1339, 828] on button "Próximo" at bounding box center [1326, 827] width 98 height 30
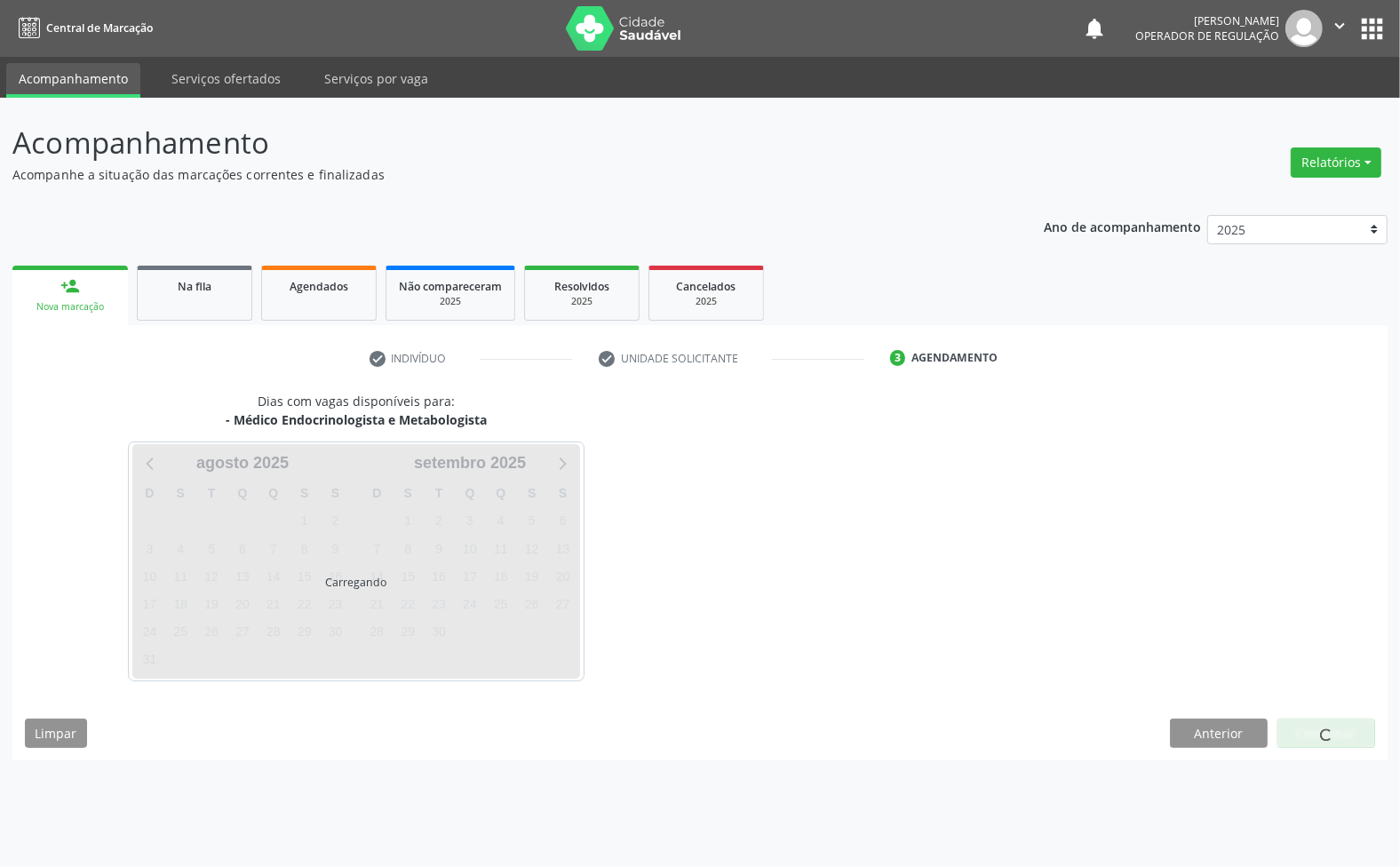
scroll to position [0, 0]
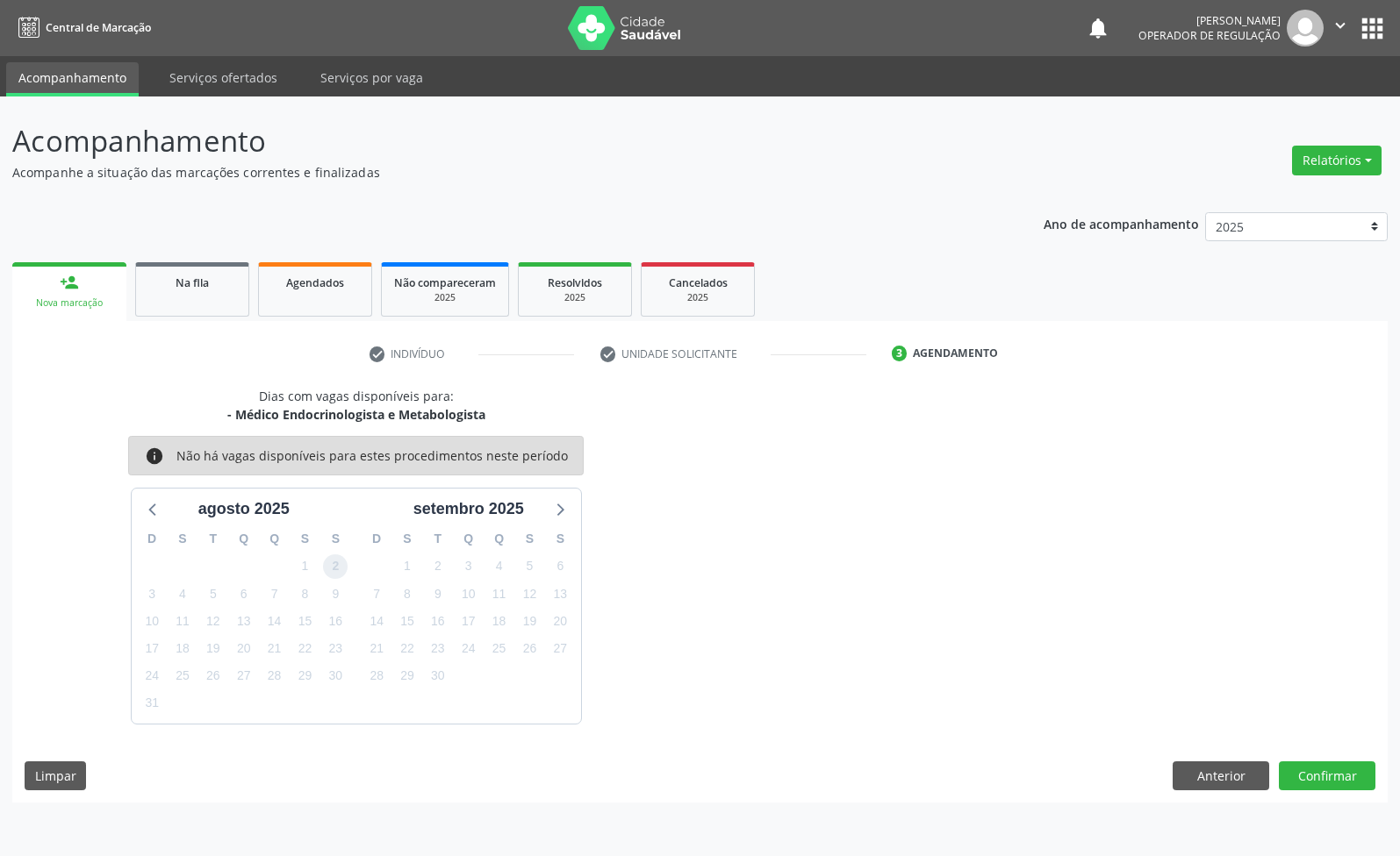
click at [330, 569] on span "2" at bounding box center [335, 566] width 24 height 24
click at [1345, 769] on button "Confirmar" at bounding box center [1327, 776] width 97 height 30
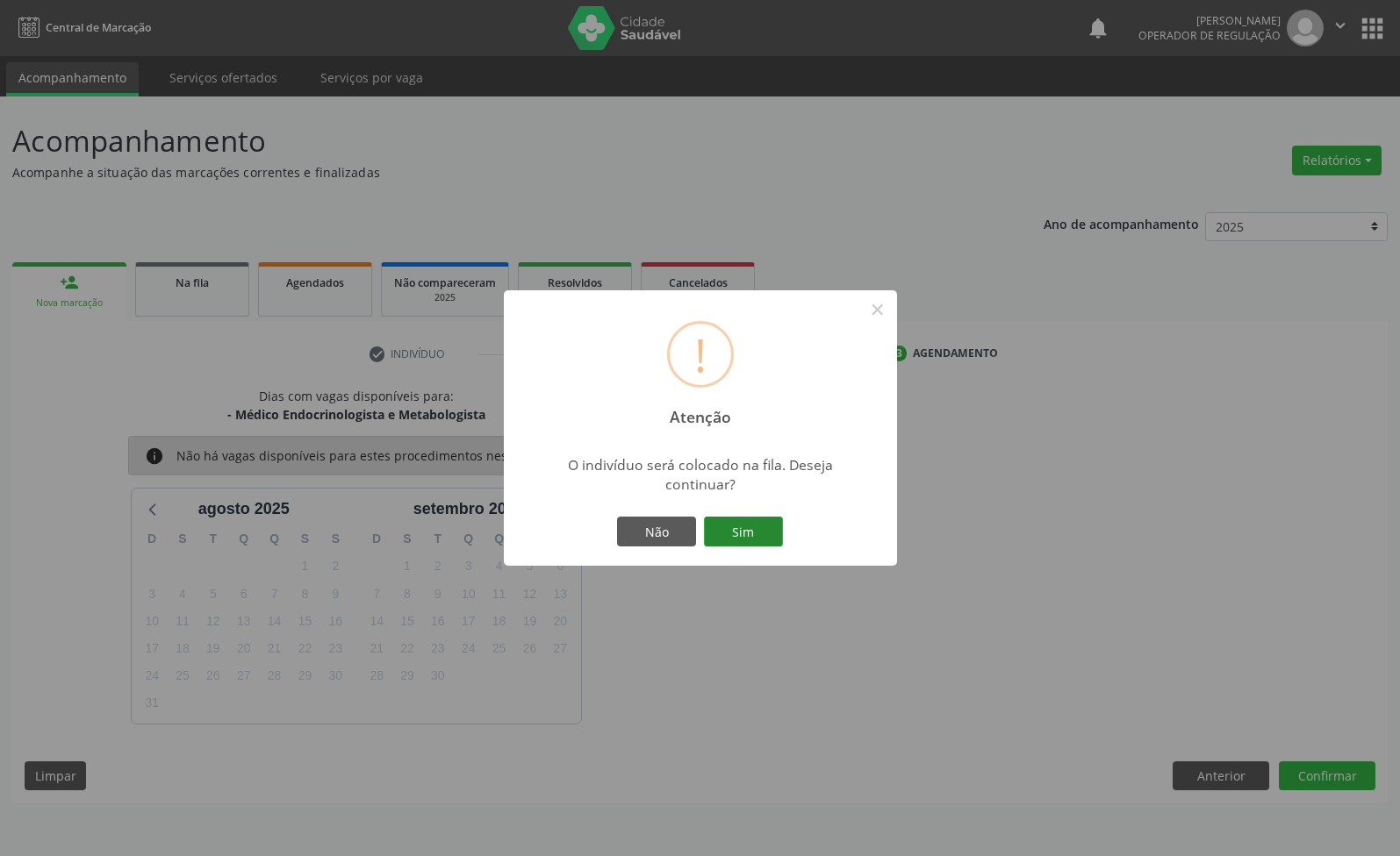
click at [772, 533] on button "Sim" at bounding box center [743, 531] width 79 height 30
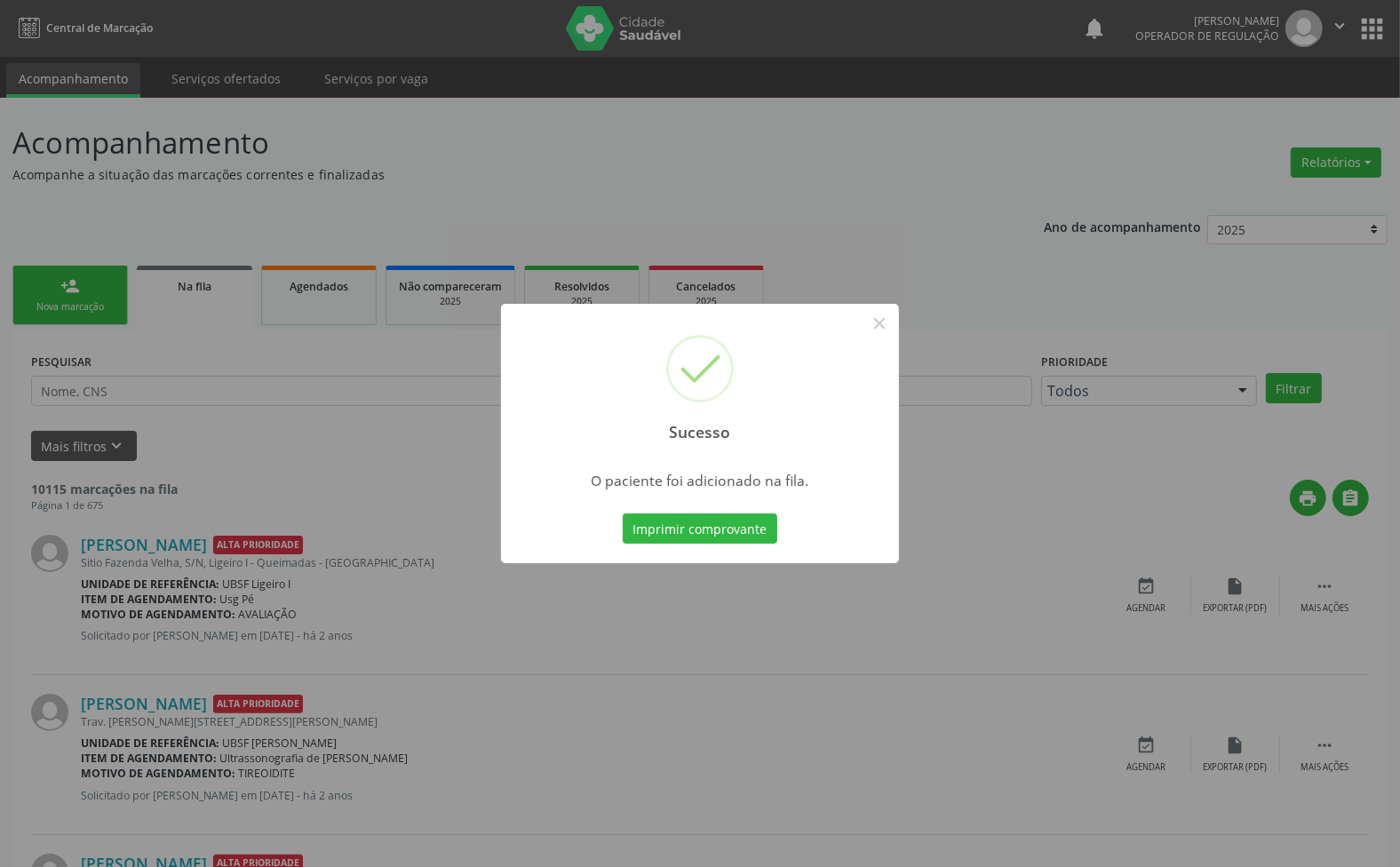
click at [54, 287] on div "Sucesso × O paciente foi adicionado na fila. Imprimir comprovante Cancel" at bounding box center [700, 433] width 1400 height 867
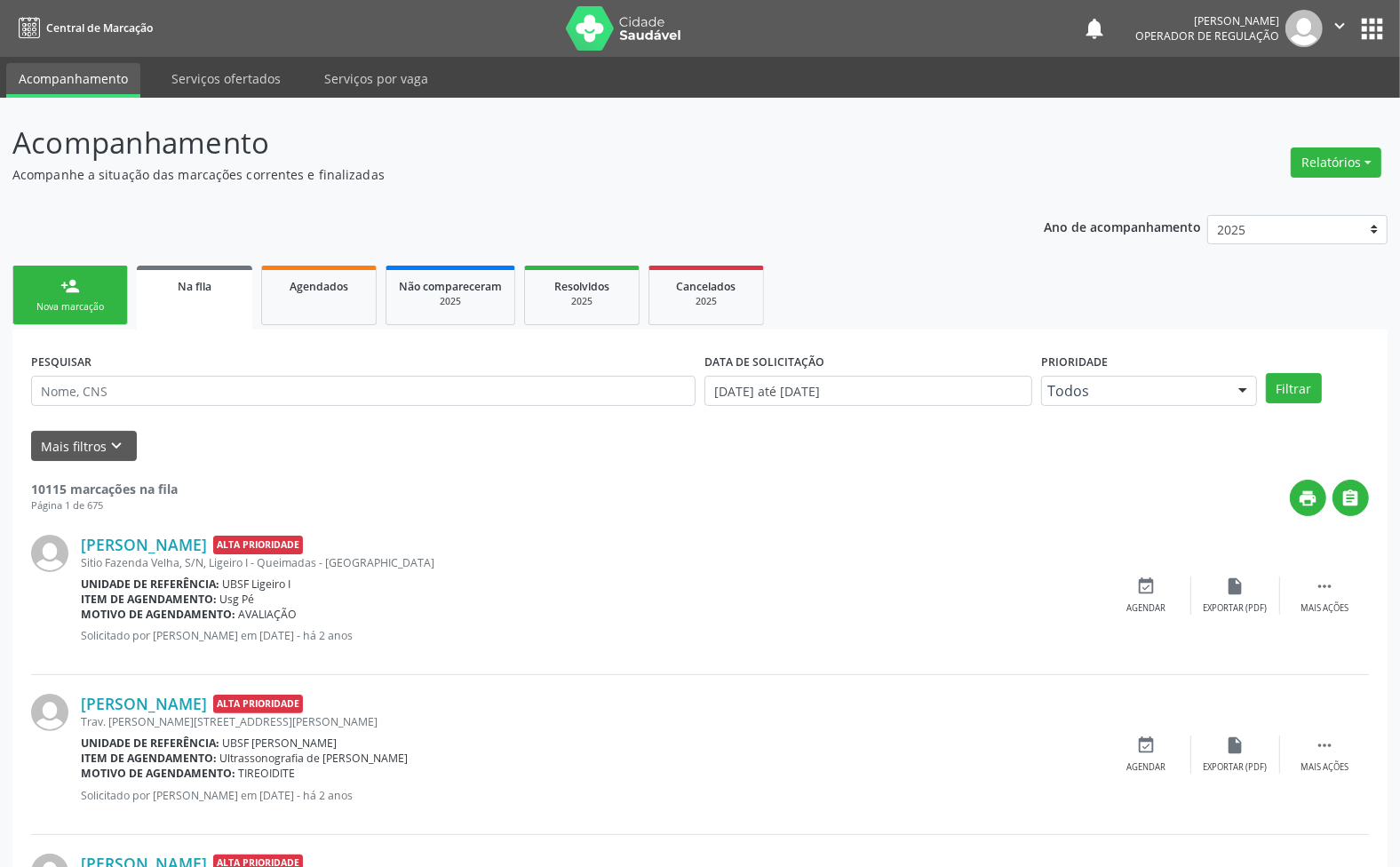
click at [73, 282] on div "person_add" at bounding box center [70, 286] width 19 height 19
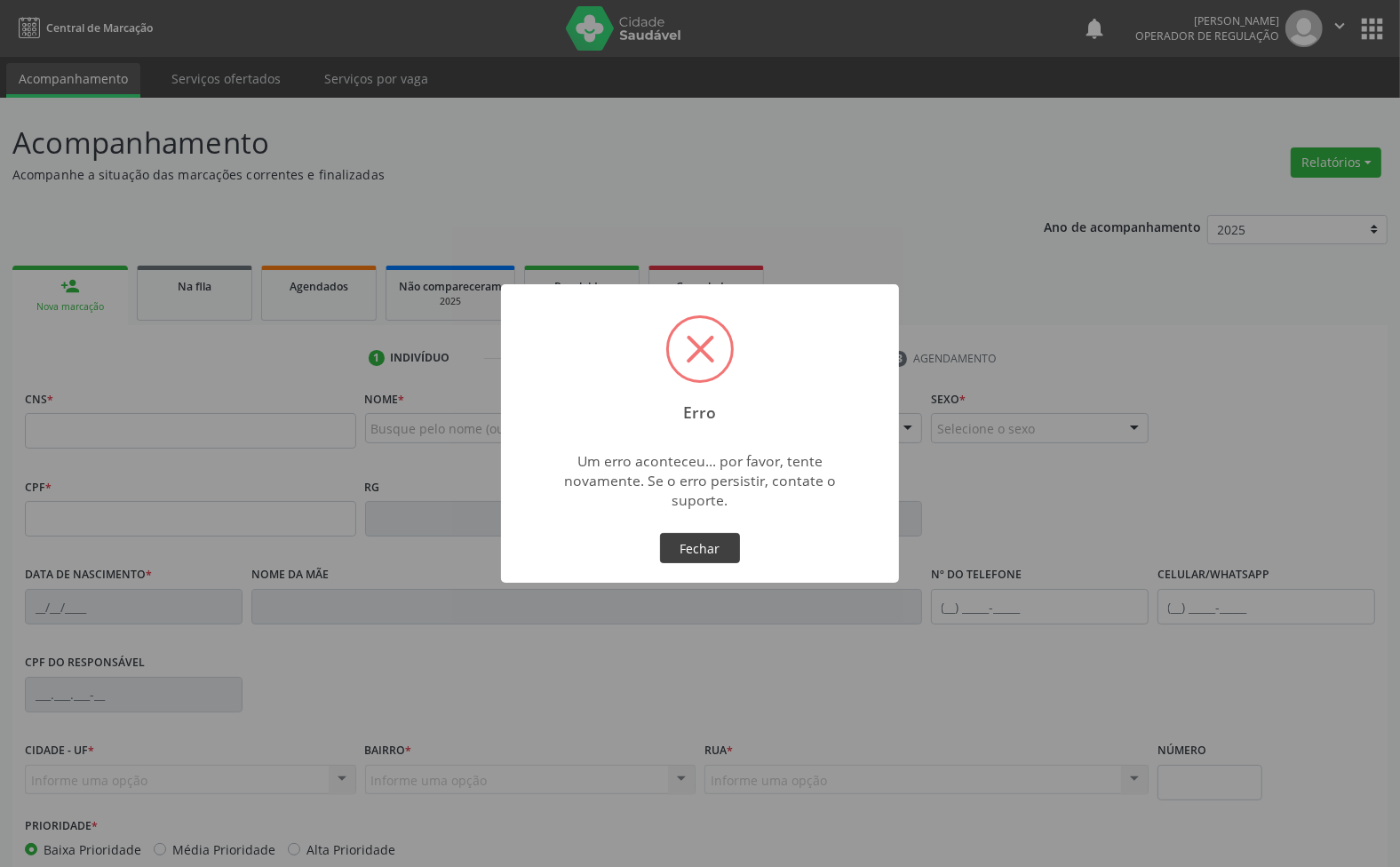
click at [730, 547] on button "Fechar" at bounding box center [700, 547] width 80 height 30
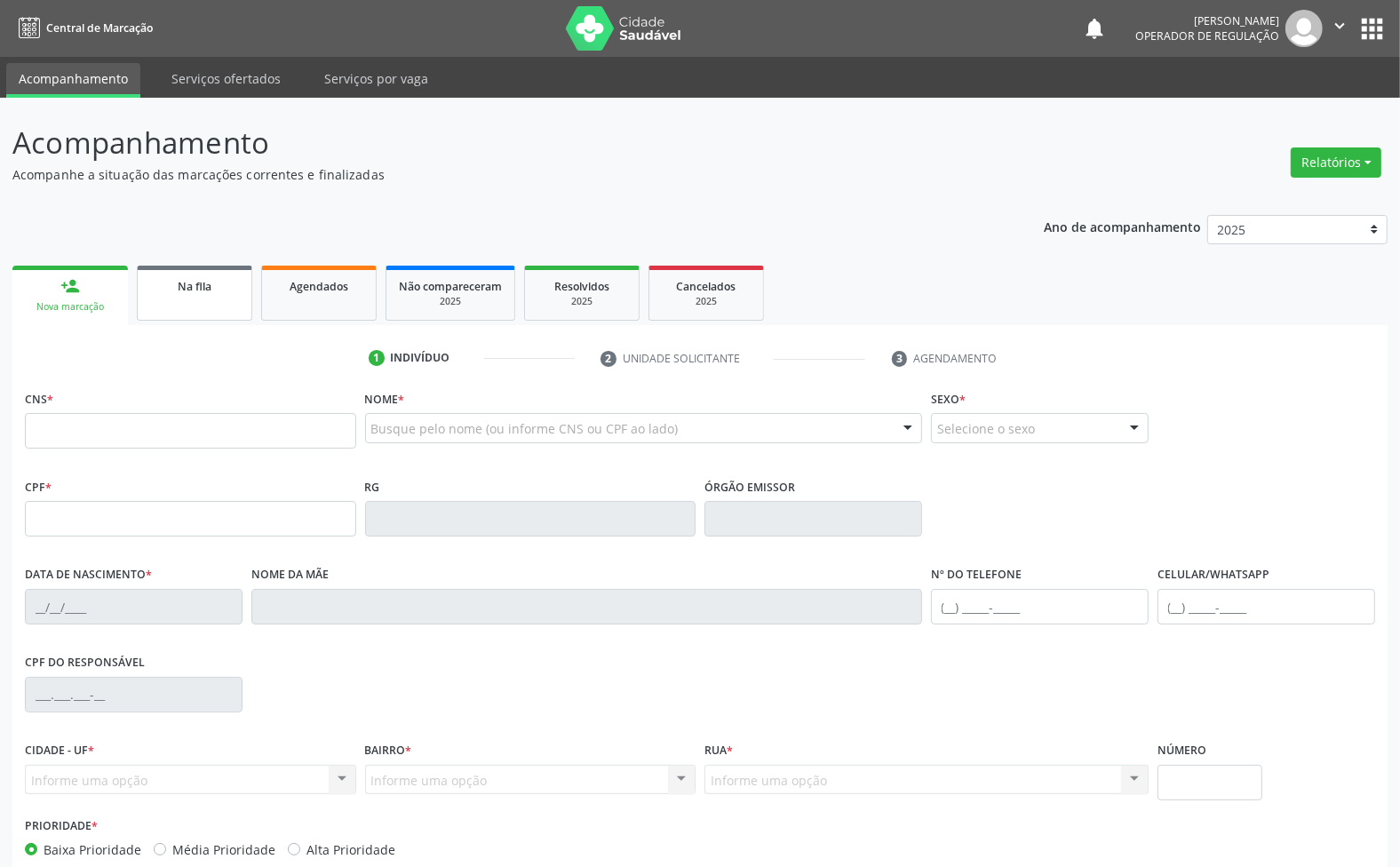
click at [147, 315] on link "Na fila" at bounding box center [194, 293] width 115 height 55
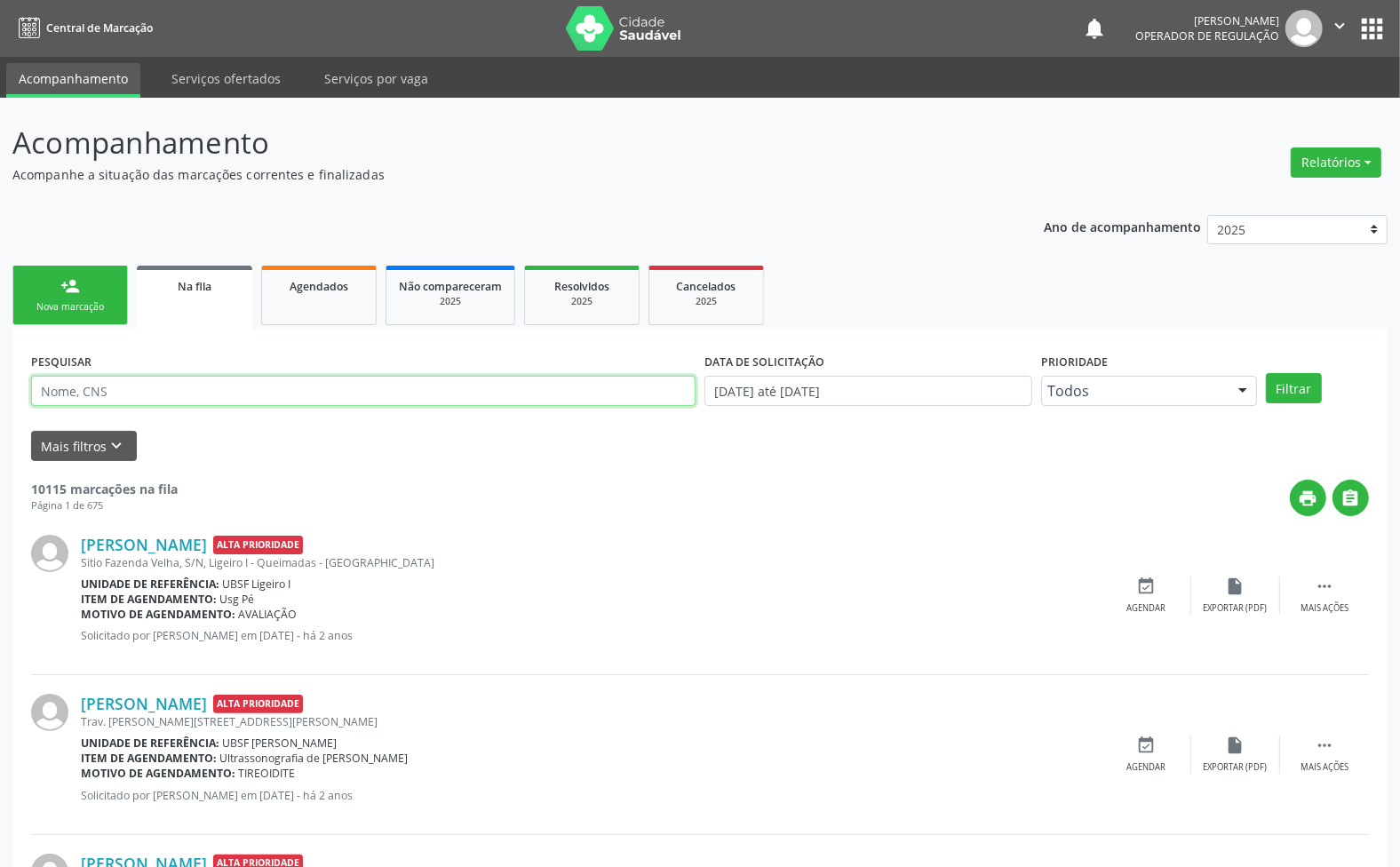
click at [200, 403] on input "text" at bounding box center [364, 390] width 665 height 30
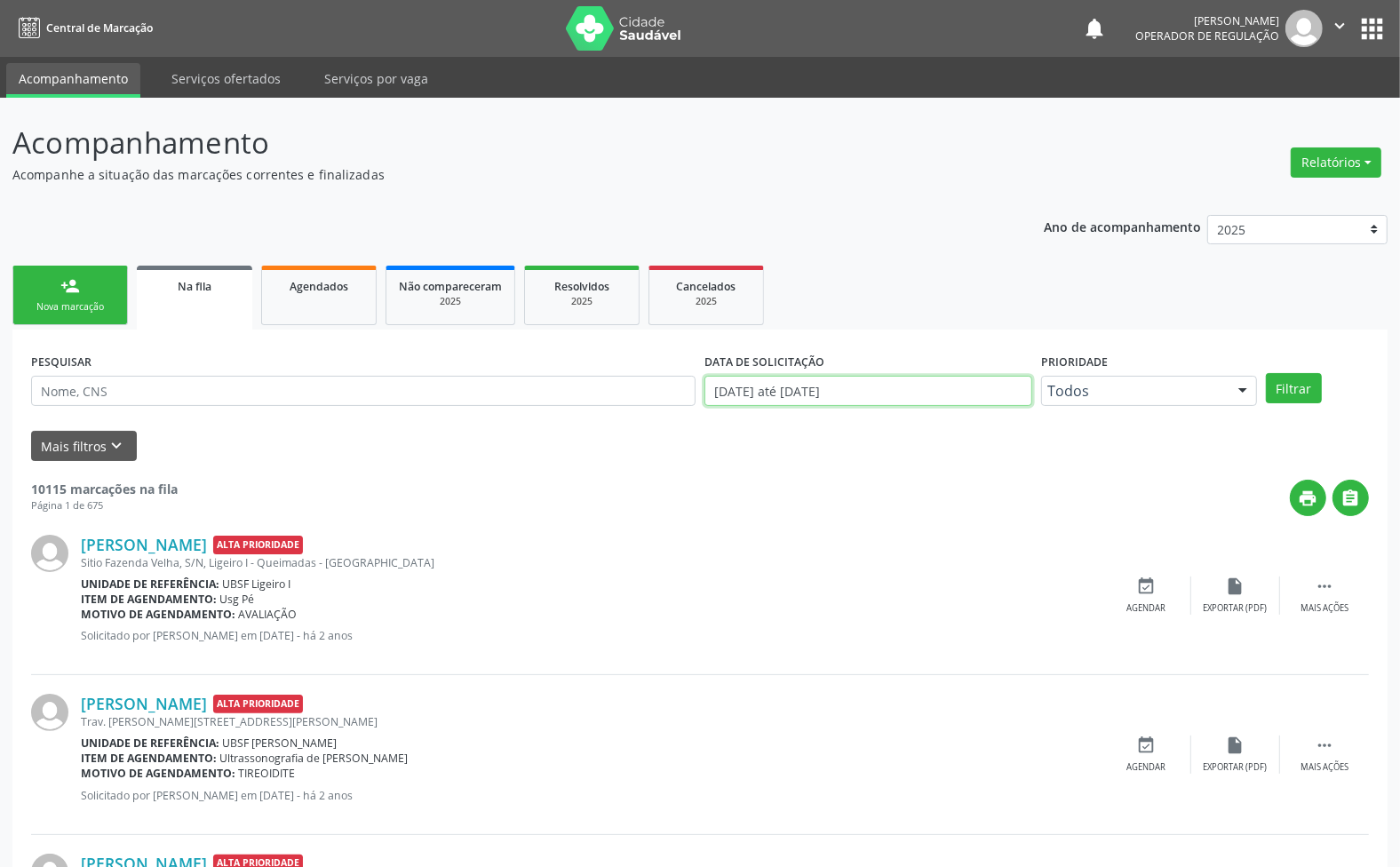
drag, startPoint x: 715, startPoint y: 391, endPoint x: 690, endPoint y: 456, distance: 69.6
click at [715, 392] on input "[DATE] até [DATE]" at bounding box center [868, 390] width 328 height 30
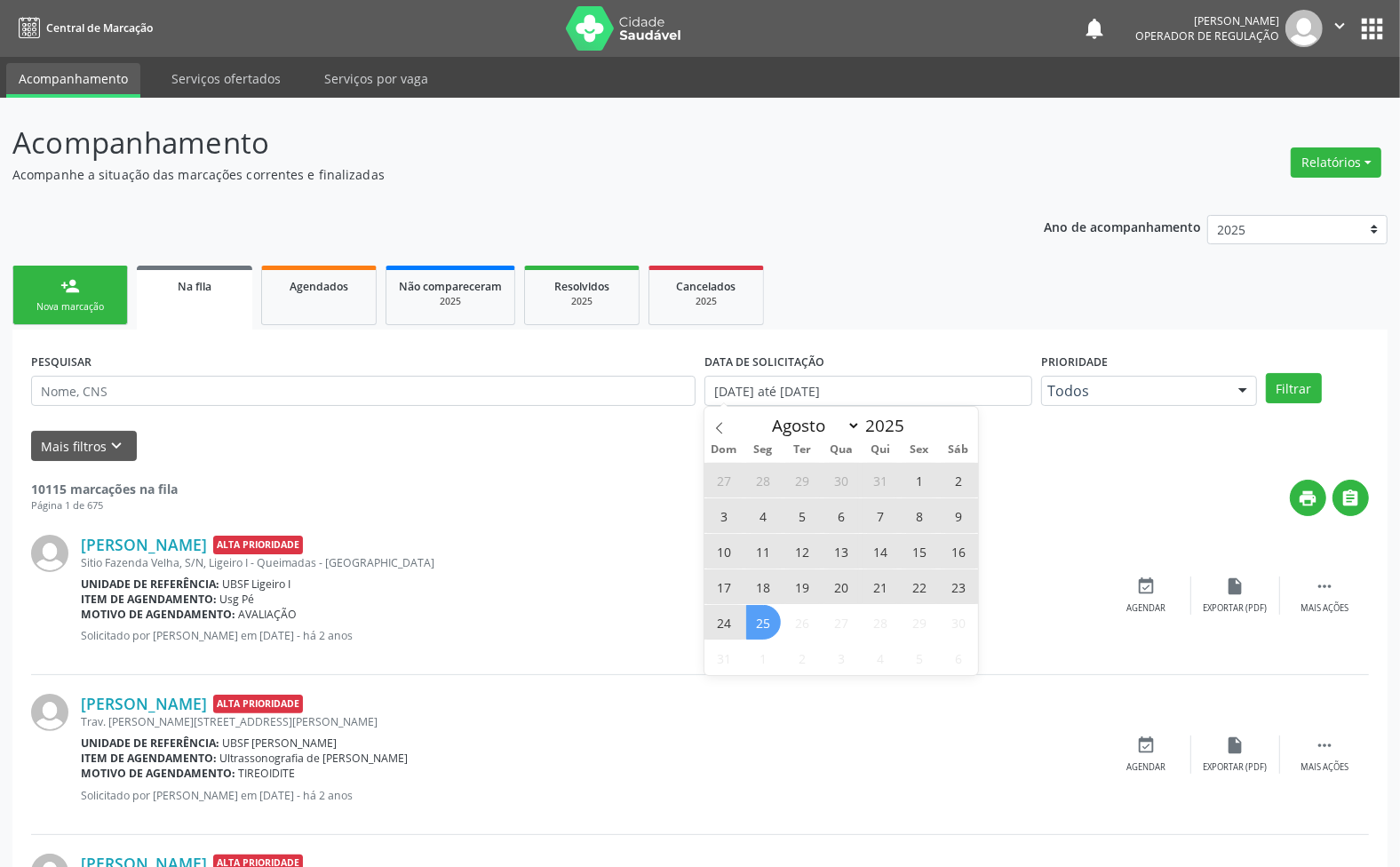
click at [764, 615] on span "25" at bounding box center [764, 623] width 35 height 35
type input "[DATE]"
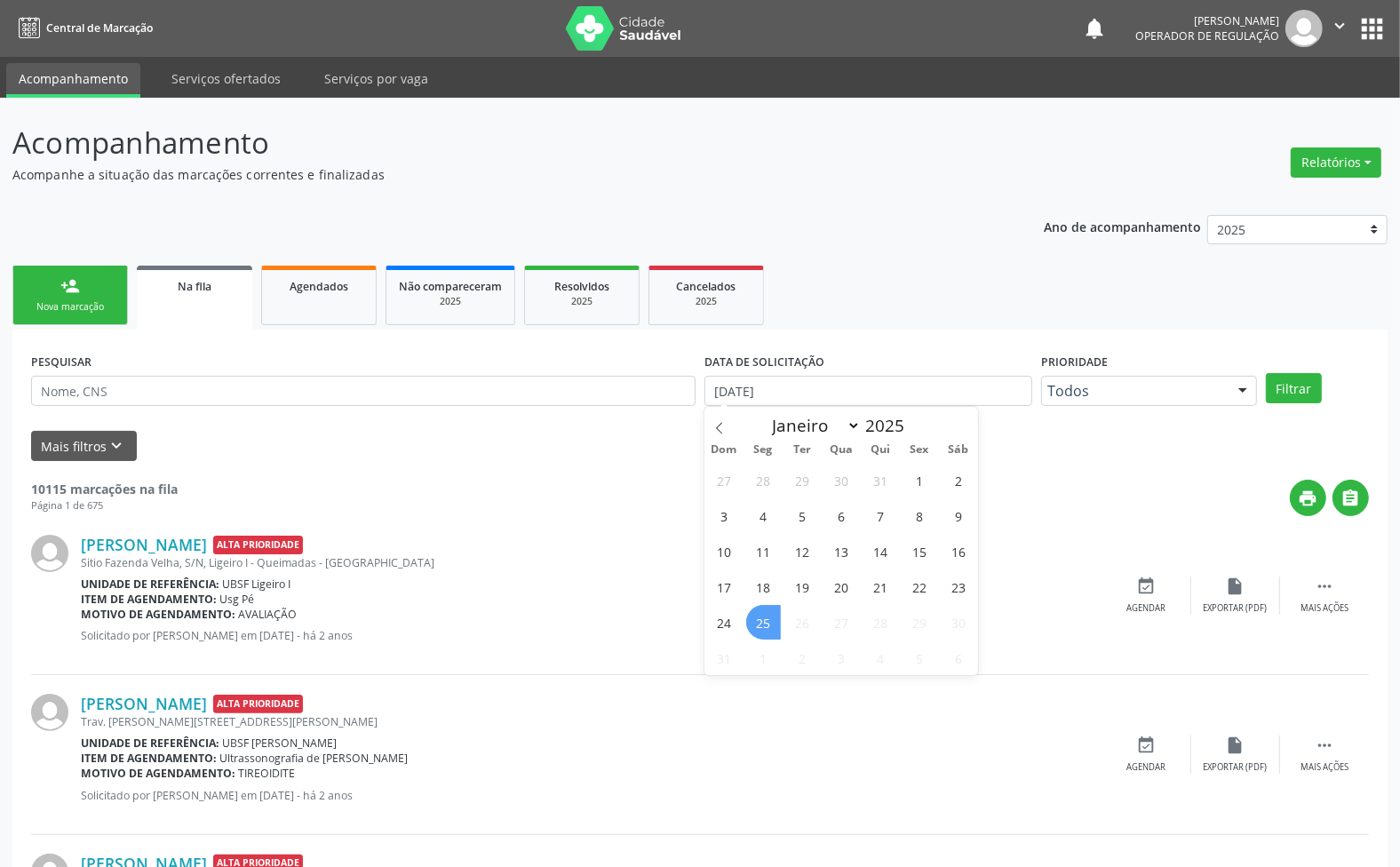
click at [765, 629] on span "25" at bounding box center [764, 623] width 35 height 35
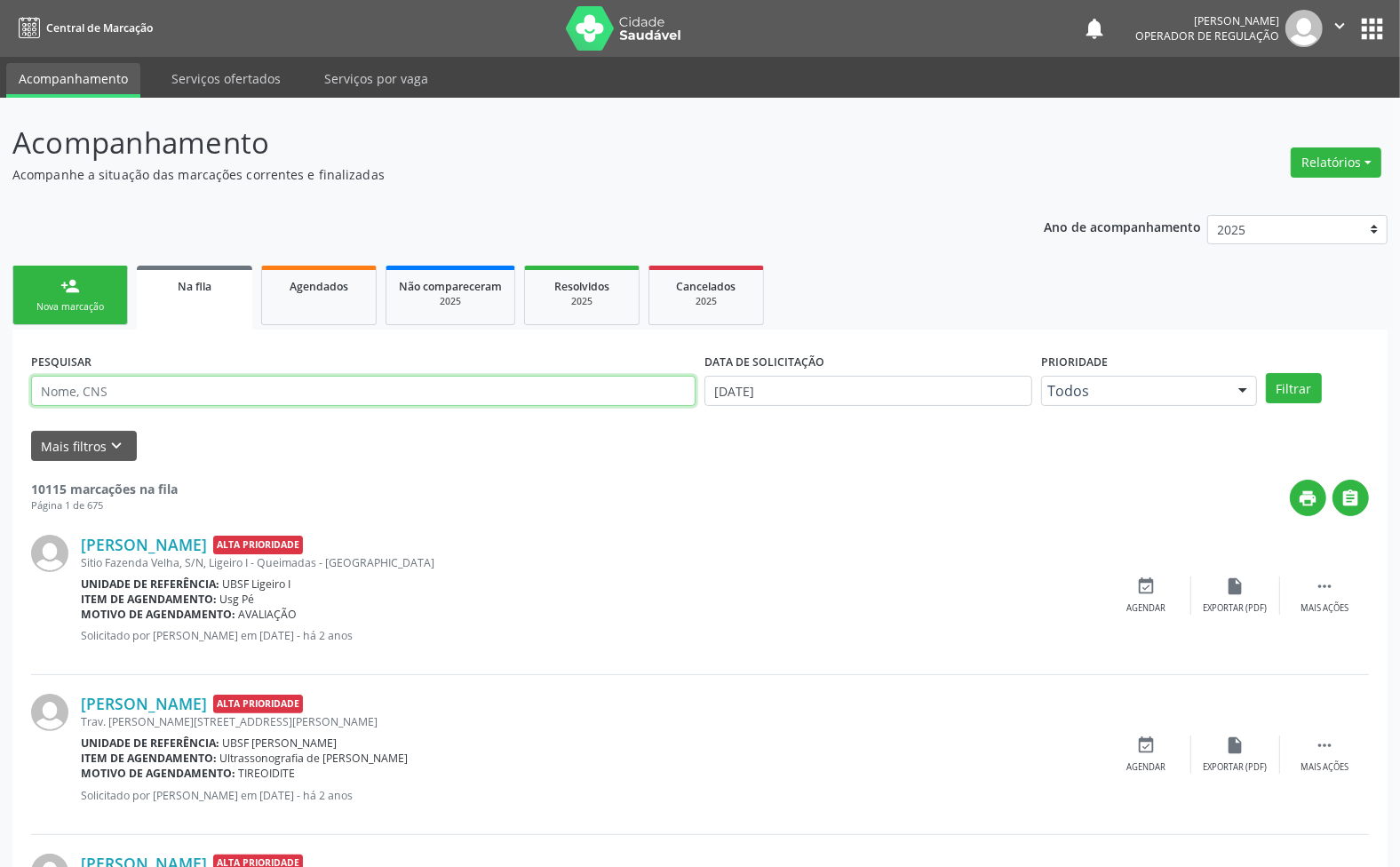
click at [427, 397] on input "text" at bounding box center [364, 390] width 665 height 30
type input "[PERSON_NAME]"
click at [1266, 374] on button "Filtrar" at bounding box center [1294, 388] width 56 height 30
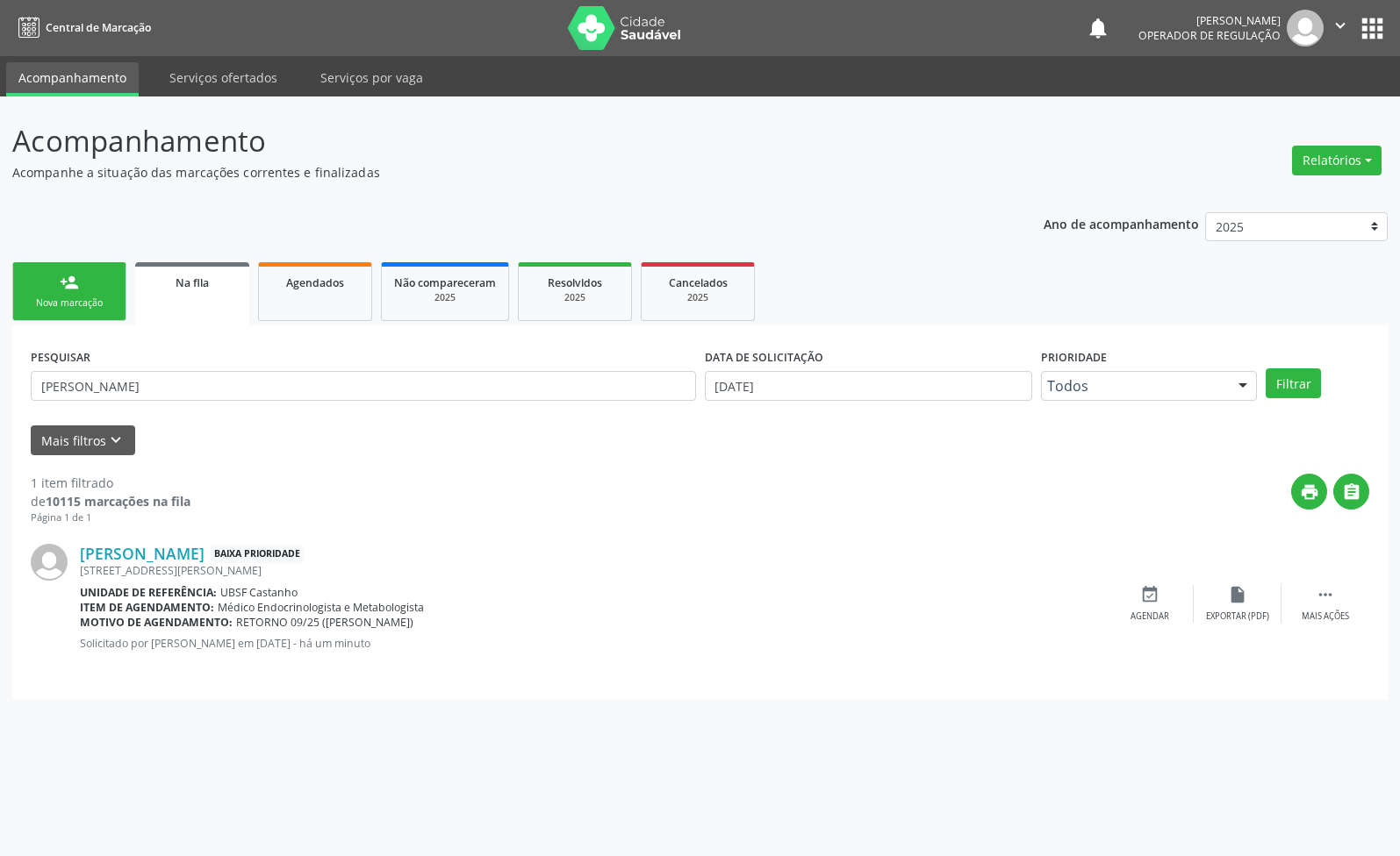
click at [99, 291] on link "person_add Nova marcação" at bounding box center [70, 291] width 114 height 59
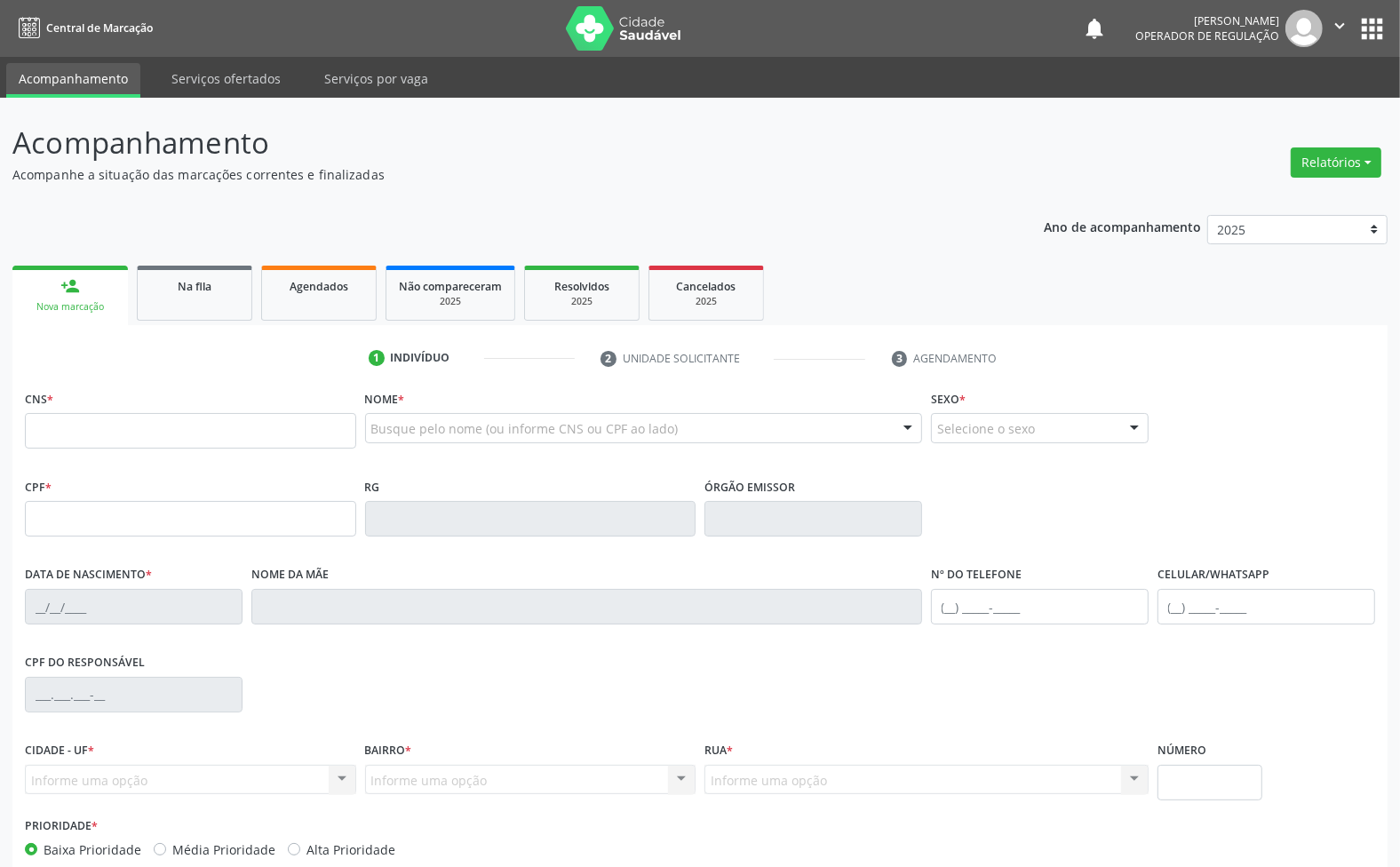
click at [13, 266] on link "person_add Nova marcação" at bounding box center [71, 295] width 115 height 60
click at [220, 442] on input "text" at bounding box center [190, 430] width 331 height 36
type input "705 0064 2789 7255"
type input "084.439.784-90"
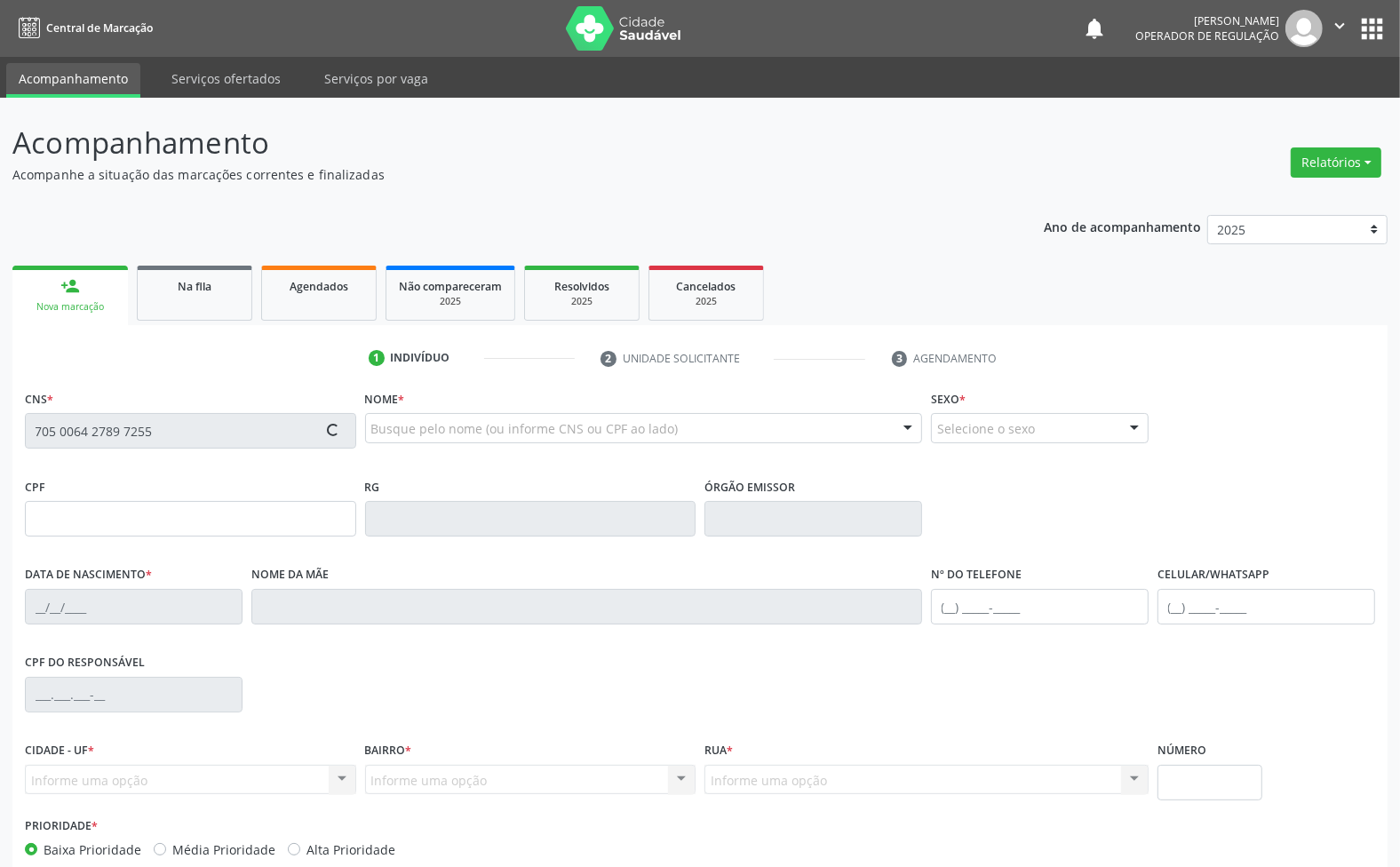
type input "[DATE]"
type input "[PERSON_NAME]"
type input "[PHONE_NUMBER]"
type input "030.639.134-13"
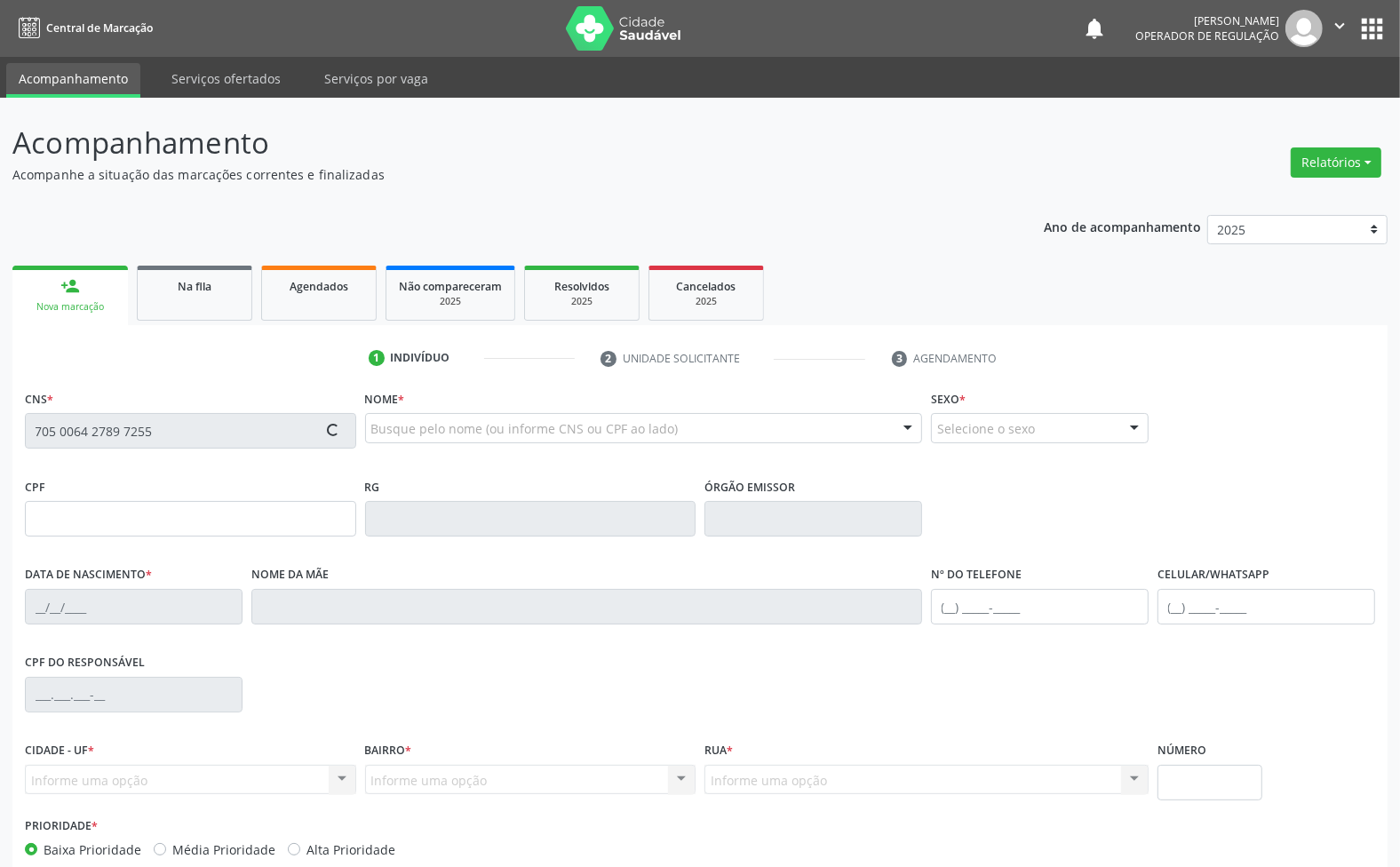
type input "564"
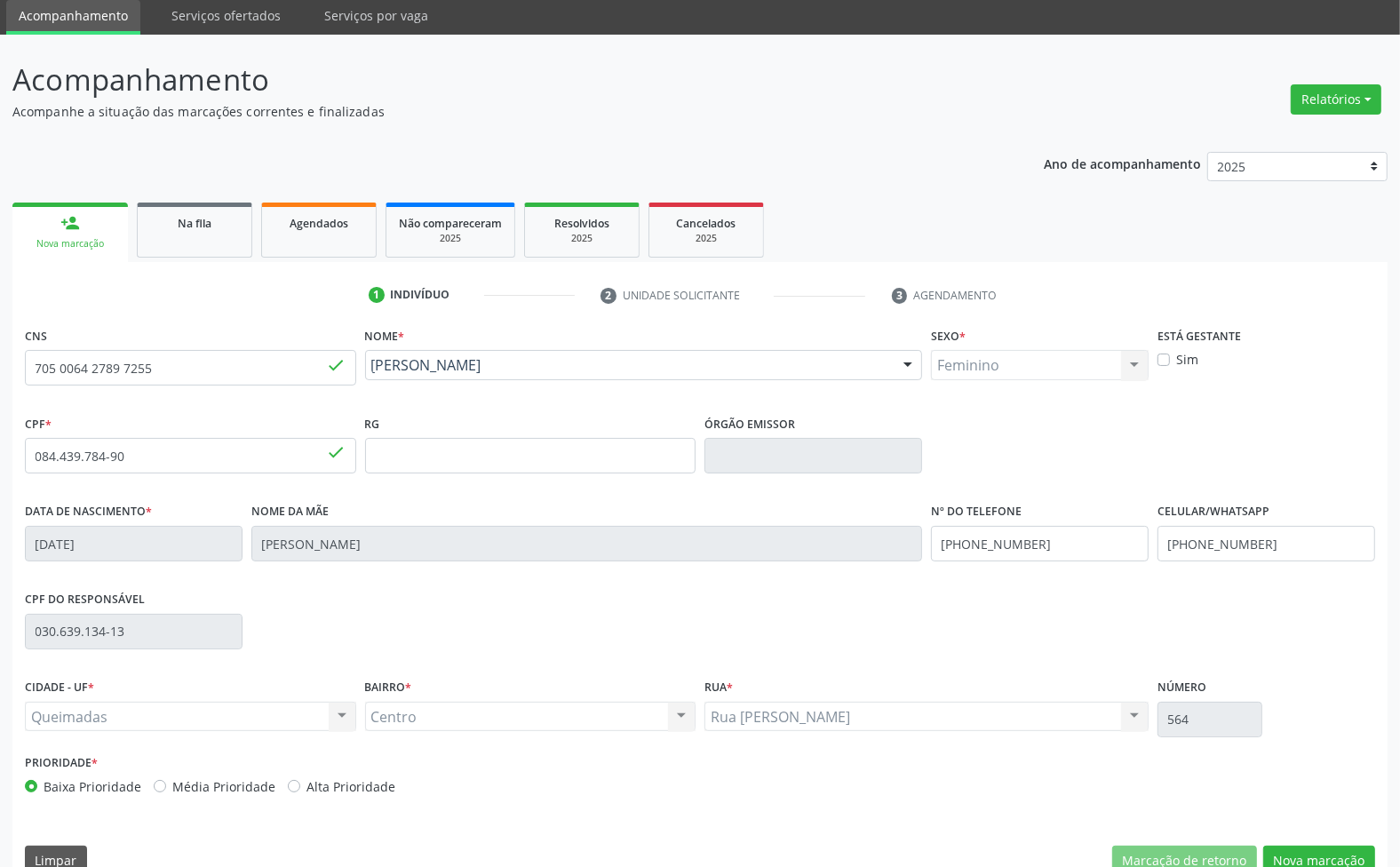
scroll to position [96, 0]
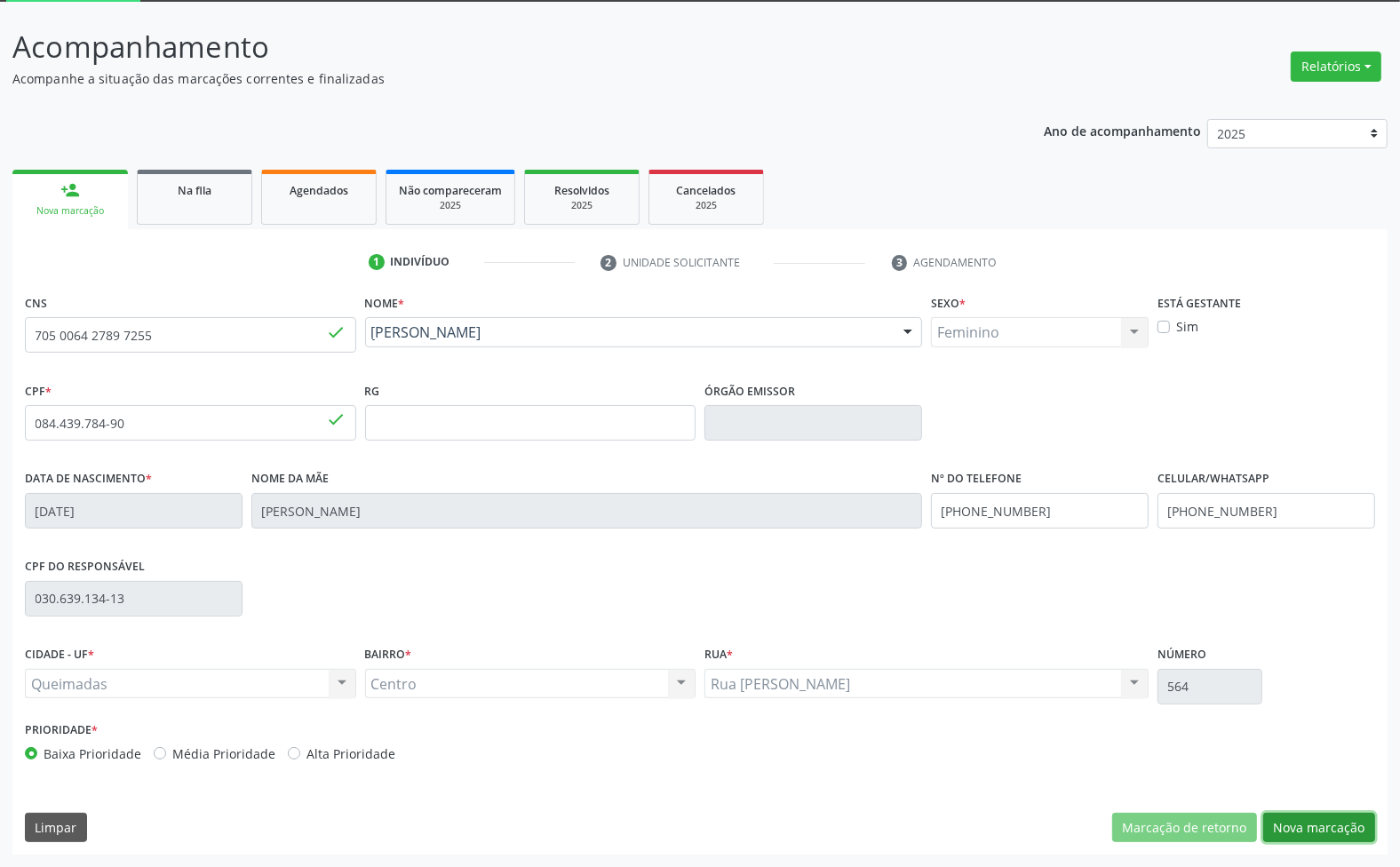
click at [1311, 840] on button "Nova marcação" at bounding box center [1319, 828] width 112 height 30
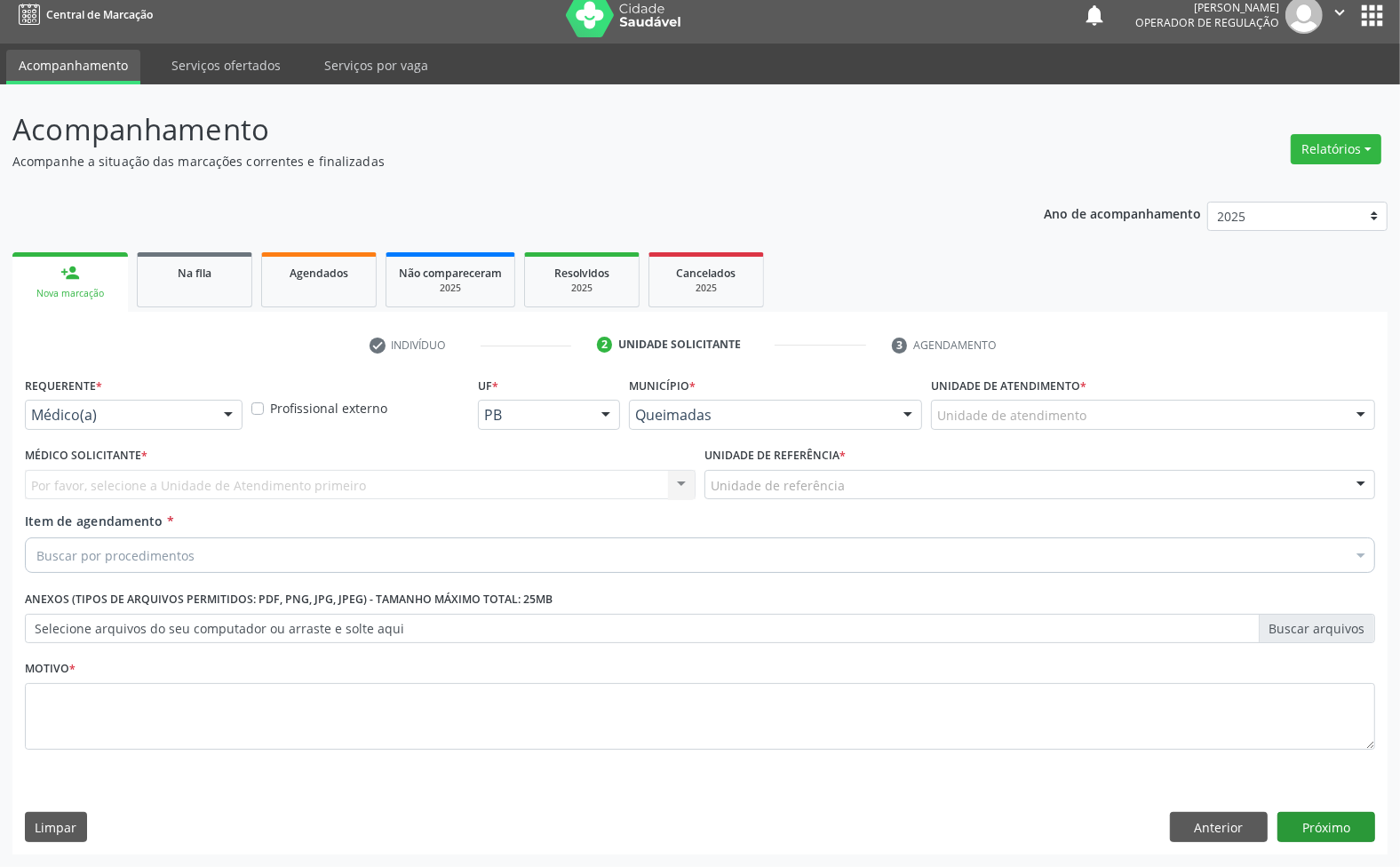
scroll to position [14, 0]
click at [193, 405] on div at bounding box center [134, 415] width 218 height 30
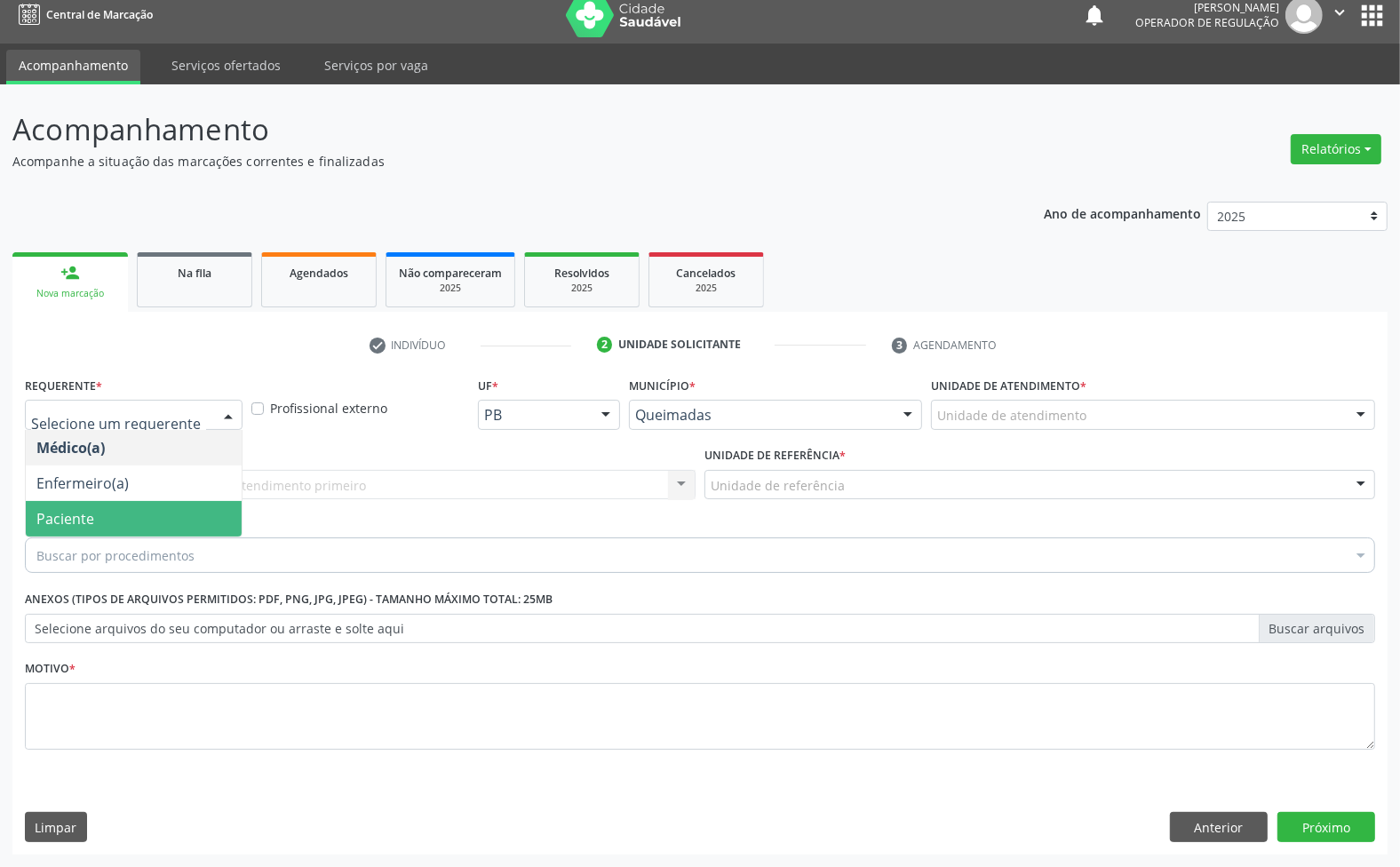
click at [166, 511] on span "Paciente" at bounding box center [134, 518] width 216 height 36
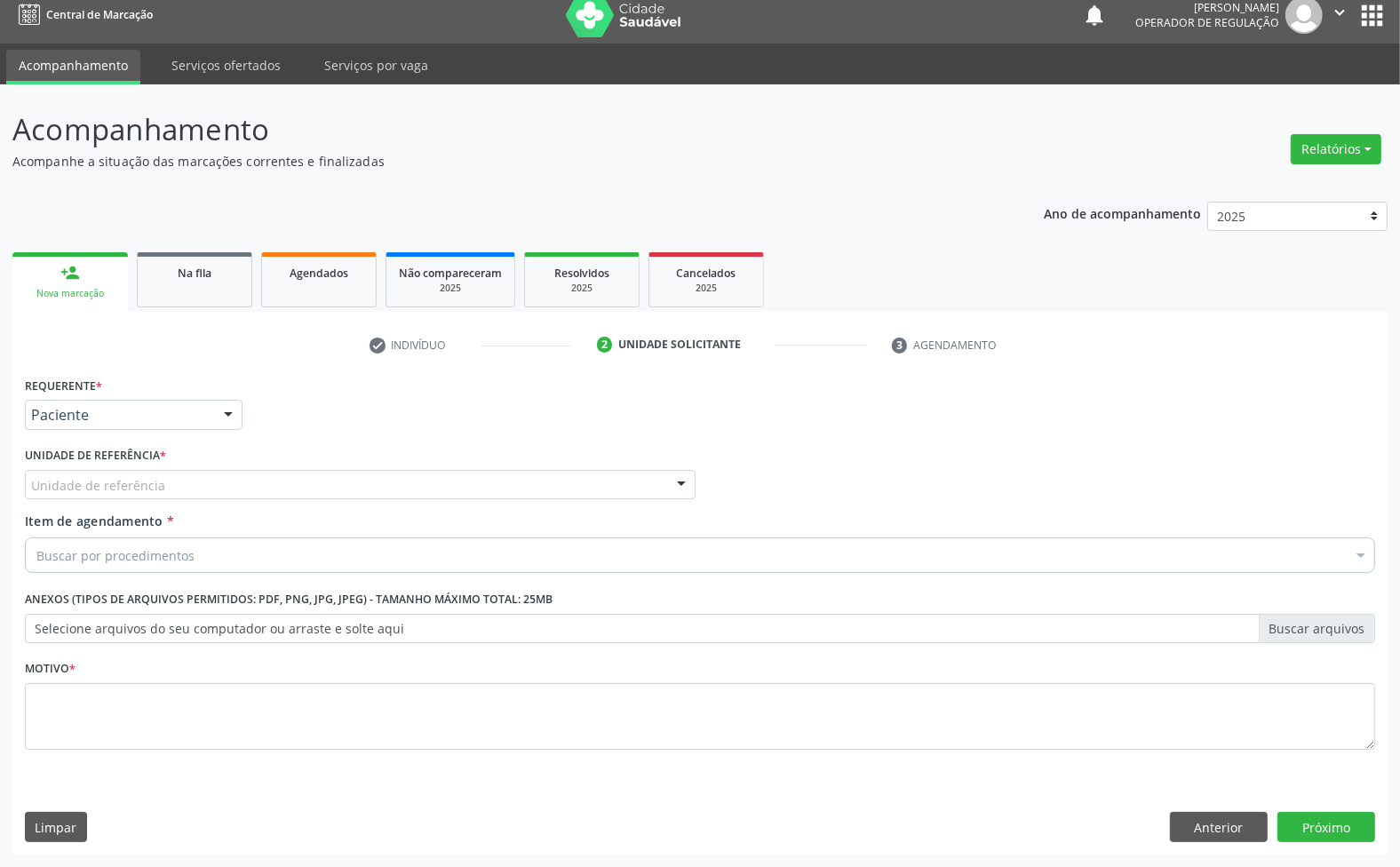
click at [192, 493] on div "Unidade de referência" at bounding box center [360, 484] width 671 height 30
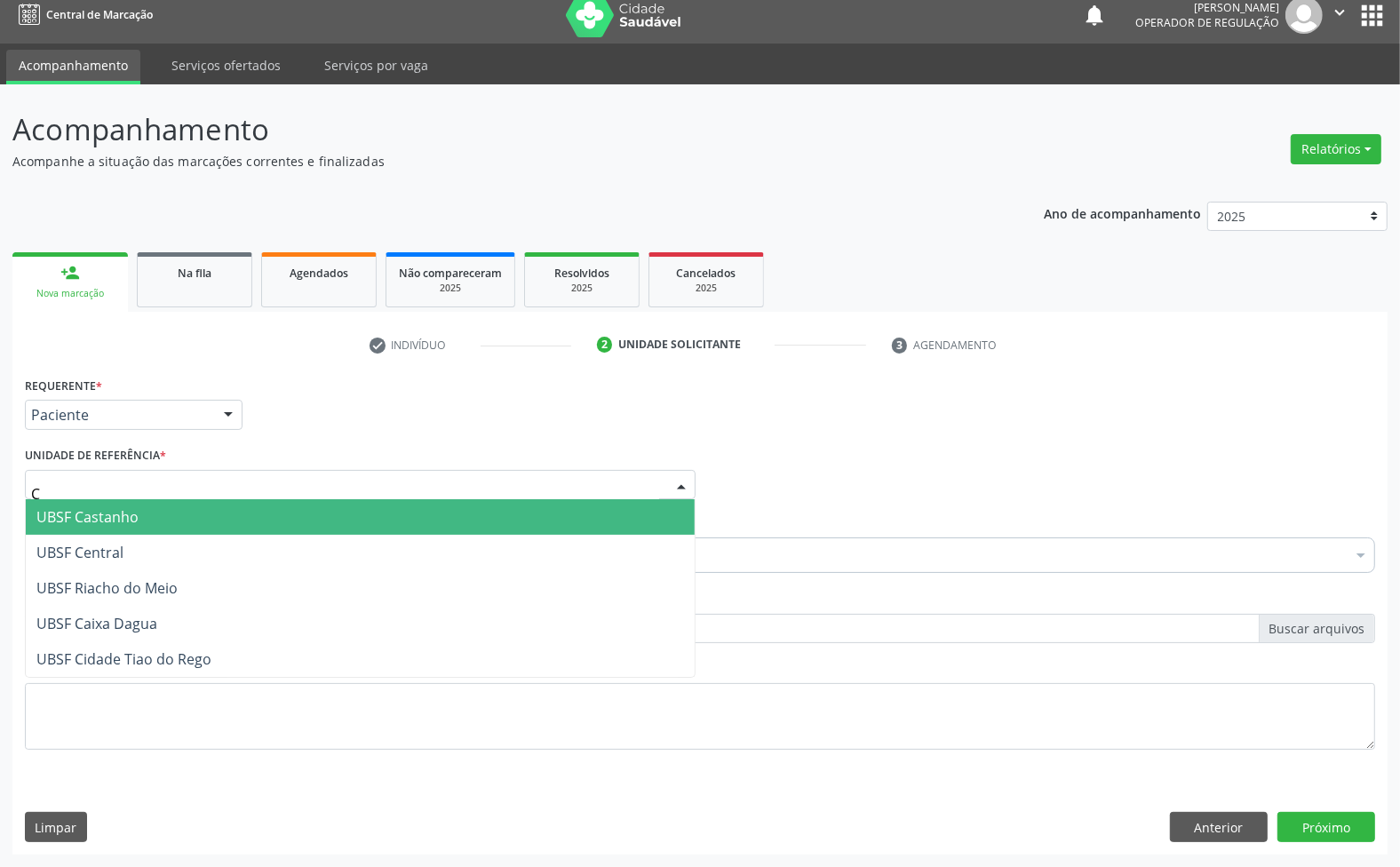
type input "CE"
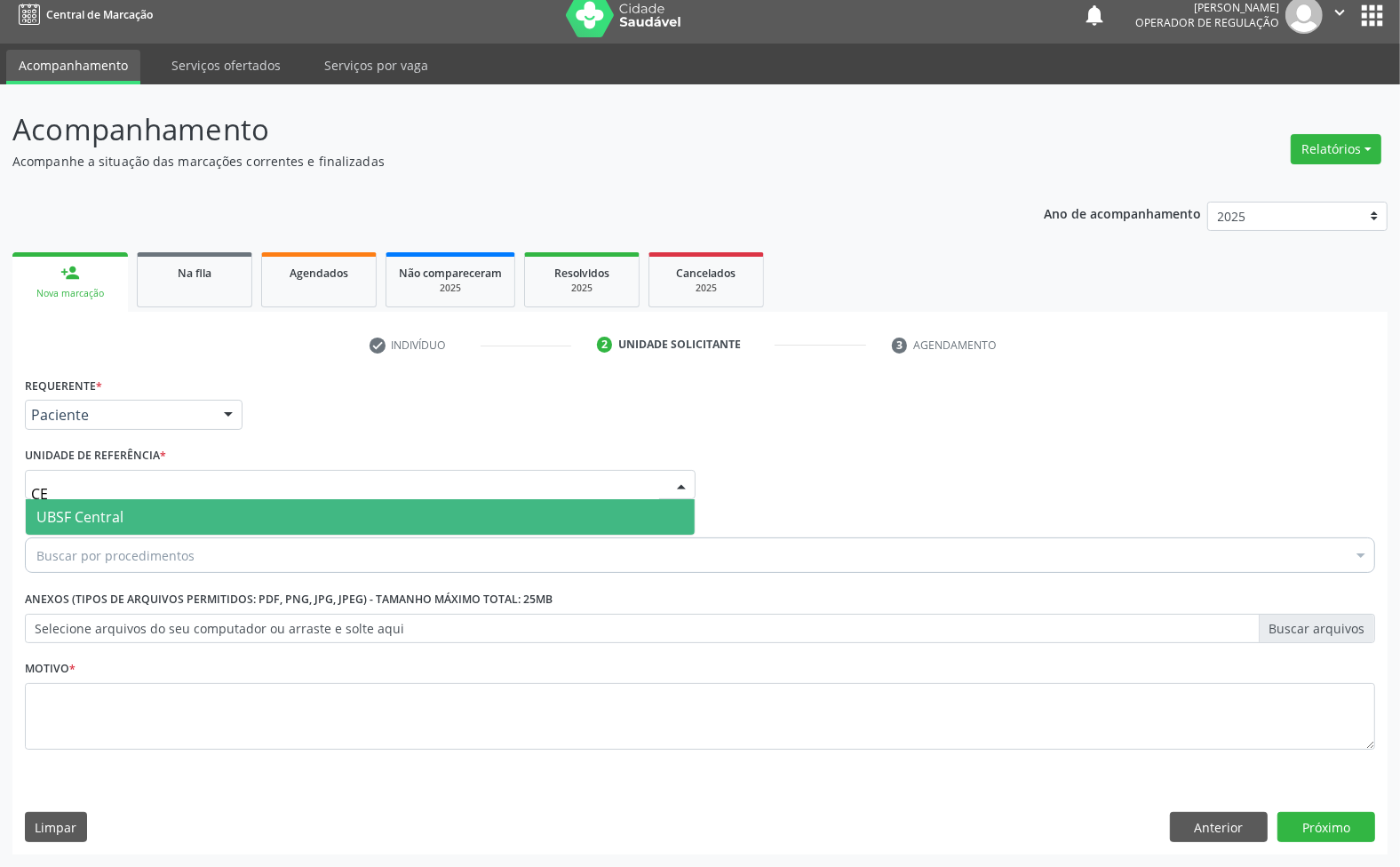
click at [161, 502] on span "UBSF Central" at bounding box center [360, 516] width 669 height 36
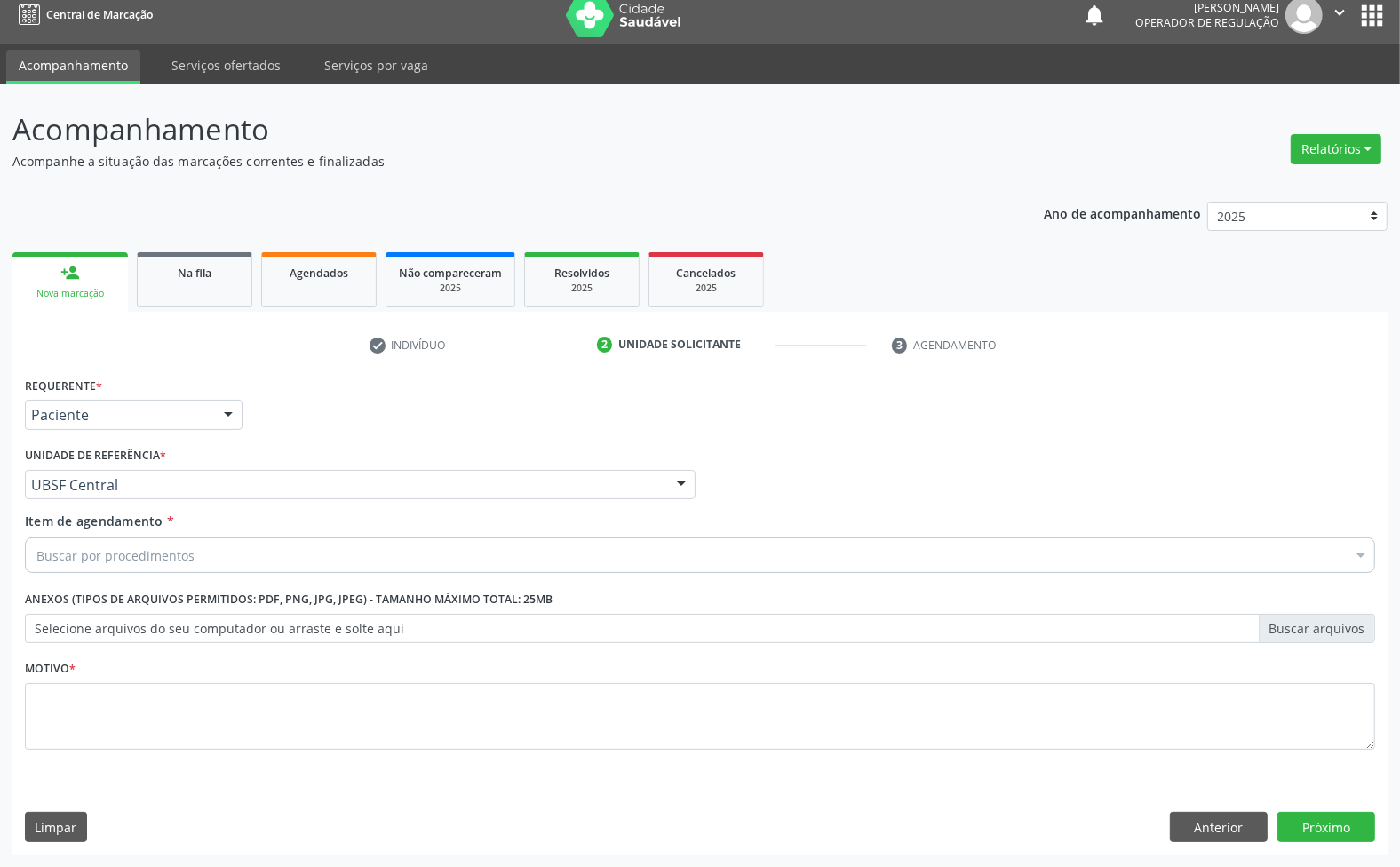
click at [409, 669] on div "Motivo *" at bounding box center [700, 702] width 1351 height 94
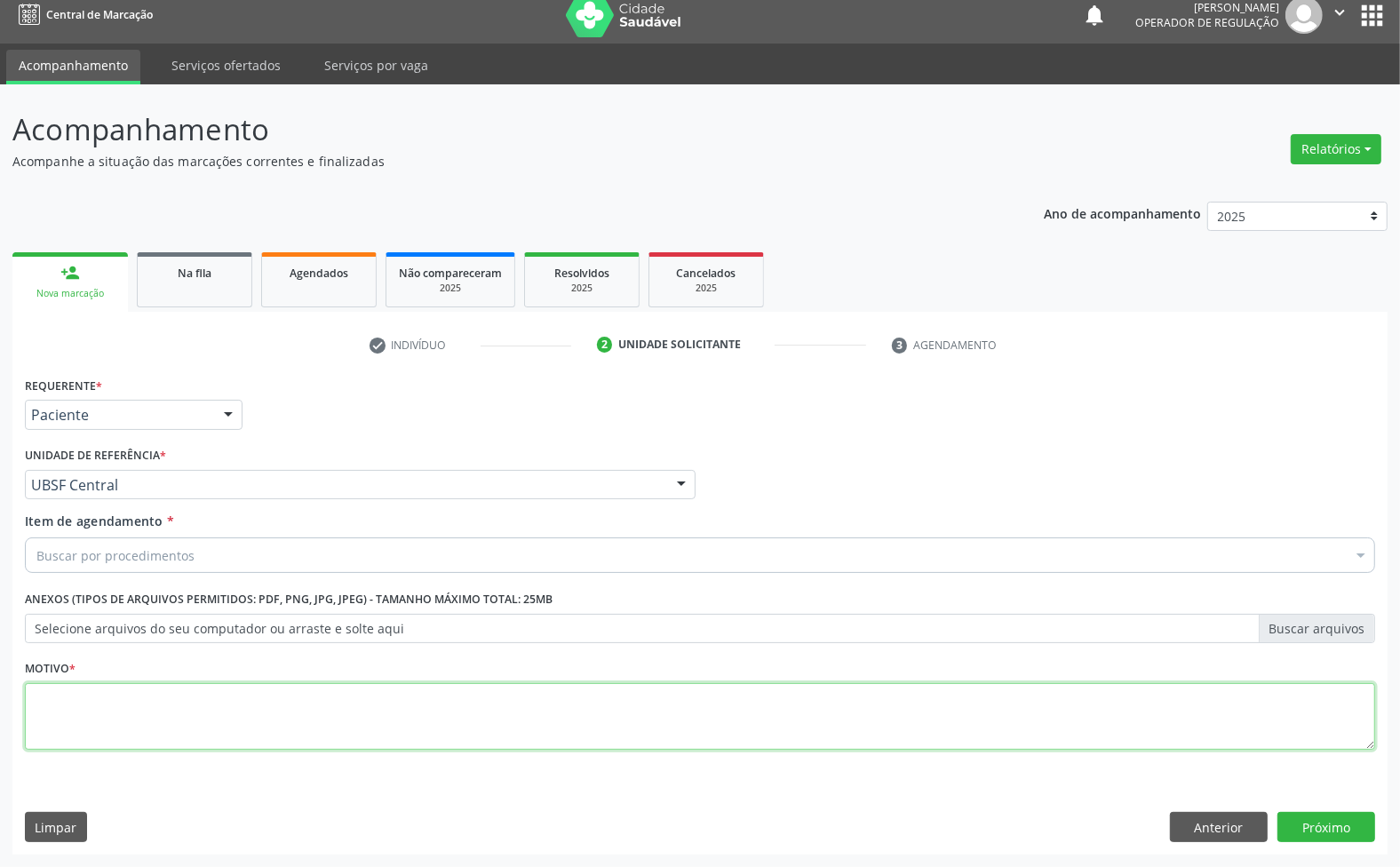
click at [382, 708] on textarea at bounding box center [700, 717] width 1351 height 68
paste textarea "RETORNO 10/25 ([PERSON_NAME])"
type textarea "RETORNO 10/25 ([PERSON_NAME])"
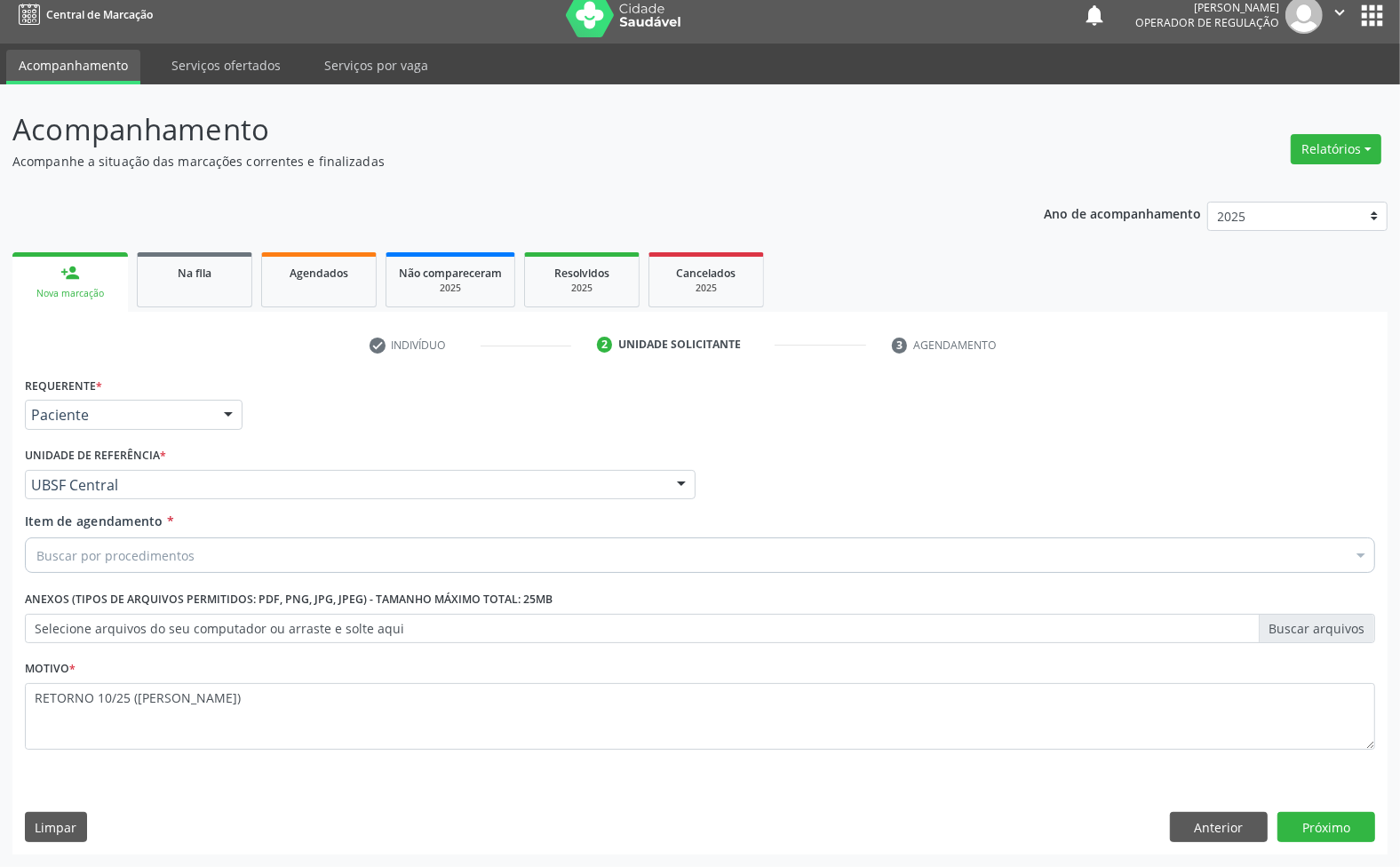
click at [300, 562] on div "Buscar por procedimentos" at bounding box center [700, 555] width 1351 height 36
paste input "ENDOCRINOLOGISTA"
type input "ENDOCRINOLOGISTA"
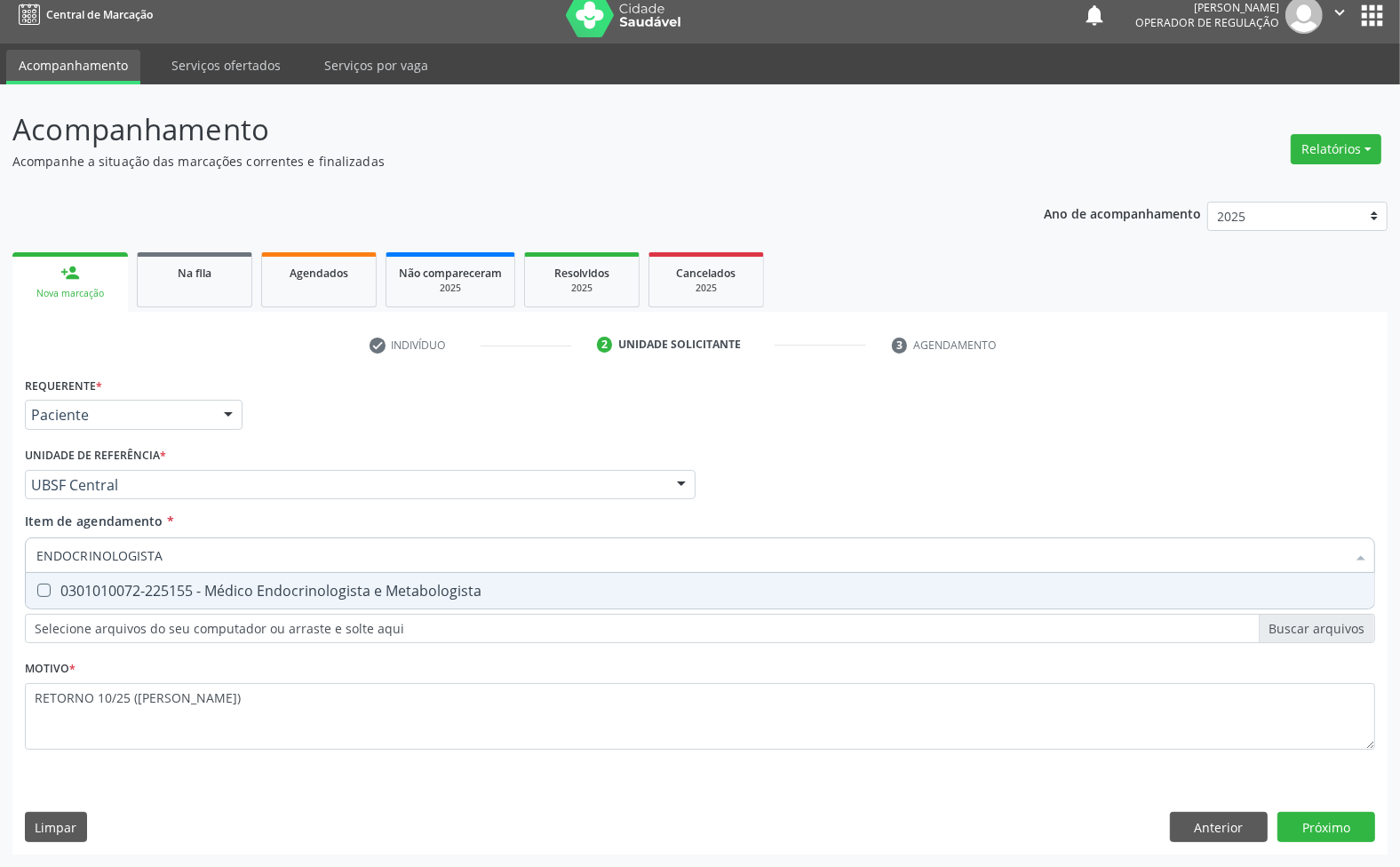
click at [331, 598] on div "0301010072-225155 - Médico Endocrinologista e Metabologista" at bounding box center [700, 591] width 1328 height 15
checkbox Metabologista "true"
click at [1308, 822] on div "Requerente * Paciente Médico(a) Enfermeiro(a) Paciente Nenhum resultado encontr…" at bounding box center [700, 613] width 1375 height 482
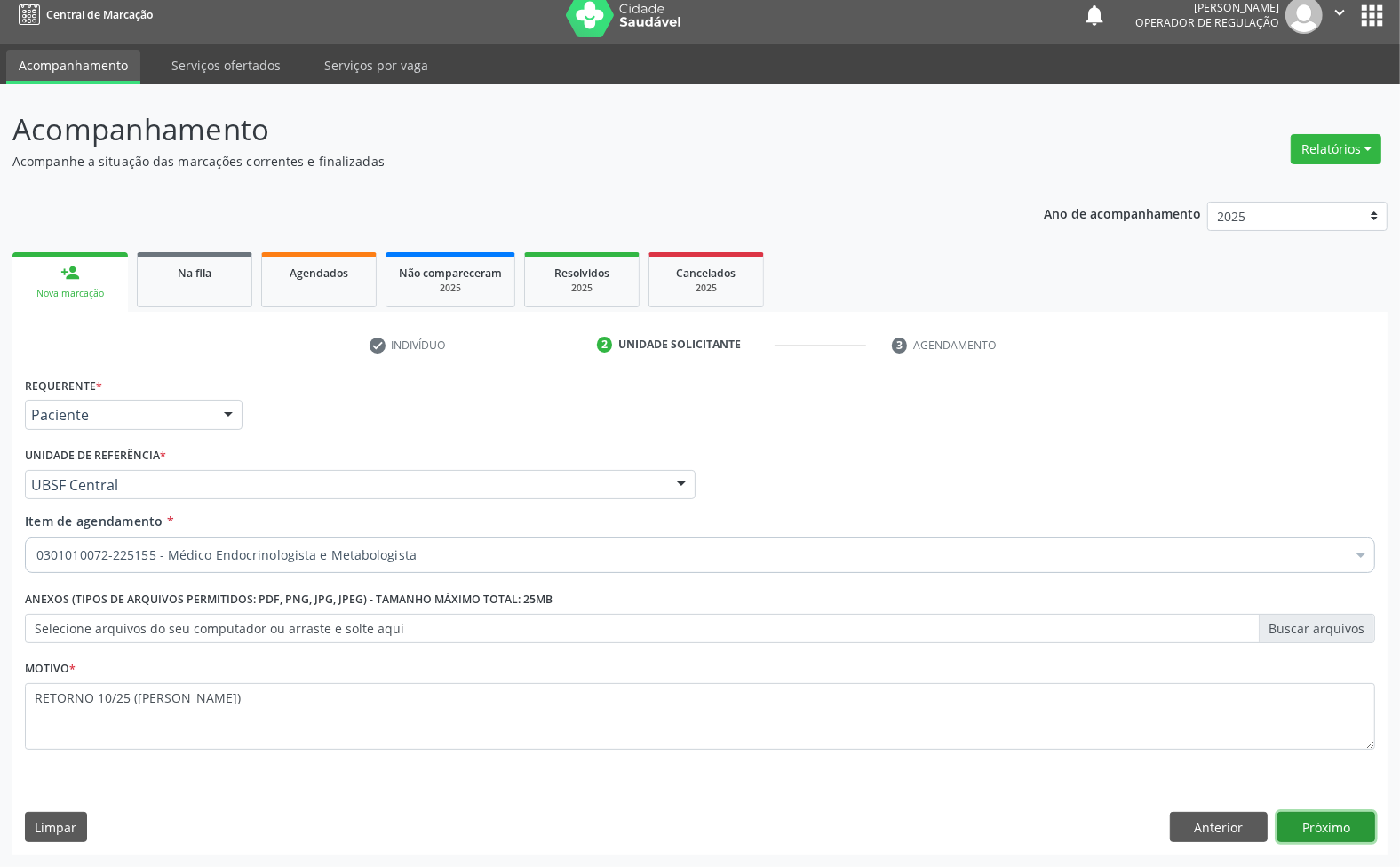
click at [1320, 828] on button "Próximo" at bounding box center [1326, 827] width 98 height 30
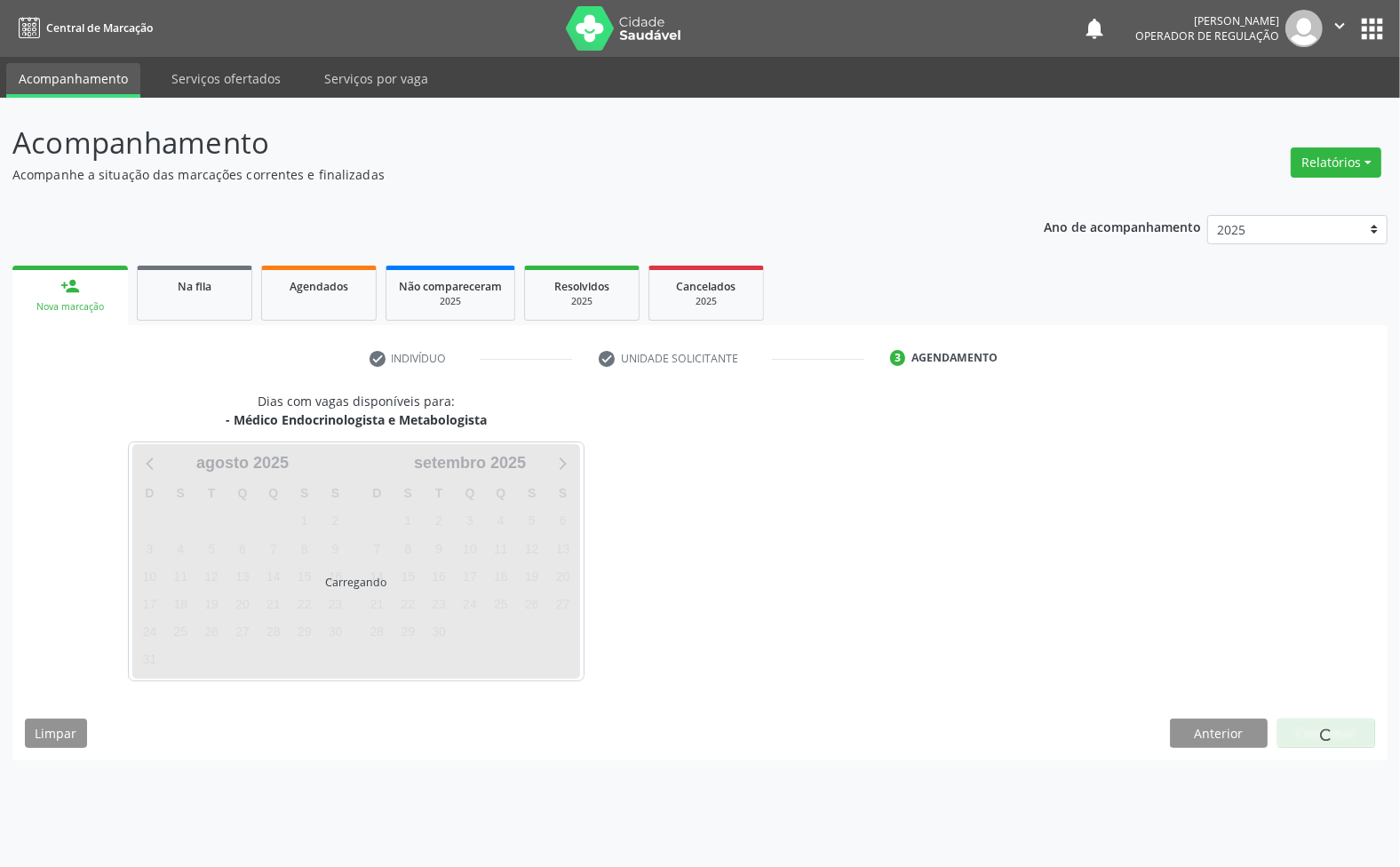
scroll to position [0, 0]
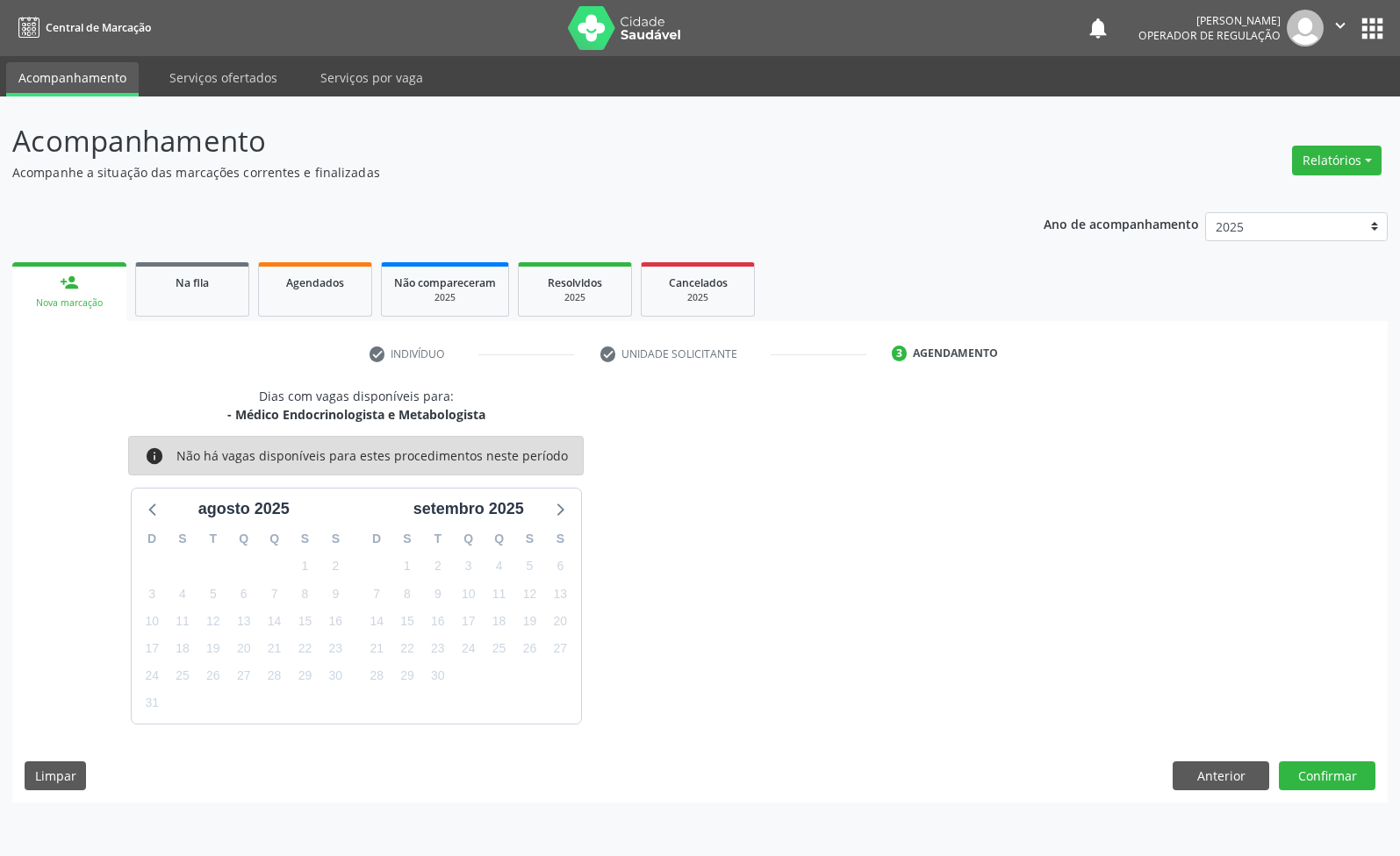
click at [572, 652] on div "27" at bounding box center [561, 649] width 31 height 27
drag, startPoint x: 563, startPoint y: 650, endPoint x: 562, endPoint y: 630, distance: 20.0
click at [559, 646] on span "27" at bounding box center [559, 648] width 24 height 24
click at [1343, 782] on button "Confirmar" at bounding box center [1327, 776] width 97 height 30
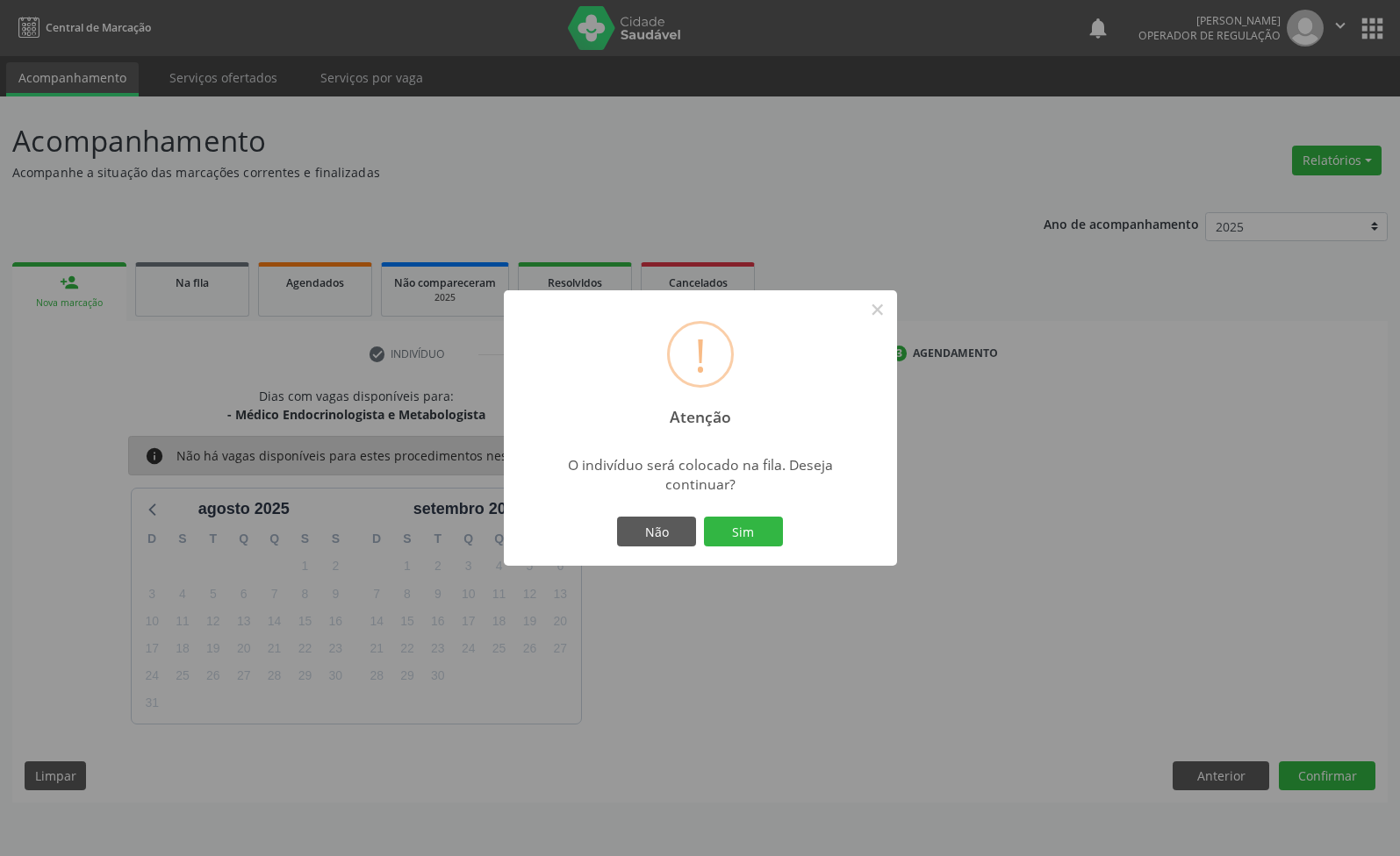
click at [704, 517] on button "Sim" at bounding box center [743, 531] width 79 height 30
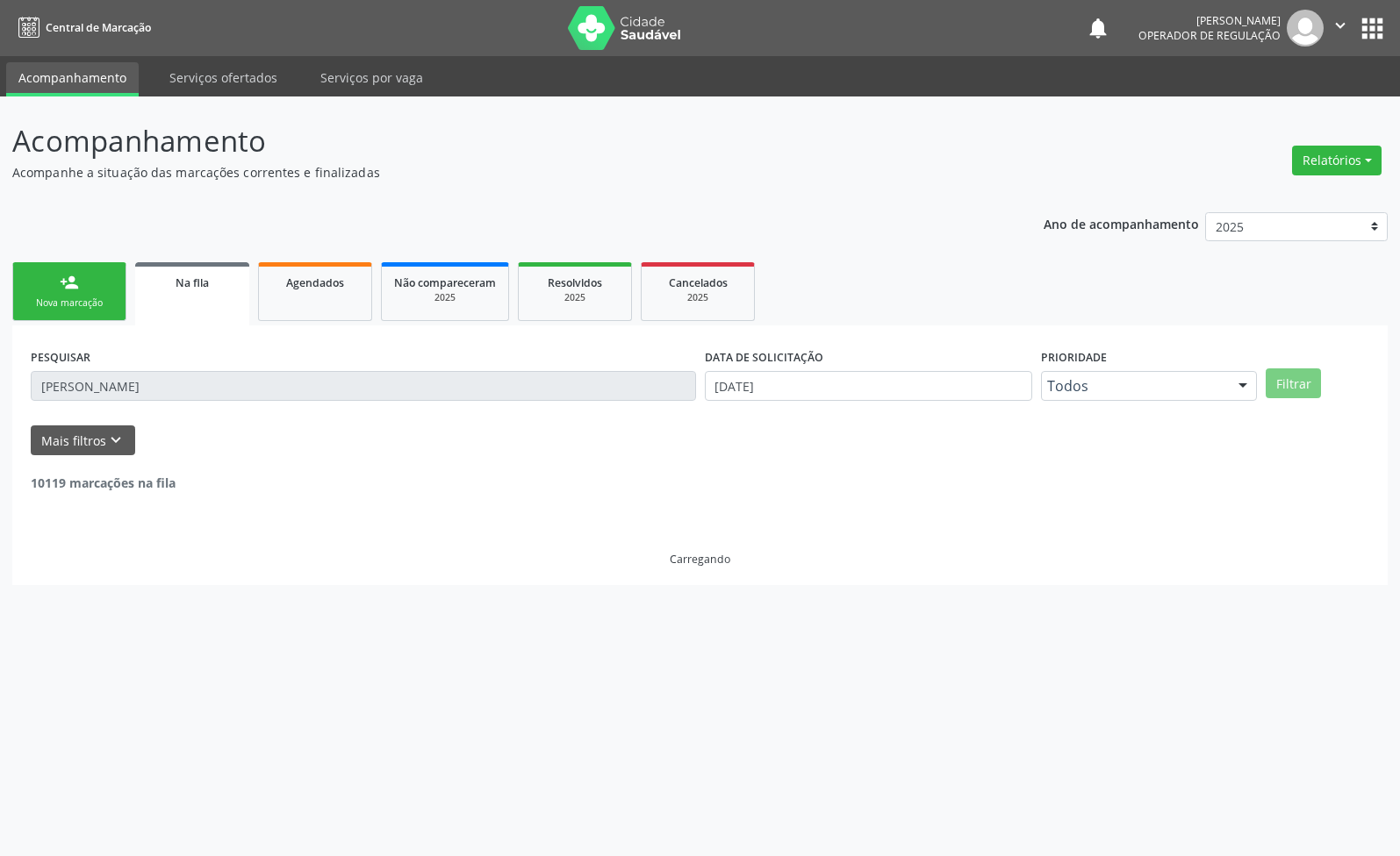
click at [86, 308] on div "Nova marcação" at bounding box center [69, 303] width 88 height 14
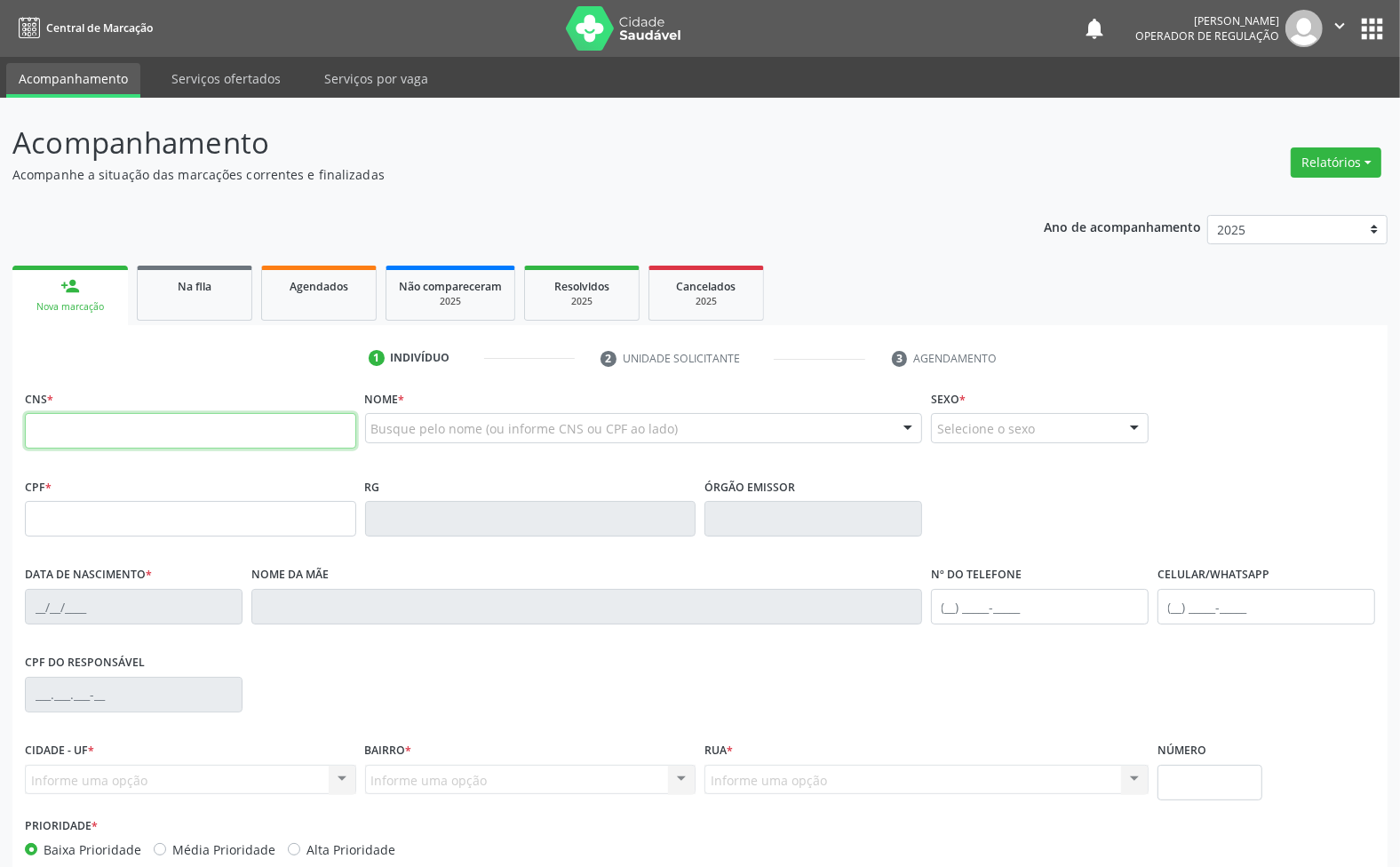
click at [137, 433] on input "text" at bounding box center [190, 430] width 331 height 36
type input "706 0008 8437 2344"
type input "028.335.587-59"
type input "[DATE]"
type input "[PERSON_NAME]"
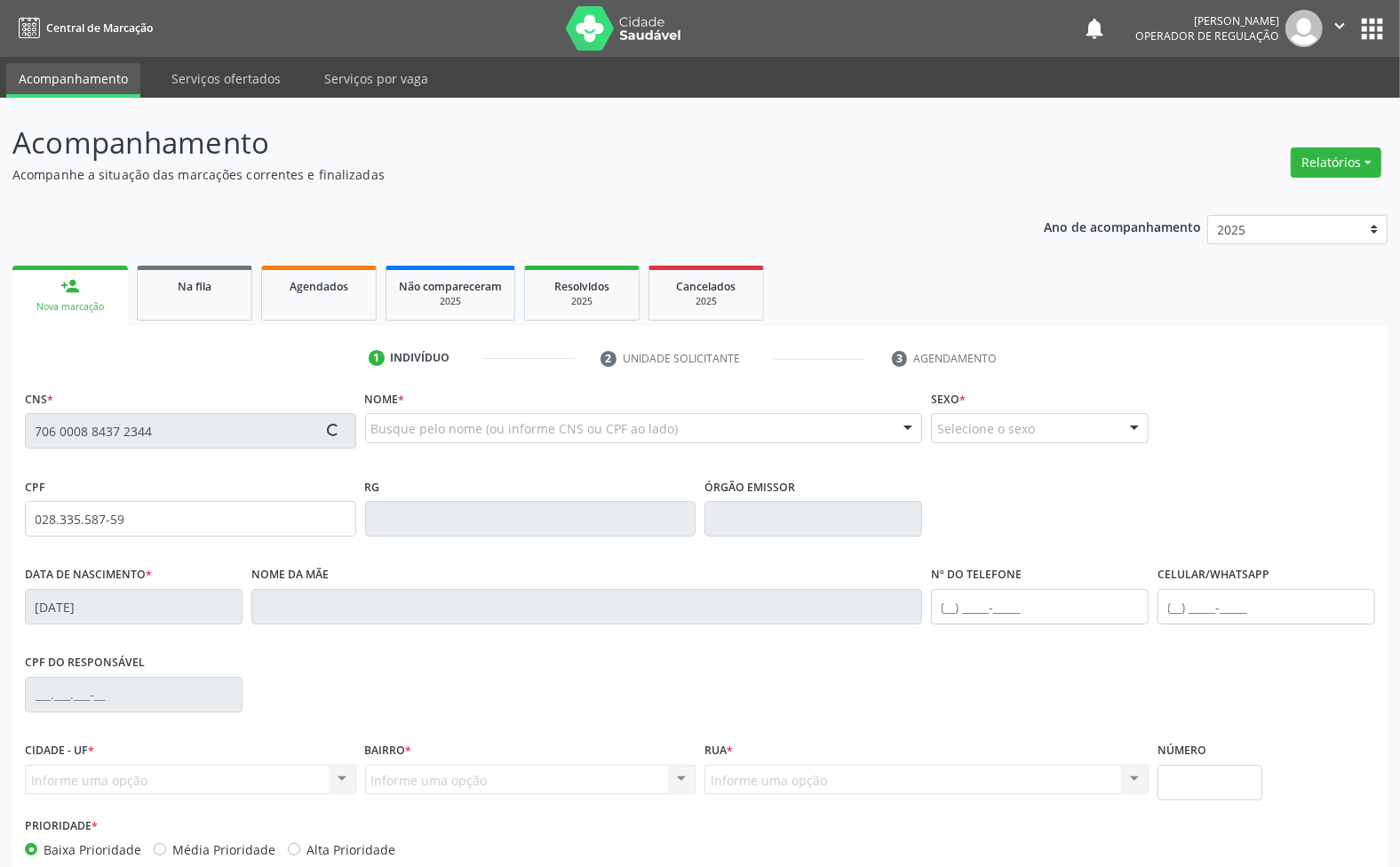
type input "[PHONE_NUMBER]"
type input "31"
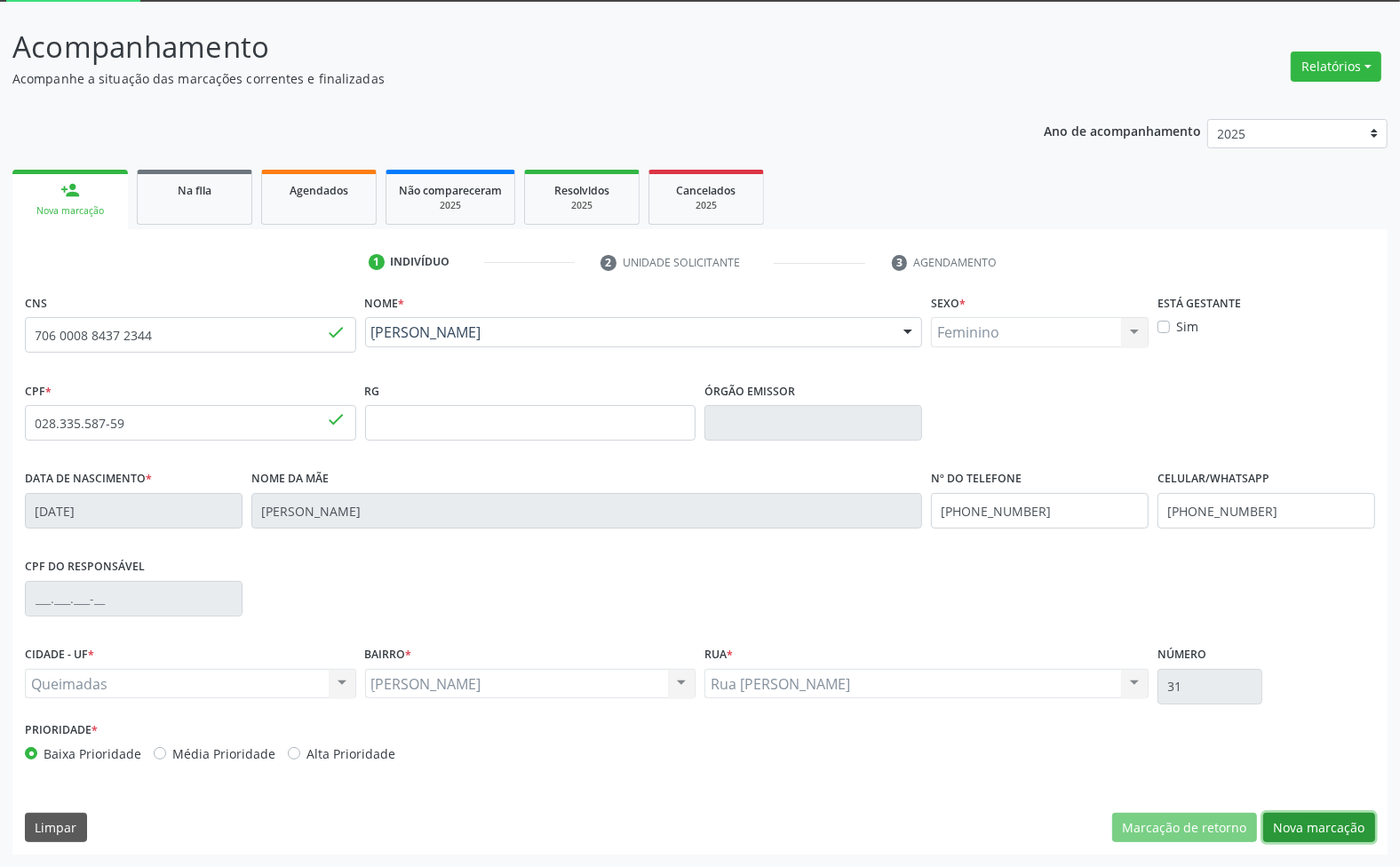
click at [1313, 824] on button "Nova marcação" at bounding box center [1319, 828] width 112 height 30
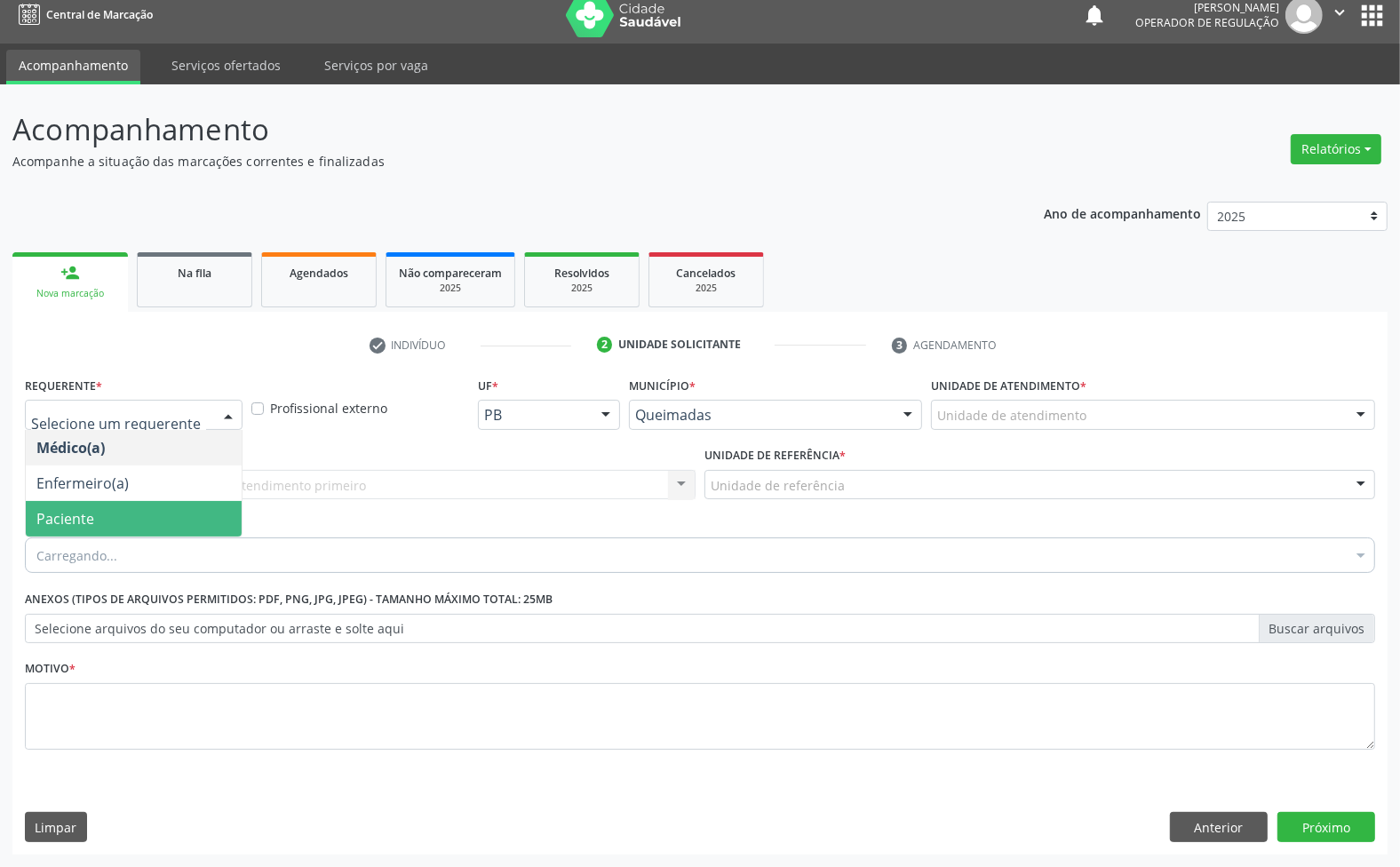
click at [107, 506] on span "Paciente" at bounding box center [134, 518] width 216 height 36
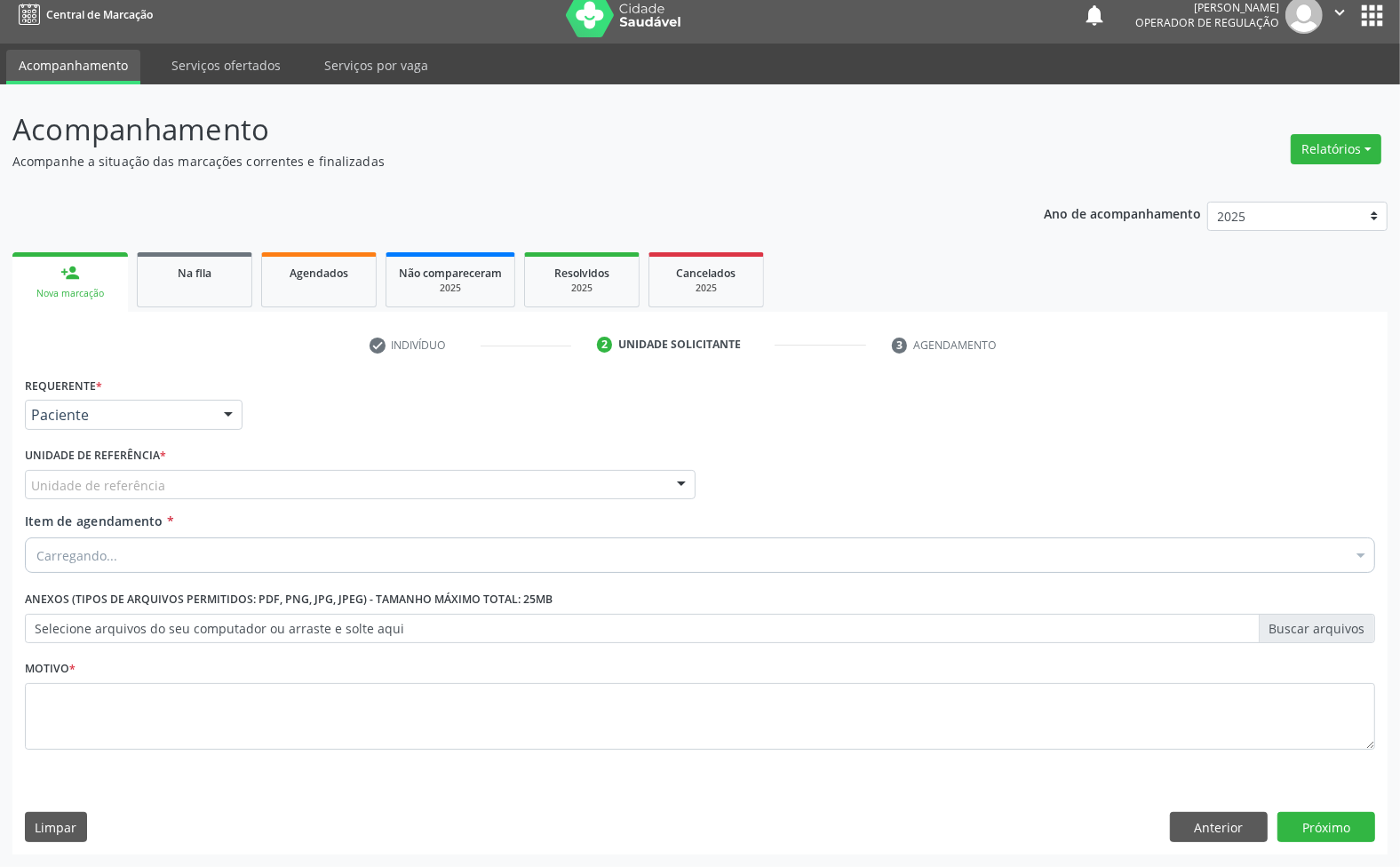
click at [163, 473] on div "Unidade de referência" at bounding box center [360, 484] width 671 height 30
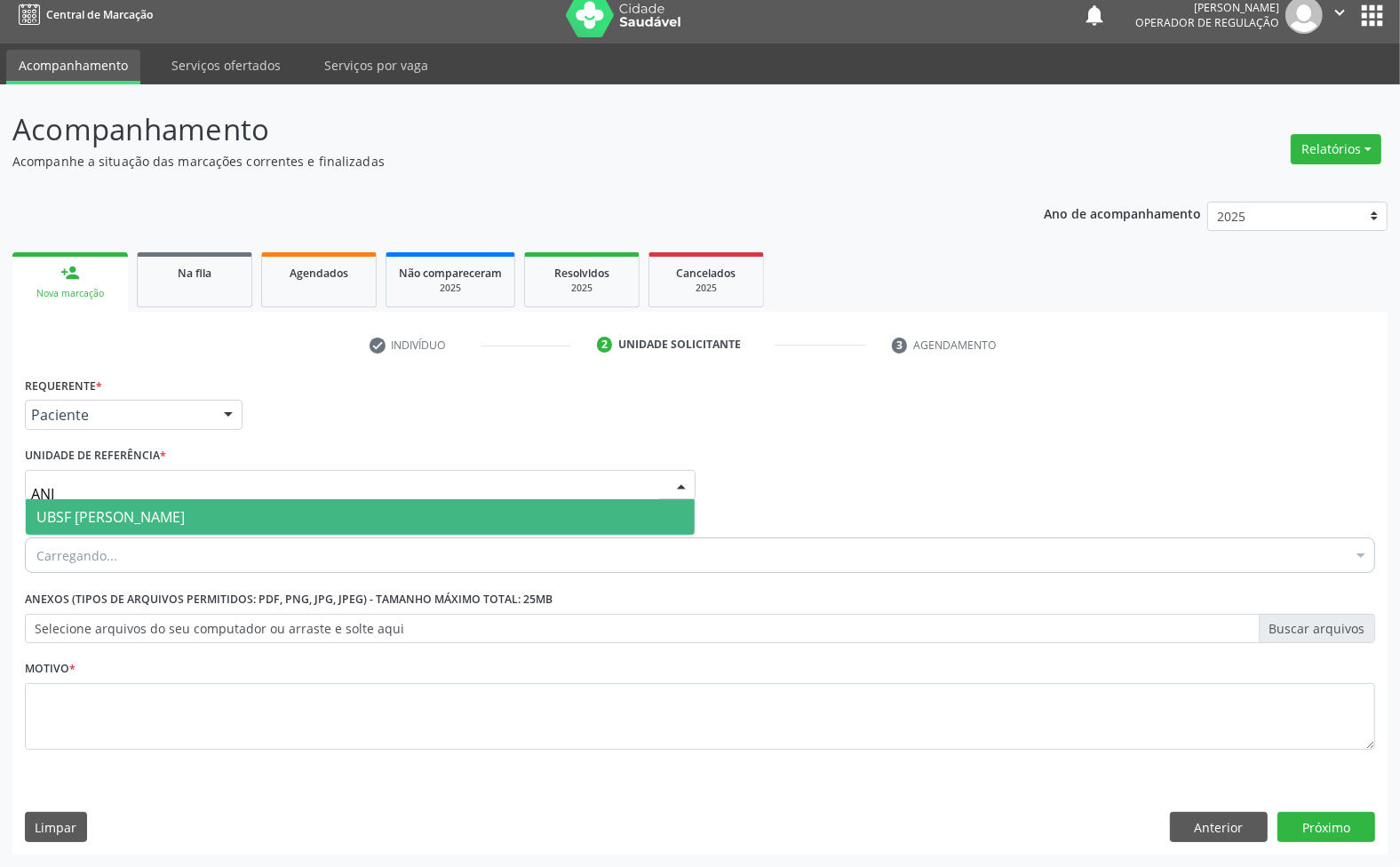
type input "ANI,"
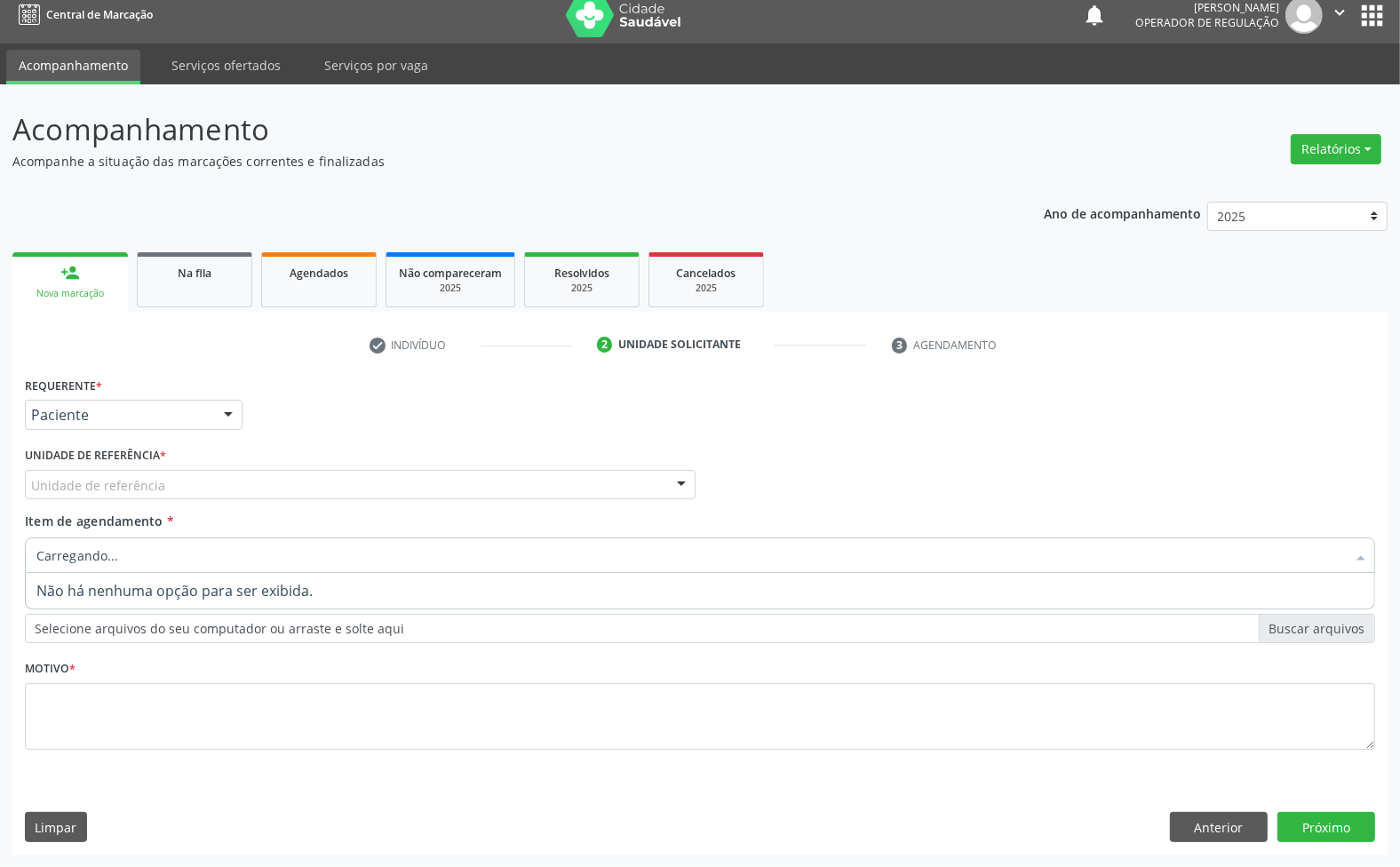
paste input "ENDOCRINOLOGISTA"
click at [47, 556] on input "ENDOCRINOLOGISTA" at bounding box center [691, 555] width 1309 height 36
click at [42, 556] on input "ENDOCRINOLOGISTA" at bounding box center [691, 555] width 1309 height 36
click at [193, 558] on input "ENDOCRINOLOGISTA" at bounding box center [691, 555] width 1309 height 36
click at [191, 558] on input "ENDOCRINOLOGISTA" at bounding box center [691, 555] width 1309 height 36
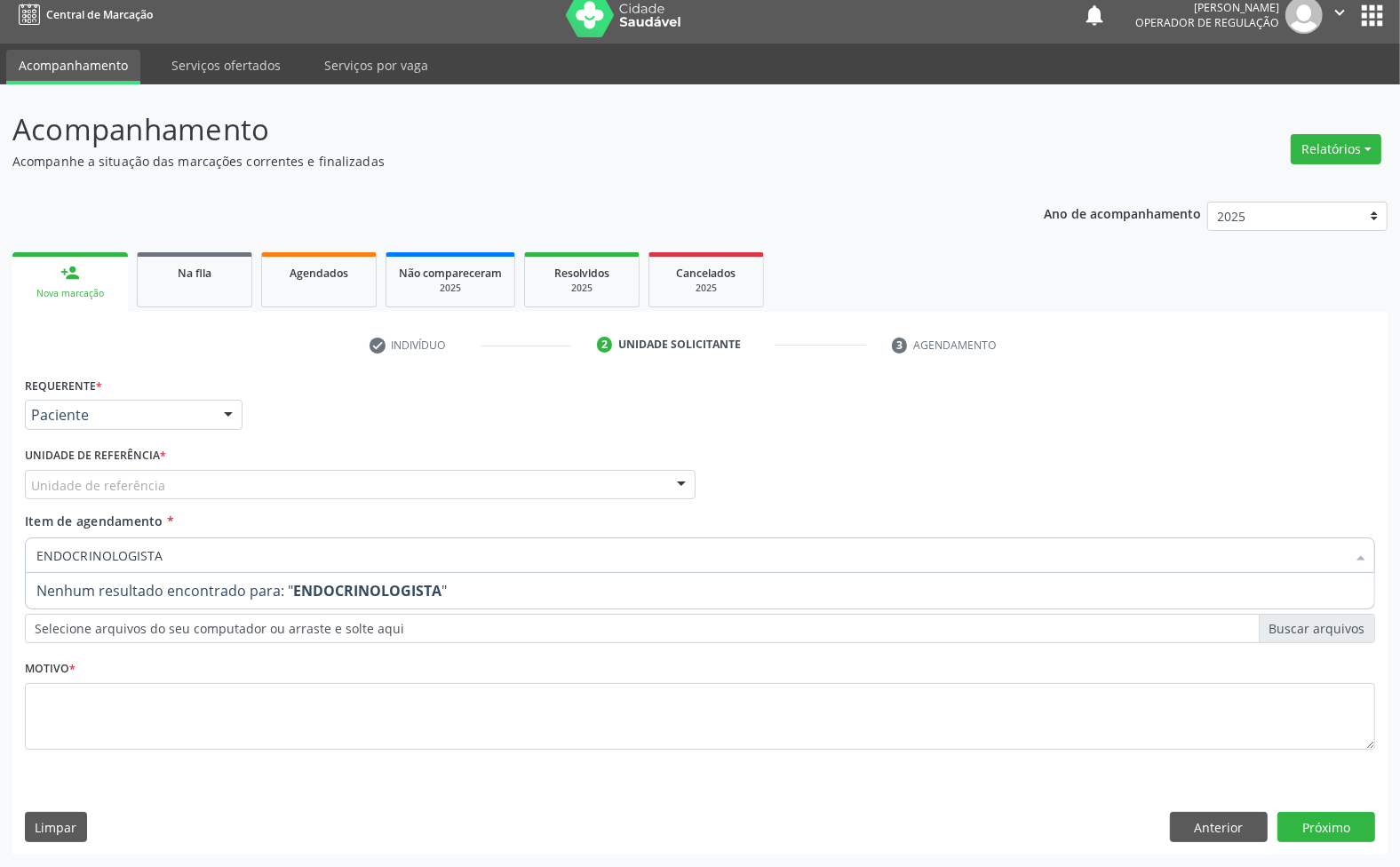
type input "ENDOCRINOLOGISTA"
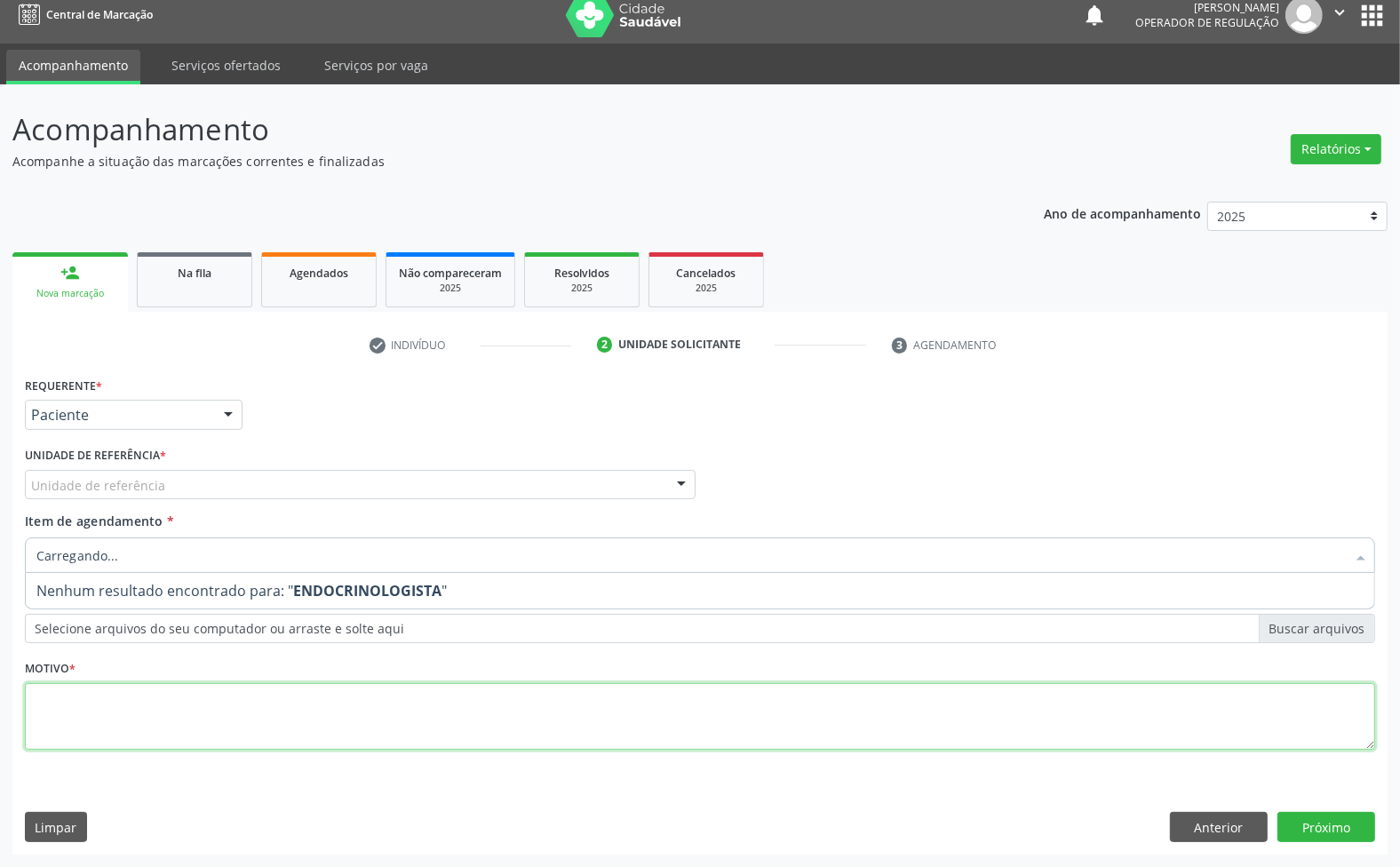
click at [173, 733] on textarea at bounding box center [700, 717] width 1351 height 68
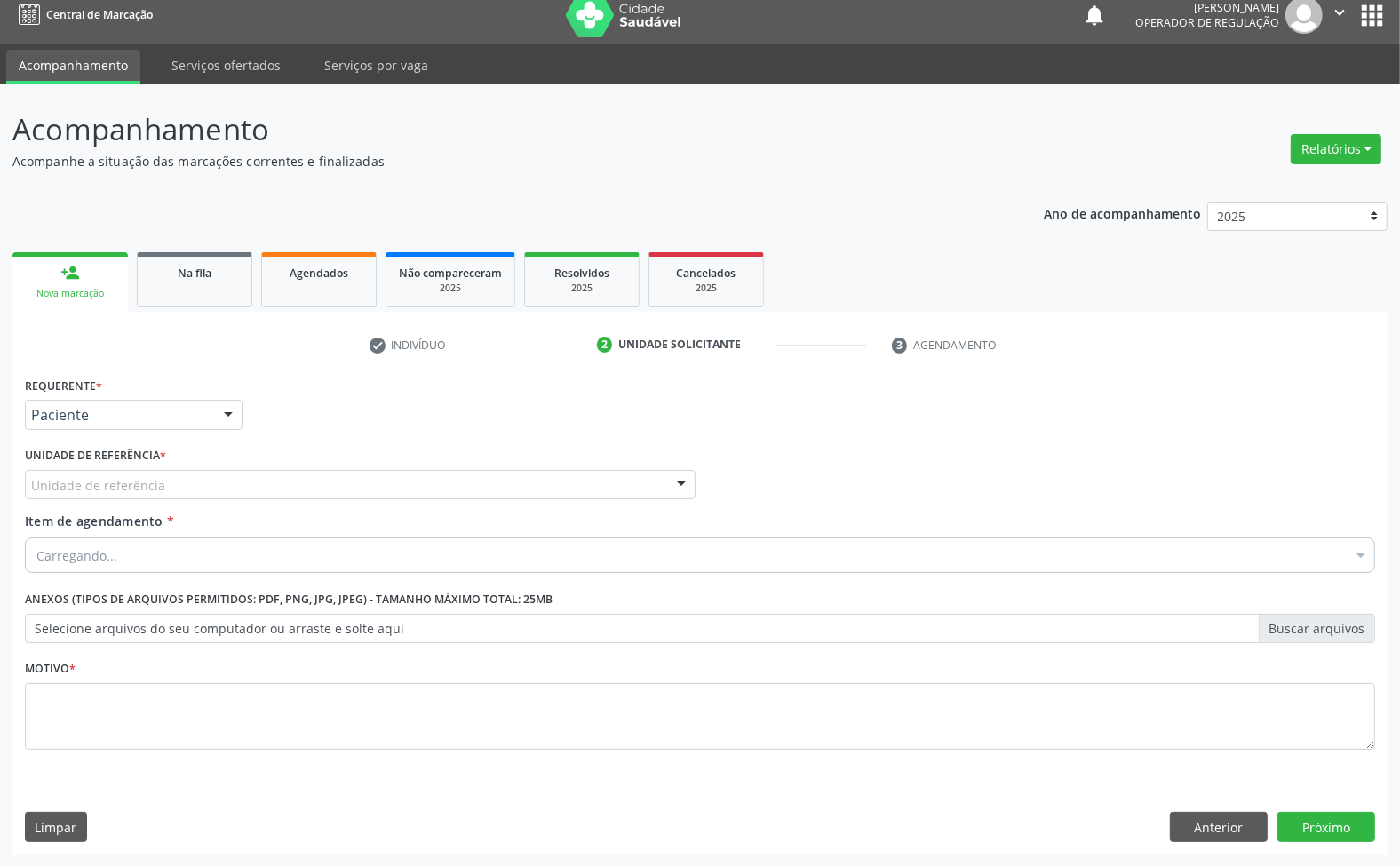
click at [198, 554] on div "Carregando..." at bounding box center [700, 555] width 1351 height 36
paste input "ENDOCRINOLOGISTA"
type input "ENDOCRINOLOGISTA"
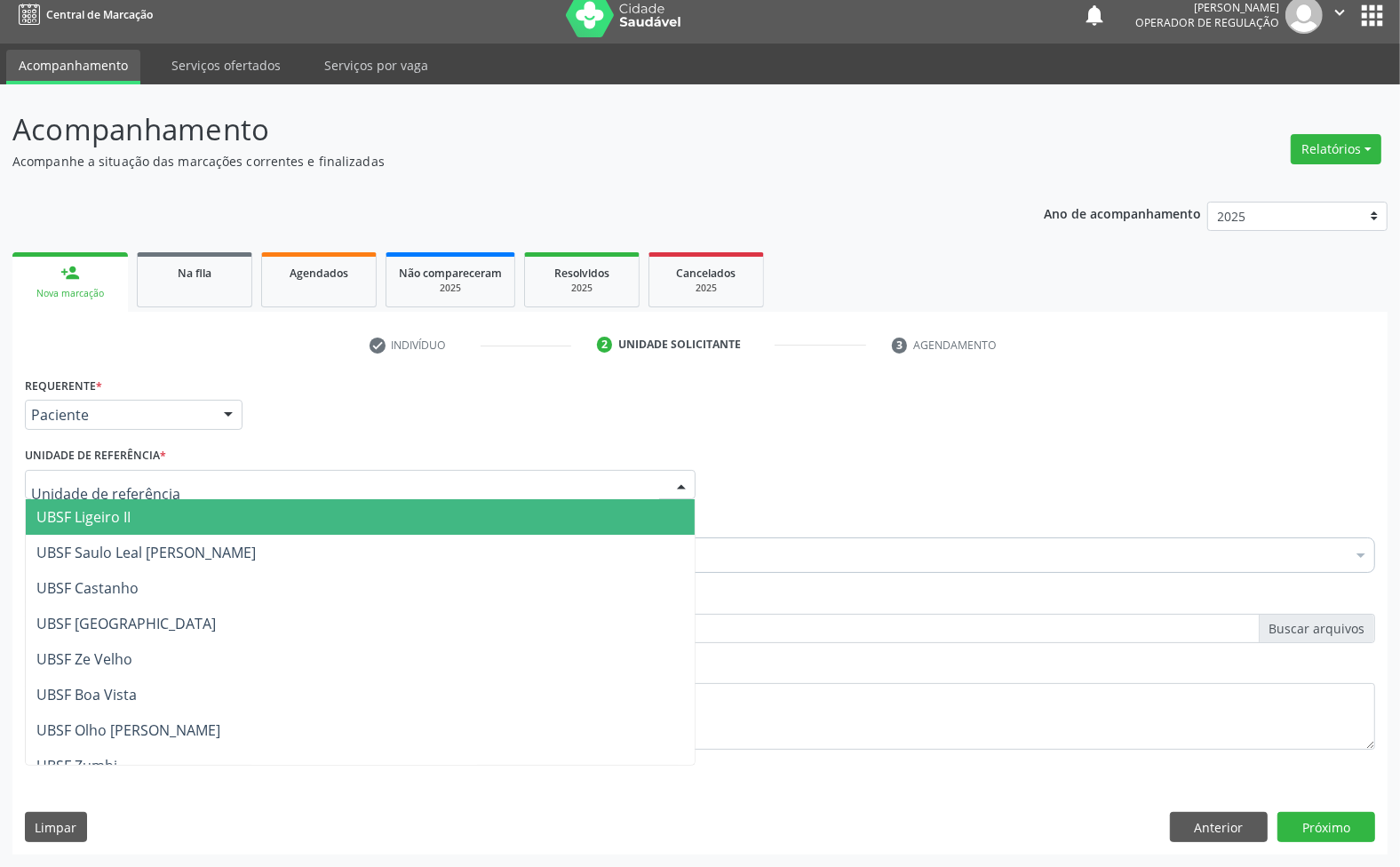
click at [216, 478] on div at bounding box center [360, 484] width 671 height 30
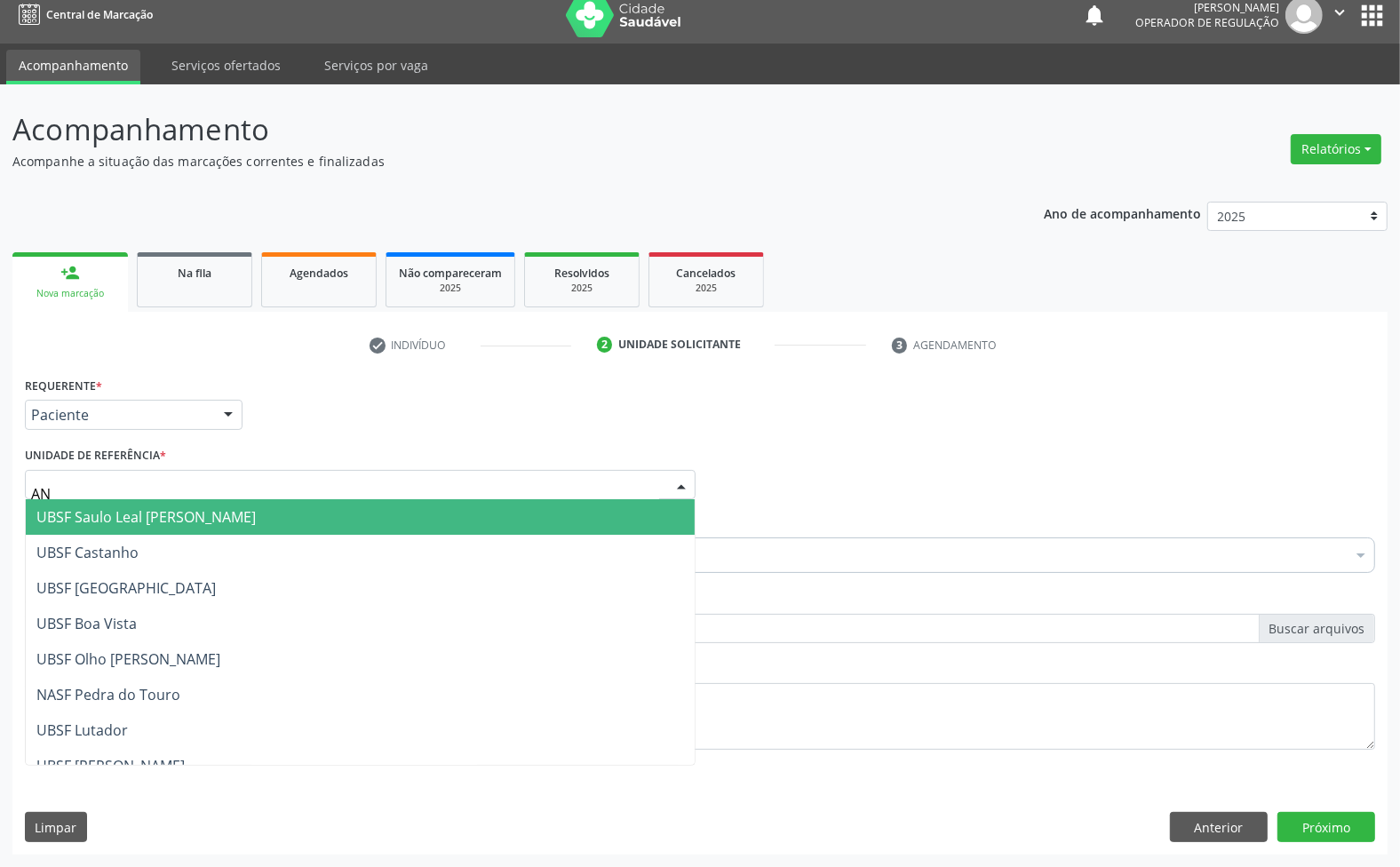
type input "ANI"
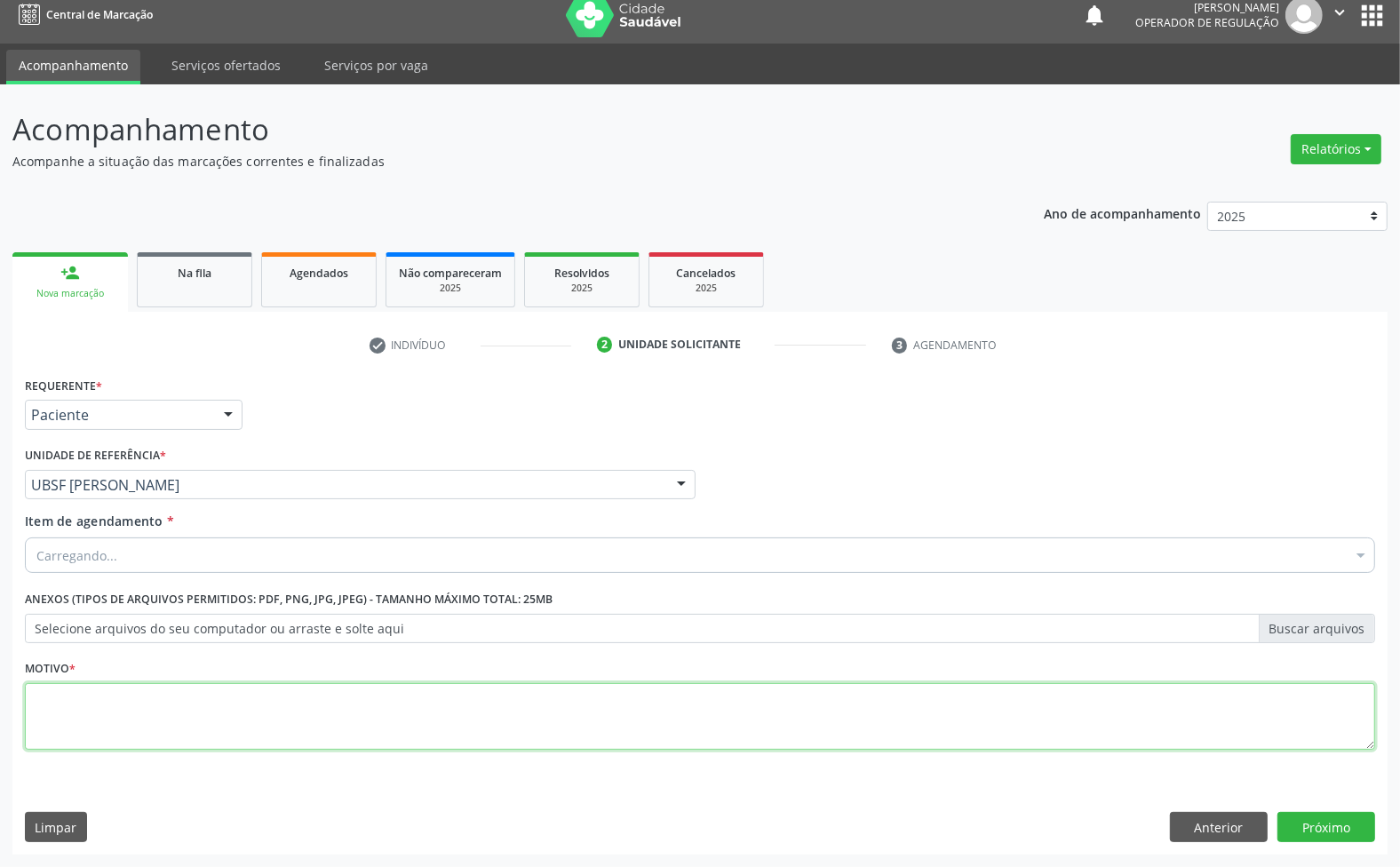
click at [499, 742] on textarea at bounding box center [700, 717] width 1351 height 68
paste textarea "RETORNO 10/25 ([PERSON_NAME])"
type textarea "RETORNO 10/25 ([PERSON_NAME])"
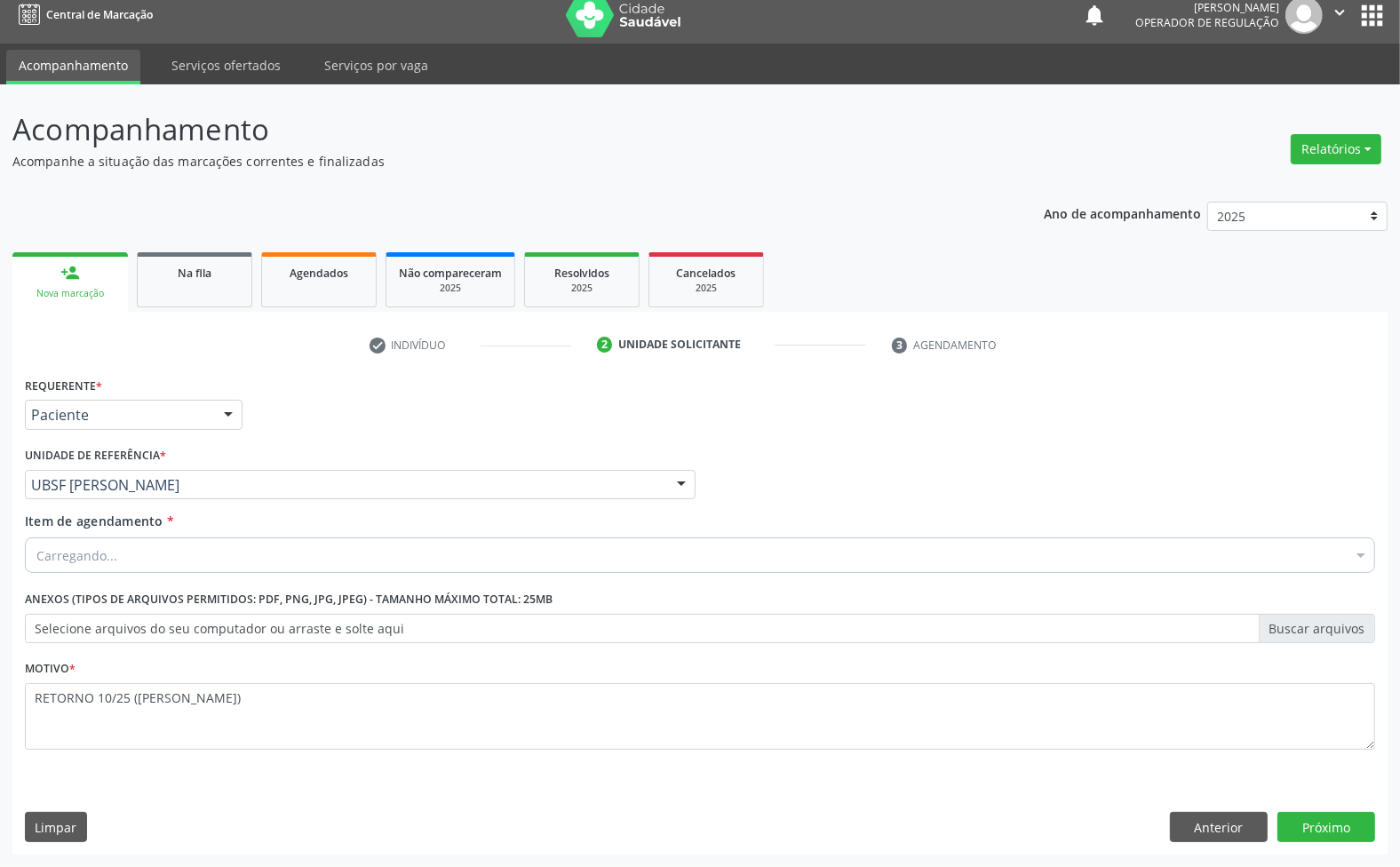
click at [542, 553] on div "Carregando..." at bounding box center [700, 555] width 1351 height 36
paste input "ENDOCRINOLOGISTA"
type input "ENDOCRINOLOGISTA"
click at [454, 593] on span "Nenhum resultado encontrado para: " ENDOCRINOLOGISTA "" at bounding box center [700, 591] width 1349 height 36
click at [404, 552] on div "Buscar por procedimentos" at bounding box center [700, 555] width 1351 height 36
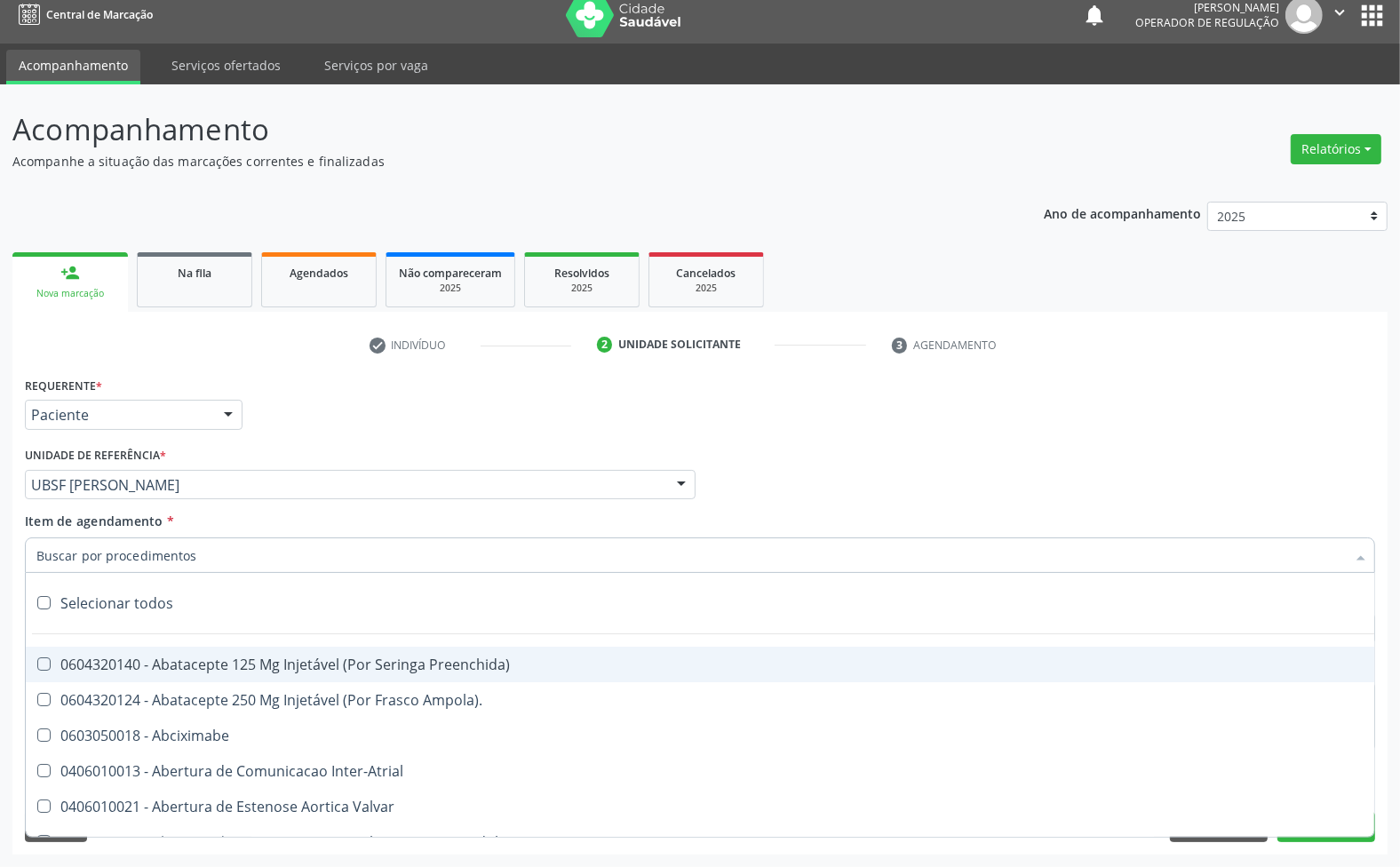
paste input "ENDOCRINOLOGISTA"
type input "ENDOCRINOLOGISTA"
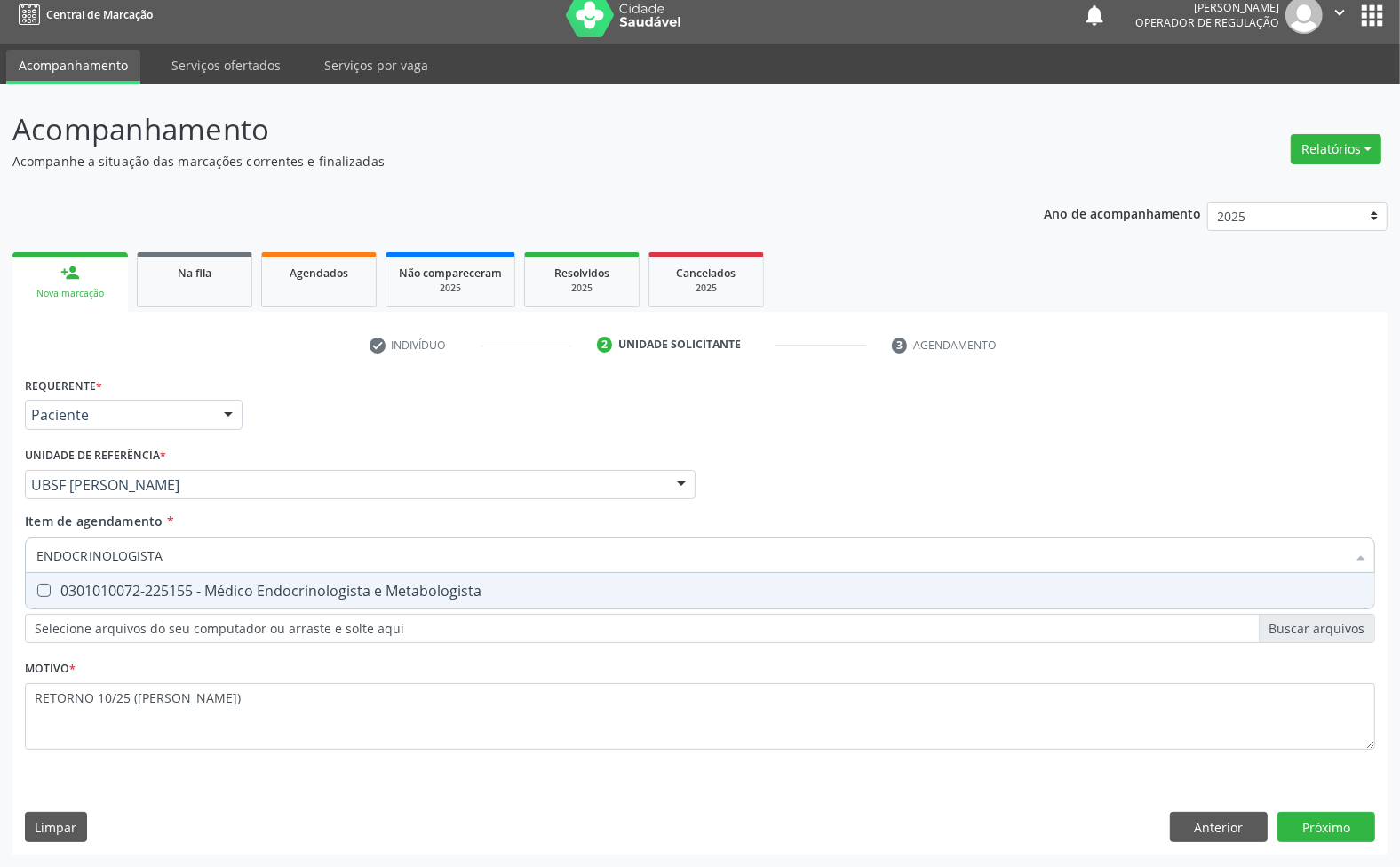
click at [117, 602] on span "0301010072-225155 - Médico Endocrinologista e Metabologista" at bounding box center [700, 591] width 1349 height 36
checkbox Metabologista "true"
click at [1349, 818] on div "Requerente * Paciente Médico(a) Enfermeiro(a) Paciente Nenhum resultado encontr…" at bounding box center [700, 613] width 1375 height 482
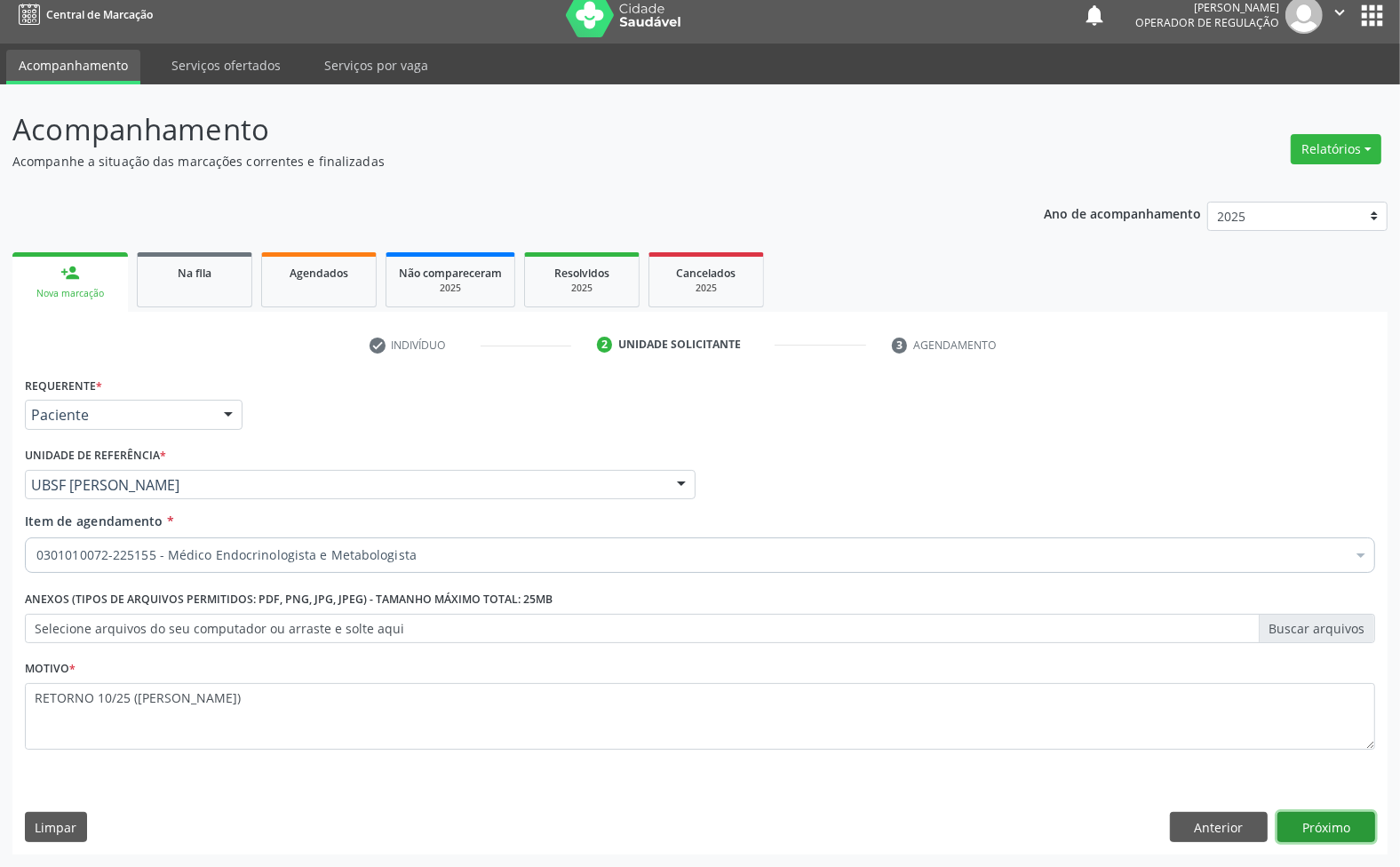
click at [1343, 824] on button "Próximo" at bounding box center [1326, 827] width 98 height 30
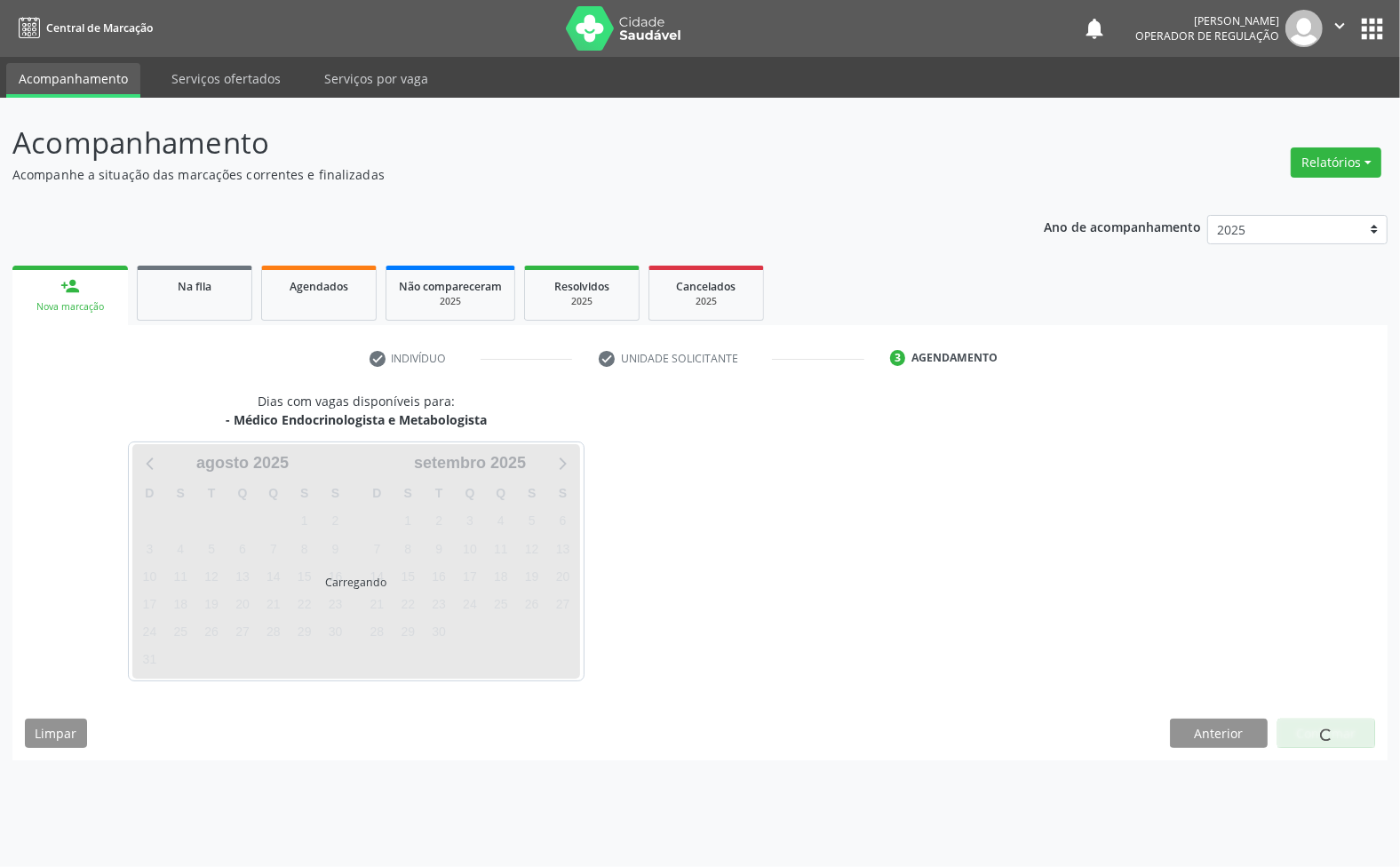
scroll to position [0, 0]
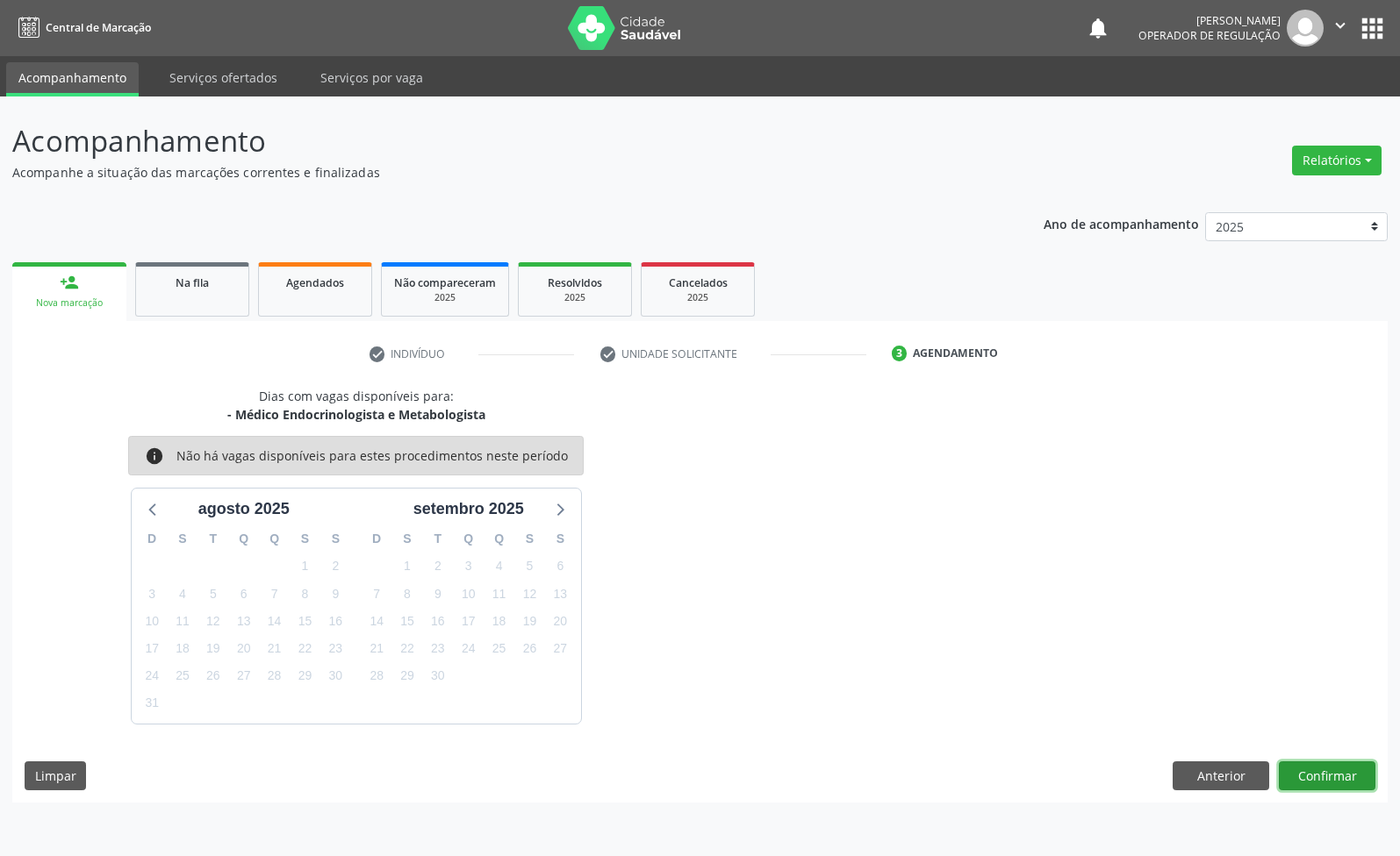
click at [1345, 763] on button "Confirmar" at bounding box center [1327, 776] width 97 height 30
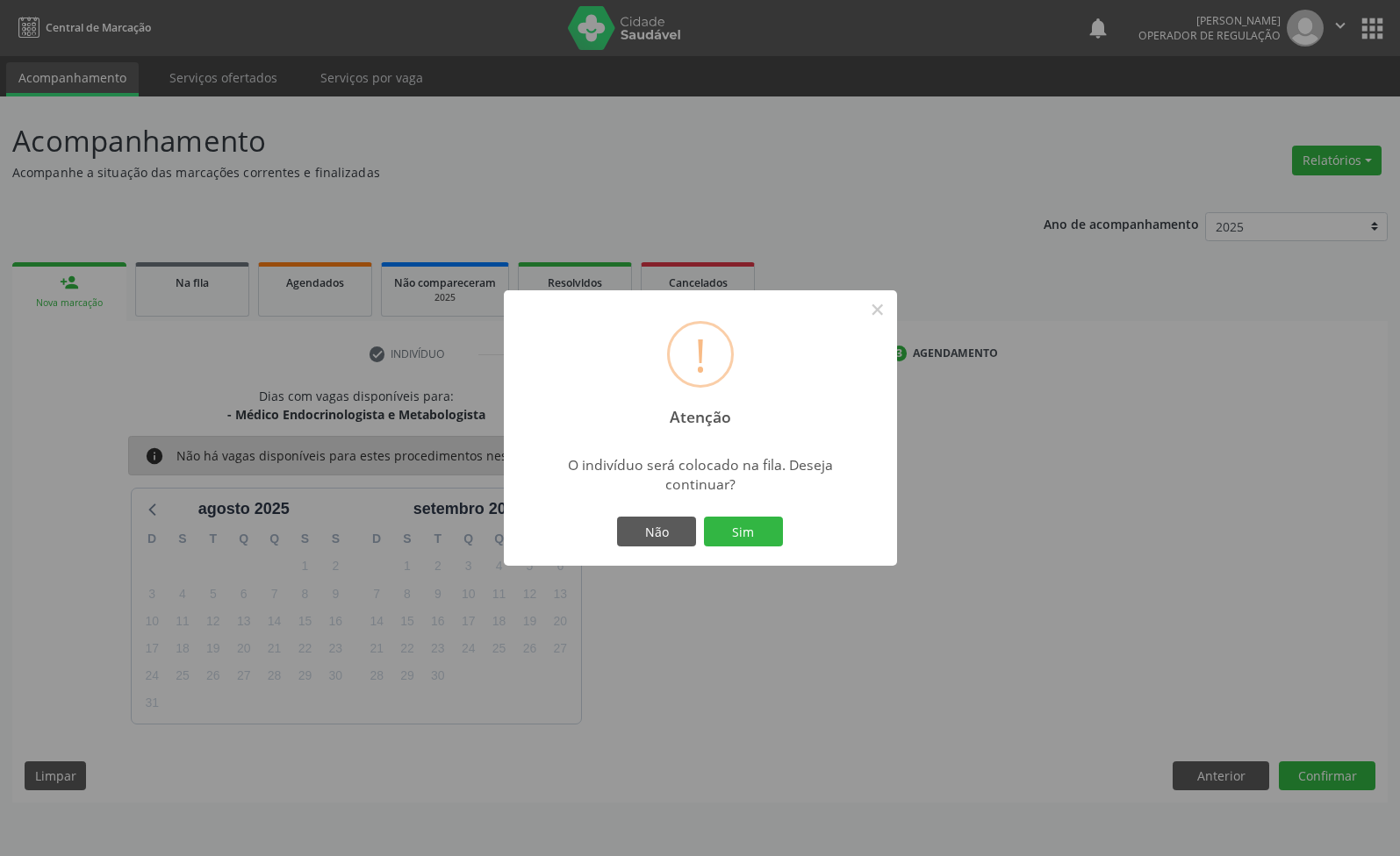
click at [704, 517] on button "Sim" at bounding box center [743, 531] width 79 height 30
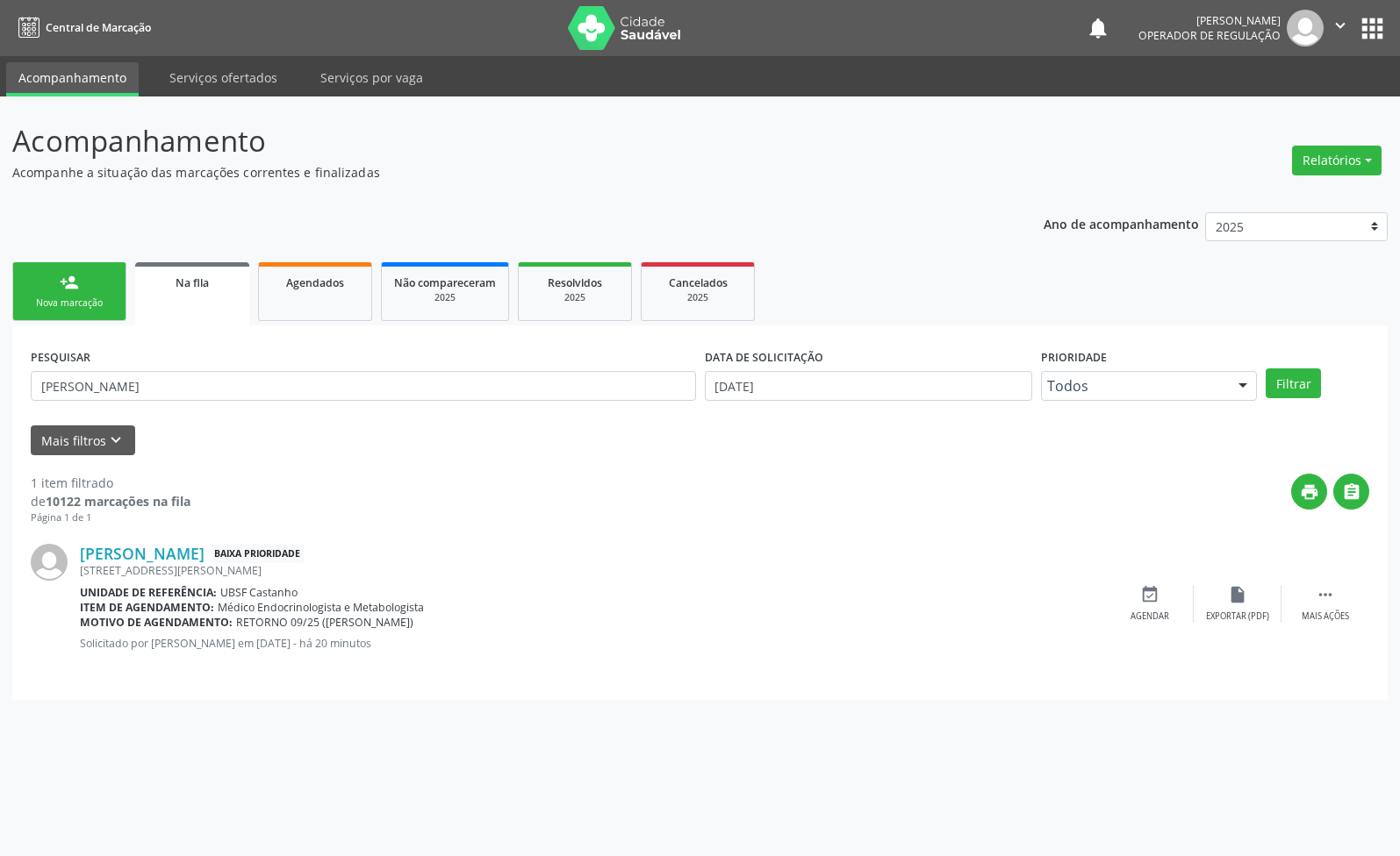
click at [105, 310] on link "person_add Nova marcação" at bounding box center [70, 291] width 114 height 59
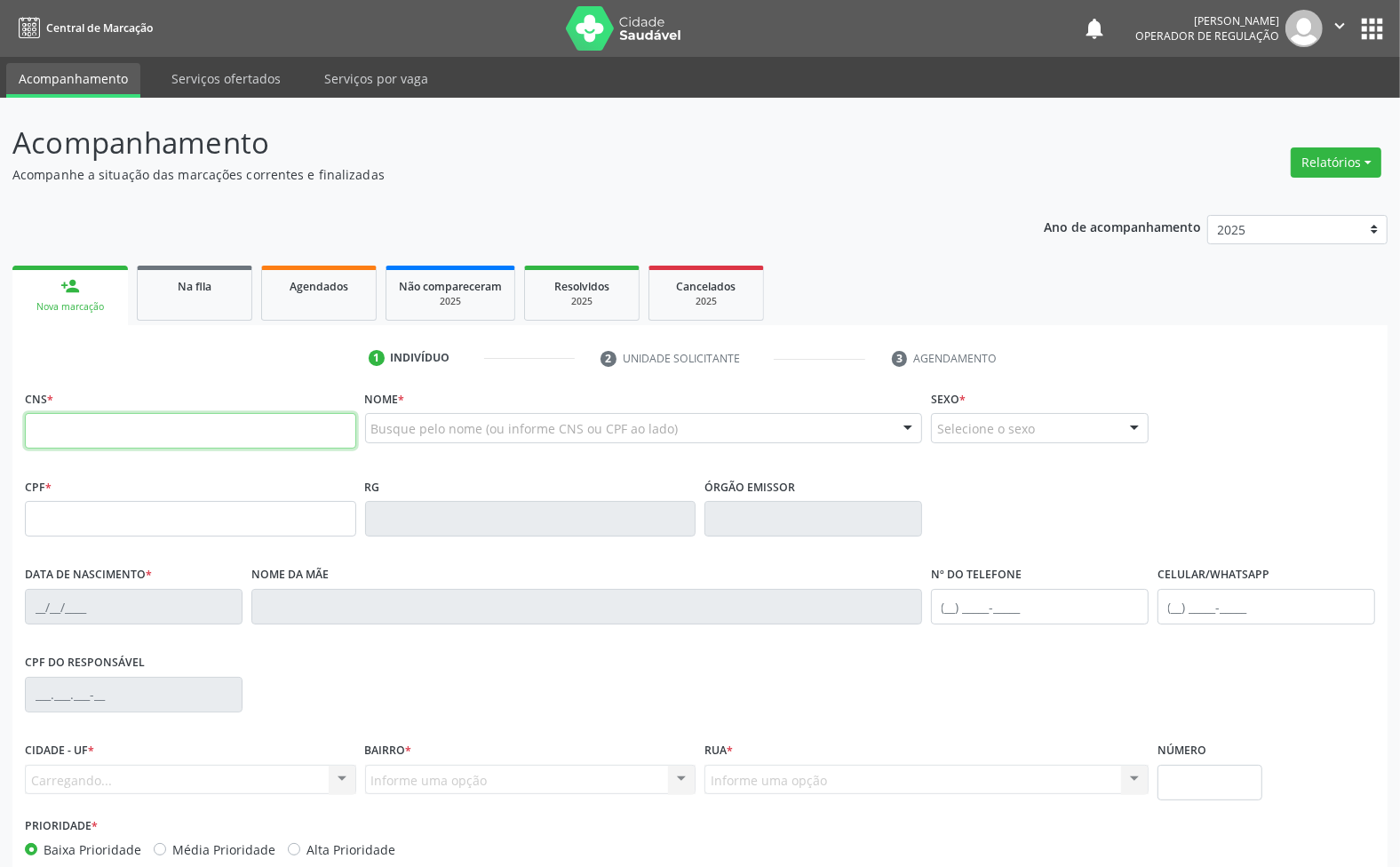
click at [43, 432] on input "text" at bounding box center [190, 430] width 331 height 36
type input "704 0063 0976 5660"
type input "185.587.804-63"
type input "[DATE]"
type input "[PERSON_NAME]"
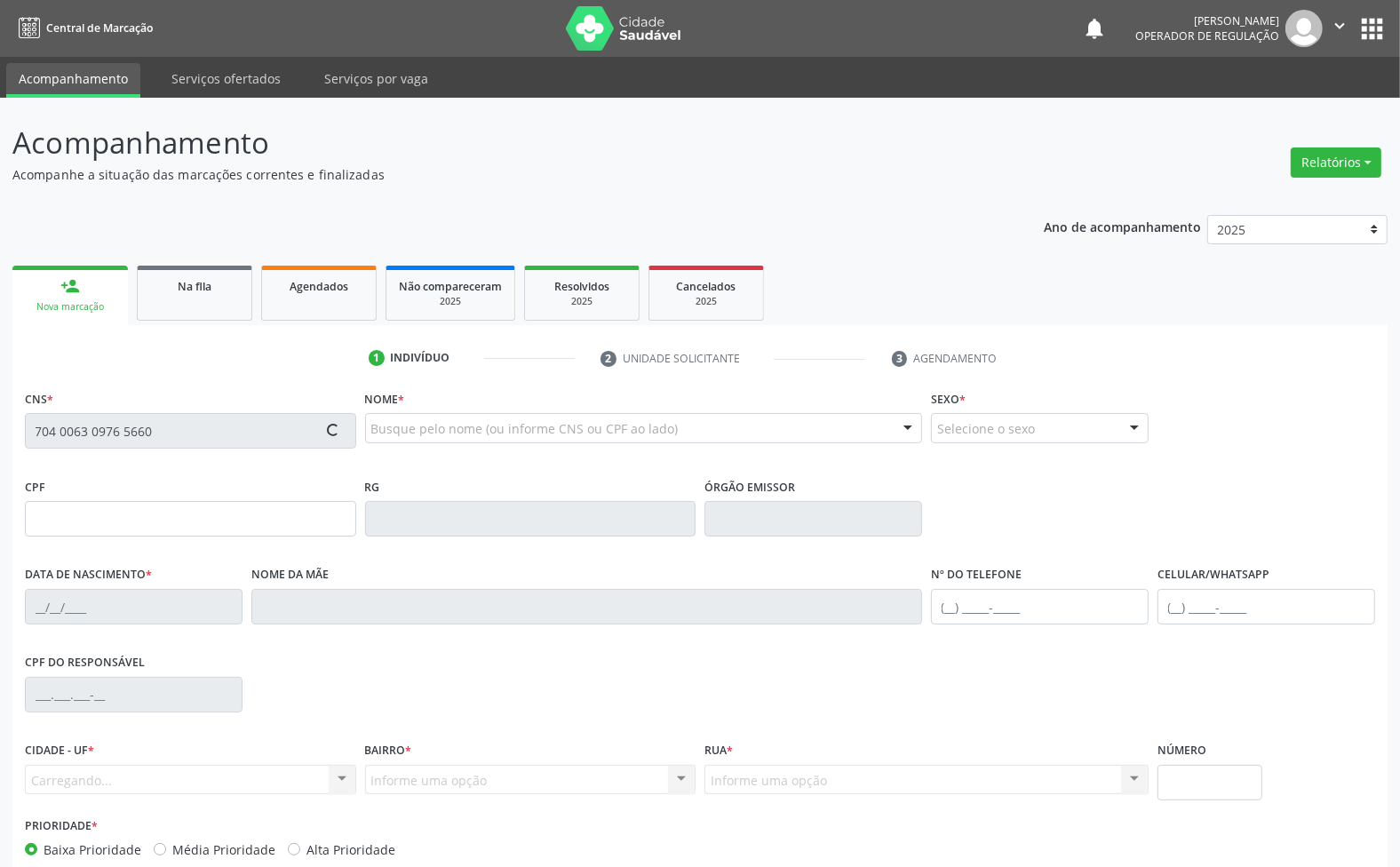
type input "[PHONE_NUMBER]"
type input "2276"
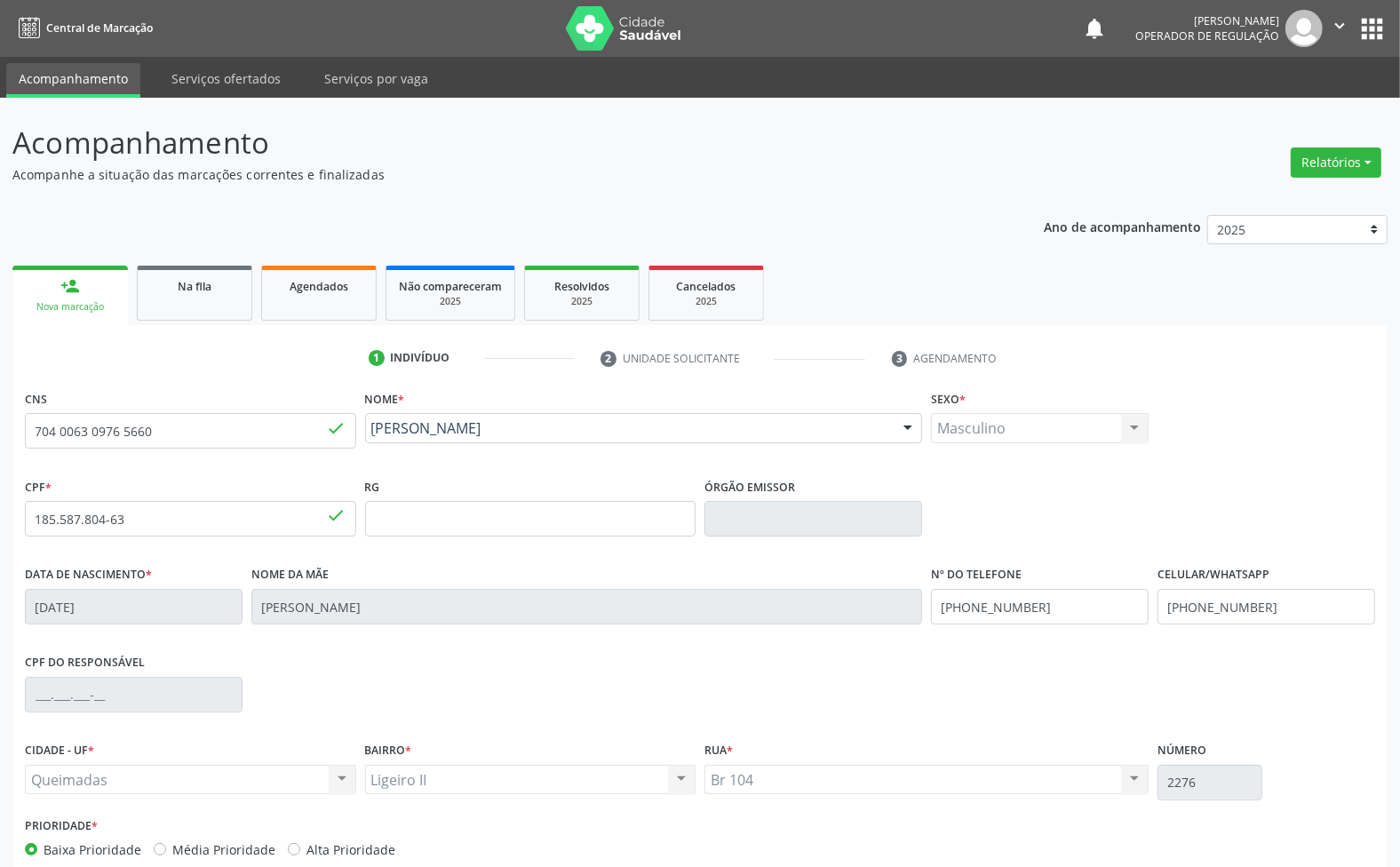
scroll to position [96, 0]
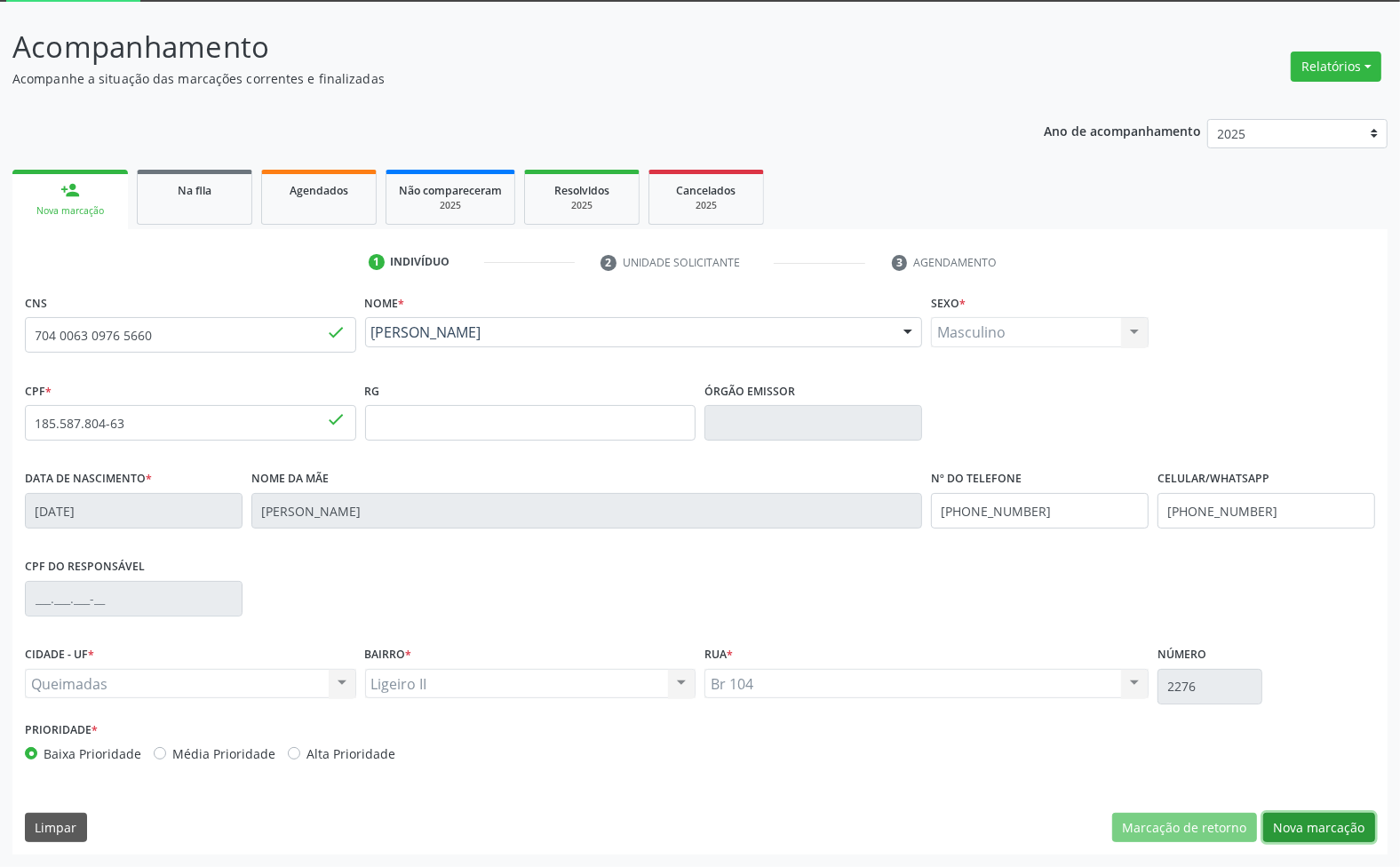
drag, startPoint x: 1299, startPoint y: 822, endPoint x: 770, endPoint y: 628, distance: 563.5
click at [1297, 818] on button "Nova marcação" at bounding box center [1319, 828] width 112 height 30
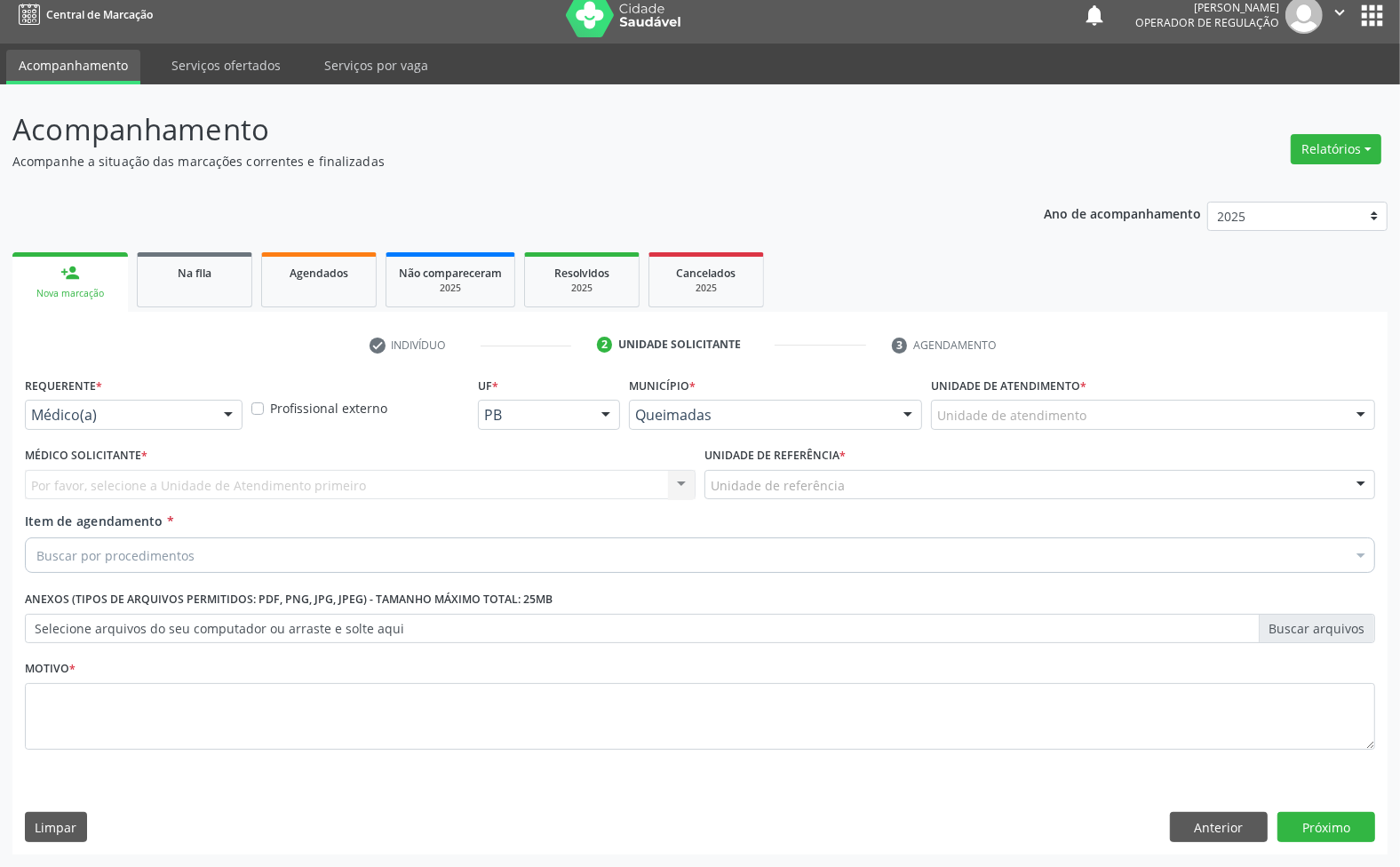
drag, startPoint x: 167, startPoint y: 406, endPoint x: 136, endPoint y: 492, distance: 91.4
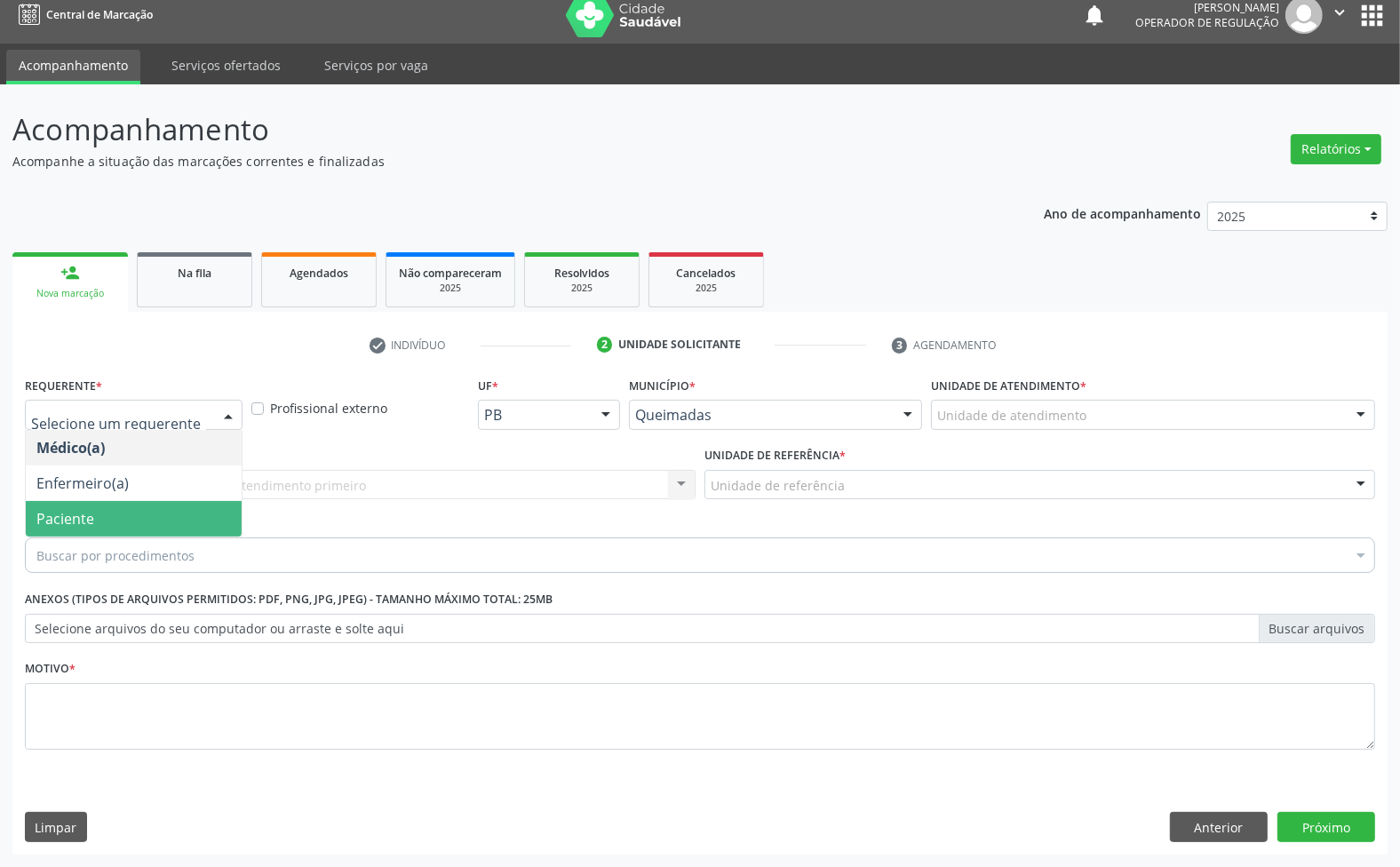
click at [134, 511] on span "Paciente" at bounding box center [134, 518] width 216 height 36
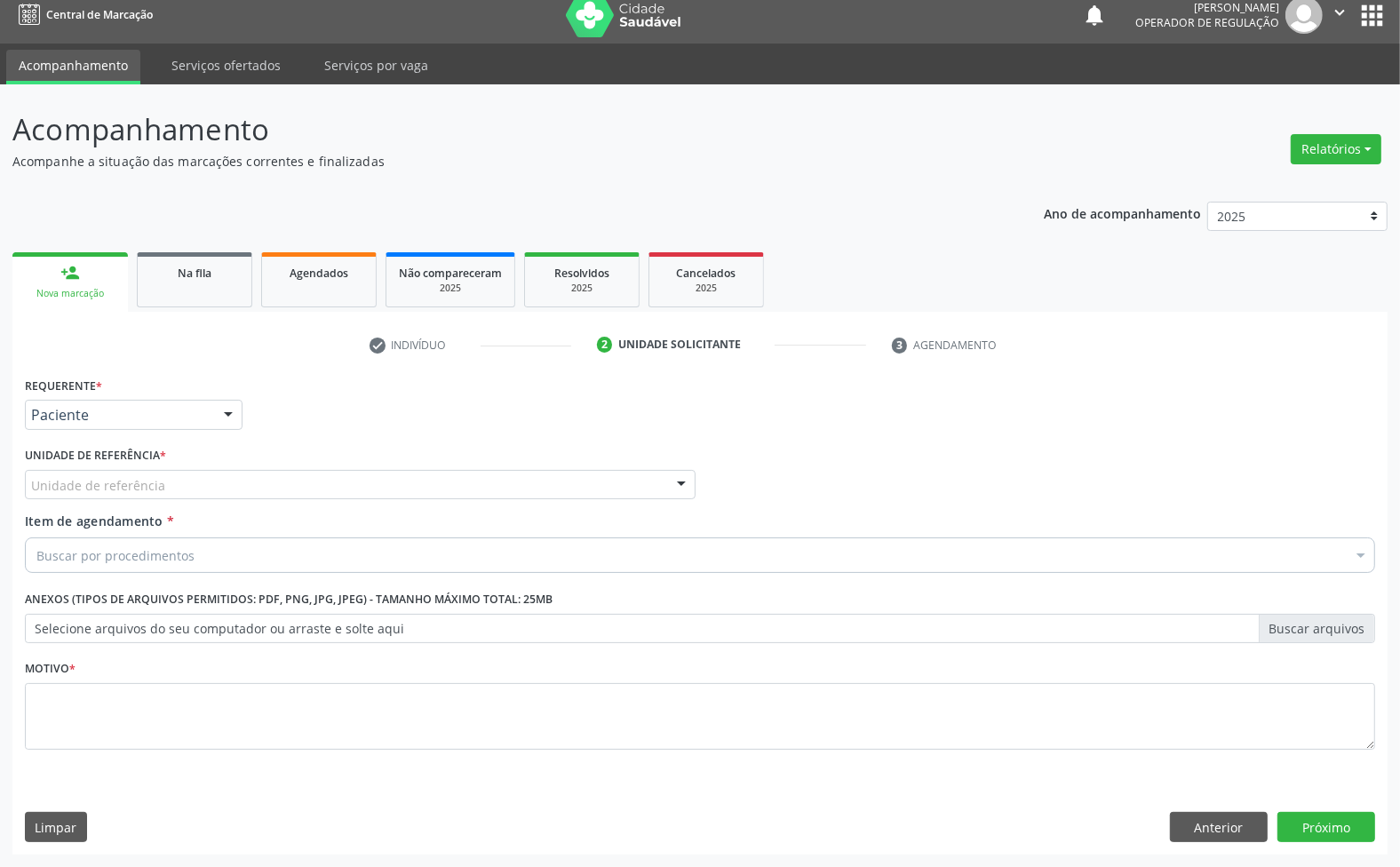
click at [197, 486] on div "Unidade de referência" at bounding box center [360, 484] width 671 height 30
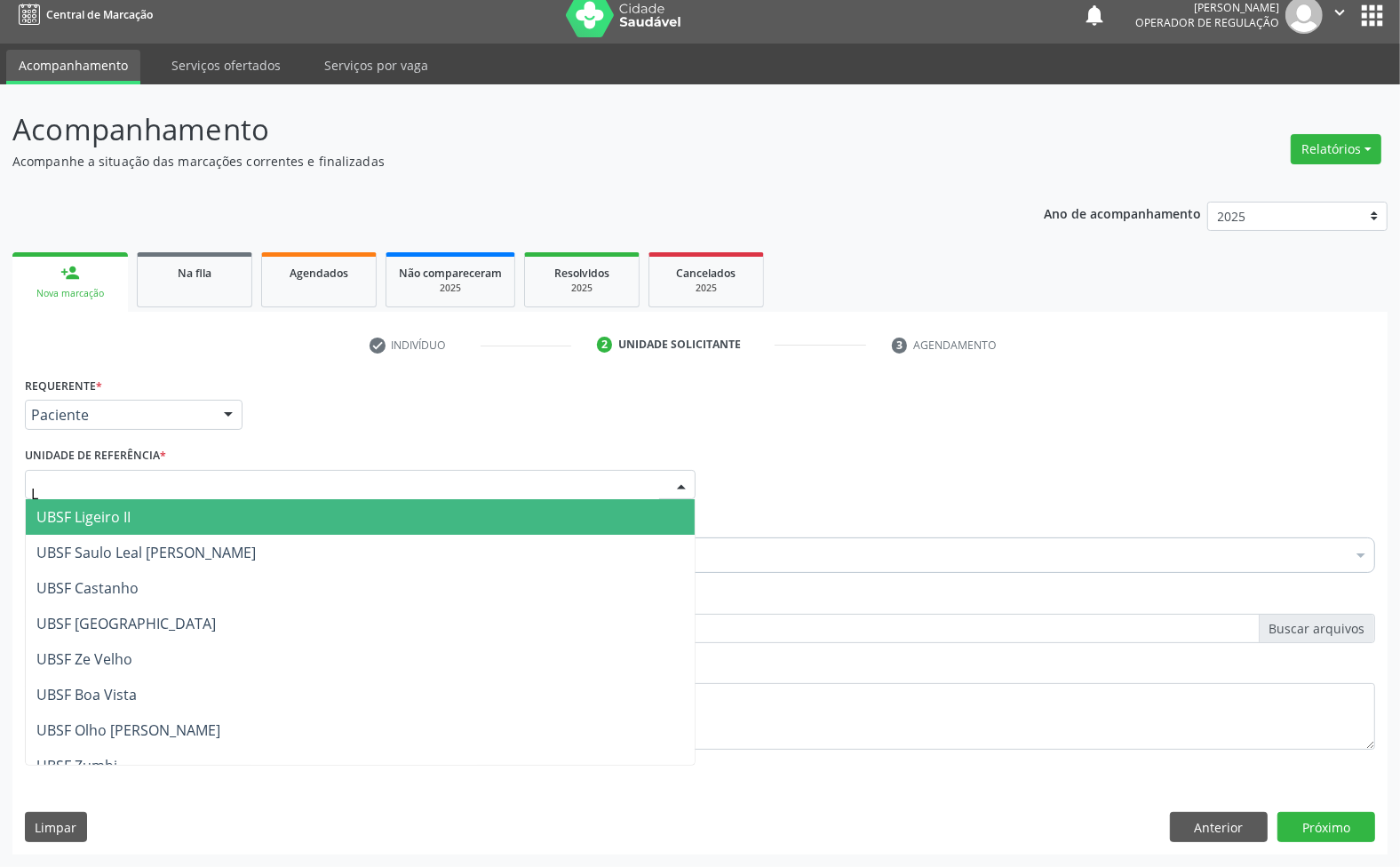
type input "LI"
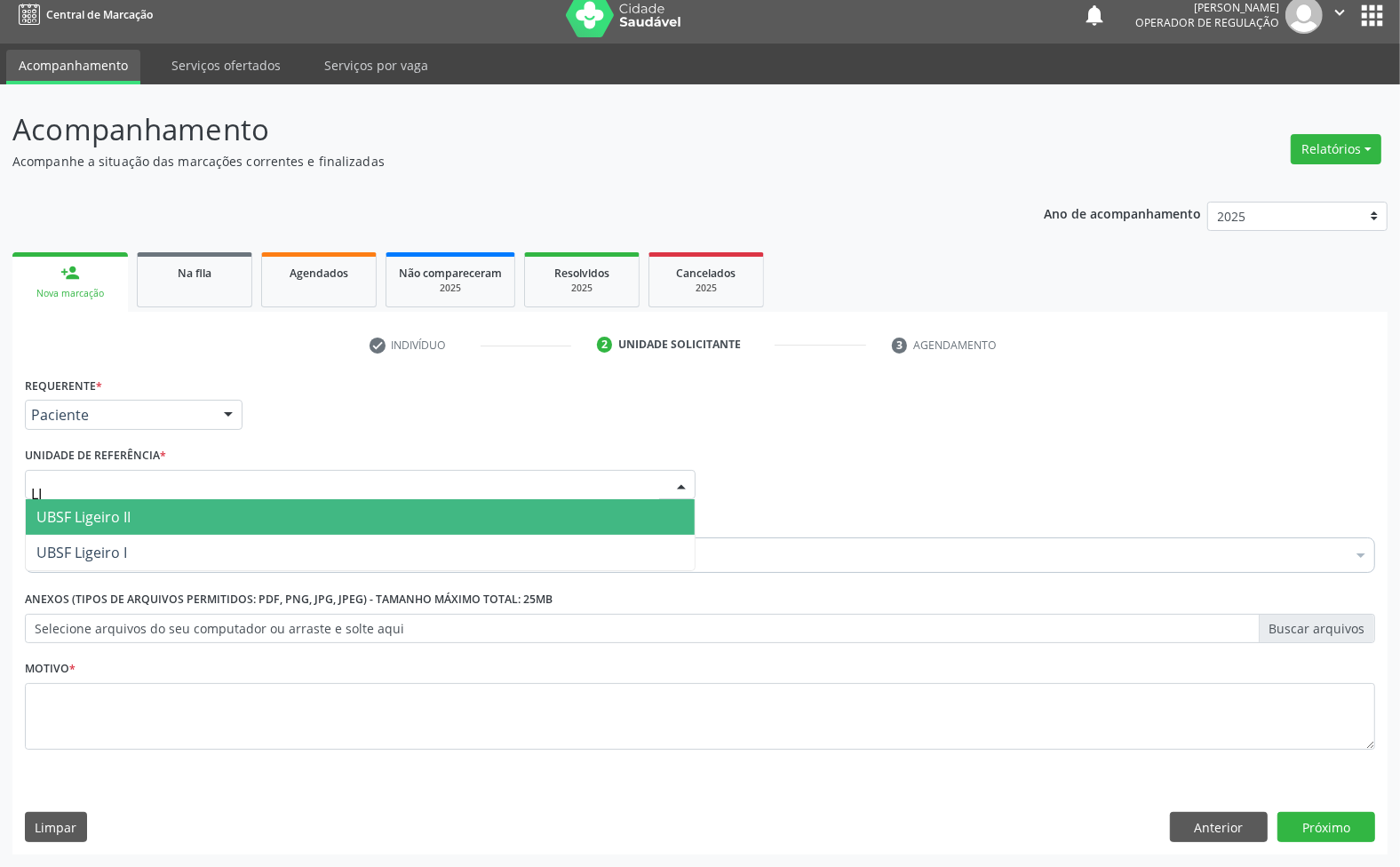
click at [160, 521] on span "UBSF Ligeiro II" at bounding box center [360, 516] width 669 height 36
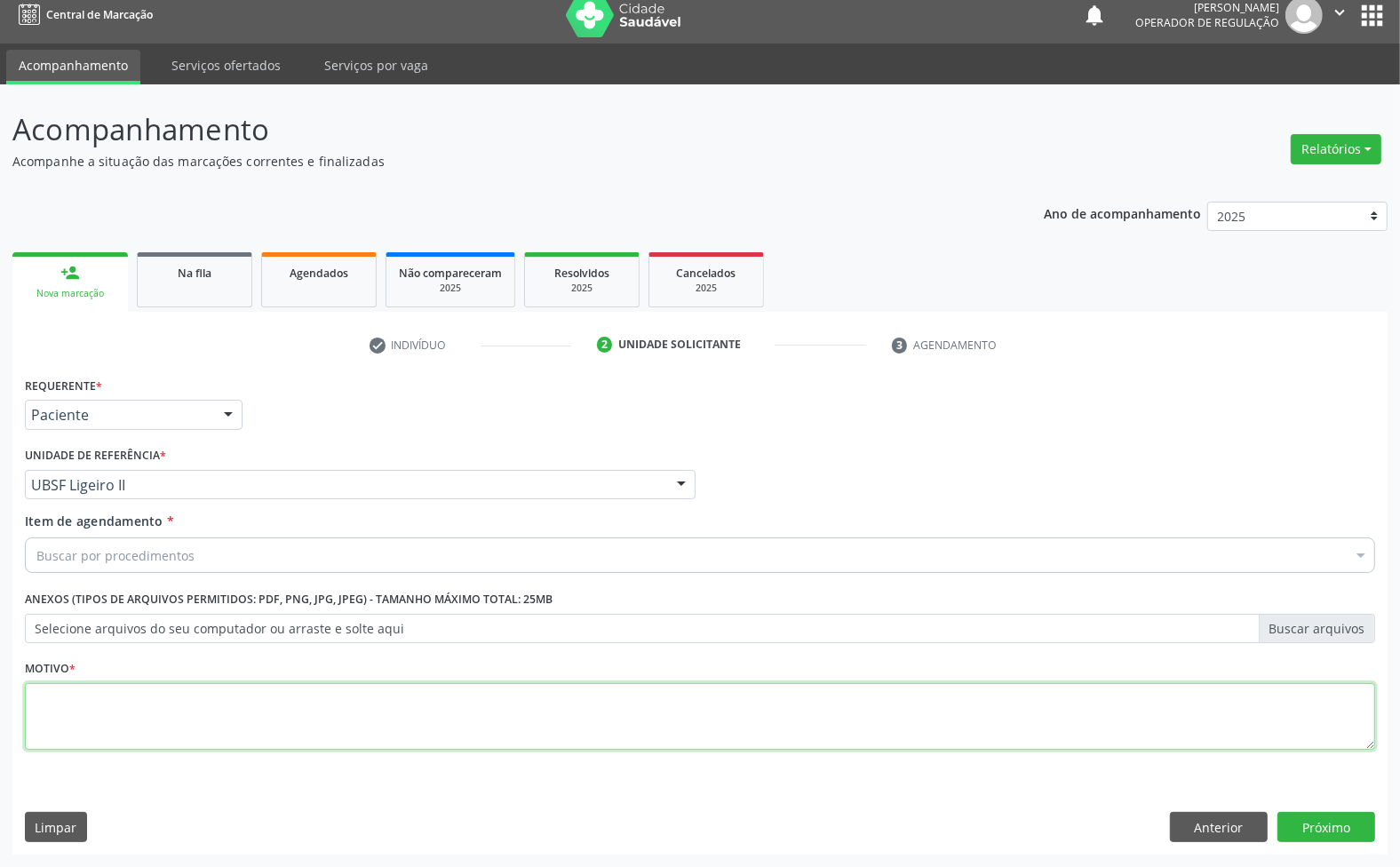
click at [227, 713] on textarea at bounding box center [700, 717] width 1351 height 68
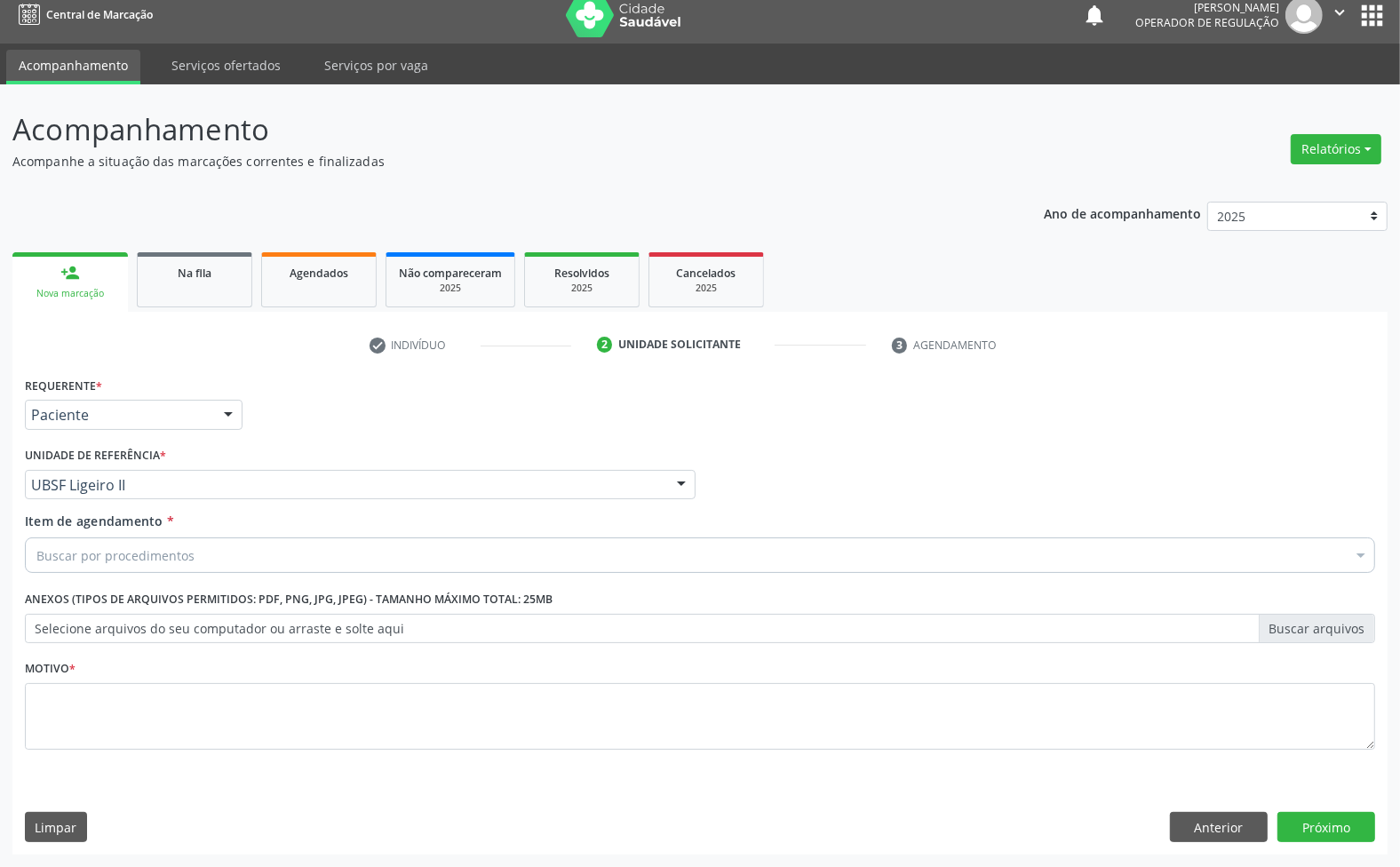
click at [236, 554] on div "Buscar por procedimentos" at bounding box center [700, 555] width 1351 height 36
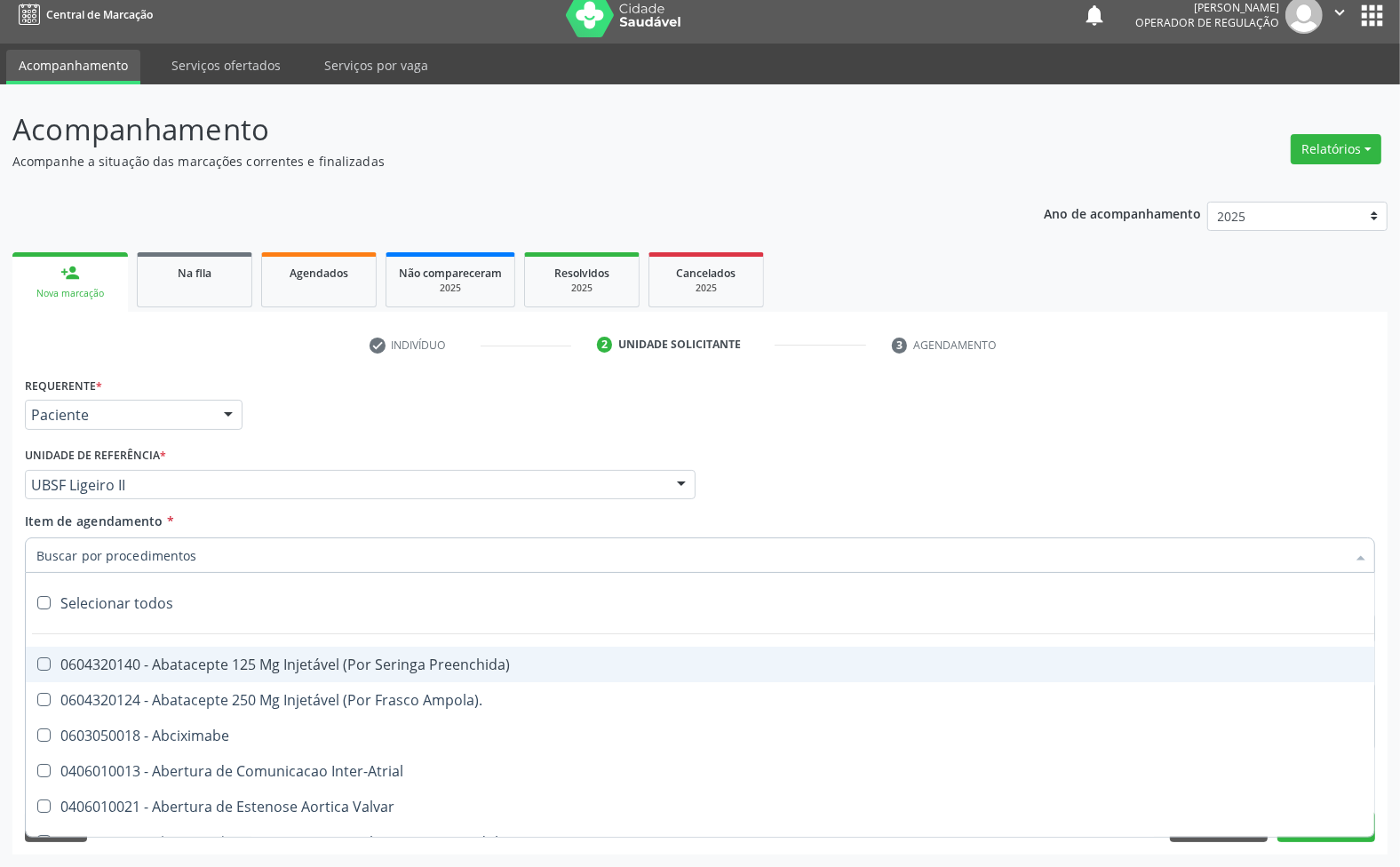
paste input "ENDOCRINOLOGISTA"
type input "ENDOCRINOLOGISTA"
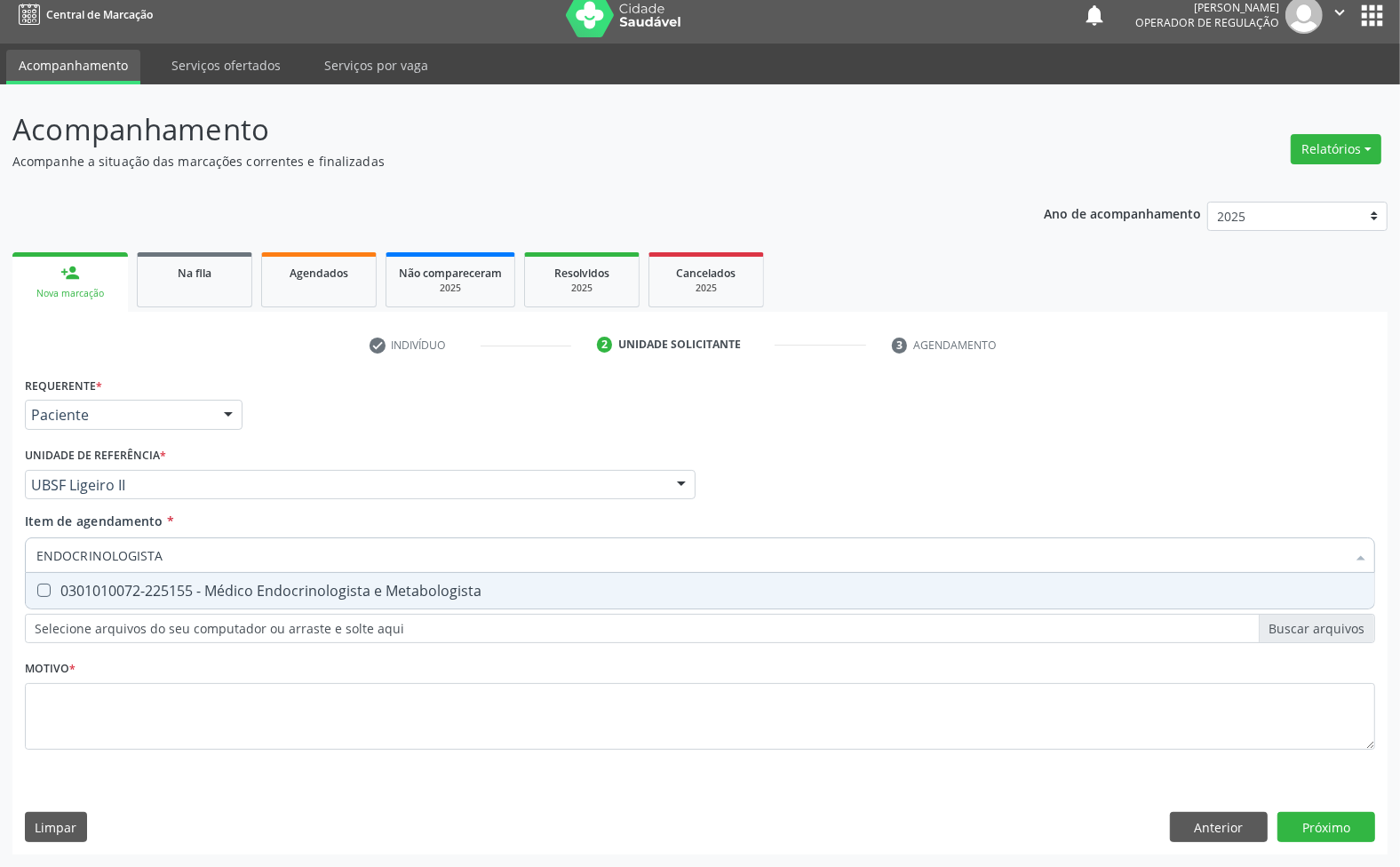
click at [257, 597] on div "0301010072-225155 - Médico Endocrinologista e Metabologista" at bounding box center [700, 591] width 1328 height 15
checkbox Metabologista "true"
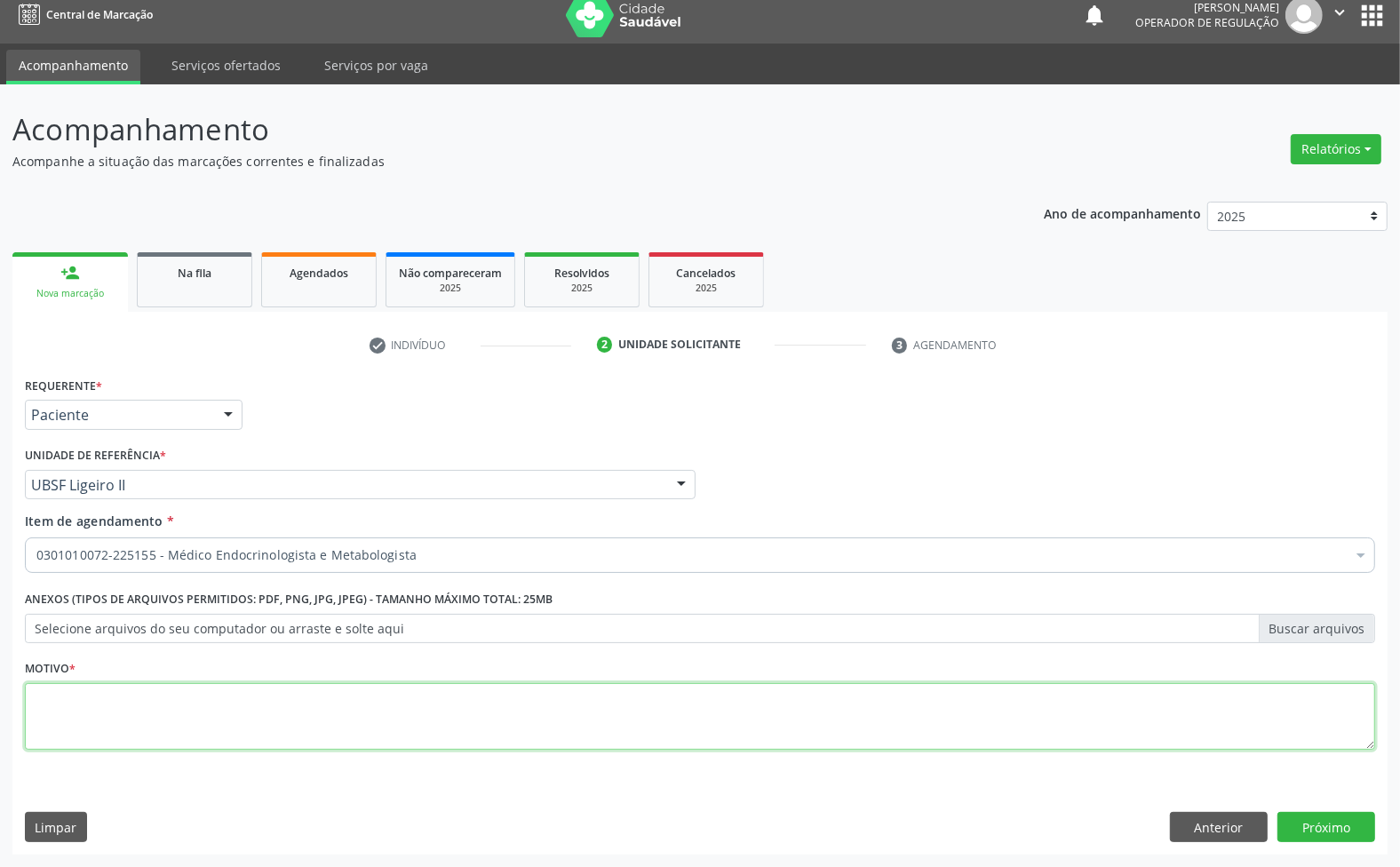
drag, startPoint x: 140, startPoint y: 740, endPoint x: 135, endPoint y: 730, distance: 11.2
click at [142, 740] on textarea at bounding box center [700, 717] width 1351 height 68
paste textarea "RETORNO 10/25 ([PERSON_NAME])"
click at [109, 704] on textarea "RETORNO 10/25 ([PERSON_NAME])" at bounding box center [700, 717] width 1351 height 68
type textarea "RETORNO 11/25 ([PERSON_NAME])"
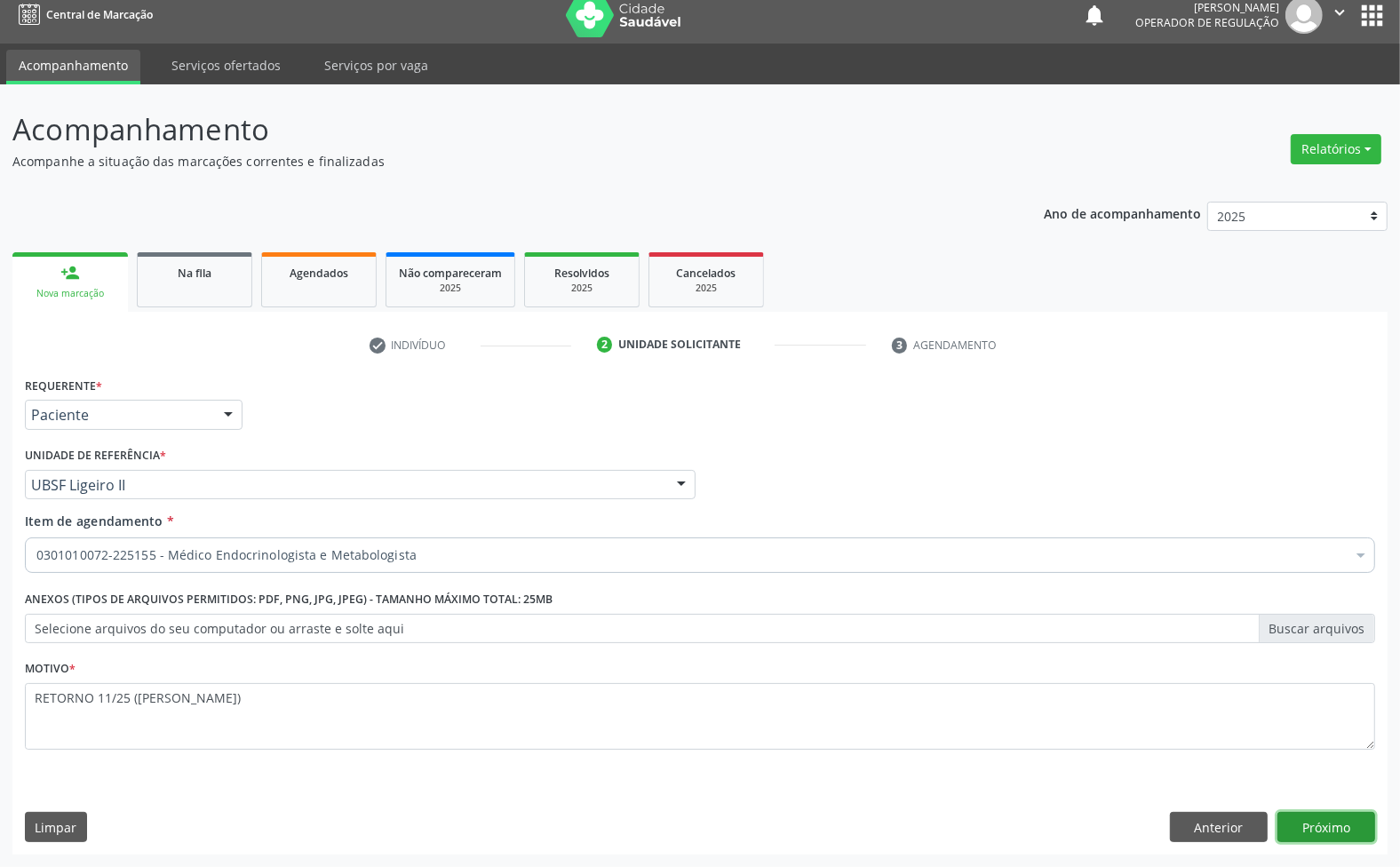
click button "Próximo" at bounding box center [1326, 827] width 98 height 30
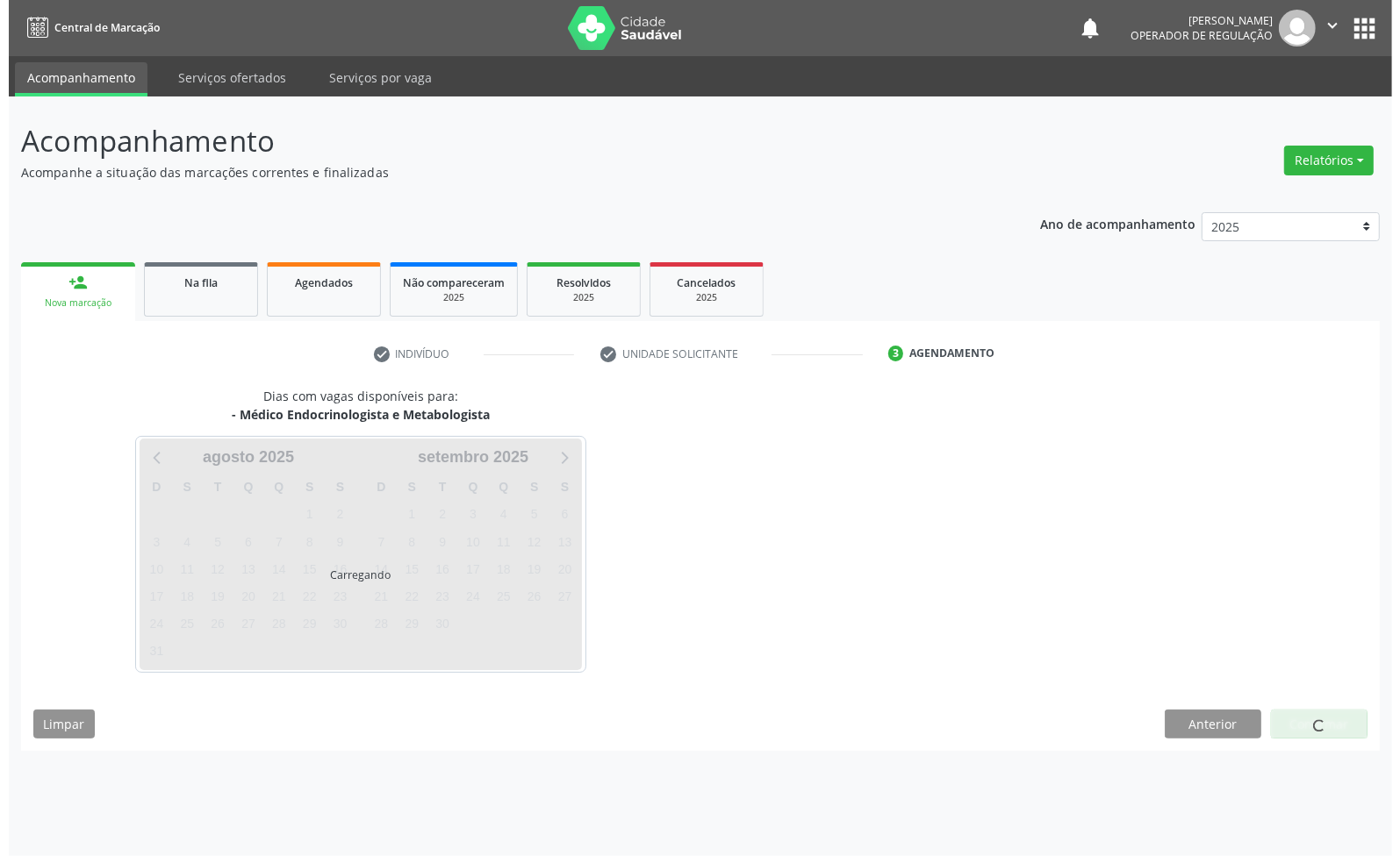
scroll to position [0, 0]
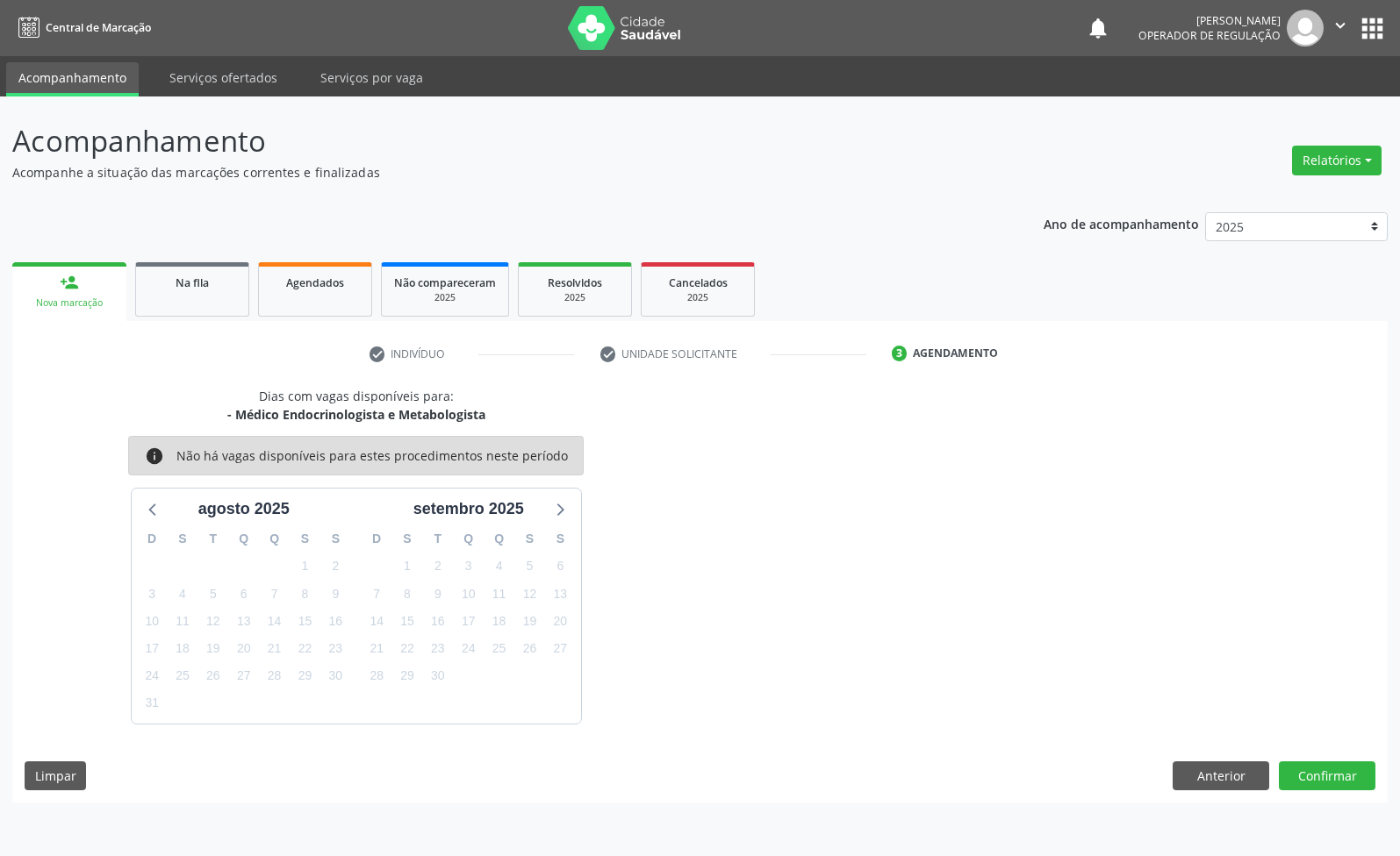
click at [317, 654] on div "22" at bounding box center [305, 649] width 31 height 27
click at [301, 650] on span "22" at bounding box center [304, 648] width 24 height 24
click at [1303, 778] on button "Confirmar" at bounding box center [1327, 776] width 97 height 30
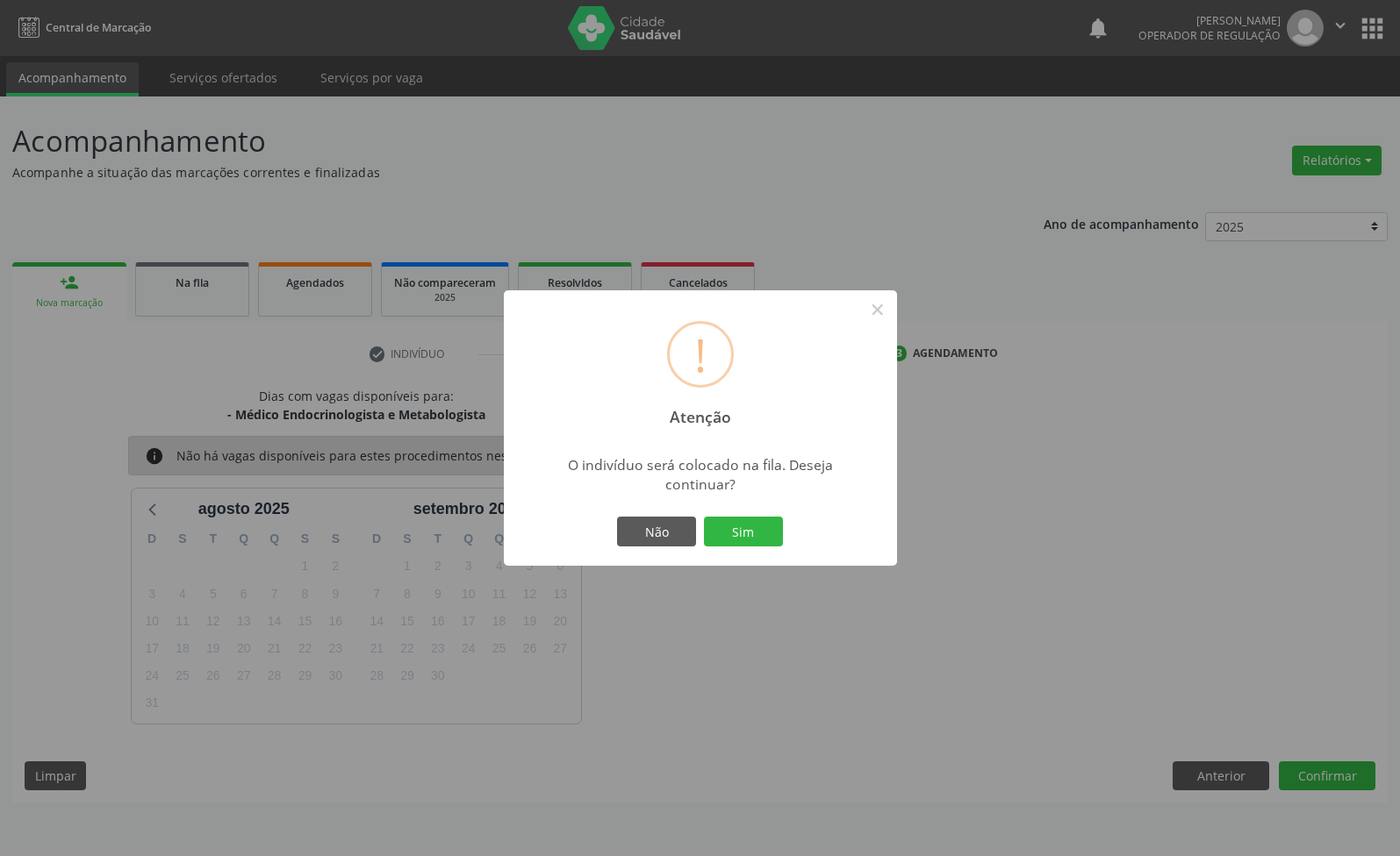
click at [704, 517] on button "Sim" at bounding box center [743, 531] width 79 height 30
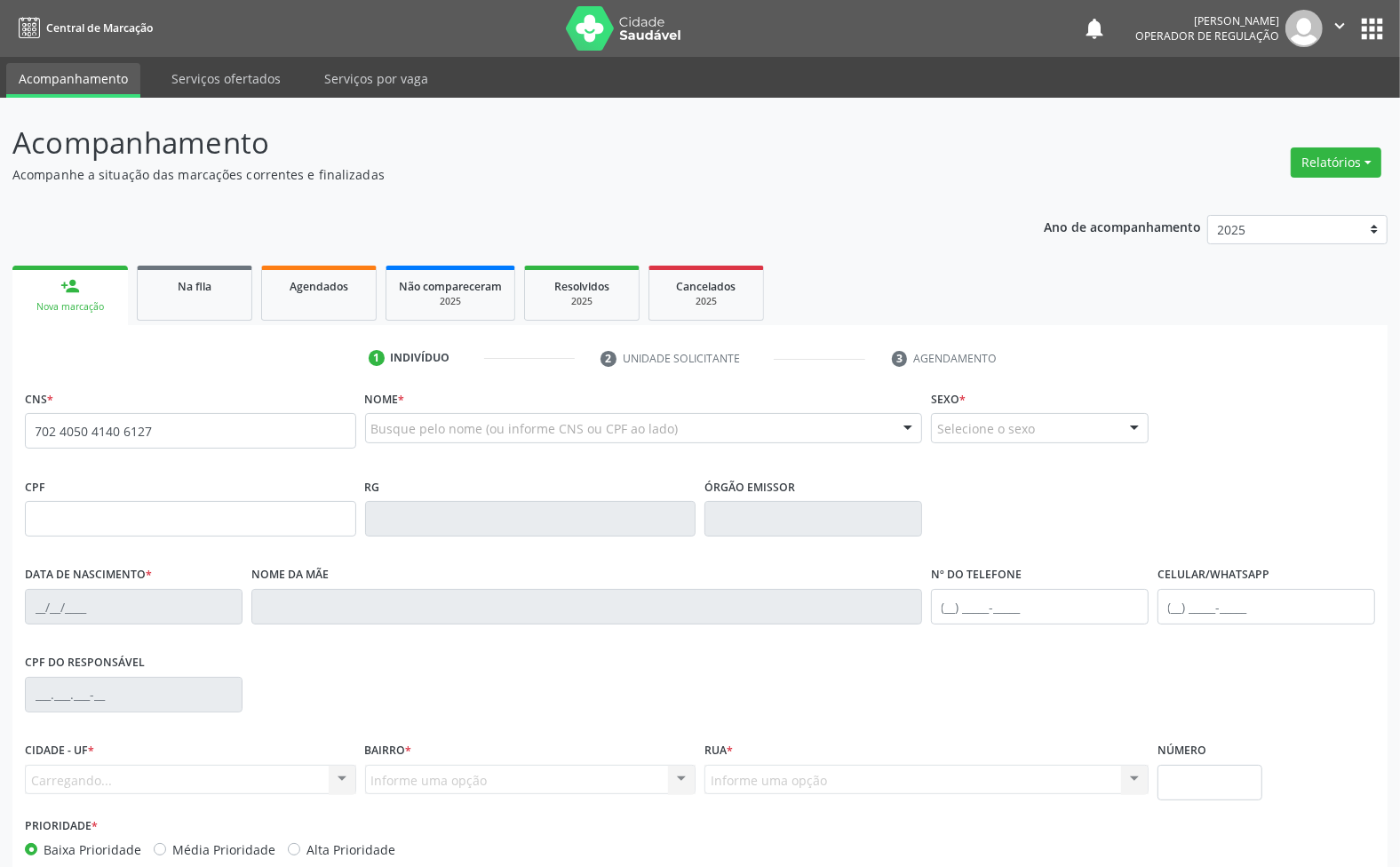
type input "702 4050 4140 6127"
click at [214, 464] on div "CNS * 702 4050 4140 6127" at bounding box center [190, 429] width 341 height 88
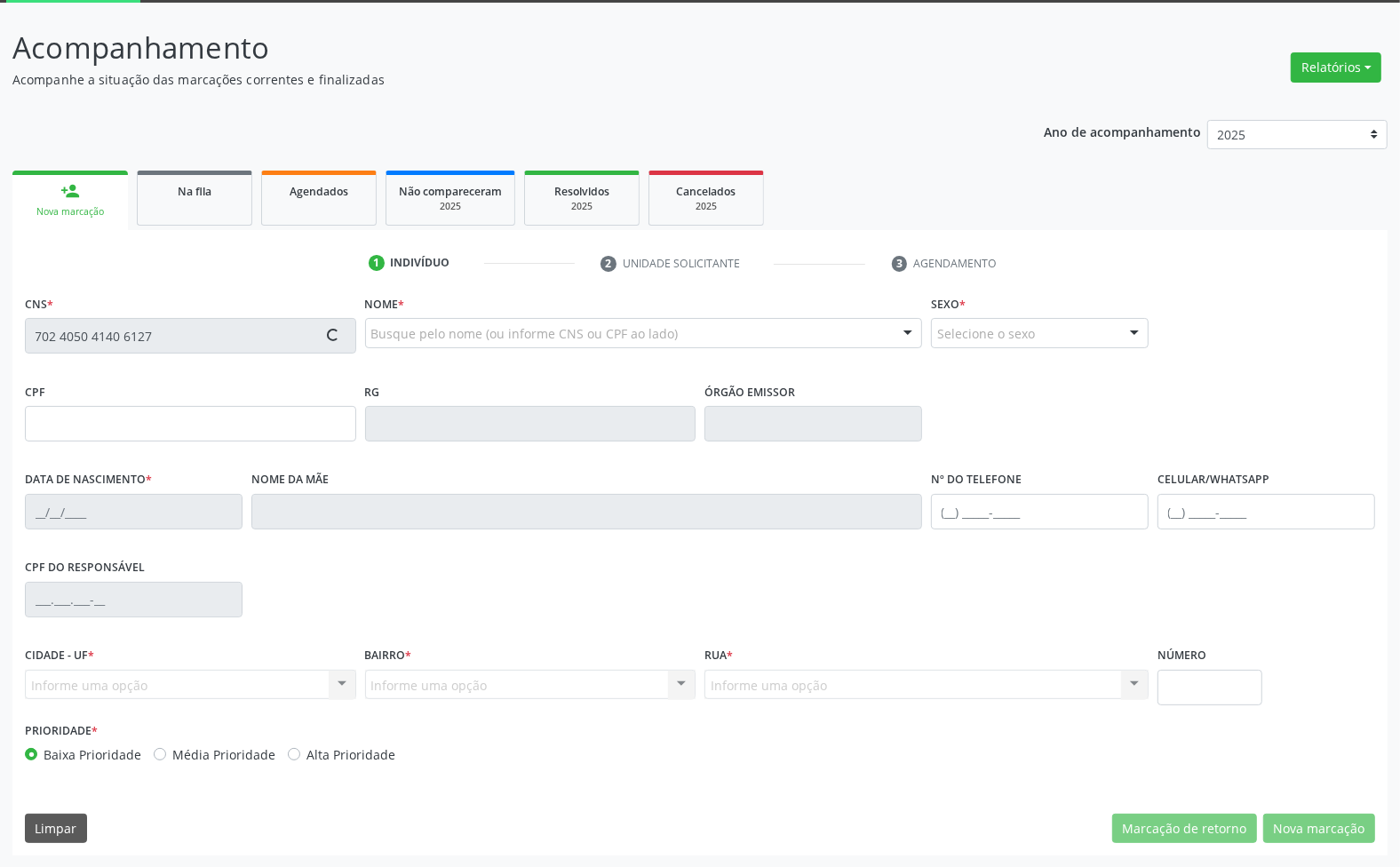
scroll to position [96, 0]
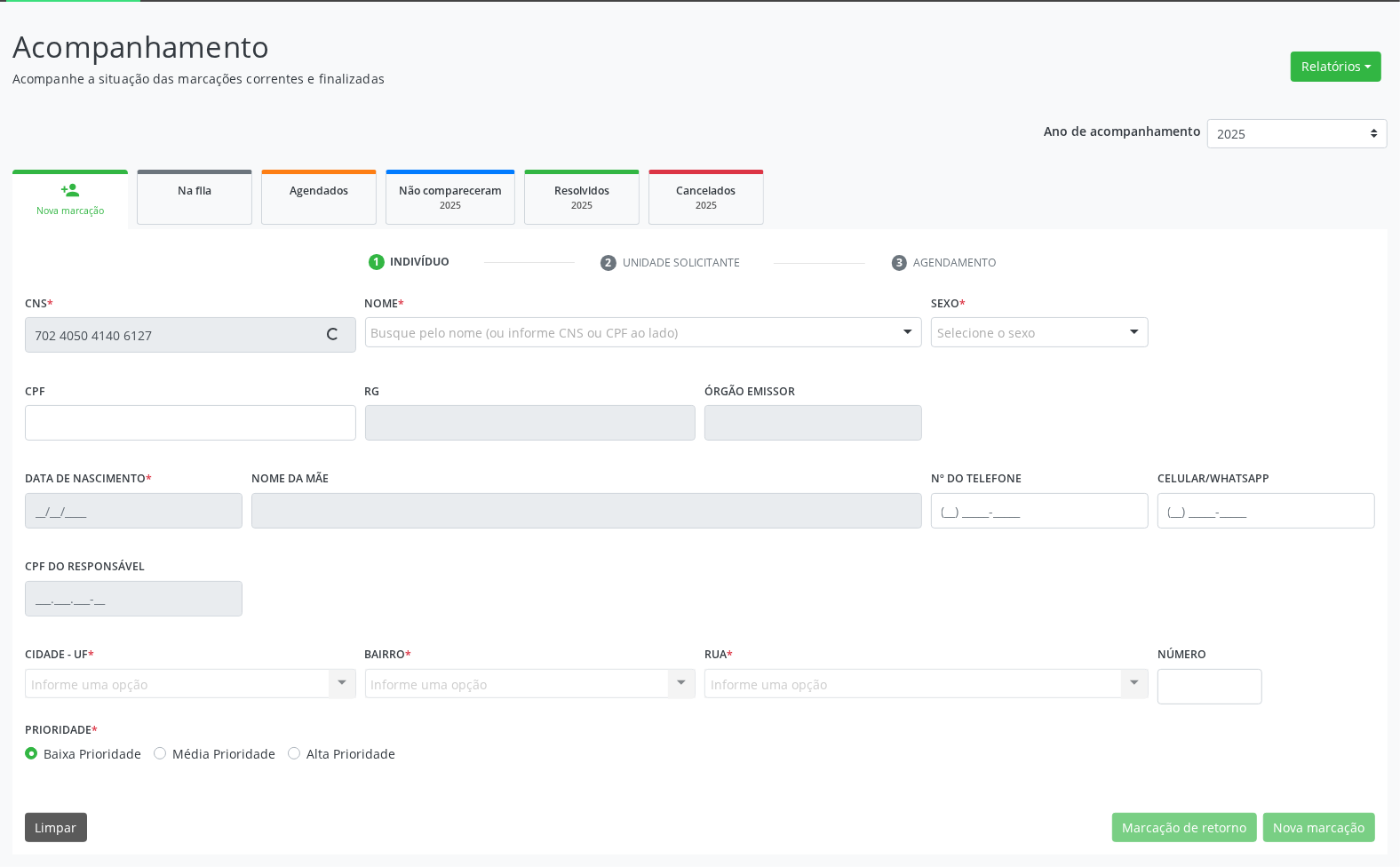
type input "010.880.674-09"
type input "30/06/1978"
type input "Margarida Maria da Conceicao"
type input "(83) 99121-5023"
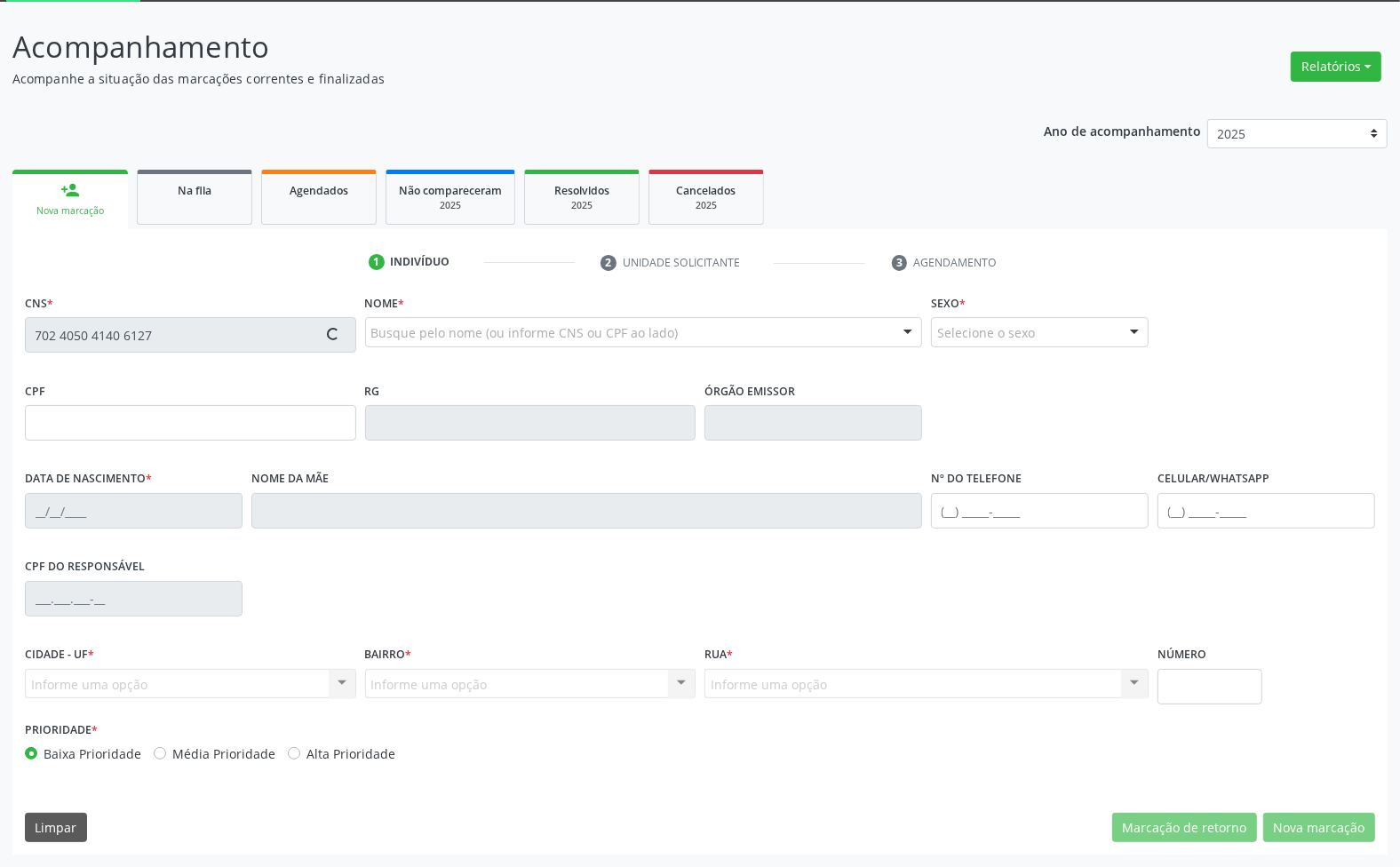
type input "43"
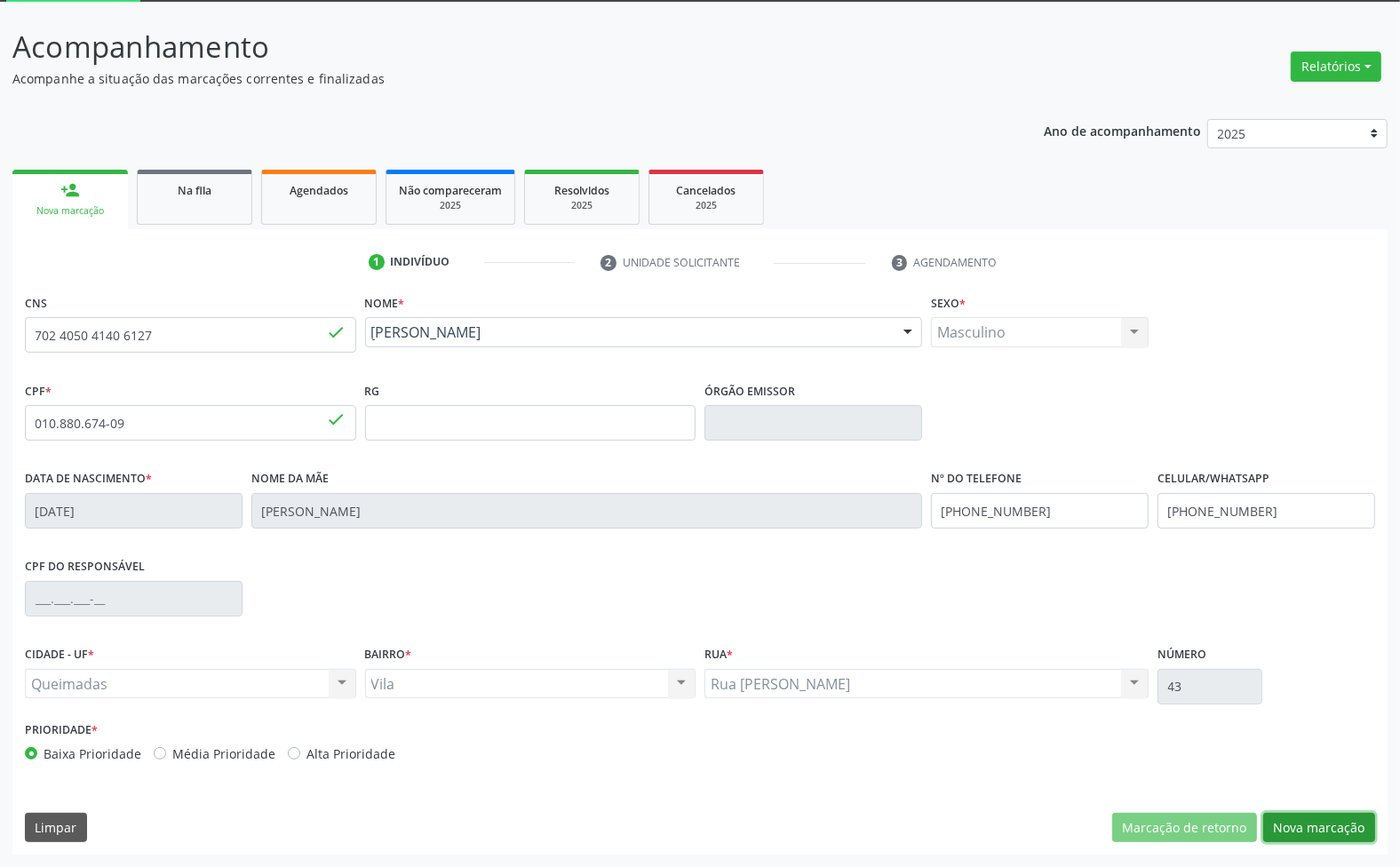
click at [1344, 830] on button "Nova marcação" at bounding box center [1319, 828] width 112 height 30
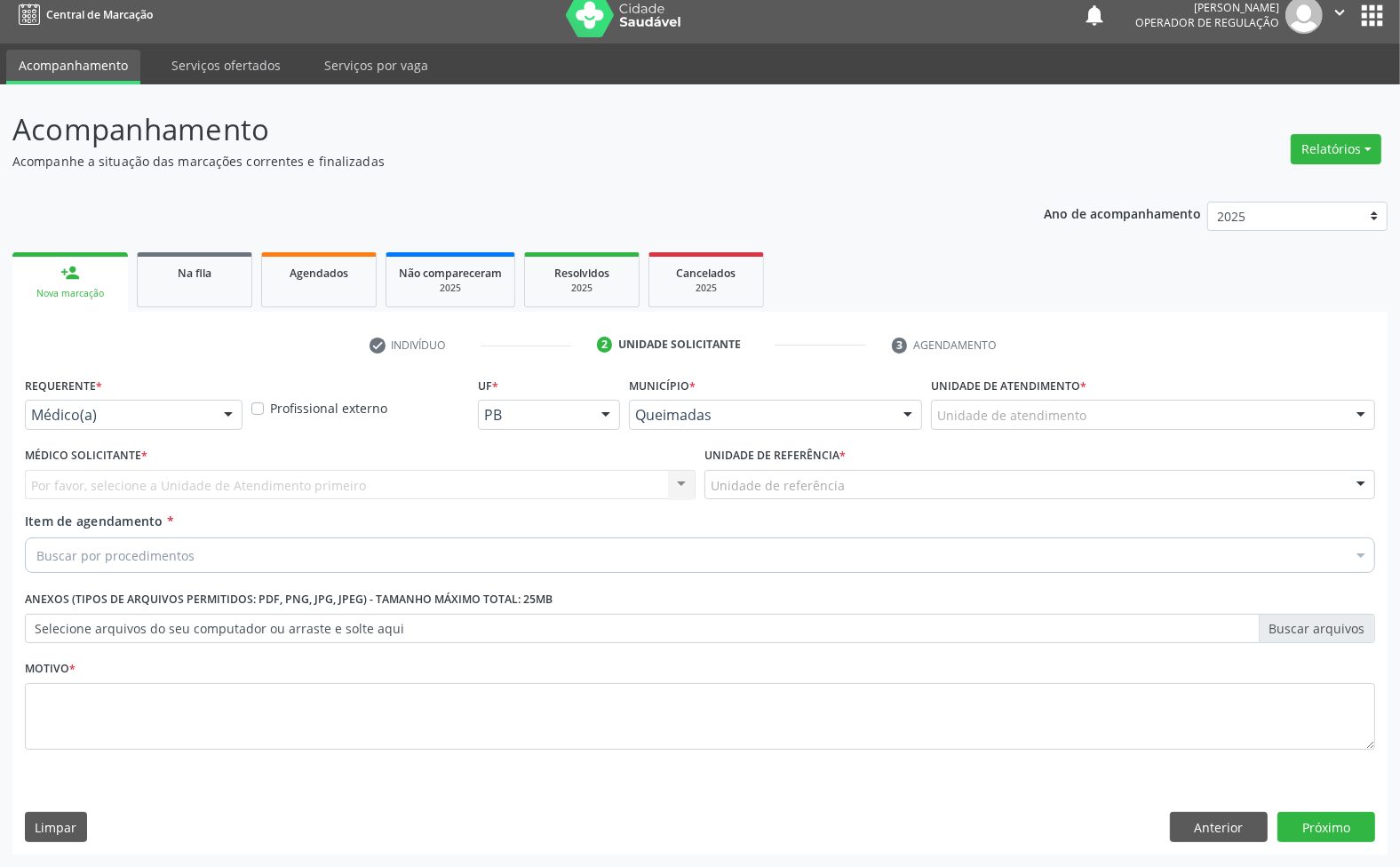
scroll to position [14, 0]
click at [145, 437] on div "Requerente * Médico(a) Médico(a) Enfermeiro(a) Paciente Nenhum resultado encont…" at bounding box center [133, 407] width 226 height 70
click at [134, 427] on div "Médico(a)" at bounding box center [134, 415] width 218 height 30
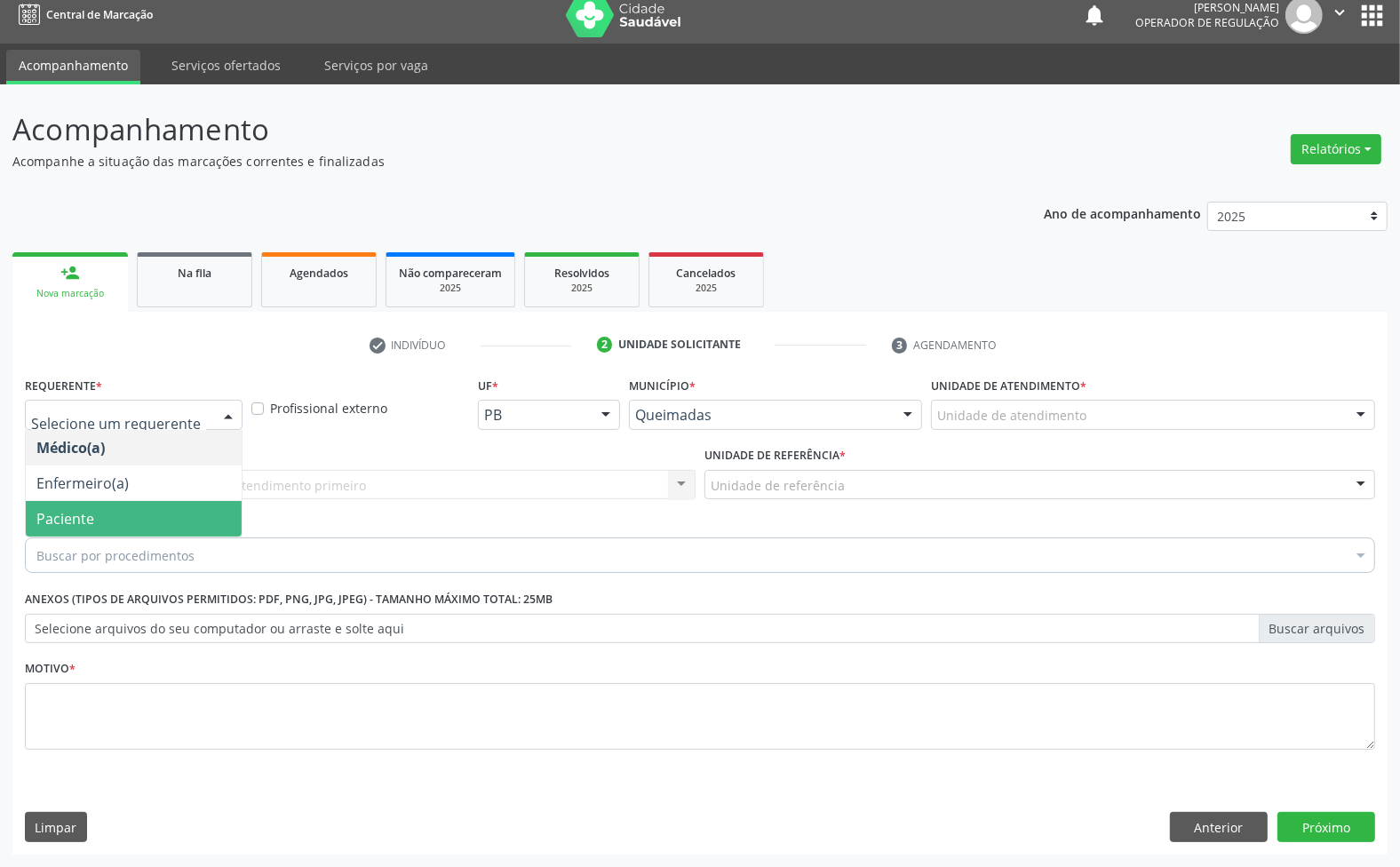
click at [122, 504] on span "Paciente" at bounding box center [134, 518] width 216 height 36
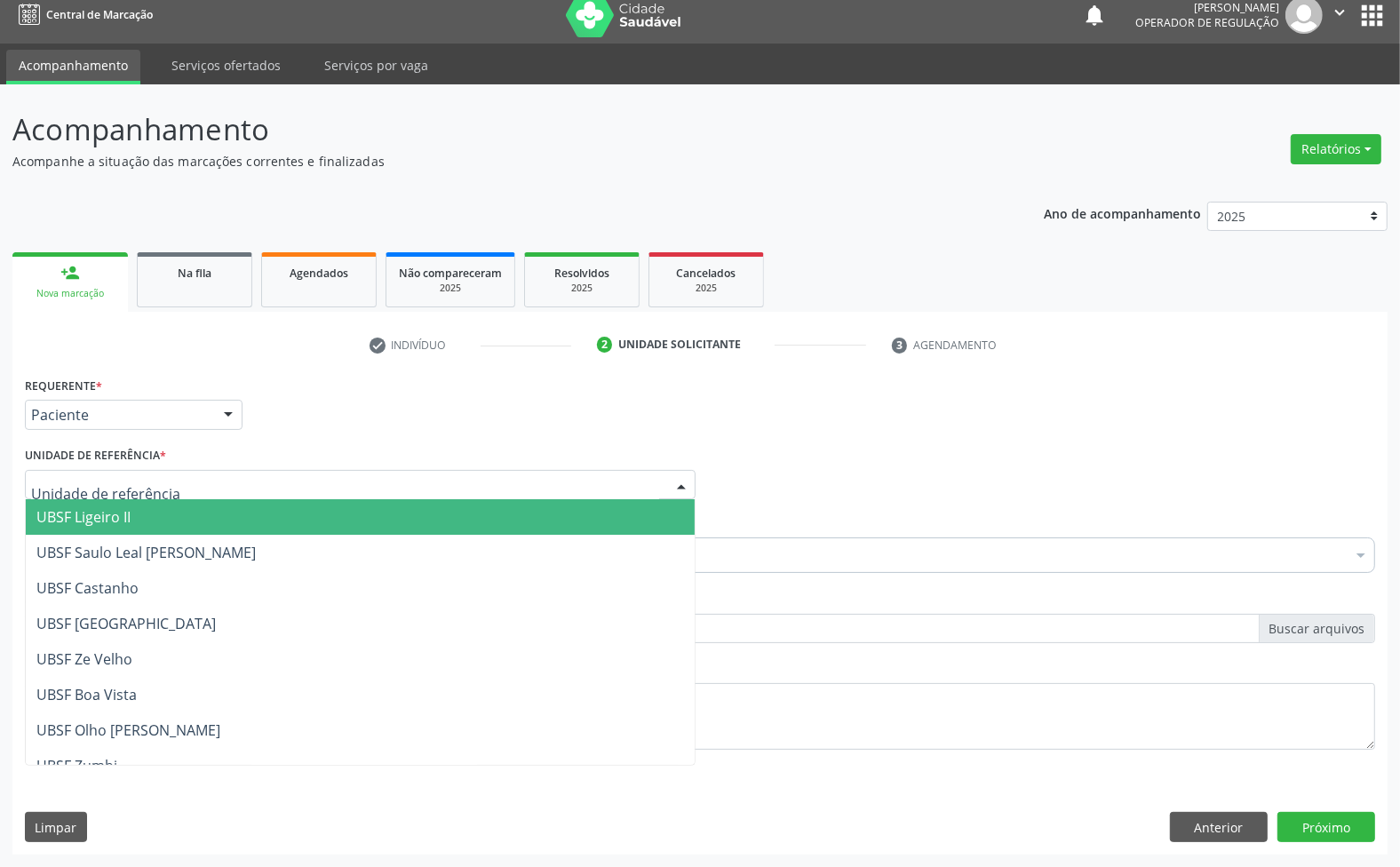
click at [175, 473] on div at bounding box center [360, 484] width 671 height 30
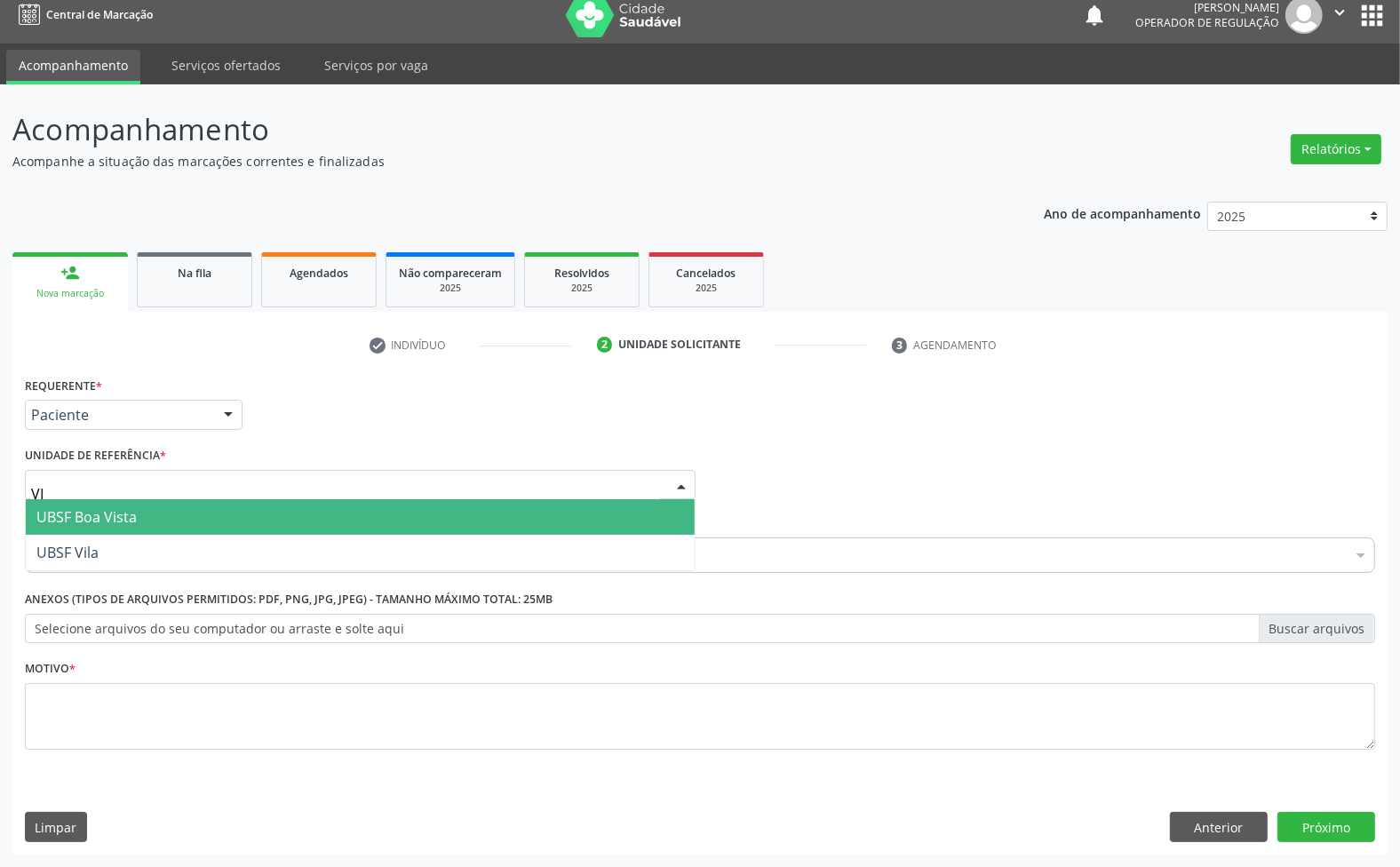
type input "VIL"
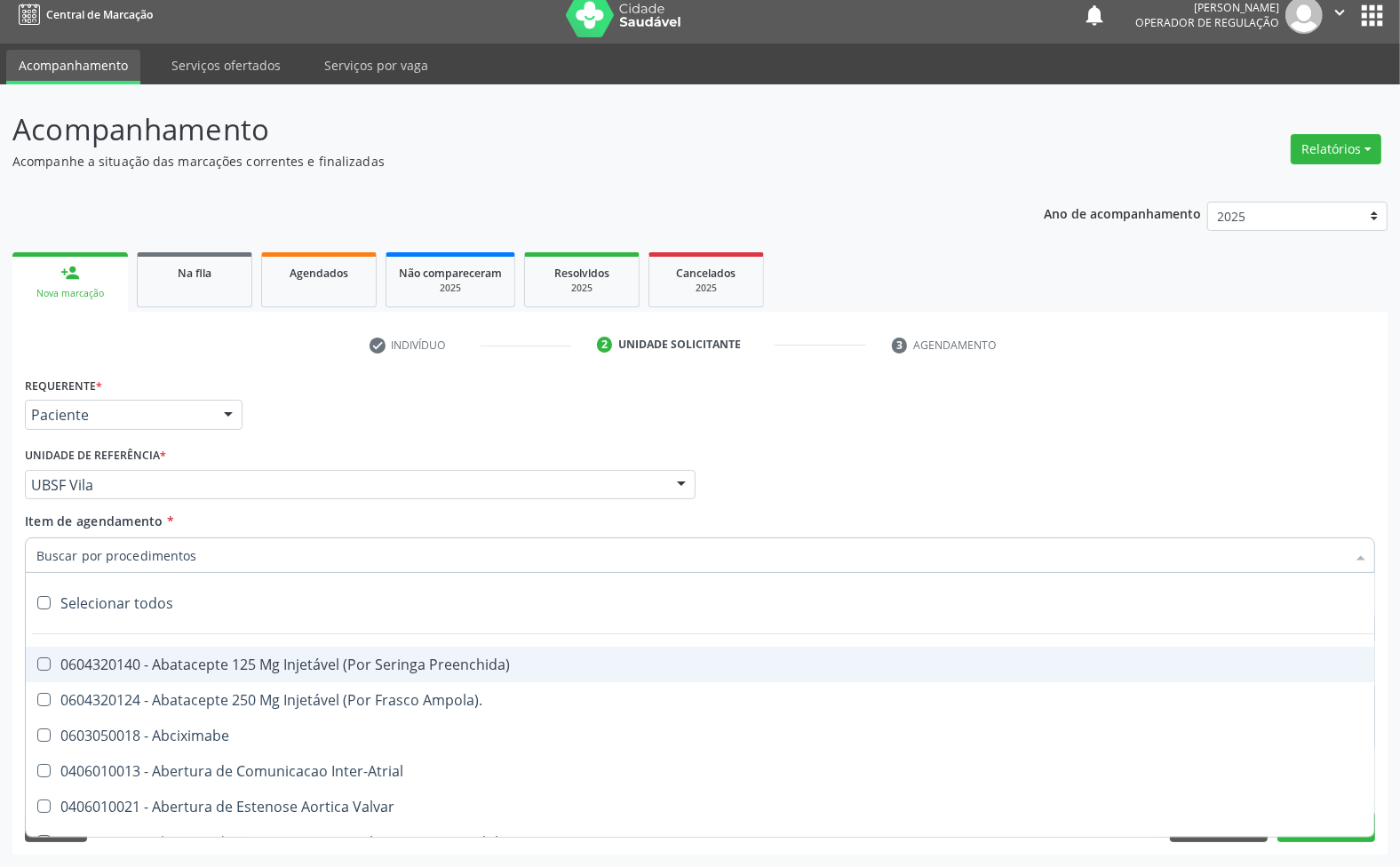
paste input "RETORNO 01/26 (EMILLE)"
type input "RETORNO 01/26 (EMILLE)"
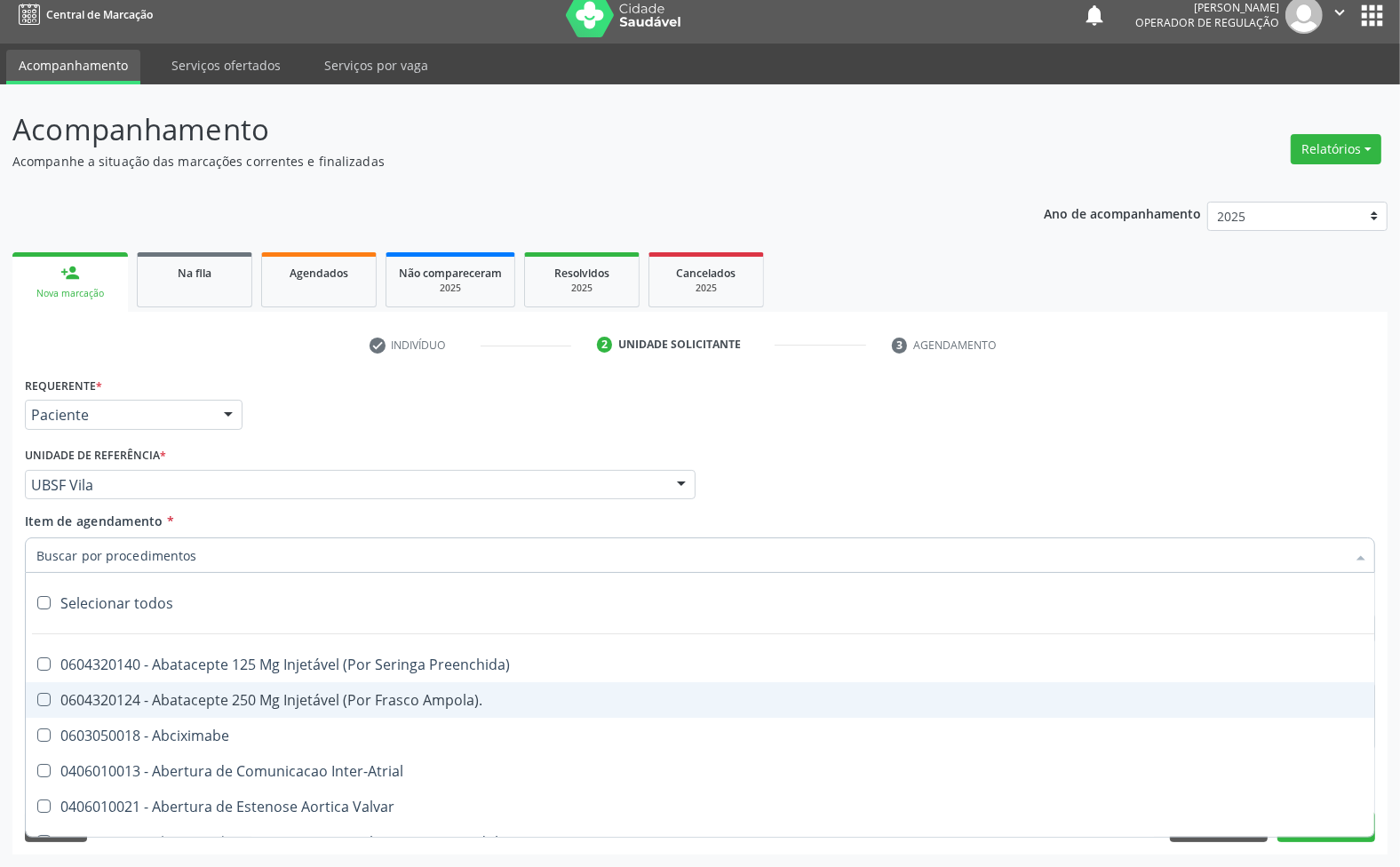
click at [213, 704] on div "0604320124 - Abatacepte 250 Mg Injetável (Por Frasco Ampola)." at bounding box center [728, 700] width 1384 height 15
paste input "RETORNO 01/26 (EMILLE)"
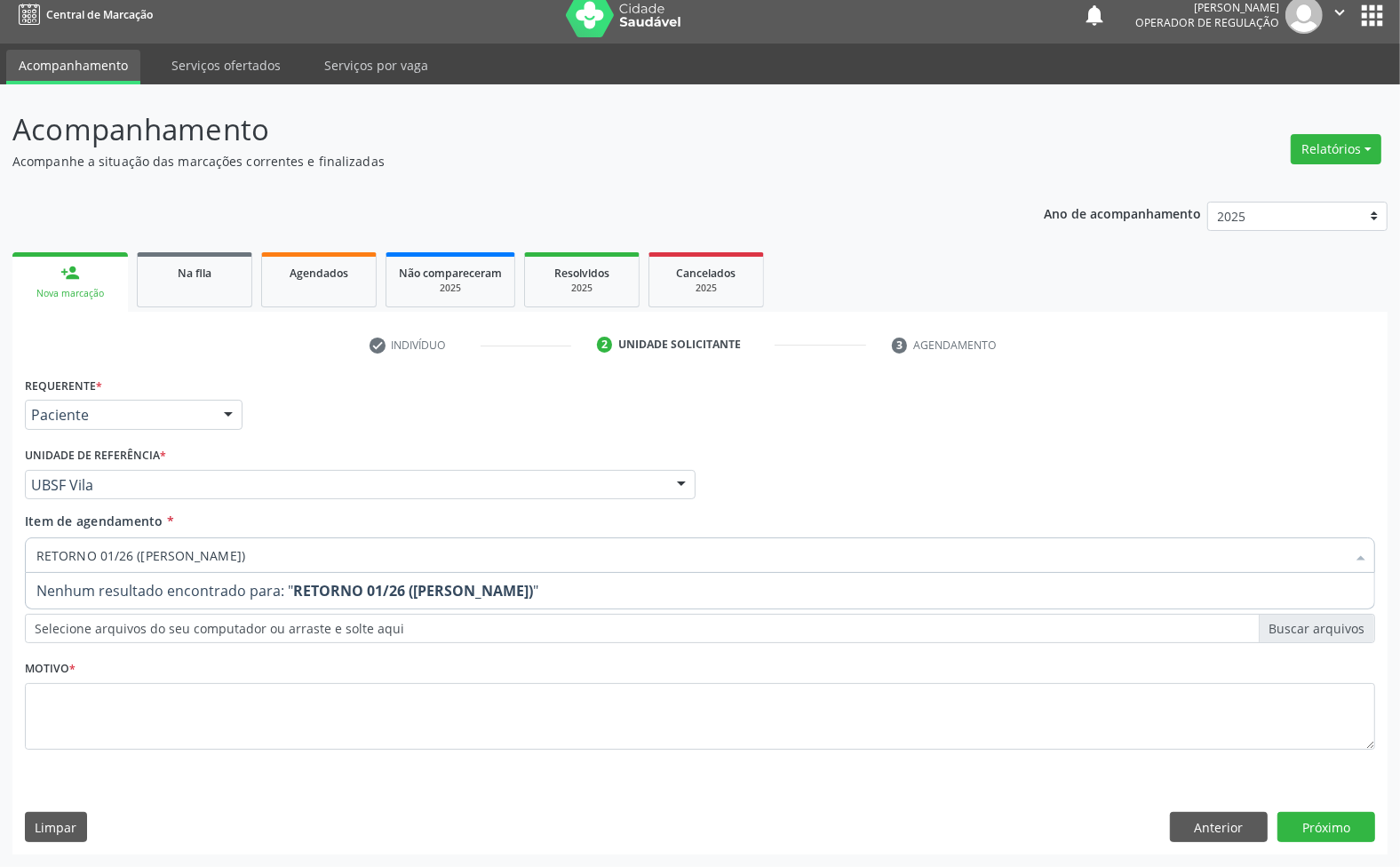
type input "RETORNO 01/26 (EMILLE)"
click at [806, 472] on div "Médico Solicitante Por favor, selecione a Unidade de Atendimento primeiro Nenhu…" at bounding box center [700, 477] width 1360 height 70
click at [604, 737] on div "Requerente * Paciente Médico(a) Enfermeiro(a) Paciente Nenhum resultado encontr…" at bounding box center [700, 574] width 1351 height 403
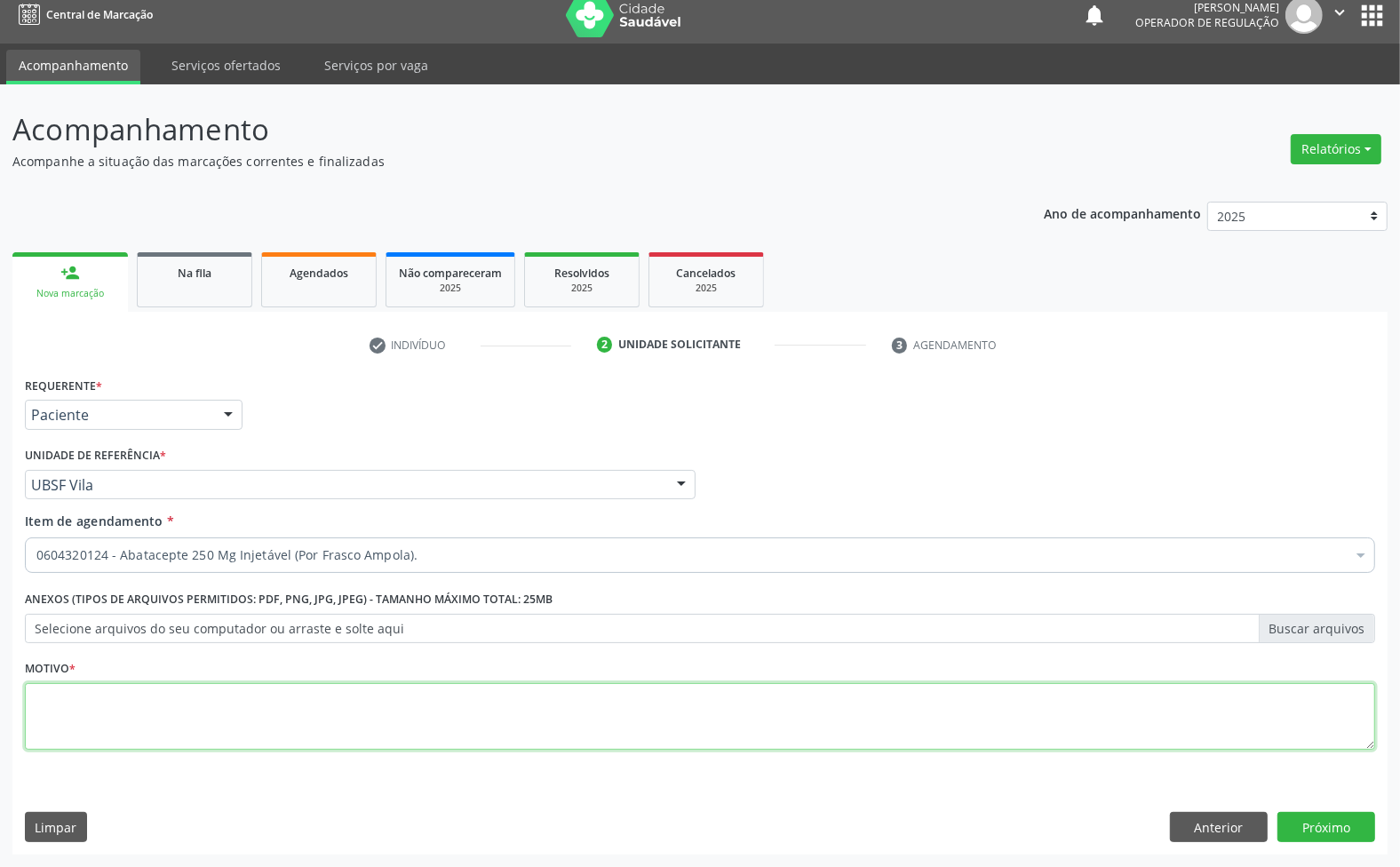
click at [539, 698] on textarea at bounding box center [700, 717] width 1351 height 68
paste textarea "RETORNO 01/26 (EMILLE)"
type textarea "RETORNO 01/26 (EMILLE)"
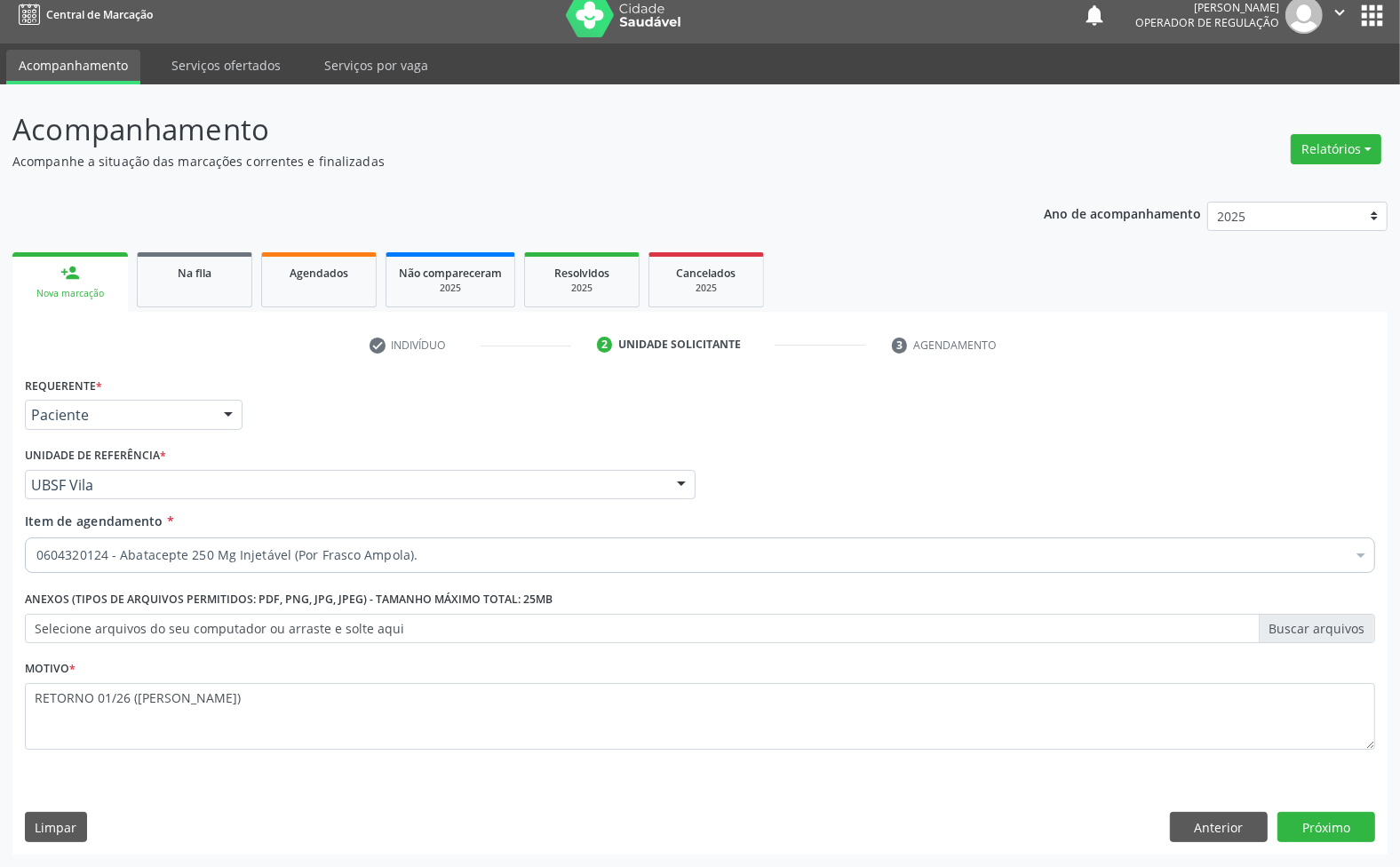
click at [380, 543] on div "0604320124 - Abatacepte 250 Mg Injetável (Por Frasco Ampola)." at bounding box center [700, 555] width 1351 height 36
paste input "ENDOCRINOLOGISTA"
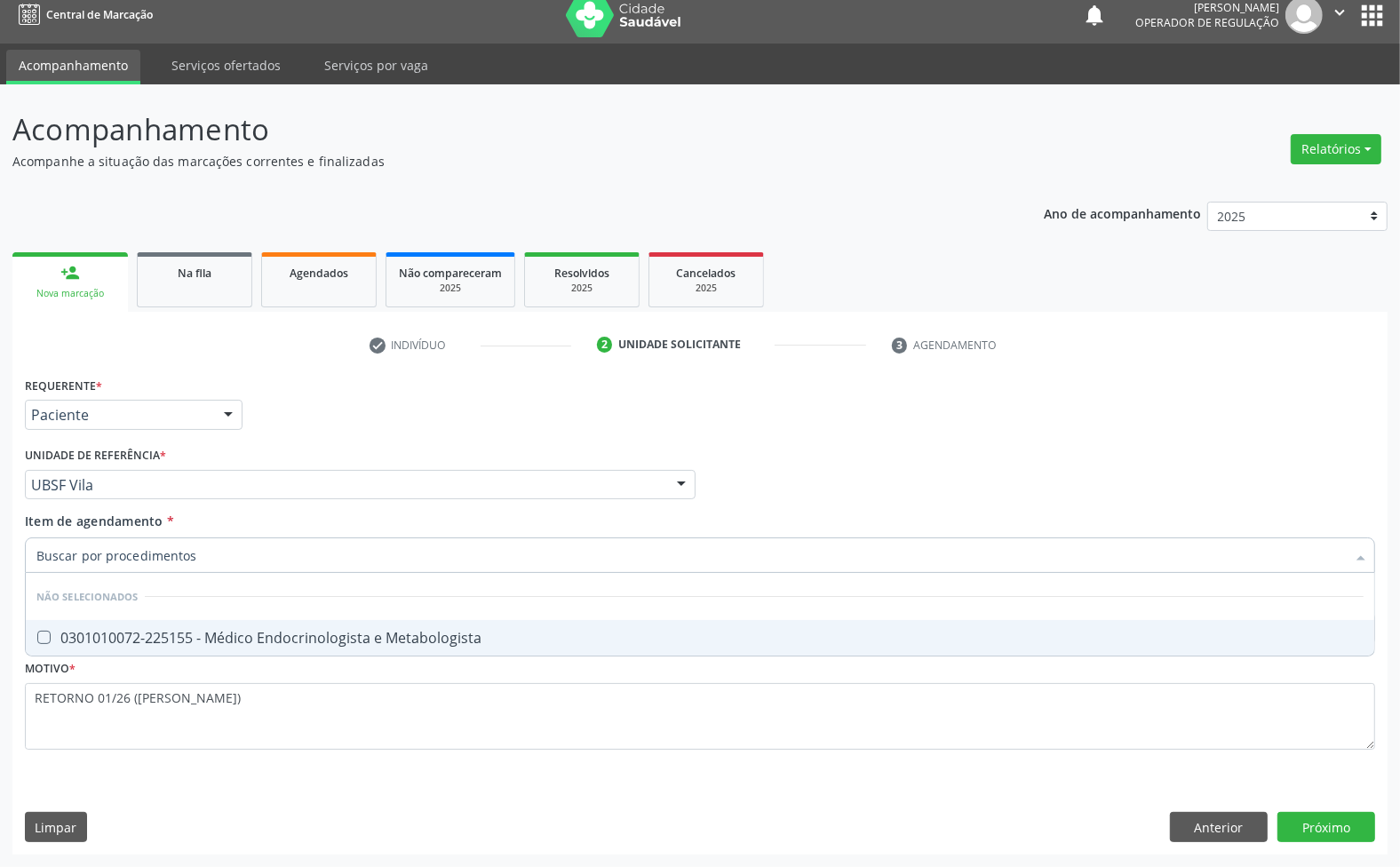
type input "ENDOCRINOLOGISTA"
click at [374, 648] on span "0301010072-225155 - Médico Endocrinologista e Metabologista" at bounding box center [700, 637] width 1349 height 36
checkbox Metabologista "true"
type input "ENDOCRINOLOGISTA"
click at [1357, 844] on div "Requerente * Paciente Médico(a) Enfermeiro(a) Paciente Nenhum resultado encontr…" at bounding box center [700, 613] width 1375 height 482
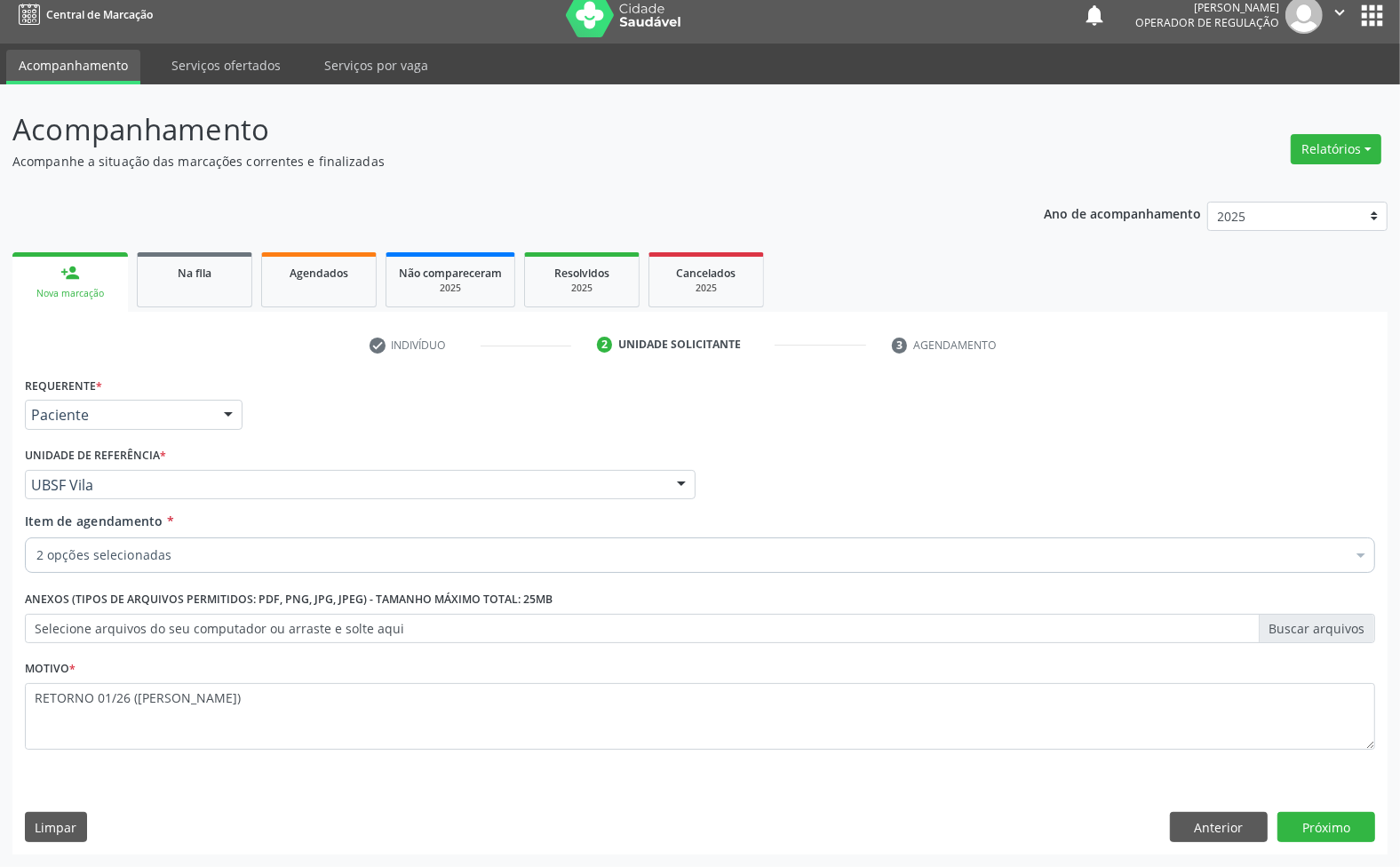
click at [1348, 835] on div "Requerente * Paciente Médico(a) Enfermeiro(a) Paciente Nenhum resultado encontr…" at bounding box center [700, 613] width 1375 height 482
click at [1348, 835] on button "Próximo" at bounding box center [1326, 827] width 98 height 30
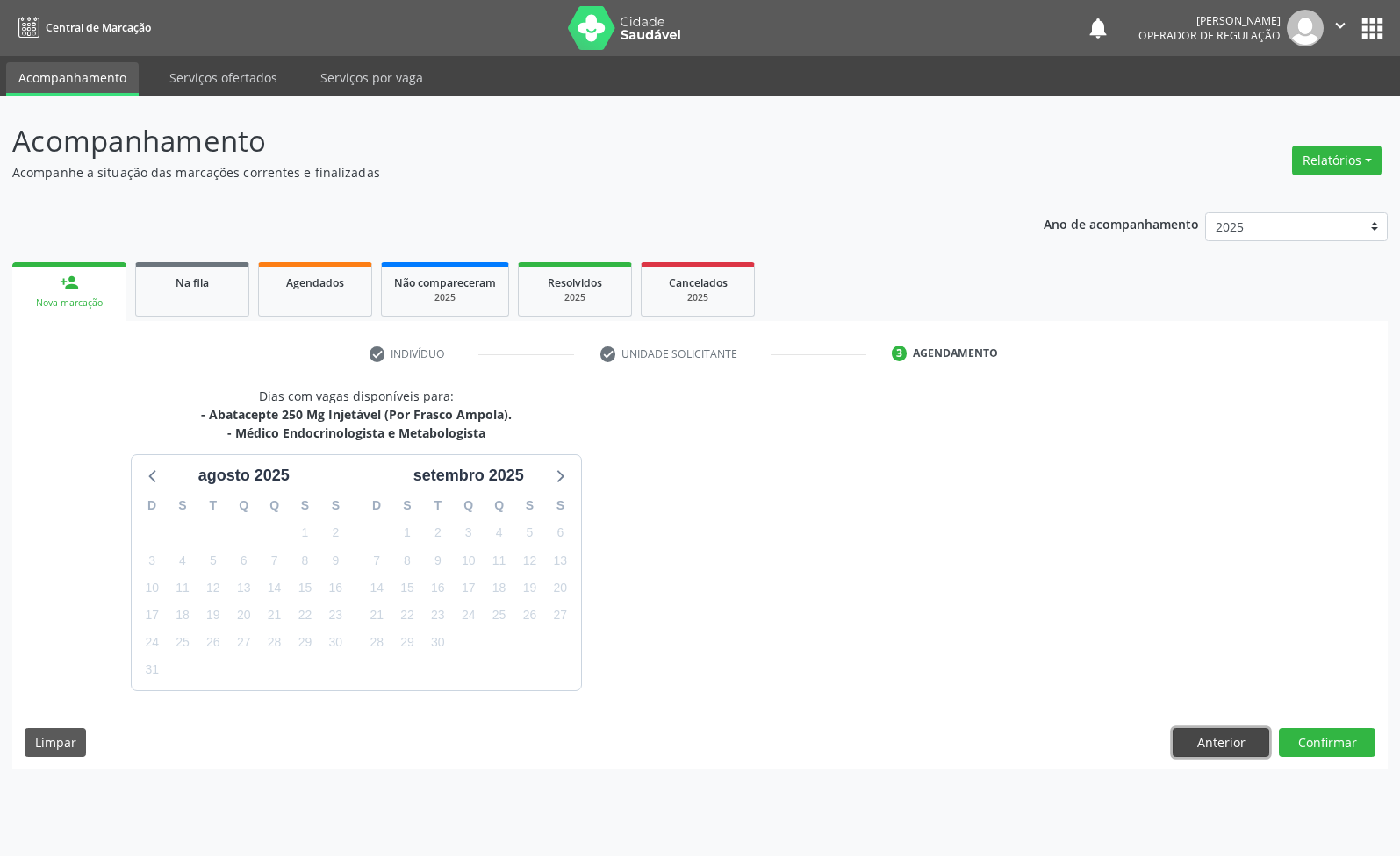
click at [1249, 730] on button "Anterior" at bounding box center [1220, 742] width 97 height 30
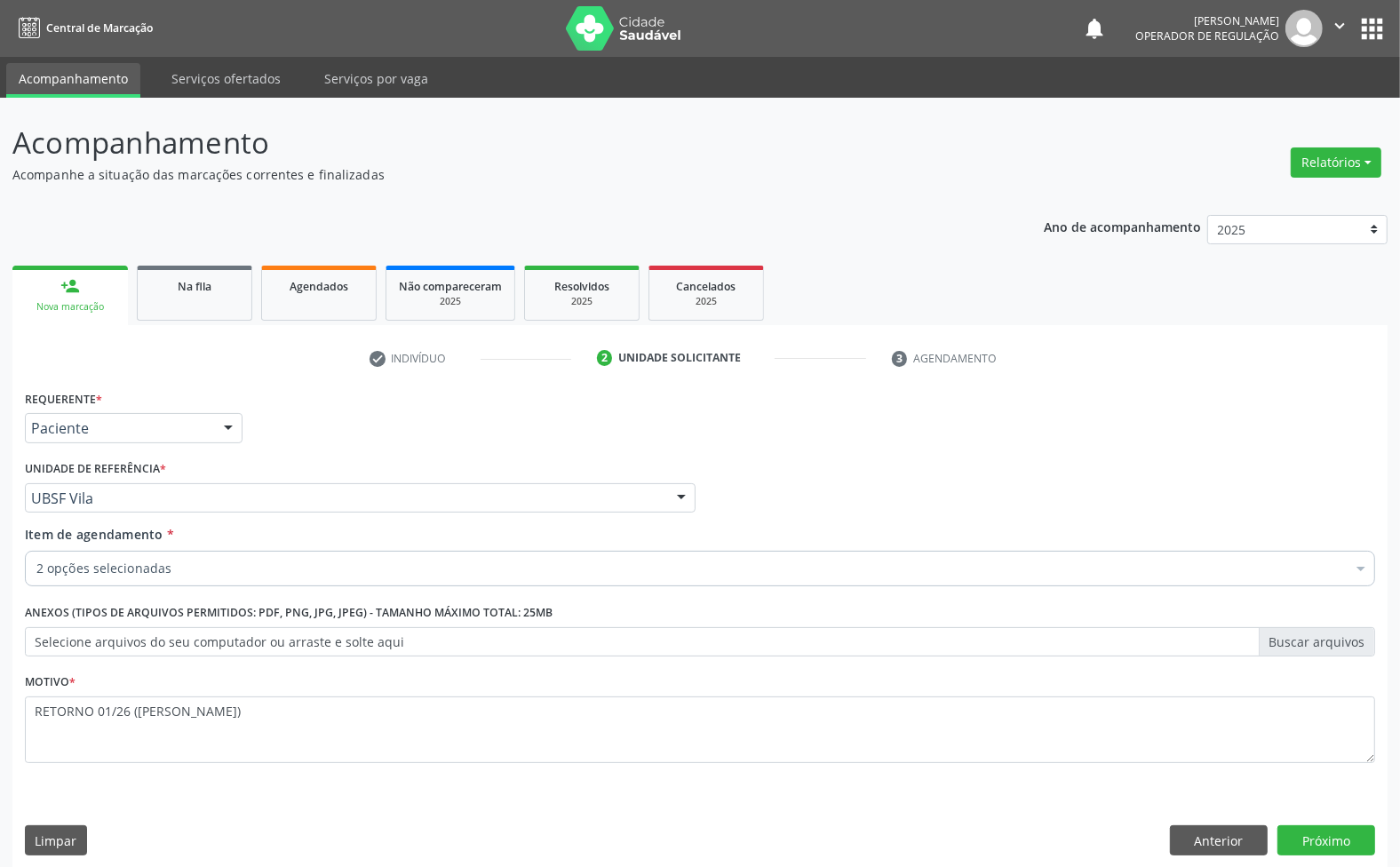
click at [298, 641] on label "Selecione arquivos do seu computador ou arraste e solte aqui" at bounding box center [700, 642] width 1351 height 30
click at [298, 641] on input "Selecione arquivos do seu computador ou arraste e solte aqui" at bounding box center [700, 642] width 1351 height 30
click at [166, 583] on div "2 opções selecionadas" at bounding box center [700, 569] width 1351 height 36
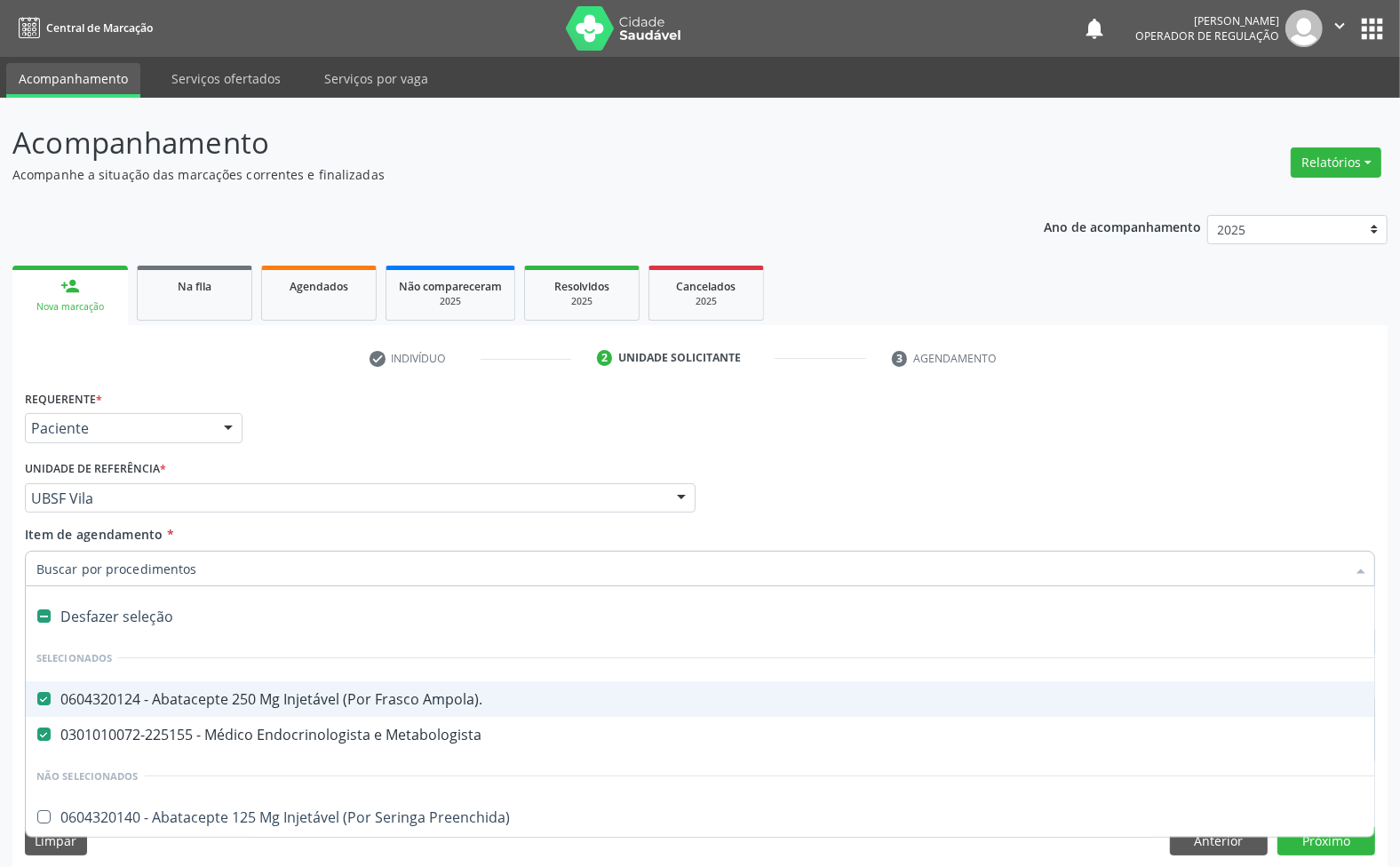
click at [200, 710] on span "0604320124 - Abatacepte 250 Mg Injetável (Por Frasco Ampola)." at bounding box center [728, 699] width 1405 height 36
checkbox Ampola\)\ "true"
click at [467, 450] on div "Requerente * Paciente Médico(a) Enfermeiro(a) Paciente Nenhum resultado encontr…" at bounding box center [700, 420] width 1360 height 70
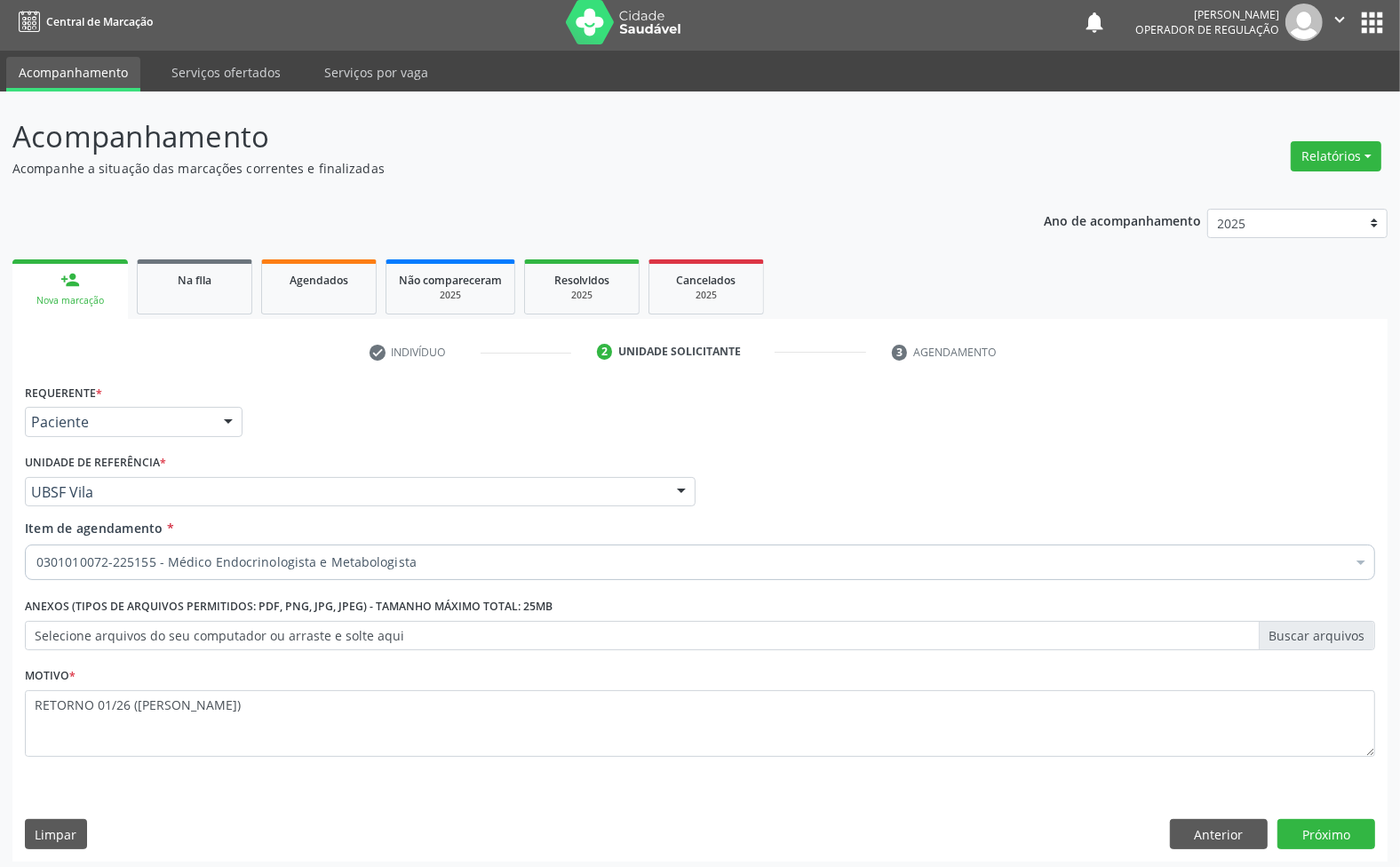
scroll to position [14, 0]
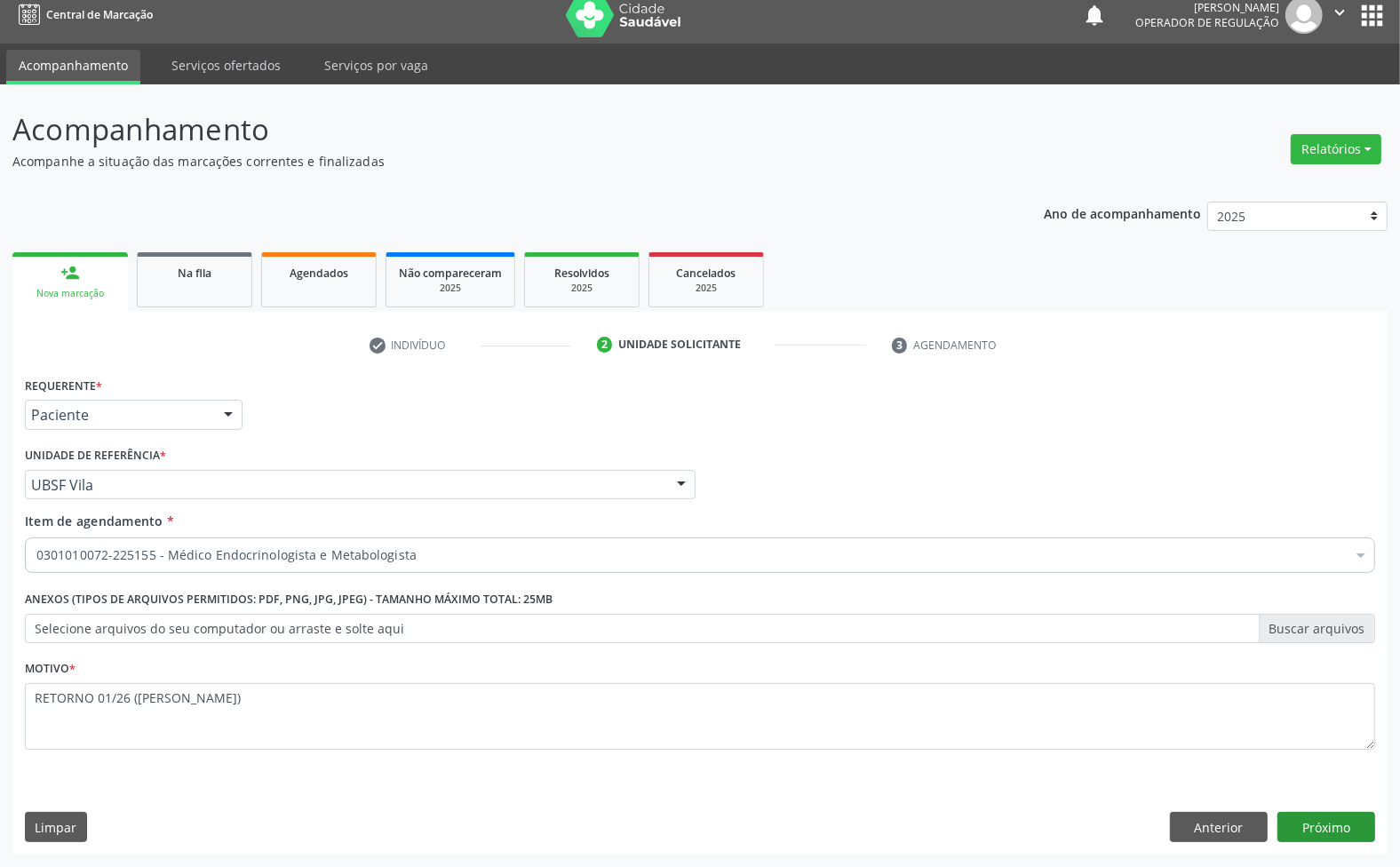
drag, startPoint x: 1308, startPoint y: 804, endPoint x: 1311, endPoint y: 829, distance: 25.2
click at [1308, 810] on div "Requerente * Paciente Médico(a) Enfermeiro(a) Paciente Nenhum resultado encontr…" at bounding box center [700, 613] width 1375 height 482
click at [1313, 833] on button "Próximo" at bounding box center [1326, 827] width 98 height 30
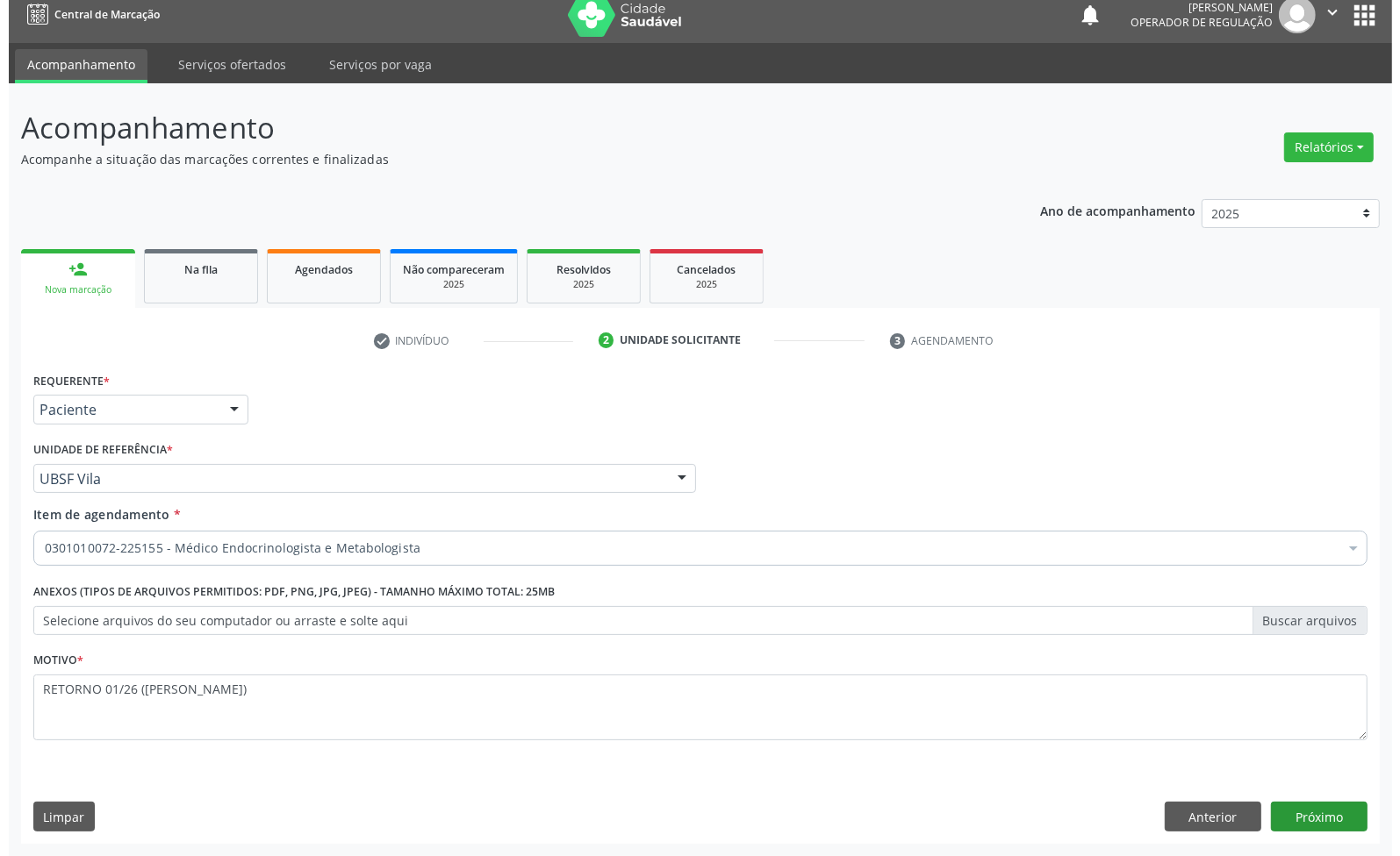
scroll to position [0, 0]
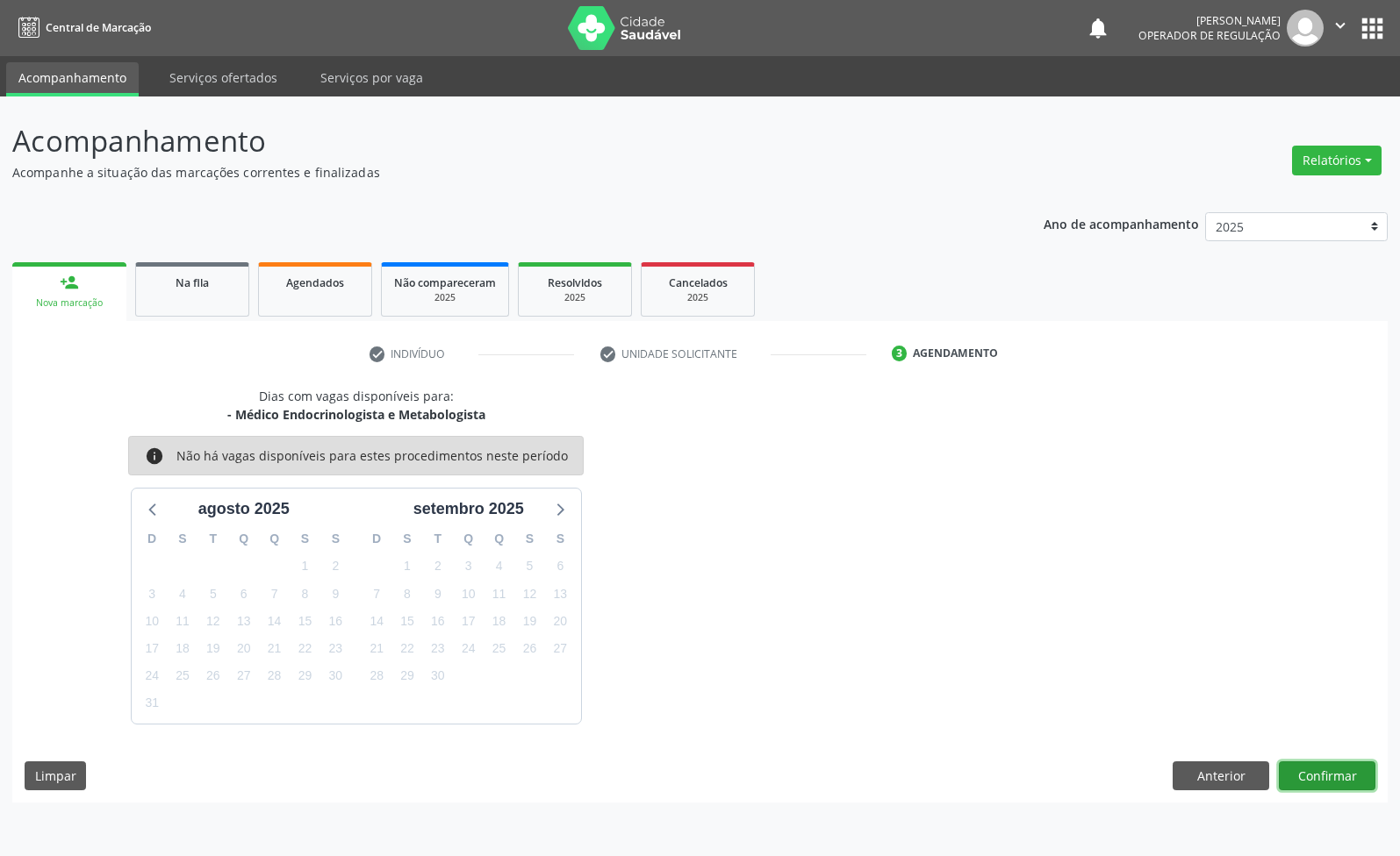
click at [1301, 792] on div "Dias com vagas disponíveis para: - Médico Endocrinologista e Metabologista info…" at bounding box center [700, 595] width 1375 height 416
